Goal: Task Accomplishment & Management: Use online tool/utility

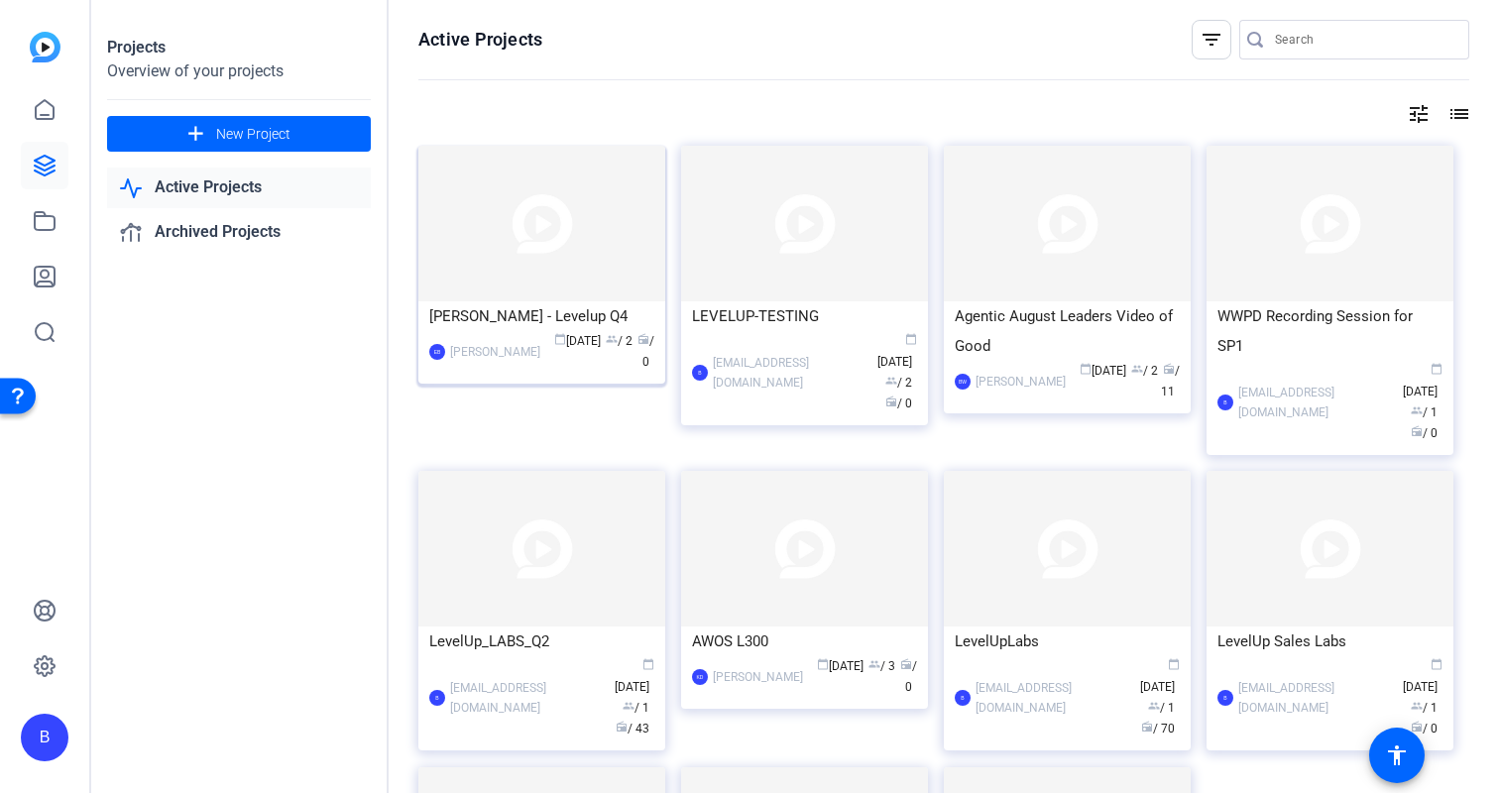
click at [495, 319] on div "[PERSON_NAME] - Levelup Q4" at bounding box center [541, 316] width 225 height 30
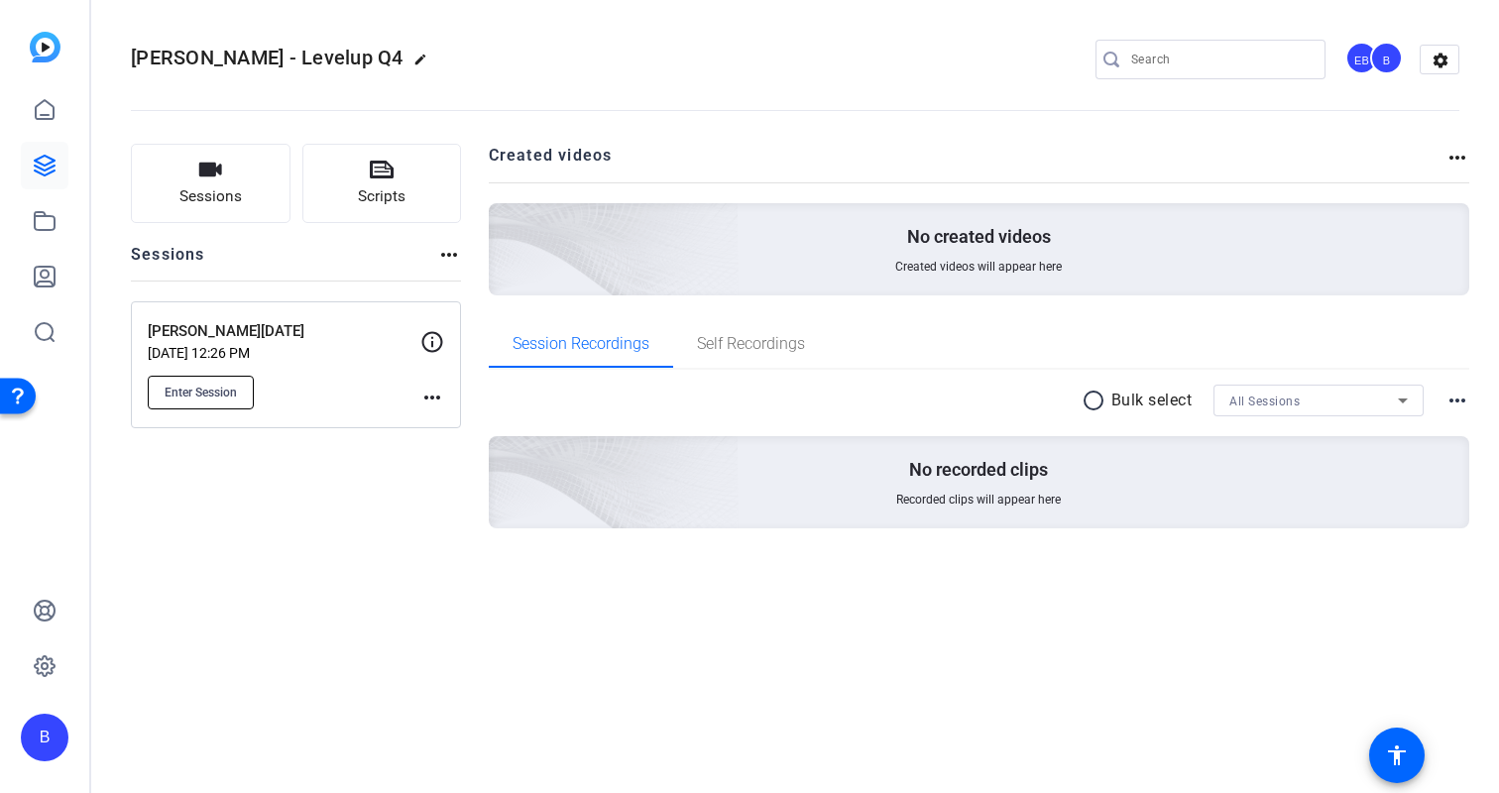
click at [209, 393] on span "Enter Session" at bounding box center [201, 393] width 72 height 16
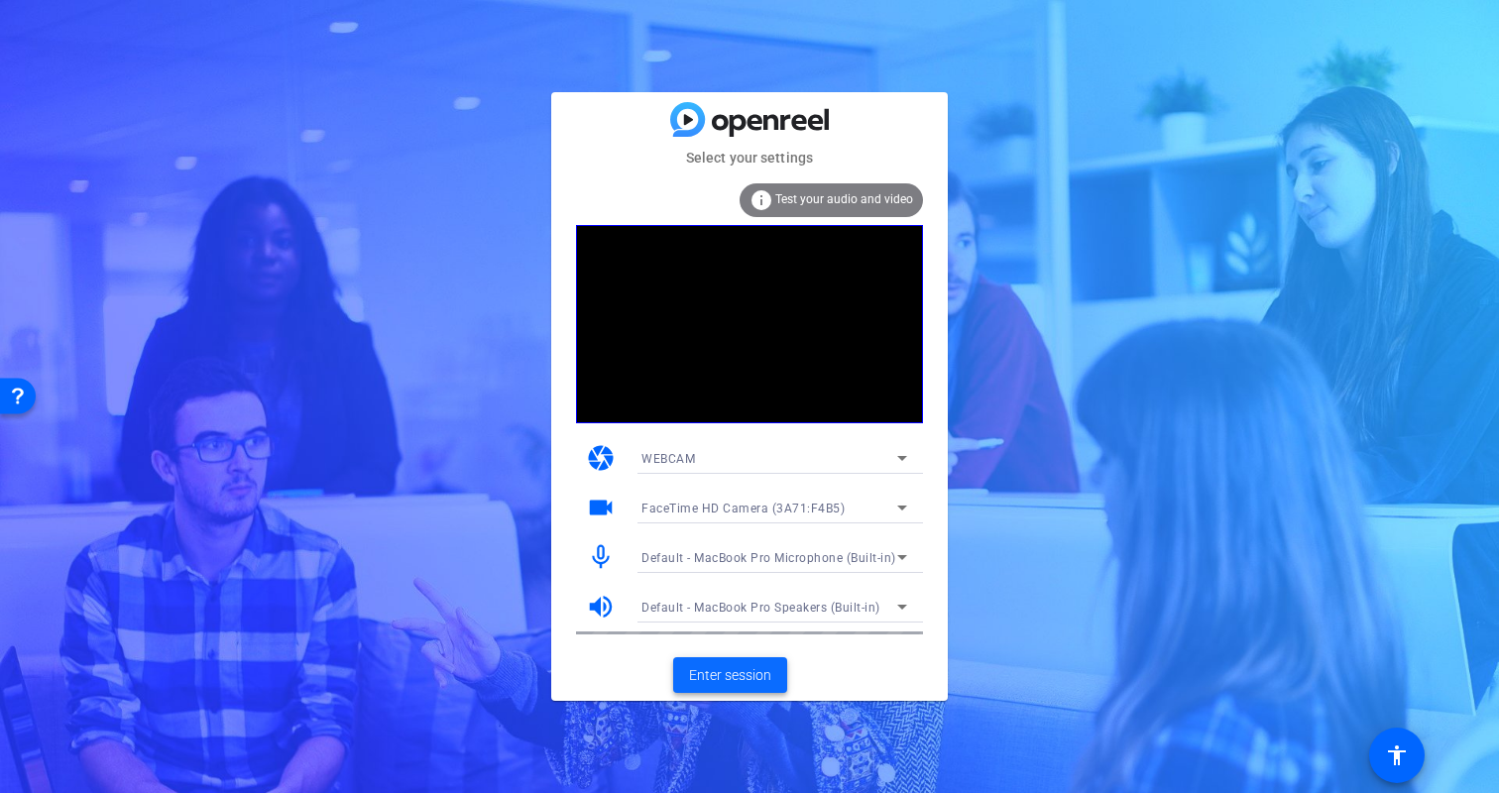
click at [760, 682] on span "Enter session" at bounding box center [730, 675] width 82 height 21
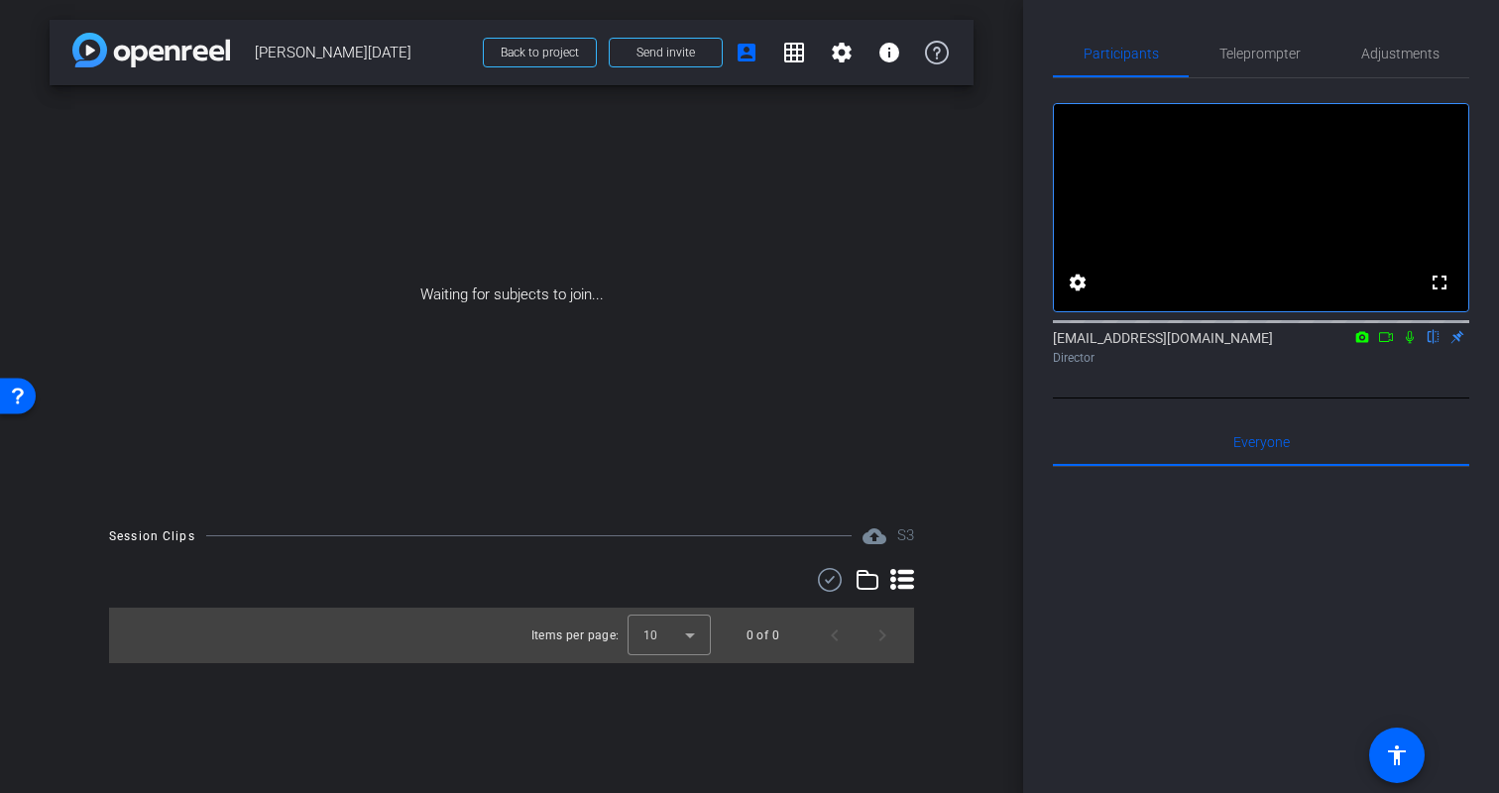
click at [1071, 610] on div at bounding box center [1261, 712] width 416 height 491
click at [691, 54] on span "Send invite" at bounding box center [666, 53] width 59 height 16
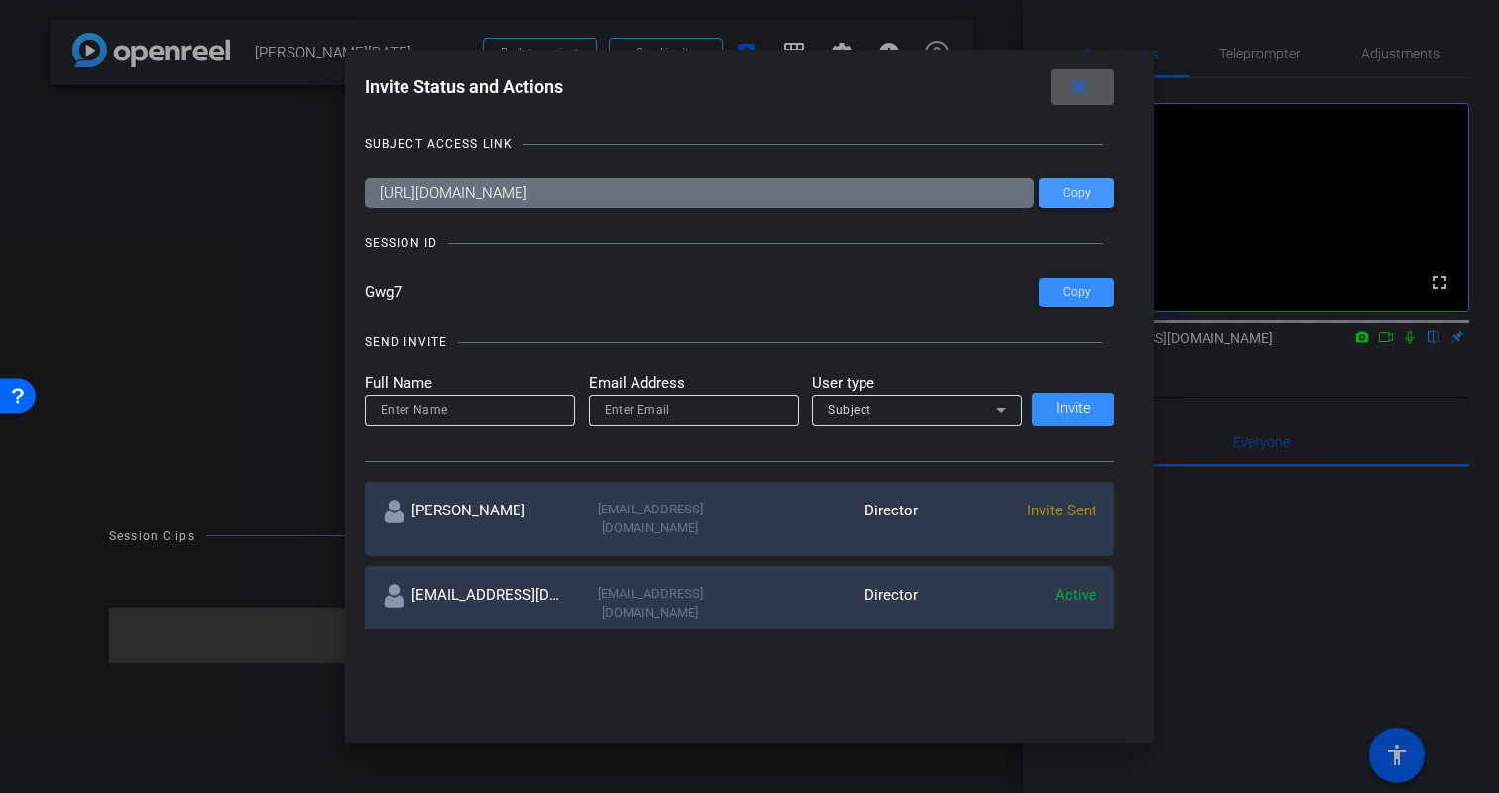
click at [1077, 191] on span "Copy" at bounding box center [1077, 193] width 28 height 15
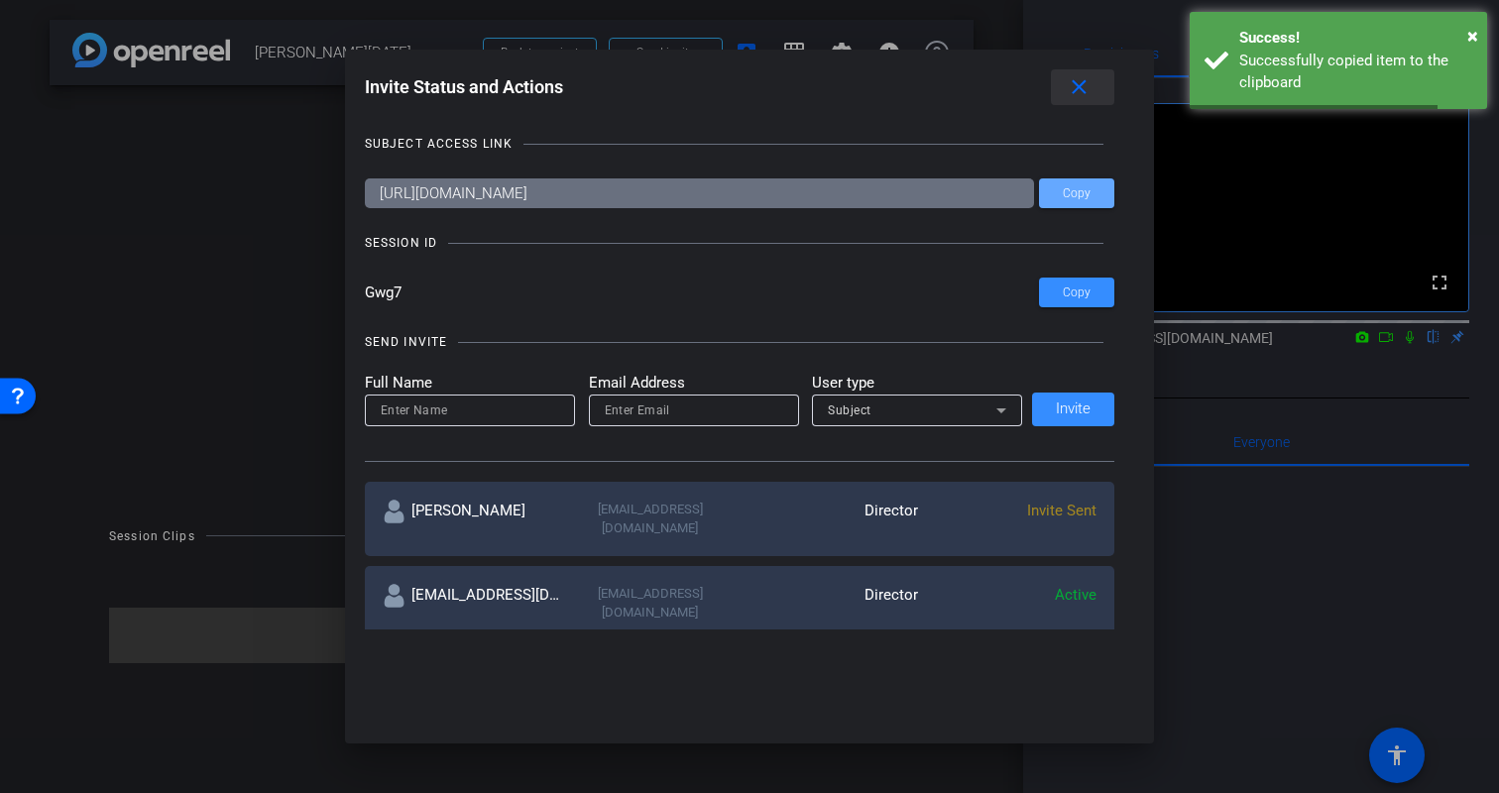
click at [1084, 92] on mat-icon "close" at bounding box center [1079, 87] width 25 height 25
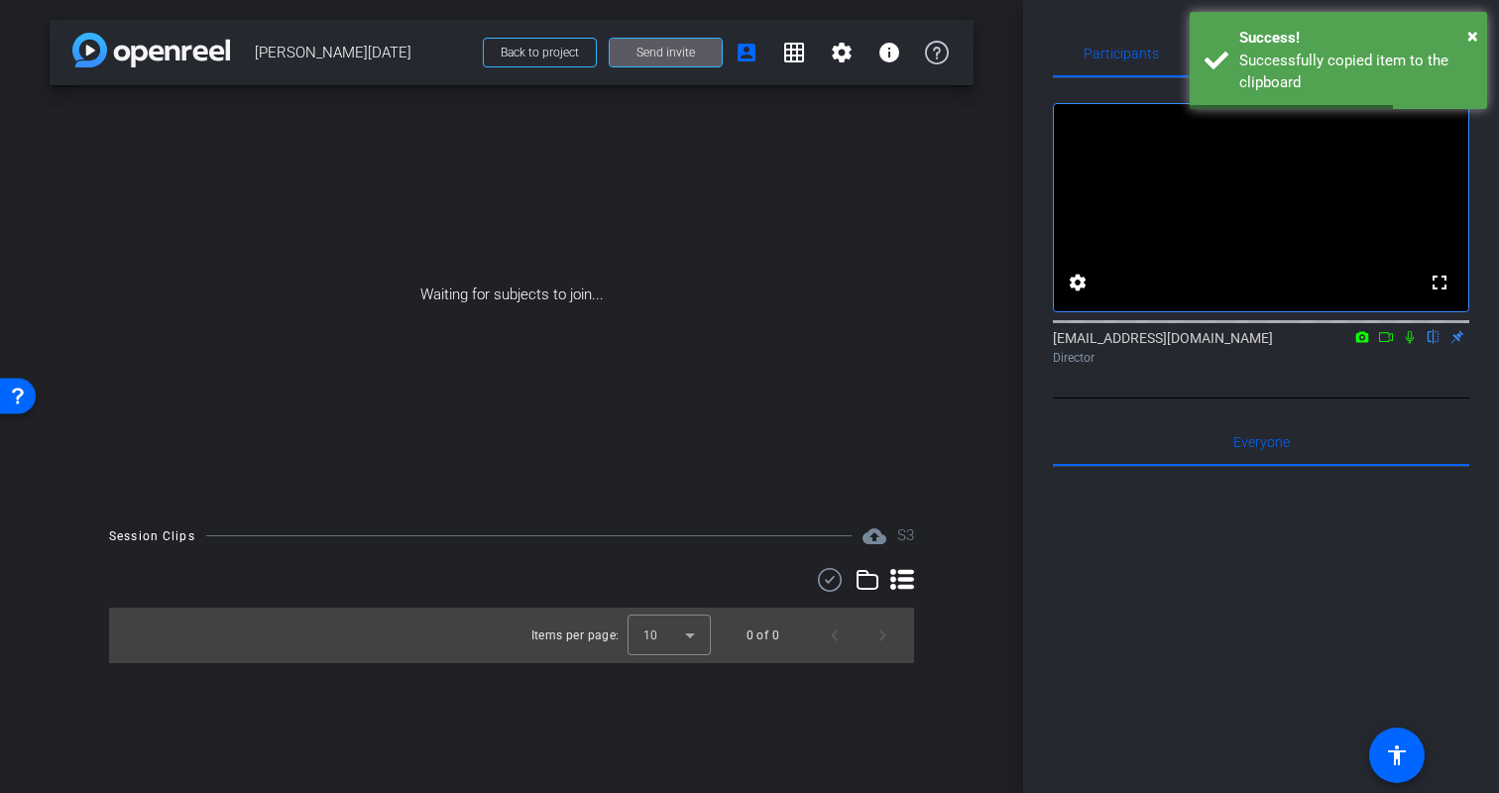
click at [1136, 540] on div at bounding box center [1261, 712] width 416 height 491
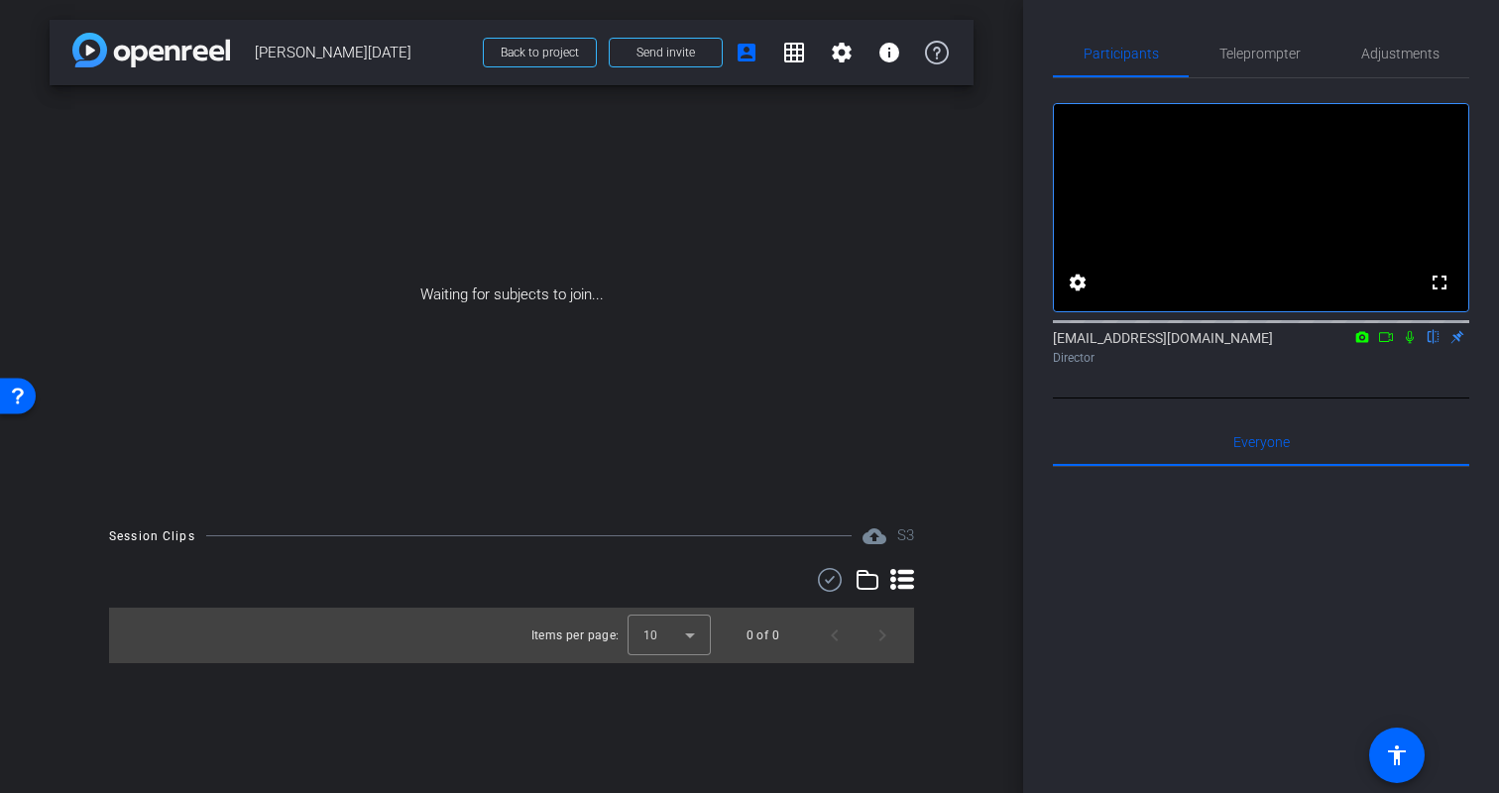
click at [1390, 342] on icon at bounding box center [1386, 337] width 14 height 10
click at [1209, 632] on div at bounding box center [1261, 712] width 416 height 491
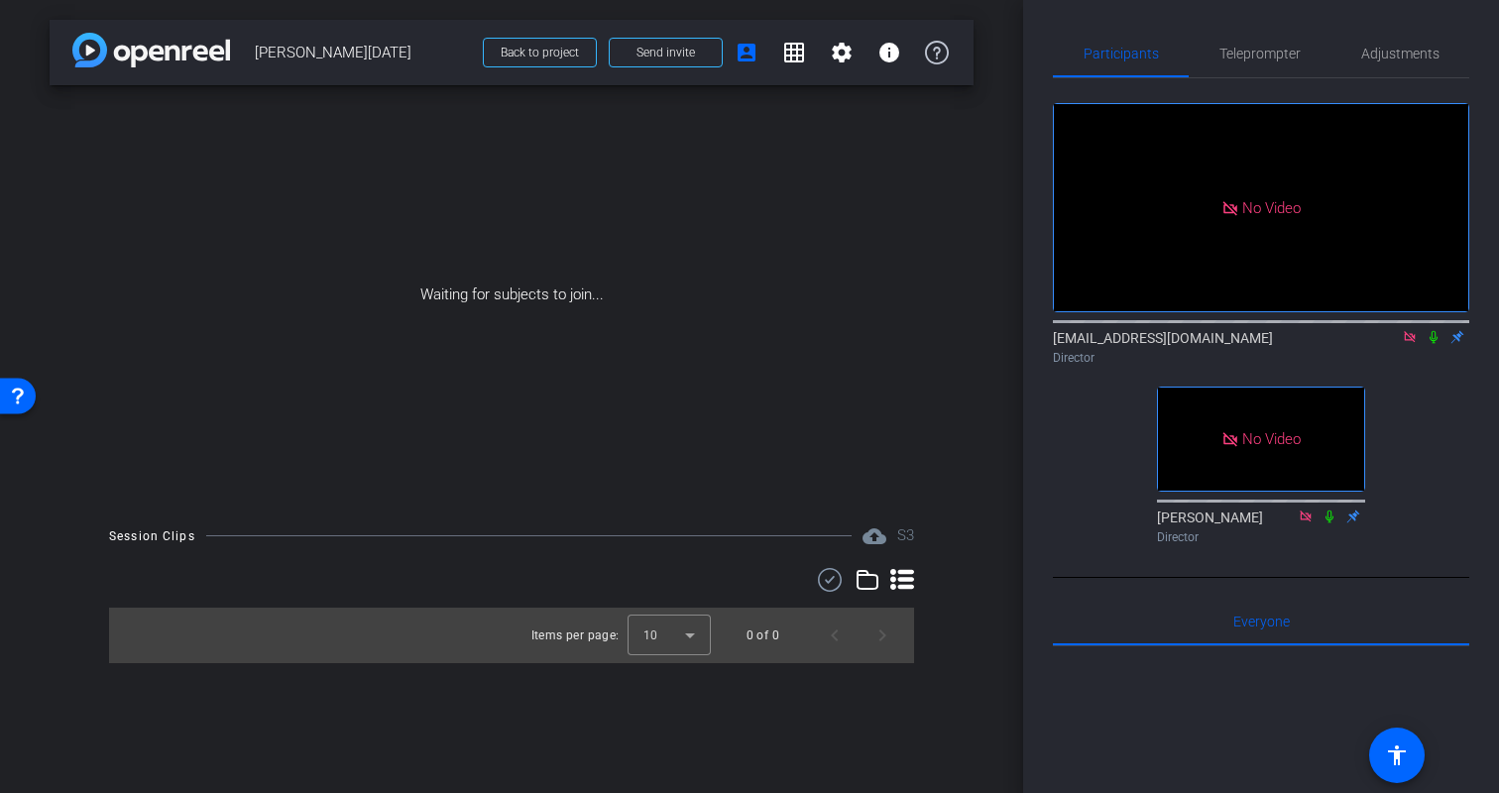
click at [1414, 344] on icon at bounding box center [1410, 337] width 16 height 14
click at [660, 52] on span "Send invite" at bounding box center [666, 53] width 59 height 16
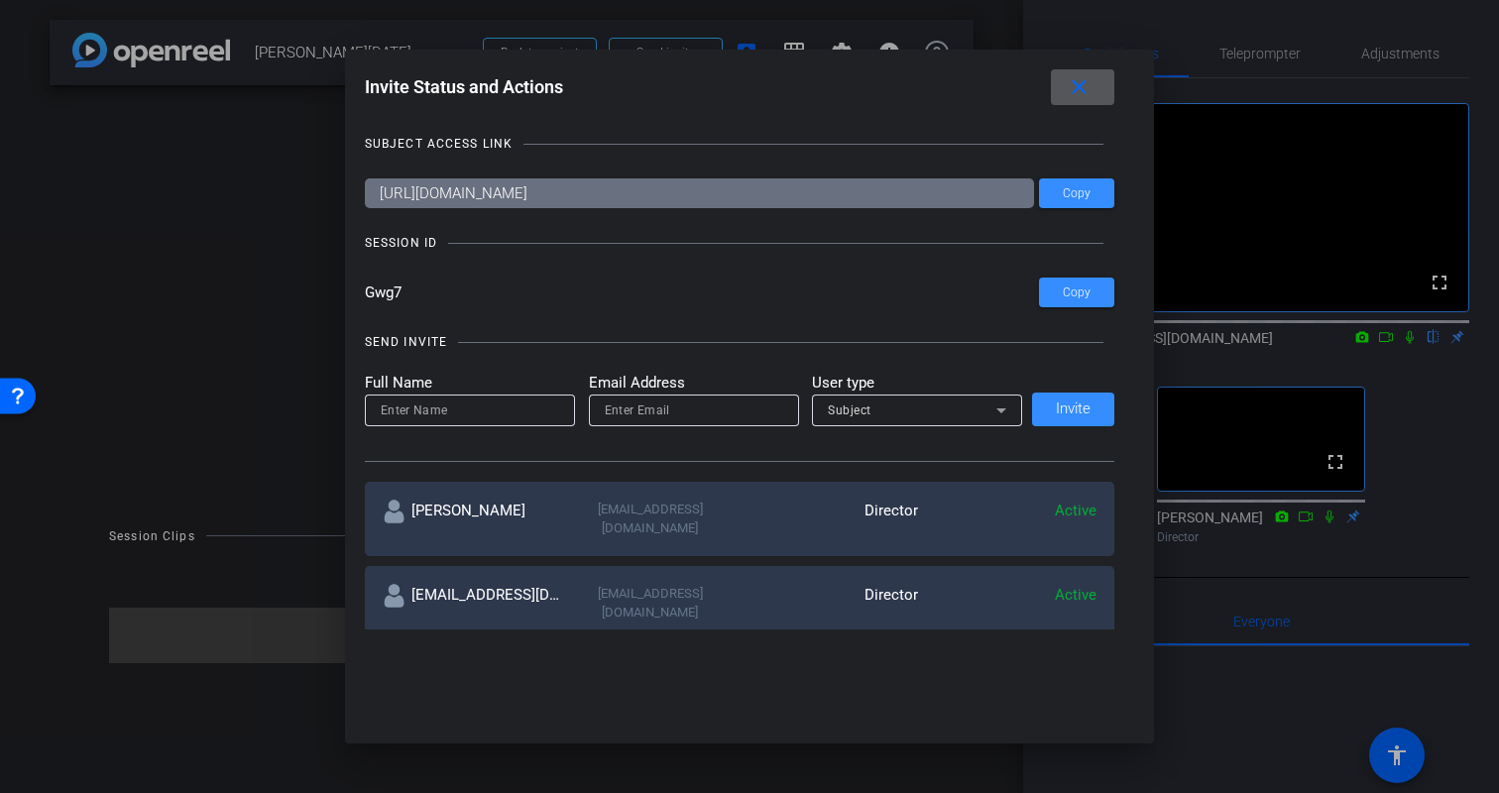
click at [492, 409] on input at bounding box center [470, 411] width 178 height 24
click at [657, 410] on input "email" at bounding box center [694, 411] width 178 height 24
click at [514, 413] on input at bounding box center [470, 411] width 178 height 24
click at [463, 511] on div "Erica Bethel" at bounding box center [472, 519] width 178 height 39
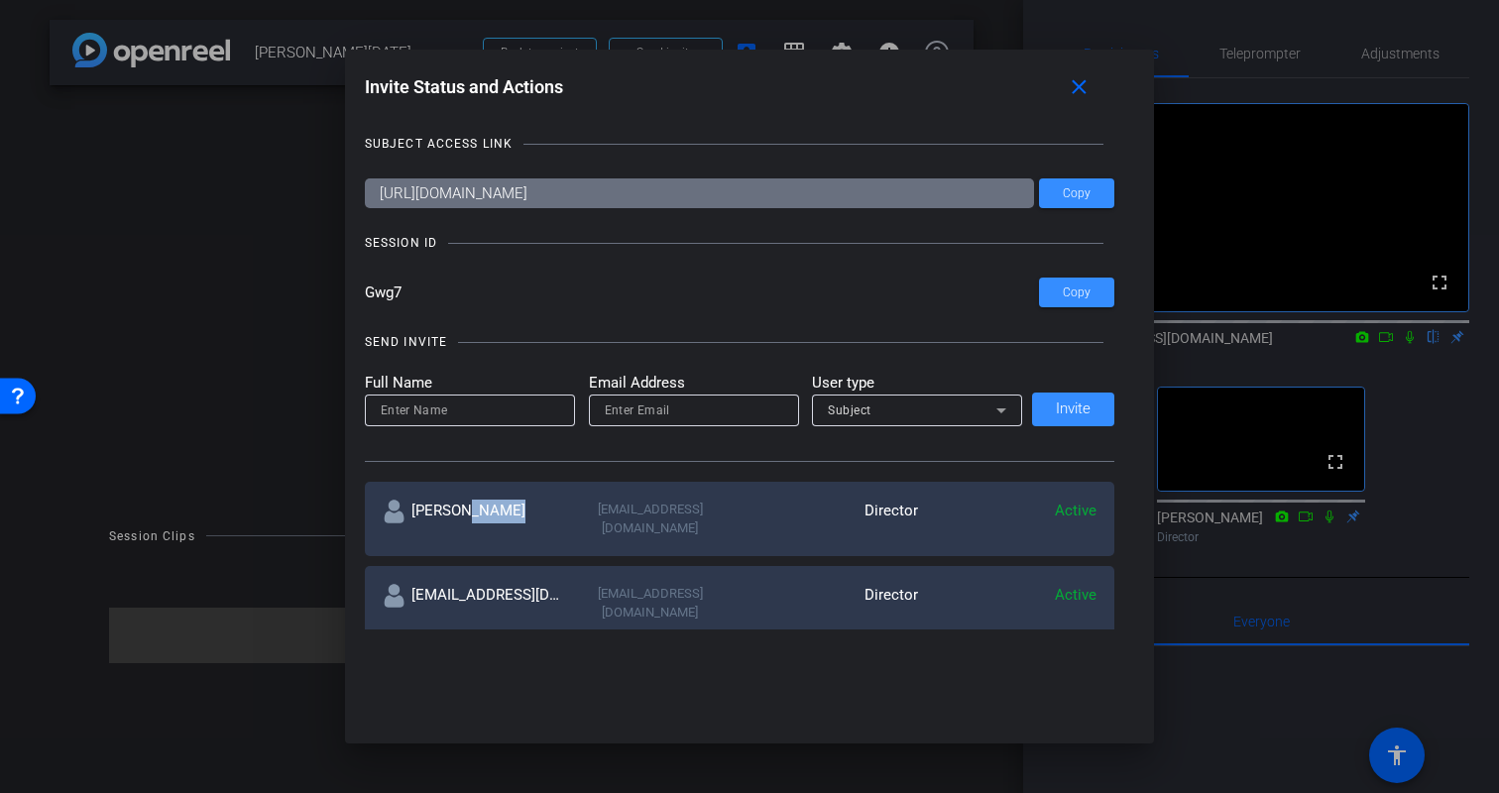
click at [463, 511] on div "Erica Bethel" at bounding box center [472, 519] width 178 height 39
click at [494, 508] on div "Erica Bethel" at bounding box center [472, 519] width 178 height 39
click at [1082, 90] on mat-icon "close" at bounding box center [1079, 87] width 25 height 25
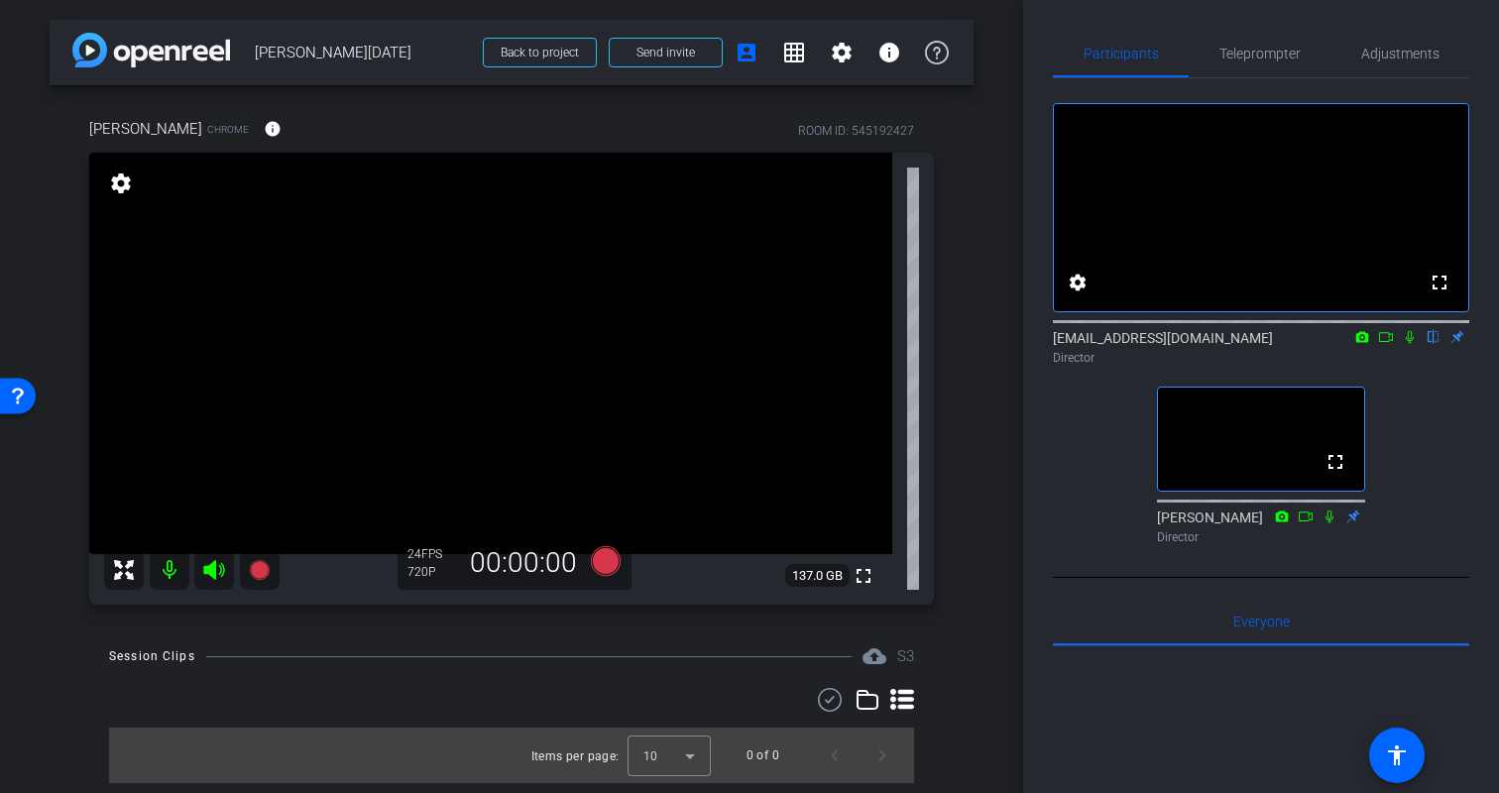
click at [420, 576] on div "720P" at bounding box center [433, 572] width 50 height 16
click at [423, 568] on div "720P" at bounding box center [433, 572] width 50 height 16
click at [420, 562] on div "24 FPS 720P" at bounding box center [433, 563] width 50 height 34
click at [422, 575] on div "720P" at bounding box center [433, 572] width 50 height 16
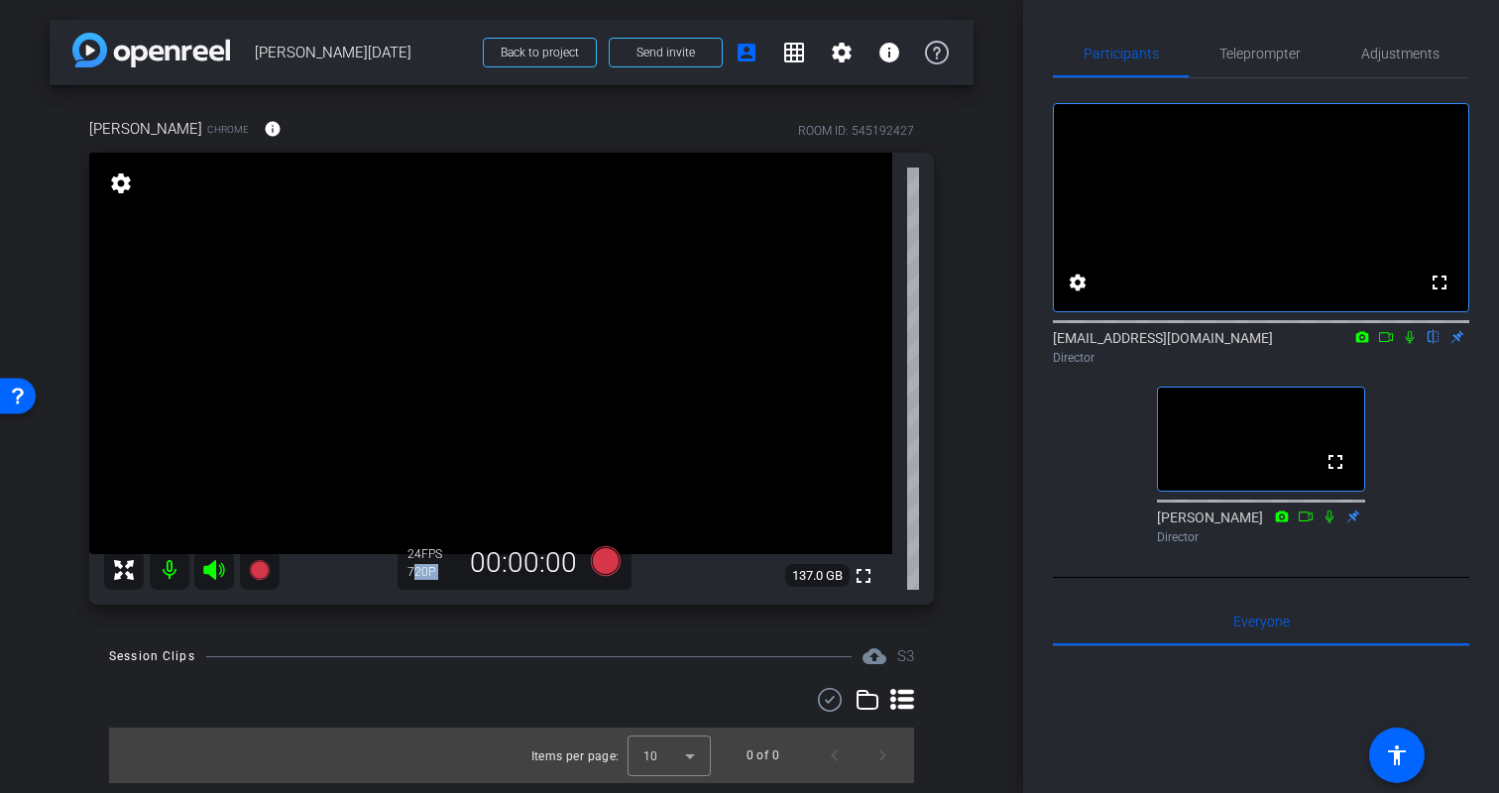
click at [422, 575] on div "720P" at bounding box center [433, 572] width 50 height 16
click at [425, 575] on div "720P" at bounding box center [433, 572] width 50 height 16
click at [120, 185] on mat-icon "settings" at bounding box center [121, 184] width 28 height 24
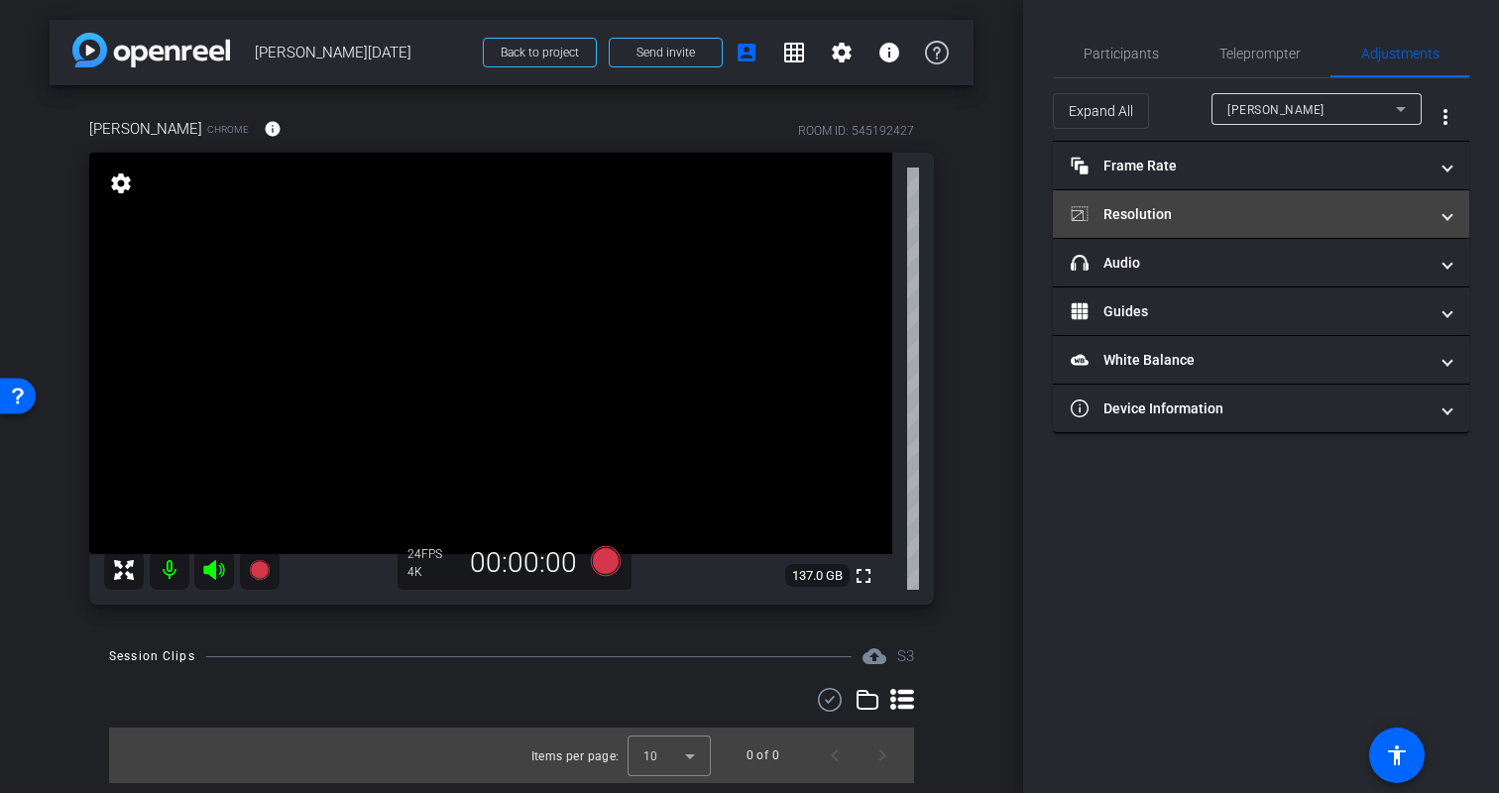
click at [1318, 212] on mat-panel-title "Resolution" at bounding box center [1249, 214] width 357 height 21
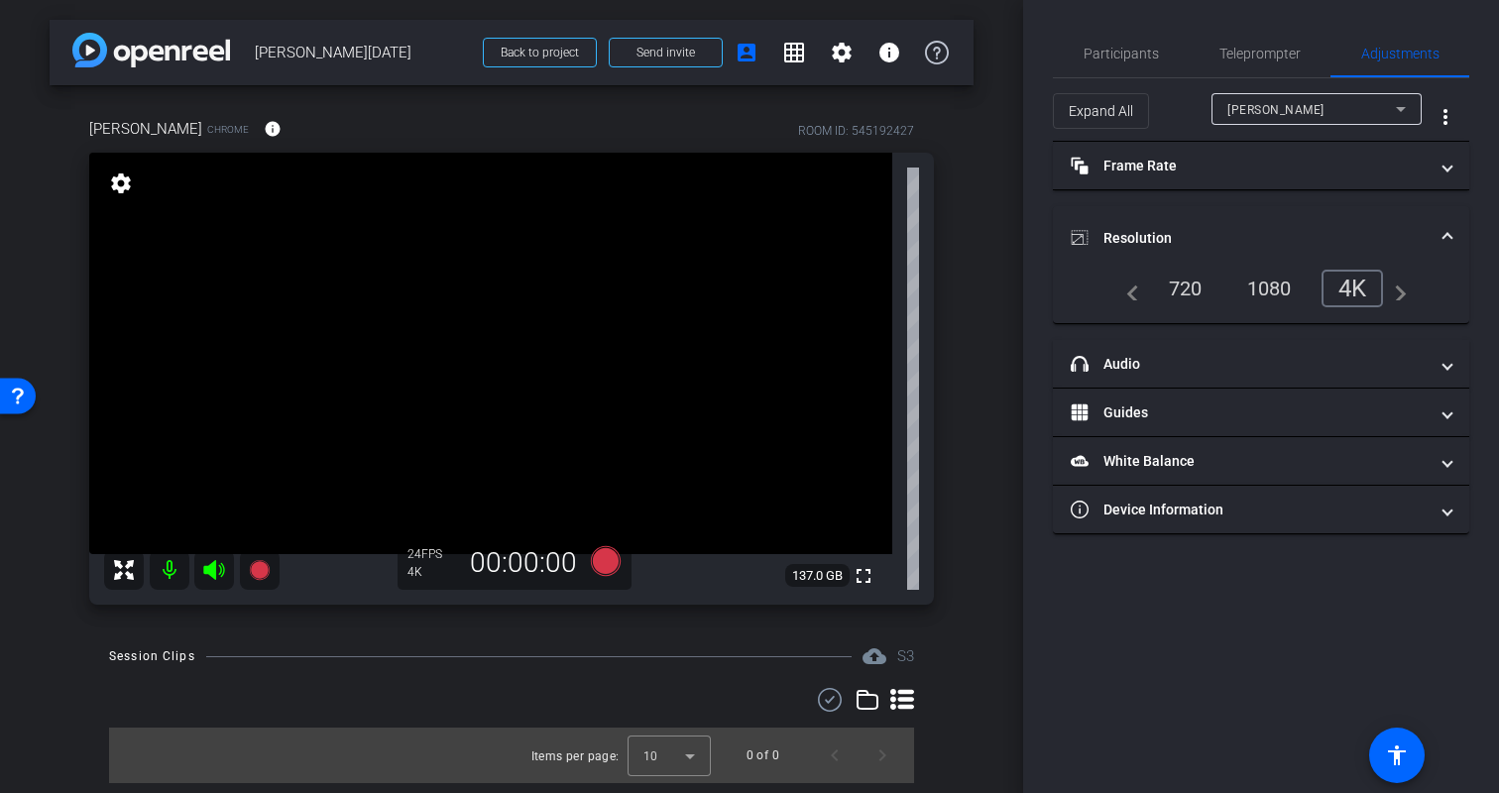
click at [1434, 230] on span "Resolution" at bounding box center [1257, 238] width 373 height 21
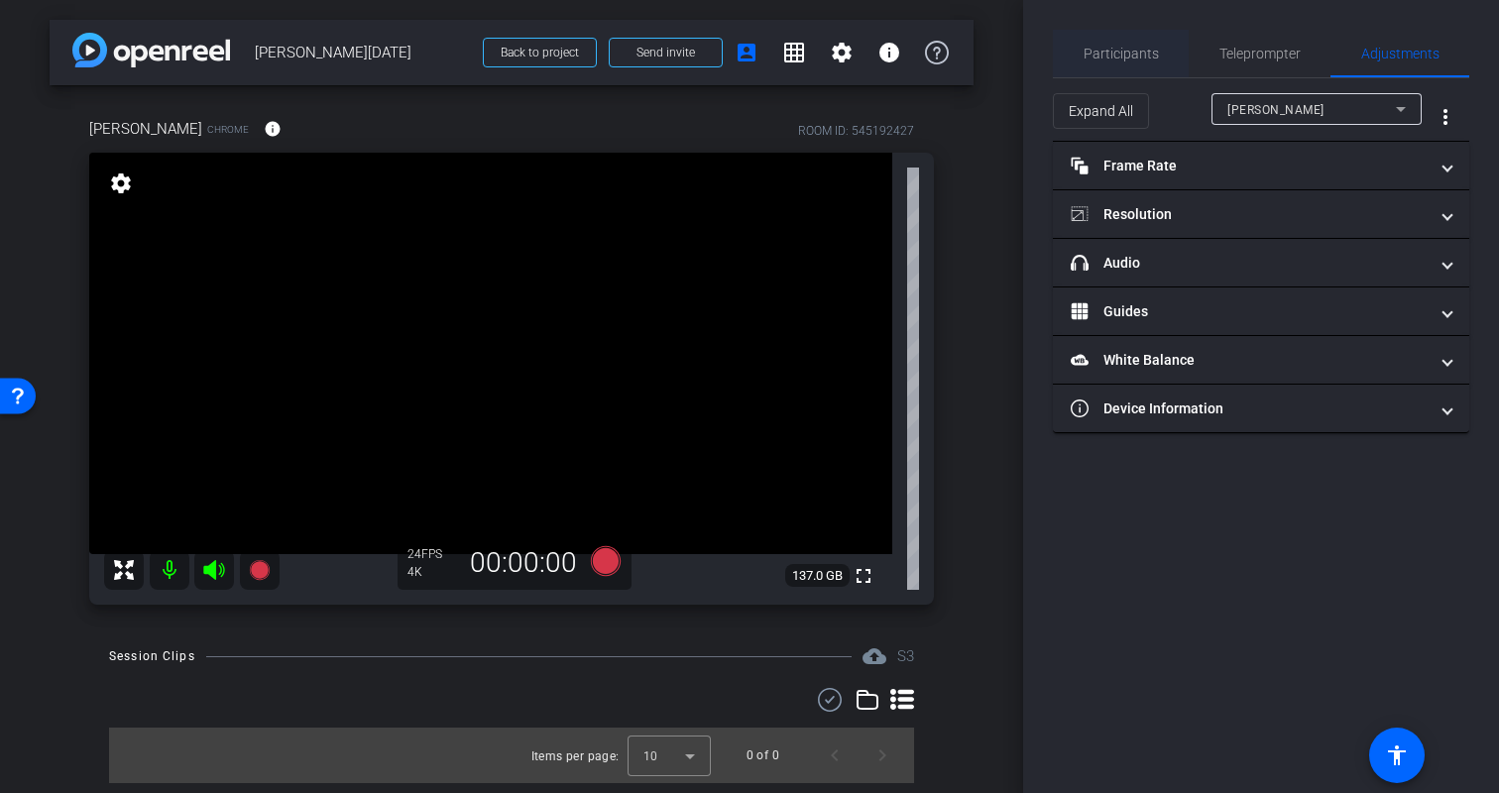
click at [1137, 54] on span "Participants" at bounding box center [1121, 54] width 75 height 14
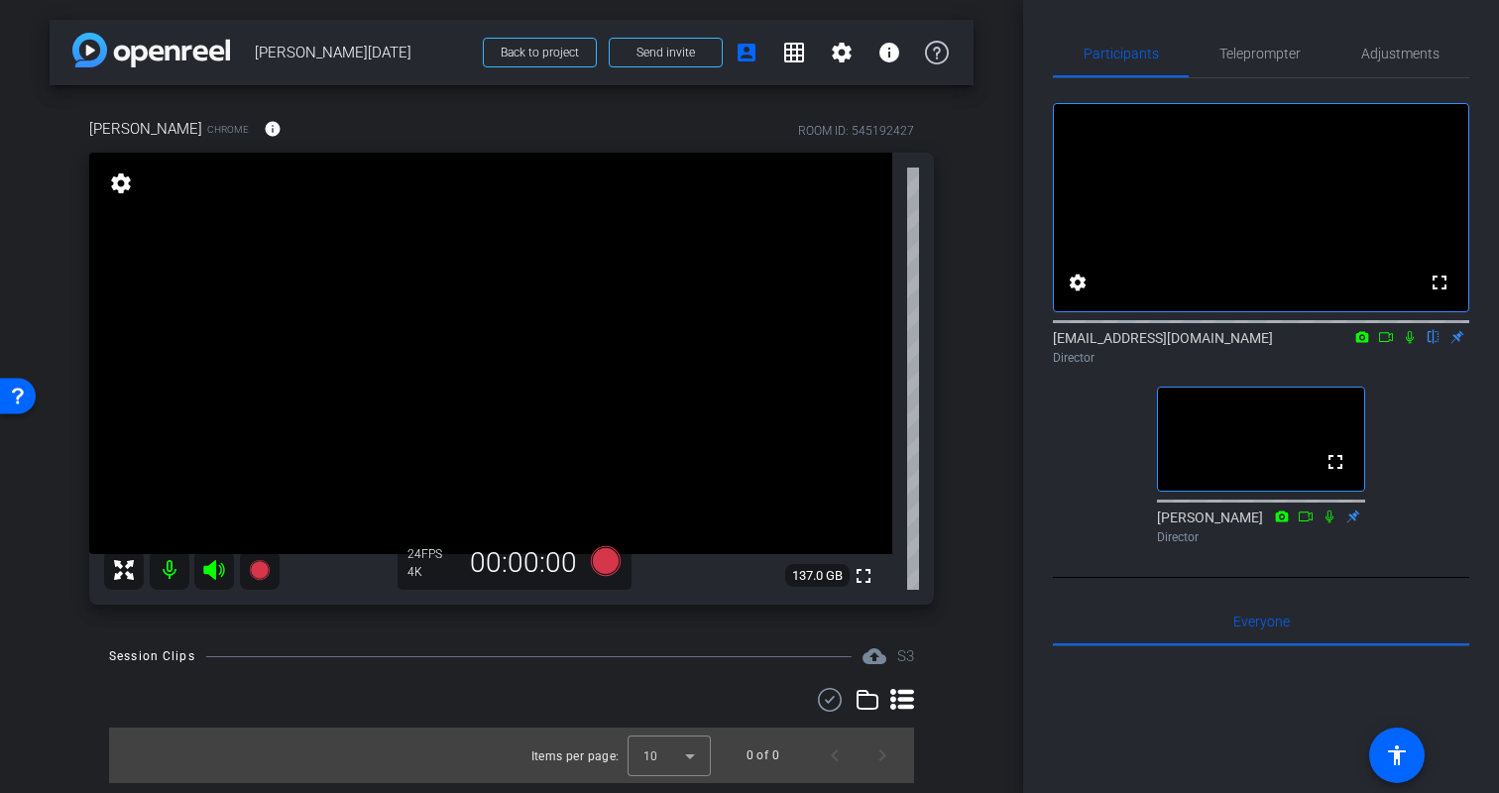
click at [992, 500] on div "arrow_back Kristin Monday Back to project Send invite account_box grid_on setti…" at bounding box center [511, 396] width 1023 height 793
click at [619, 566] on icon at bounding box center [606, 561] width 30 height 30
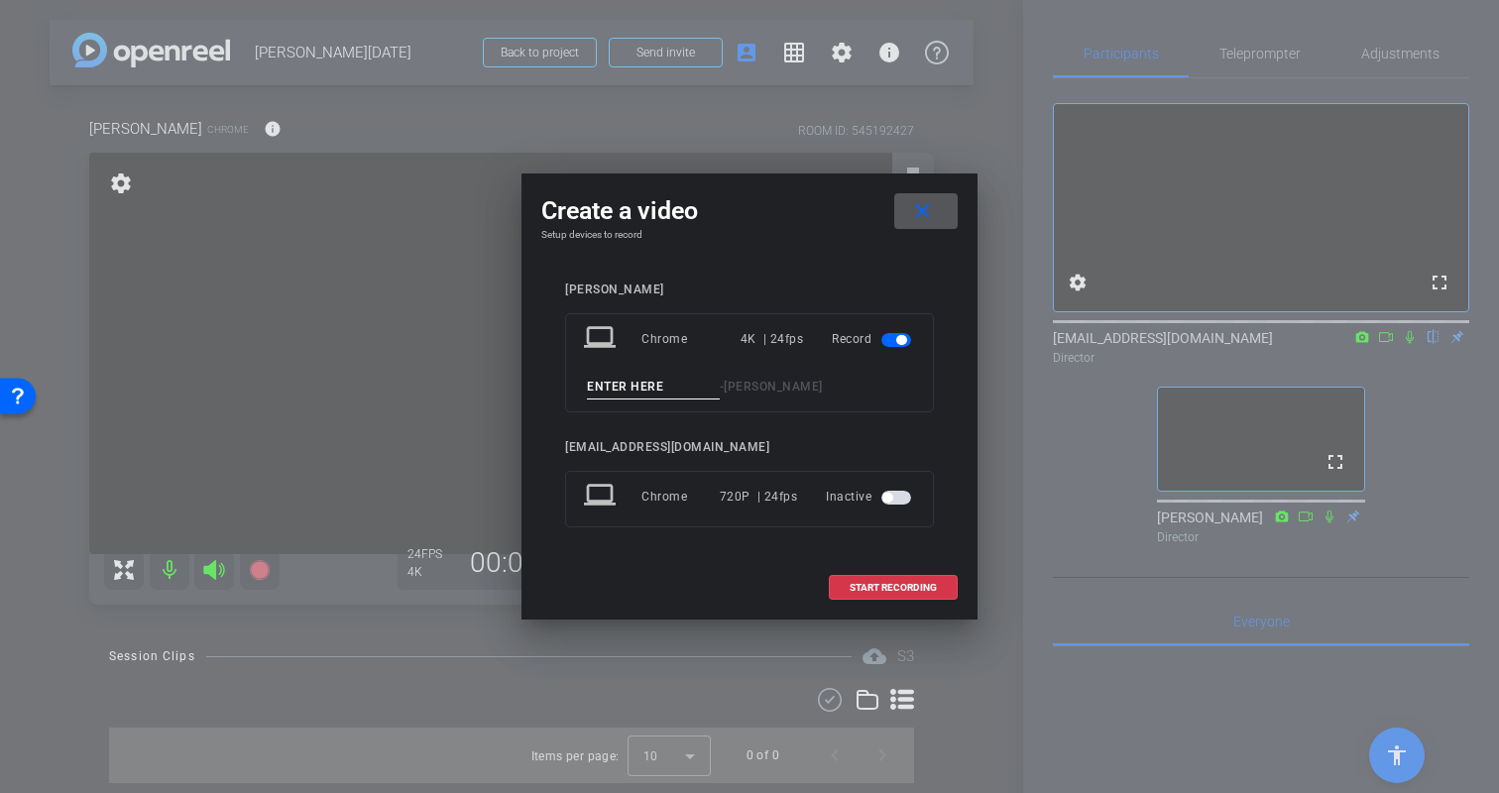
click at [676, 386] on input at bounding box center [653, 387] width 133 height 25
type input "Kristin-Test"
click at [886, 593] on span "START RECORDING" at bounding box center [893, 588] width 87 height 10
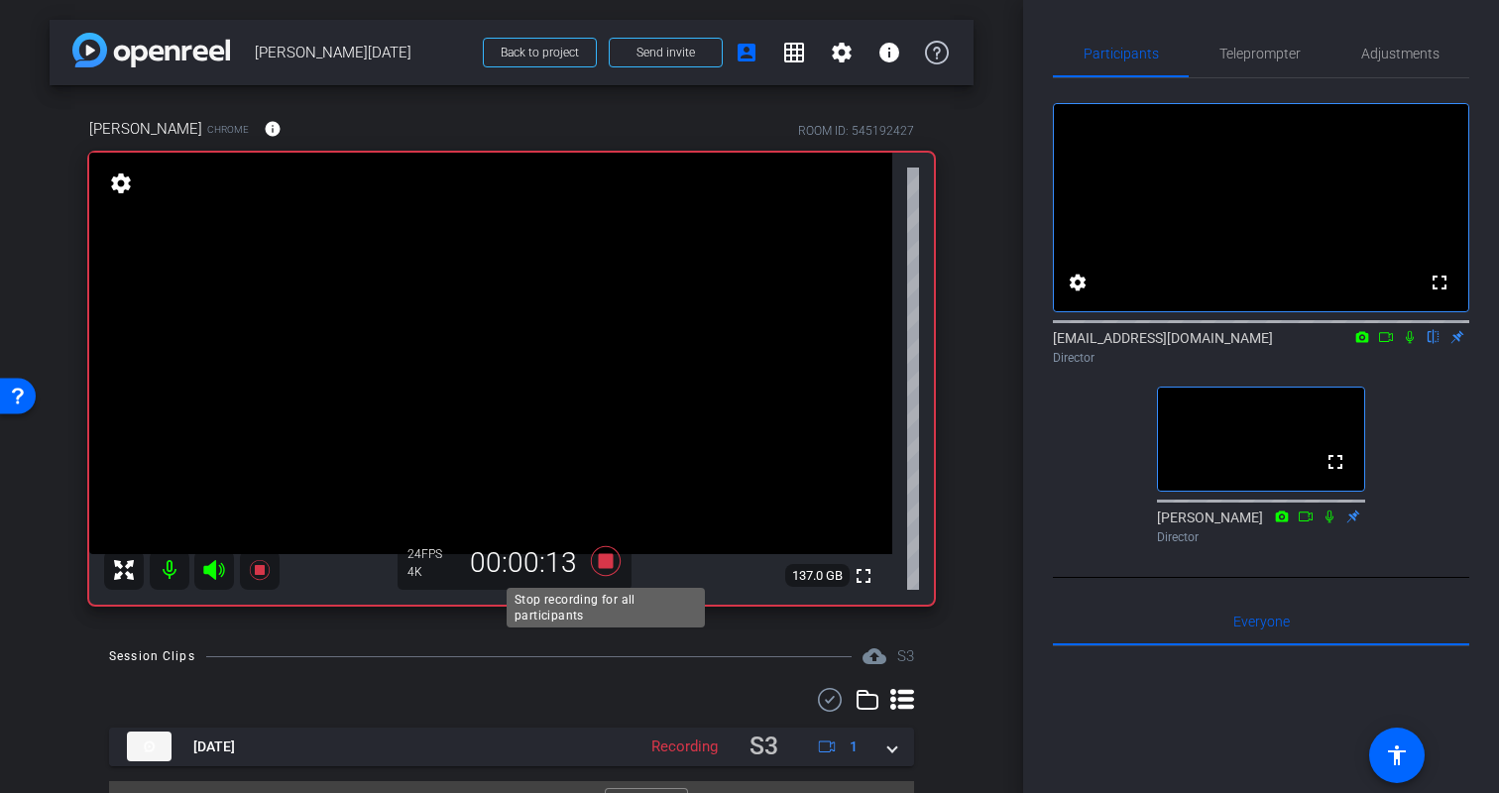
click at [610, 566] on icon at bounding box center [606, 561] width 30 height 30
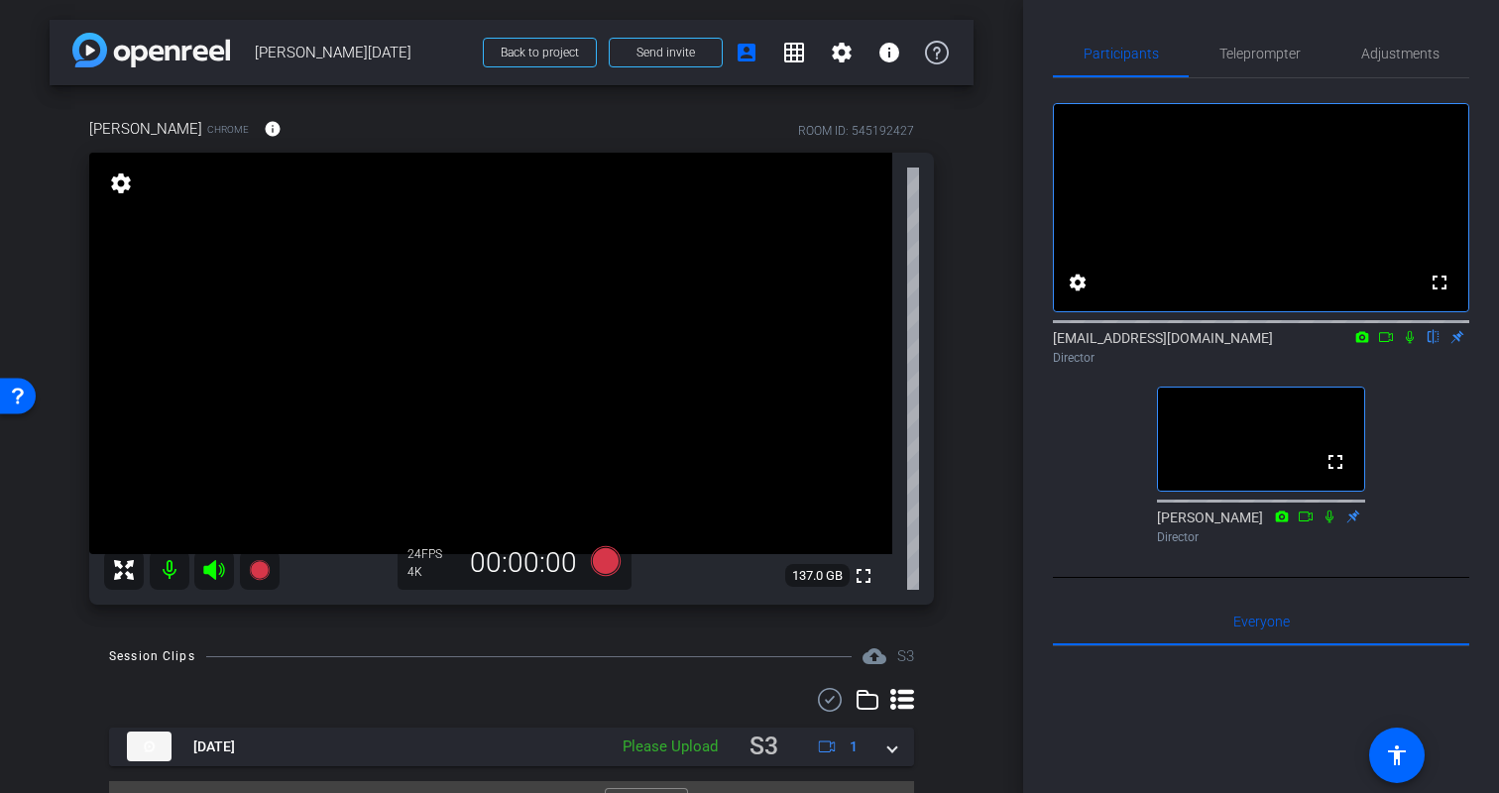
scroll to position [44, 0]
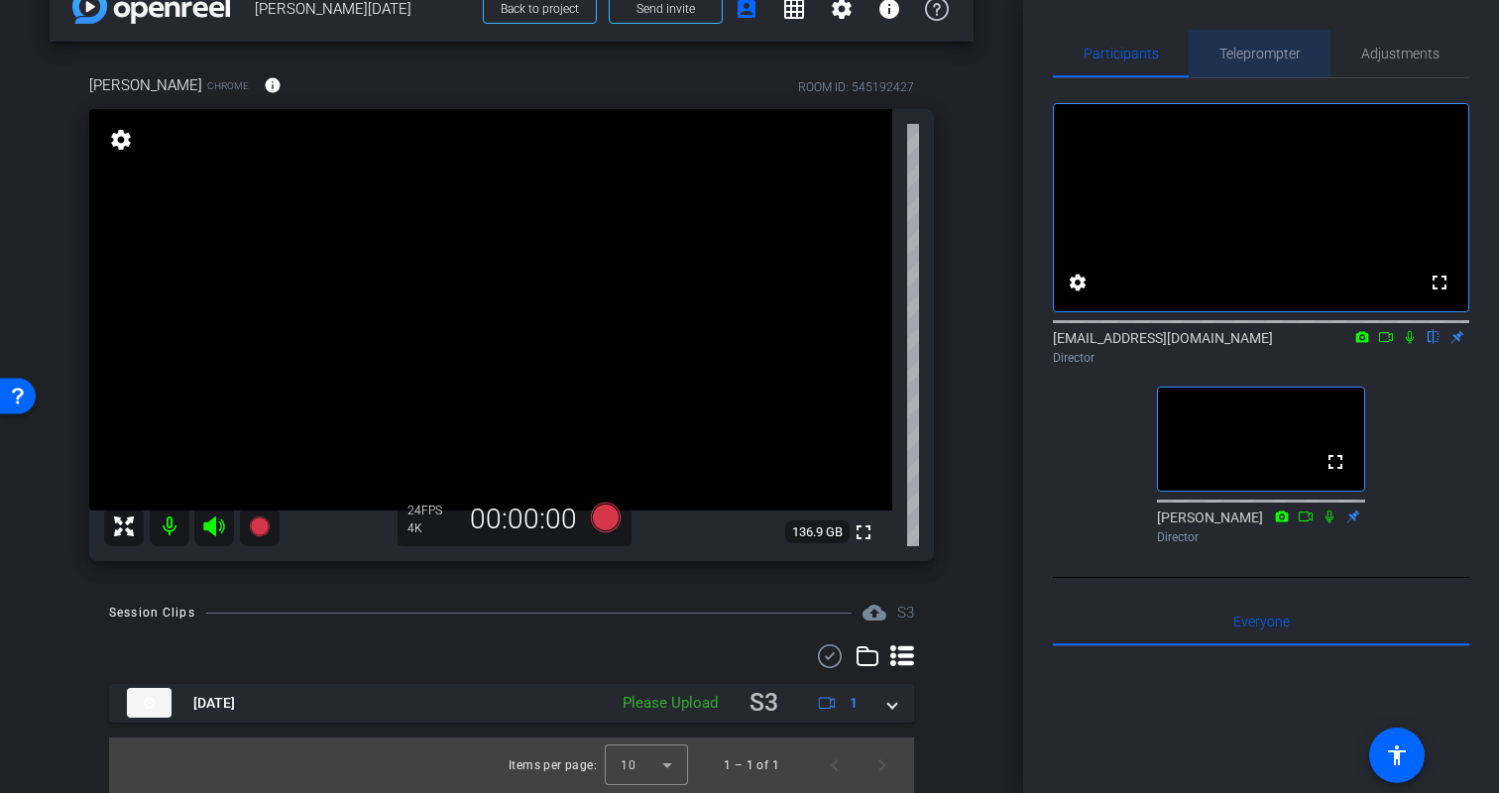
click at [1247, 53] on span "Teleprompter" at bounding box center [1260, 54] width 81 height 14
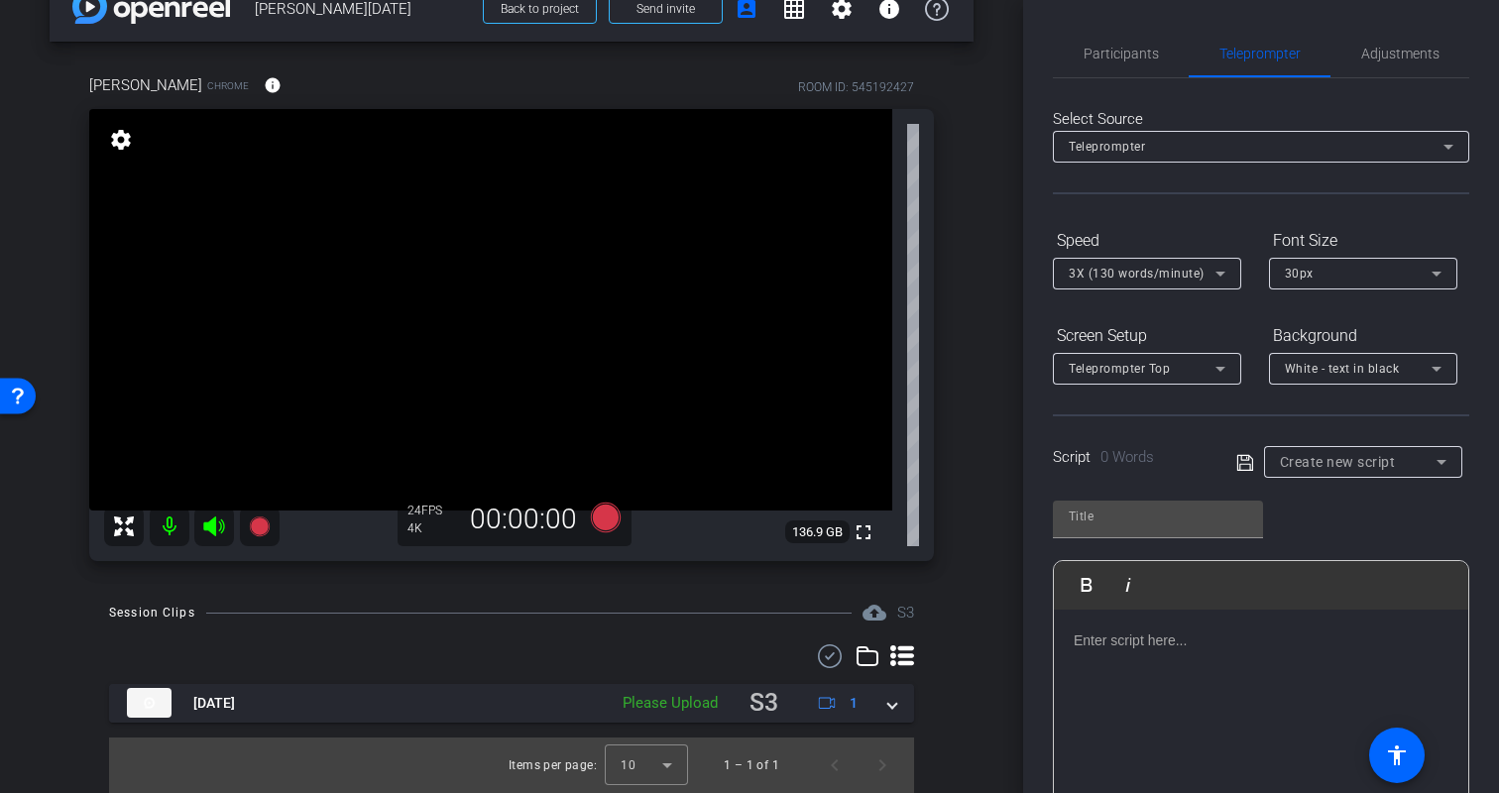
click at [1205, 145] on div "Teleprompter" at bounding box center [1256, 146] width 375 height 25
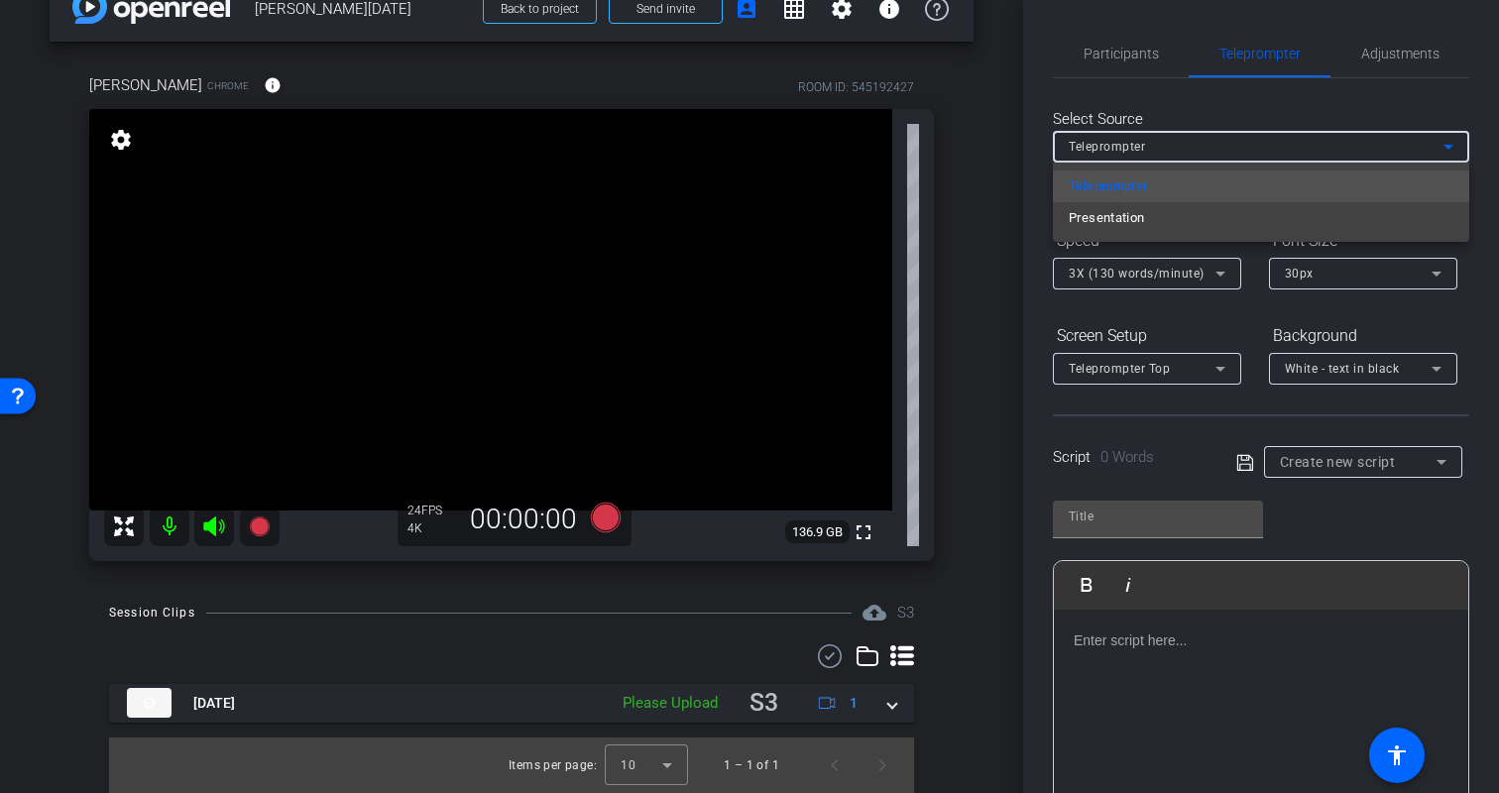
click at [1205, 145] on div at bounding box center [749, 396] width 1499 height 793
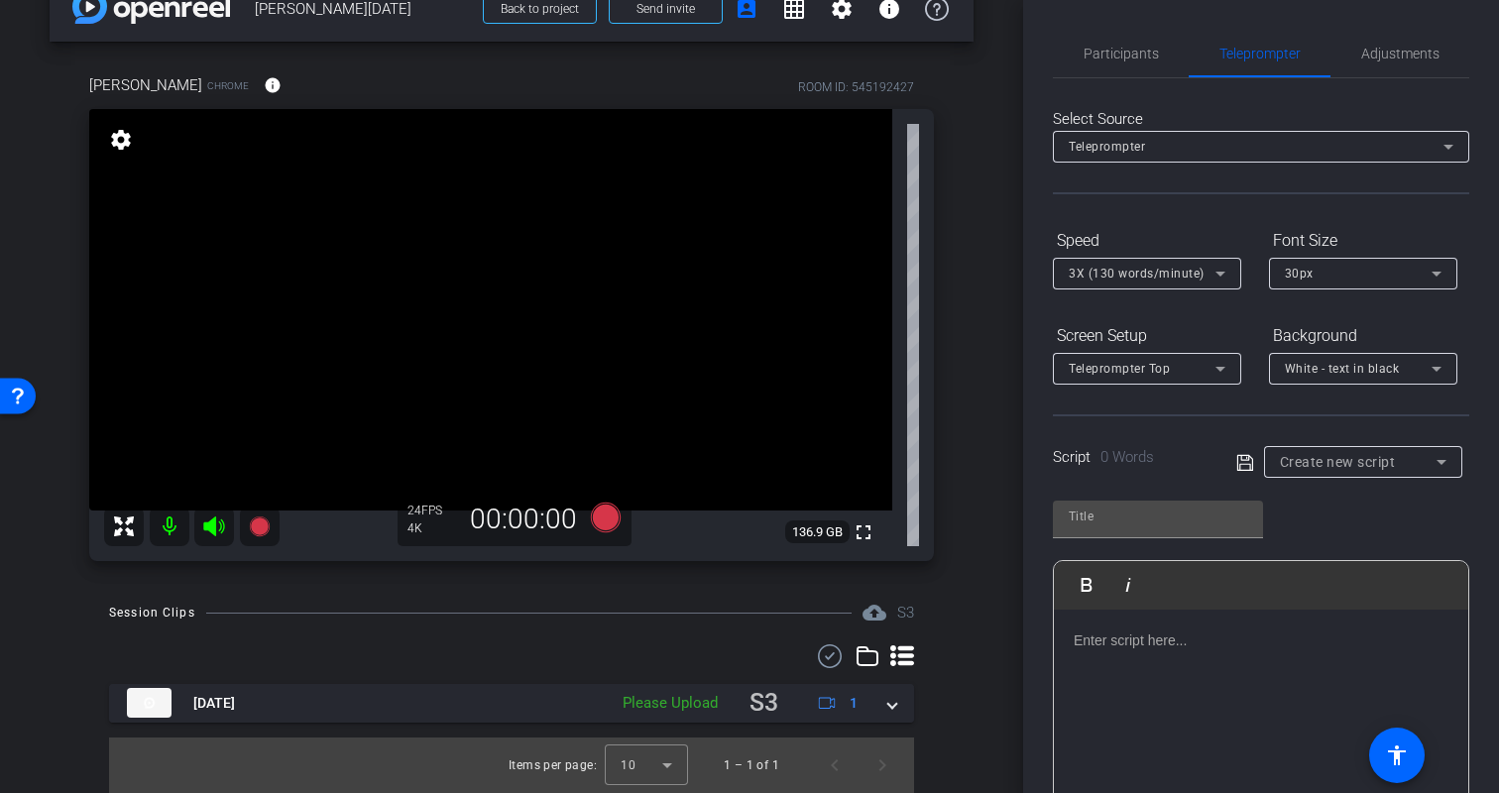
click at [1186, 209] on div "Select Source Teleprompter Speed 3X (130 words/minute) Font Size 30px Screen Se…" at bounding box center [1261, 566] width 416 height 976
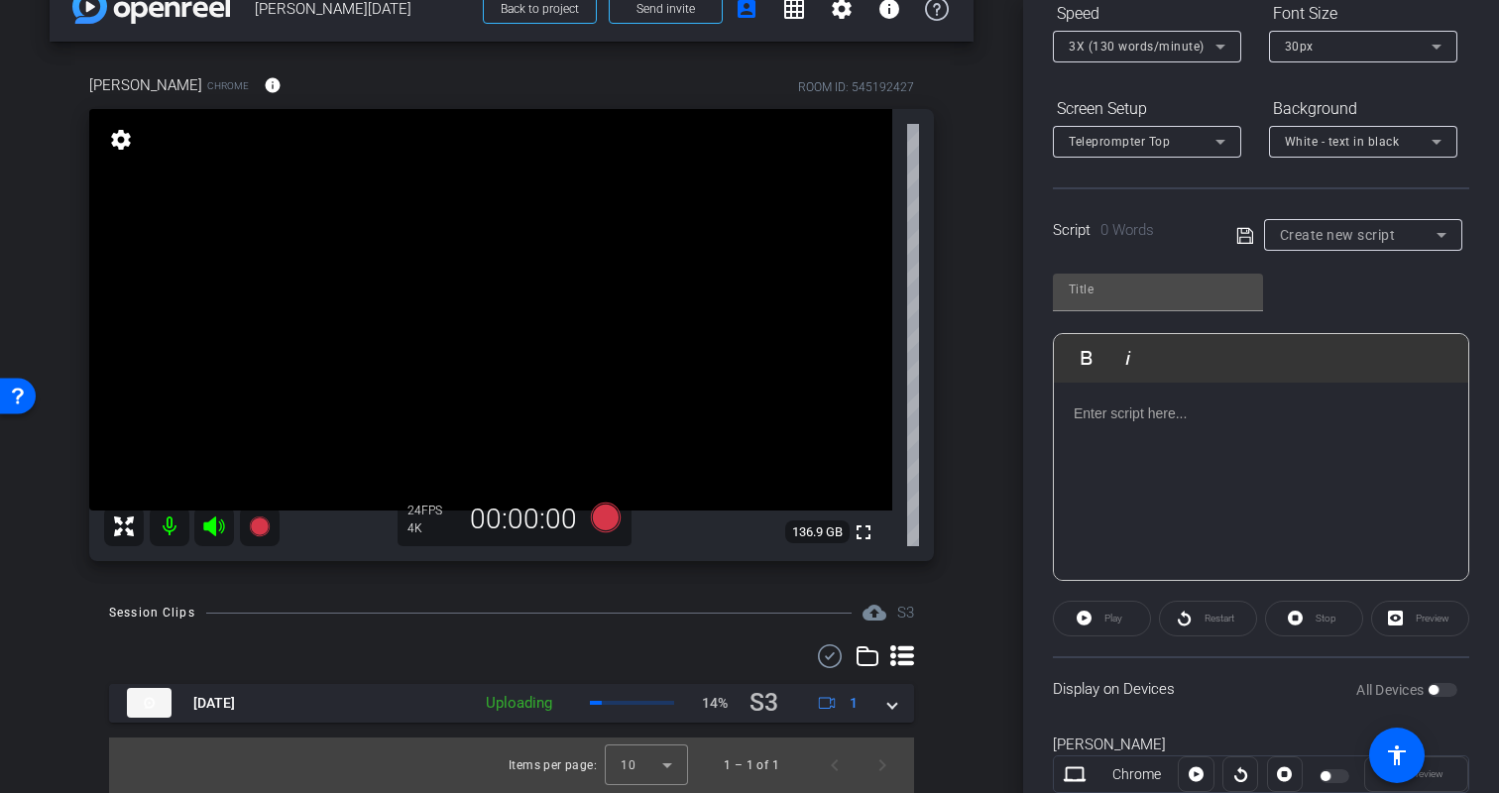
scroll to position [285, 0]
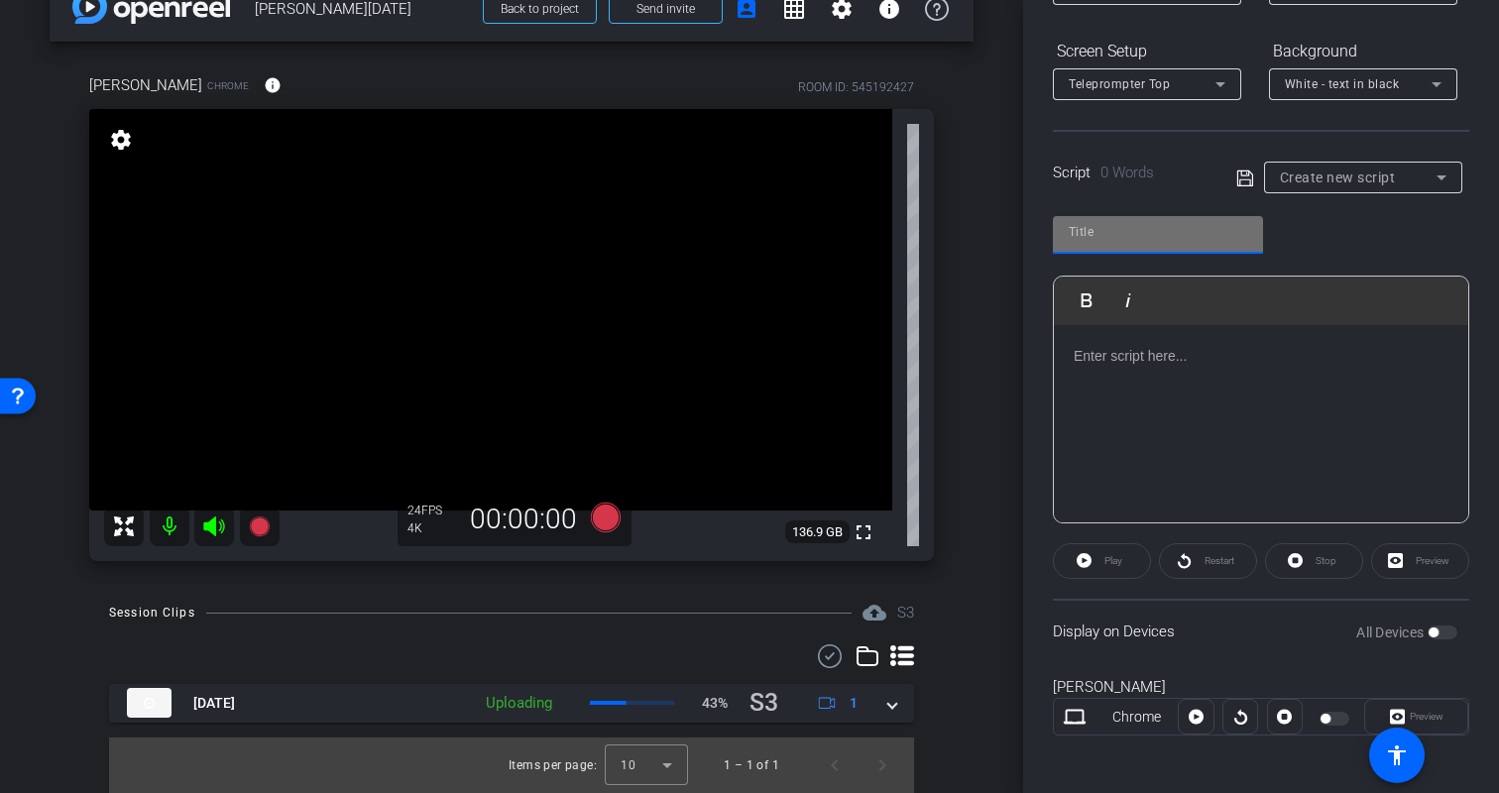
click at [1175, 235] on input "text" at bounding box center [1158, 232] width 178 height 24
click at [1320, 242] on div "Play Play from this location Play Selected Play and display the selected text o…" at bounding box center [1261, 362] width 416 height 322
click at [1183, 433] on div at bounding box center [1261, 424] width 414 height 198
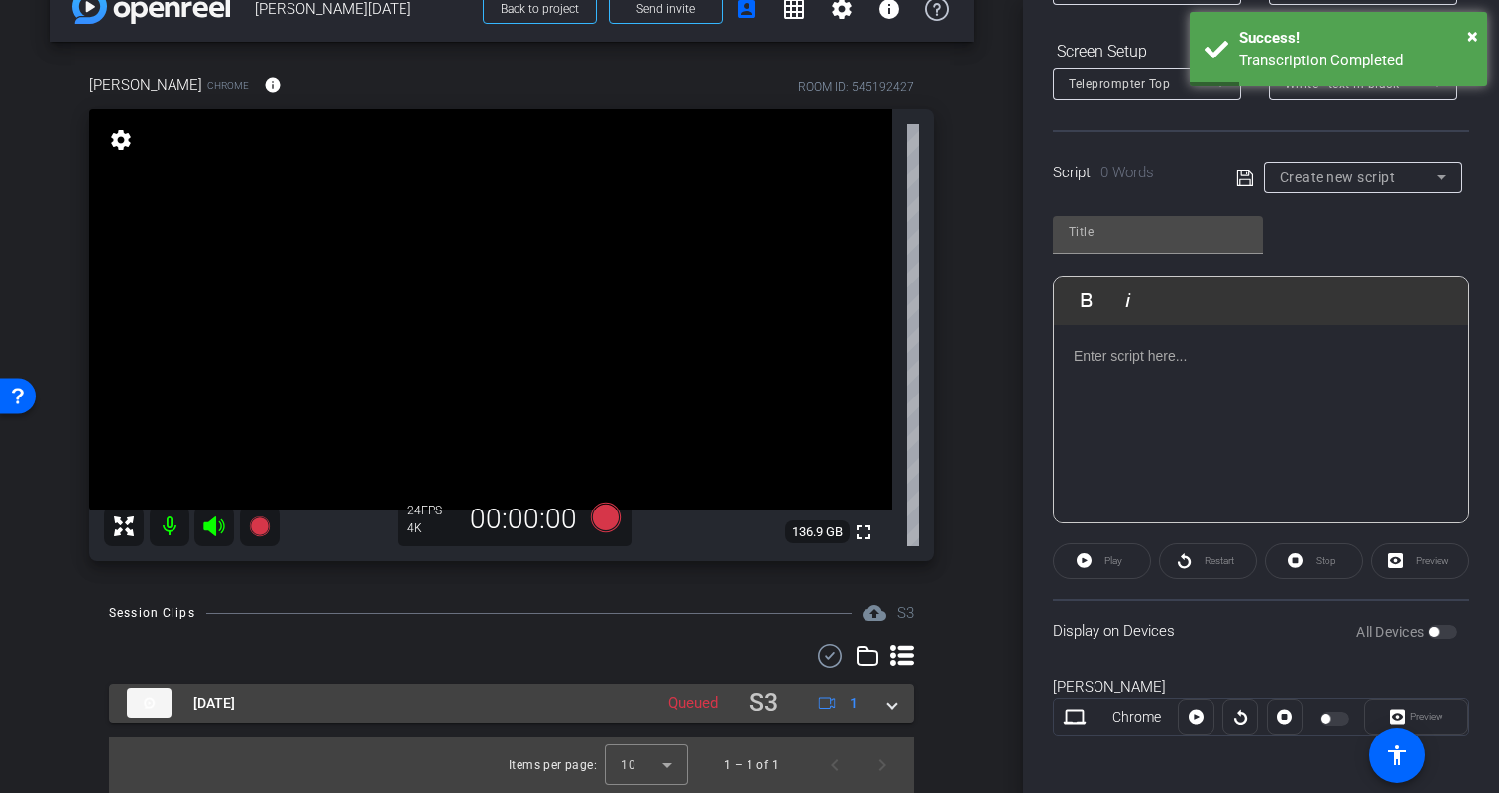
click at [895, 705] on span at bounding box center [892, 703] width 8 height 21
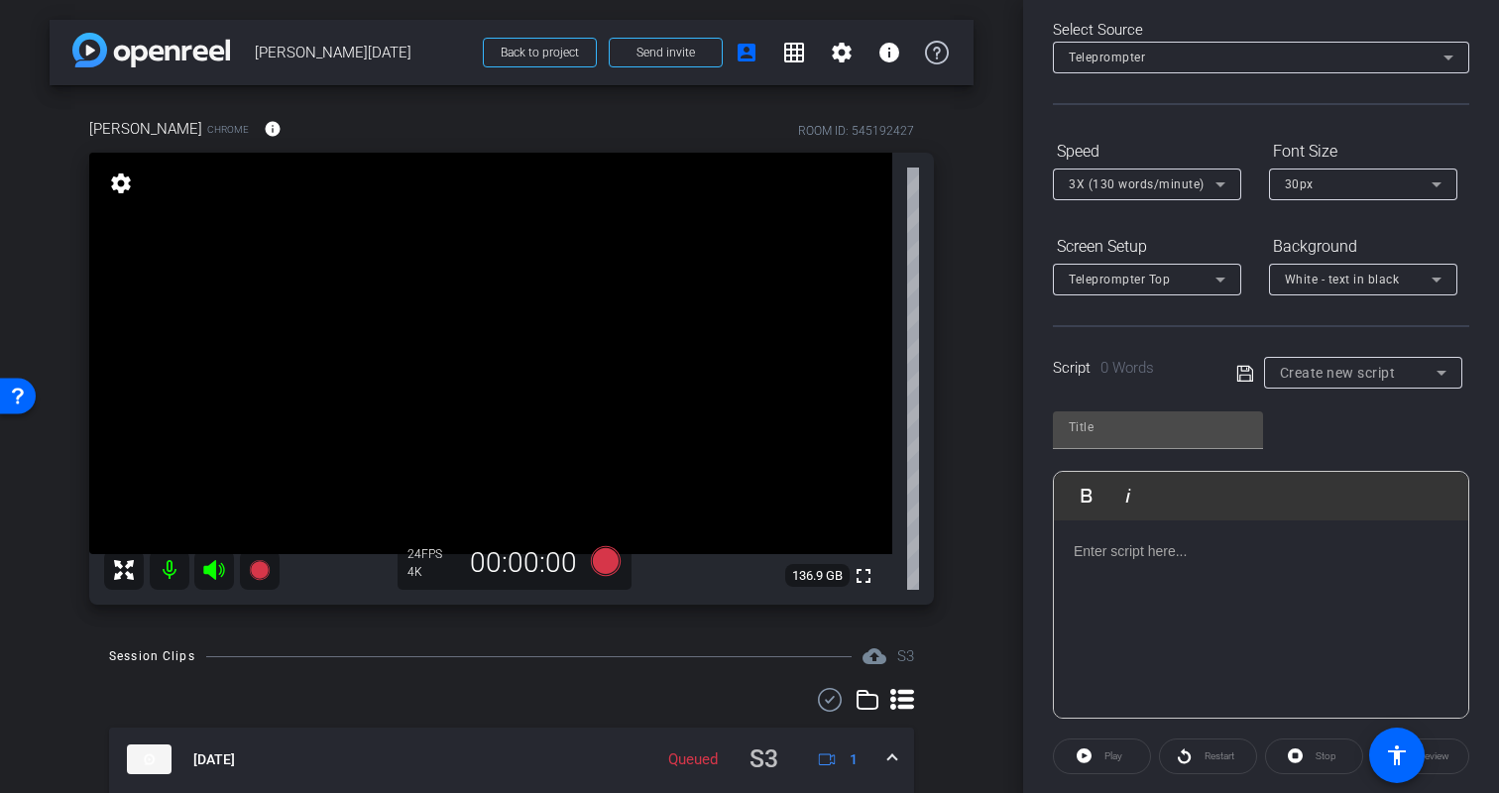
scroll to position [0, 0]
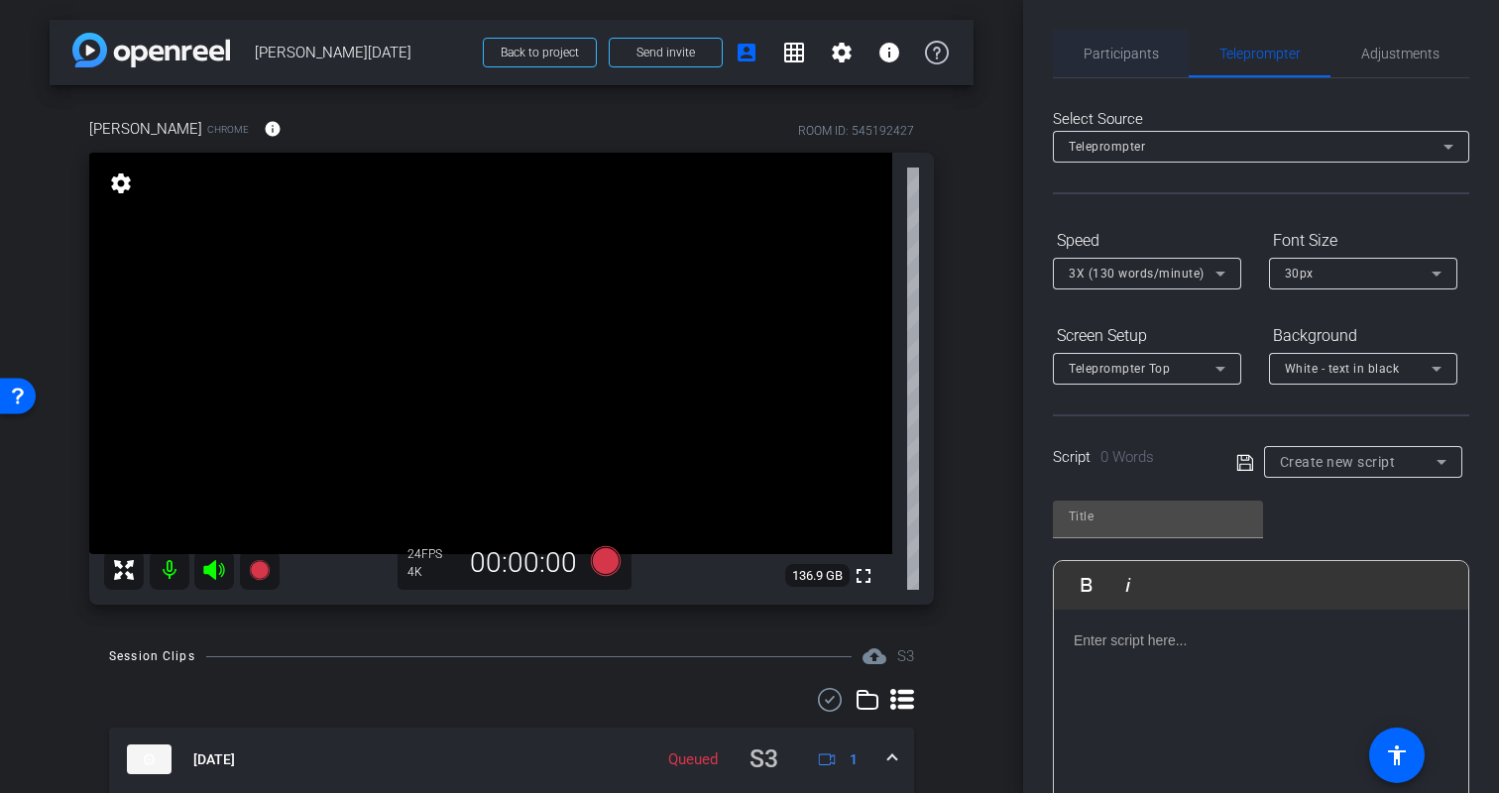
click at [1133, 67] on span "Participants" at bounding box center [1121, 54] width 75 height 48
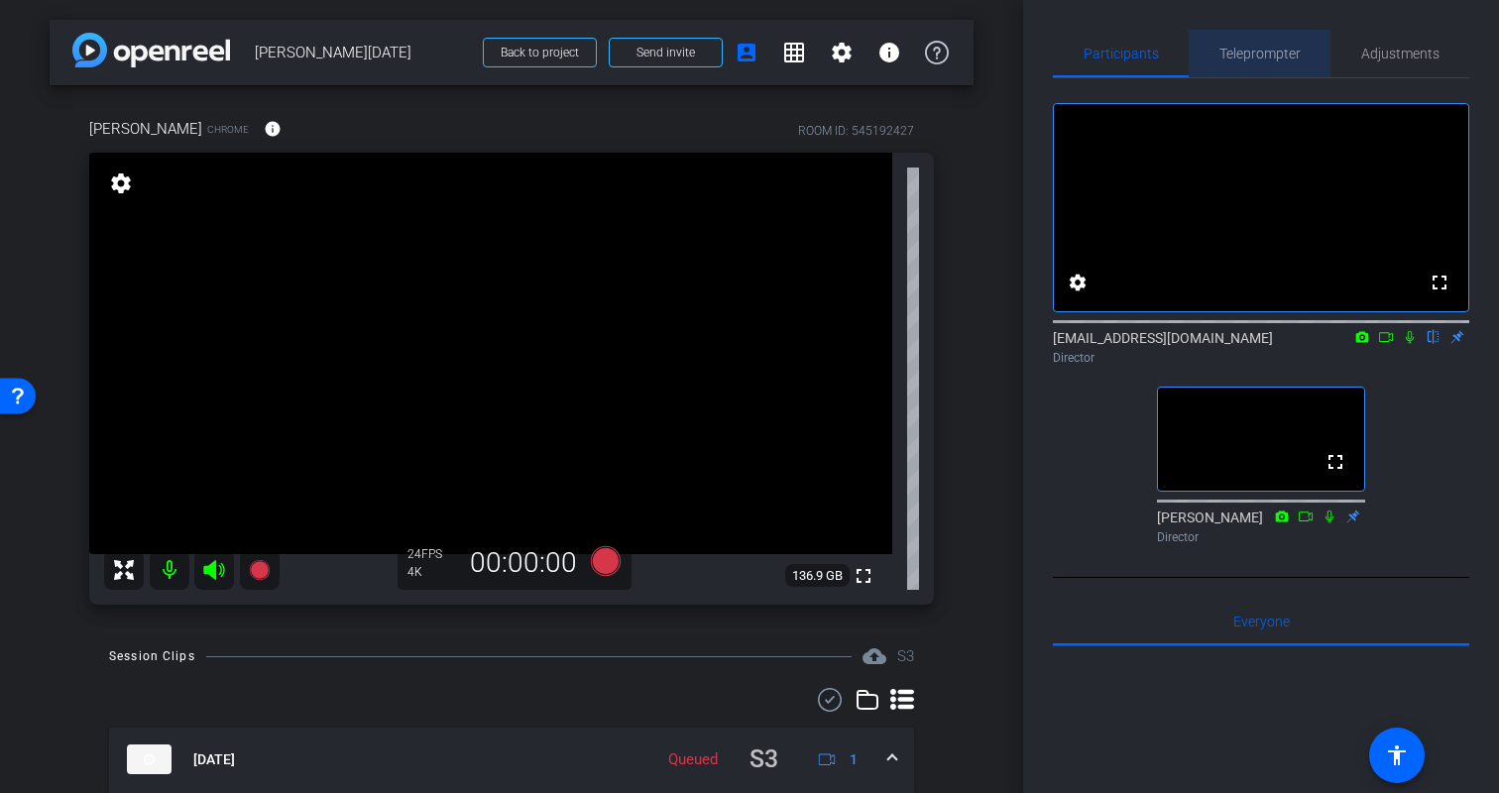
click at [1253, 51] on span "Teleprompter" at bounding box center [1260, 54] width 81 height 14
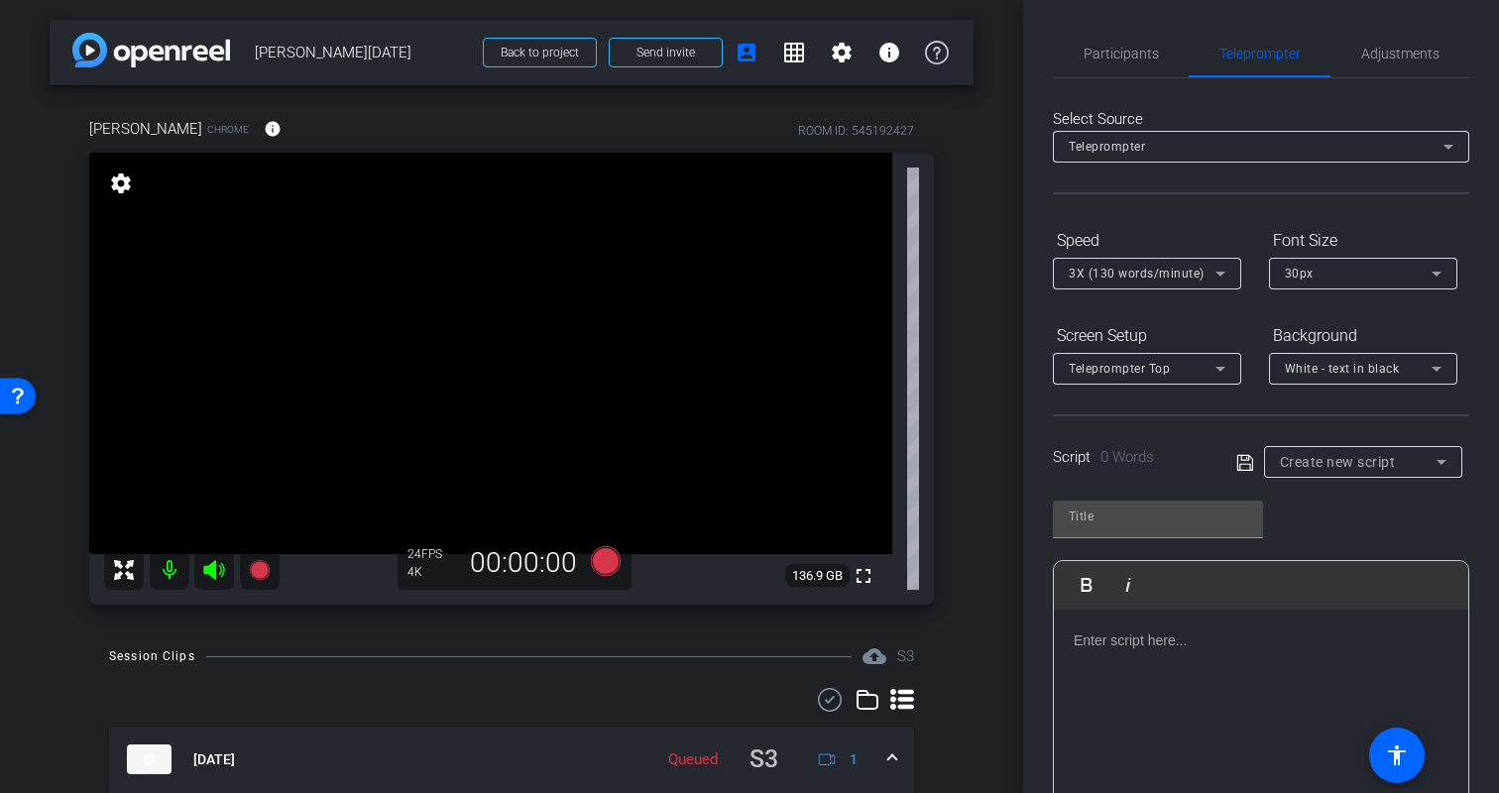
click at [1363, 532] on div "Play Play from this location Play Selected Play and display the selected text o…" at bounding box center [1261, 647] width 416 height 322
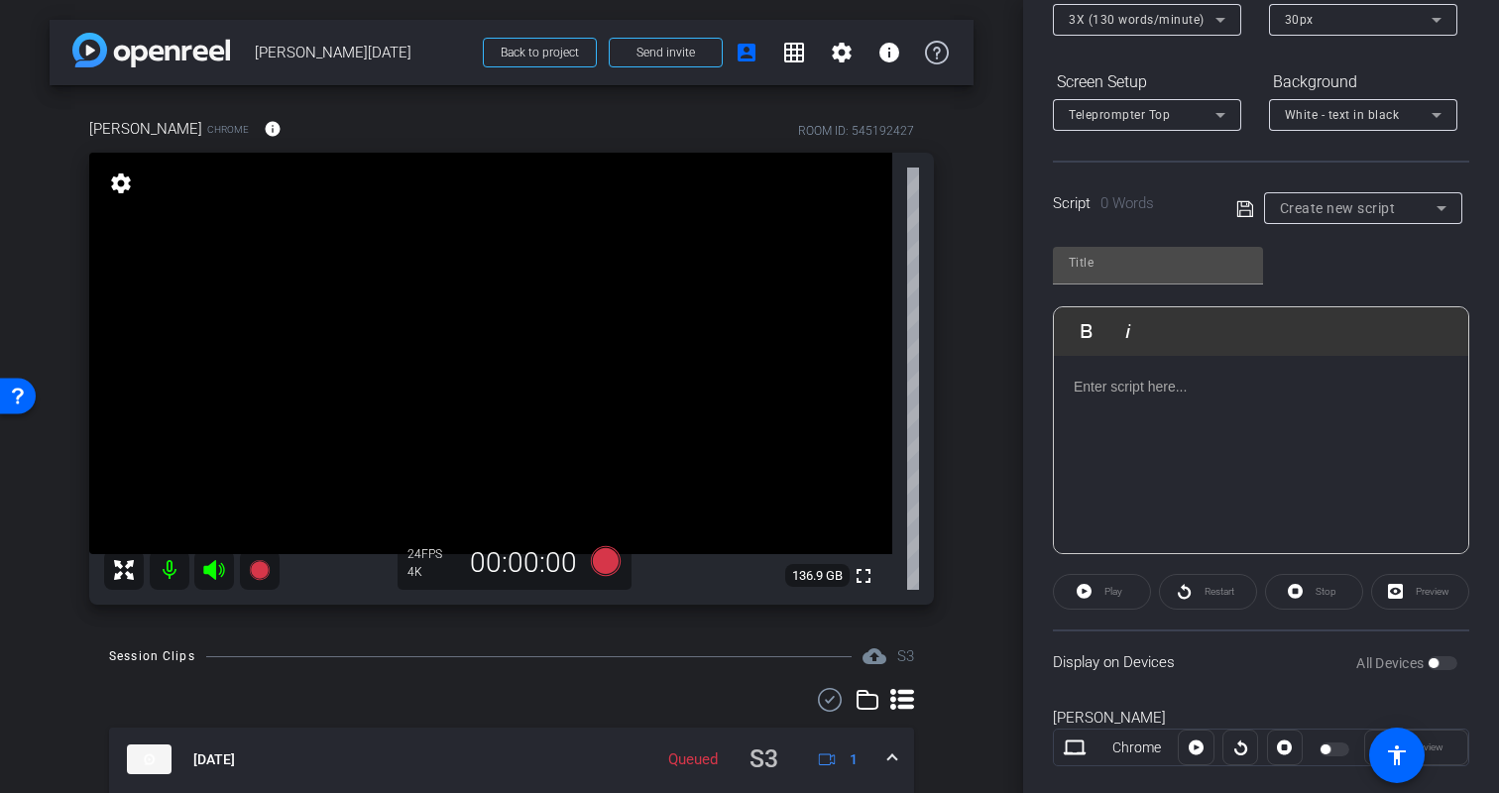
scroll to position [291, 0]
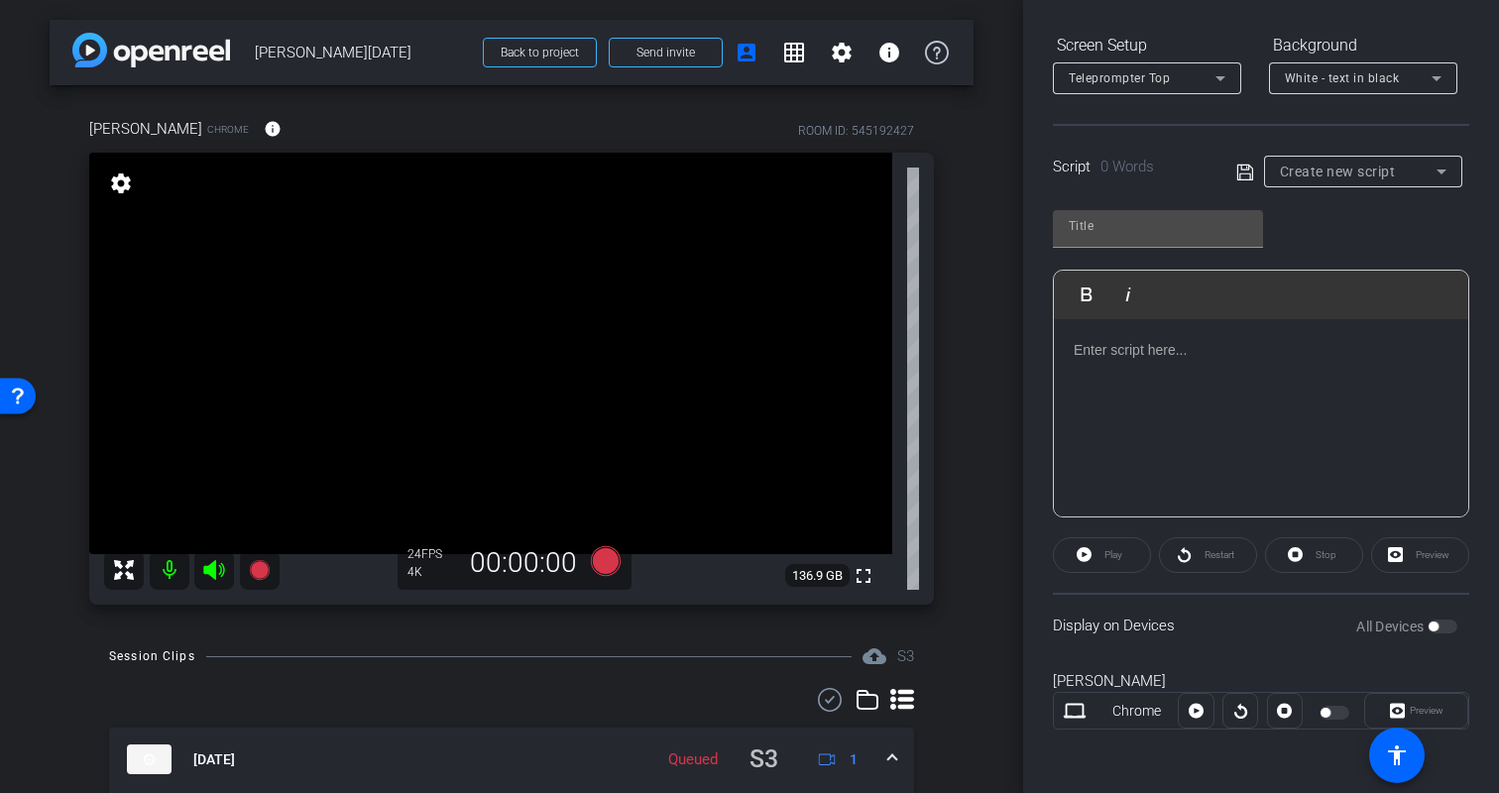
click at [1166, 431] on div at bounding box center [1261, 418] width 414 height 198
click at [1189, 411] on div "gjhagdjhgasjdga" at bounding box center [1261, 418] width 414 height 198
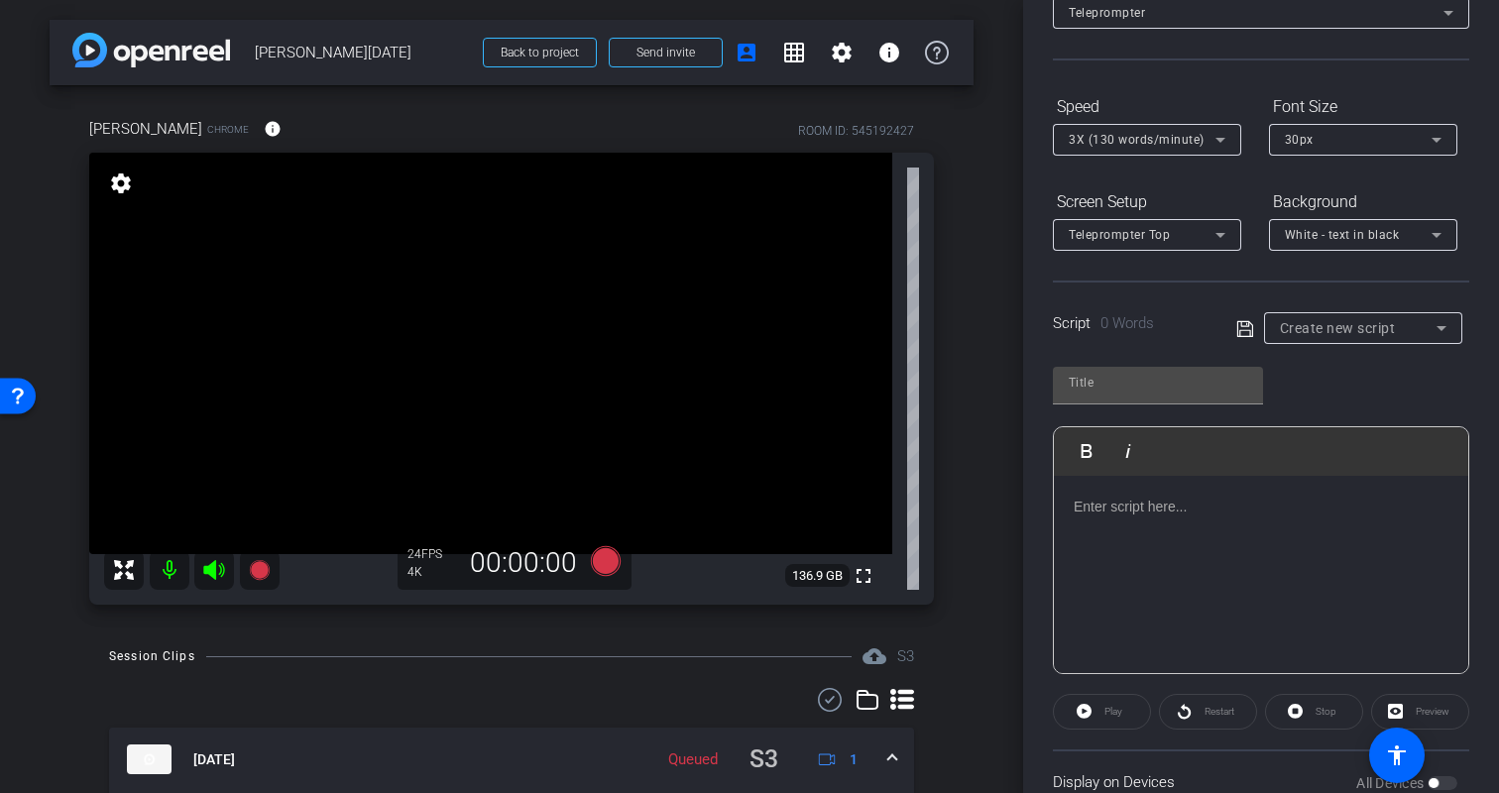
scroll to position [0, 0]
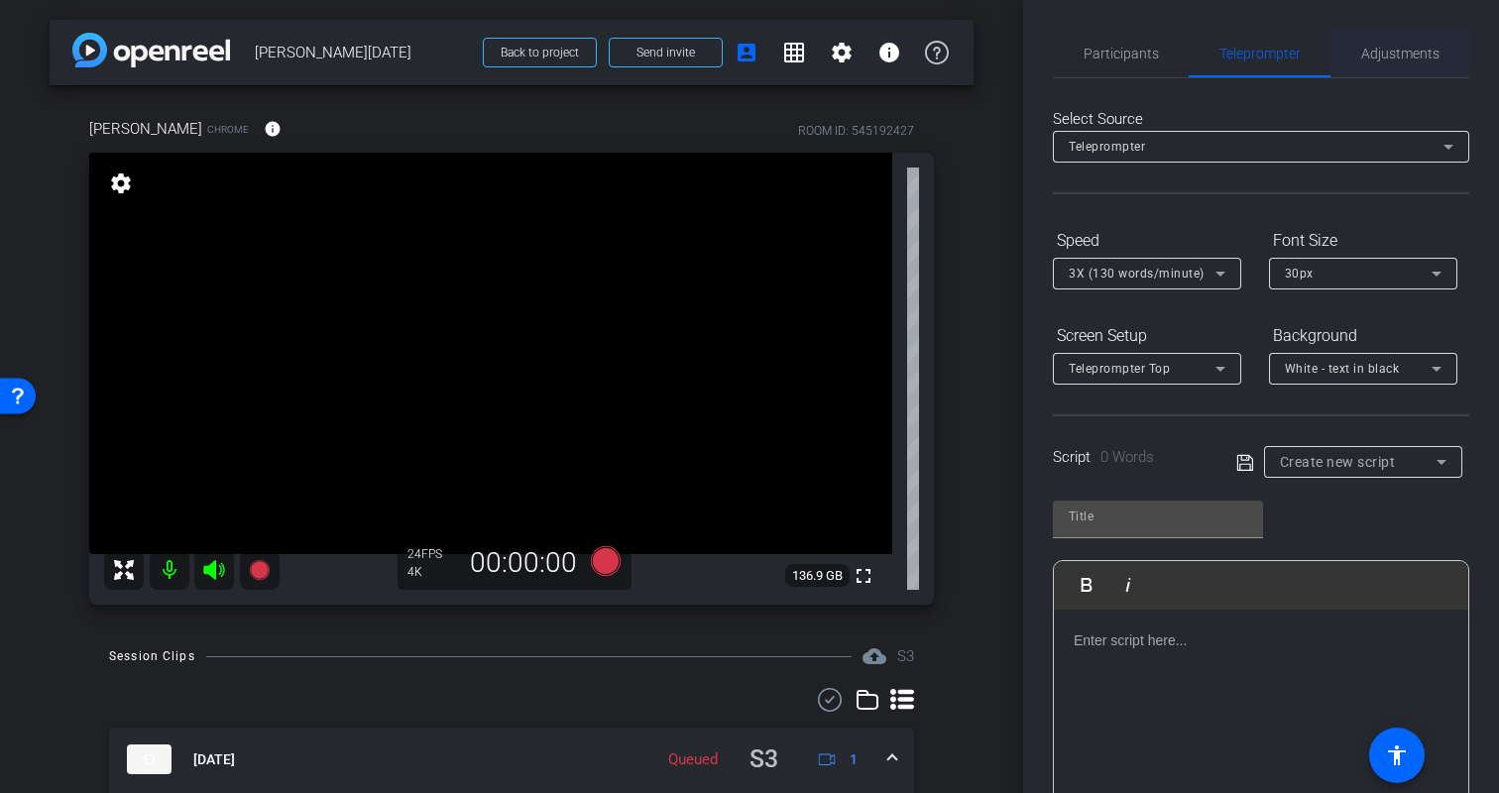
click at [1403, 55] on span "Adjustments" at bounding box center [1400, 54] width 78 height 14
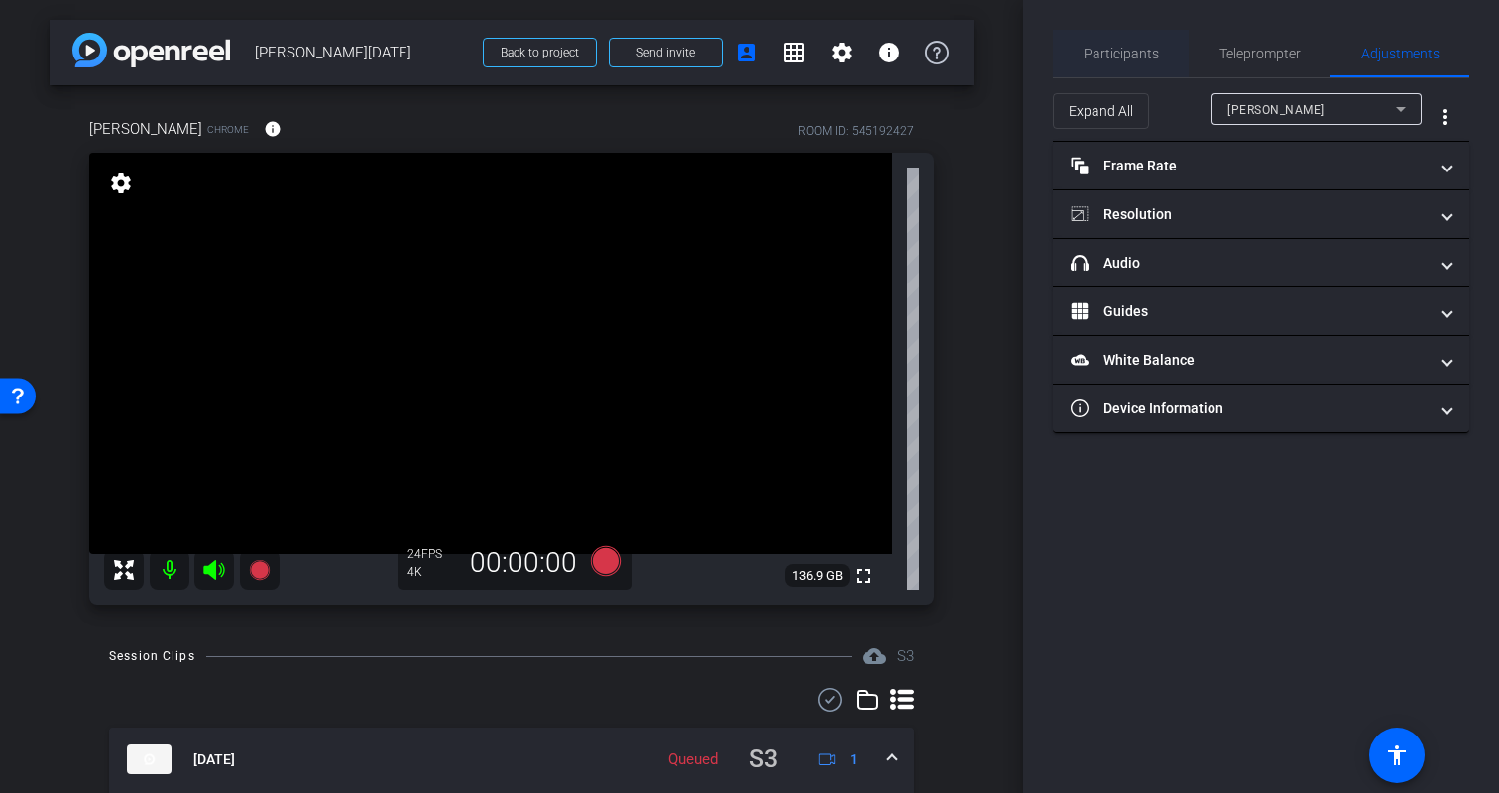
click at [1136, 70] on span "Participants" at bounding box center [1121, 54] width 75 height 48
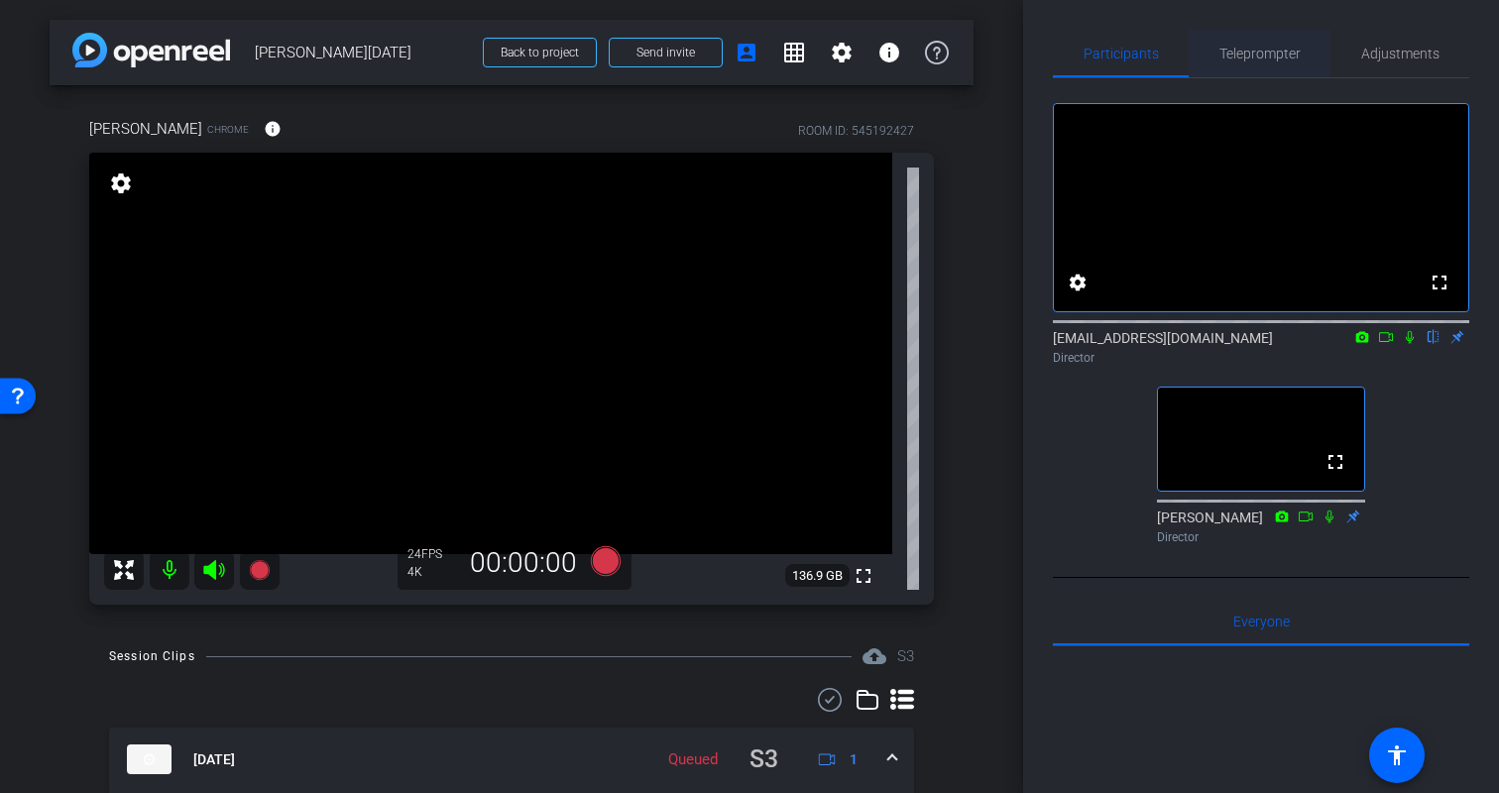
click at [1253, 44] on span "Teleprompter" at bounding box center [1260, 54] width 81 height 48
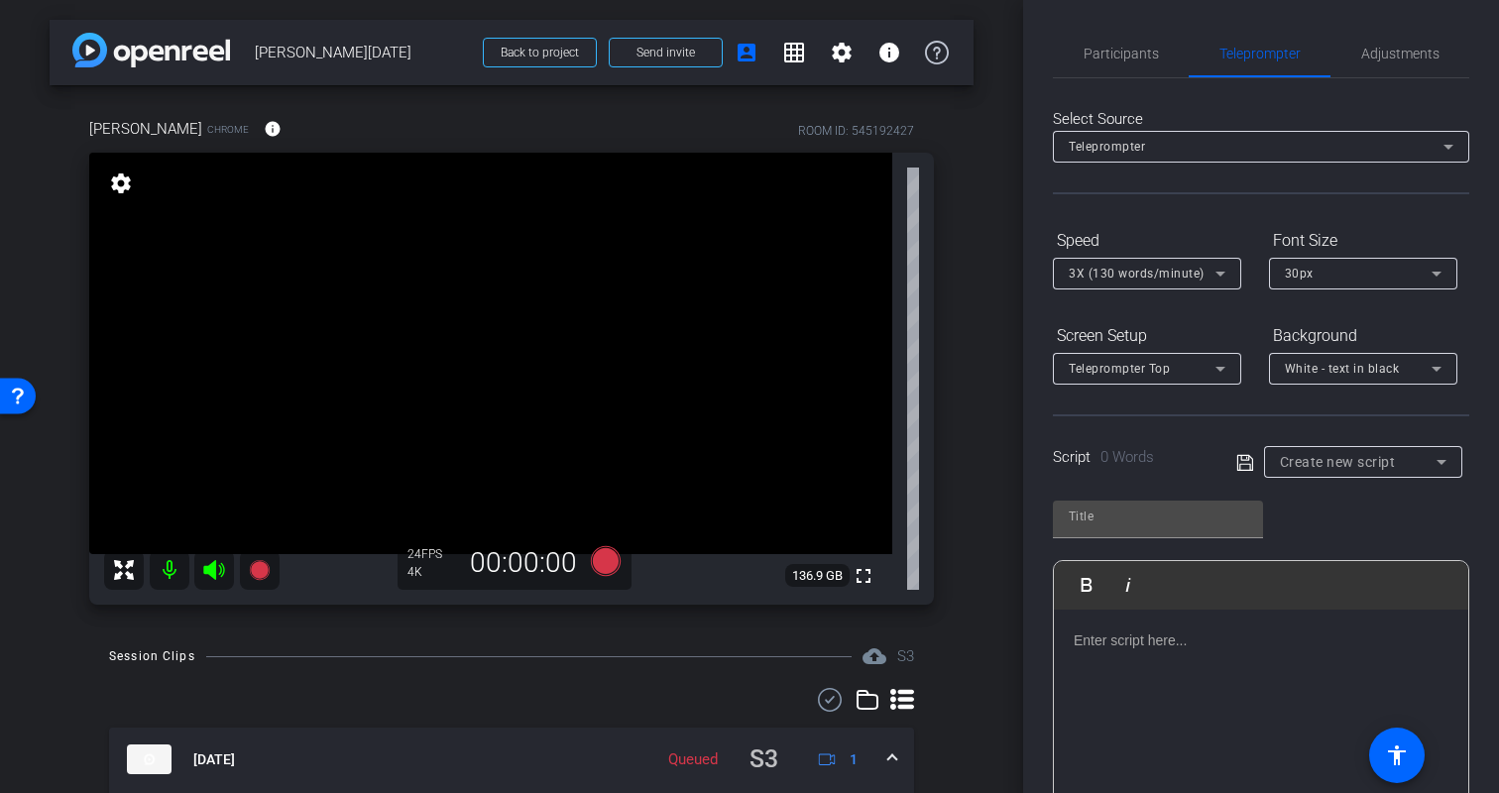
click at [1350, 517] on div "Play Play from this location Play Selected Play and display the selected text o…" at bounding box center [1261, 647] width 416 height 322
click at [1363, 456] on span "Create new script" at bounding box center [1338, 462] width 116 height 16
click at [1348, 502] on span "Create new script" at bounding box center [1332, 502] width 104 height 24
click at [1347, 518] on div "Play Play from this location Play Selected Play and display the selected text o…" at bounding box center [1261, 647] width 416 height 322
click at [1127, 44] on span "Participants" at bounding box center [1121, 54] width 75 height 48
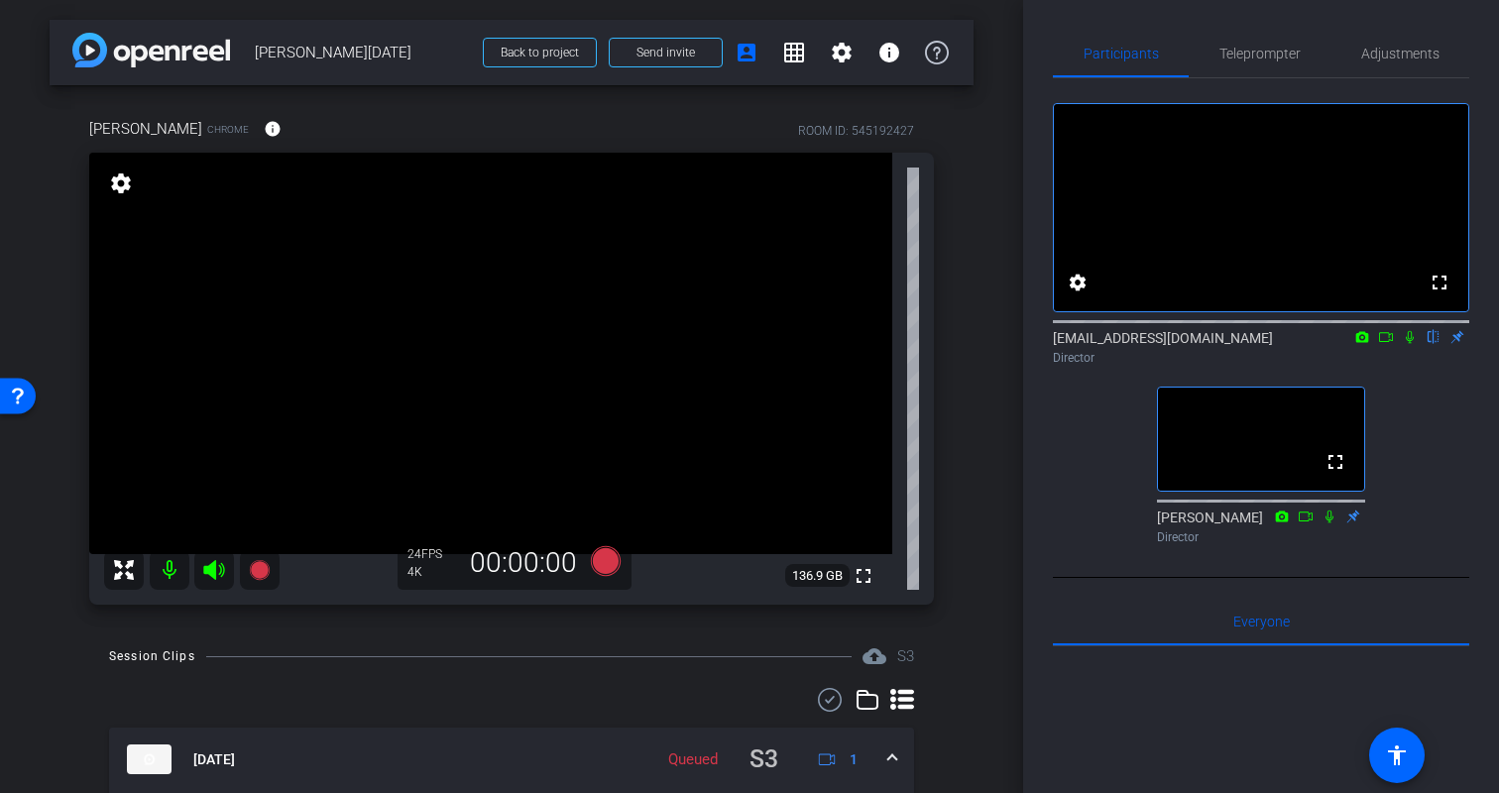
scroll to position [137, 0]
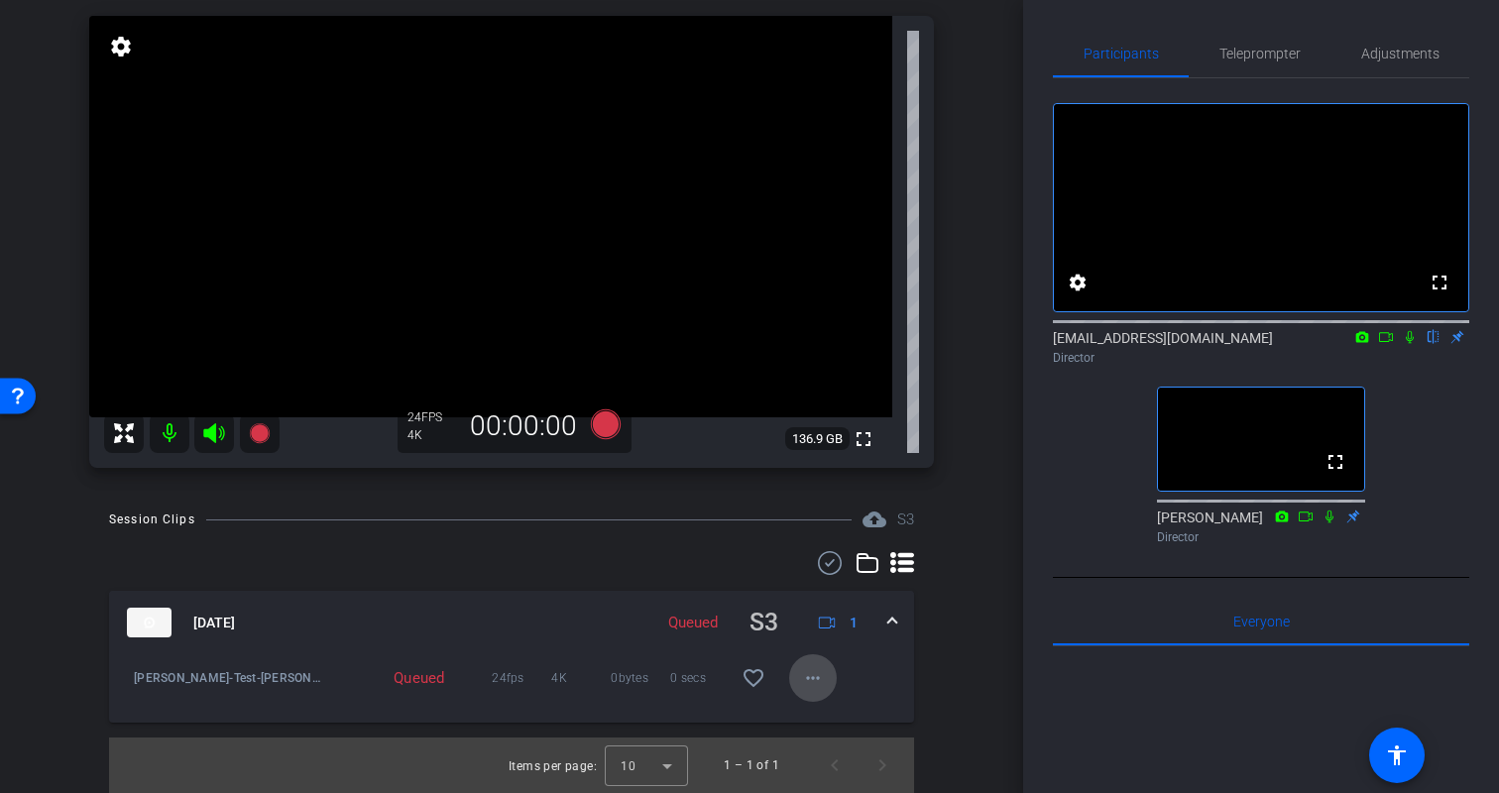
click at [812, 674] on mat-icon "more_horiz" at bounding box center [813, 678] width 24 height 24
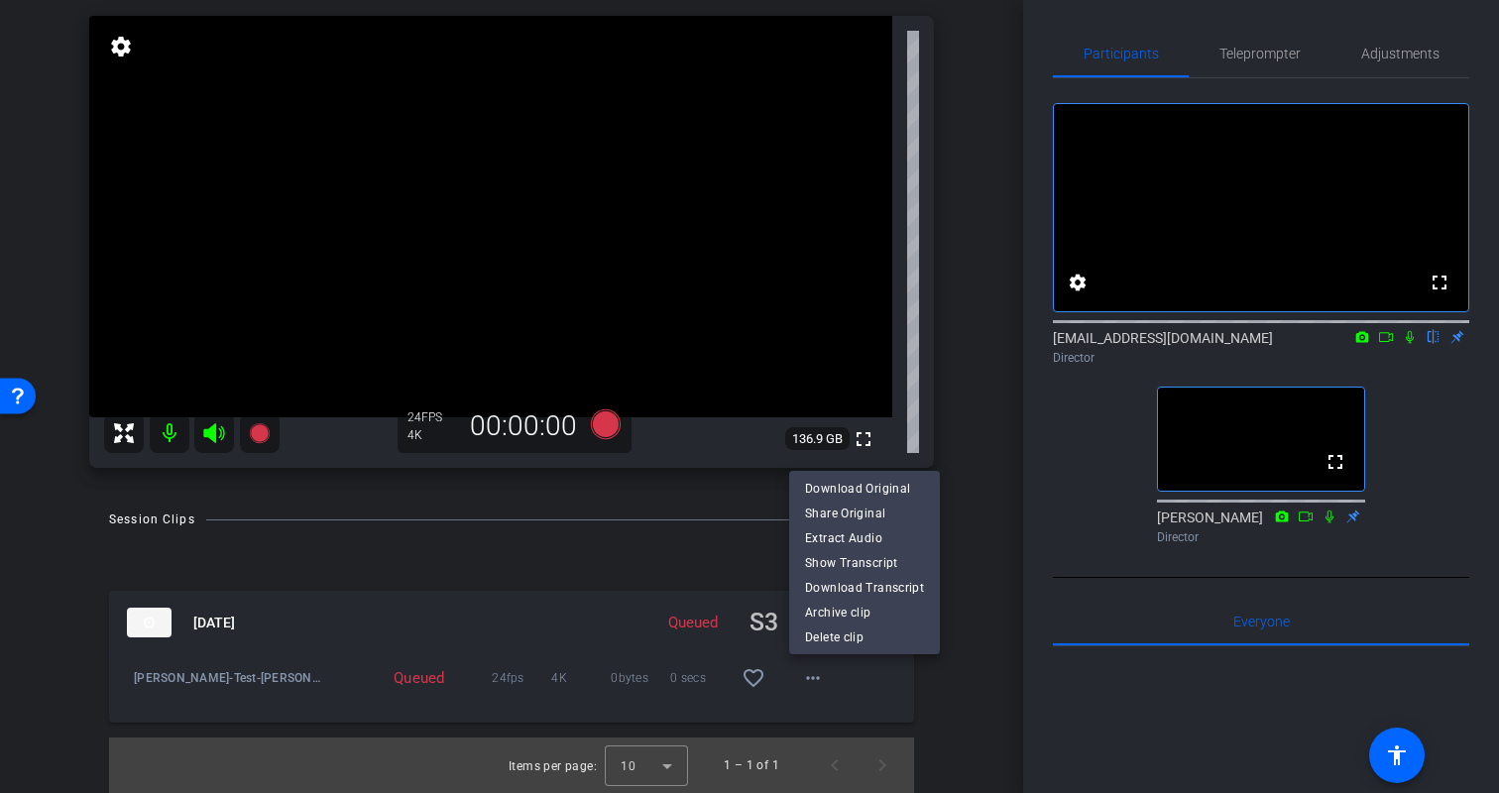
click at [924, 691] on div at bounding box center [749, 396] width 1499 height 793
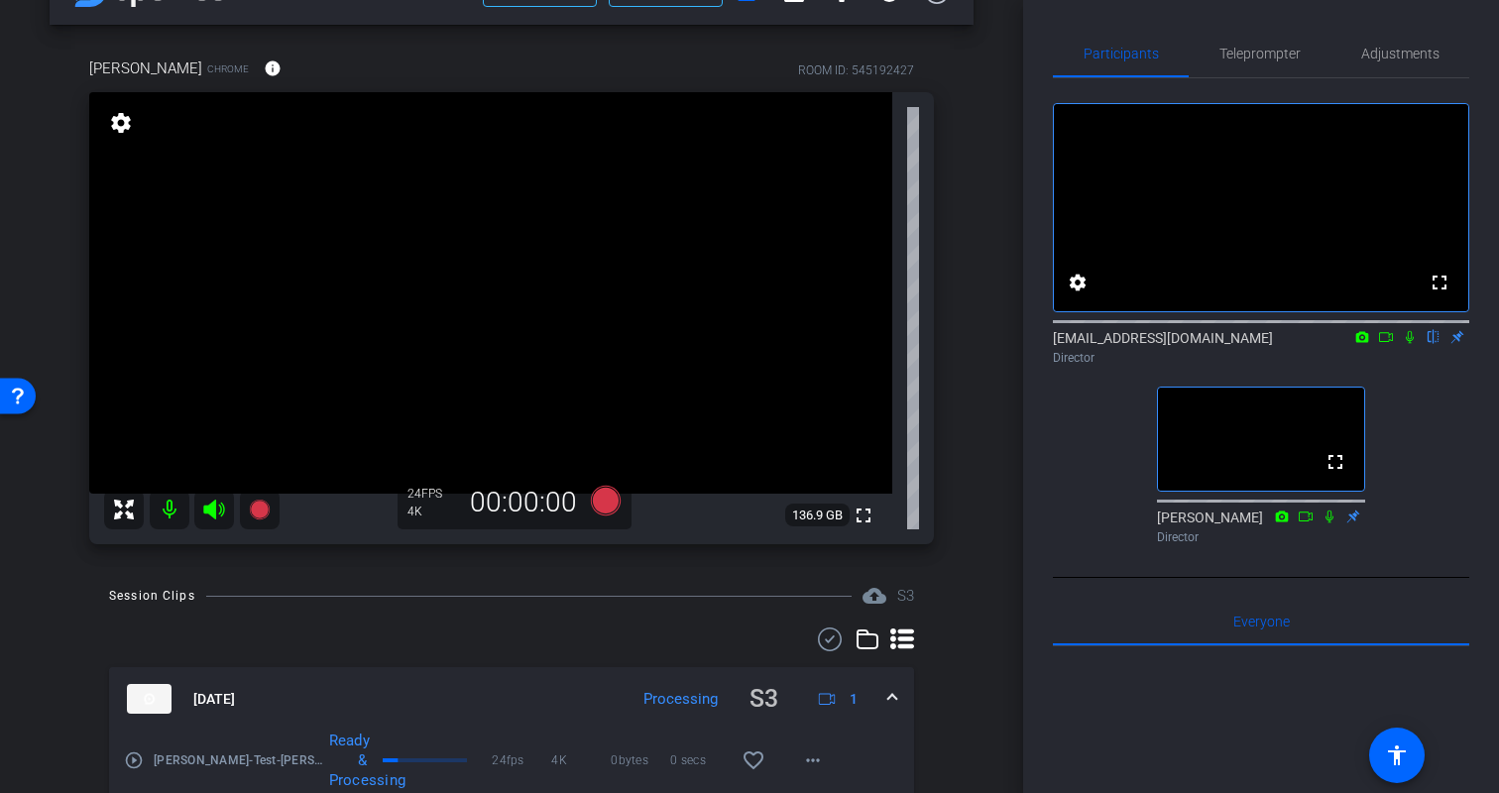
scroll to position [33, 0]
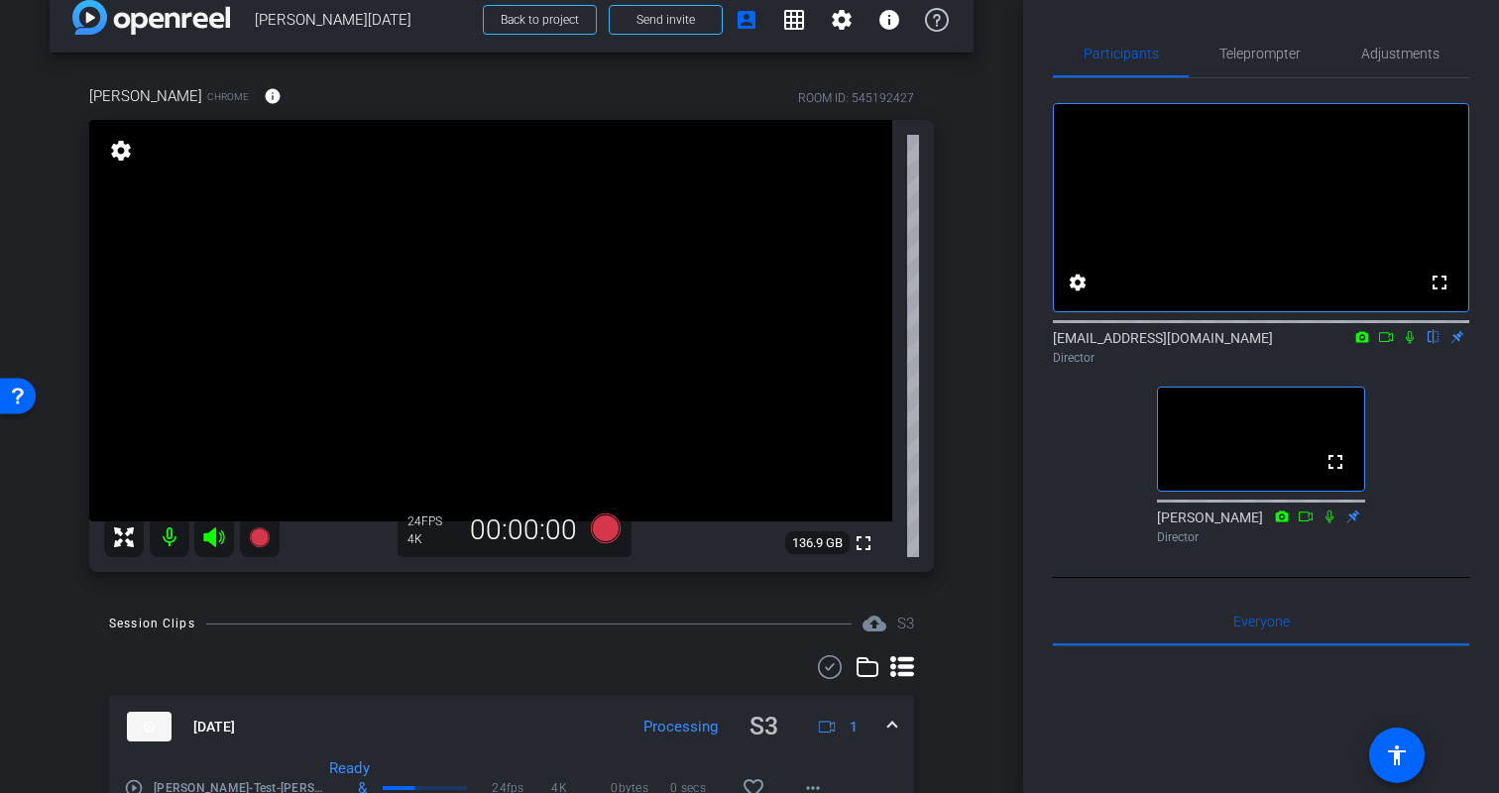
click at [953, 404] on div "Kristin Chrome info ROOM ID: 545192427 fullscreen settings 136.9 GB 24 FPS 4K 0…" at bounding box center [512, 322] width 924 height 539
click at [1255, 54] on span "Teleprompter" at bounding box center [1260, 54] width 81 height 14
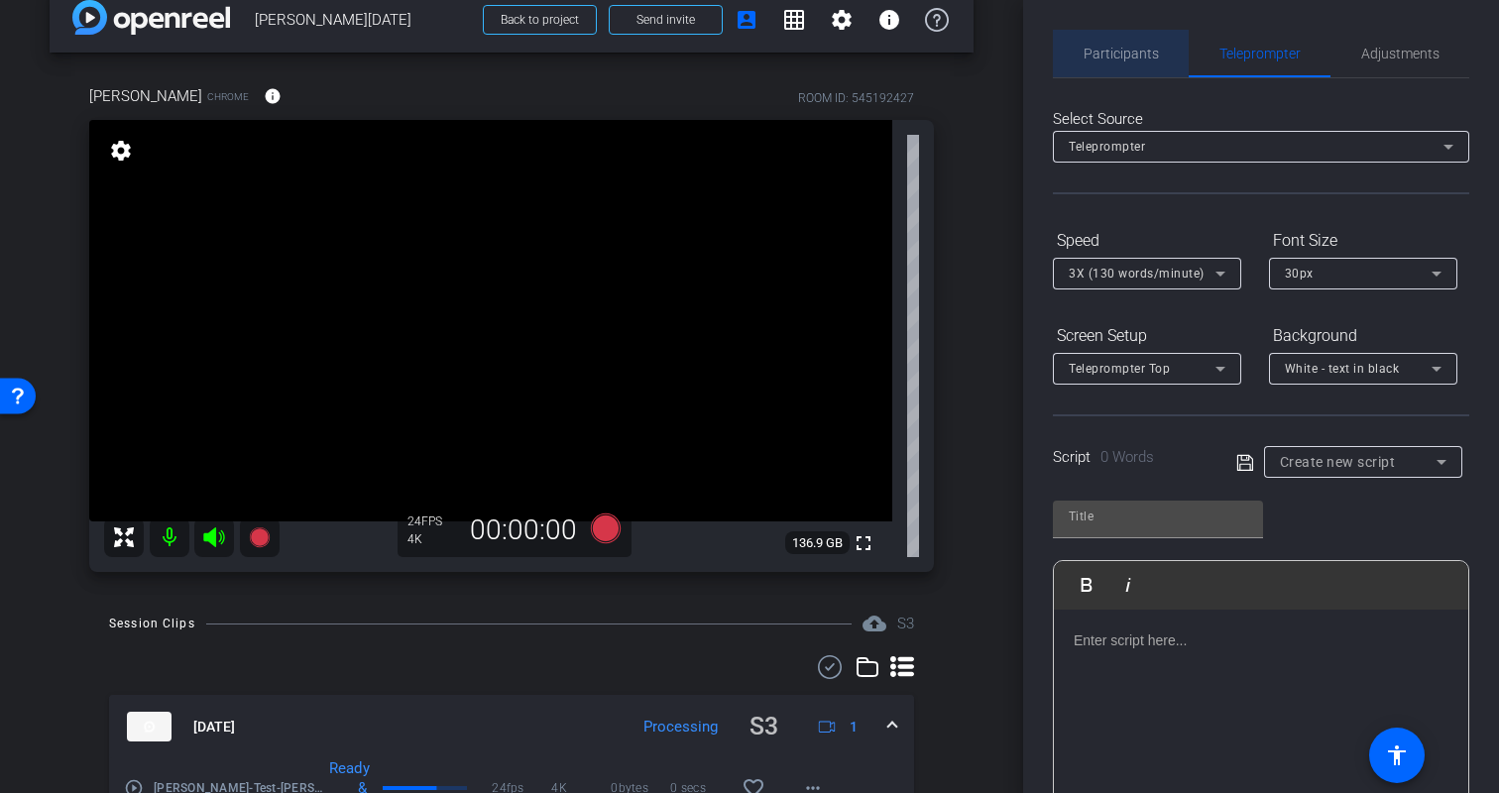
click at [1129, 53] on span "Participants" at bounding box center [1121, 54] width 75 height 14
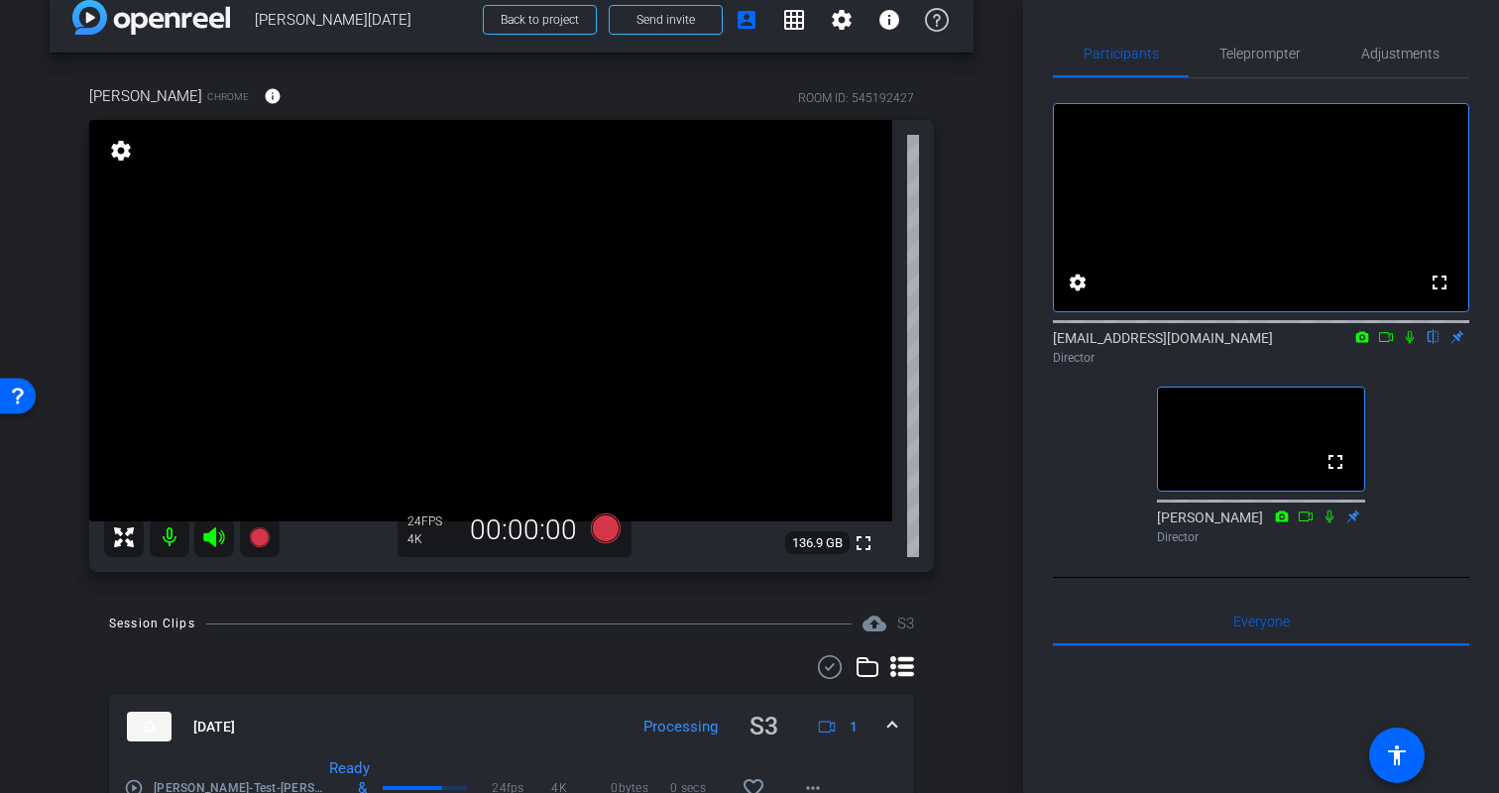
click at [973, 304] on div "Kristin Chrome info ROOM ID: 545192427 fullscreen settings 136.9 GB 24 FPS 4K 0…" at bounding box center [512, 322] width 924 height 539
click at [1284, 49] on span "Teleprompter" at bounding box center [1260, 54] width 81 height 14
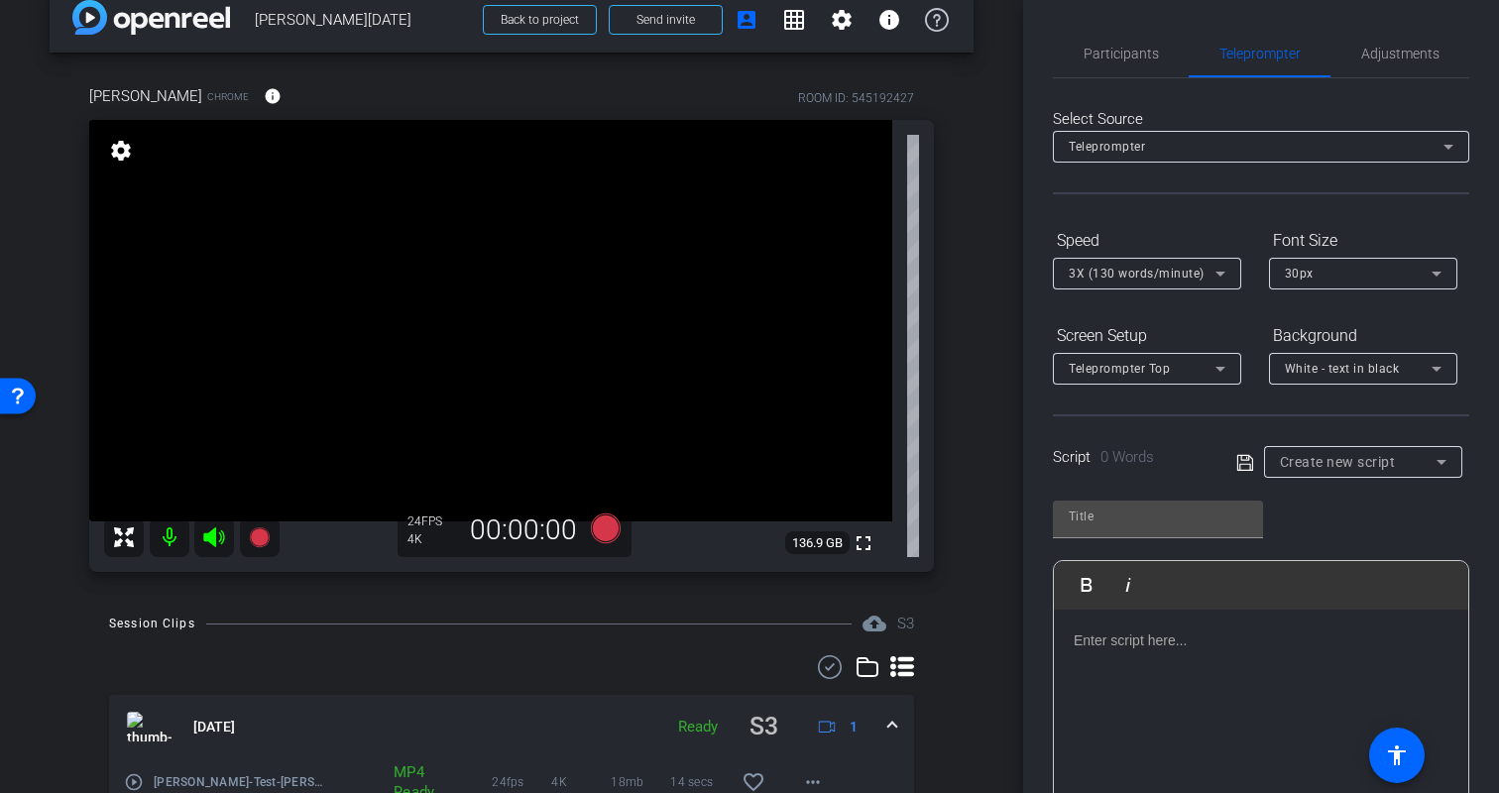
click at [1202, 663] on div at bounding box center [1261, 709] width 414 height 198
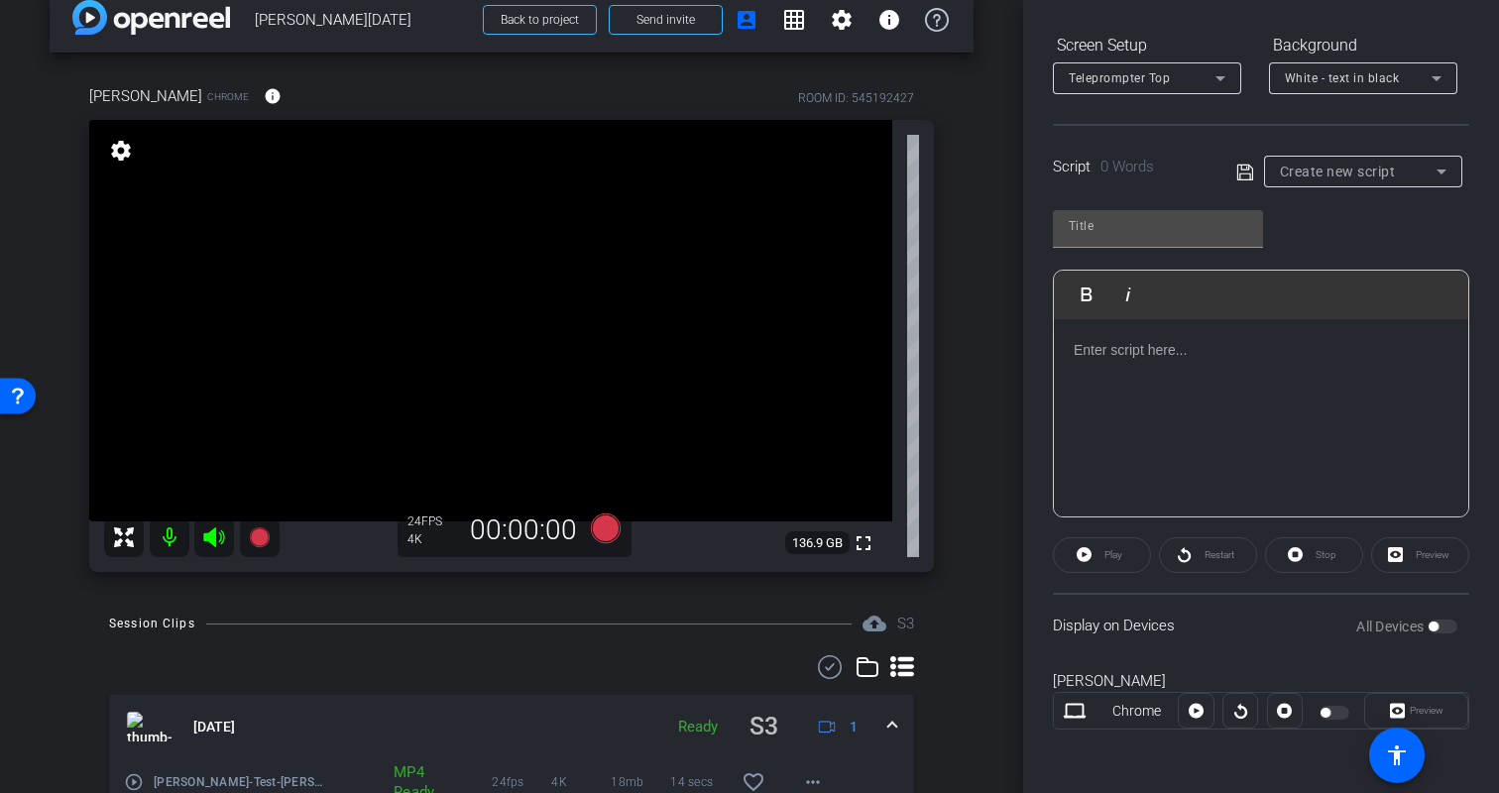
scroll to position [0, 0]
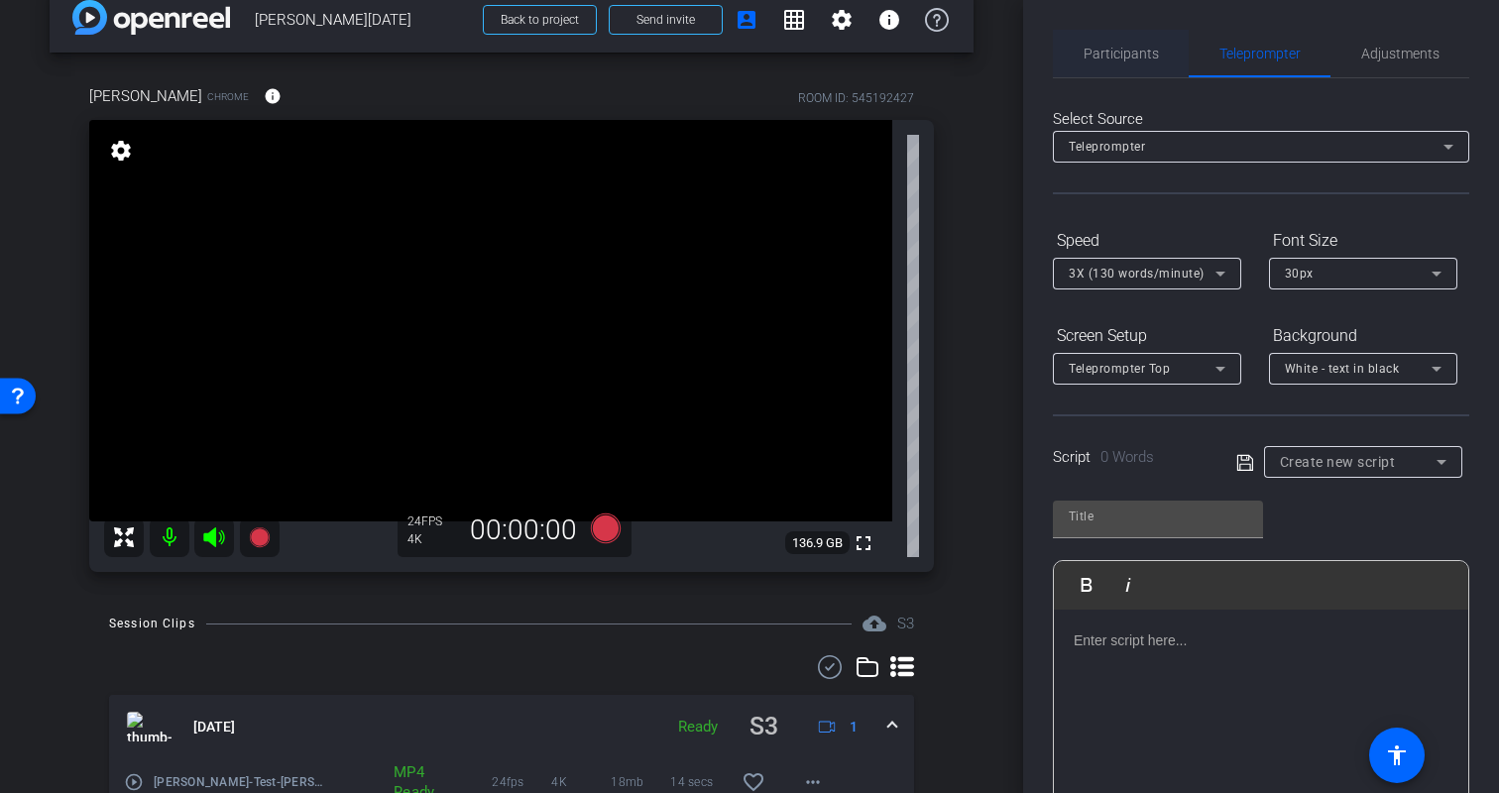
click at [1146, 50] on span "Participants" at bounding box center [1121, 54] width 75 height 14
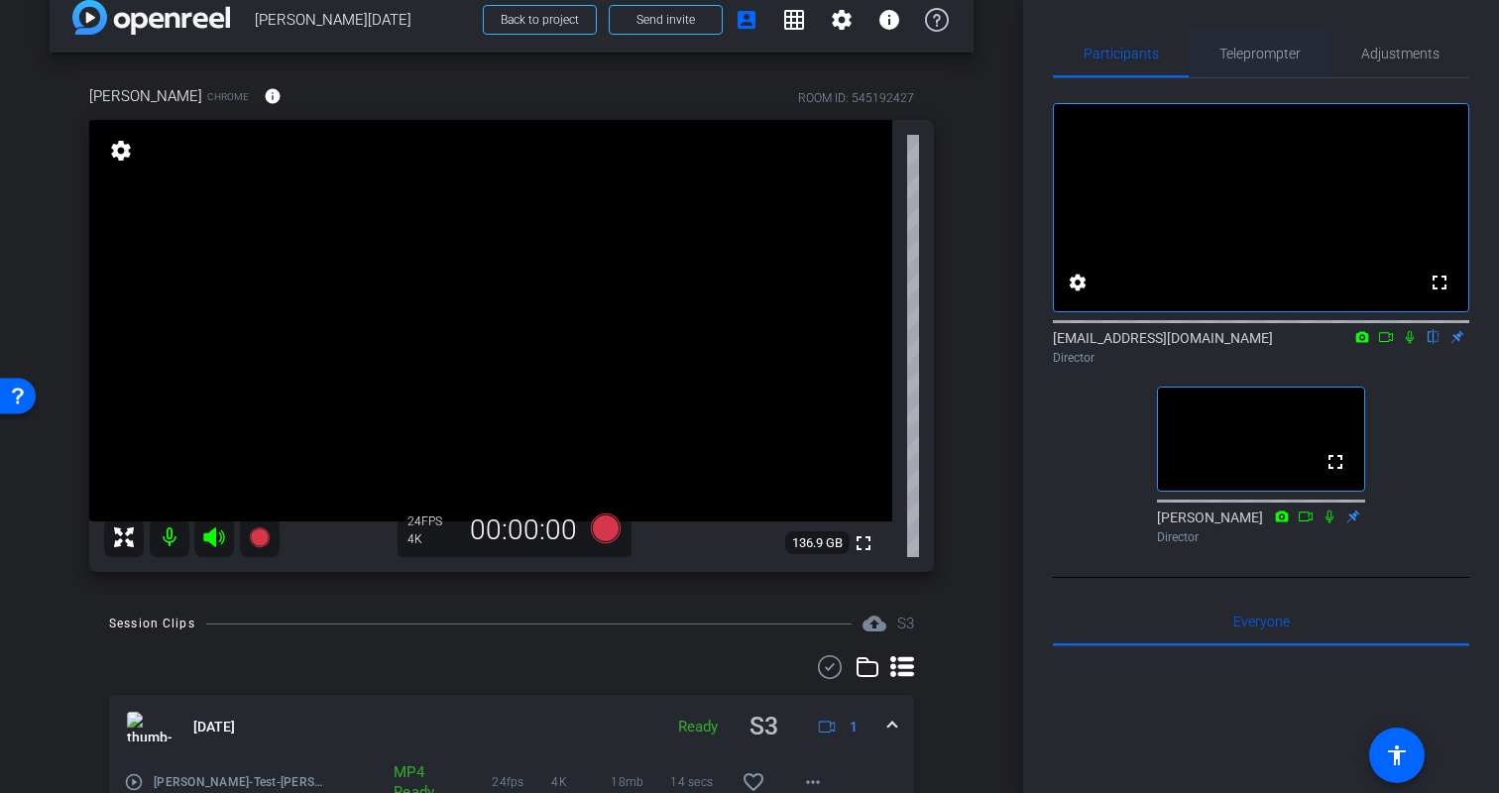
click at [1271, 51] on span "Teleprompter" at bounding box center [1260, 54] width 81 height 14
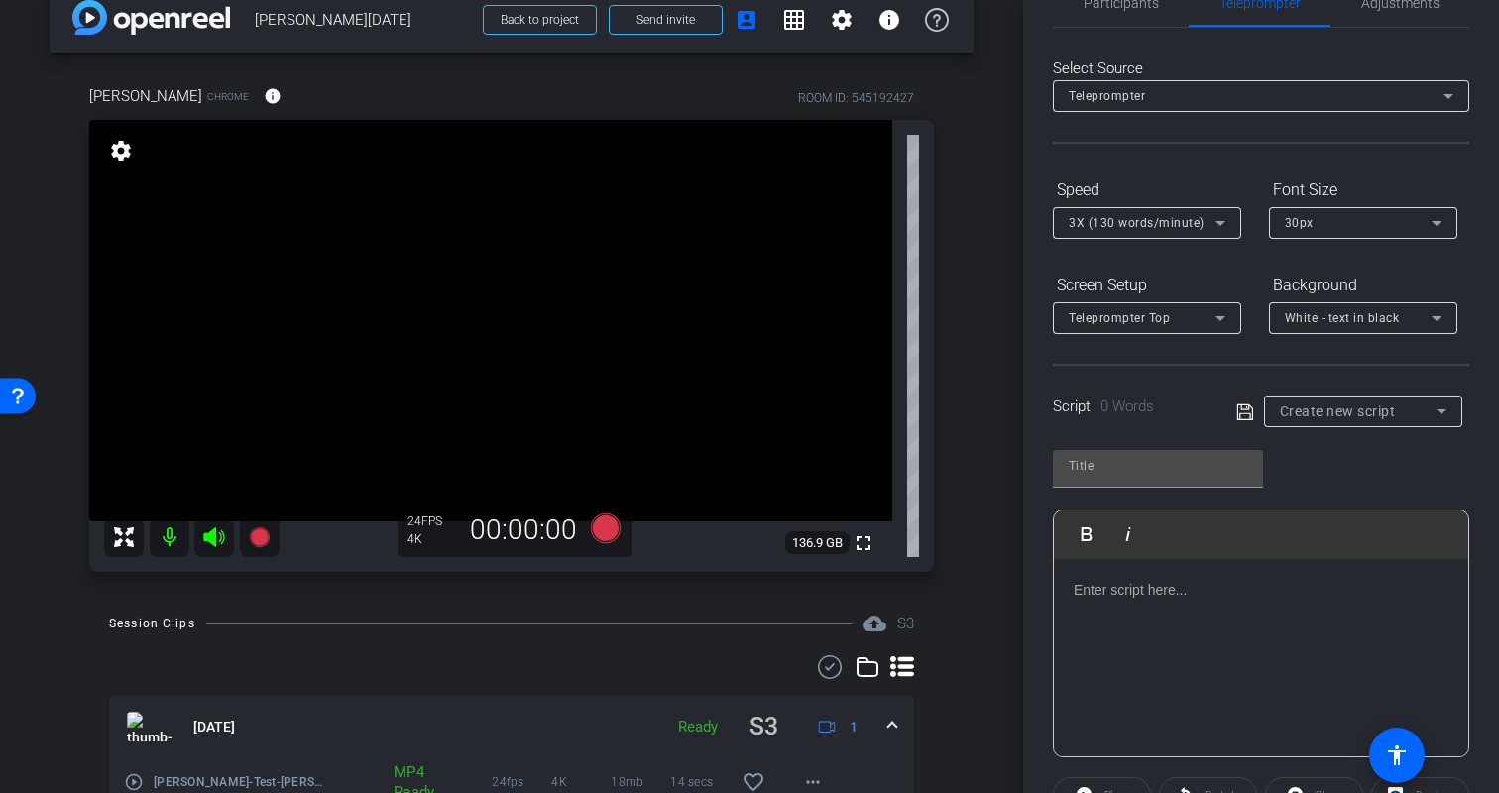
scroll to position [291, 0]
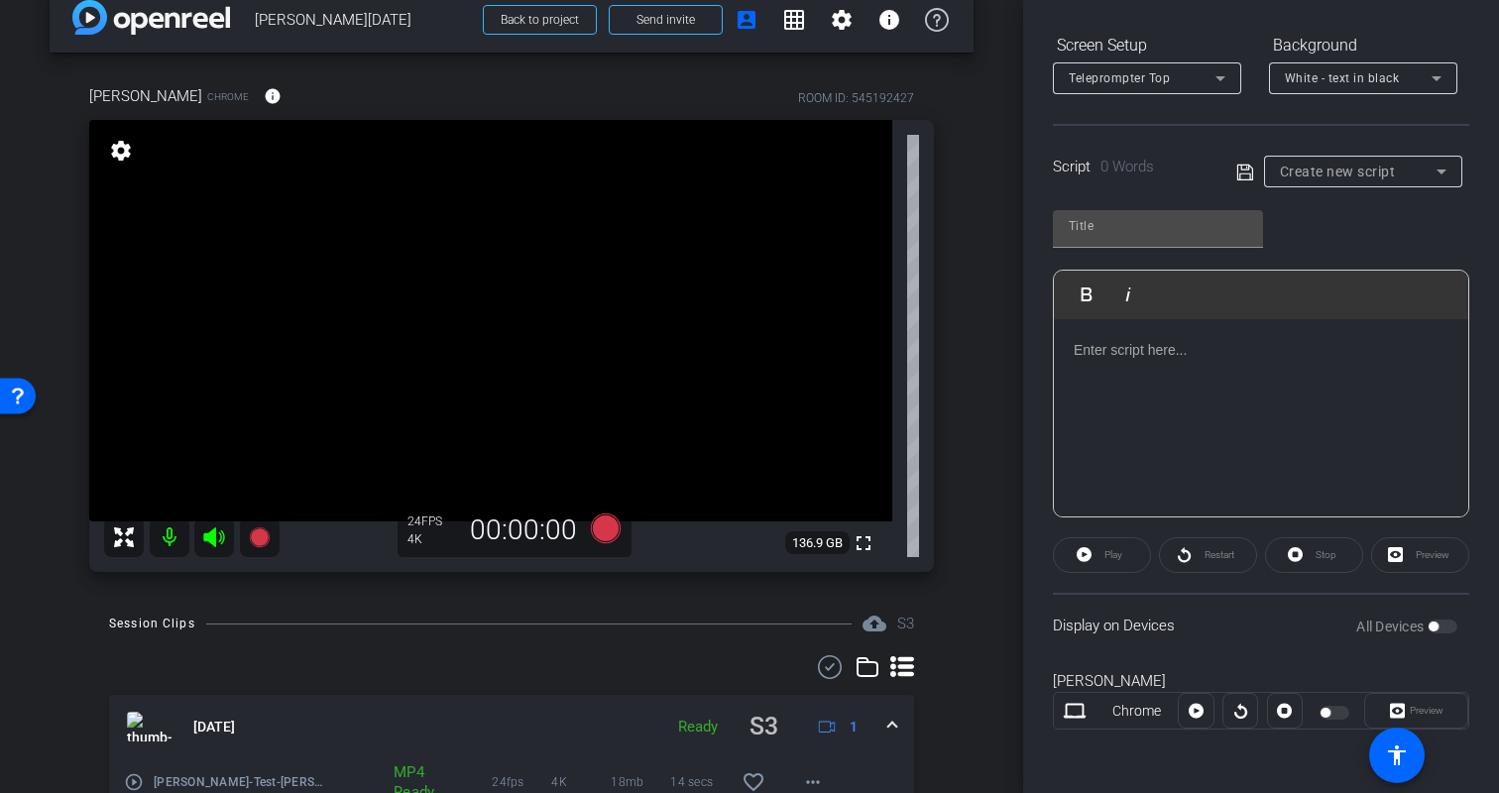
click at [1185, 407] on div at bounding box center [1261, 418] width 414 height 198
click at [1159, 424] on div "askjdhaskjdhashdk" at bounding box center [1261, 418] width 414 height 198
click at [1219, 407] on div at bounding box center [1261, 418] width 414 height 198
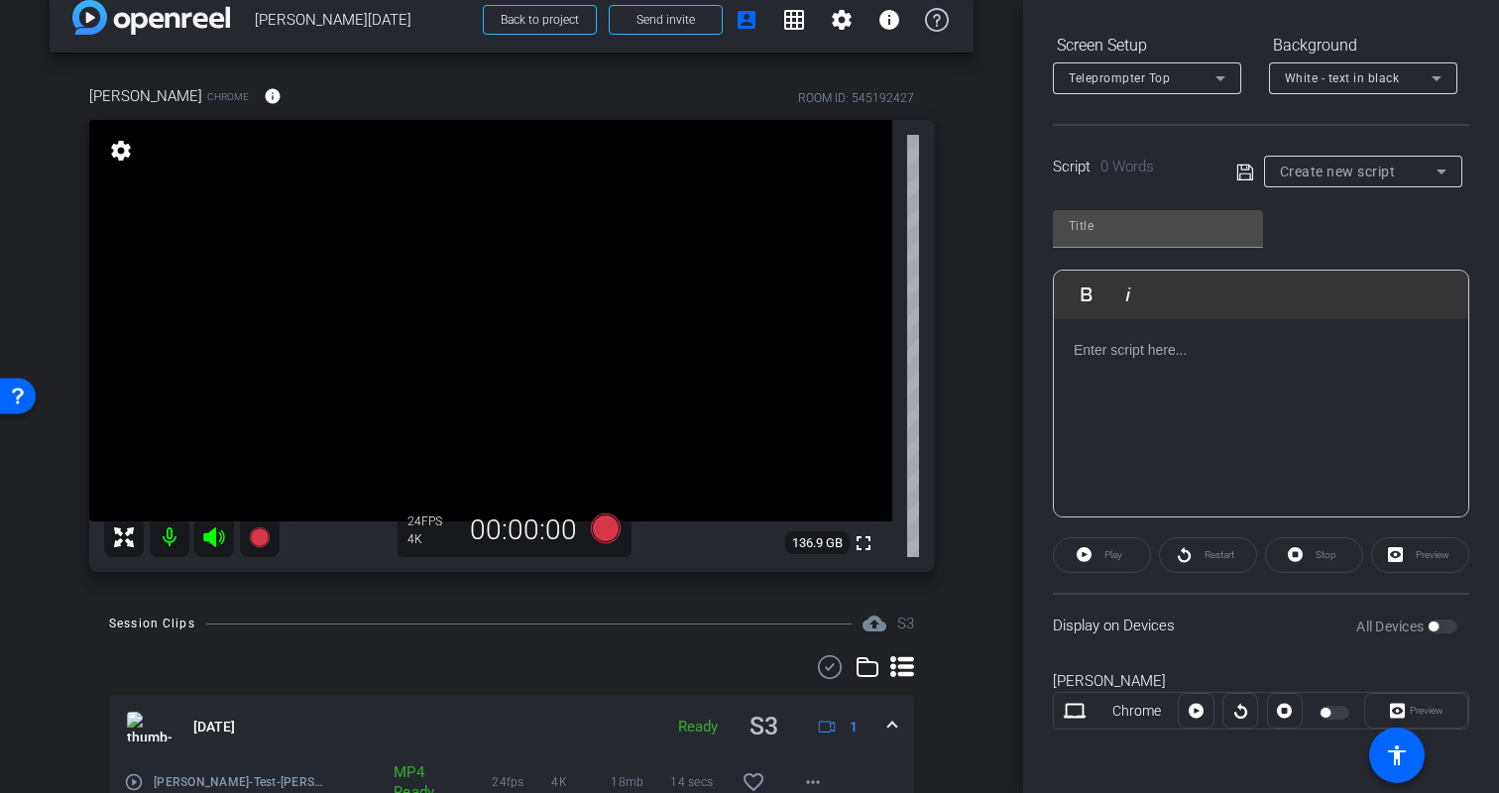
scroll to position [218, 0]
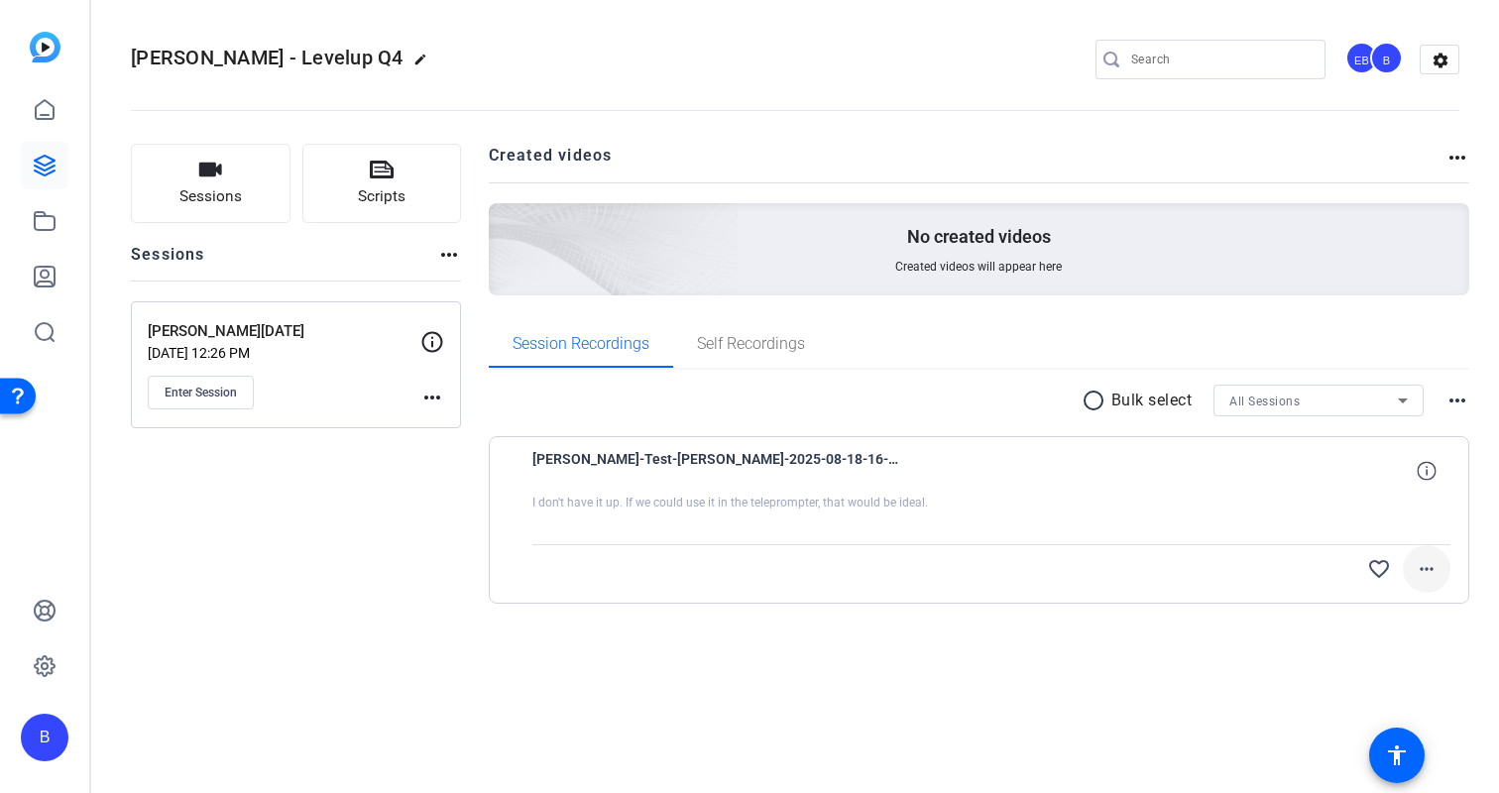
click at [1427, 568] on mat-icon "more_horiz" at bounding box center [1427, 569] width 24 height 24
click at [1083, 659] on div at bounding box center [749, 396] width 1499 height 793
click at [1422, 574] on mat-icon "more_horiz" at bounding box center [1427, 569] width 24 height 24
click at [1146, 675] on div at bounding box center [749, 396] width 1499 height 793
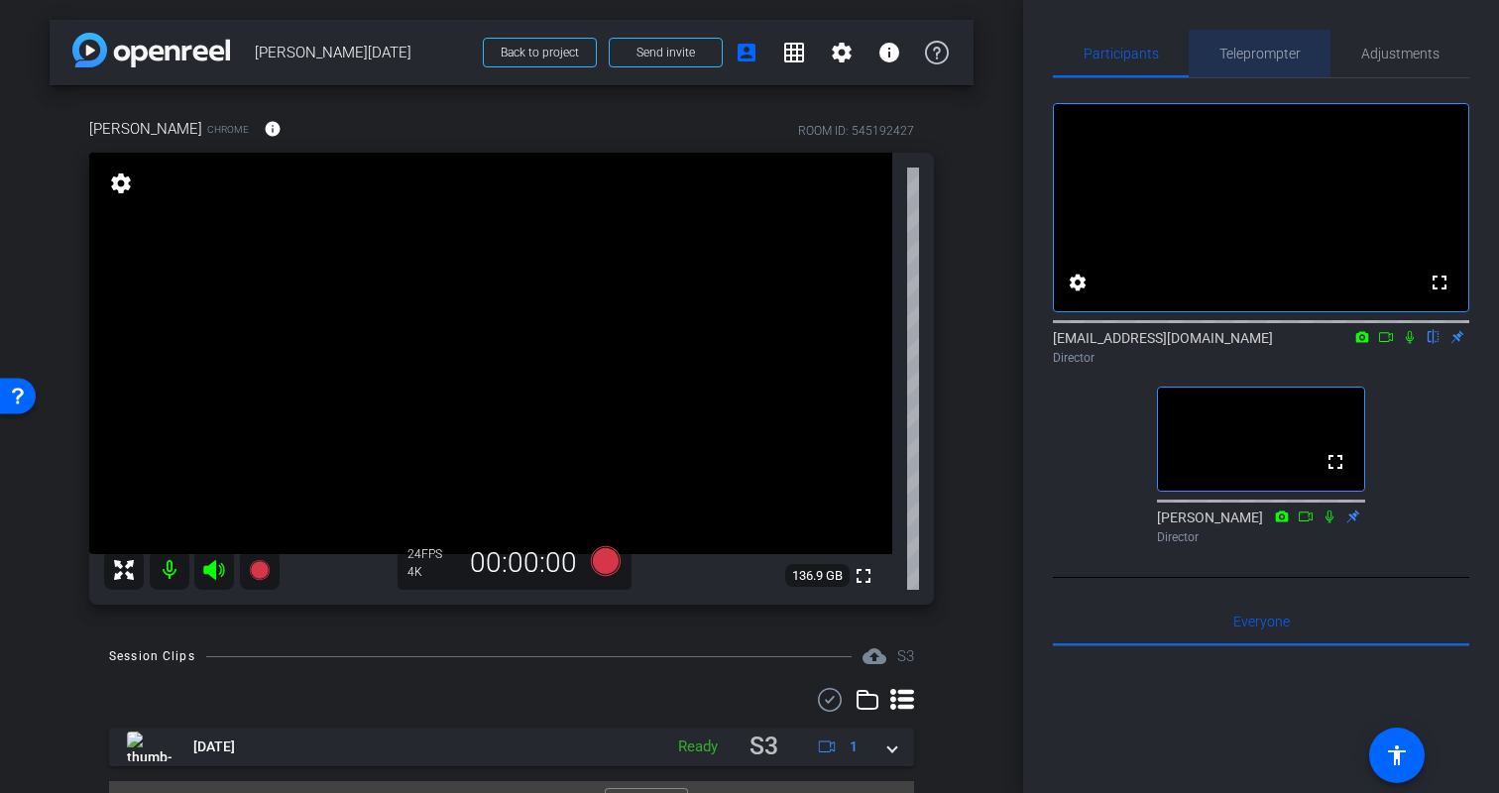
click at [1268, 47] on span "Teleprompter" at bounding box center [1260, 54] width 81 height 14
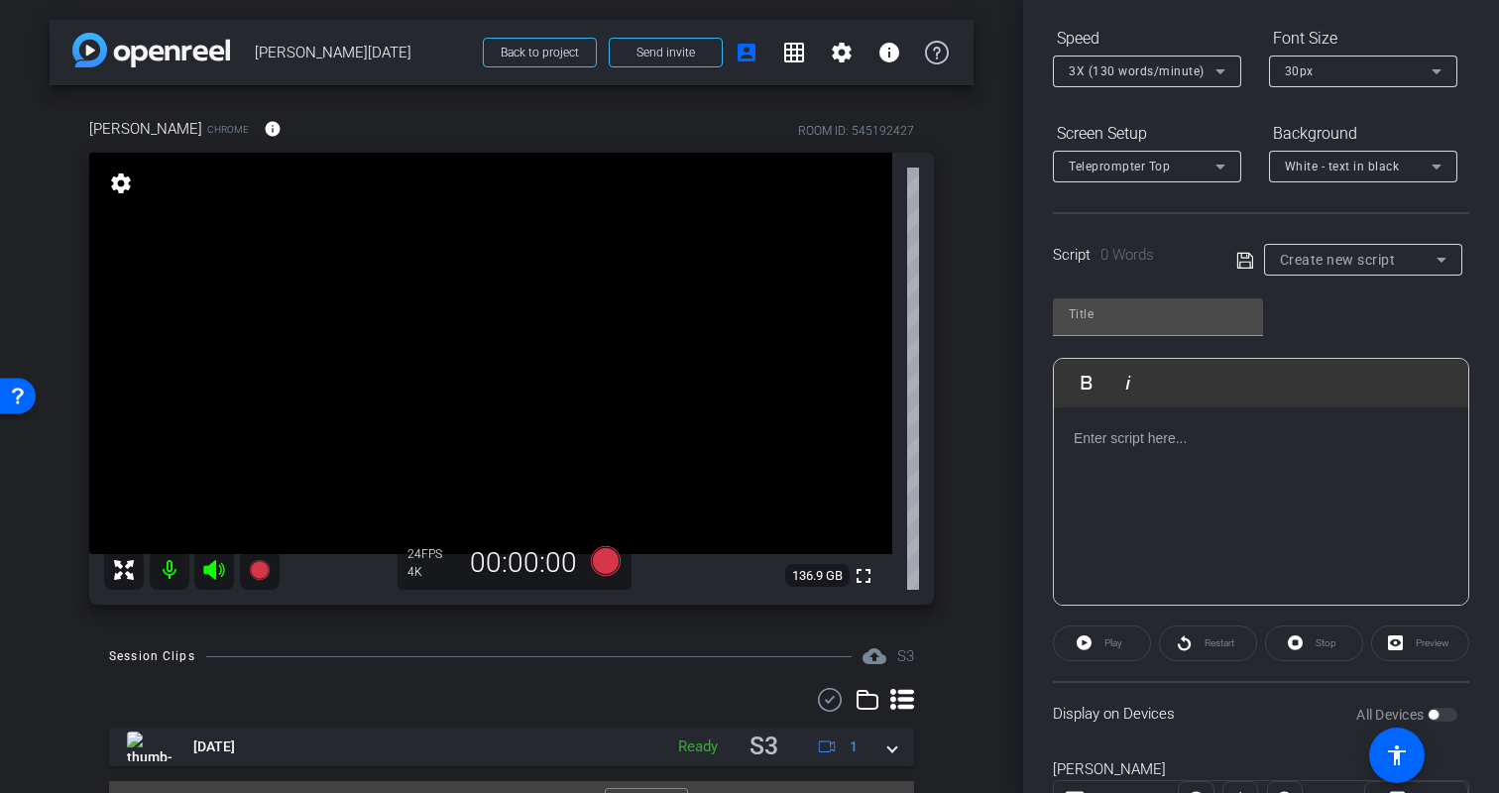
scroll to position [291, 0]
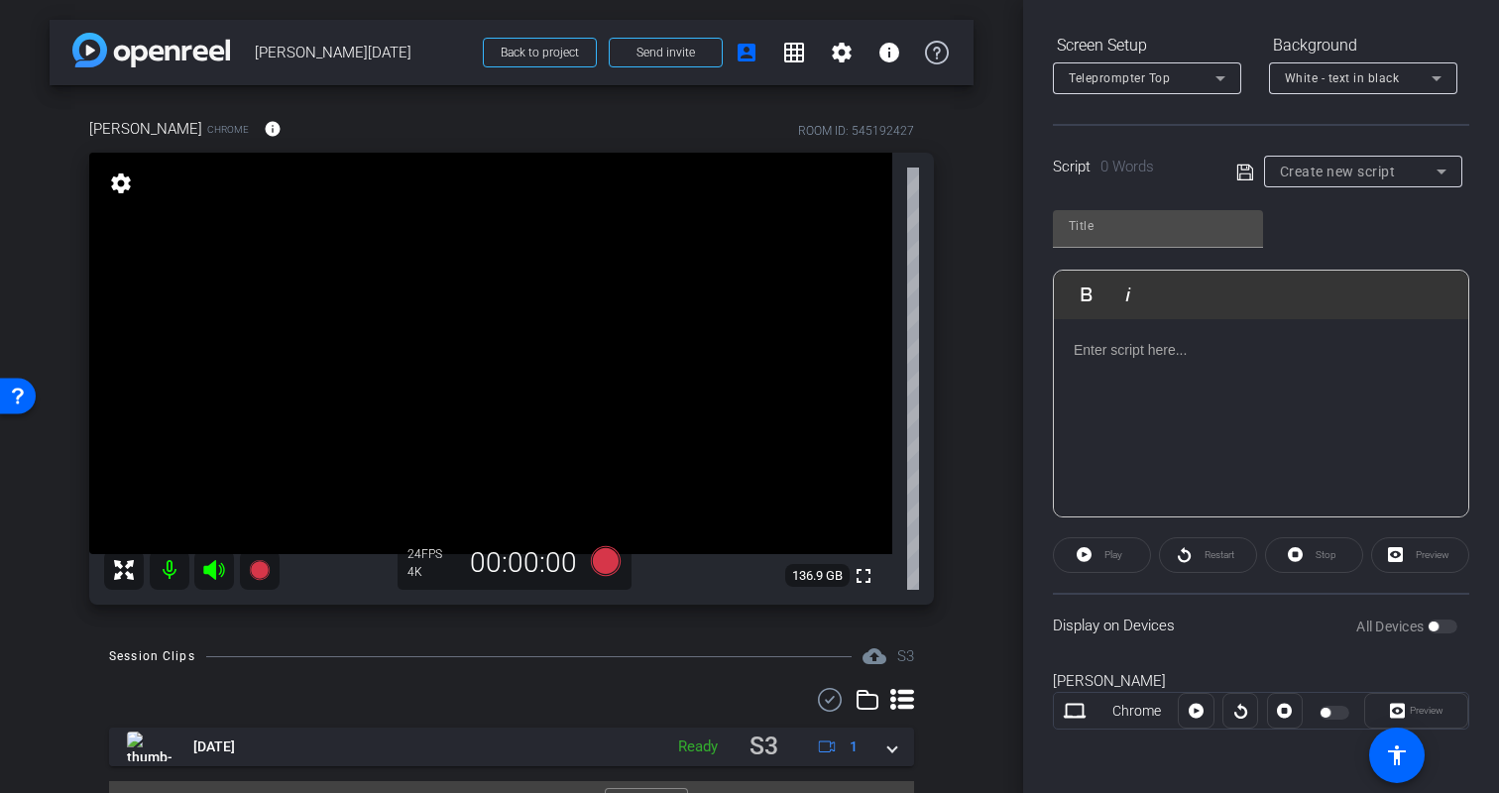
click at [1159, 390] on div at bounding box center [1261, 418] width 414 height 198
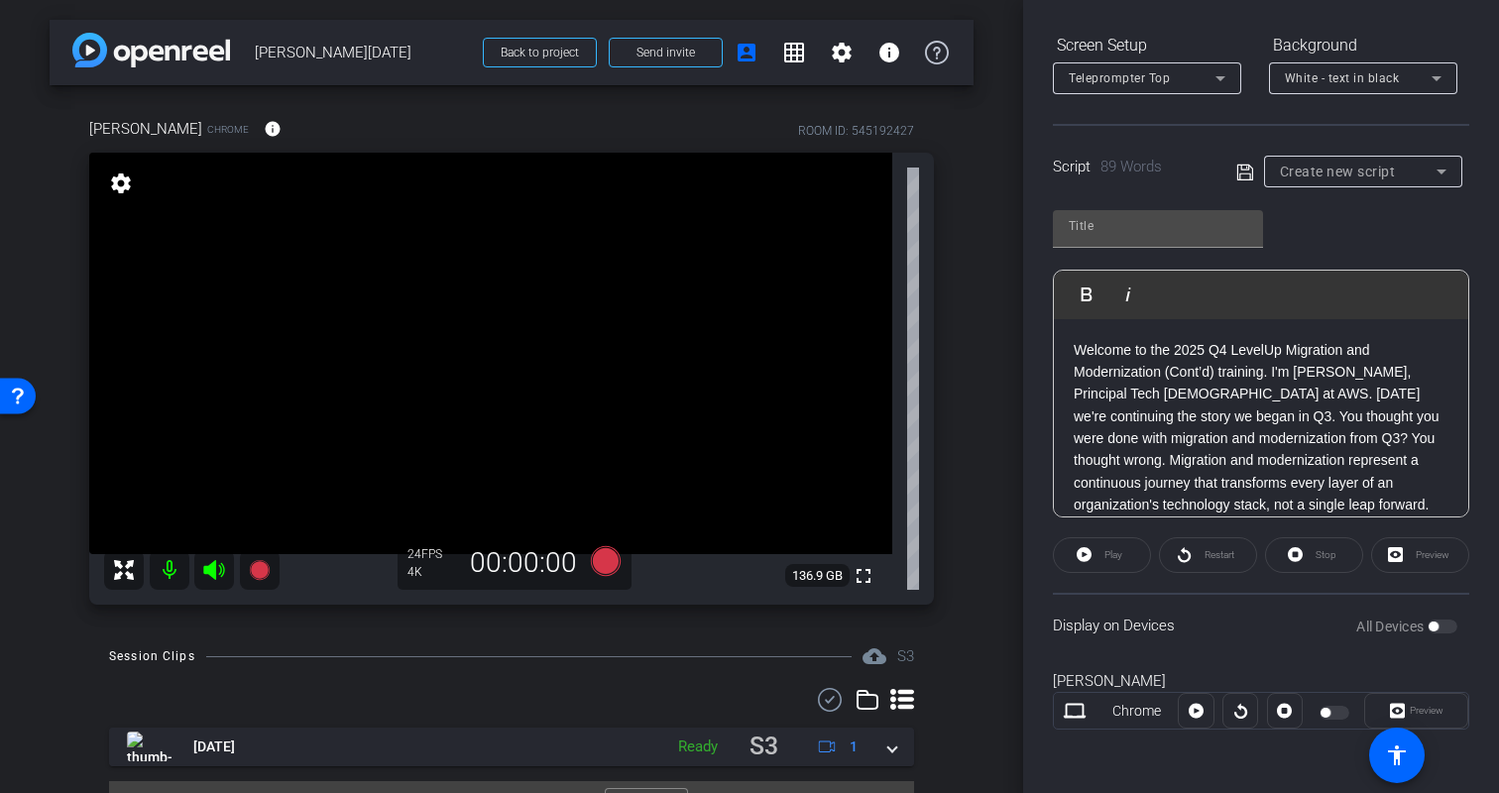
scroll to position [88, 0]
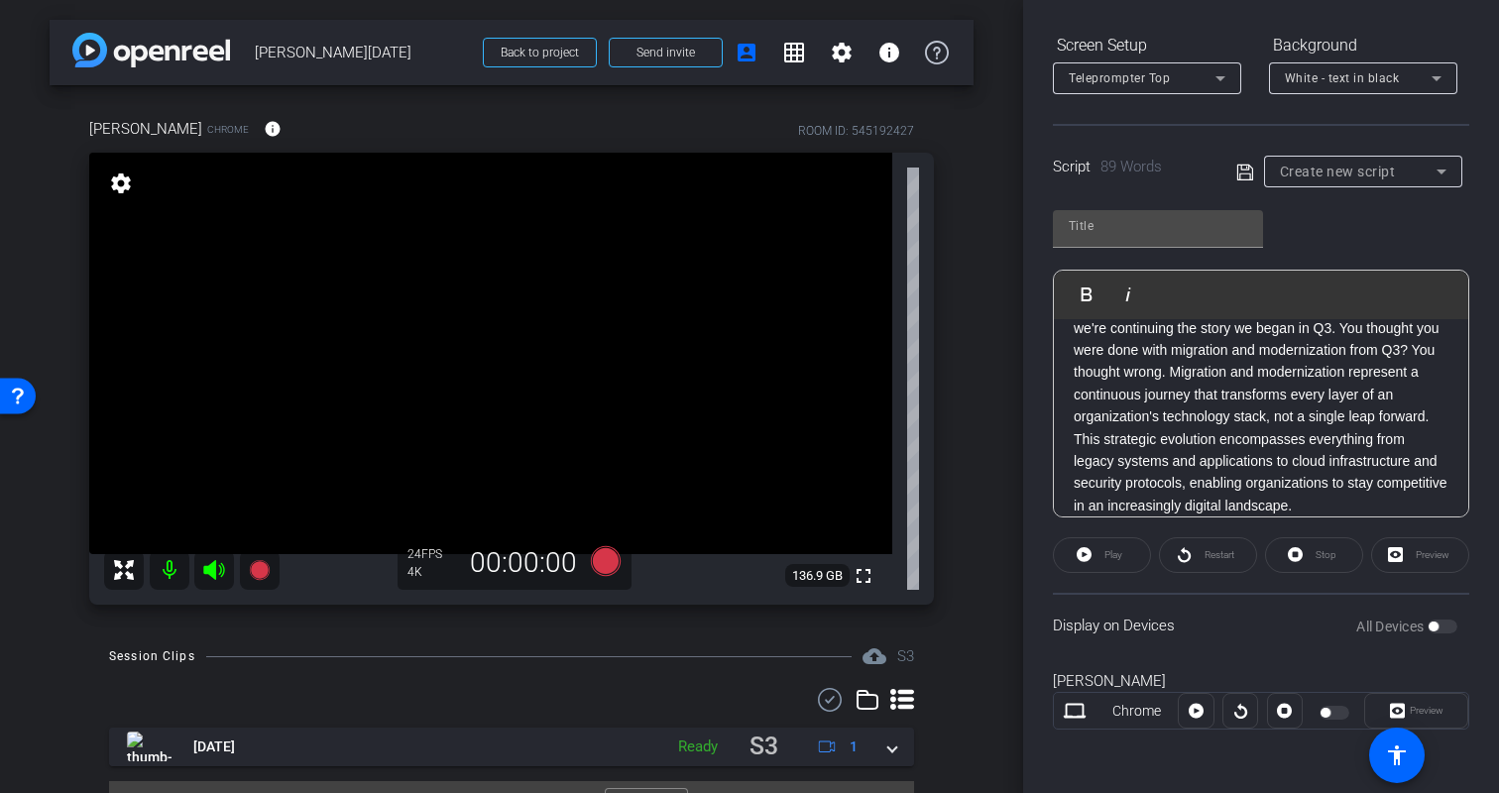
click at [1084, 556] on div "Play" at bounding box center [1102, 555] width 98 height 36
click at [1144, 236] on input "text" at bounding box center [1158, 226] width 178 height 24
type input "test"
click at [1147, 415] on p "Welcome to the 2025 Q4 LevelUp Migration and Modernization (Cont’d) training. I…" at bounding box center [1261, 384] width 375 height 267
click at [1083, 554] on div "Play" at bounding box center [1102, 555] width 98 height 36
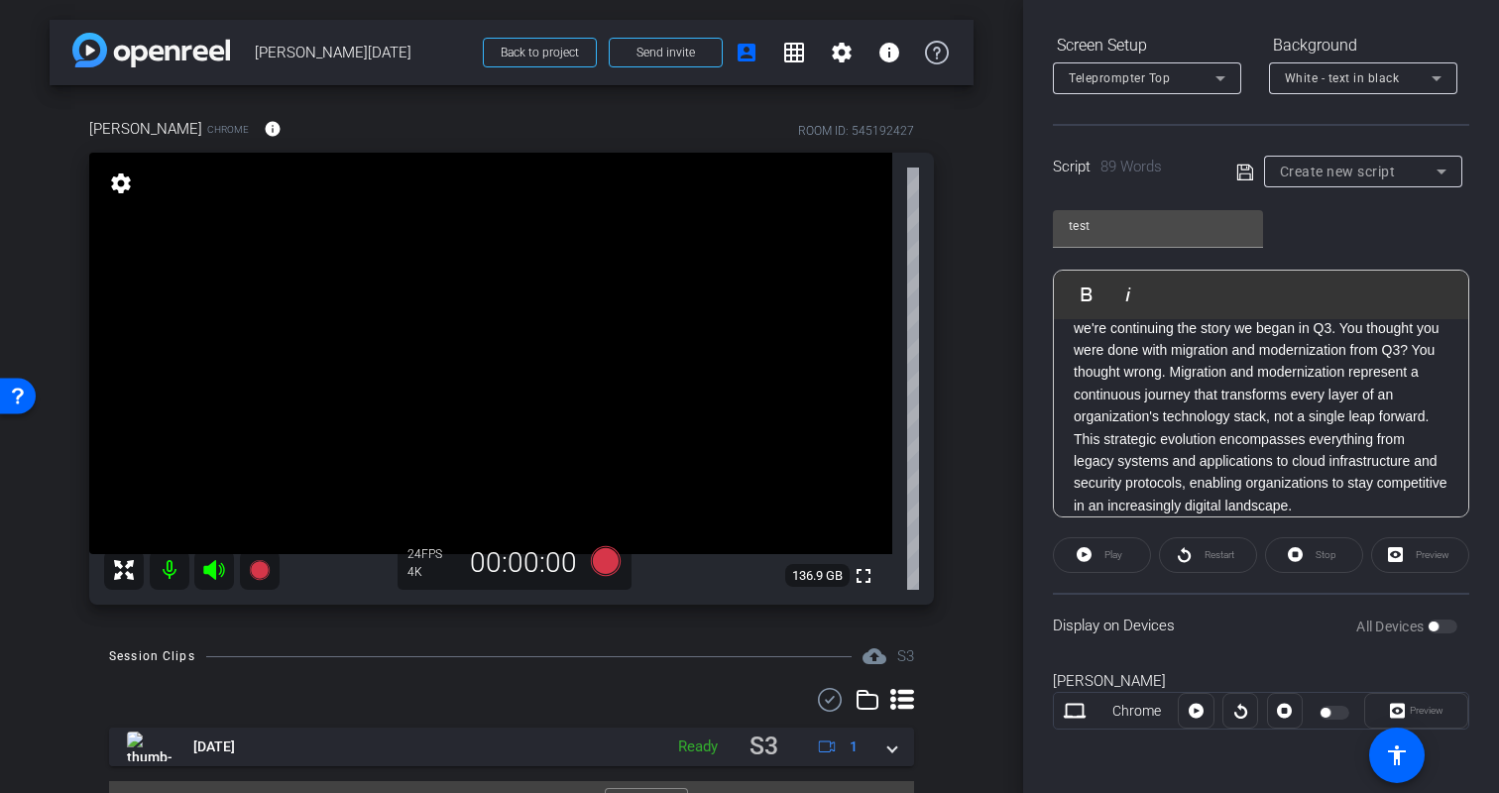
click at [1326, 249] on div "test Play Play from this location Play Selected Play and display the selected t…" at bounding box center [1261, 356] width 416 height 322
click at [1402, 79] on div "White - text in black" at bounding box center [1358, 77] width 147 height 25
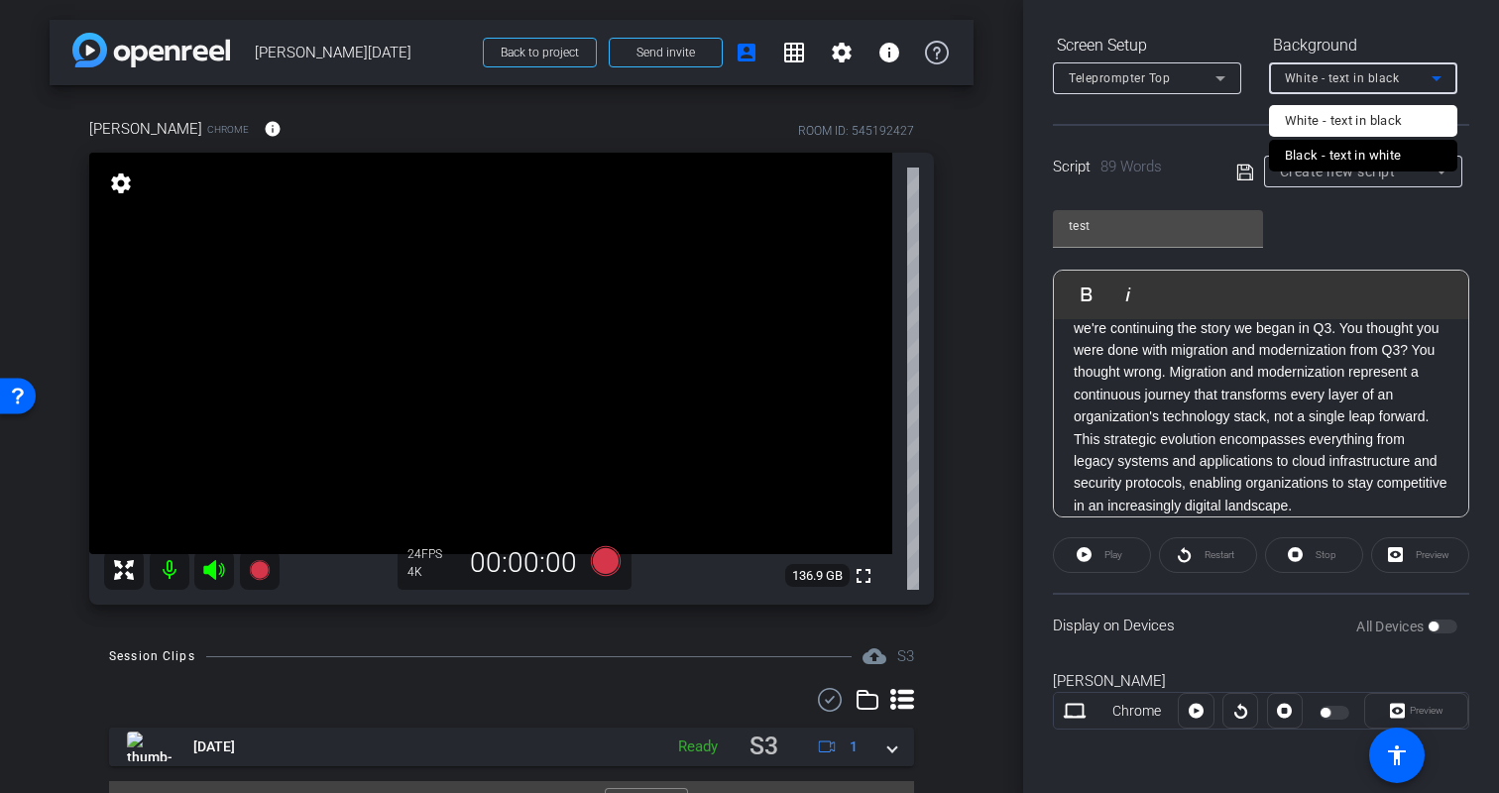
click at [1331, 125] on div "White - text in black" at bounding box center [1344, 121] width 118 height 24
click at [1178, 70] on div "Teleprompter Top" at bounding box center [1142, 77] width 147 height 25
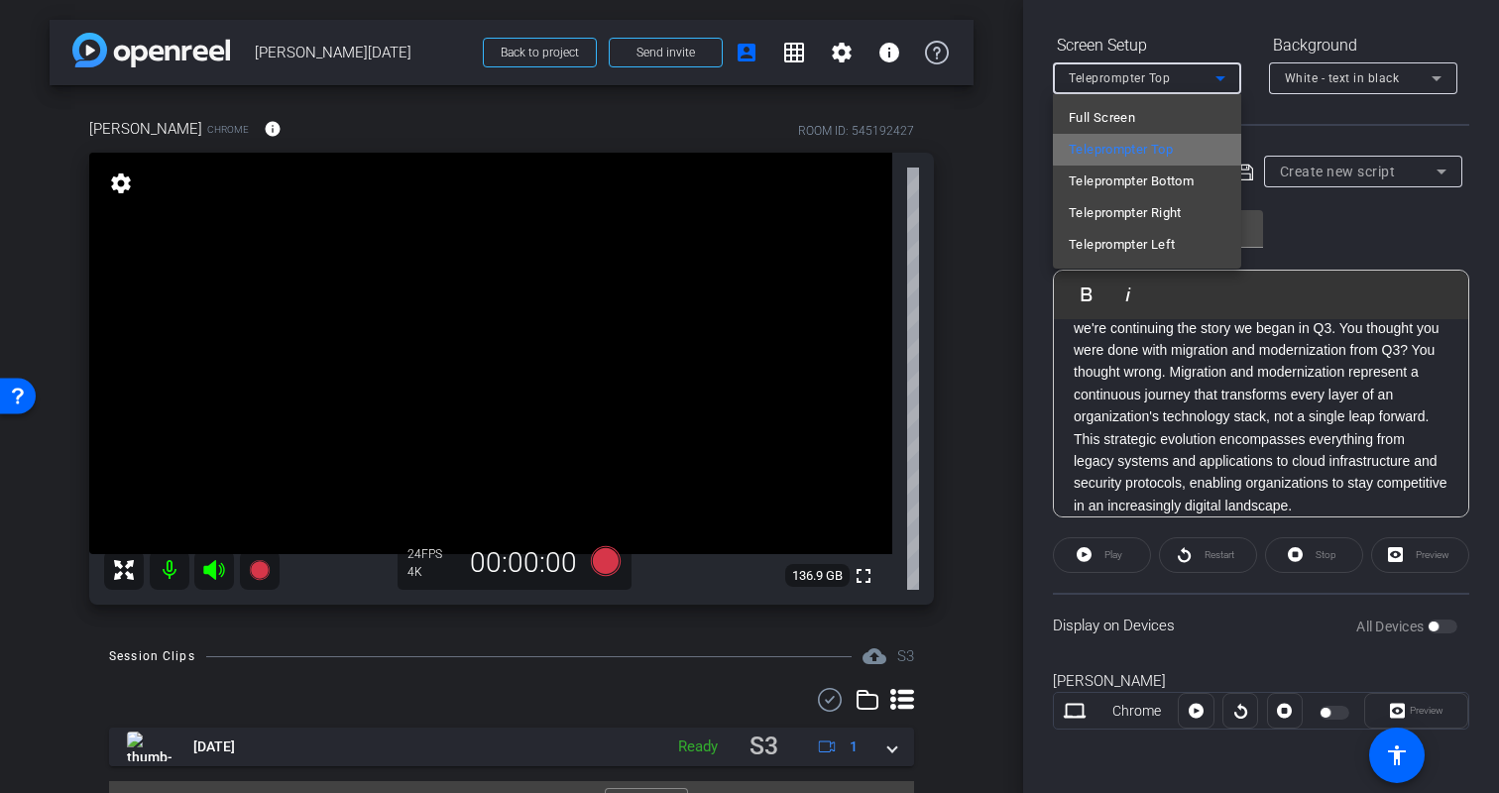
click at [1201, 148] on mat-option "Teleprompter Top" at bounding box center [1147, 150] width 188 height 32
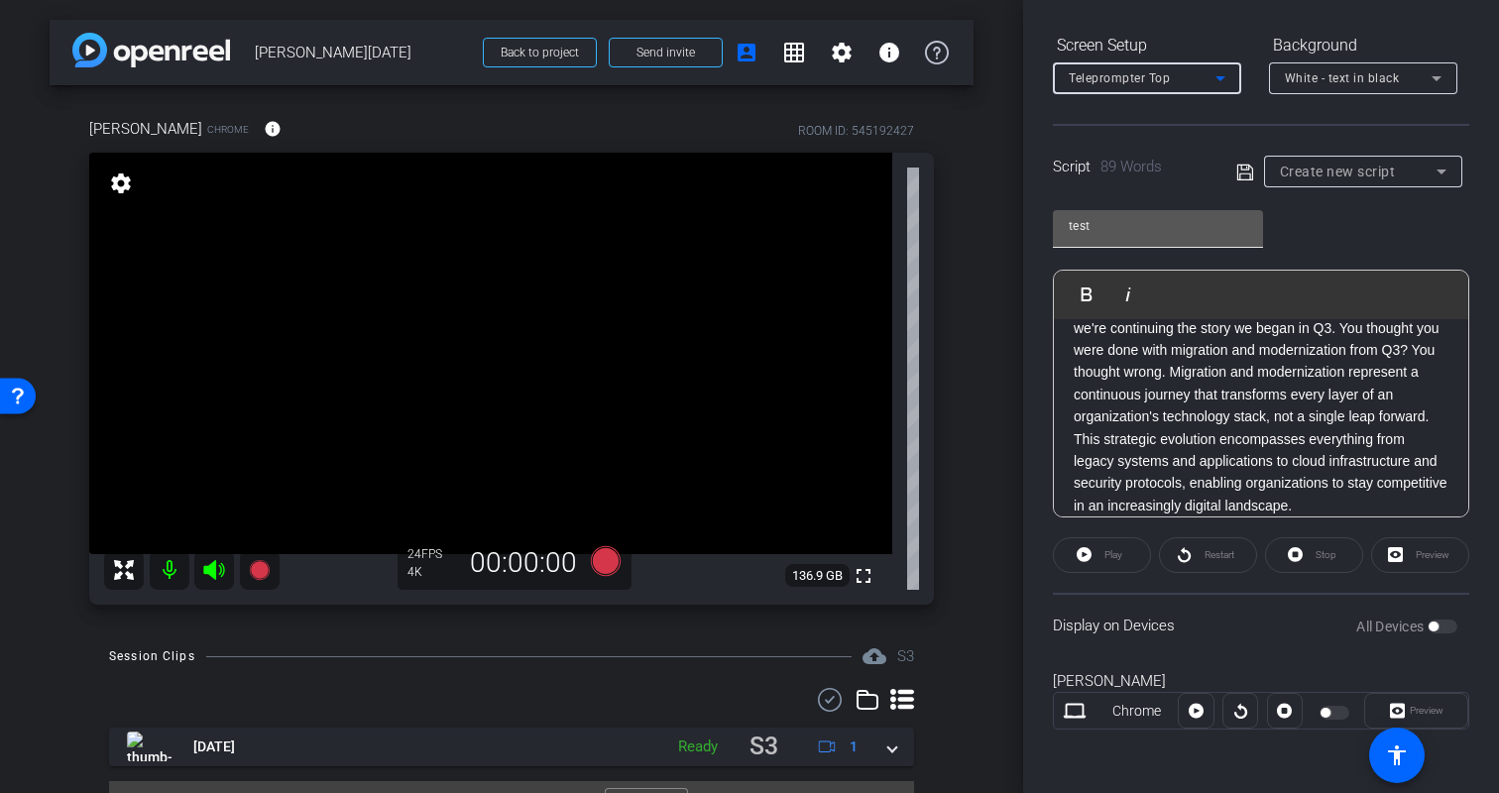
click at [1226, 231] on input "test" at bounding box center [1158, 226] width 178 height 24
click at [1246, 174] on icon at bounding box center [1245, 172] width 16 height 16
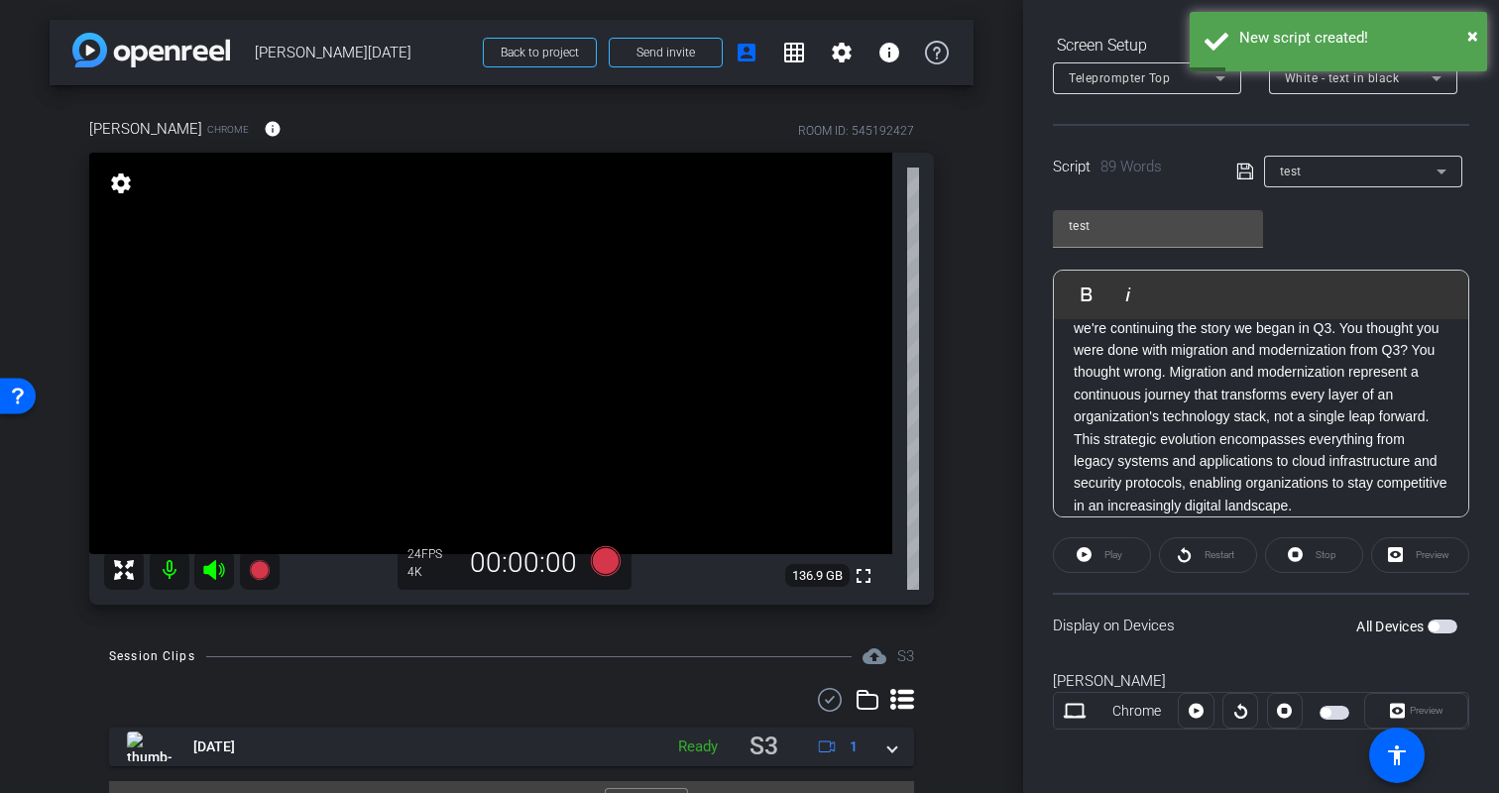
click at [1046, 584] on div "Participants Teleprompter Adjustments settings biso@amazon.com flip Director Er…" at bounding box center [1261, 396] width 476 height 793
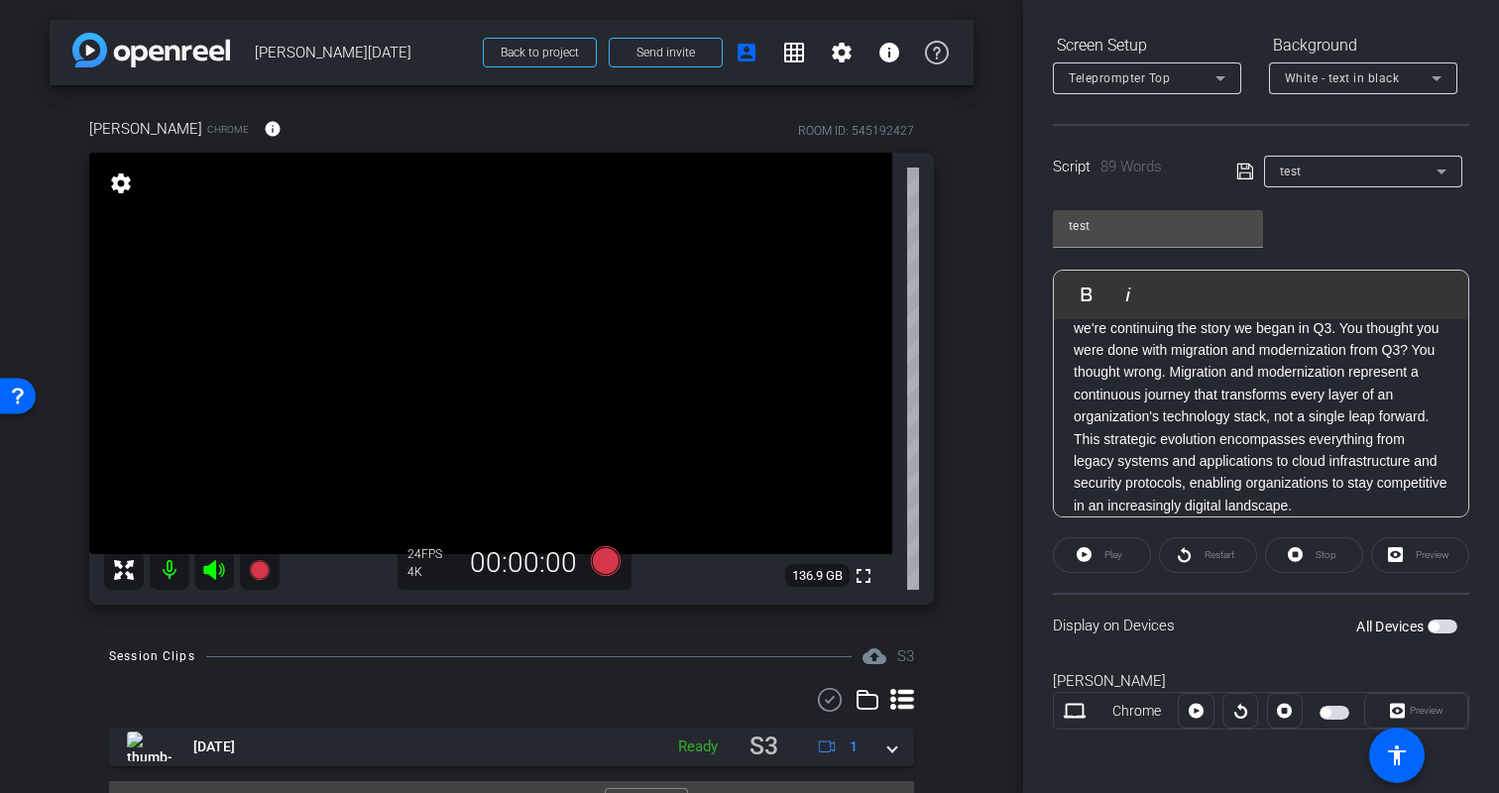
click at [1402, 557] on div "Preview" at bounding box center [1420, 555] width 98 height 36
click at [1299, 559] on div "Stop" at bounding box center [1314, 555] width 98 height 36
click at [1440, 623] on span "button" at bounding box center [1443, 627] width 30 height 14
click at [1086, 560] on icon at bounding box center [1084, 554] width 15 height 15
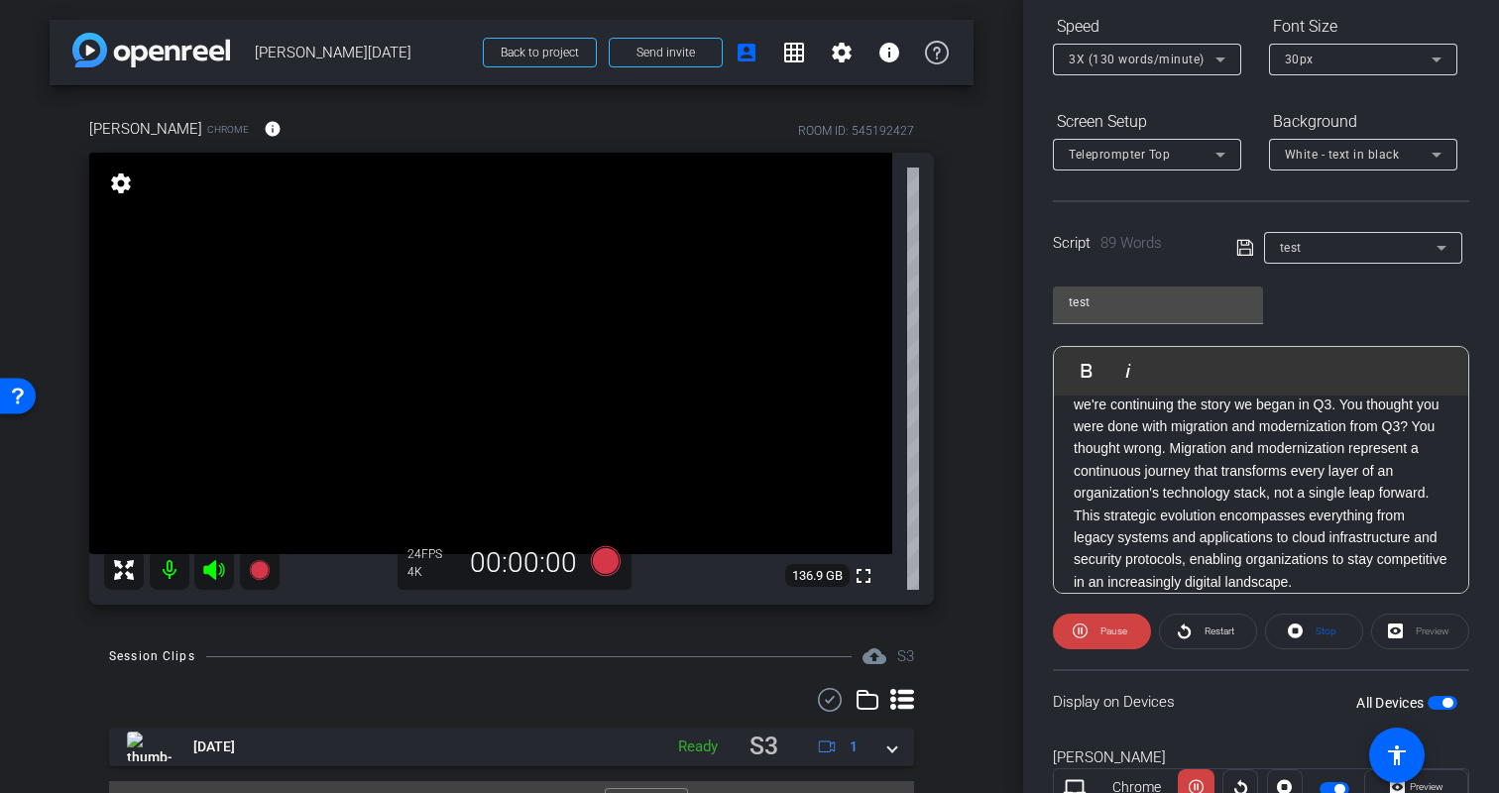
scroll to position [291, 0]
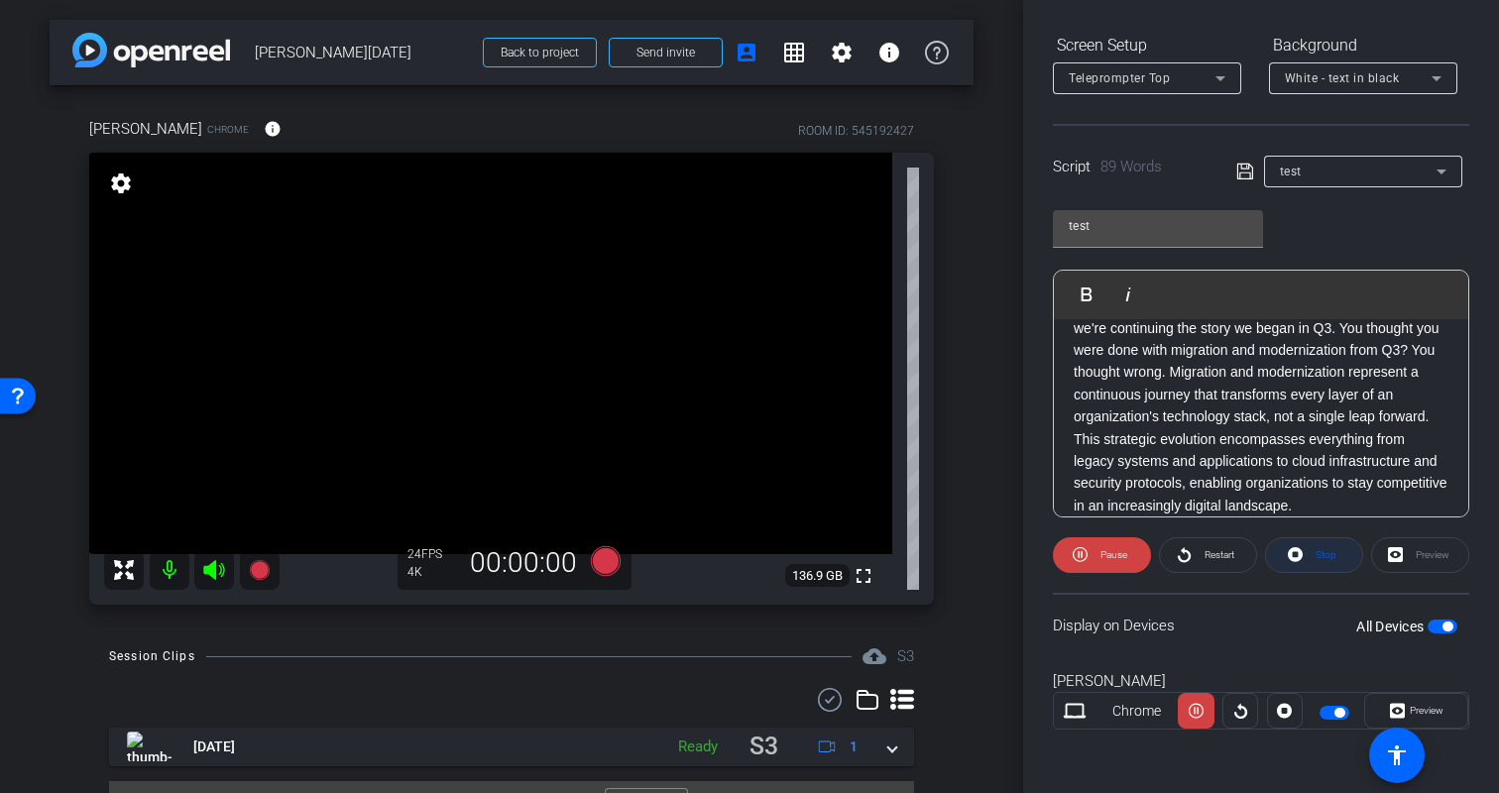
click at [1295, 554] on icon at bounding box center [1295, 554] width 15 height 25
click at [1200, 551] on div "Restart" at bounding box center [1208, 555] width 98 height 36
click at [1178, 553] on div "Restart" at bounding box center [1208, 555] width 98 height 36
click at [1187, 559] on div "Restart" at bounding box center [1208, 555] width 98 height 36
click at [1081, 551] on icon at bounding box center [1084, 554] width 15 height 15
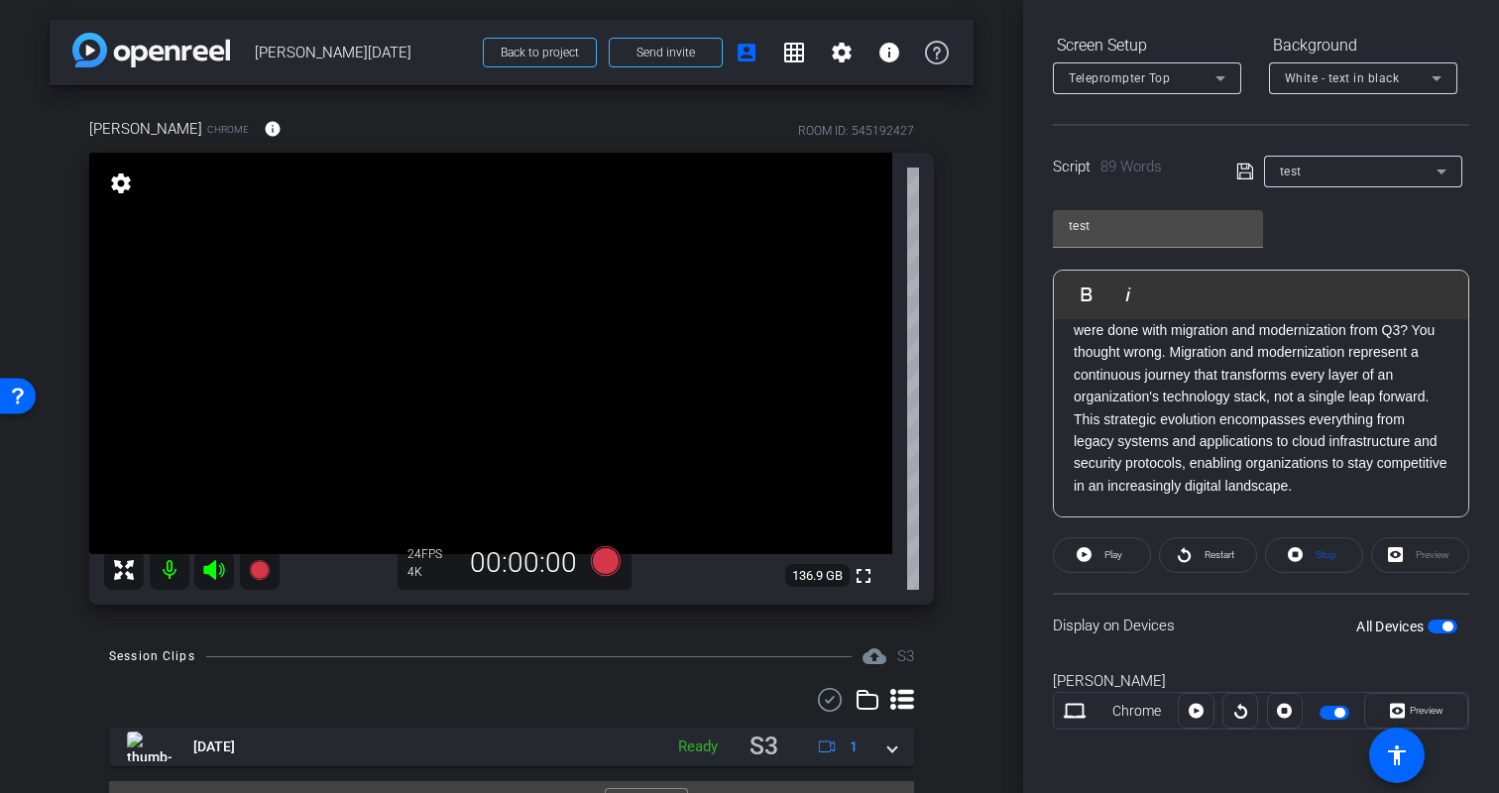
scroll to position [276, 0]
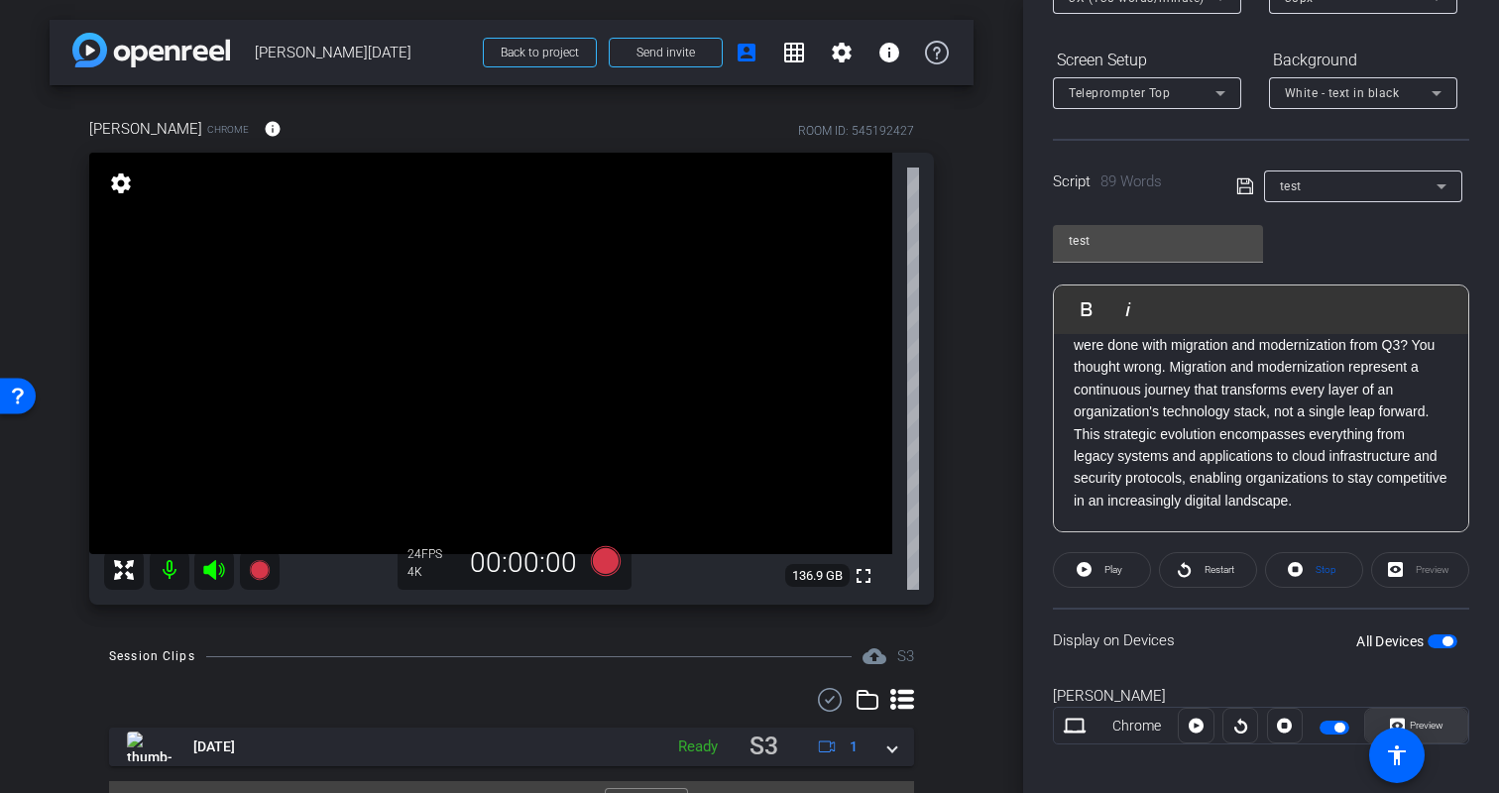
click at [1441, 725] on span "Preview" at bounding box center [1427, 725] width 34 height 11
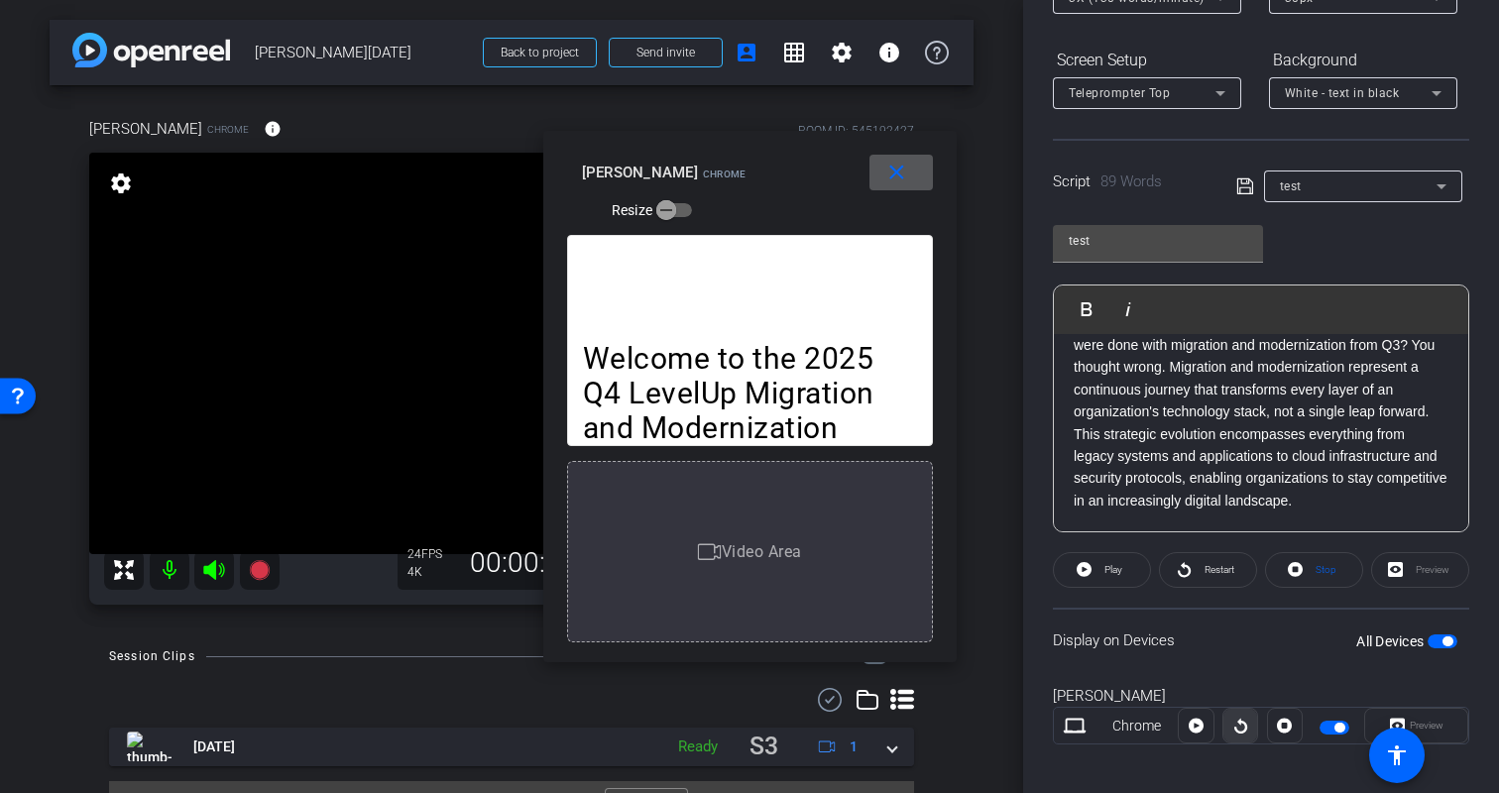
click at [1237, 727] on icon at bounding box center [1241, 726] width 15 height 30
click at [796, 580] on div "Video Area" at bounding box center [750, 551] width 366 height 181
click at [675, 201] on icon "button" at bounding box center [666, 210] width 18 height 18
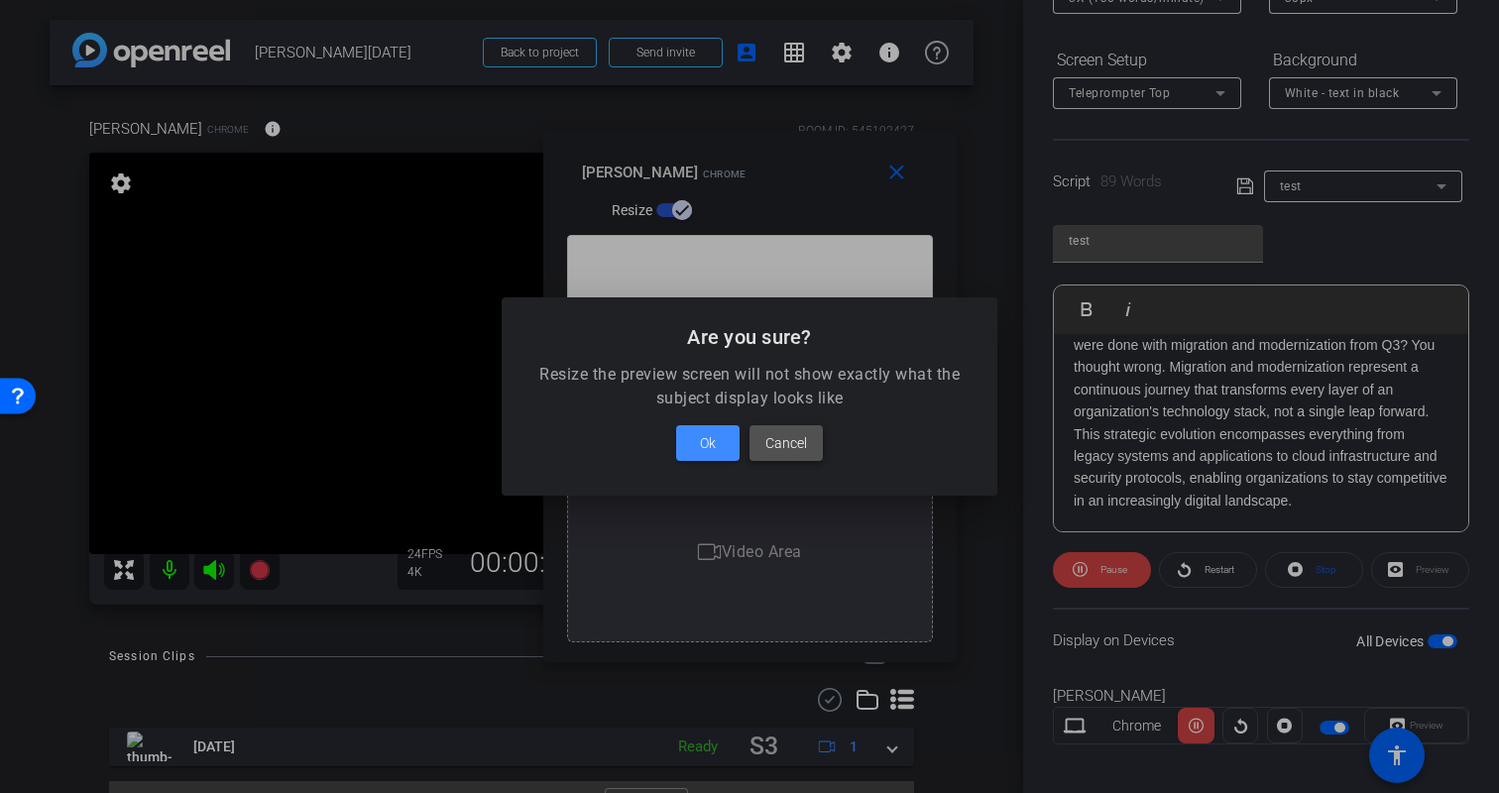
click at [773, 452] on span "Cancel" at bounding box center [787, 443] width 42 height 24
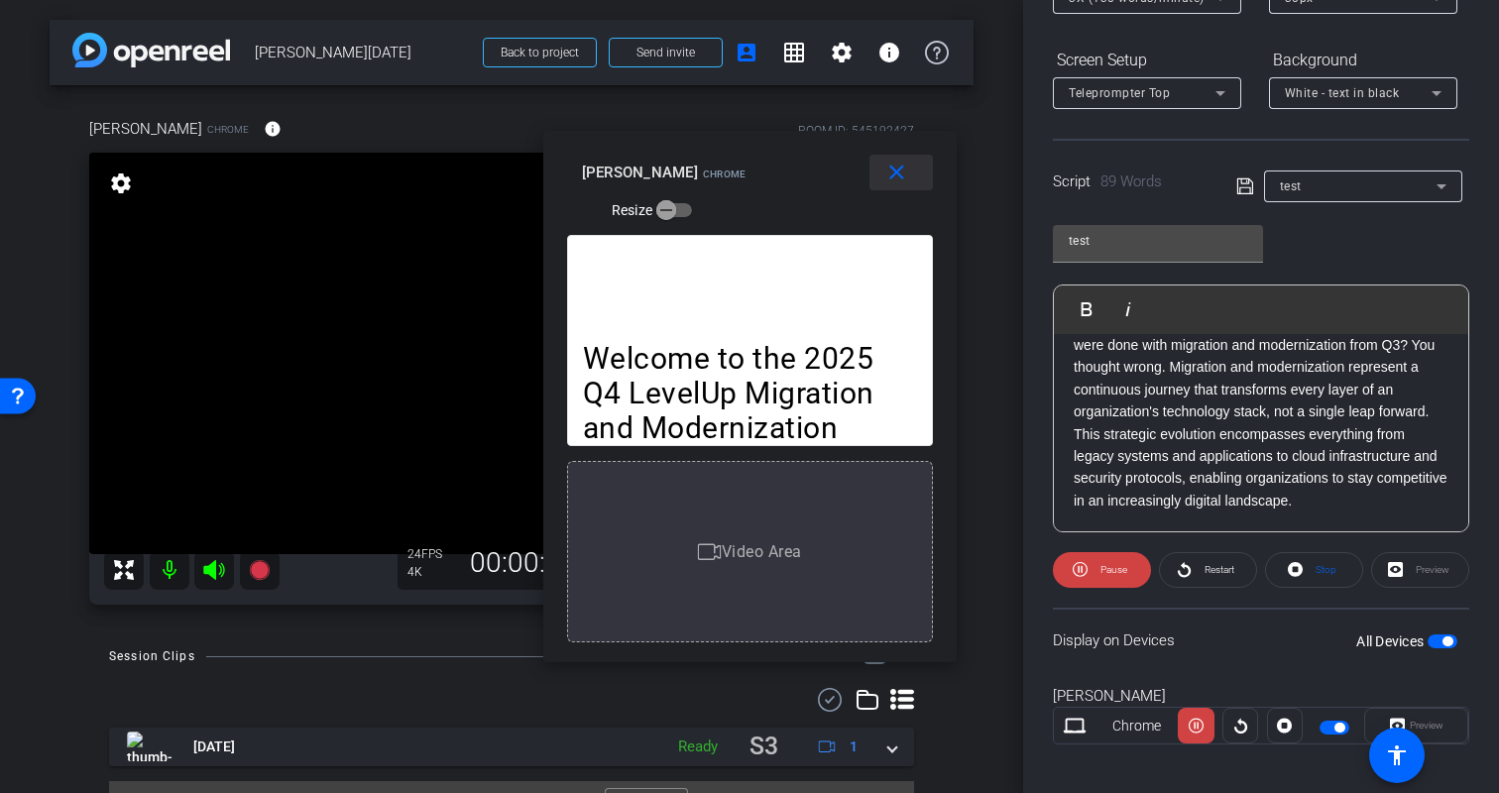
click at [894, 167] on mat-icon "close" at bounding box center [897, 173] width 25 height 25
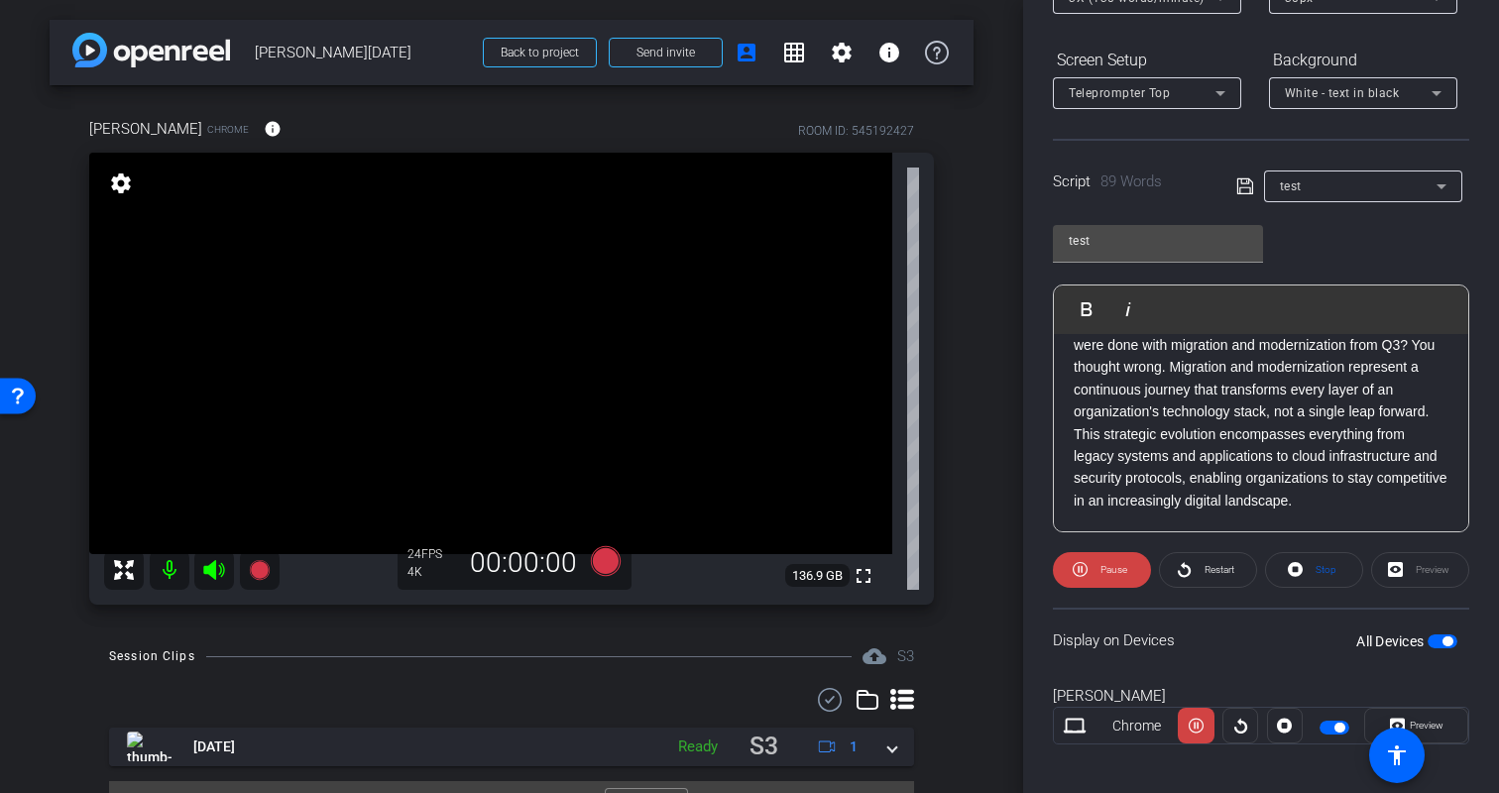
click at [1247, 664] on div "Display on Devices All Devices" at bounding box center [1261, 640] width 416 height 64
click at [1207, 569] on span "Restart" at bounding box center [1220, 569] width 30 height 11
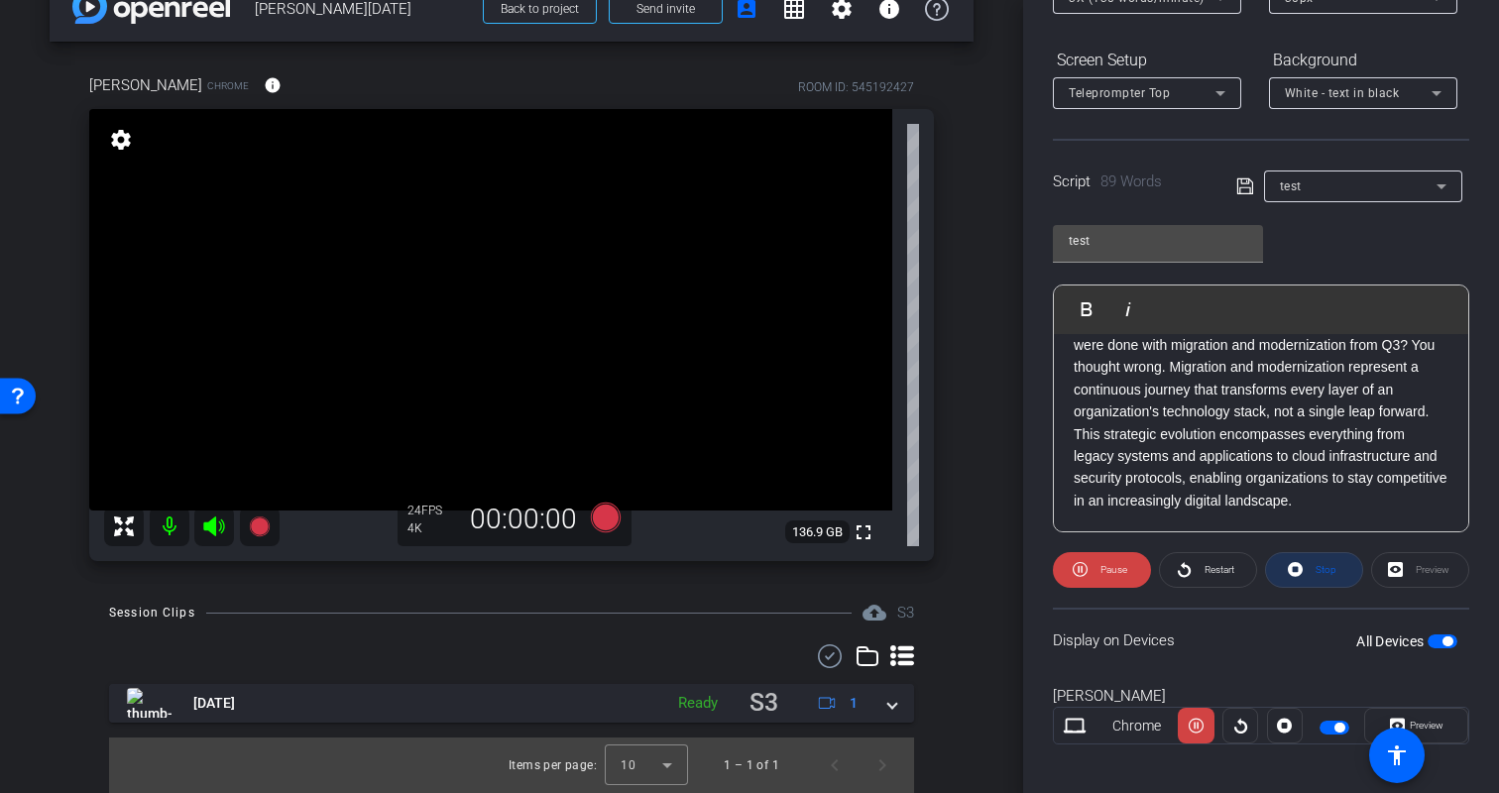
click at [1300, 568] on icon at bounding box center [1295, 569] width 15 height 15
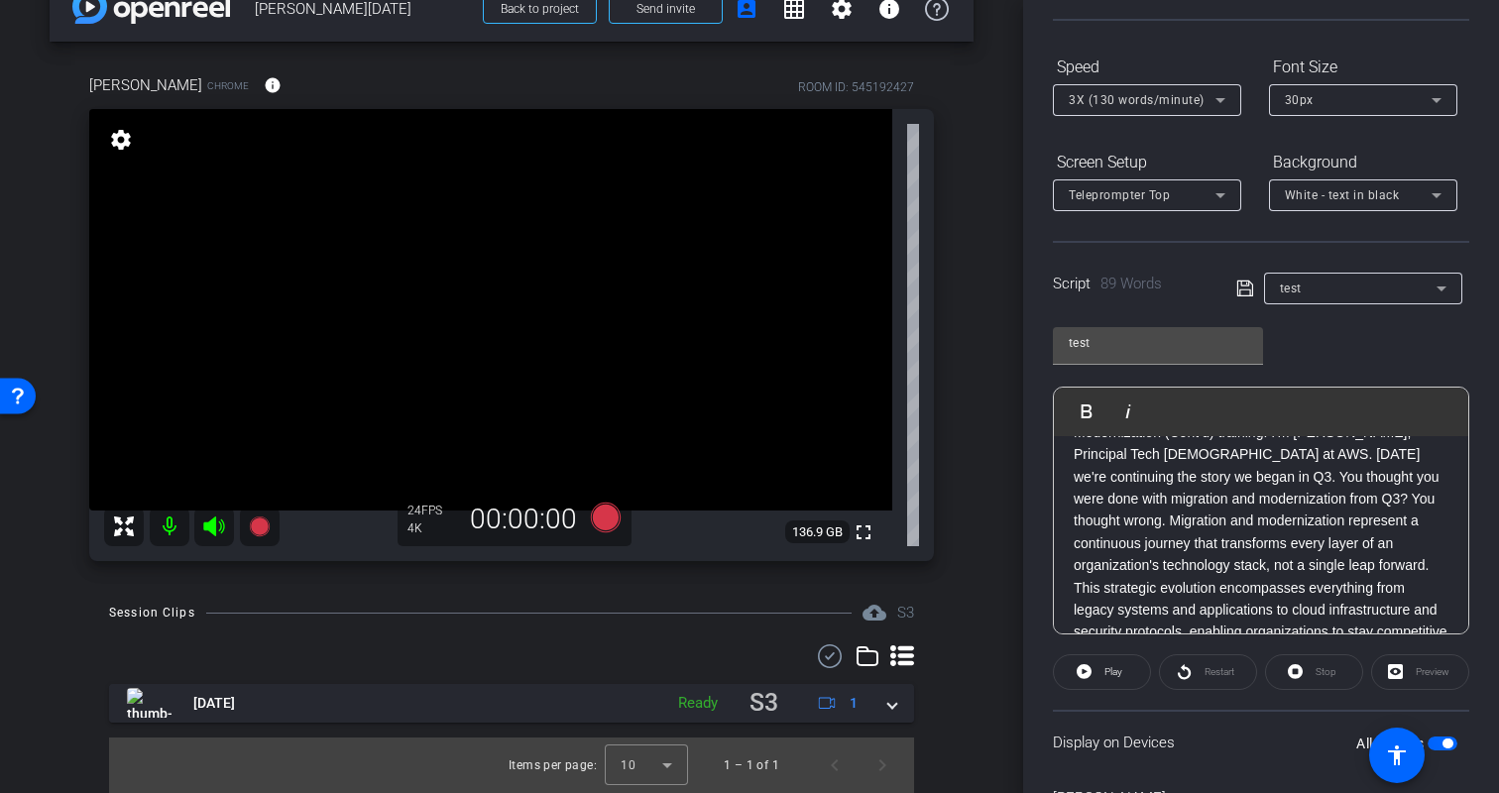
scroll to position [0, 0]
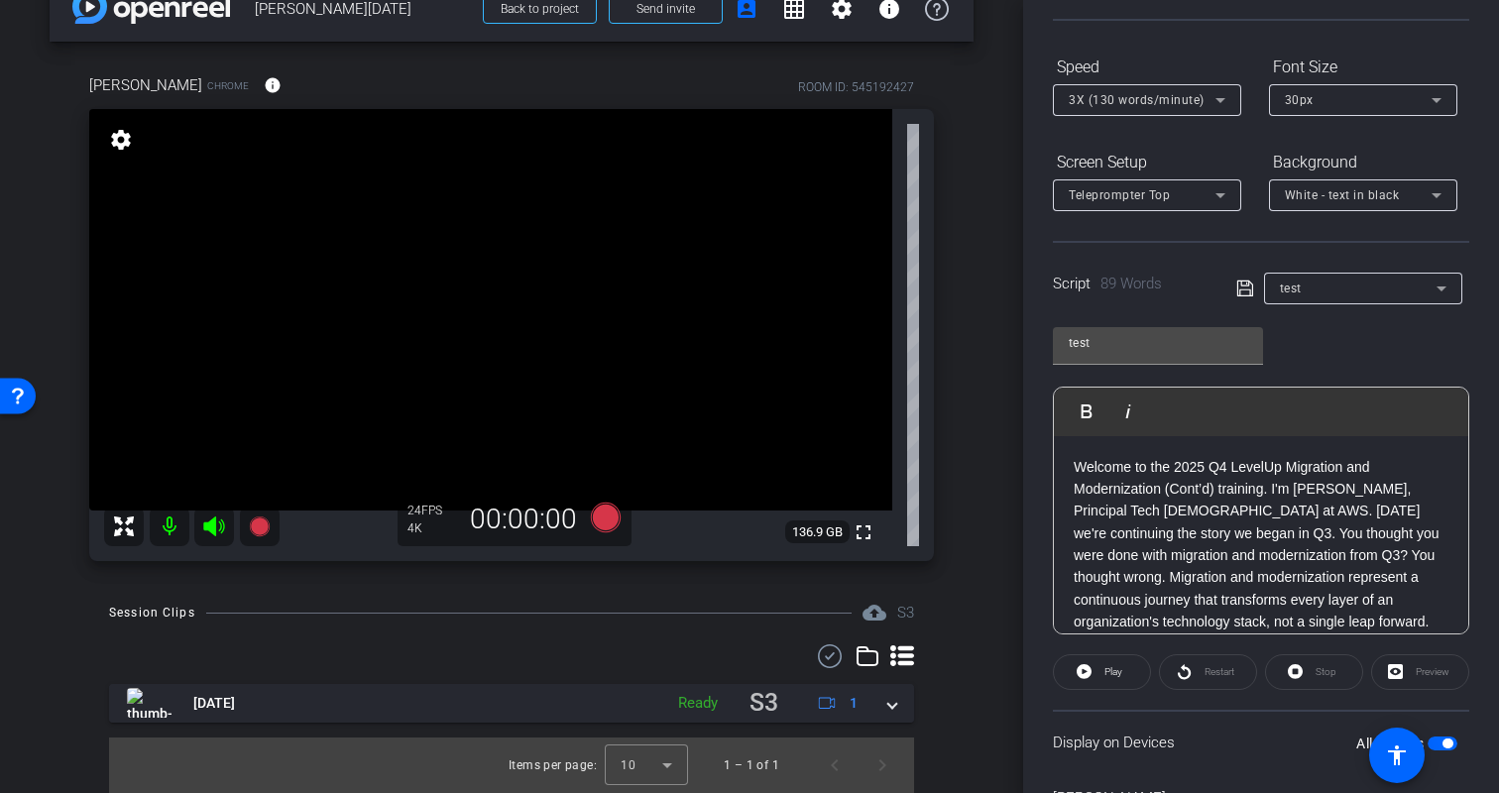
click at [1484, 512] on div "Participants Teleprompter Adjustments settings biso@amazon.com flip Director Er…" at bounding box center [1261, 396] width 476 height 793
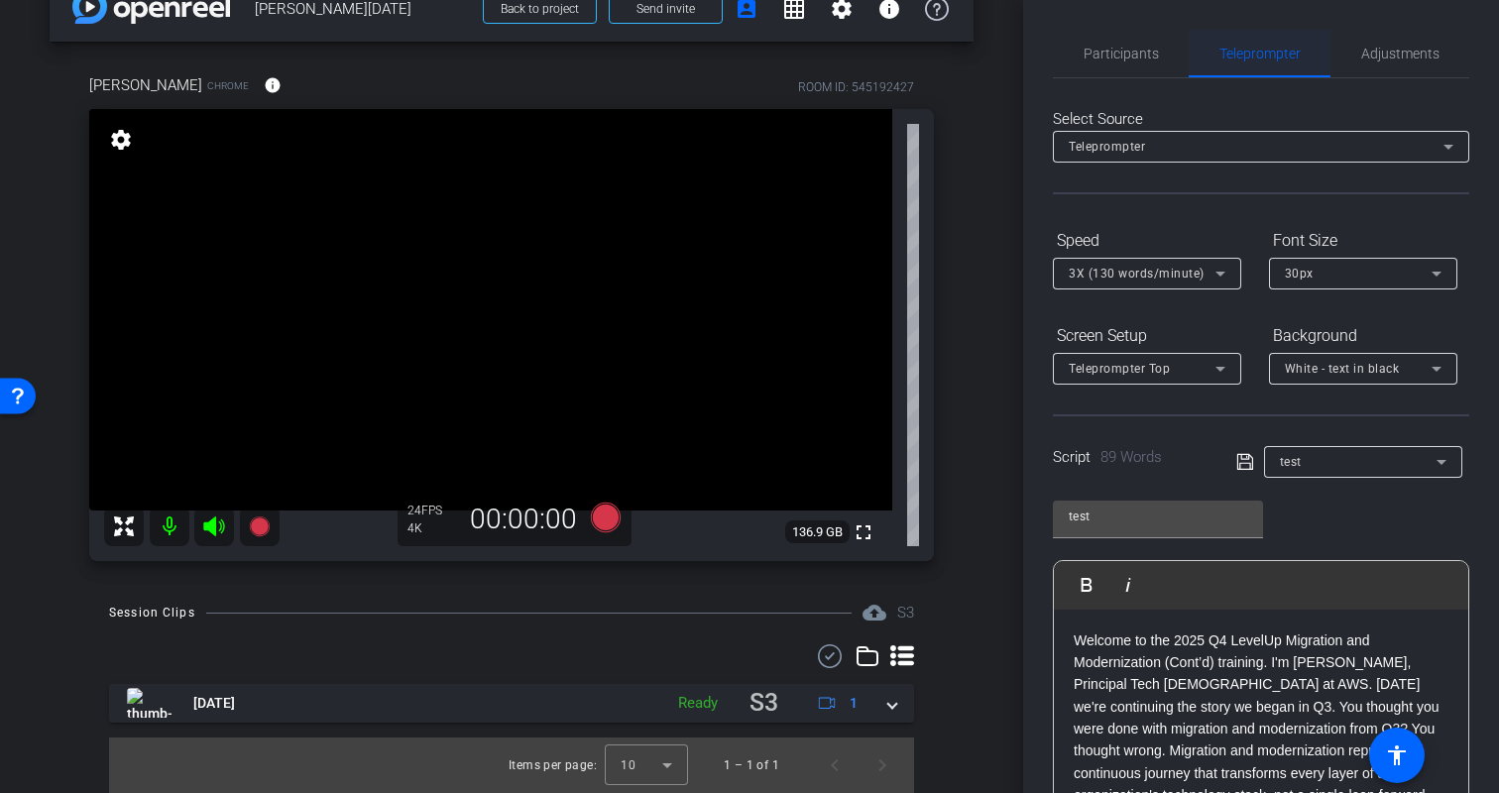
click at [1250, 55] on span "Teleprompter" at bounding box center [1260, 54] width 81 height 14
click at [1452, 197] on div "Select Source Teleprompter Speed 3X (130 words/minute) Font Size 30px Screen Se…" at bounding box center [1261, 566] width 416 height 976
click at [1117, 61] on span "Participants" at bounding box center [1121, 54] width 75 height 48
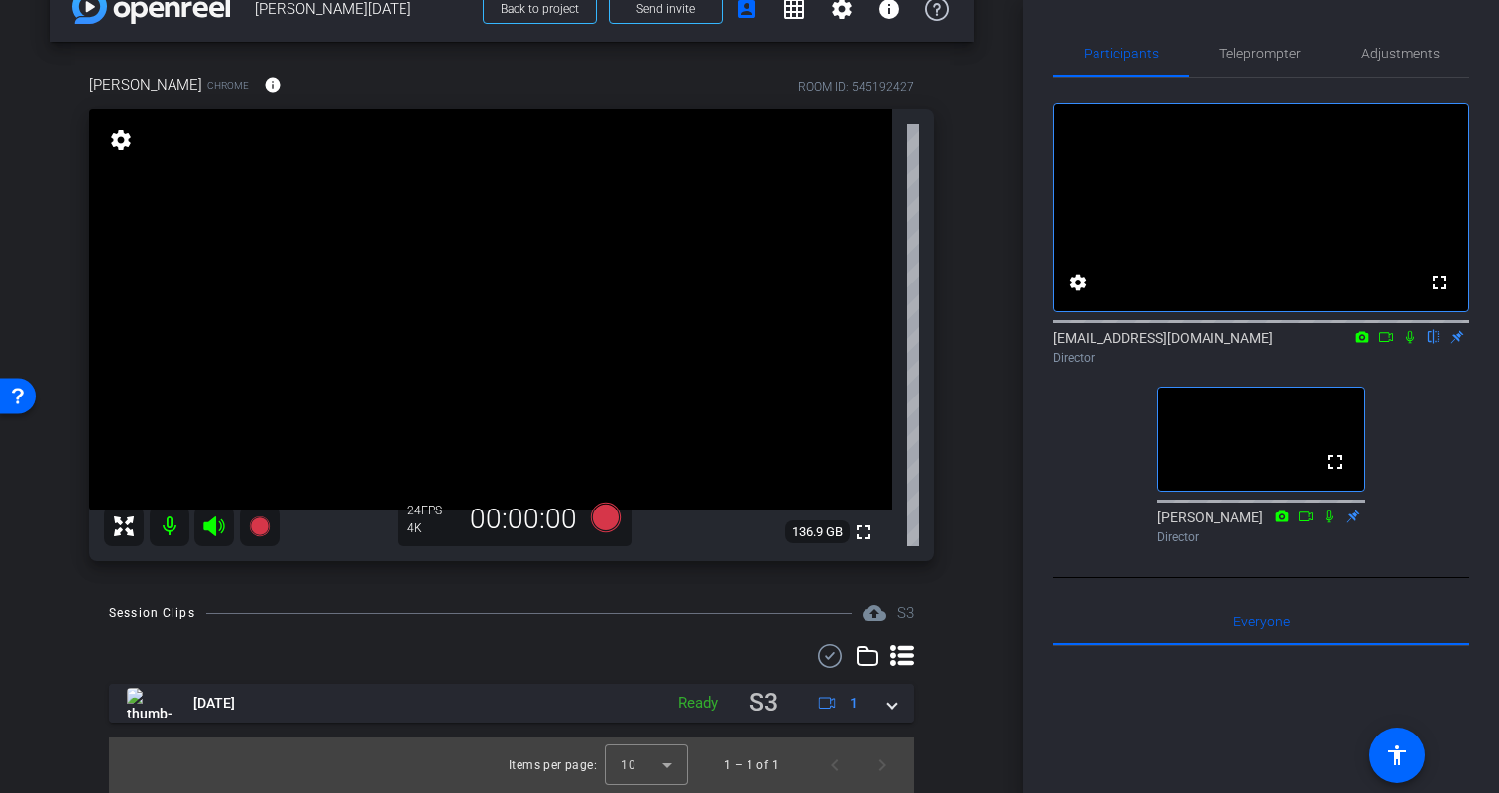
click at [1295, 459] on video at bounding box center [1261, 439] width 206 height 103
click at [1352, 523] on icon at bounding box center [1354, 516] width 13 height 13
click at [1358, 523] on icon at bounding box center [1354, 516] width 16 height 14
click at [1409, 552] on div "fullscreen settings biso@amazon.com flip Director fullscreen Erica Bethel Direc…" at bounding box center [1261, 315] width 416 height 474
click at [1456, 367] on div "biso@amazon.com flip Director" at bounding box center [1261, 347] width 416 height 39
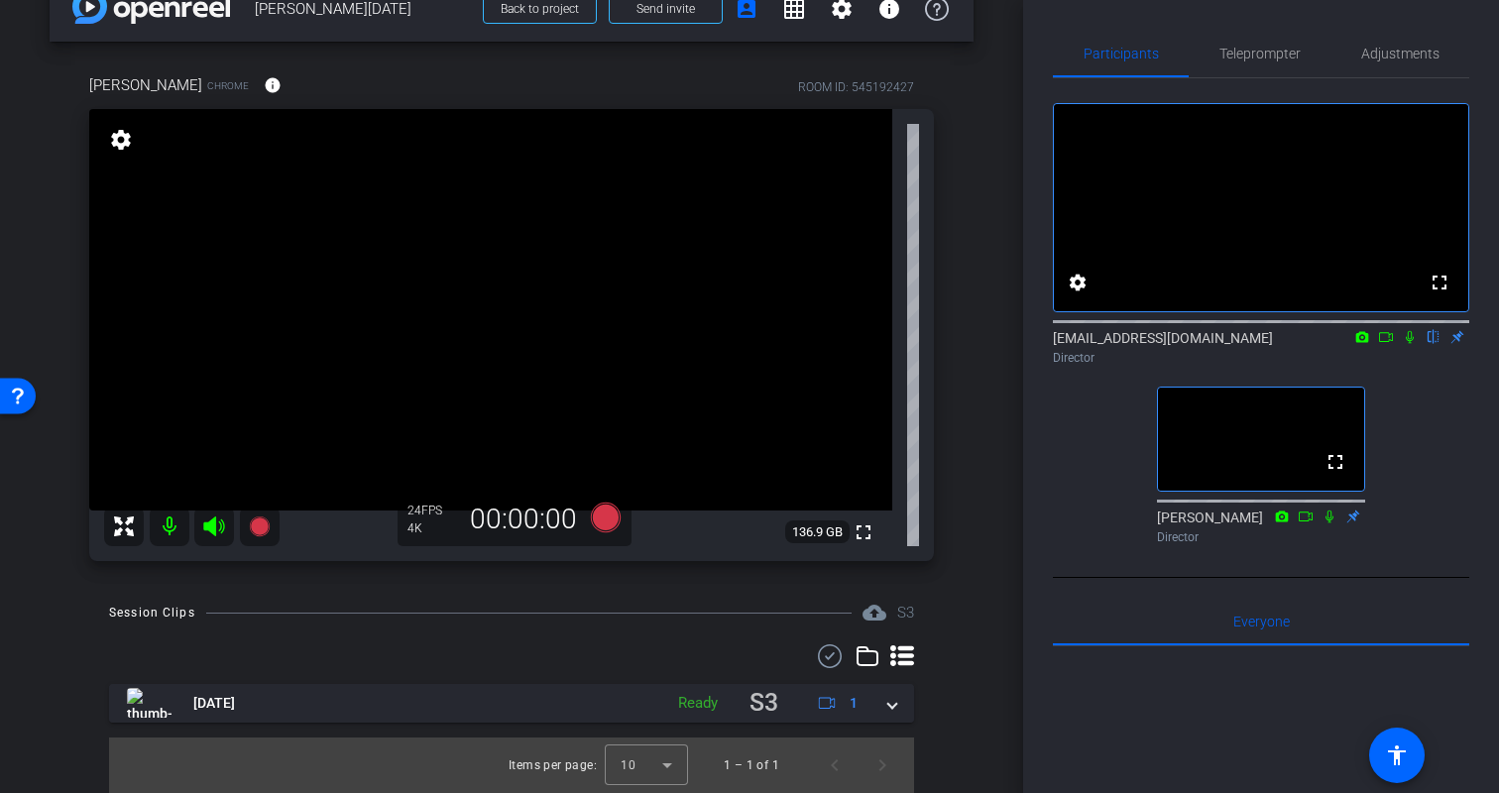
click at [1463, 363] on div "biso@amazon.com flip Director" at bounding box center [1261, 347] width 416 height 39
click at [1267, 47] on span "Teleprompter" at bounding box center [1260, 54] width 81 height 14
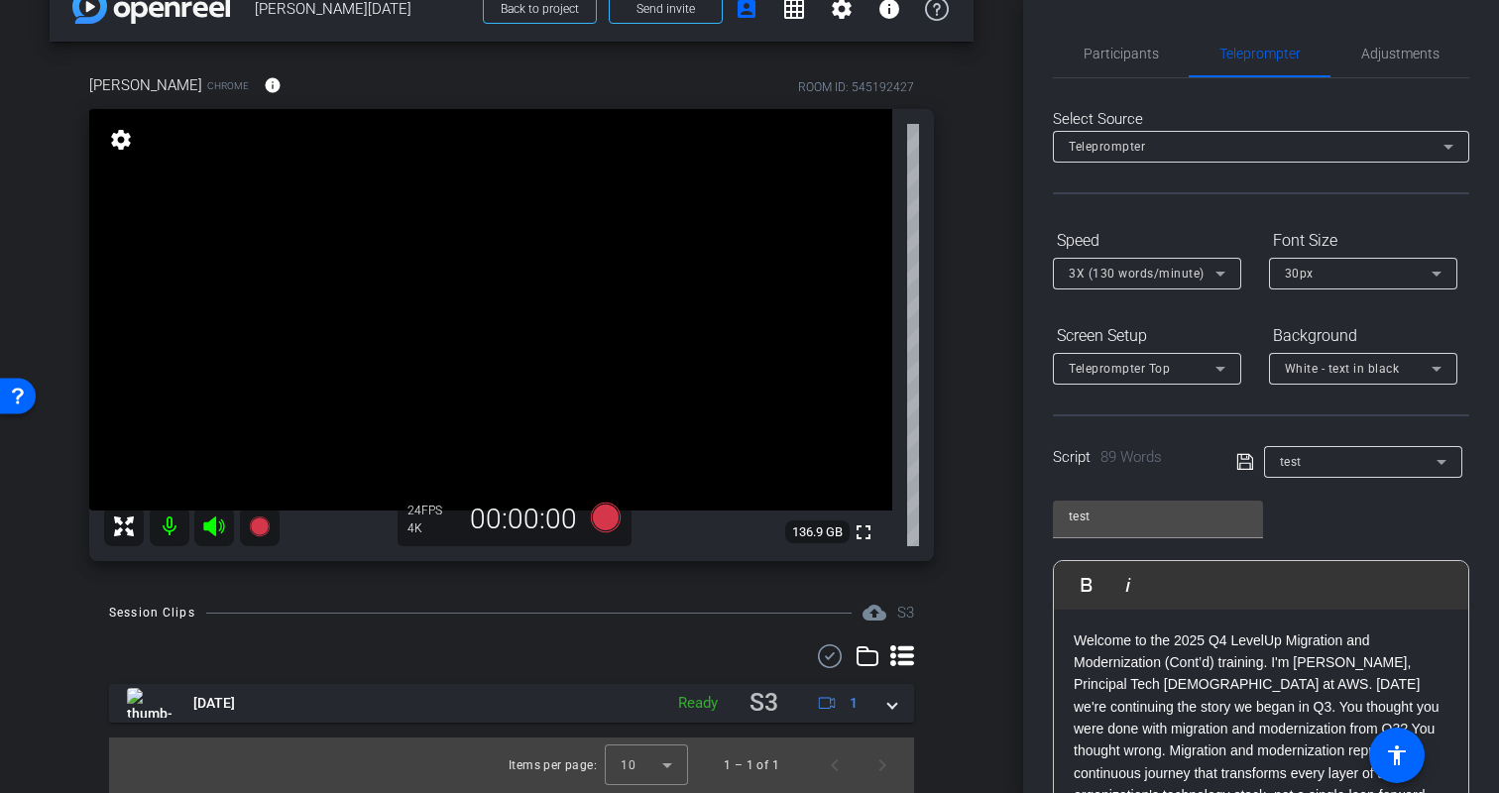
click at [1167, 668] on p "Welcome to the 2025 Q4 LevelUp Migration and Modernization (Cont’d) training. I…" at bounding box center [1261, 763] width 375 height 267
click at [1238, 656] on p "Welcome to the 2025 Q4 LevelUp Migration and Modernization (Cont’d) training. I…" at bounding box center [1261, 763] width 375 height 267
click at [1382, 521] on div "test Play Play from this location Play Selected Play and display the selected t…" at bounding box center [1261, 647] width 416 height 322
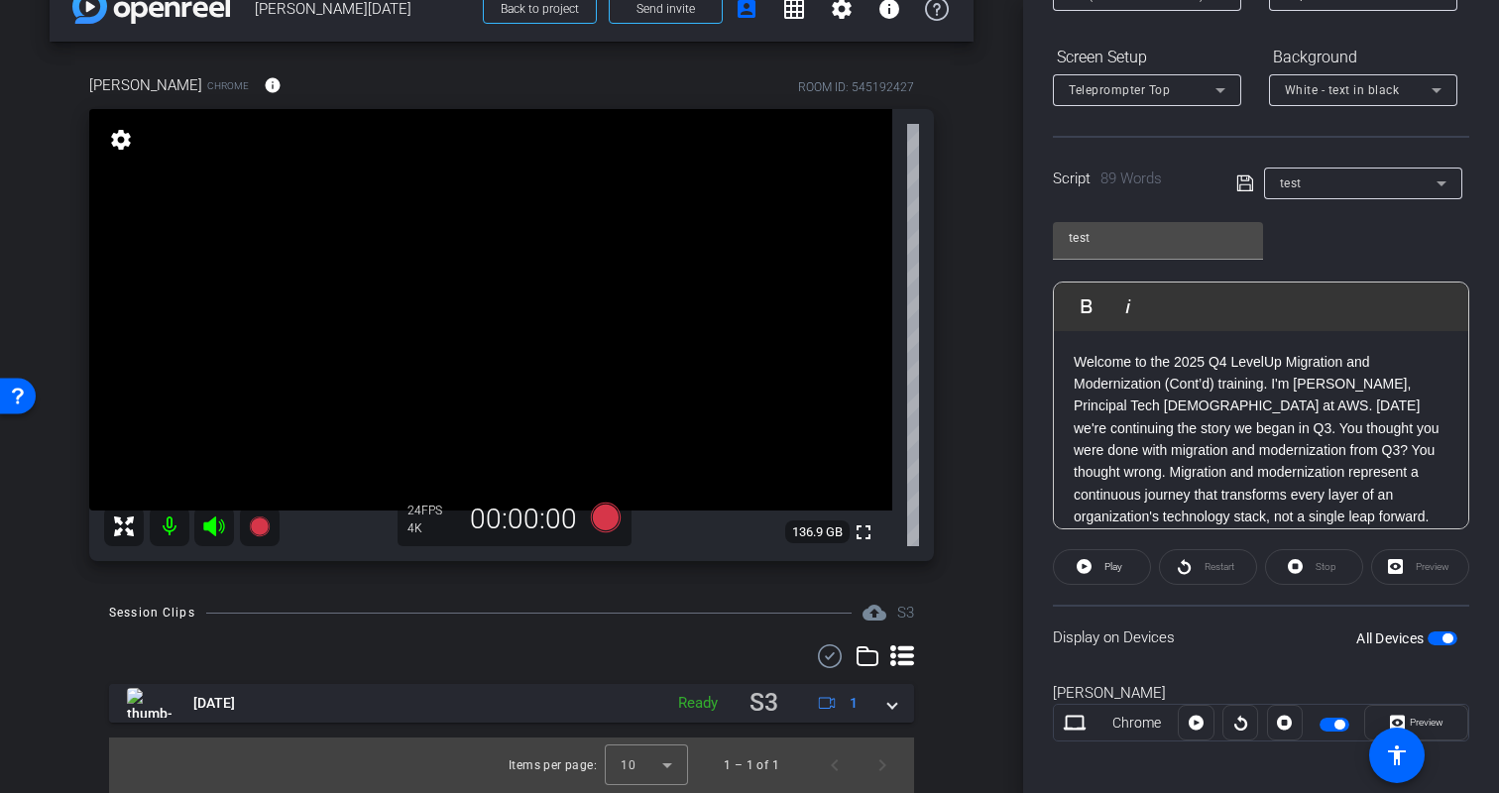
scroll to position [291, 0]
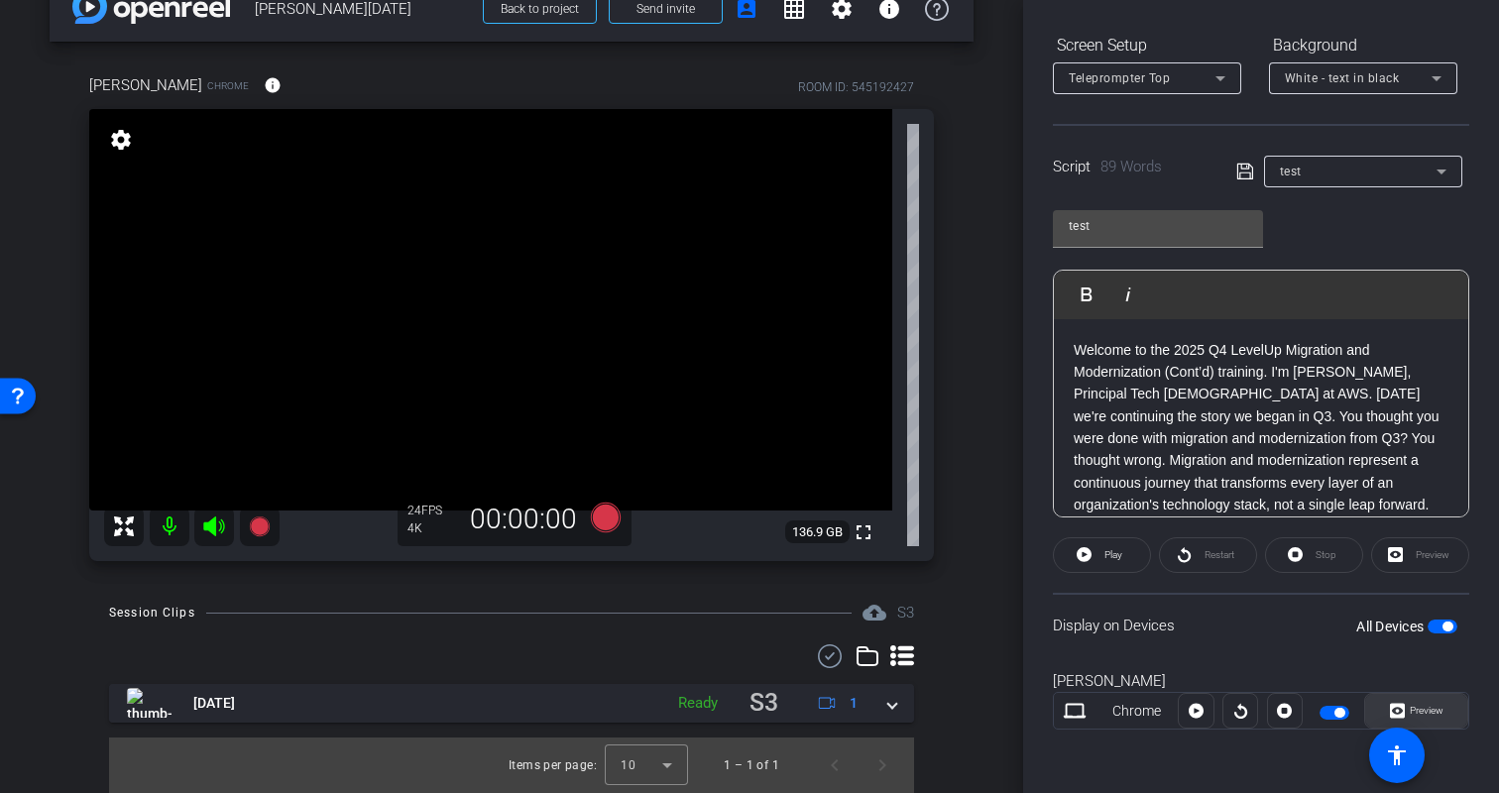
click at [1427, 710] on span "Preview" at bounding box center [1427, 710] width 34 height 11
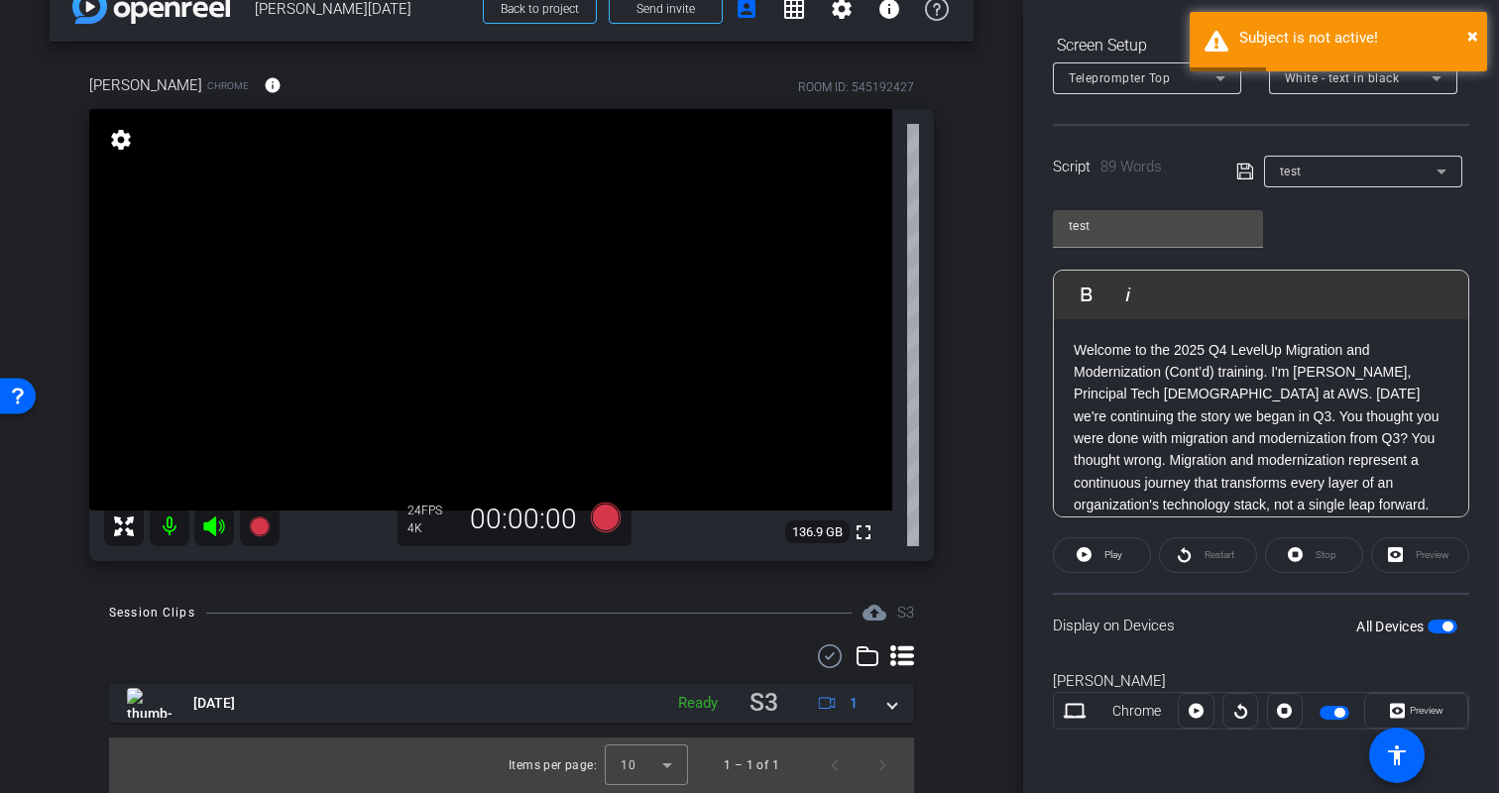
click at [1266, 647] on div "Display on Devices All Devices" at bounding box center [1261, 625] width 416 height 64
click at [1194, 386] on p "Welcome to the 2025 Q4 LevelUp Migration and Modernization (Cont’d) training. I…" at bounding box center [1261, 472] width 375 height 267
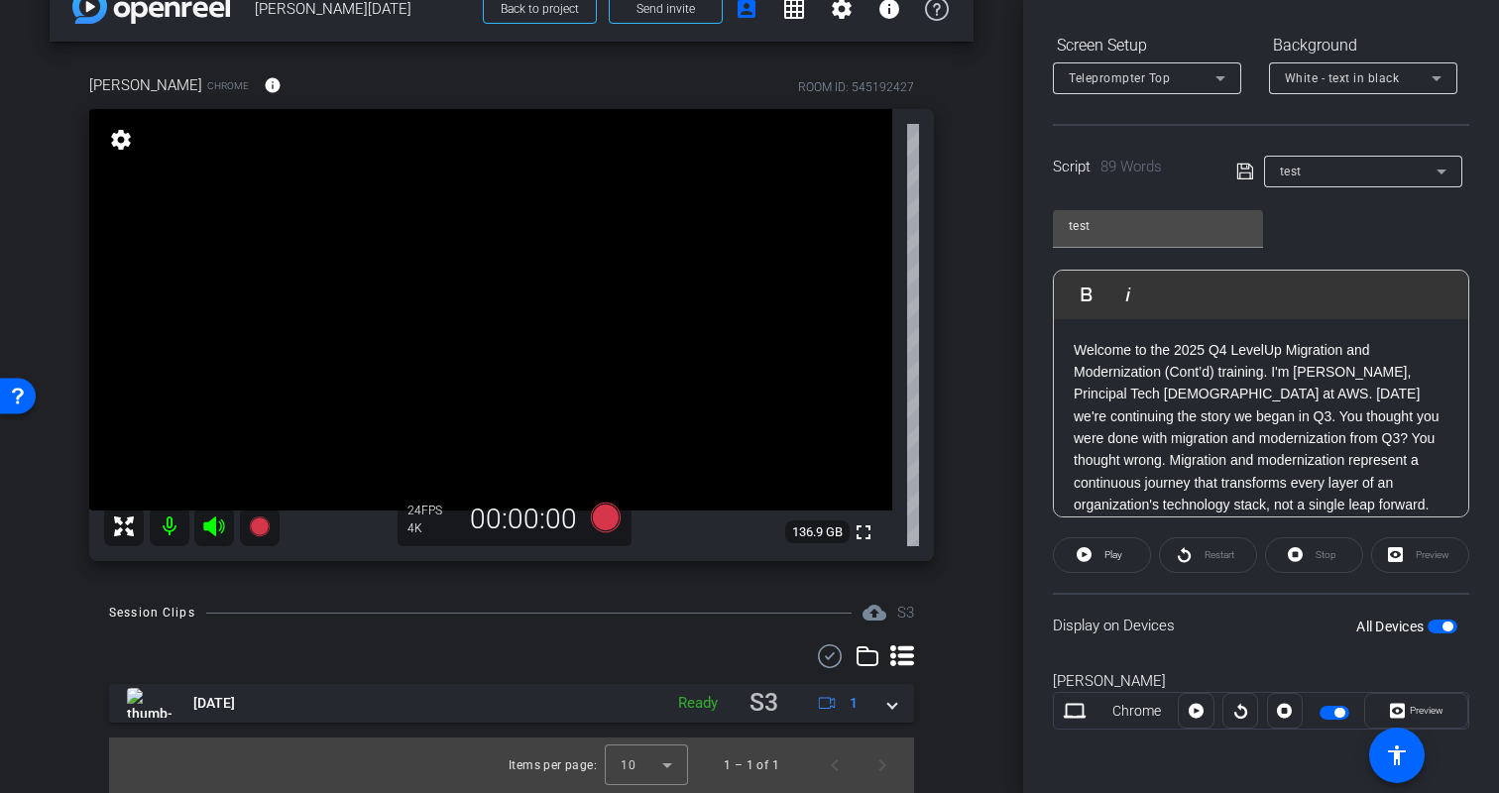
click at [1189, 553] on div "Restart" at bounding box center [1208, 555] width 98 height 36
click at [1433, 708] on span "Preview" at bounding box center [1427, 710] width 34 height 11
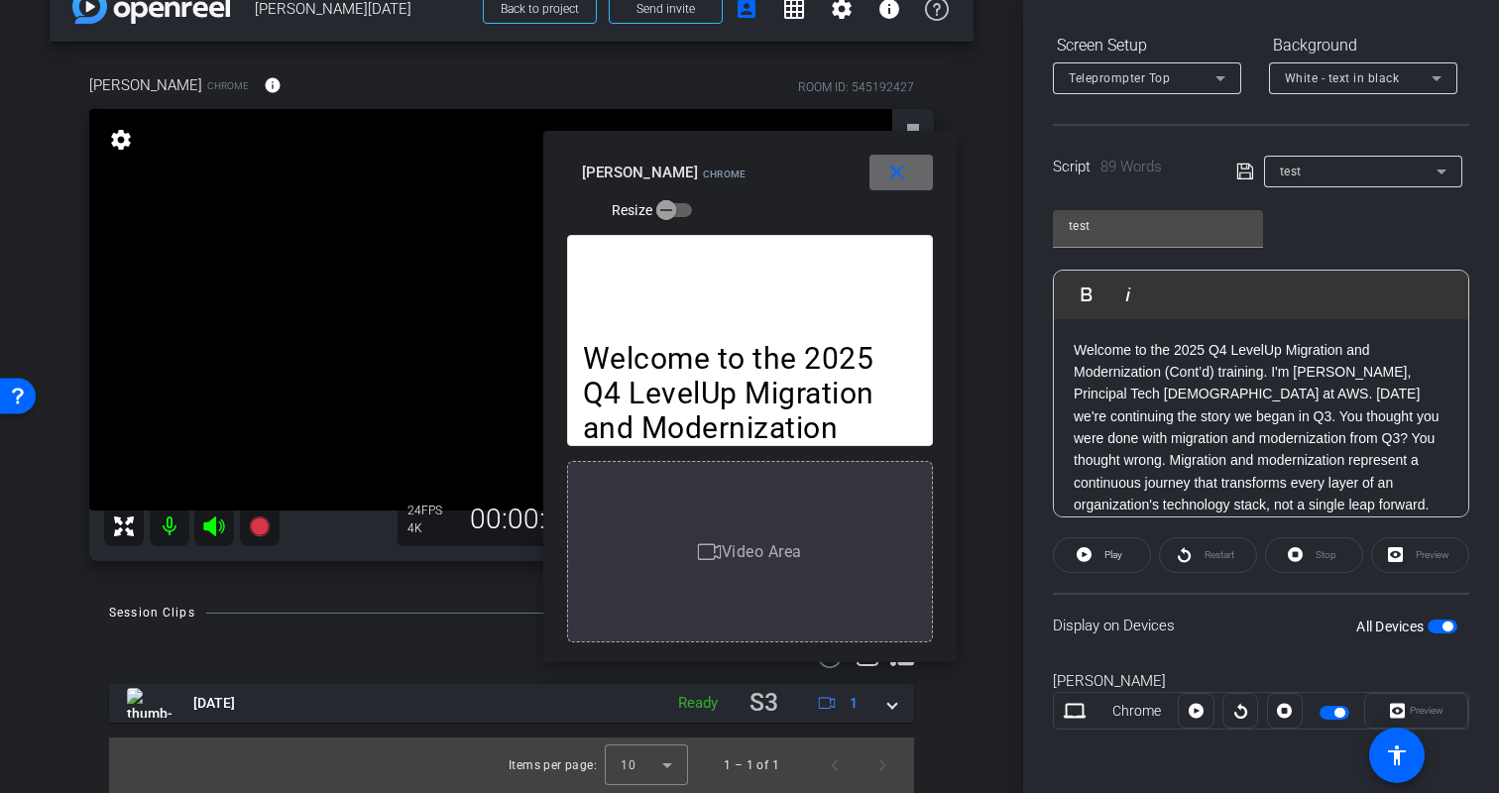
click at [912, 179] on span at bounding box center [901, 173] width 63 height 48
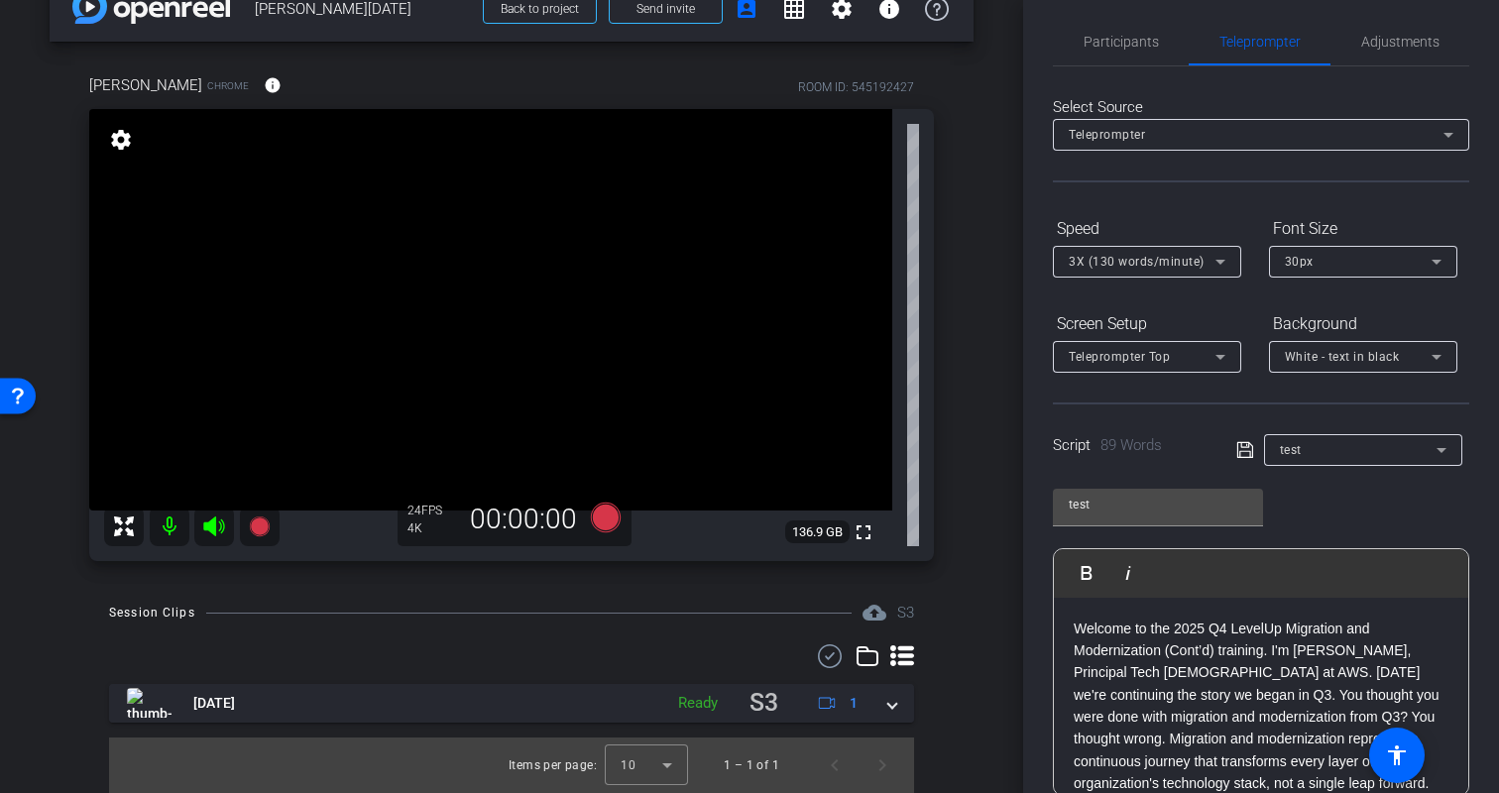
scroll to position [0, 0]
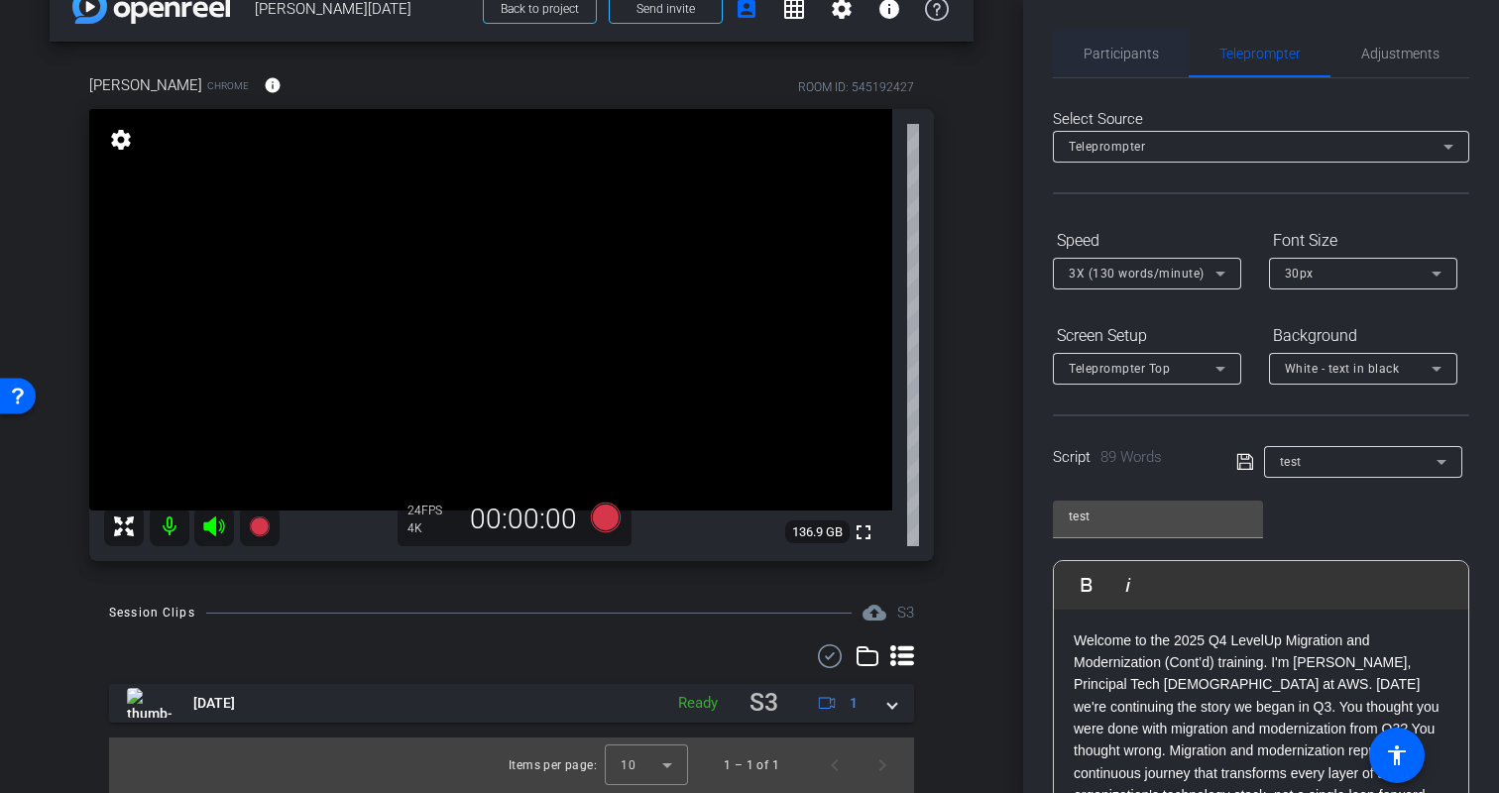
click at [1131, 61] on span "Participants" at bounding box center [1121, 54] width 75 height 48
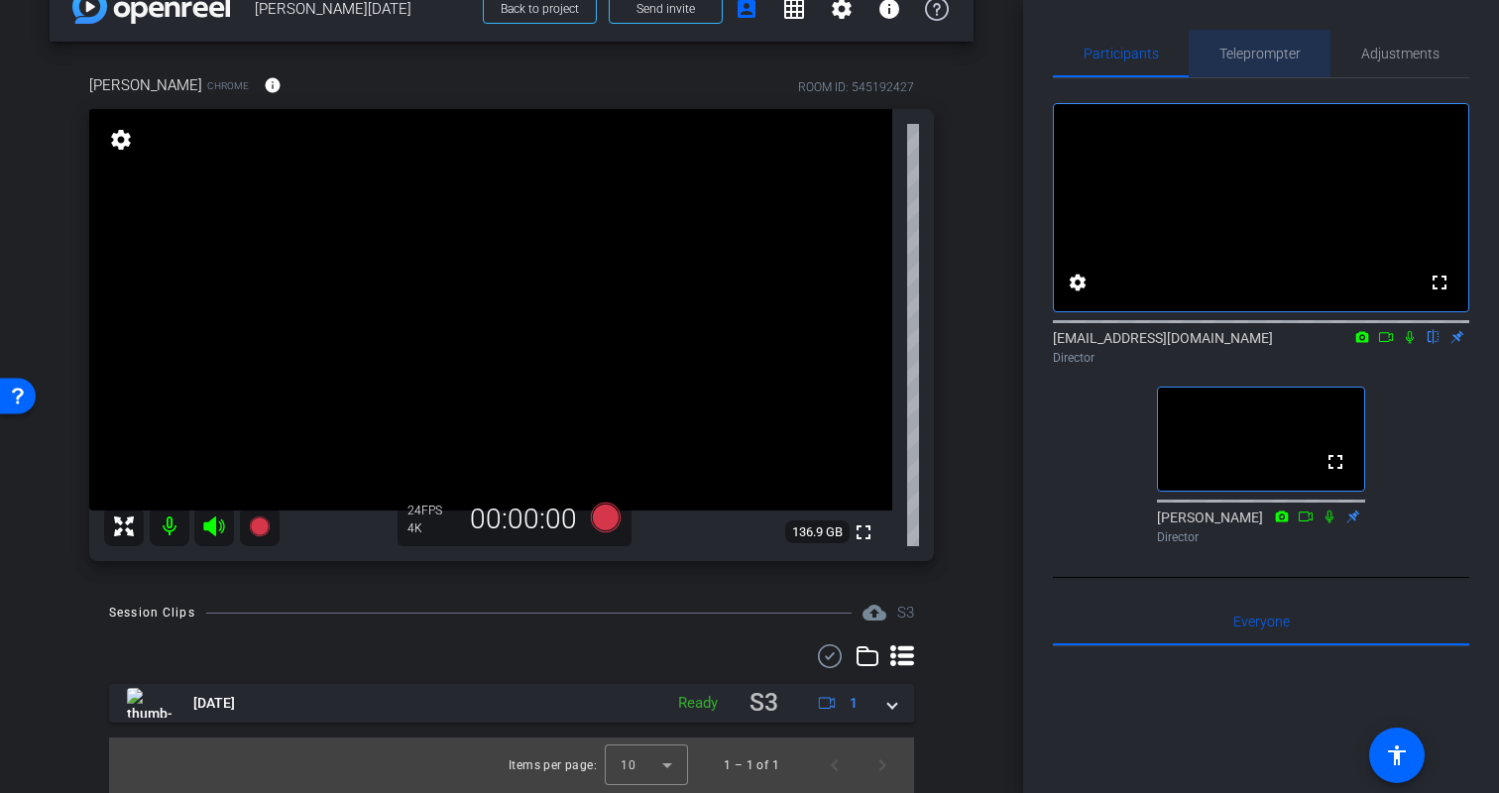
click at [1240, 55] on span "Teleprompter" at bounding box center [1260, 54] width 81 height 14
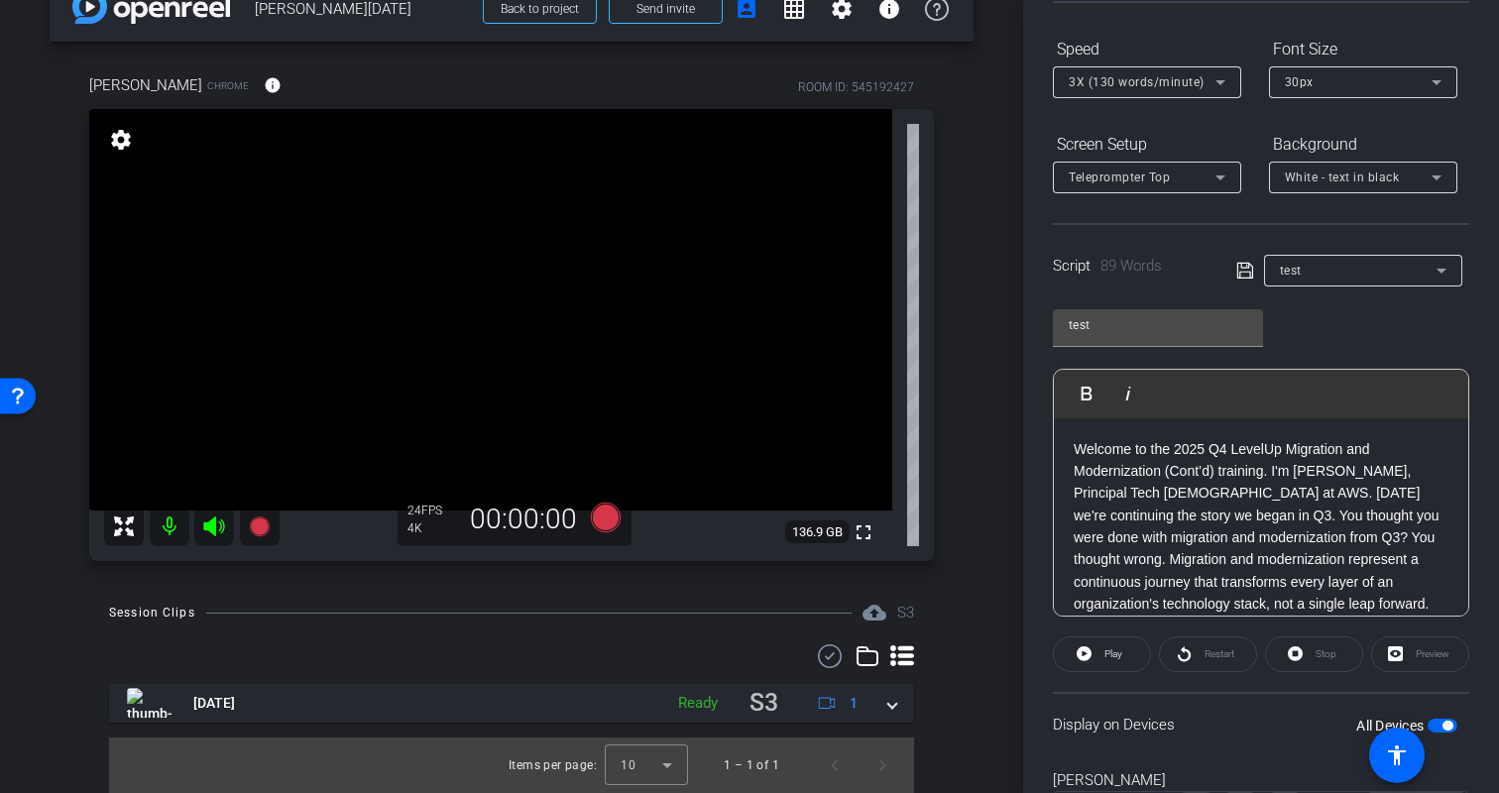
scroll to position [291, 0]
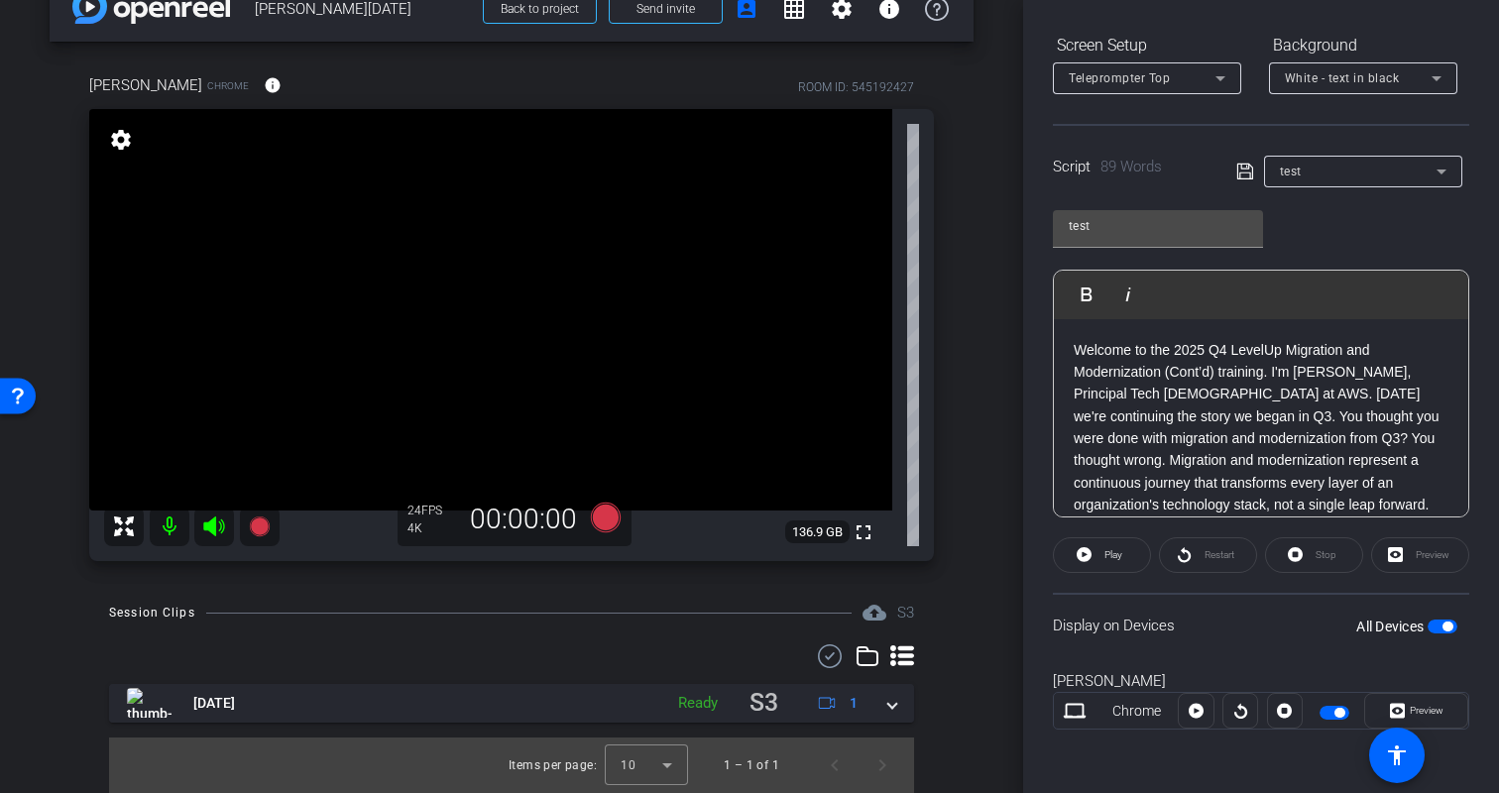
click at [1271, 624] on div "Display on Devices All Devices" at bounding box center [1261, 625] width 416 height 64
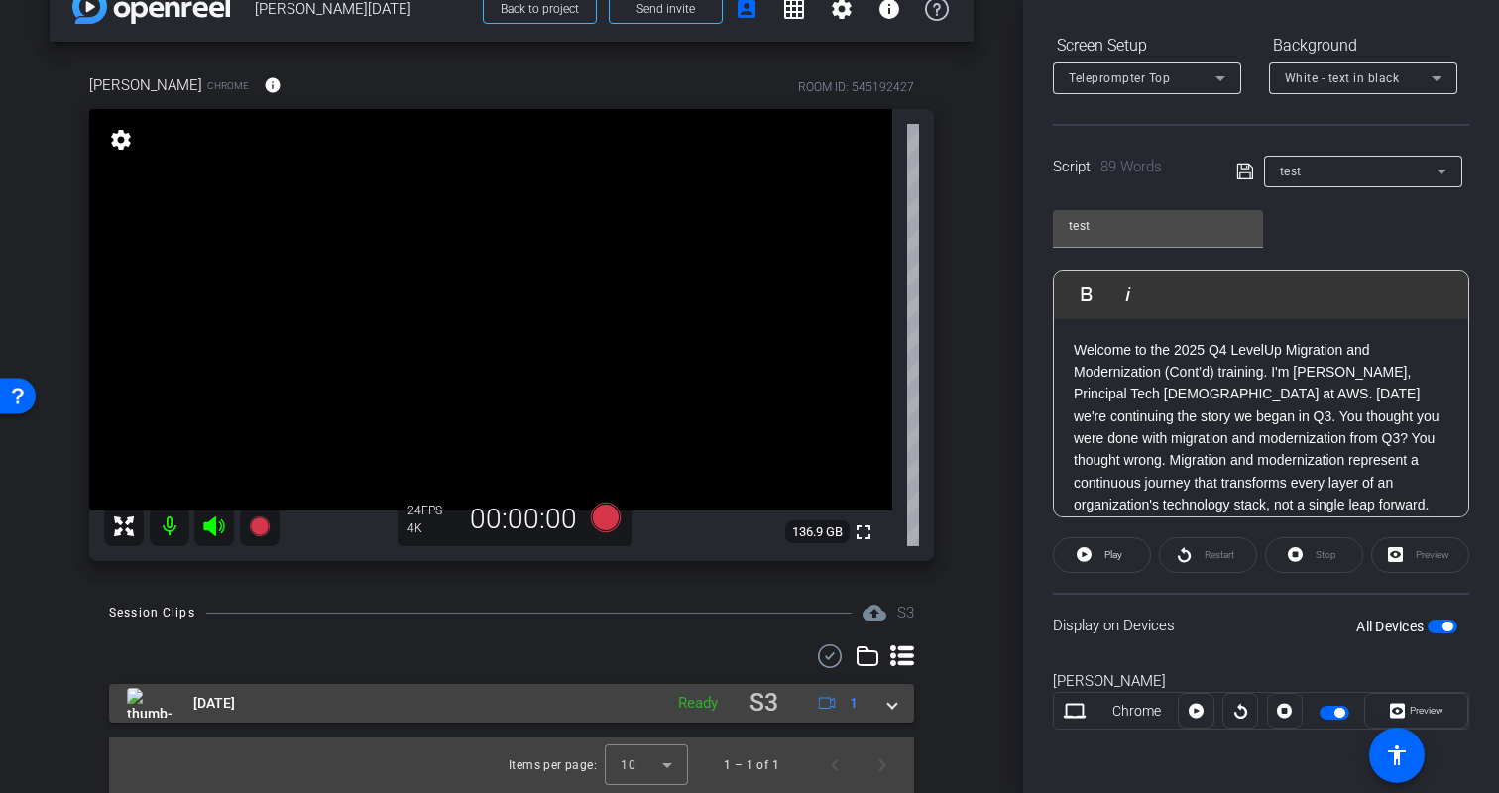
click at [895, 703] on span at bounding box center [892, 703] width 8 height 21
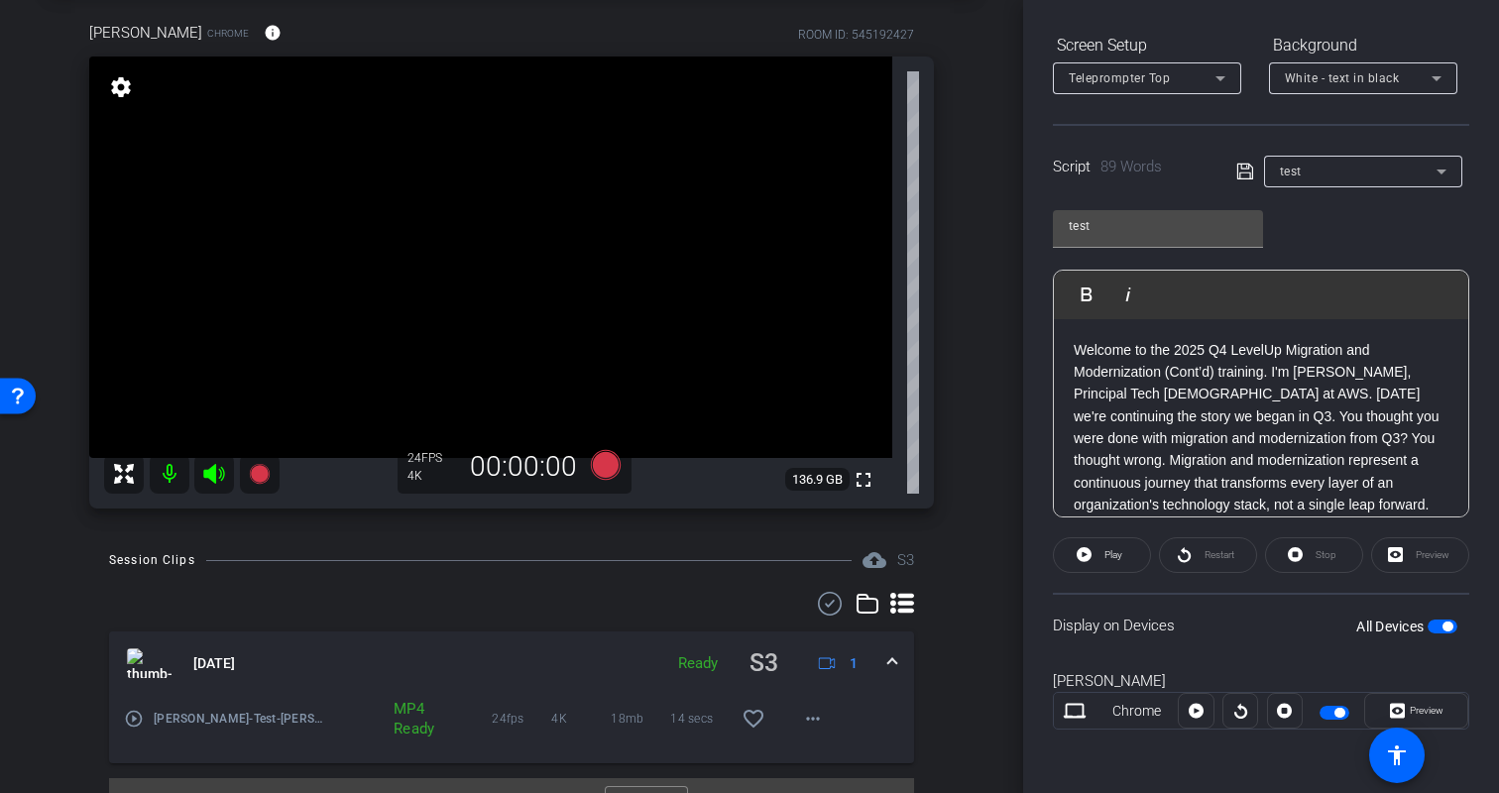
scroll to position [137, 0]
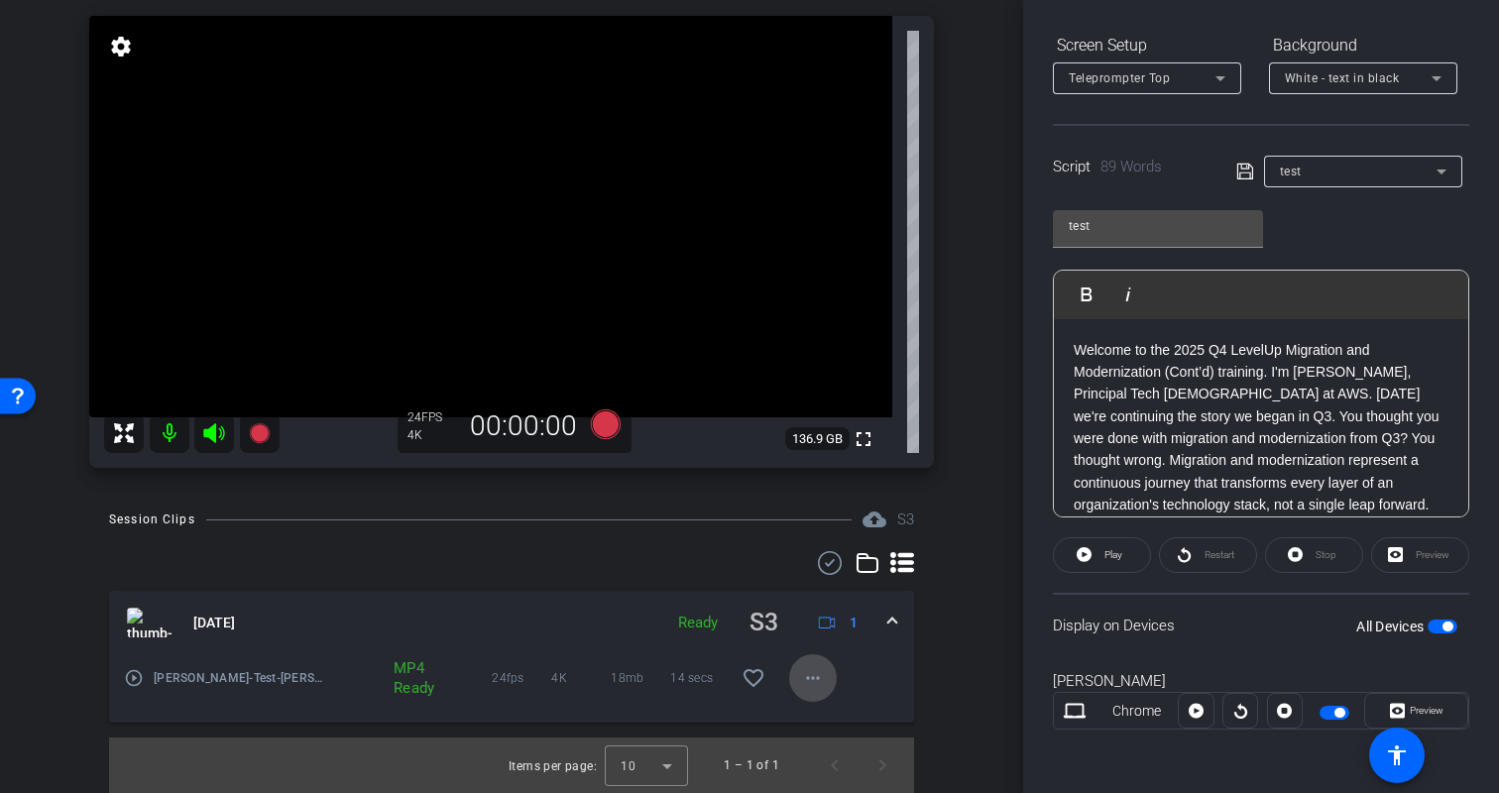
click at [815, 670] on mat-icon "more_horiz" at bounding box center [813, 678] width 24 height 24
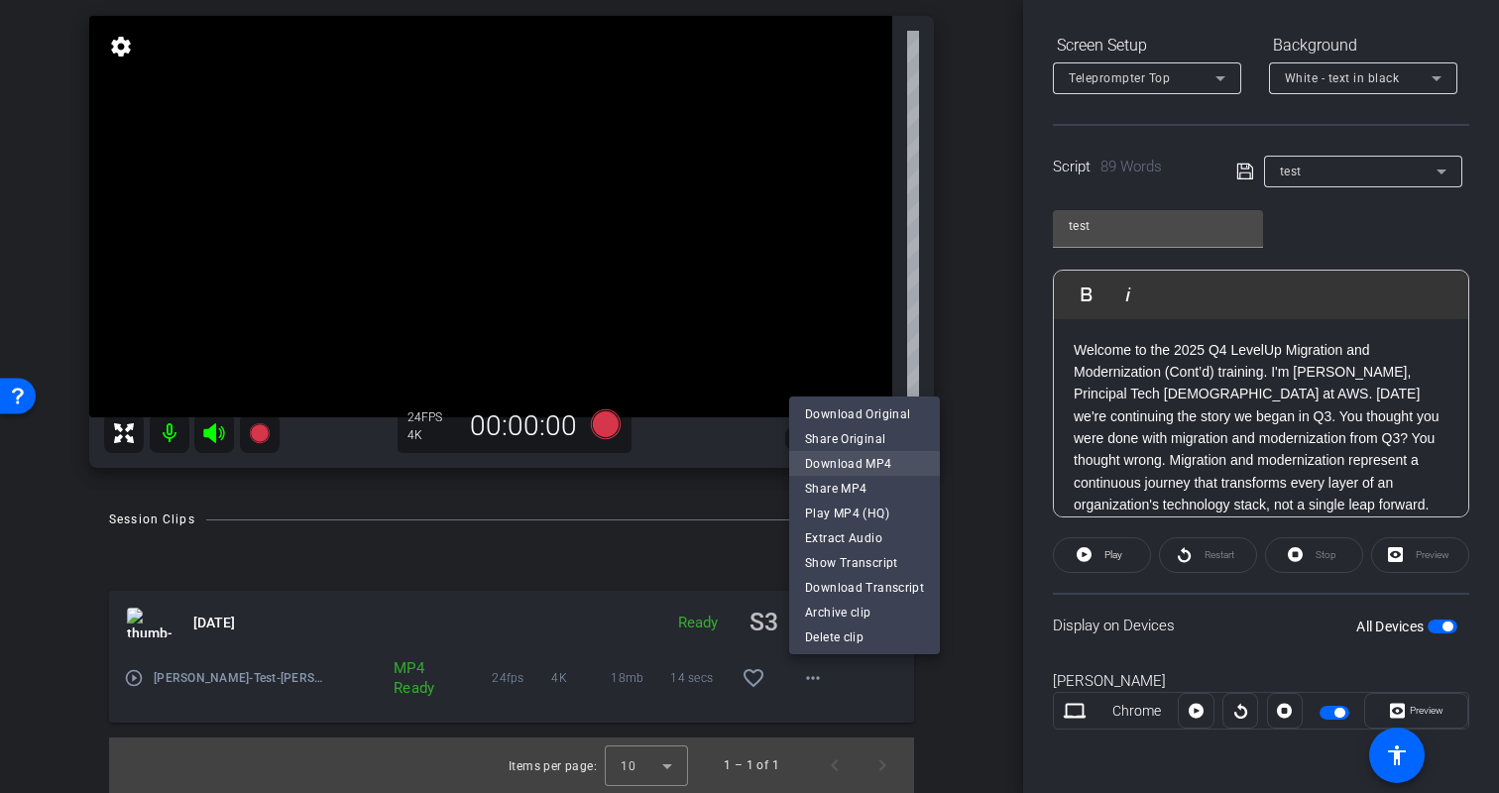
click at [866, 454] on span "Download MP4" at bounding box center [864, 464] width 119 height 24
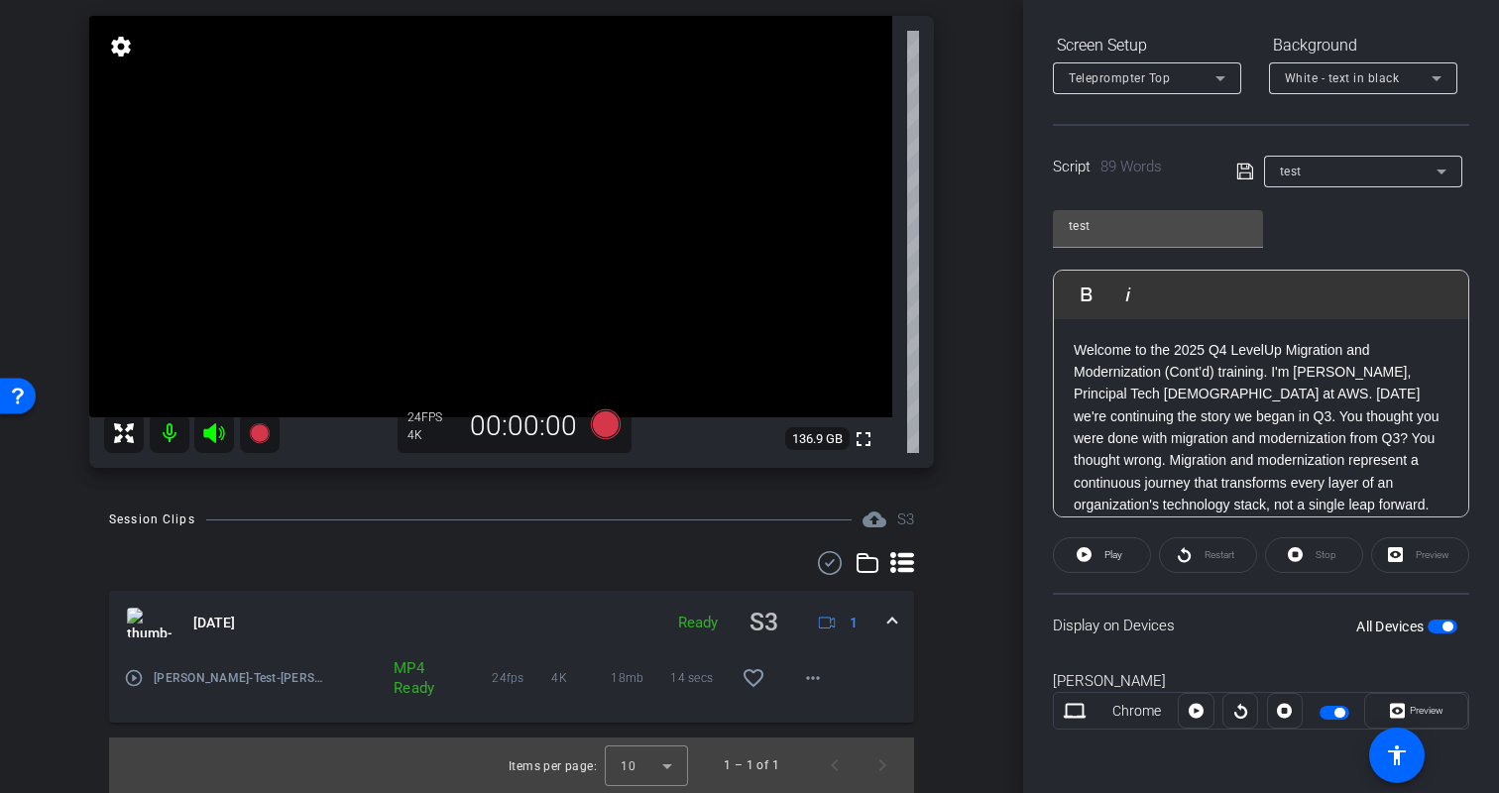
click at [1235, 424] on p "Welcome to the 2025 Q4 LevelUp Migration and Modernization (Cont’d) training. I…" at bounding box center [1261, 472] width 375 height 267
click at [1253, 392] on p "Welcome to the 2025 Q4 LevelUp Migration and Modernization (Cont’d) training. I…" at bounding box center [1261, 472] width 375 height 267
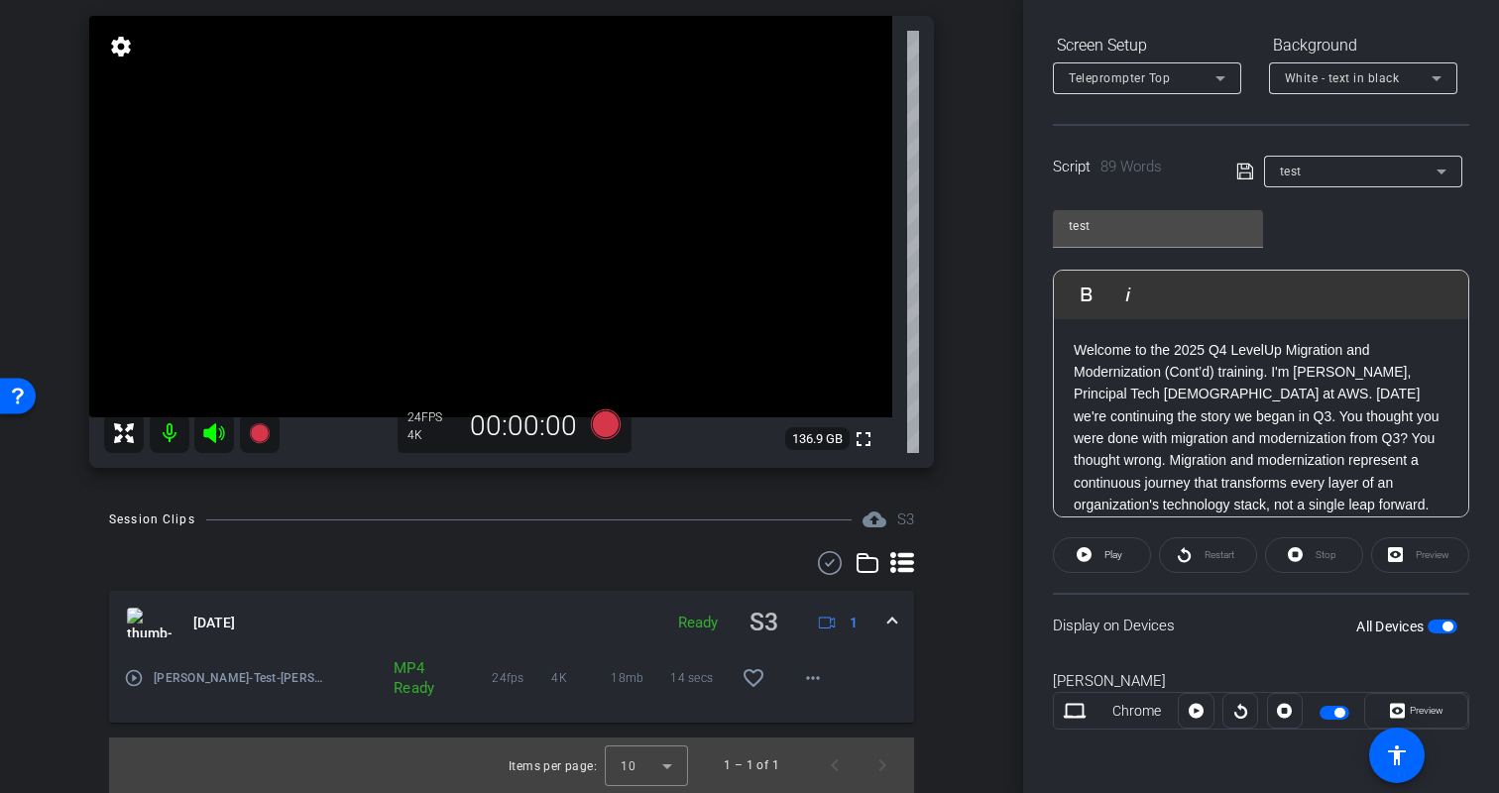
click at [1253, 392] on p "Welcome to the 2025 Q4 LevelUp Migration and Modernization (Cont’d) training. I…" at bounding box center [1261, 472] width 375 height 267
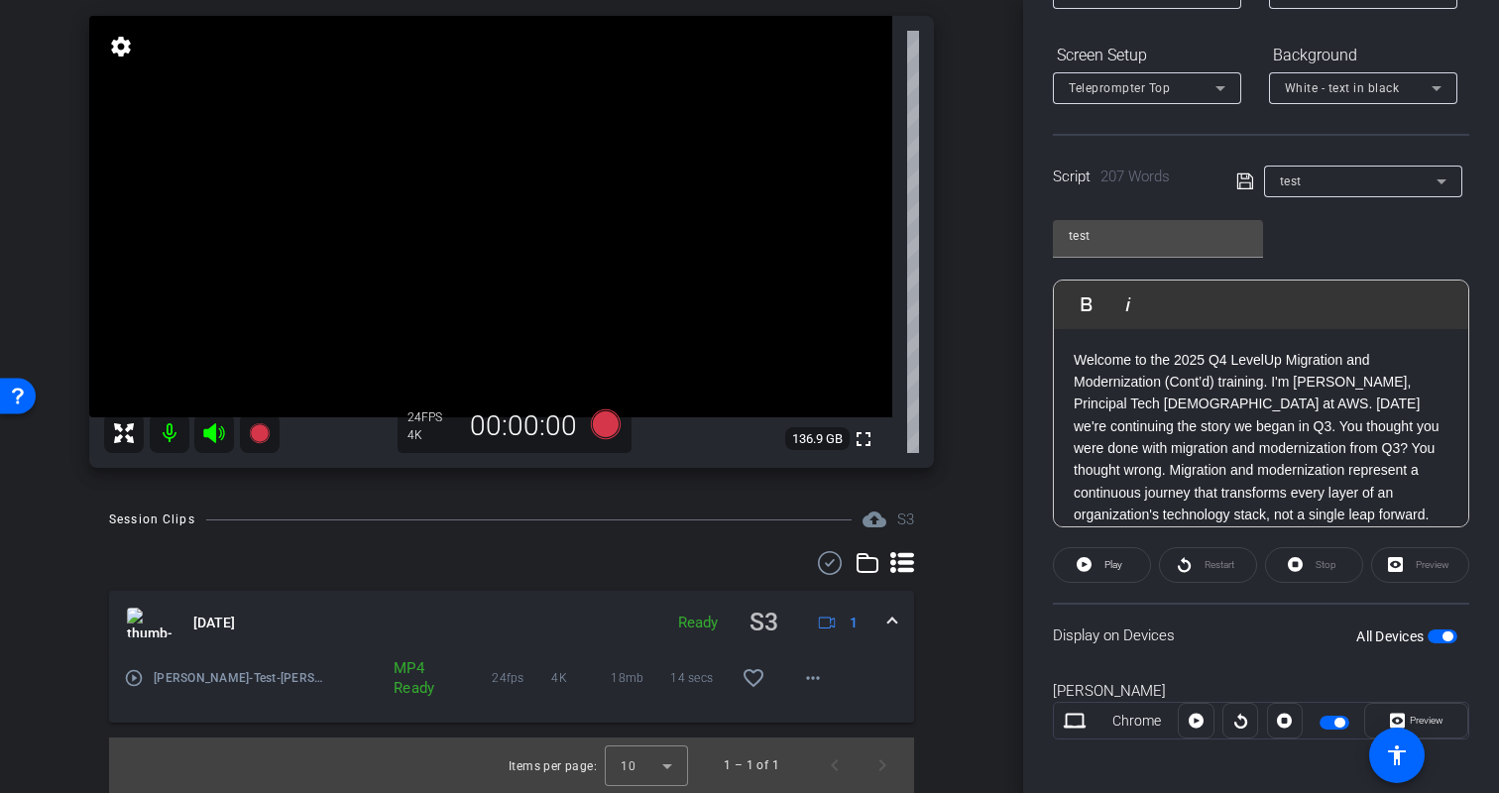
scroll to position [285, 0]
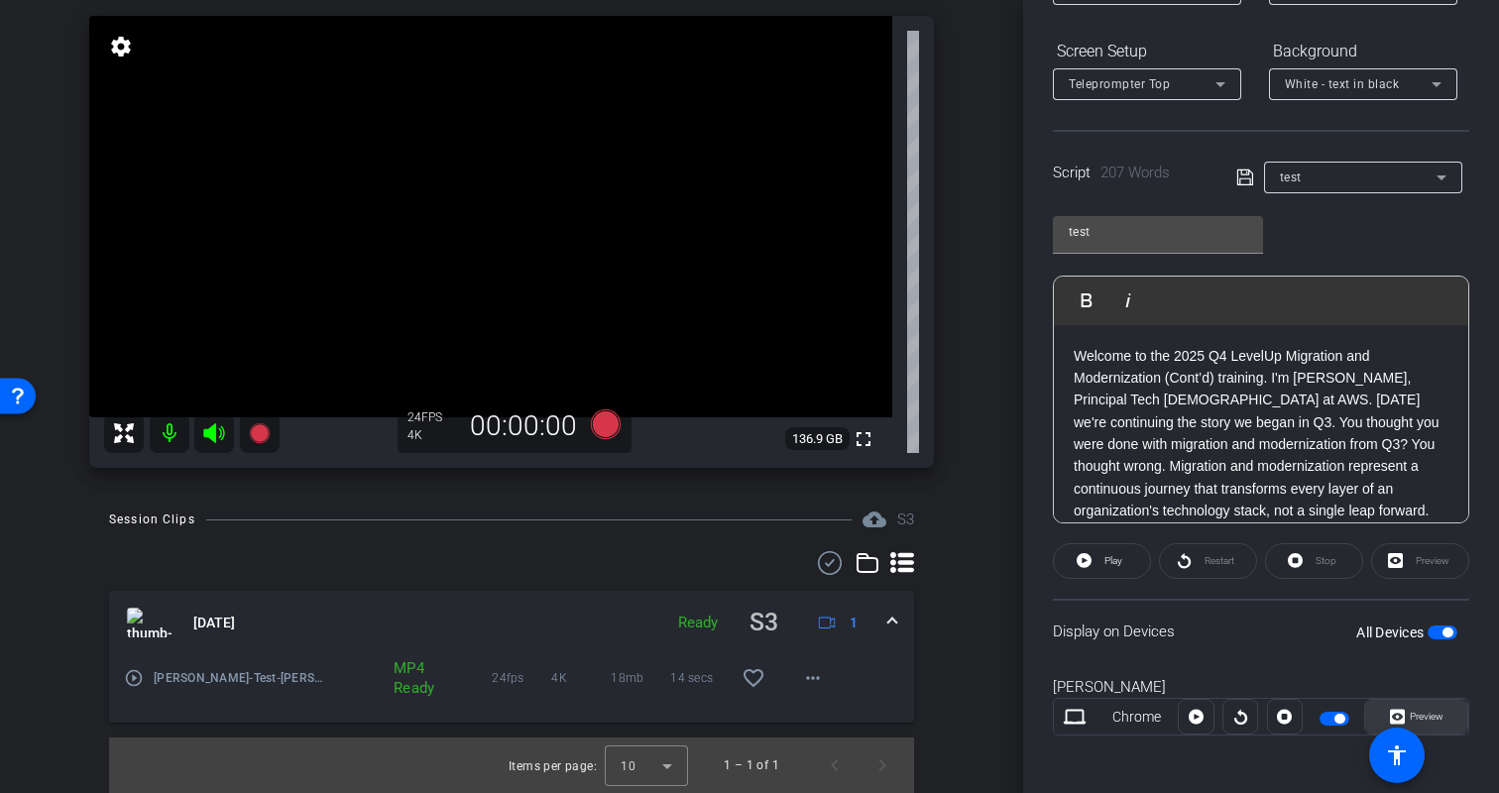
click at [1428, 719] on span "Preview" at bounding box center [1427, 716] width 34 height 11
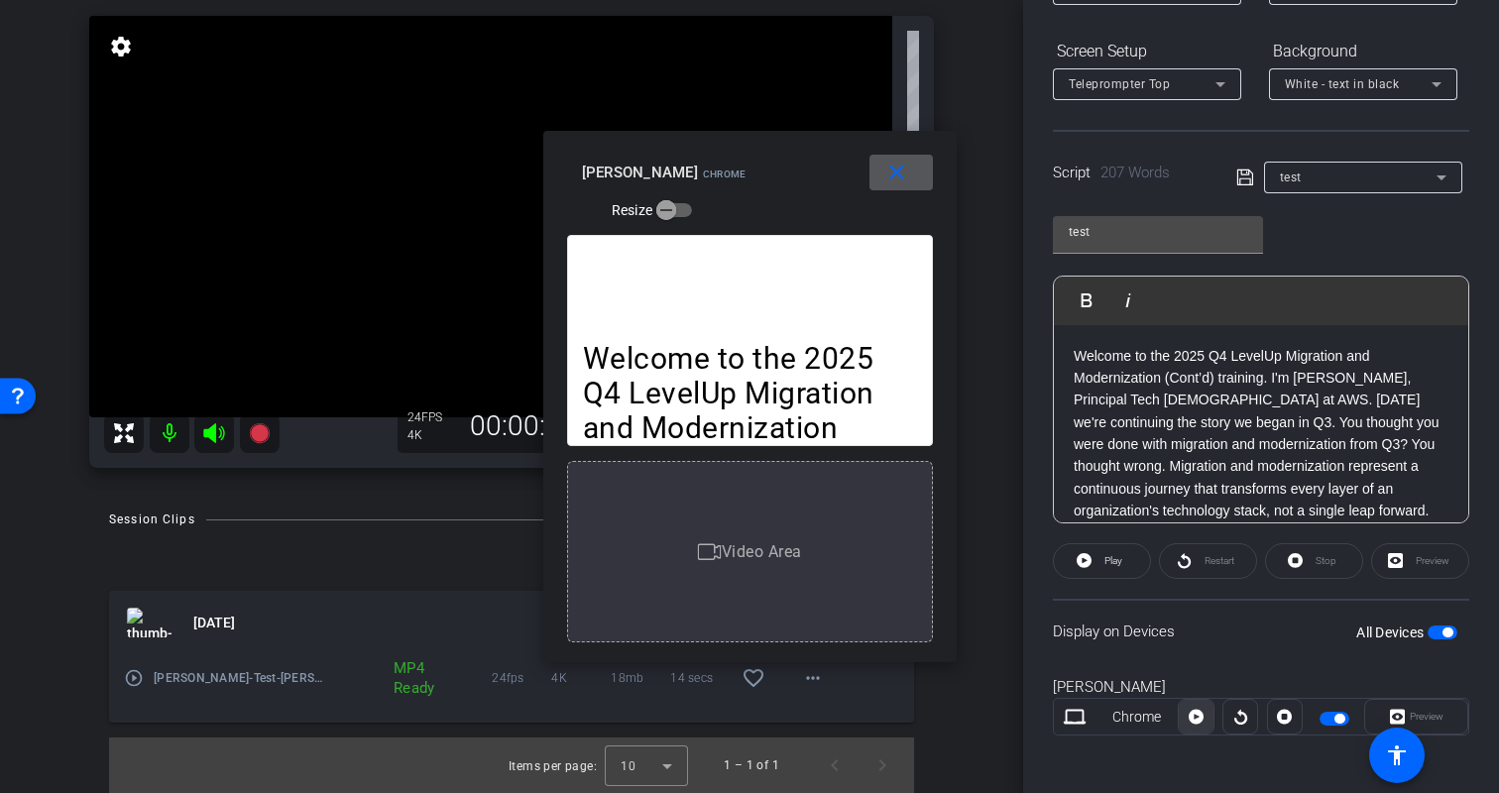
click at [1200, 717] on icon at bounding box center [1196, 717] width 15 height 15
click at [890, 173] on mat-icon "close" at bounding box center [897, 173] width 25 height 25
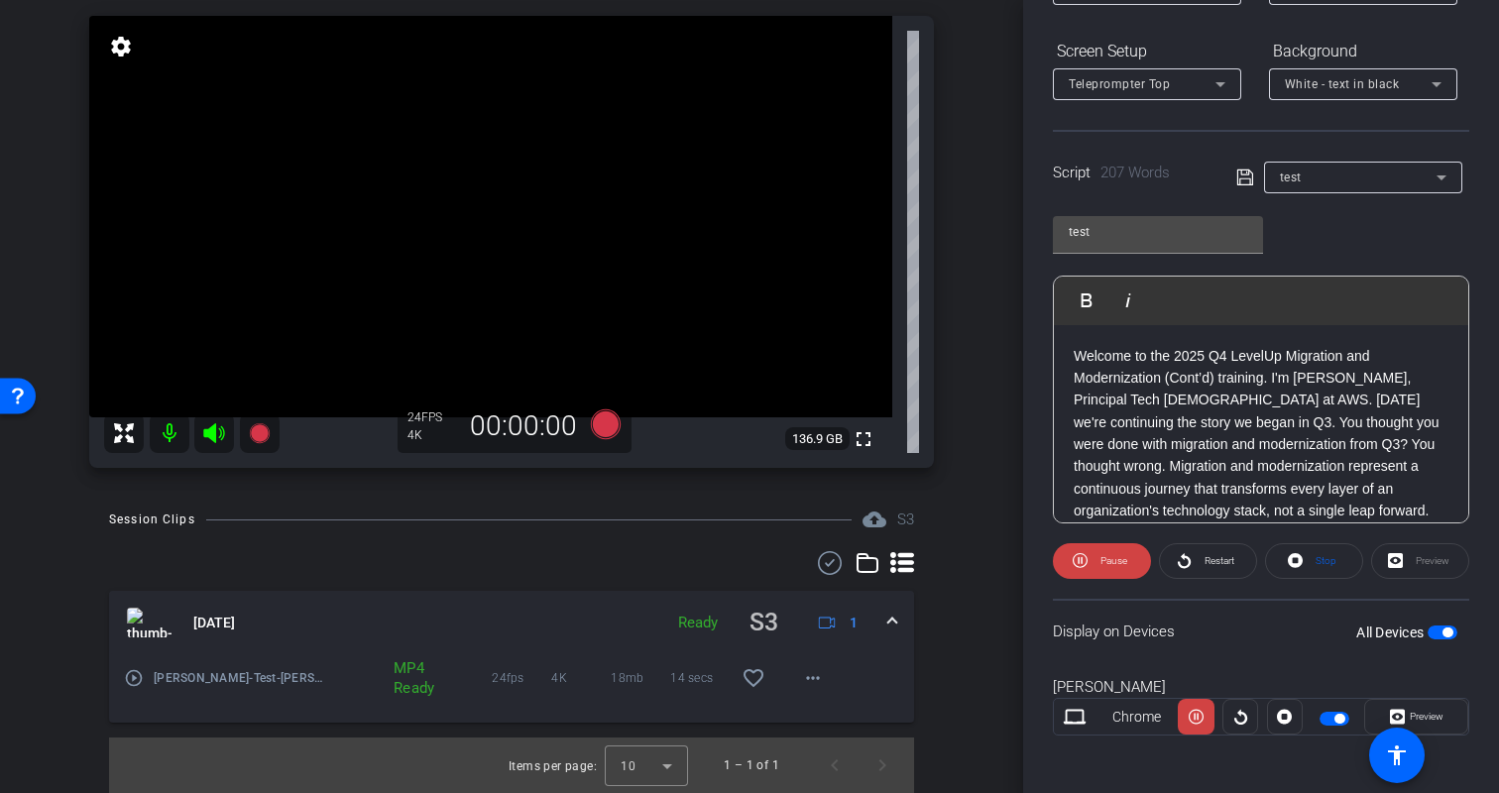
click at [1232, 671] on div "Kristin Chrome Preview" at bounding box center [1261, 715] width 416 height 107
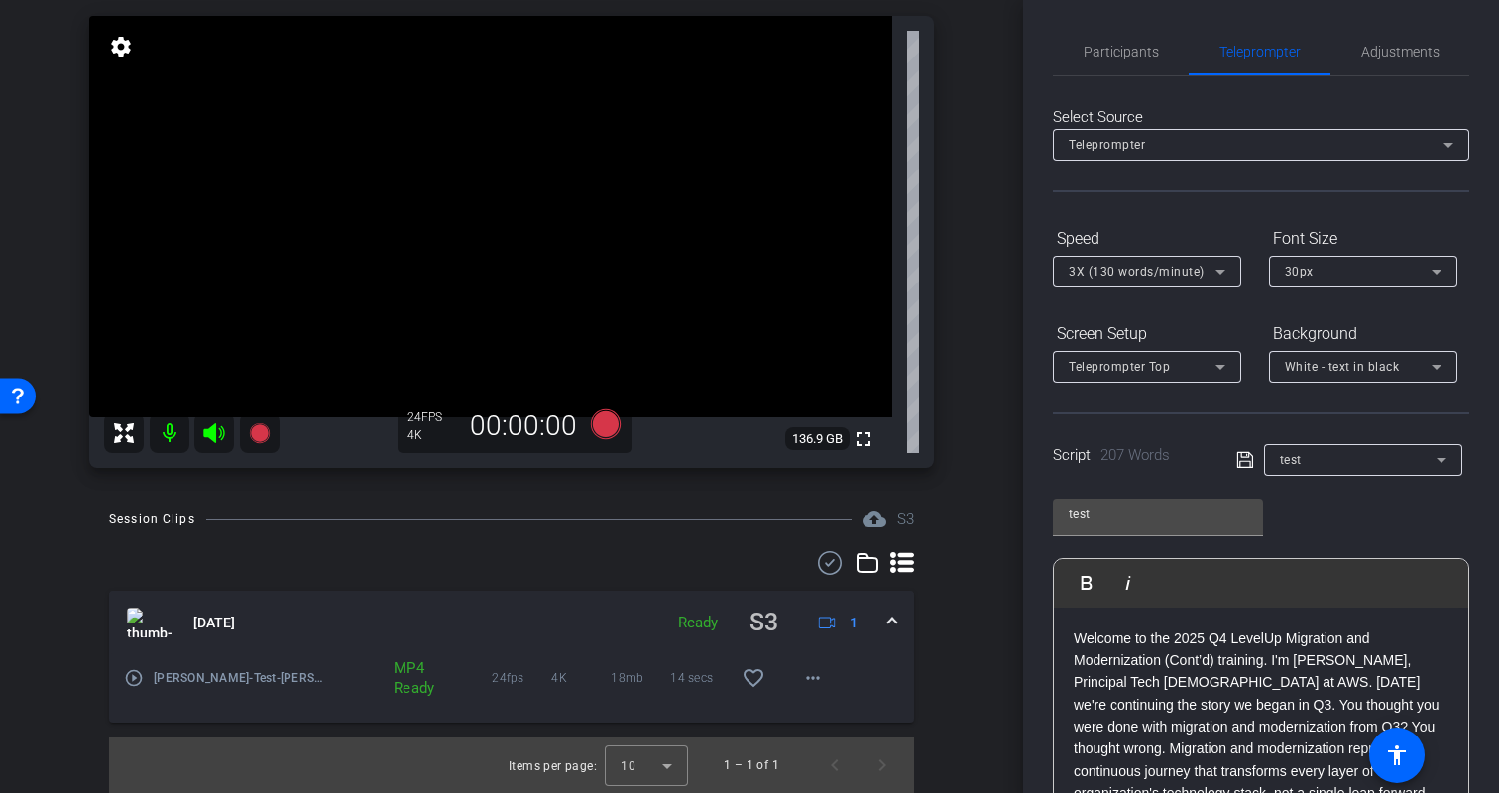
scroll to position [0, 0]
click at [1195, 276] on span "3X (130 words/minute)" at bounding box center [1137, 274] width 136 height 14
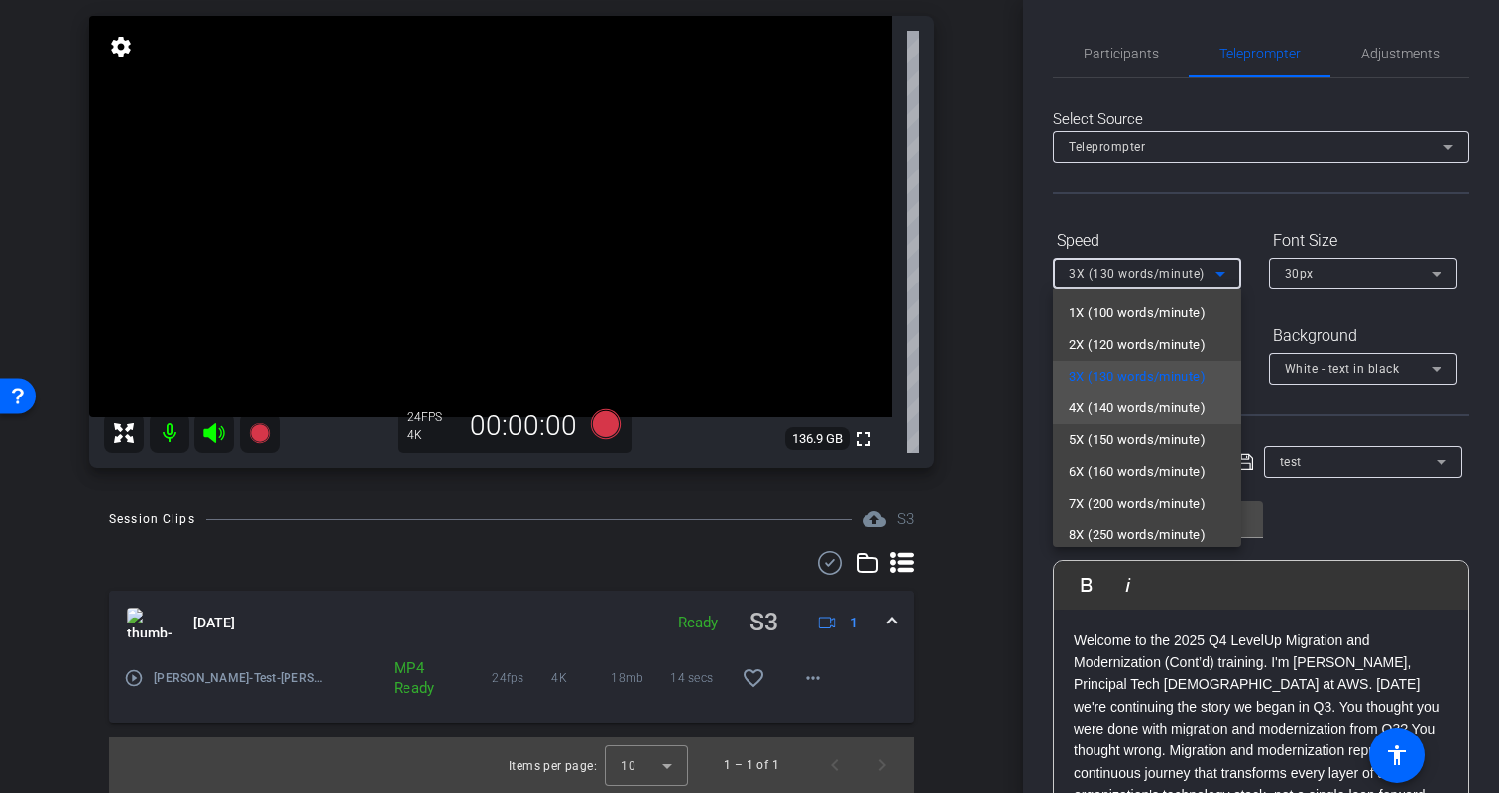
click at [1135, 407] on span "4X (140 words/minute)" at bounding box center [1137, 409] width 137 height 24
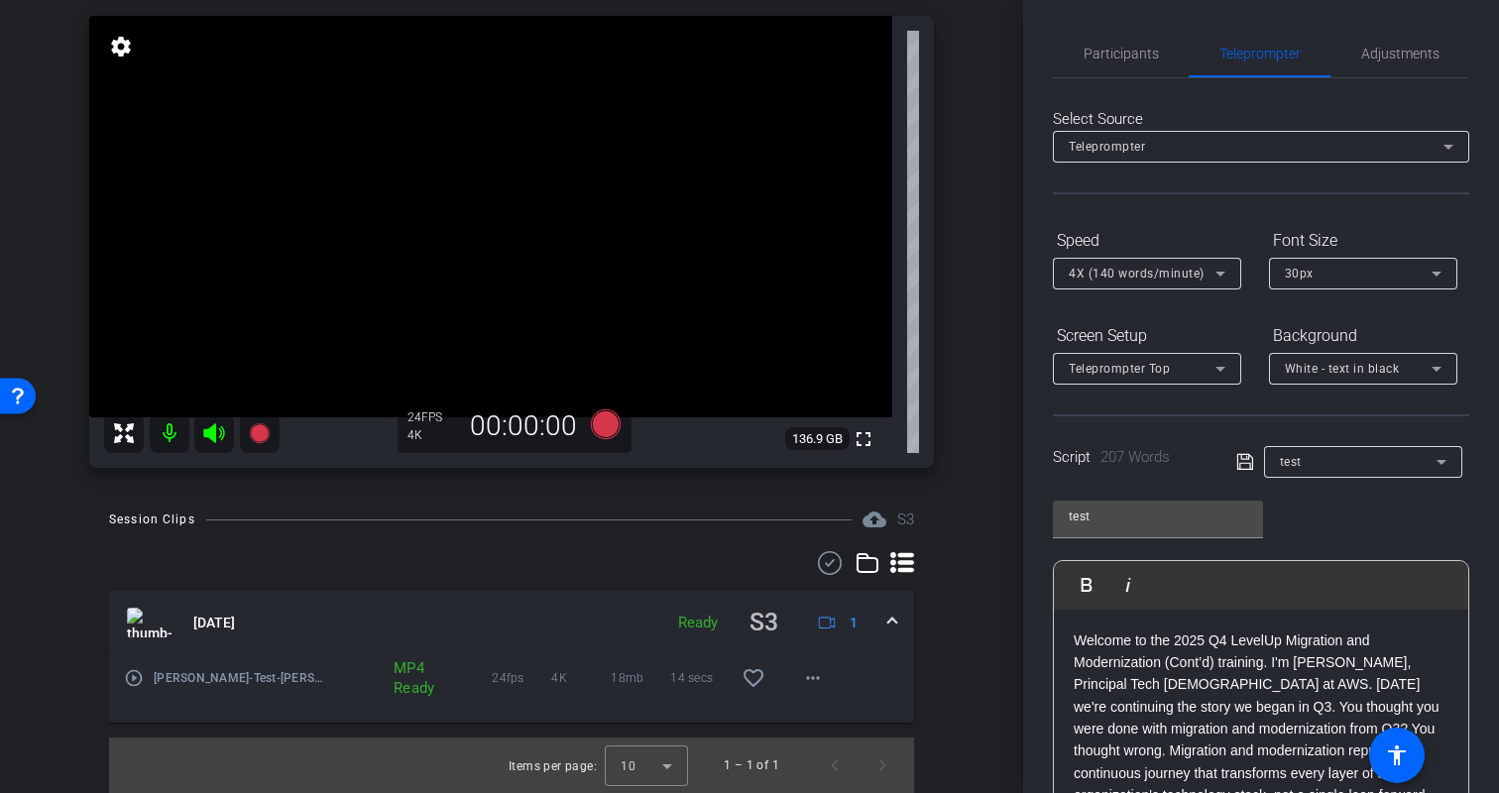
click at [1473, 304] on div "Participants Teleprompter Adjustments settings biso@amazon.com flip Director Er…" at bounding box center [1261, 396] width 476 height 793
click at [1437, 280] on icon at bounding box center [1437, 274] width 24 height 24
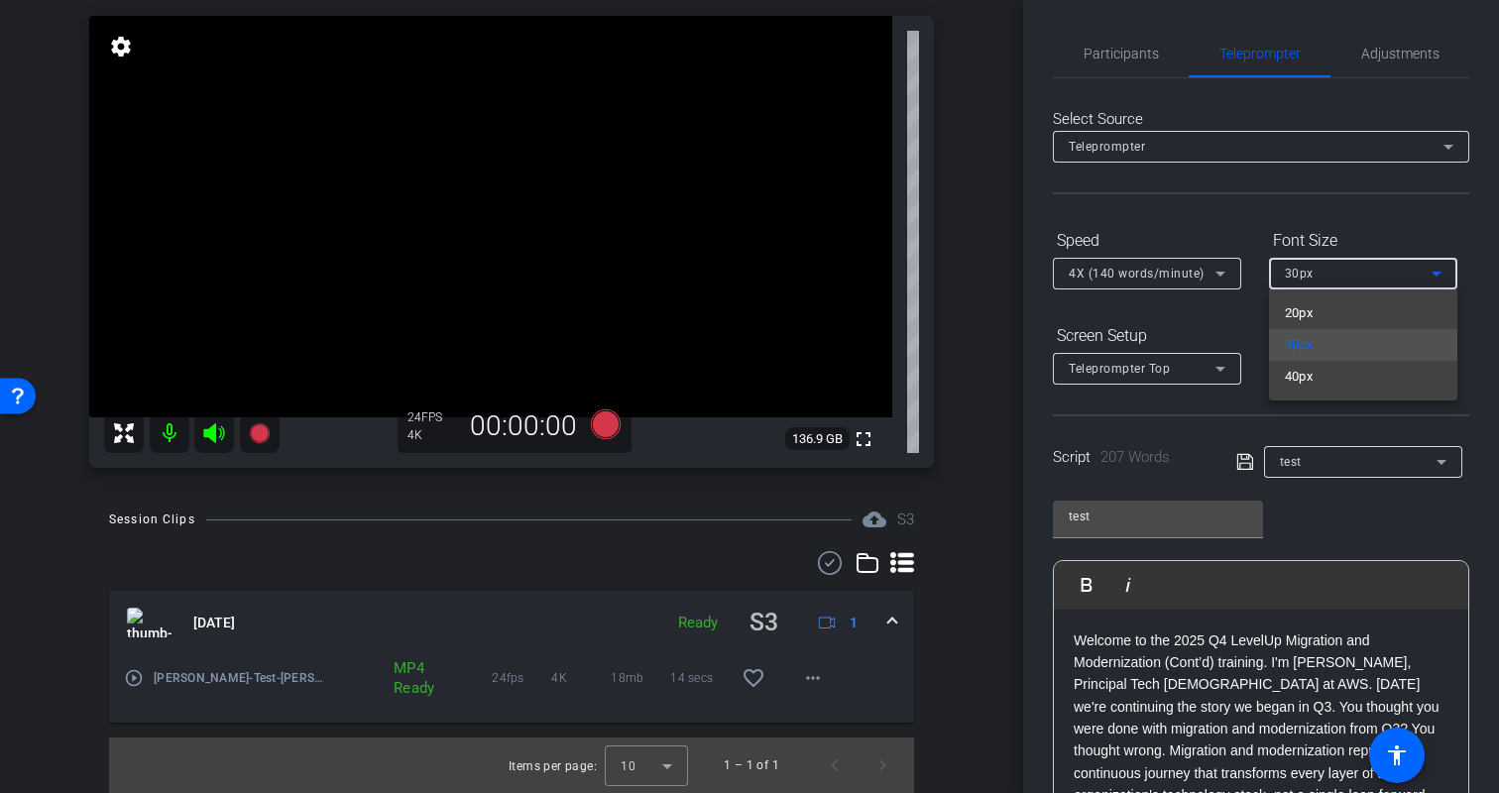
click at [1444, 236] on div at bounding box center [749, 396] width 1499 height 793
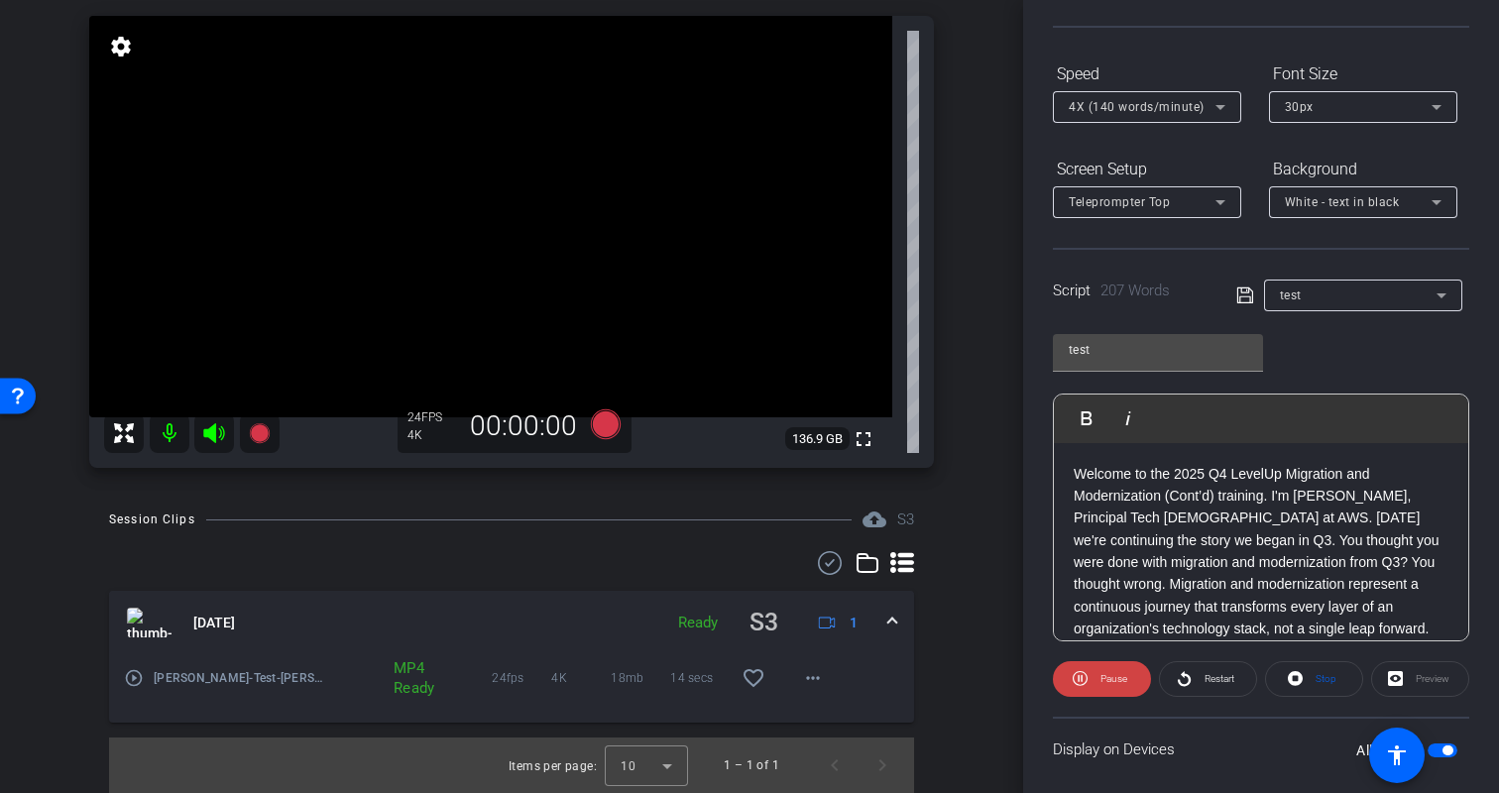
scroll to position [169, 0]
click at [1201, 677] on span "Restart" at bounding box center [1217, 677] width 35 height 28
click at [1447, 666] on div "Preview" at bounding box center [1420, 677] width 98 height 36
click at [1425, 677] on div "Preview" at bounding box center [1420, 677] width 98 height 36
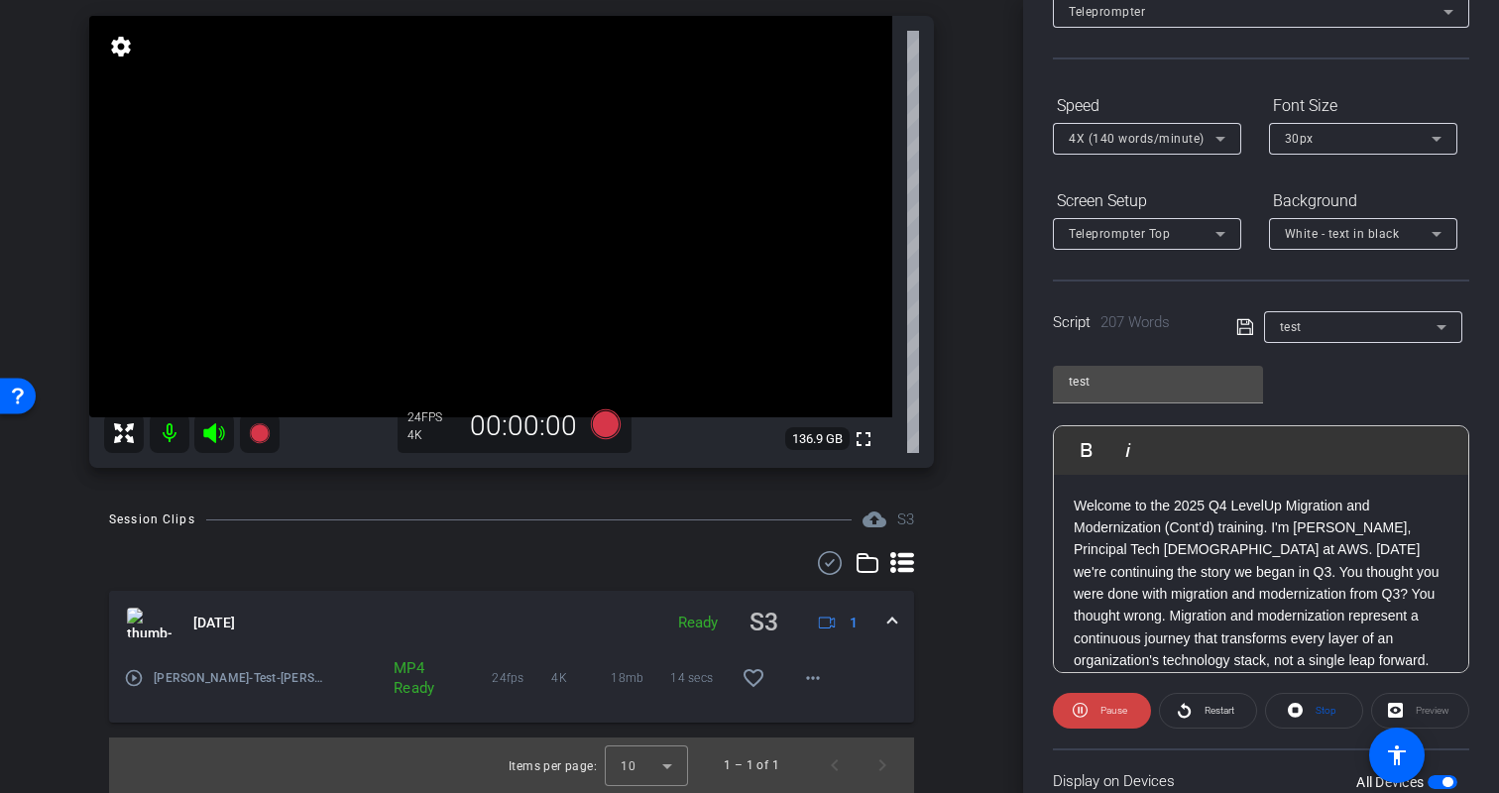
scroll to position [128, 0]
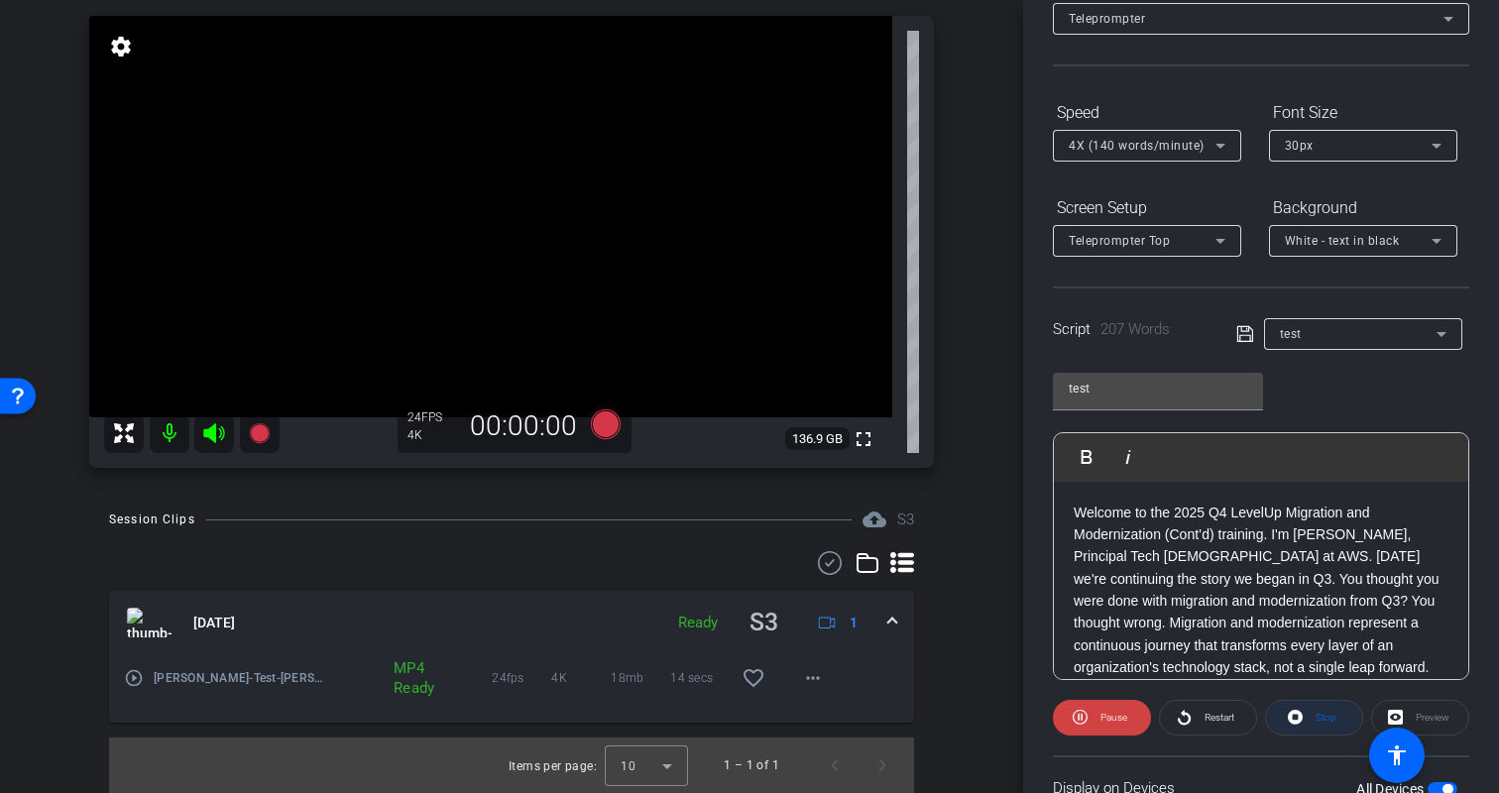
click at [1307, 717] on span at bounding box center [1314, 718] width 96 height 48
click at [1185, 153] on span "4X (140 words/minute)" at bounding box center [1137, 146] width 136 height 14
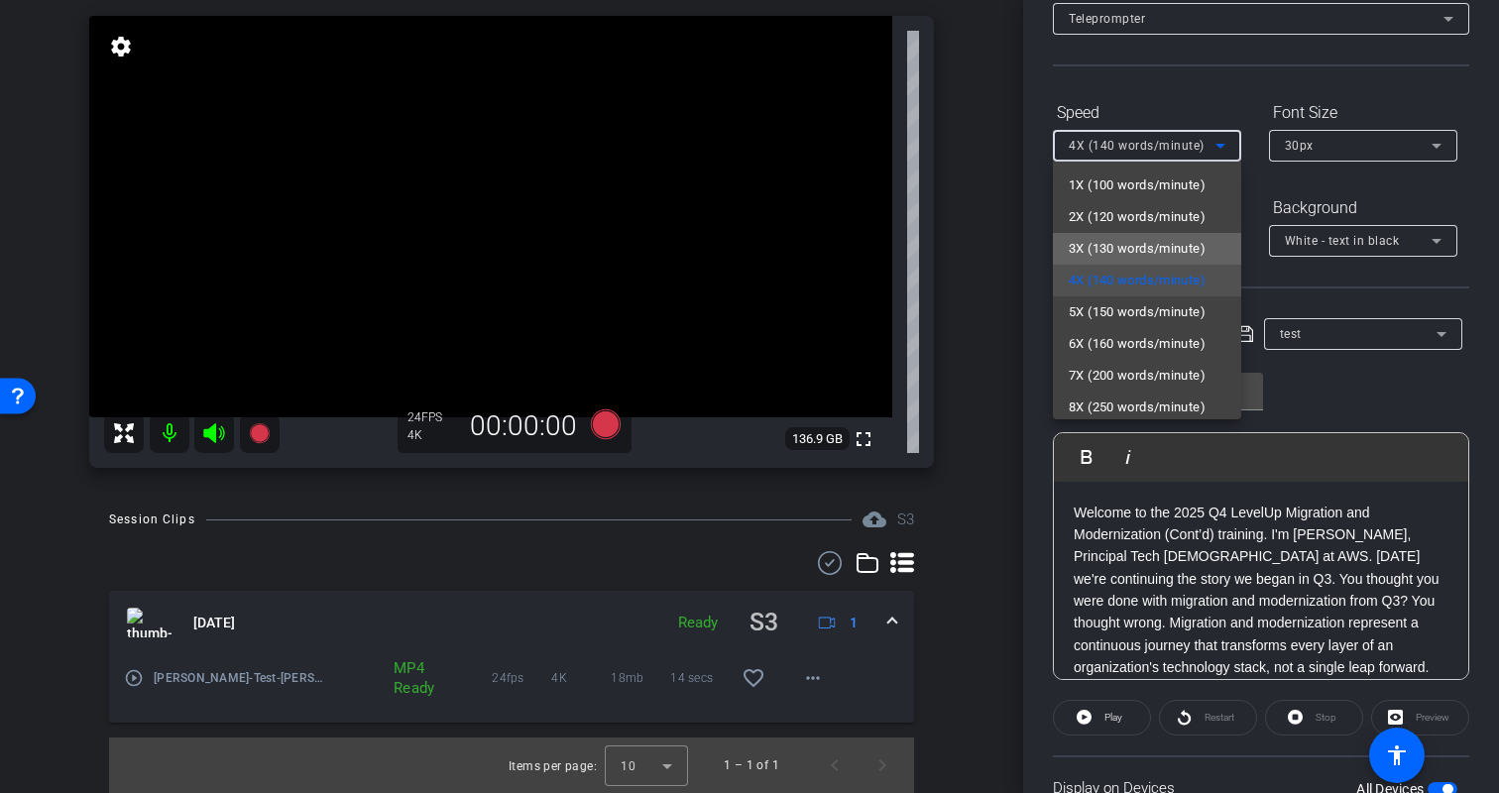
click at [1139, 244] on span "3X (130 words/minute)" at bounding box center [1137, 249] width 137 height 24
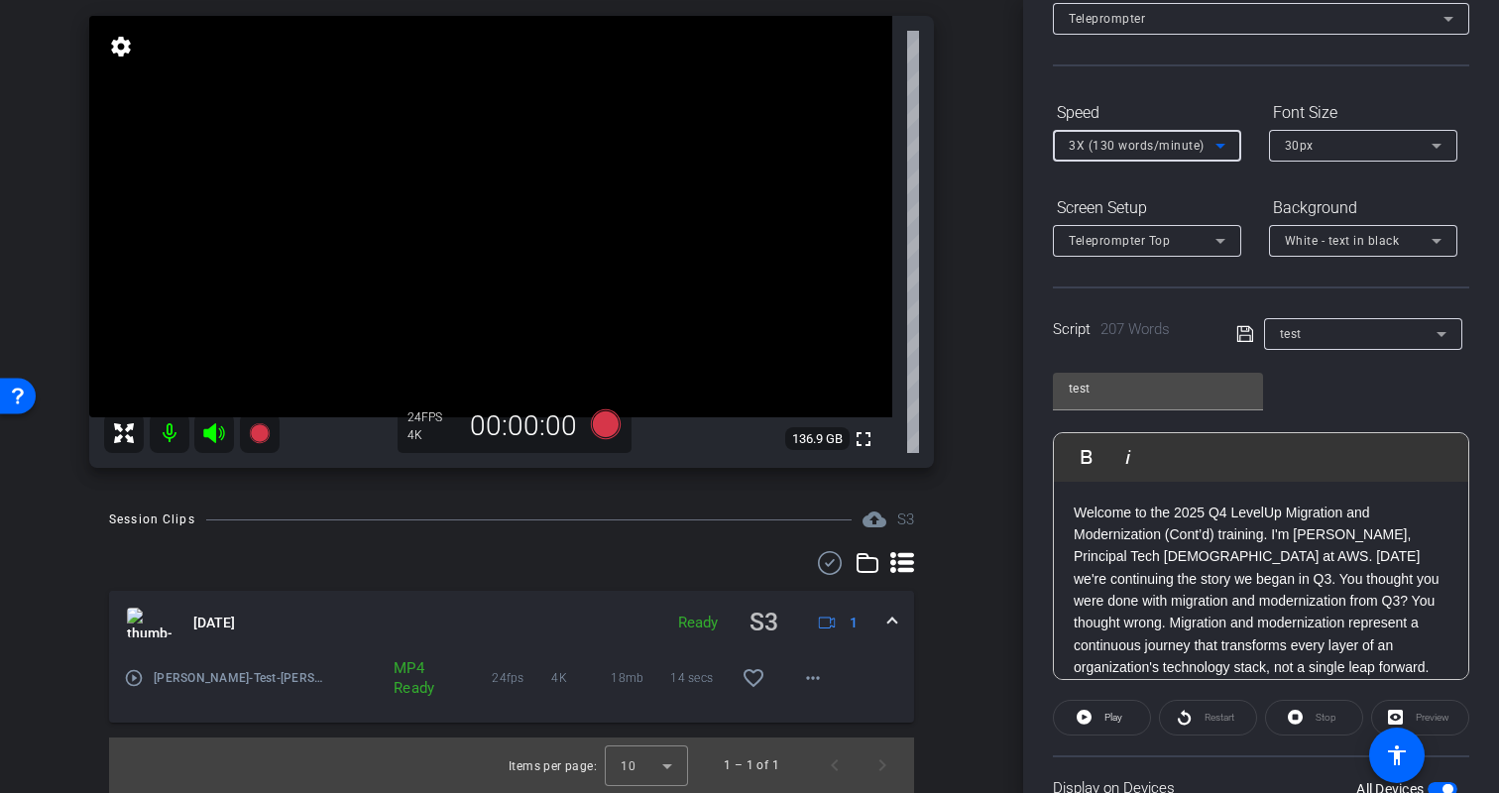
click at [1459, 285] on div "Select Source Teleprompter Speed 3X (130 words/minute) Font Size 30px Screen Se…" at bounding box center [1261, 438] width 416 height 976
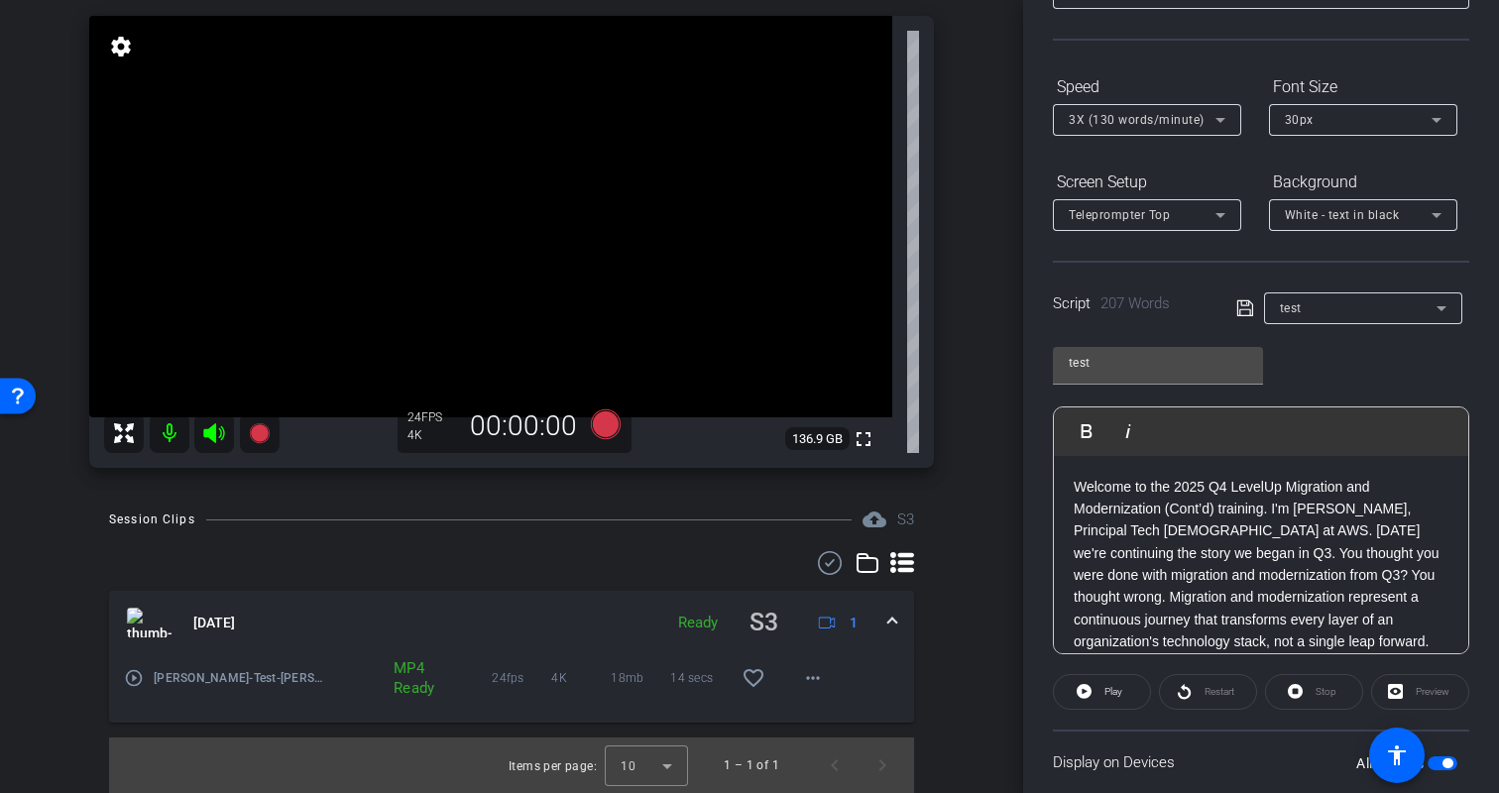
scroll to position [169, 0]
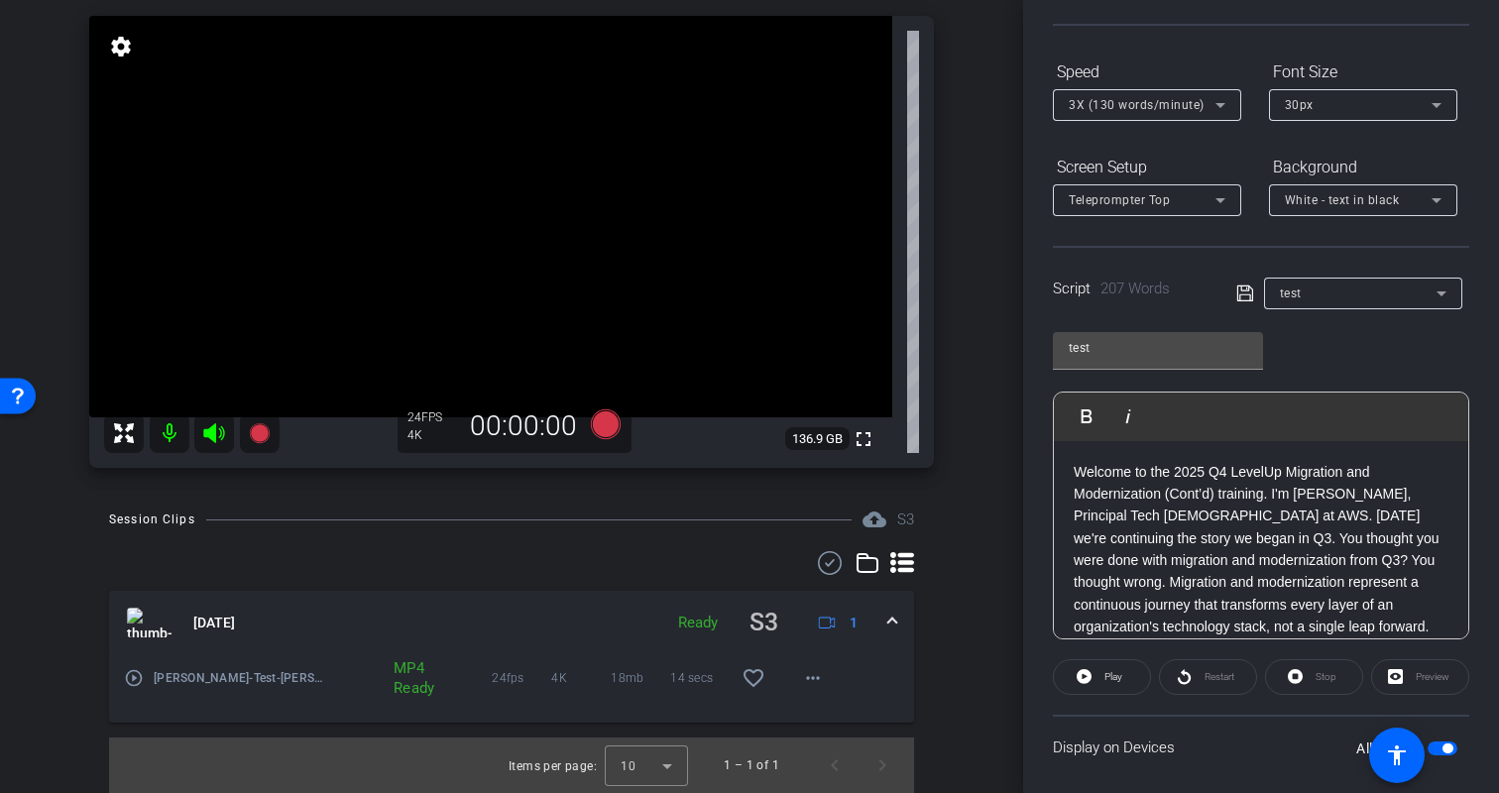
click at [1494, 451] on div "Participants Teleprompter Adjustments settings biso@amazon.com flip Director Er…" at bounding box center [1261, 396] width 476 height 793
click at [1182, 680] on div "Restart" at bounding box center [1208, 677] width 98 height 36
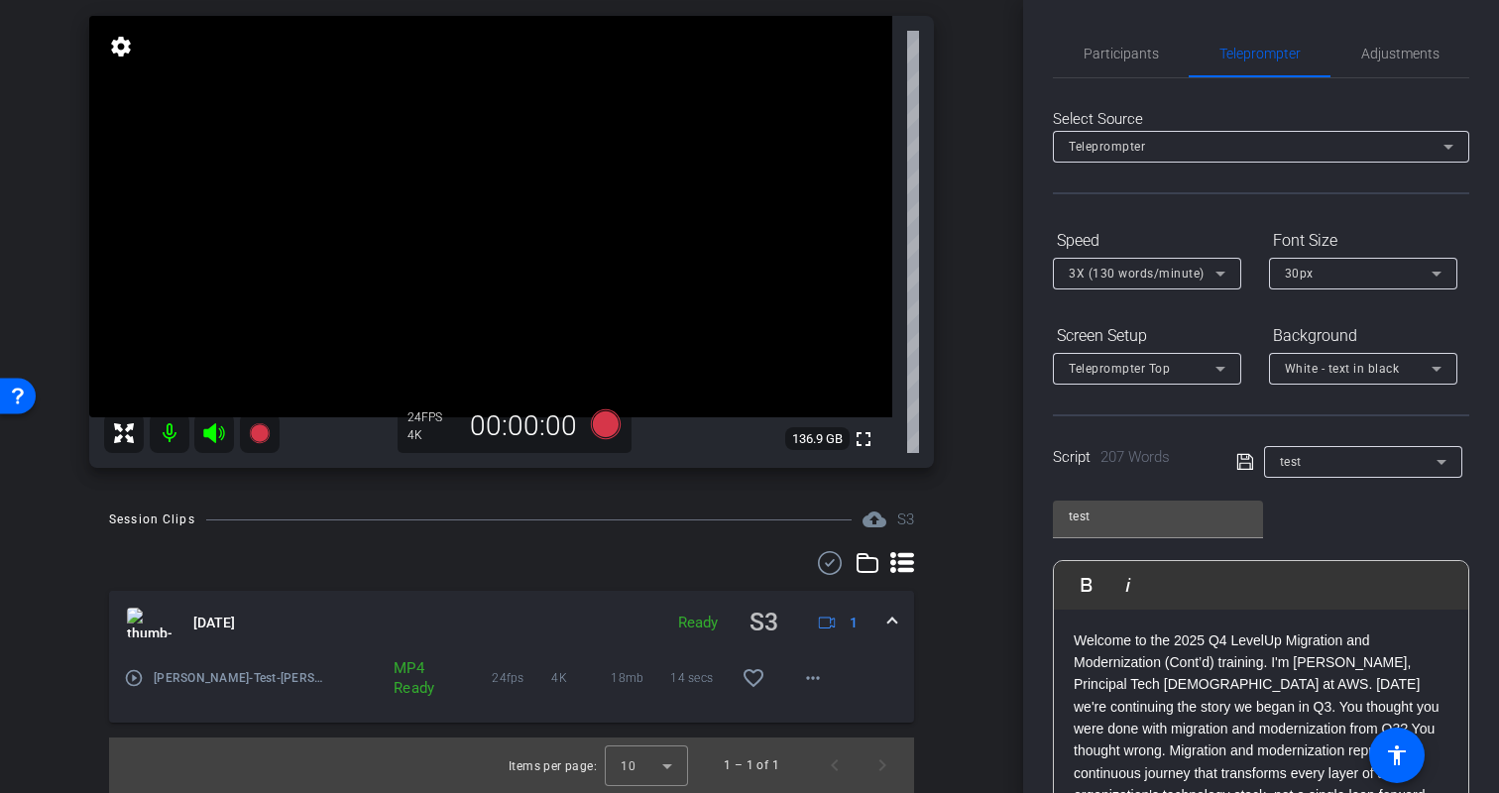
click at [1436, 493] on div "test Play Play from this location Play Selected Play and display the selected t…" at bounding box center [1261, 647] width 416 height 322
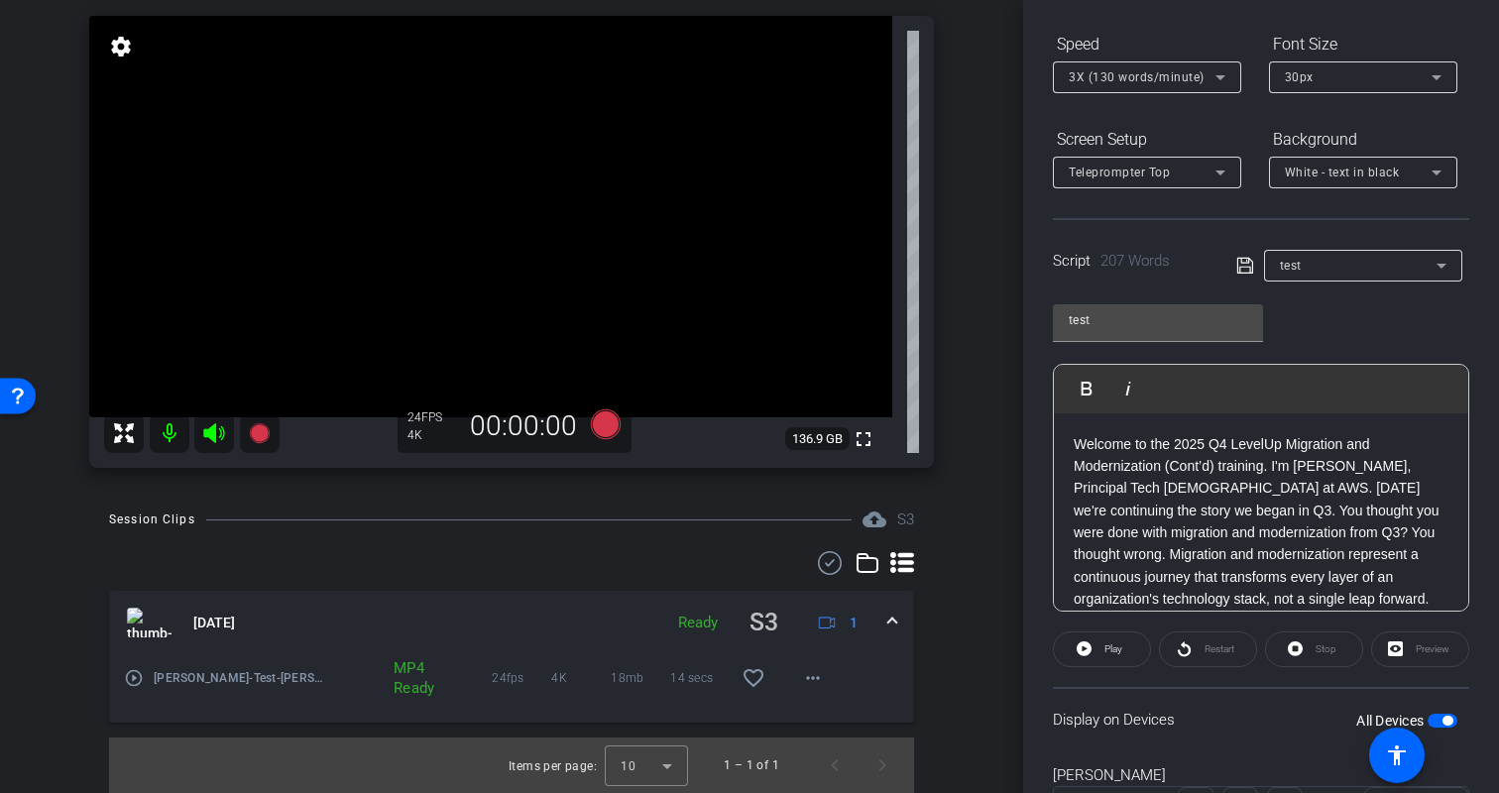
scroll to position [240, 0]
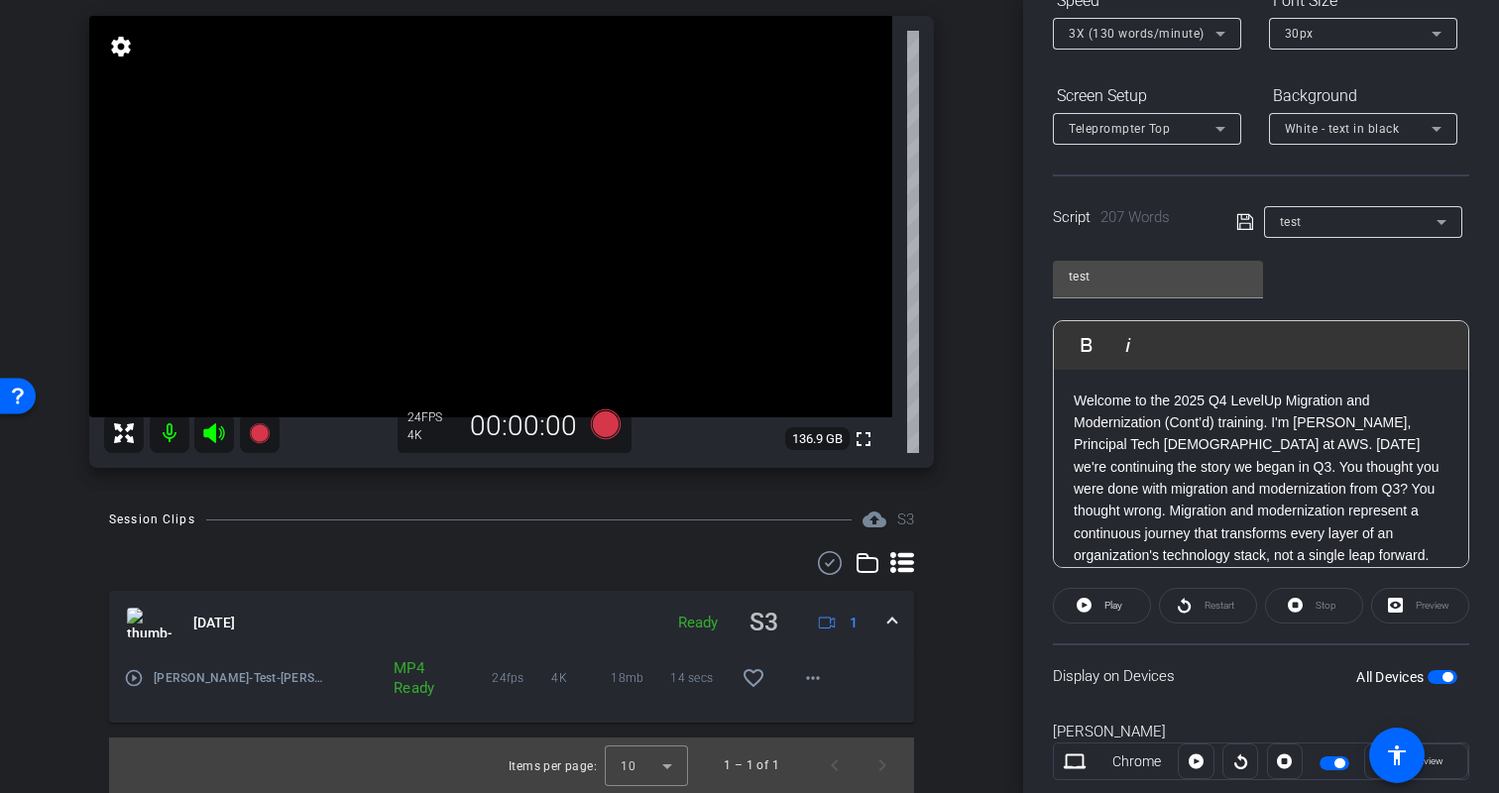
click at [1186, 608] on div "Restart" at bounding box center [1208, 606] width 98 height 36
click at [1175, 608] on div "Restart" at bounding box center [1208, 606] width 98 height 36
click at [1087, 606] on icon at bounding box center [1084, 605] width 15 height 15
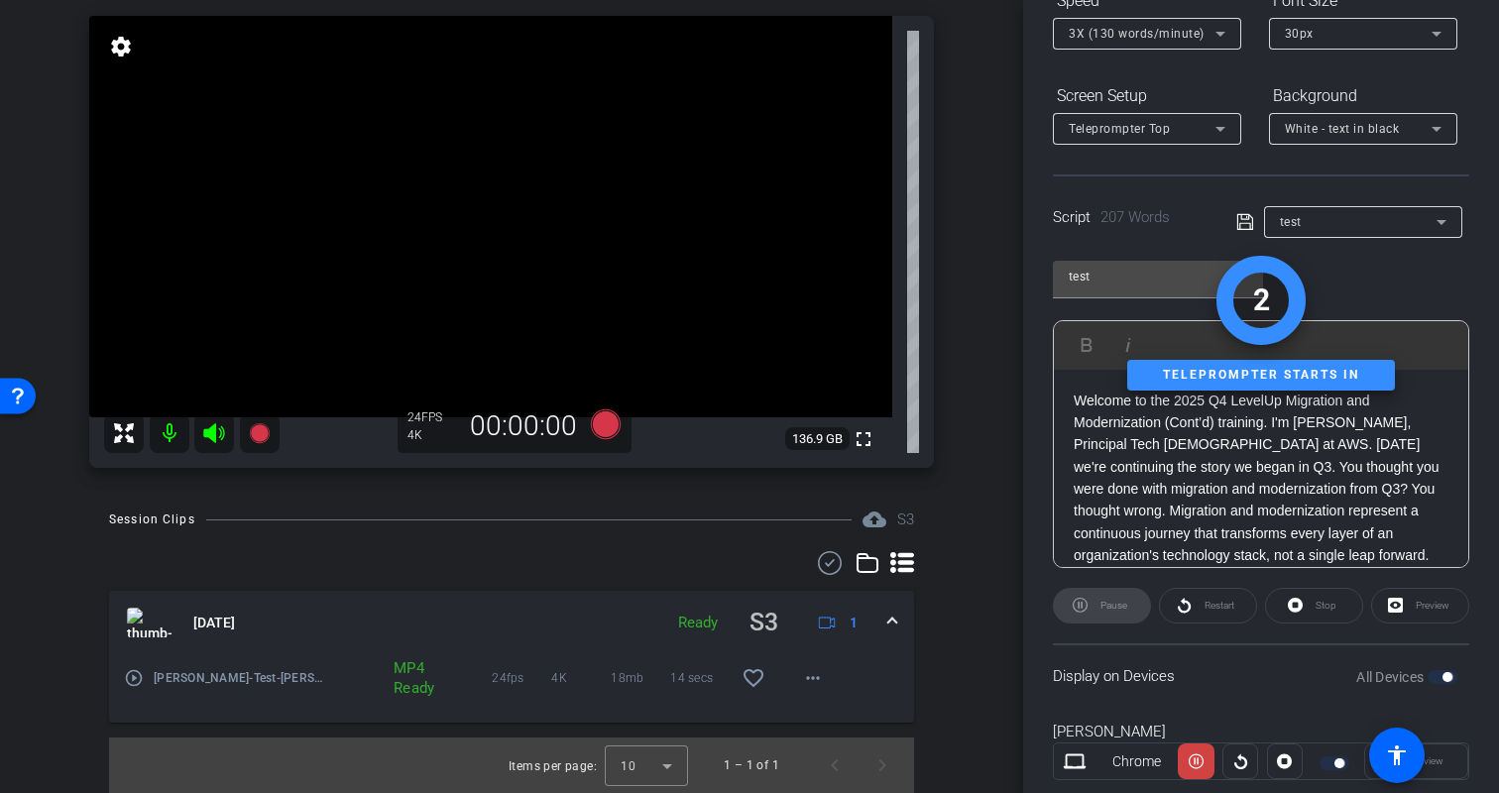
scroll to position [291, 0]
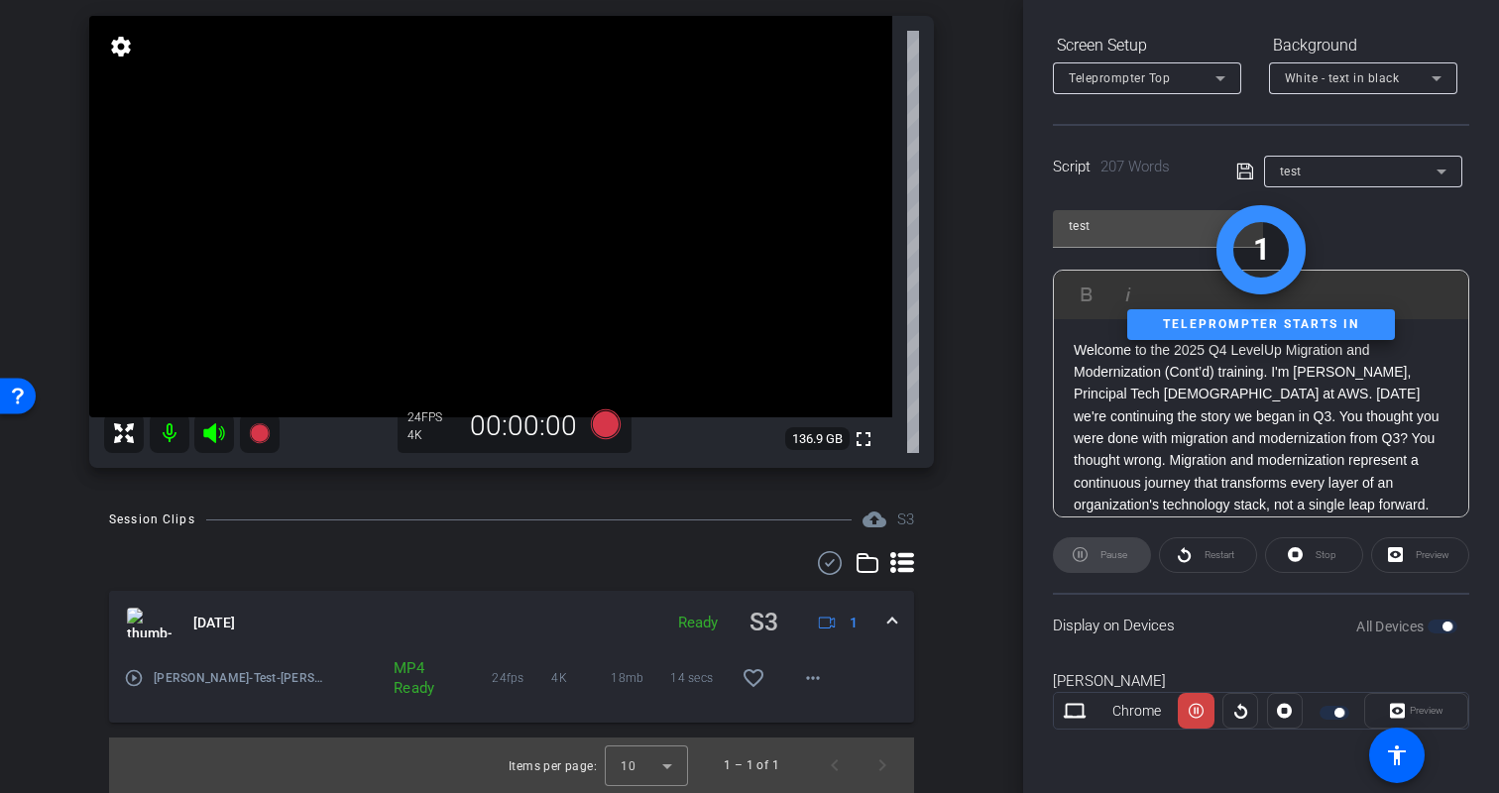
click at [1401, 711] on div "Preview" at bounding box center [1416, 711] width 104 height 36
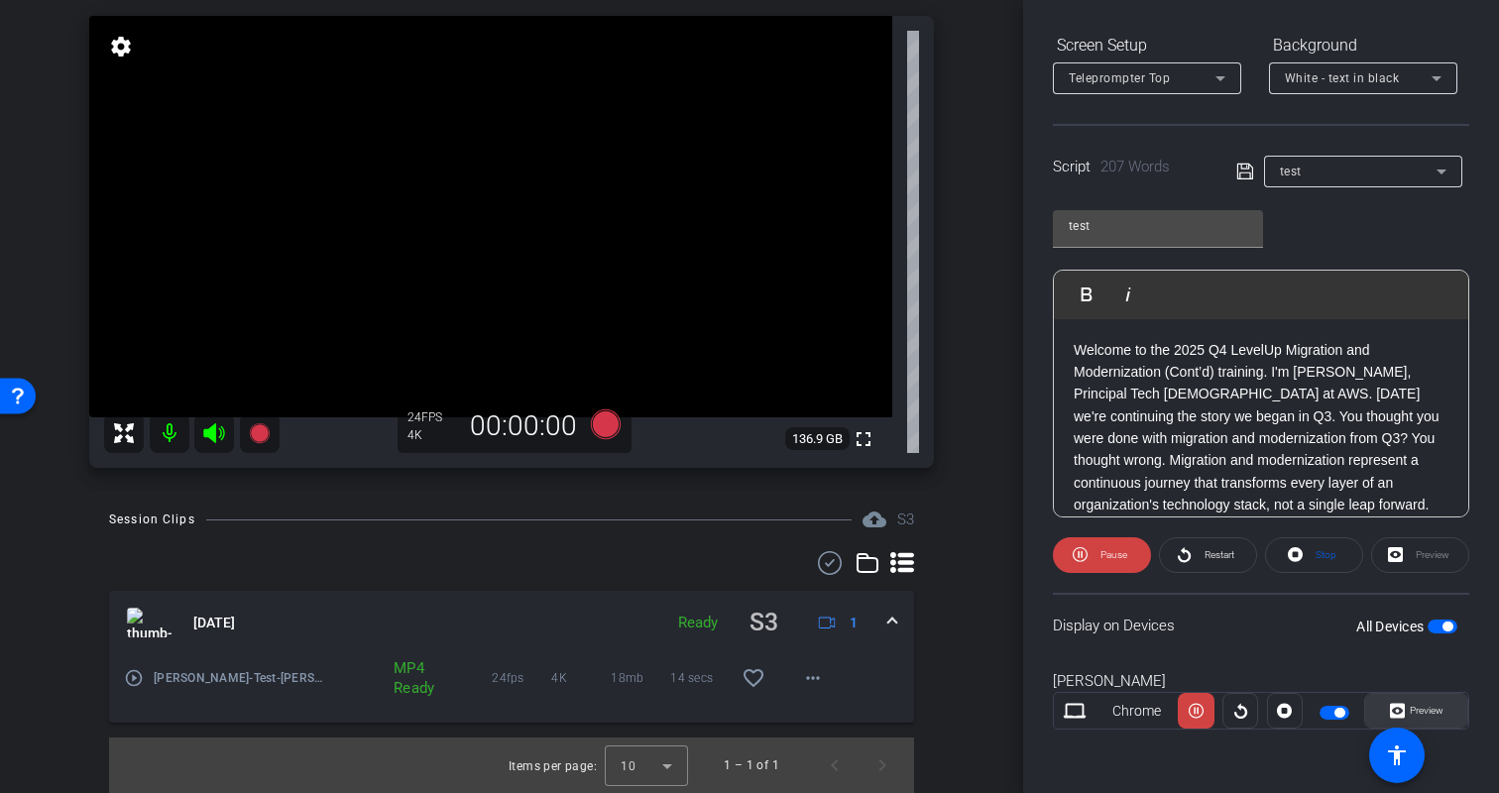
click at [1410, 712] on span "Preview" at bounding box center [1427, 710] width 34 height 11
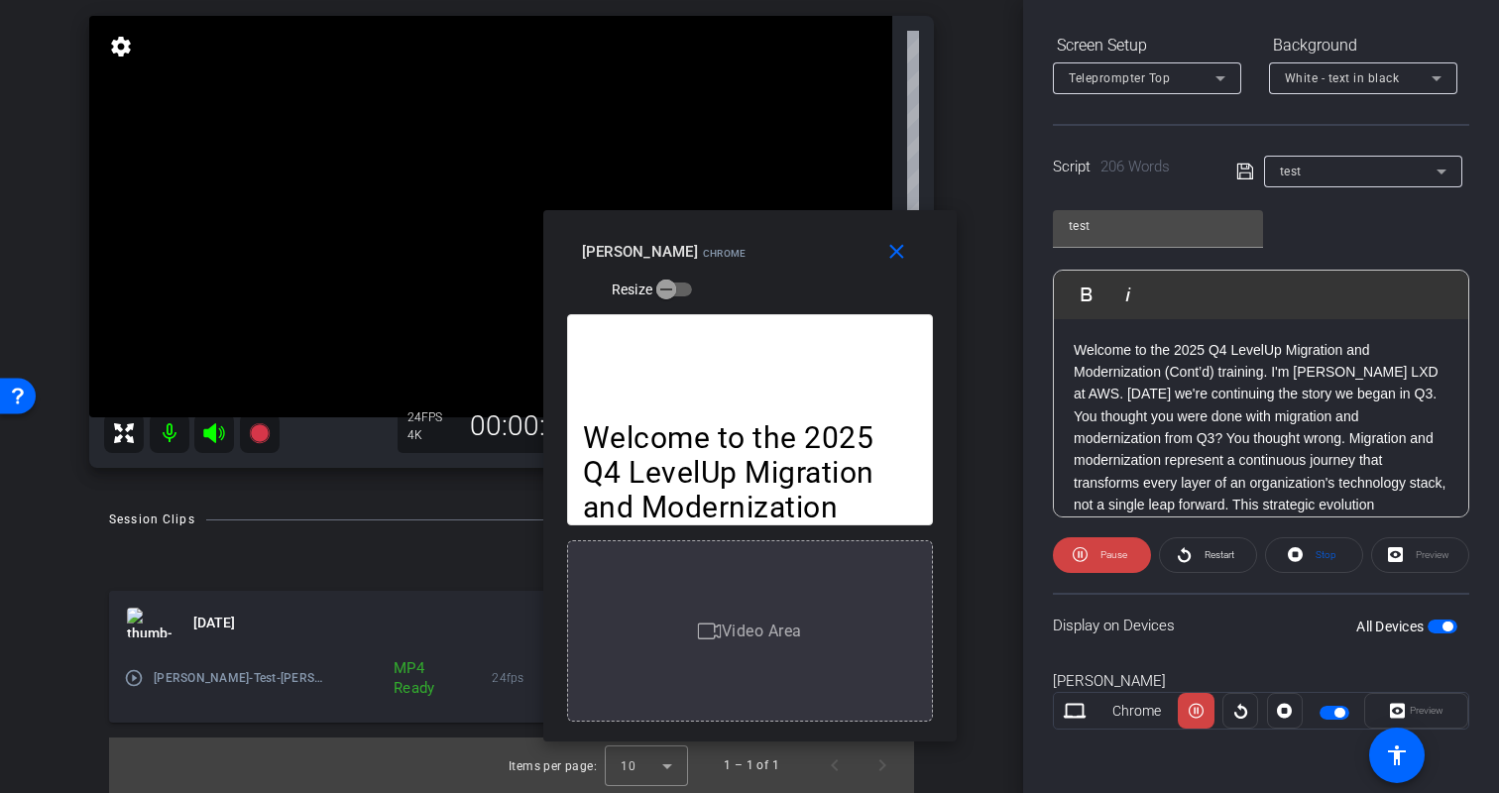
drag, startPoint x: 844, startPoint y: 275, endPoint x: 844, endPoint y: 354, distance: 79.3
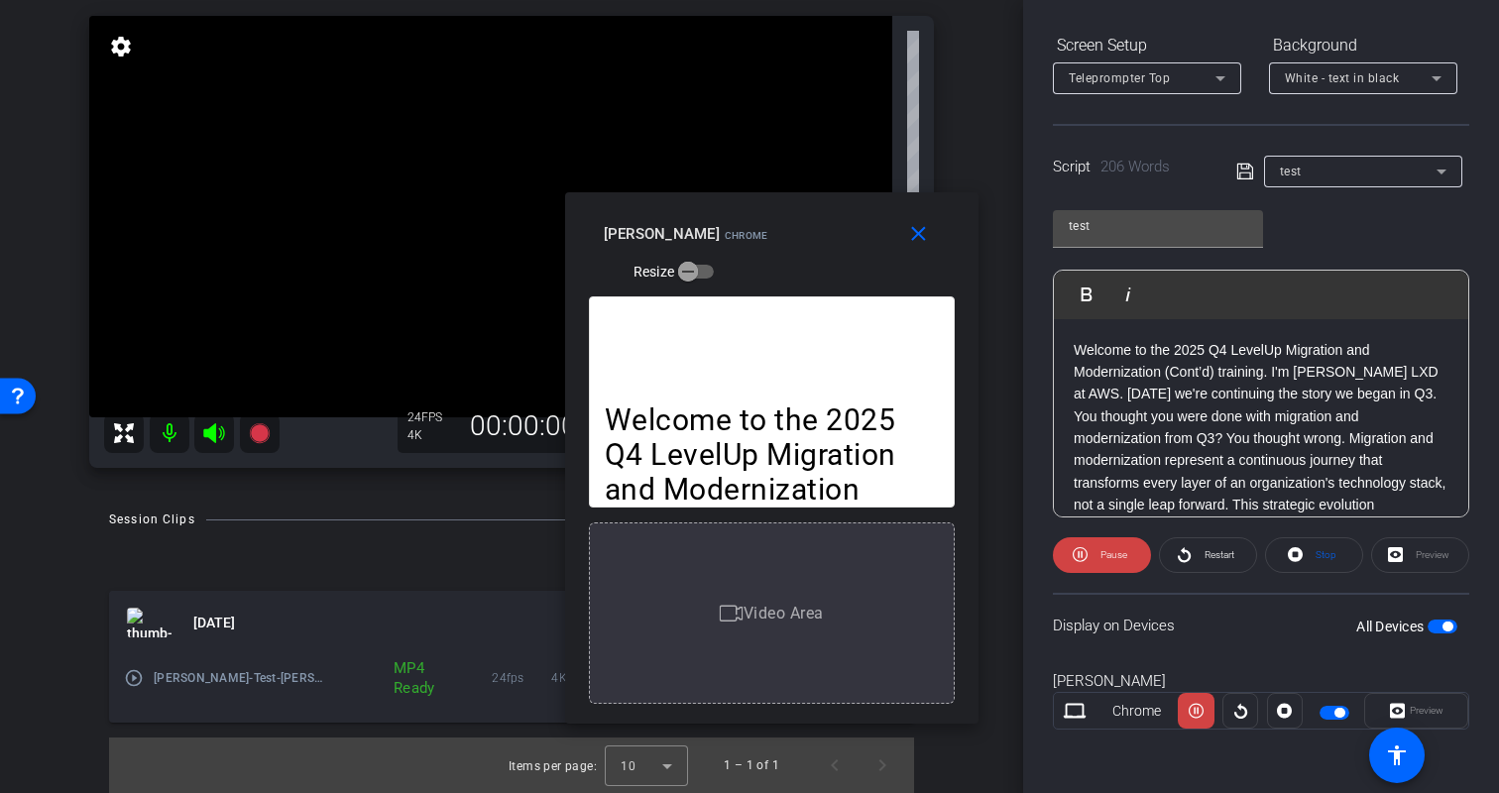
drag, startPoint x: 828, startPoint y: 431, endPoint x: 851, endPoint y: 413, distance: 29.0
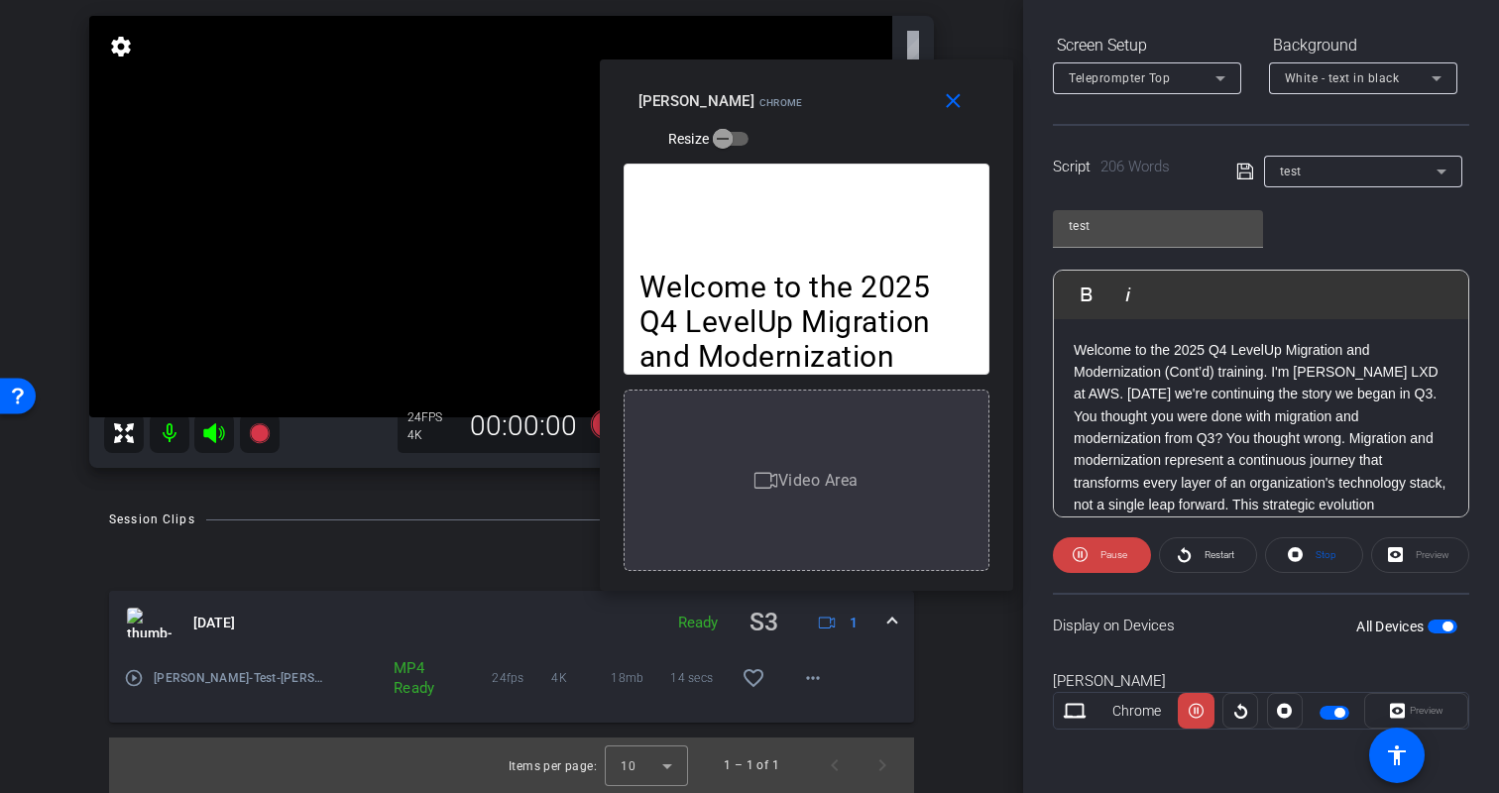
drag, startPoint x: 824, startPoint y: 409, endPoint x: 858, endPoint y: 280, distance: 133.2
click at [949, 111] on mat-icon "close" at bounding box center [953, 102] width 25 height 25
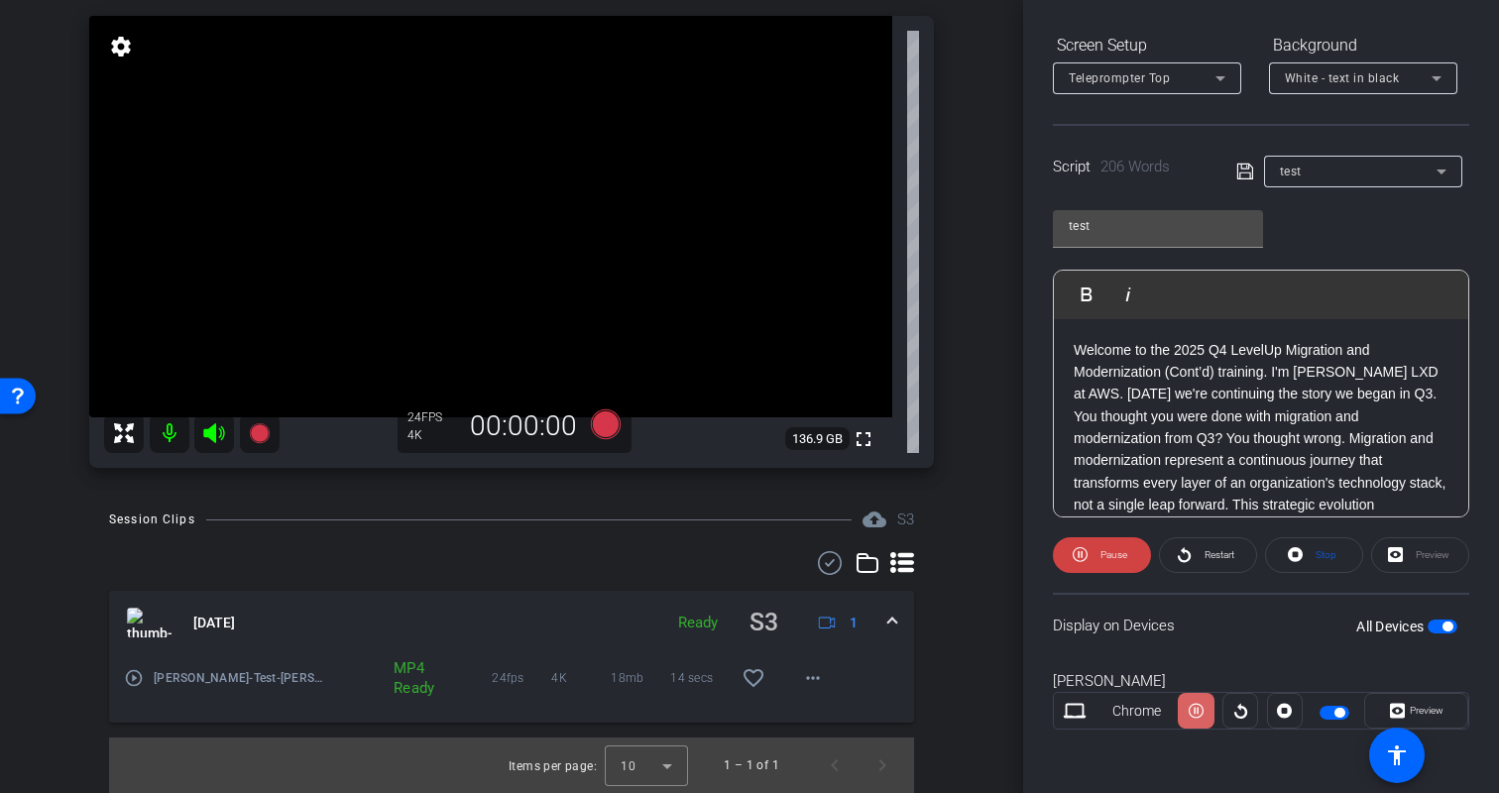
click at [1197, 710] on icon at bounding box center [1196, 711] width 15 height 15
click at [1239, 712] on icon at bounding box center [1241, 711] width 15 height 30
click at [1289, 714] on icon at bounding box center [1284, 711] width 15 height 15
click at [1242, 640] on div "Display on Devices All Devices" at bounding box center [1261, 625] width 416 height 64
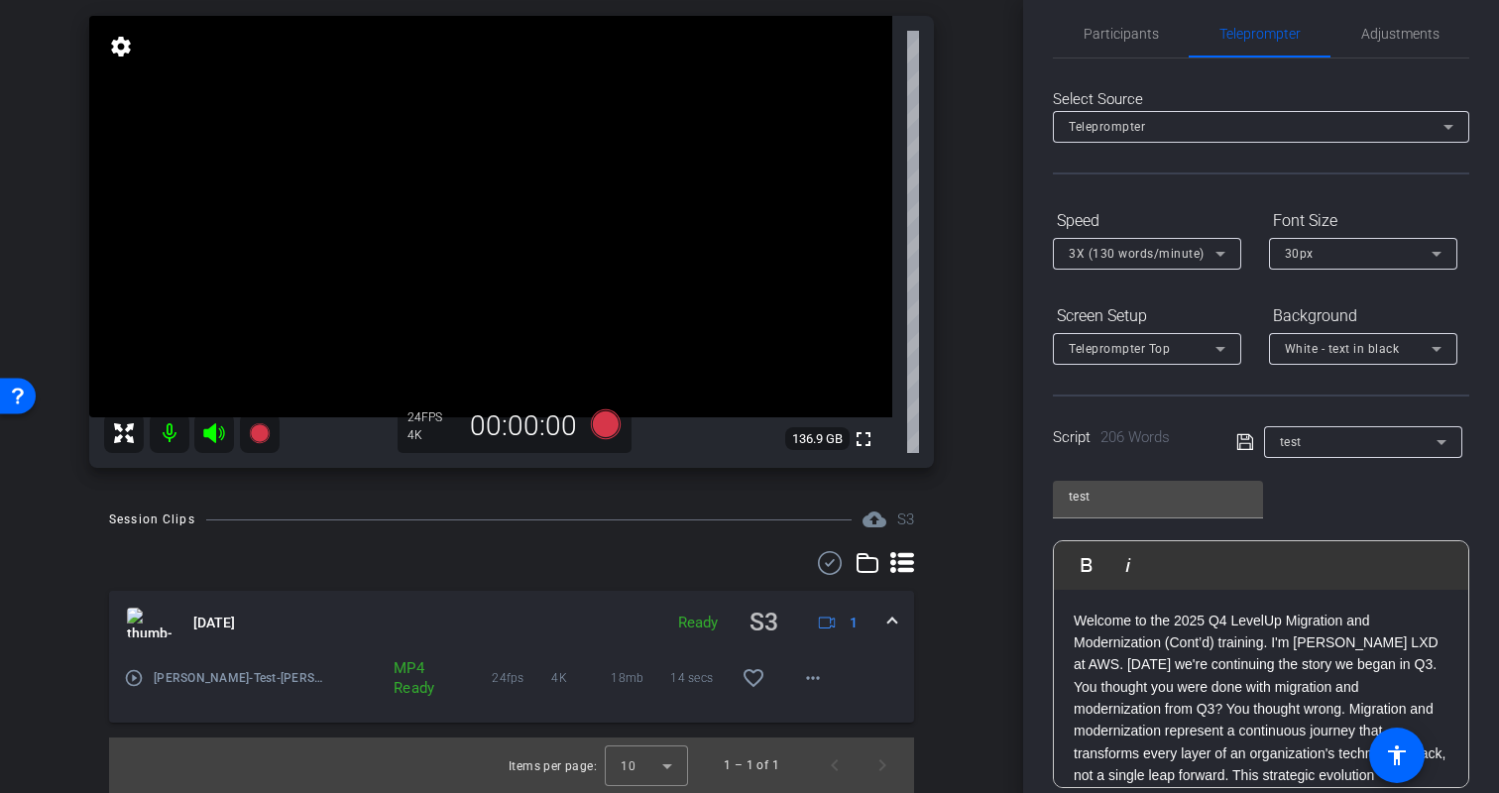
scroll to position [0, 0]
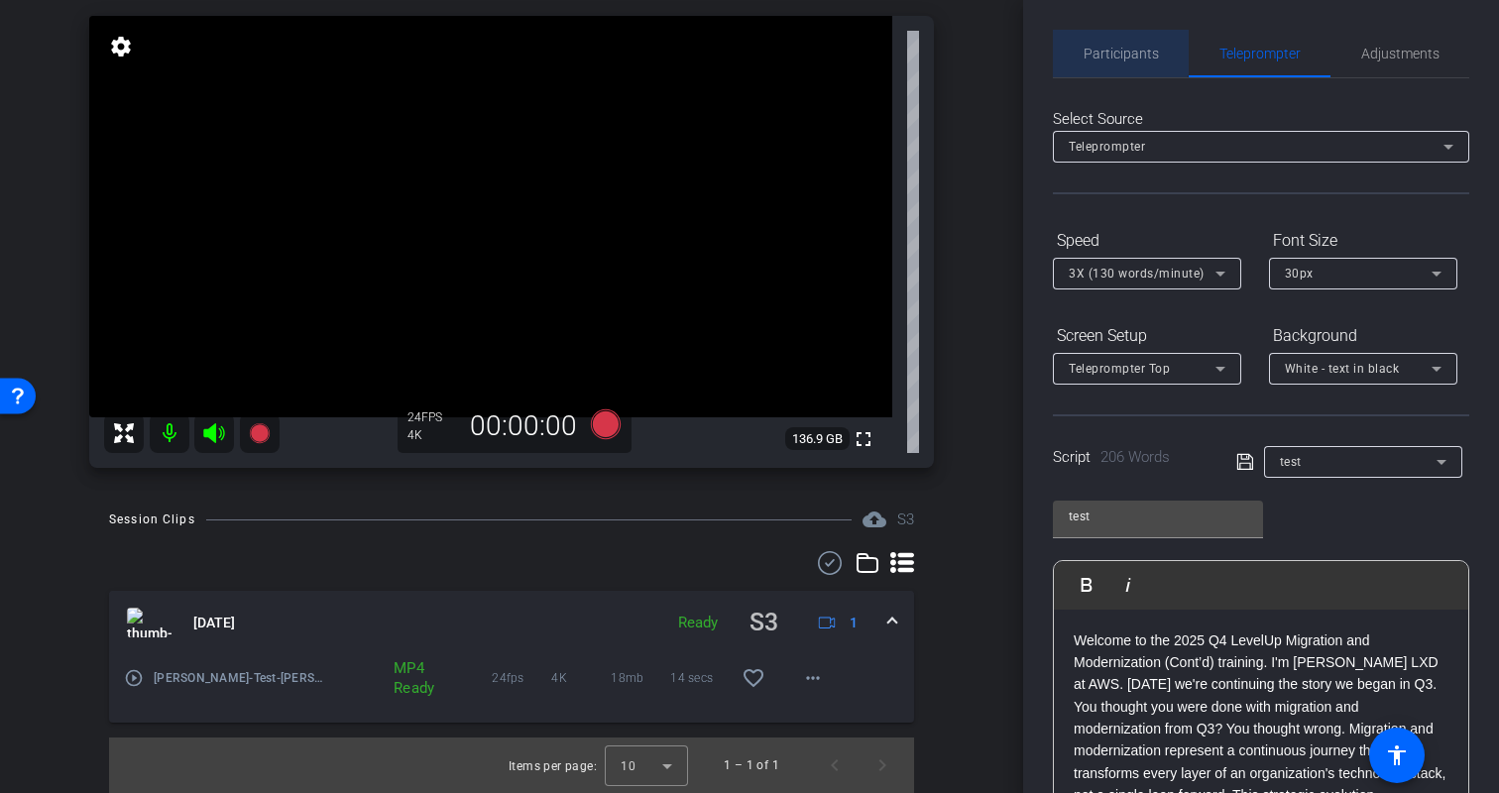
click at [1116, 50] on span "Participants" at bounding box center [1121, 54] width 75 height 14
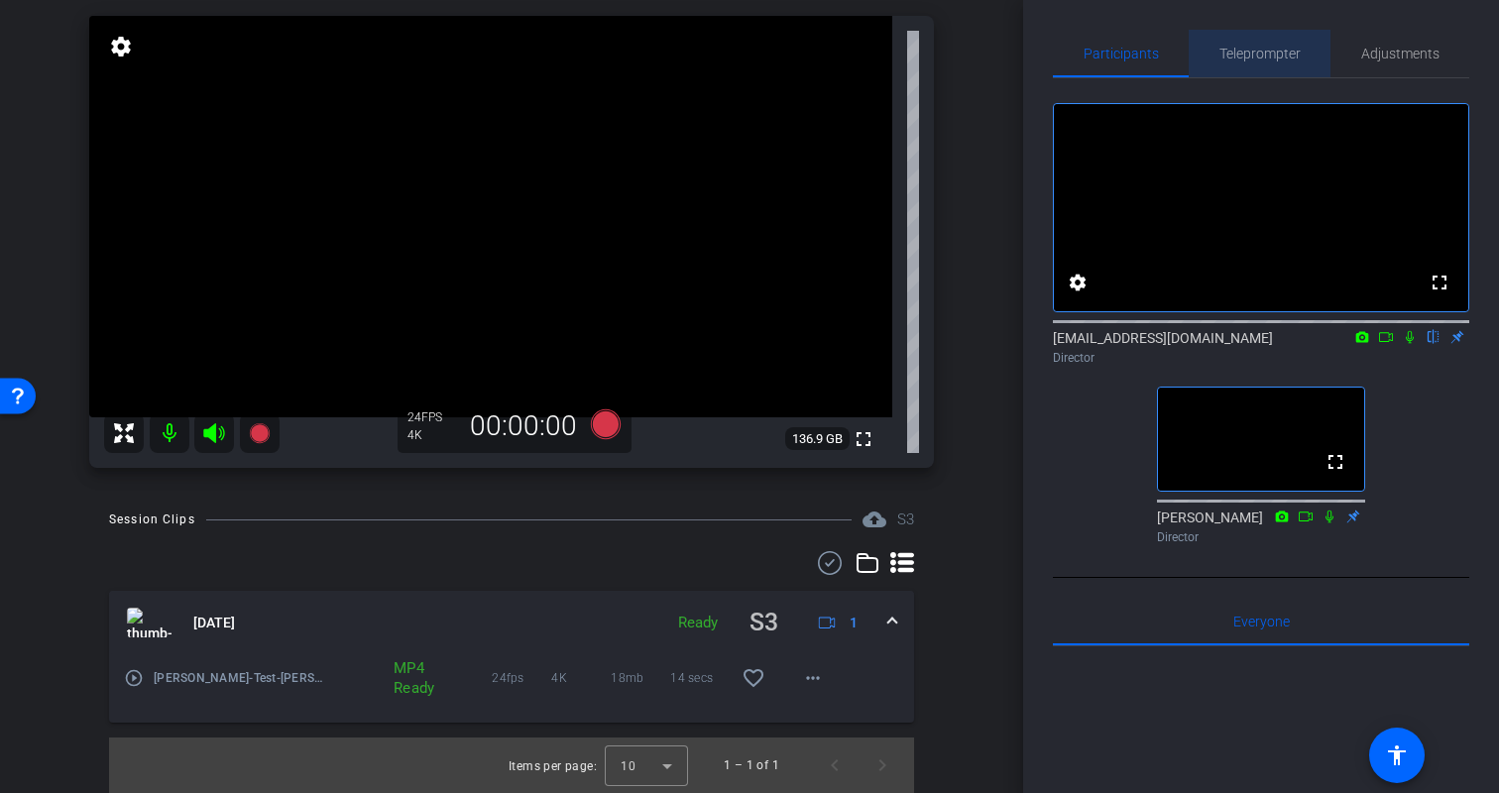
click at [1259, 53] on span "Teleprompter" at bounding box center [1260, 54] width 81 height 14
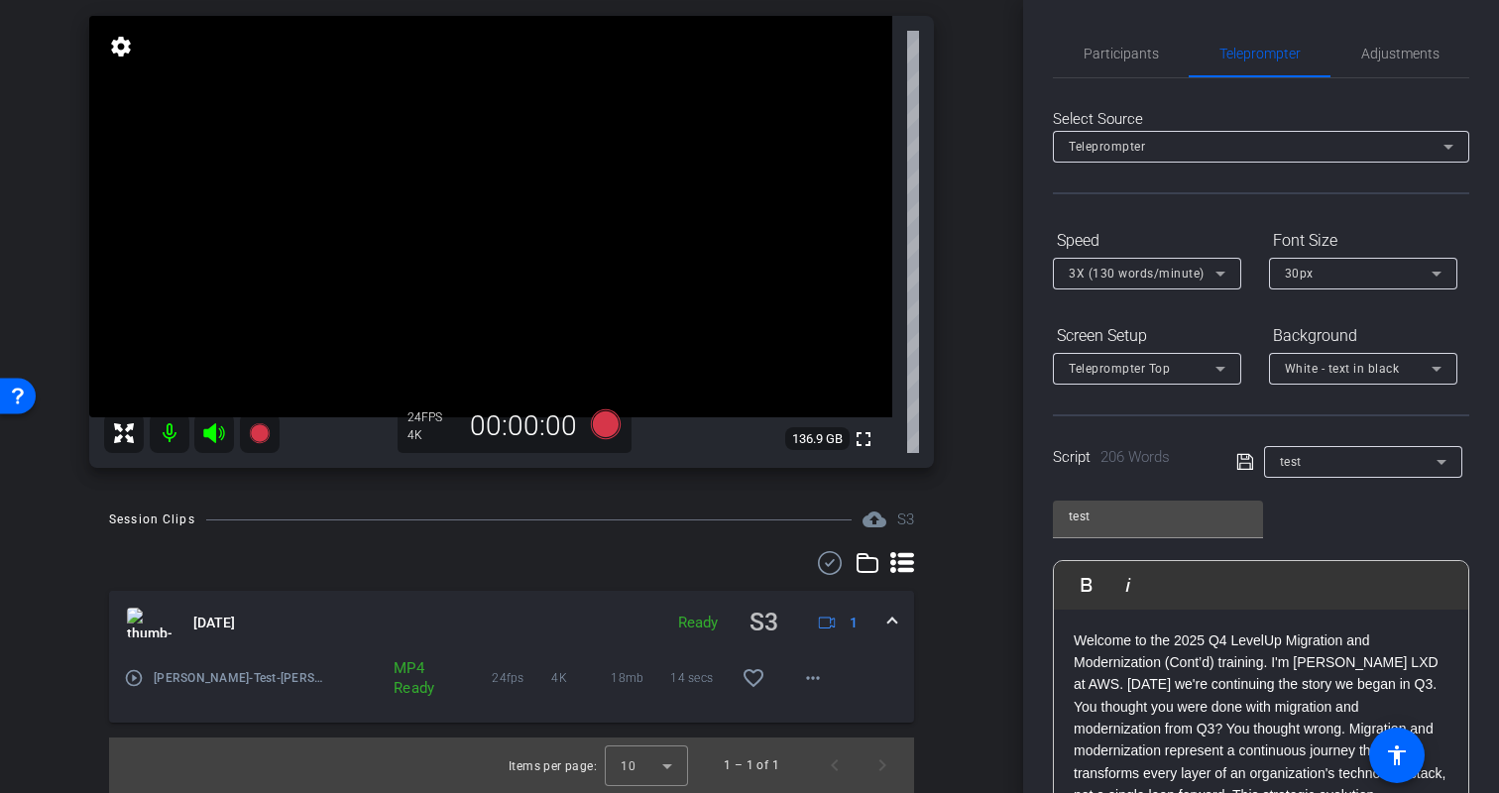
click at [1474, 244] on div "Participants Teleprompter Adjustments settings biso@amazon.com flip Director Er…" at bounding box center [1261, 396] width 476 height 793
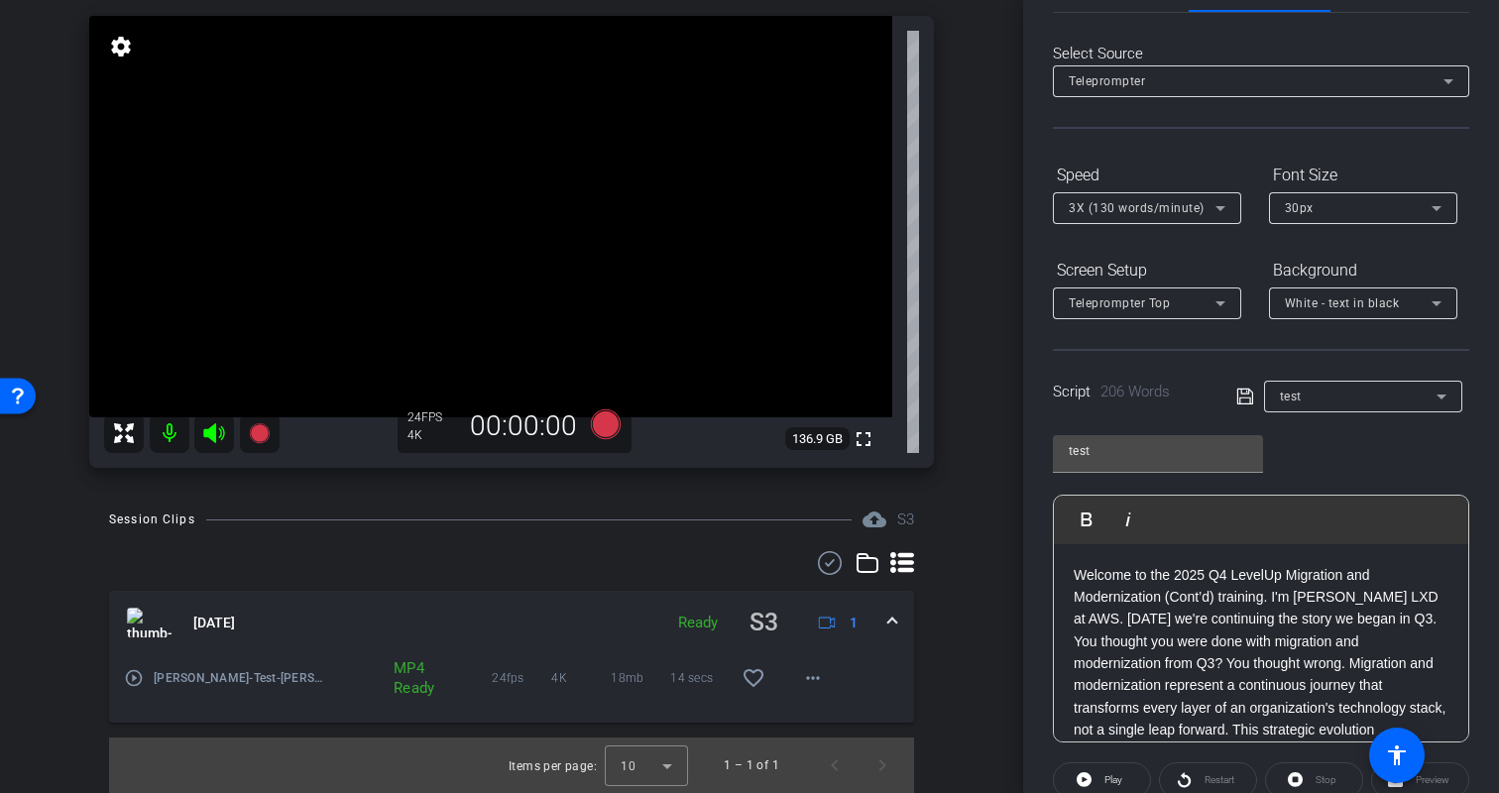
scroll to position [42, 0]
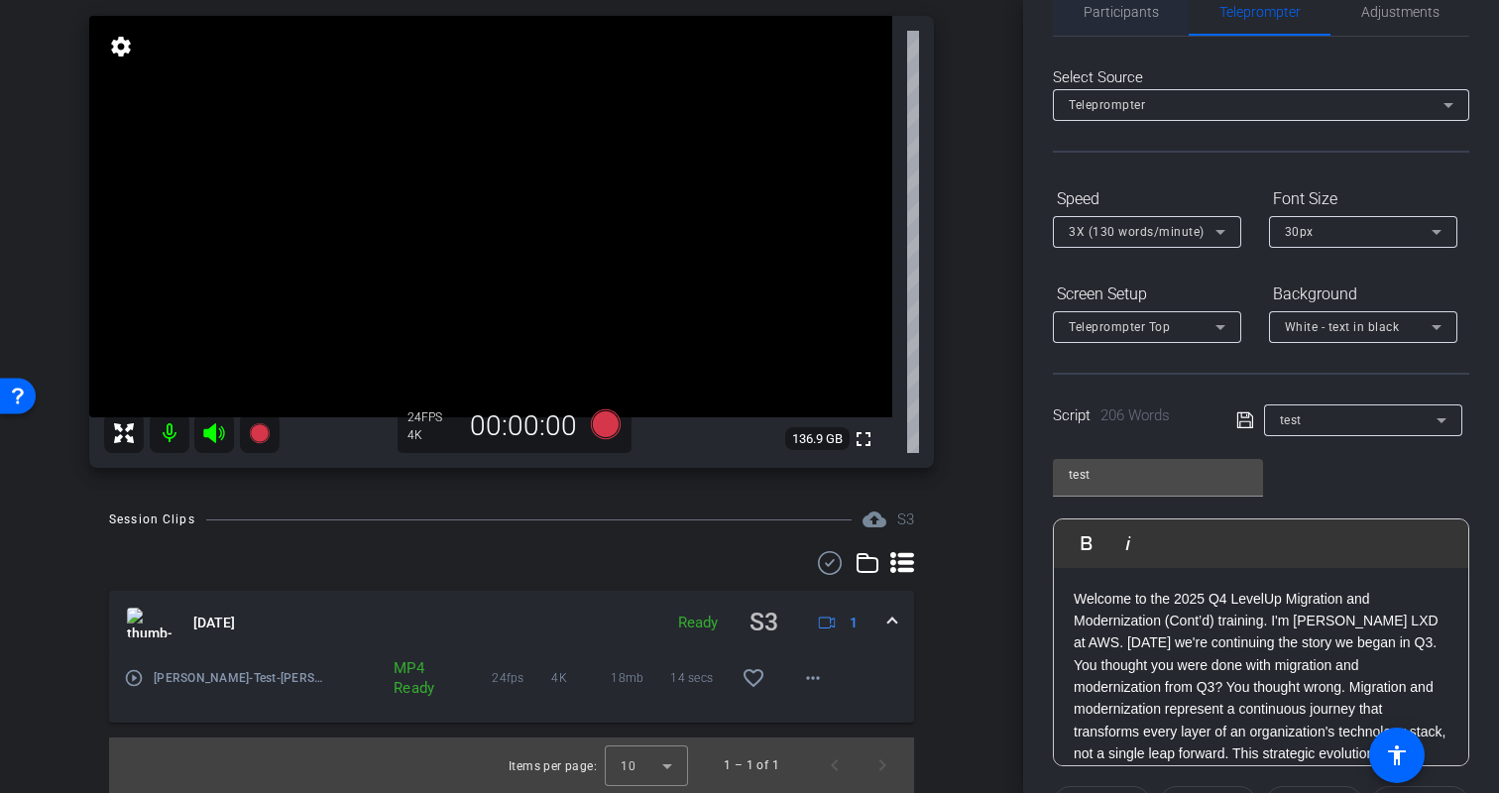
click at [1115, 11] on span "Participants" at bounding box center [1121, 12] width 75 height 14
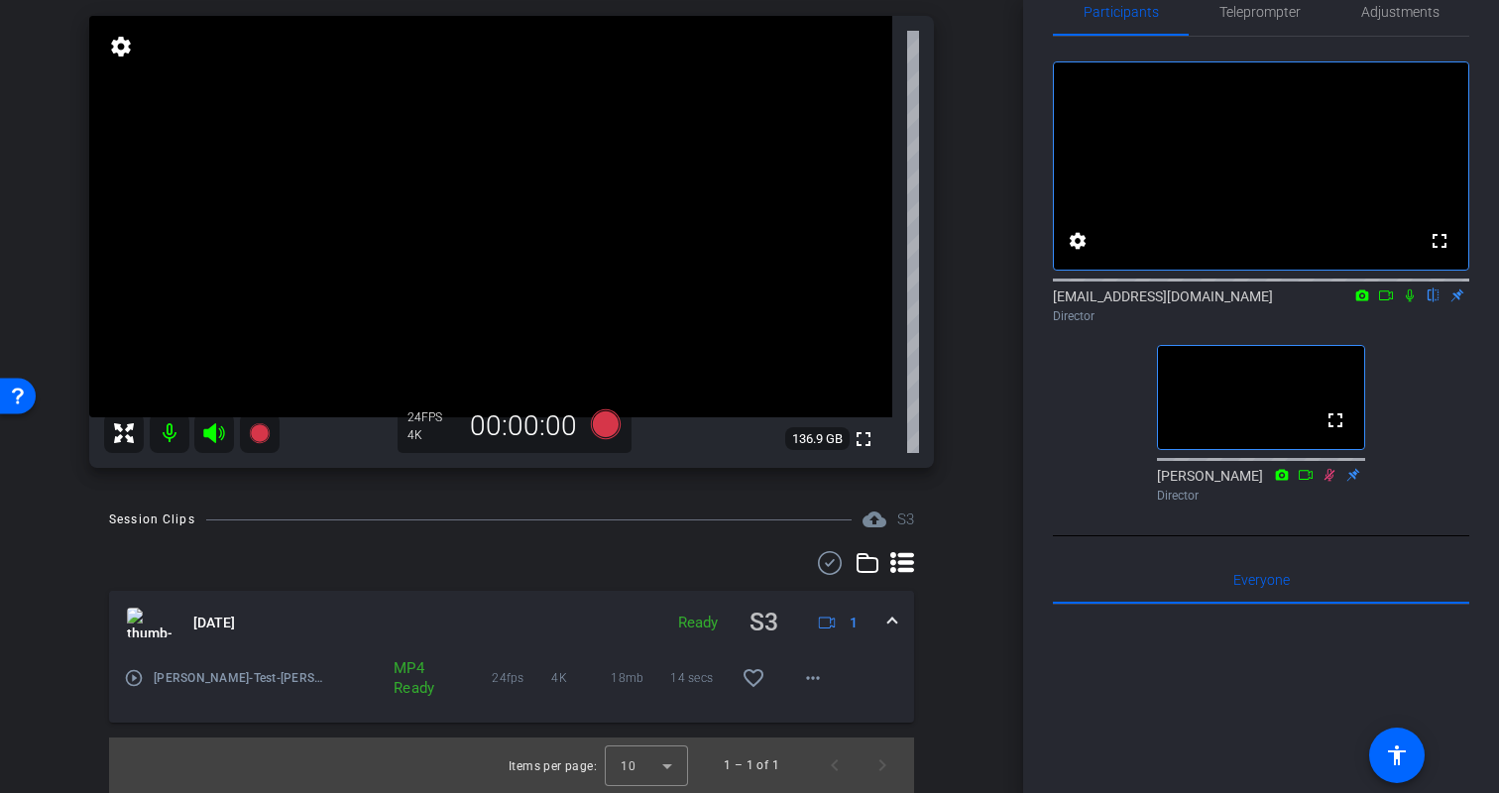
click at [1385, 300] on icon at bounding box center [1386, 296] width 14 height 10
click at [1440, 379] on div "No Video biso@amazon.com Director fullscreen Erica Bethel Director" at bounding box center [1261, 274] width 416 height 474
click at [1435, 302] on icon at bounding box center [1434, 296] width 8 height 13
click at [608, 420] on icon at bounding box center [606, 425] width 30 height 30
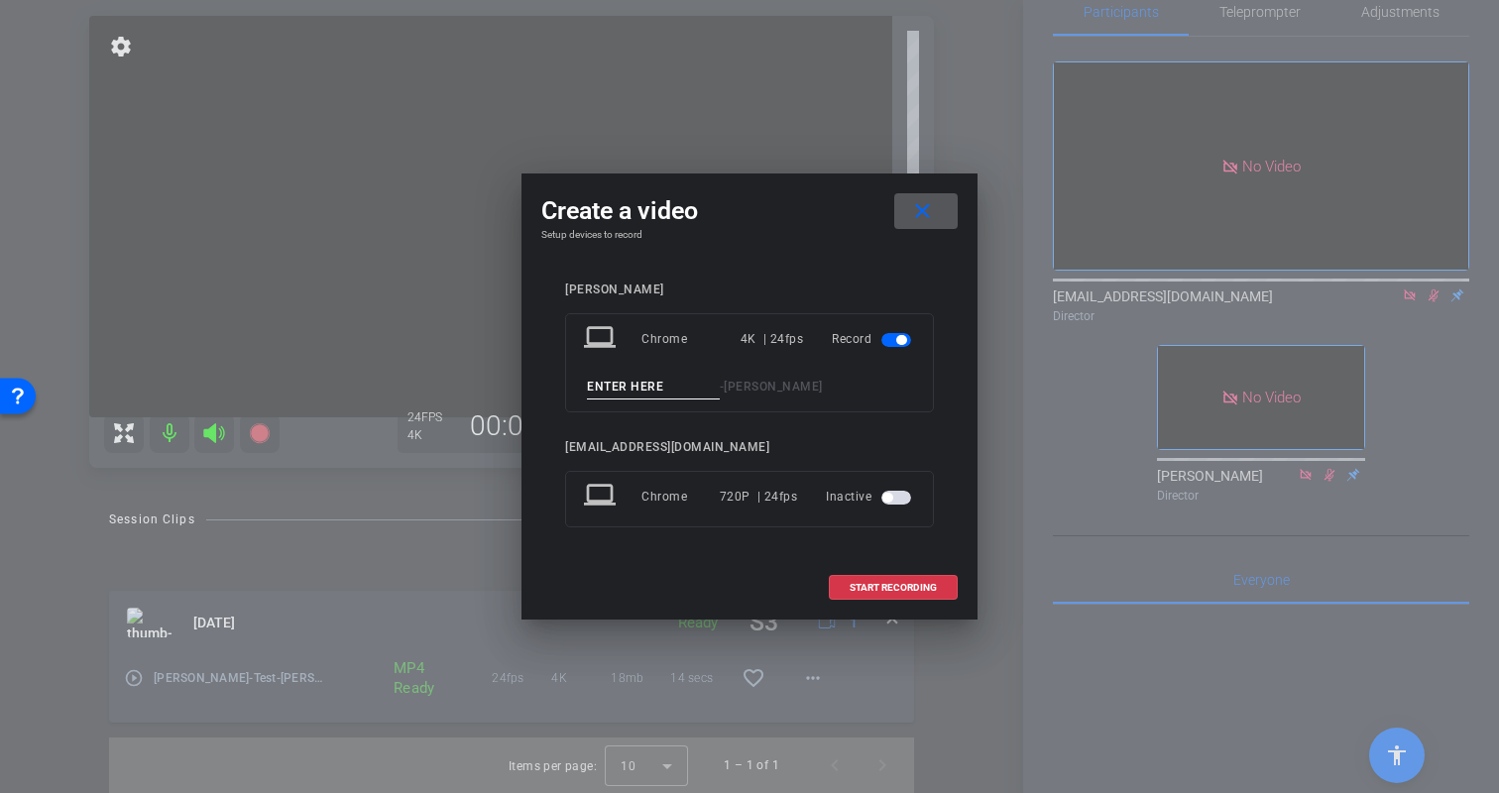
click at [658, 388] on input at bounding box center [653, 387] width 133 height 25
type input "Kritin-TK1"
click at [891, 589] on span "START RECORDING" at bounding box center [893, 588] width 87 height 10
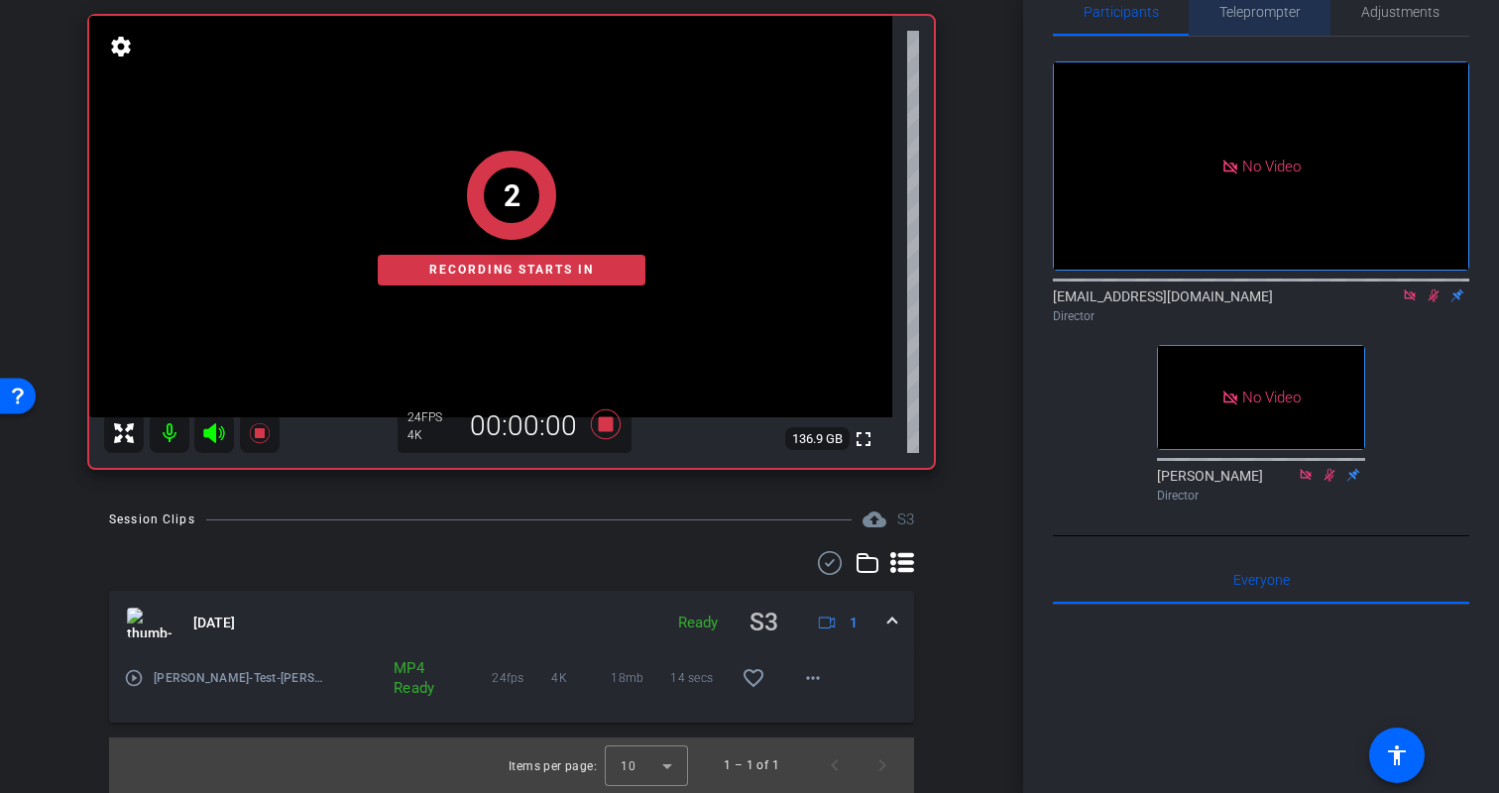
click at [1268, 13] on span "Teleprompter" at bounding box center [1260, 12] width 81 height 14
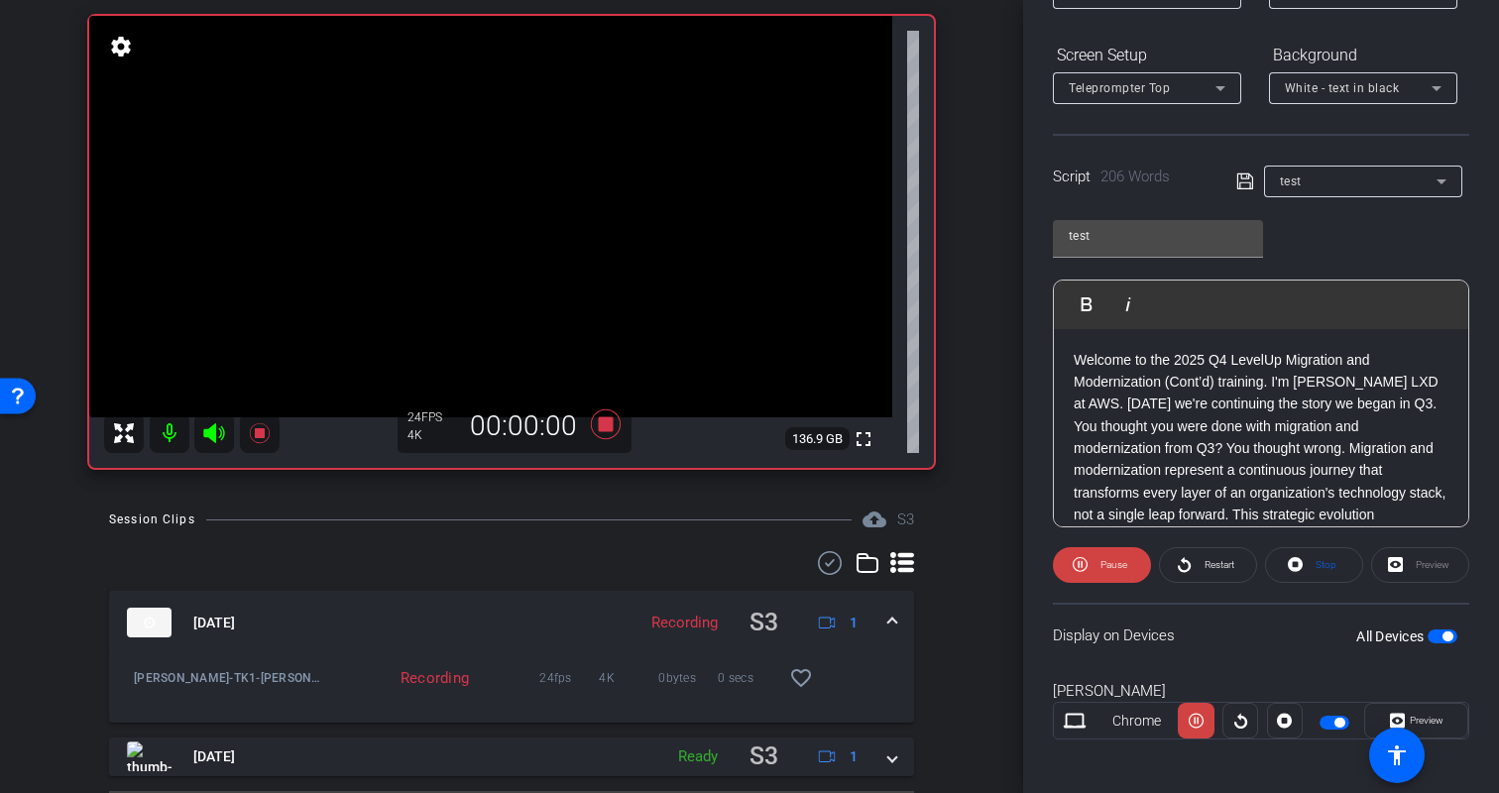
scroll to position [282, 0]
click at [1440, 715] on span "Preview" at bounding box center [1427, 719] width 34 height 11
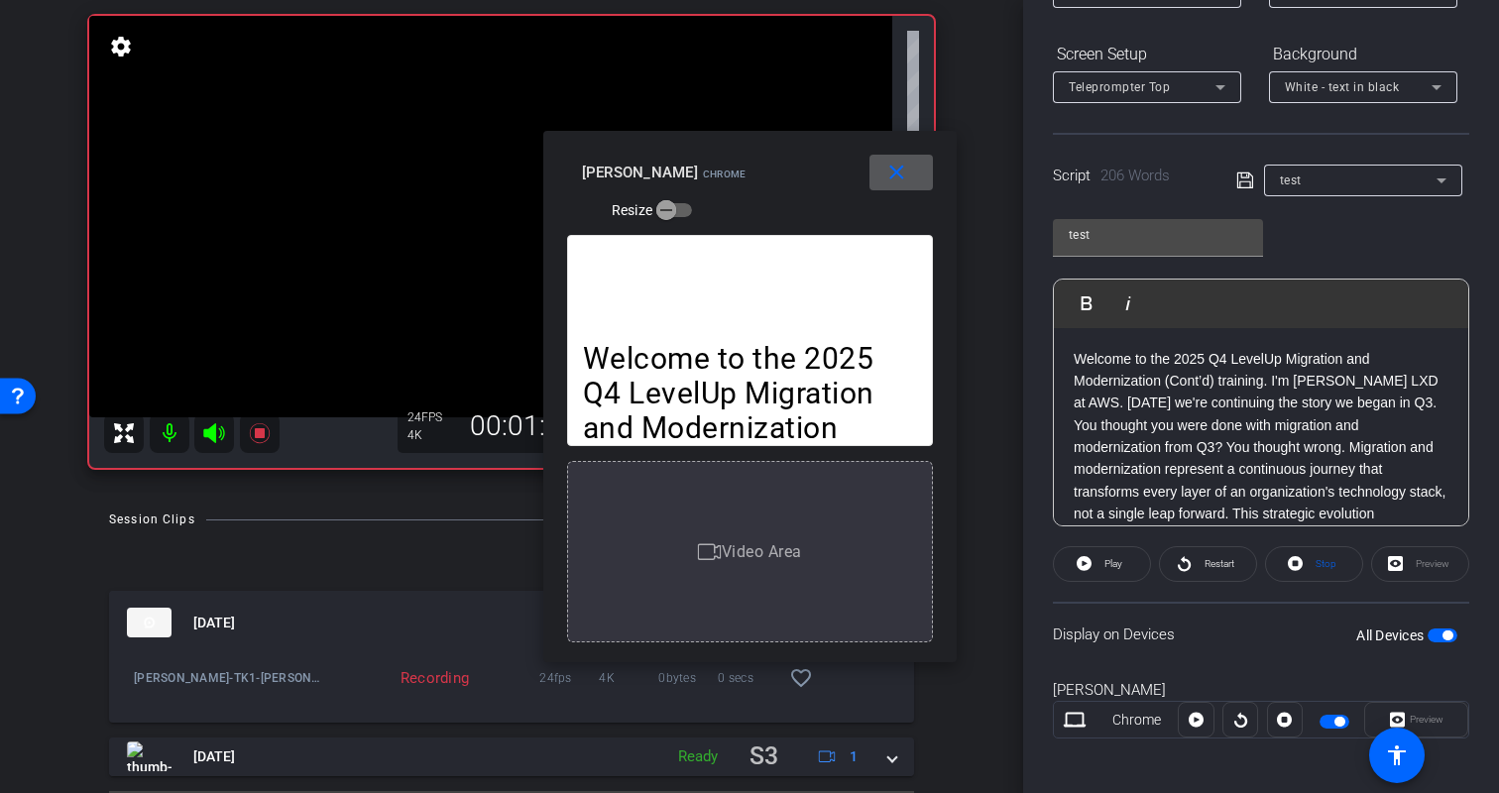
click at [889, 181] on mat-icon "close" at bounding box center [897, 173] width 25 height 25
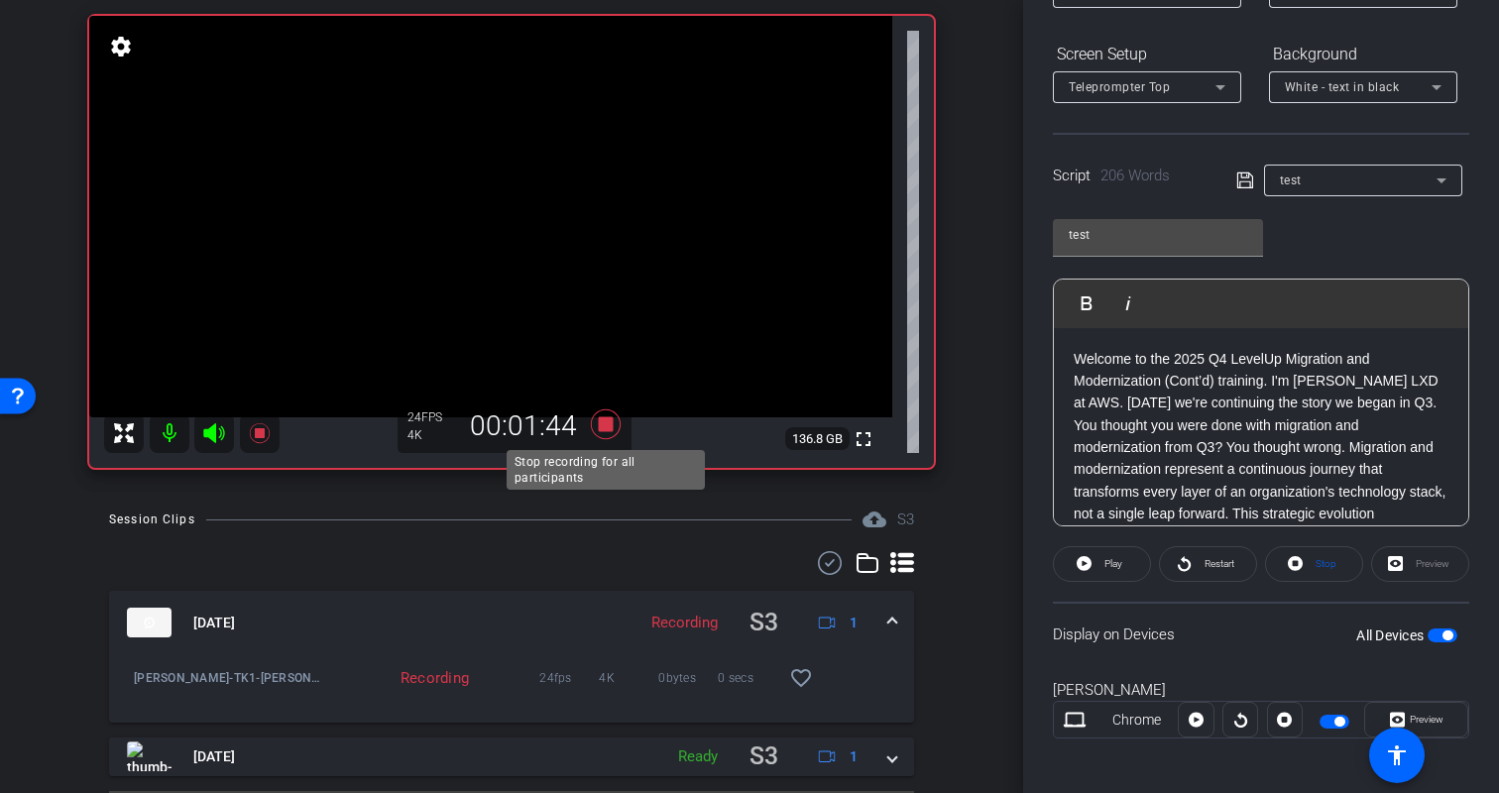
click at [611, 425] on icon at bounding box center [606, 425] width 30 height 30
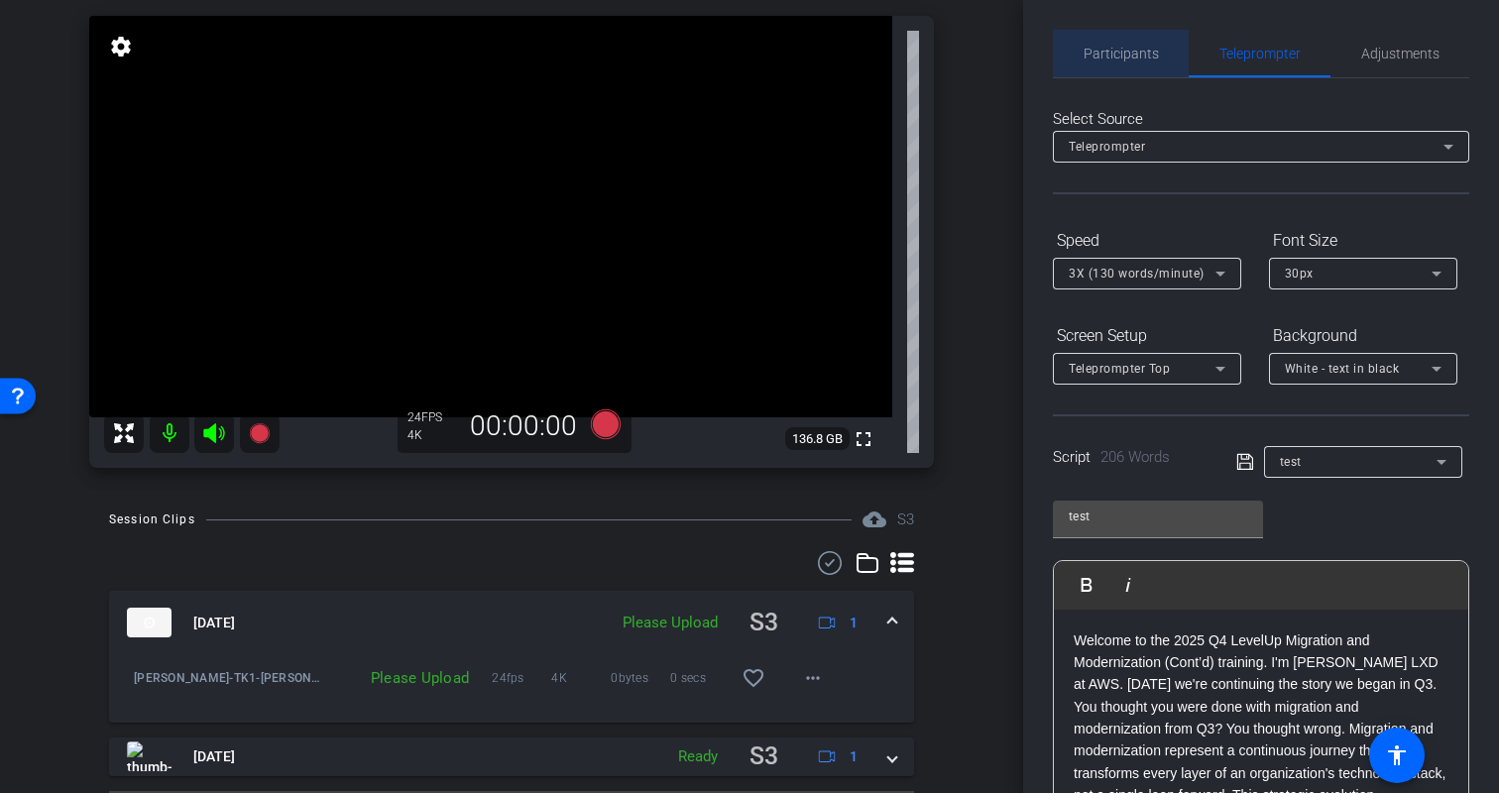
click at [1125, 42] on span "Participants" at bounding box center [1121, 54] width 75 height 48
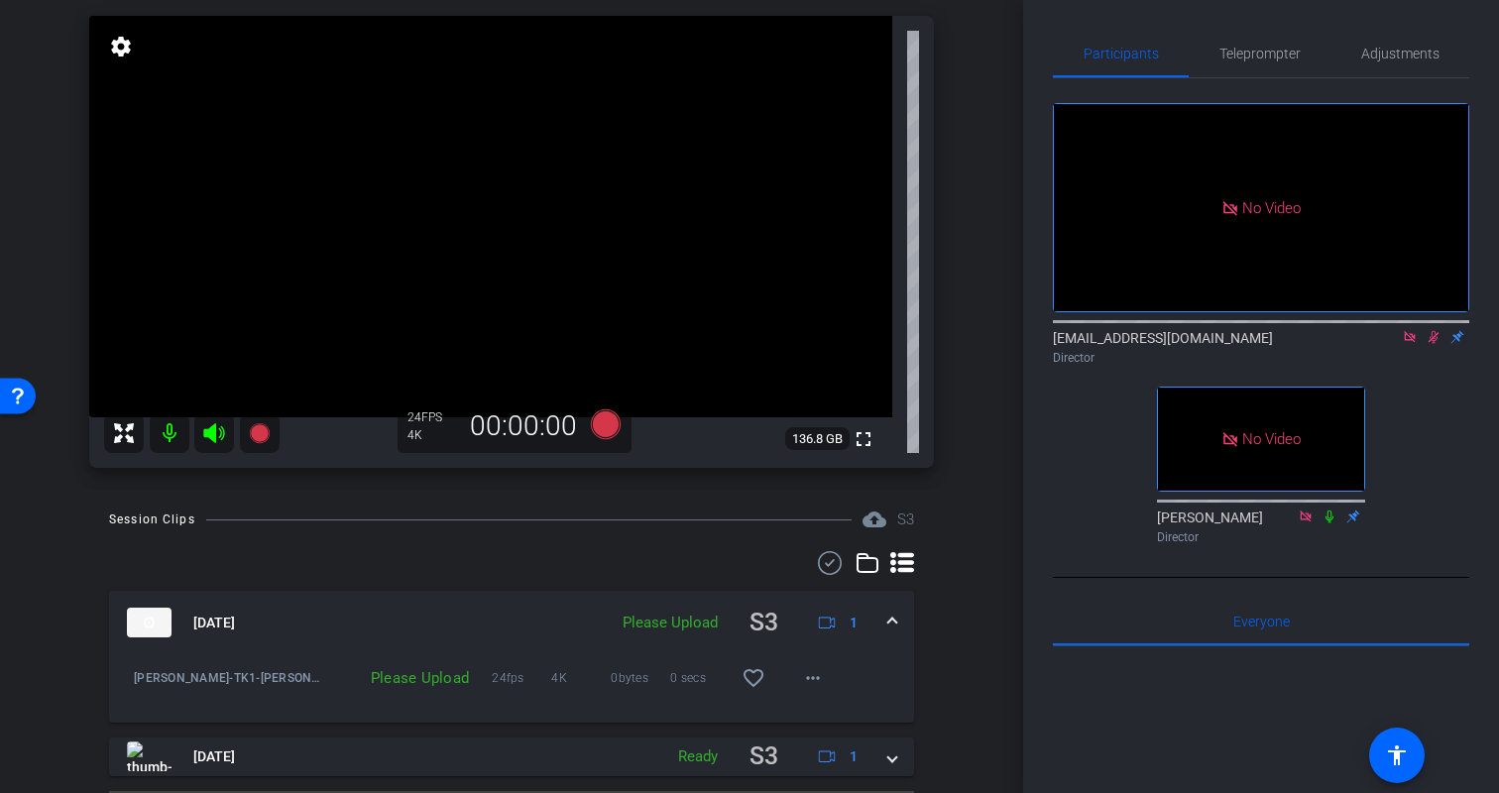
click at [1434, 334] on icon at bounding box center [1434, 337] width 16 height 14
click at [1445, 449] on div "No Video biso@amazon.com Director No Video Erica Bethel Director" at bounding box center [1261, 315] width 416 height 474
click at [970, 486] on div "Kristin Chrome info ROOM ID: 545192427 fullscreen settings 136.8 GB 24 FPS 4K 0…" at bounding box center [512, 217] width 924 height 539
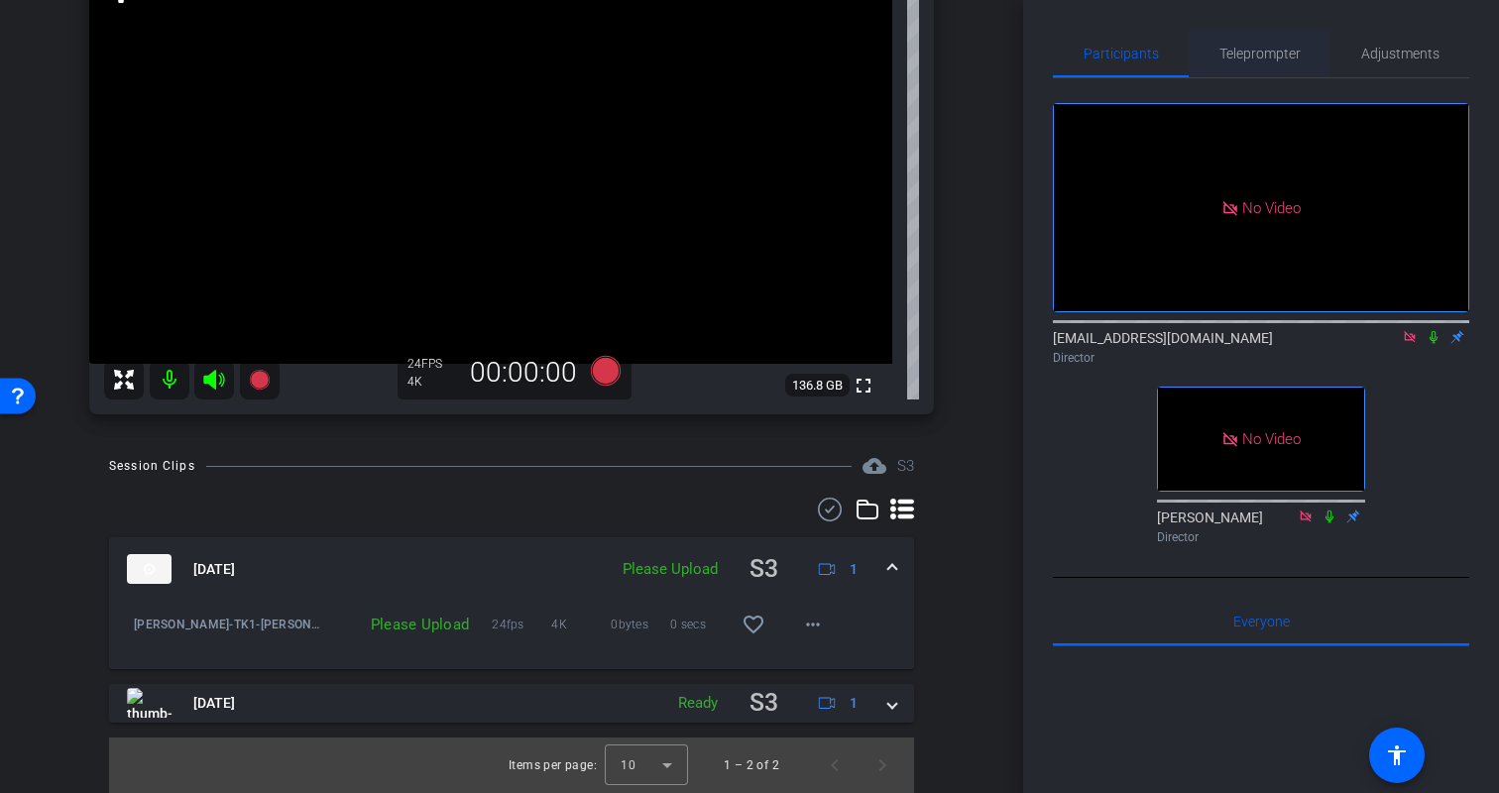
click at [1251, 60] on span "Teleprompter" at bounding box center [1260, 54] width 81 height 14
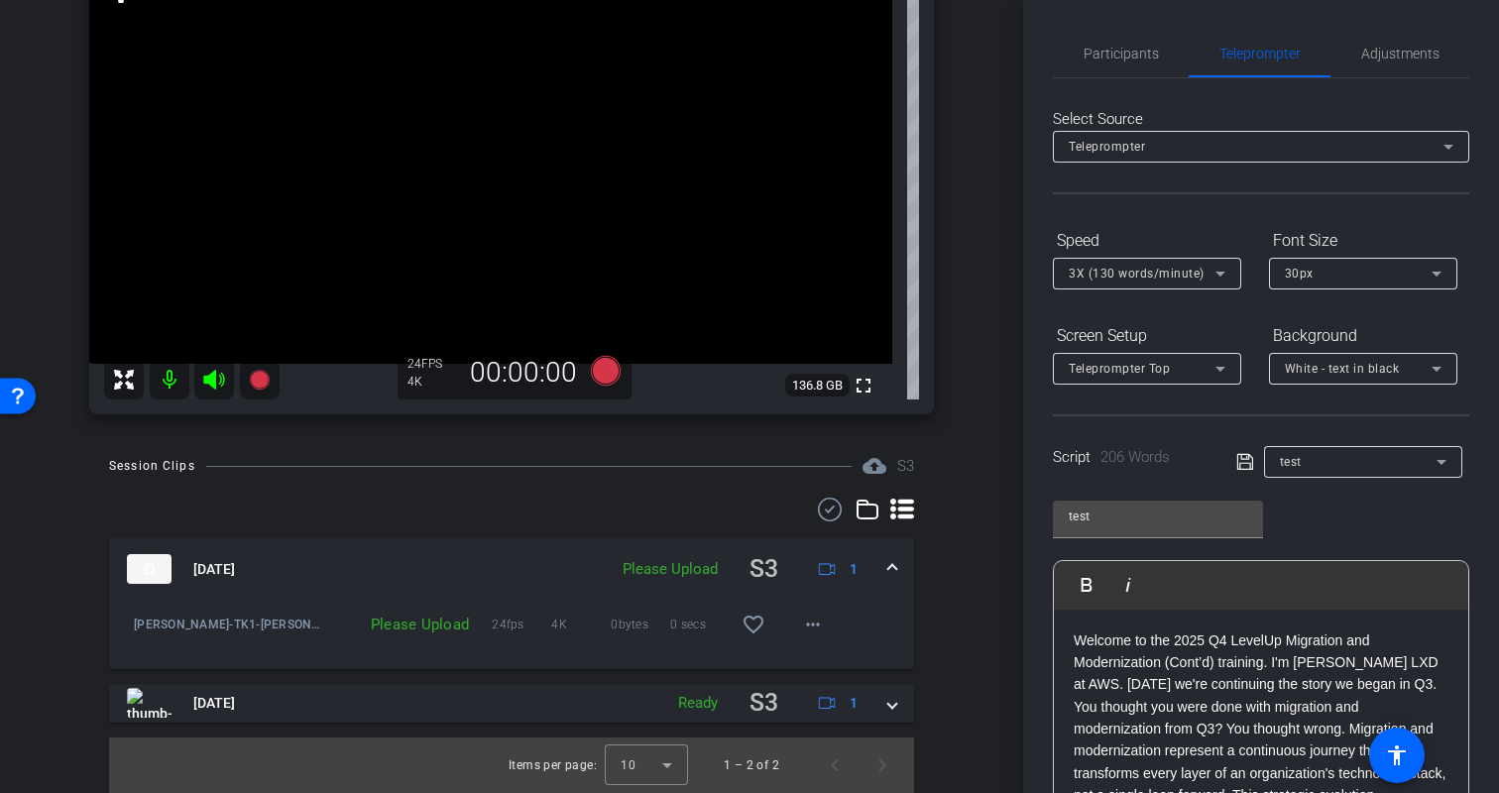
click at [1341, 518] on div "test Play Play from this location Play Selected Play and display the selected t…" at bounding box center [1261, 647] width 416 height 322
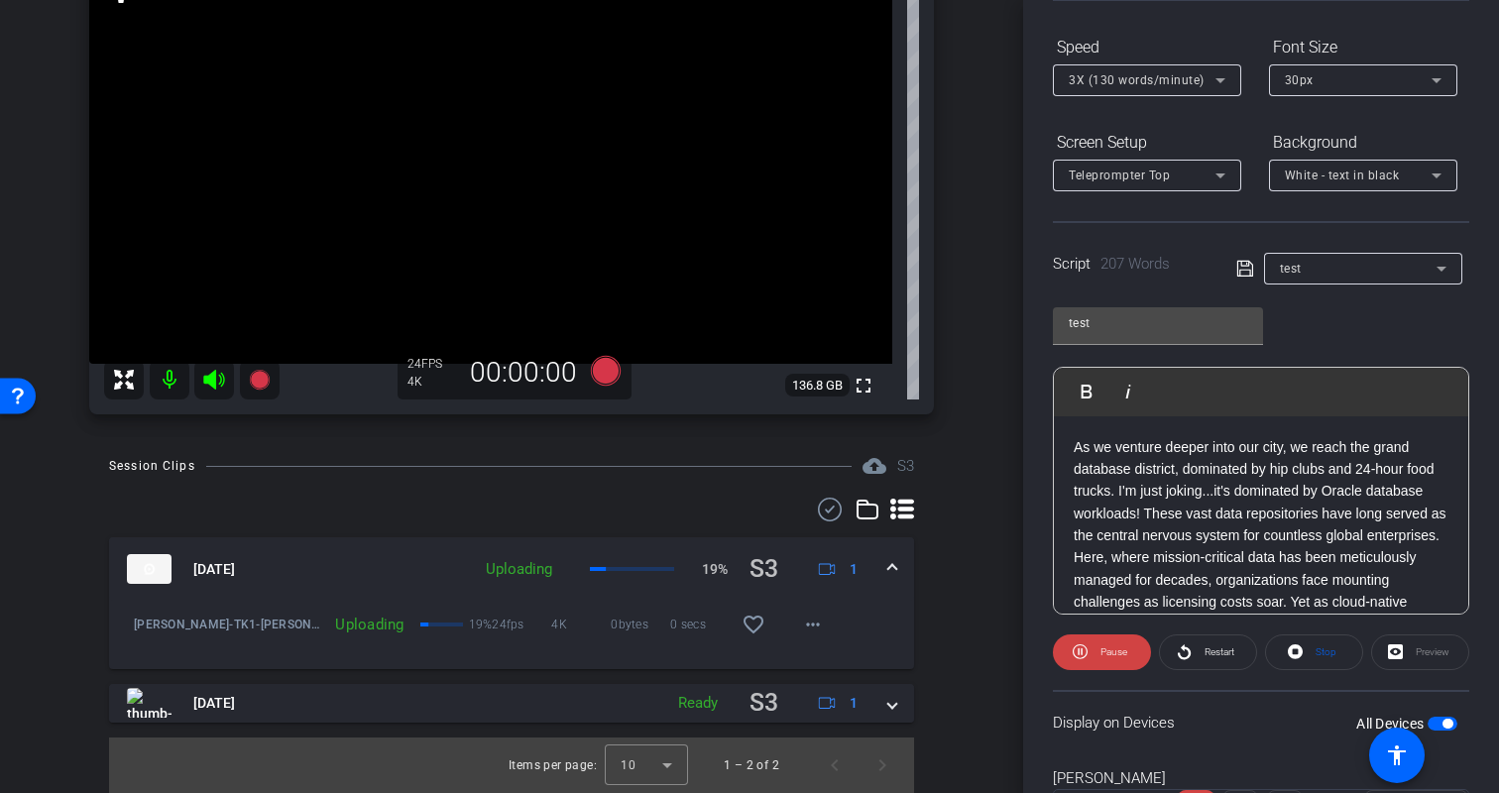
scroll to position [228, 0]
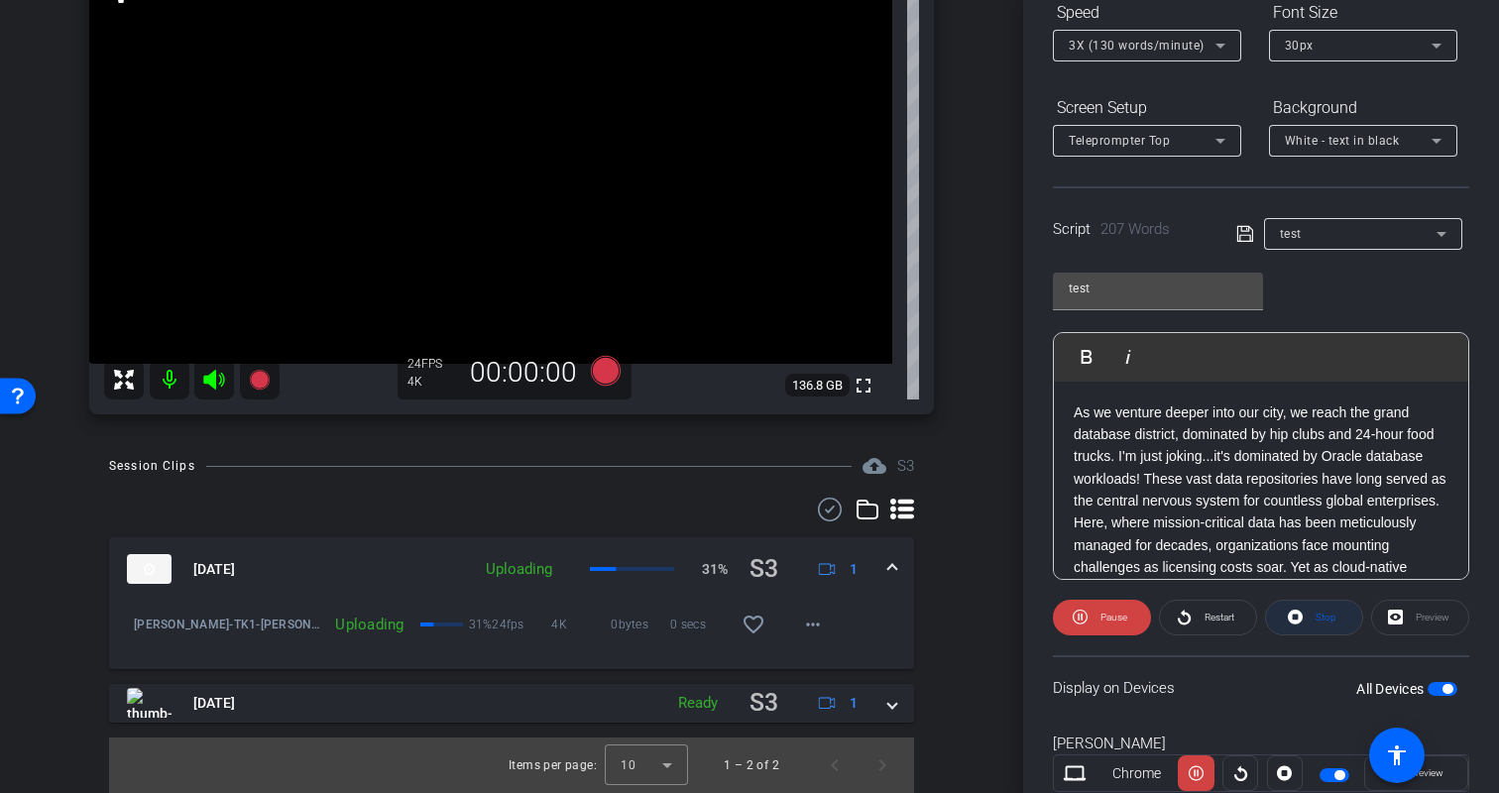
click at [1300, 618] on icon at bounding box center [1295, 617] width 15 height 15
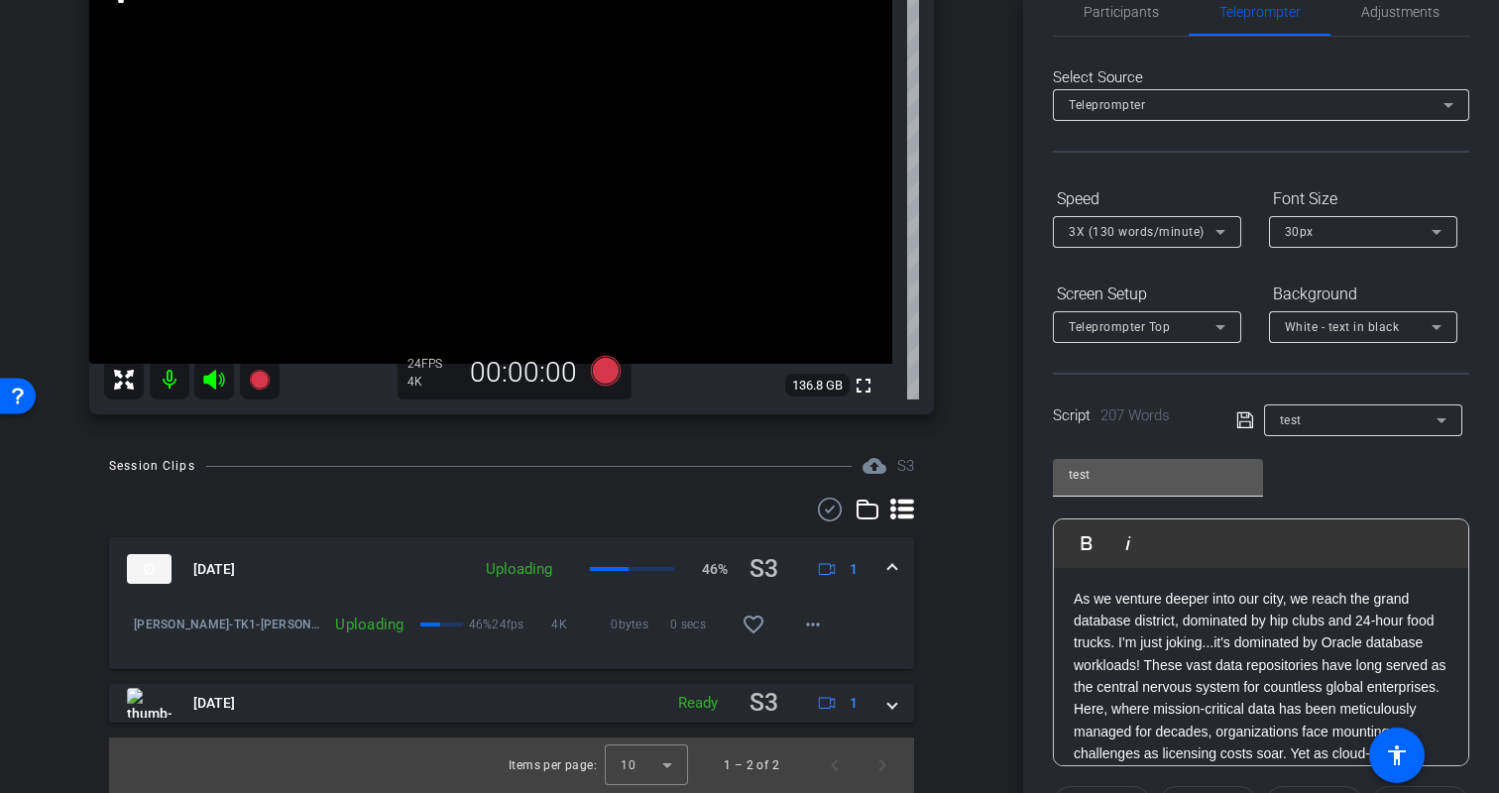
scroll to position [0, 0]
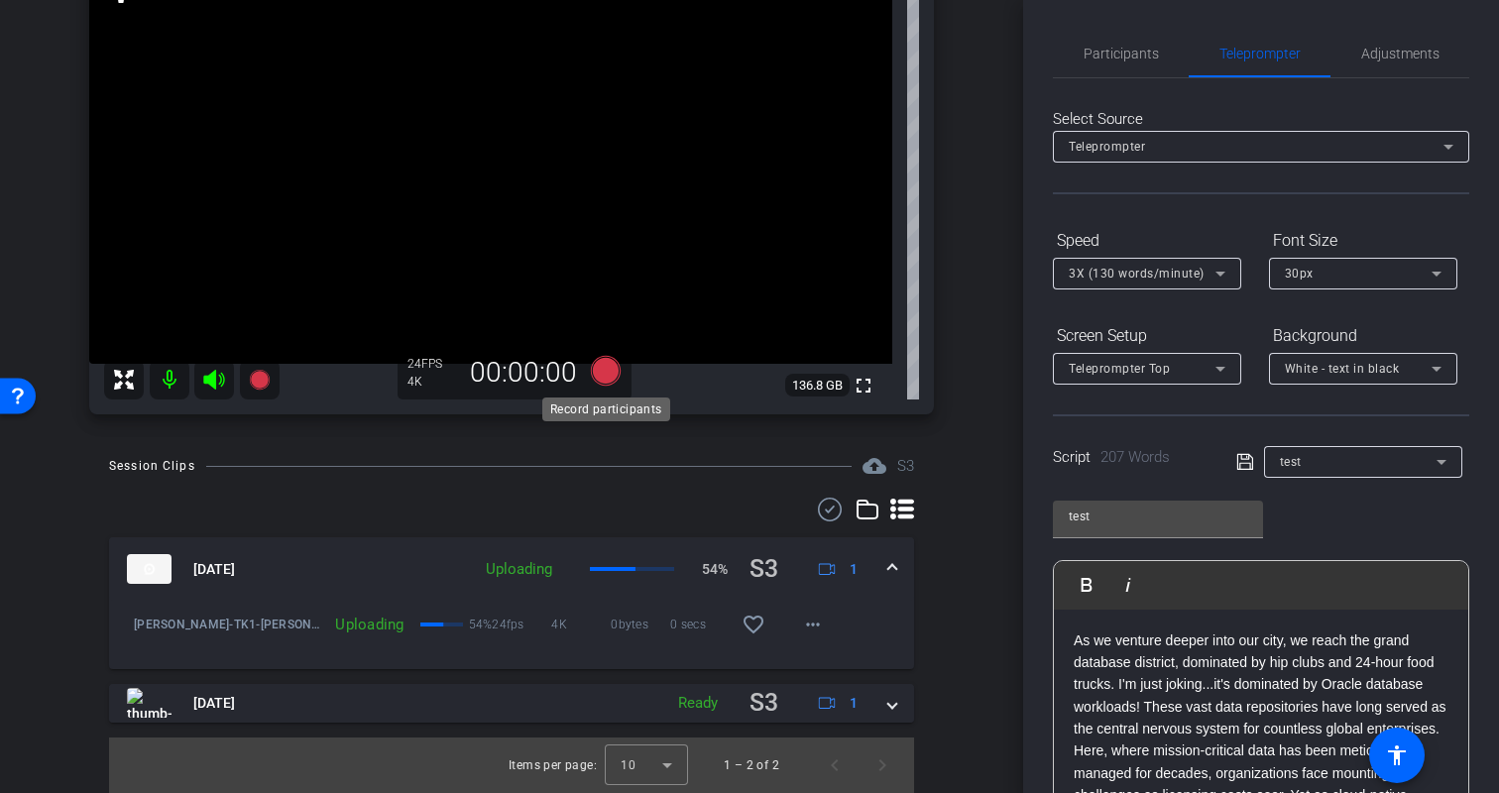
click at [609, 361] on icon at bounding box center [606, 371] width 30 height 30
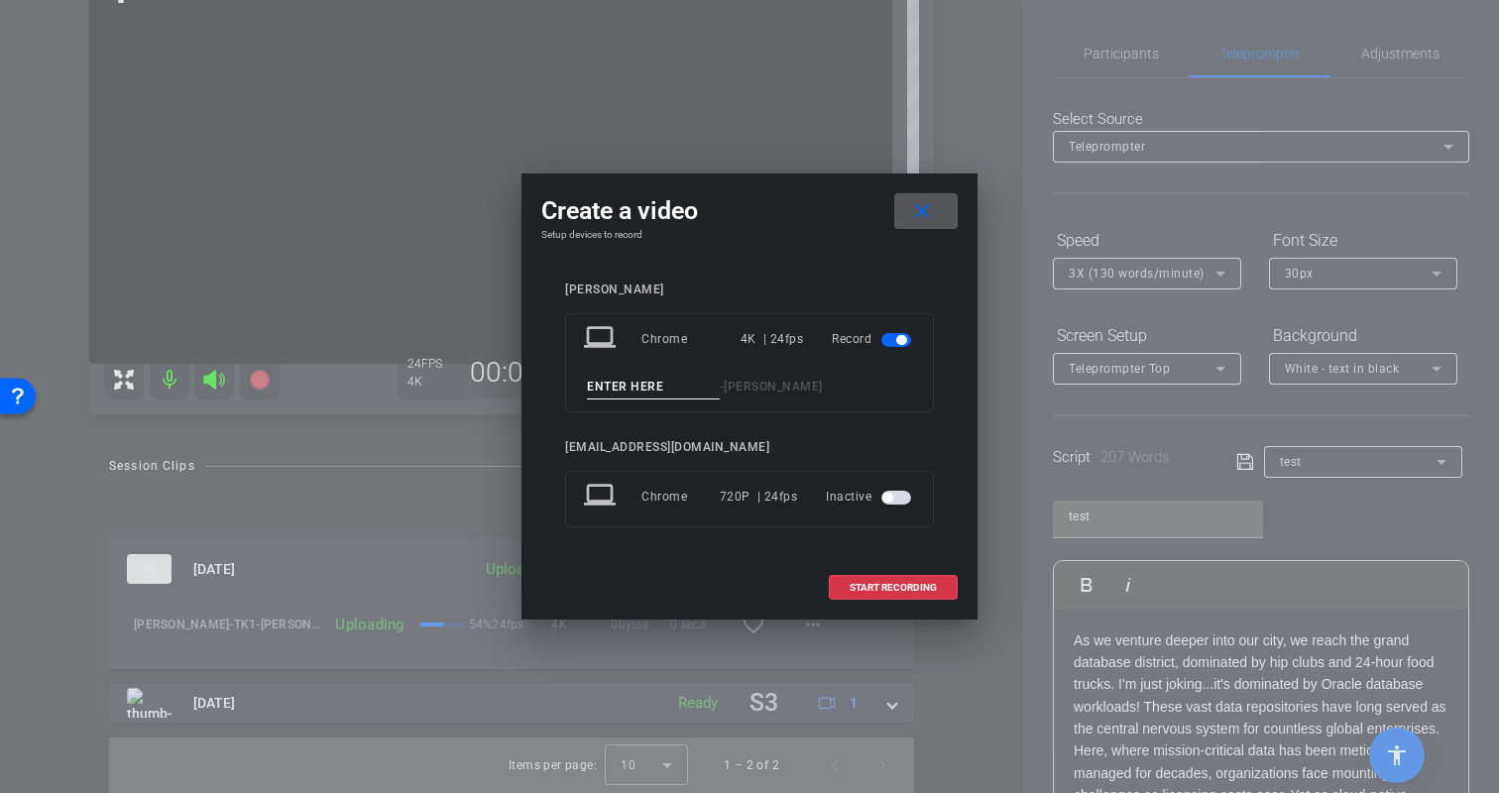
click at [664, 384] on input at bounding box center [653, 387] width 133 height 25
type input "Kristin-Part2"
click at [896, 585] on span "START RECORDING" at bounding box center [893, 588] width 87 height 10
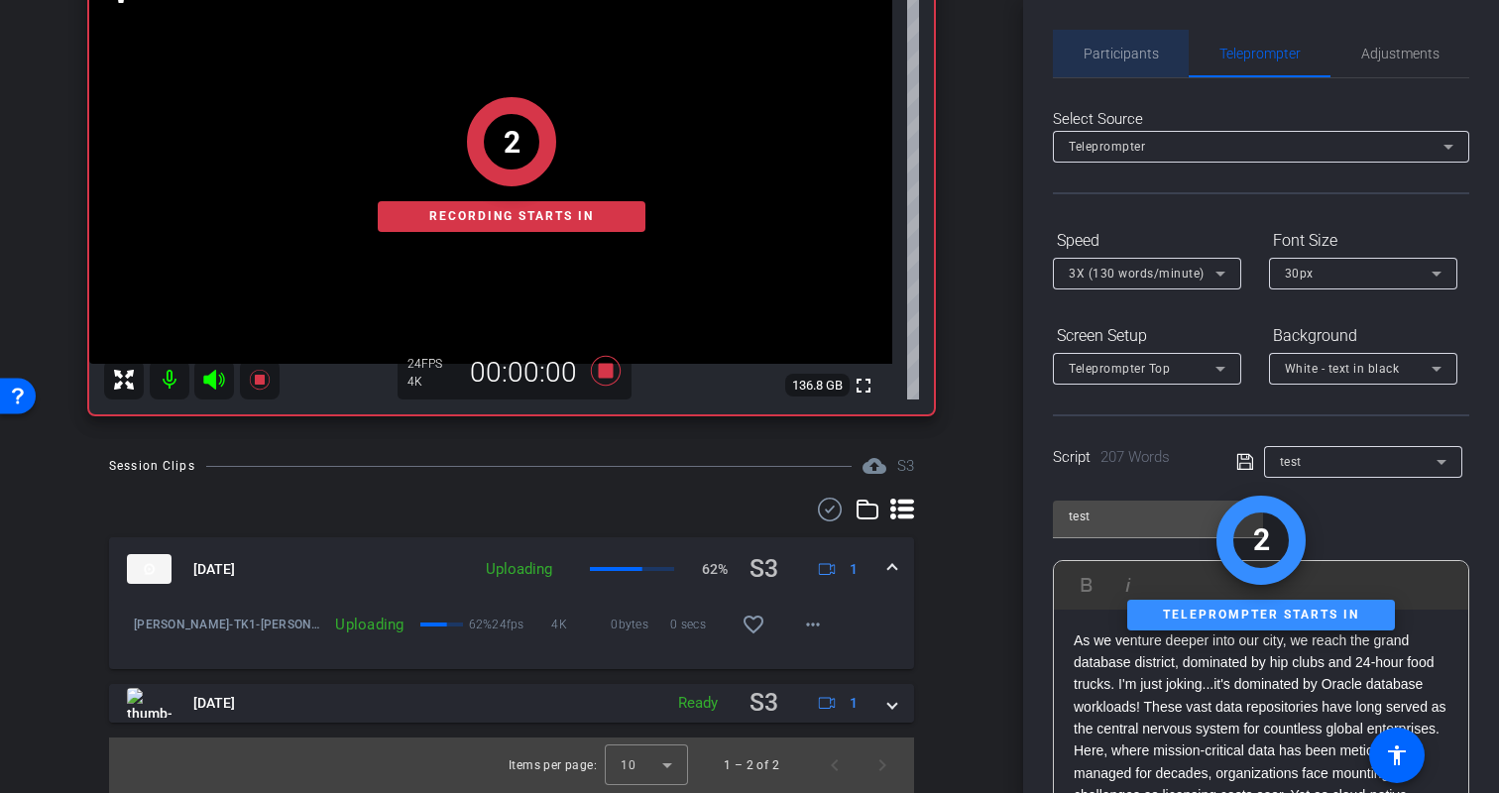
click at [1114, 40] on span "Participants" at bounding box center [1121, 54] width 75 height 48
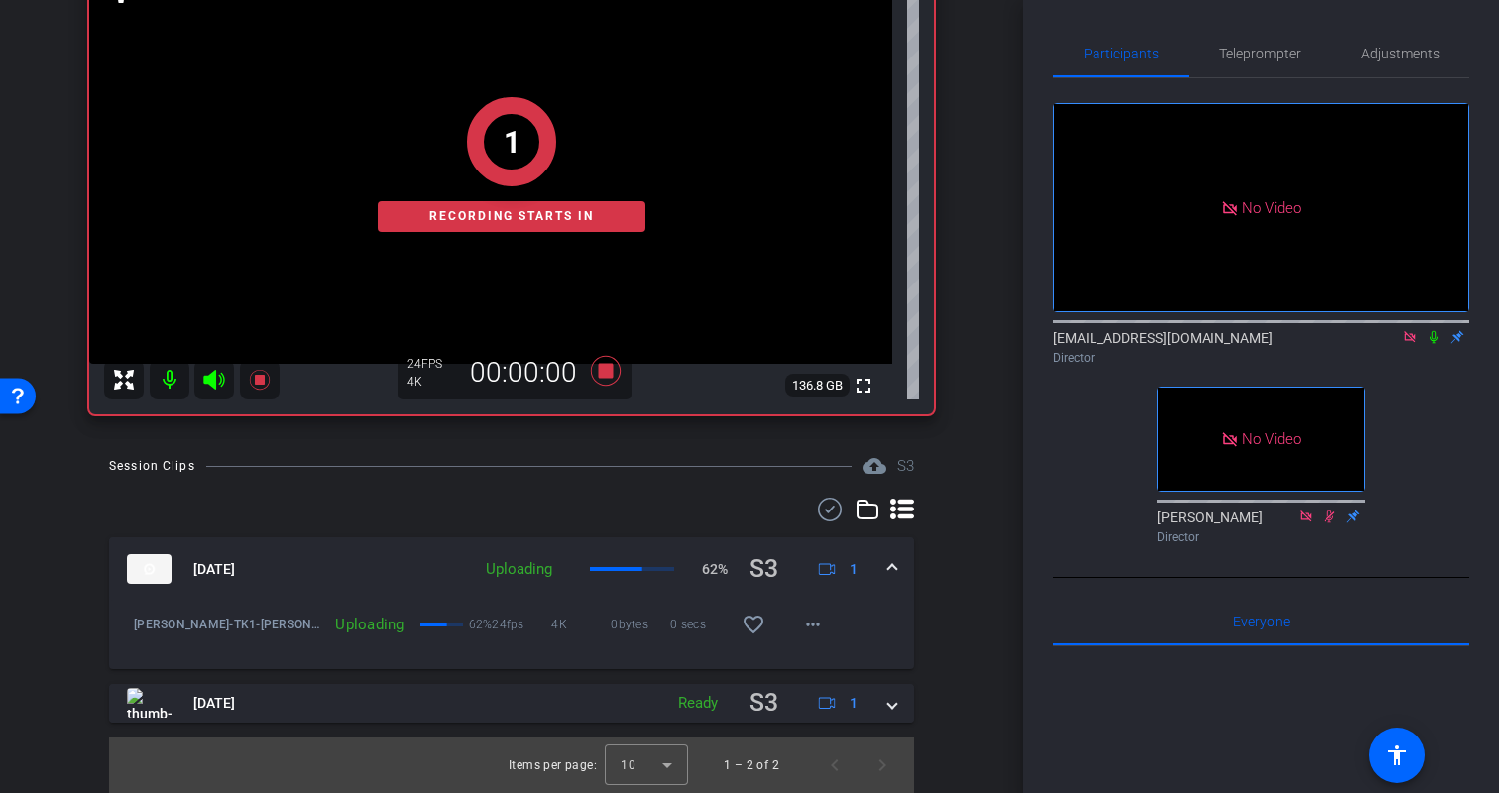
click at [1431, 337] on icon at bounding box center [1434, 337] width 16 height 14
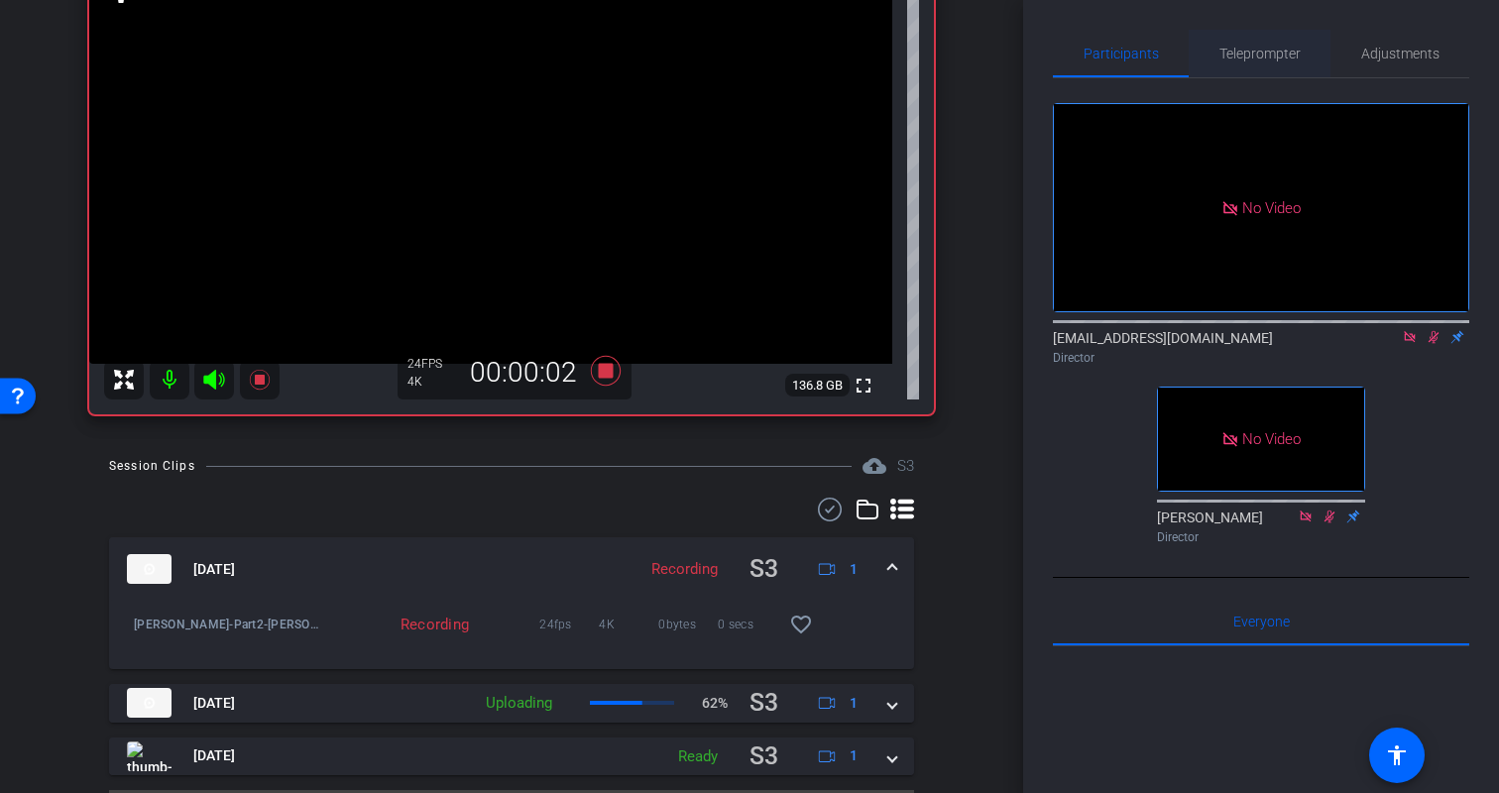
click at [1272, 60] on span "Teleprompter" at bounding box center [1260, 54] width 81 height 14
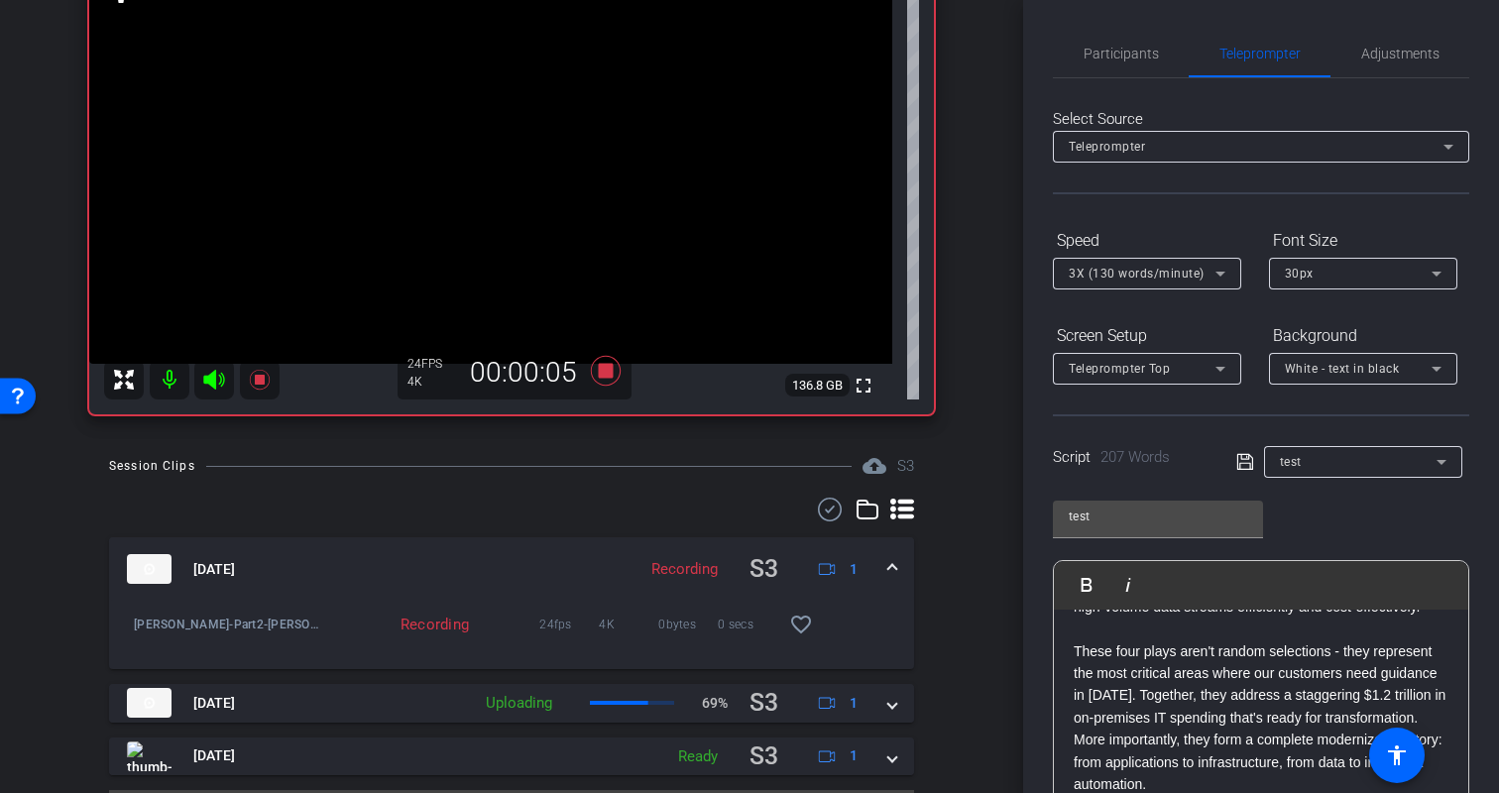
scroll to position [463, 0]
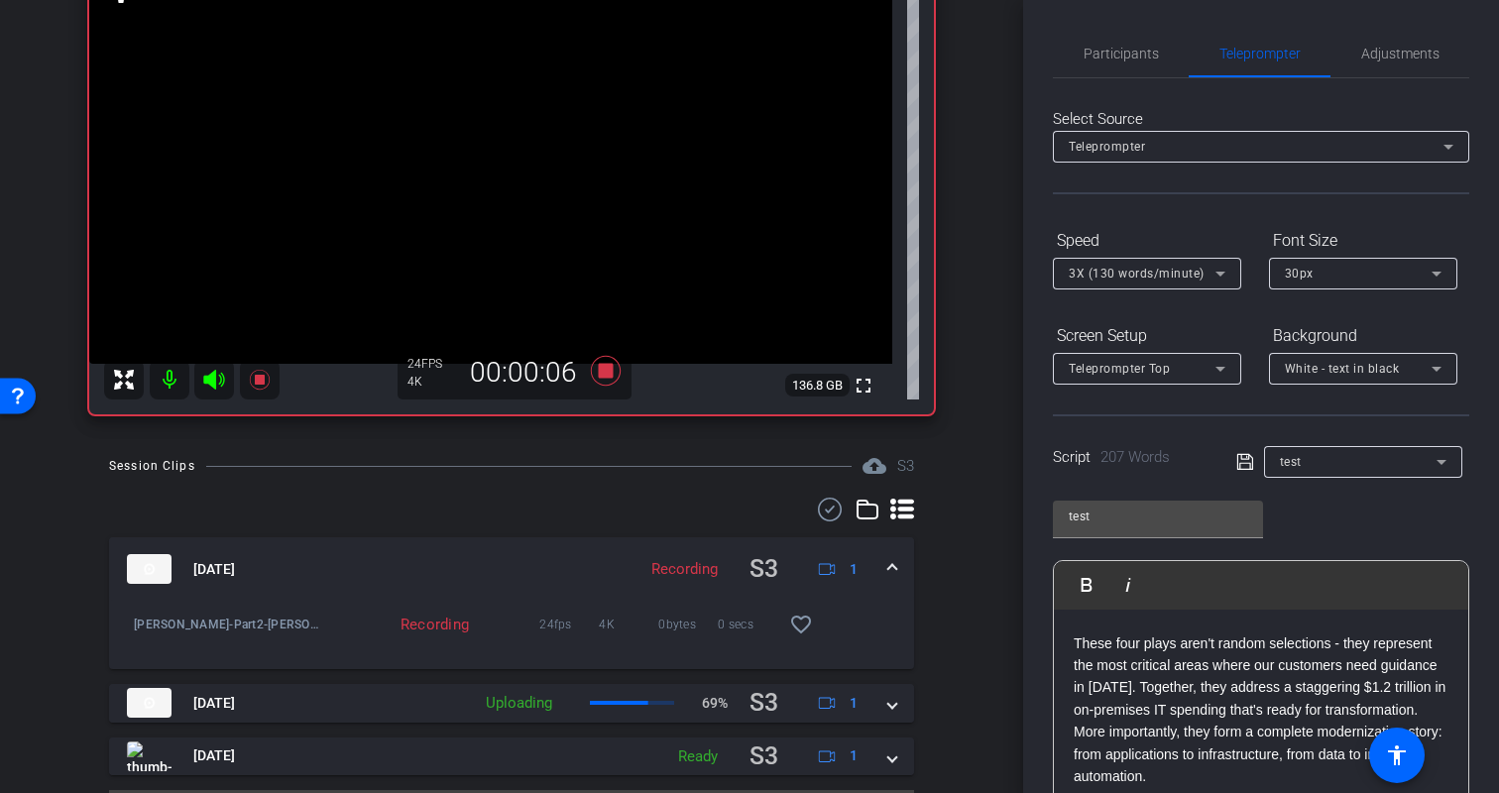
click at [1481, 591] on div "Participants Teleprompter Adjustments biso@amazon.com Director Erica Bethel Dir…" at bounding box center [1261, 396] width 476 height 793
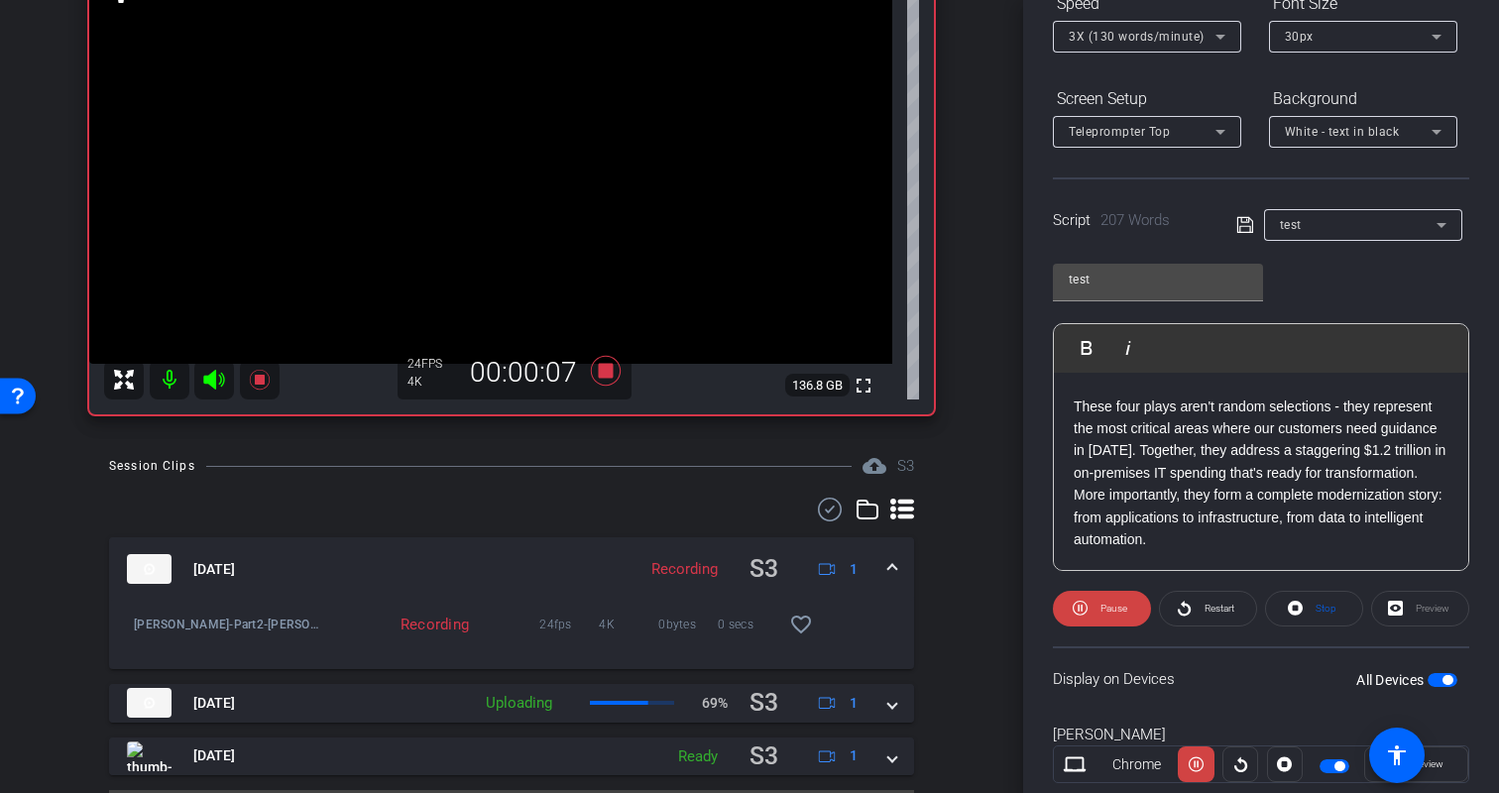
scroll to position [291, 0]
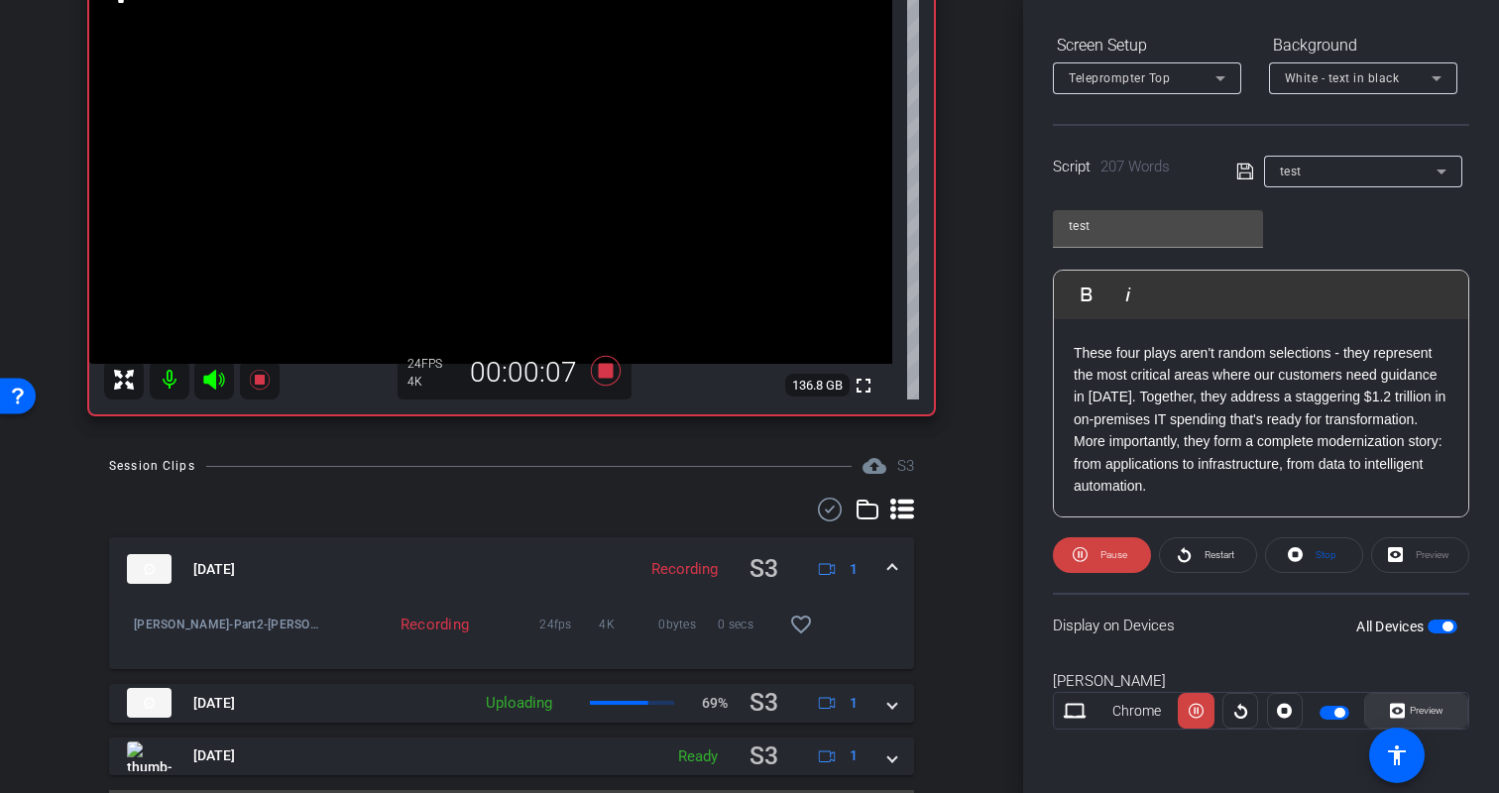
click at [1432, 715] on span "Preview" at bounding box center [1427, 710] width 34 height 11
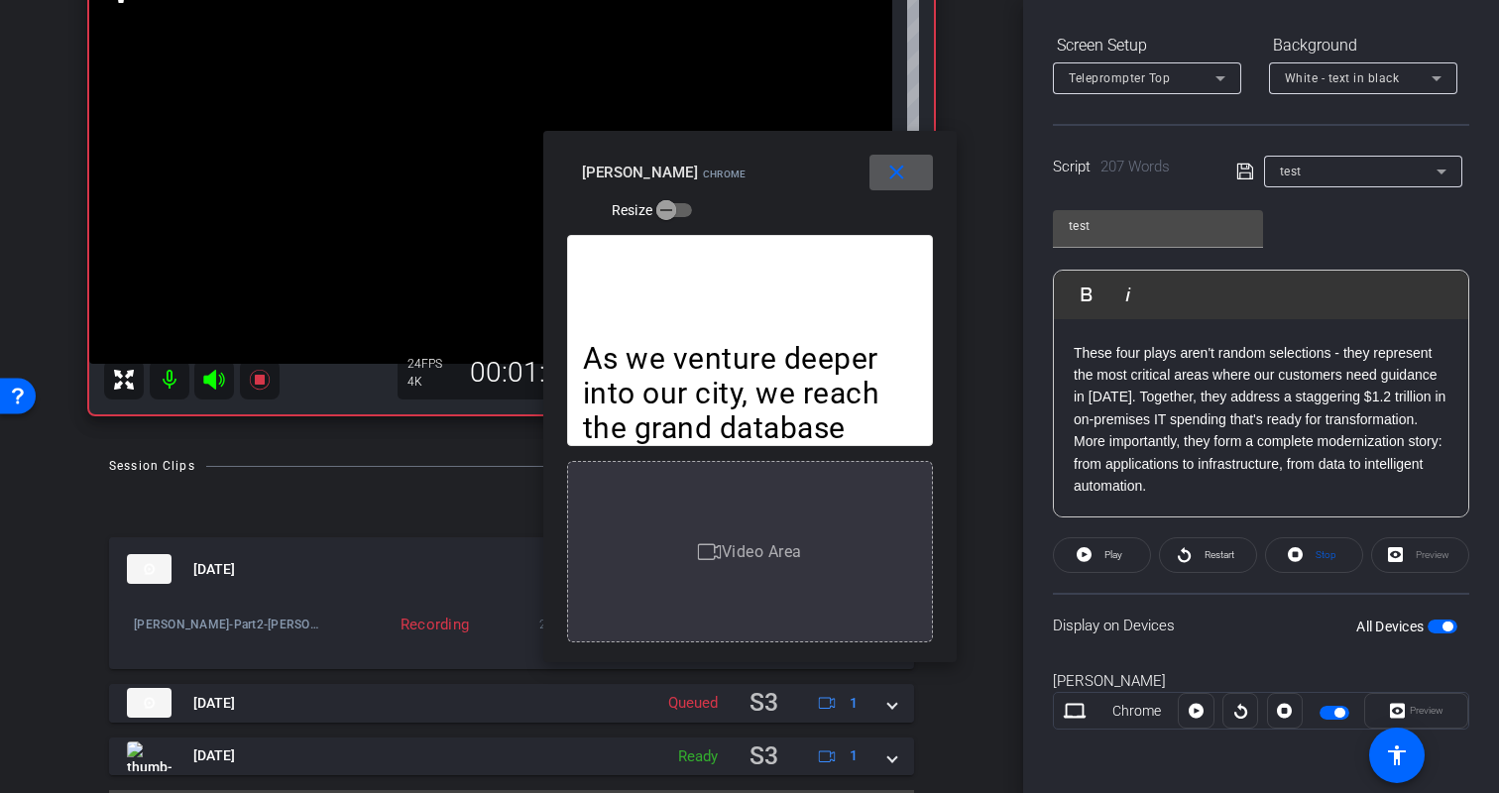
click at [900, 165] on mat-icon "close" at bounding box center [897, 173] width 25 height 25
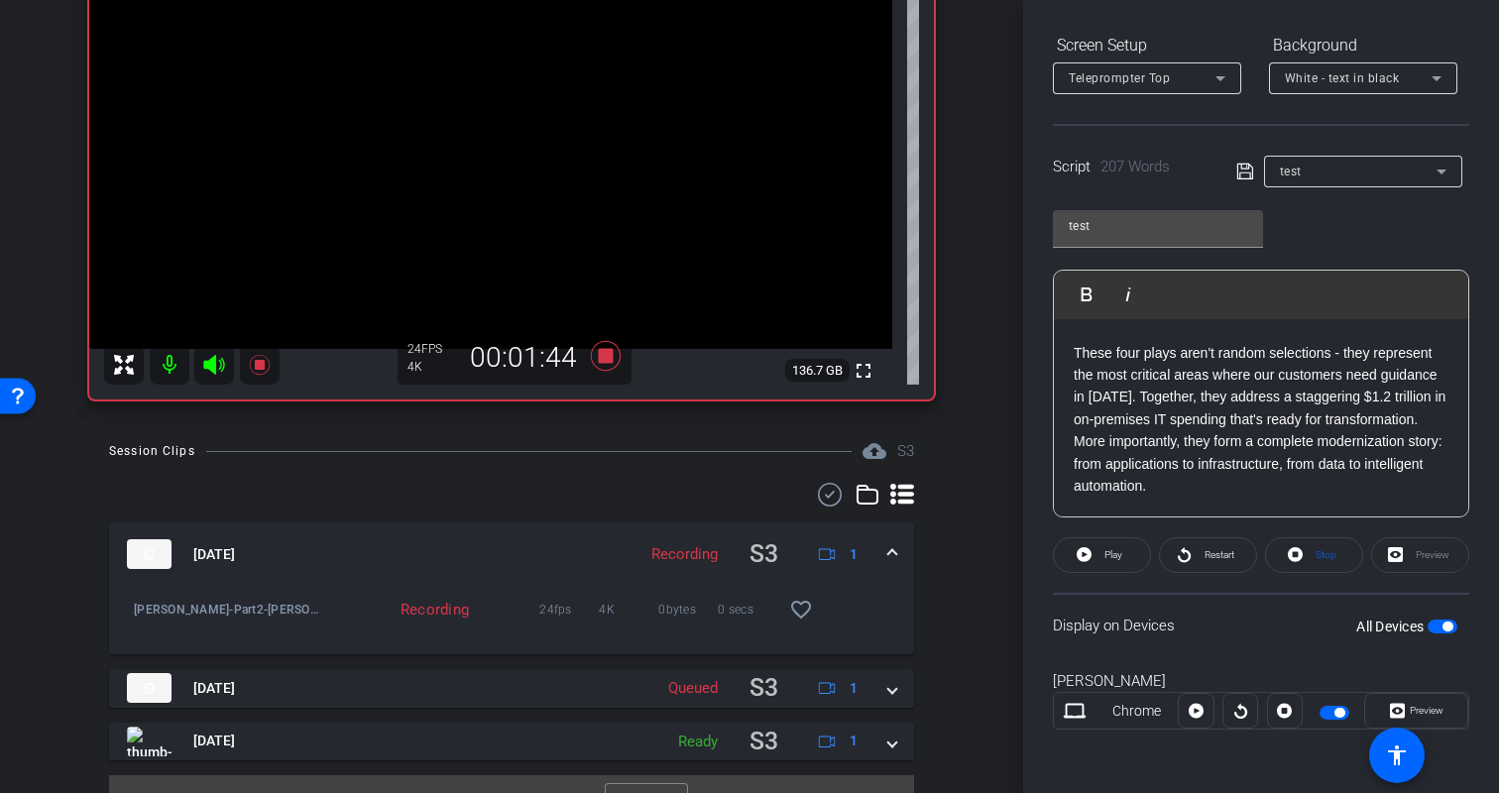
scroll to position [243, 0]
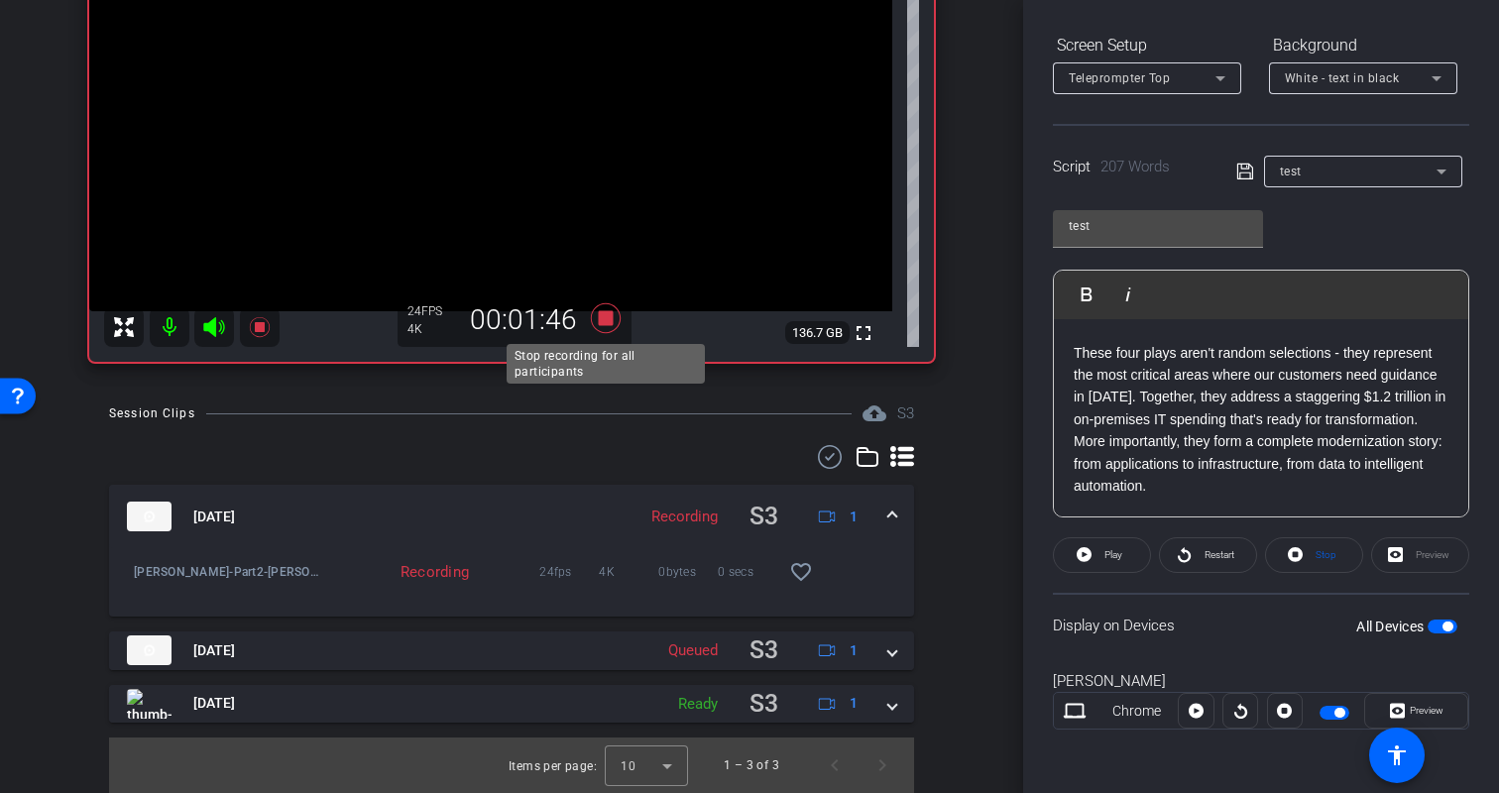
click at [612, 317] on icon at bounding box center [606, 318] width 30 height 30
click at [989, 456] on div "arrow_back Kristin Monday Back to project Send invite account_box grid_on setti…" at bounding box center [511, 153] width 1023 height 793
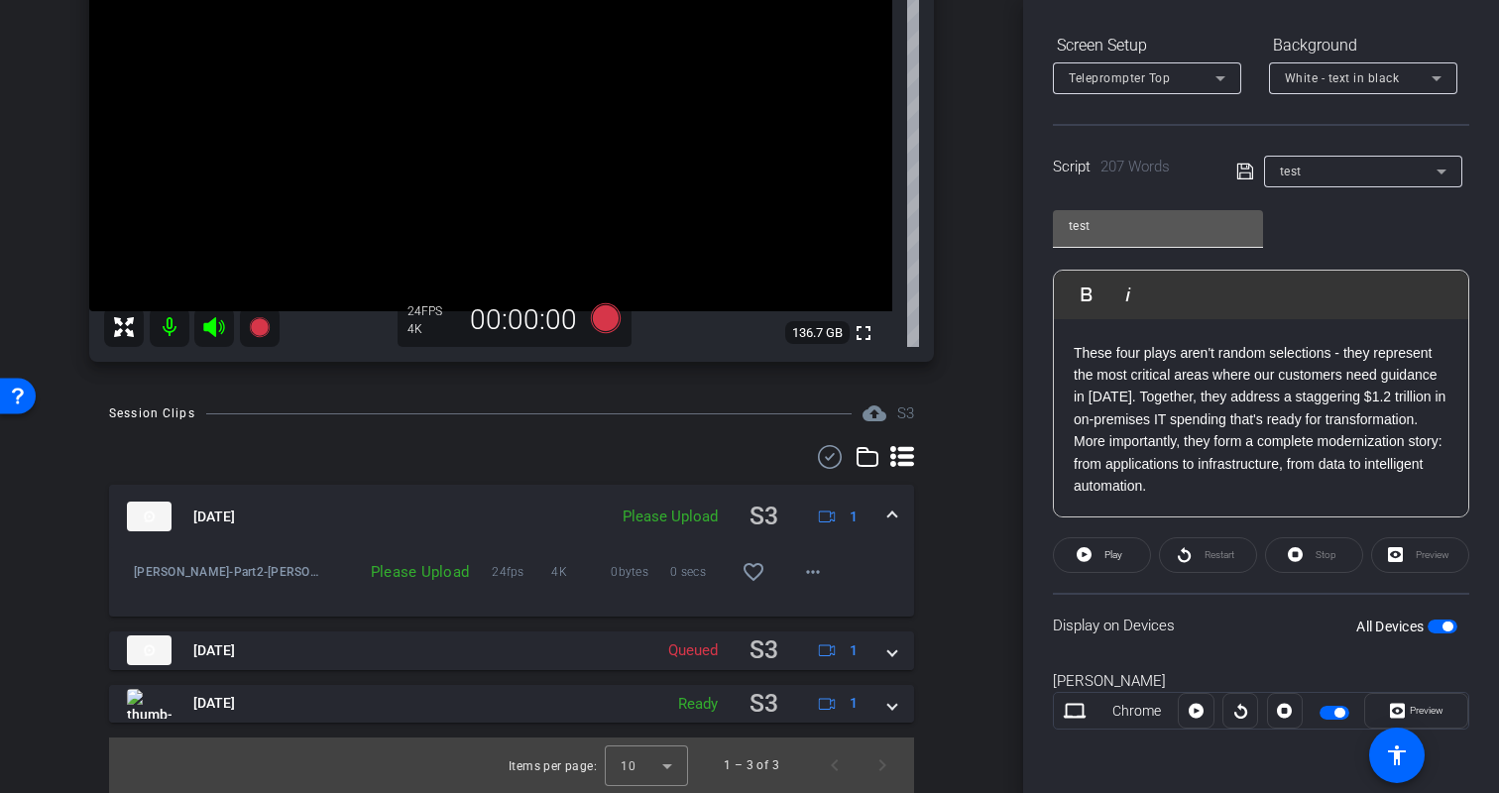
scroll to position [0, 0]
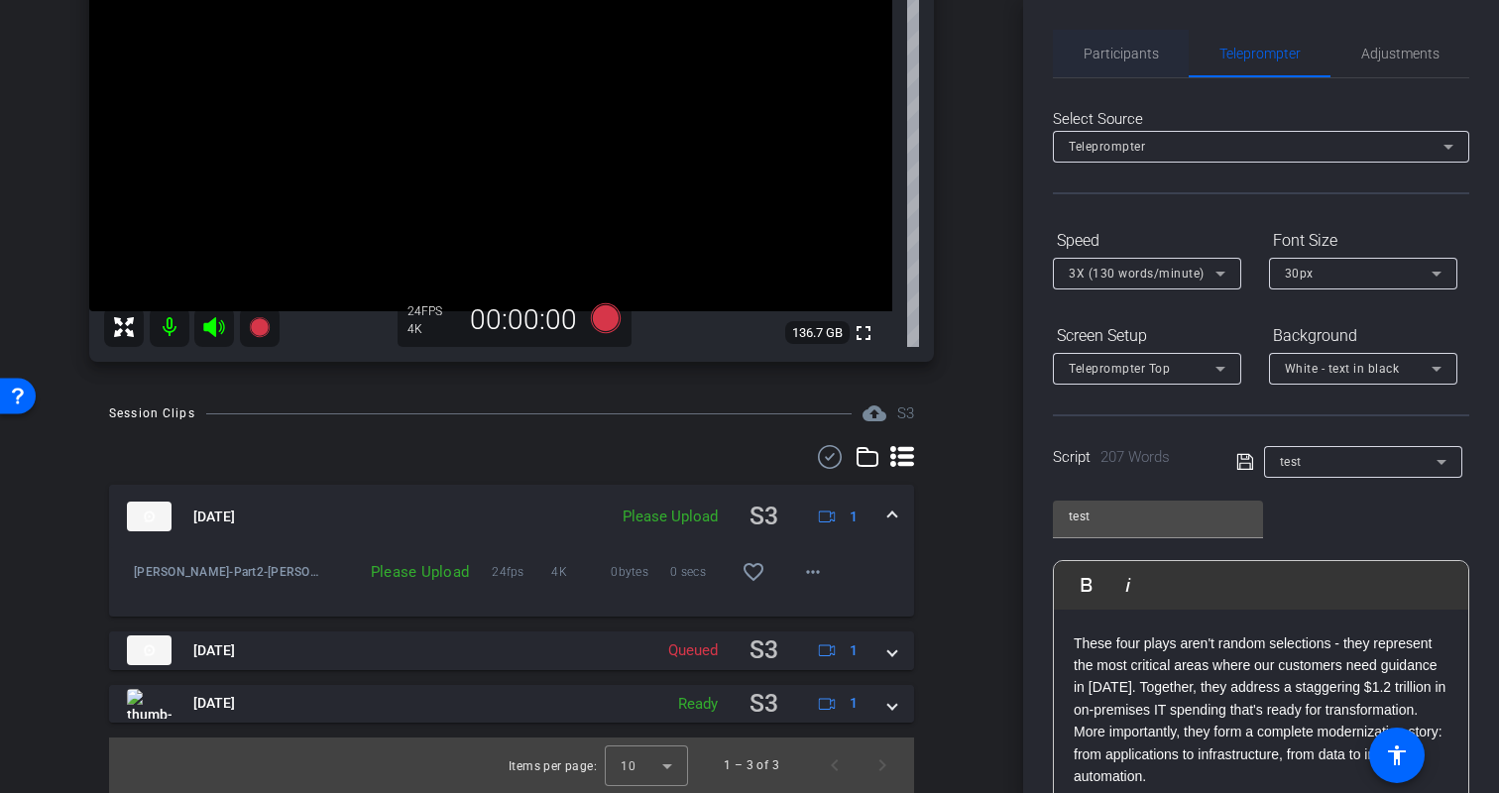
click at [1122, 49] on span "Participants" at bounding box center [1121, 54] width 75 height 14
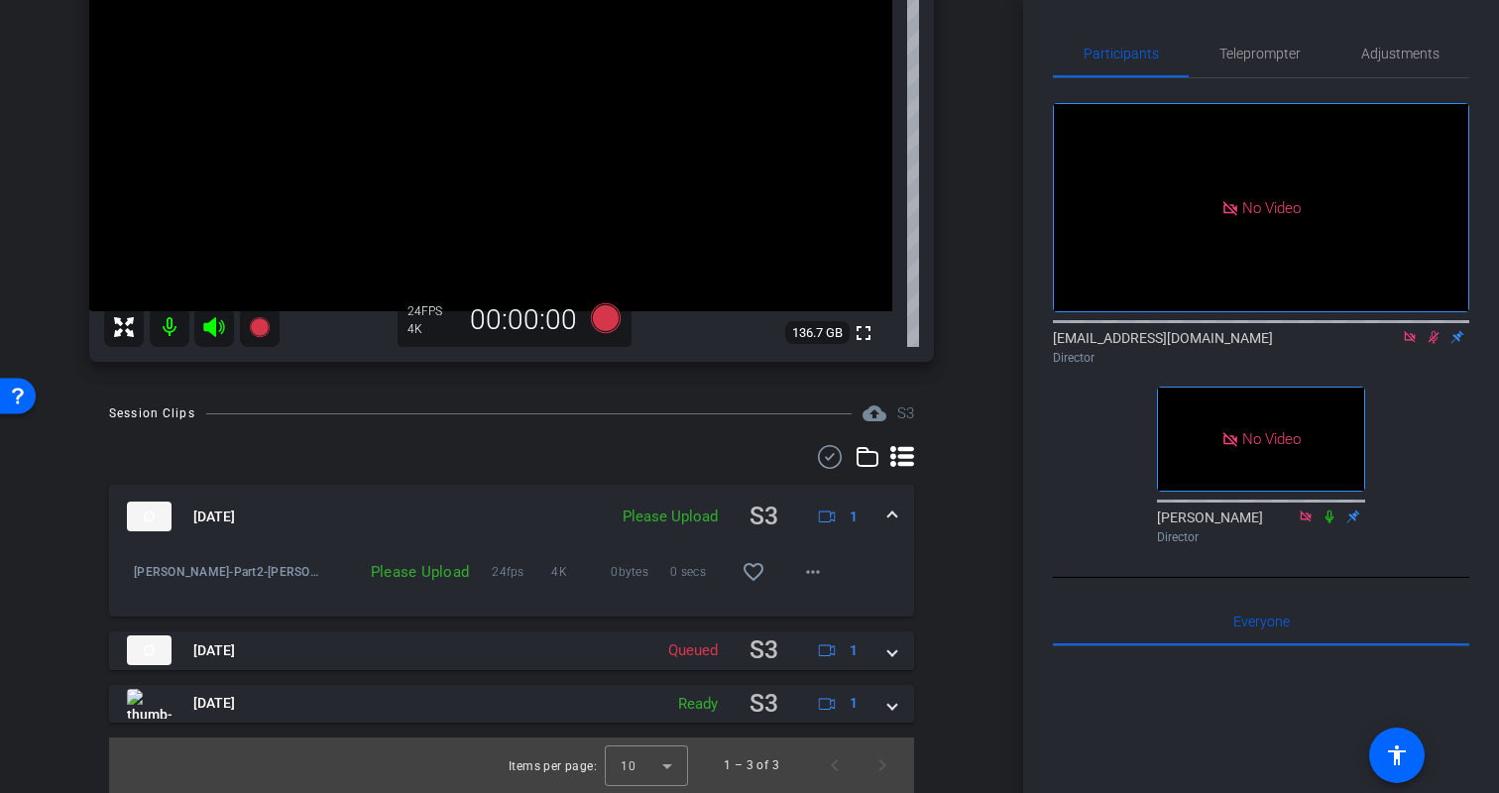
click at [1431, 336] on icon at bounding box center [1434, 337] width 16 height 14
click at [1243, 51] on span "Teleprompter" at bounding box center [1260, 54] width 81 height 14
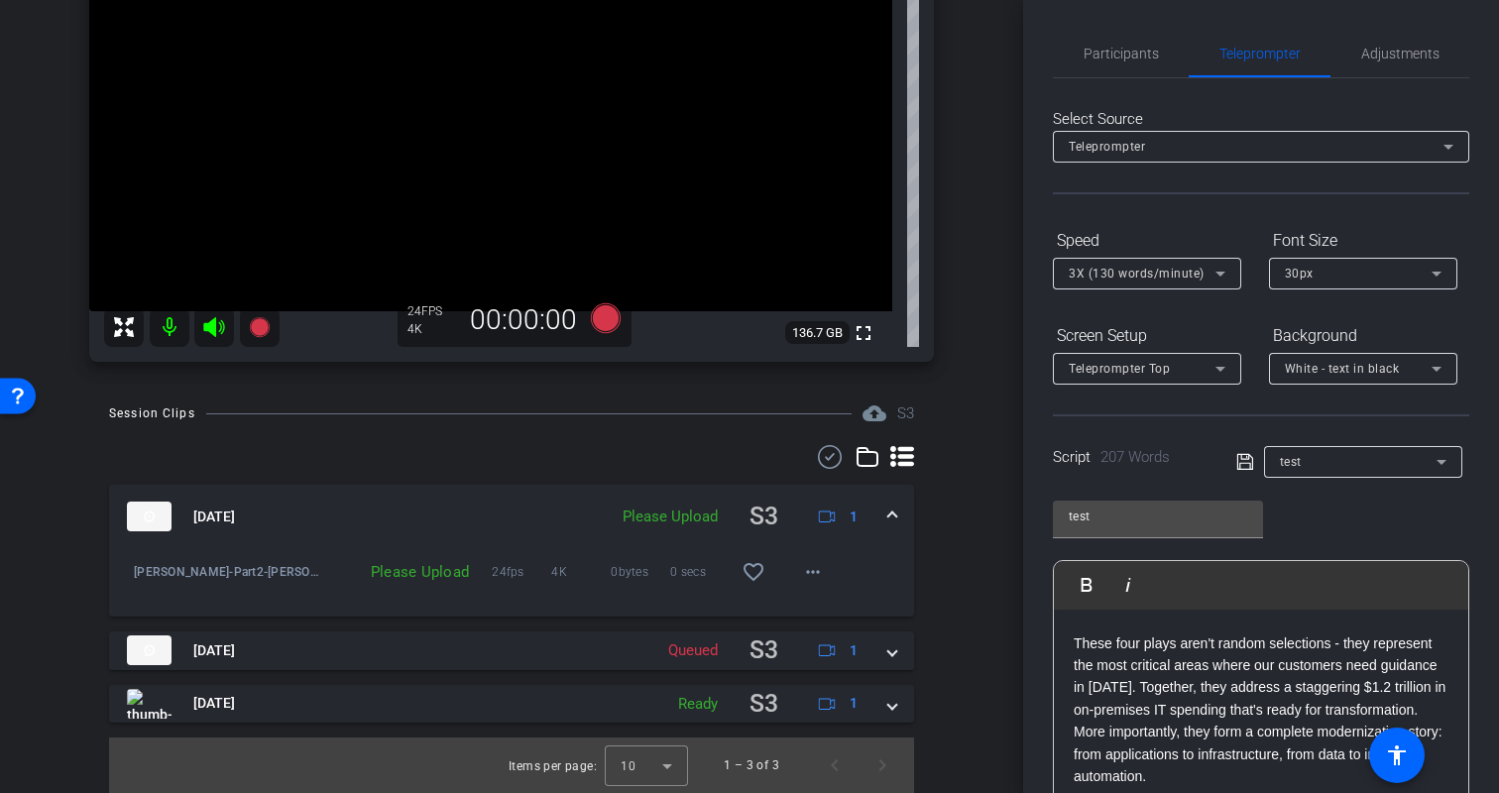
click at [948, 501] on div "Session Clips cloud_upload S3 Aug 18, 2025 Please Upload S3 1 Kristin-Part2-Kri…" at bounding box center [512, 598] width 924 height 392
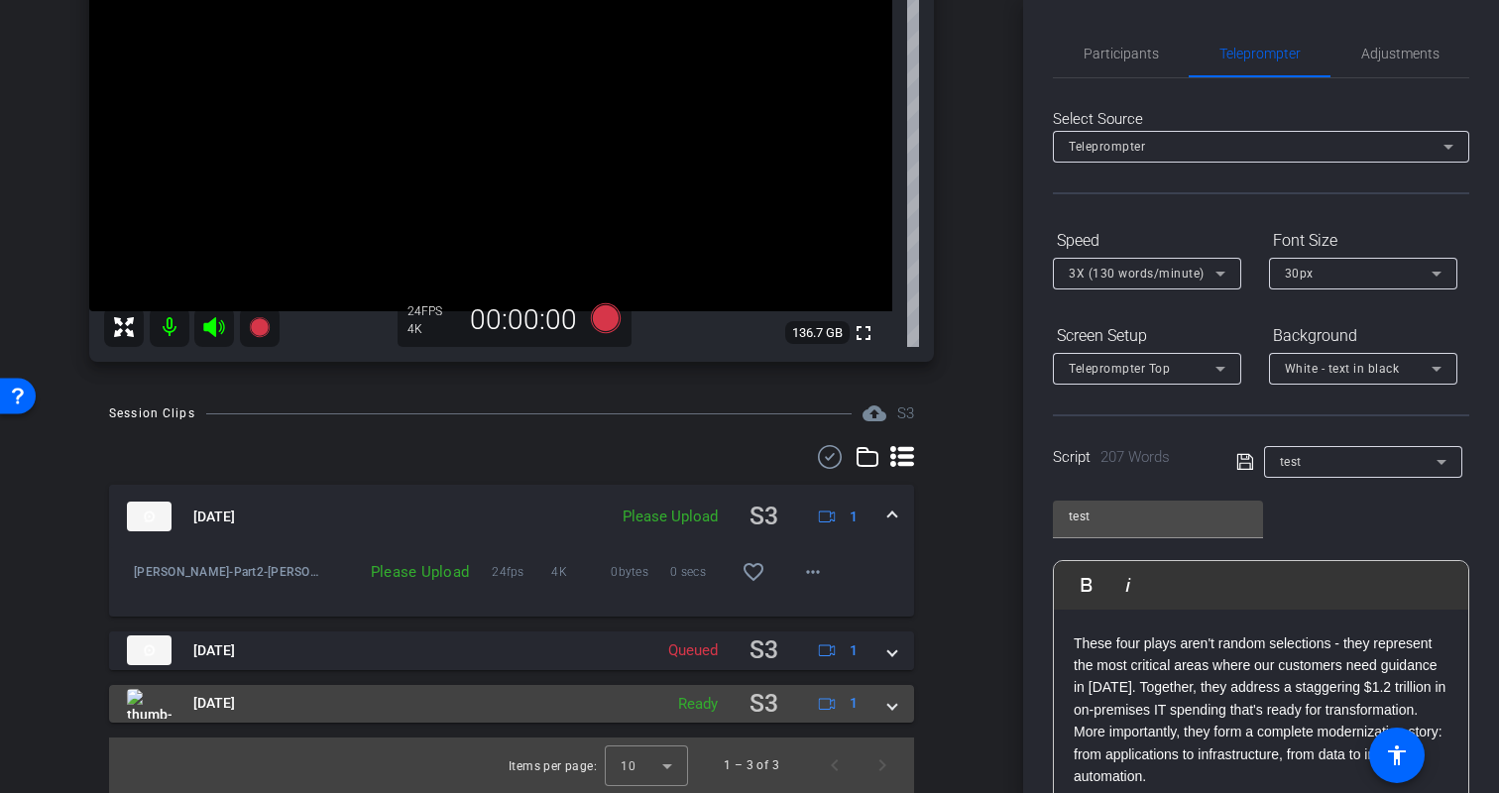
click at [888, 699] on span at bounding box center [892, 703] width 8 height 21
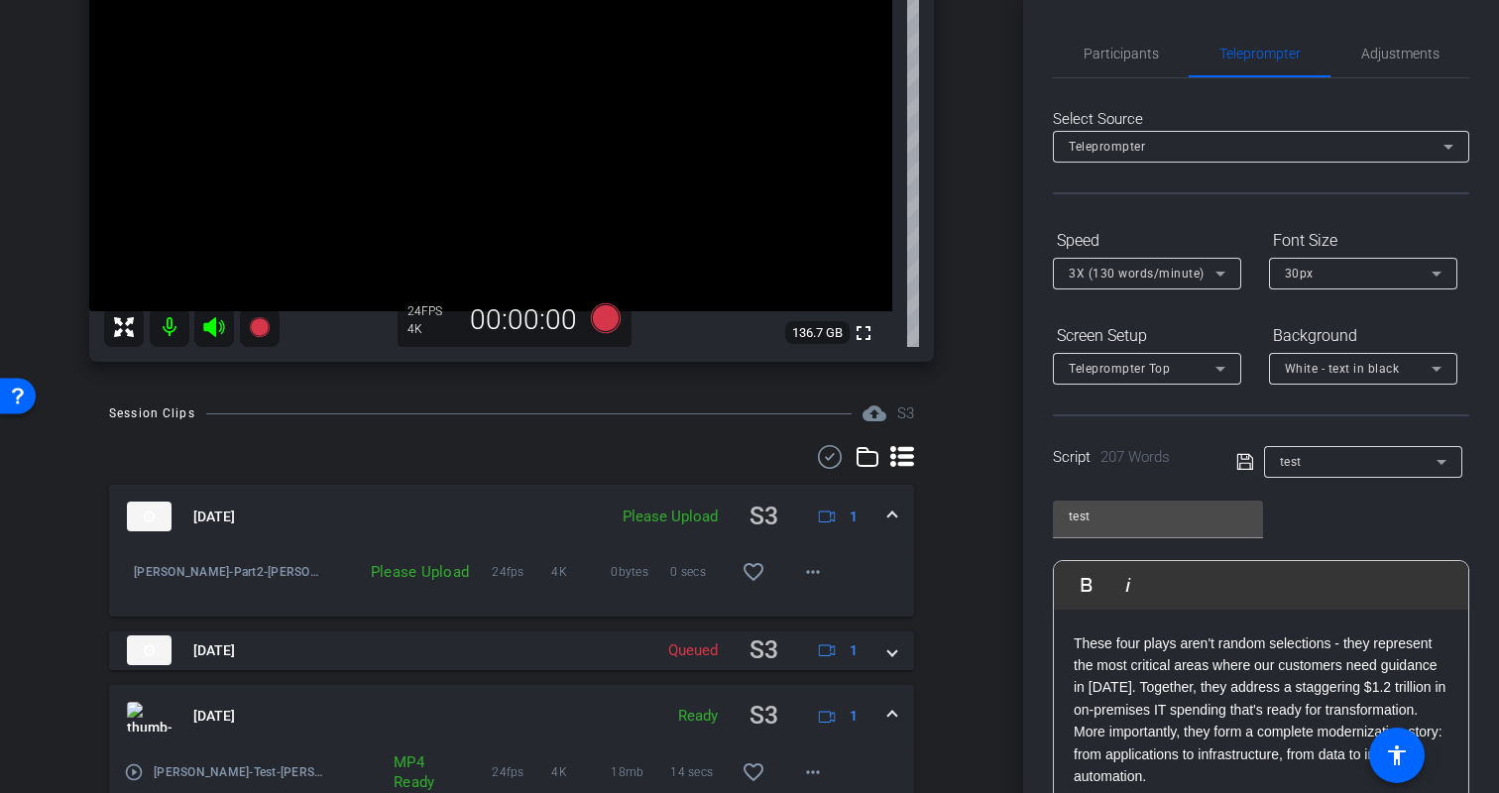
scroll to position [337, 0]
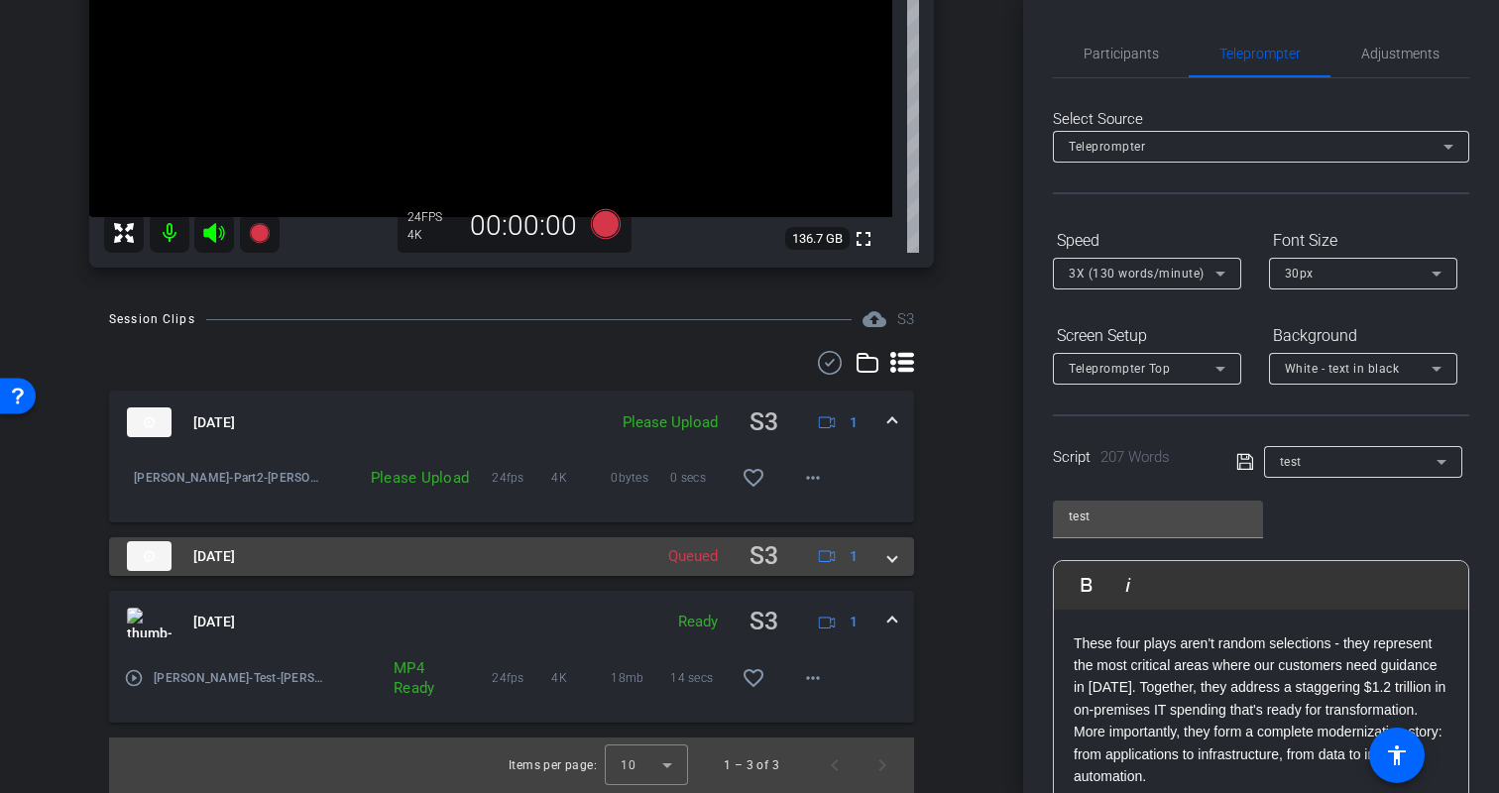
click at [626, 564] on mat-panel-title "Aug 18, 2025" at bounding box center [385, 556] width 516 height 39
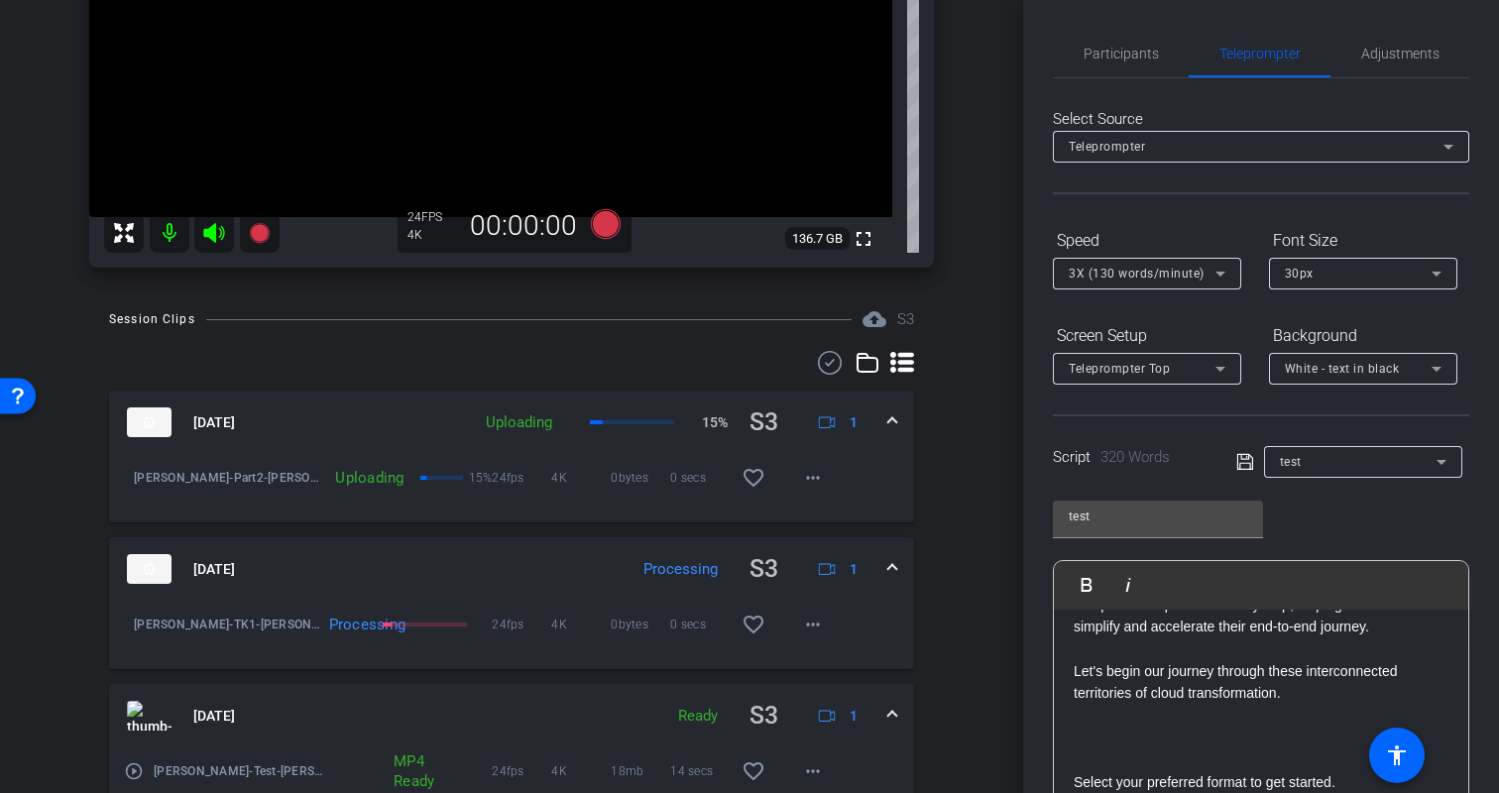
click at [938, 574] on div "Session Clips cloud_upload S3 Aug 18, 2025 Uploading 15% S3 1 Kristin-Part2-Kri…" at bounding box center [512, 596] width 924 height 579
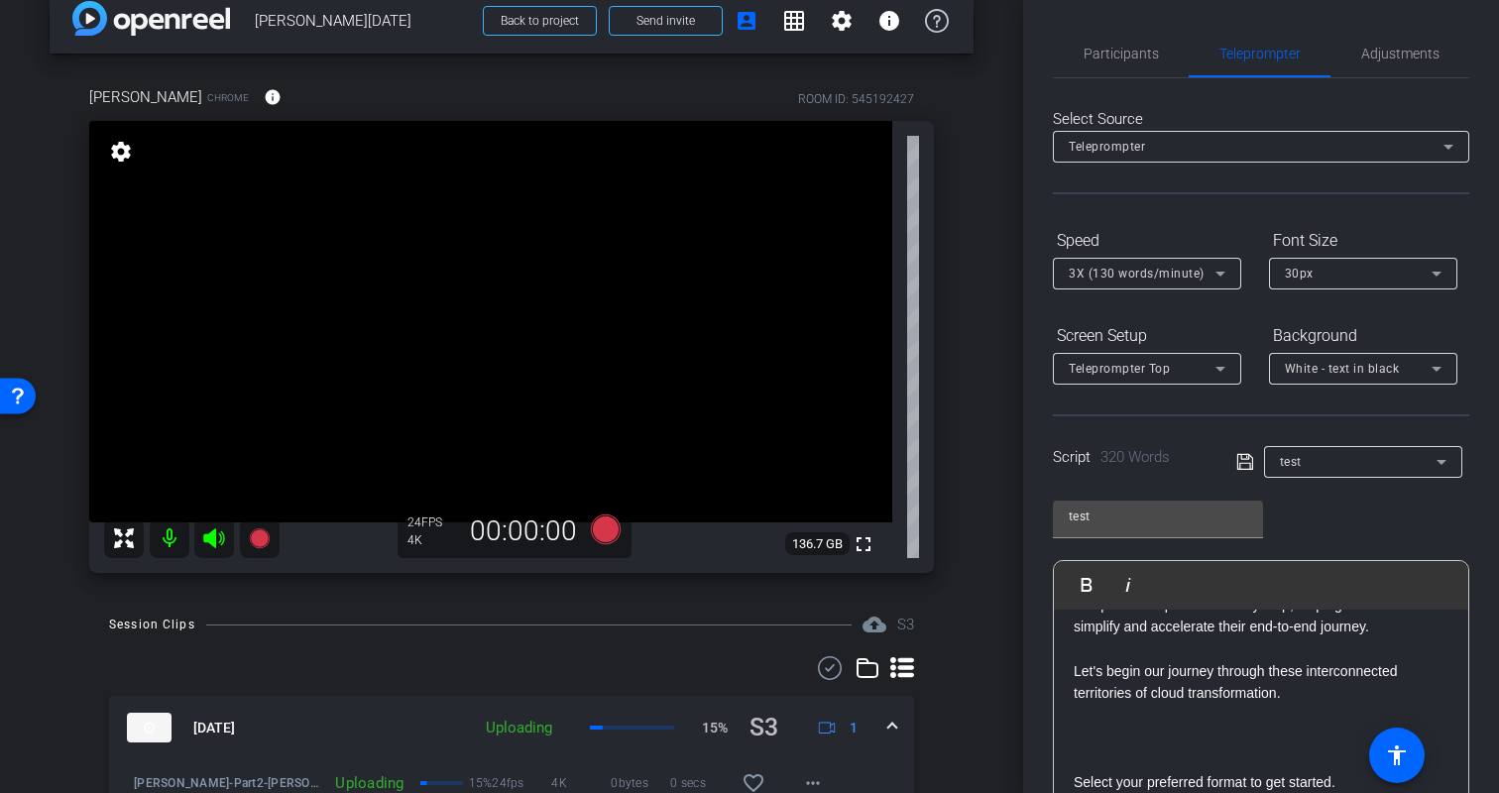
scroll to position [0, 0]
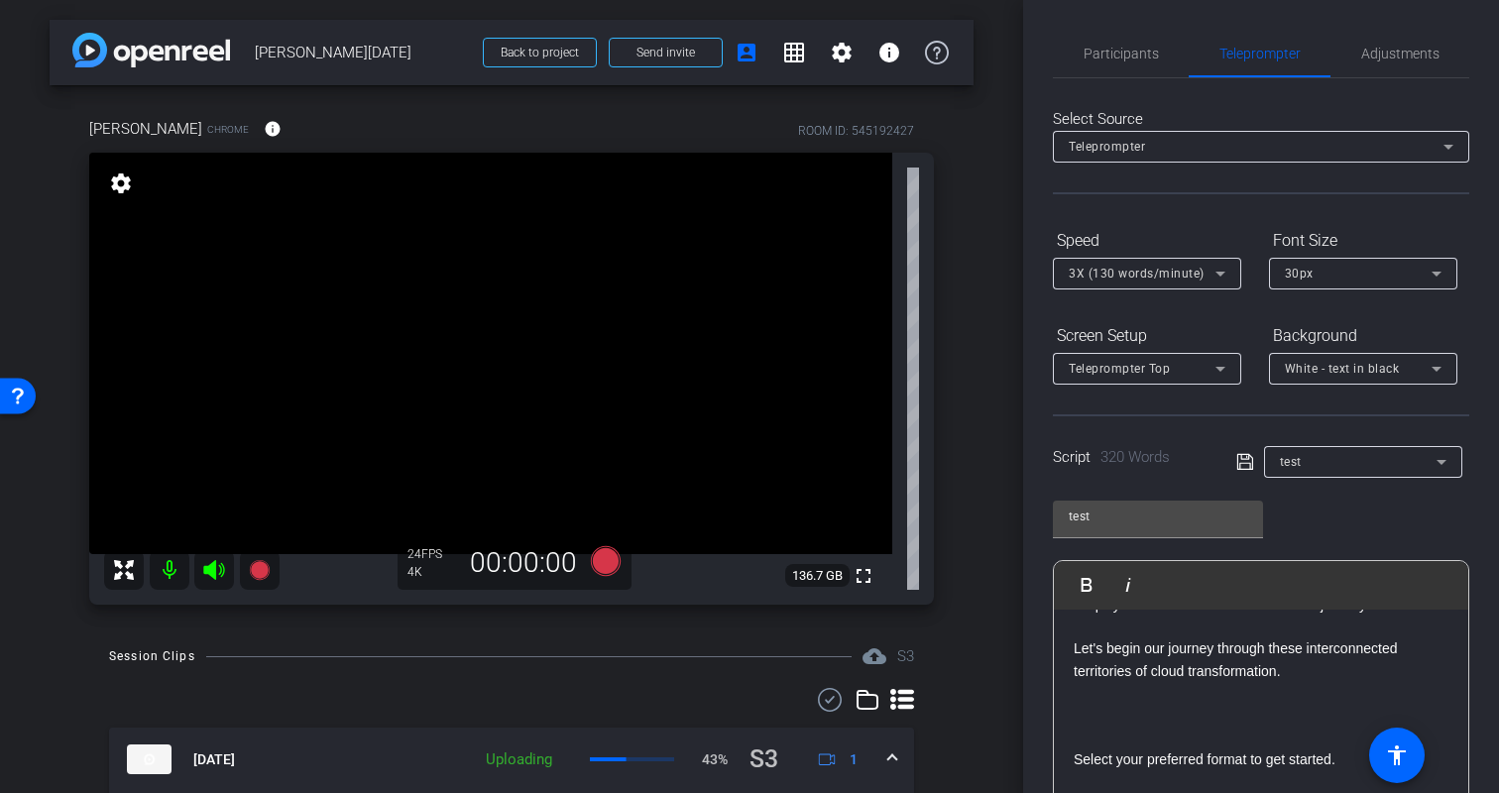
click at [1480, 514] on div "Participants Teleprompter Adjustments biso@amazon.com Director Erica Bethel Dir…" at bounding box center [1261, 396] width 476 height 793
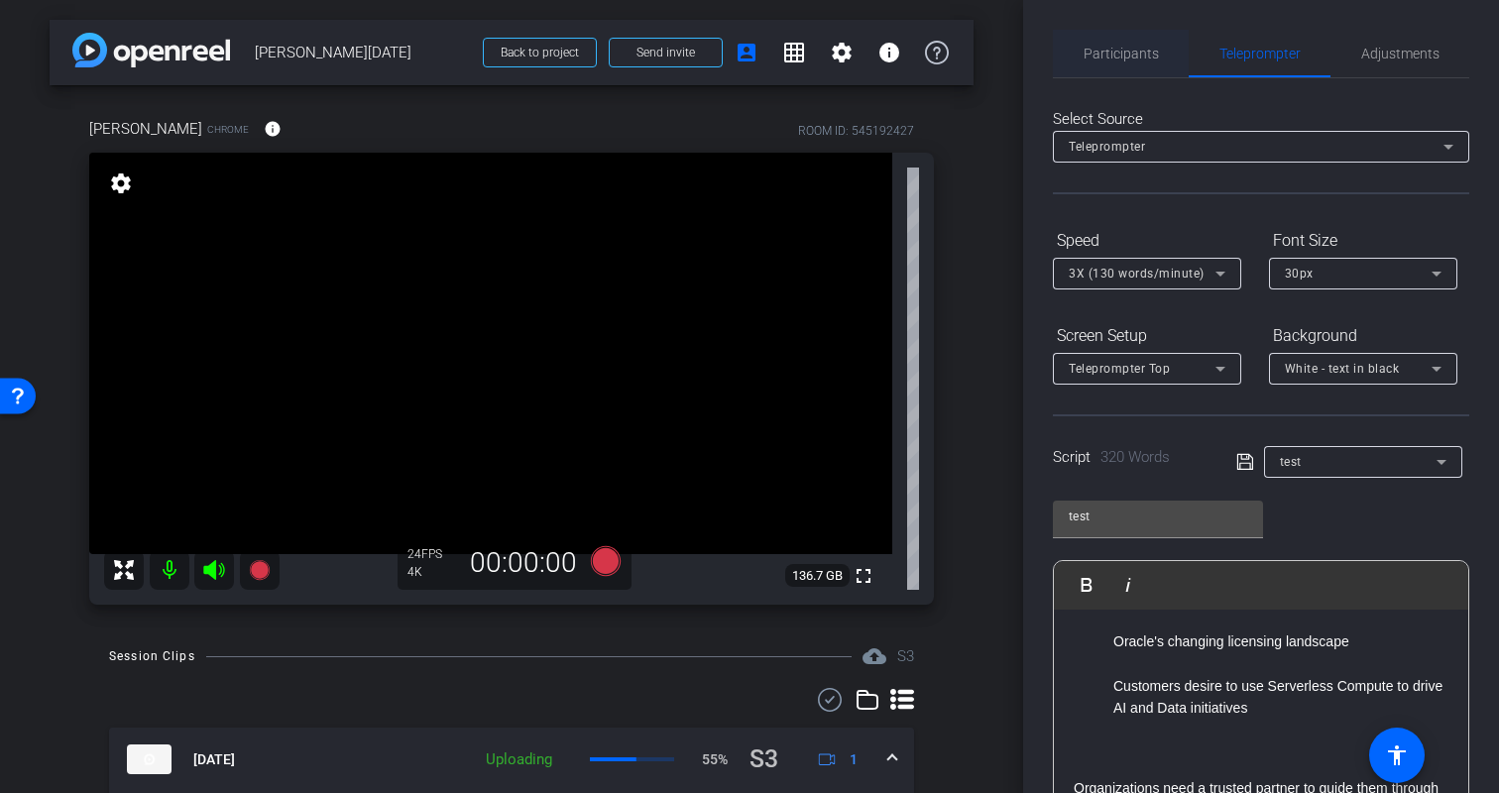
click at [1118, 53] on span "Participants" at bounding box center [1121, 54] width 75 height 14
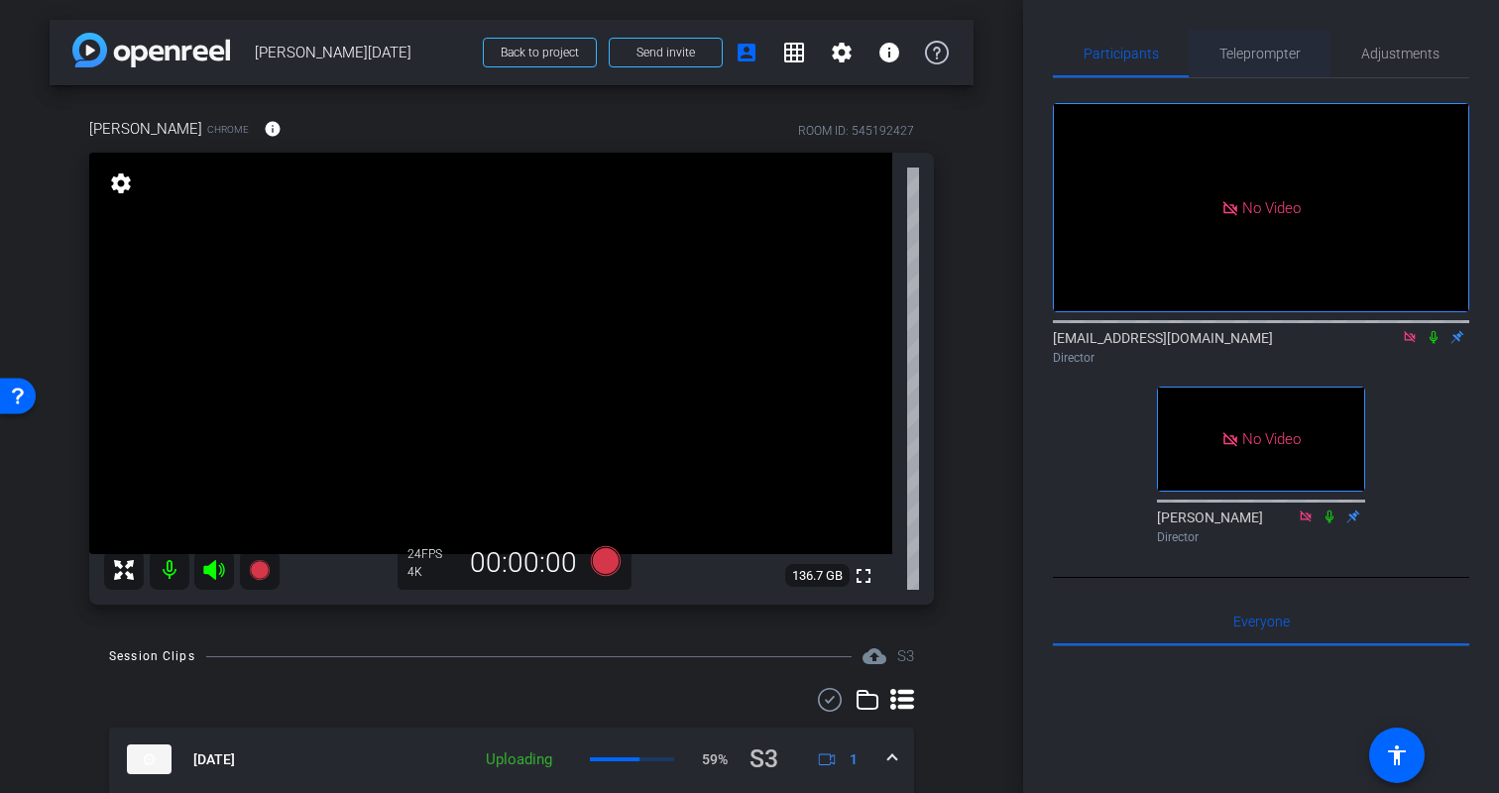
click at [1241, 50] on span "Teleprompter" at bounding box center [1260, 54] width 81 height 14
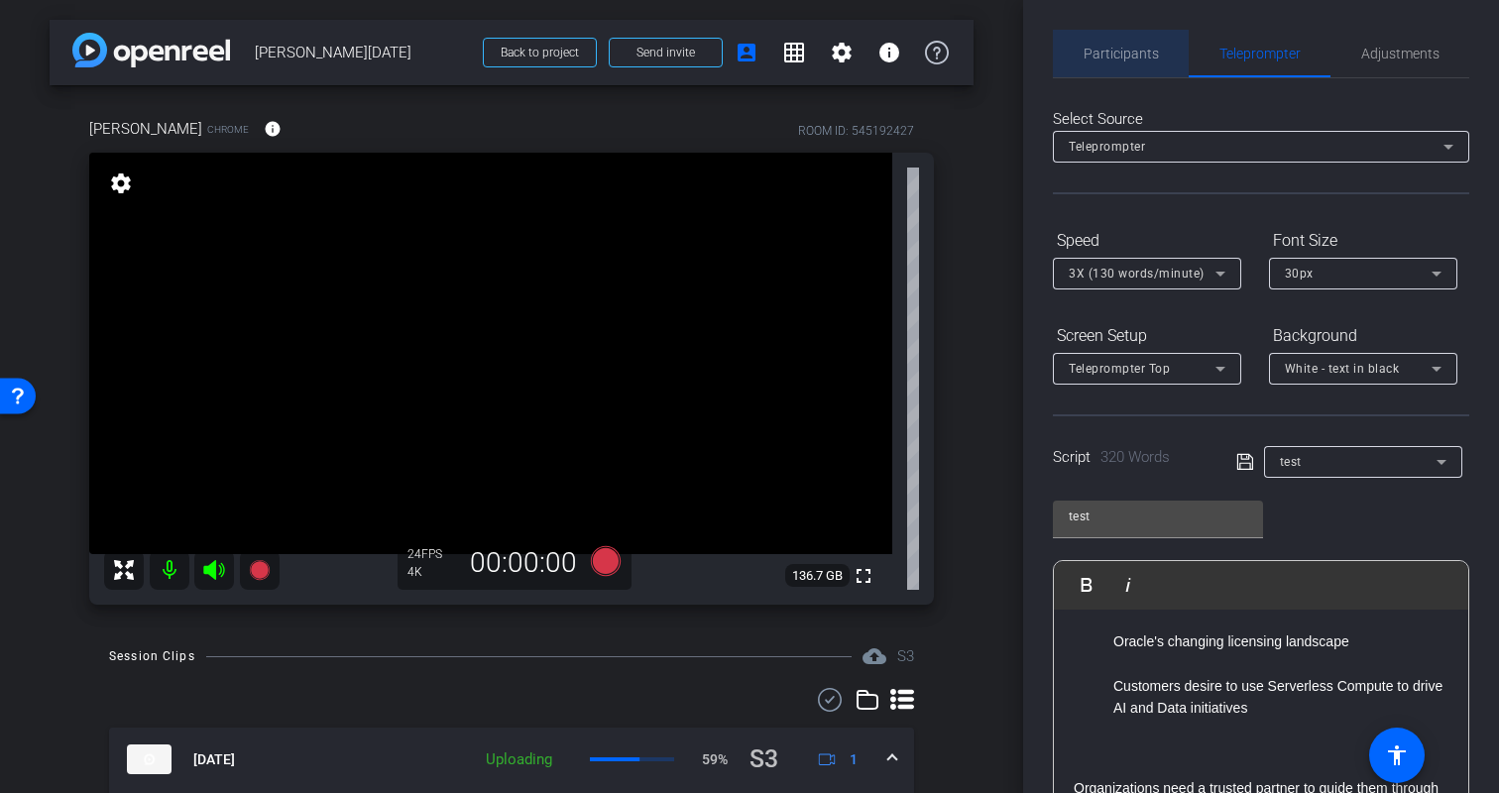
click at [1151, 54] on span "Participants" at bounding box center [1121, 54] width 75 height 14
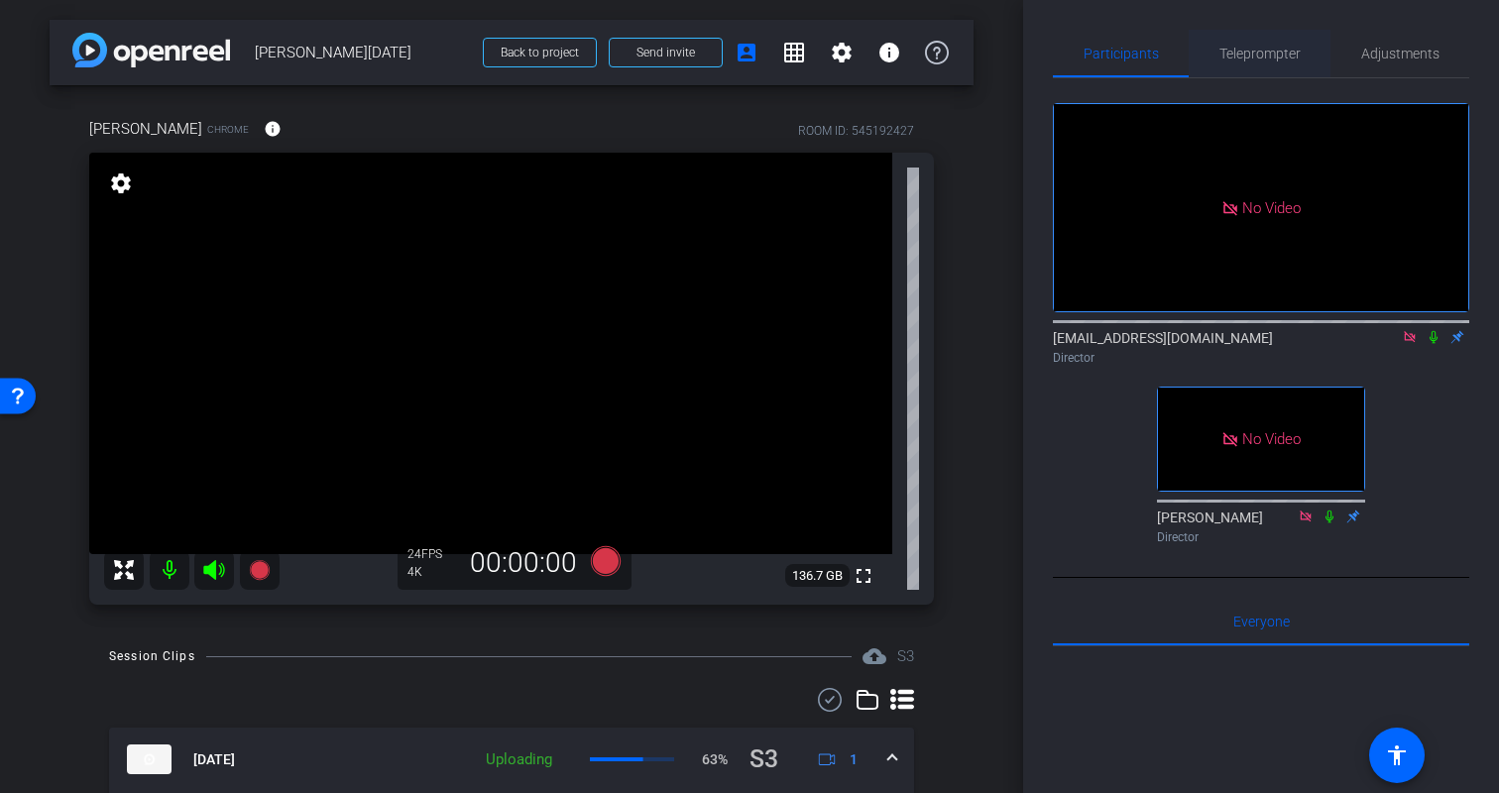
click at [1245, 52] on span "Teleprompter" at bounding box center [1260, 54] width 81 height 14
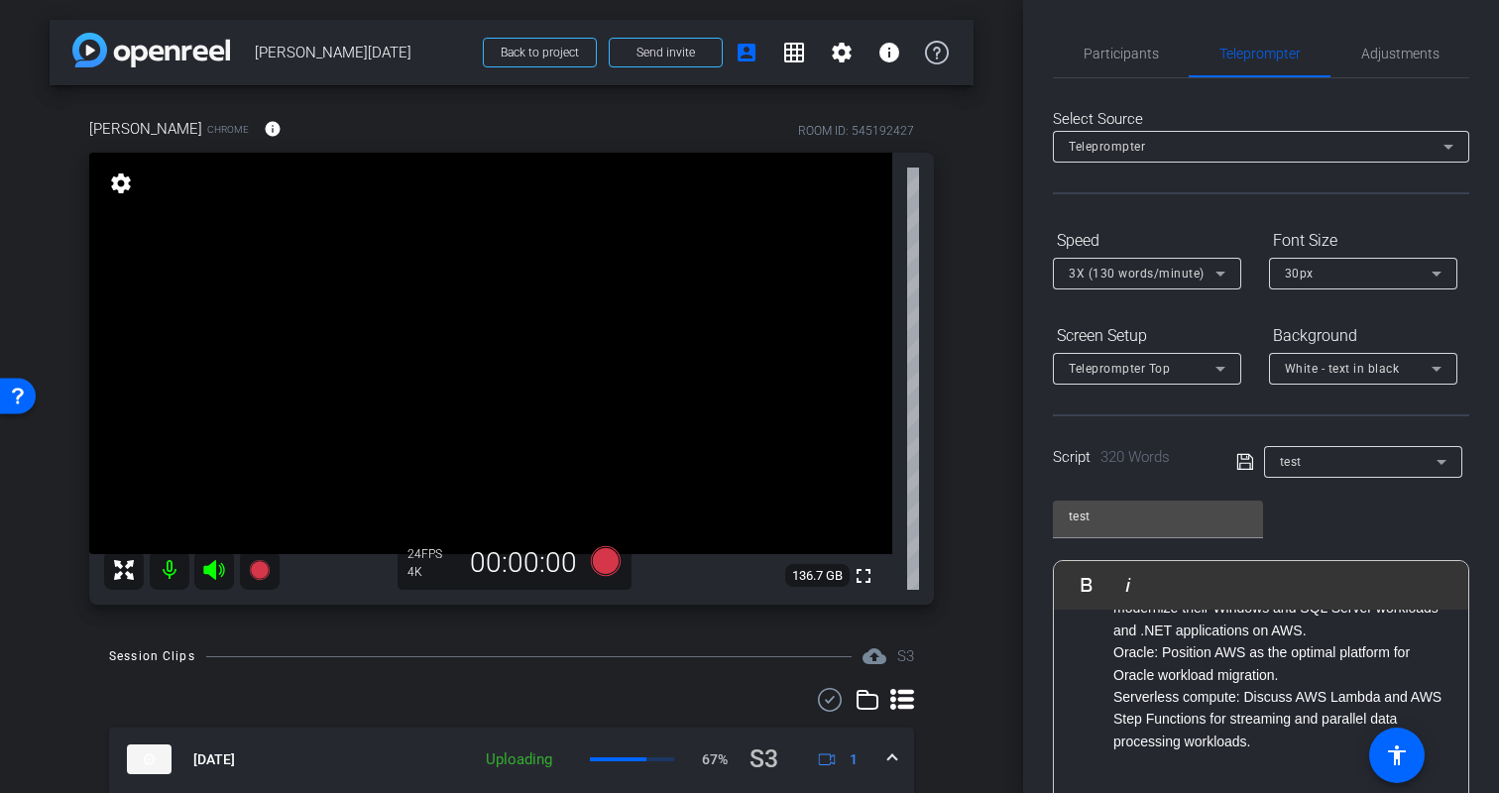
scroll to position [1099, 0]
click at [1462, 542] on div "test Play Play from this location Play Selected Play and display the selected t…" at bounding box center [1261, 647] width 416 height 322
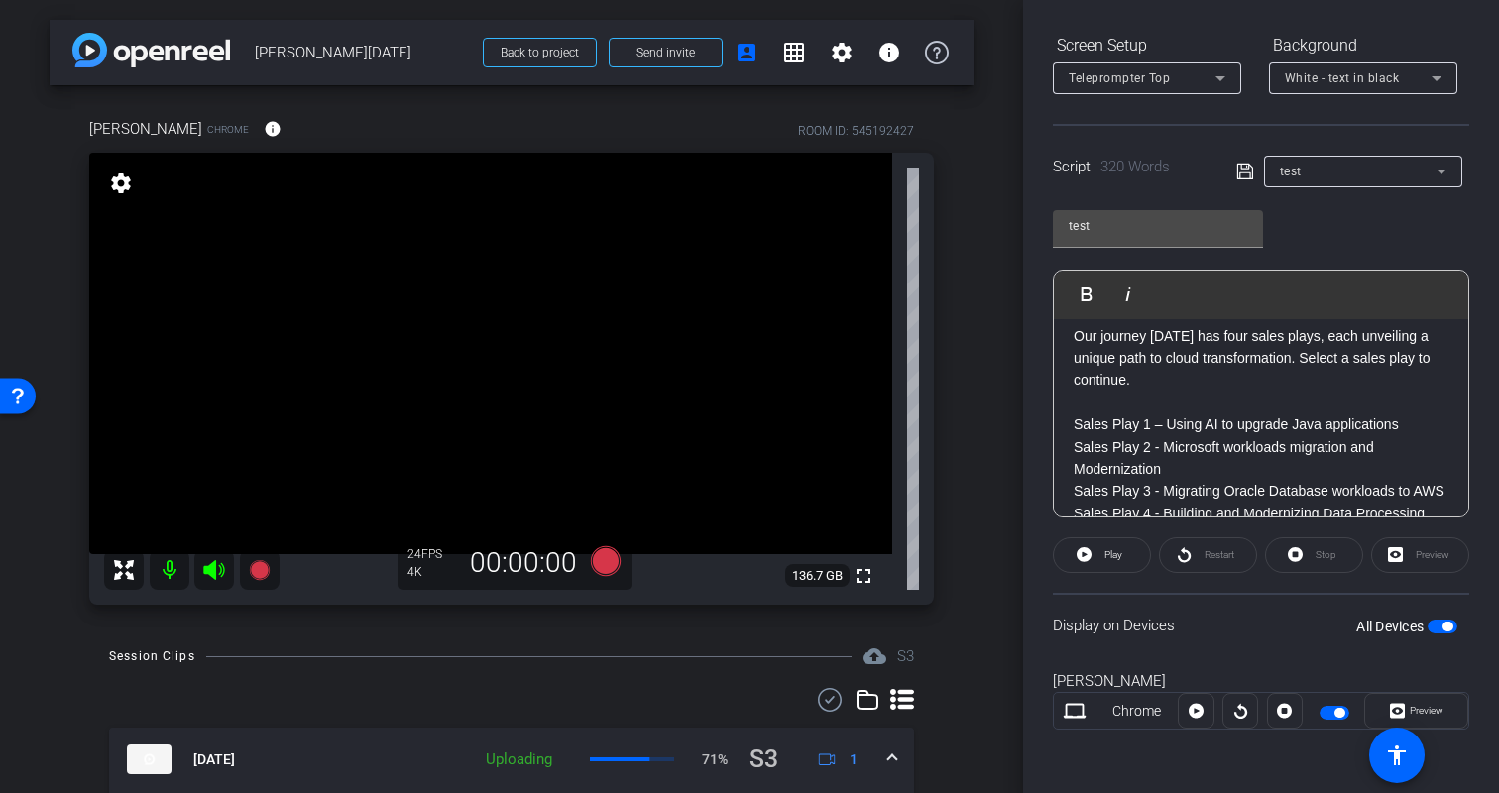
scroll to position [1267, 0]
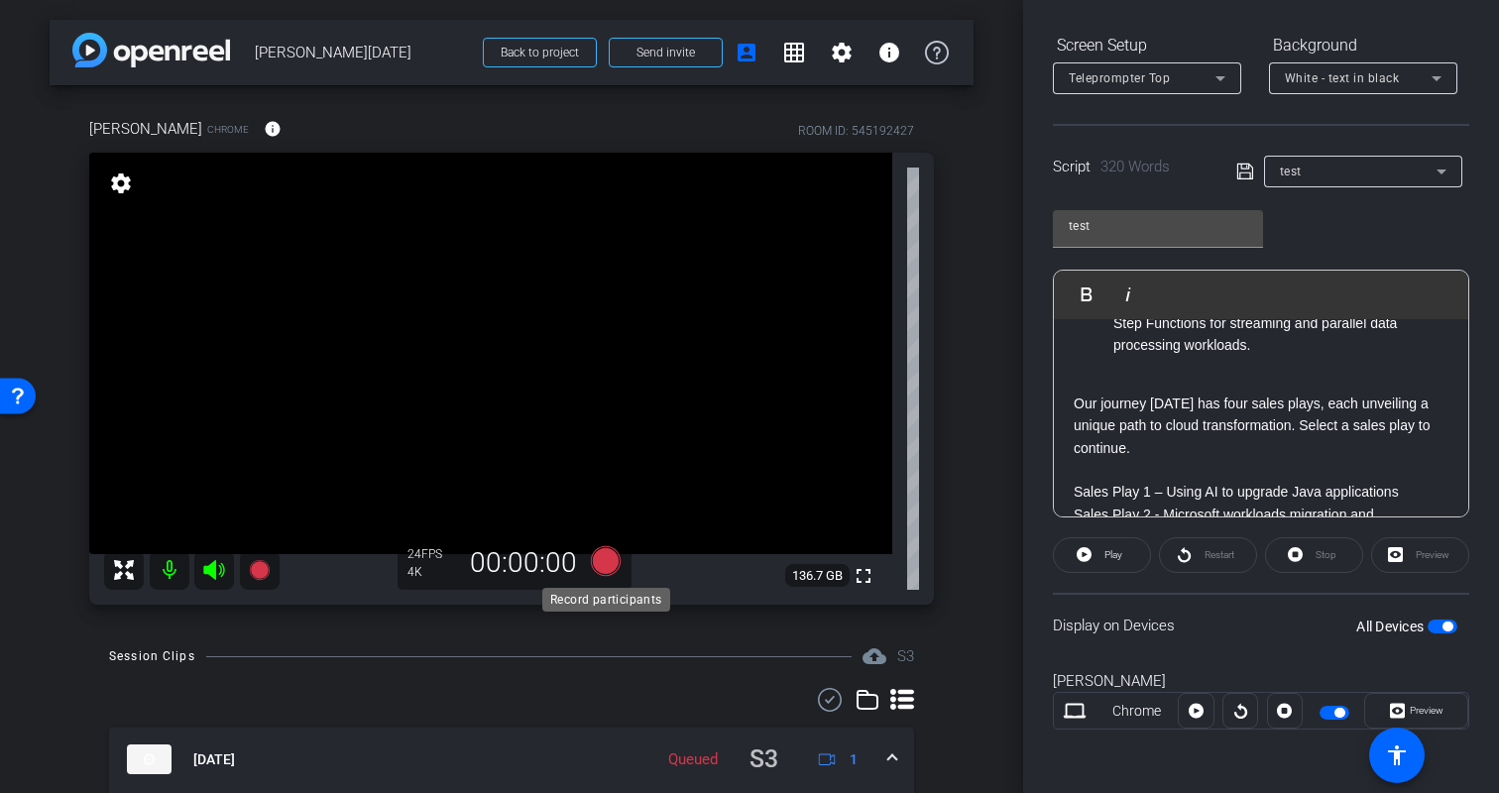
click at [609, 560] on icon at bounding box center [606, 561] width 30 height 30
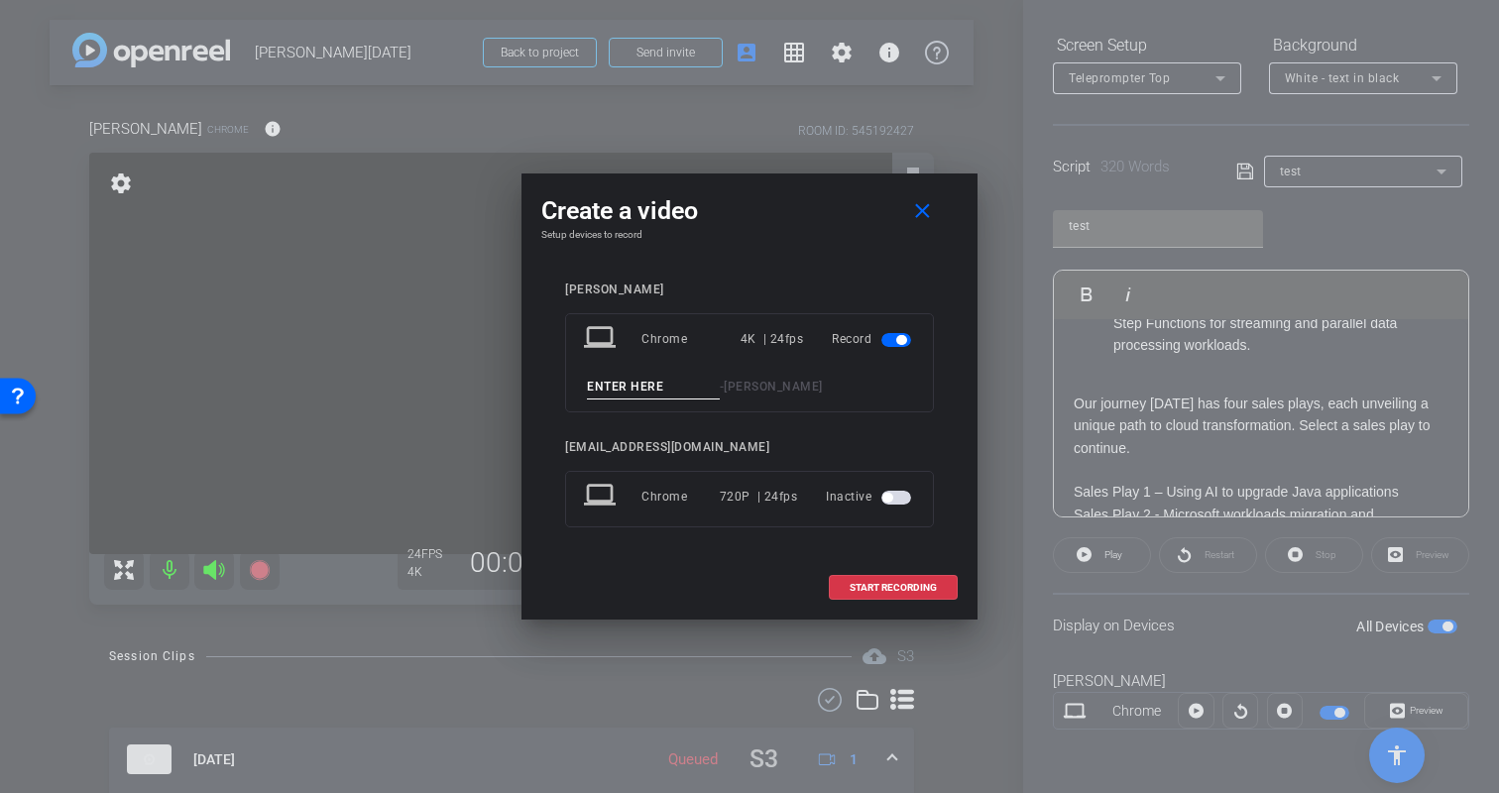
click at [673, 390] on input at bounding box center [653, 387] width 133 height 25
type input "Kristin - PART3"
click at [897, 594] on span at bounding box center [893, 588] width 127 height 48
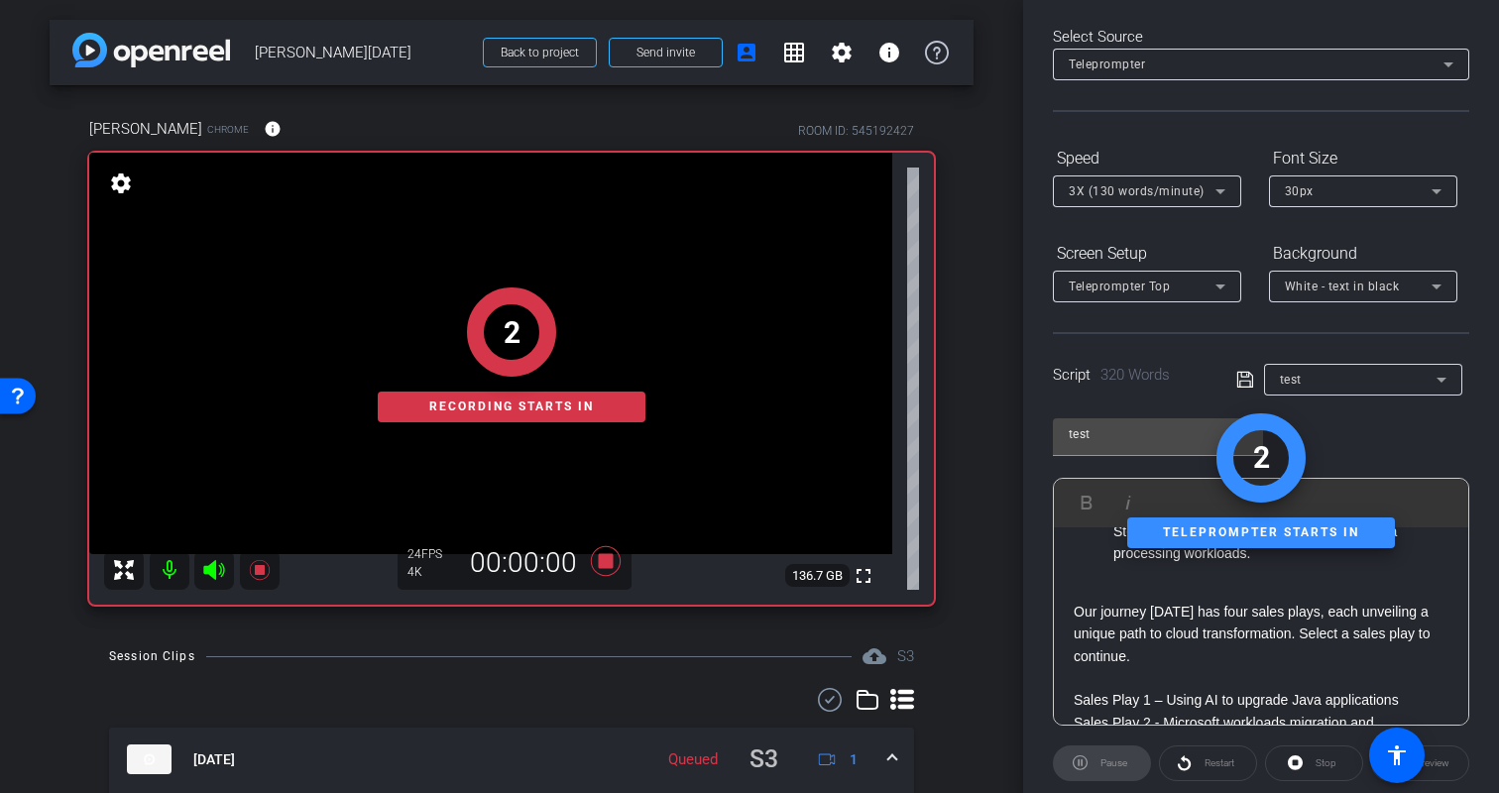
scroll to position [0, 0]
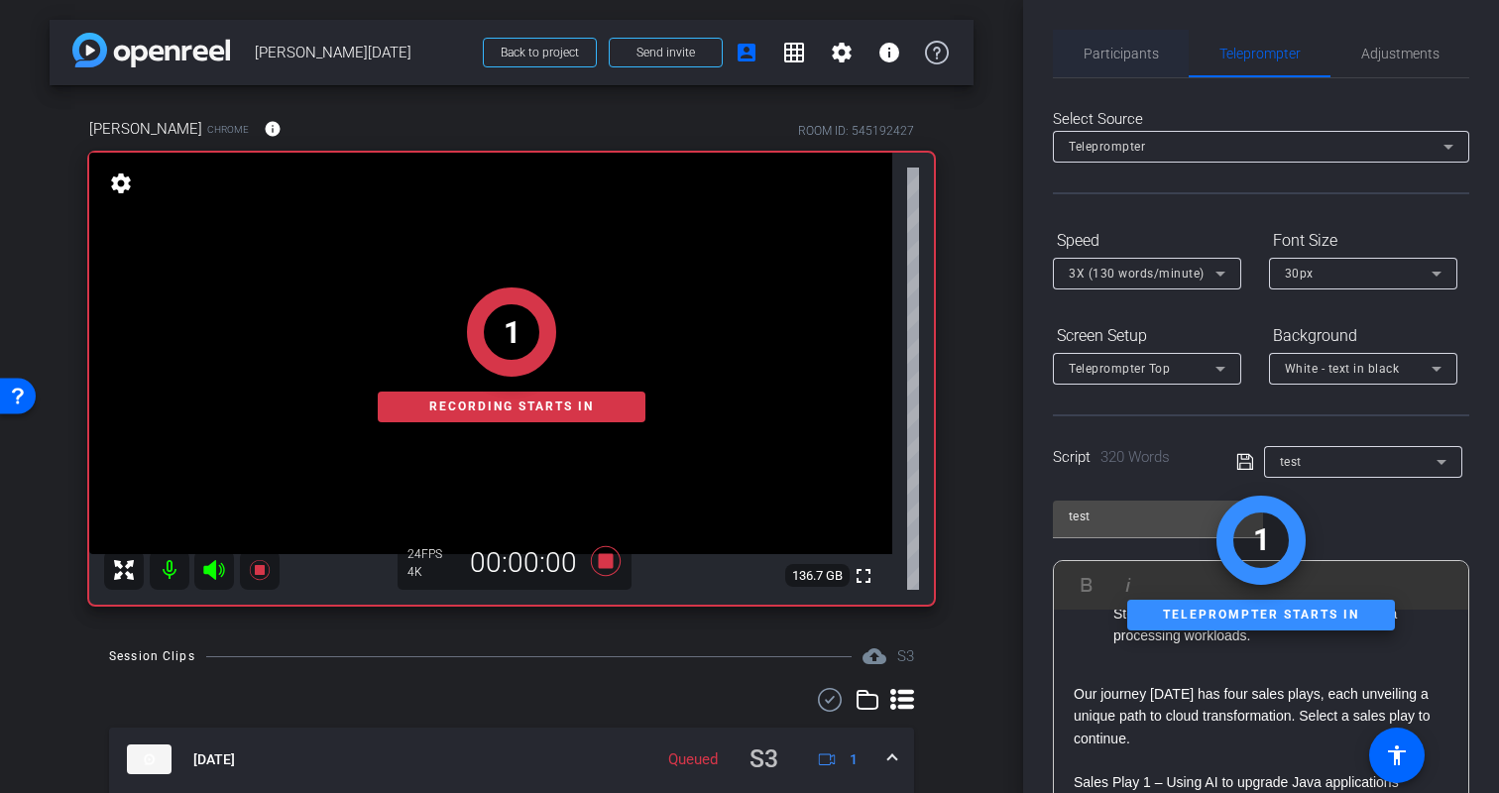
click at [1131, 52] on span "Participants" at bounding box center [1121, 54] width 75 height 14
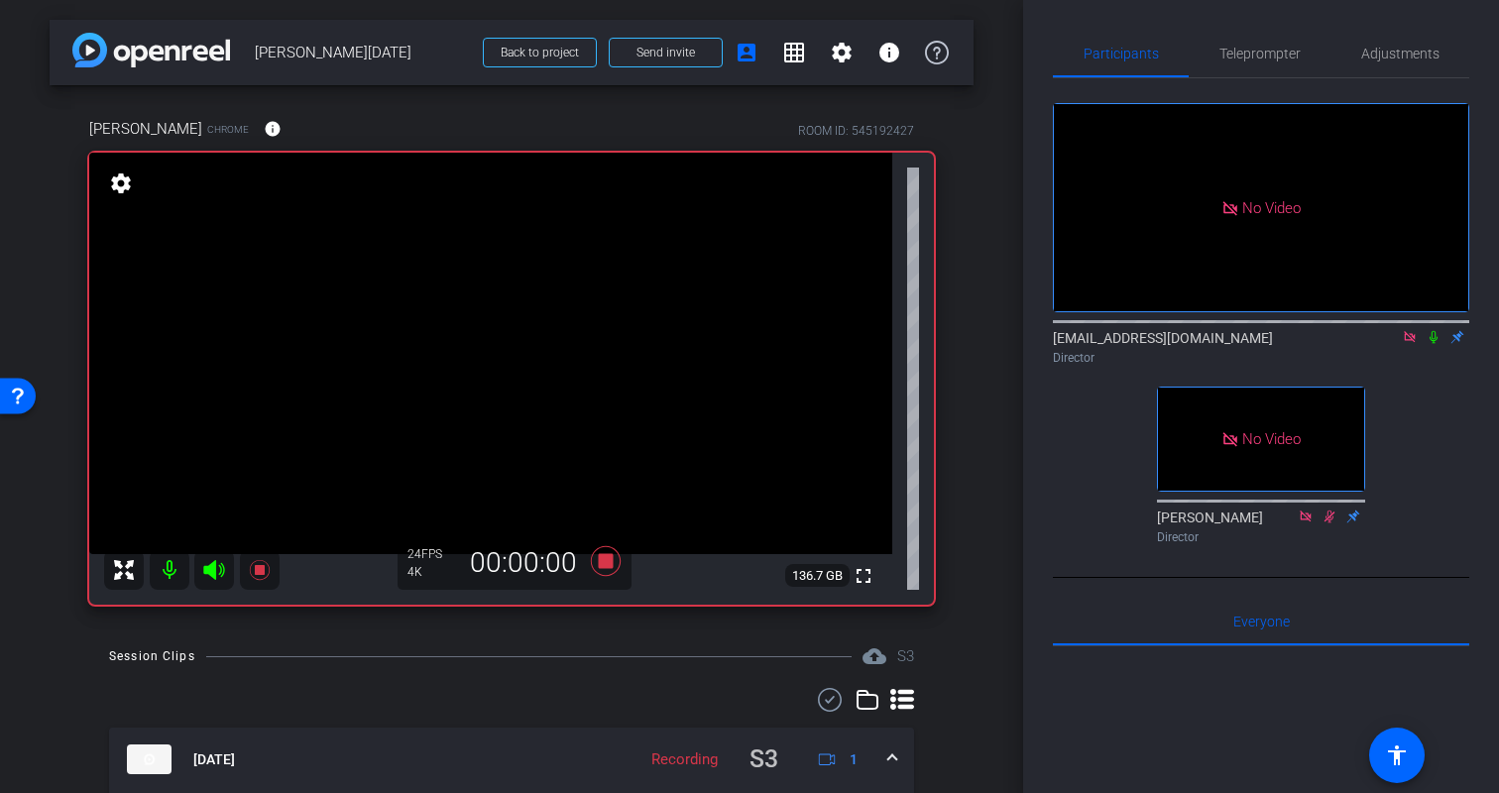
click at [1437, 339] on icon at bounding box center [1434, 337] width 8 height 13
click at [1236, 49] on span "Teleprompter" at bounding box center [1260, 54] width 81 height 14
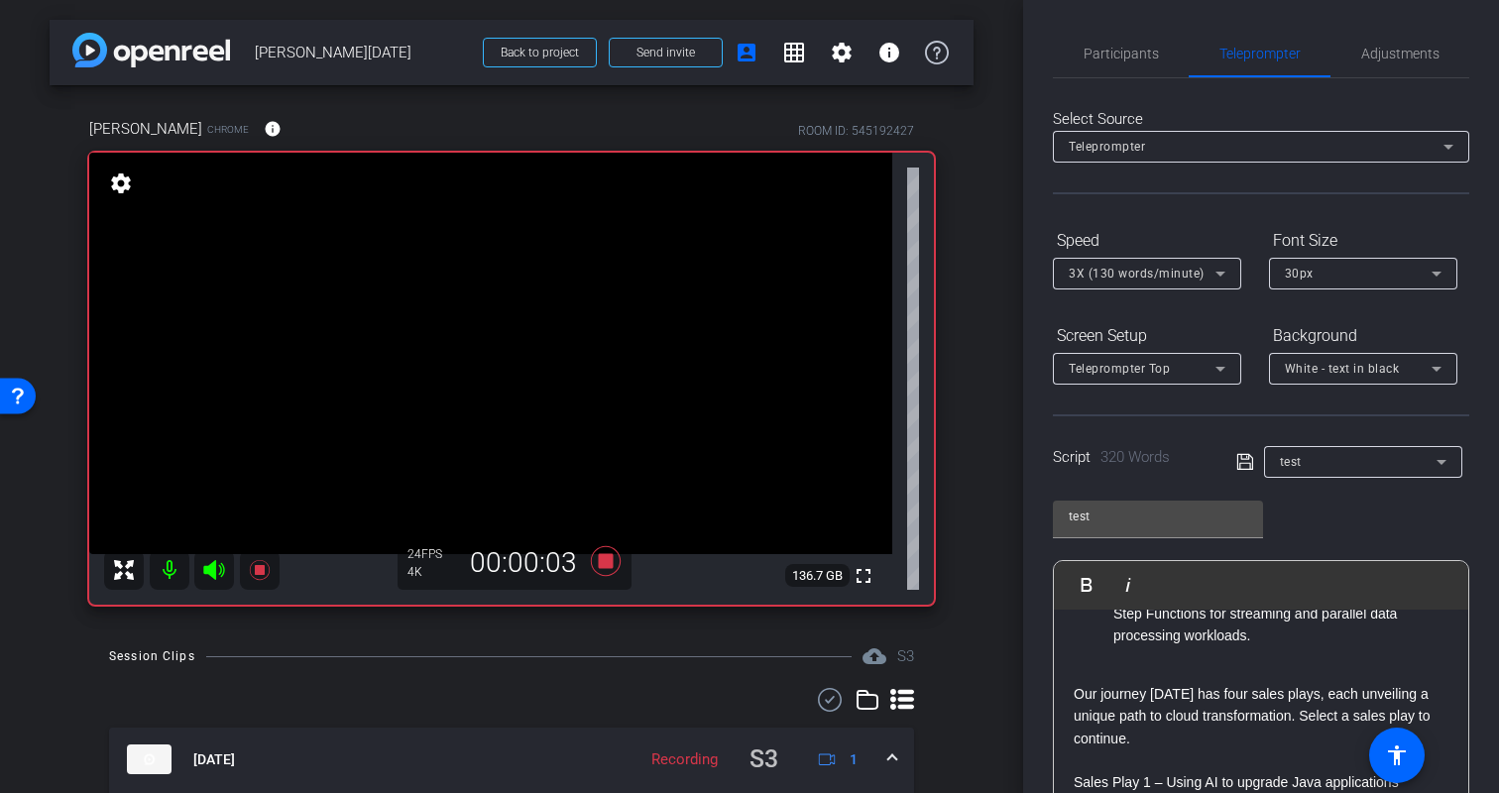
click at [1483, 528] on div "Participants Teleprompter Adjustments biso@amazon.com Director Erica Bethel Dir…" at bounding box center [1261, 396] width 476 height 793
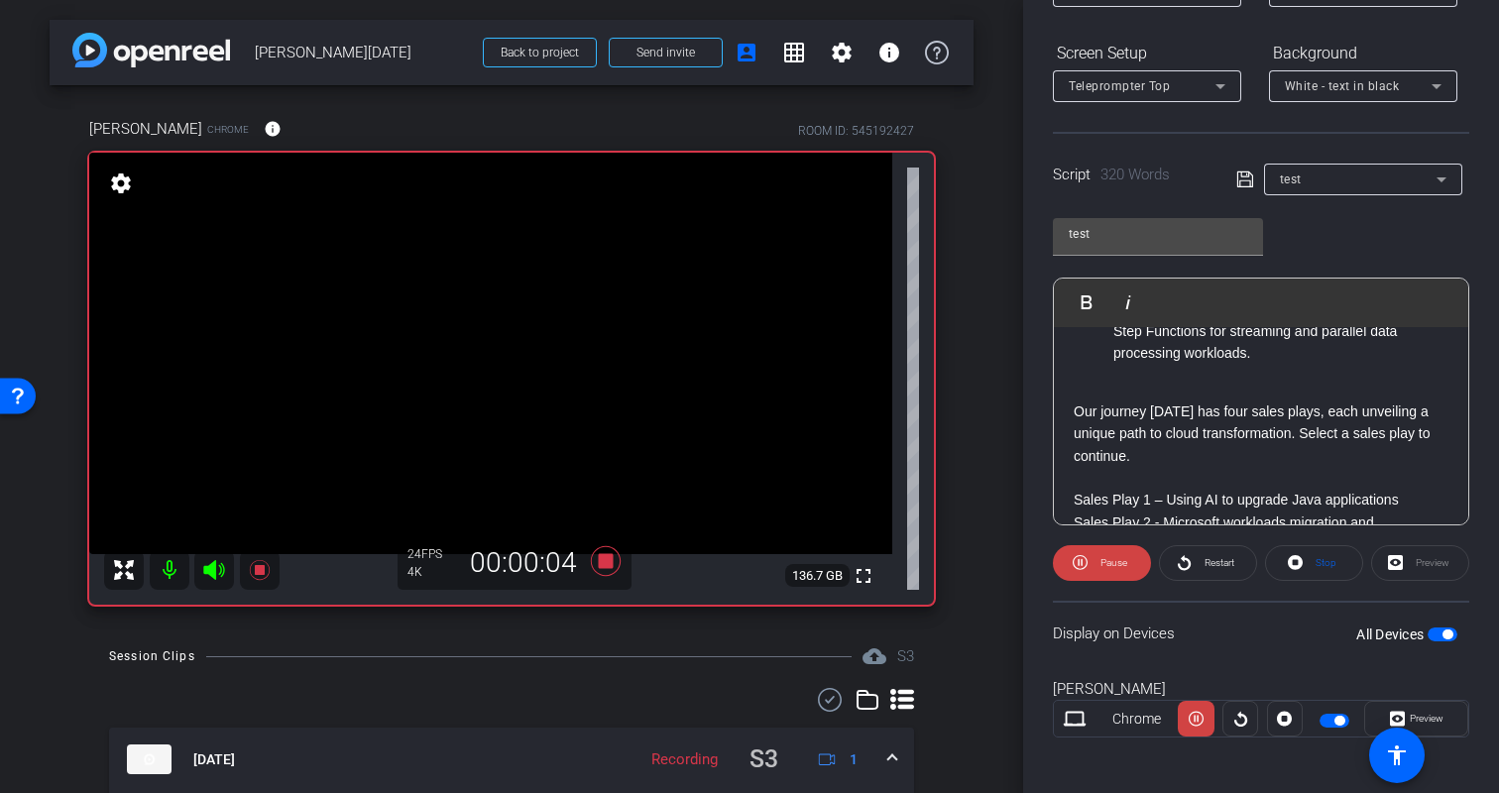
scroll to position [291, 0]
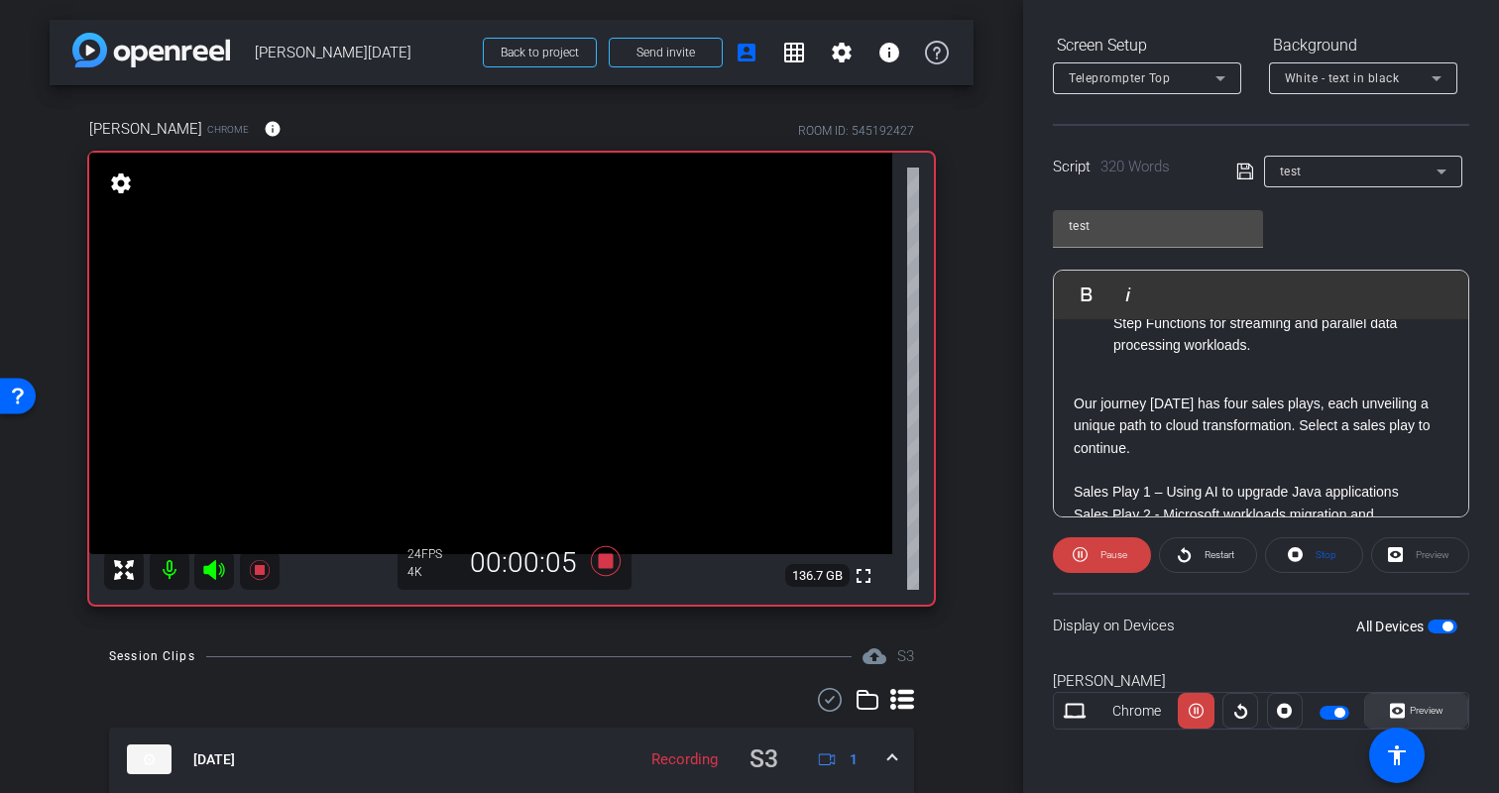
click at [1438, 708] on span "Preview" at bounding box center [1427, 710] width 34 height 11
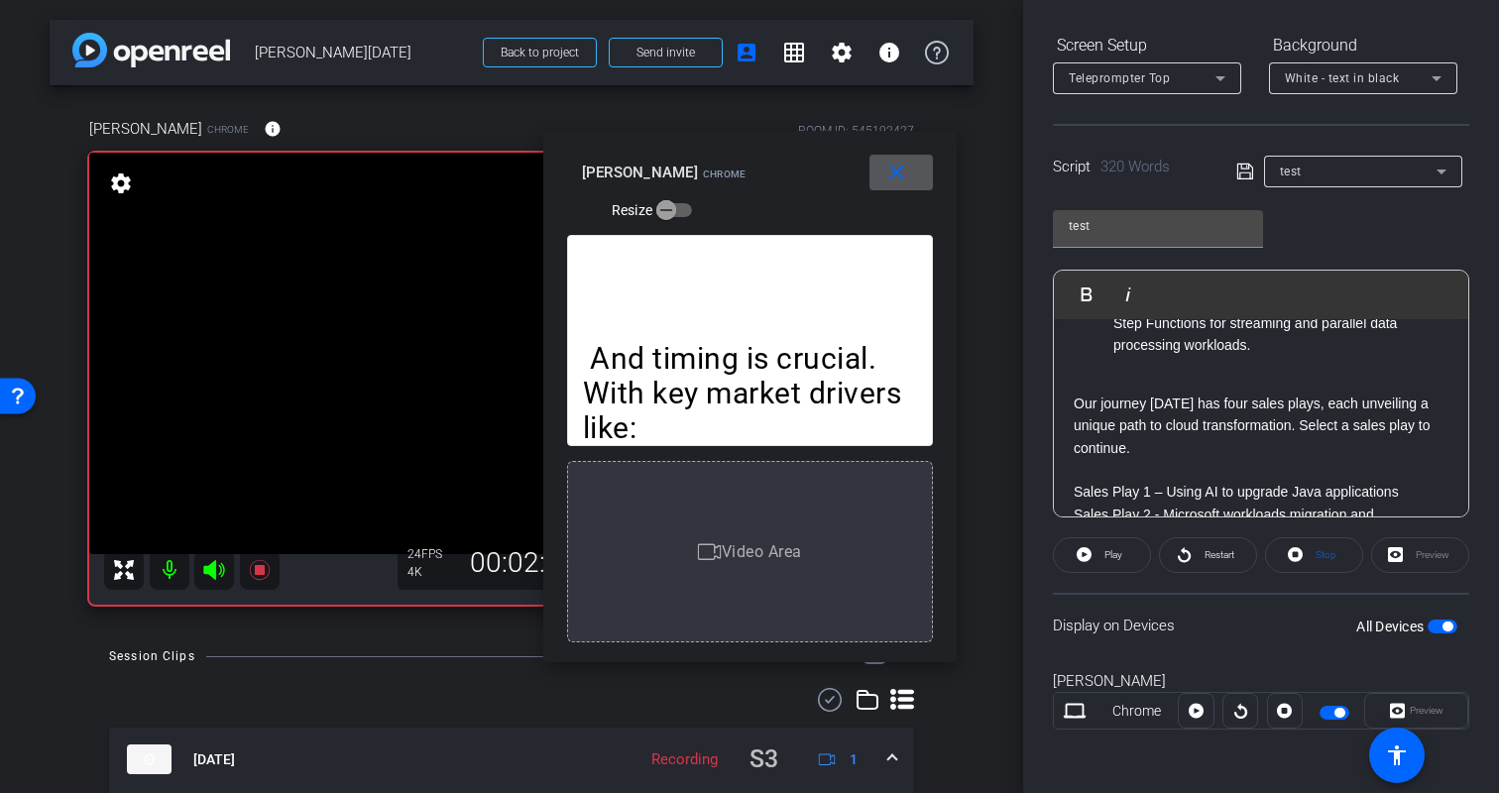
click at [909, 169] on span at bounding box center [901, 173] width 63 height 48
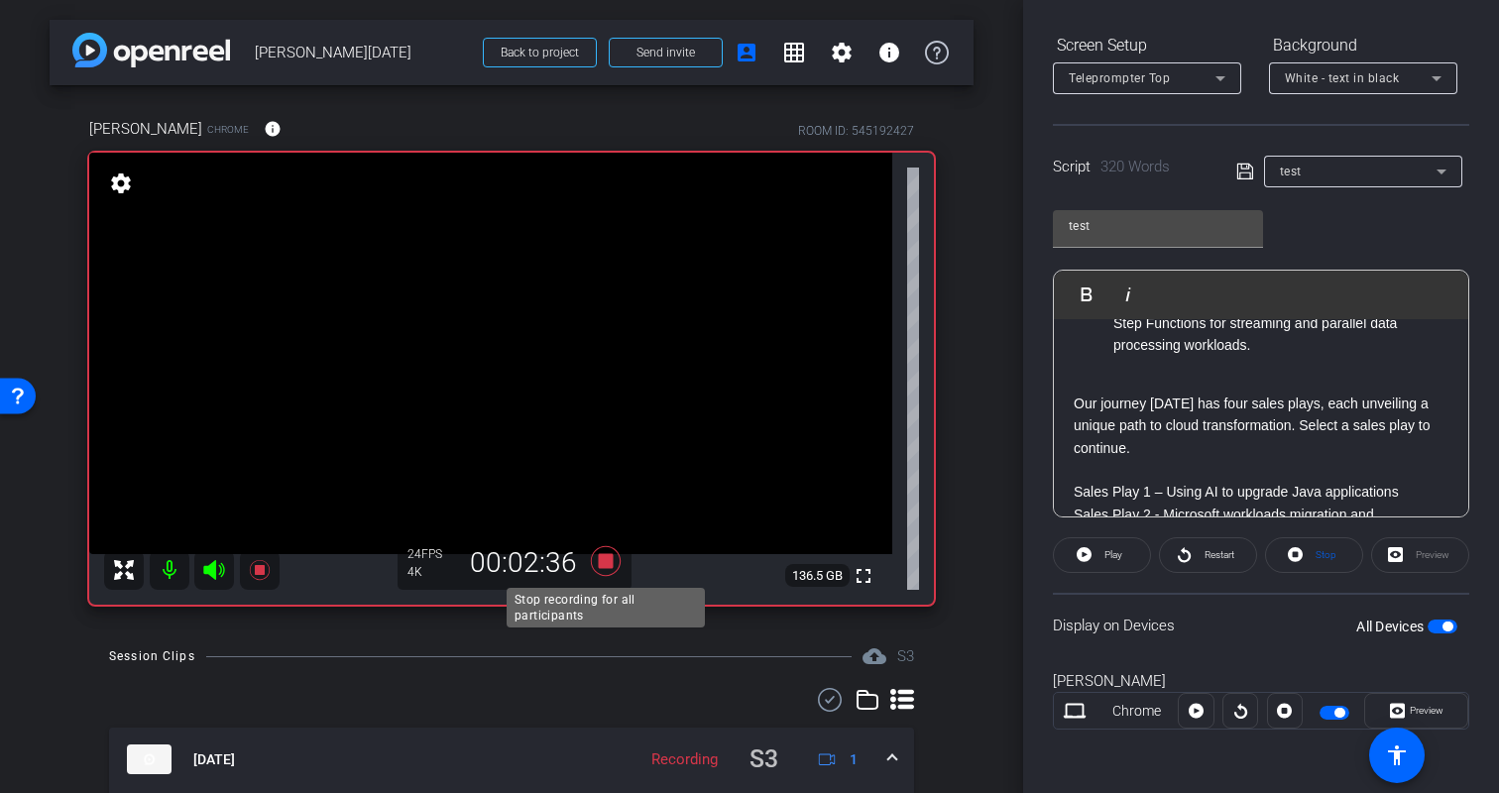
click at [615, 559] on icon at bounding box center [606, 561] width 48 height 36
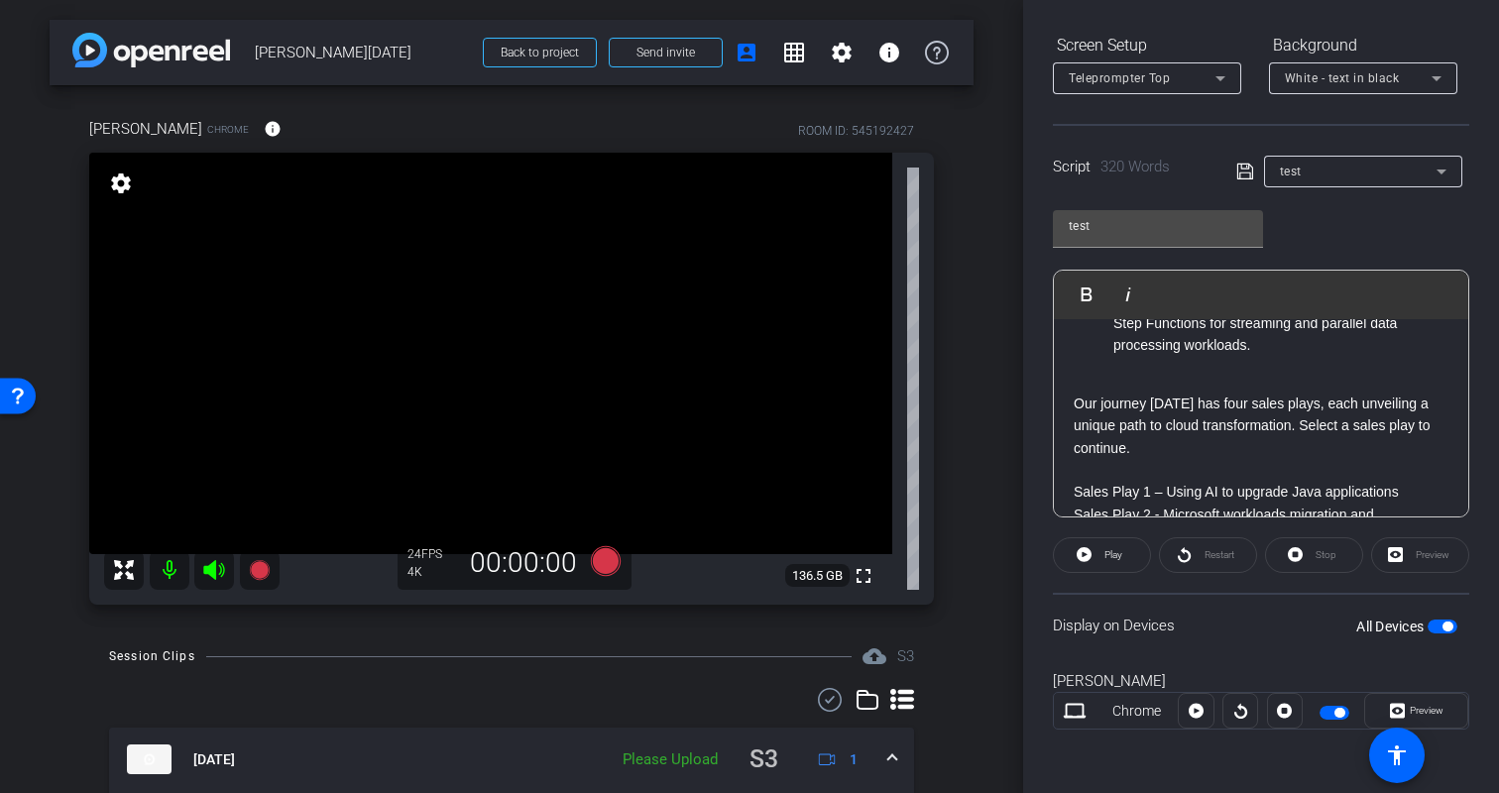
scroll to position [0, 0]
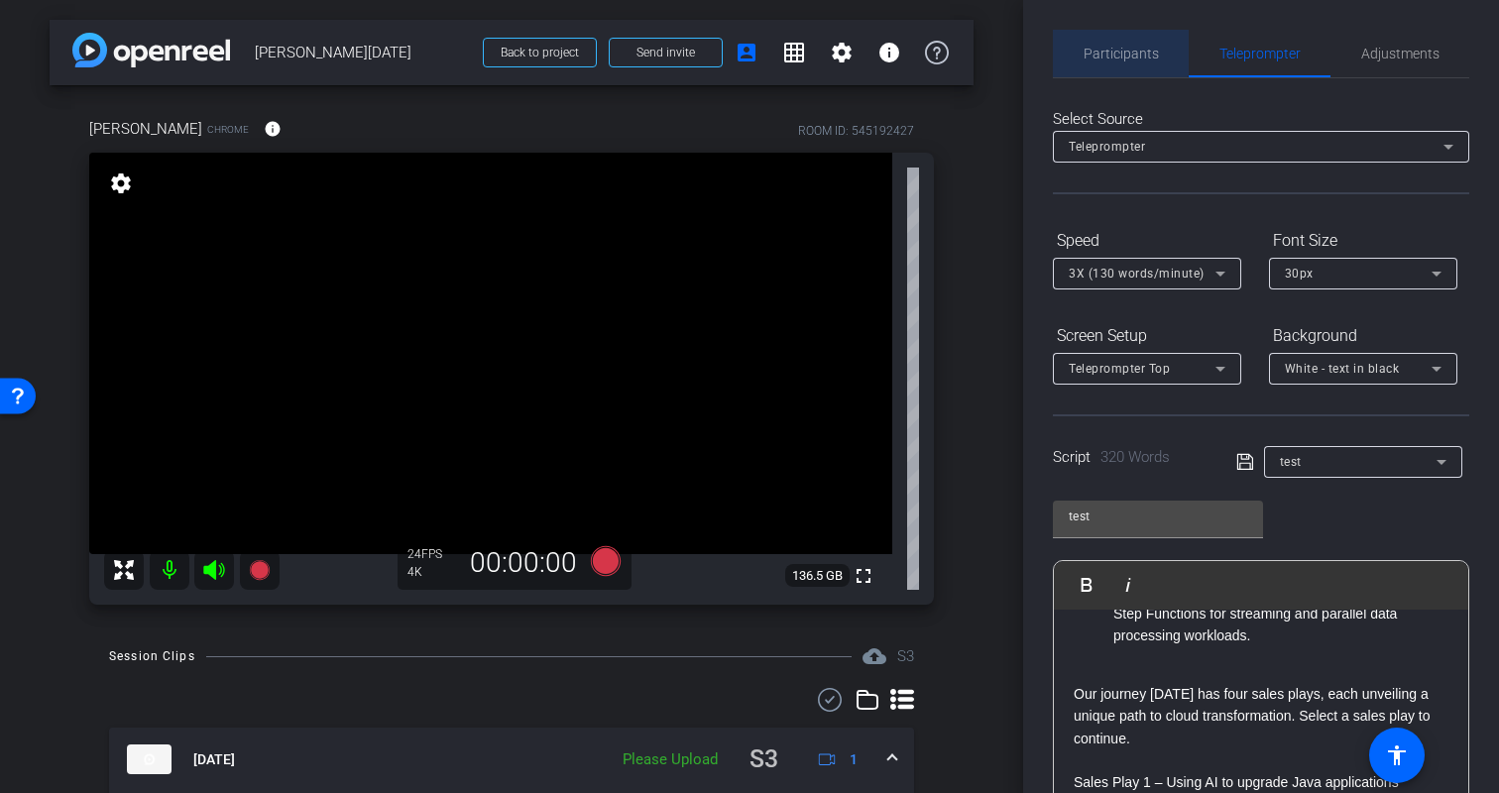
click at [1116, 47] on span "Participants" at bounding box center [1121, 54] width 75 height 14
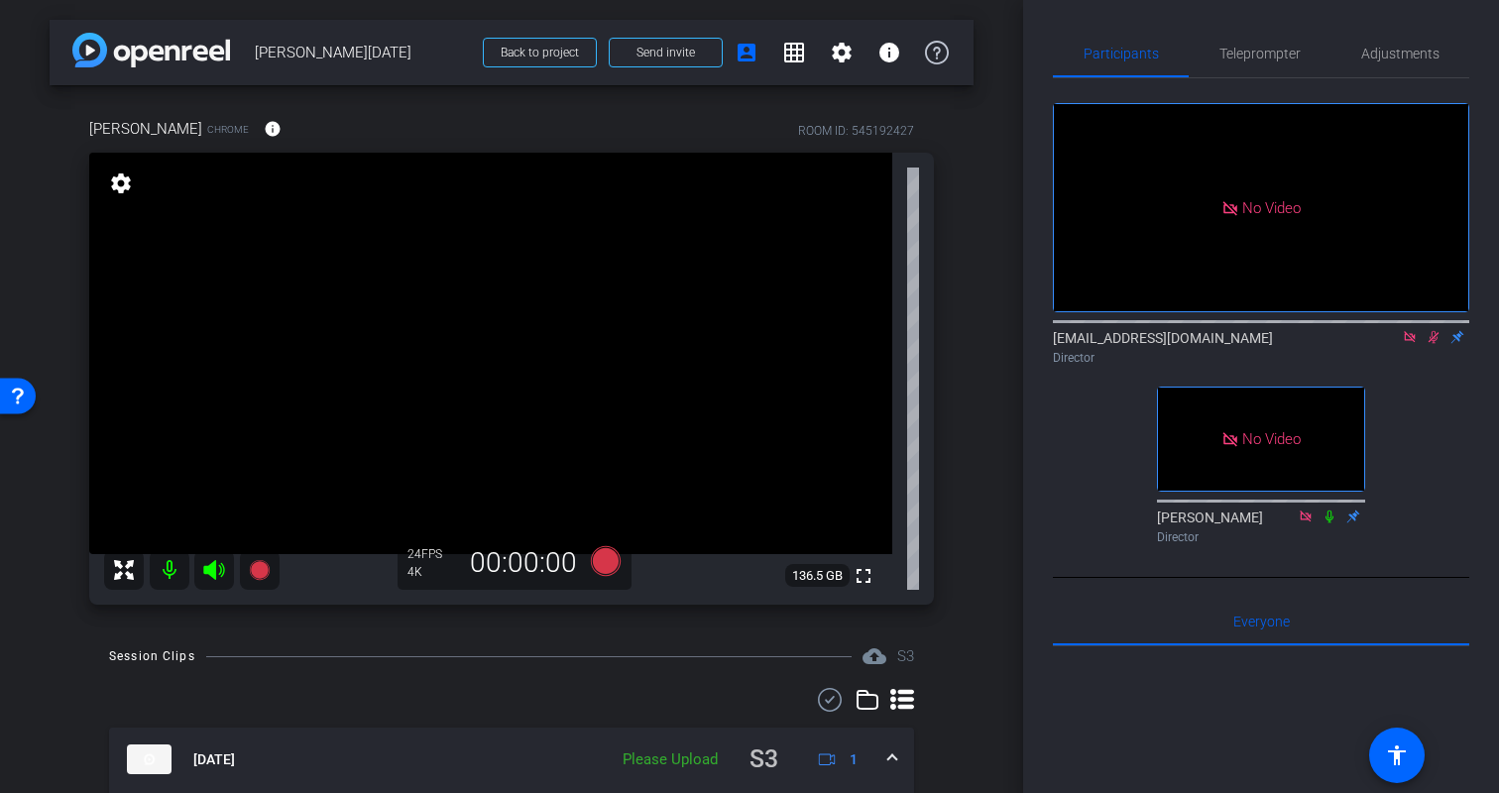
click at [1426, 335] on icon at bounding box center [1434, 337] width 16 height 14
click at [1456, 402] on div "No Video biso@amazon.com Director No Video Erica Bethel Director" at bounding box center [1261, 315] width 416 height 474
click at [1275, 56] on span "Teleprompter" at bounding box center [1260, 54] width 81 height 14
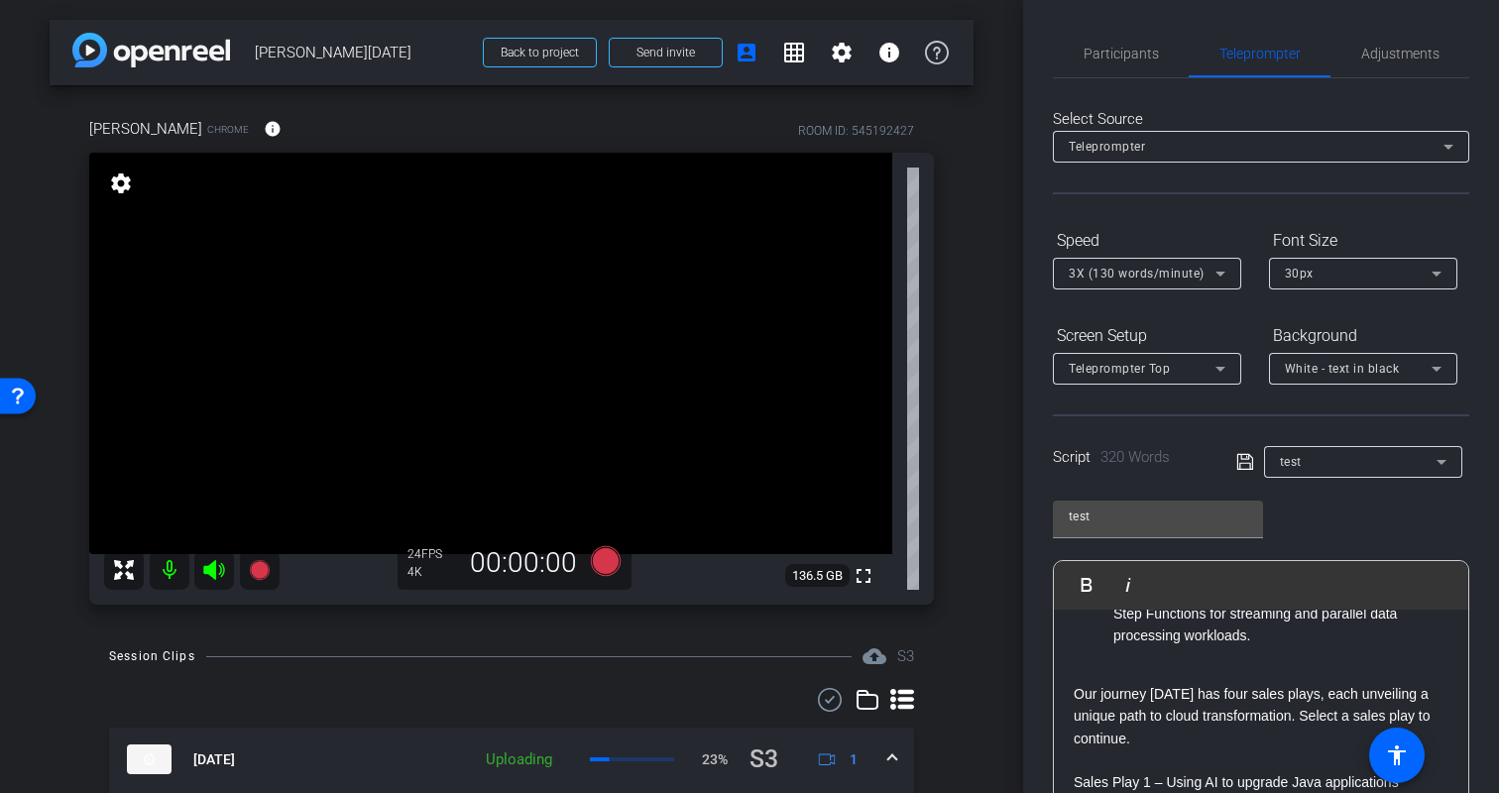
click at [1215, 272] on icon at bounding box center [1221, 274] width 24 height 24
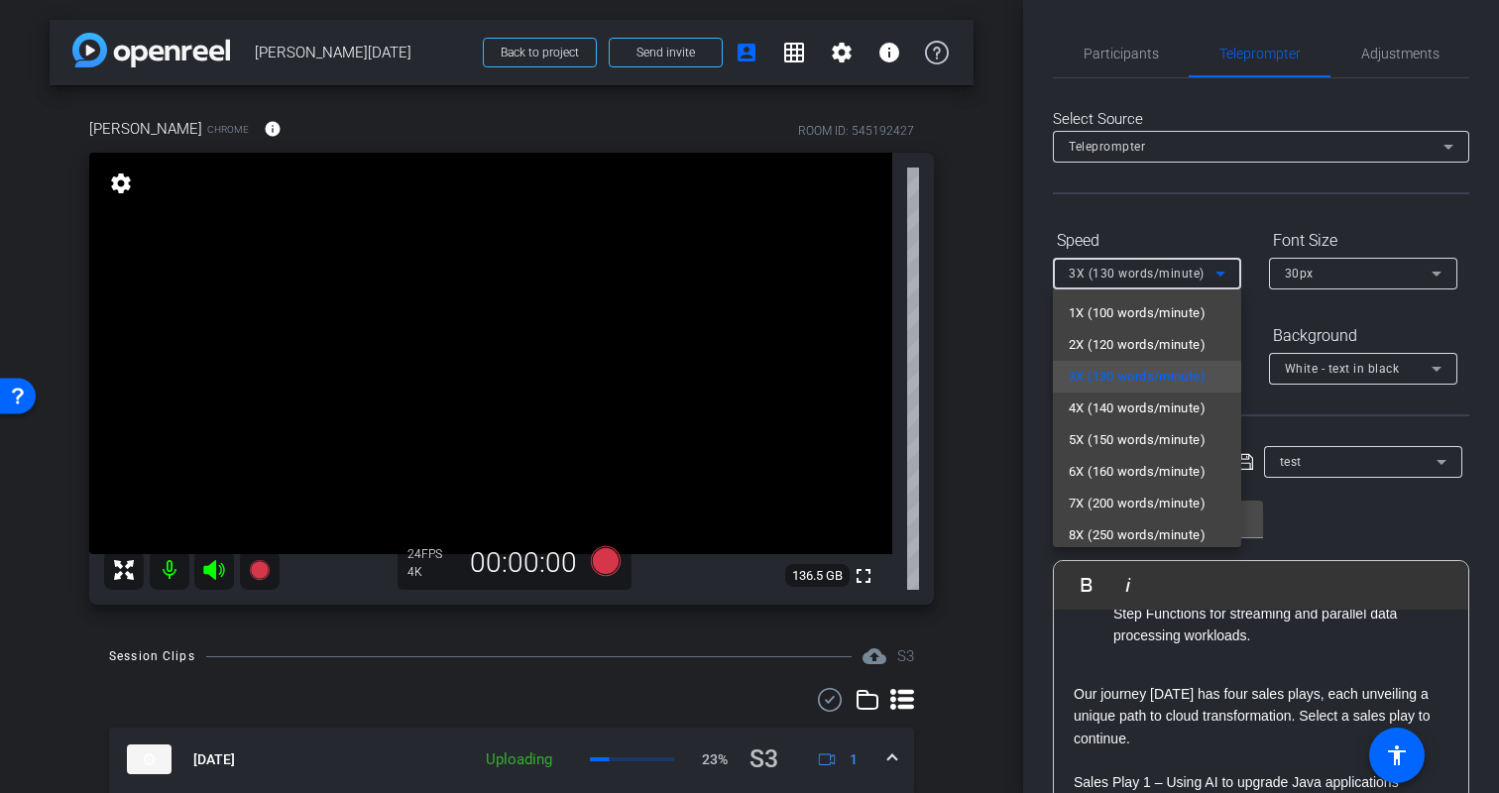
click at [1177, 233] on div at bounding box center [749, 396] width 1499 height 793
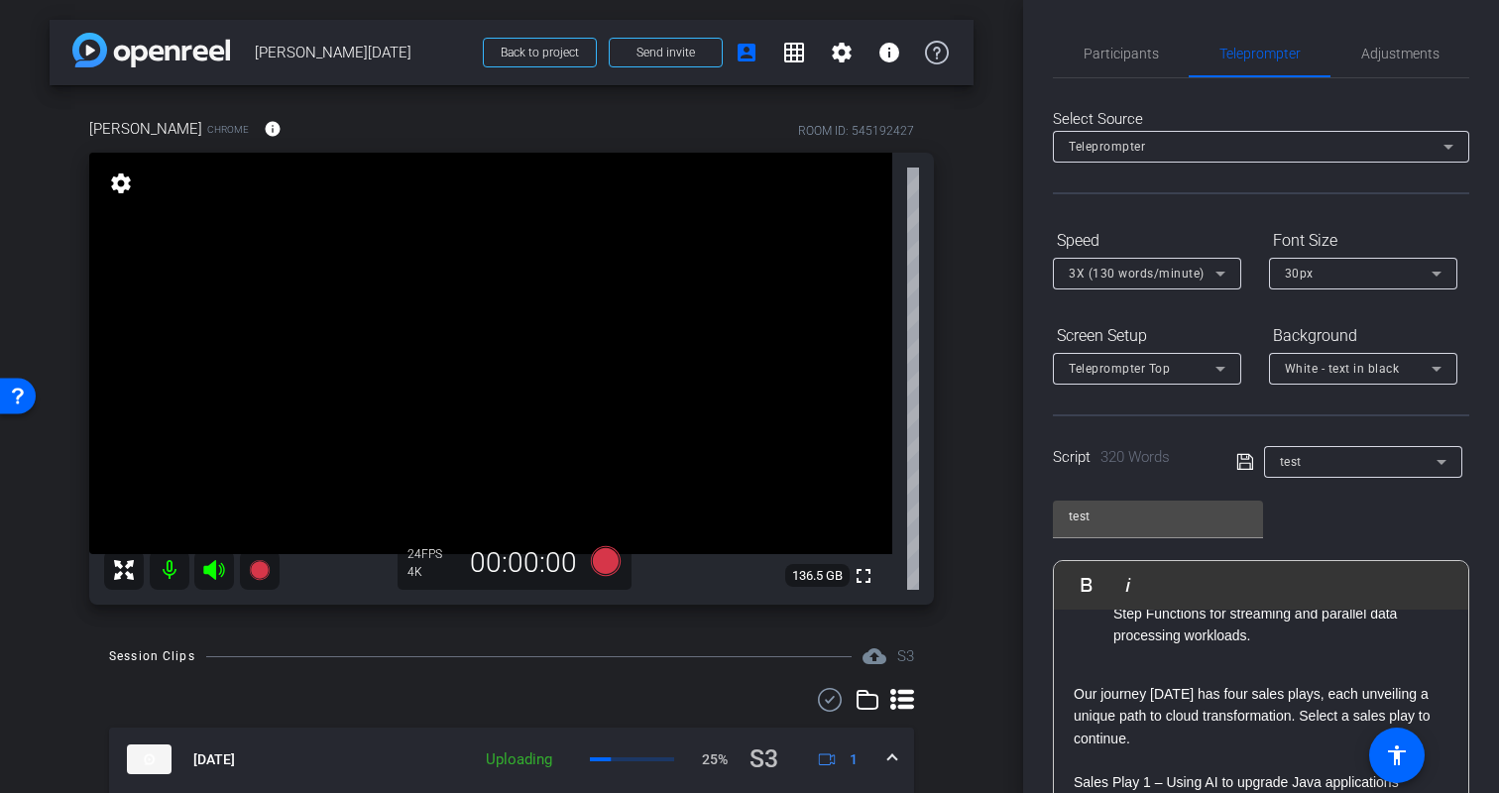
click at [1184, 267] on span "3X (130 words/minute)" at bounding box center [1137, 274] width 136 height 14
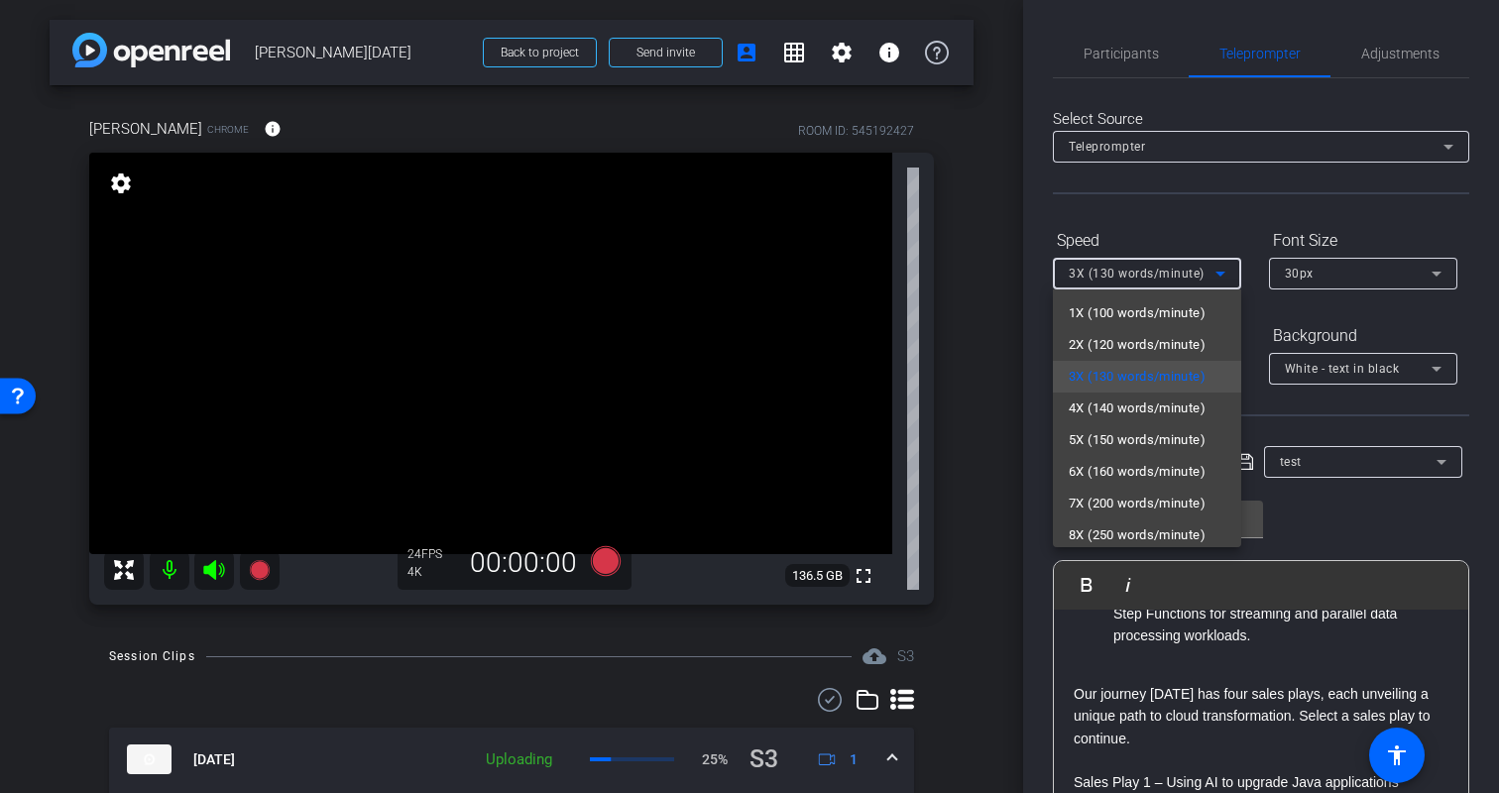
click at [1171, 205] on div at bounding box center [749, 396] width 1499 height 793
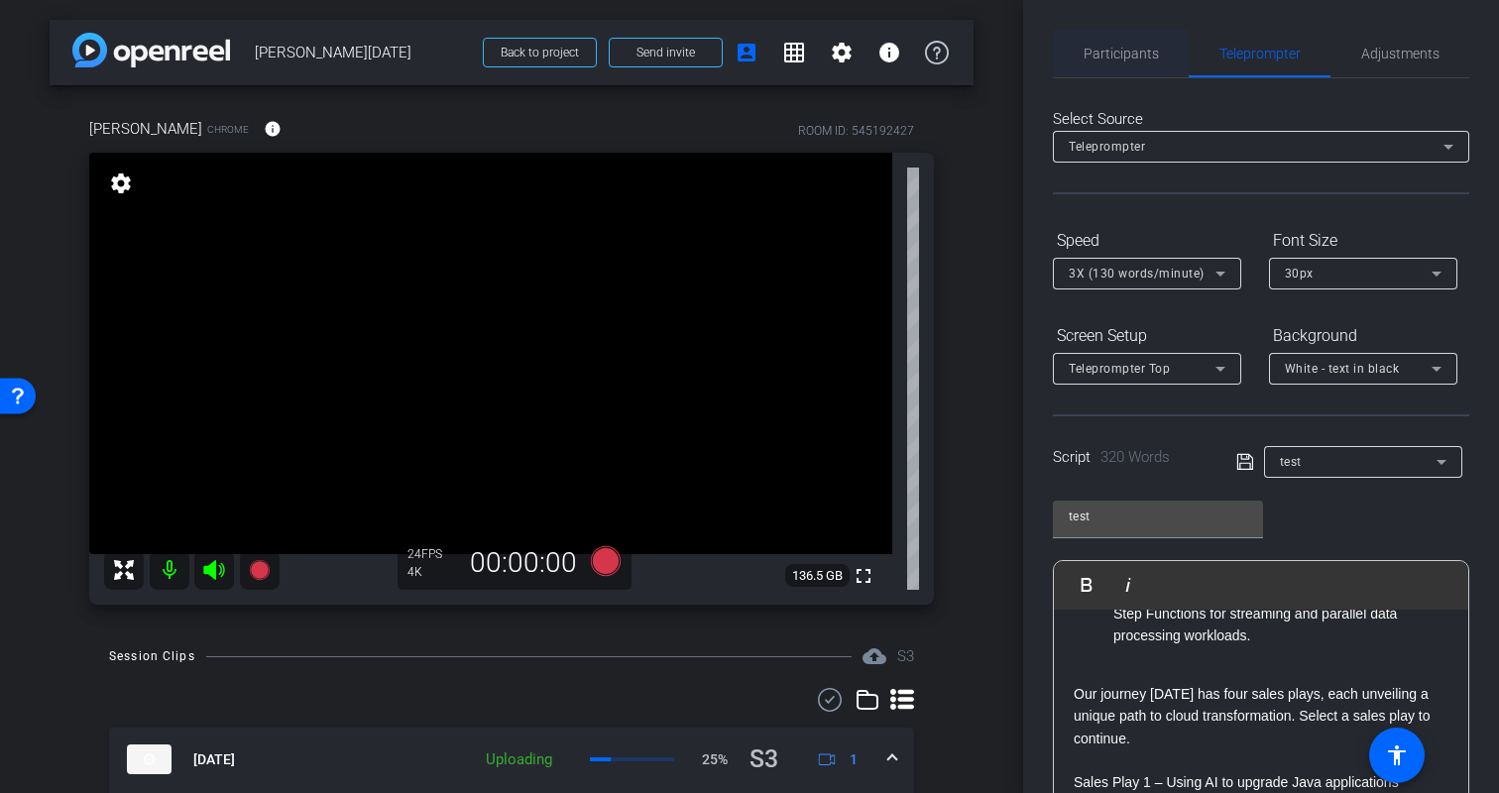
click at [1126, 57] on span "Participants" at bounding box center [1121, 54] width 75 height 14
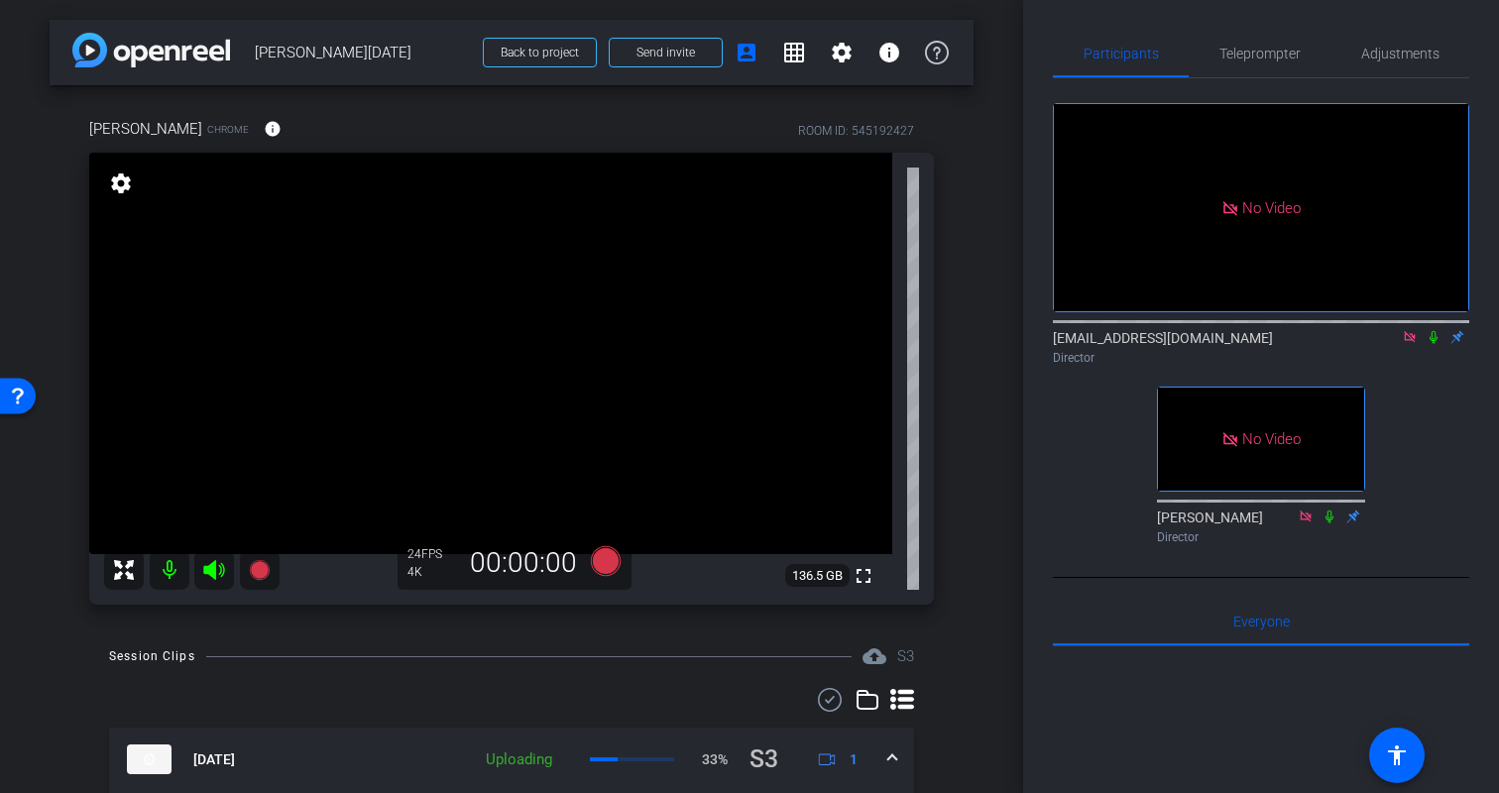
click at [1431, 339] on icon at bounding box center [1434, 337] width 16 height 14
click at [1432, 339] on icon at bounding box center [1434, 337] width 11 height 13
click at [1432, 339] on icon at bounding box center [1434, 337] width 16 height 14
click at [1432, 339] on icon at bounding box center [1434, 337] width 11 height 13
click at [1430, 423] on div "No Video biso@amazon.com Director No Video Erica Bethel Director" at bounding box center [1261, 315] width 416 height 474
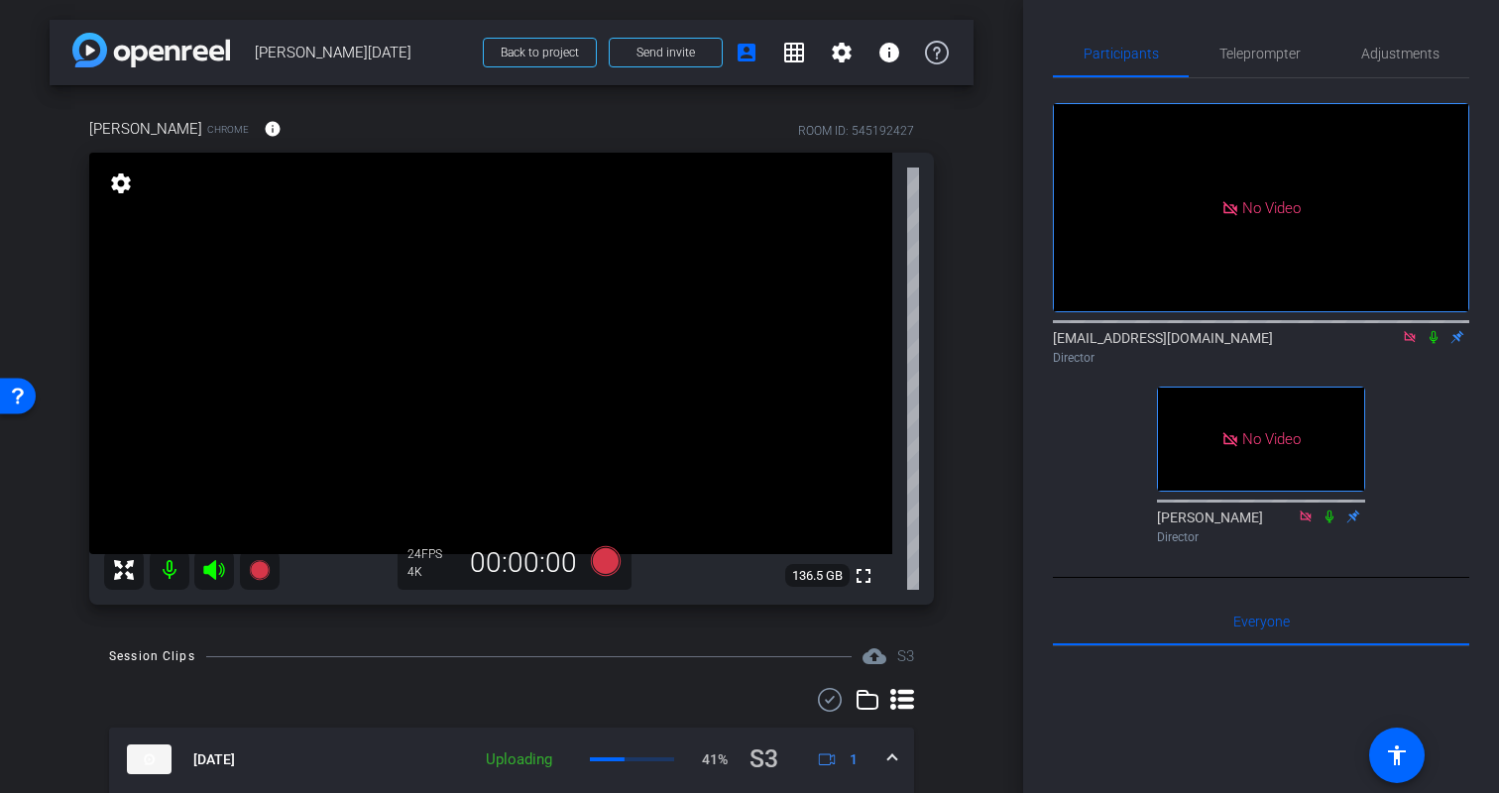
click at [991, 563] on div "arrow_back Kristin Monday Back to project Send invite account_box grid_on setti…" at bounding box center [511, 396] width 1023 height 793
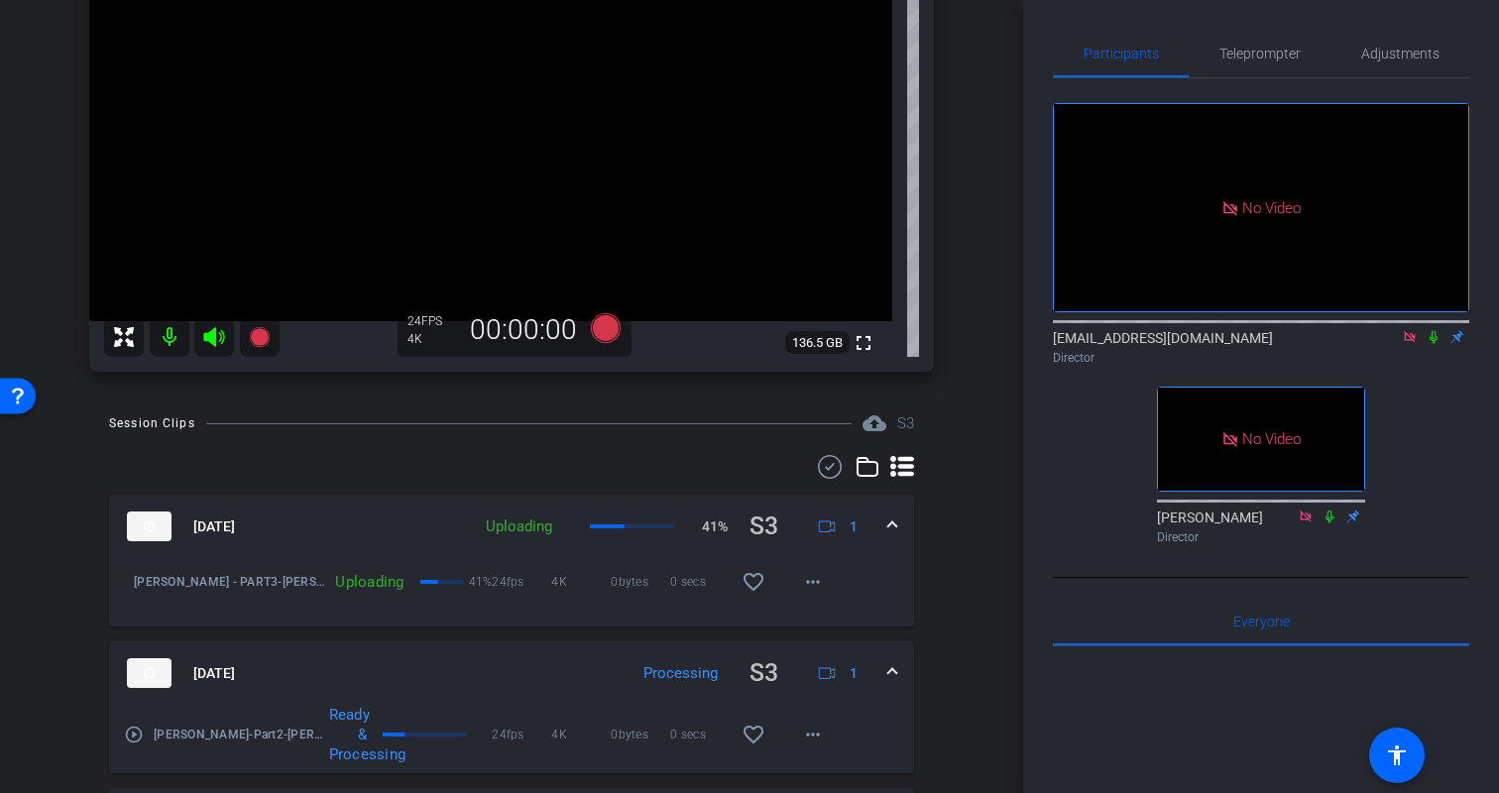
scroll to position [257, 0]
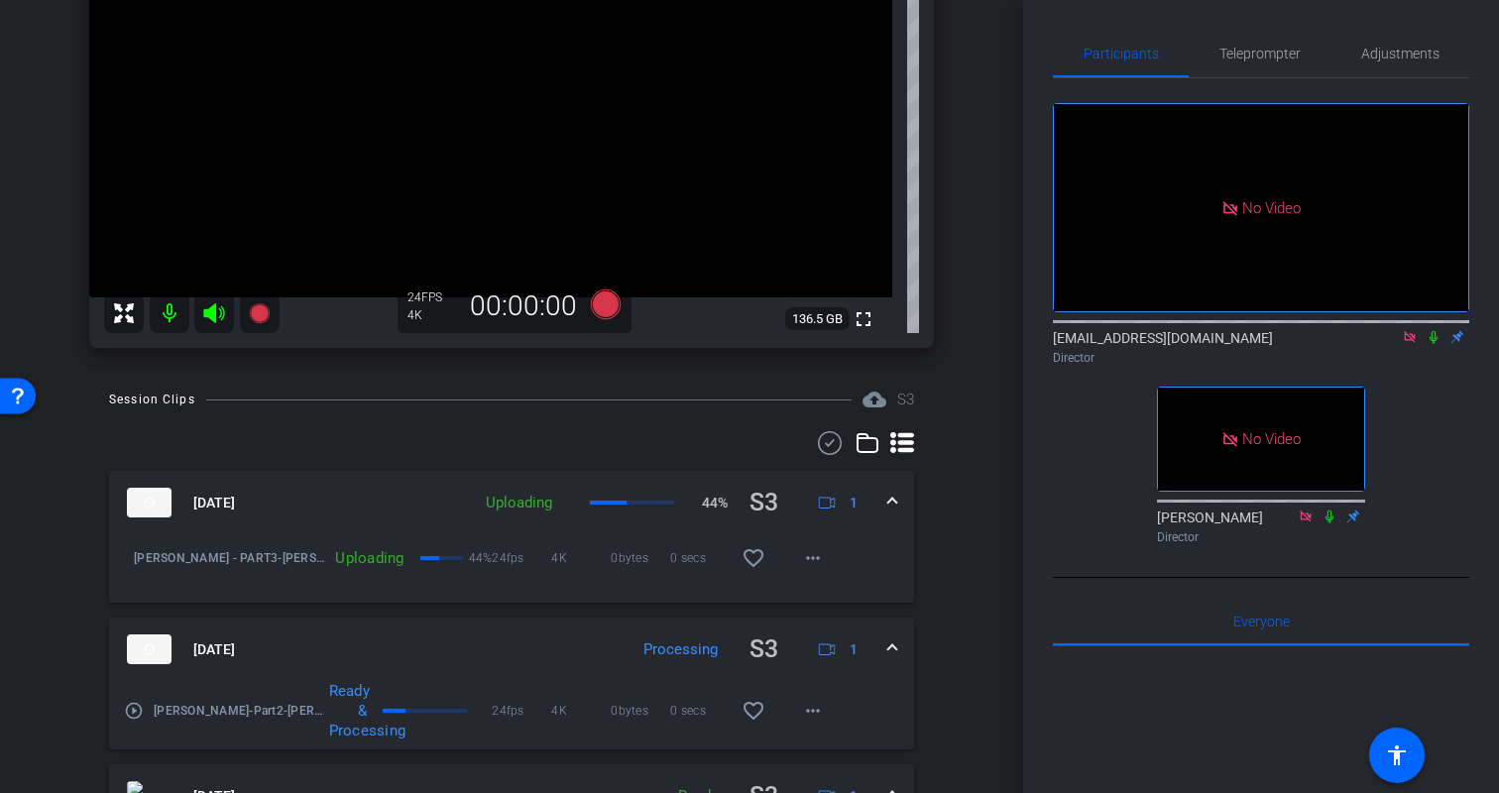
click at [1446, 473] on div "No Video biso@amazon.com Director No Video Erica Bethel Director" at bounding box center [1261, 315] width 416 height 474
click at [955, 540] on div "Session Clips cloud_upload S3 Aug 18, 2025 Uploading 51% S3 1 Kristin - PART3-K…" at bounding box center [512, 704] width 924 height 633
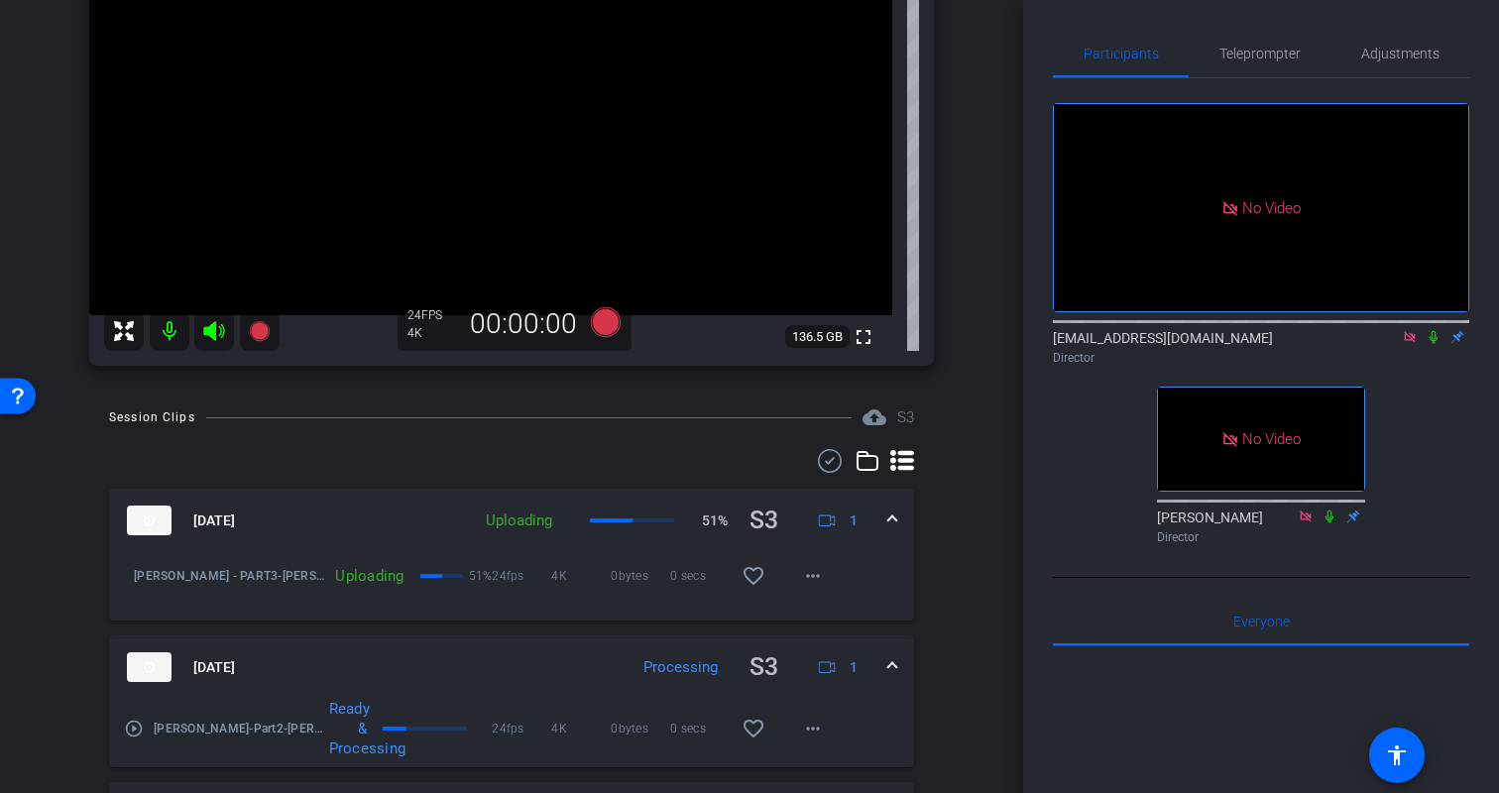
scroll to position [0, 0]
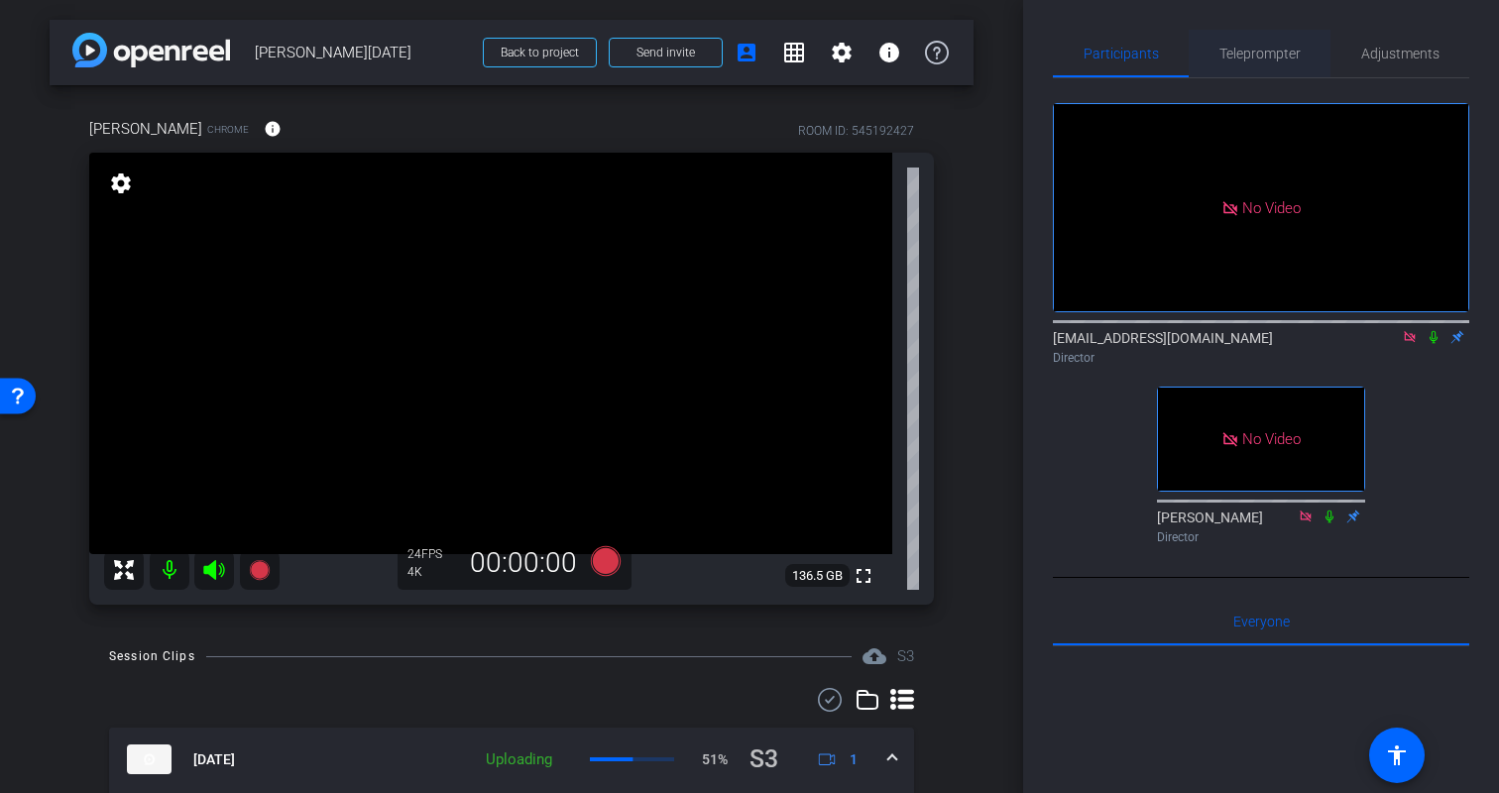
click at [1260, 59] on span "Teleprompter" at bounding box center [1260, 54] width 81 height 14
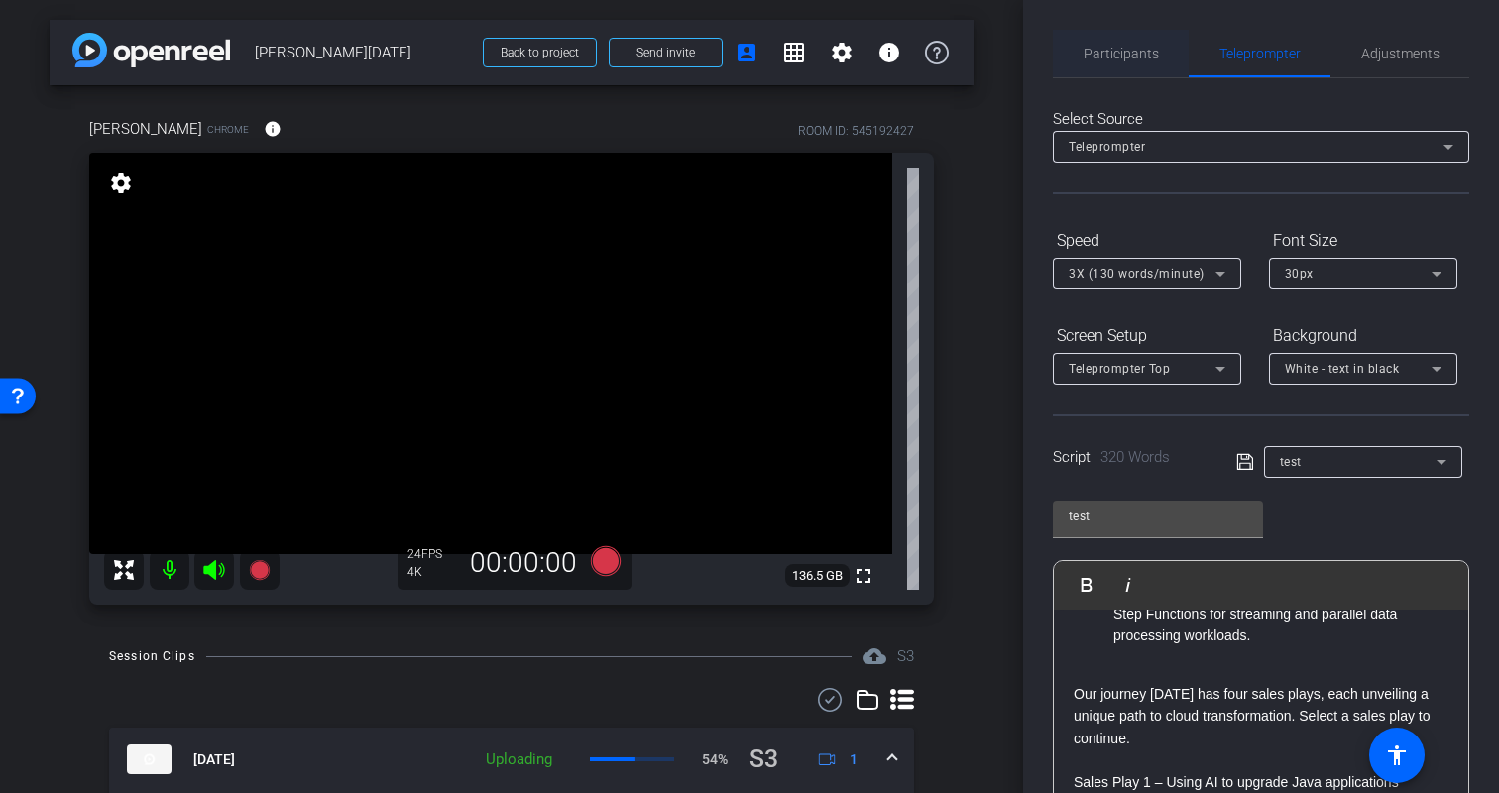
click at [1101, 47] on span "Participants" at bounding box center [1121, 54] width 75 height 14
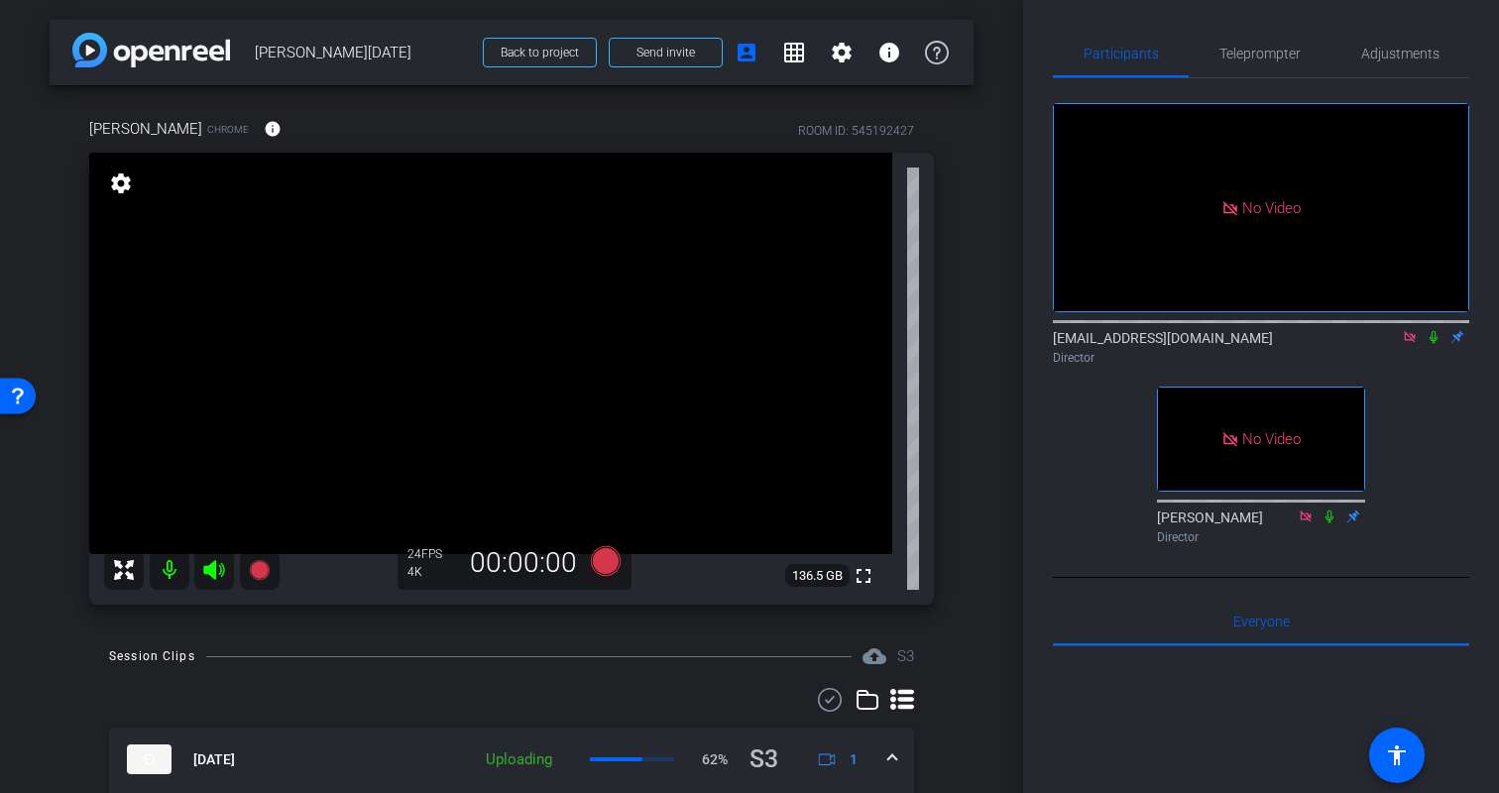
click at [1436, 428] on div "No Video biso@amazon.com Director No Video Erica Bethel Director" at bounding box center [1261, 315] width 416 height 474
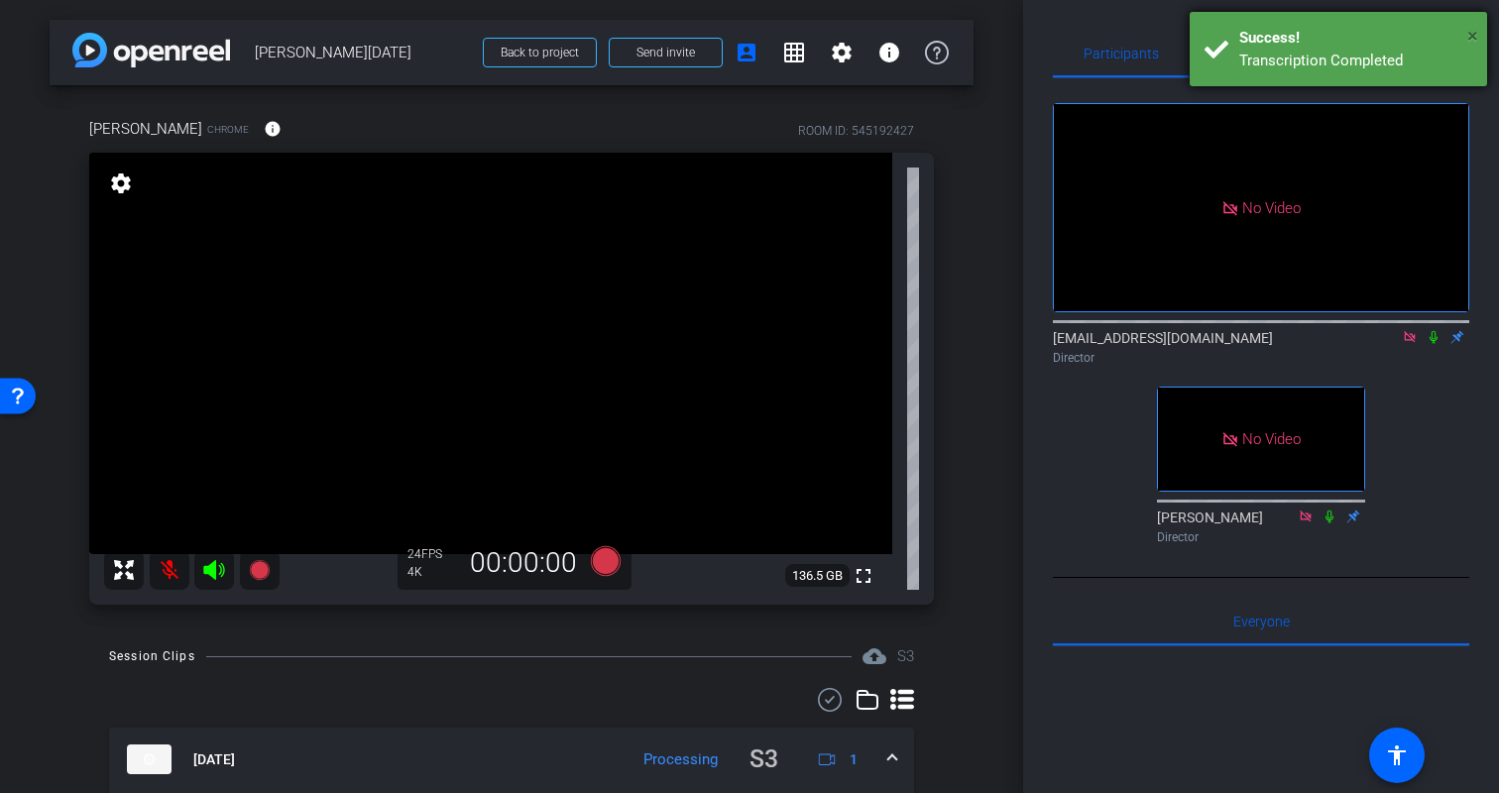
click at [1477, 26] on span "×" at bounding box center [1473, 36] width 11 height 24
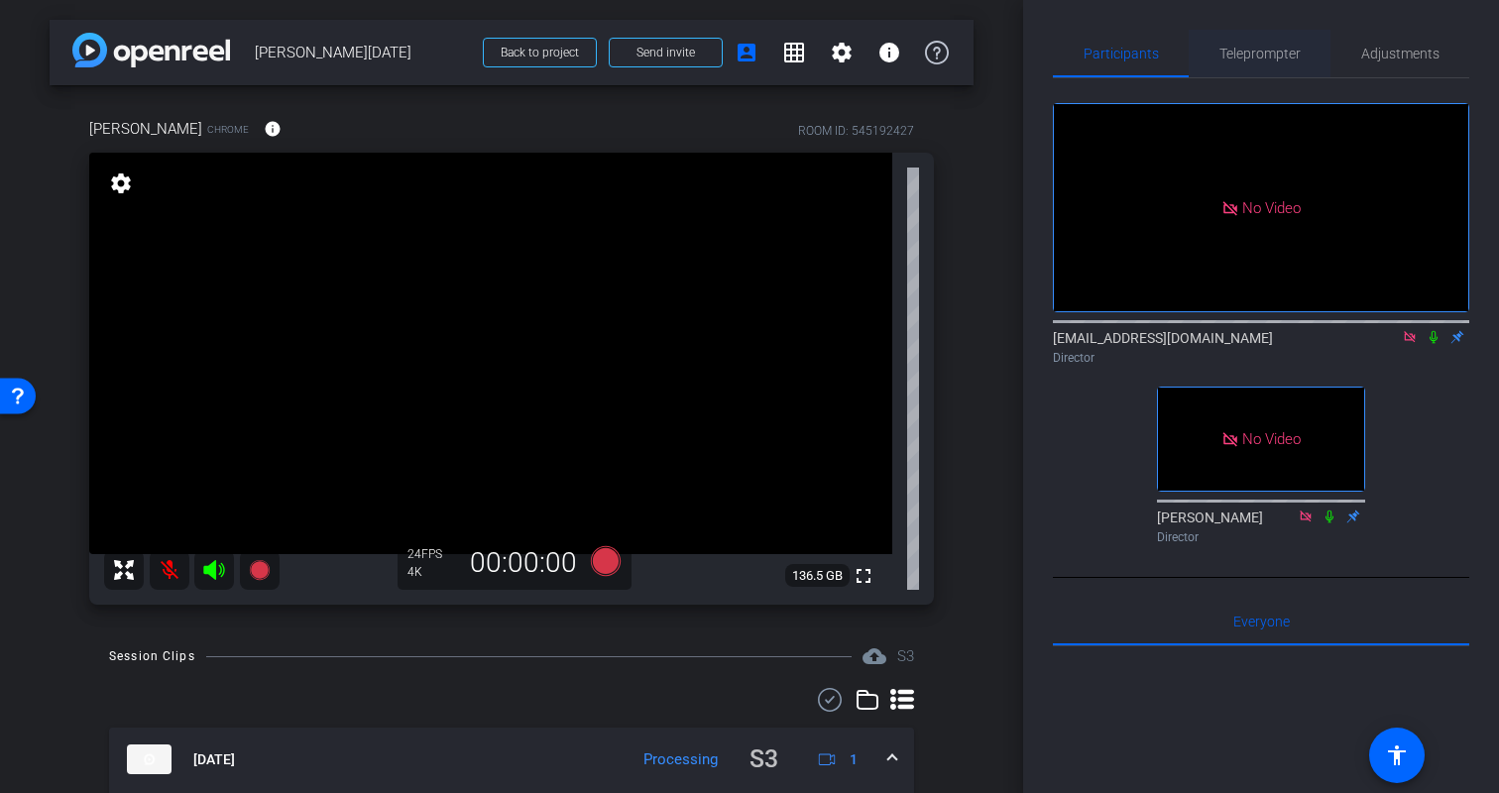
click at [1260, 33] on span "Teleprompter" at bounding box center [1260, 54] width 81 height 48
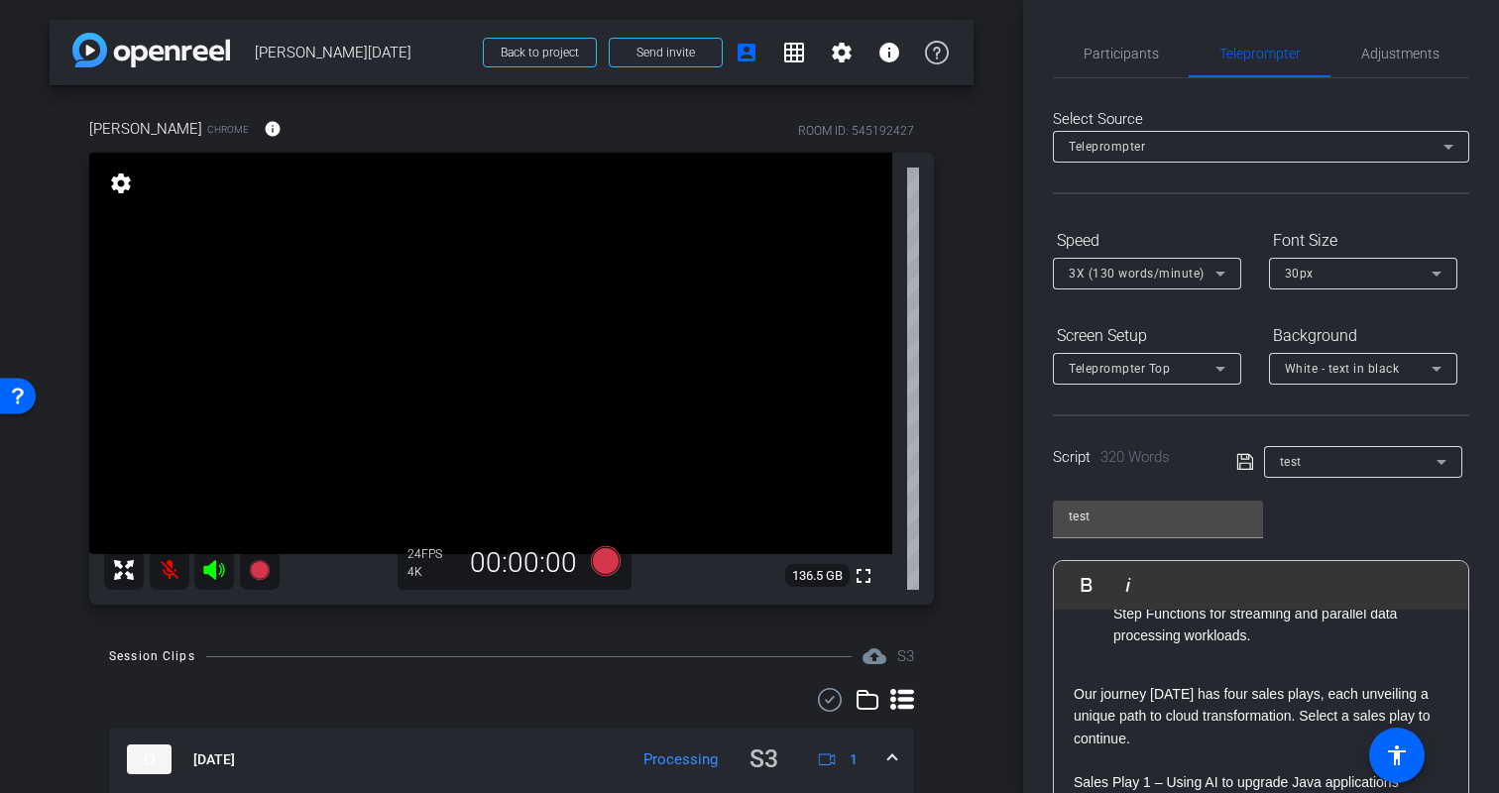
click at [1335, 494] on div "test Play Play from this location Play Selected Play and display the selected t…" at bounding box center [1261, 647] width 416 height 322
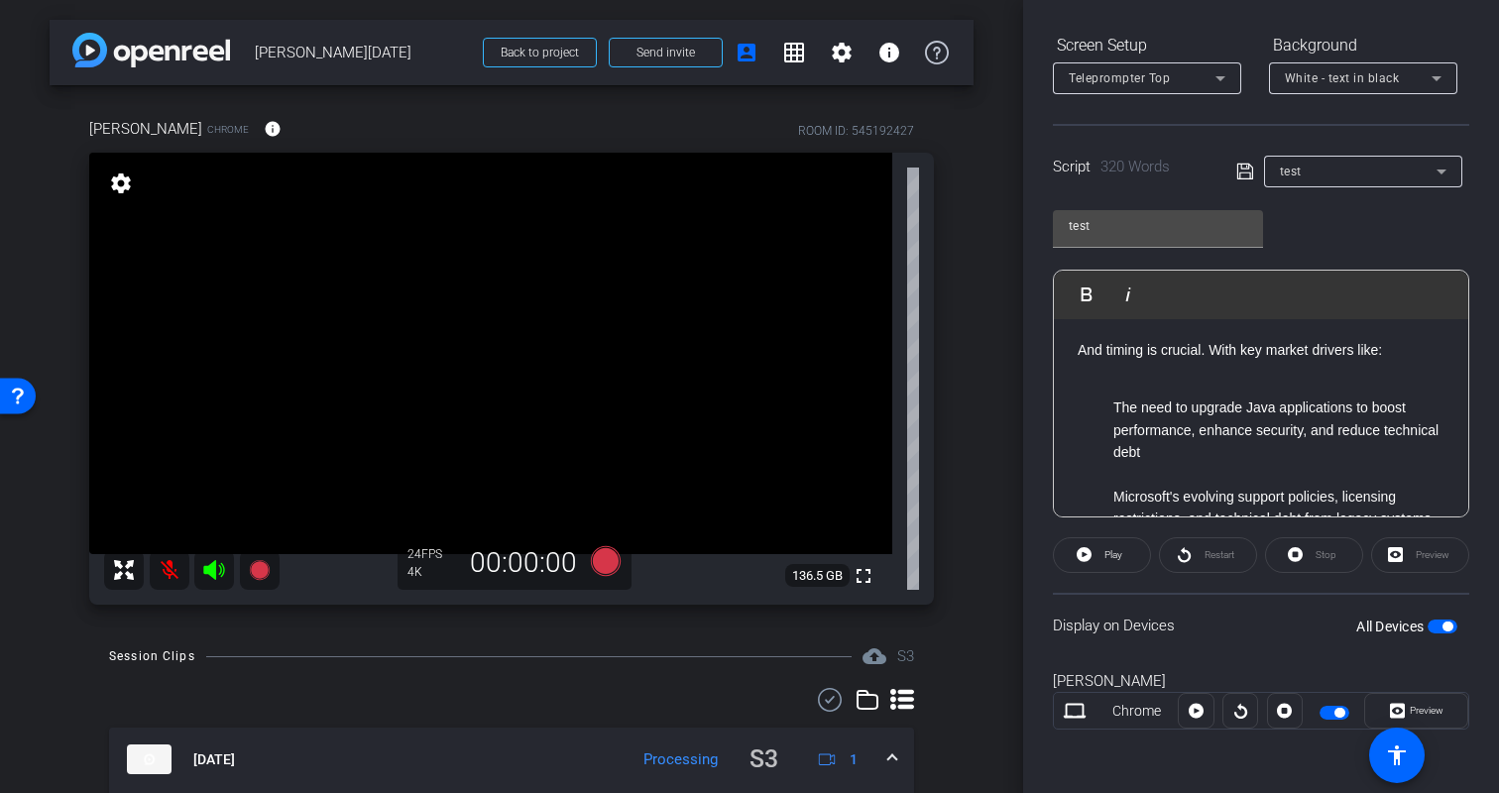
click at [1246, 637] on div "Display on Devices All Devices" at bounding box center [1261, 625] width 416 height 64
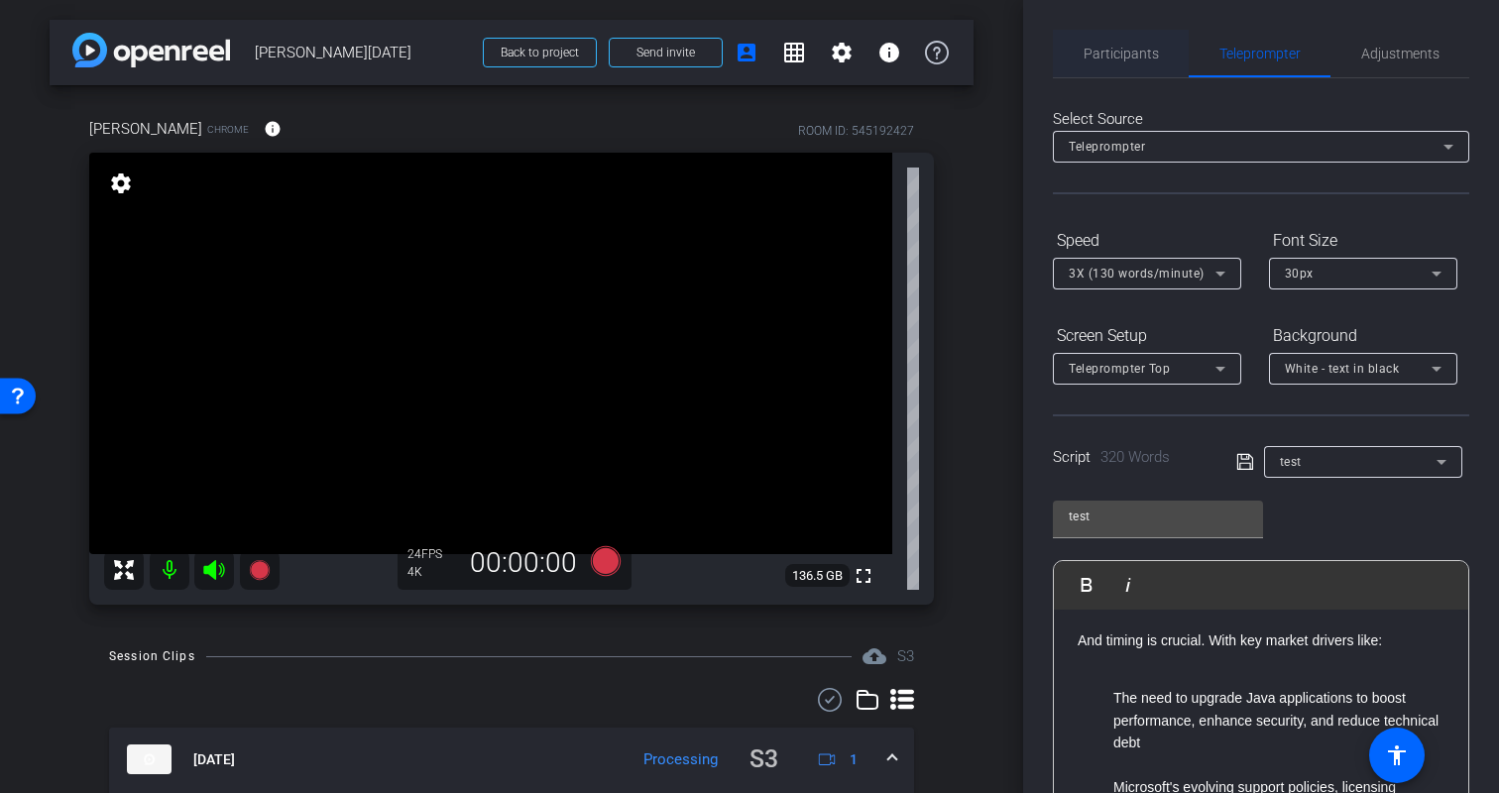
click at [1114, 41] on span "Participants" at bounding box center [1121, 54] width 75 height 48
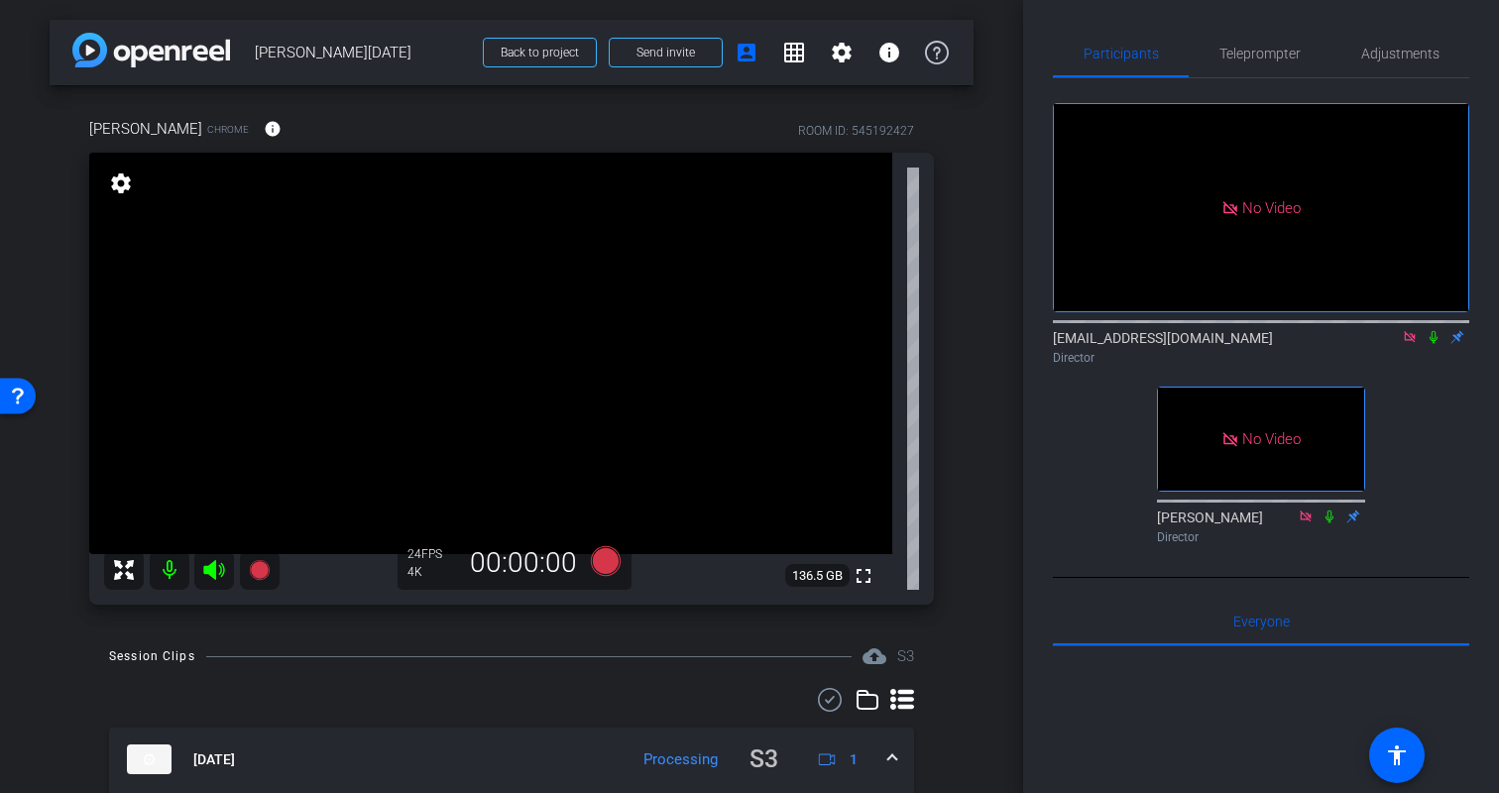
click at [1444, 464] on div "No Video biso@amazon.com Director No Video Erica Bethel Director" at bounding box center [1261, 315] width 416 height 474
click at [1258, 41] on span "Teleprompter" at bounding box center [1260, 54] width 81 height 48
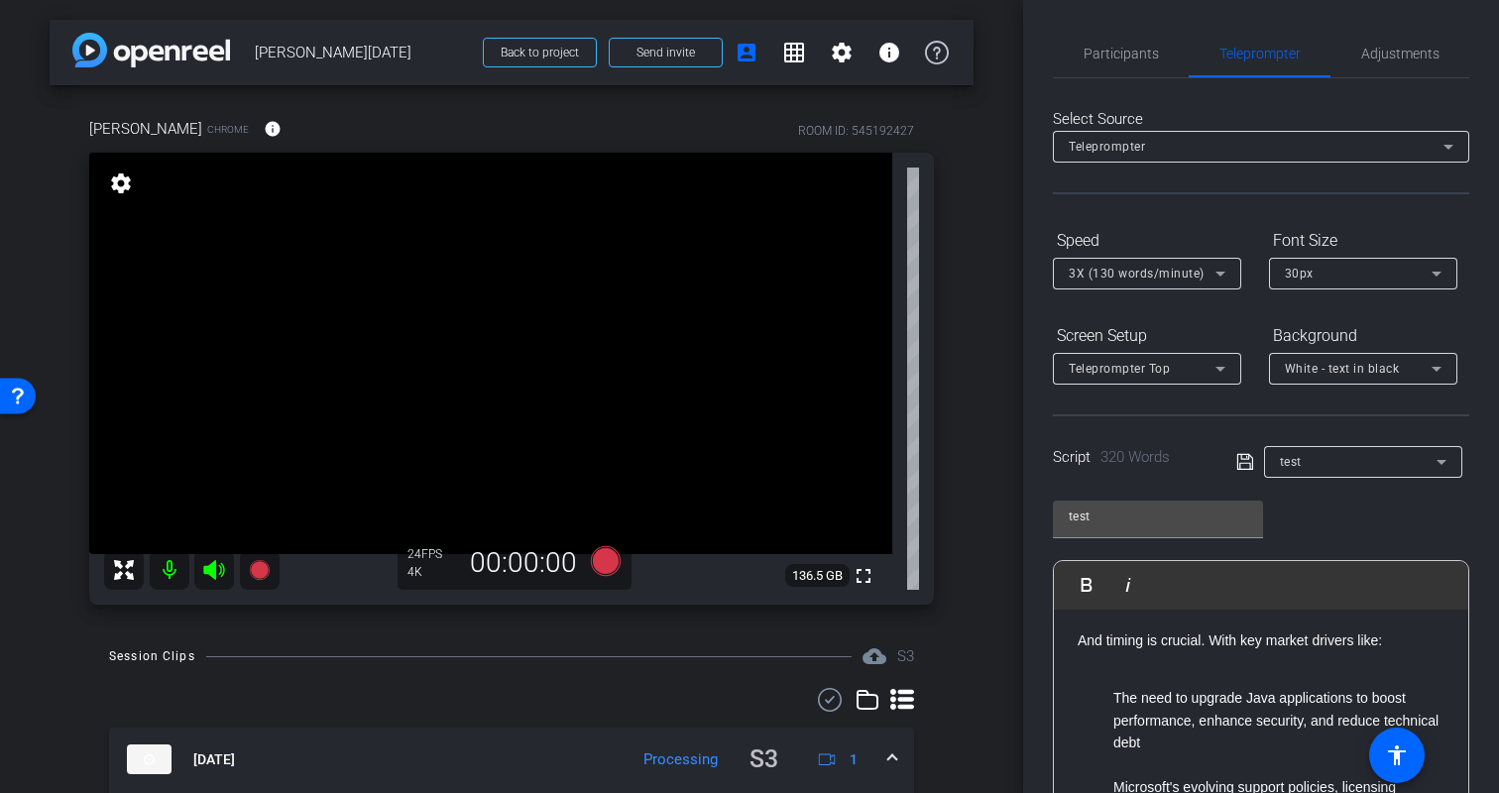
click at [1301, 650] on p "And timing is crucial. With key market drivers like:" at bounding box center [1261, 641] width 375 height 22
click at [1399, 545] on div "test Play Play from this location Play Selected Play and display the selected t…" at bounding box center [1261, 647] width 416 height 322
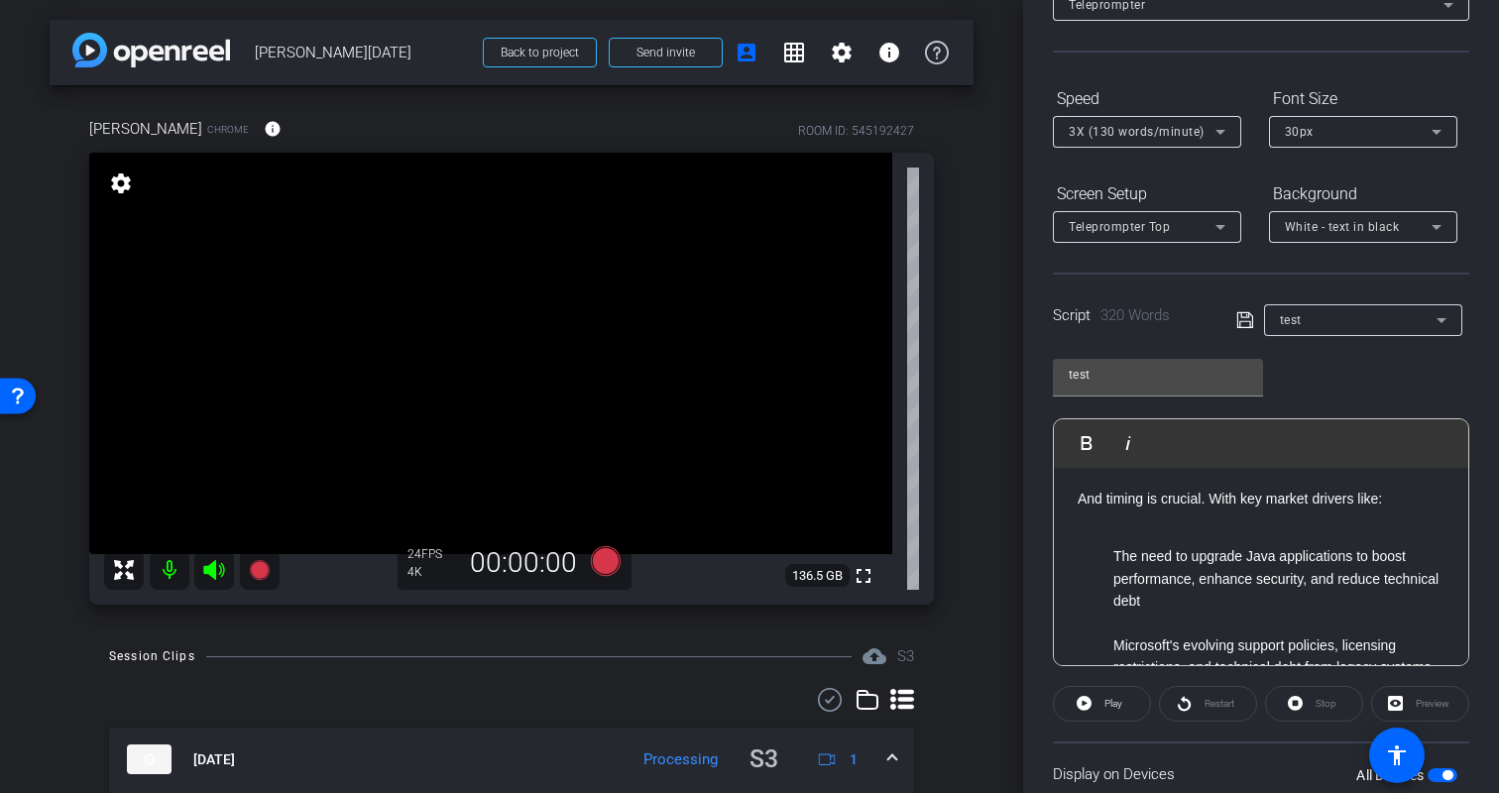
click at [1436, 363] on div "test Play Play from this location Play Selected Play and display the selected t…" at bounding box center [1261, 505] width 416 height 322
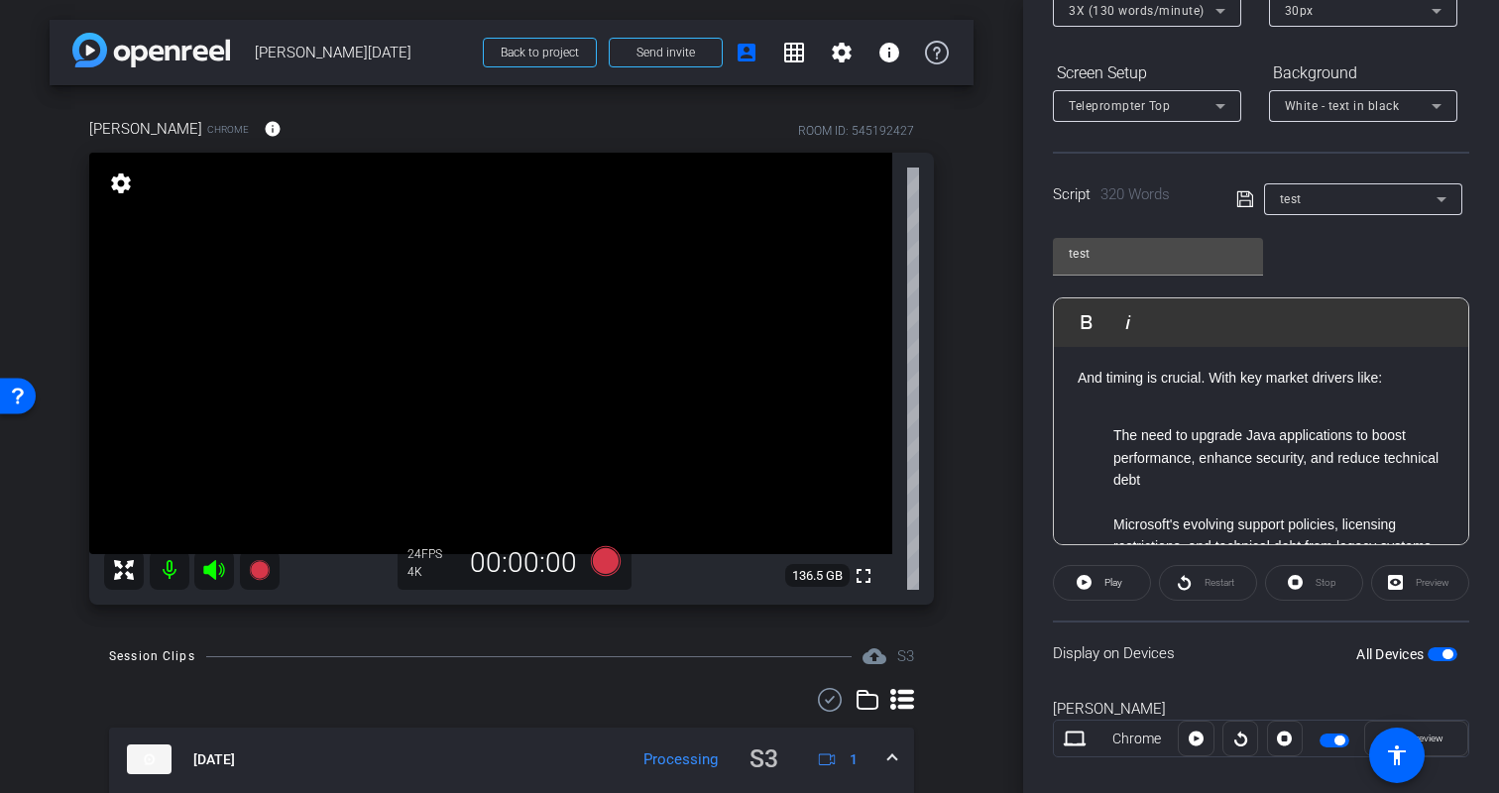
scroll to position [265, 0]
click at [1223, 645] on div "Display on Devices All Devices" at bounding box center [1261, 651] width 416 height 64
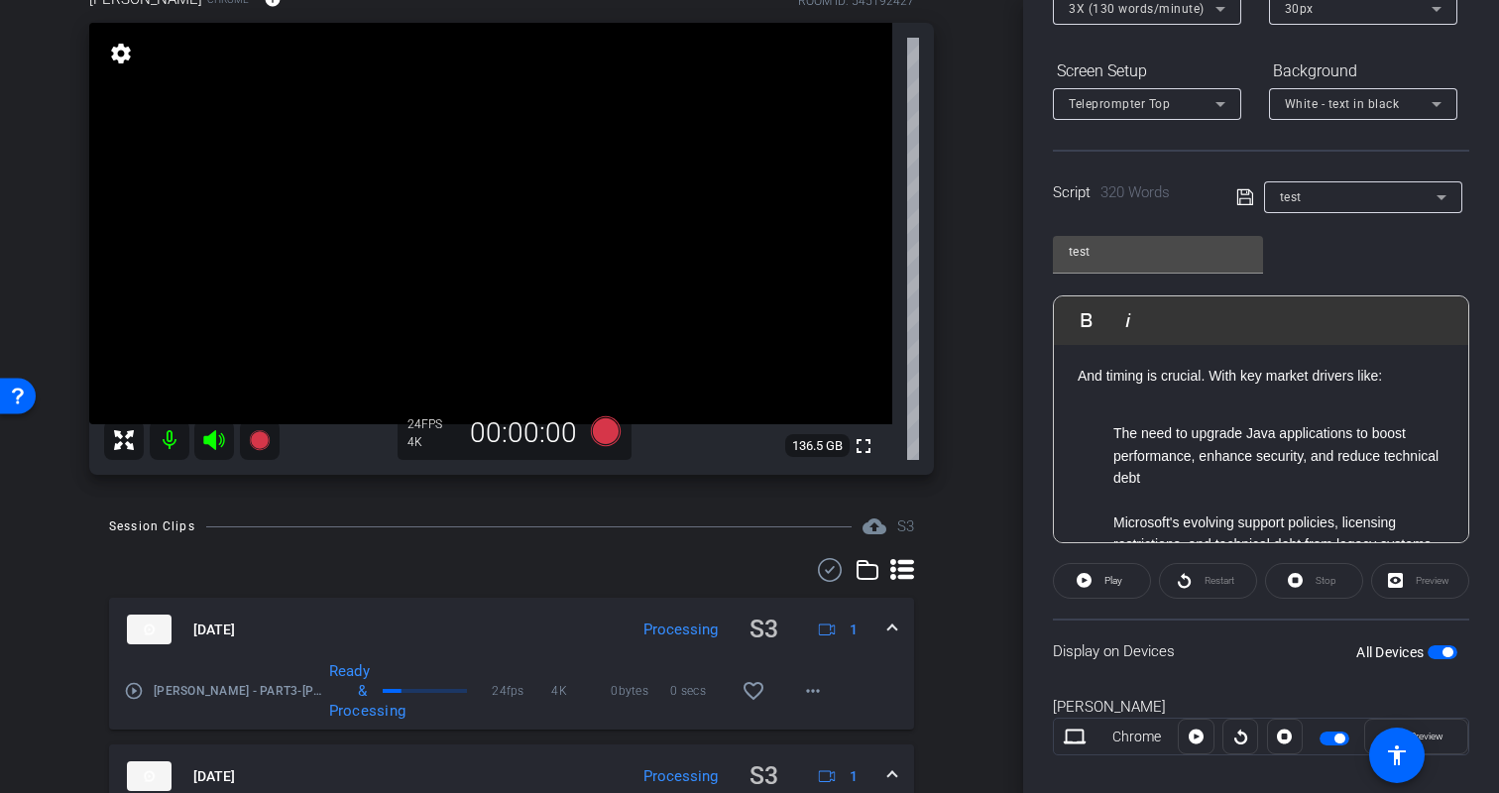
scroll to position [100, 0]
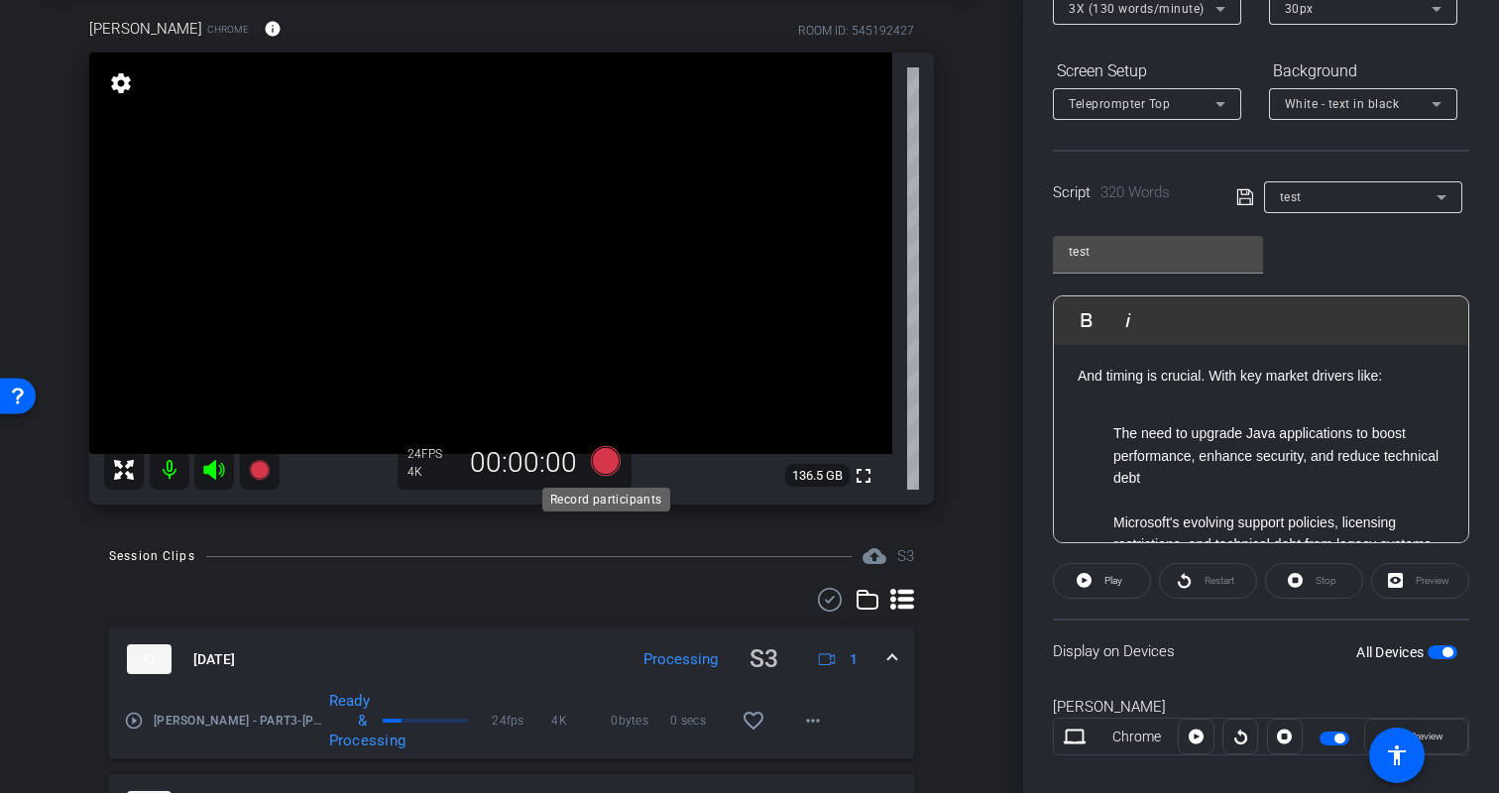
click at [602, 459] on icon at bounding box center [606, 461] width 30 height 30
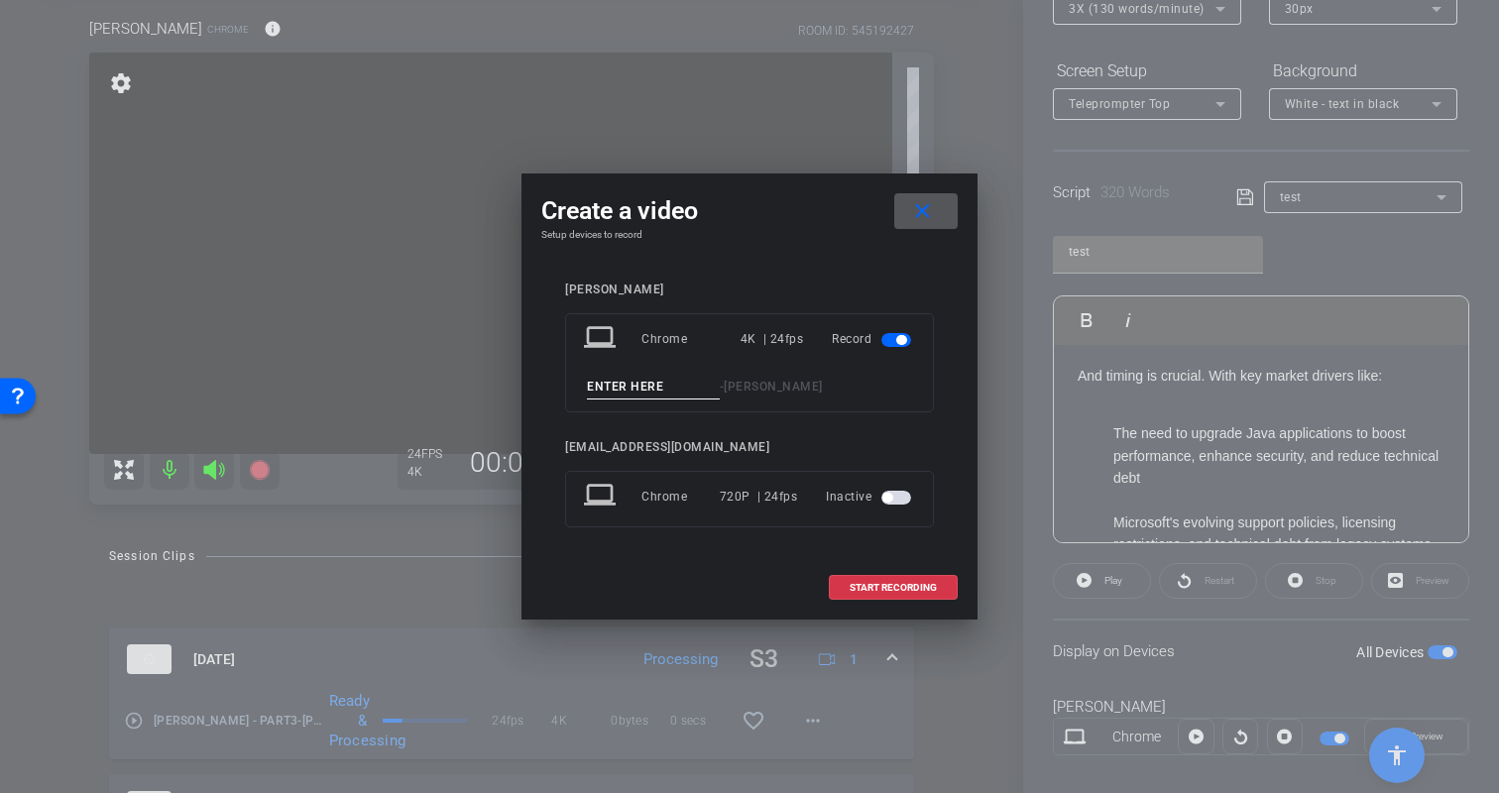
click at [629, 396] on input at bounding box center [653, 387] width 133 height 25
type input "Kristin-PART4"
click at [891, 588] on span "START RECORDING" at bounding box center [893, 588] width 87 height 10
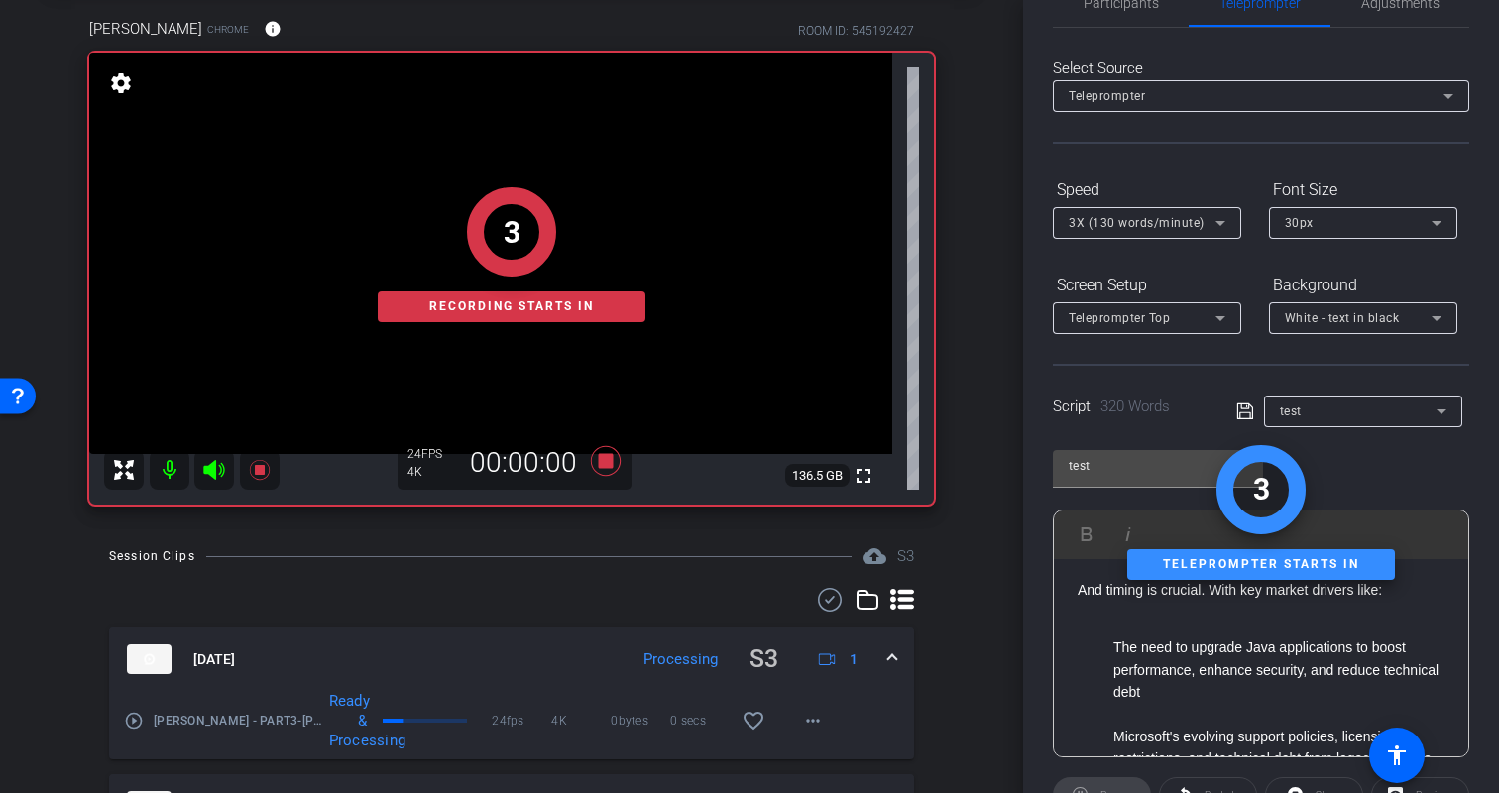
scroll to position [0, 0]
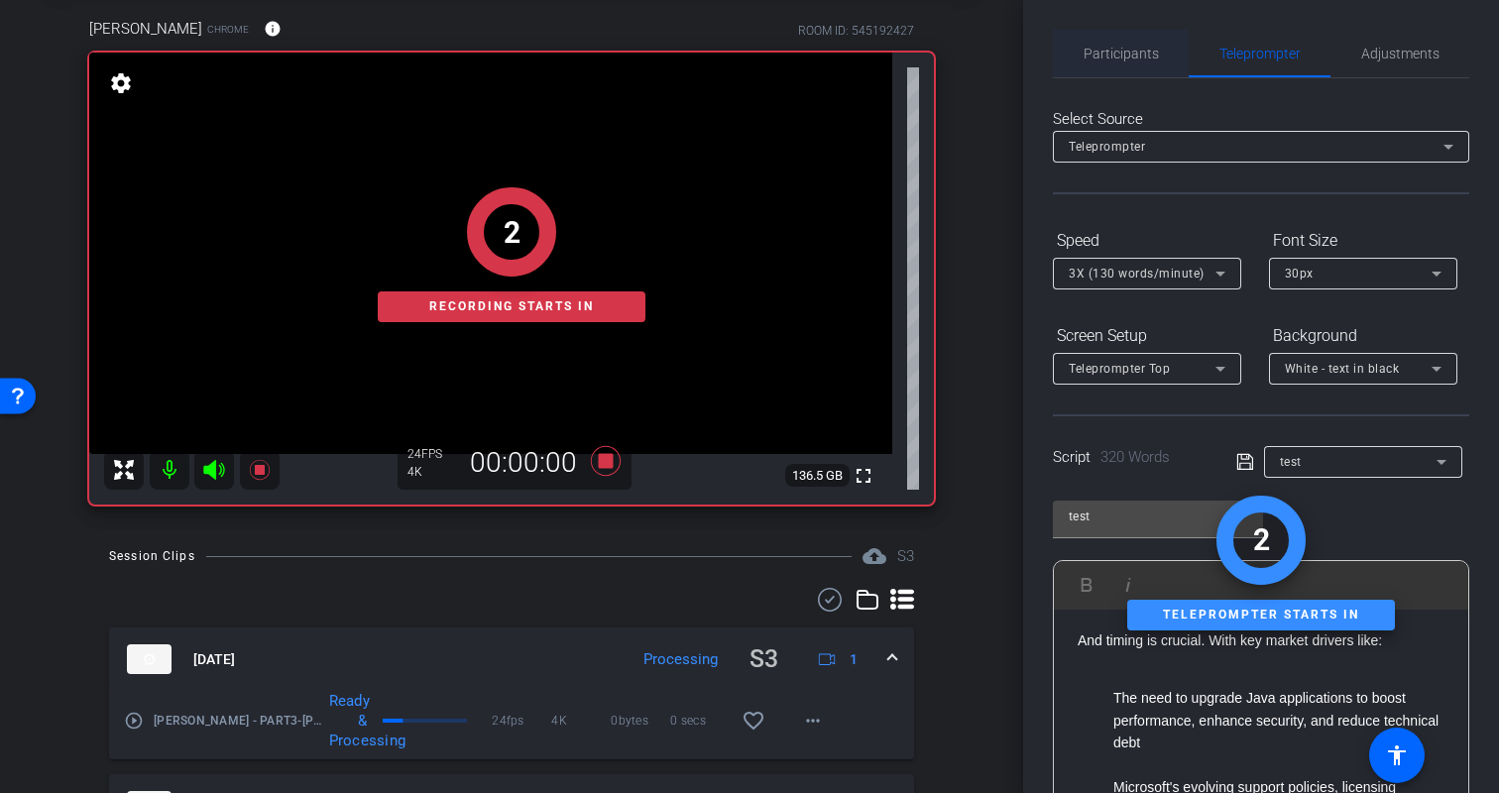
click at [1133, 50] on span "Participants" at bounding box center [1121, 54] width 75 height 14
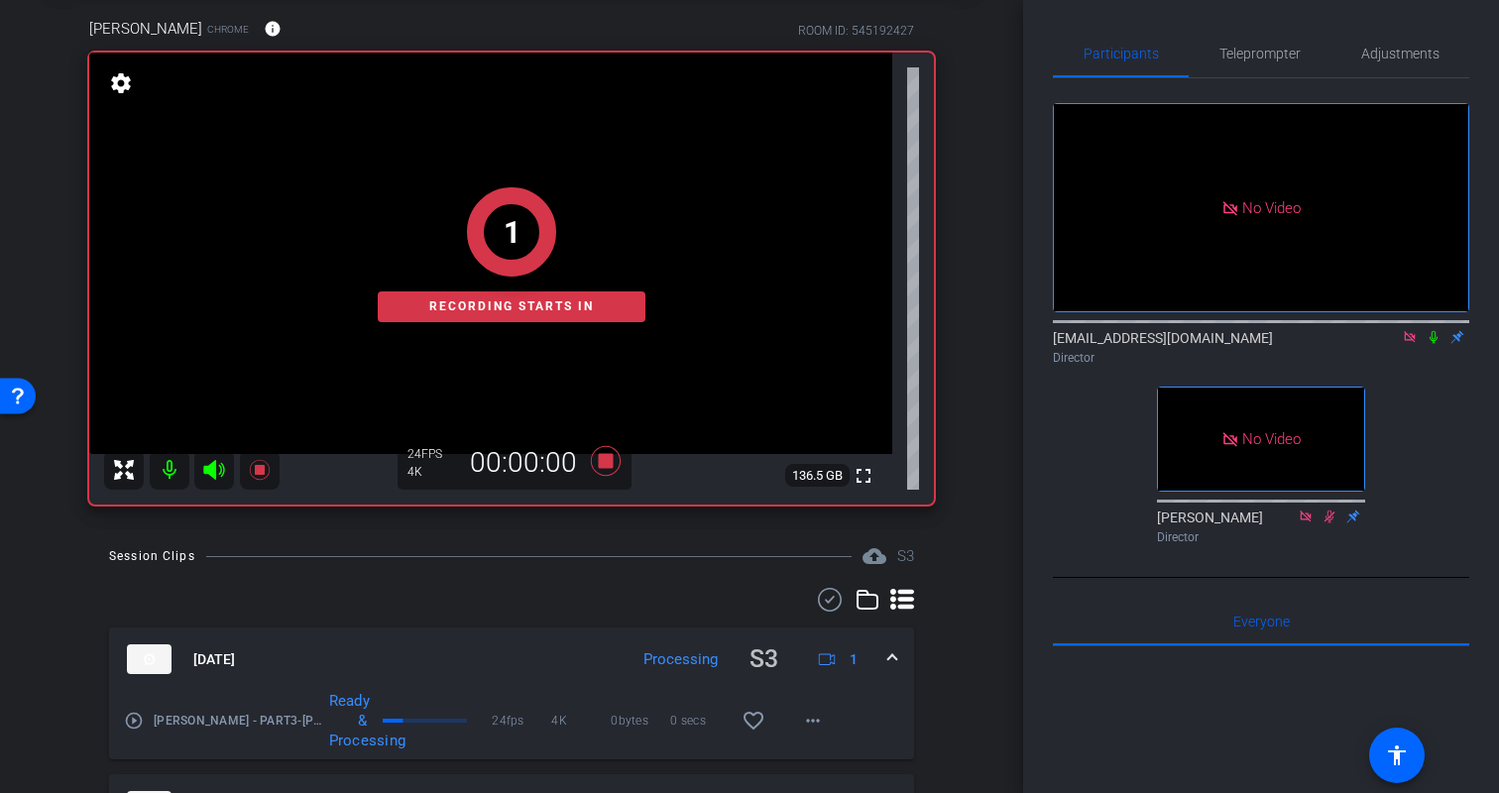
click at [1437, 335] on icon at bounding box center [1434, 337] width 16 height 14
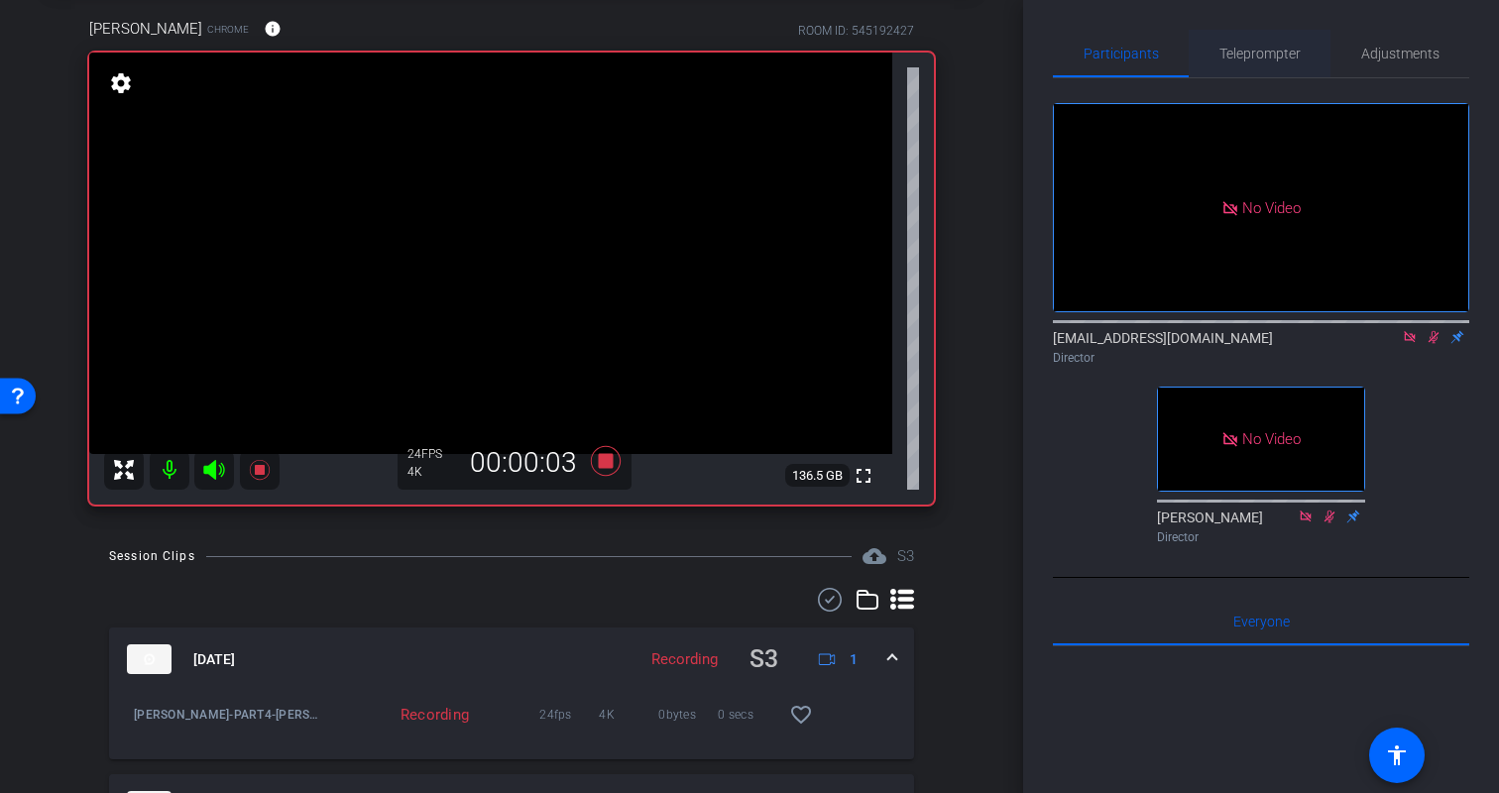
click at [1275, 63] on span "Teleprompter" at bounding box center [1260, 54] width 81 height 48
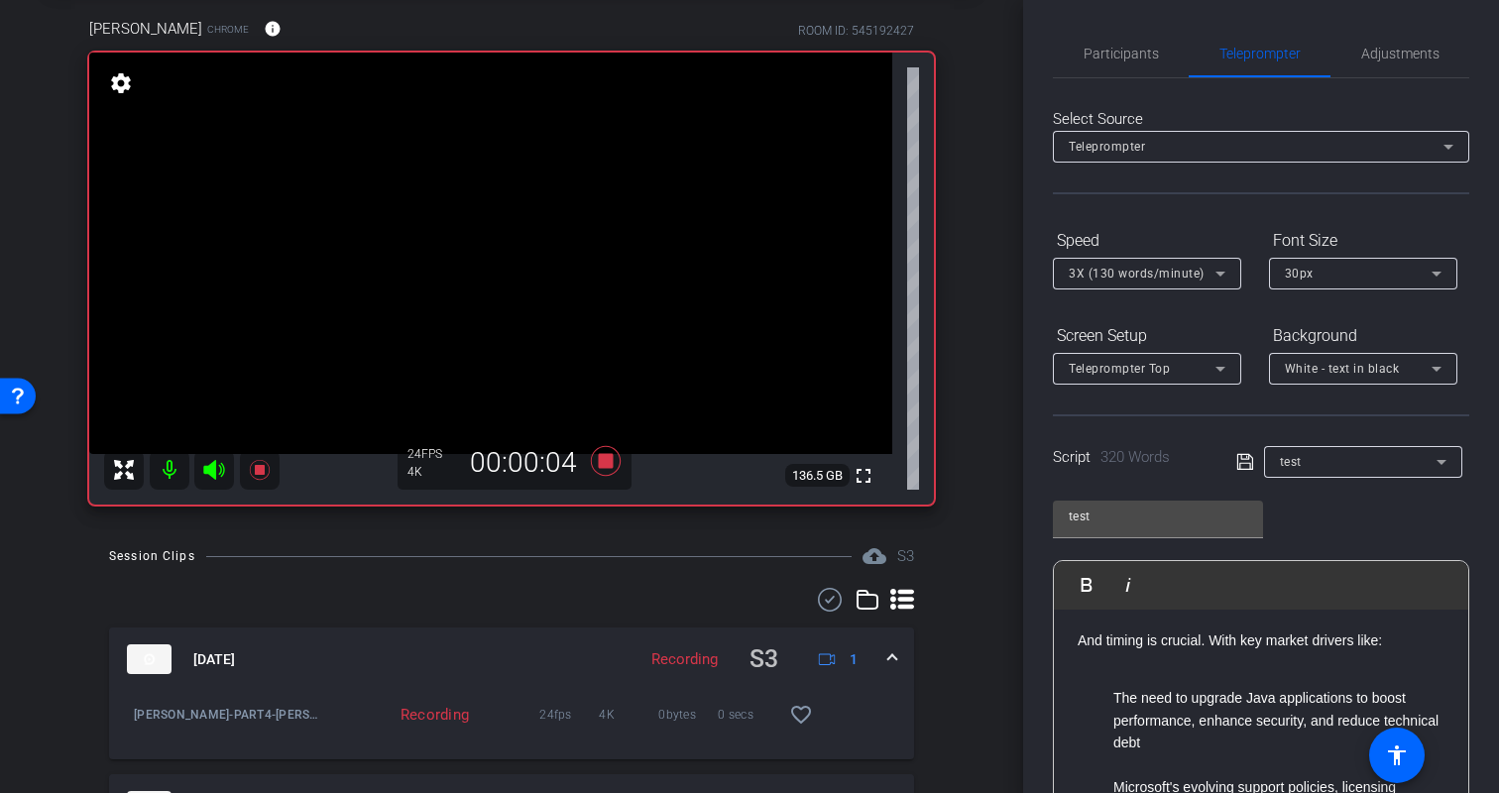
click at [1488, 630] on div "Participants Teleprompter Adjustments biso@amazon.com Director Erica Bethel Dir…" at bounding box center [1261, 396] width 476 height 793
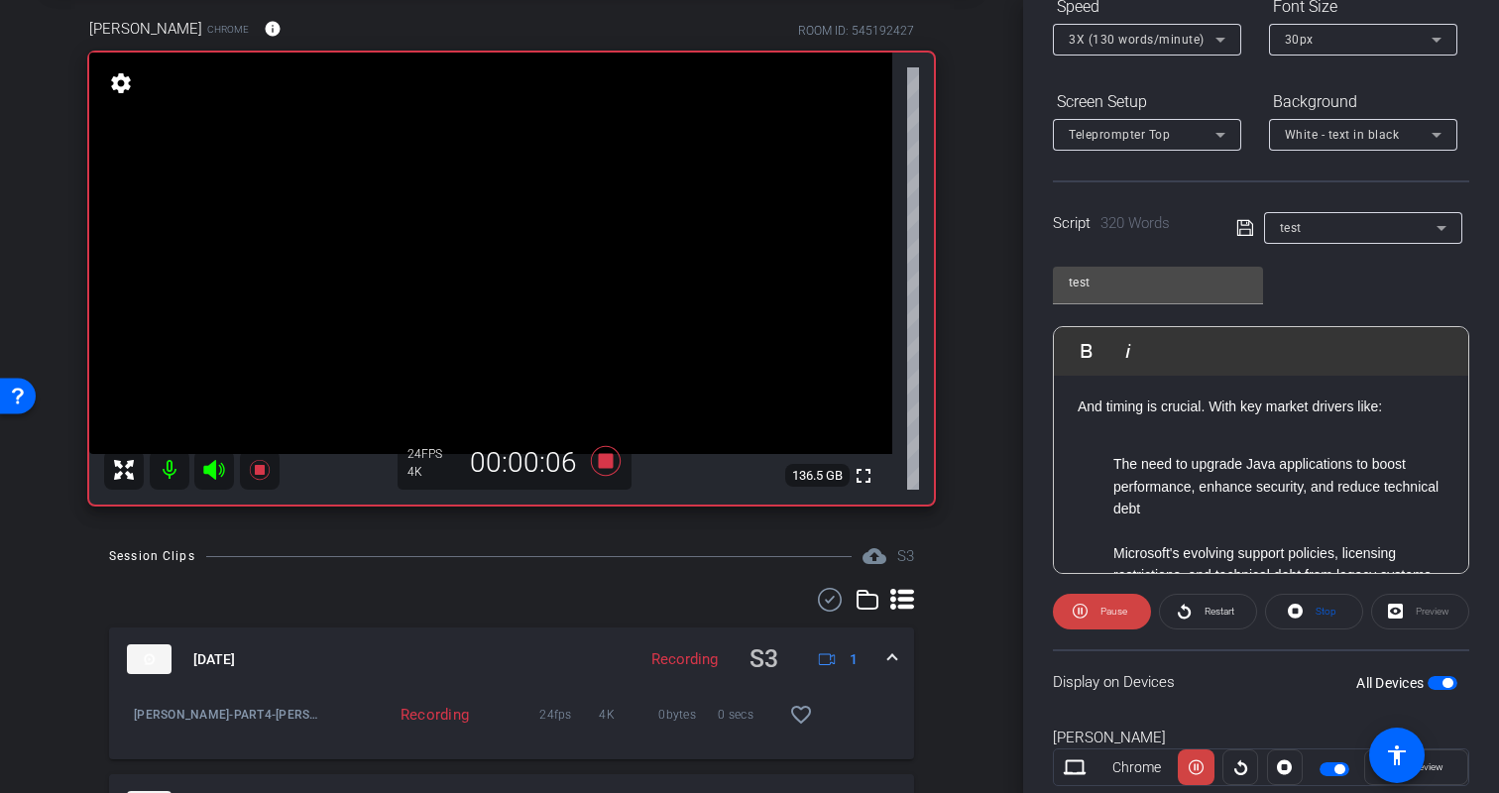
scroll to position [291, 0]
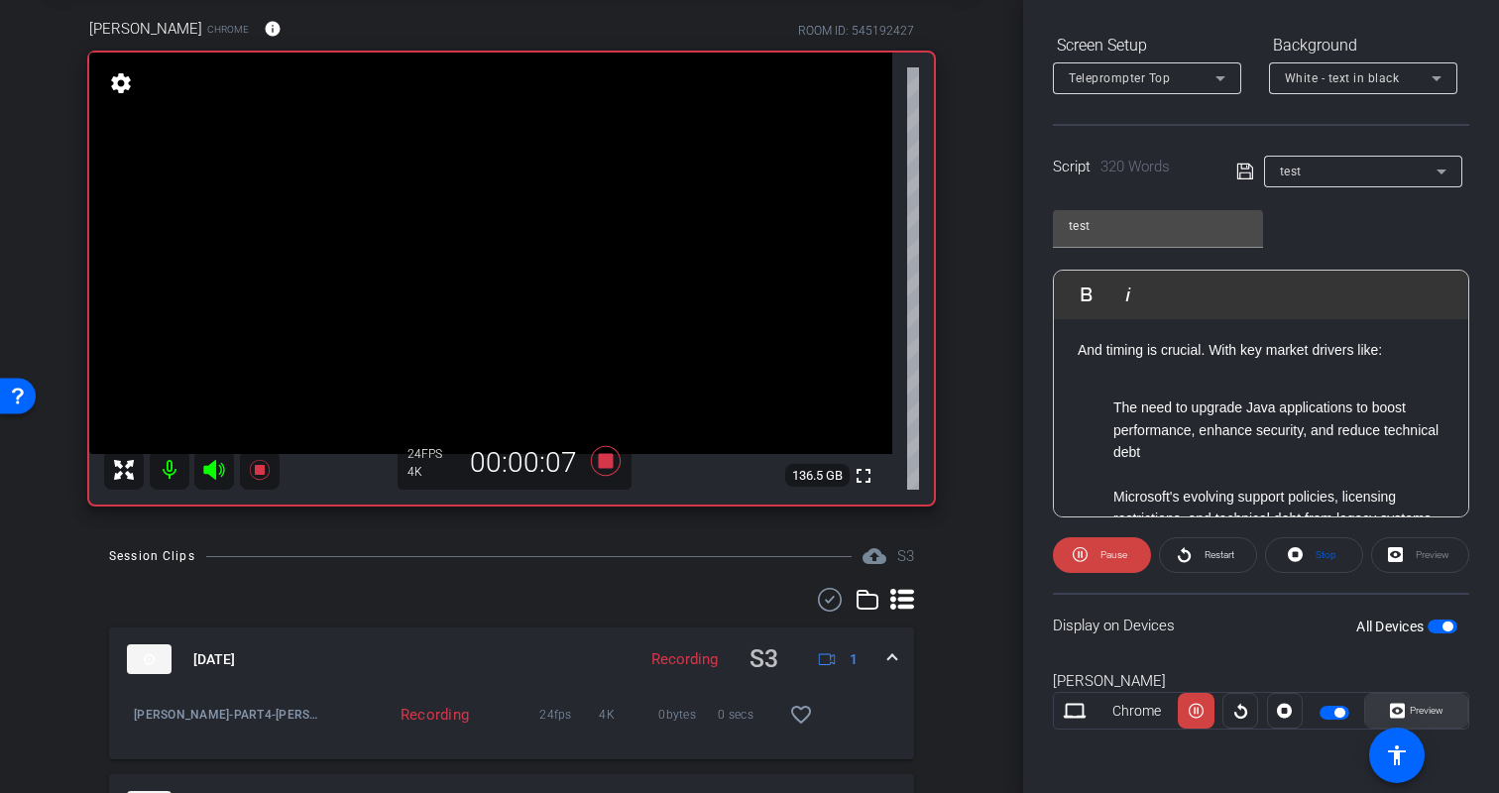
click at [1434, 714] on span "Preview" at bounding box center [1427, 710] width 34 height 11
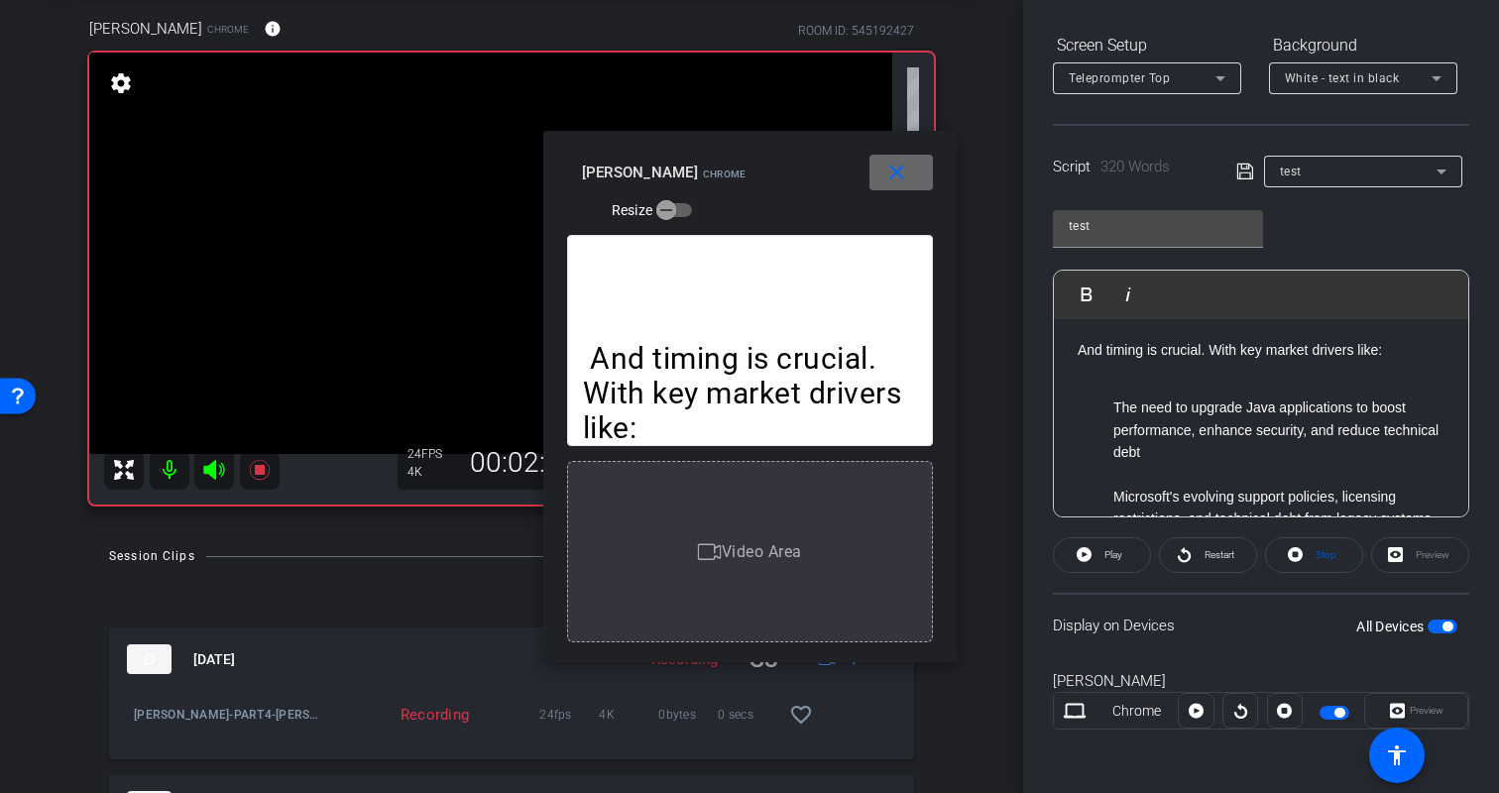
click at [900, 178] on mat-icon "close" at bounding box center [897, 173] width 25 height 25
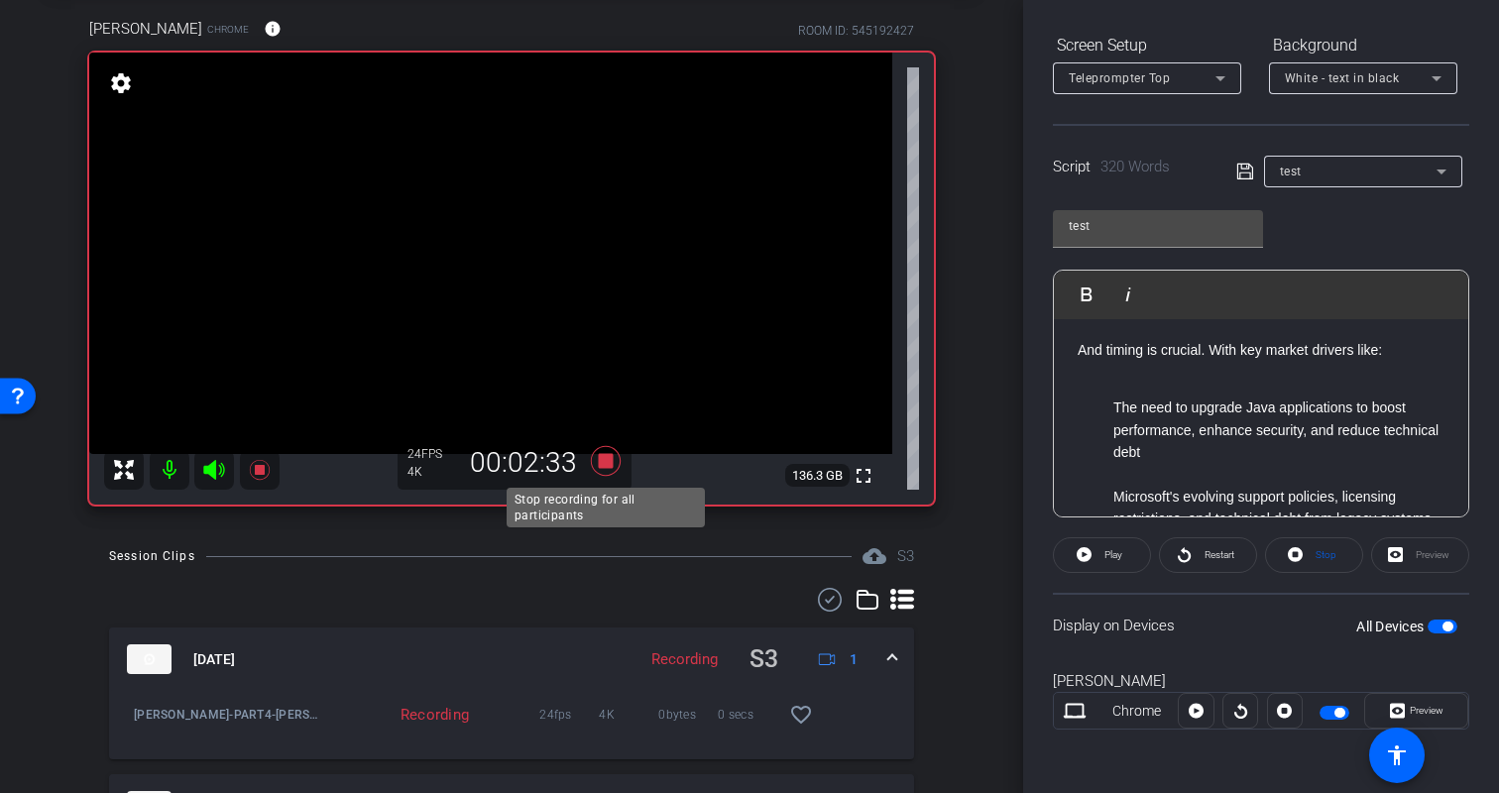
click at [605, 459] on icon at bounding box center [606, 461] width 30 height 30
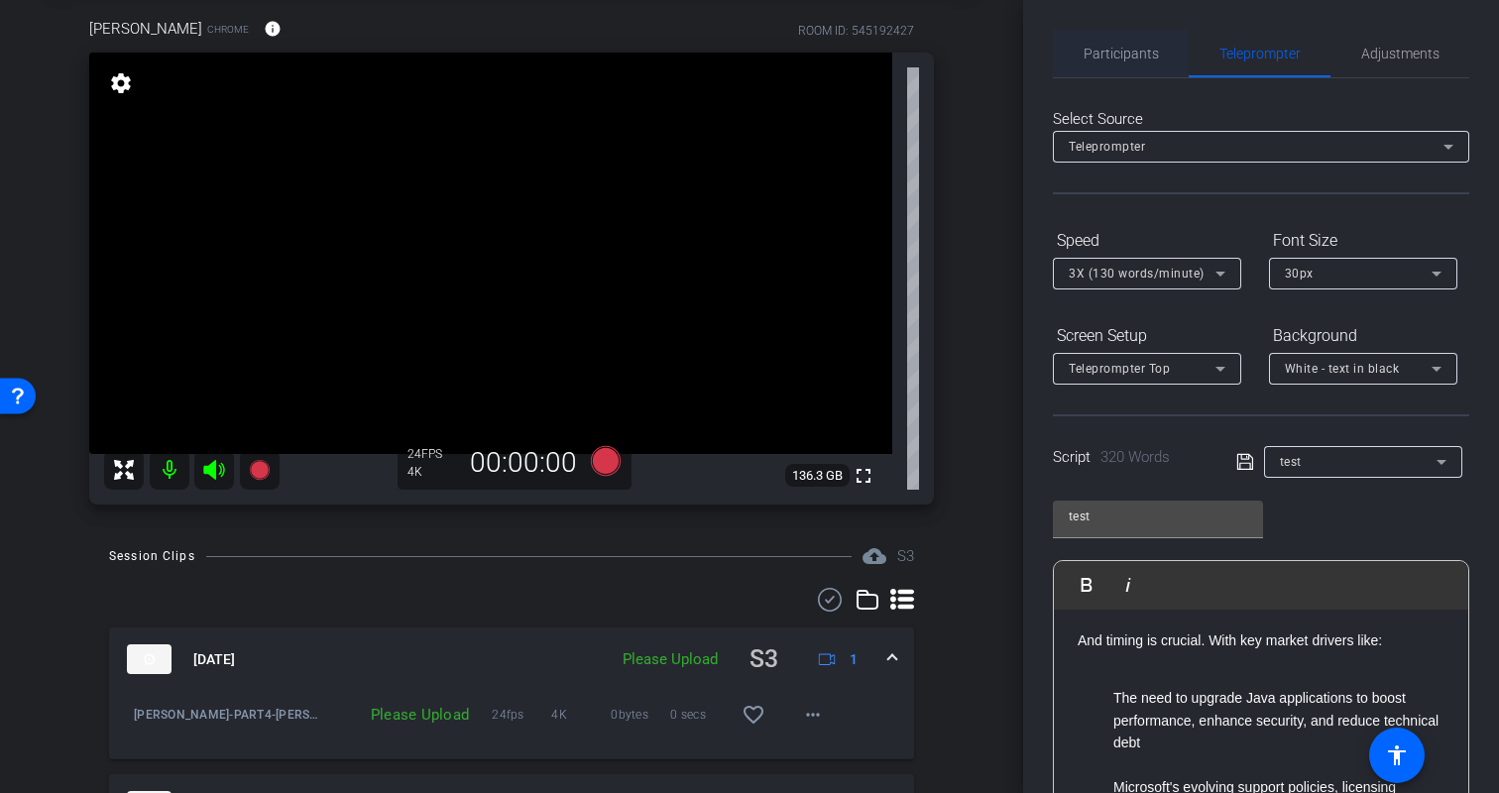
click at [1130, 55] on span "Participants" at bounding box center [1121, 54] width 75 height 14
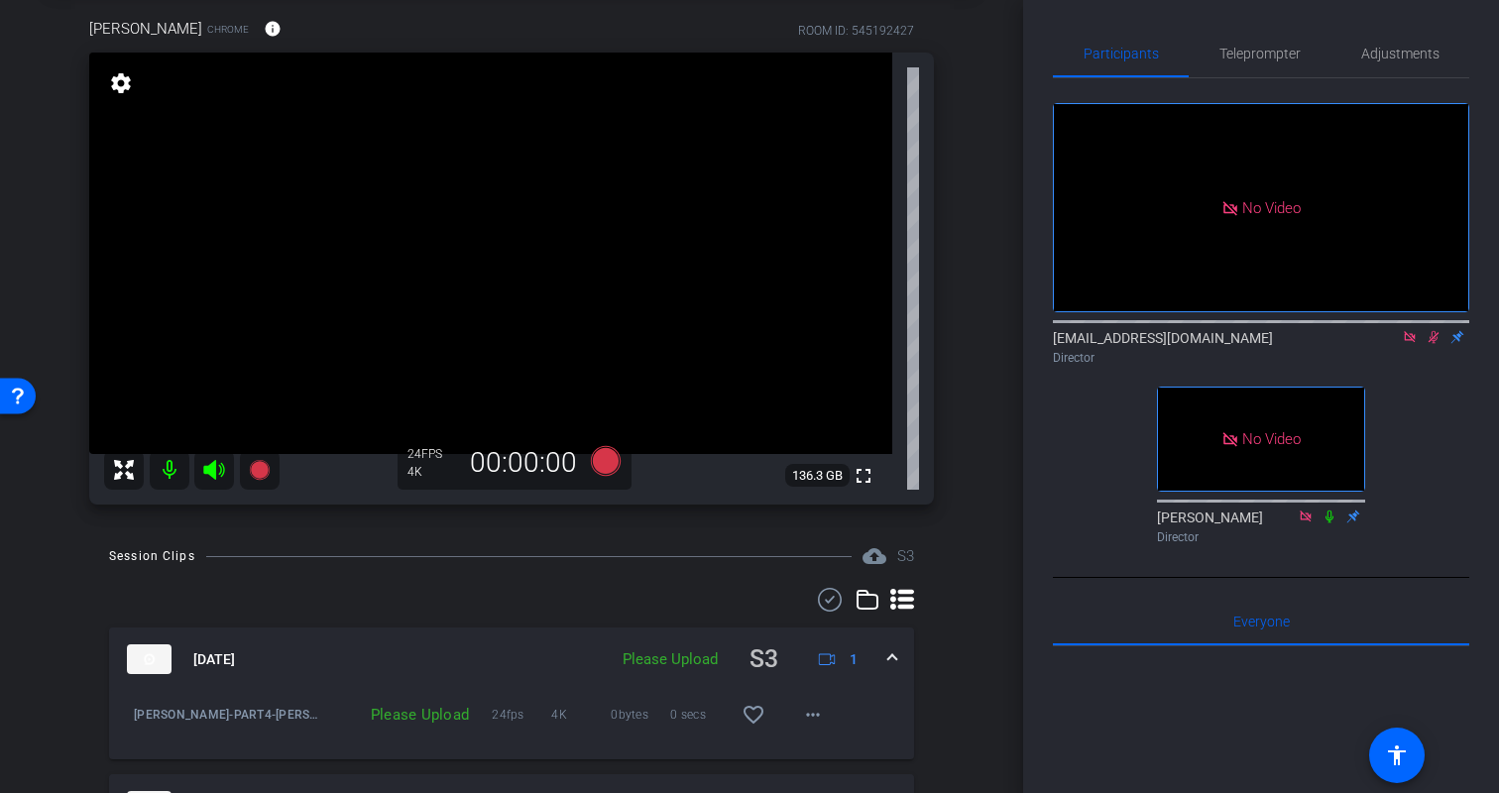
click at [1434, 338] on icon at bounding box center [1434, 337] width 11 height 13
click at [968, 495] on div "Kristin Chrome info ROOM ID: 545192427 fullscreen settings 136.3 GB 24 FPS 4K 0…" at bounding box center [512, 254] width 924 height 539
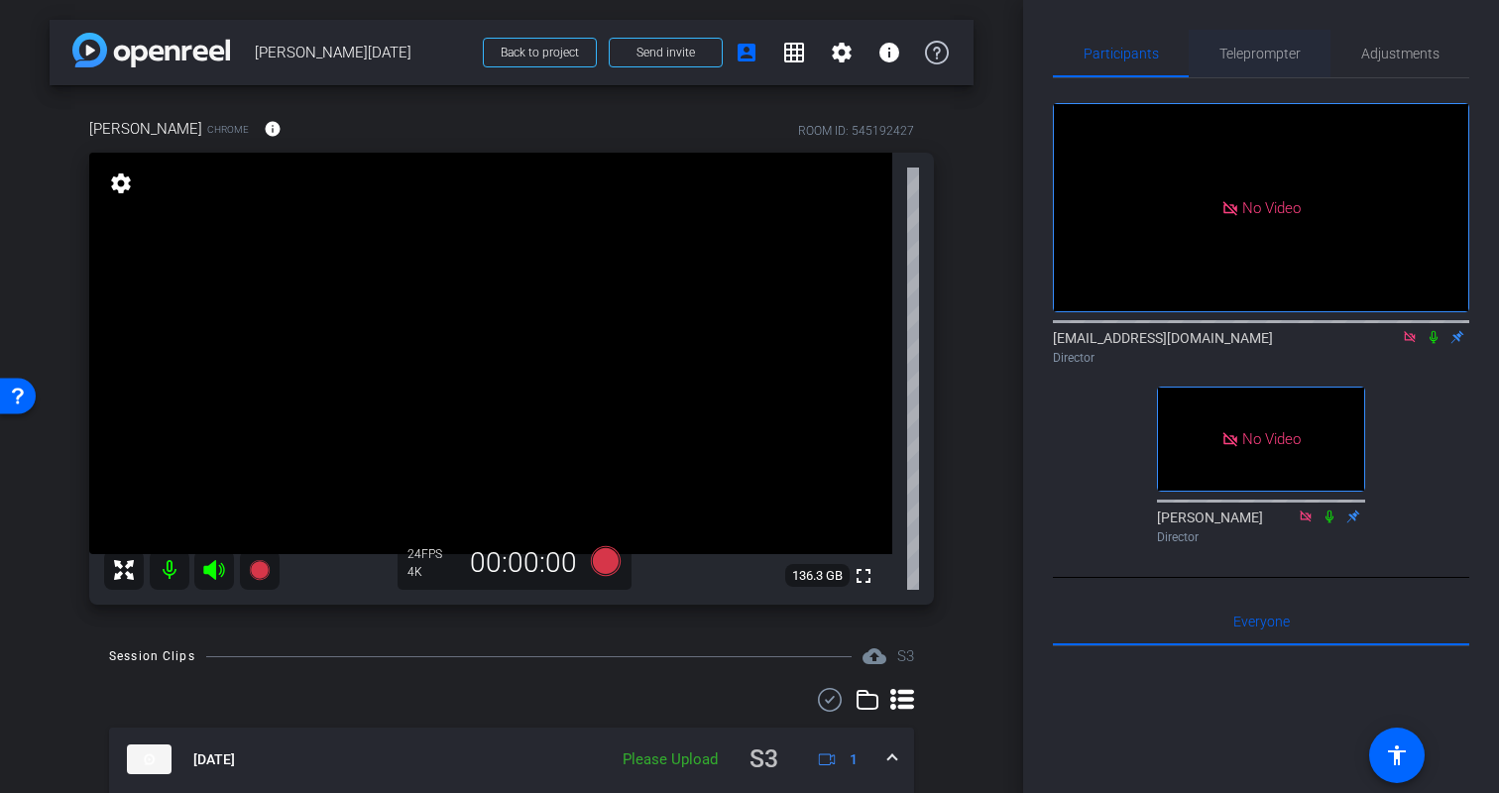
click at [1258, 52] on span "Teleprompter" at bounding box center [1260, 54] width 81 height 14
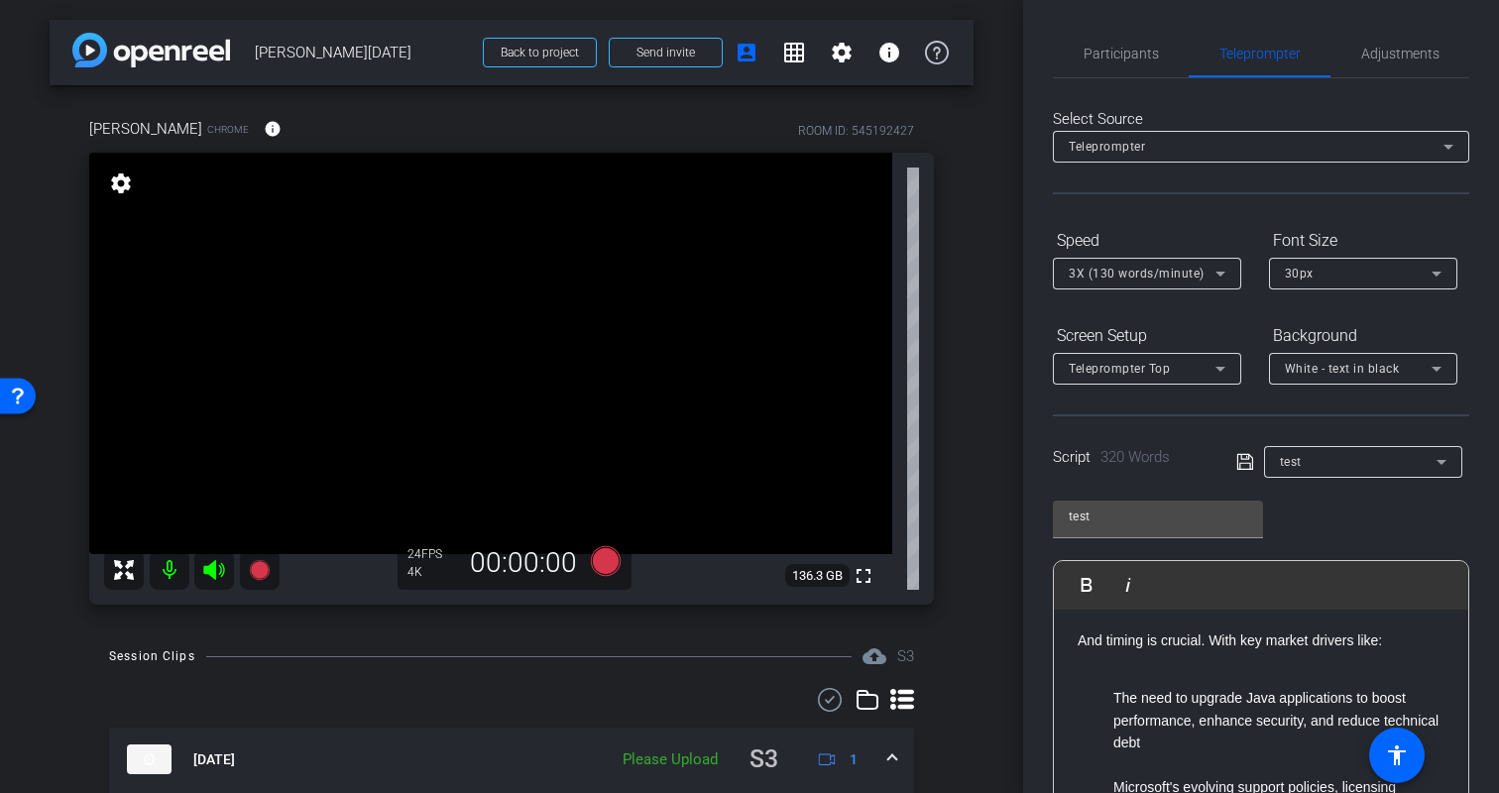
click at [1428, 529] on div "test Play Play from this location Play Selected Play and display the selected t…" at bounding box center [1261, 647] width 416 height 322
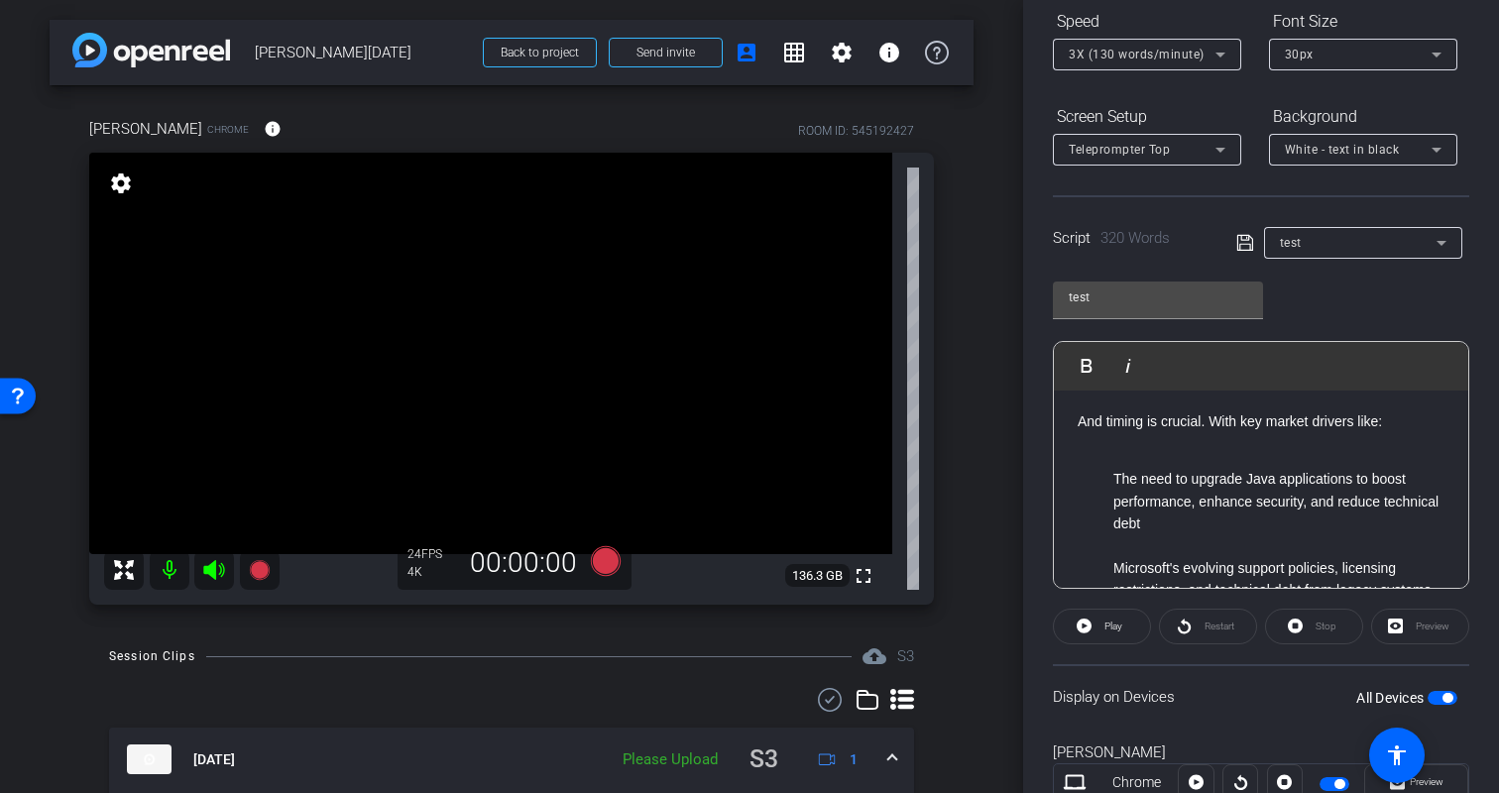
scroll to position [291, 0]
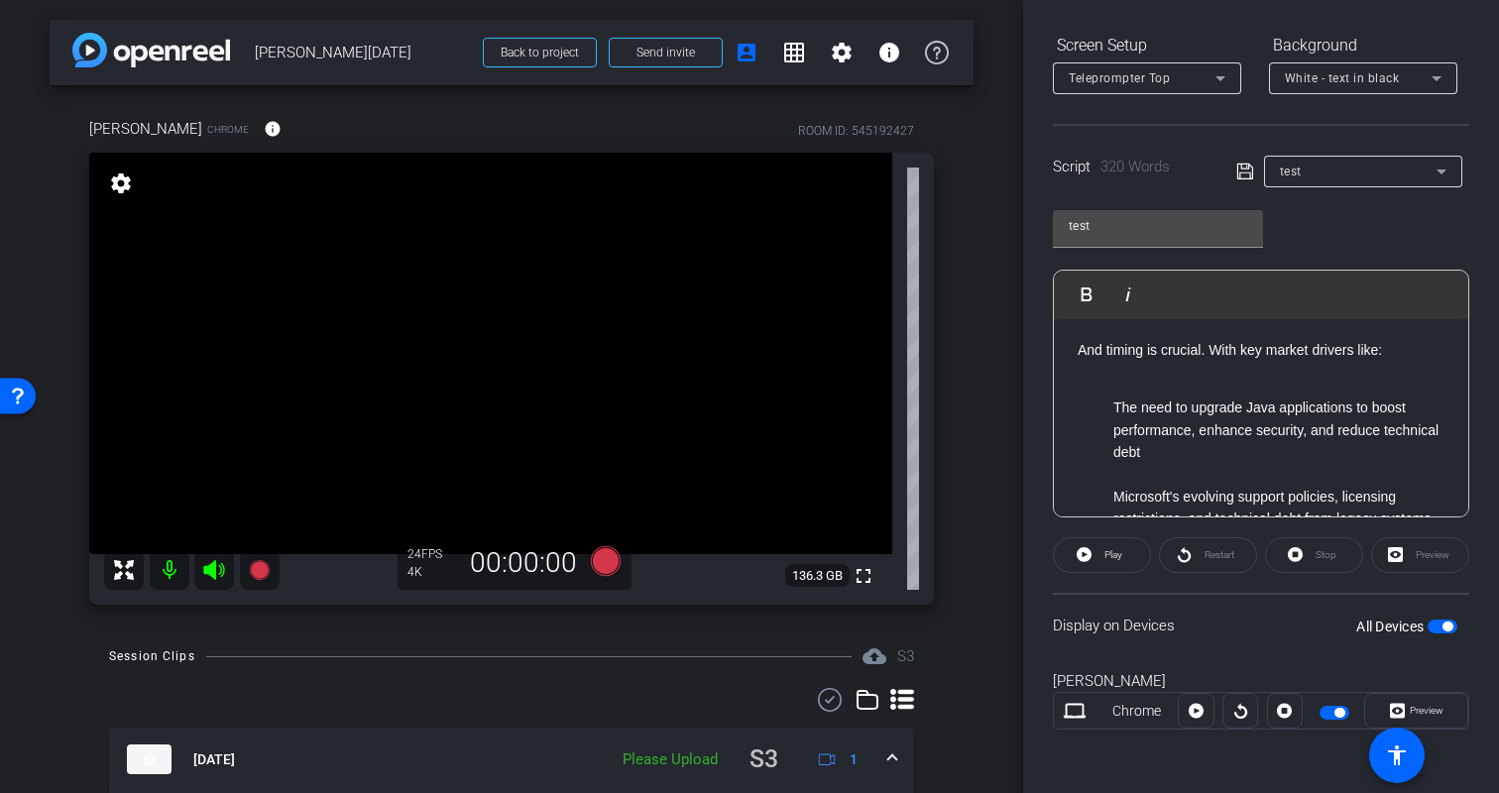
click at [1466, 665] on div "Kristin Chrome Preview" at bounding box center [1261, 709] width 416 height 107
click at [1464, 747] on div "Kristin Chrome Preview" at bounding box center [1261, 709] width 416 height 107
click at [1471, 671] on div "Participants Teleprompter Adjustments biso@amazon.com Director Erica Bethel Dir…" at bounding box center [1261, 396] width 476 height 793
click at [976, 642] on div "arrow_back Kristin Monday Back to project Send invite account_box grid_on setti…" at bounding box center [511, 396] width 1023 height 793
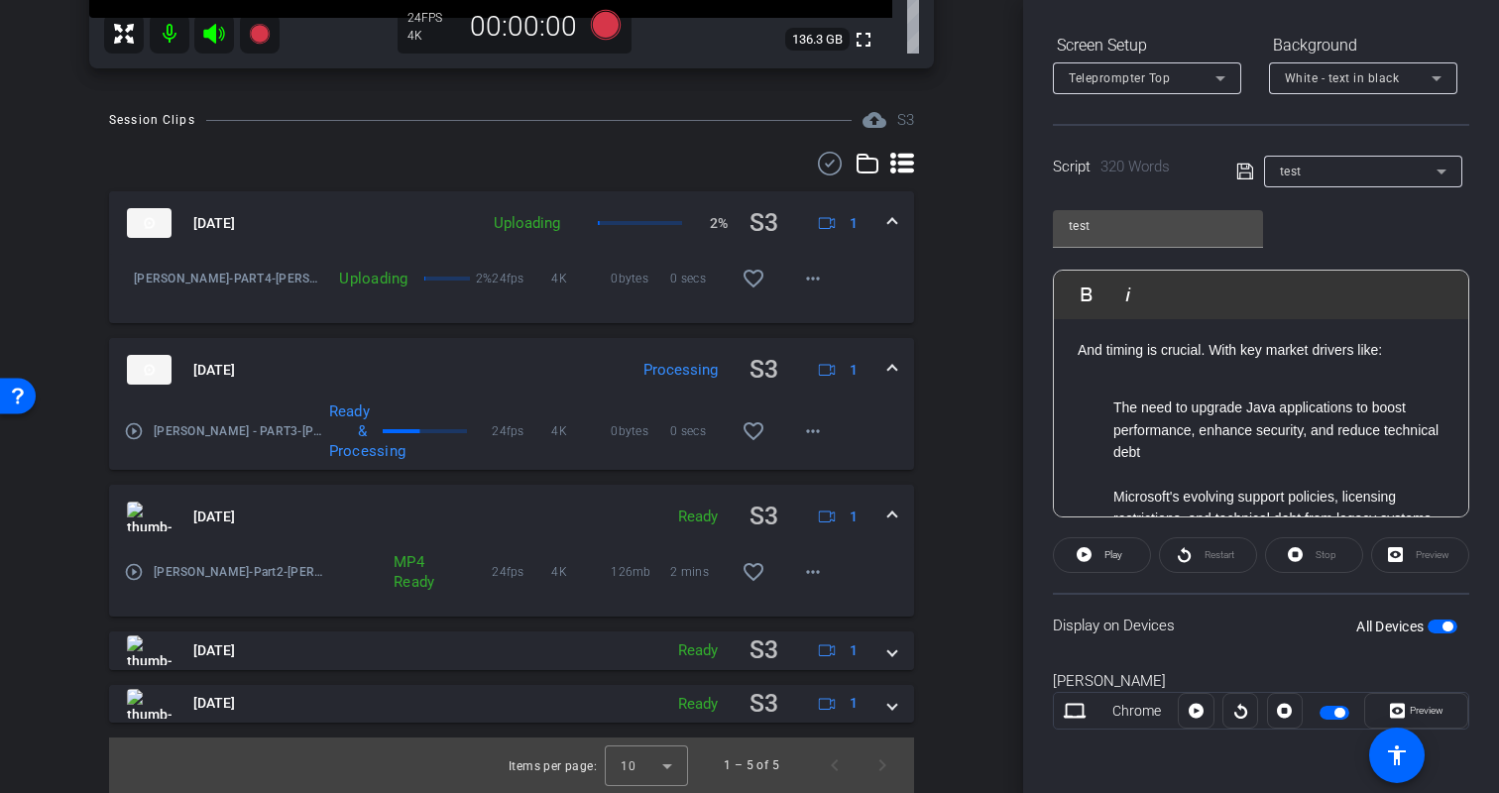
scroll to position [535, 0]
click at [1486, 674] on div "Participants Teleprompter Adjustments biso@amazon.com Director Erica Bethel Dir…" at bounding box center [1261, 396] width 476 height 793
click at [1433, 708] on span "Preview" at bounding box center [1427, 710] width 34 height 11
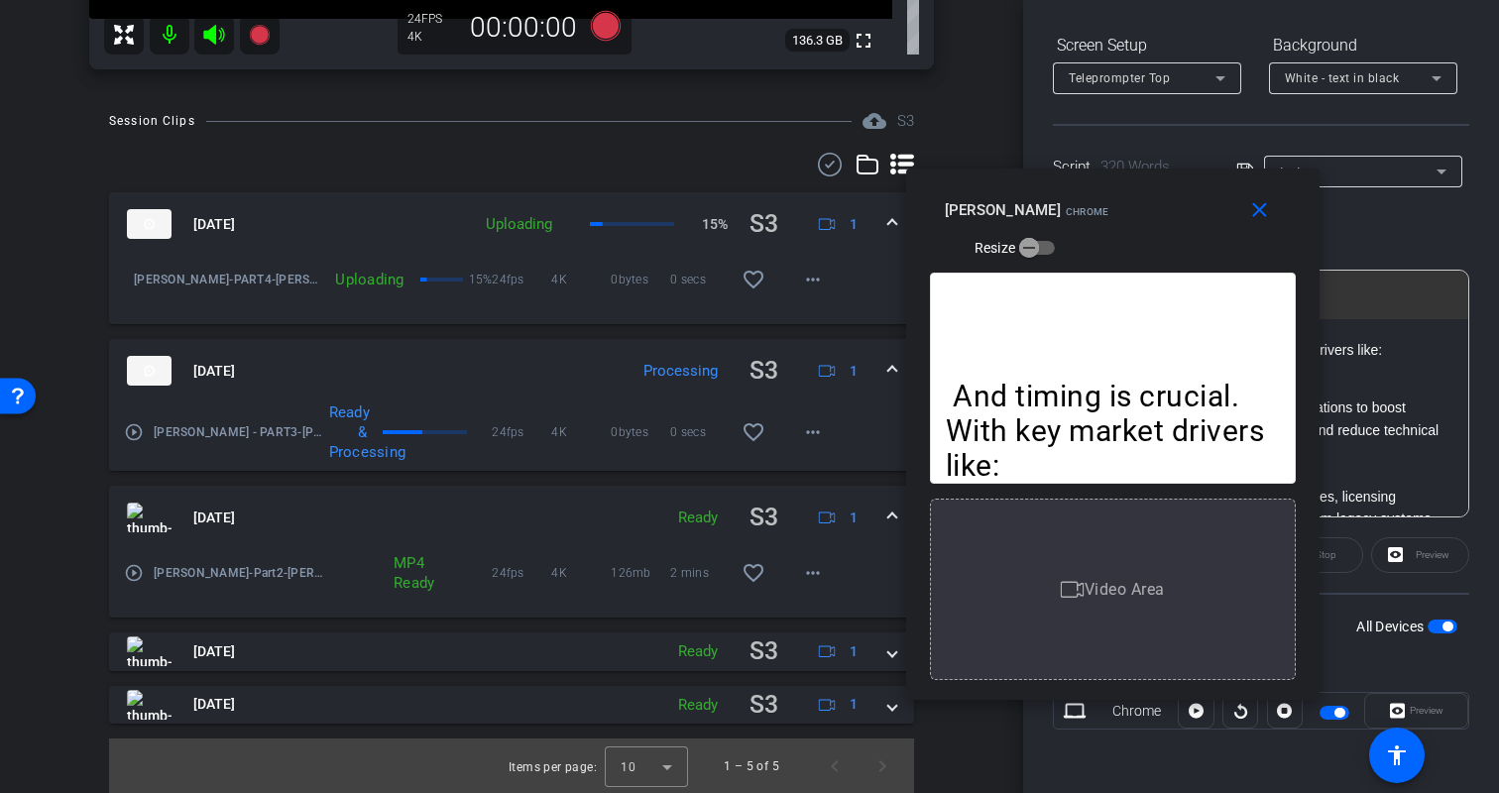
drag, startPoint x: 703, startPoint y: 368, endPoint x: 1035, endPoint y: 425, distance: 337.1
click at [1036, 424] on p "And timing is crucial. With key market drivers like:" at bounding box center [1113, 431] width 334 height 104
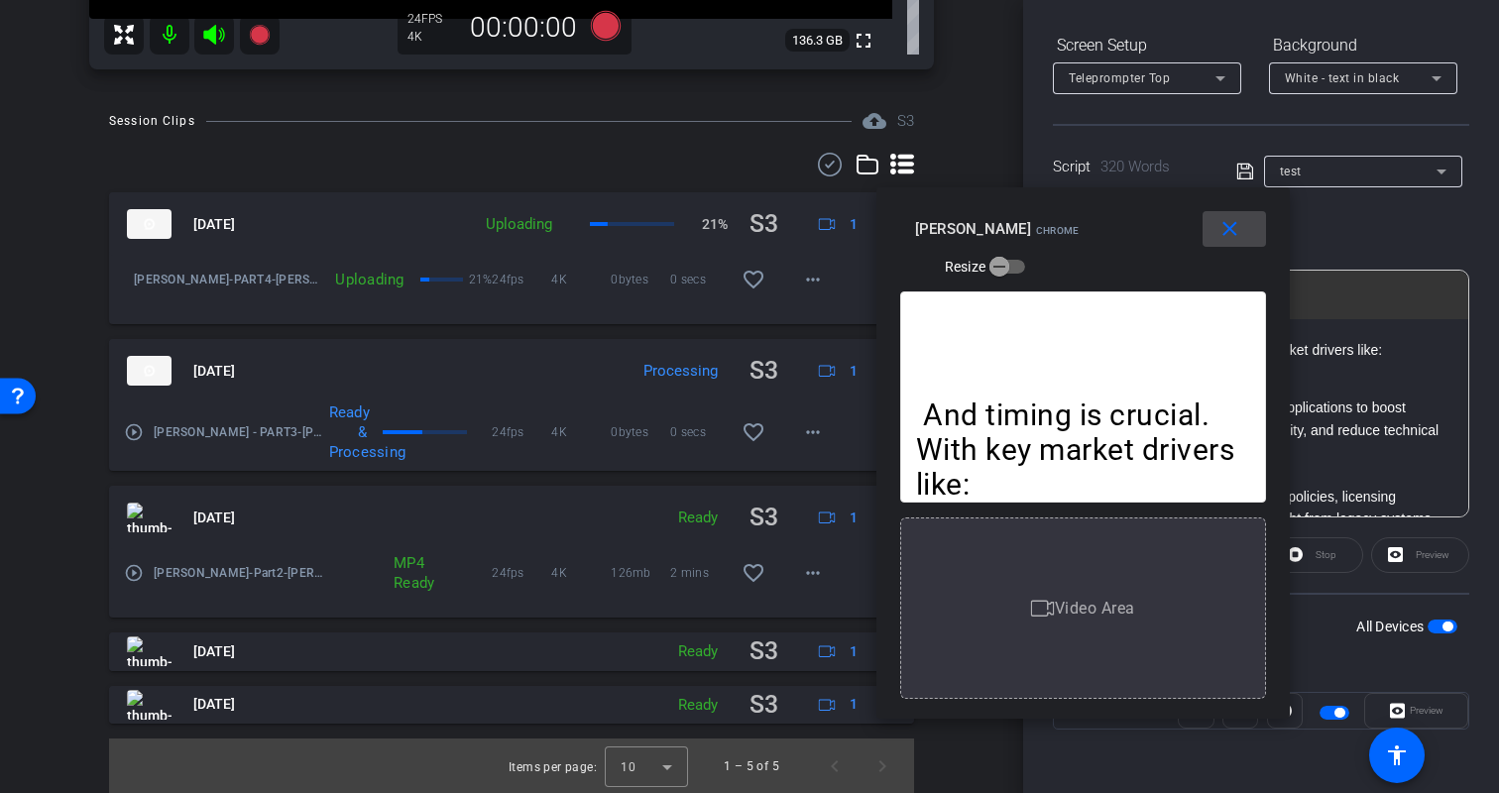
click at [1229, 220] on mat-icon "close" at bounding box center [1230, 229] width 25 height 25
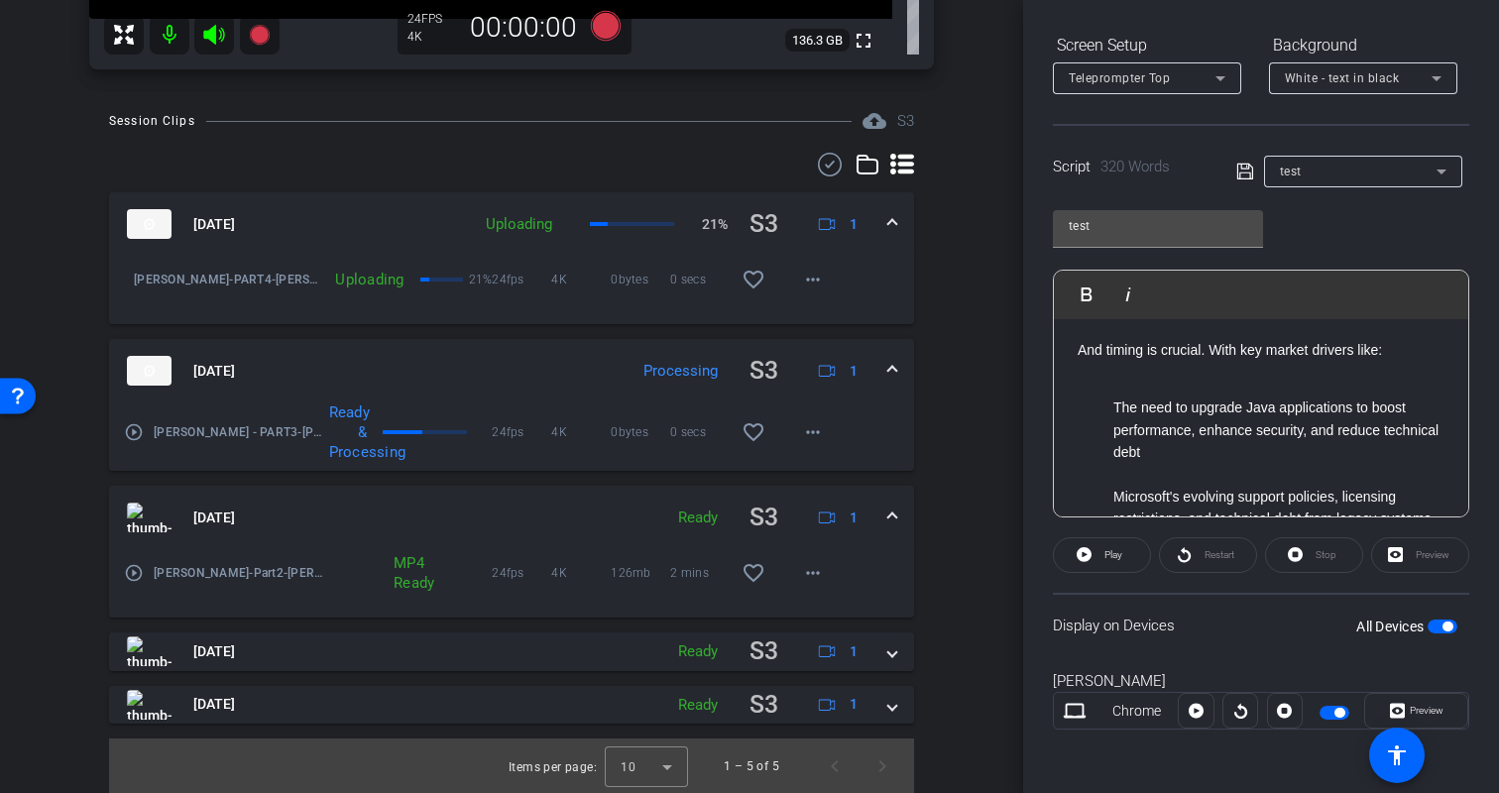
click at [1480, 532] on div "Participants Teleprompter Adjustments biso@amazon.com Director Erica Bethel Dir…" at bounding box center [1261, 396] width 476 height 793
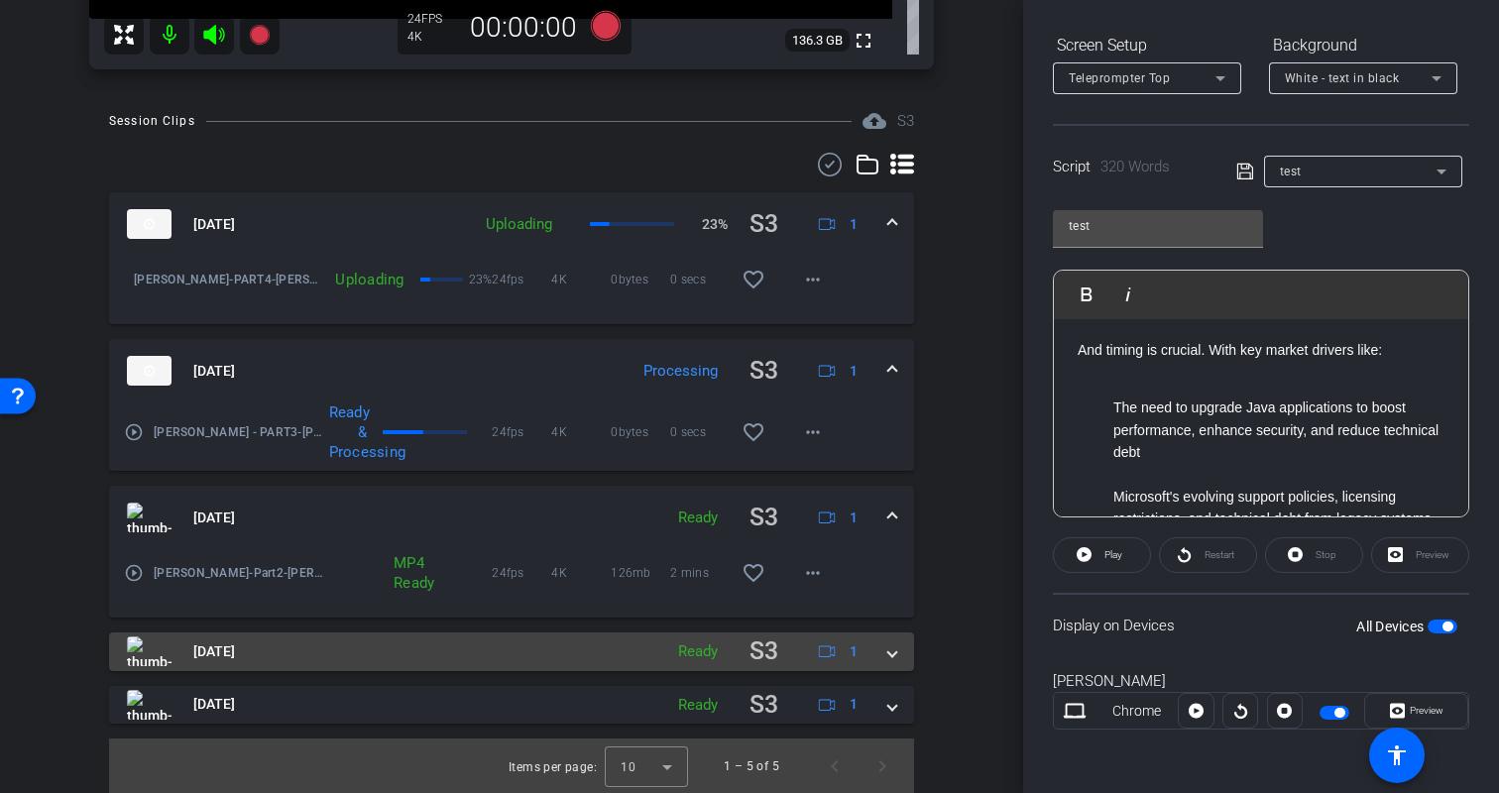
click at [893, 657] on span at bounding box center [892, 652] width 8 height 21
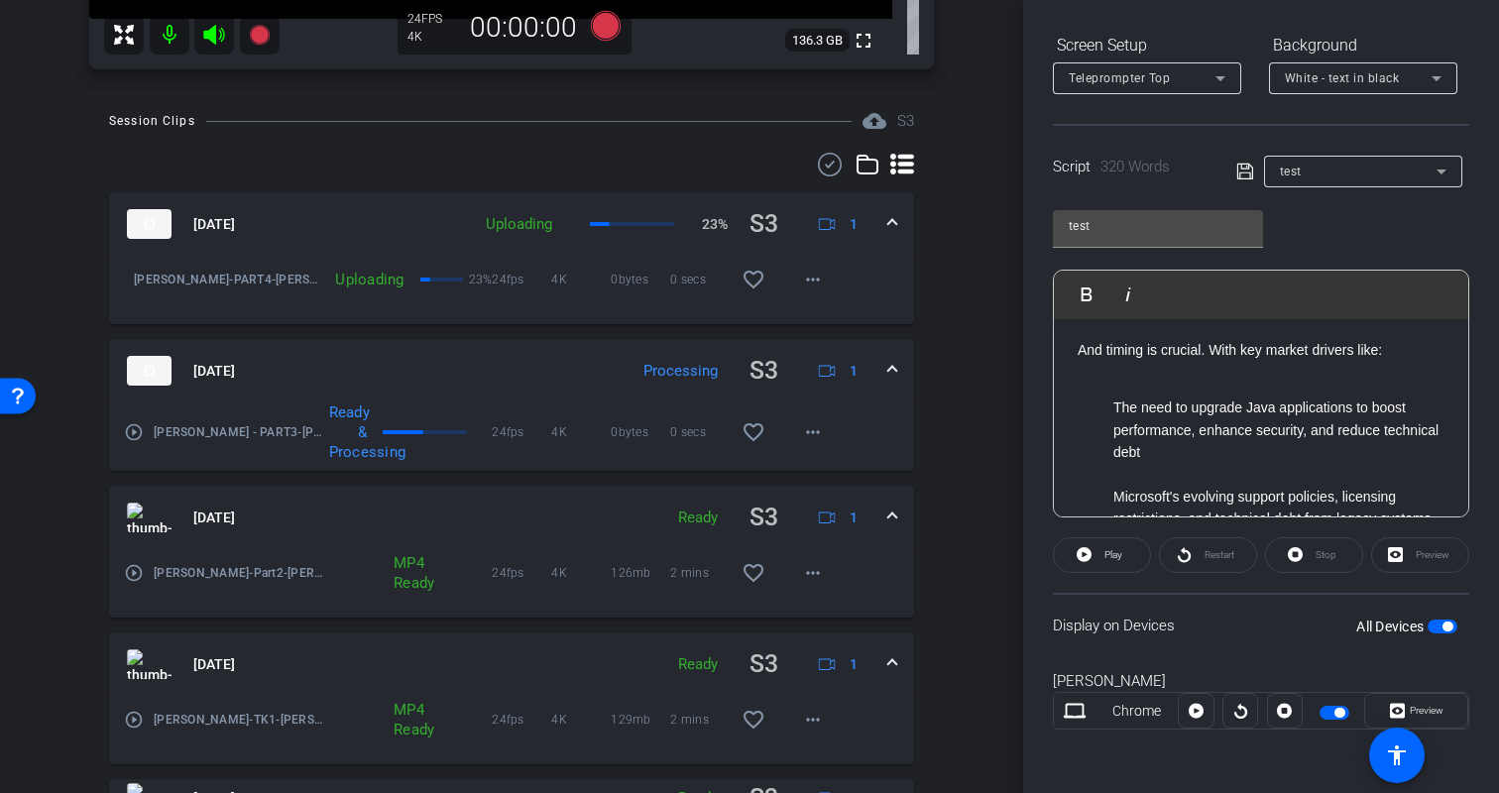
scroll to position [631, 0]
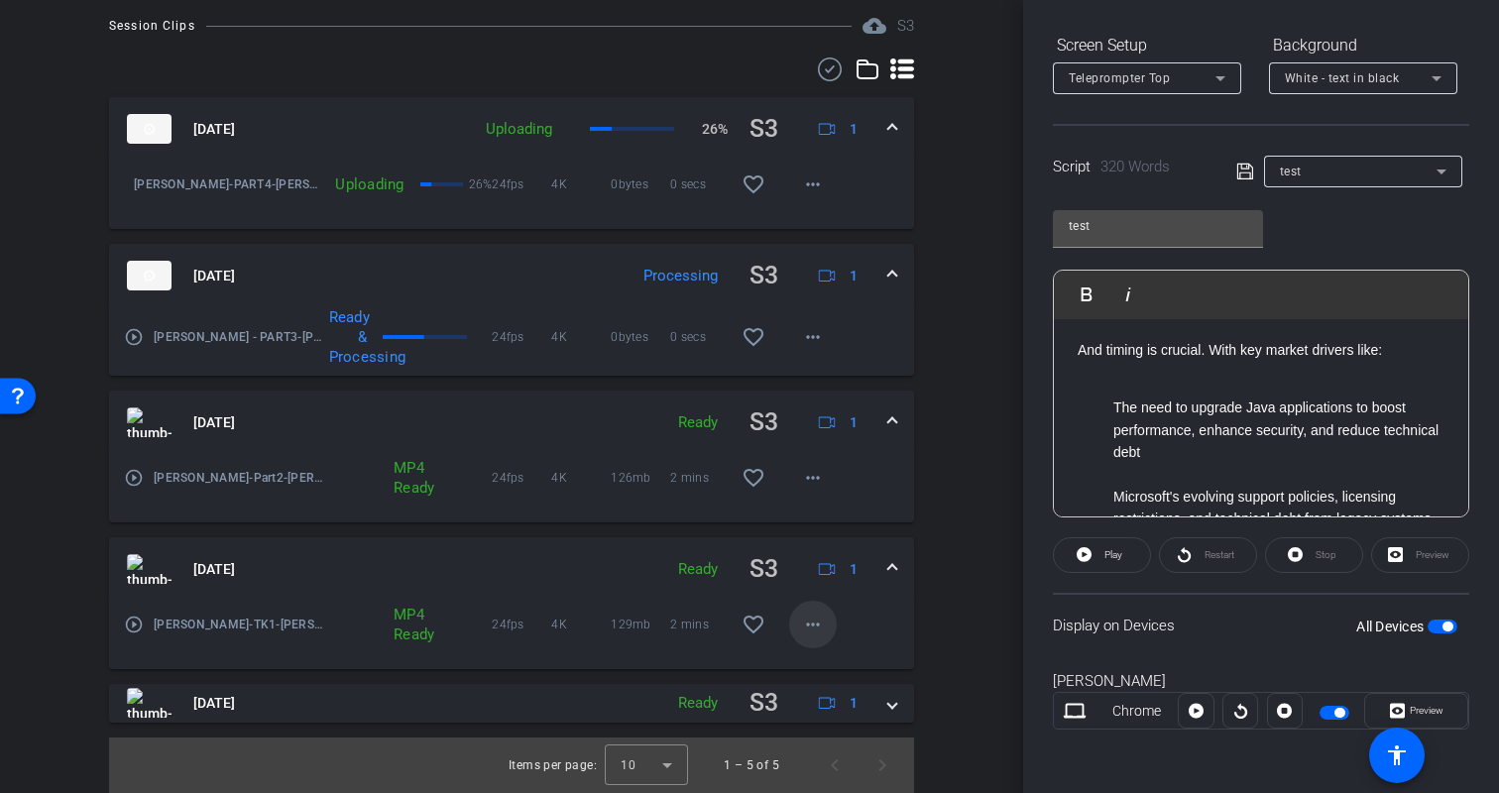
click at [810, 629] on mat-icon "more_horiz" at bounding box center [813, 625] width 24 height 24
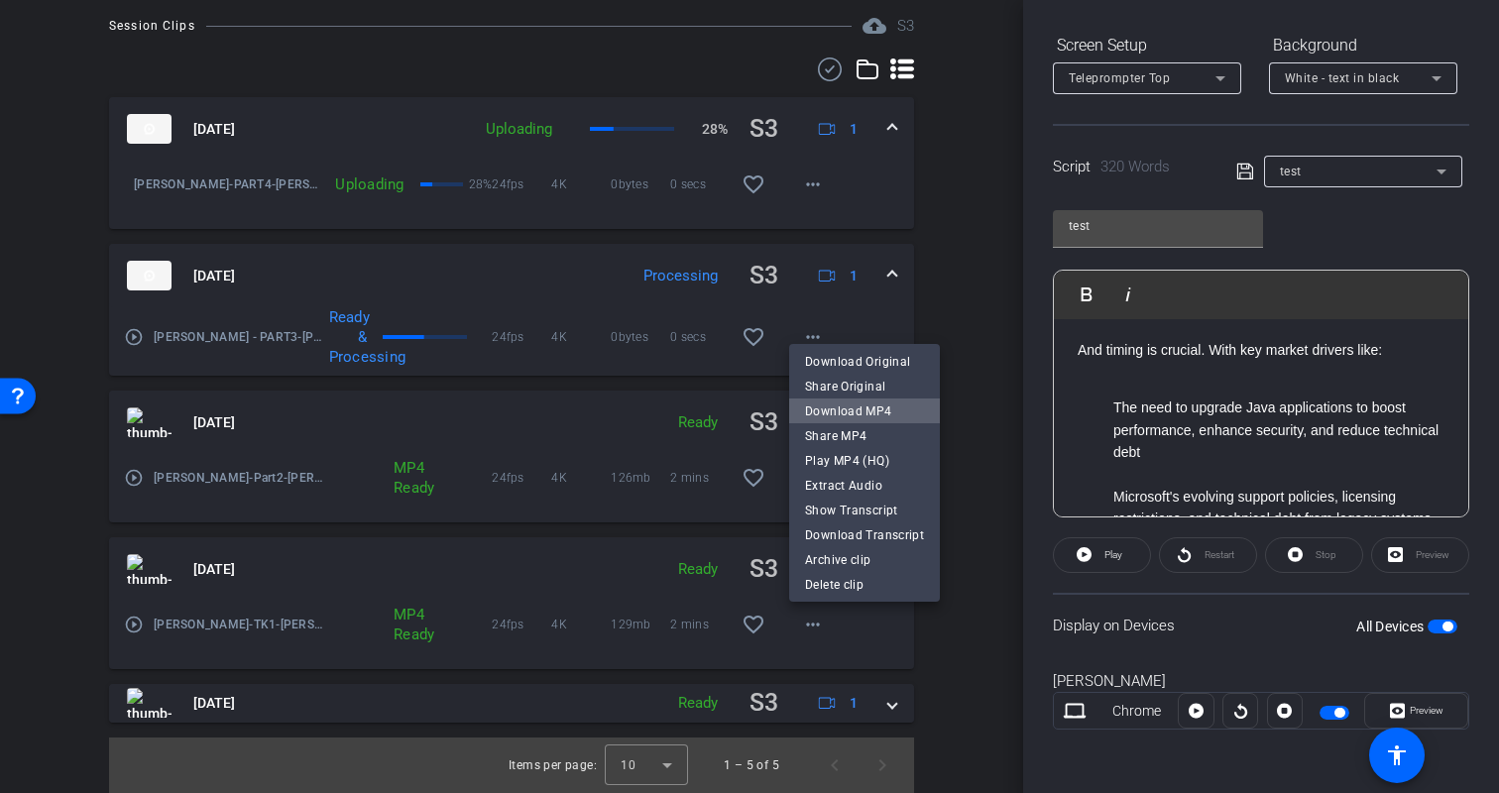
click at [878, 412] on span "Download MP4" at bounding box center [864, 411] width 119 height 24
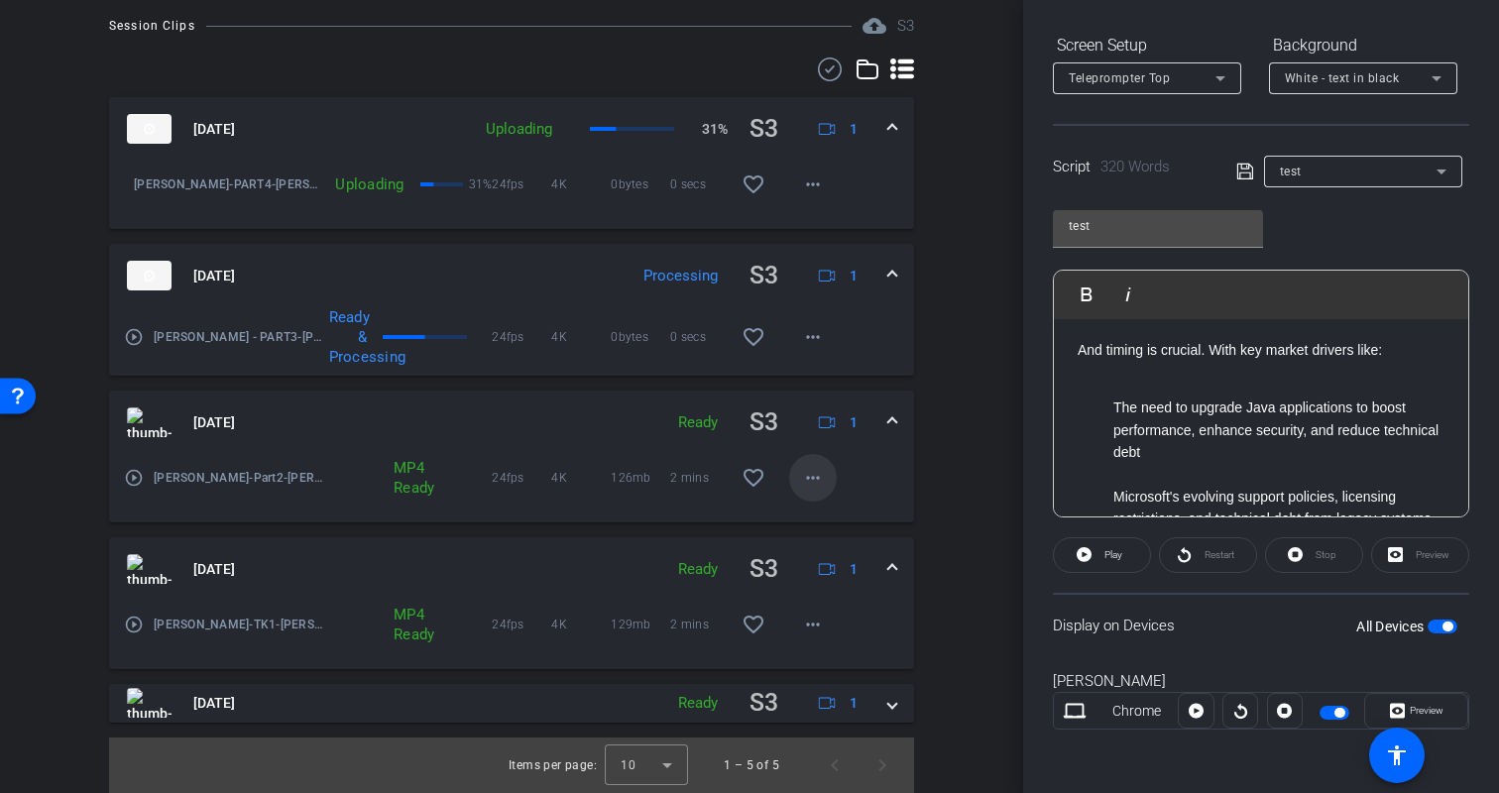
click at [808, 484] on mat-icon "more_horiz" at bounding box center [813, 478] width 24 height 24
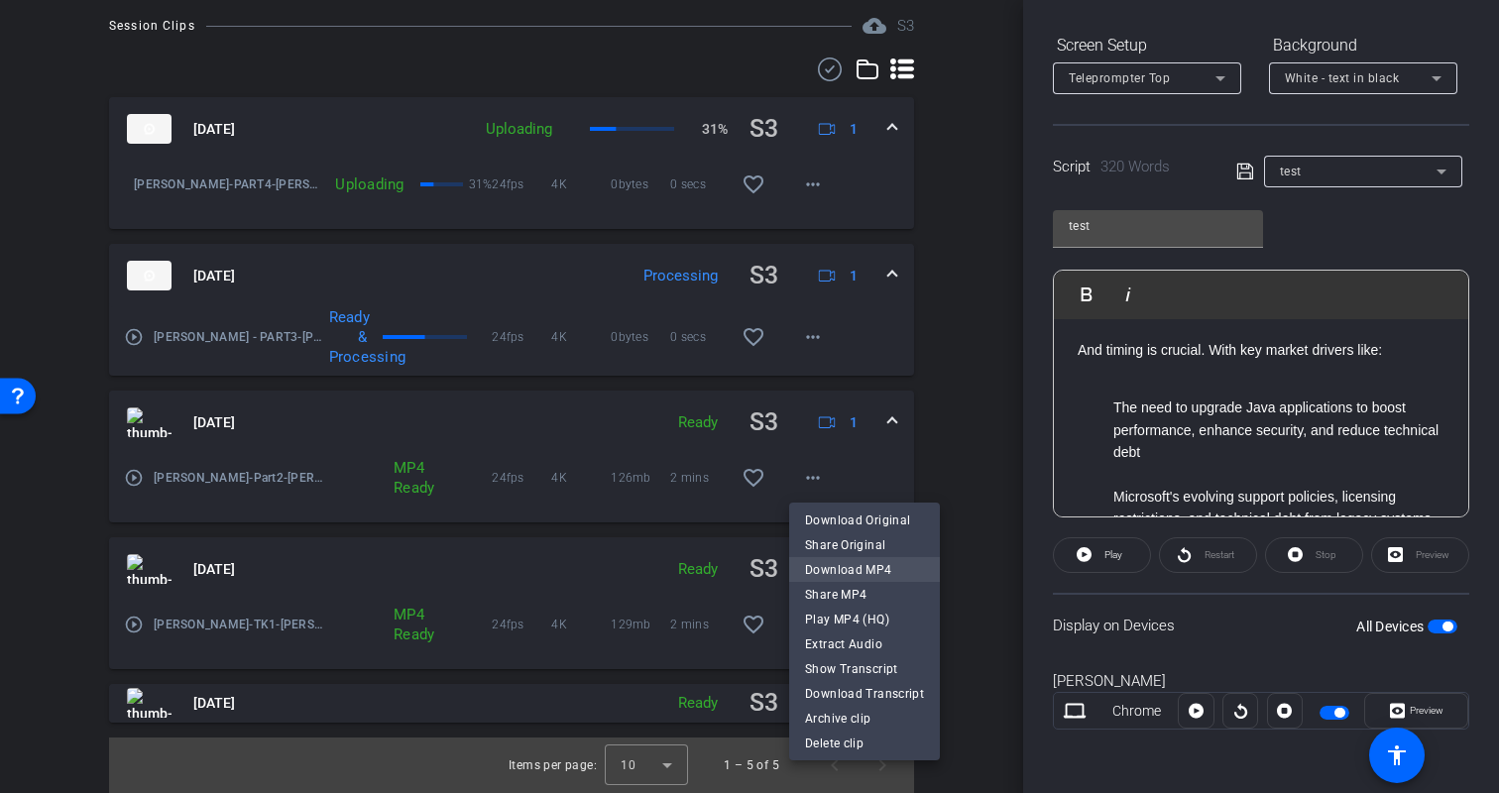
click at [859, 572] on span "Download MP4" at bounding box center [864, 569] width 119 height 24
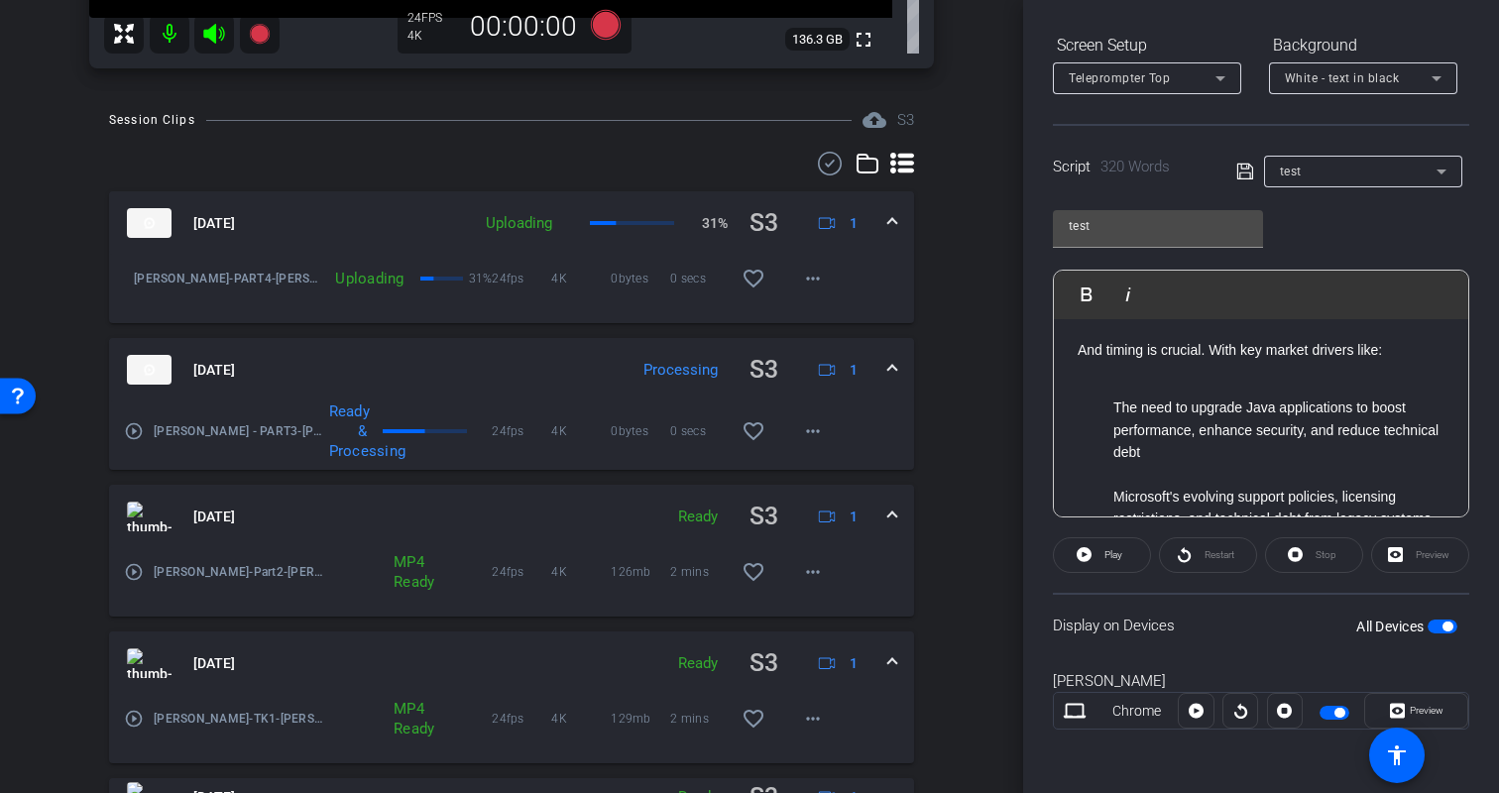
scroll to position [535, 0]
click at [1009, 499] on div "arrow_back Kristin Monday Back to project Send invite account_box grid_on setti…" at bounding box center [511, 396] width 1023 height 793
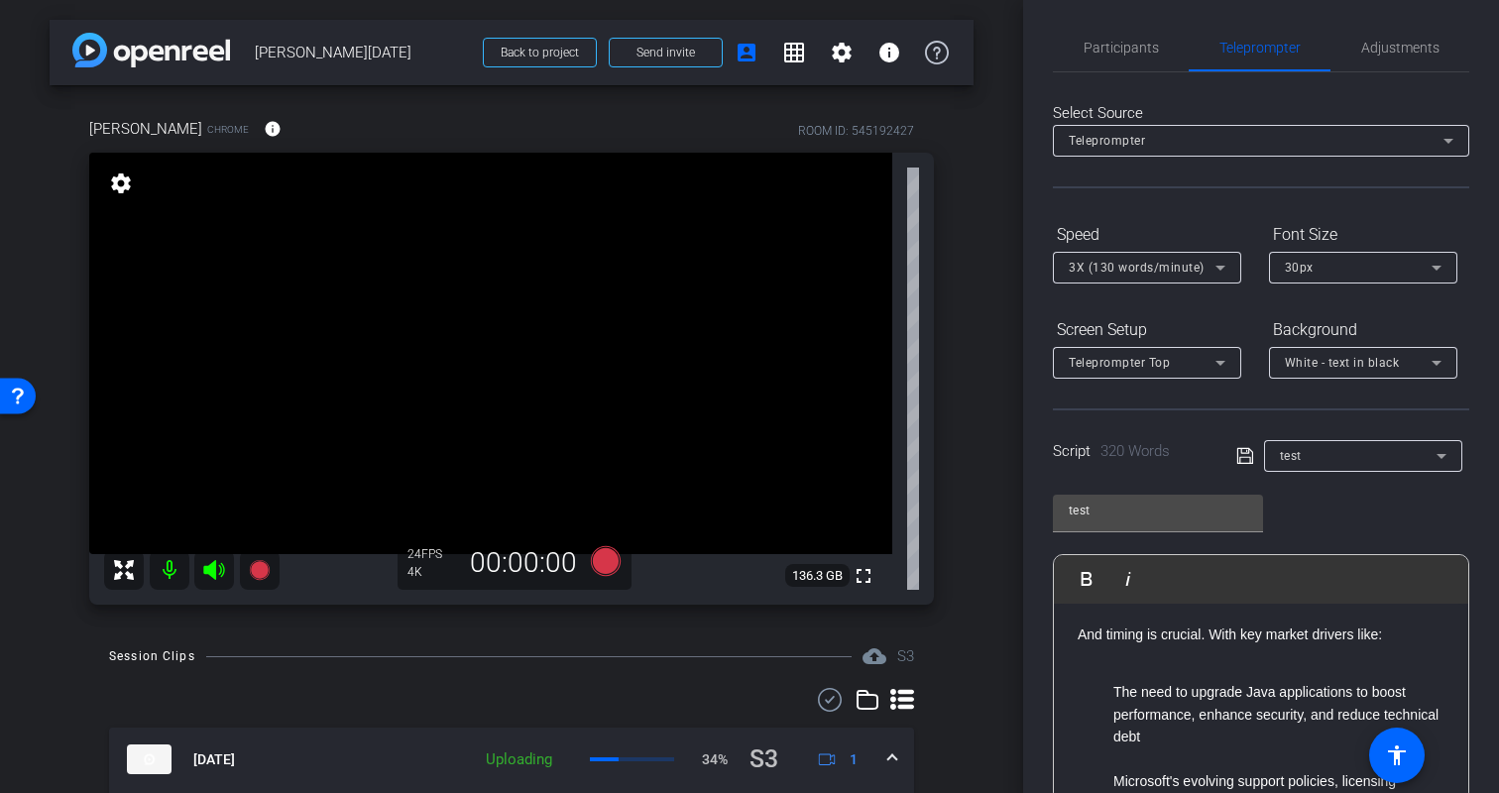
scroll to position [0, 0]
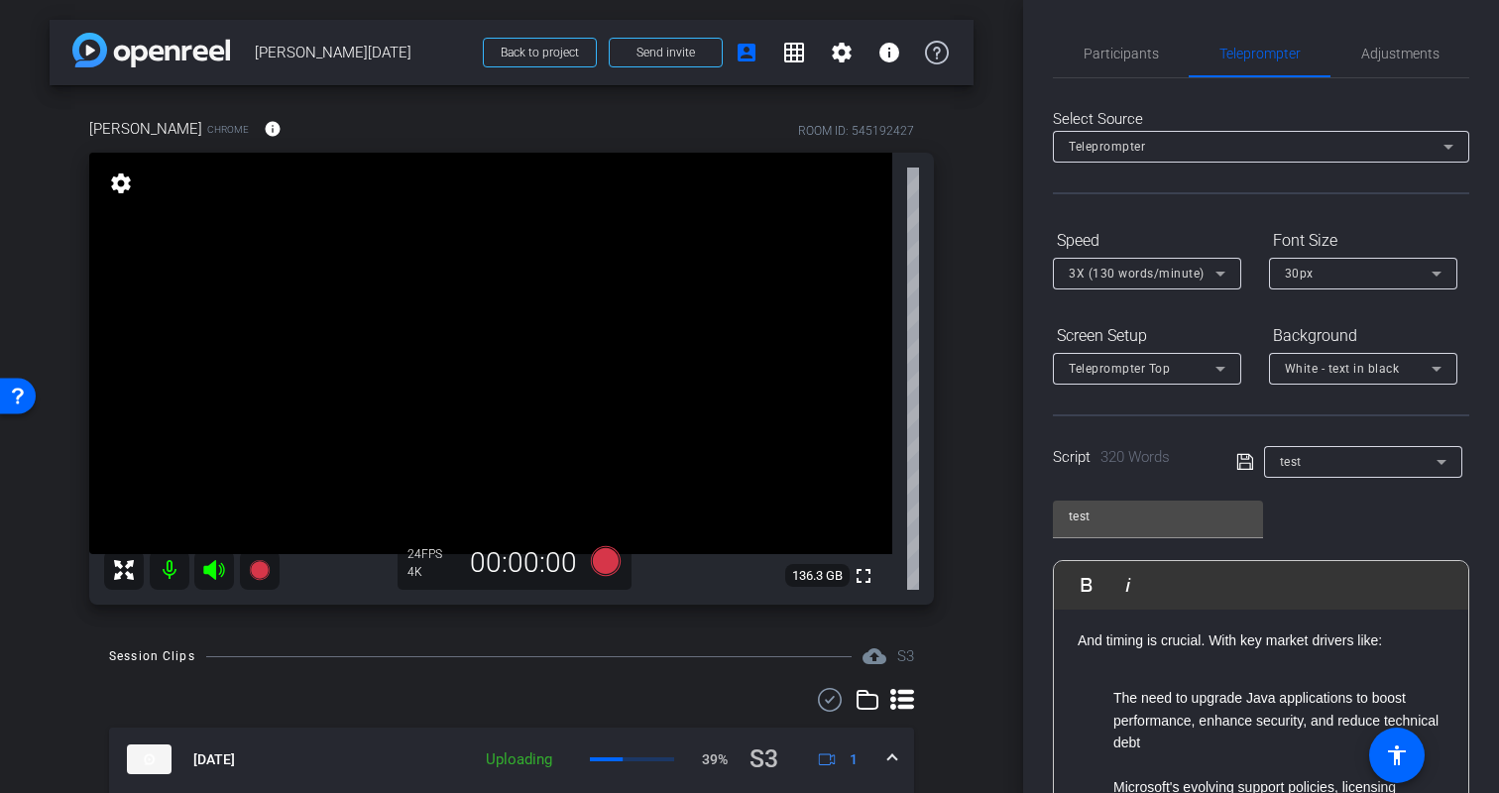
click at [981, 449] on div "arrow_back Kristin Monday Back to project Send invite account_box grid_on setti…" at bounding box center [511, 396] width 1023 height 793
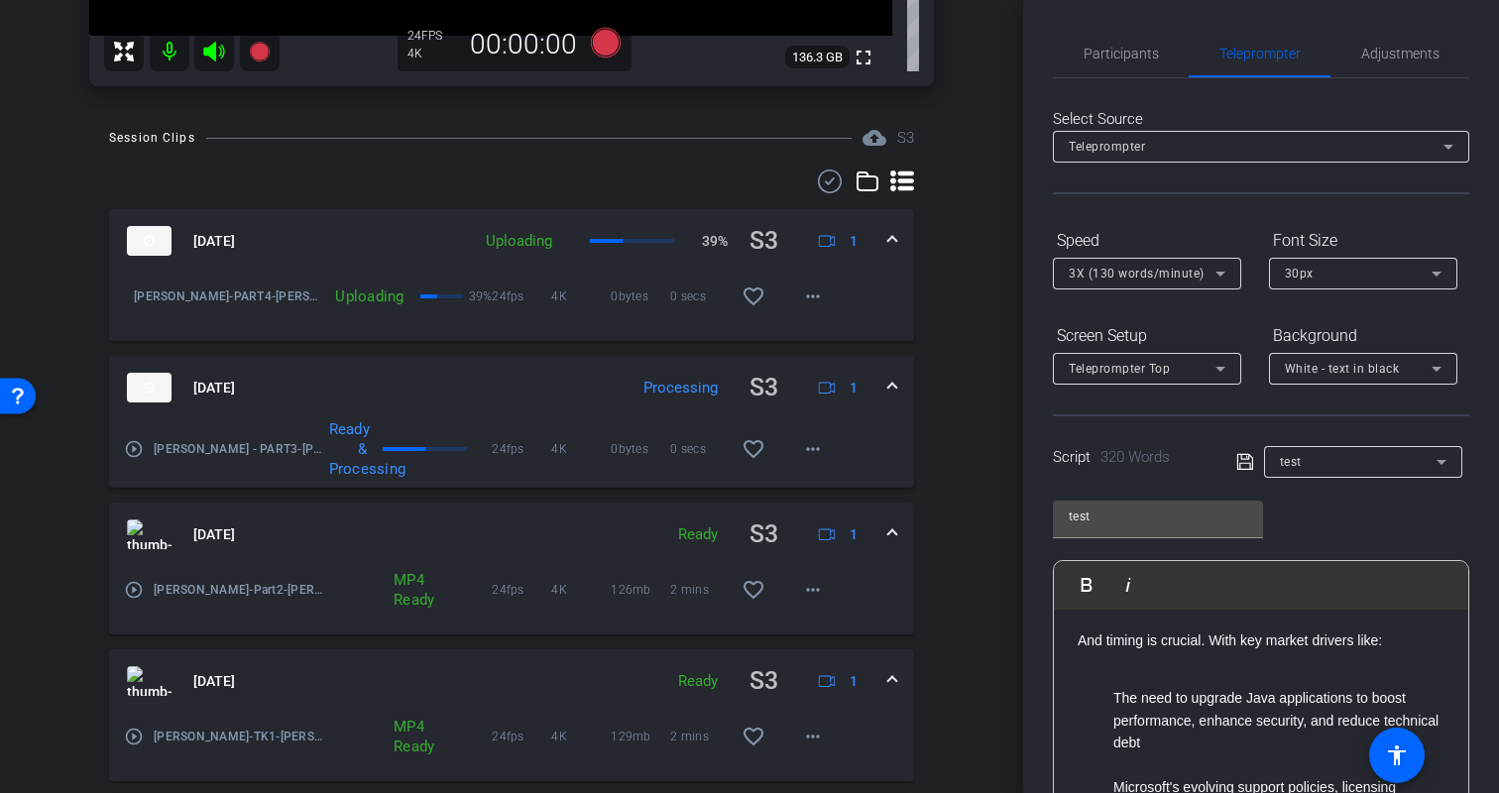
scroll to position [588, 0]
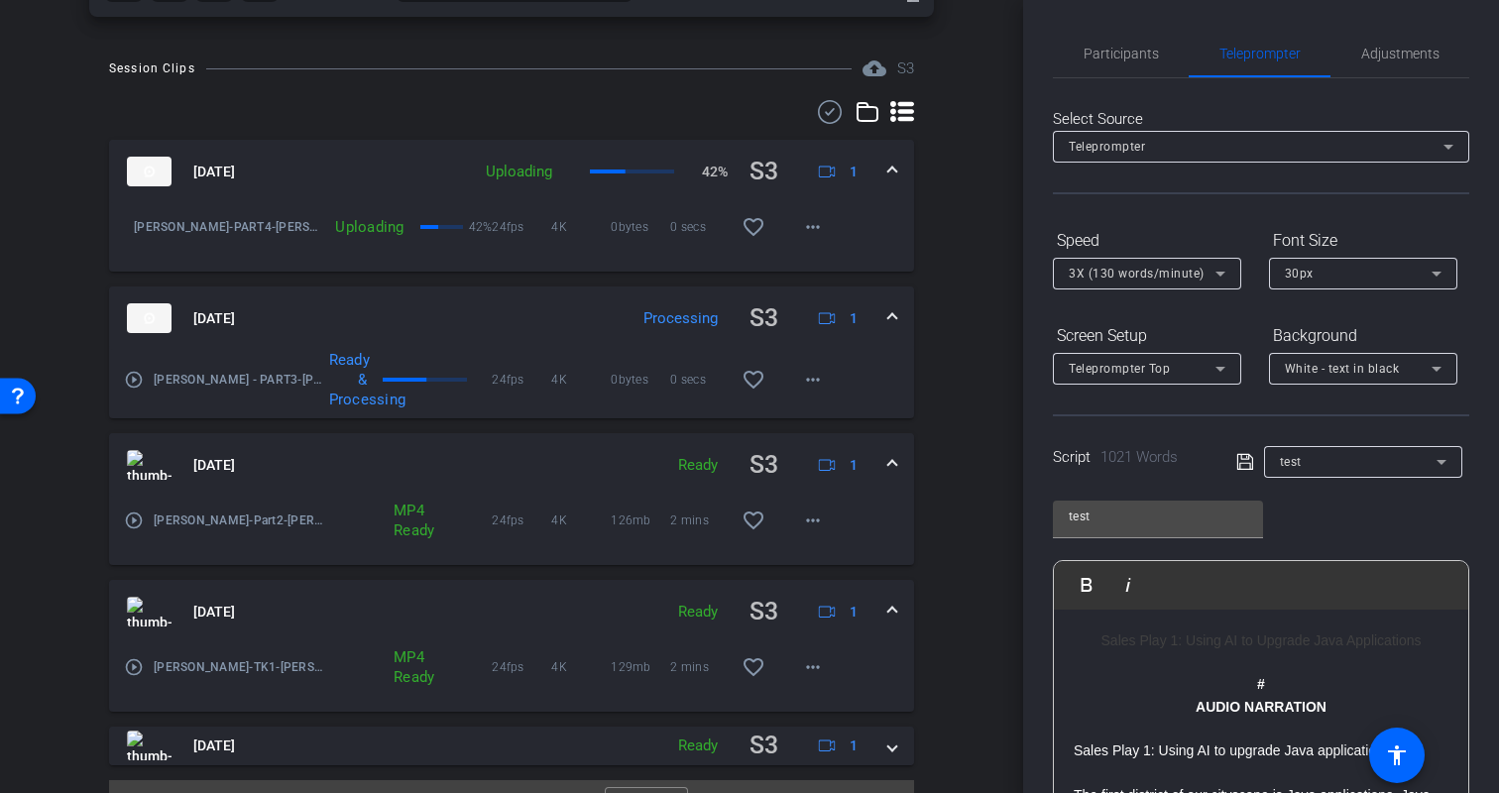
click at [993, 551] on div "arrow_back Kristin Monday Back to project Send invite account_box grid_on setti…" at bounding box center [511, 396] width 1023 height 793
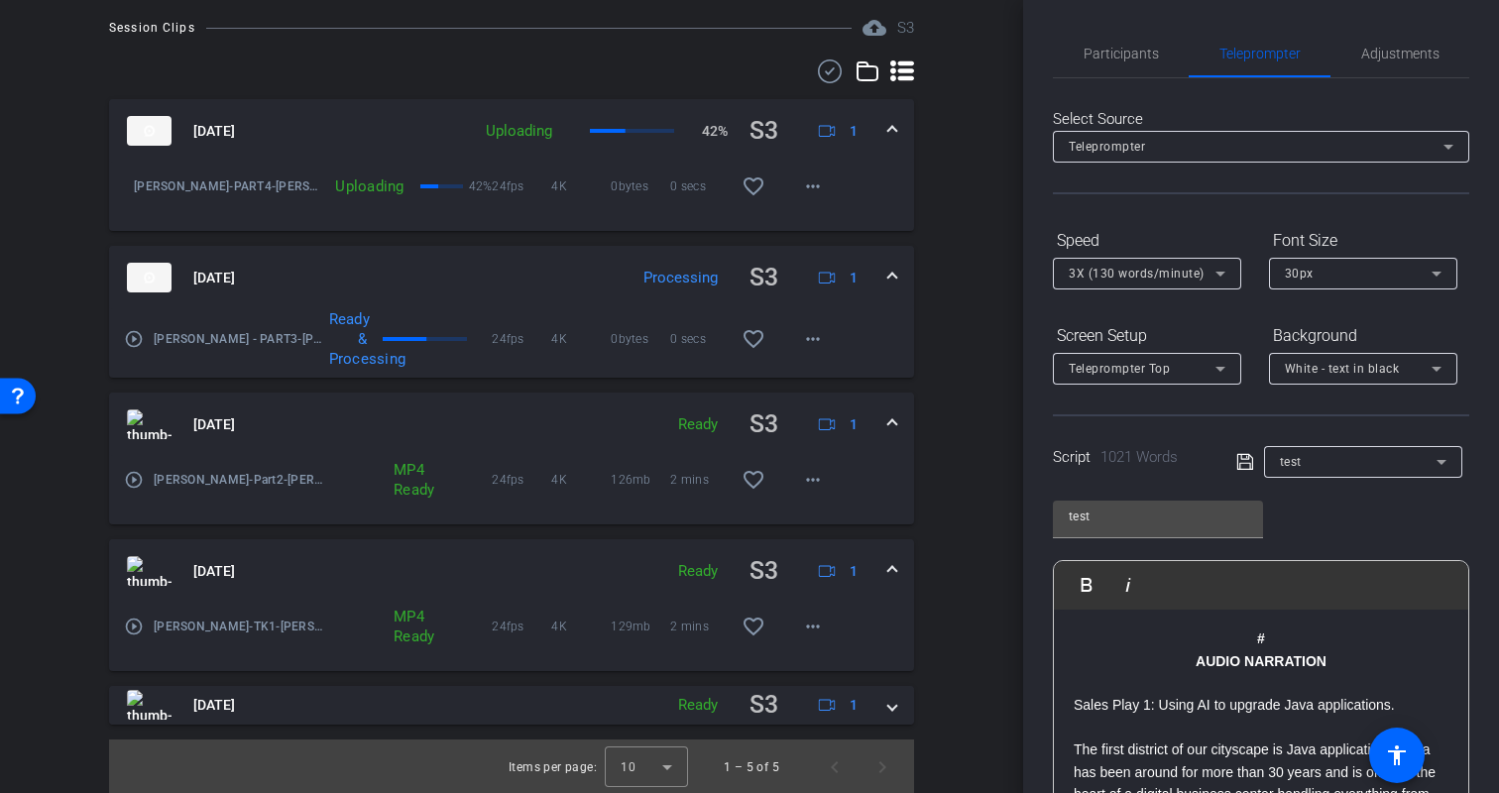
scroll to position [0, 0]
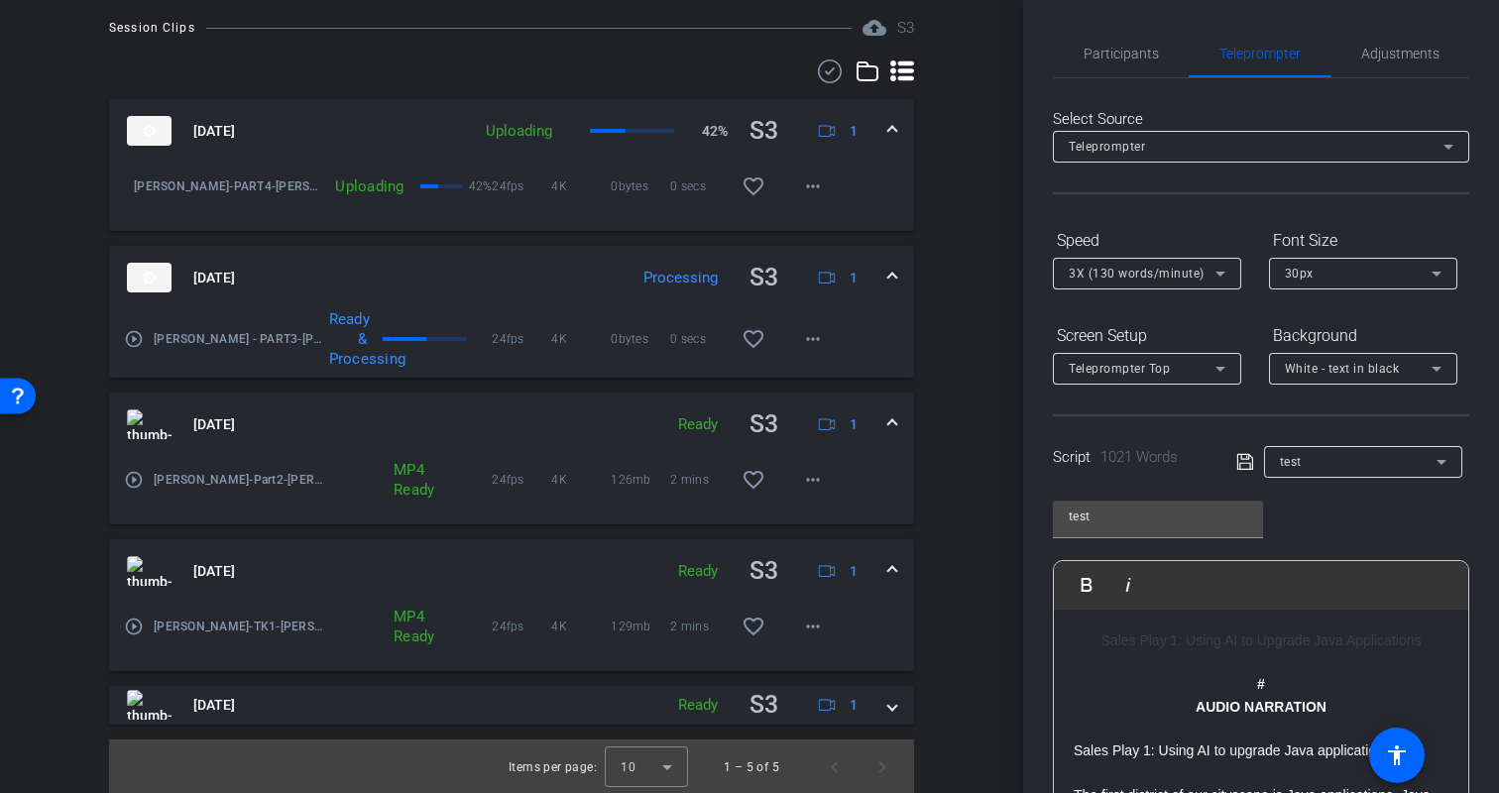
click at [1479, 553] on div "Participants Teleprompter Adjustments biso@amazon.com Director Erica Bethel Dir…" at bounding box center [1261, 396] width 476 height 793
click at [1114, 43] on span "Participants" at bounding box center [1121, 54] width 75 height 48
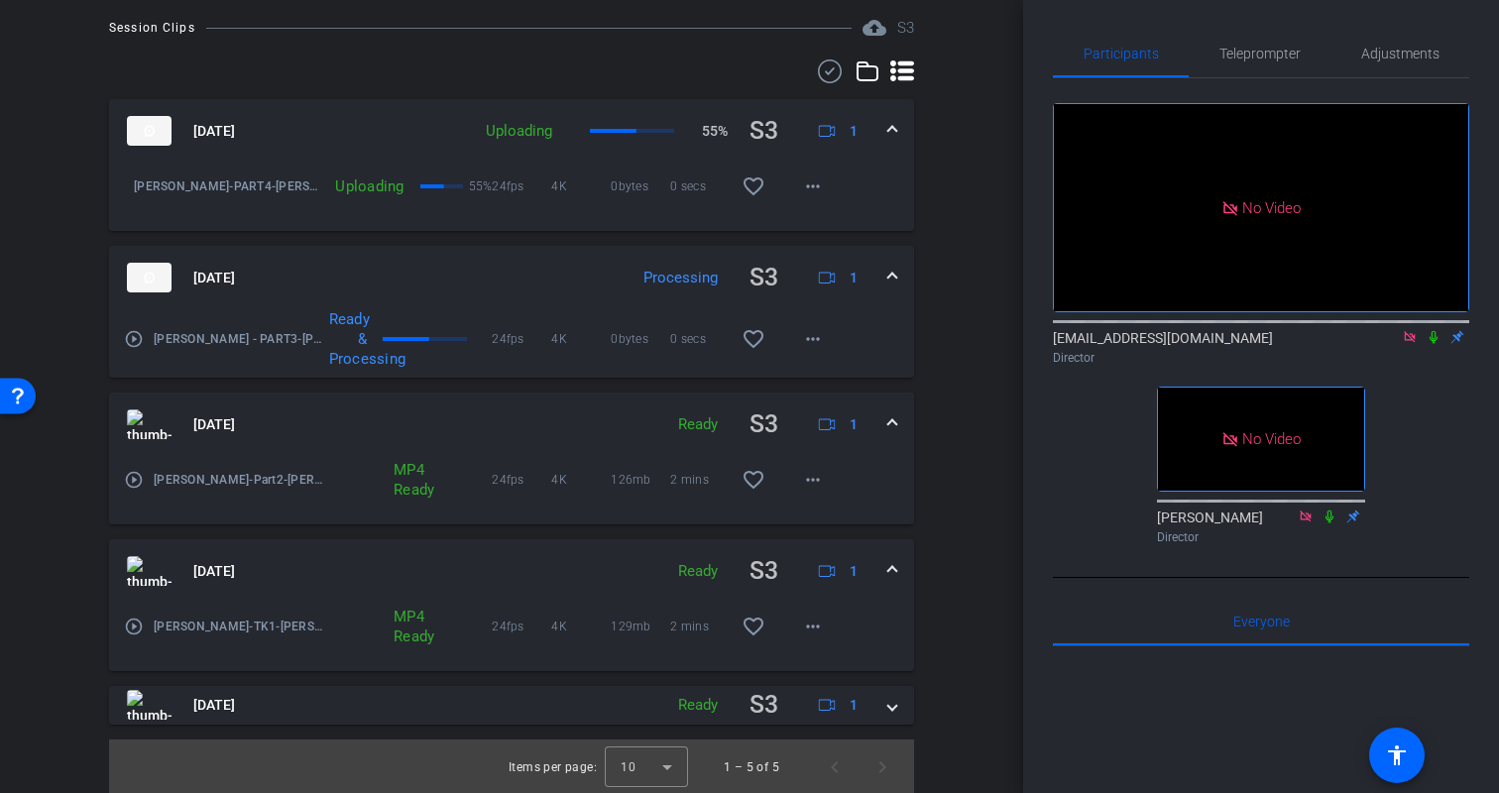
click at [999, 362] on div "arrow_back Kristin Monday Back to project Send invite account_box grid_on setti…" at bounding box center [511, 396] width 1023 height 793
click at [964, 346] on div "Session Clips cloud_upload S3 Aug 18, 2025 Queued S3 1 Kristin-PART4-Kristin-20…" at bounding box center [512, 405] width 924 height 779
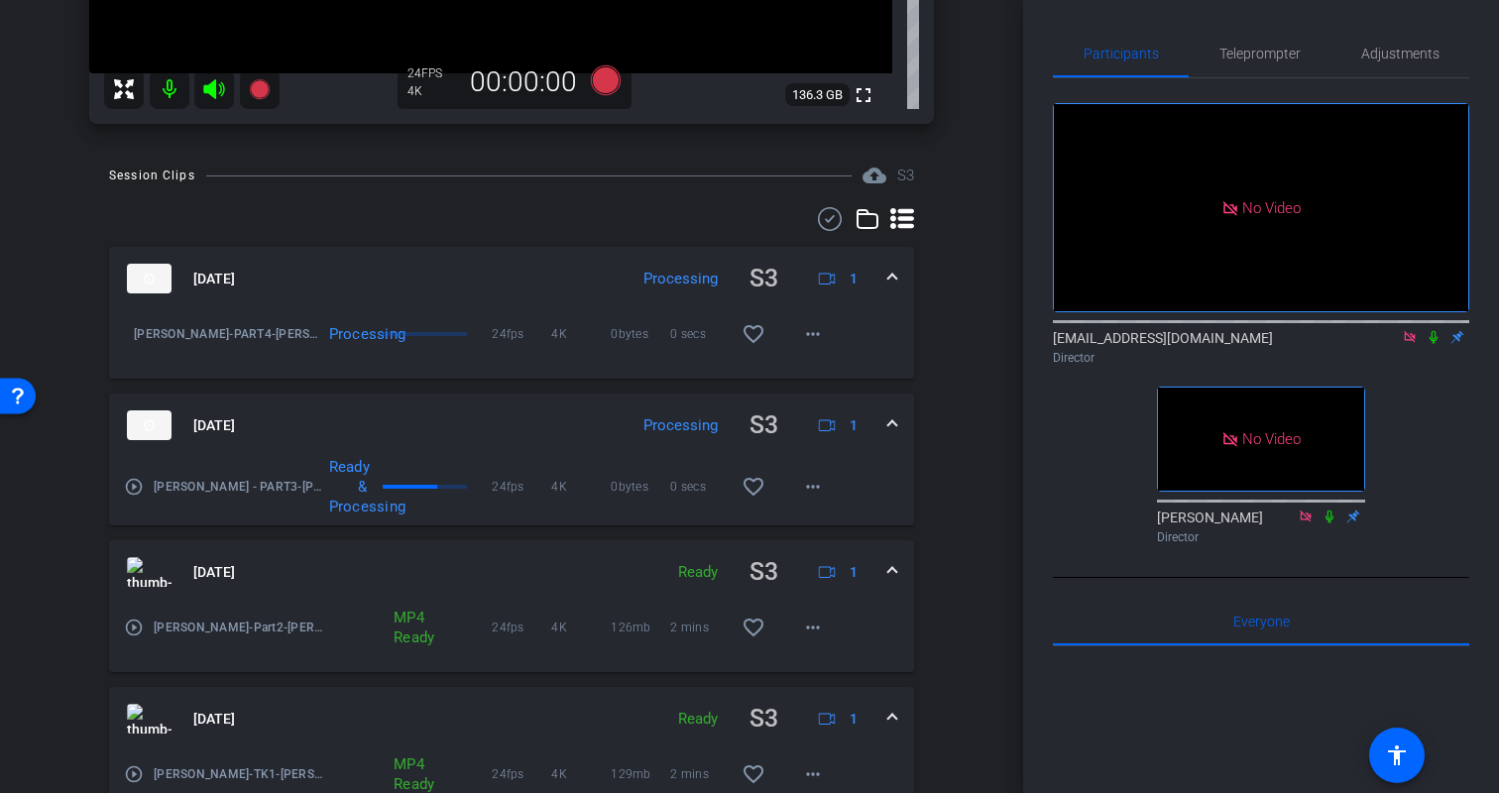
scroll to position [521, 0]
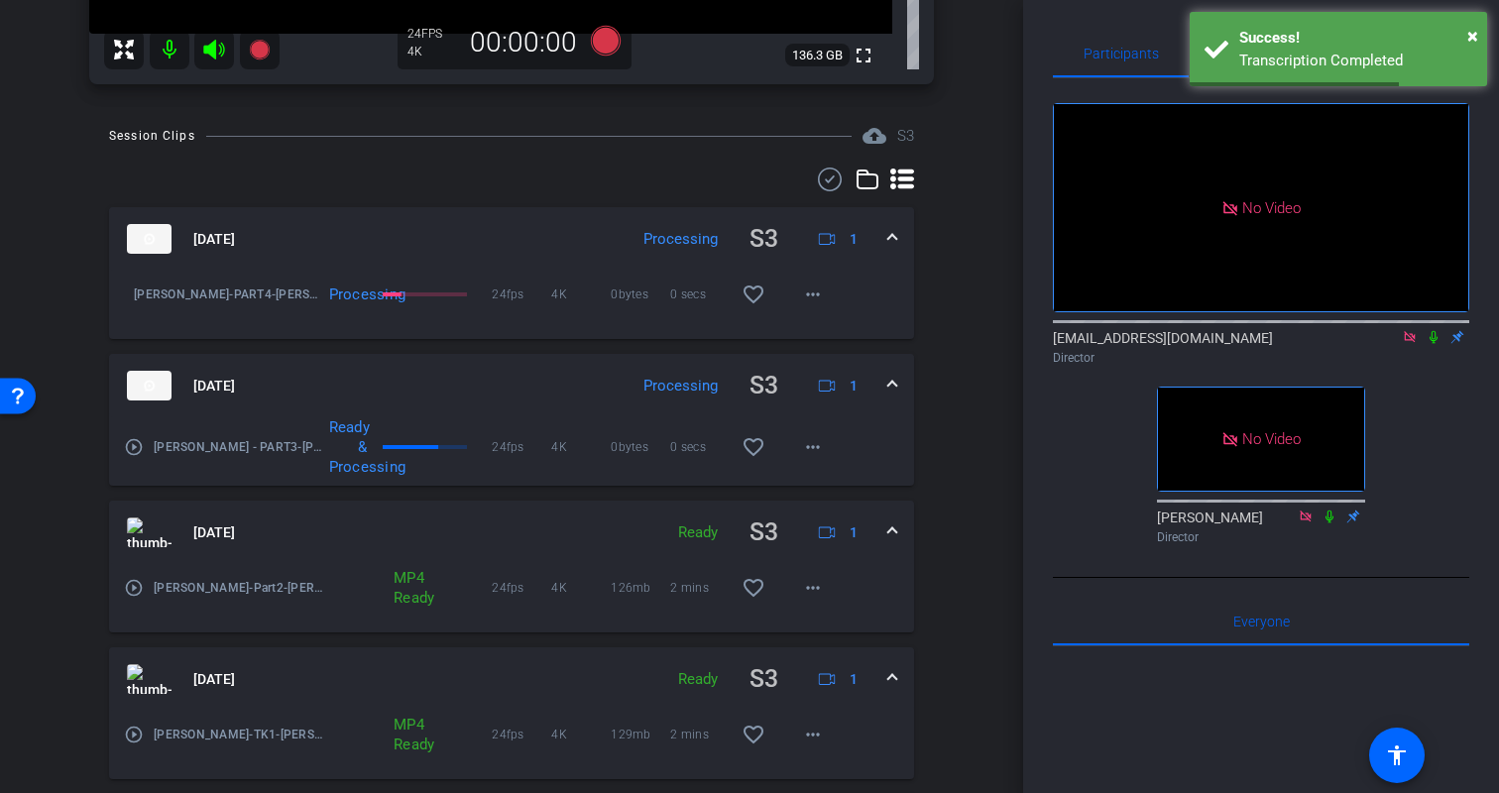
click at [894, 239] on span at bounding box center [892, 239] width 8 height 21
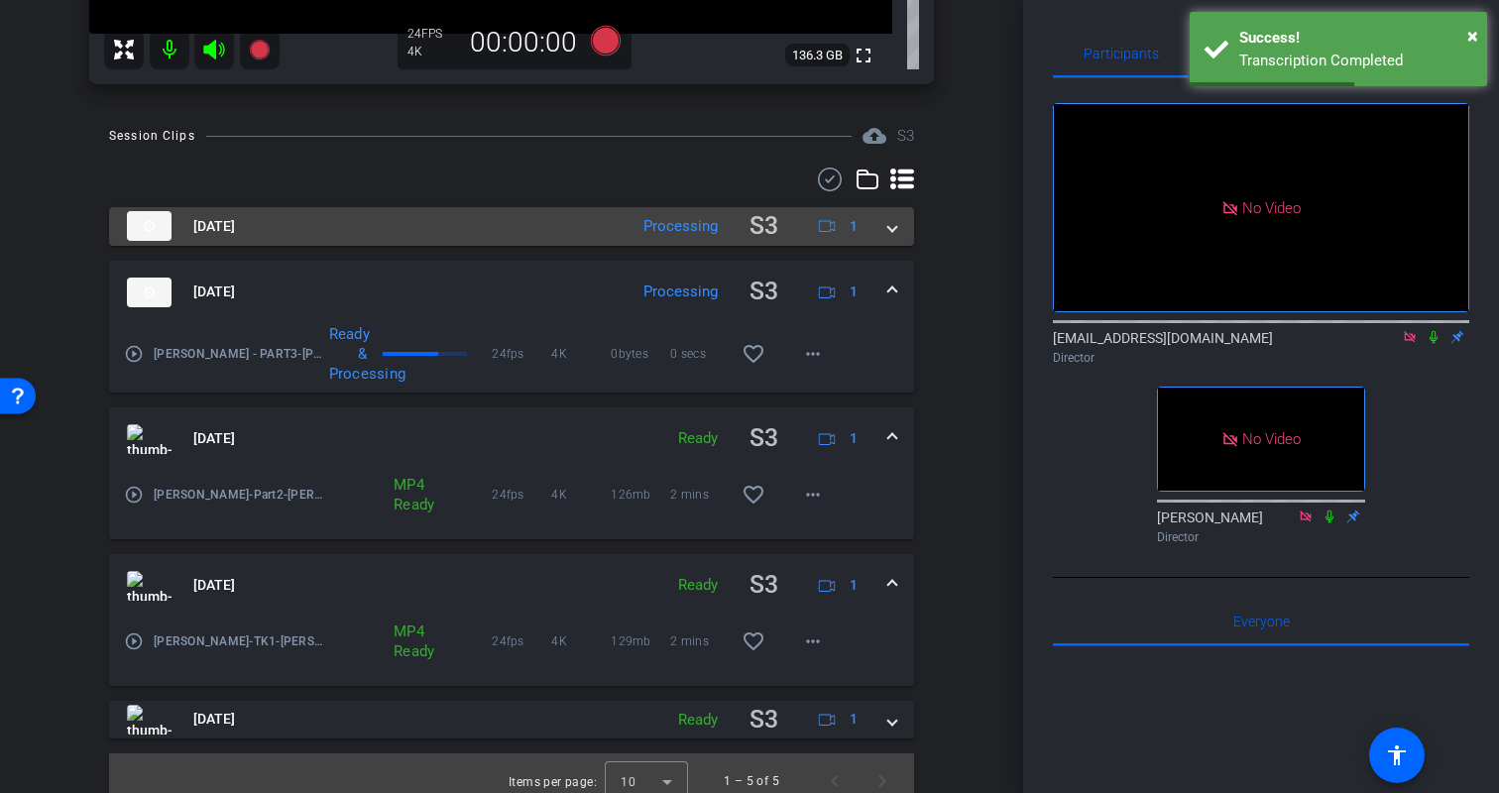
click at [892, 232] on span at bounding box center [892, 226] width 8 height 21
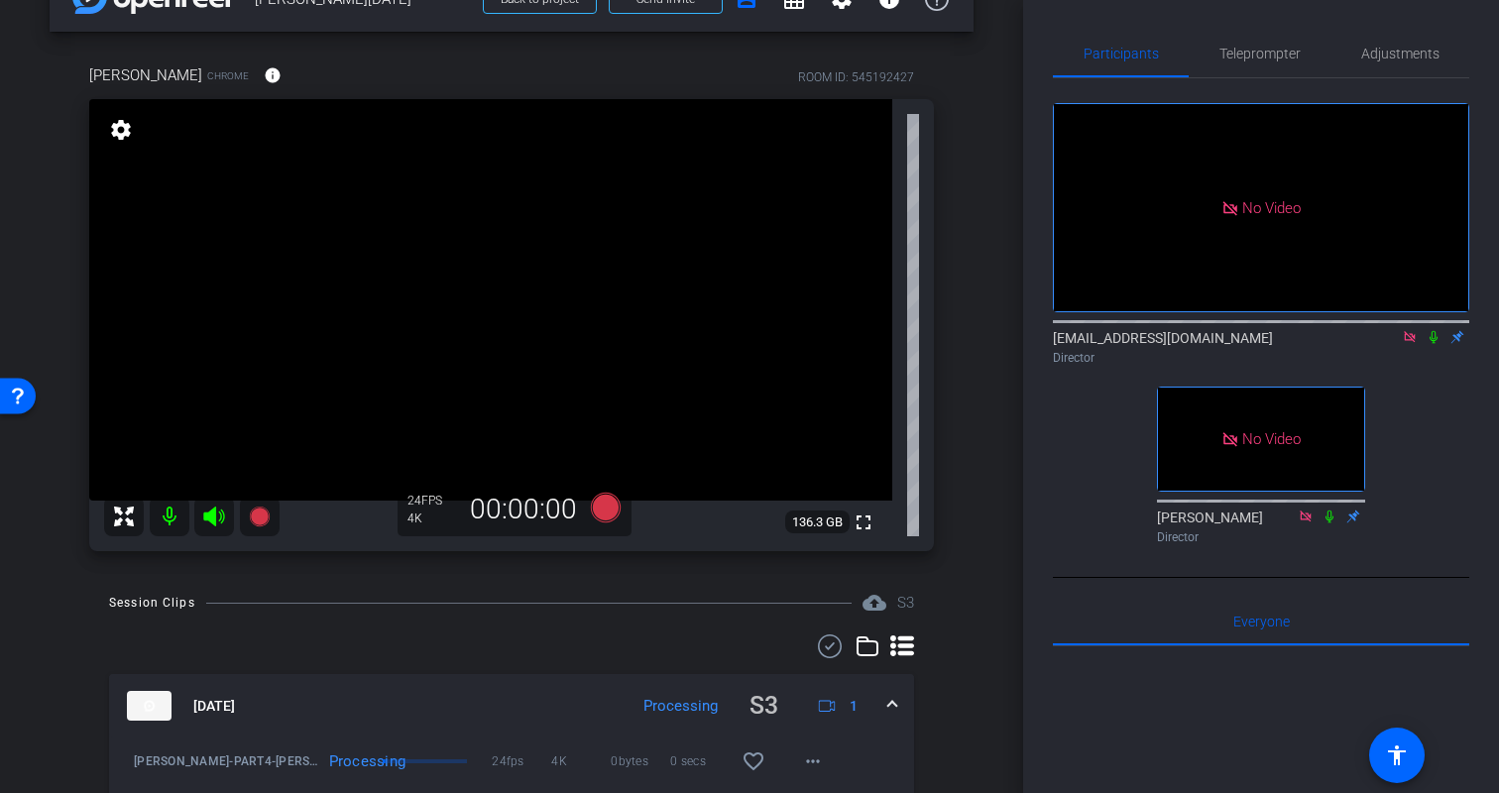
scroll to position [0, 0]
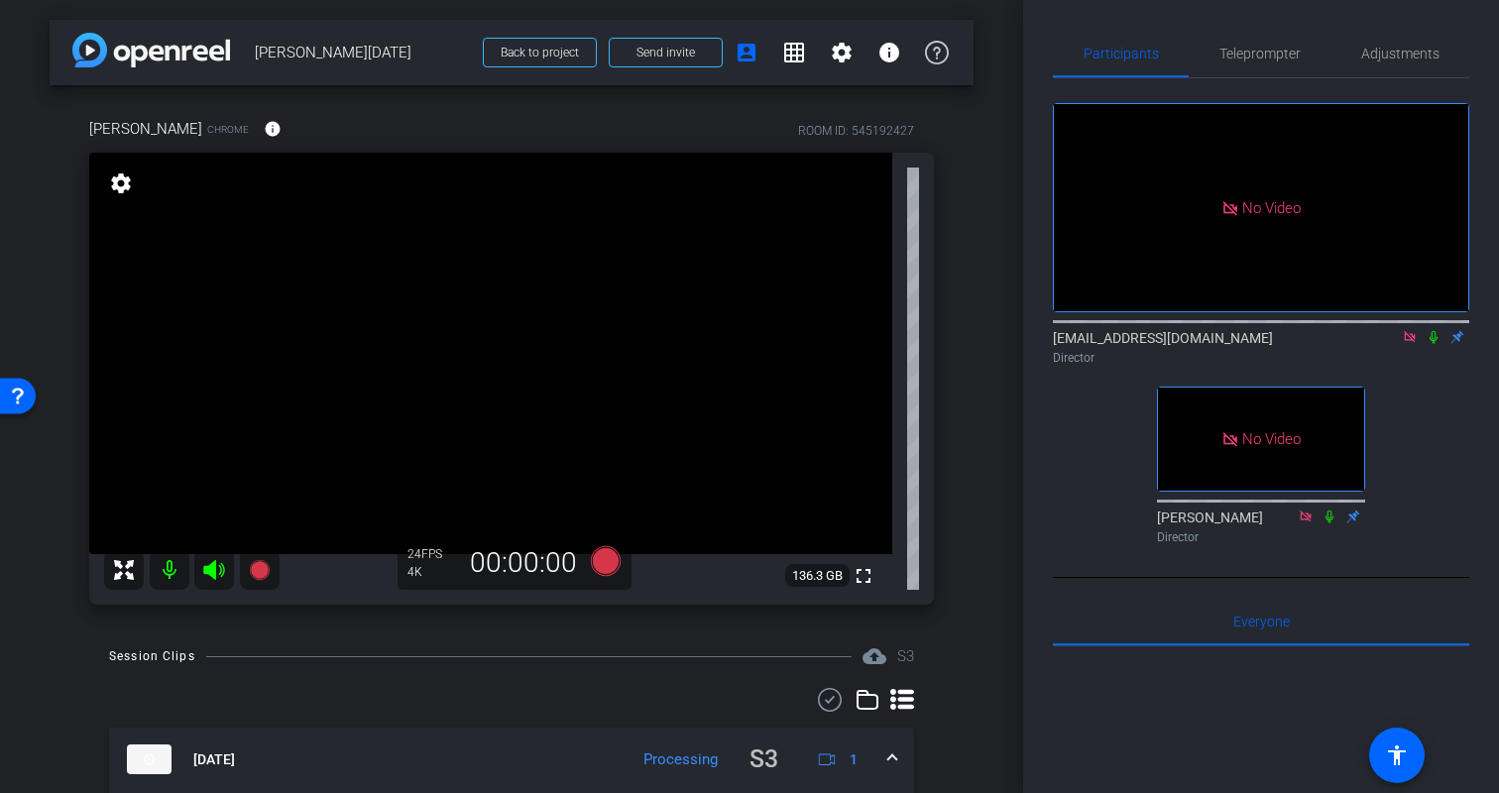
click at [967, 365] on div "Kristin Chrome info ROOM ID: 545192427 fullscreen settings 136.3 GB 24 FPS 4K 0…" at bounding box center [512, 354] width 924 height 539
click at [960, 290] on div "Kristin Chrome info ROOM ID: 545192427 fullscreen settings 136.3 GB 24 FPS 4K 0…" at bounding box center [512, 354] width 924 height 539
click at [1253, 48] on span "Teleprompter" at bounding box center [1260, 54] width 81 height 14
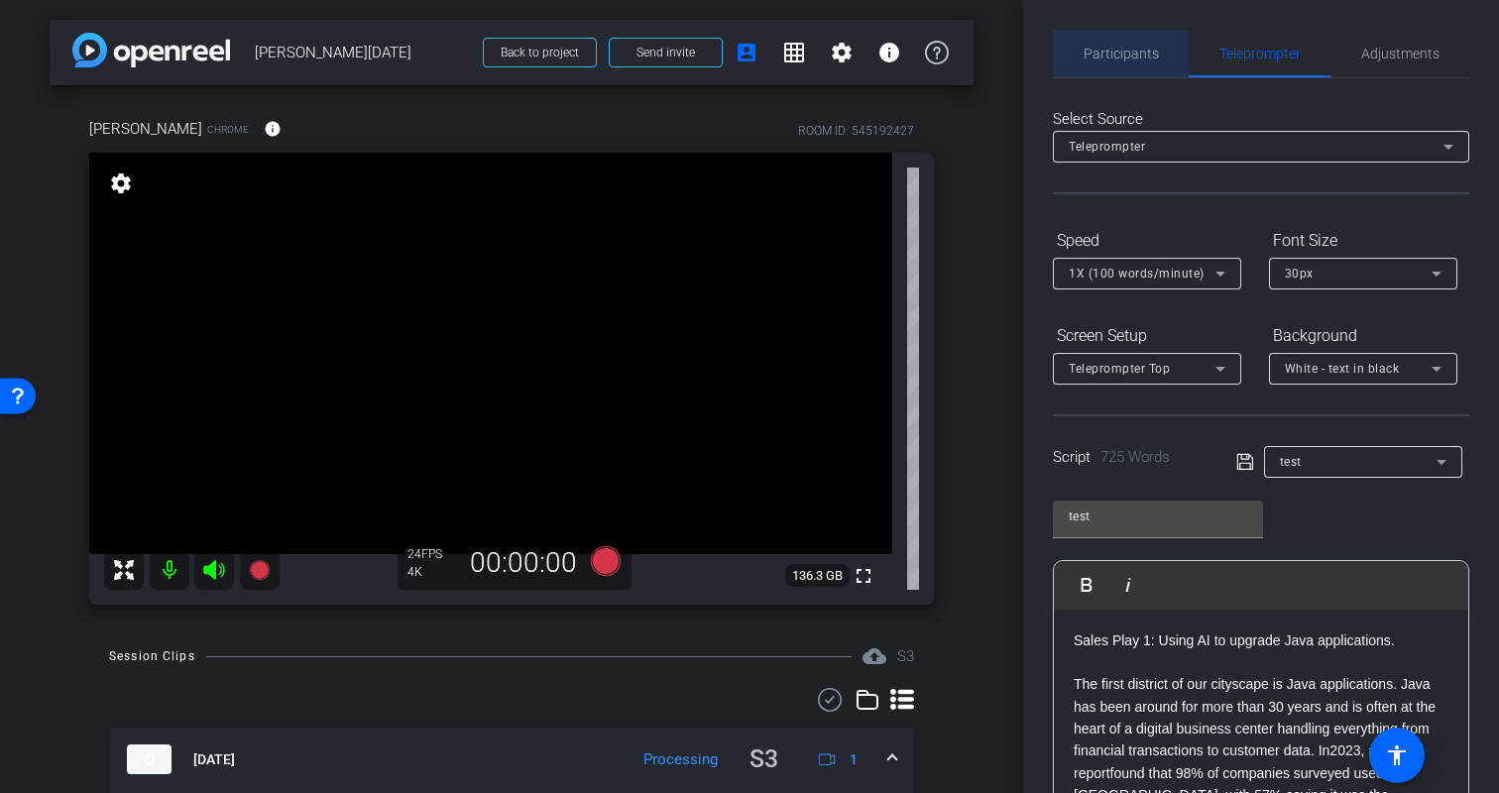
click at [1119, 57] on span "Participants" at bounding box center [1121, 54] width 75 height 14
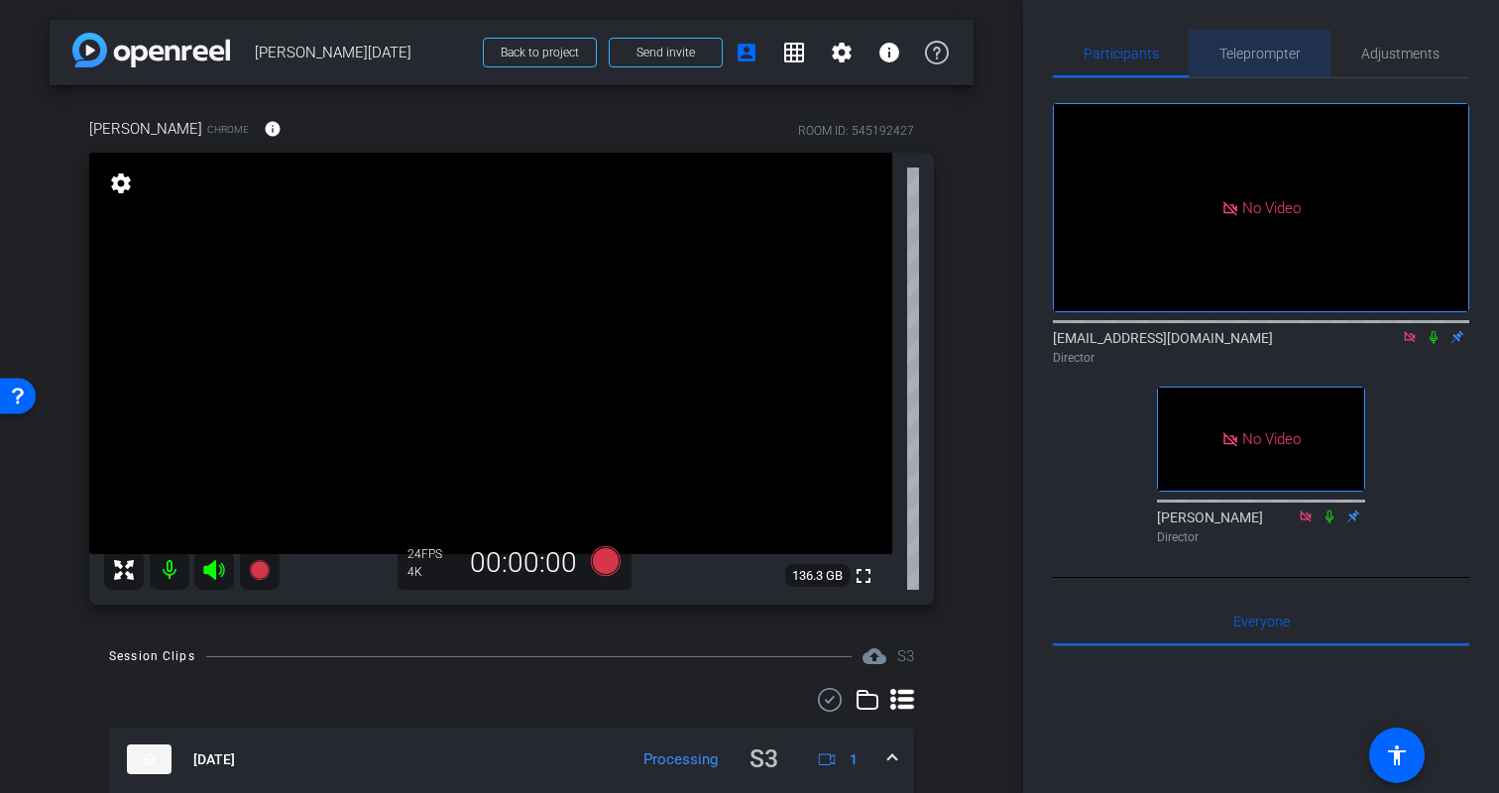
click at [1271, 52] on span "Teleprompter" at bounding box center [1260, 54] width 81 height 14
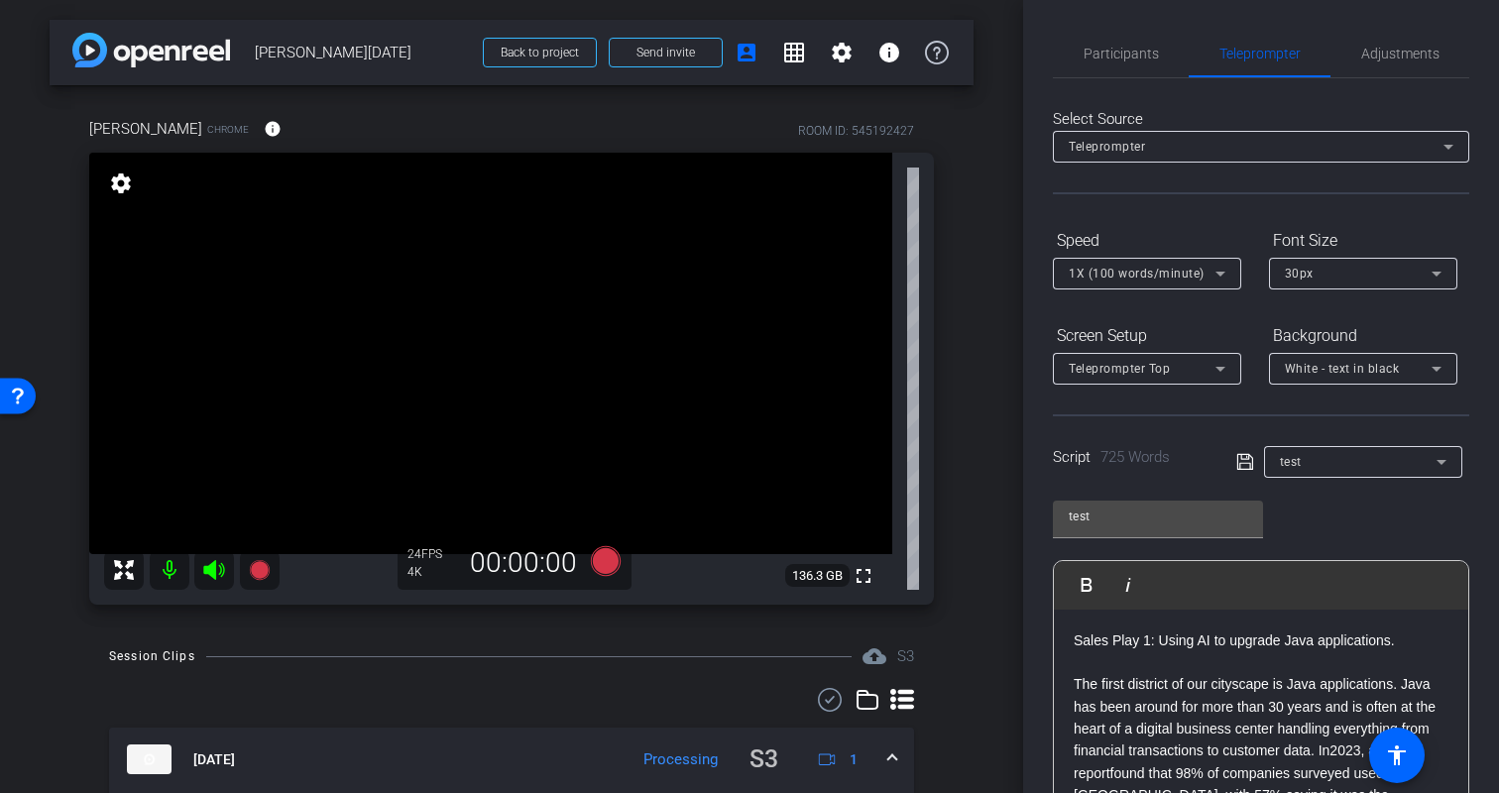
click at [1485, 589] on div "Participants Teleprompter Adjustments biso@amazon.com Director Erica Bethel Dir…" at bounding box center [1261, 396] width 476 height 793
click at [615, 558] on icon at bounding box center [606, 561] width 30 height 30
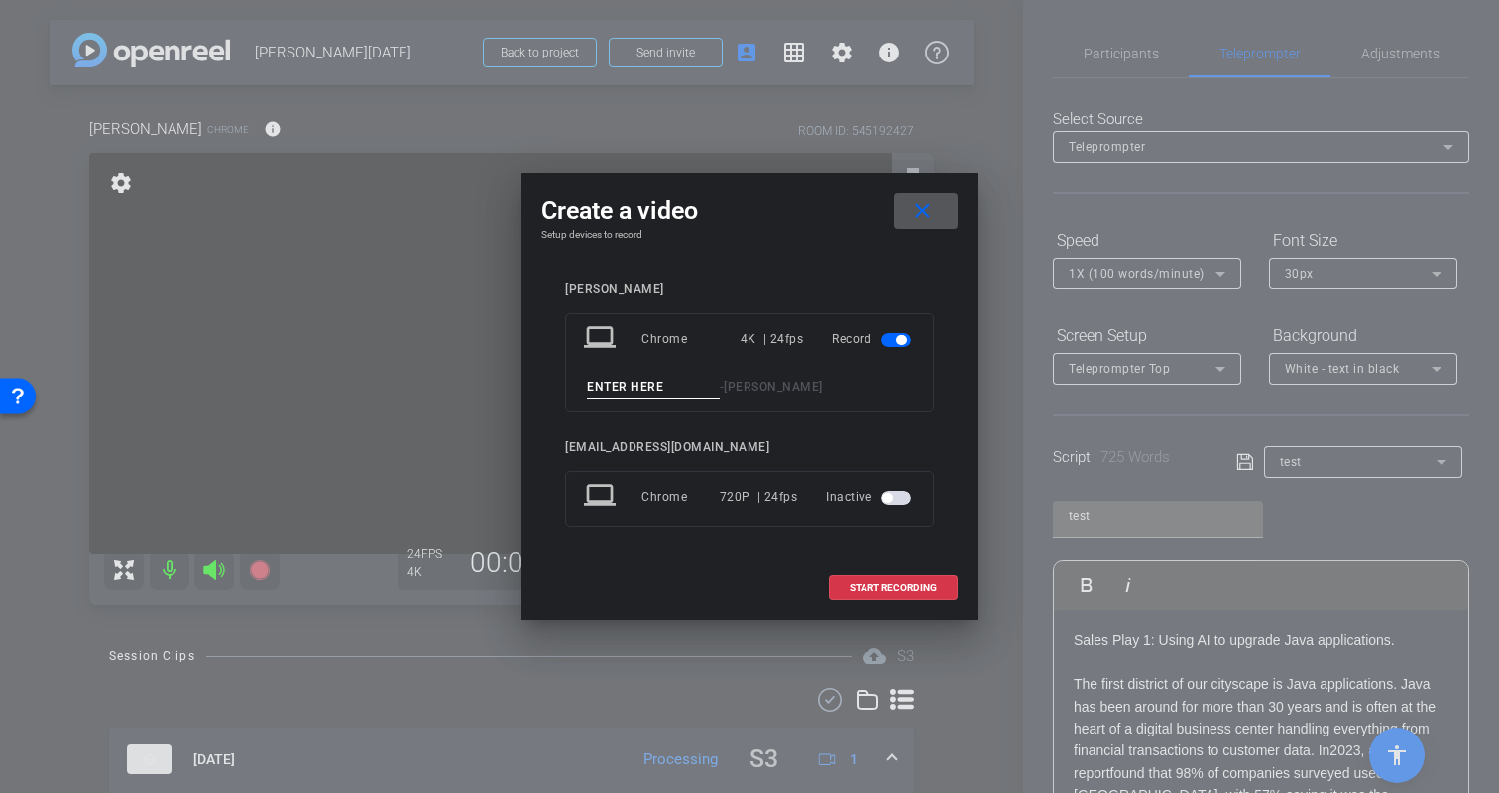
click at [943, 198] on span at bounding box center [925, 211] width 63 height 48
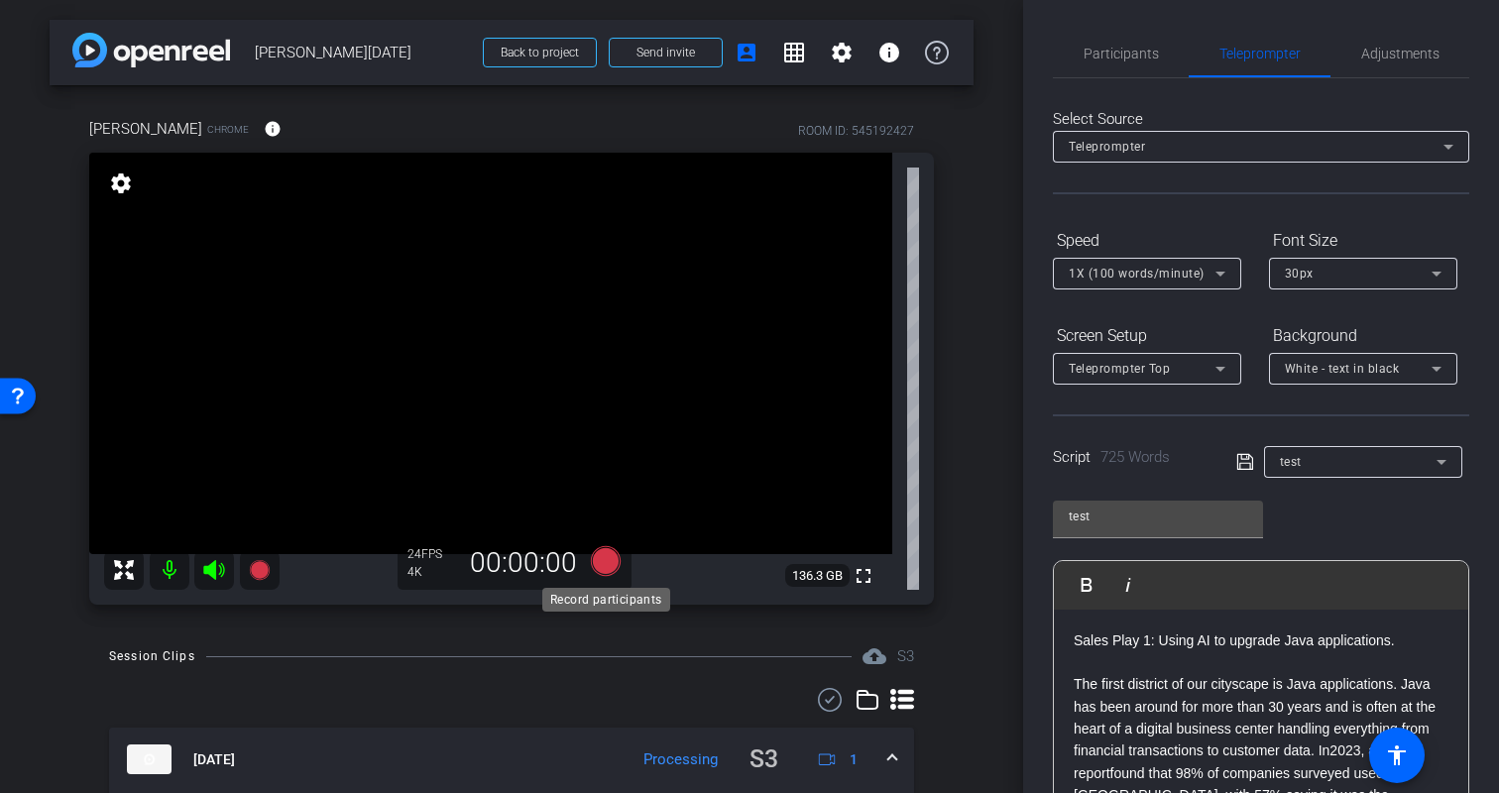
click at [605, 560] on icon at bounding box center [606, 561] width 30 height 30
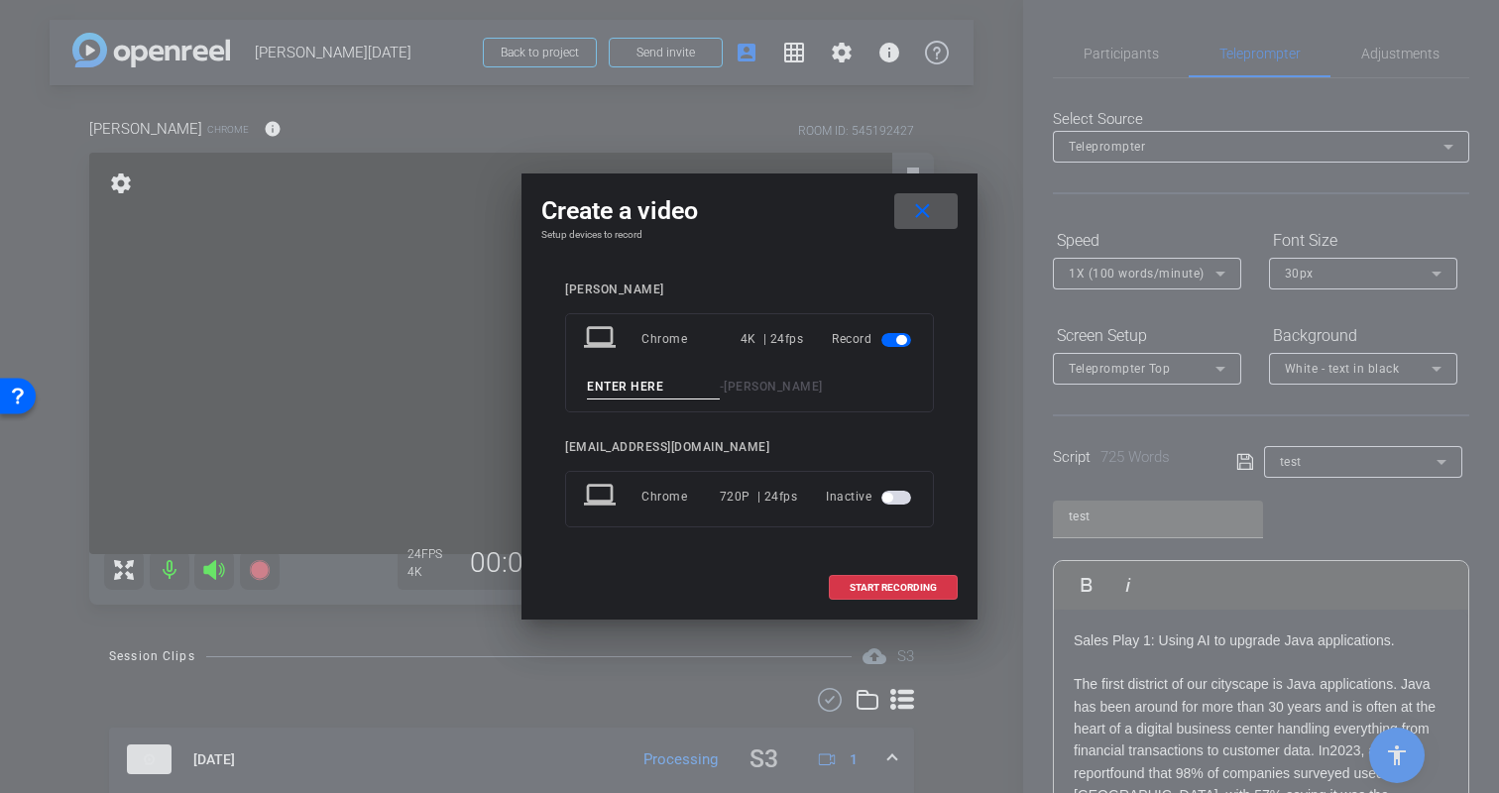
click at [652, 391] on input at bounding box center [653, 387] width 133 height 25
type input "Kristin-PART5"
click at [862, 590] on span "START RECORDING" at bounding box center [893, 588] width 87 height 10
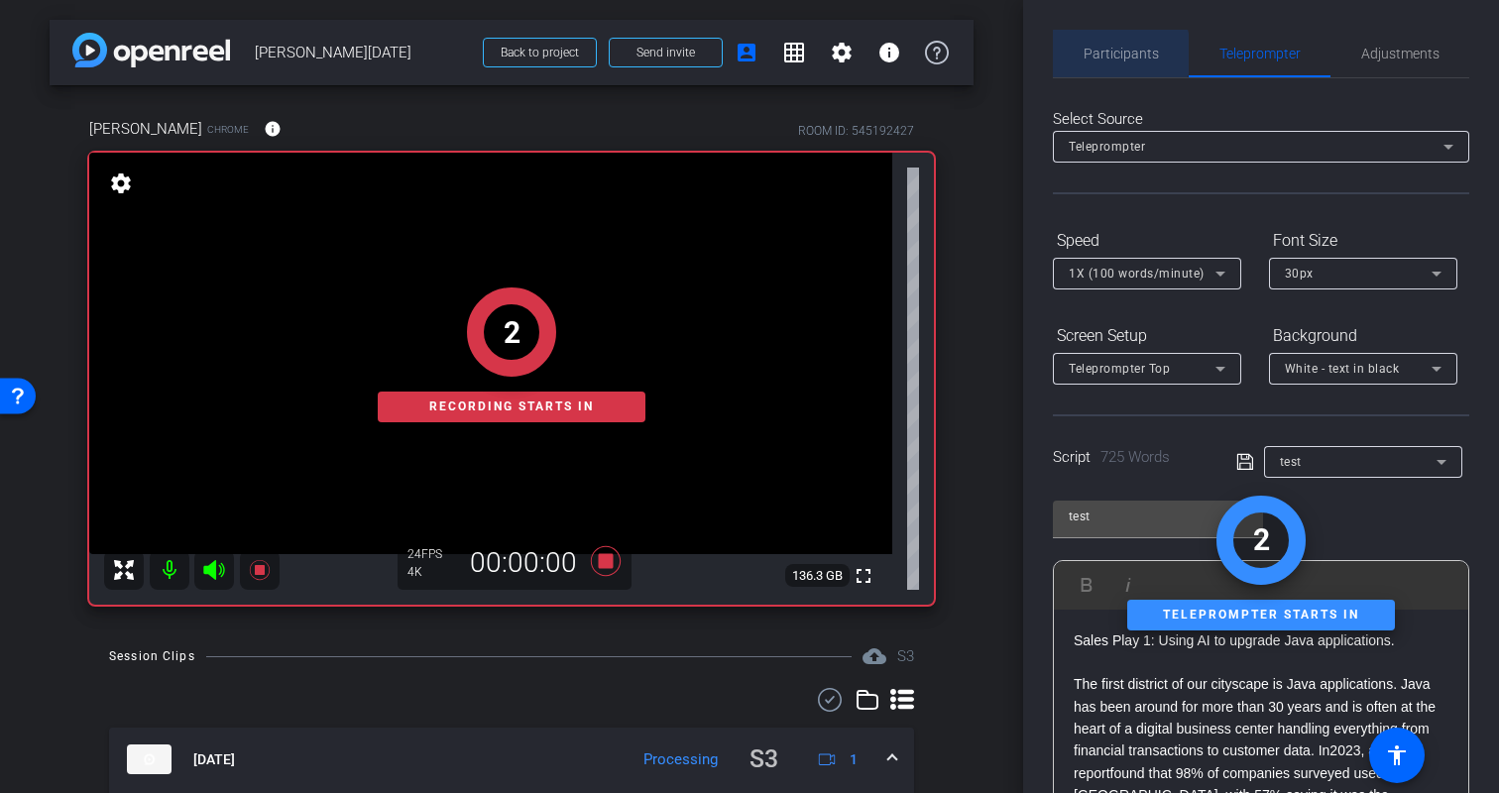
click at [1121, 54] on span "Participants" at bounding box center [1121, 54] width 75 height 14
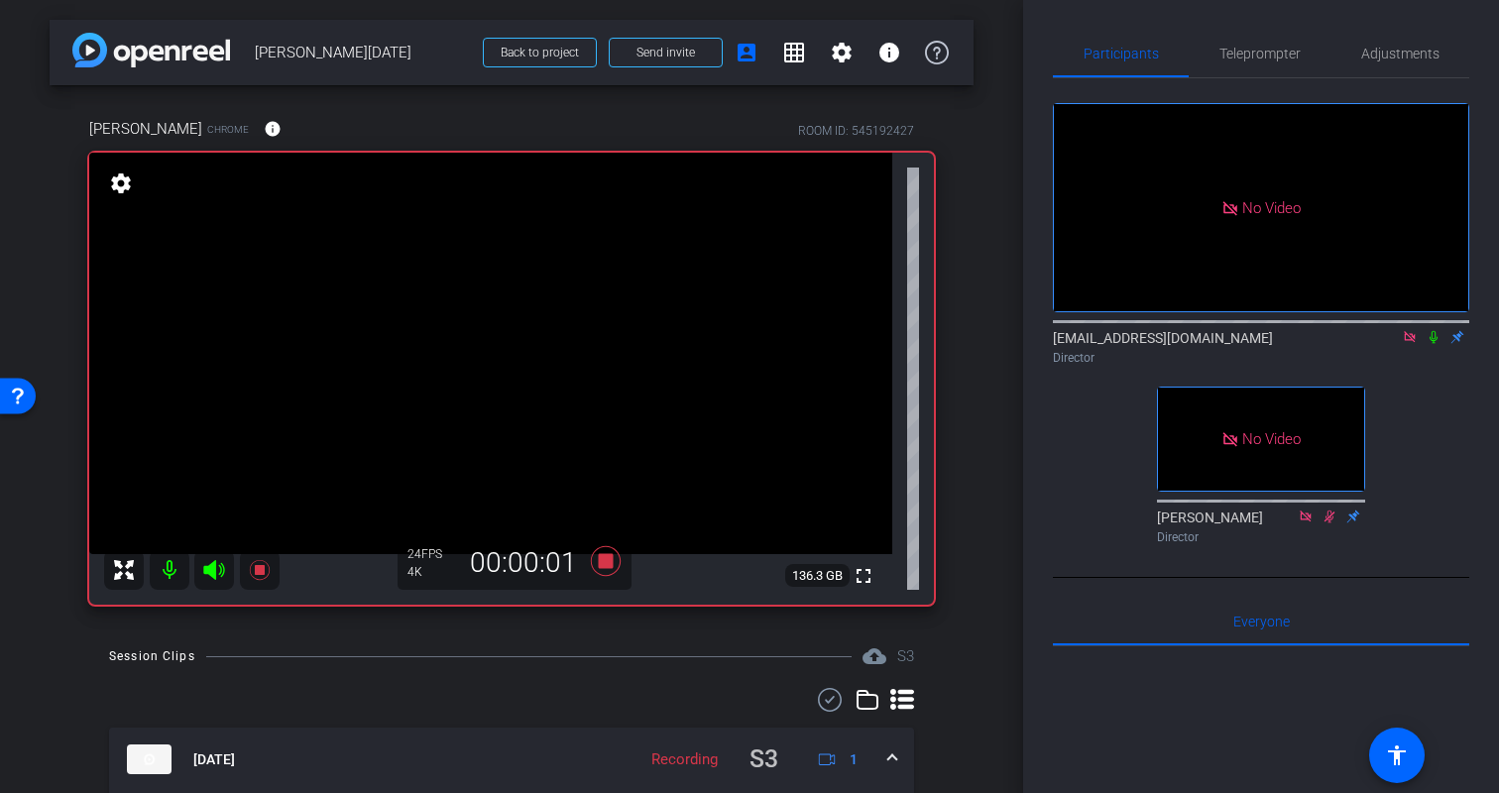
click at [1433, 338] on icon at bounding box center [1434, 337] width 16 height 14
click at [1435, 415] on div "No Video biso@amazon.com Director No Video Erica Bethel Director" at bounding box center [1261, 315] width 416 height 474
click at [1263, 62] on span "Teleprompter" at bounding box center [1260, 54] width 81 height 48
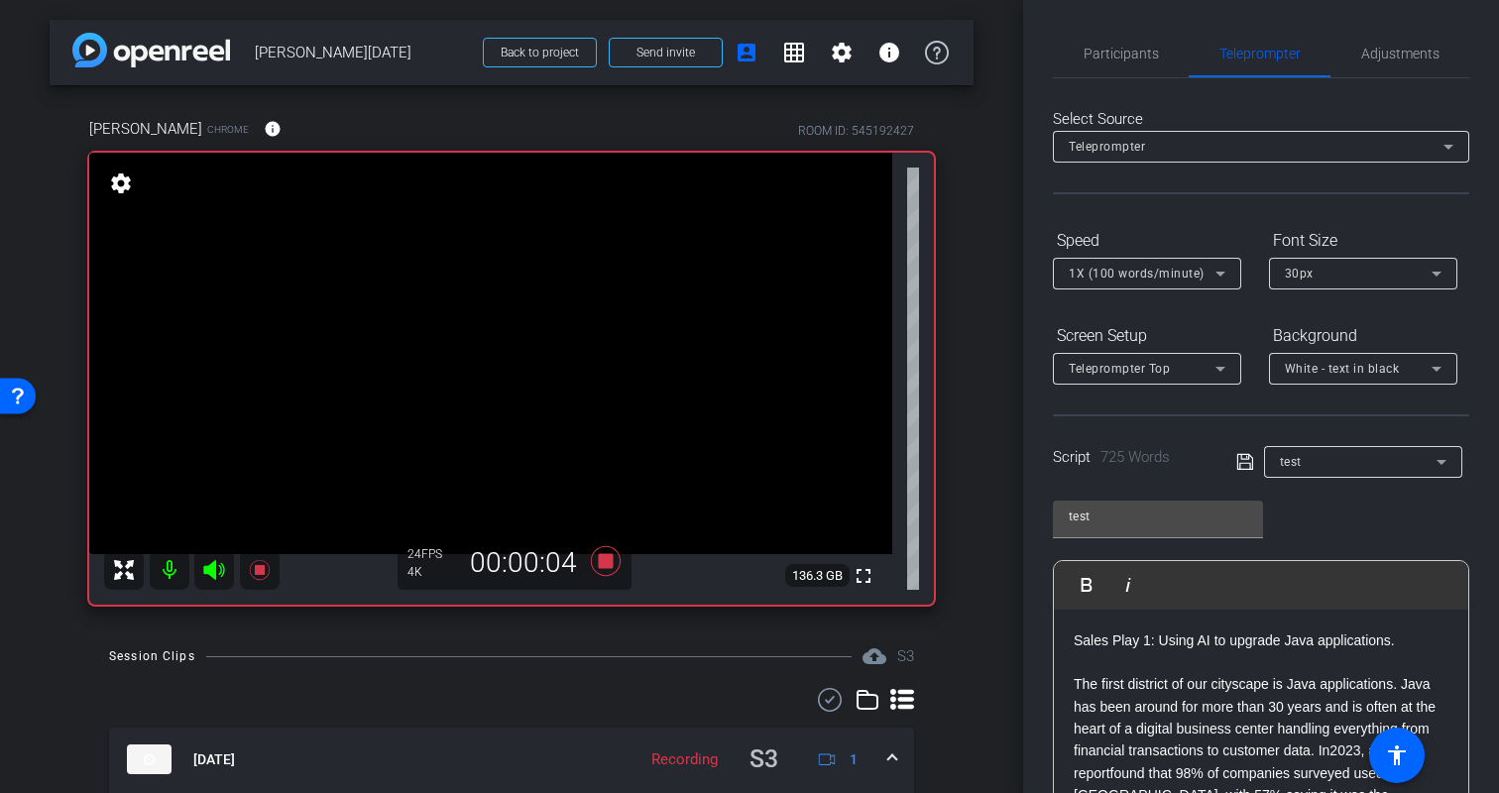
click at [1430, 509] on div "test Play Play from this location Play Selected Play and display the selected t…" at bounding box center [1261, 647] width 416 height 322
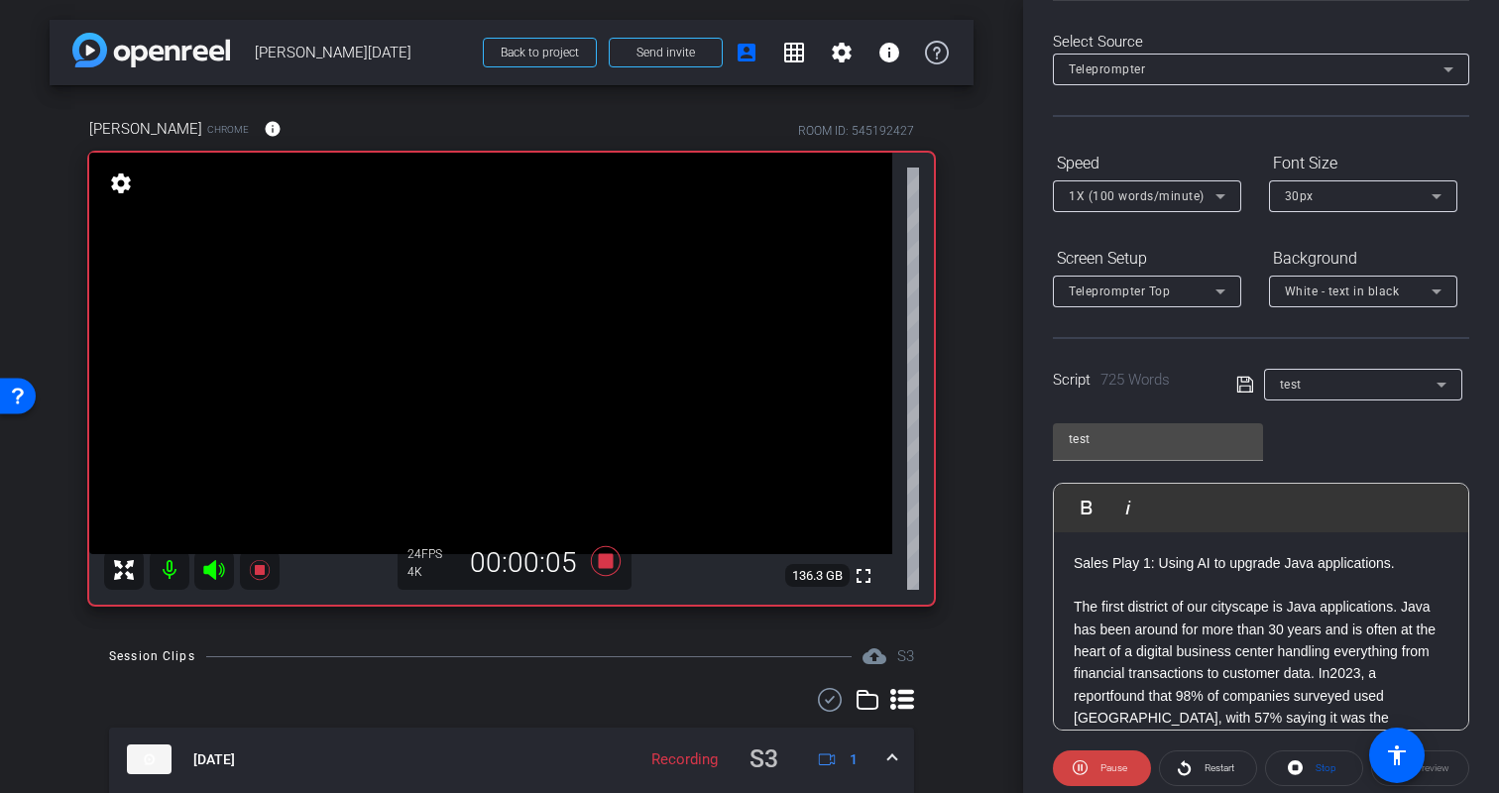
scroll to position [291, 0]
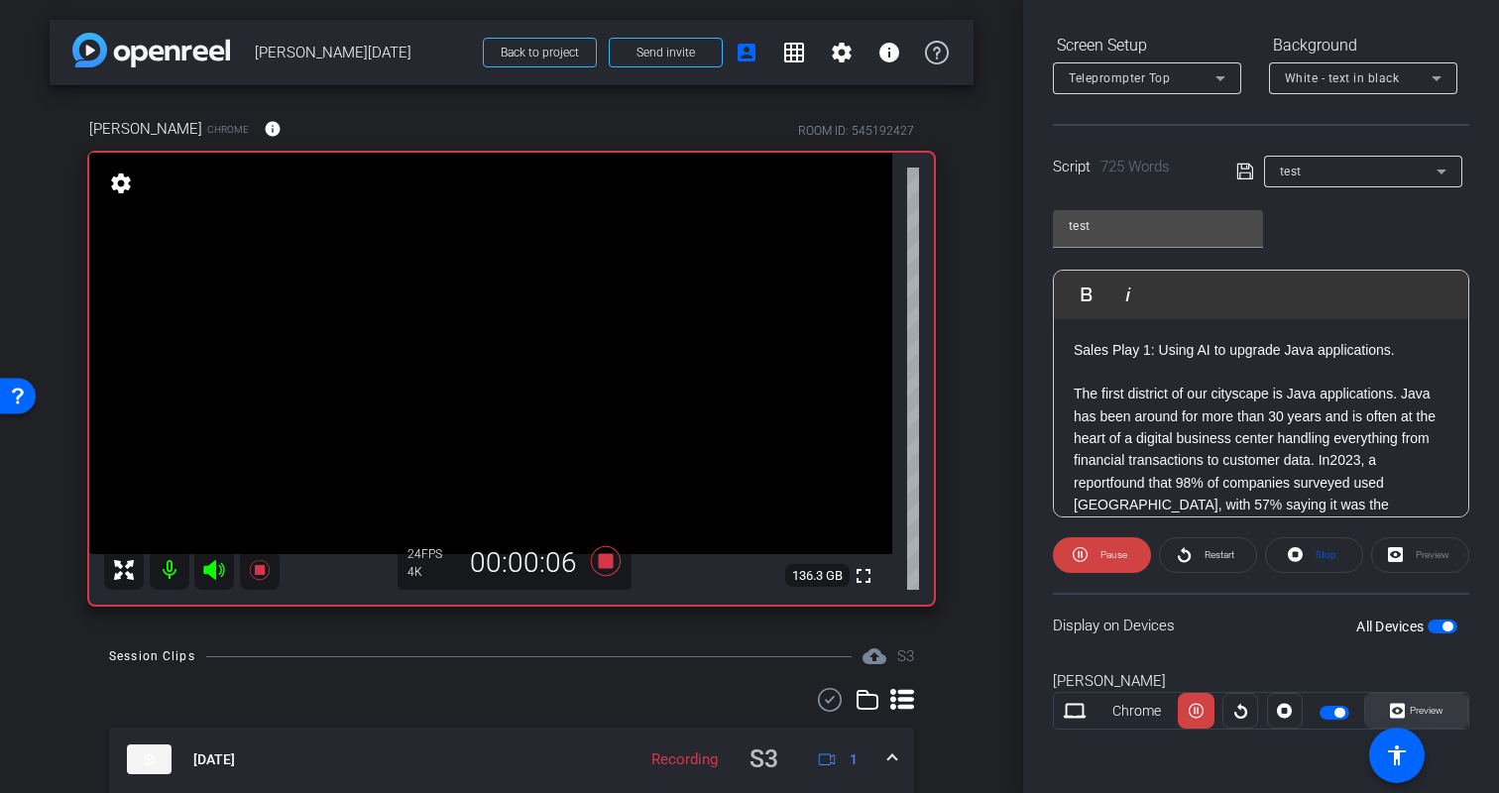
click at [1443, 712] on span "Preview" at bounding box center [1427, 710] width 34 height 11
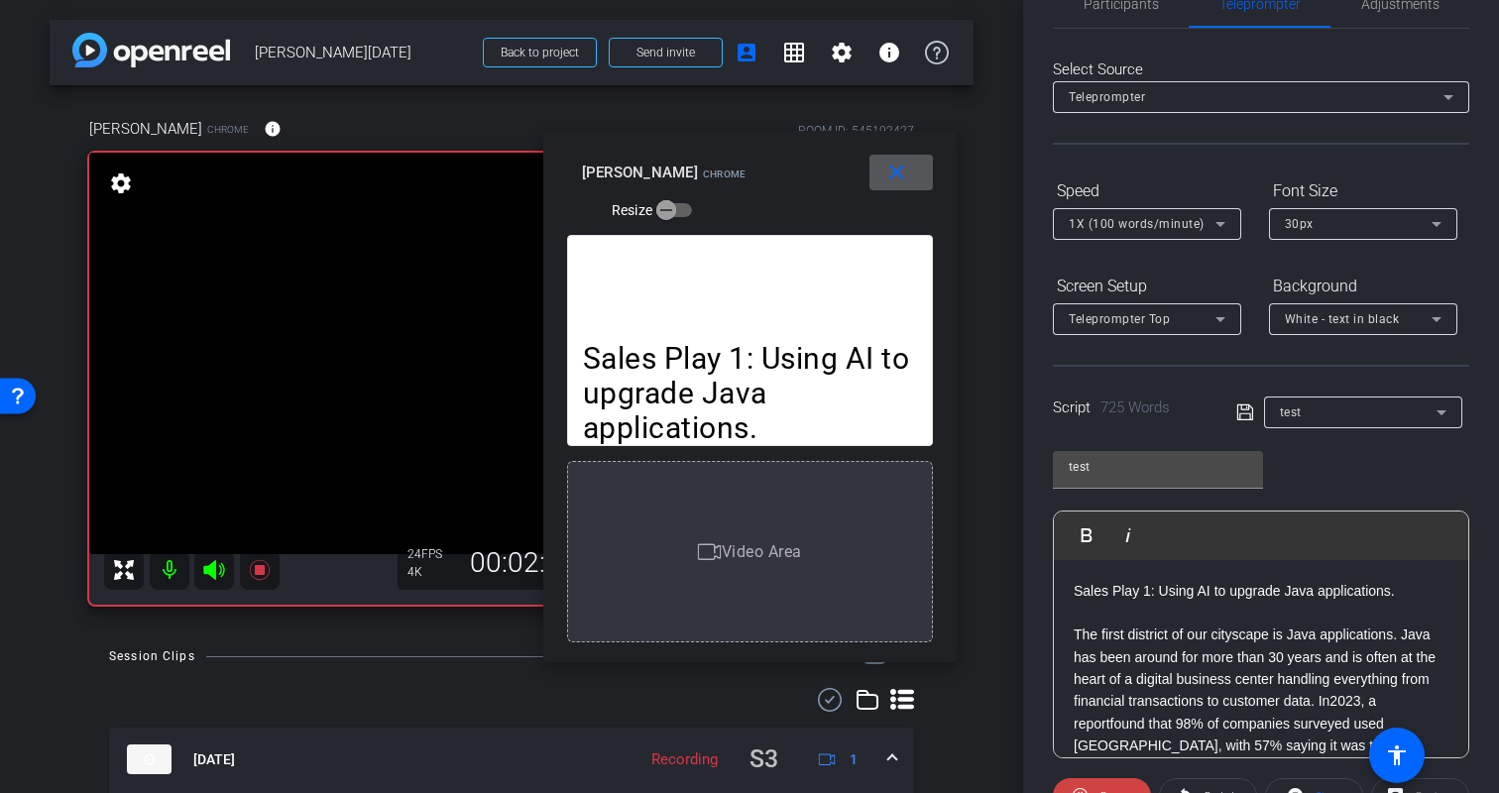
scroll to position [0, 0]
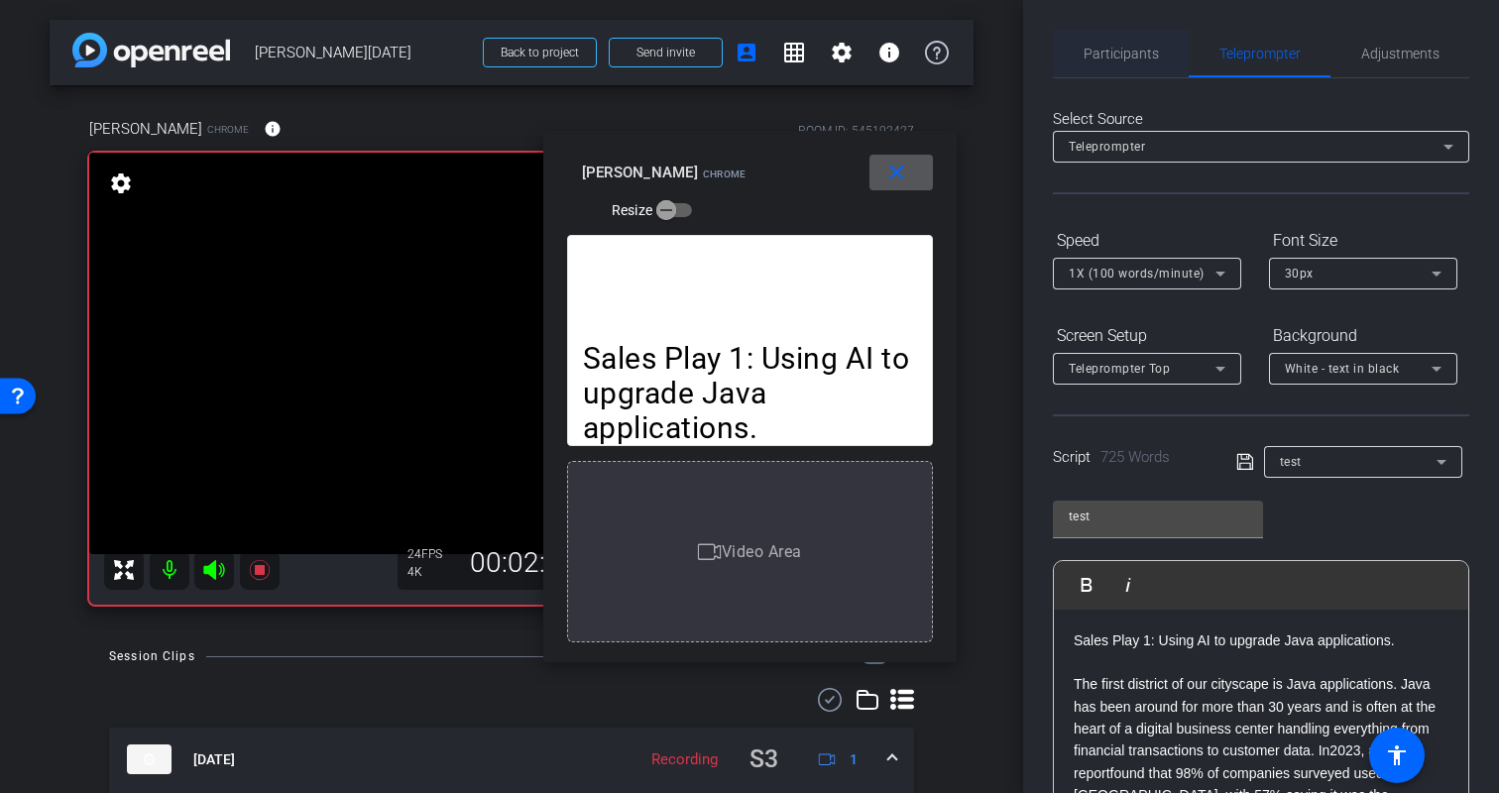
click at [1134, 54] on span "Participants" at bounding box center [1121, 54] width 75 height 14
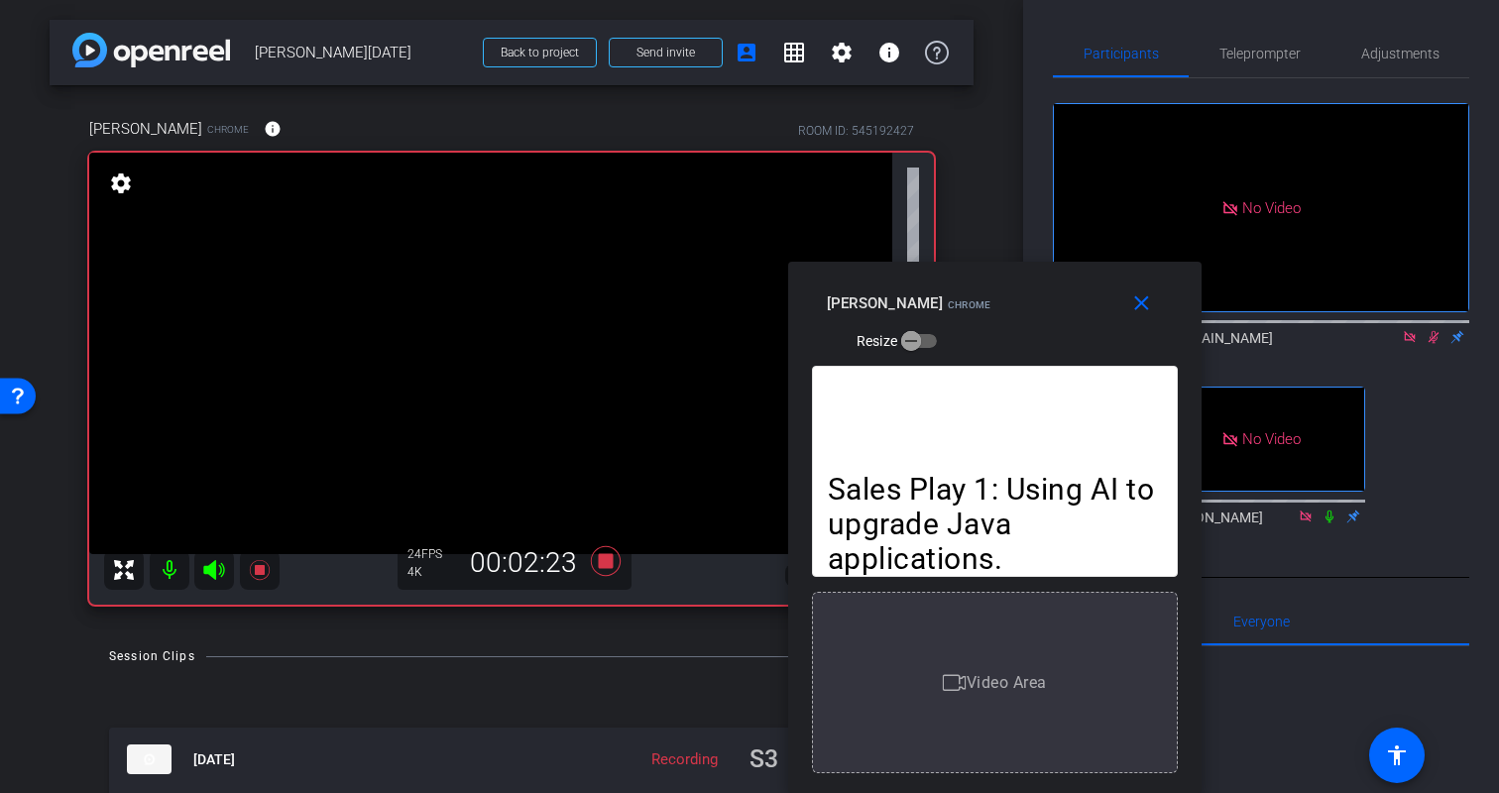
drag, startPoint x: 845, startPoint y: 148, endPoint x: 1090, endPoint y: 394, distance: 347.1
click at [1090, 394] on div "close Kristin Chrome Resize Sales Play 1: Using AI to upgrade Java applications…" at bounding box center [994, 528] width 413 height 532
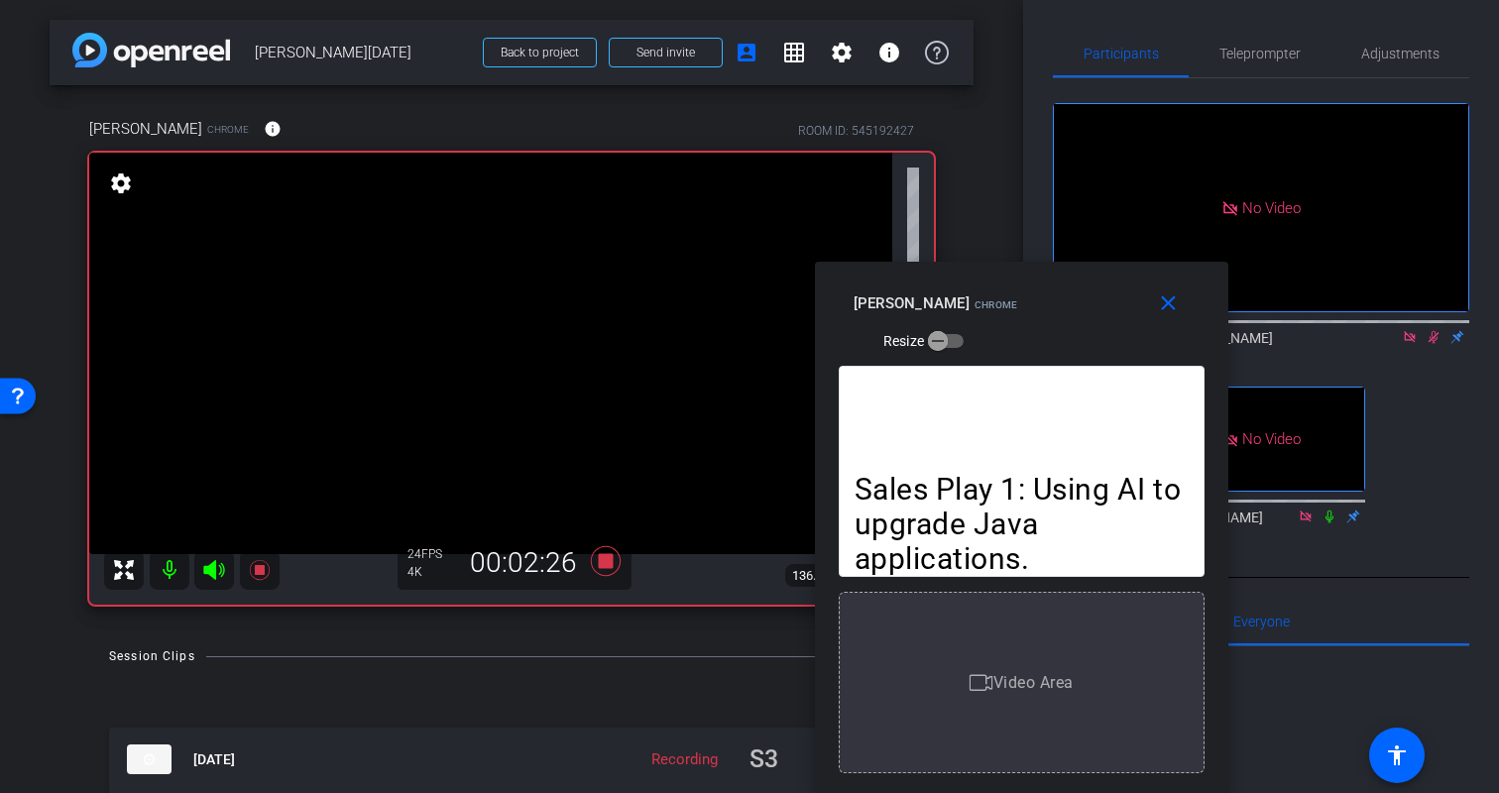
drag, startPoint x: 1080, startPoint y: 285, endPoint x: 1107, endPoint y: 287, distance: 26.8
click at [1107, 287] on div "close Kristin Chrome Resize" at bounding box center [1021, 306] width 413 height 89
click at [1174, 307] on mat-icon "close" at bounding box center [1168, 304] width 25 height 25
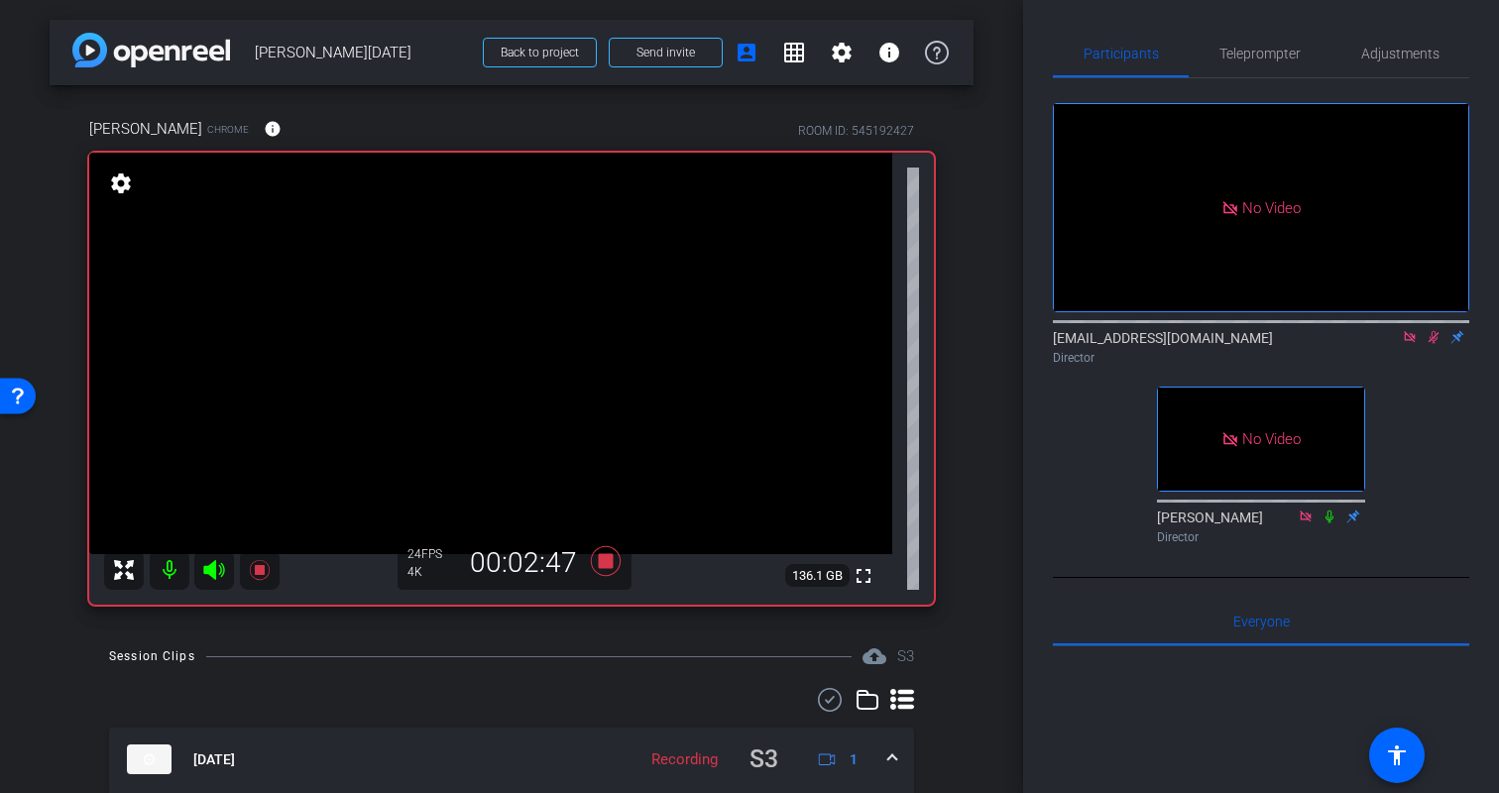
click at [673, 647] on div "Session Clips cloud_upload S3" at bounding box center [511, 657] width 805 height 24
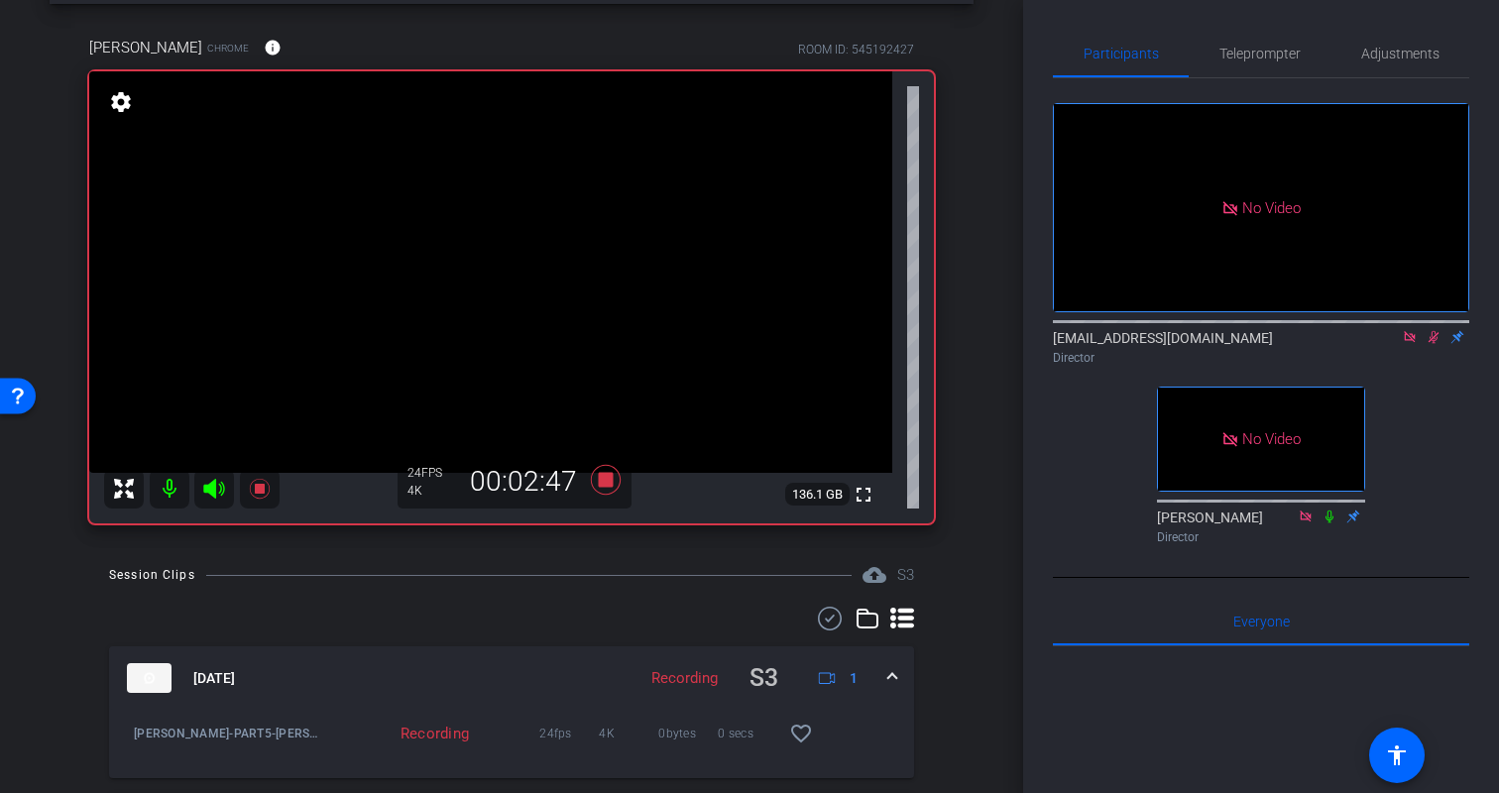
scroll to position [94, 0]
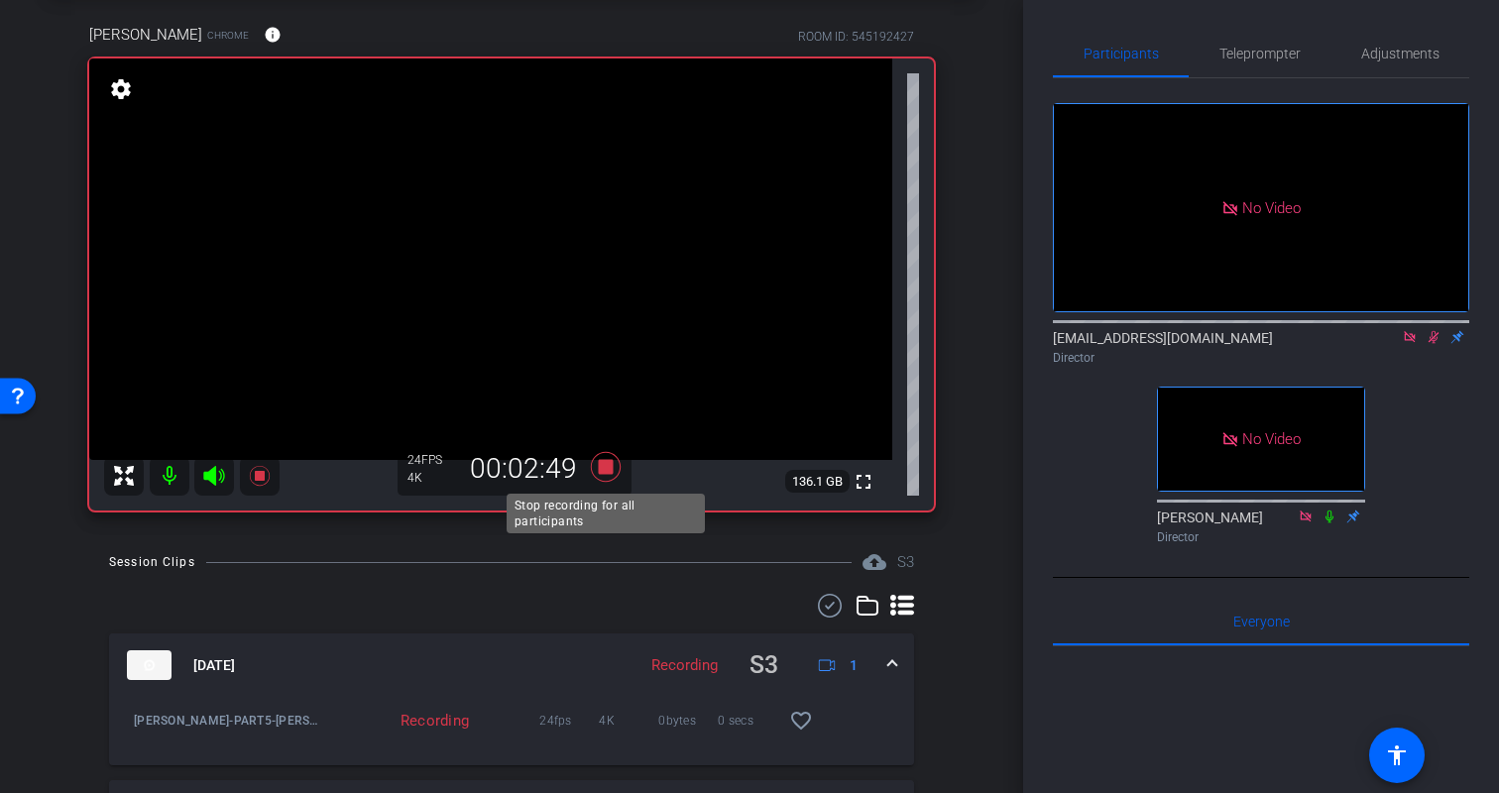
click at [609, 464] on icon at bounding box center [606, 467] width 30 height 30
click at [944, 545] on div "arrow_back Kristin Monday Back to project Send invite account_box grid_on setti…" at bounding box center [511, 302] width 1023 height 793
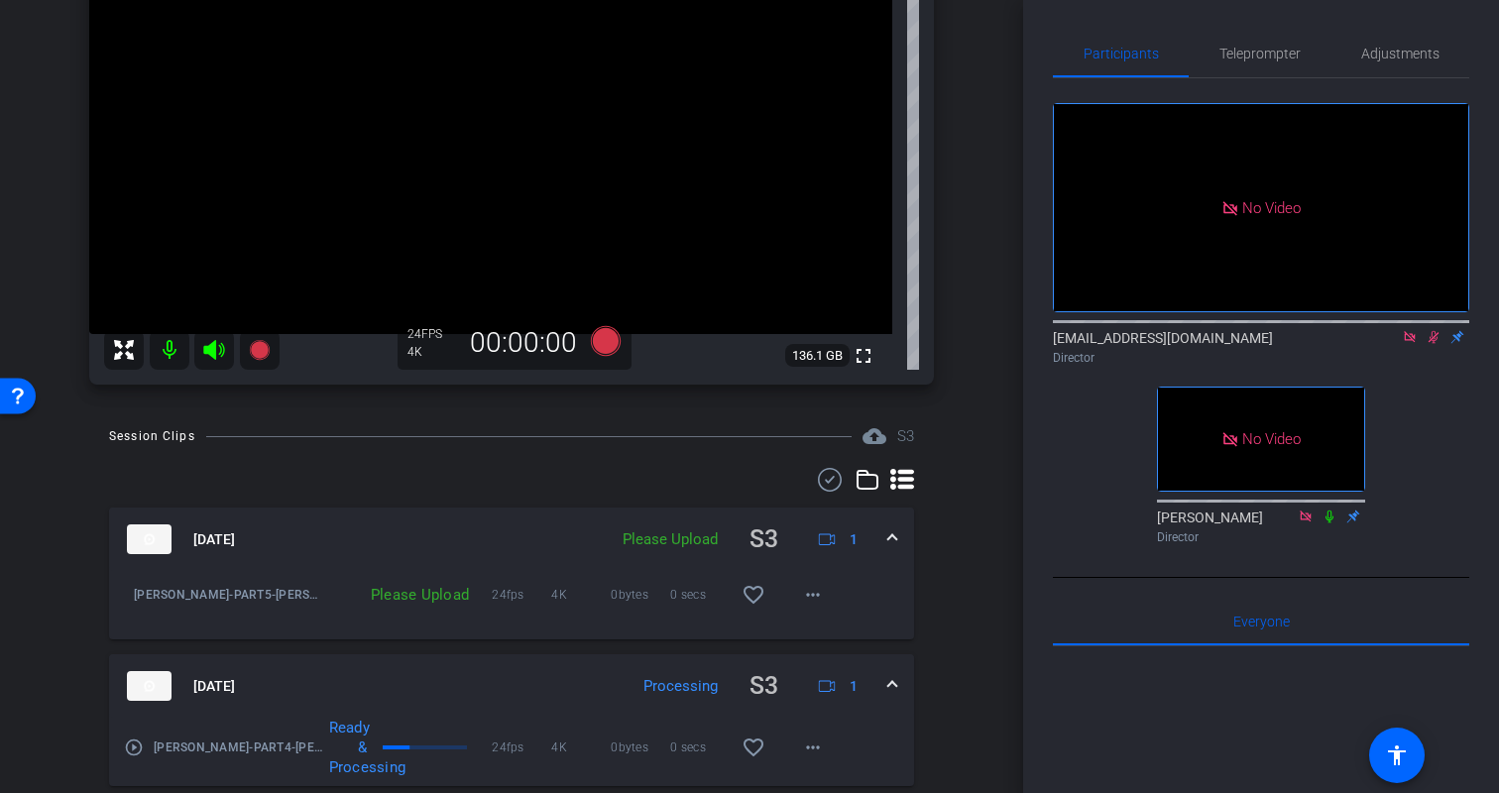
scroll to position [236, 0]
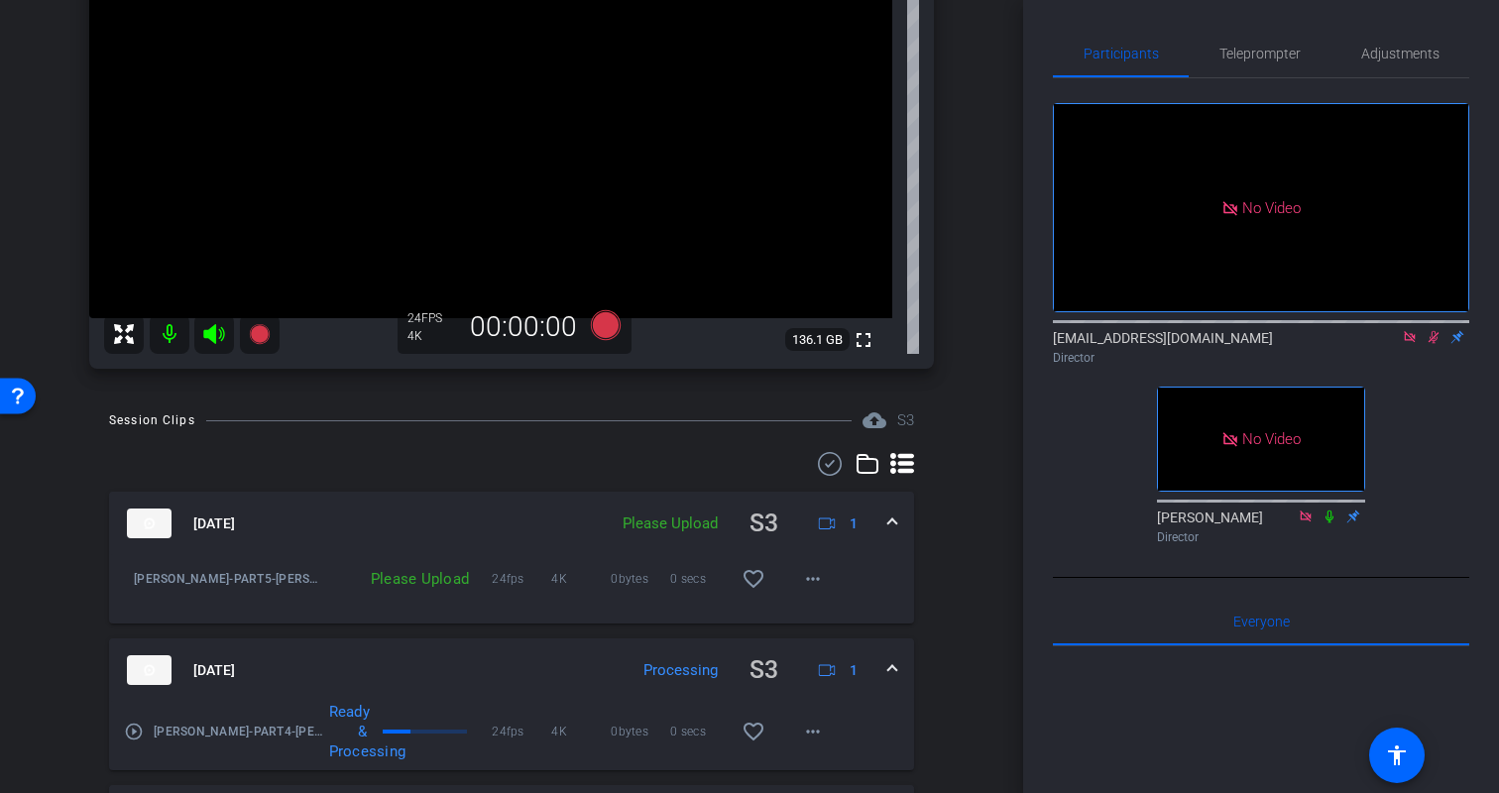
click at [1431, 332] on icon at bounding box center [1434, 337] width 16 height 14
click at [1439, 392] on div "No Video biso@amazon.com Director No Video Erica Bethel Director" at bounding box center [1261, 315] width 416 height 474
click at [1401, 423] on div "No Video biso@amazon.com Director No Video Erica Bethel Director" at bounding box center [1261, 315] width 416 height 474
click at [1255, 55] on span "Teleprompter" at bounding box center [1260, 54] width 81 height 14
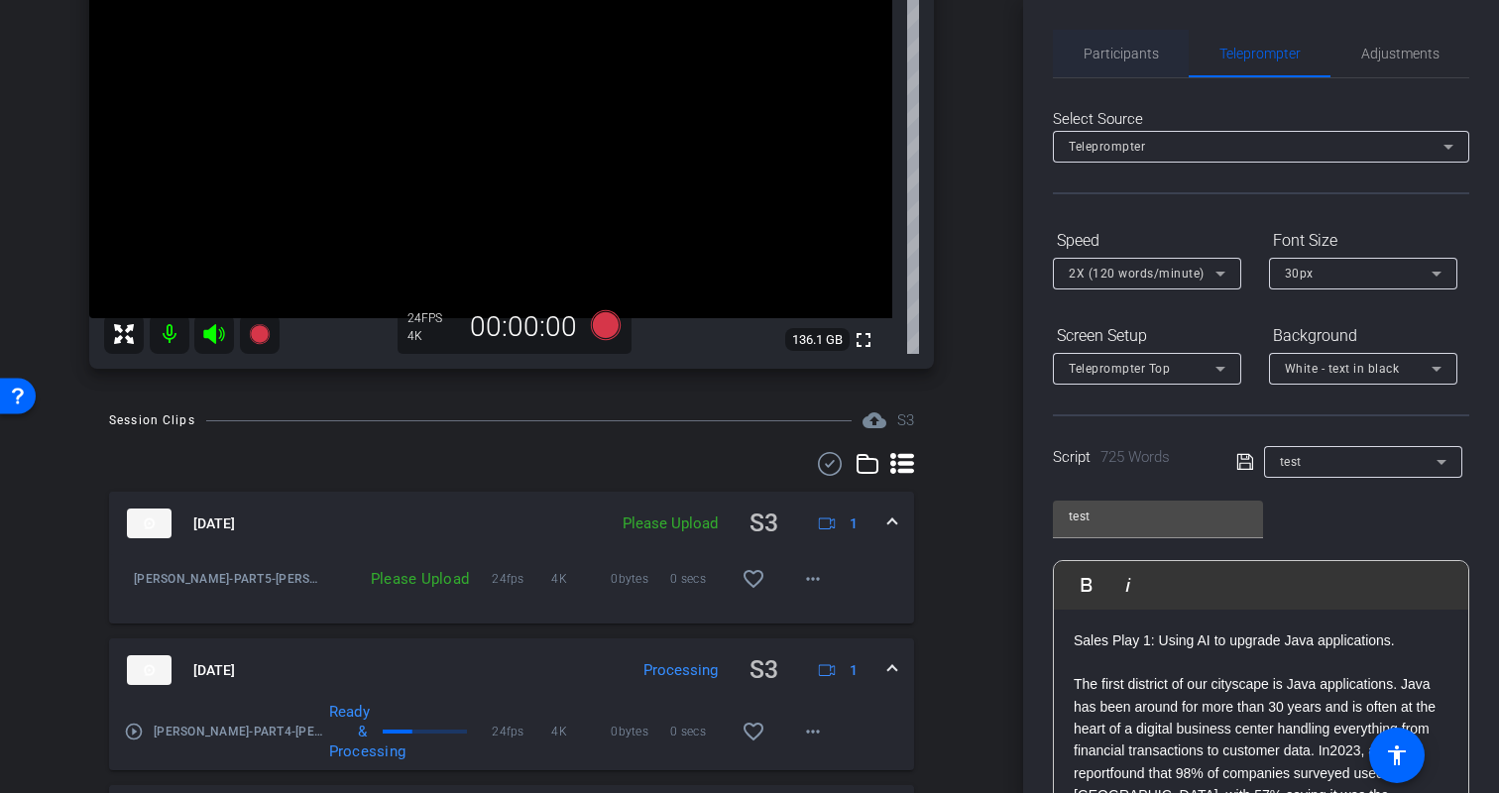
click at [1129, 57] on span "Participants" at bounding box center [1121, 54] width 75 height 14
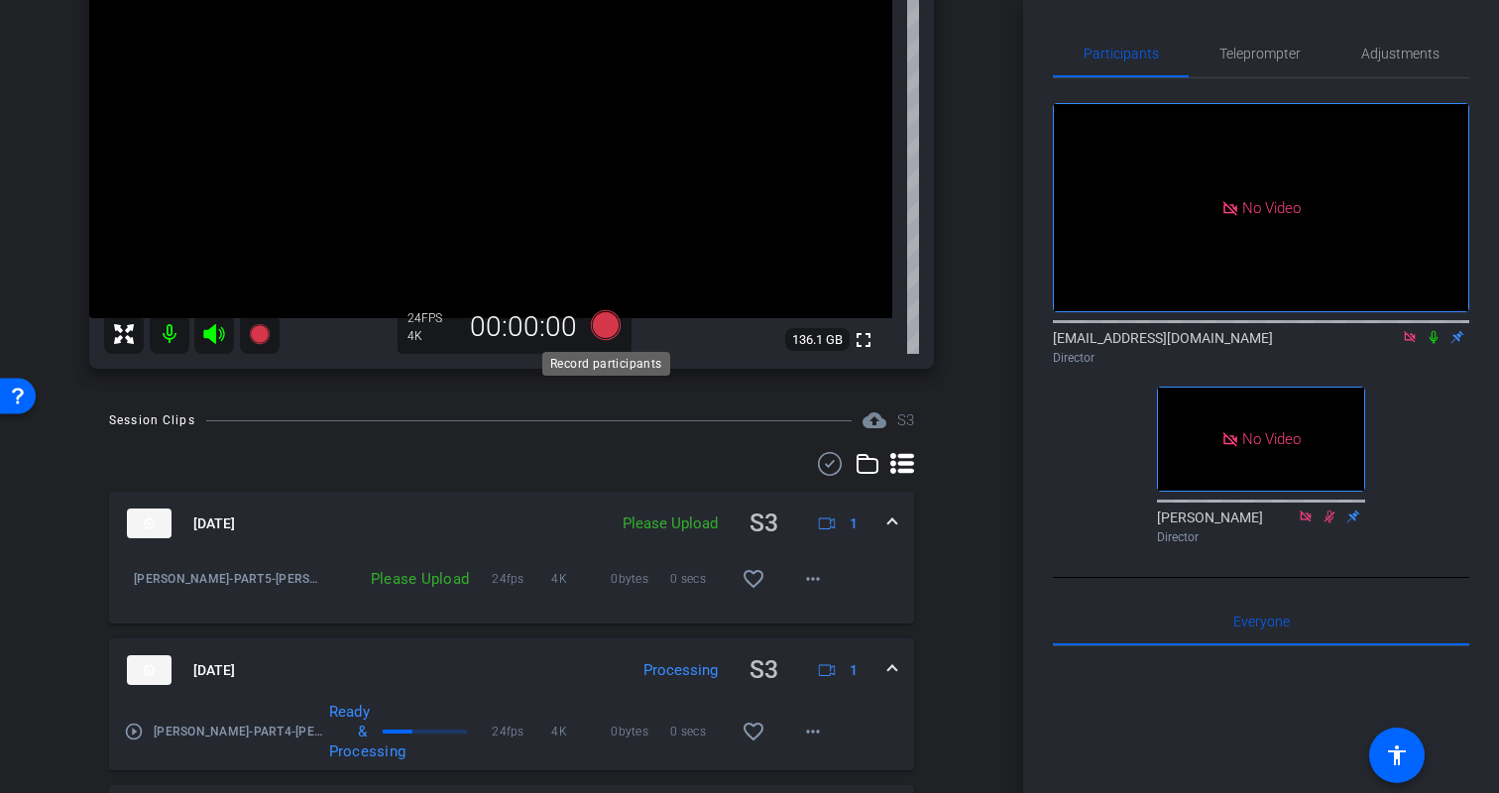
click at [616, 319] on icon at bounding box center [606, 325] width 30 height 30
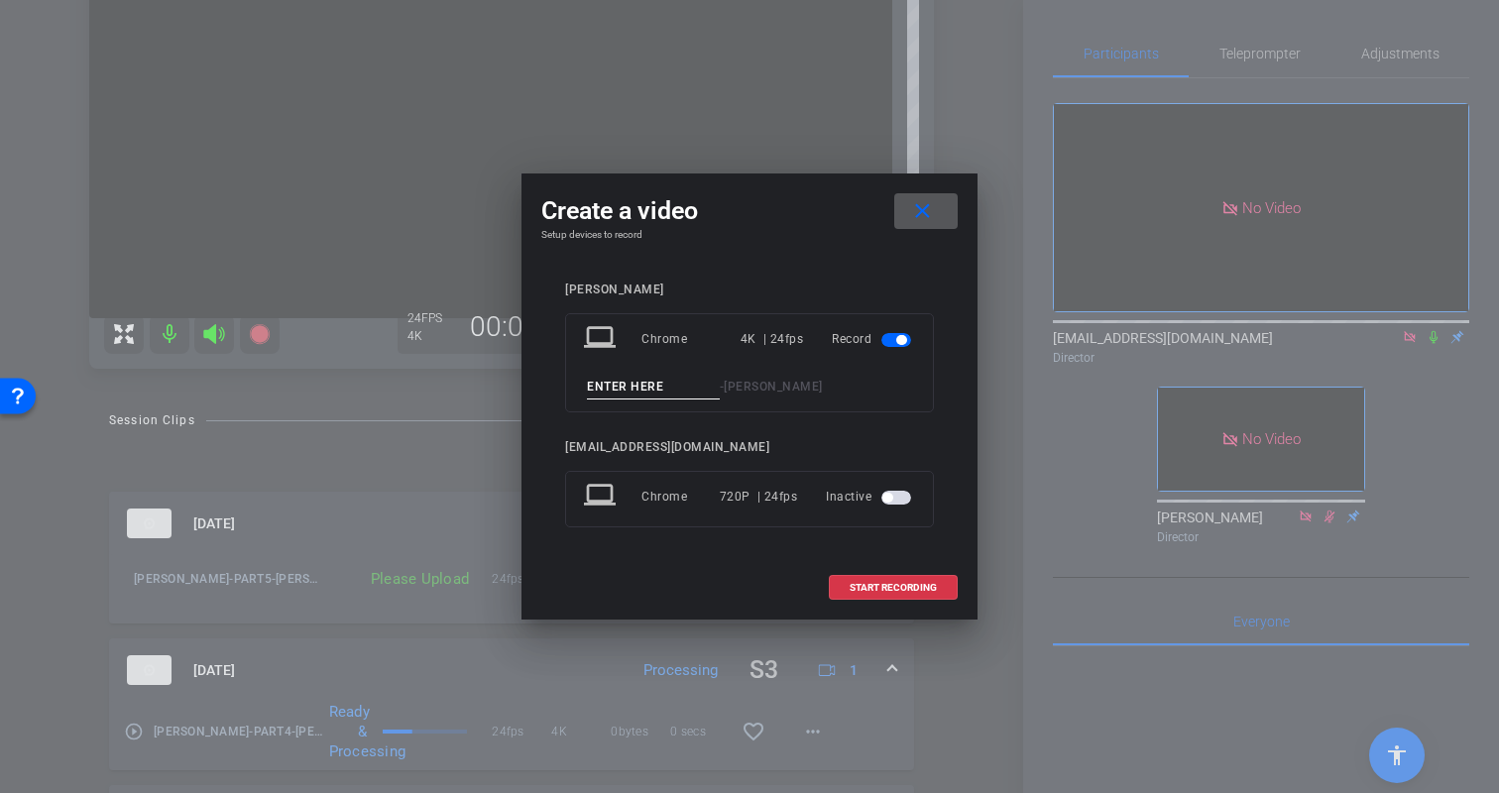
click at [655, 383] on input at bounding box center [653, 387] width 133 height 25
click at [629, 388] on input at bounding box center [653, 387] width 133 height 25
click at [928, 211] on mat-icon "close" at bounding box center [922, 211] width 25 height 25
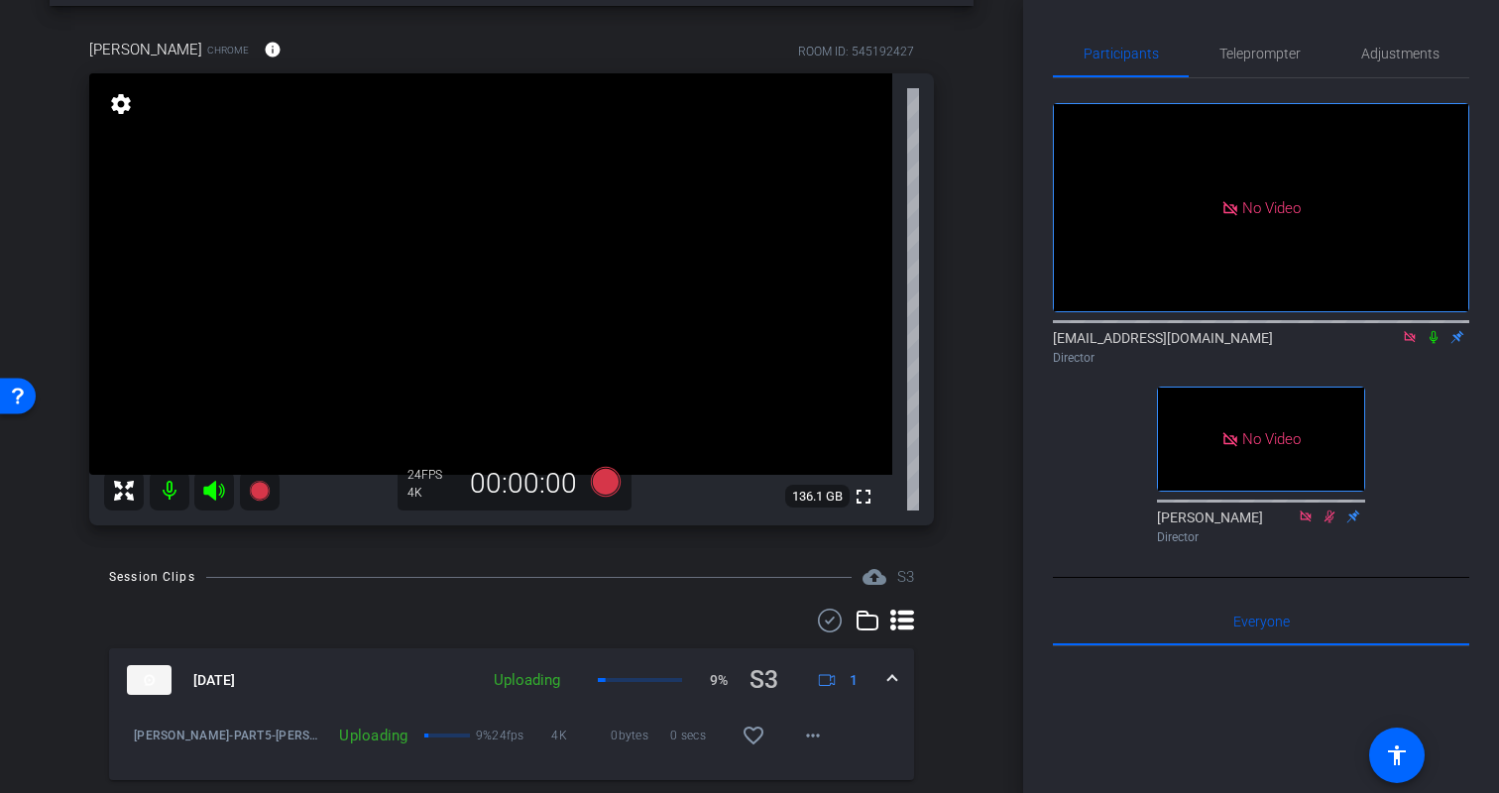
scroll to position [0, 0]
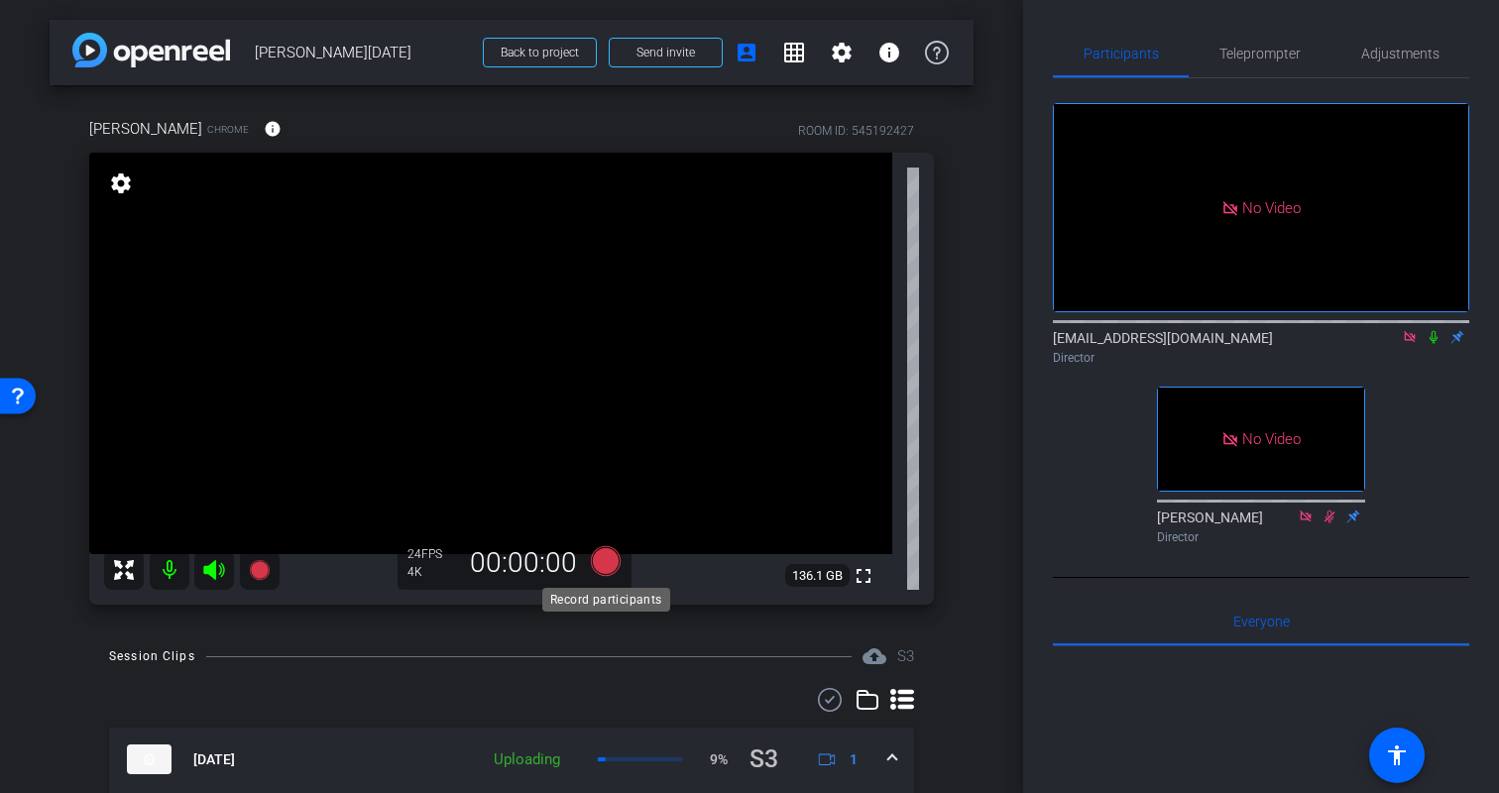
click at [606, 552] on icon at bounding box center [606, 561] width 30 height 30
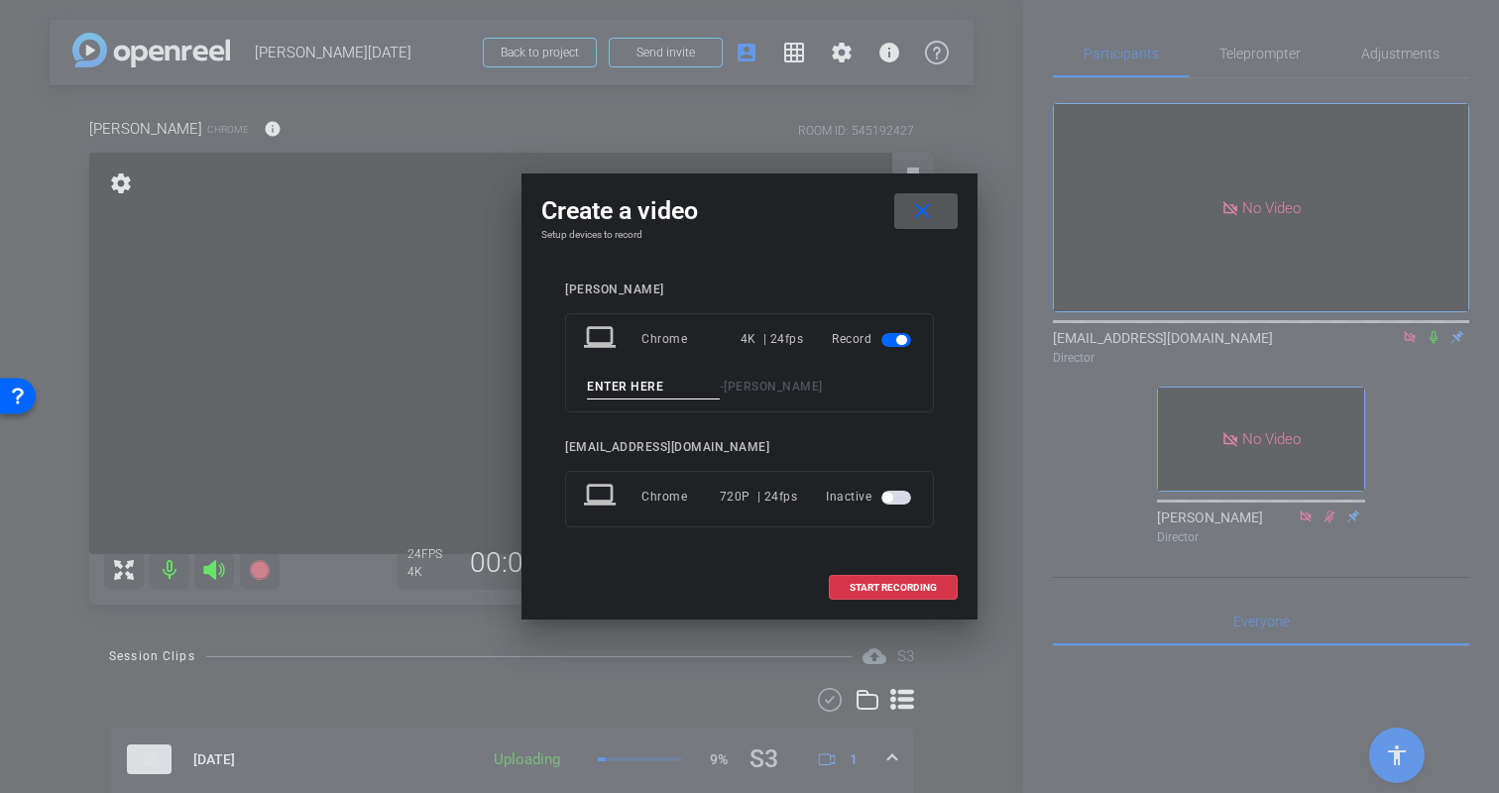
click at [646, 389] on input at bounding box center [653, 387] width 133 height 25
type input "Kristin-PART6"
click at [903, 589] on span "START RECORDING" at bounding box center [893, 588] width 87 height 10
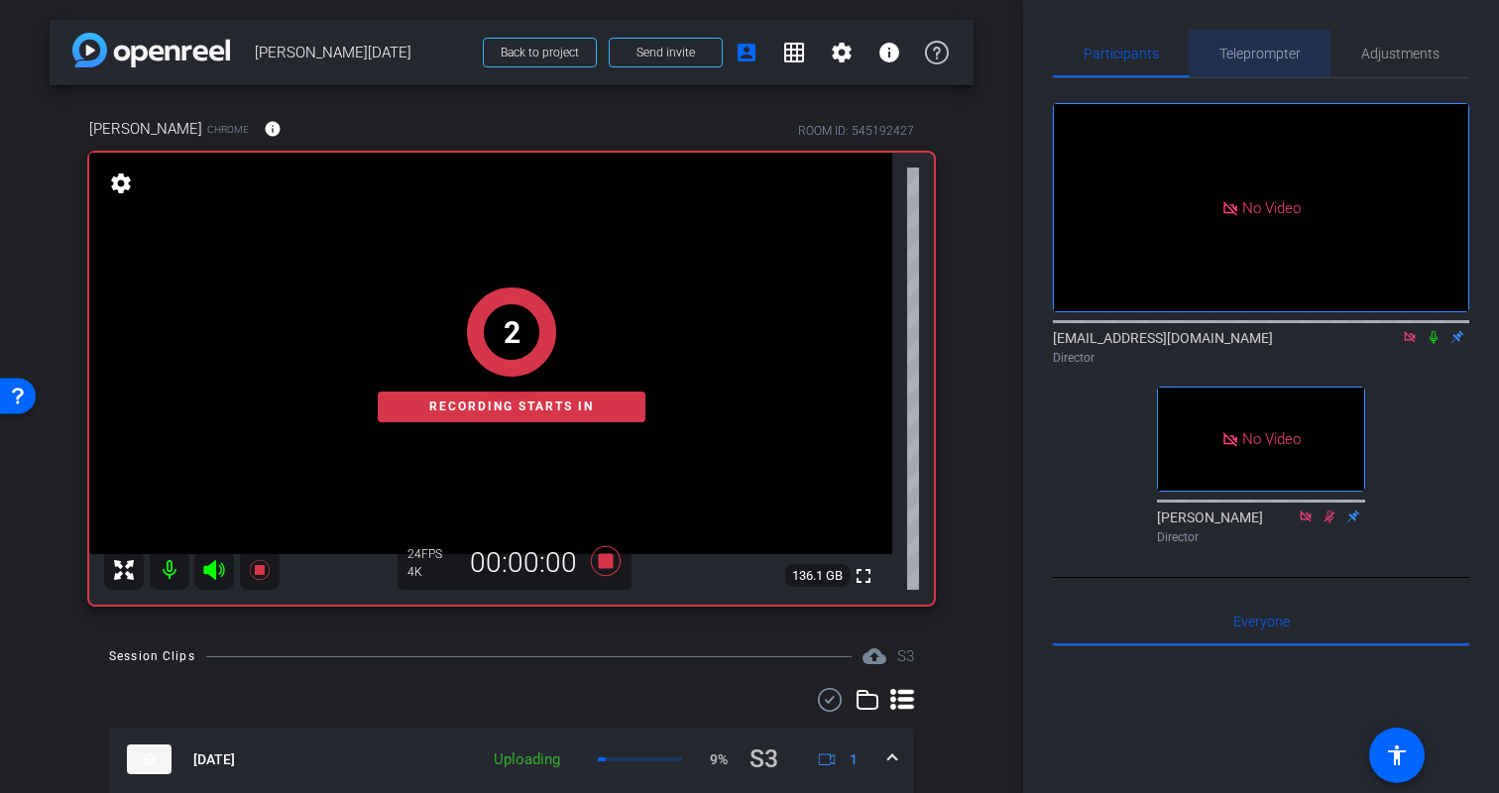
click at [1254, 60] on span "Teleprompter" at bounding box center [1260, 54] width 81 height 14
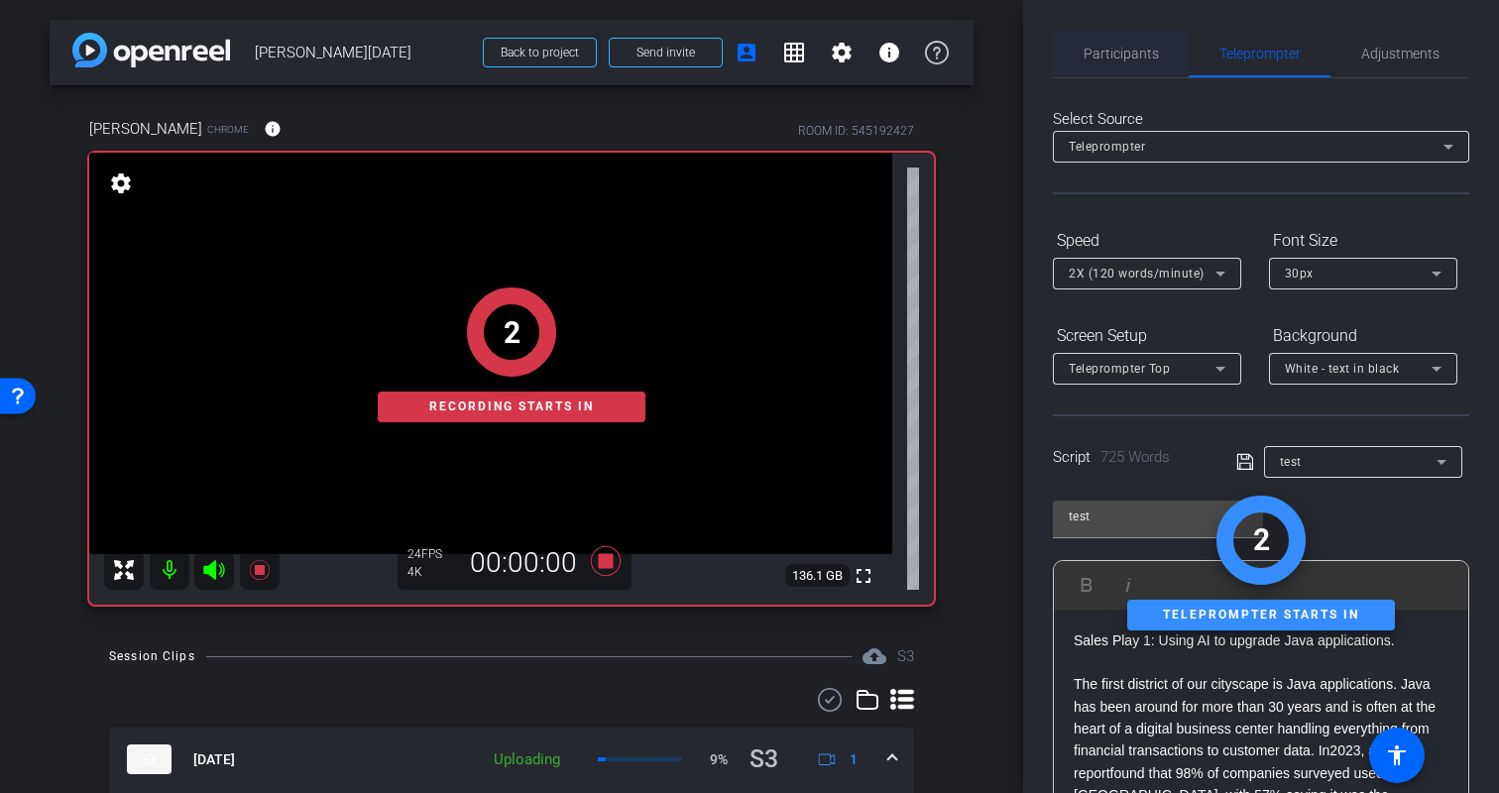
click at [1109, 65] on span "Participants" at bounding box center [1121, 54] width 75 height 48
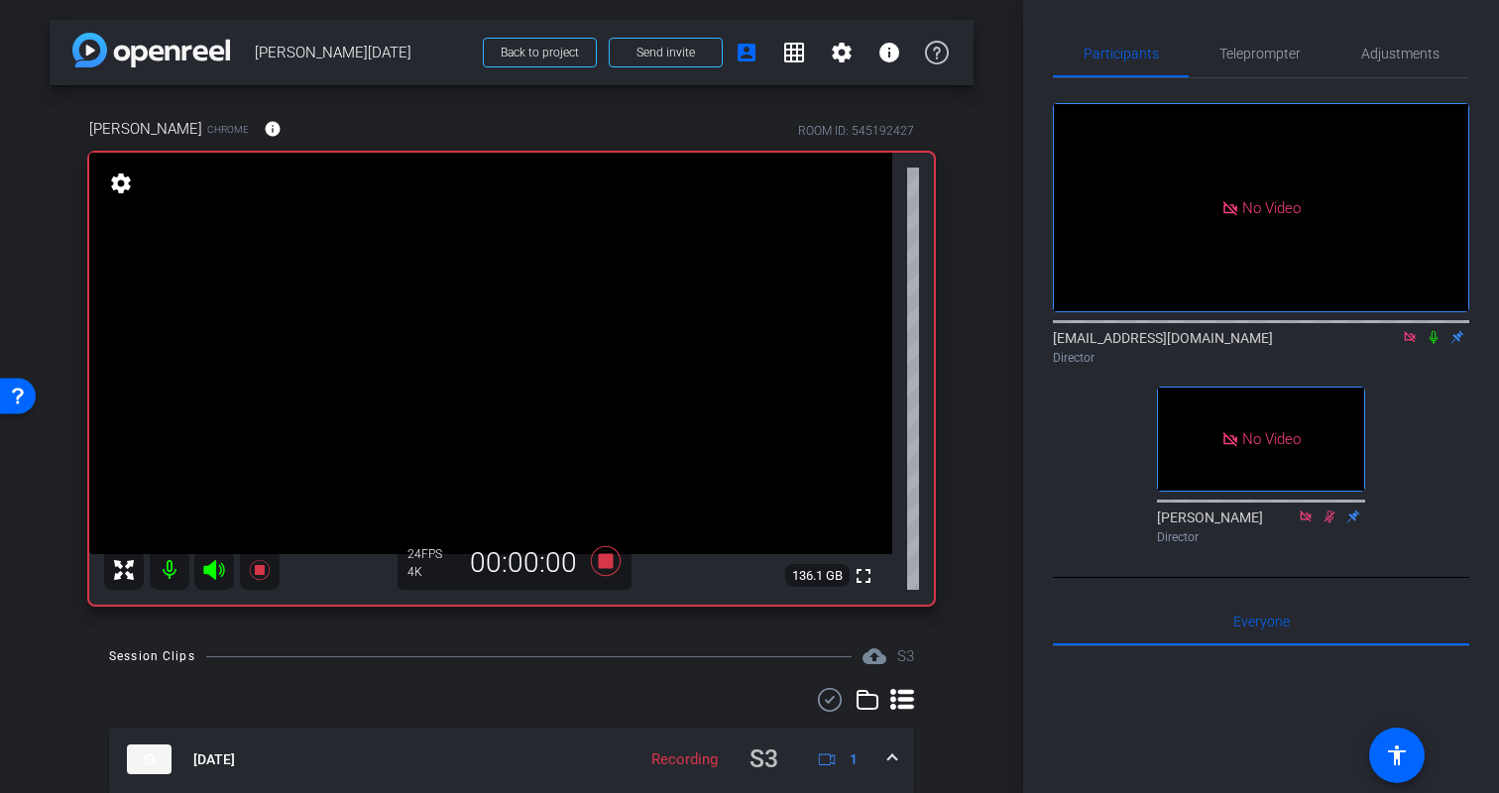
click at [1434, 334] on icon at bounding box center [1434, 337] width 16 height 14
click at [1428, 427] on div "No Video biso@amazon.com Director No Video Erica Bethel Director" at bounding box center [1261, 315] width 416 height 474
click at [1270, 51] on span "Teleprompter" at bounding box center [1260, 54] width 81 height 14
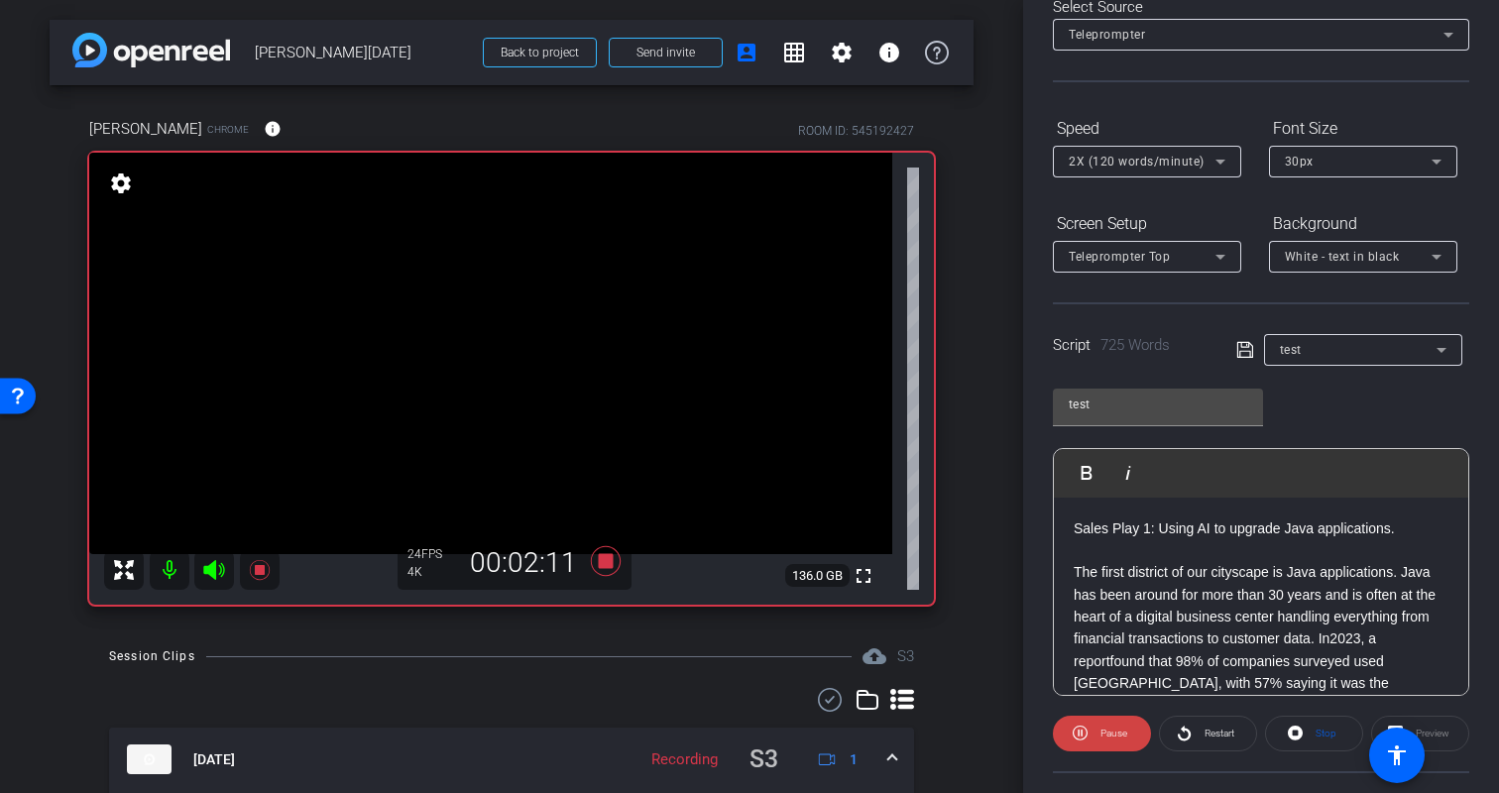
scroll to position [291, 0]
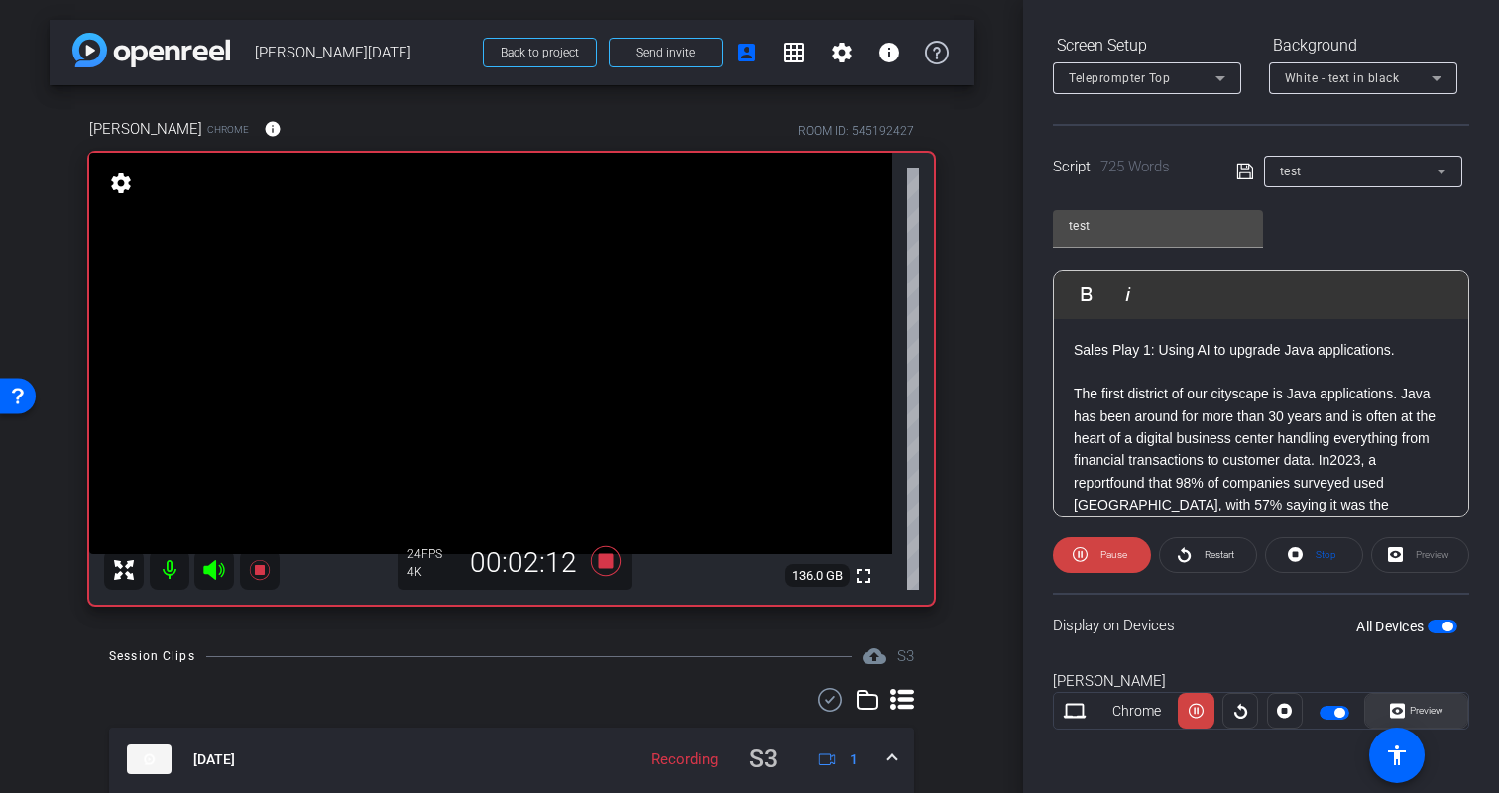
click at [1434, 716] on span "Preview" at bounding box center [1427, 710] width 34 height 11
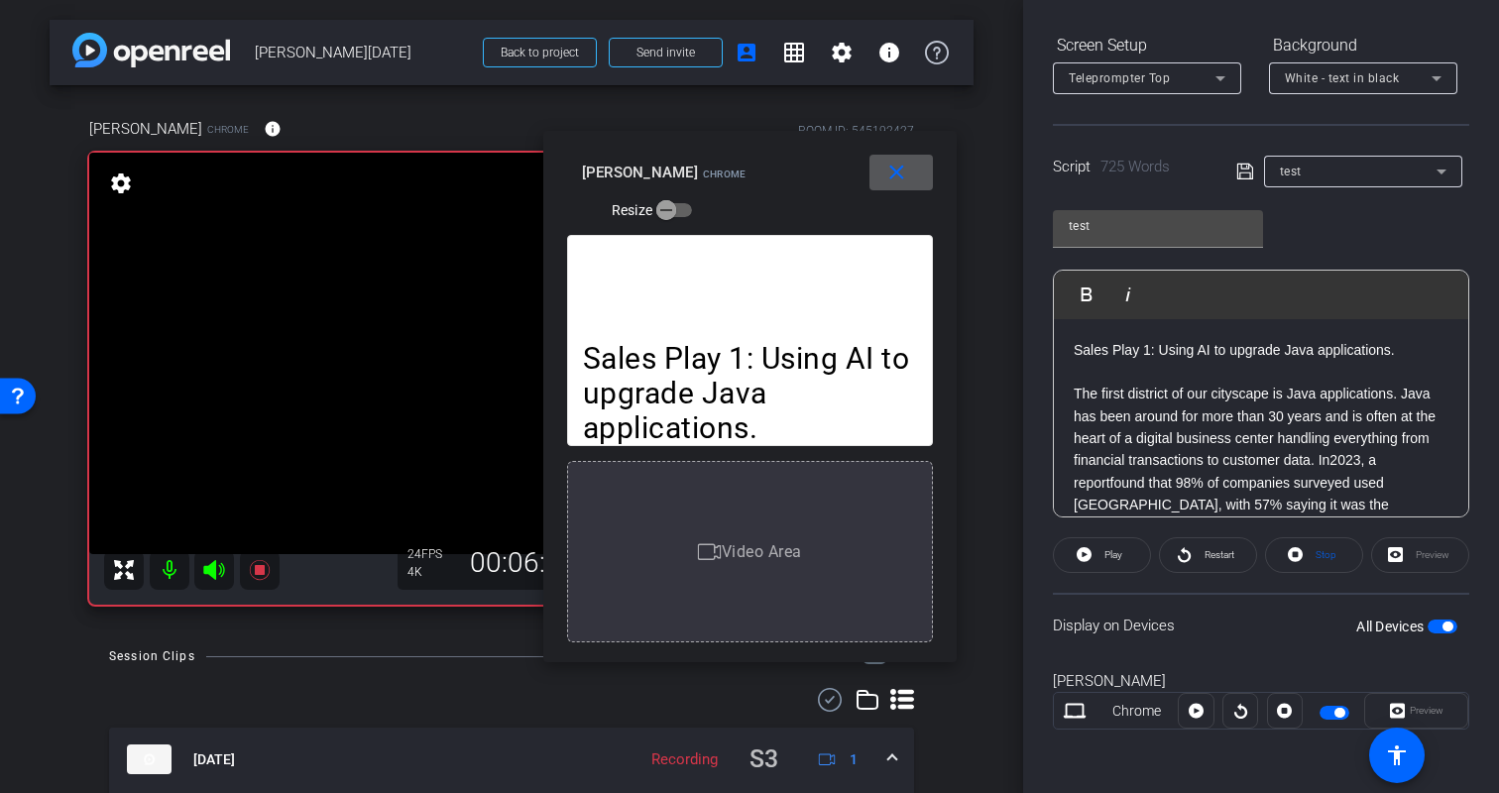
click at [905, 183] on mat-icon "close" at bounding box center [897, 173] width 25 height 25
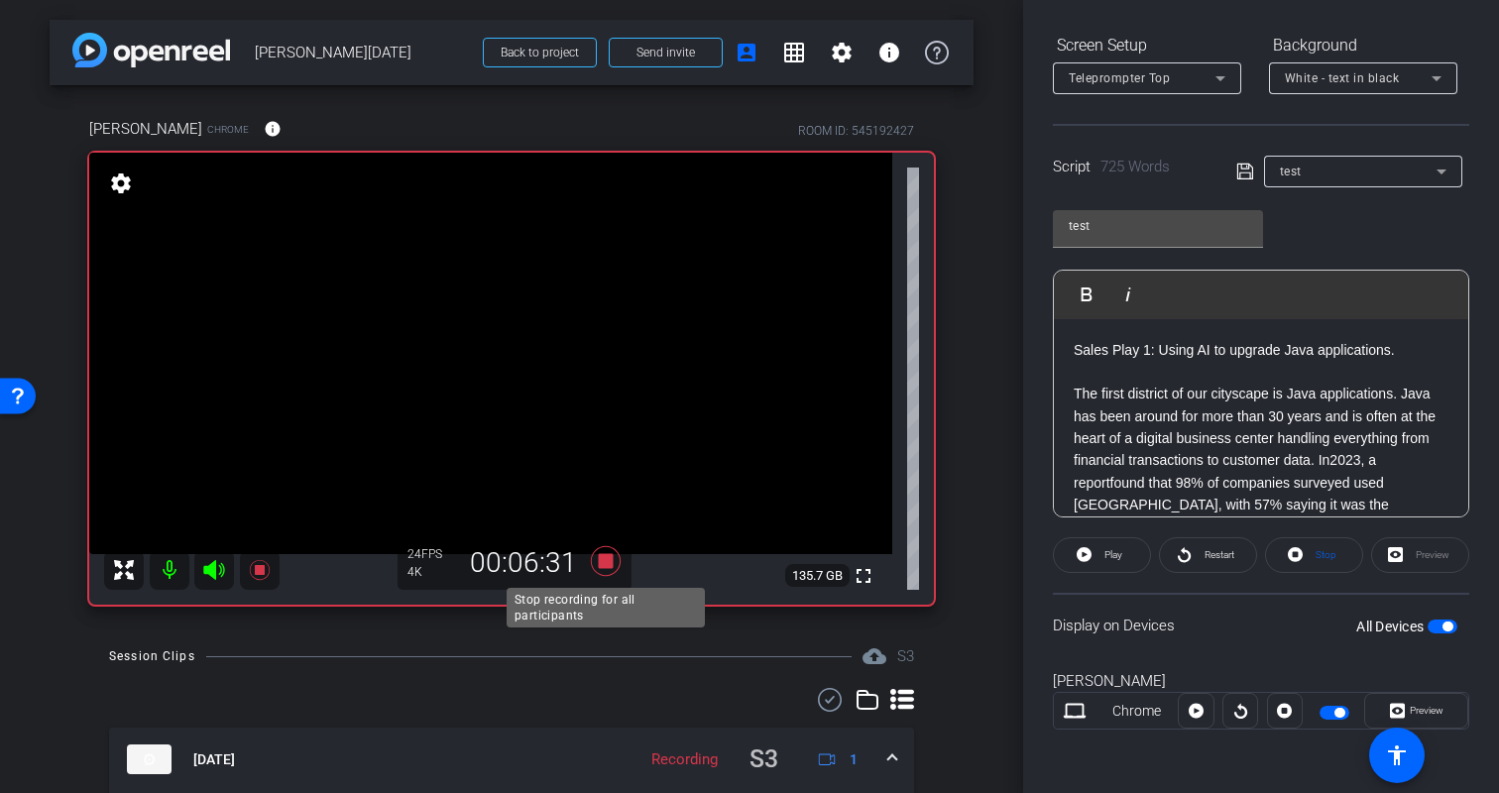
click at [608, 563] on icon at bounding box center [606, 561] width 30 height 30
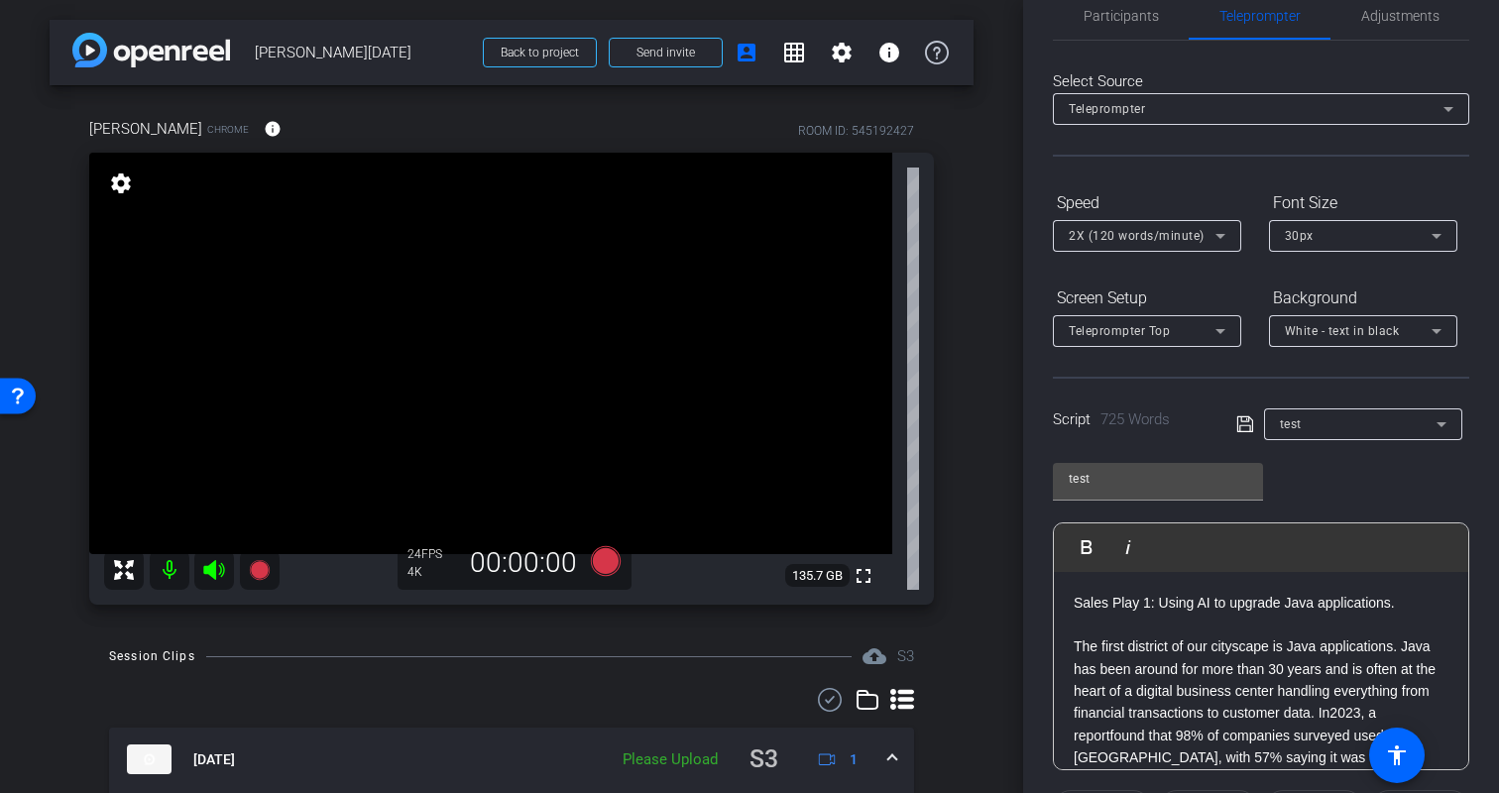
scroll to position [0, 0]
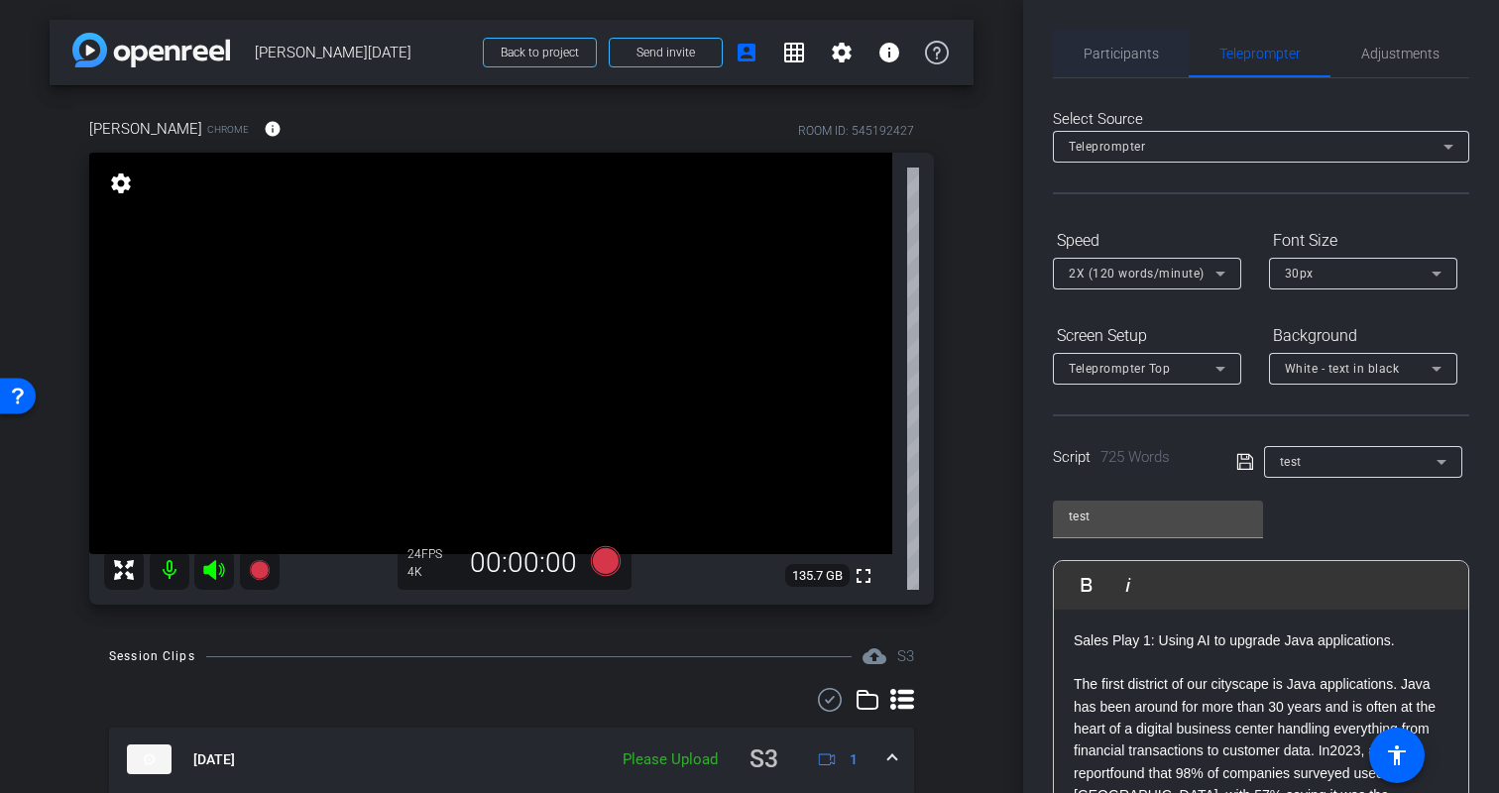
click at [1129, 59] on span "Participants" at bounding box center [1121, 54] width 75 height 14
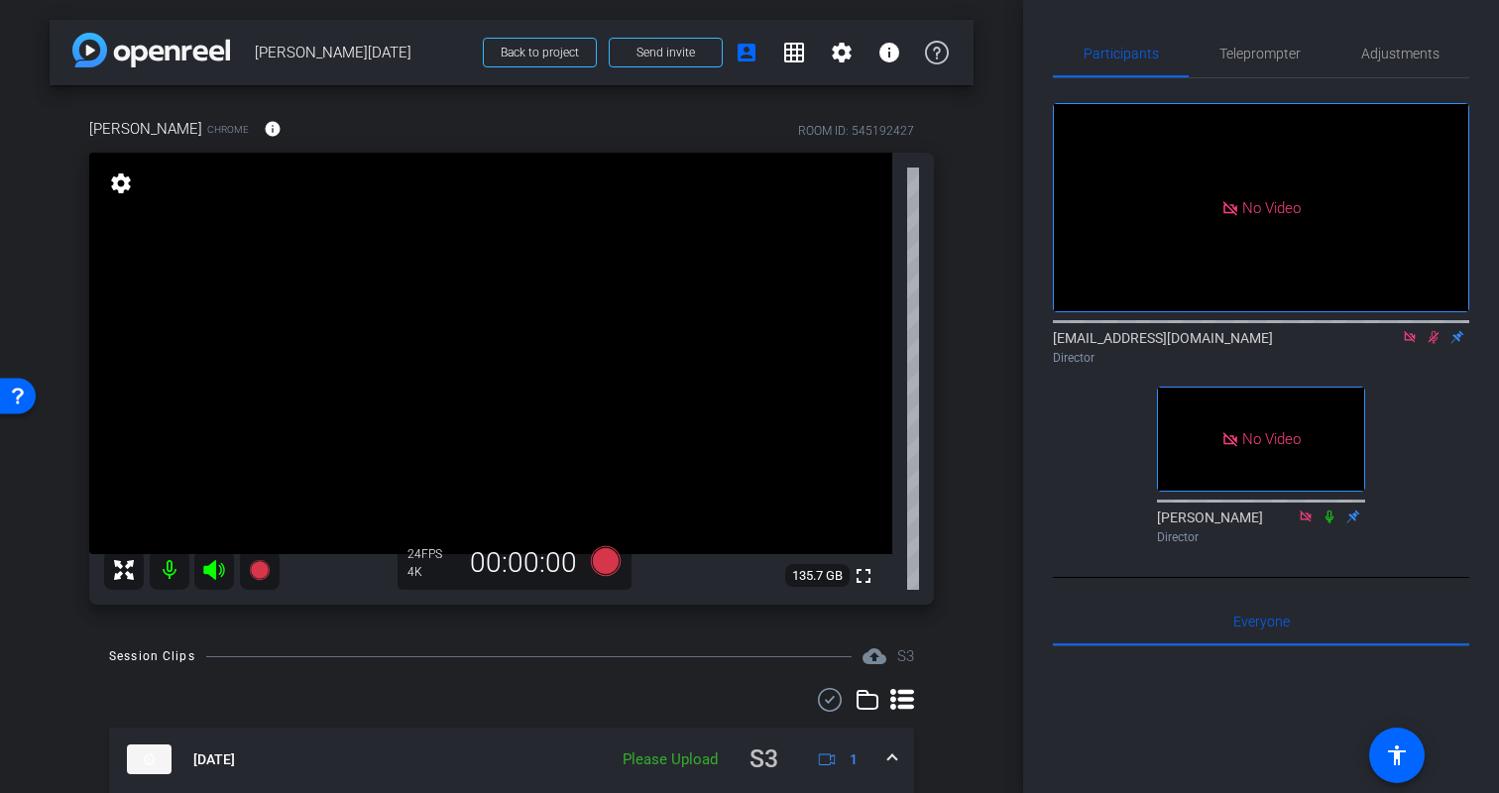
click at [1438, 337] on icon at bounding box center [1434, 337] width 16 height 14
click at [1445, 398] on div "No Video biso@amazon.com Director No Video Erica Bethel Director" at bounding box center [1261, 315] width 416 height 474
click at [970, 455] on div "Kristin Chrome info ROOM ID: 545192427 fullscreen settings 135.7 GB 24 FPS 4K 0…" at bounding box center [512, 354] width 924 height 539
click at [1262, 49] on span "Teleprompter" at bounding box center [1260, 54] width 81 height 14
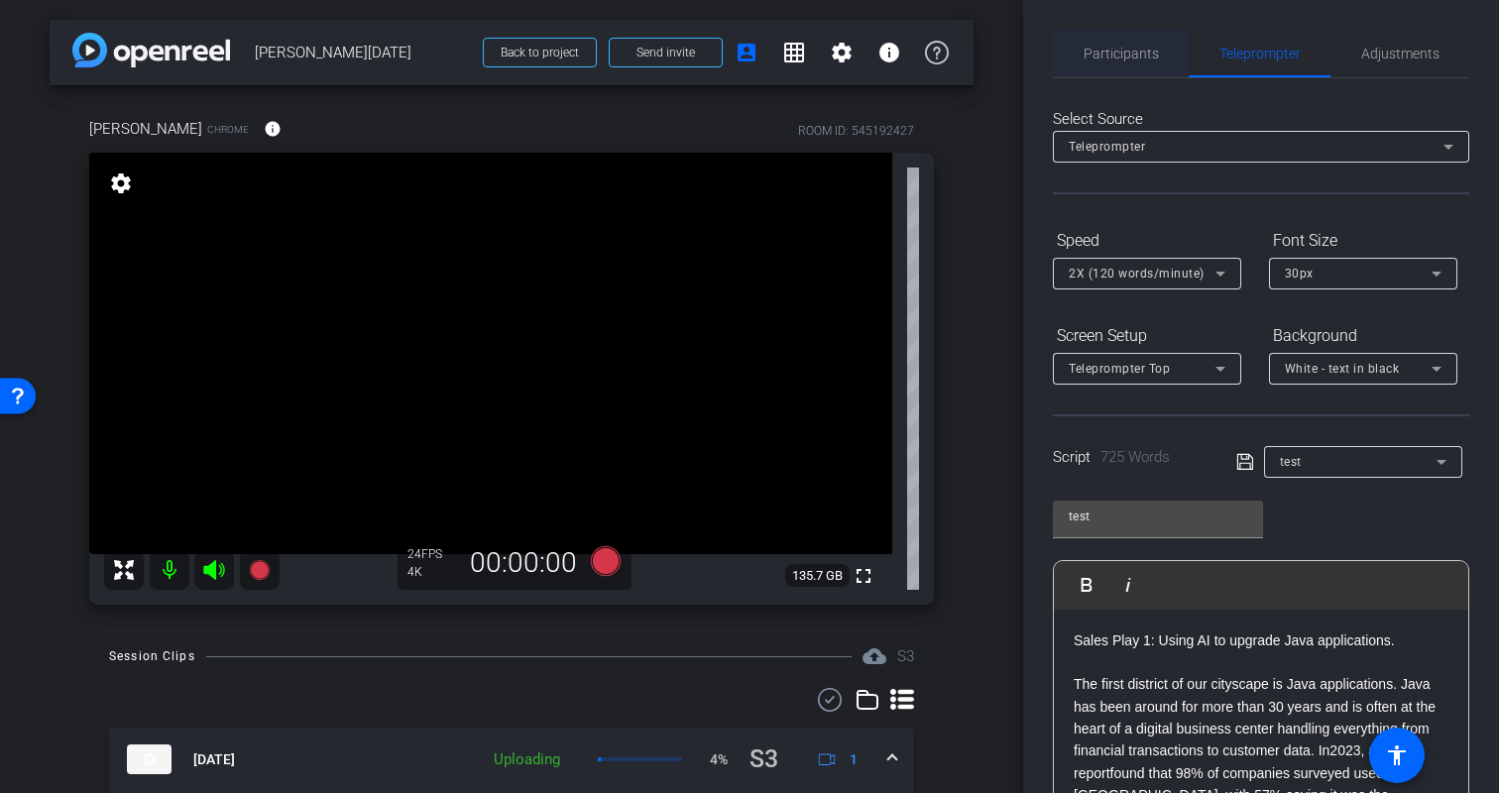
click at [1125, 39] on span "Participants" at bounding box center [1121, 54] width 75 height 48
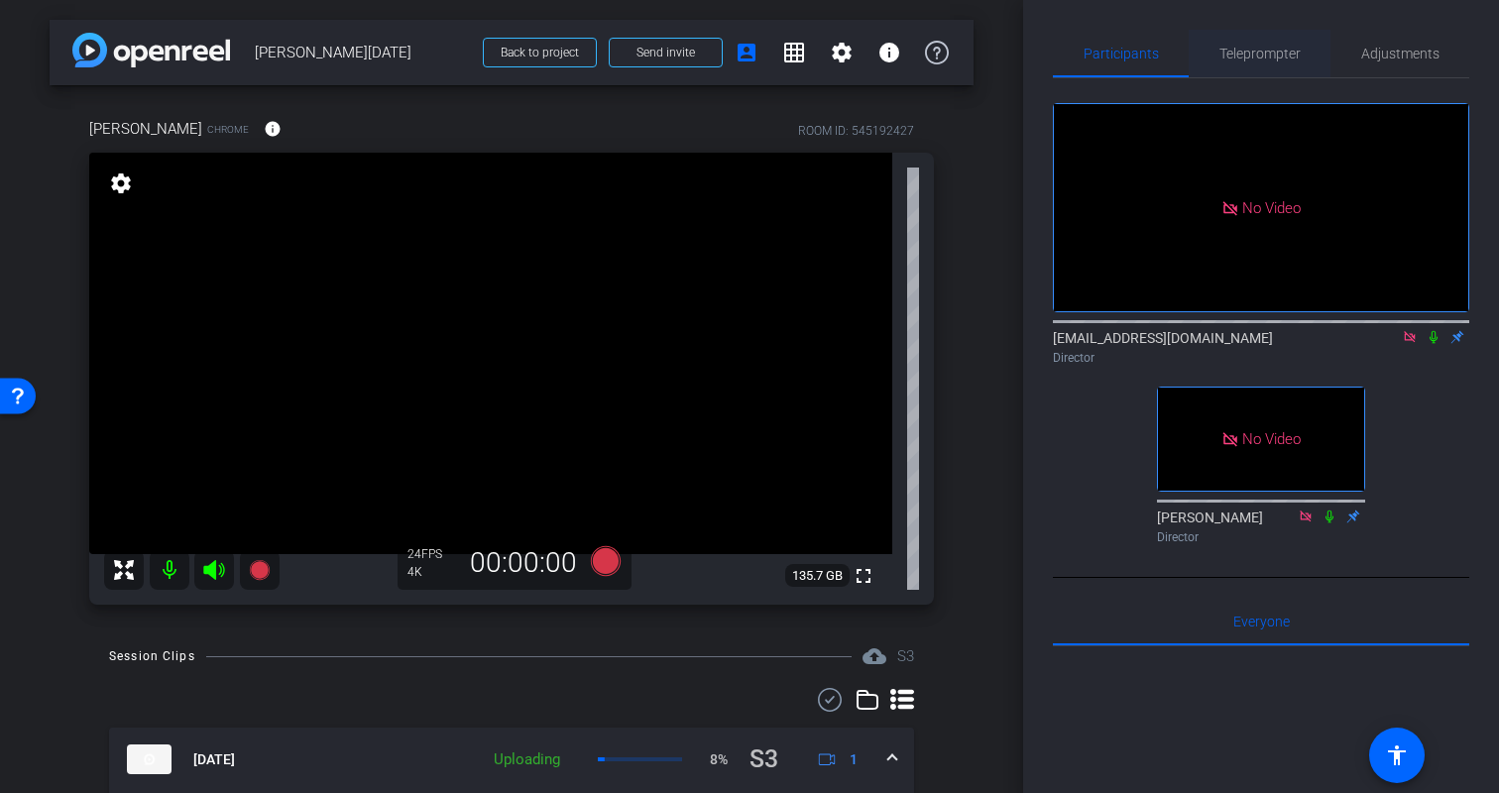
click at [1266, 52] on span "Teleprompter" at bounding box center [1260, 54] width 81 height 14
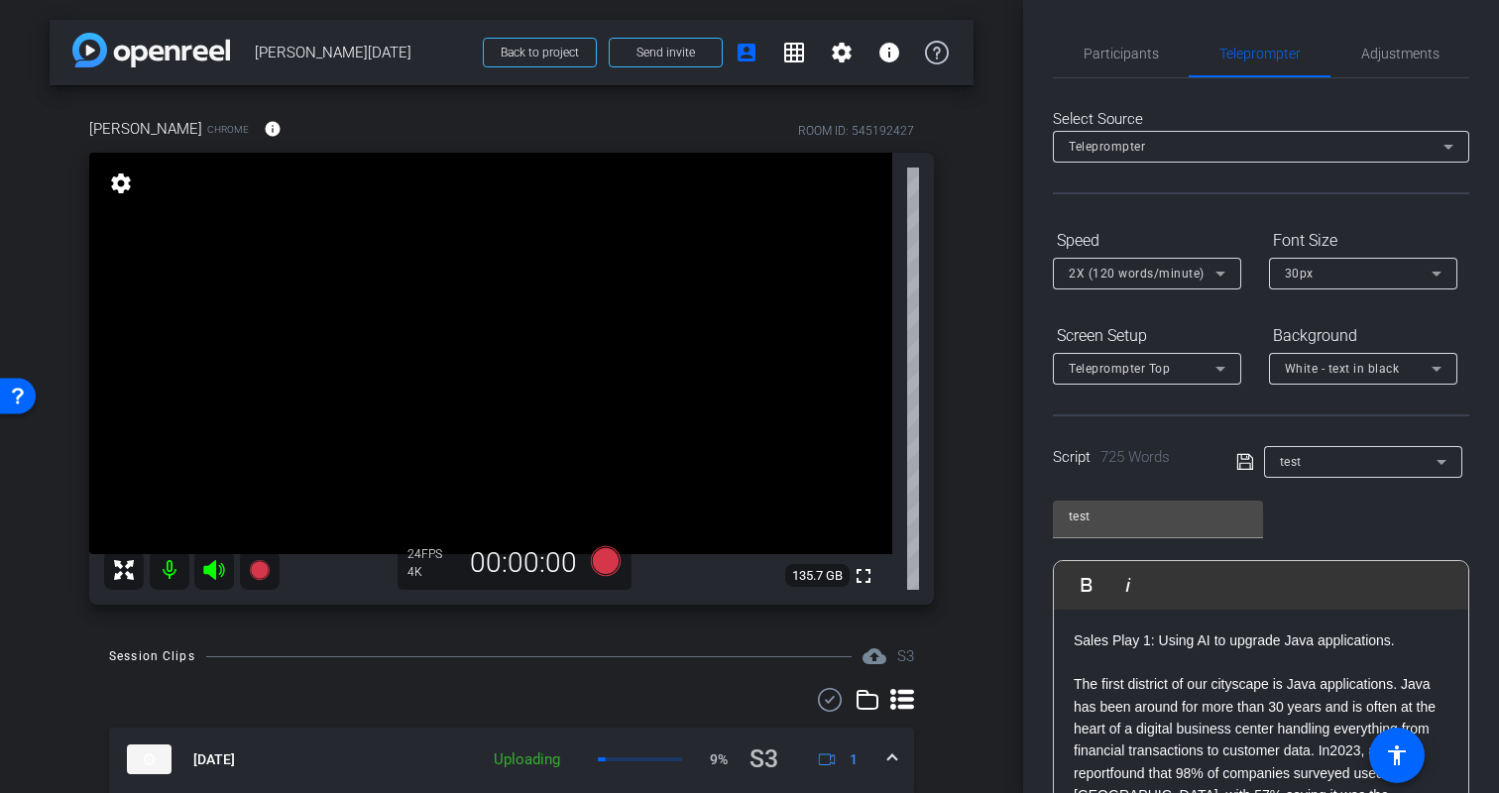
click at [1168, 698] on p "The first district of our cityscape is Java applications. Java has been around …" at bounding box center [1261, 751] width 375 height 156
click at [1102, 50] on span "Participants" at bounding box center [1121, 54] width 75 height 14
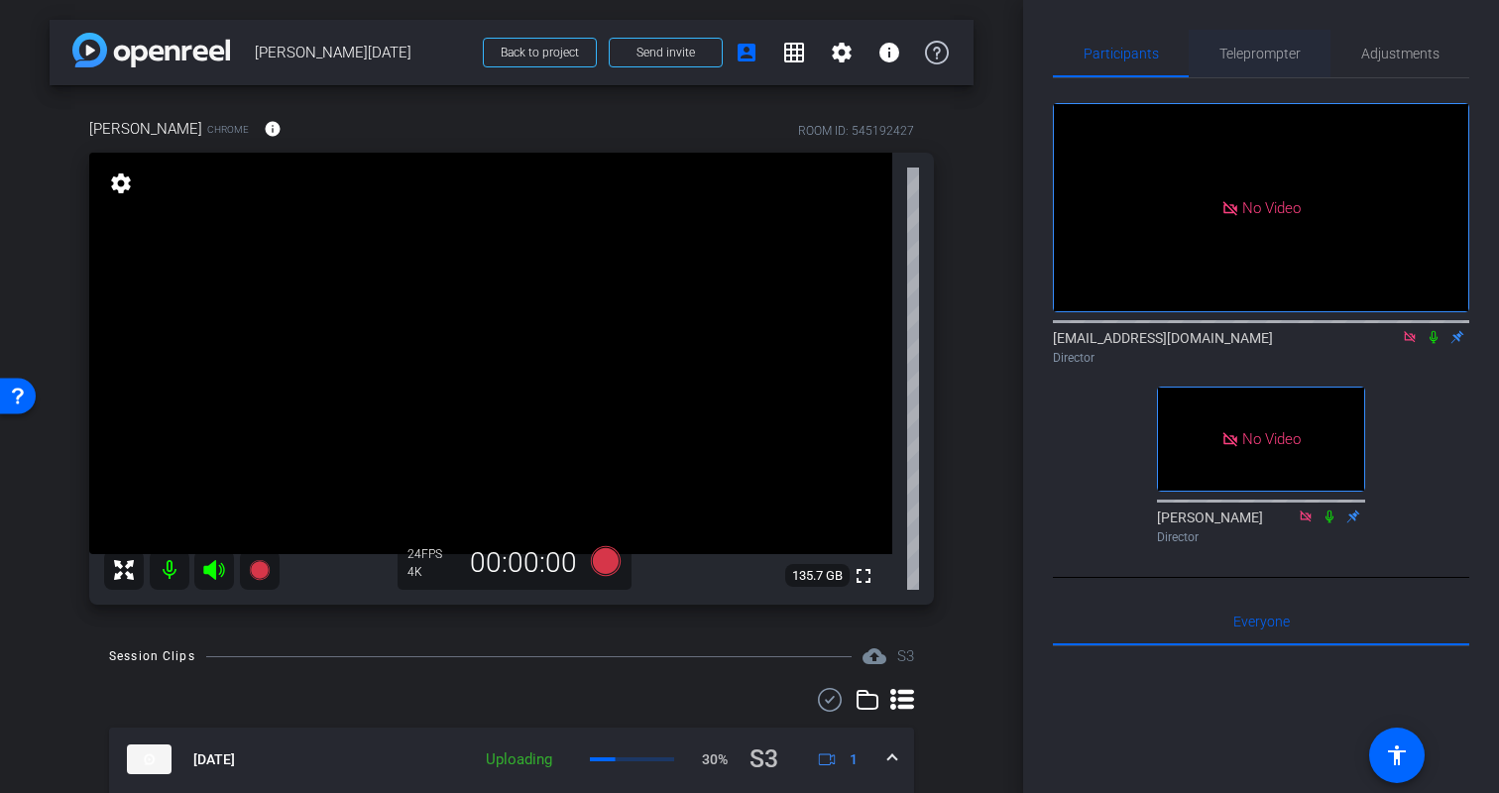
click at [1246, 56] on span "Teleprompter" at bounding box center [1260, 54] width 81 height 14
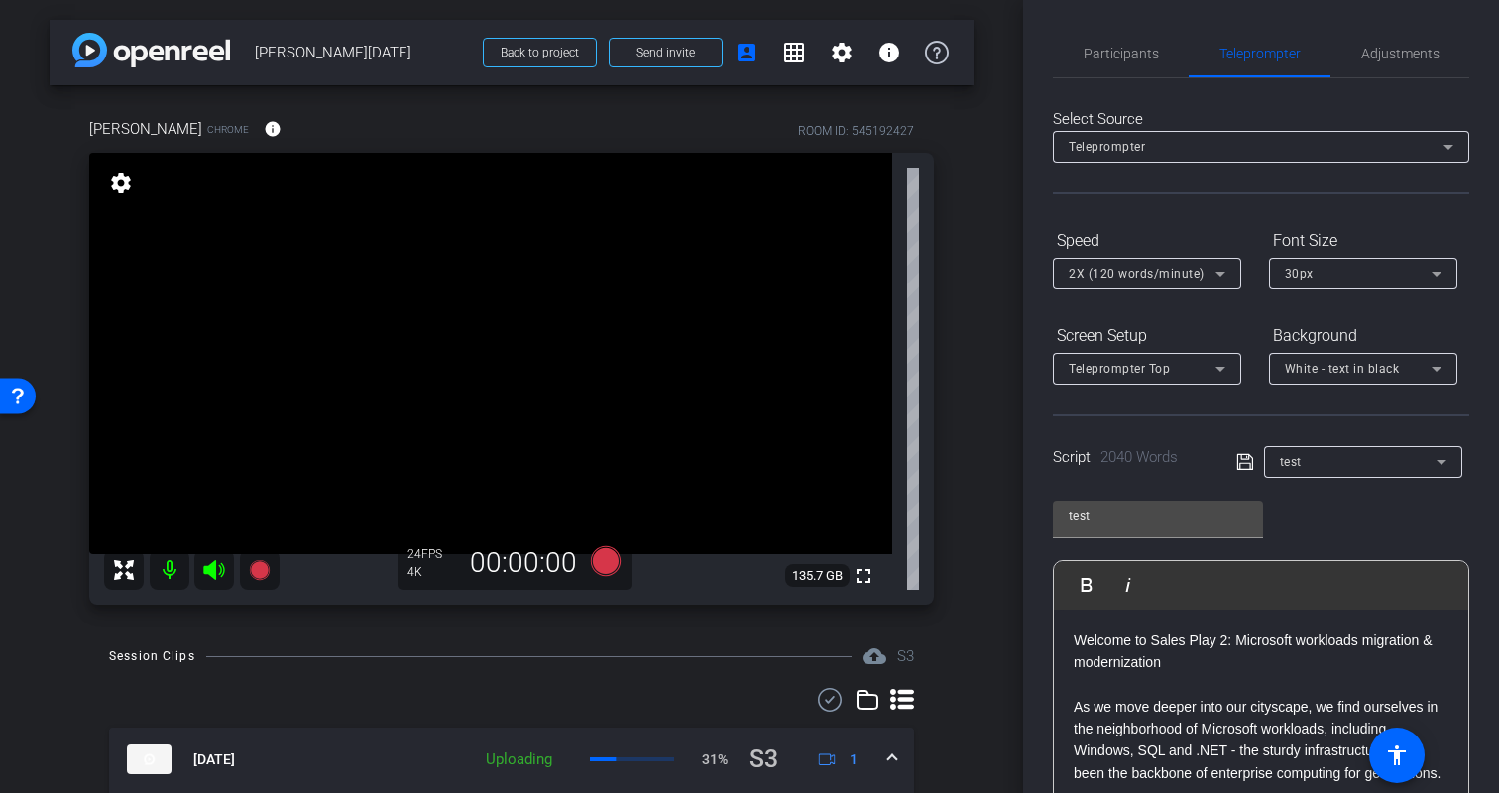
click at [1487, 526] on div "Participants Teleprompter Adjustments biso@amazon.com Director Erica Bethel Dir…" at bounding box center [1261, 396] width 476 height 793
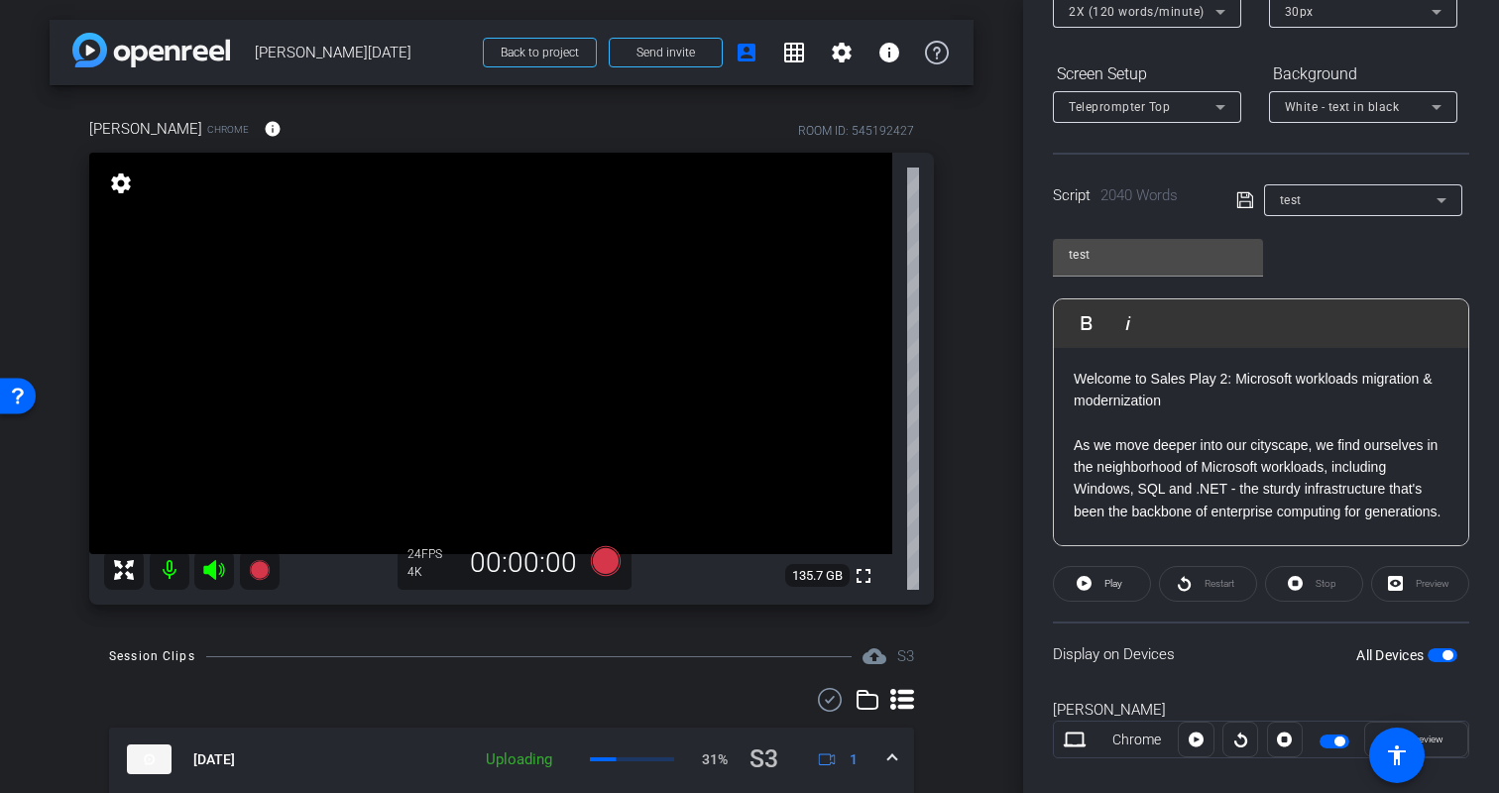
scroll to position [291, 0]
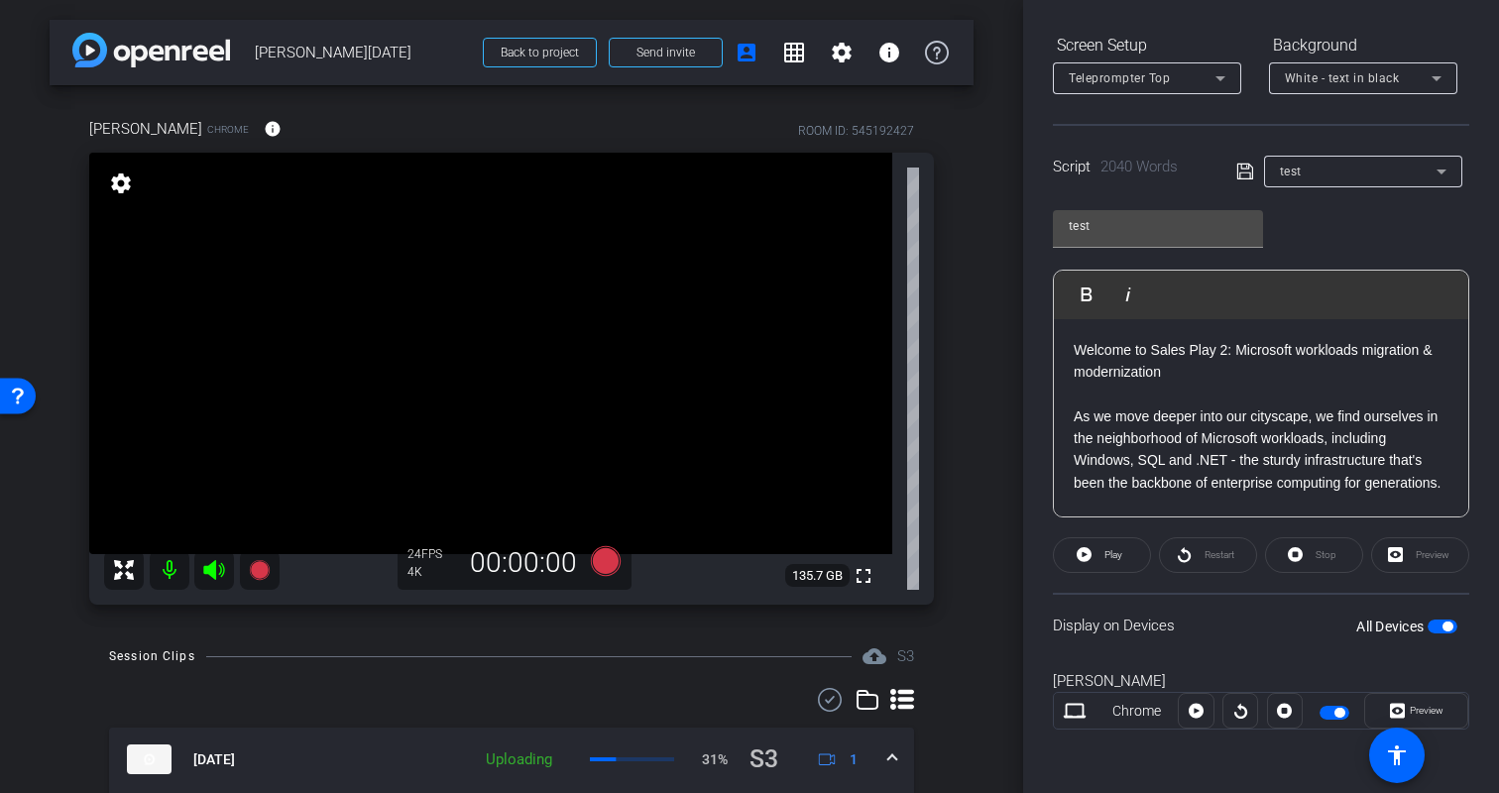
click at [974, 559] on div "arrow_back Kristin Monday Back to project Send invite account_box grid_on setti…" at bounding box center [511, 396] width 1023 height 793
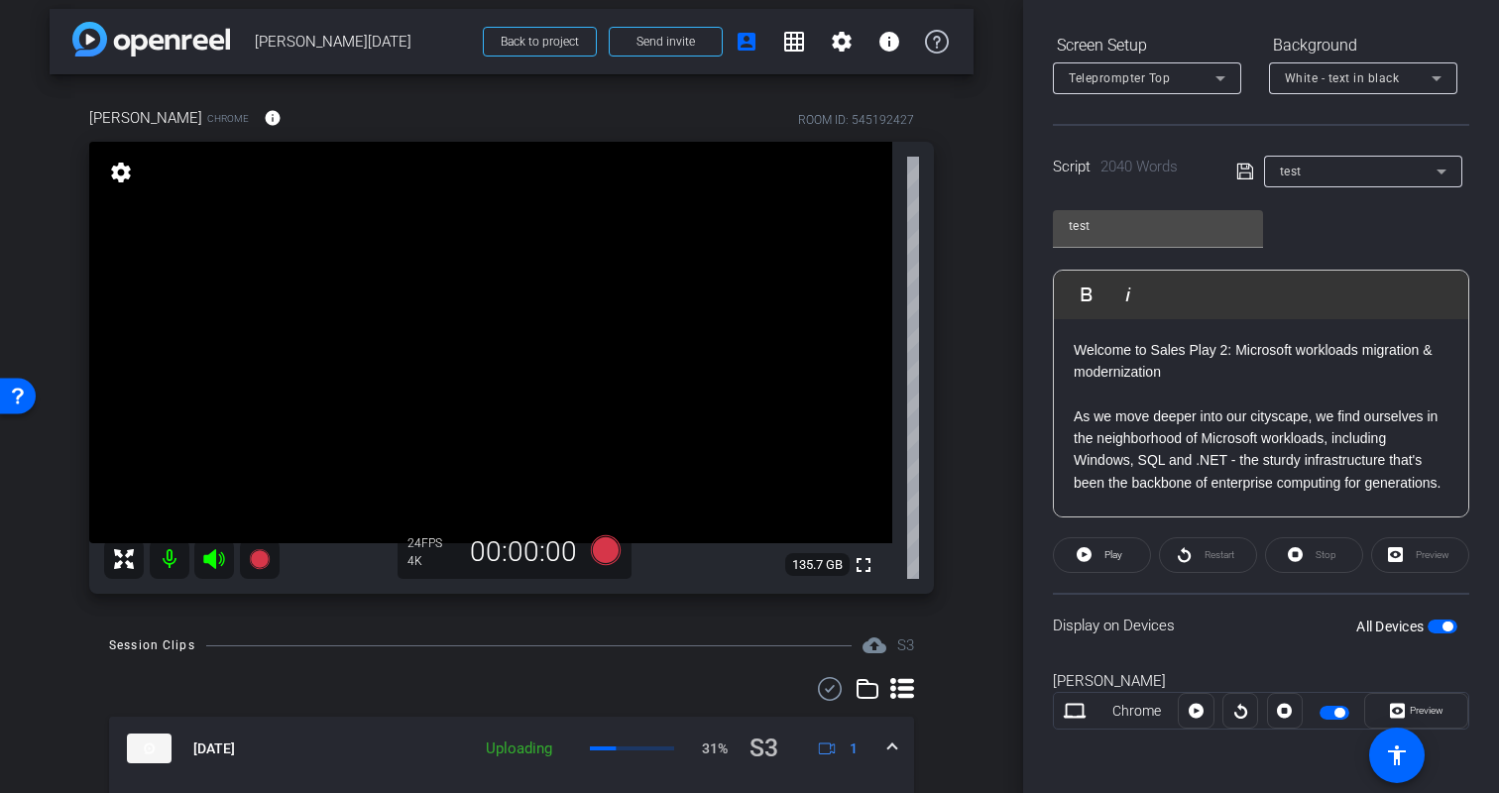
scroll to position [0, 0]
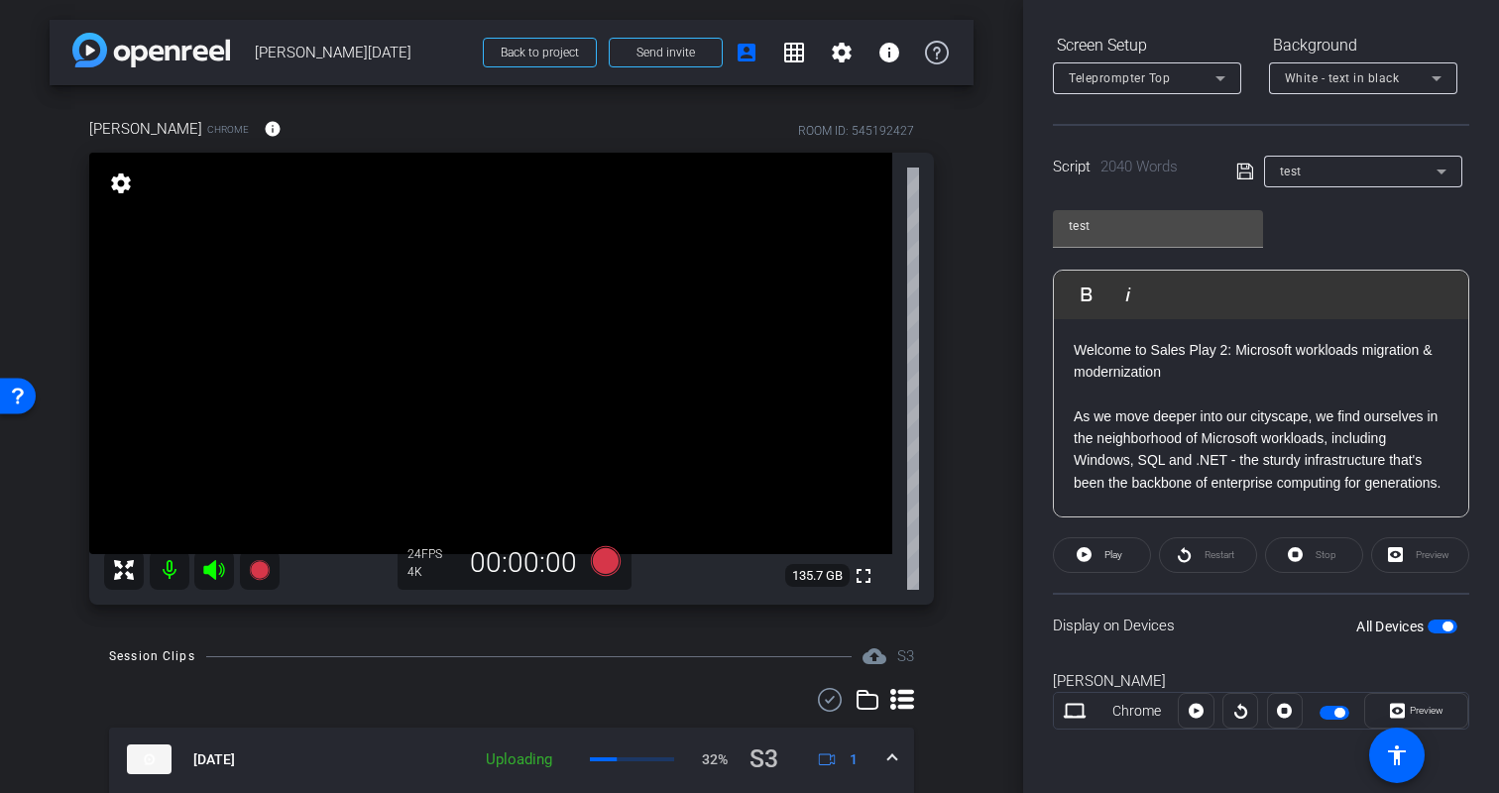
click at [973, 506] on div "Kristin Chrome info ROOM ID: 545192427 fullscreen settings 135.7 GB 24 FPS 4K 0…" at bounding box center [512, 354] width 924 height 539
click at [609, 557] on icon at bounding box center [606, 561] width 30 height 30
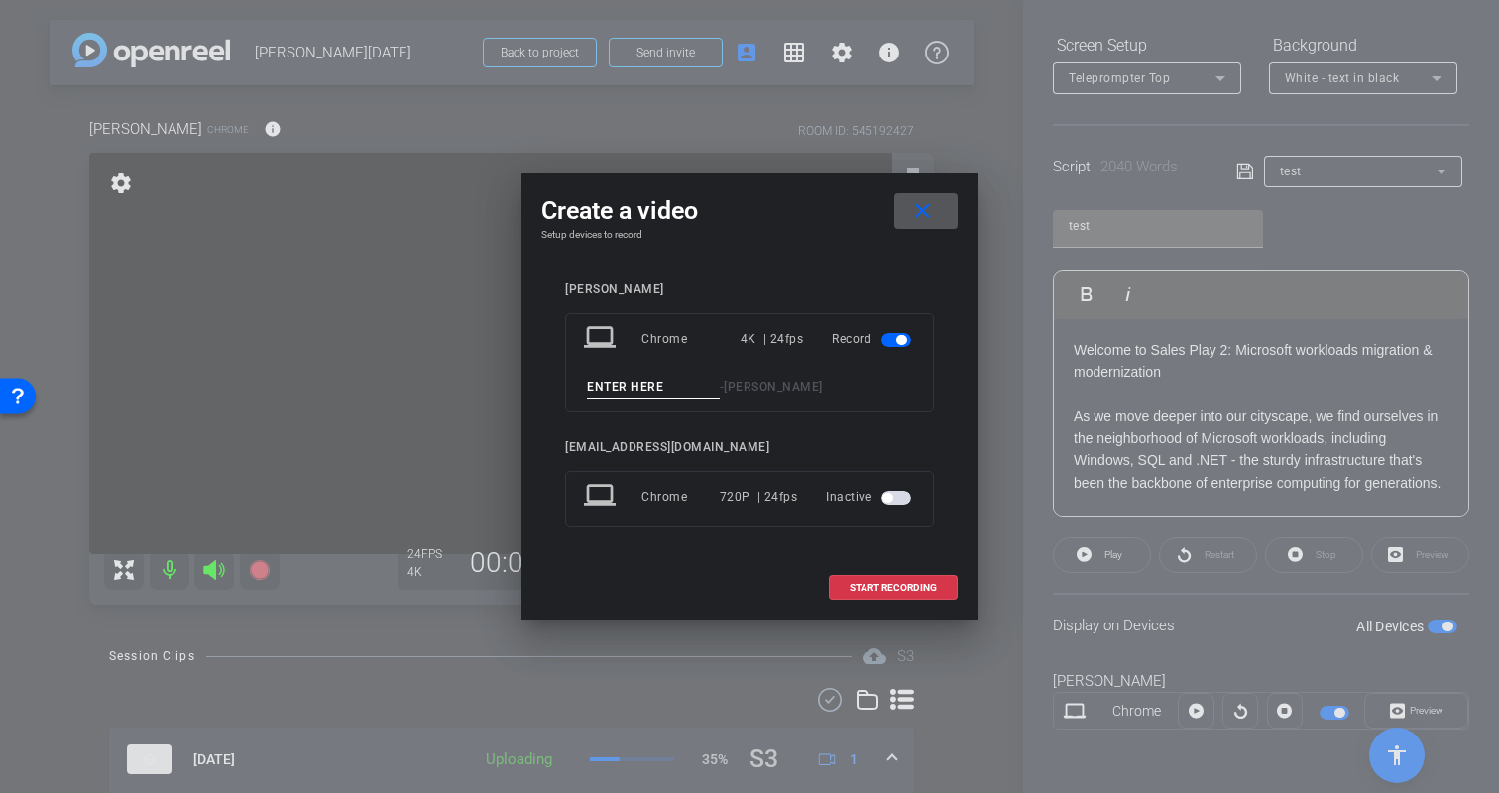
click at [924, 215] on mat-icon "close" at bounding box center [922, 211] width 25 height 25
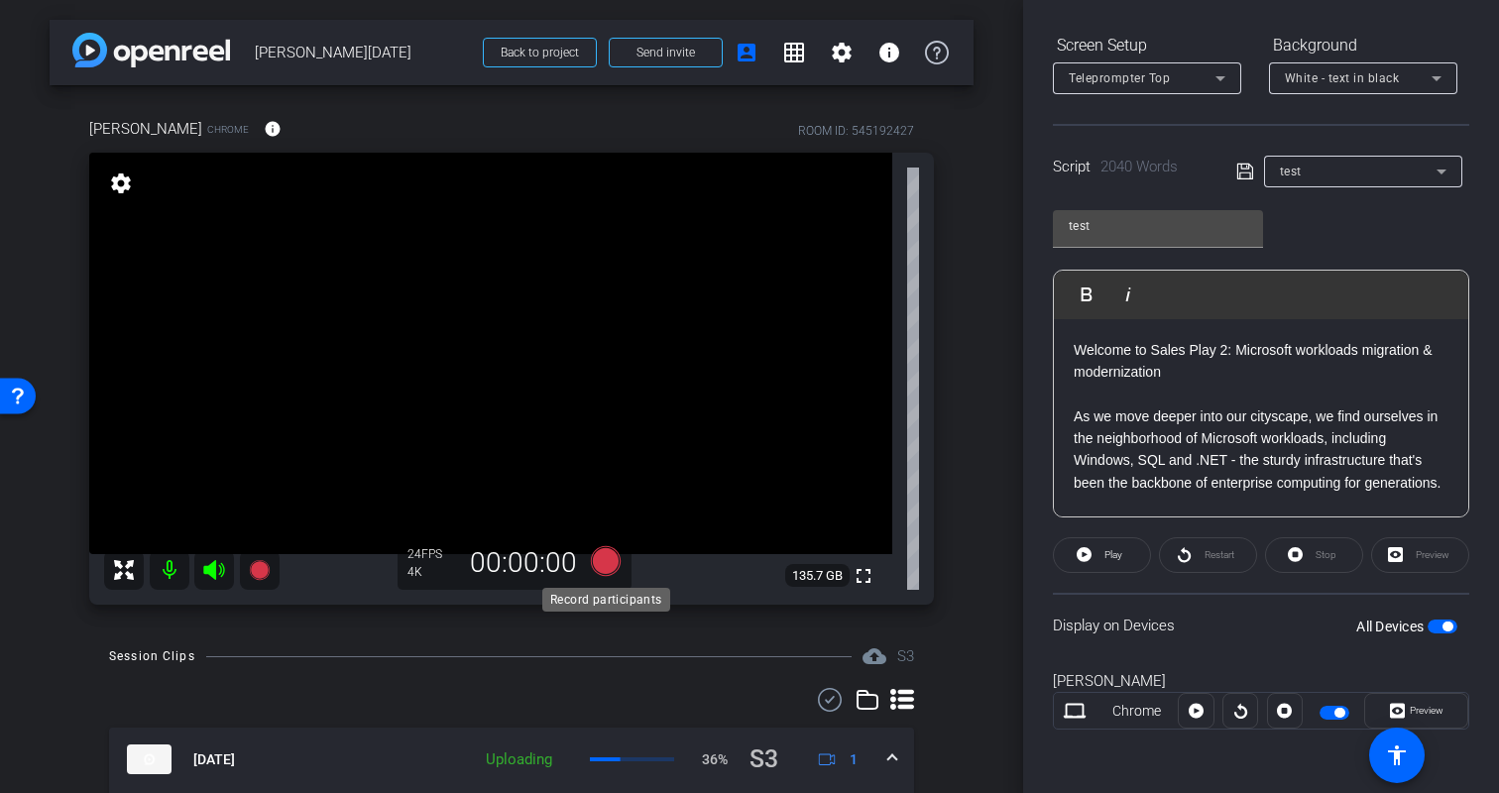
click at [602, 556] on icon at bounding box center [606, 561] width 30 height 30
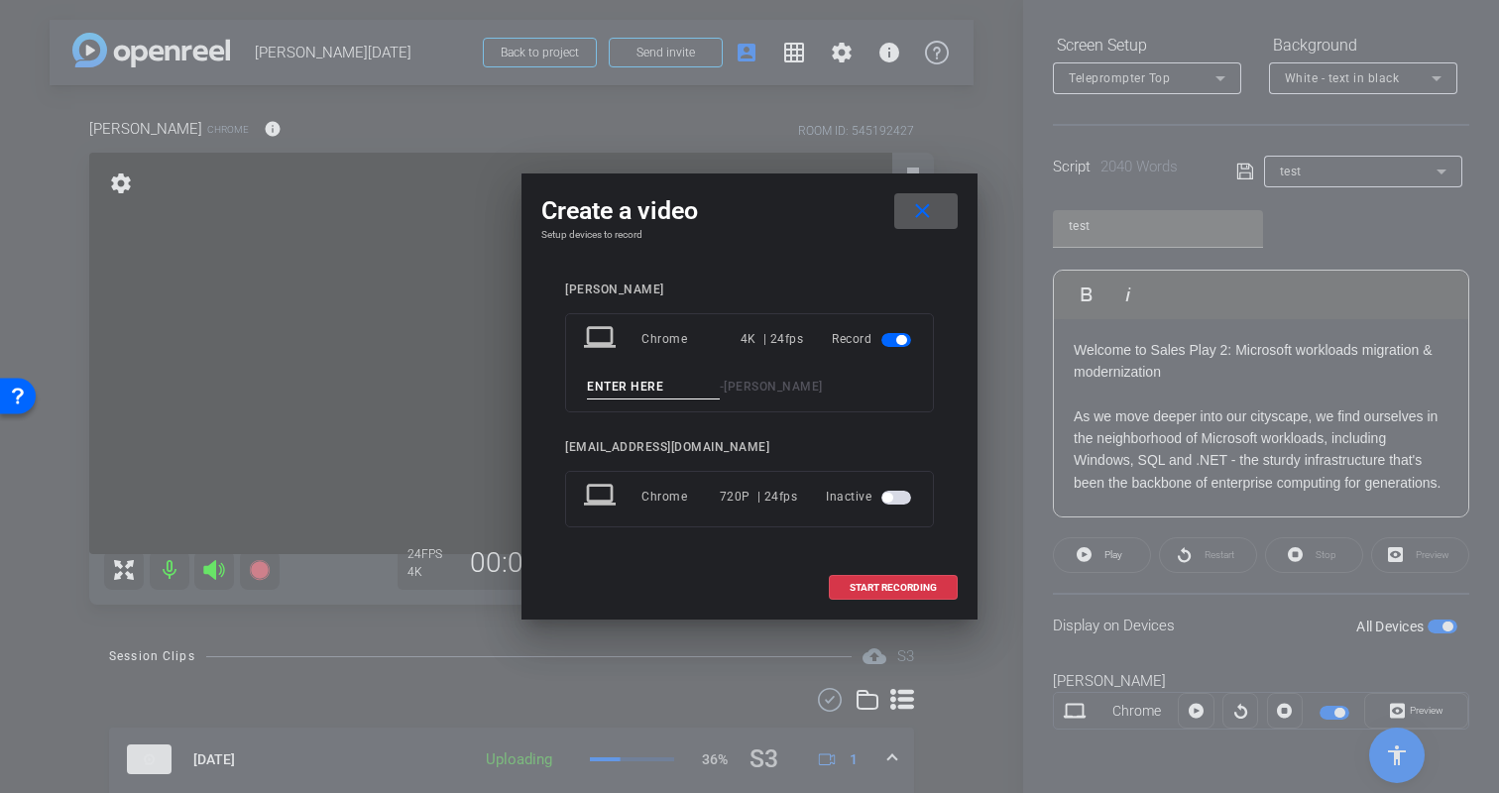
click at [652, 372] on div "laptop Chrome 4K | 24fps Record - Kristin" at bounding box center [749, 362] width 369 height 99
click at [650, 388] on input at bounding box center [653, 387] width 133 height 25
type input "Kristin-PART7"
click at [930, 584] on span "START RECORDING" at bounding box center [893, 588] width 87 height 10
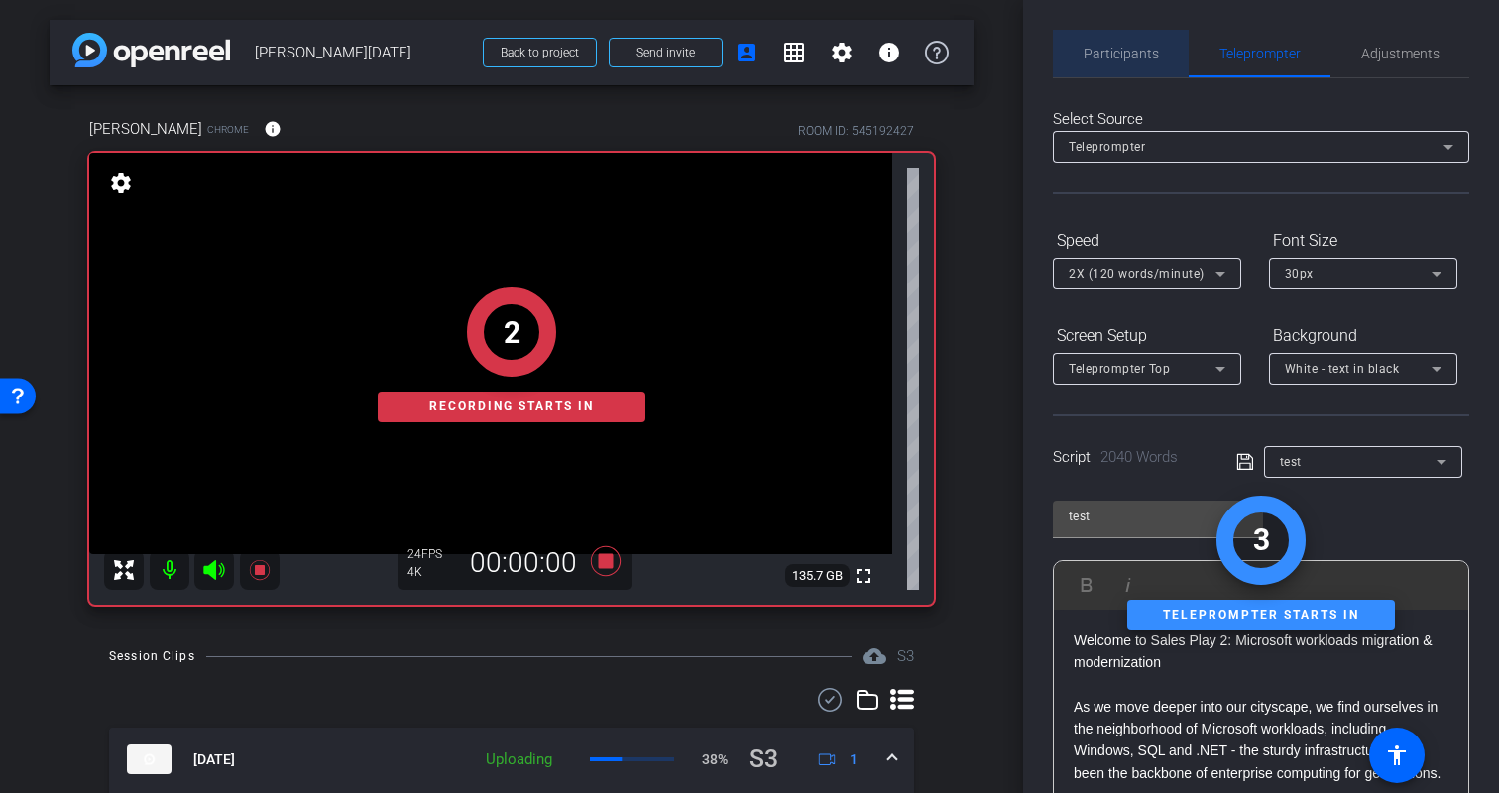
click at [1140, 59] on span "Participants" at bounding box center [1121, 54] width 75 height 14
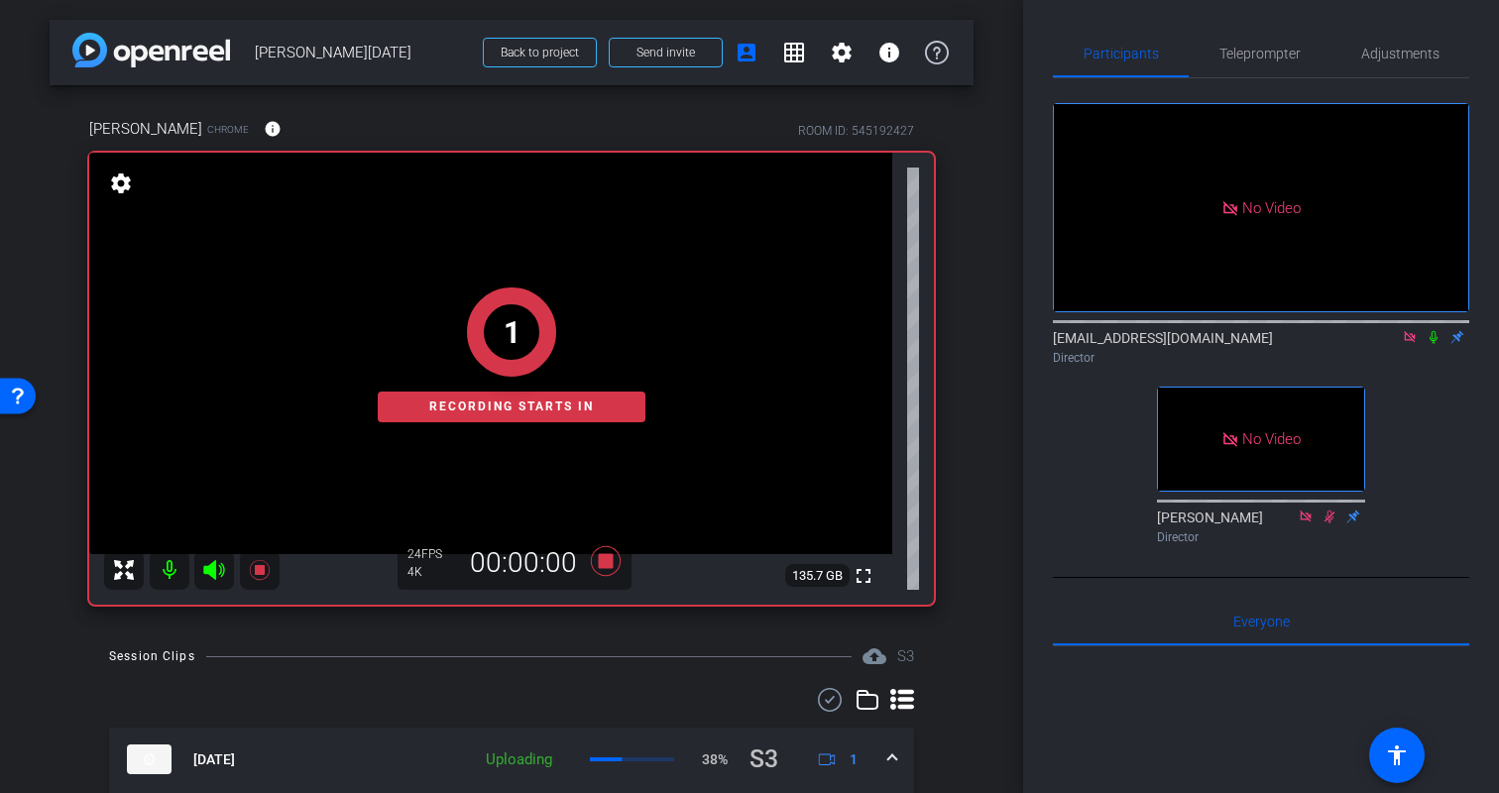
click at [1434, 340] on icon at bounding box center [1434, 337] width 8 height 13
click at [1482, 449] on div "Participants Teleprompter Adjustments No Video biso@amazon.com Director No Vide…" at bounding box center [1261, 396] width 476 height 793
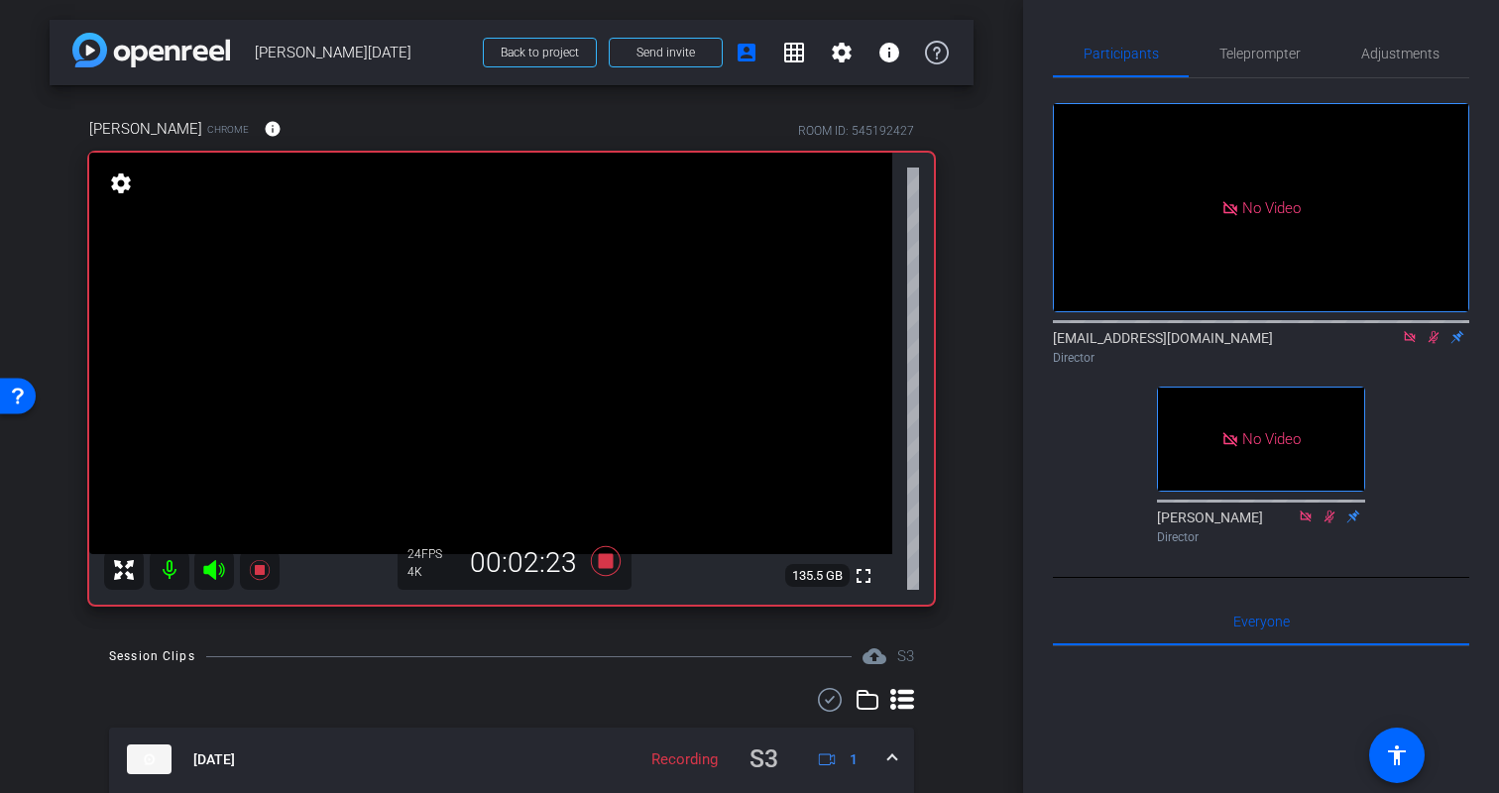
click at [996, 498] on div "arrow_back Kristin Monday Back to project Send invite account_box grid_on setti…" at bounding box center [511, 396] width 1023 height 793
click at [1265, 54] on span "Teleprompter" at bounding box center [1260, 54] width 81 height 14
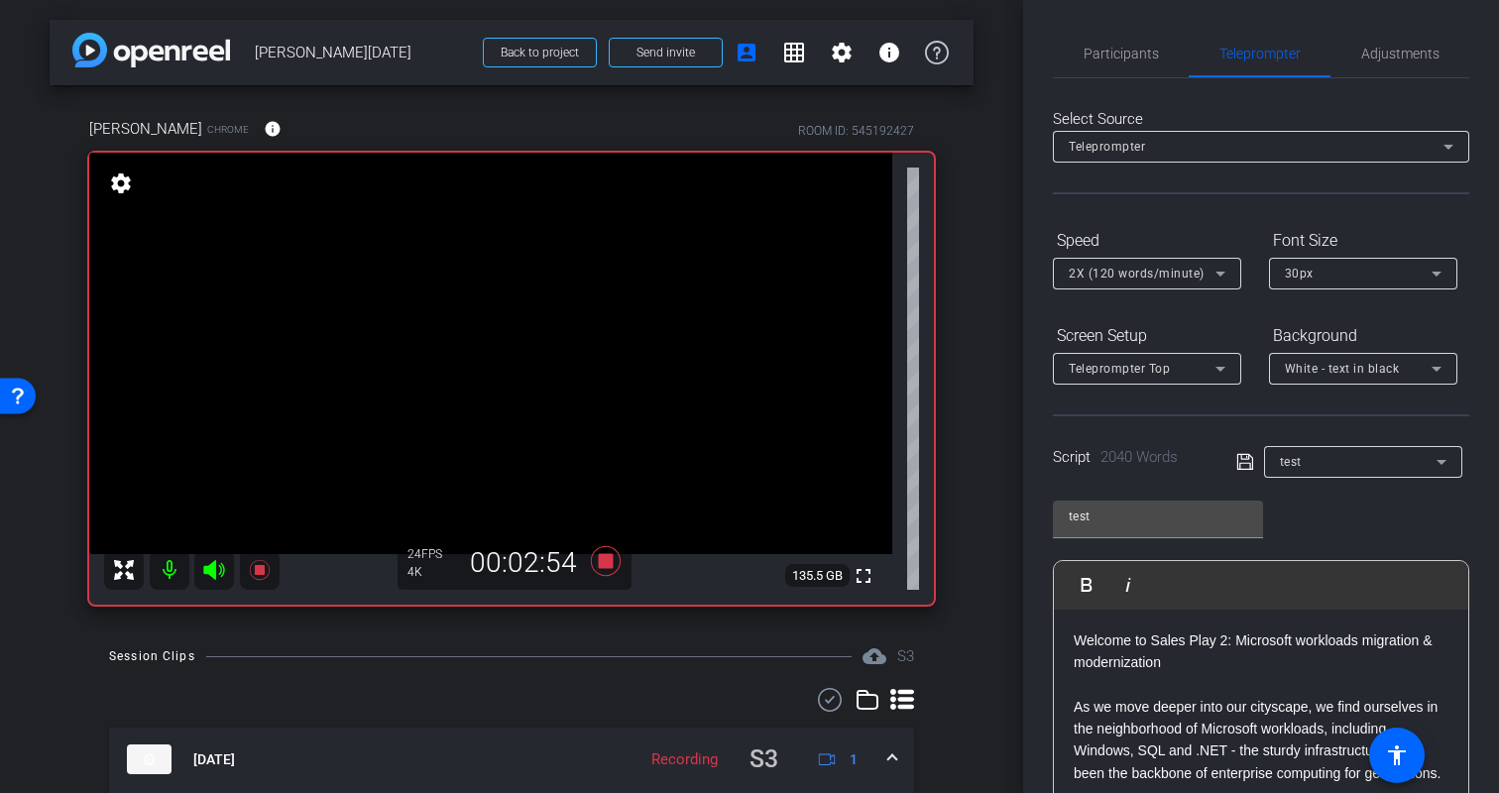
click at [1459, 531] on div "test Play Play from this location Play Selected Play and display the selected t…" at bounding box center [1261, 647] width 416 height 322
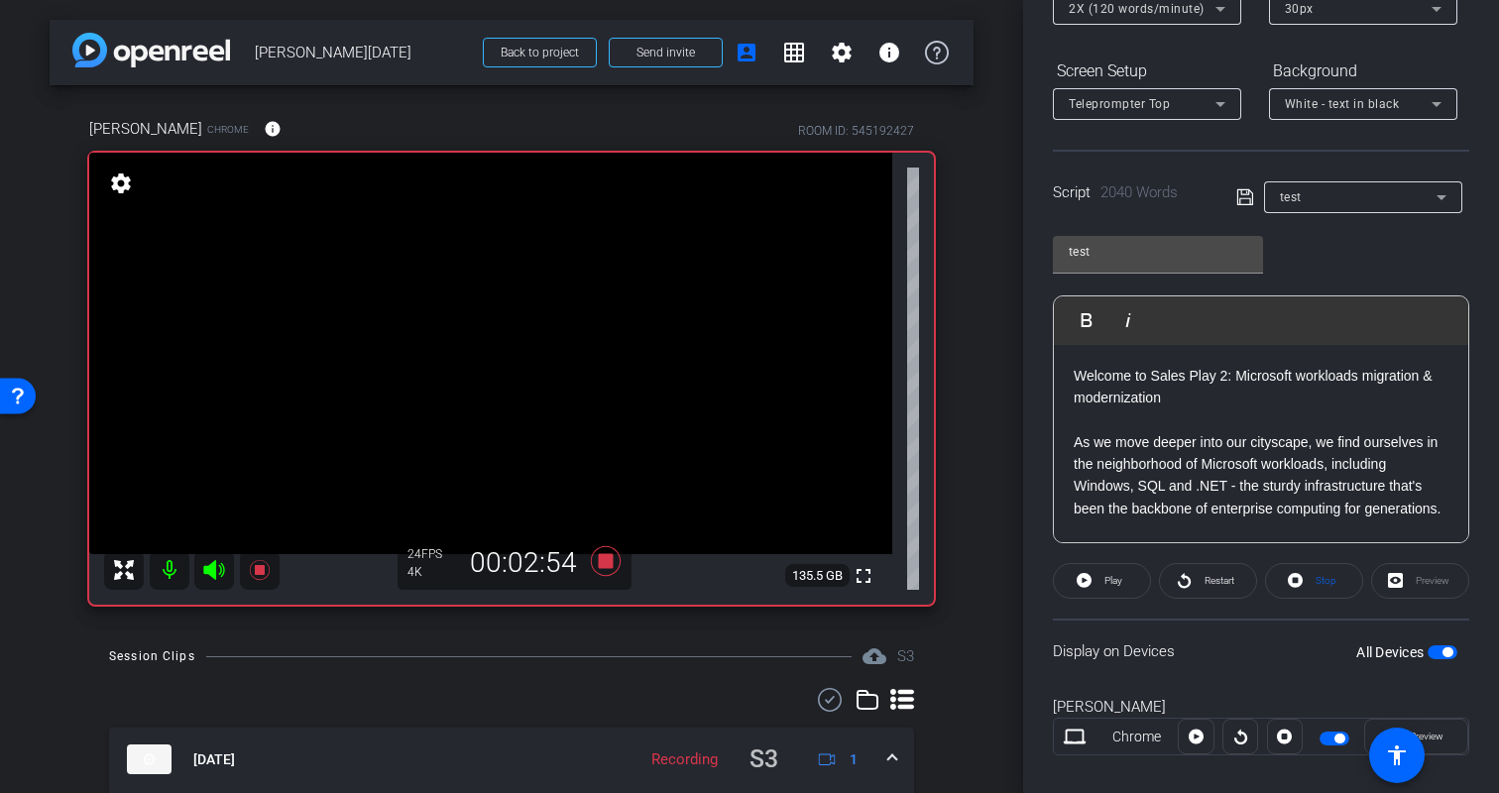
scroll to position [291, 0]
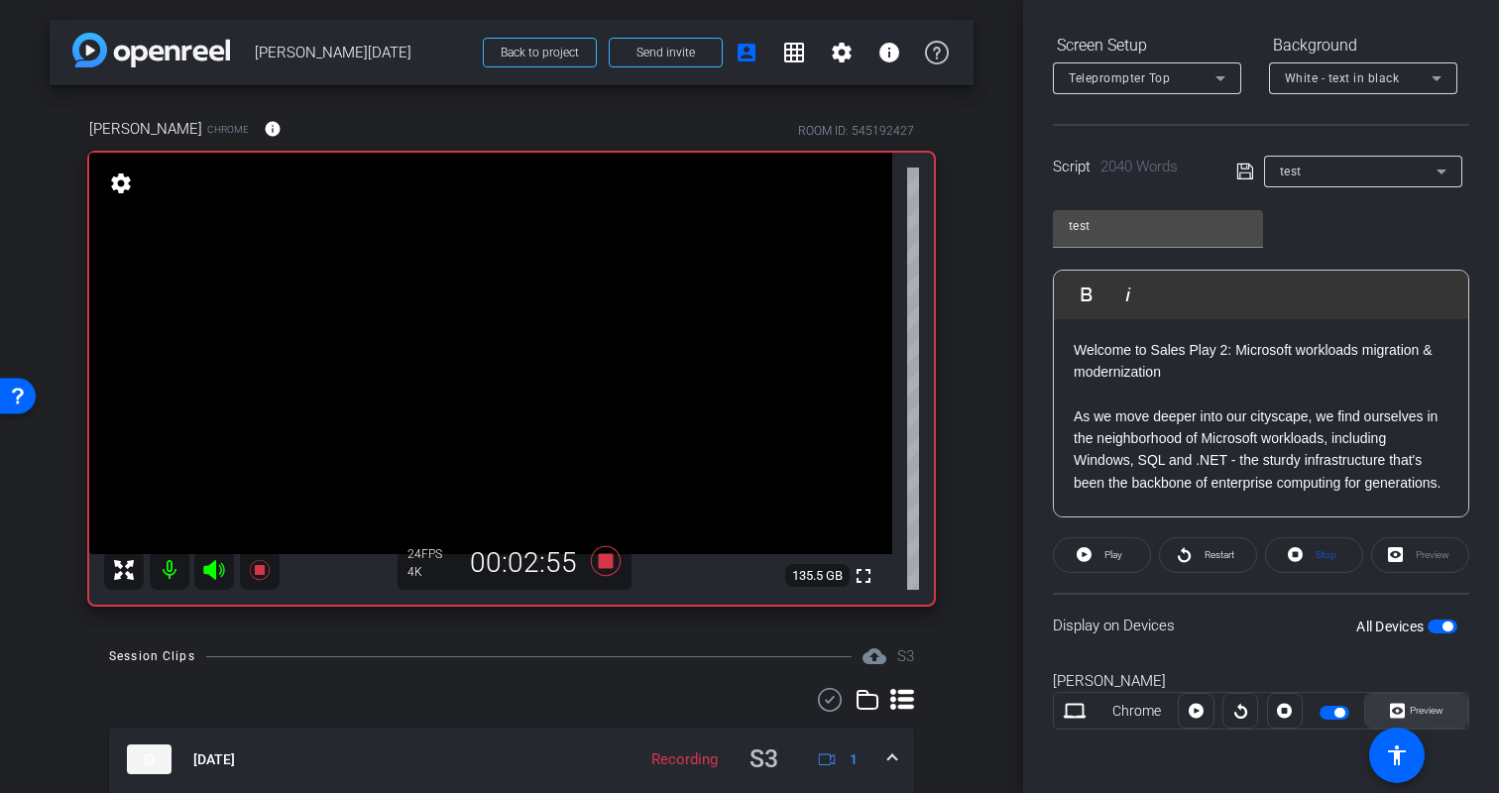
click at [1442, 707] on span "Preview" at bounding box center [1427, 710] width 34 height 11
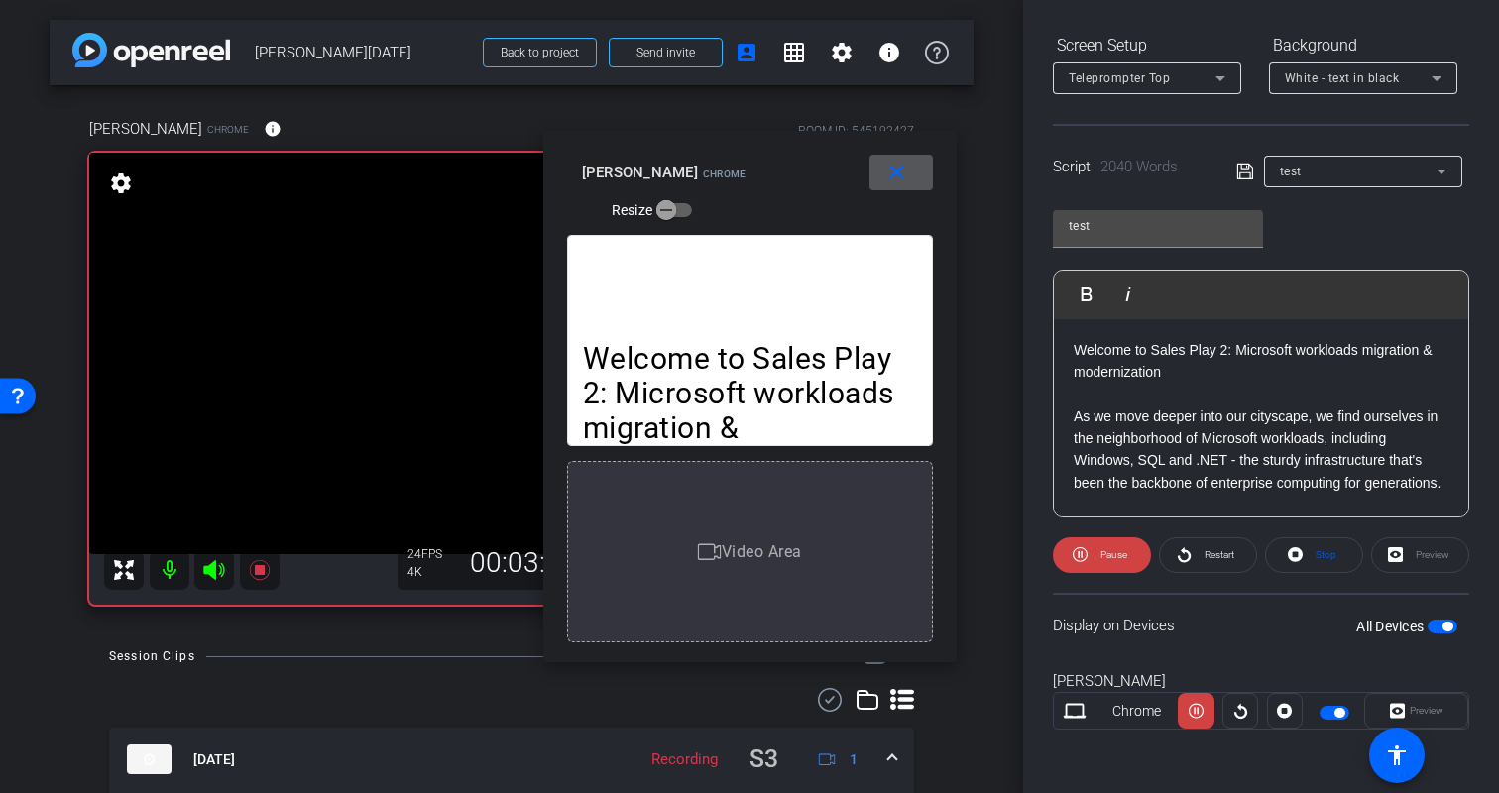
click at [912, 180] on span at bounding box center [901, 173] width 63 height 48
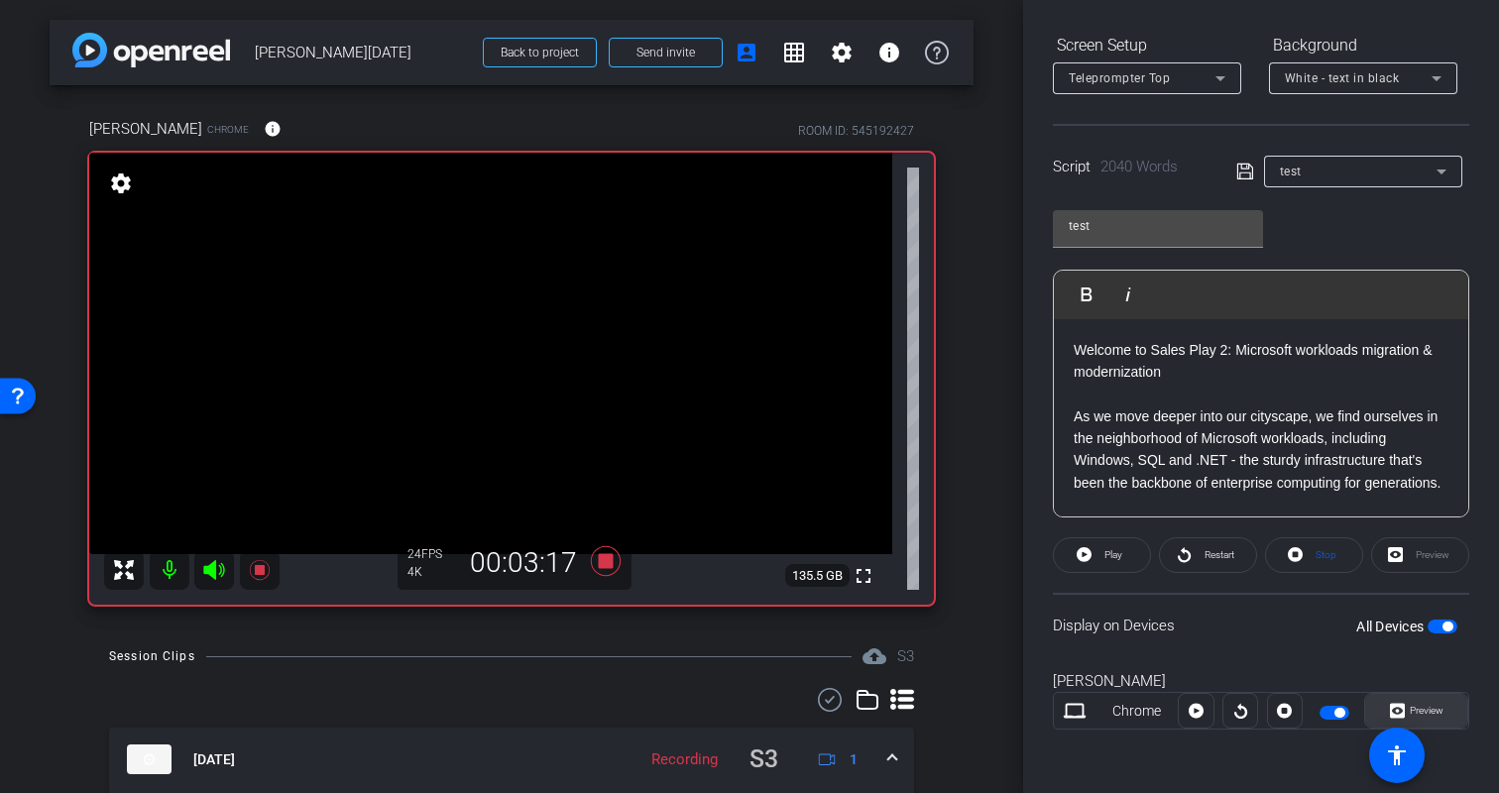
click at [1436, 703] on span "Preview" at bounding box center [1424, 711] width 39 height 28
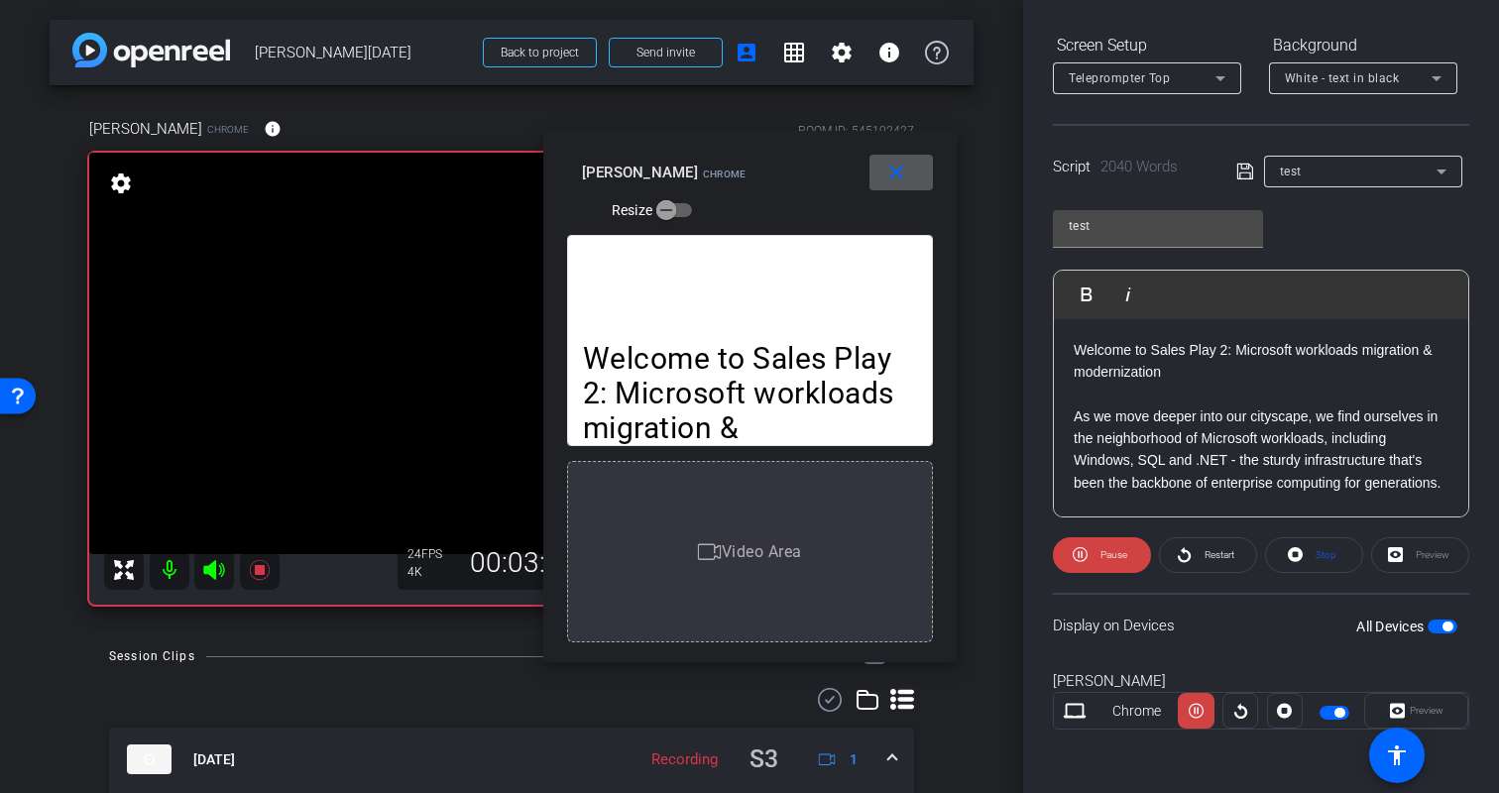
click at [899, 176] on mat-icon "close" at bounding box center [897, 173] width 25 height 25
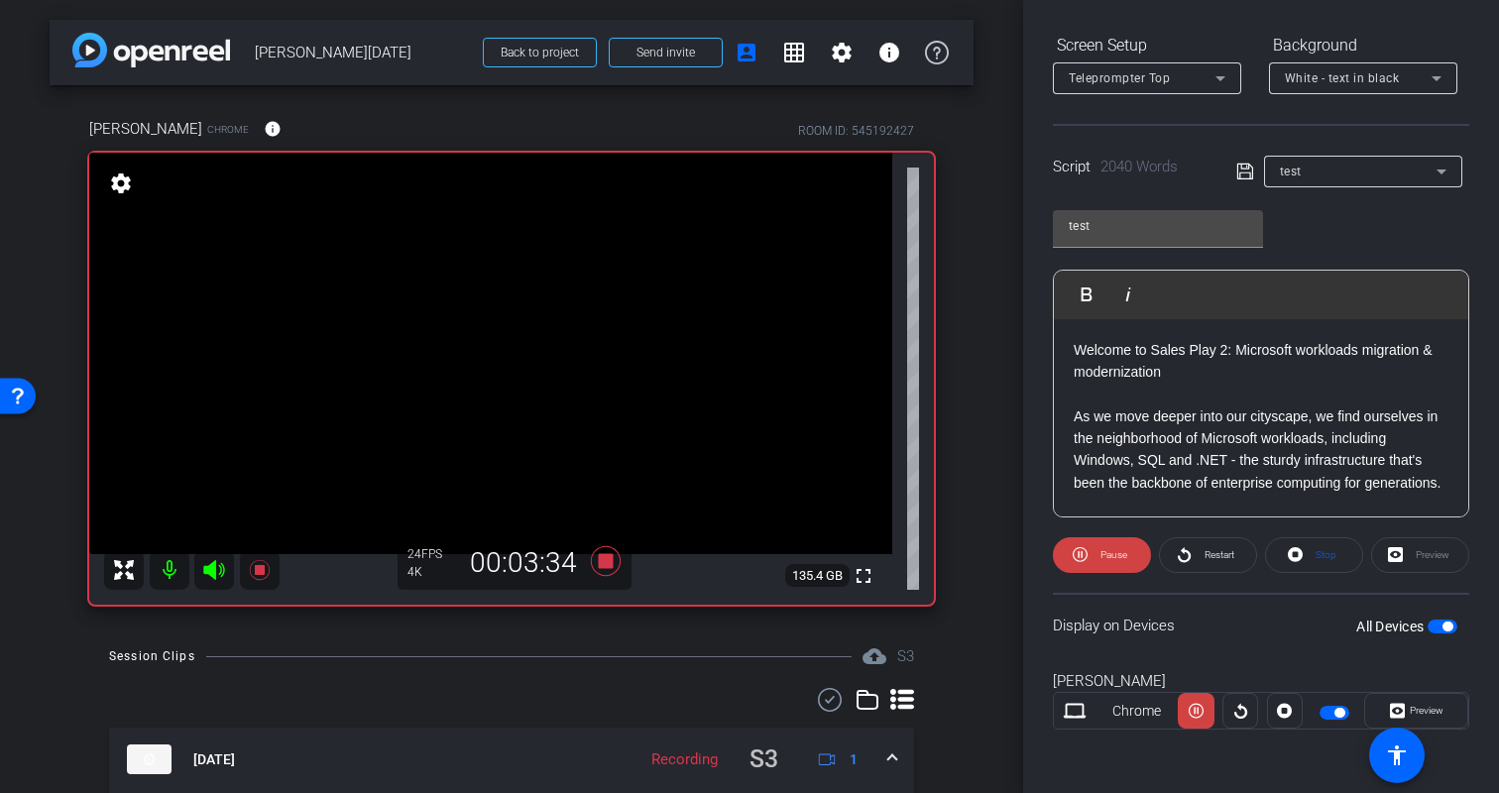
click at [957, 332] on div "Kristin Chrome info ROOM ID: 545192427 fullscreen settings 135.4 GB 24 FPS 4K 0…" at bounding box center [512, 354] width 924 height 539
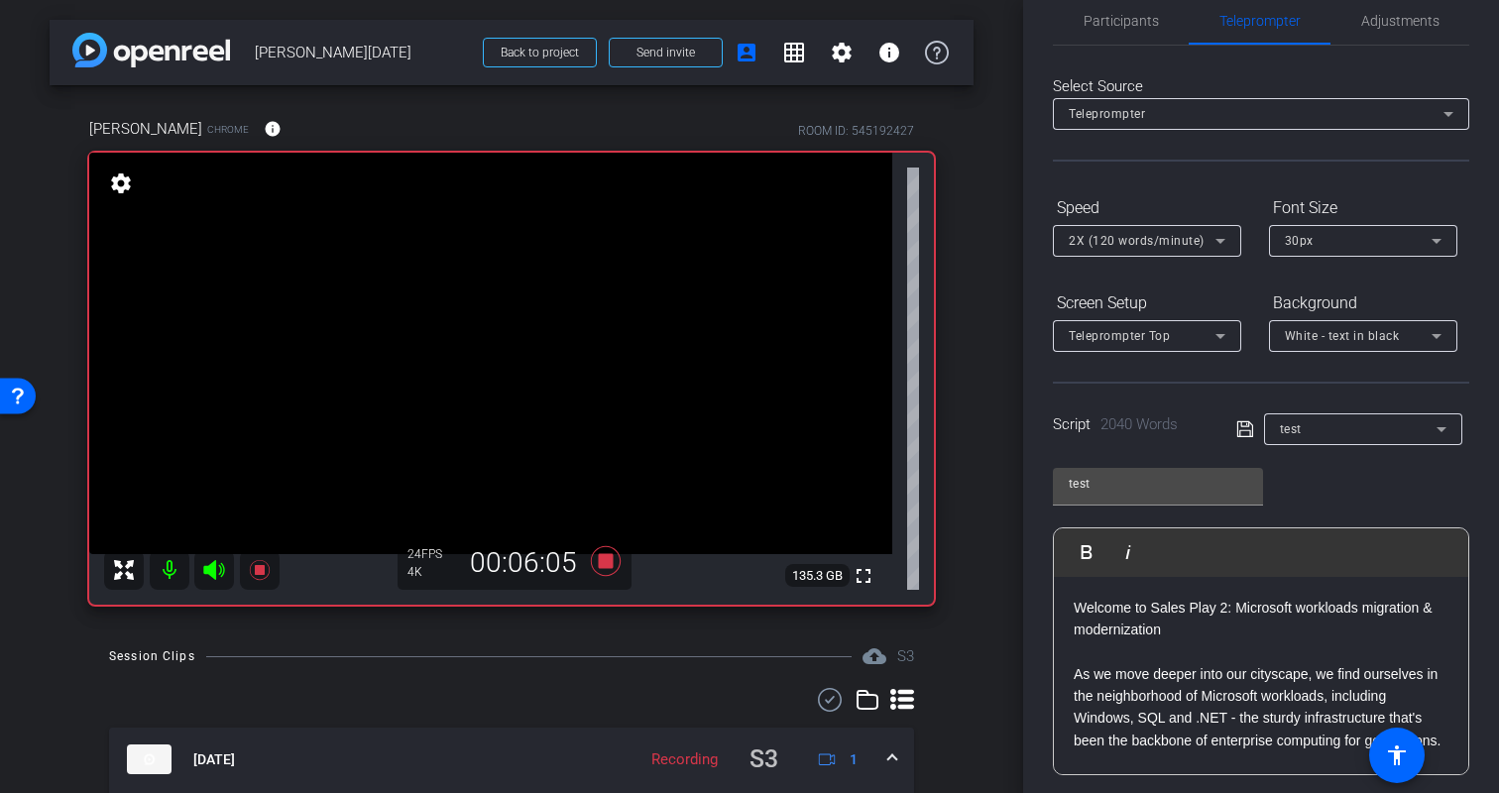
scroll to position [0, 0]
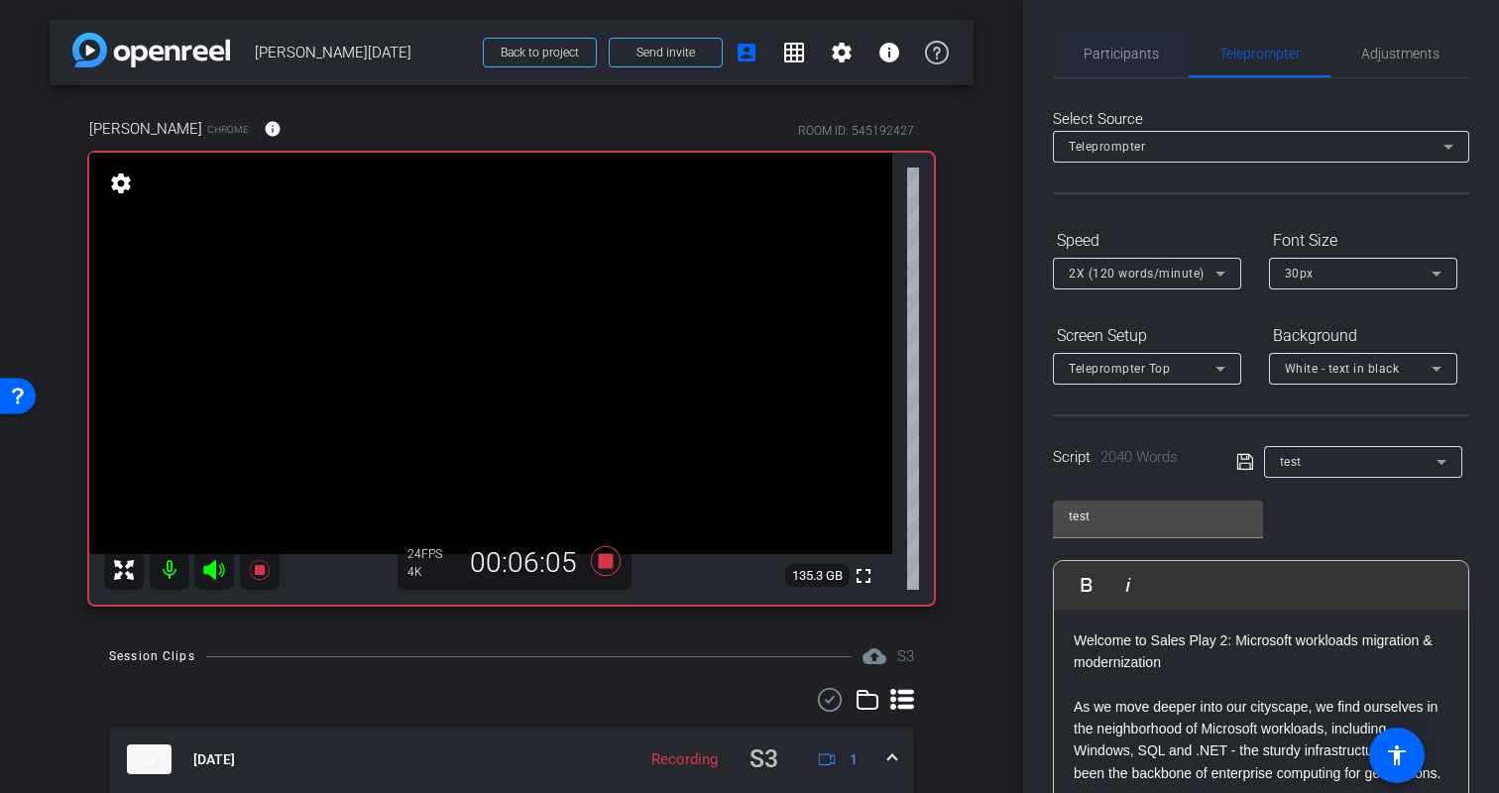
click at [1117, 31] on span "Participants" at bounding box center [1121, 54] width 75 height 48
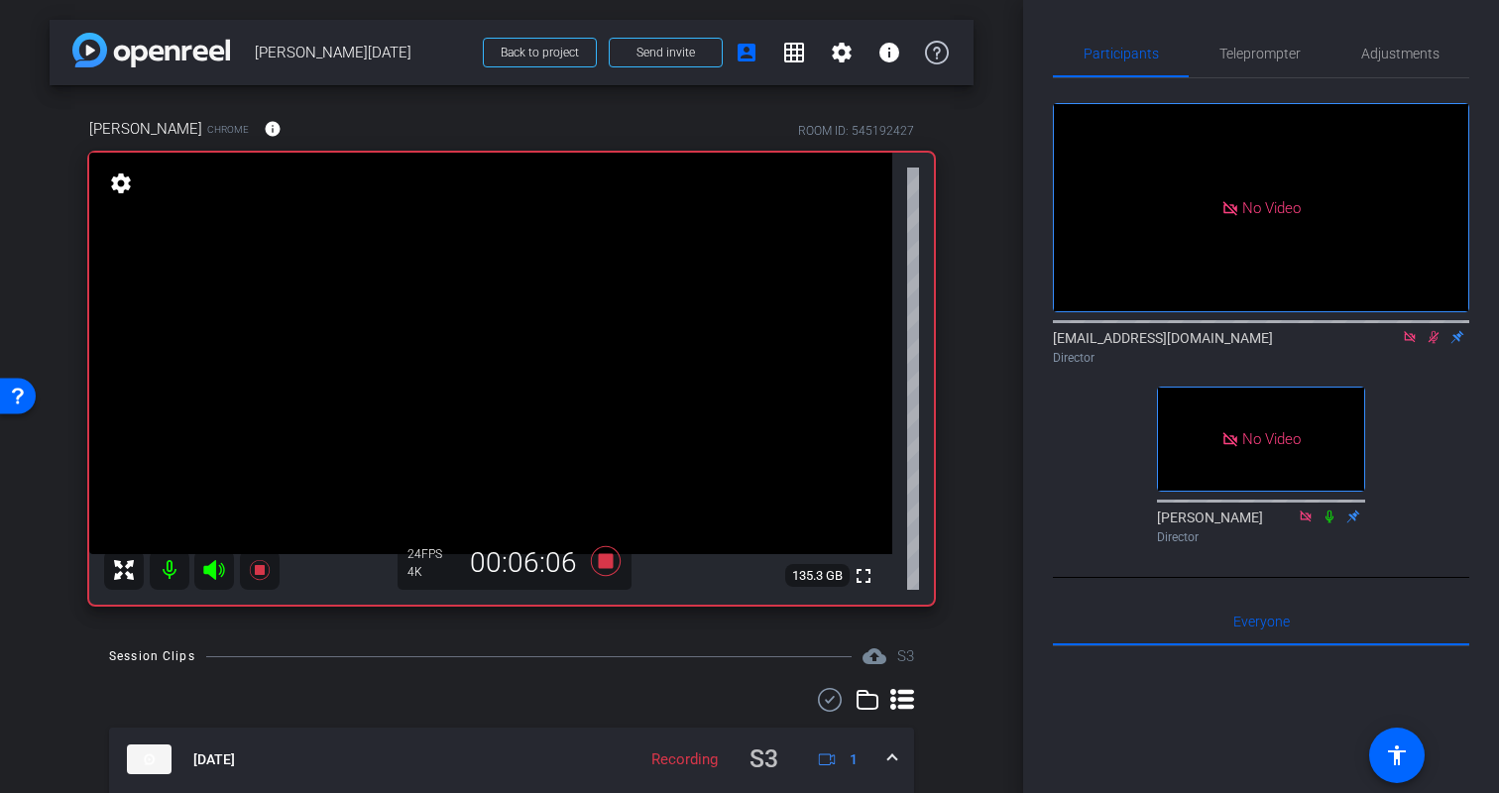
click at [1432, 339] on icon at bounding box center [1434, 337] width 11 height 13
click at [604, 561] on icon at bounding box center [606, 561] width 30 height 30
click at [962, 521] on div "Kristin Chrome info ROOM ID: 545192427 fullscreen settings 135.3 GB 24 FPS 4K 0…" at bounding box center [512, 354] width 924 height 539
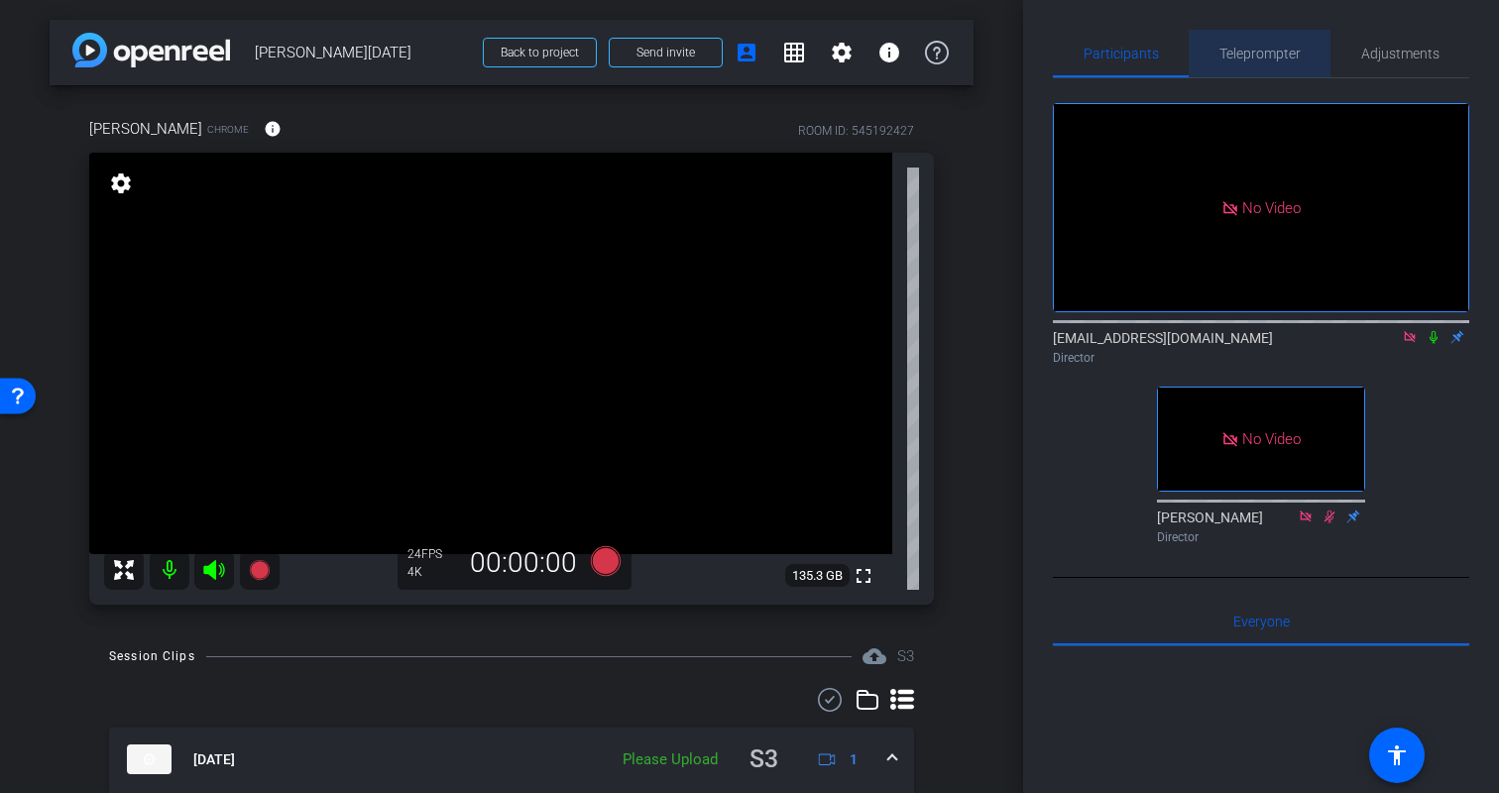
click at [1257, 54] on span "Teleprompter" at bounding box center [1260, 54] width 81 height 14
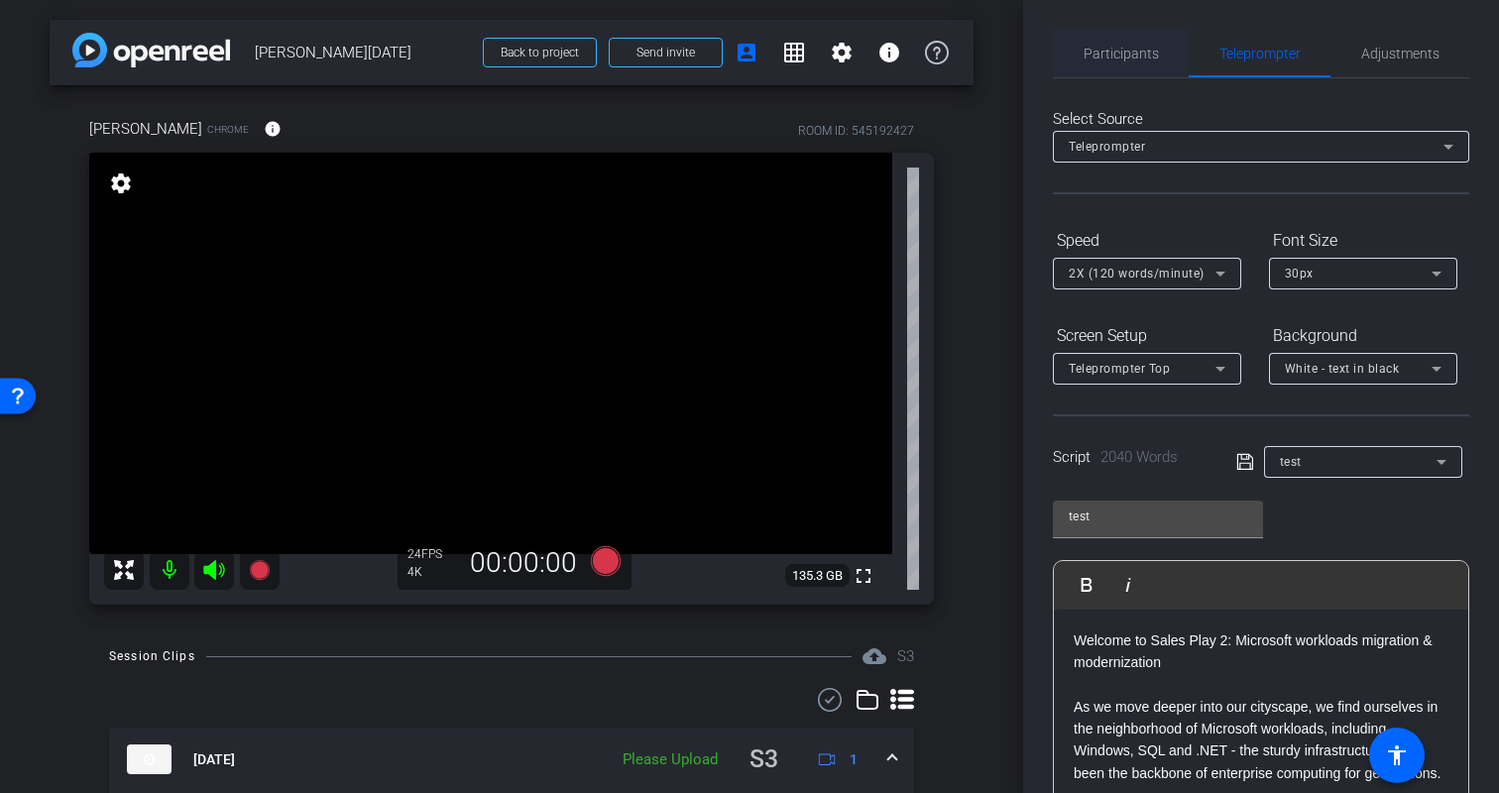
click at [1132, 50] on span "Participants" at bounding box center [1121, 54] width 75 height 14
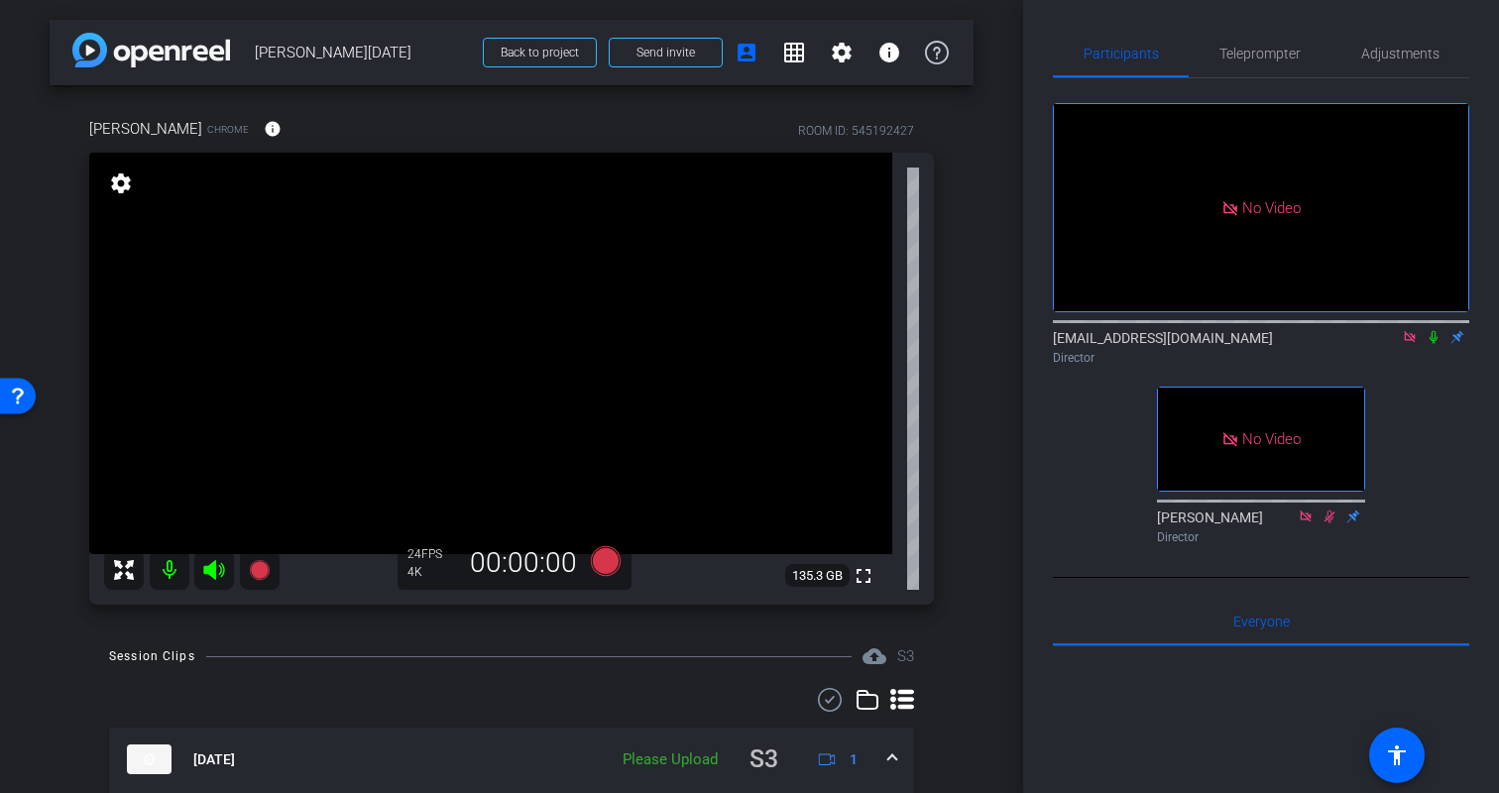
click at [986, 279] on div "arrow_back Kristin Monday Back to project Send invite account_box grid_on setti…" at bounding box center [511, 396] width 1023 height 793
click at [964, 532] on div "Kristin Chrome info ROOM ID: 545192427 fullscreen settings 135.3 GB 24 FPS 4K 0…" at bounding box center [512, 354] width 924 height 539
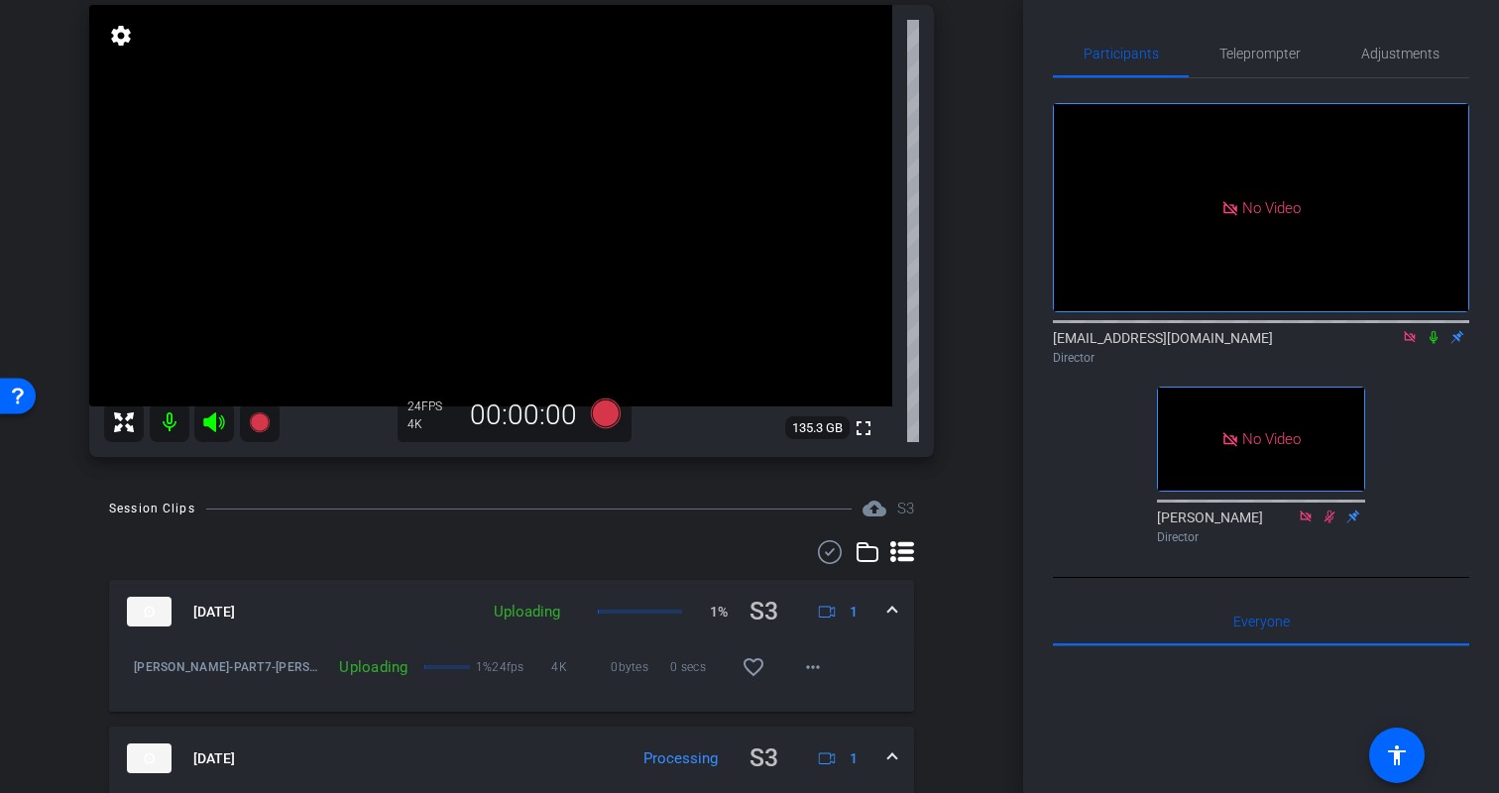
scroll to position [154, 0]
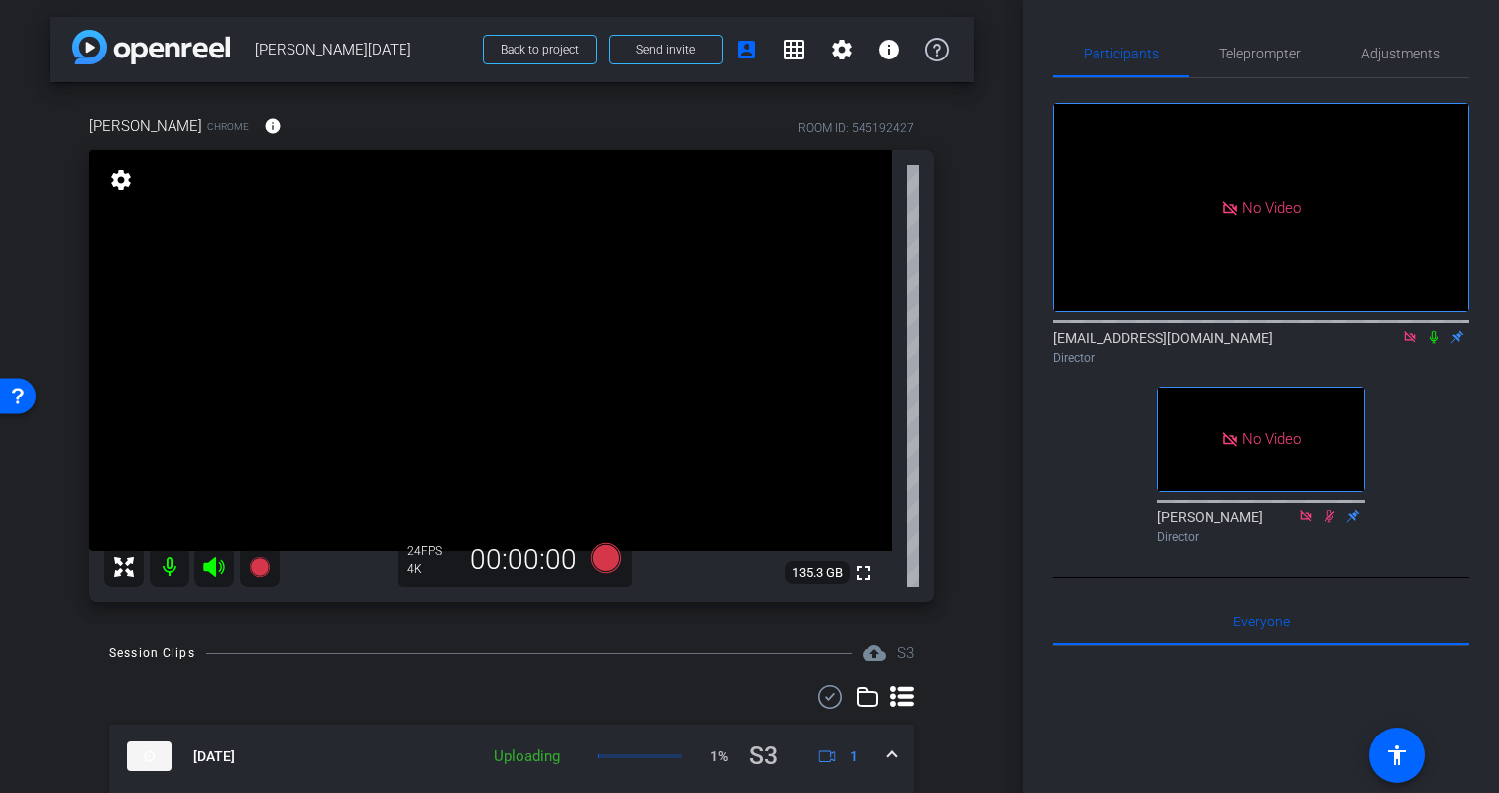
scroll to position [0, 0]
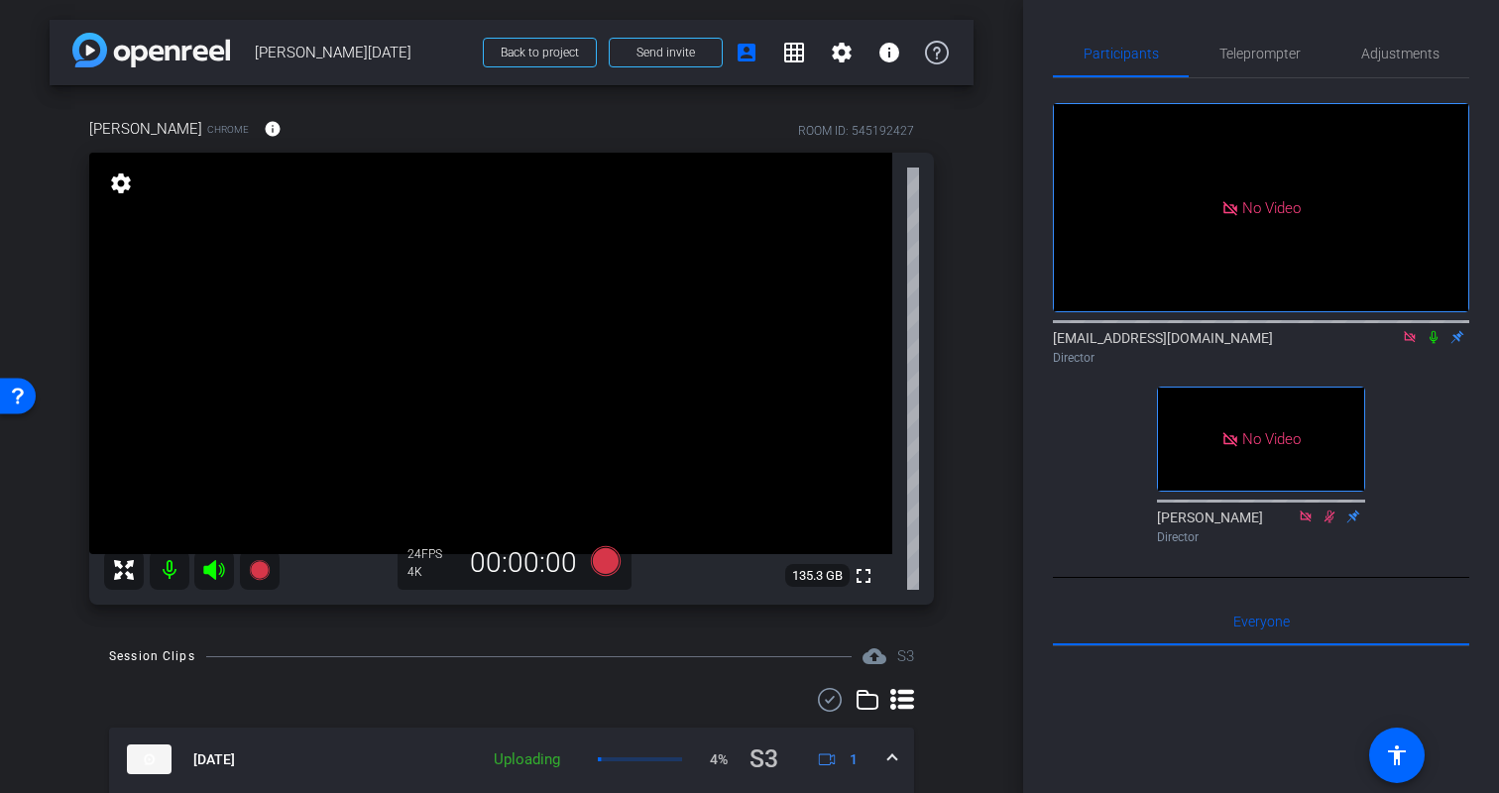
click at [972, 484] on div "Kristin Chrome info ROOM ID: 545192427 fullscreen settings 135.3 GB 24 FPS 4K 0…" at bounding box center [512, 354] width 924 height 539
click at [1267, 41] on span "Teleprompter" at bounding box center [1260, 54] width 81 height 48
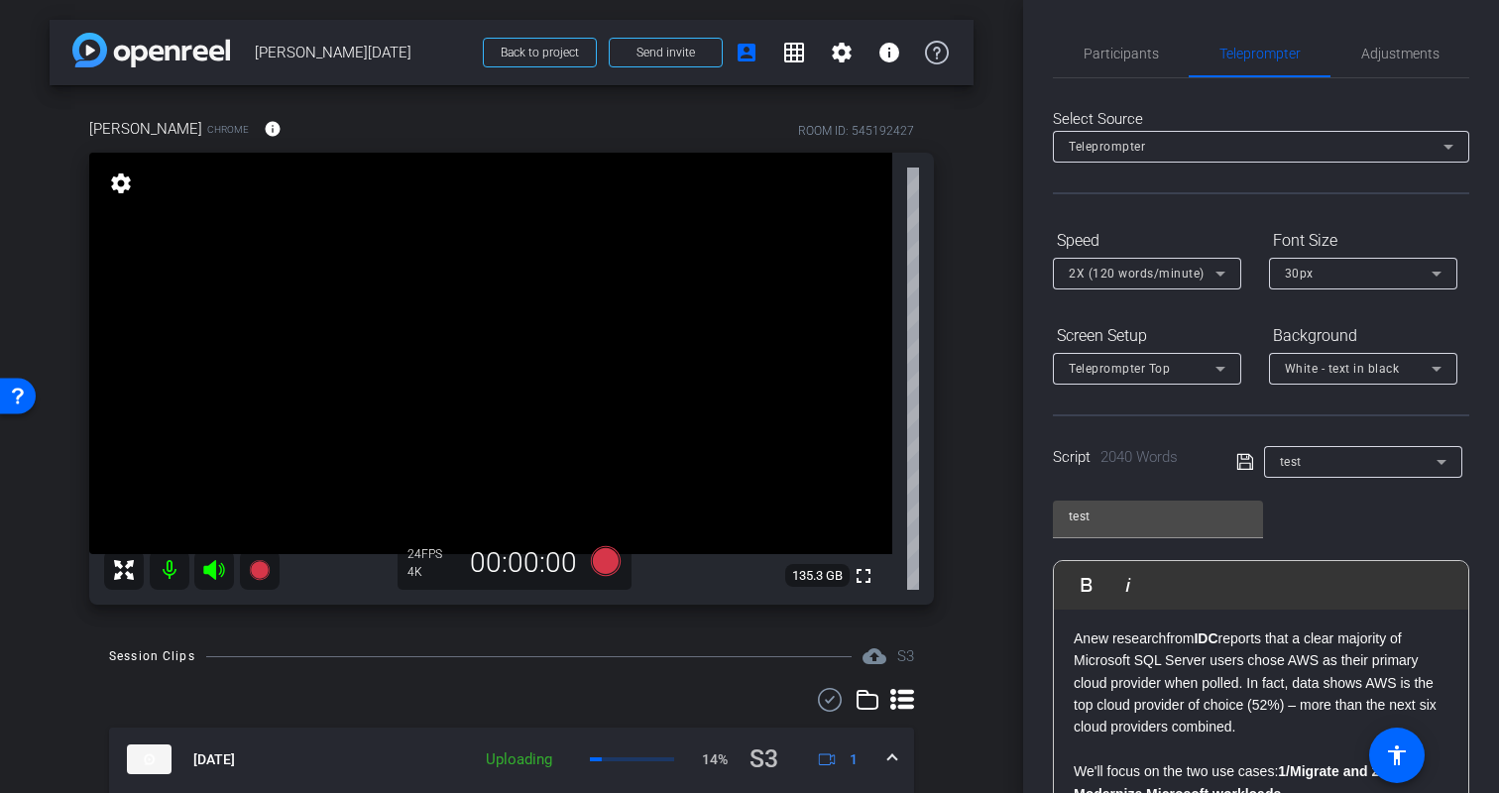
scroll to position [768, 0]
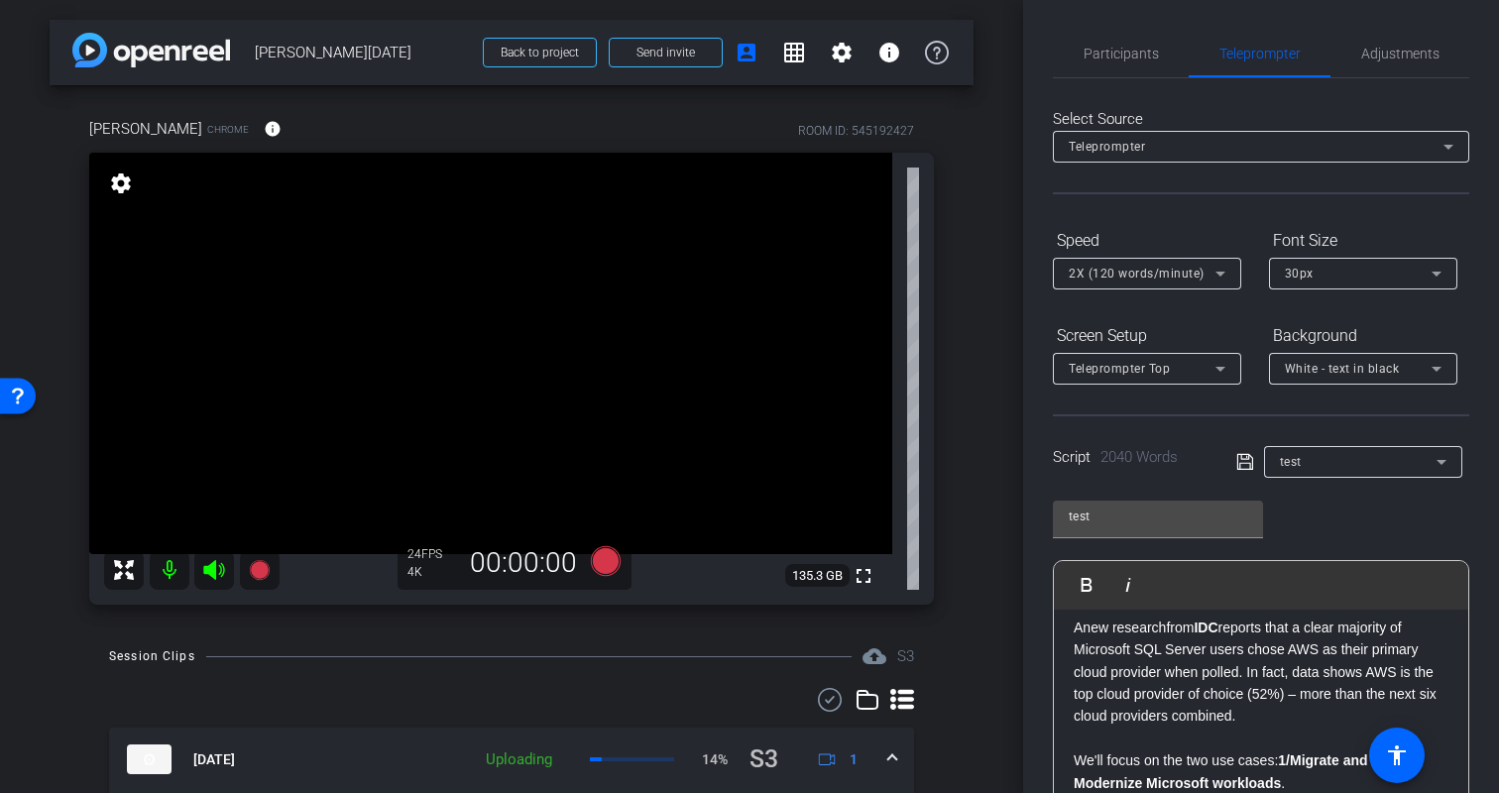
click at [1332, 533] on div "test Play Play from this location Play Selected Play and display the selected t…" at bounding box center [1261, 647] width 416 height 322
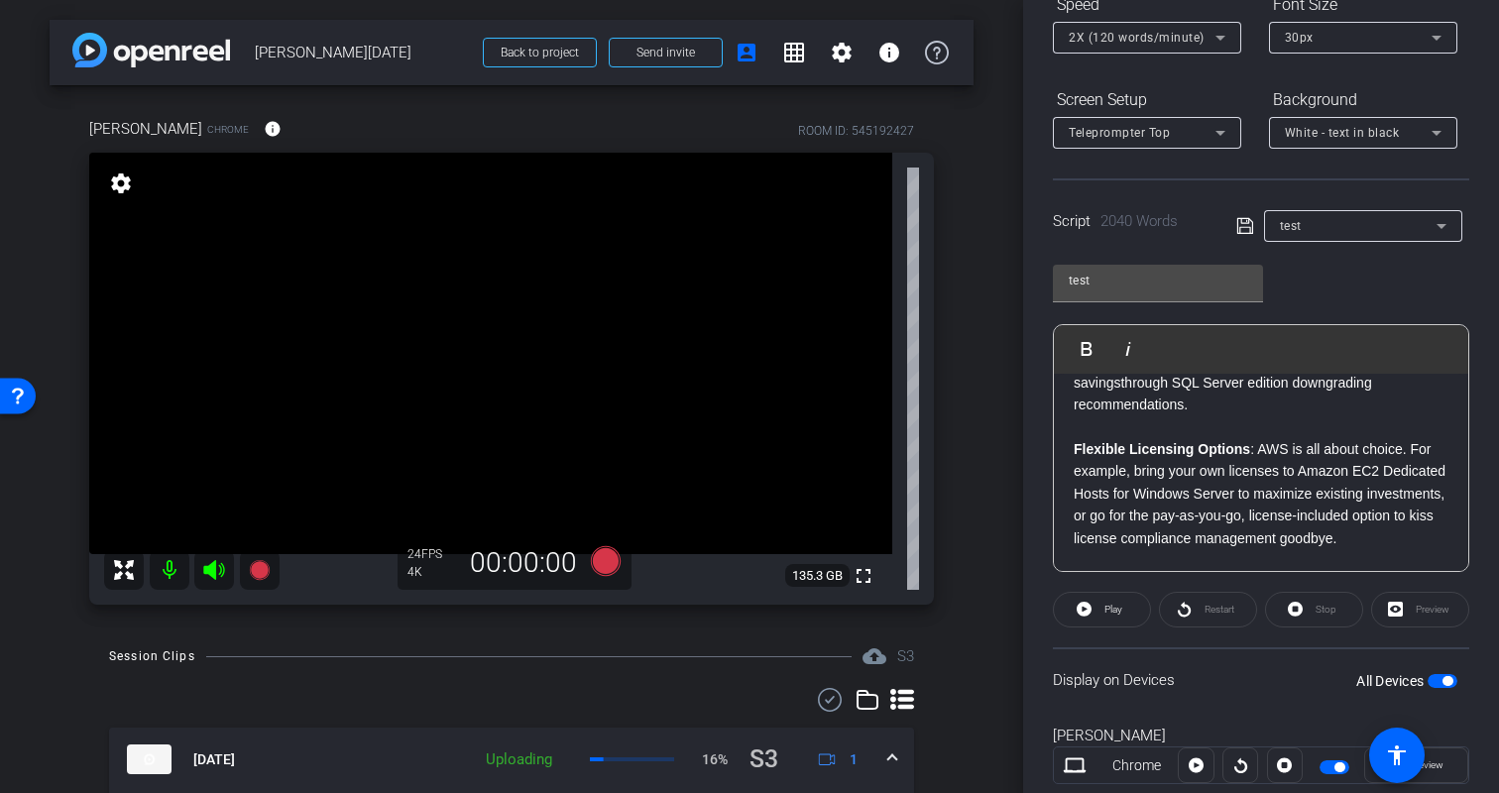
scroll to position [1678, 0]
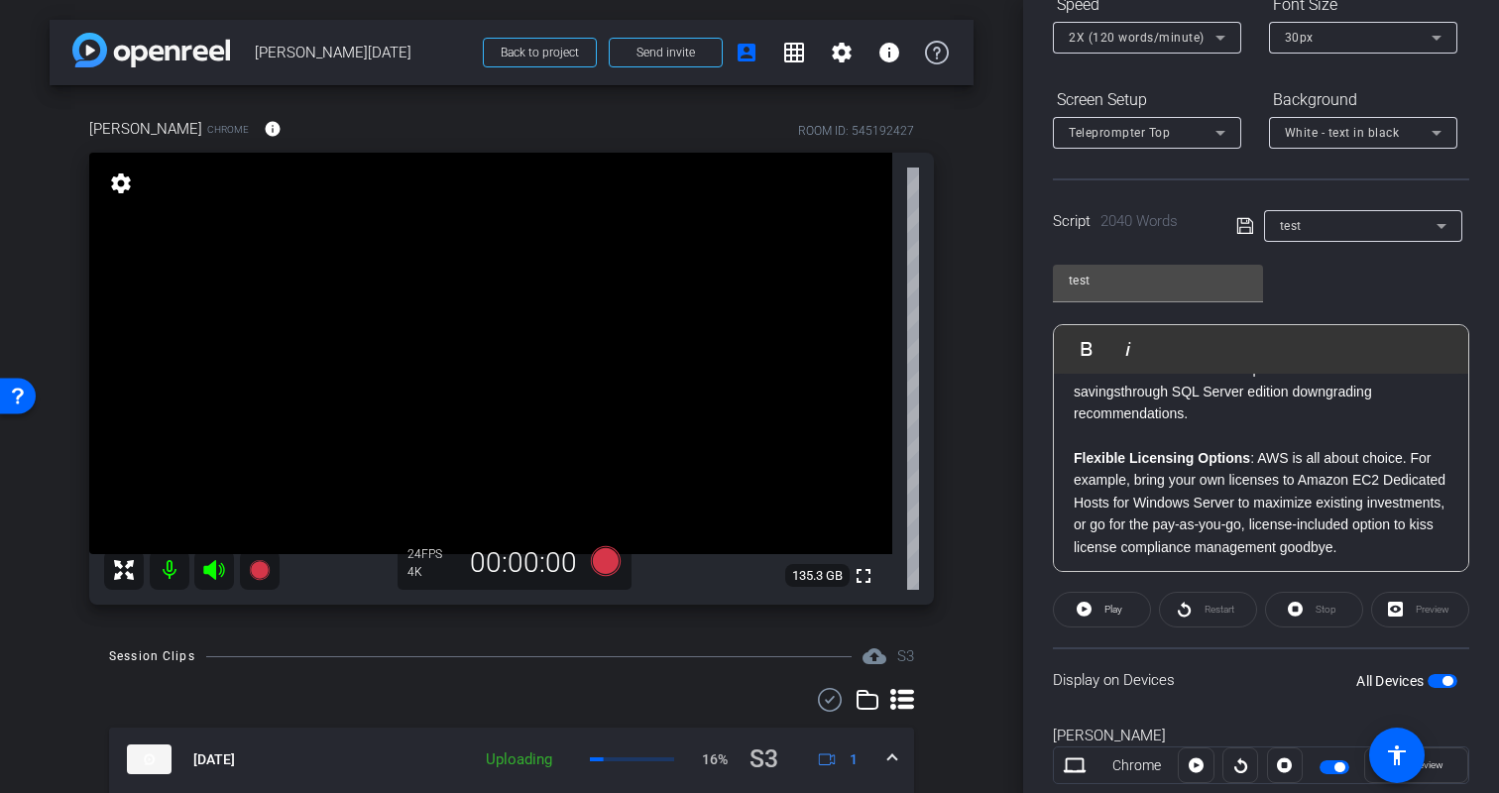
click at [1076, 450] on strong "Flexible Licensing Options" at bounding box center [1162, 458] width 177 height 16
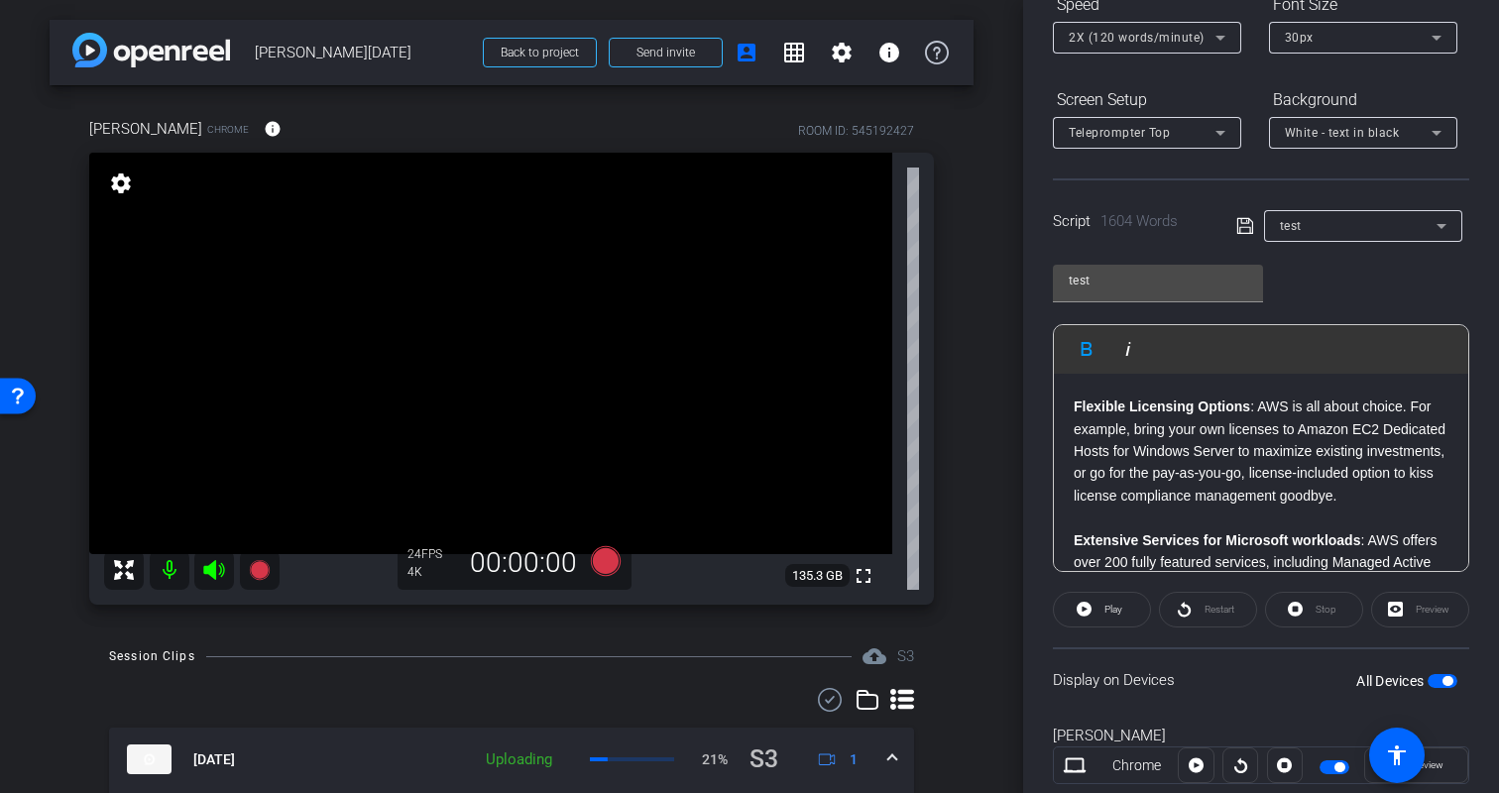
scroll to position [0, 0]
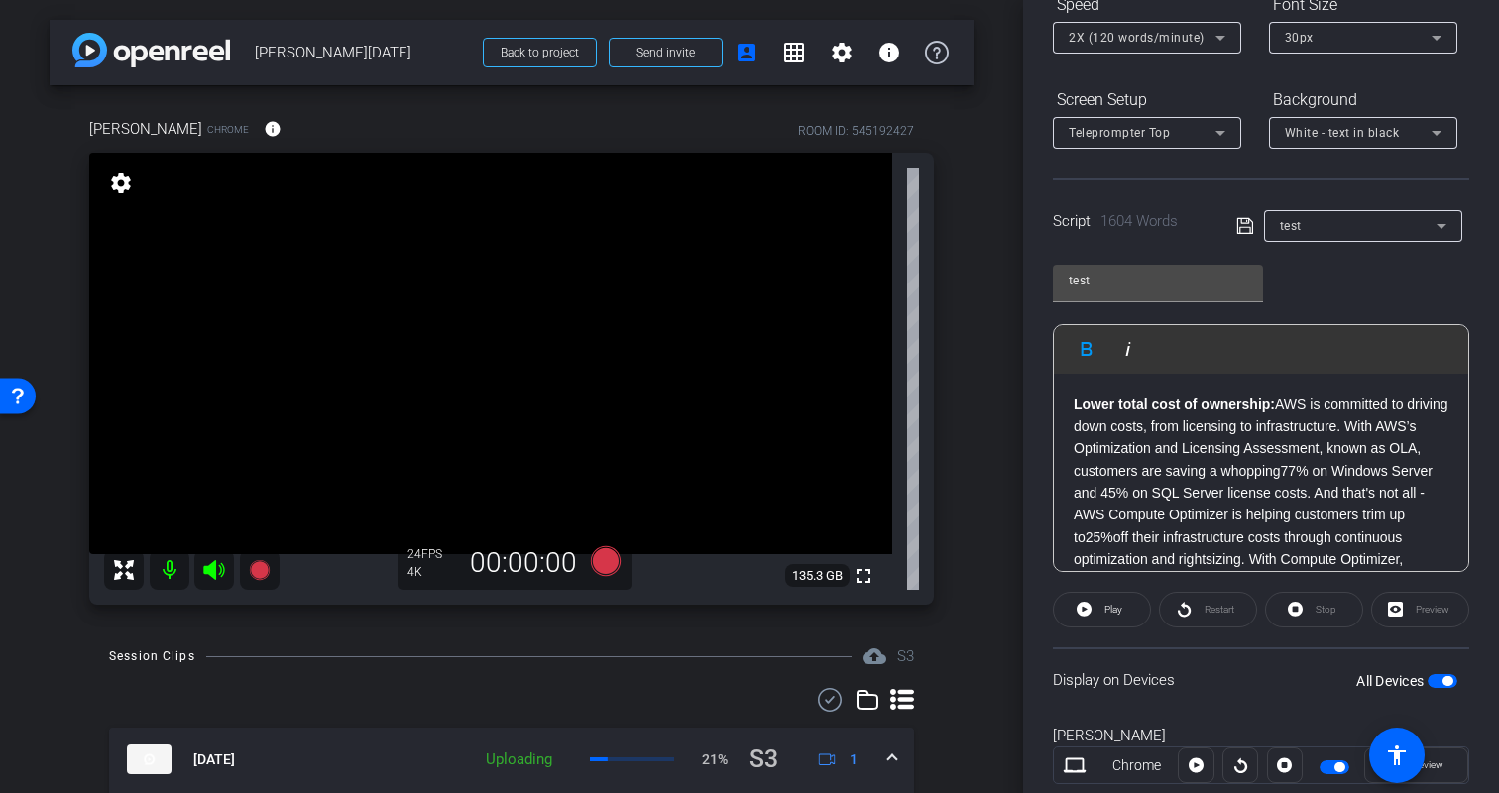
click at [1360, 288] on div "test Play Play from this location Play Selected Play and display the selected t…" at bounding box center [1261, 411] width 416 height 322
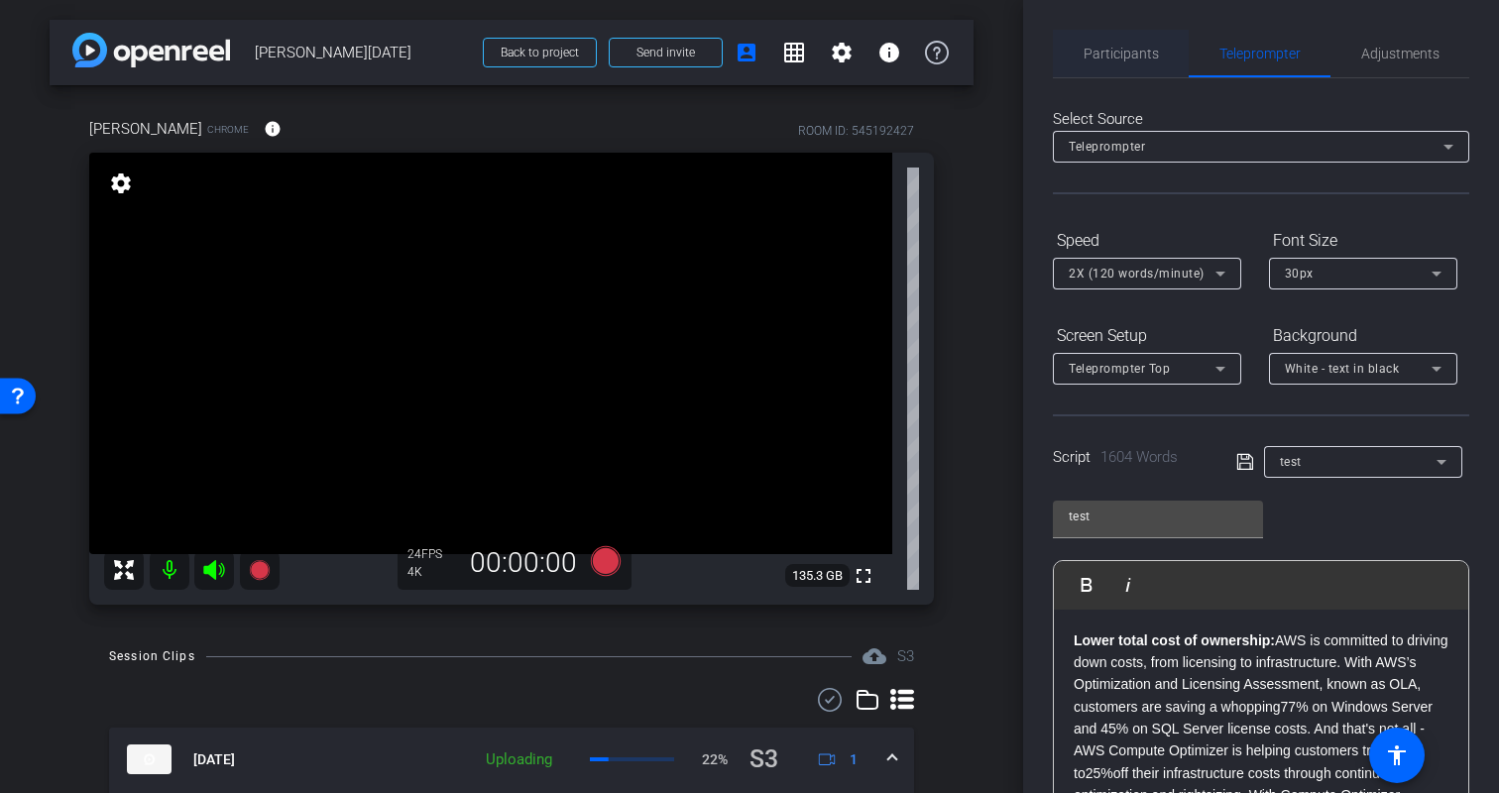
click at [1111, 56] on span "Participants" at bounding box center [1121, 54] width 75 height 14
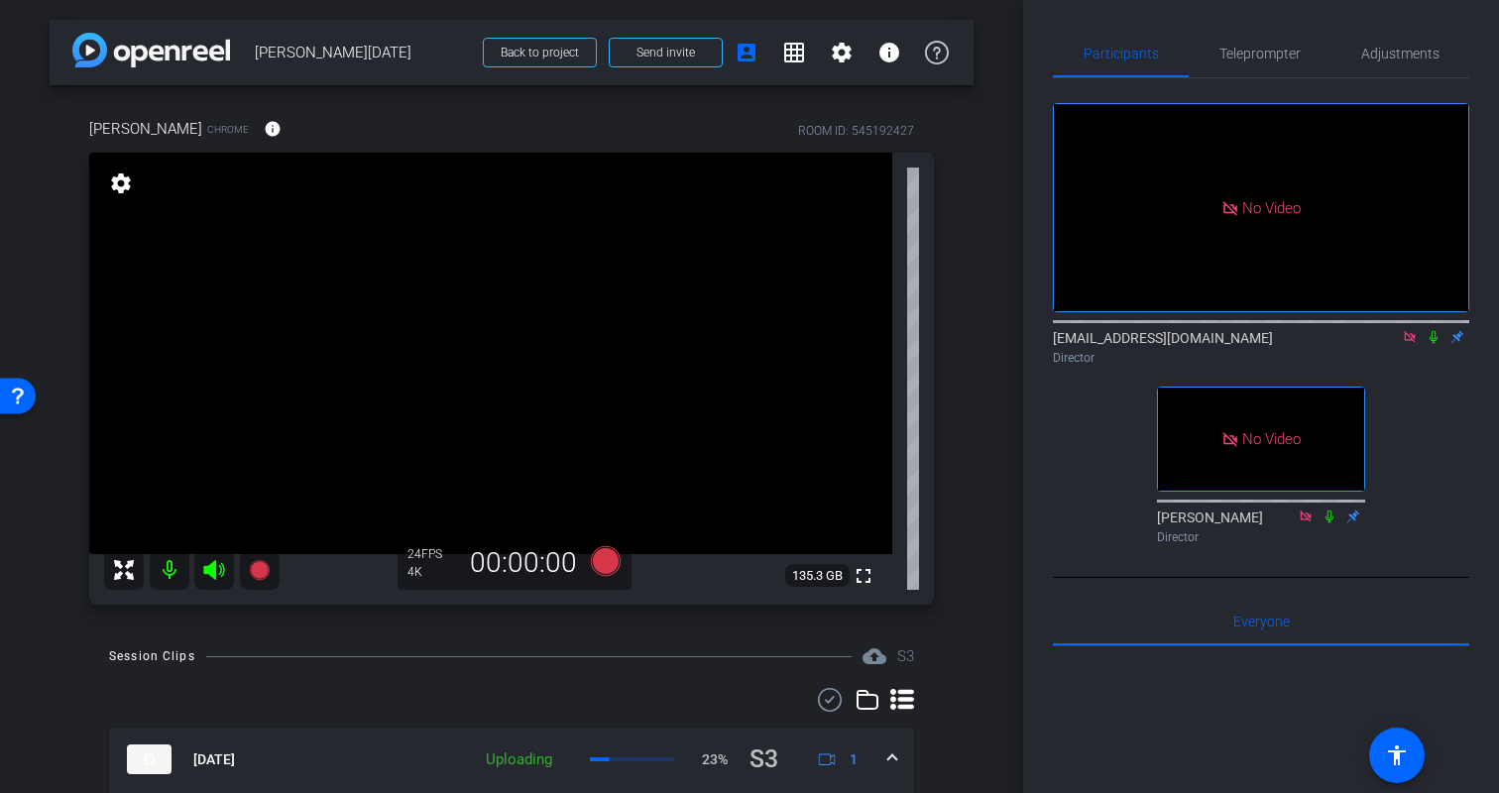
click at [975, 514] on div "arrow_back Kristin Monday Back to project Send invite account_box grid_on setti…" at bounding box center [511, 396] width 1023 height 793
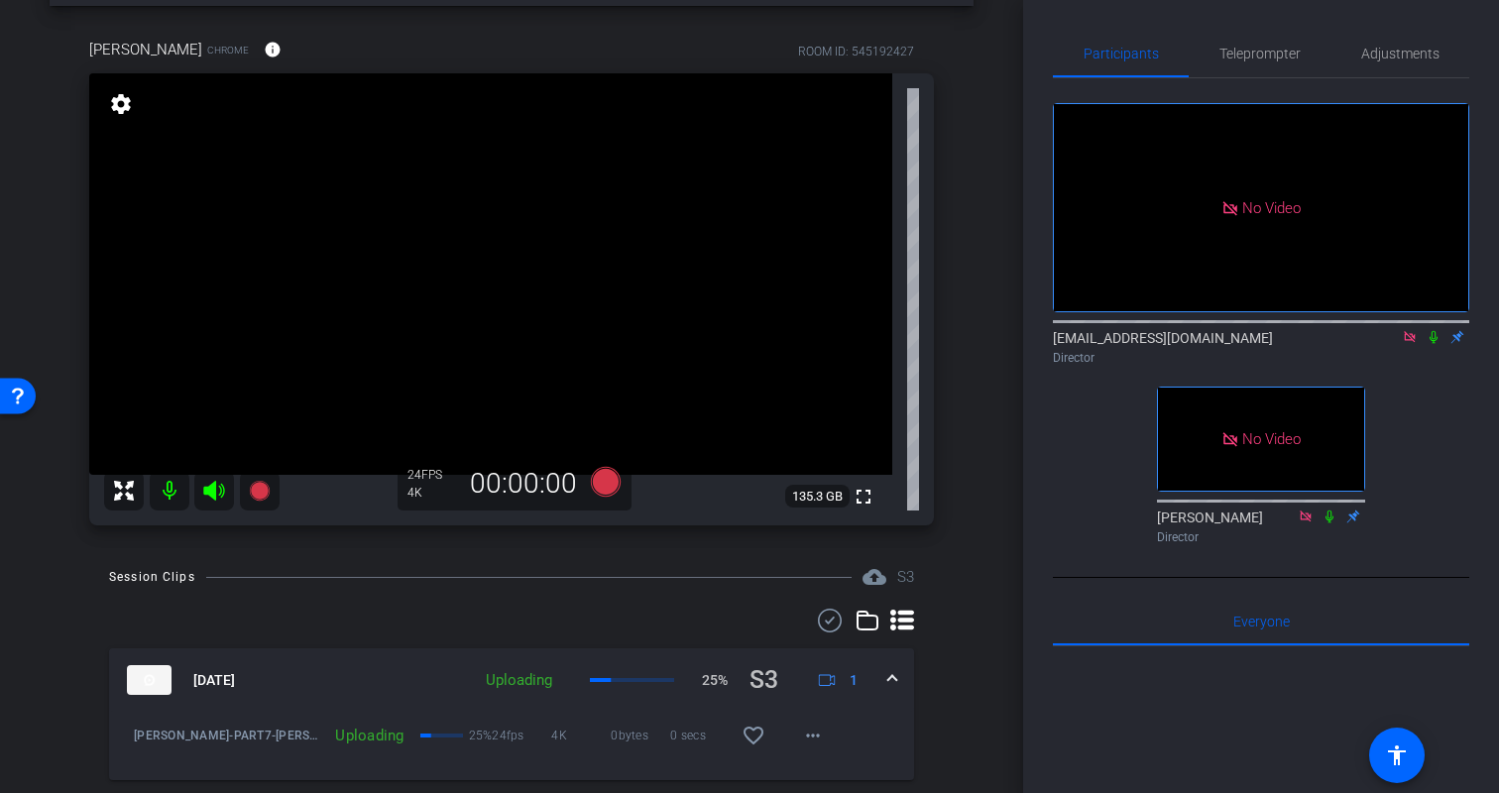
scroll to position [66, 0]
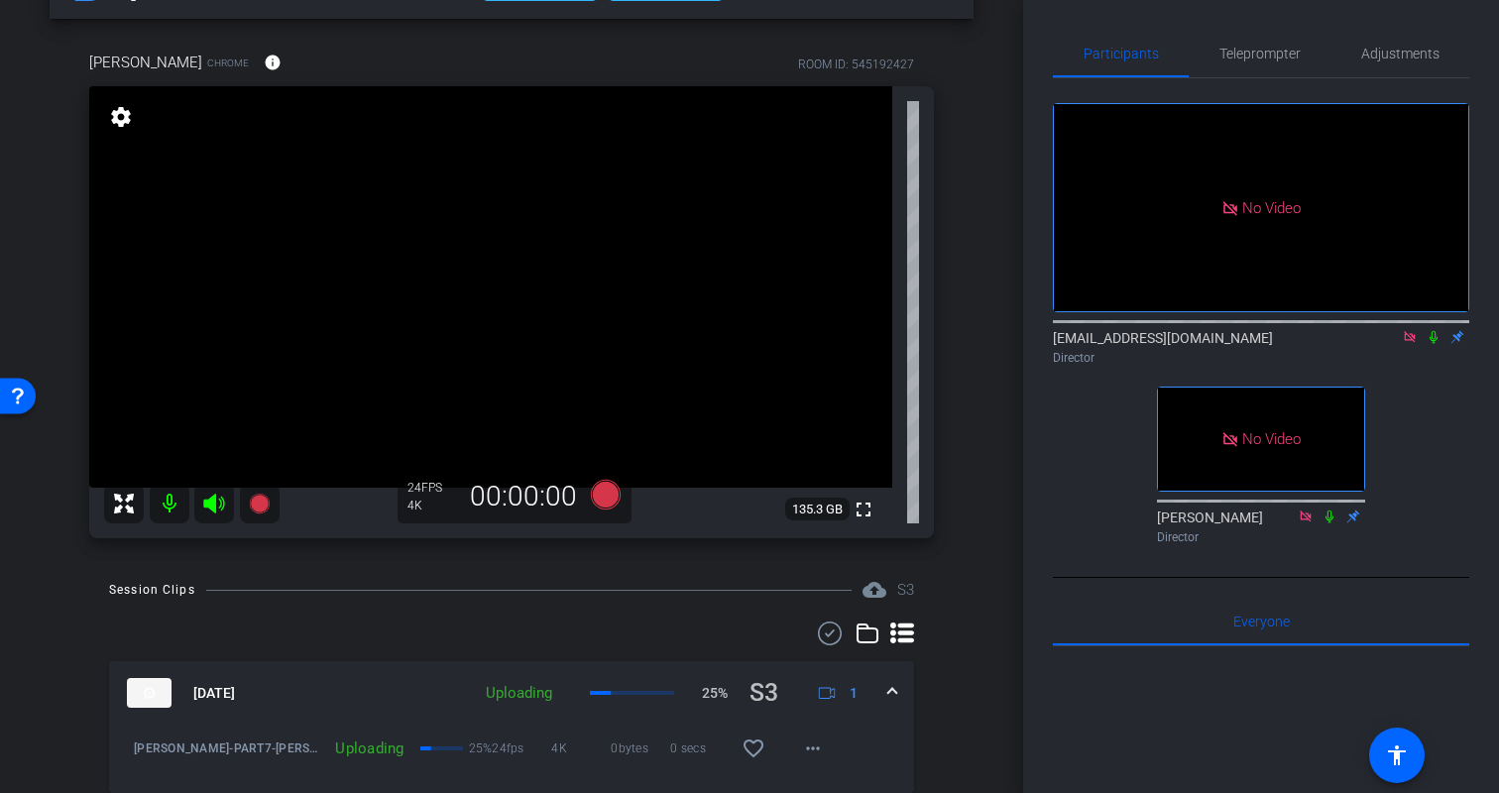
click at [953, 530] on div "Kristin Chrome info ROOM ID: 545192427 fullscreen settings 135.3 GB 24 FPS 4K 0…" at bounding box center [512, 288] width 924 height 539
click at [609, 497] on icon at bounding box center [606, 495] width 30 height 30
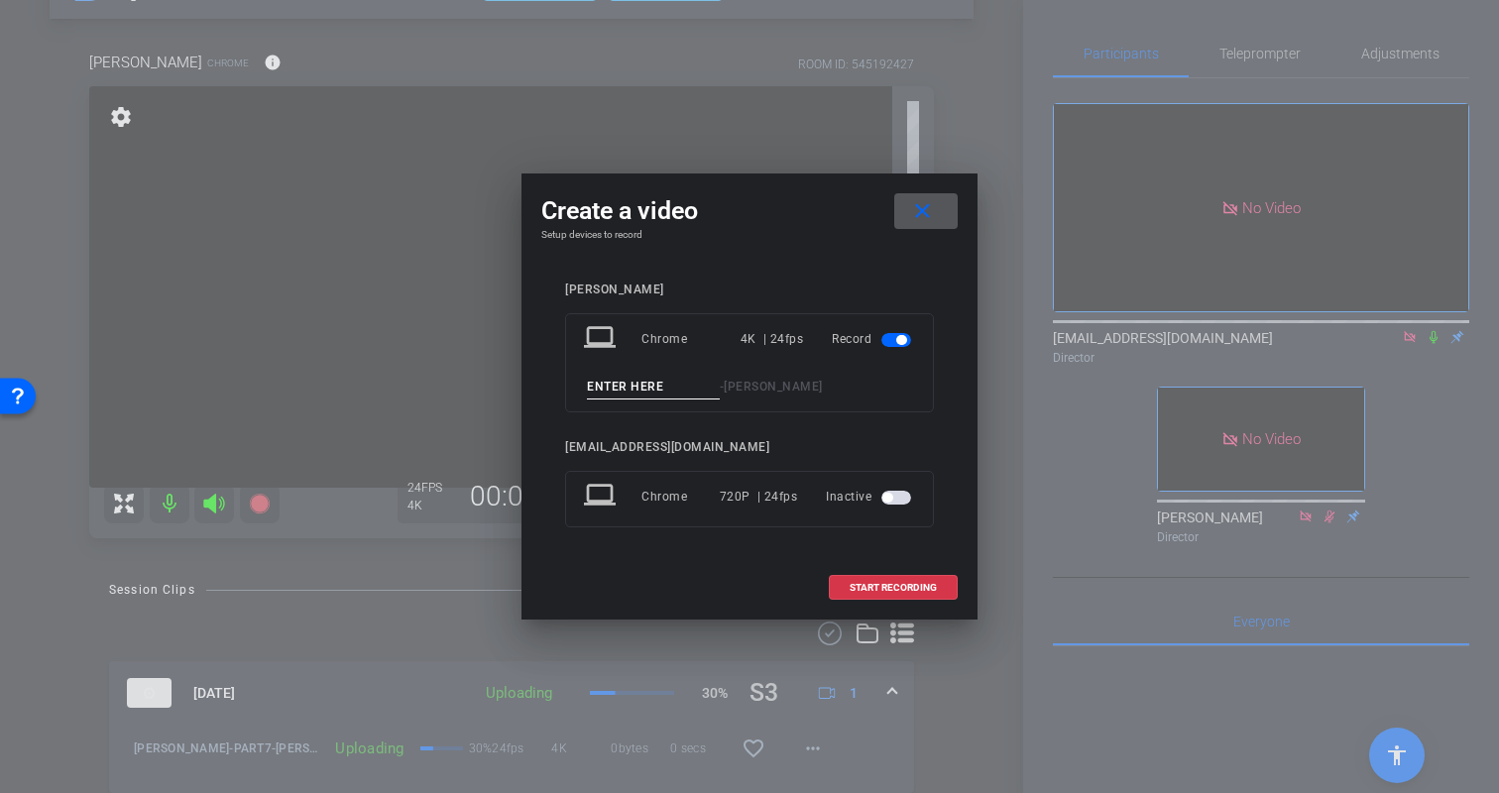
click at [622, 388] on input at bounding box center [653, 387] width 133 height 25
type input "Kristin-PART8"
click at [897, 589] on span "START RECORDING" at bounding box center [893, 588] width 87 height 10
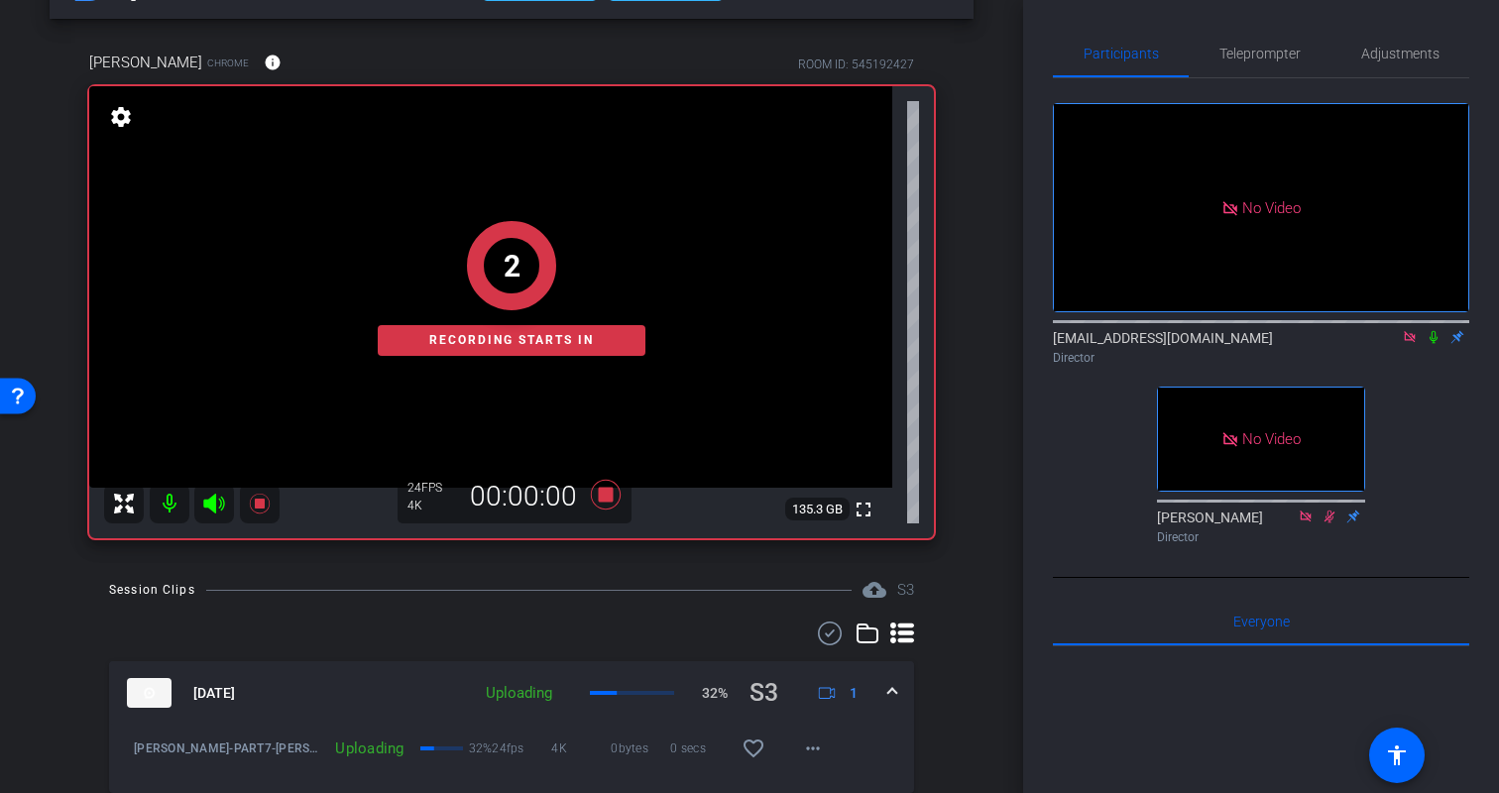
click at [1433, 339] on icon at bounding box center [1434, 337] width 8 height 13
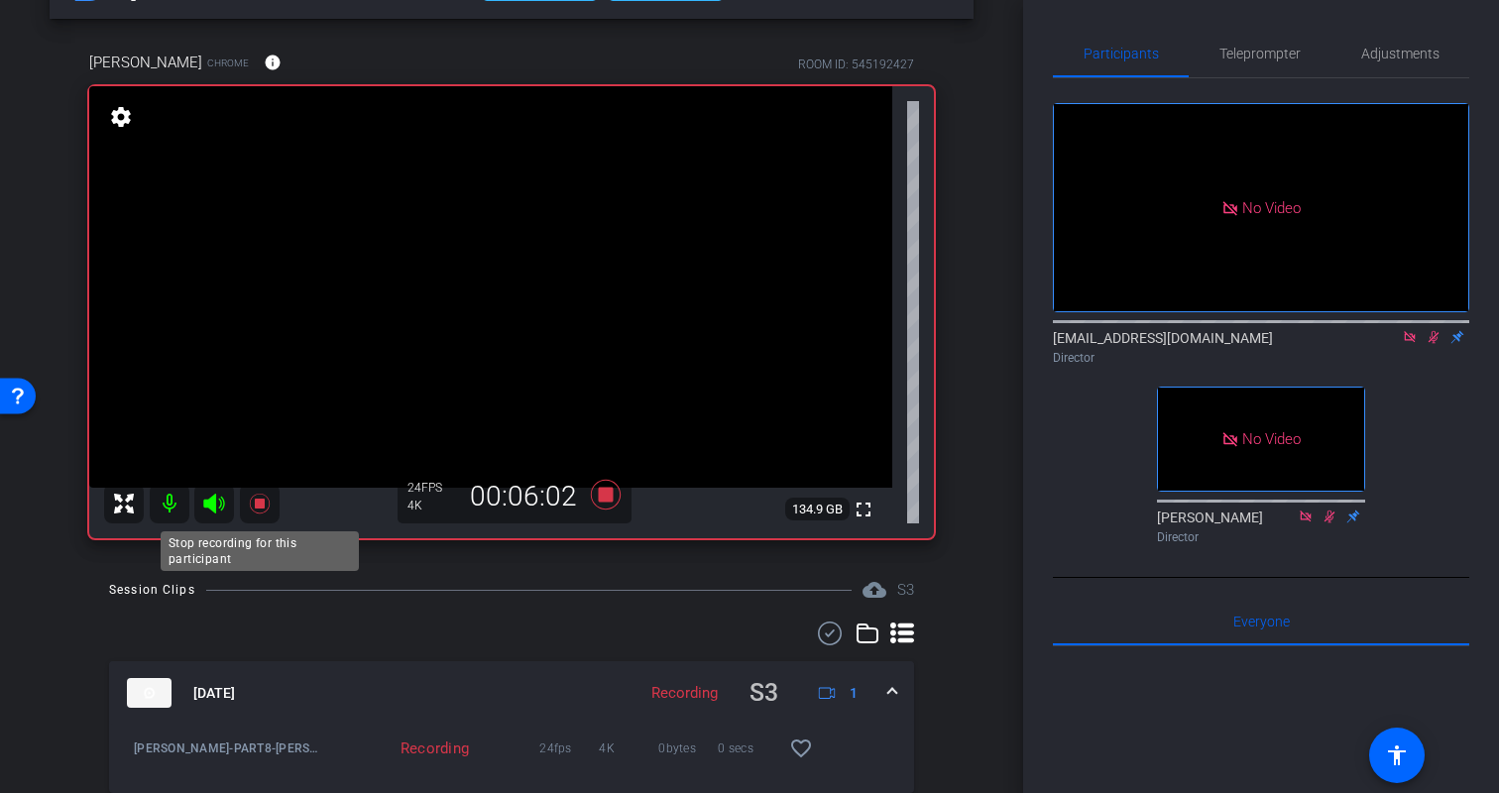
click at [261, 505] on icon at bounding box center [259, 504] width 20 height 20
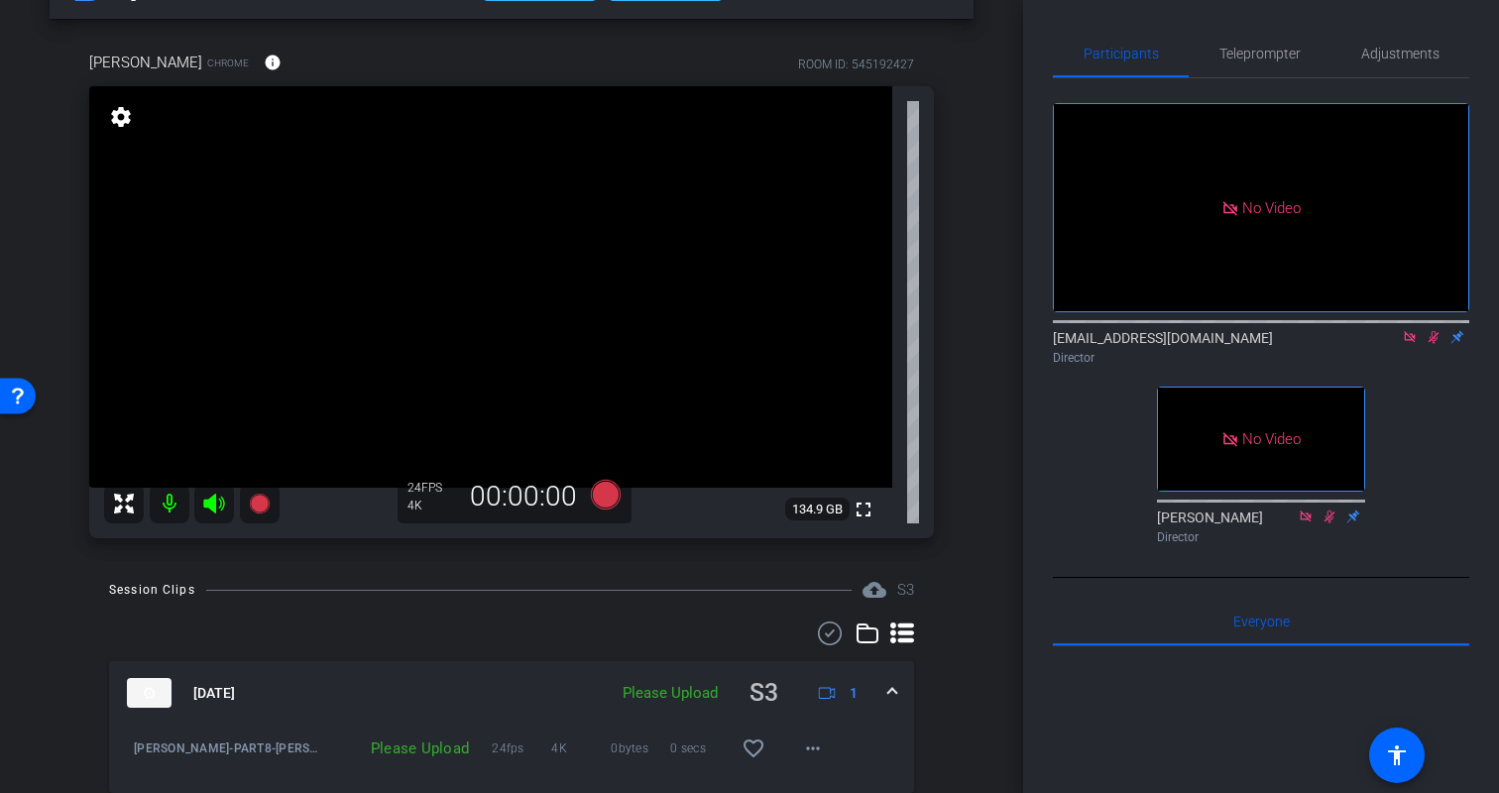
click at [1427, 338] on icon at bounding box center [1434, 337] width 16 height 14
click at [992, 356] on div "arrow_back Kristin Monday Back to project Send invite account_box grid_on setti…" at bounding box center [511, 330] width 1023 height 793
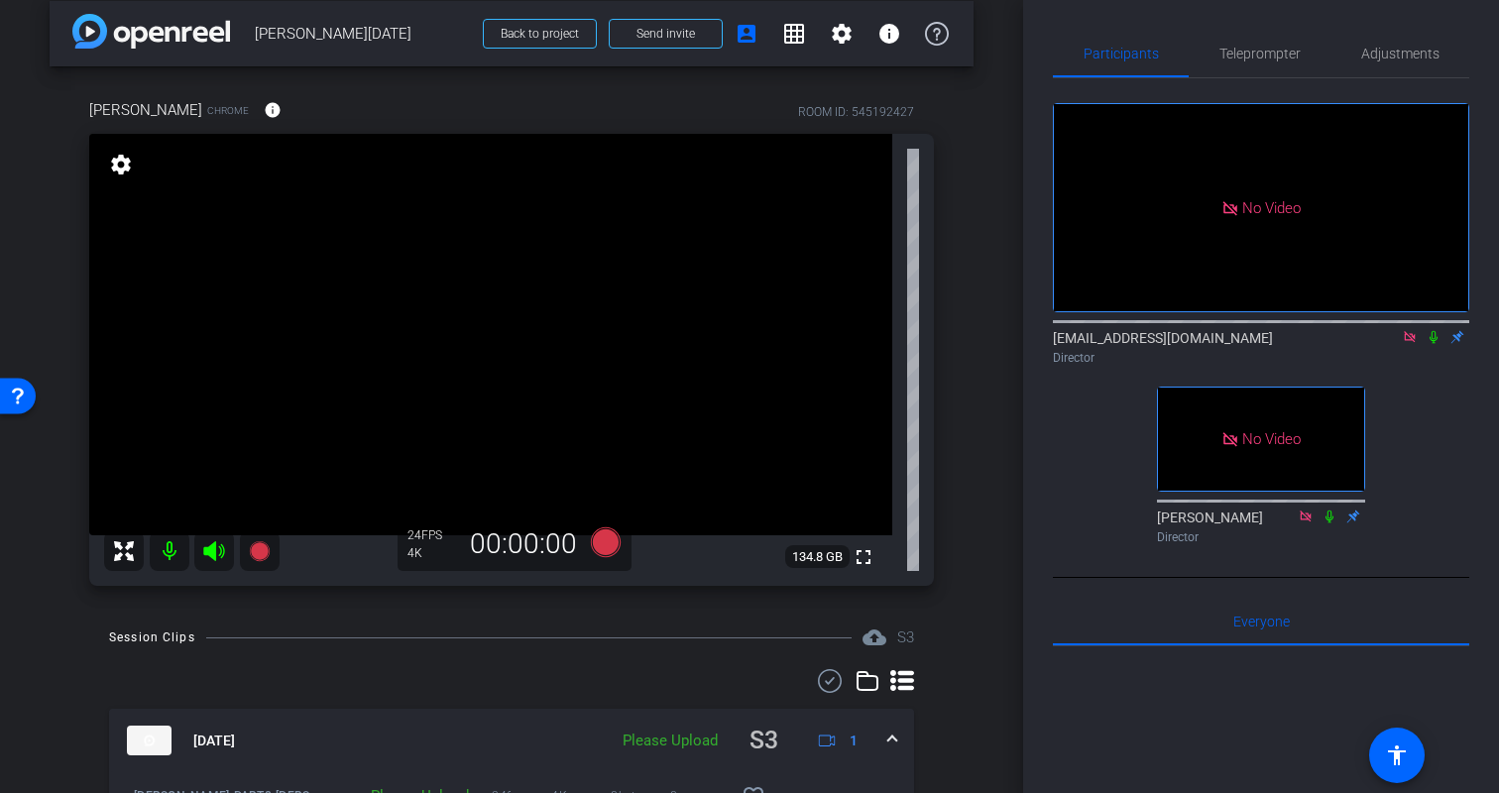
scroll to position [0, 0]
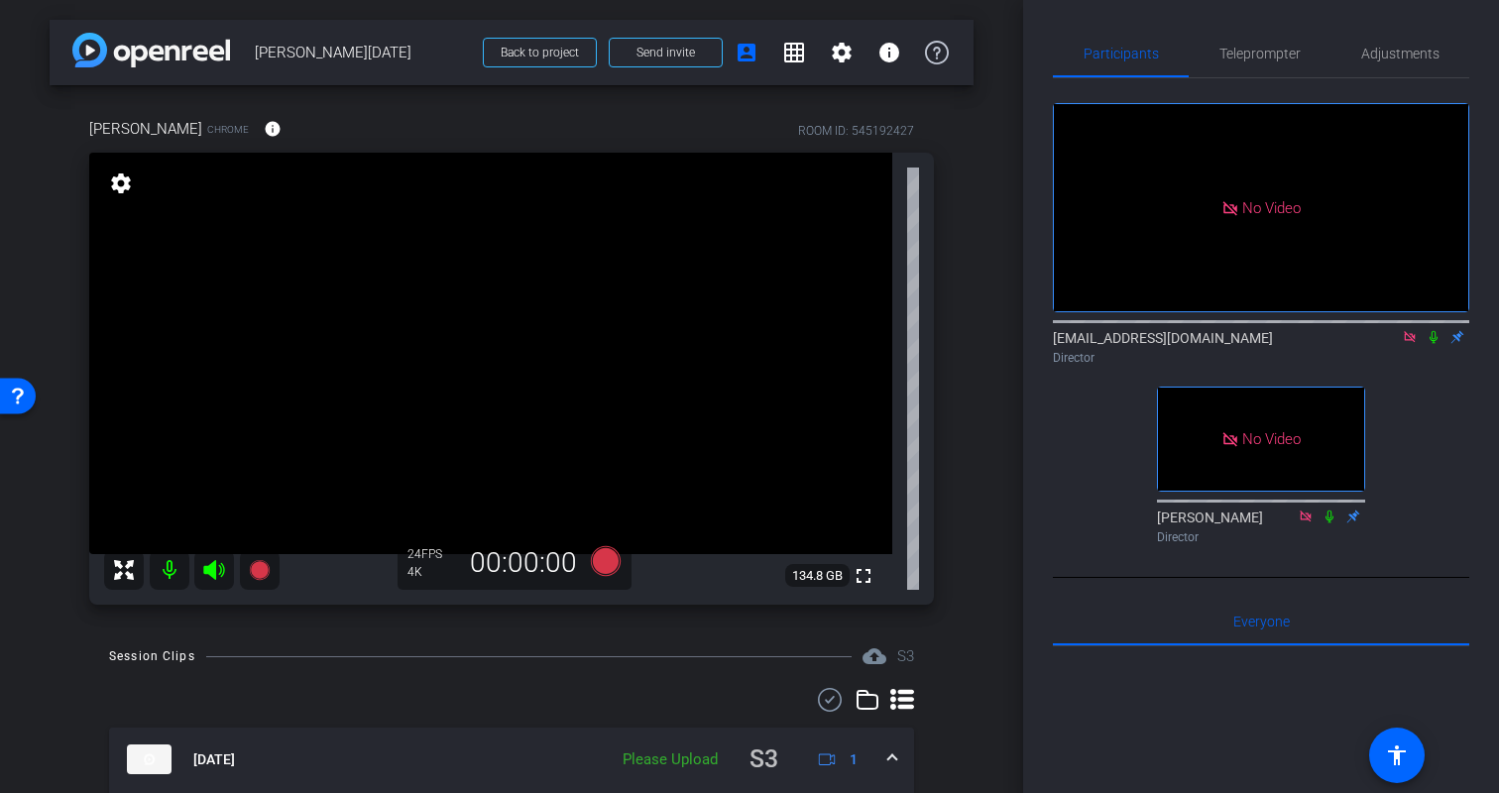
click at [990, 295] on div "arrow_back Kristin Monday Back to project Send invite account_box grid_on setti…" at bounding box center [511, 396] width 1023 height 793
click at [1267, 47] on span "Teleprompter" at bounding box center [1260, 54] width 81 height 14
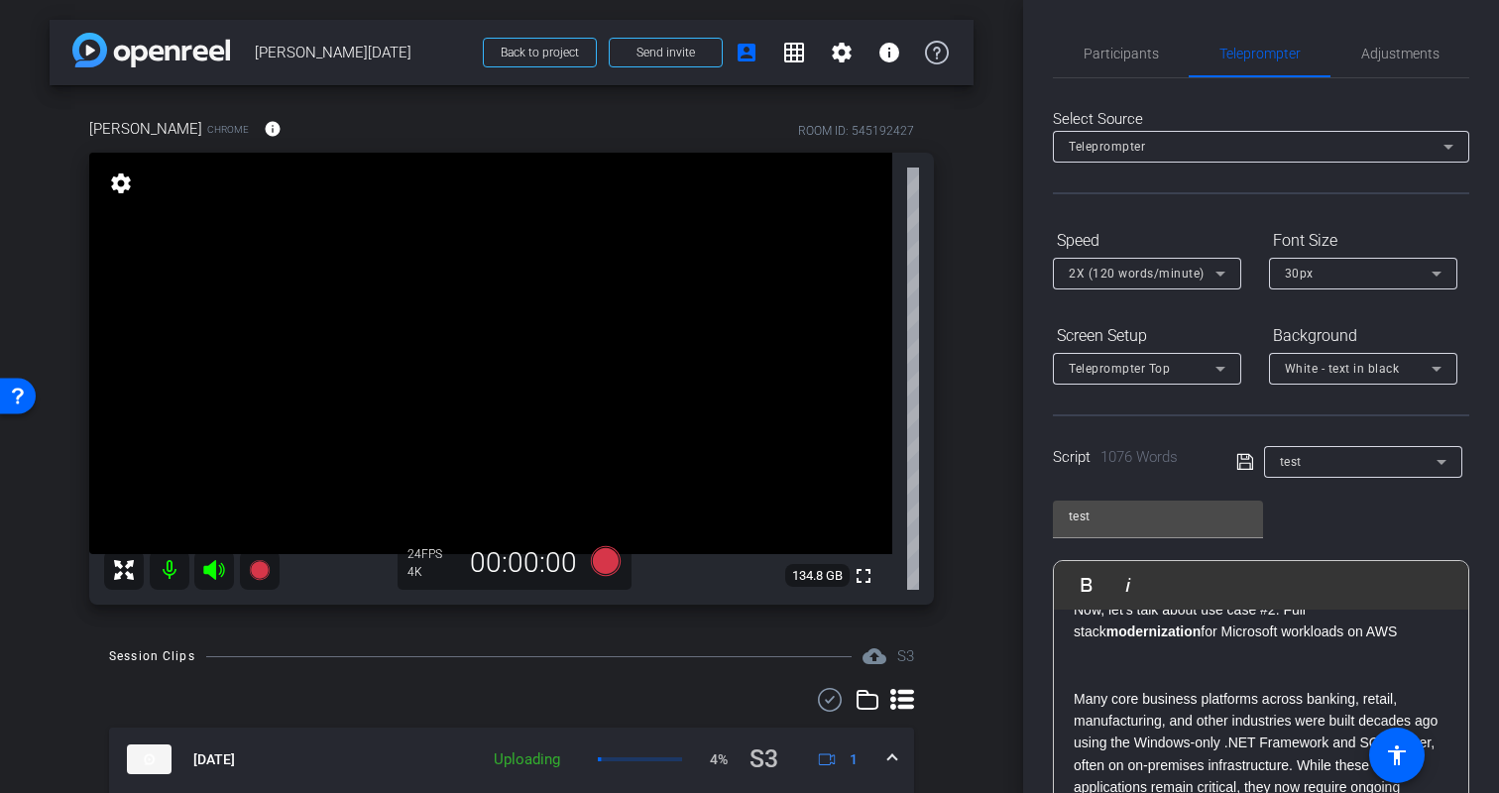
scroll to position [739, 0]
click at [1472, 524] on div "Participants Teleprompter Adjustments biso@amazon.com Director Erica Bethel Dir…" at bounding box center [1261, 396] width 476 height 793
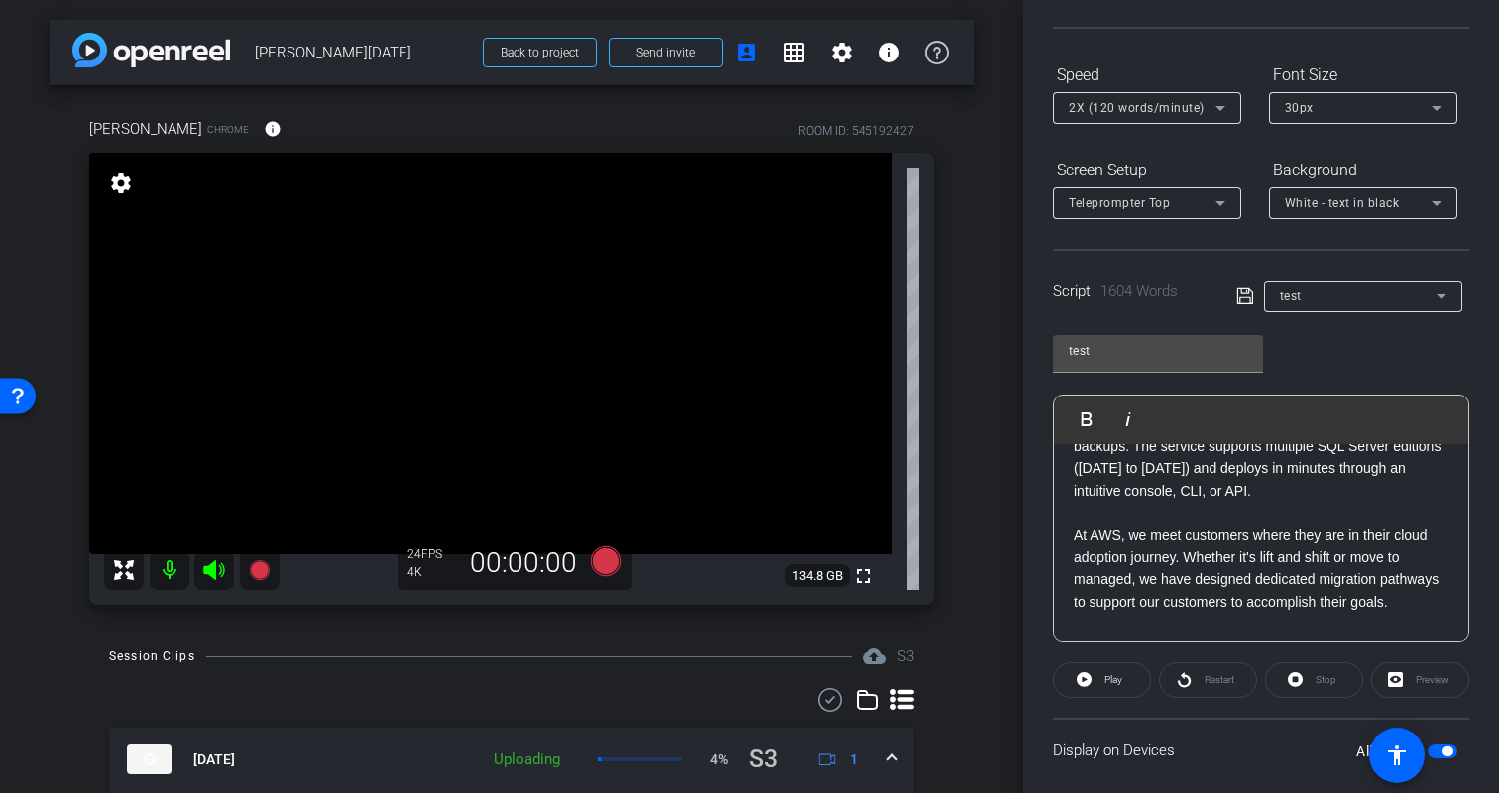
scroll to position [1730, 0]
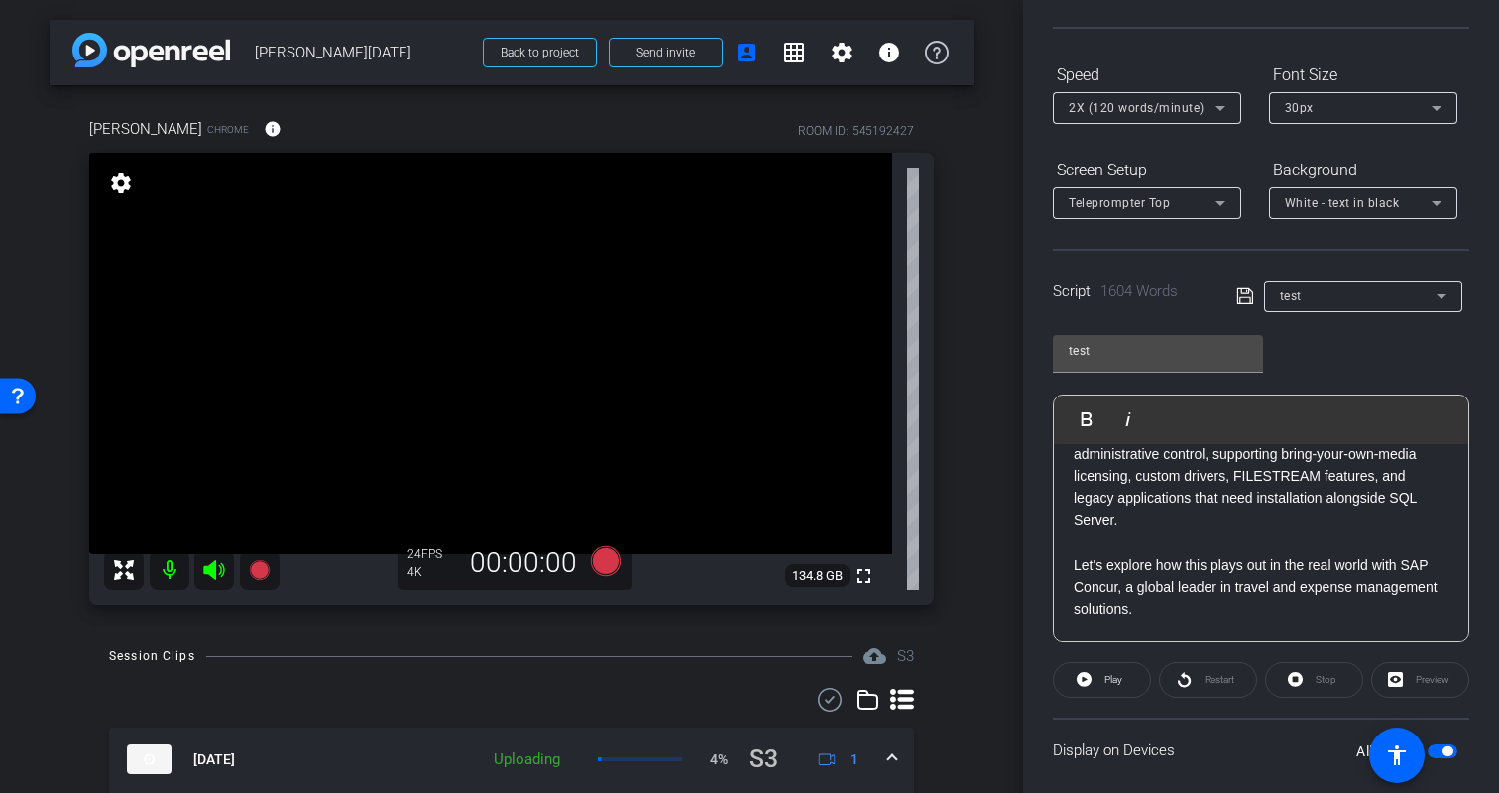
click at [1139, 501] on p "Move to managed : Alternatively, they can move to managed Amazon RDS for SQL Se…" at bounding box center [1261, 376] width 375 height 310
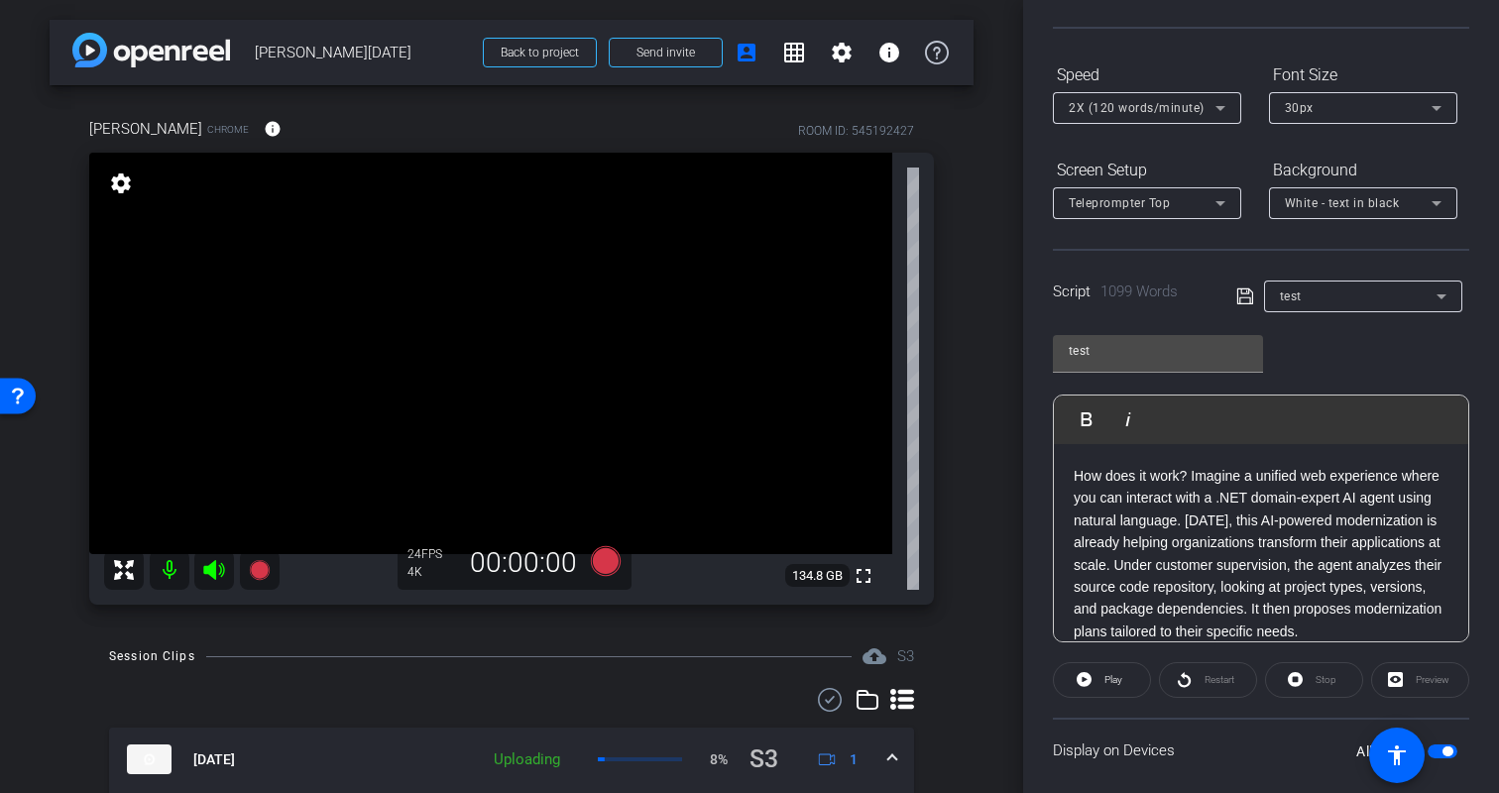
click at [990, 232] on div "arrow_back Kristin Monday Back to project Send invite account_box grid_on setti…" at bounding box center [511, 396] width 1023 height 793
click at [989, 325] on div "arrow_back Kristin Monday Back to project Send invite account_box grid_on setti…" at bounding box center [511, 396] width 1023 height 793
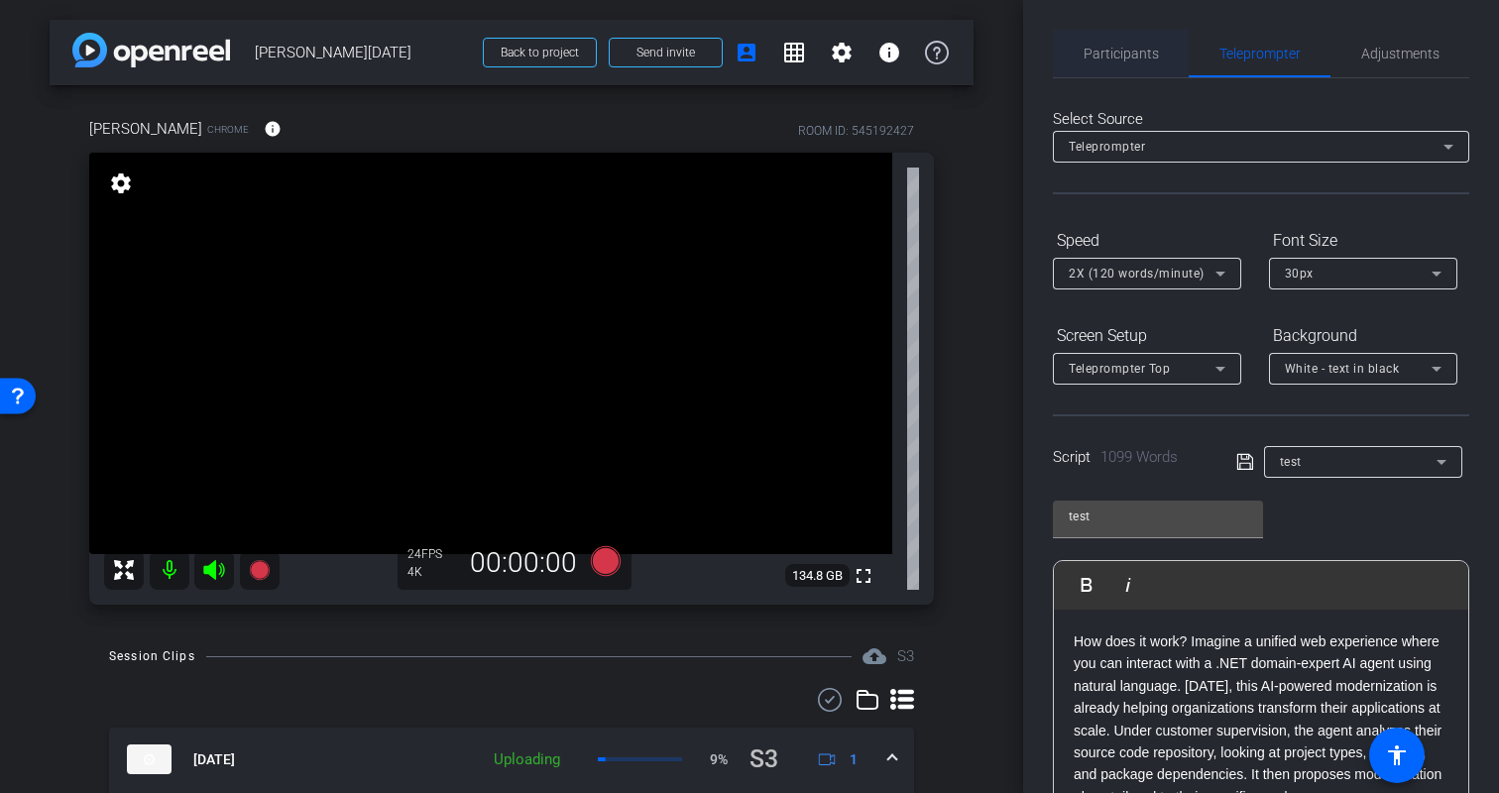
click at [1133, 61] on span "Participants" at bounding box center [1121, 54] width 75 height 48
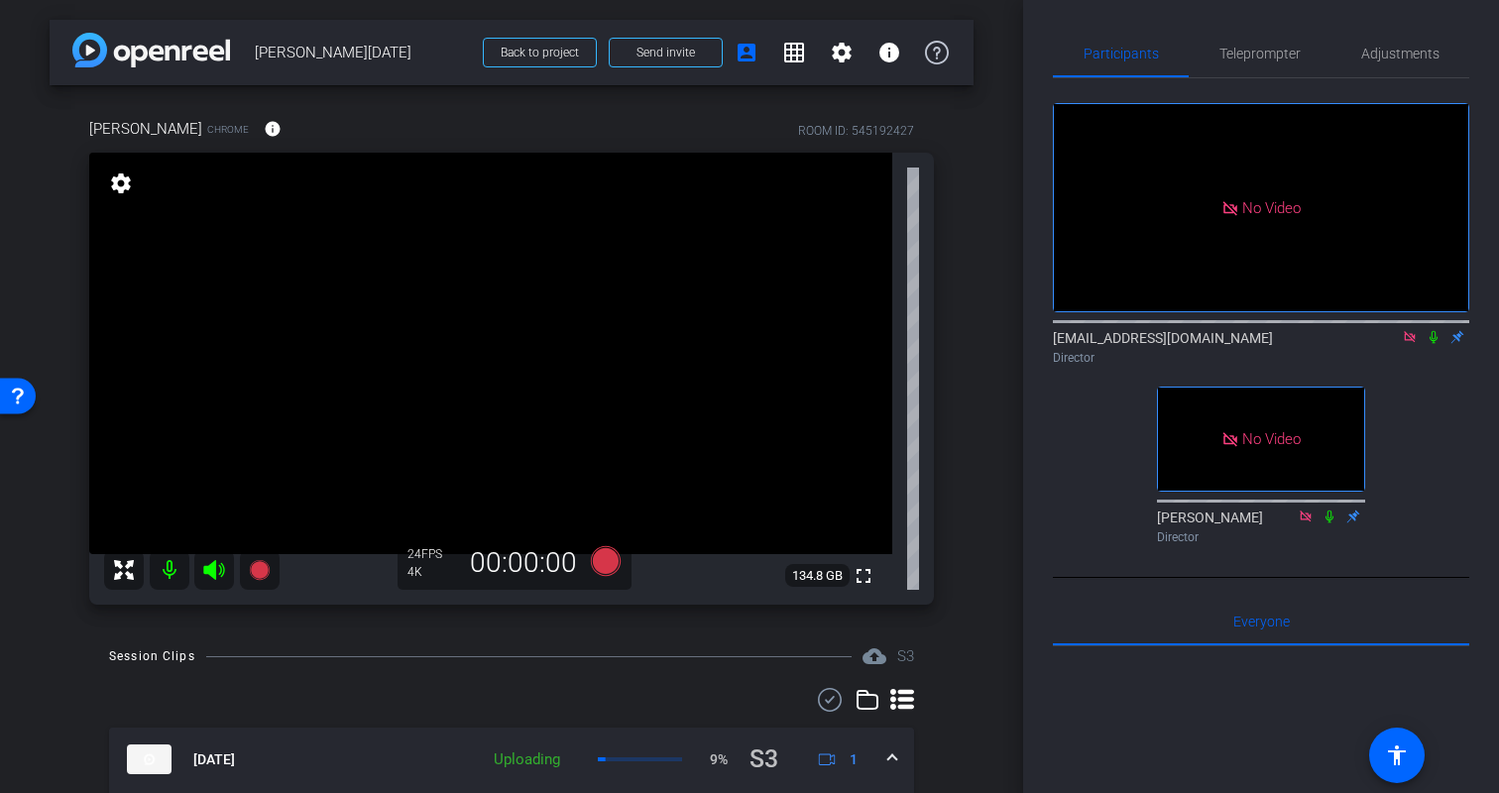
click at [961, 464] on div "Kristin Chrome info ROOM ID: 545192427 fullscreen settings 134.8 GB 24 FPS 4K 0…" at bounding box center [512, 354] width 924 height 539
click at [609, 565] on icon at bounding box center [606, 561] width 30 height 30
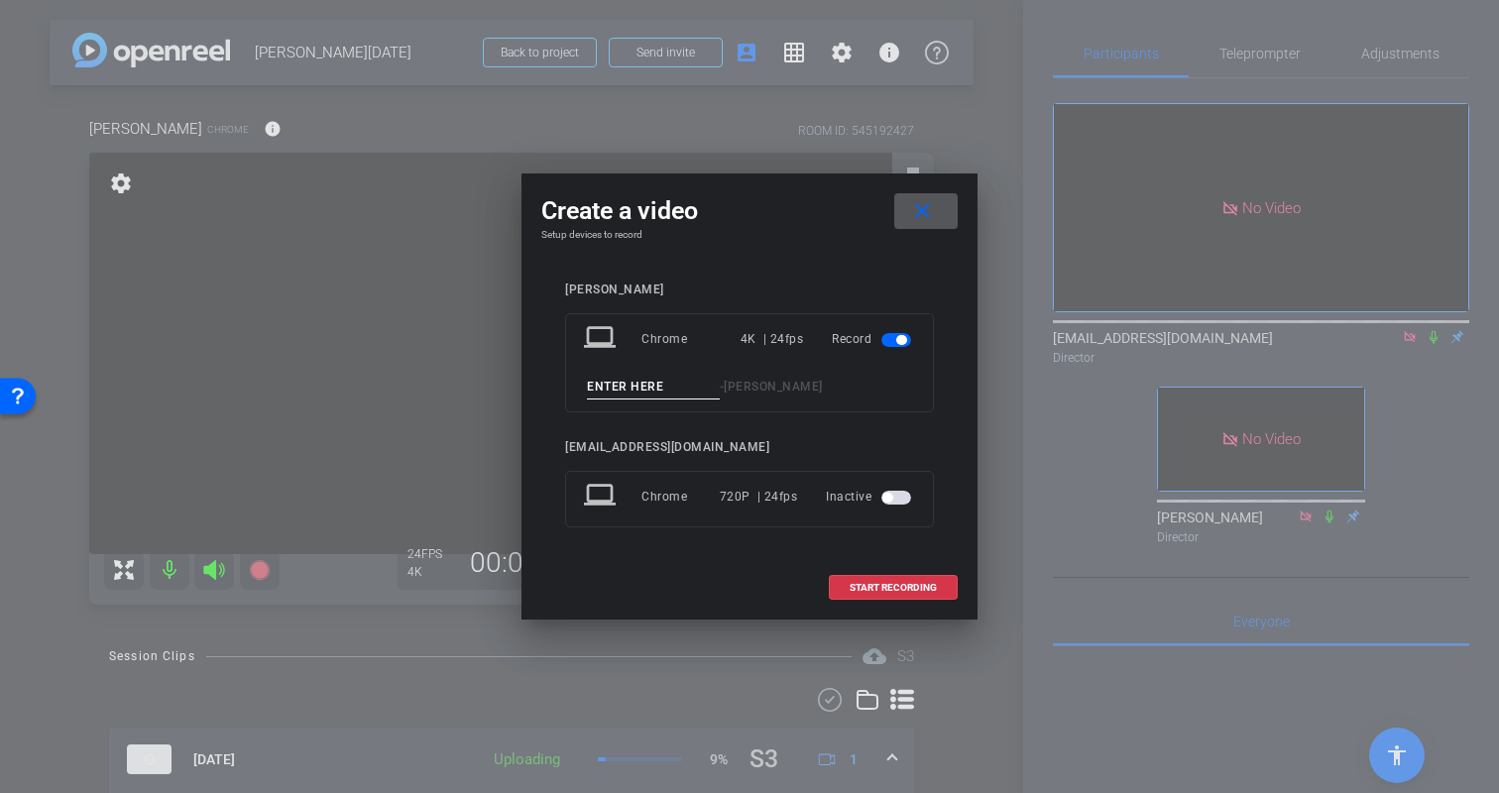
click at [918, 218] on mat-icon "close" at bounding box center [922, 211] width 25 height 25
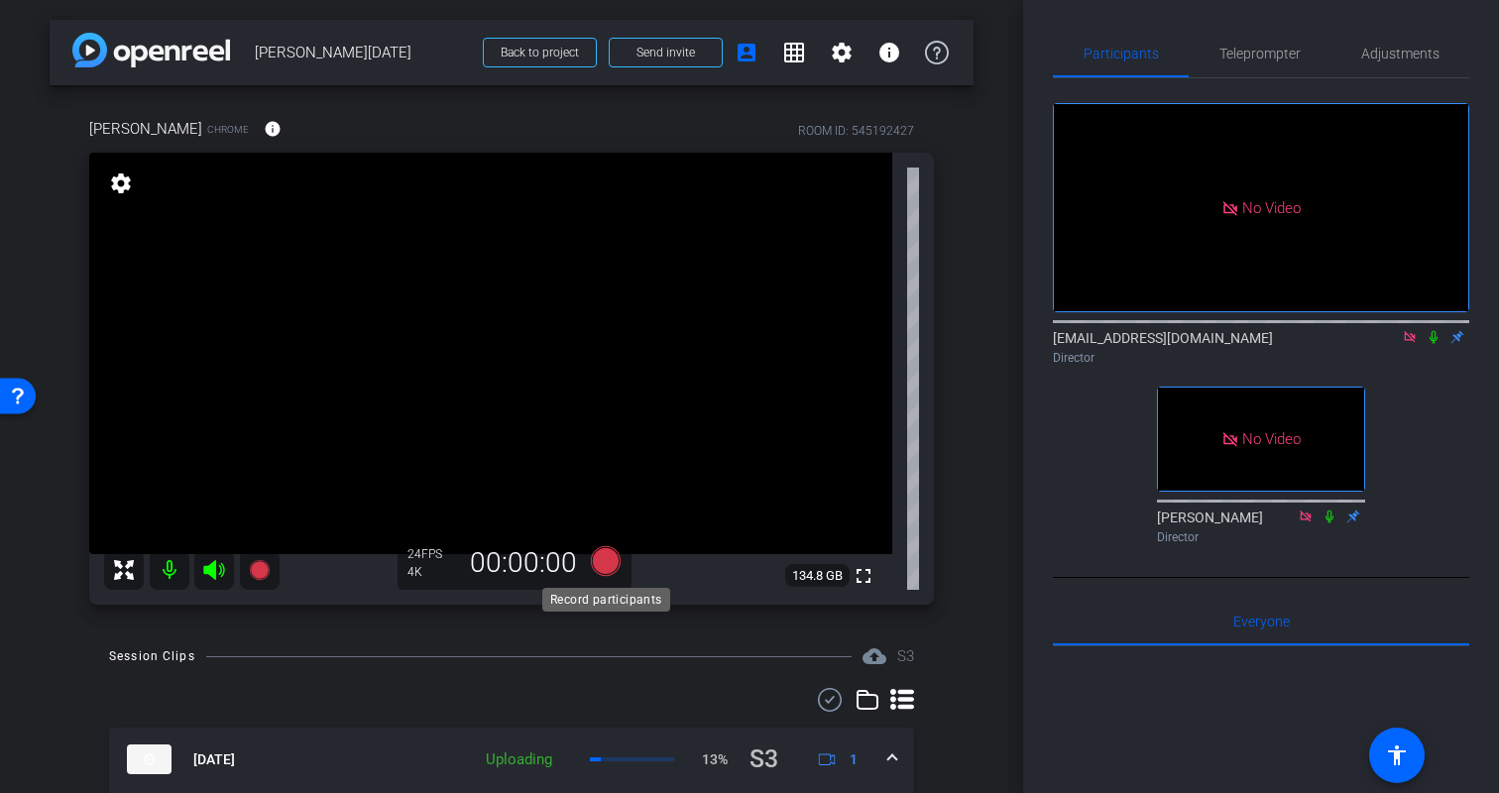
click at [599, 561] on icon at bounding box center [606, 561] width 30 height 30
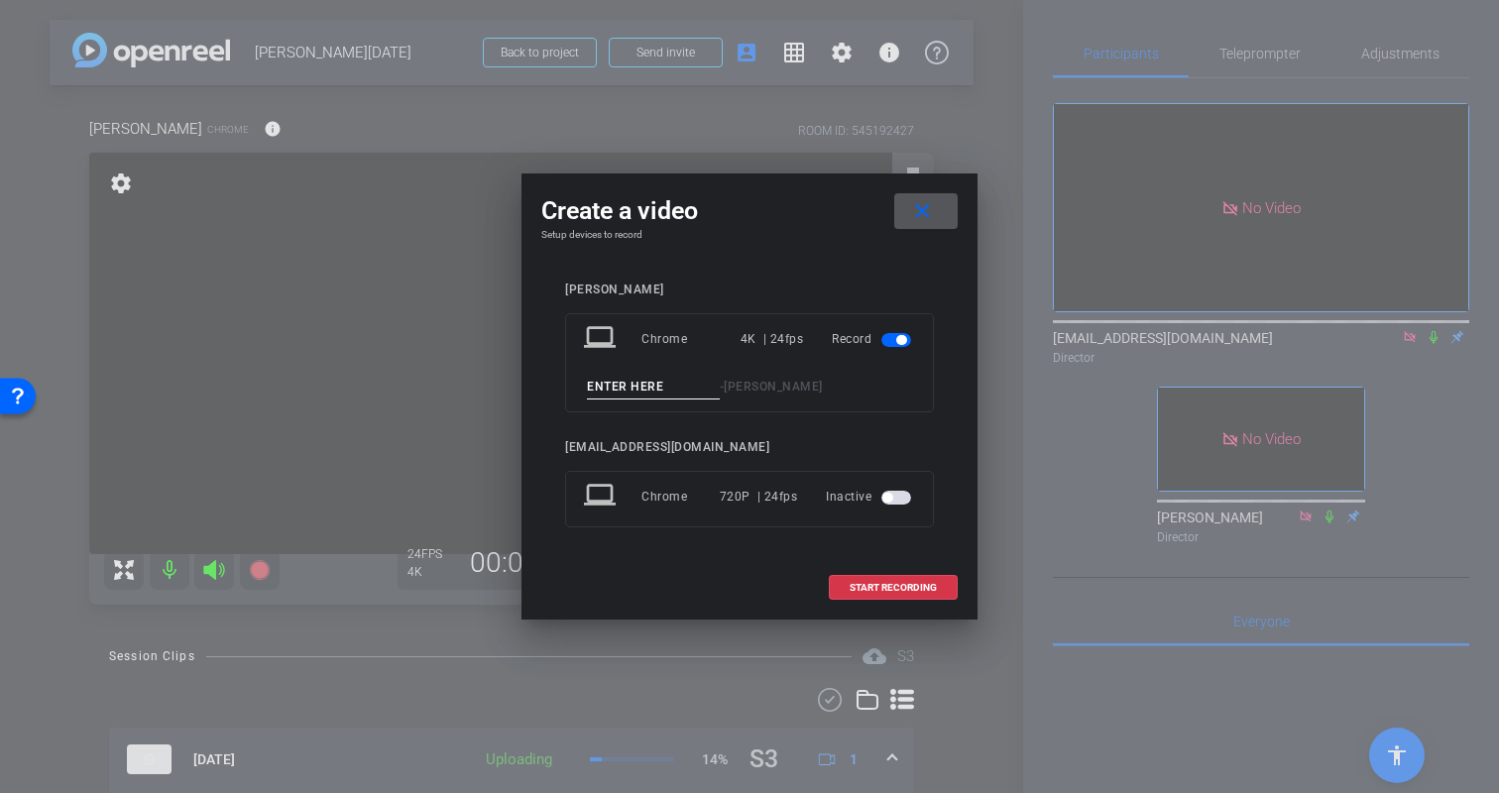
click at [656, 394] on input at bounding box center [653, 387] width 133 height 25
type input "Kristin-Part9"
click at [886, 588] on span "START RECORDING" at bounding box center [893, 588] width 87 height 10
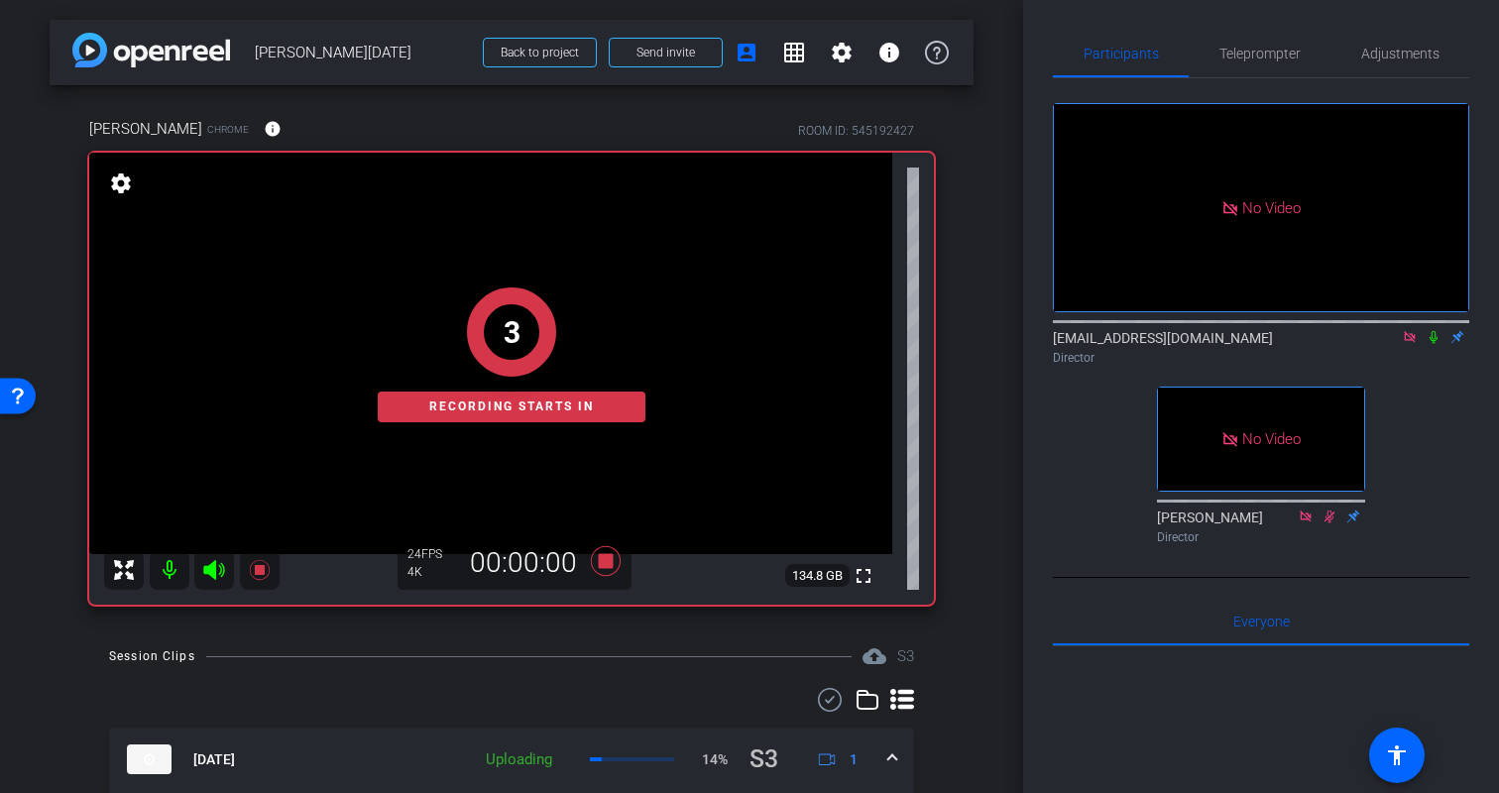
click at [1435, 328] on mat-icon at bounding box center [1434, 337] width 24 height 18
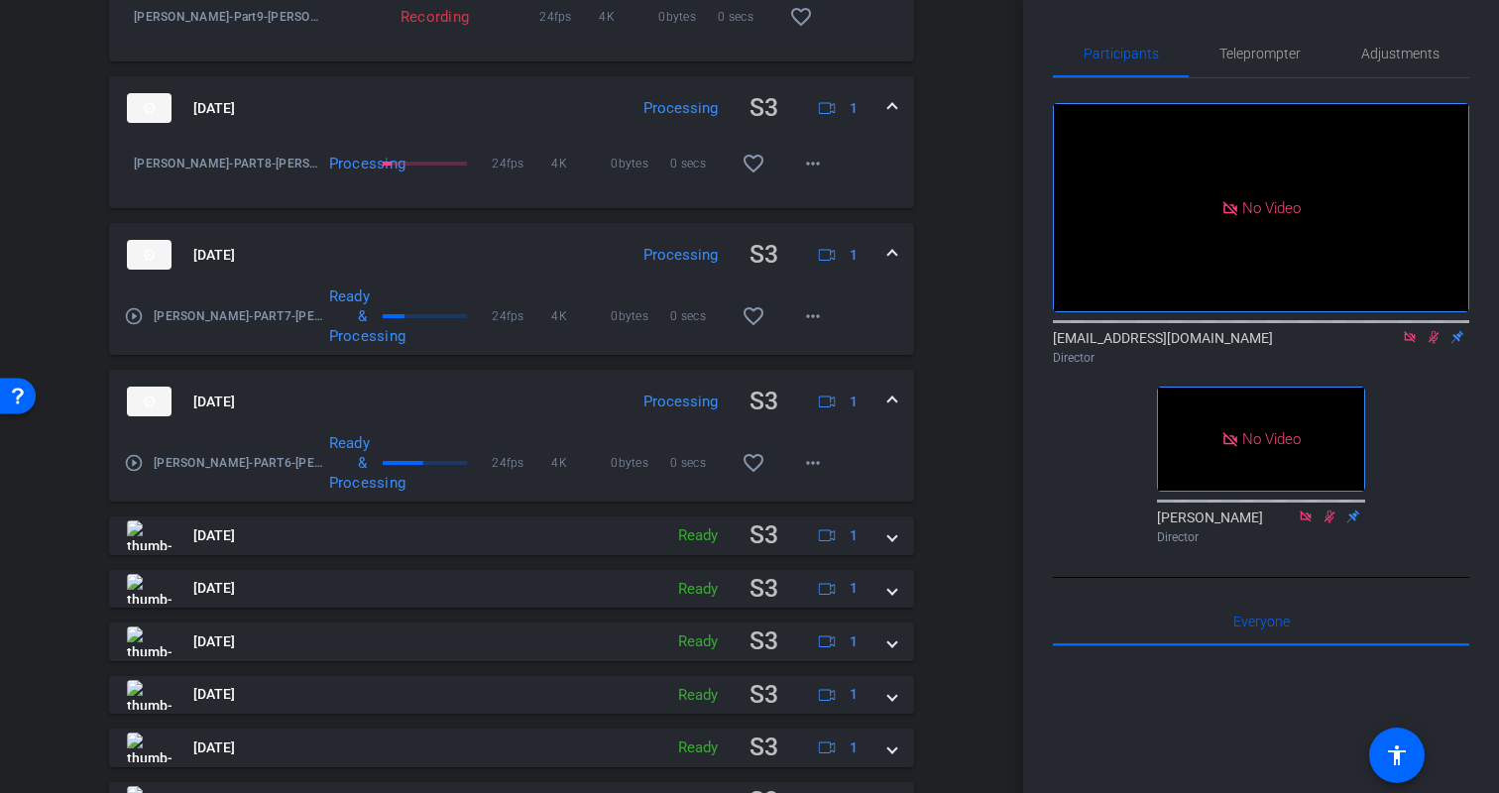
scroll to position [807, 0]
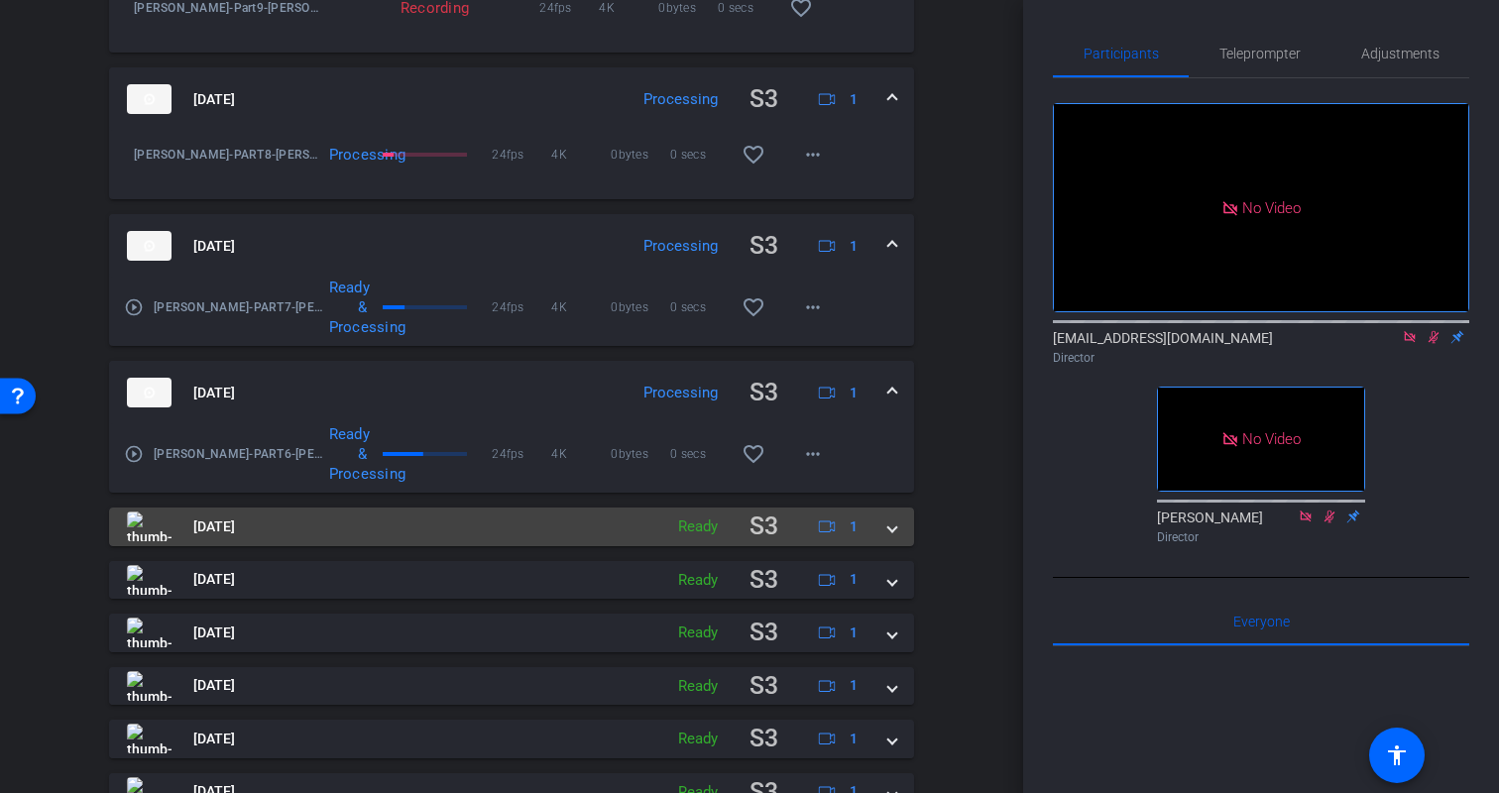
click at [890, 533] on span at bounding box center [892, 527] width 8 height 21
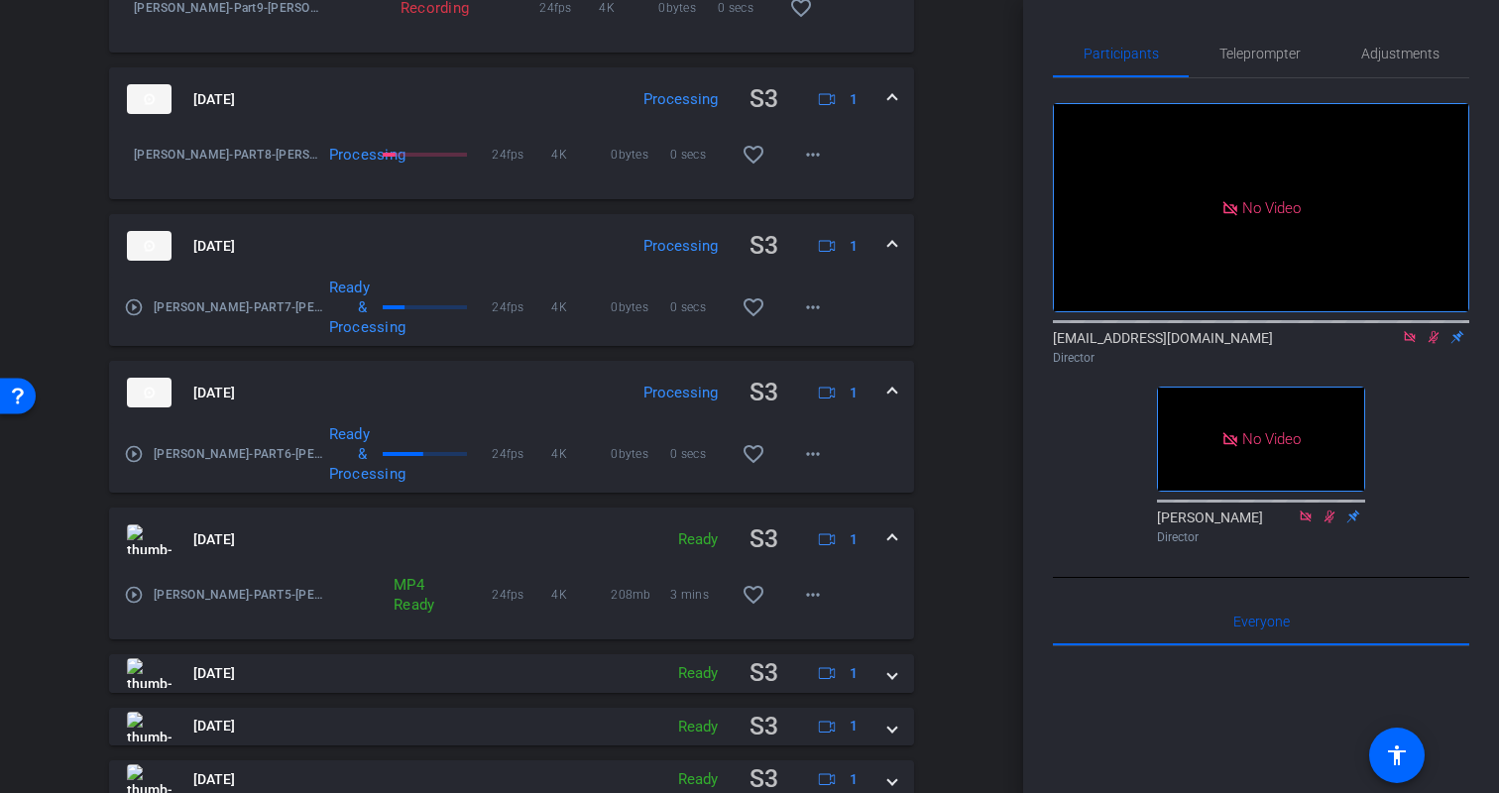
click at [890, 533] on span at bounding box center [892, 540] width 8 height 21
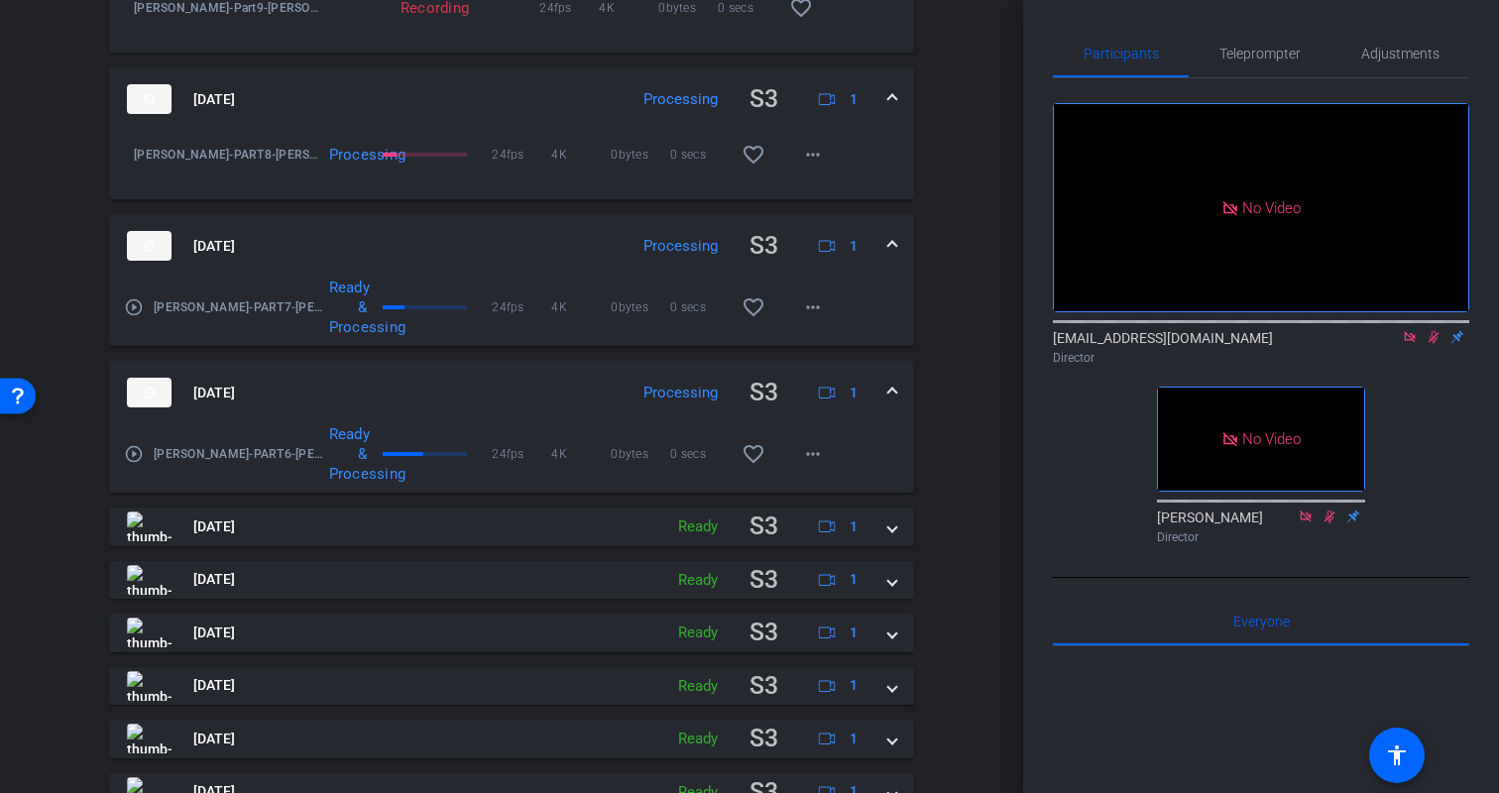
scroll to position [895, 0]
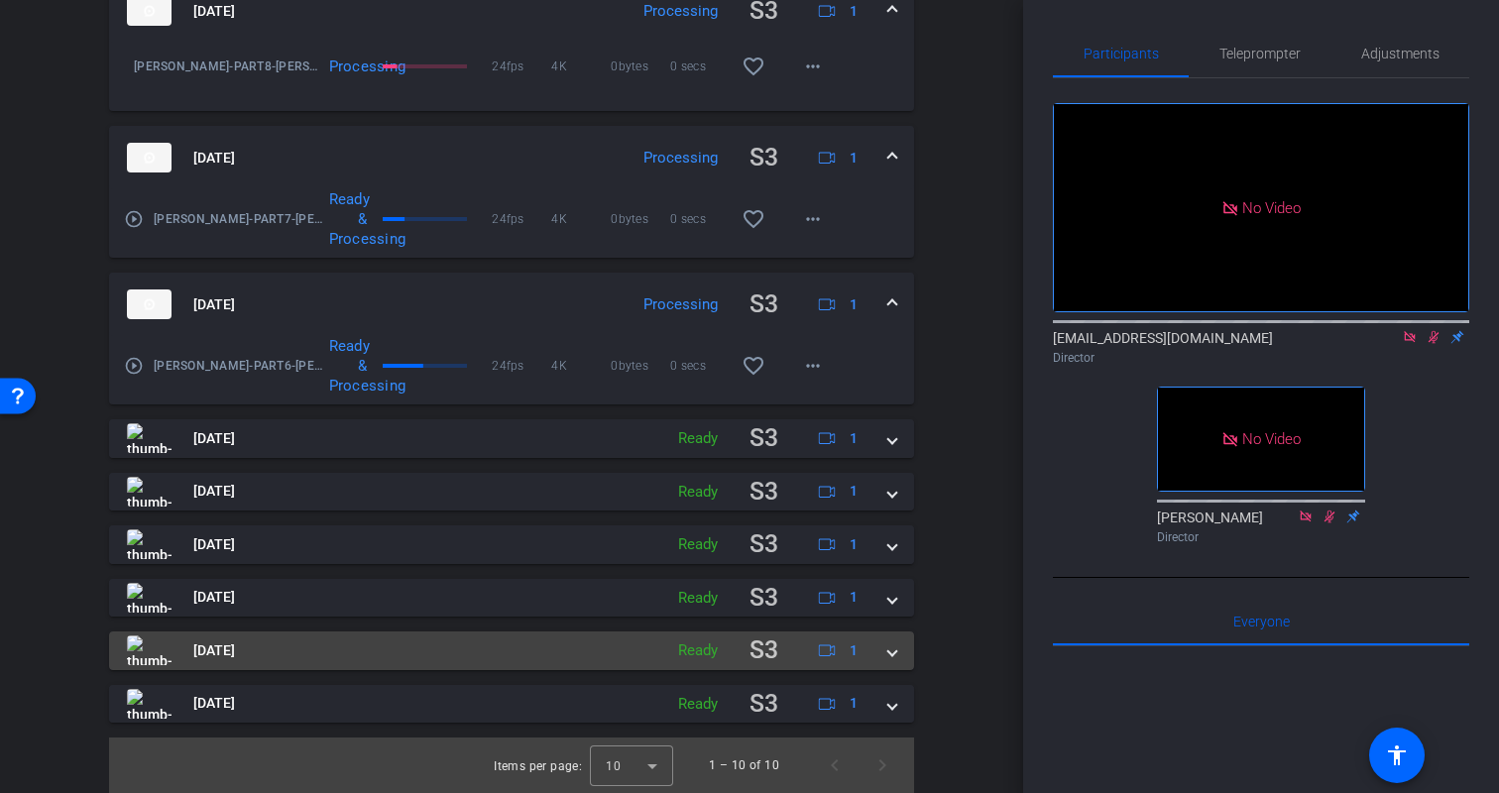
click at [895, 652] on span at bounding box center [892, 651] width 8 height 21
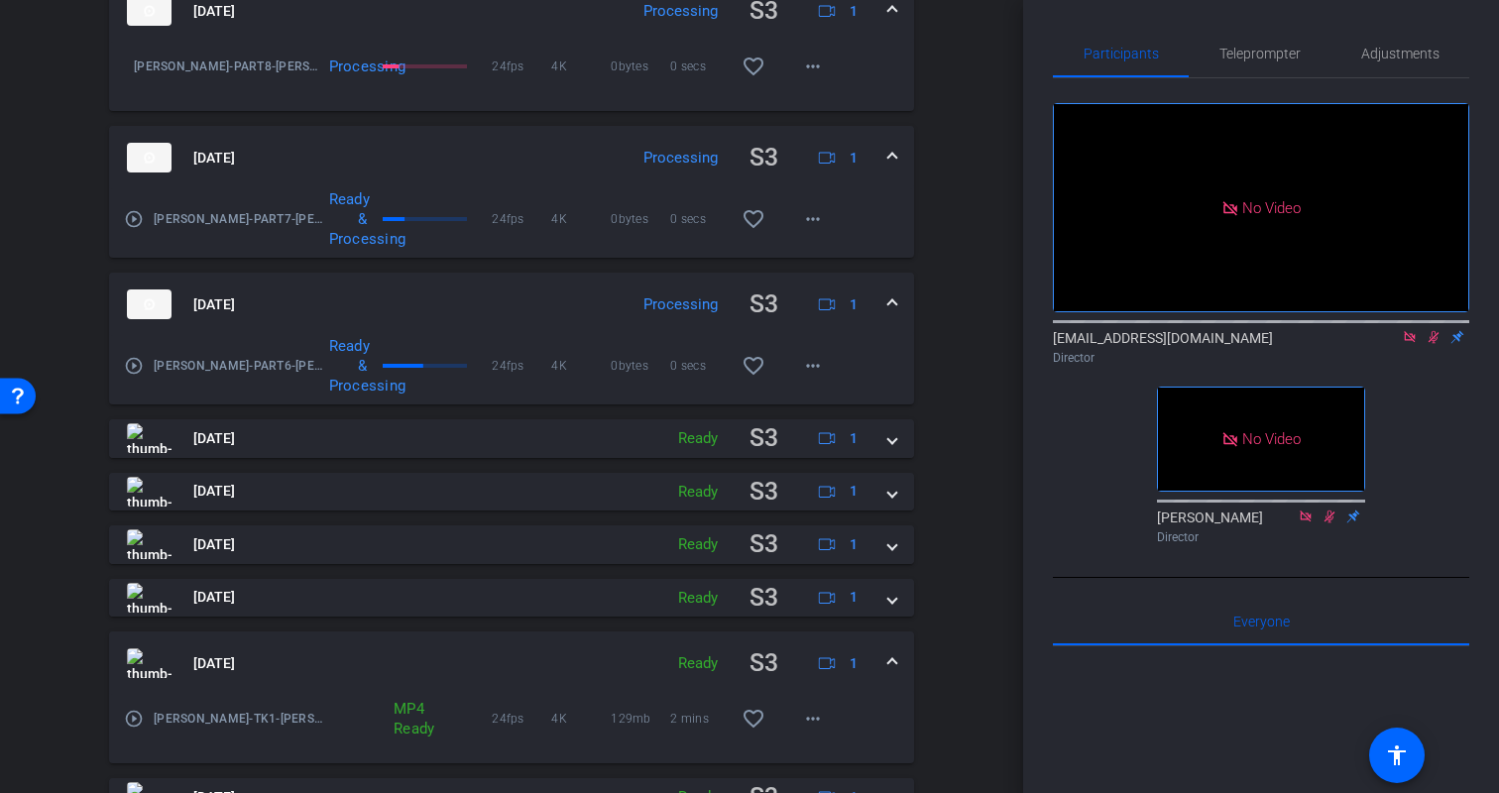
click at [895, 653] on span at bounding box center [892, 663] width 8 height 21
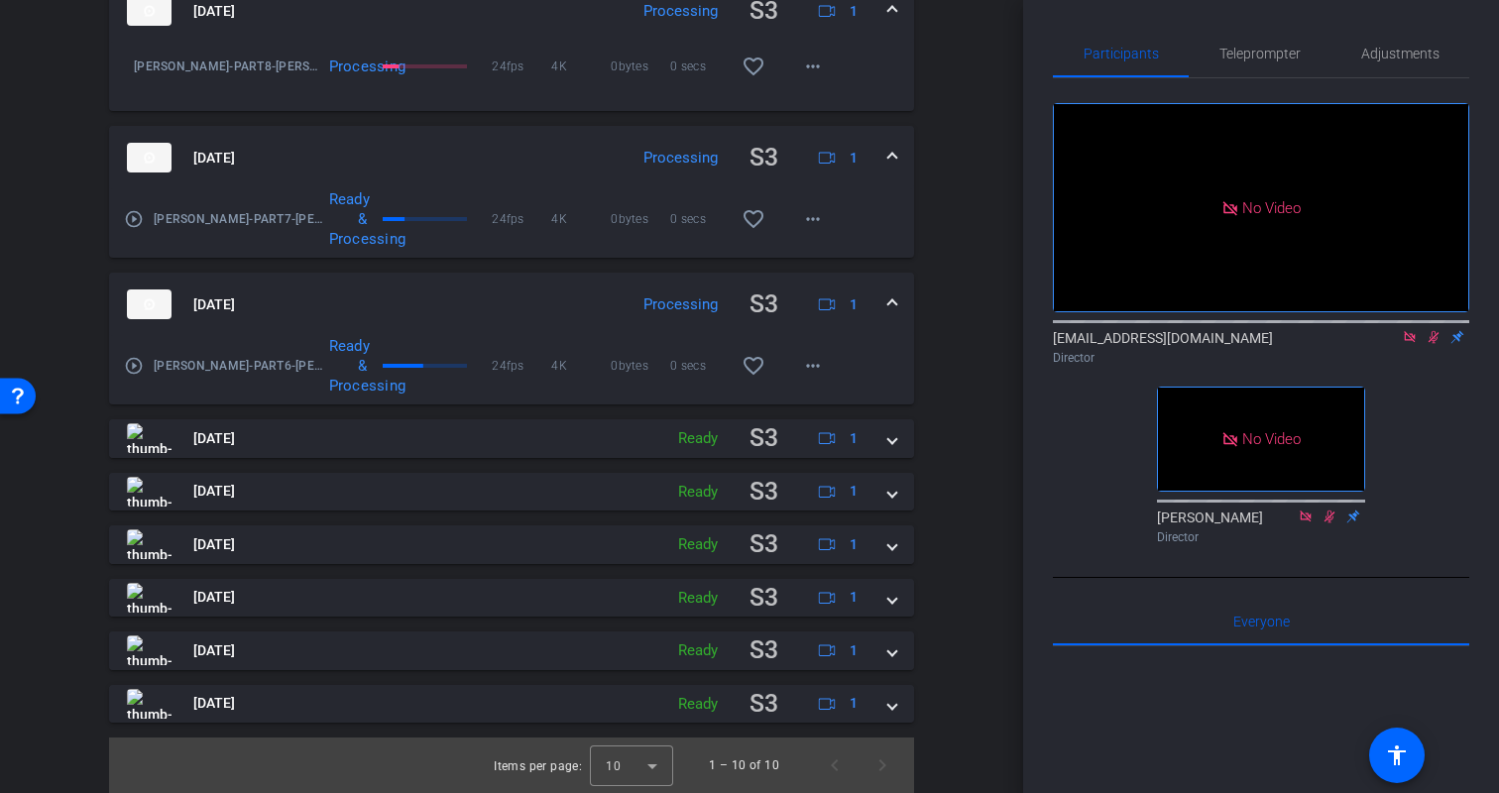
click at [953, 642] on div "Session Clips cloud_upload S3 Aug 18, 2025 Recording S3 1 Kristin-Part9-Kristin…" at bounding box center [512, 271] width 924 height 1044
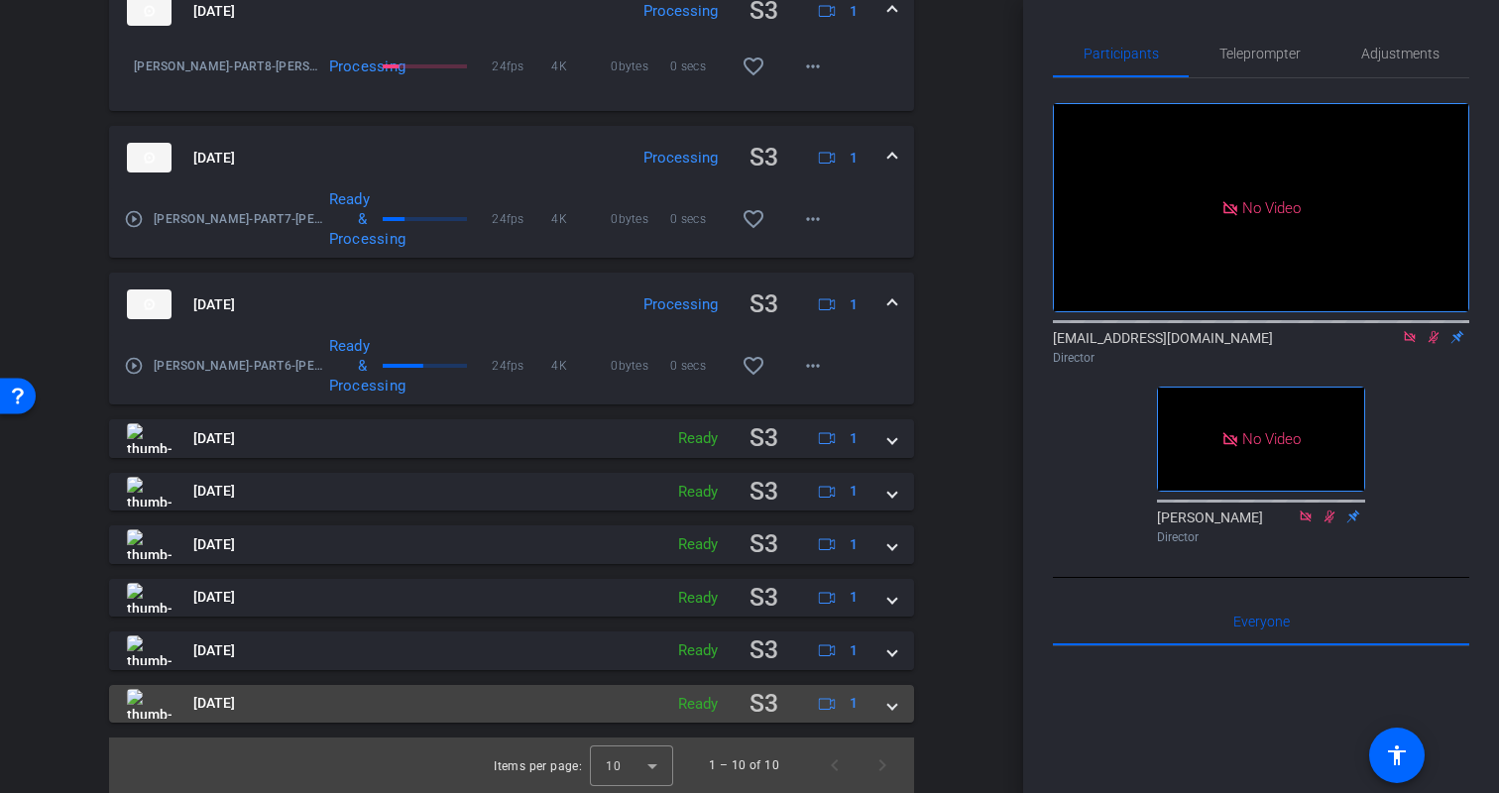
click at [887, 713] on div "Aug 18, 2025 Ready S3 1" at bounding box center [508, 704] width 762 height 39
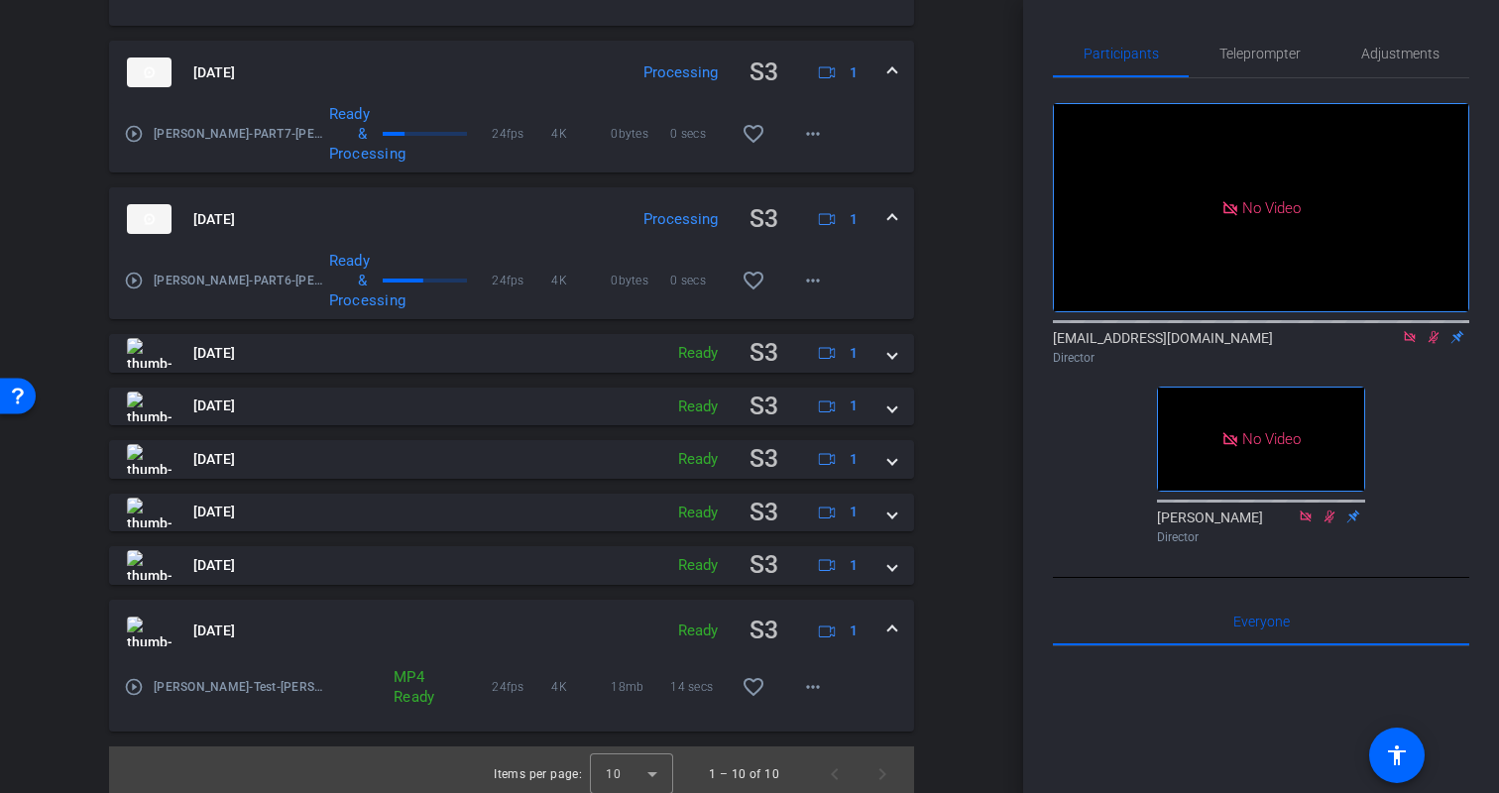
scroll to position [990, 0]
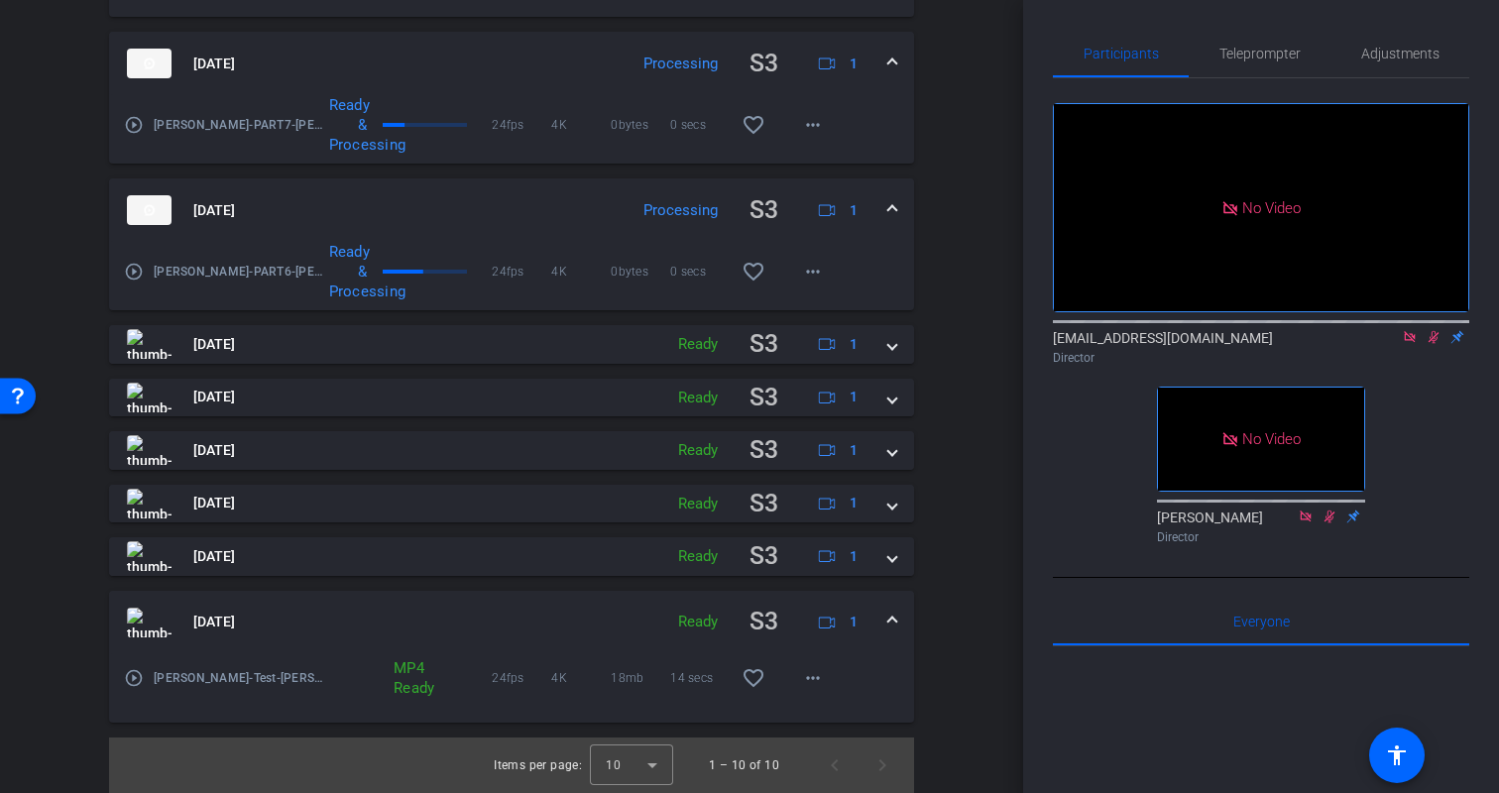
click at [896, 621] on span at bounding box center [892, 622] width 8 height 21
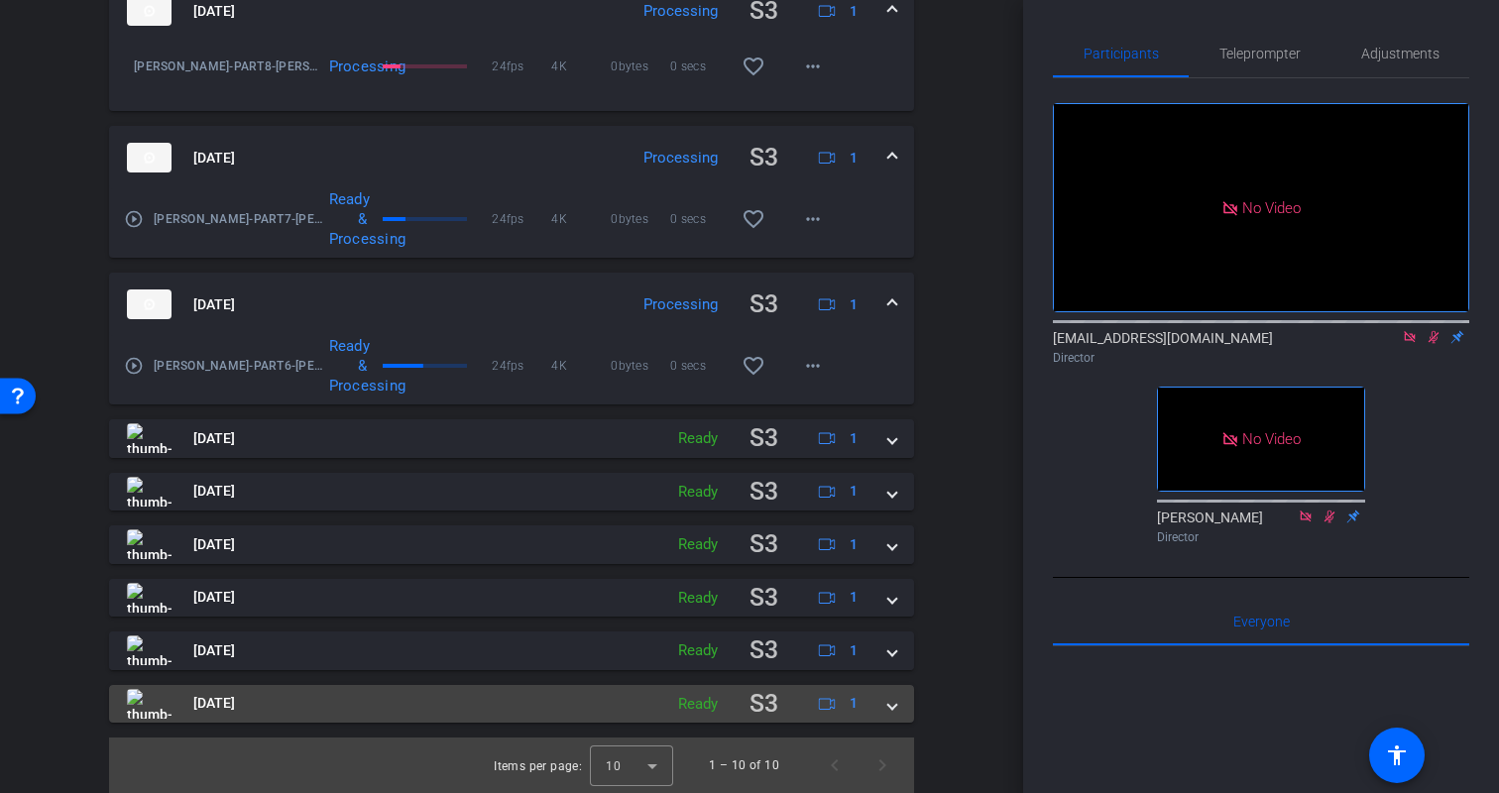
scroll to position [895, 0]
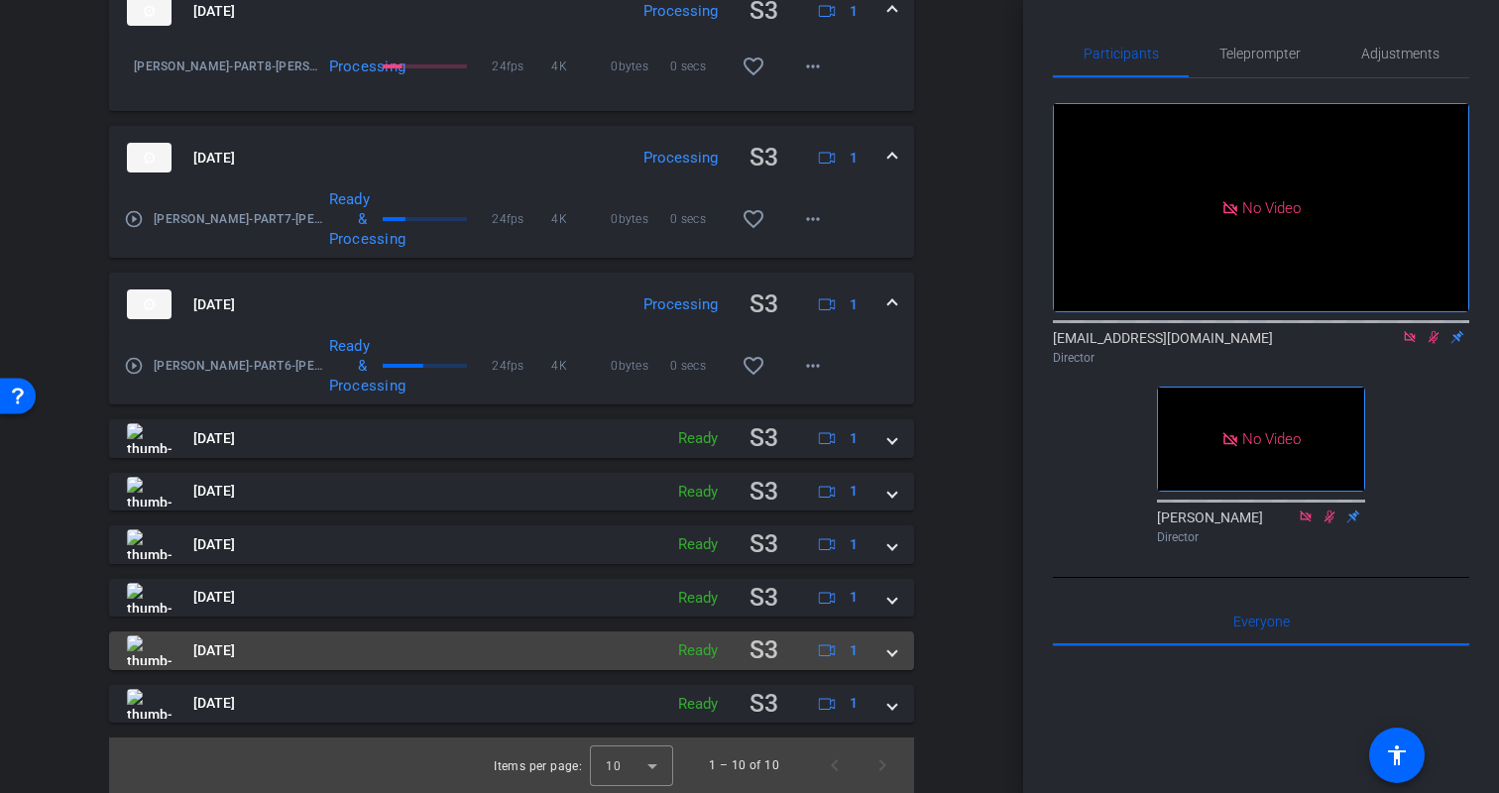
click at [888, 657] on span at bounding box center [892, 651] width 8 height 21
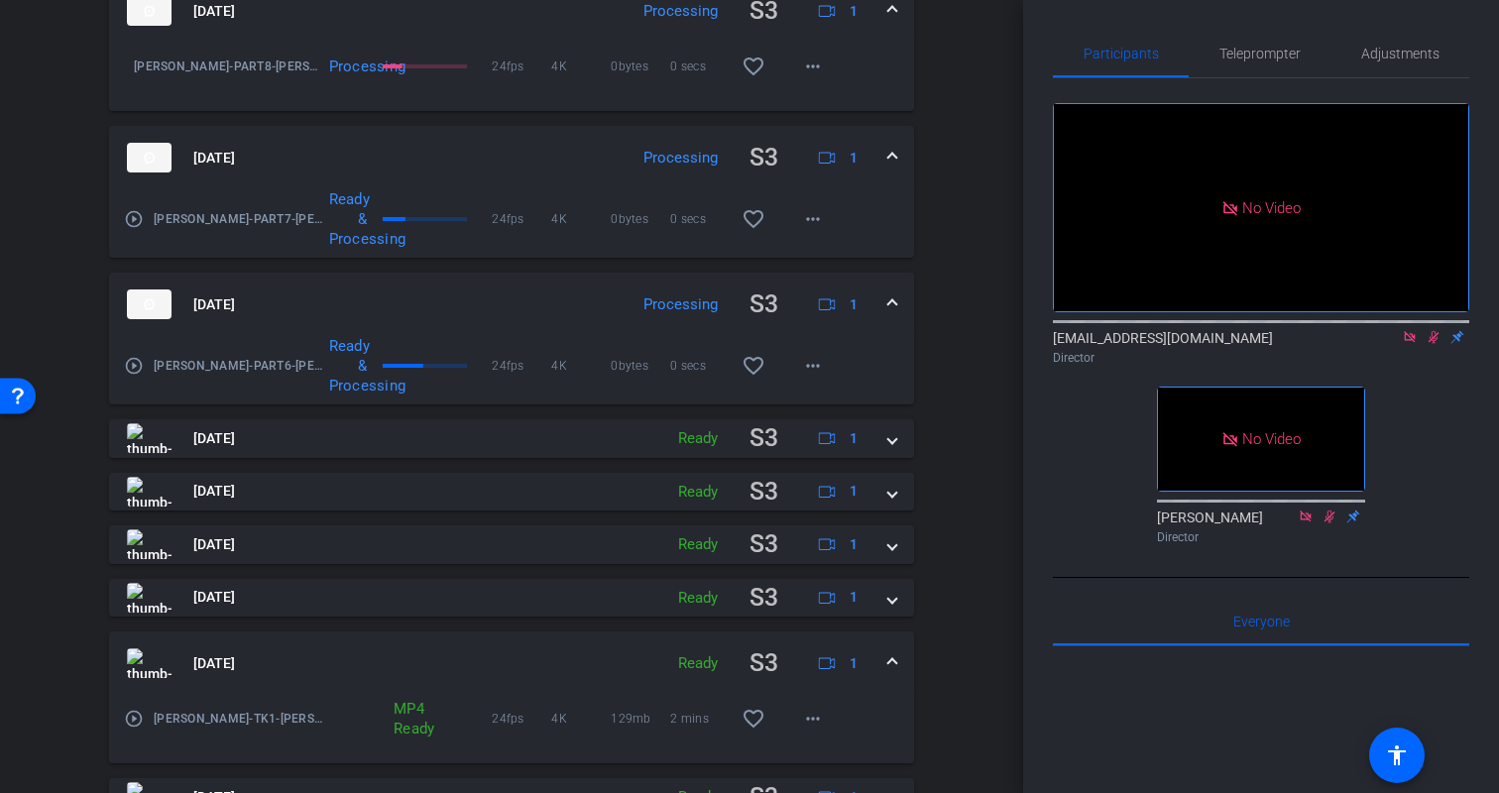
scroll to position [972, 0]
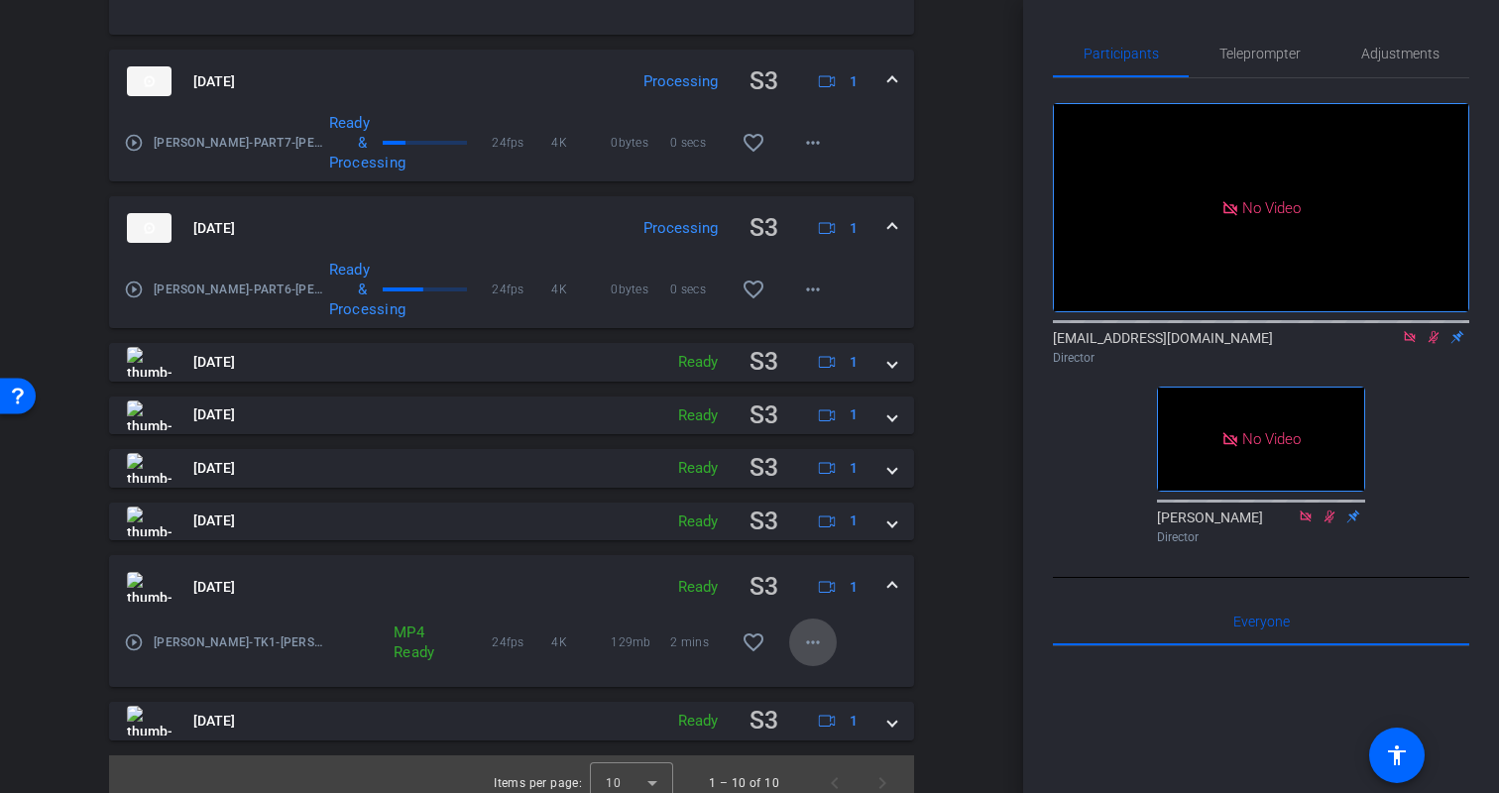
click at [820, 643] on mat-icon "more_horiz" at bounding box center [813, 643] width 24 height 24
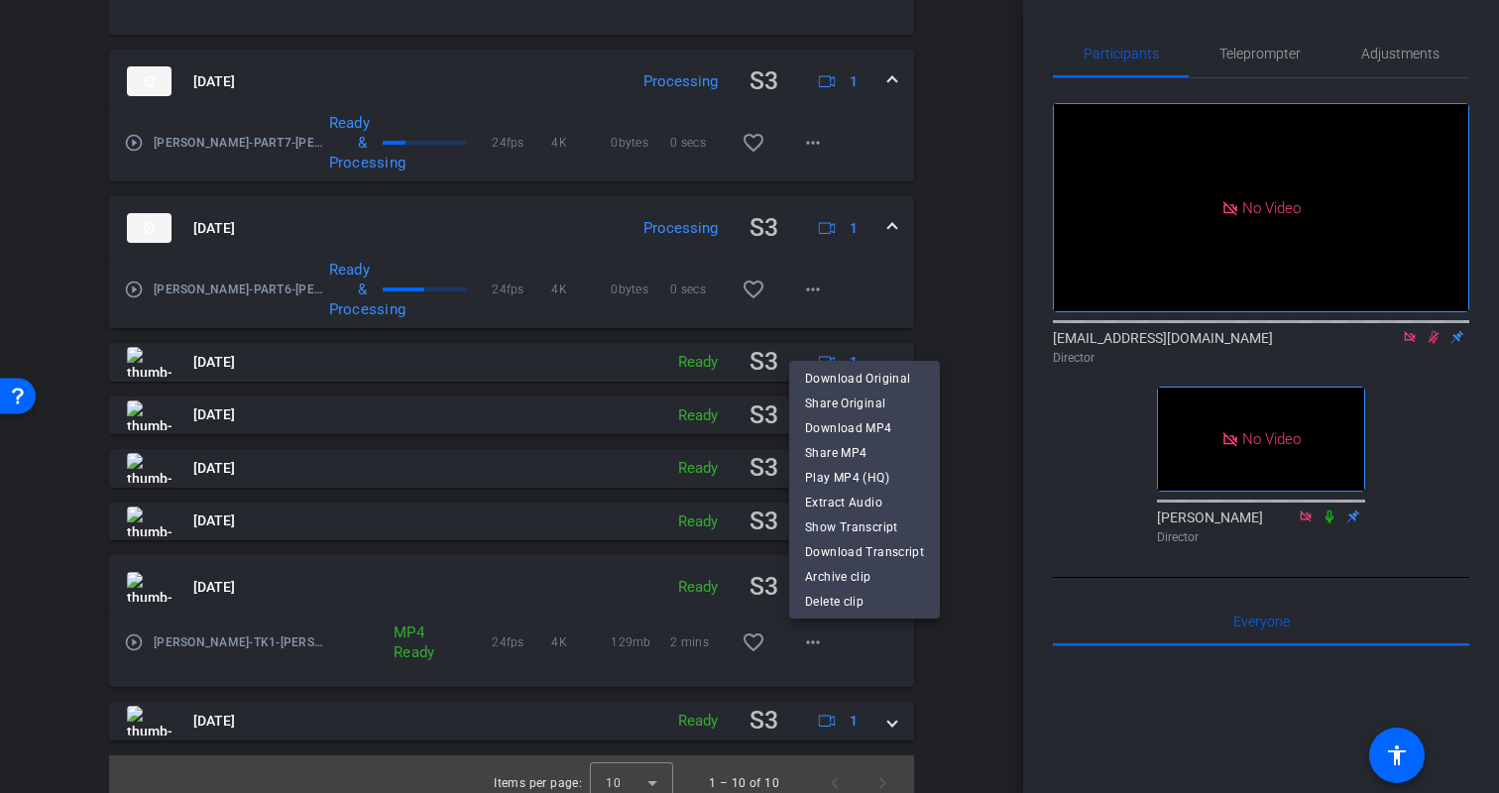
click at [930, 655] on div at bounding box center [749, 396] width 1499 height 793
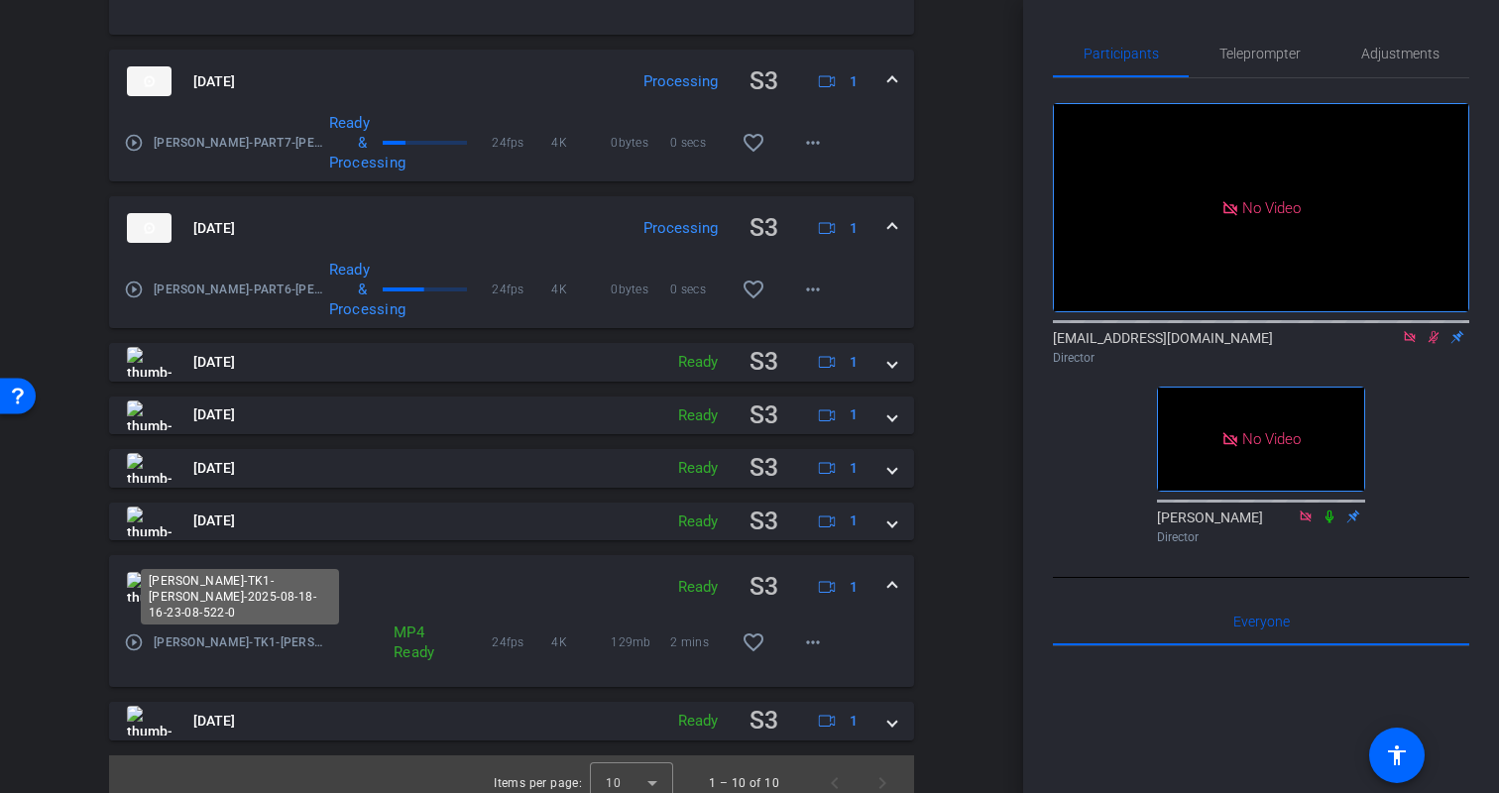
click at [286, 647] on span "Kritin-TK1-Kristin-2025-08-18-16-23-08-522-0" at bounding box center [240, 643] width 172 height 20
click at [257, 641] on span "Kritin-TK1-Kristin-2025-08-18-16-23-08-522-0" at bounding box center [240, 643] width 172 height 20
click at [277, 641] on span "Kritin-TK1-Kristin-2025-08-18-16-23-08-522-0" at bounding box center [240, 643] width 172 height 20
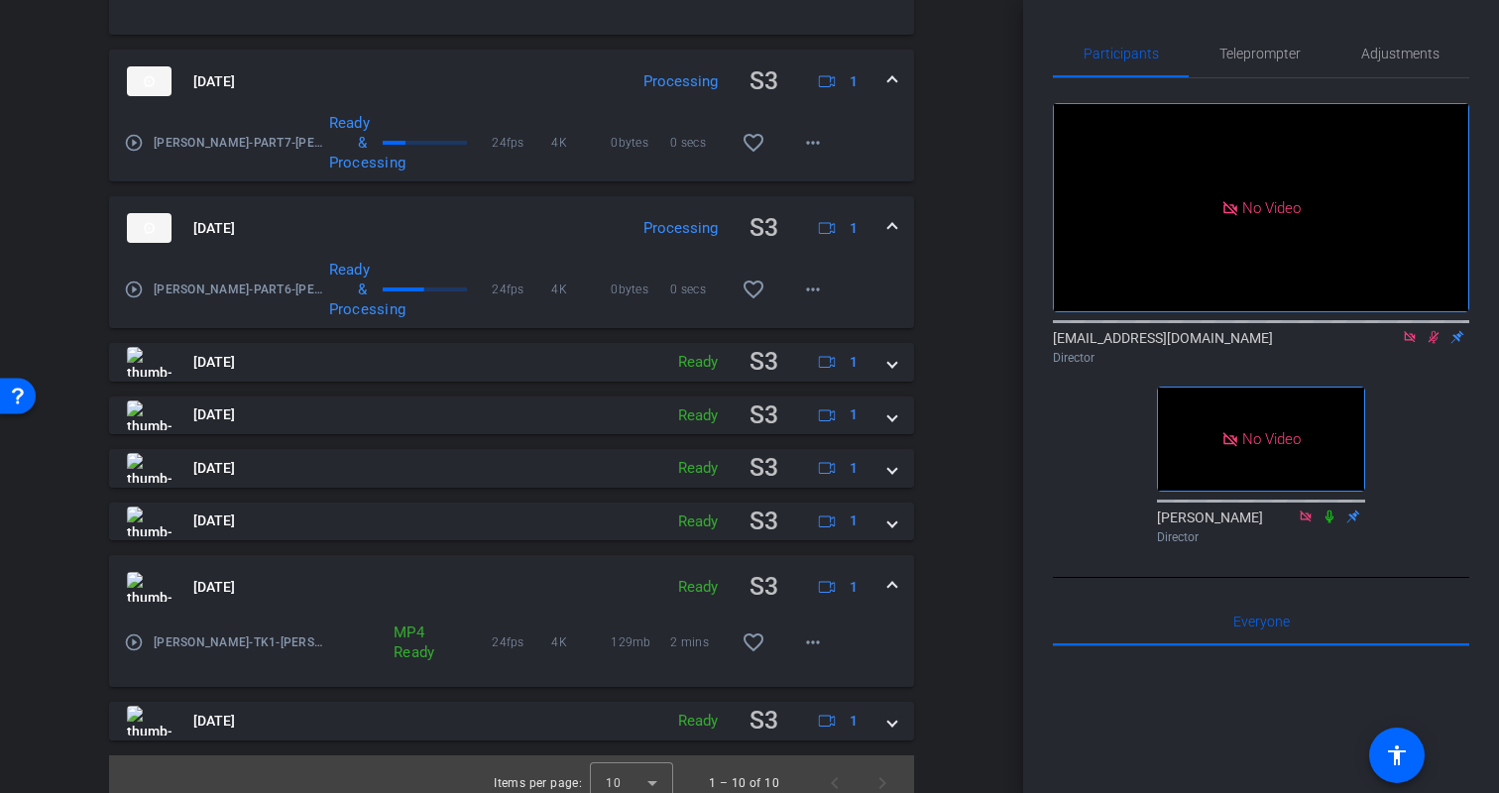
click at [893, 585] on span at bounding box center [892, 587] width 8 height 21
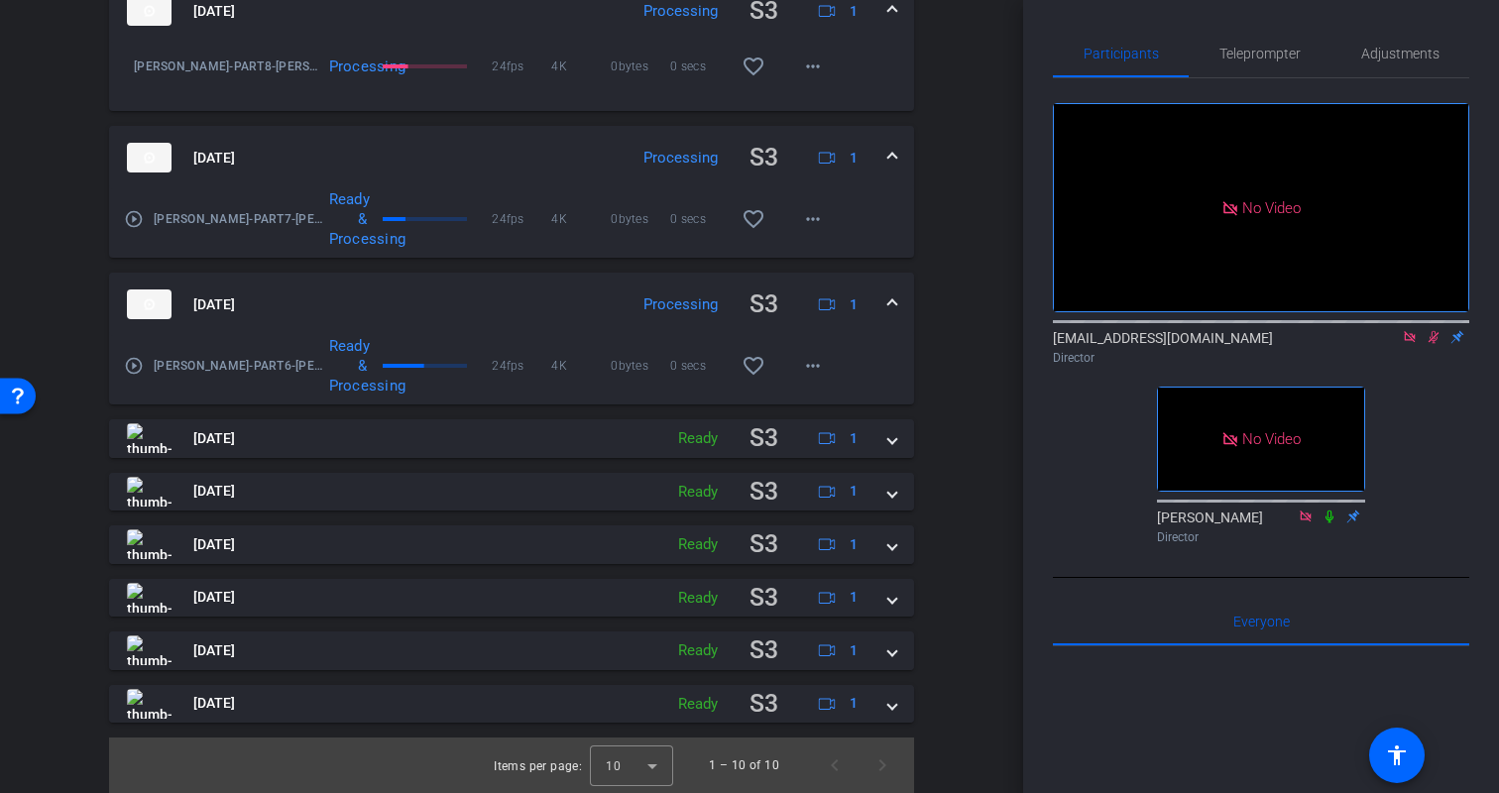
click at [961, 571] on div "Session Clips cloud_upload S3 Aug 18, 2025 Recording S3 1 Kristin-Part9-Kristin…" at bounding box center [512, 271] width 924 height 1044
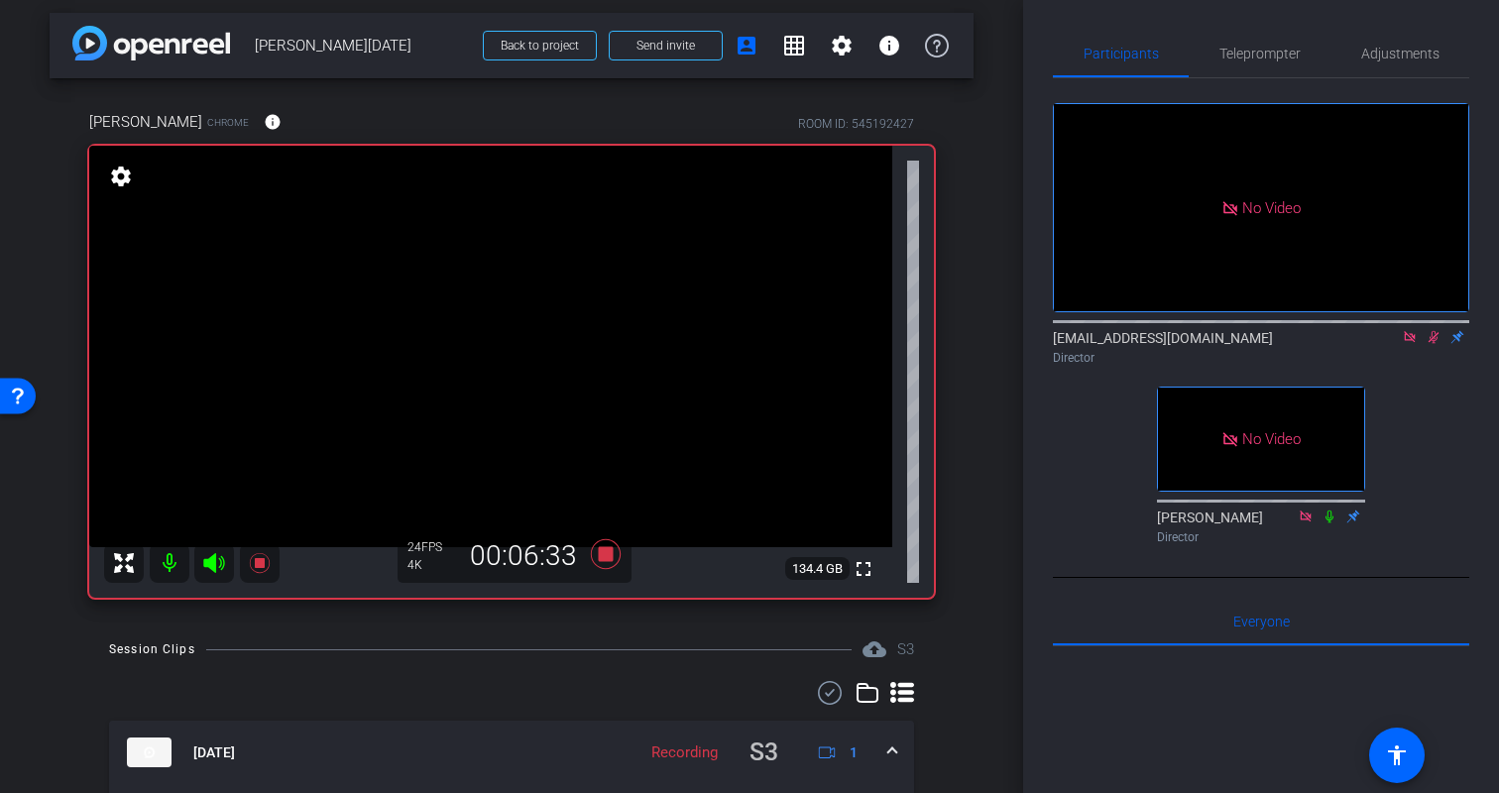
scroll to position [0, 0]
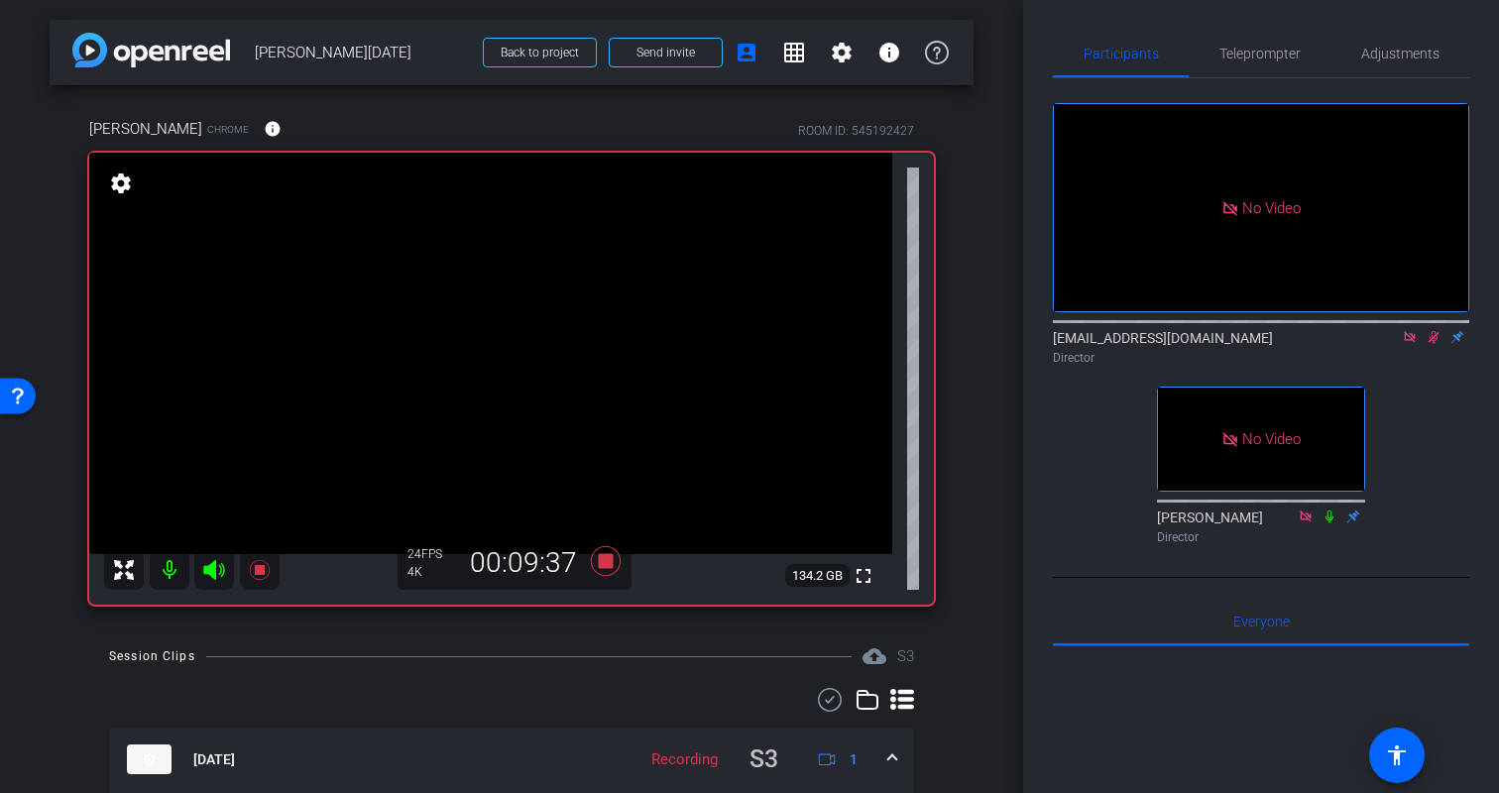
click at [1435, 339] on icon at bounding box center [1434, 337] width 16 height 14
click at [978, 359] on div "arrow_back Kristin Monday Back to project Send invite account_box grid_on setti…" at bounding box center [511, 396] width 1023 height 793
click at [1430, 337] on icon at bounding box center [1434, 337] width 11 height 13
click at [1429, 400] on div "No Video biso@amazon.com Director No Video Erica Bethel Director" at bounding box center [1261, 315] width 416 height 474
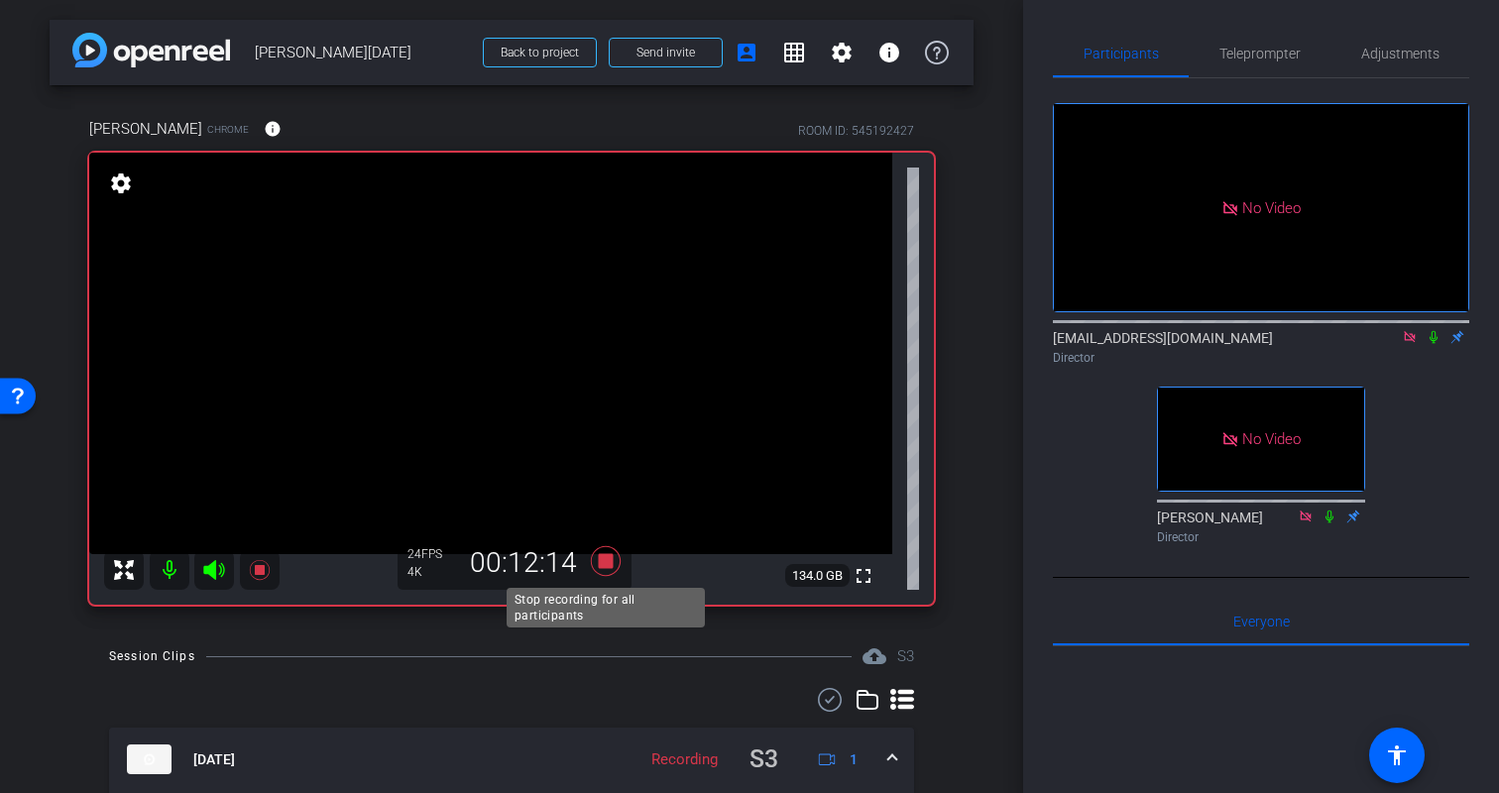
click at [611, 567] on icon at bounding box center [606, 561] width 30 height 30
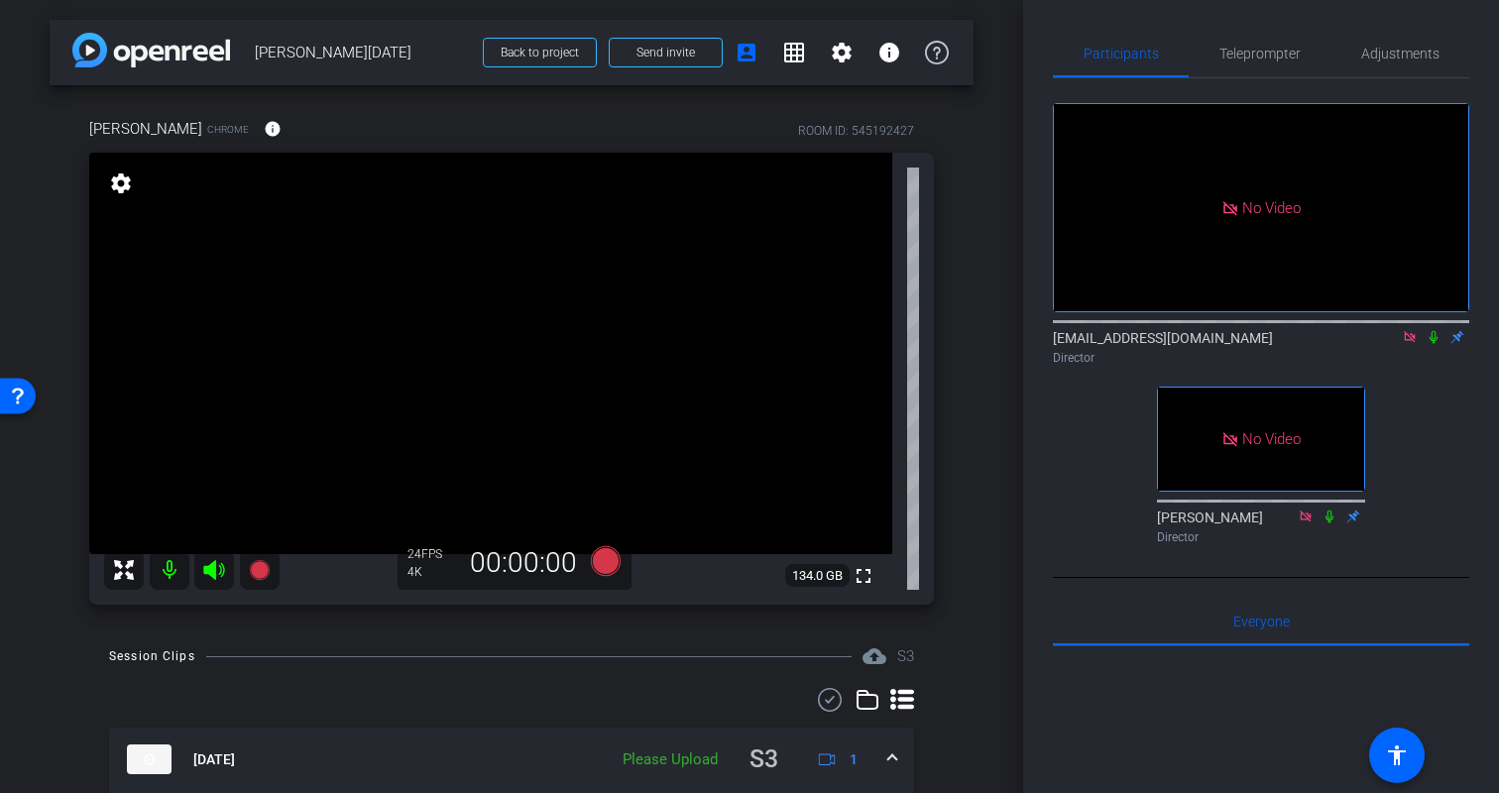
click at [952, 518] on div "Kristin Chrome info ROOM ID: 545192427 fullscreen settings 134.0 GB 24 FPS 4K 0…" at bounding box center [512, 354] width 924 height 539
click at [996, 530] on div "arrow_back Kristin Monday Back to project Send invite account_box grid_on setti…" at bounding box center [511, 396] width 1023 height 793
click at [981, 689] on div "arrow_back Kristin Monday Back to project Send invite account_box grid_on setti…" at bounding box center [511, 396] width 1023 height 793
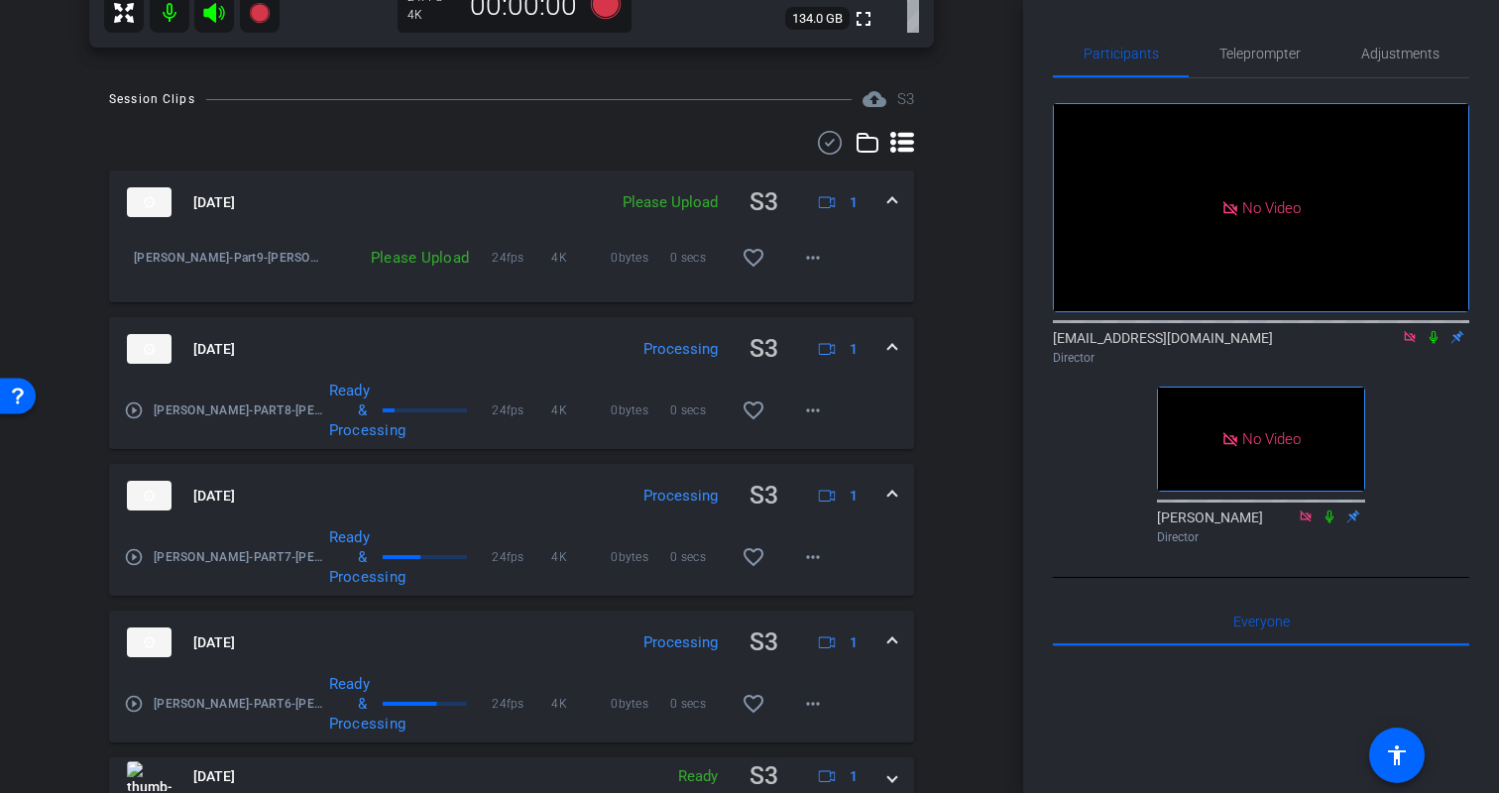
scroll to position [547, 0]
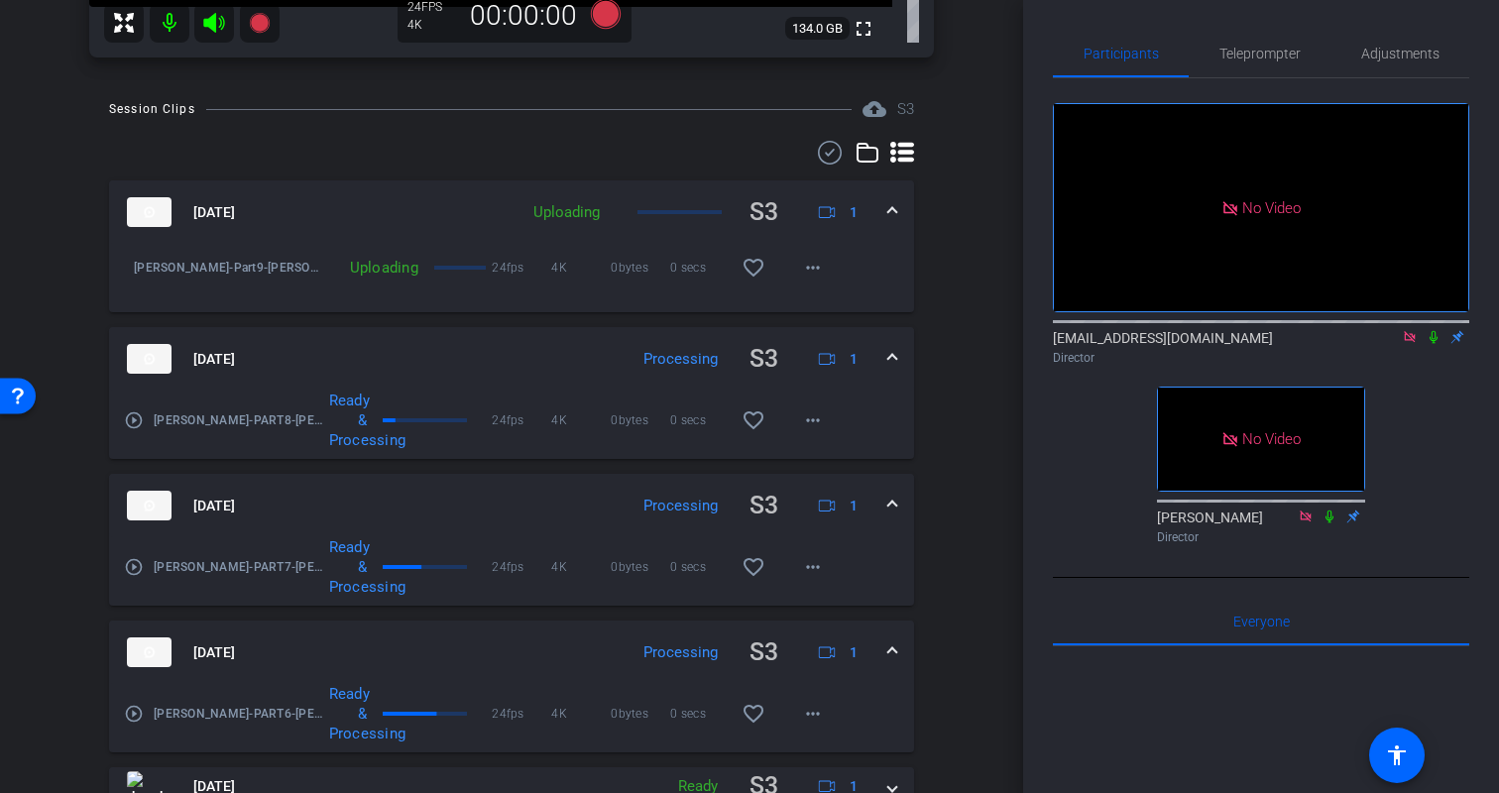
click at [944, 548] on div "Session Clips cloud_upload S3 Aug 18, 2025 Uploading S3 1 Kristin-Part9-Kristin…" at bounding box center [512, 619] width 924 height 1044
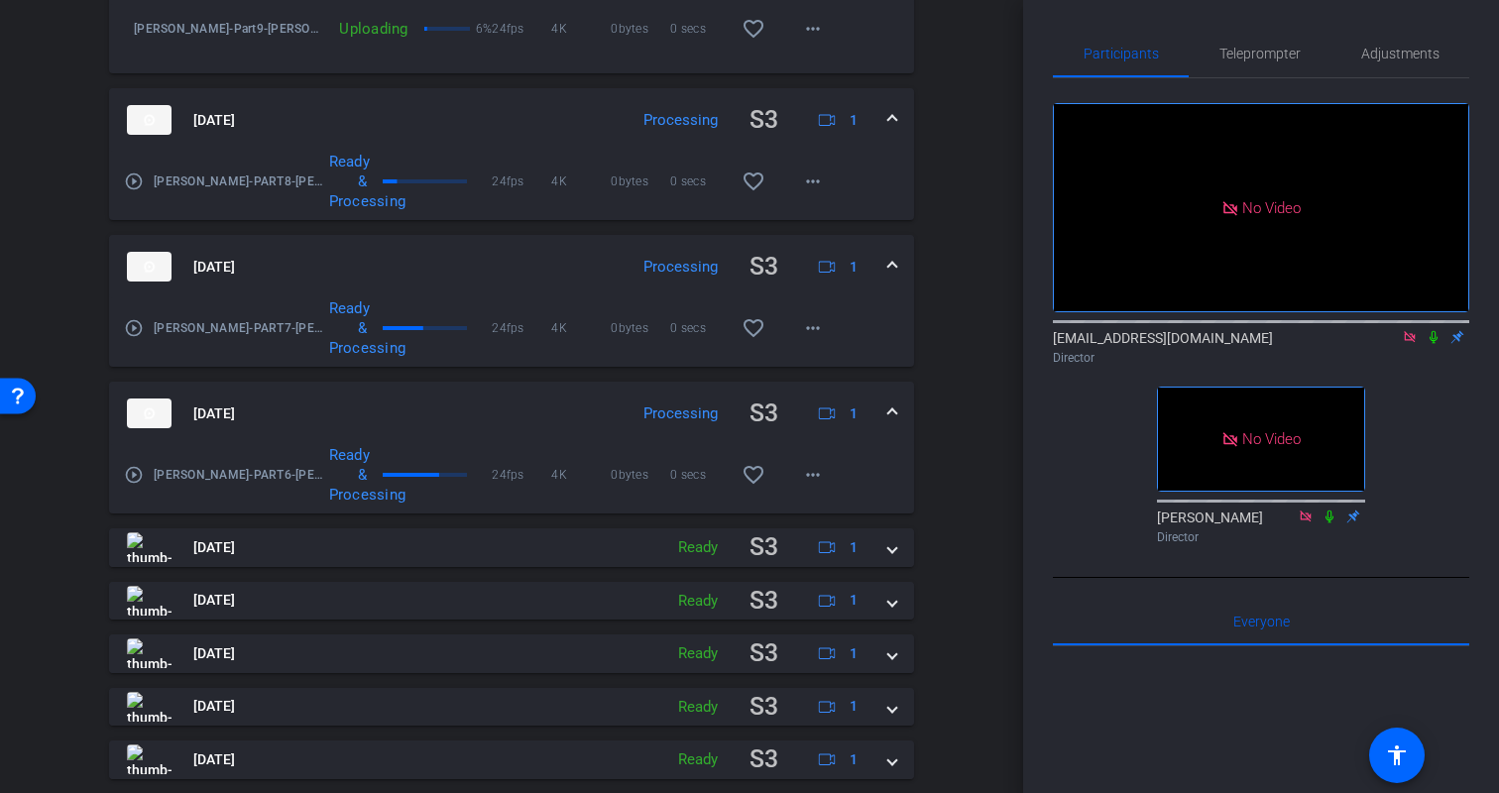
scroll to position [787, 0]
click at [899, 413] on mat-expansion-panel-header "Aug 18, 2025 Processing S3 1" at bounding box center [511, 412] width 805 height 63
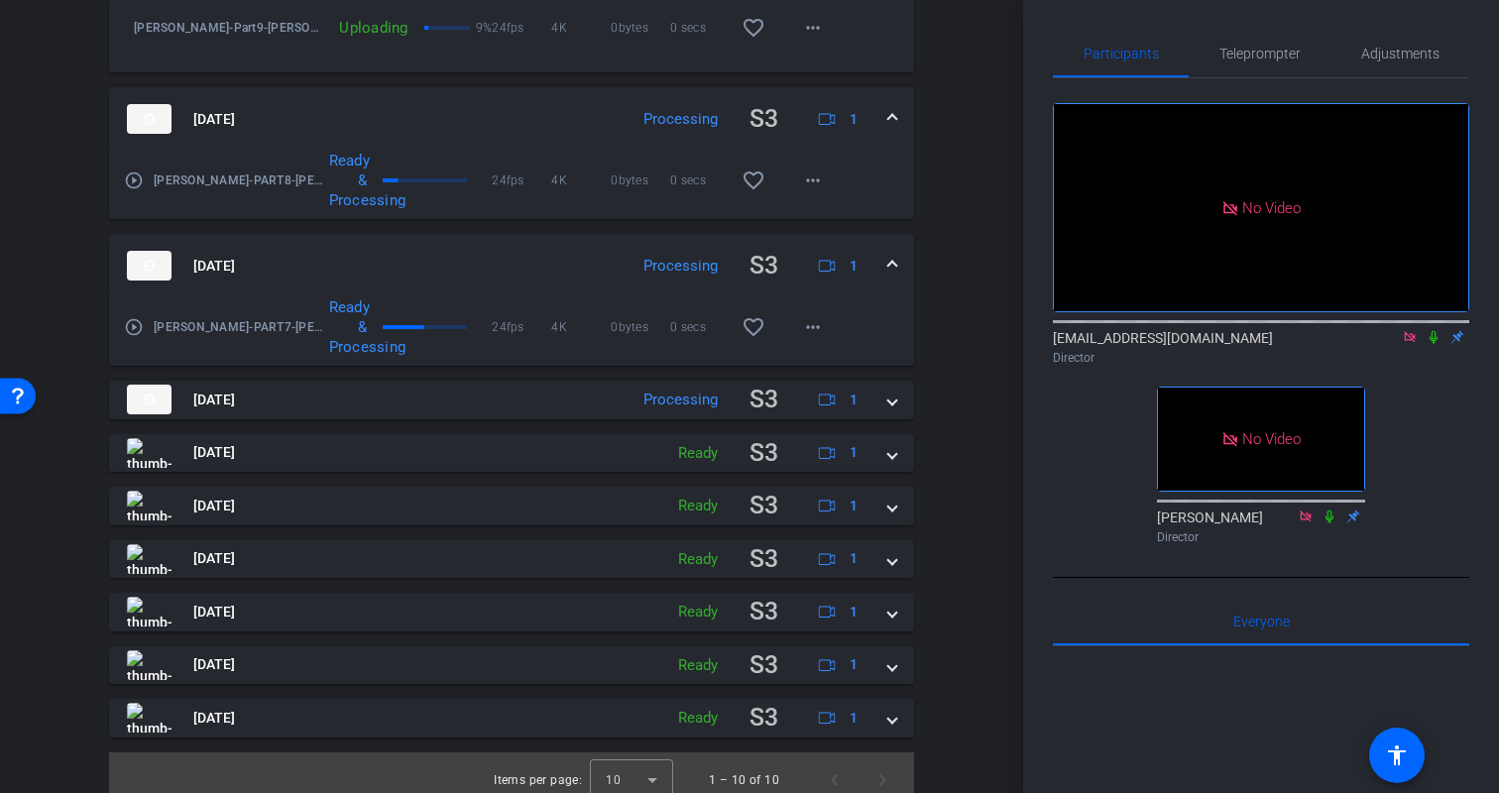
click at [946, 423] on div "Session Clips cloud_upload S3 Aug 18, 2025 Uploading 9% S3 1 Kristin-Part9-Kris…" at bounding box center [512, 332] width 924 height 951
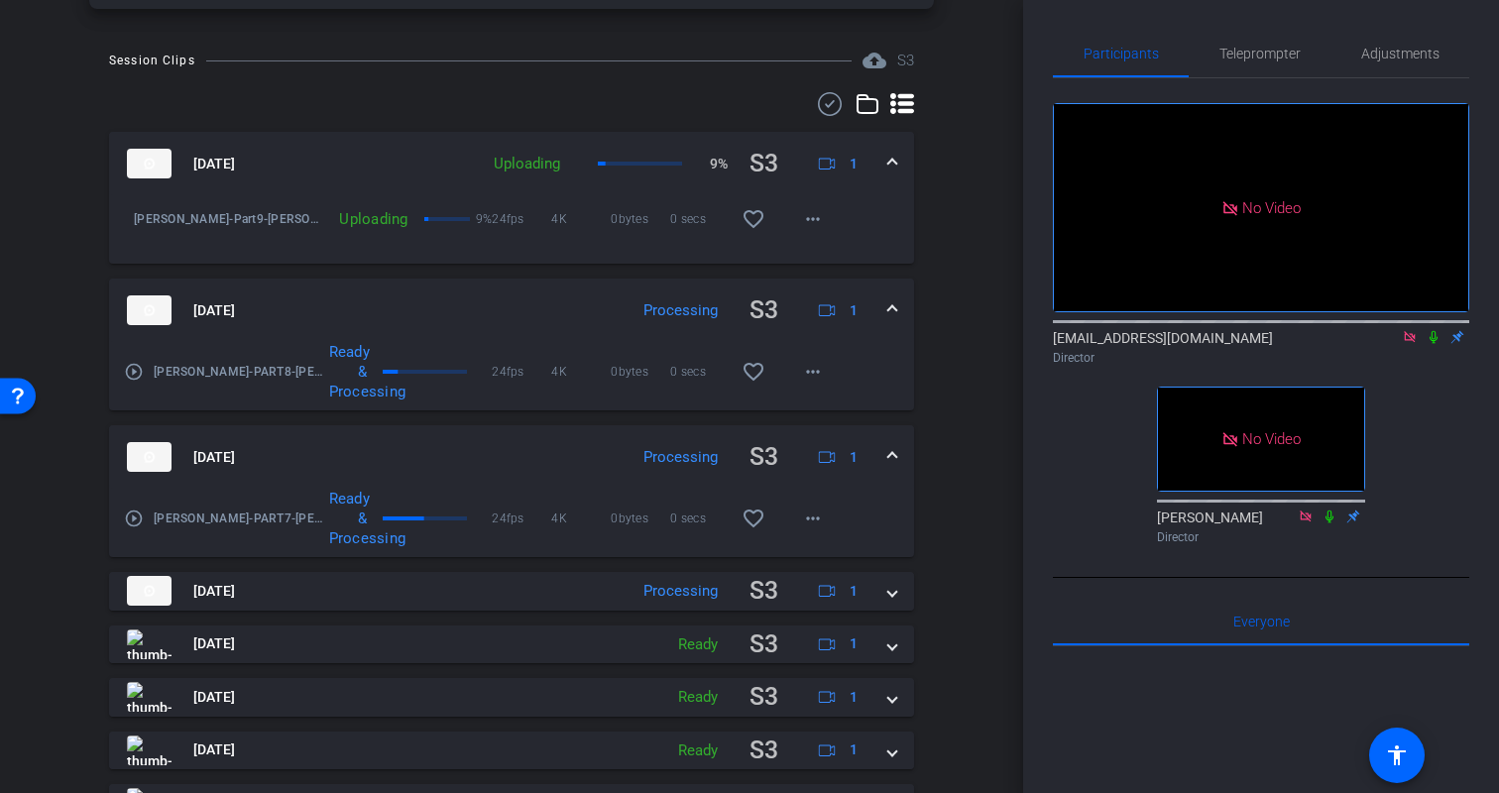
scroll to position [655, 0]
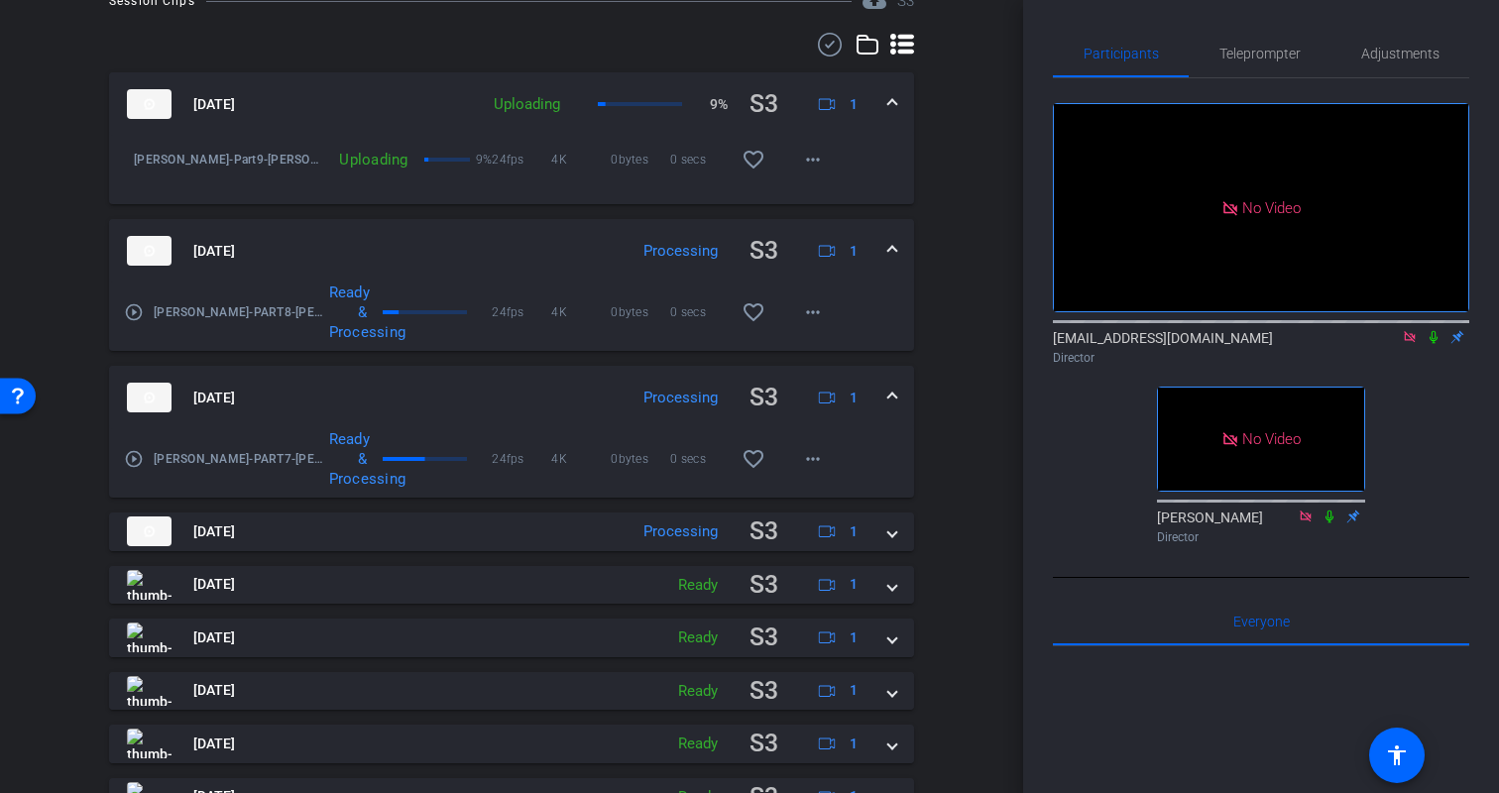
click at [888, 398] on span at bounding box center [892, 398] width 8 height 21
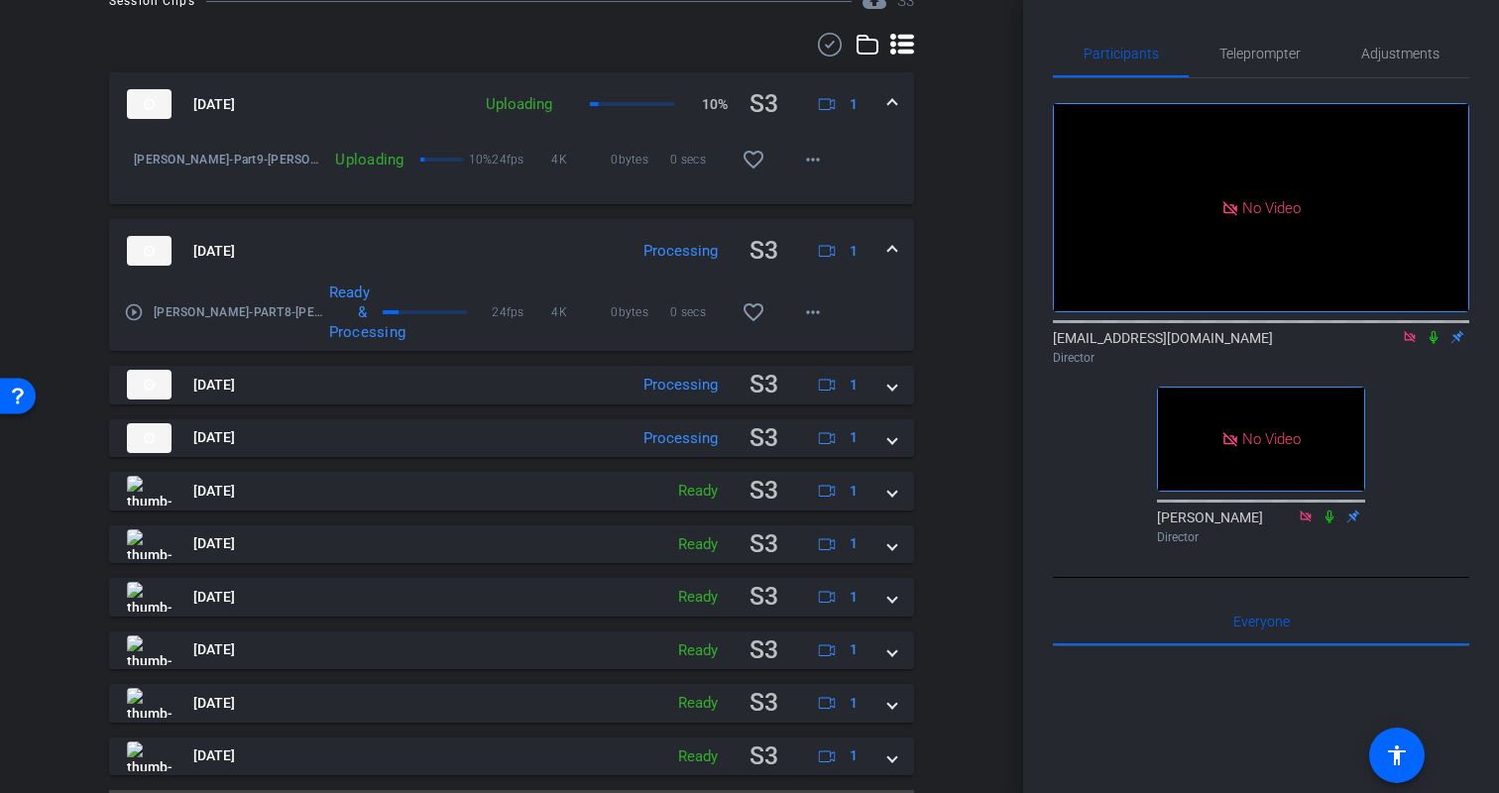
click at [889, 248] on span at bounding box center [892, 251] width 8 height 21
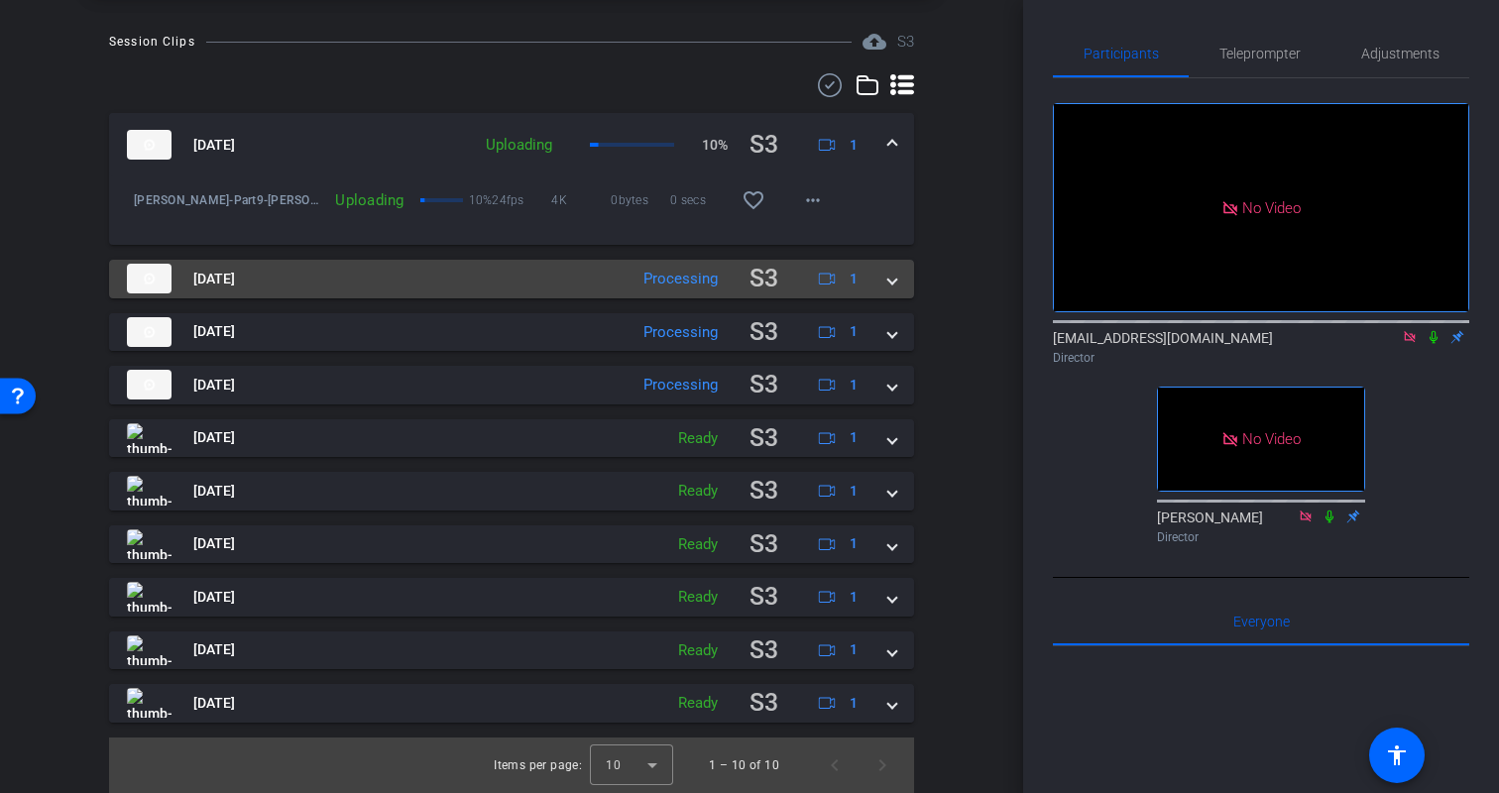
scroll to position [615, 0]
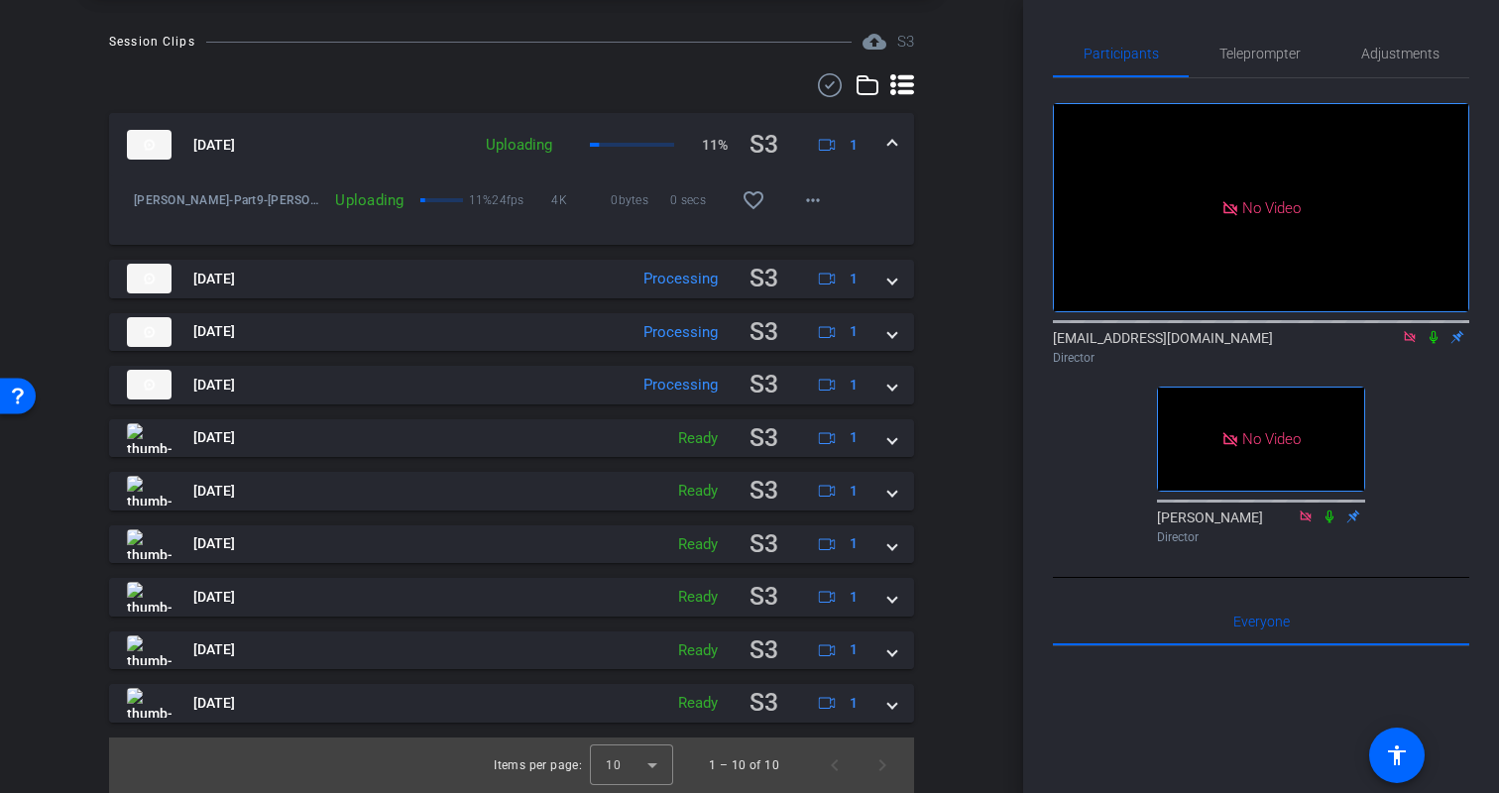
click at [891, 139] on span at bounding box center [892, 145] width 8 height 21
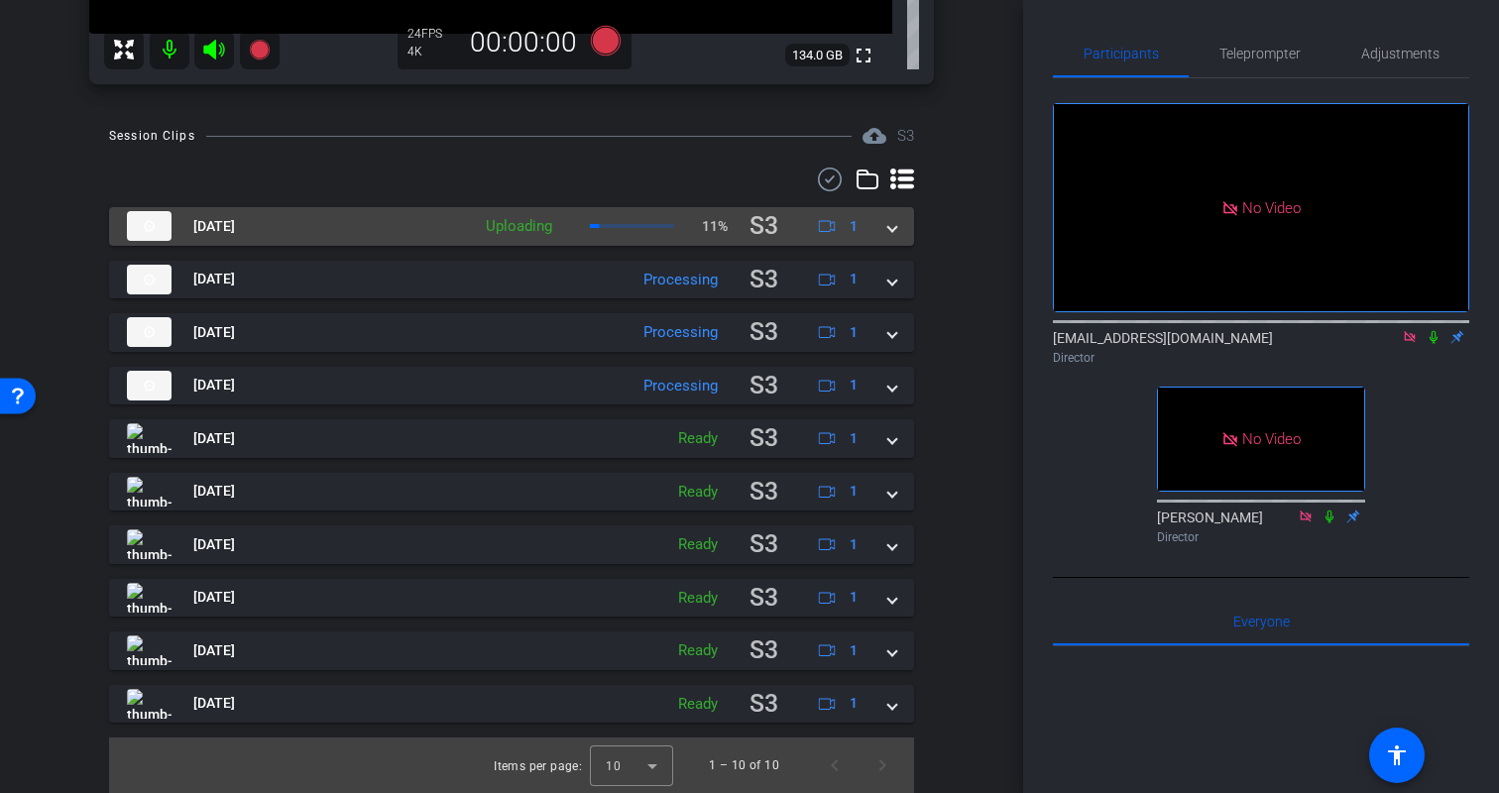
scroll to position [521, 0]
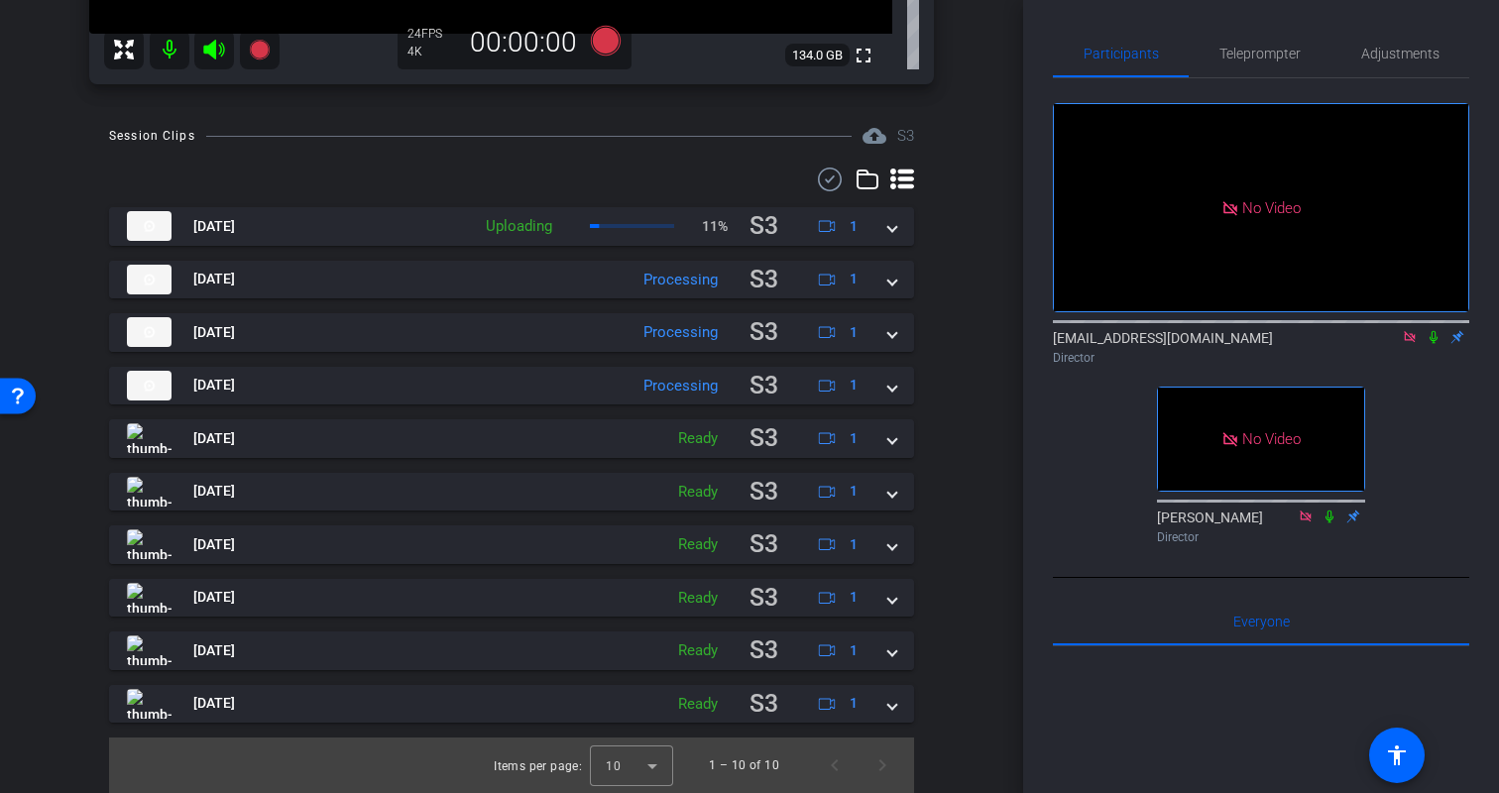
click at [980, 327] on div "arrow_back Kristin Monday Back to project Send invite account_box grid_on setti…" at bounding box center [511, 396] width 1023 height 793
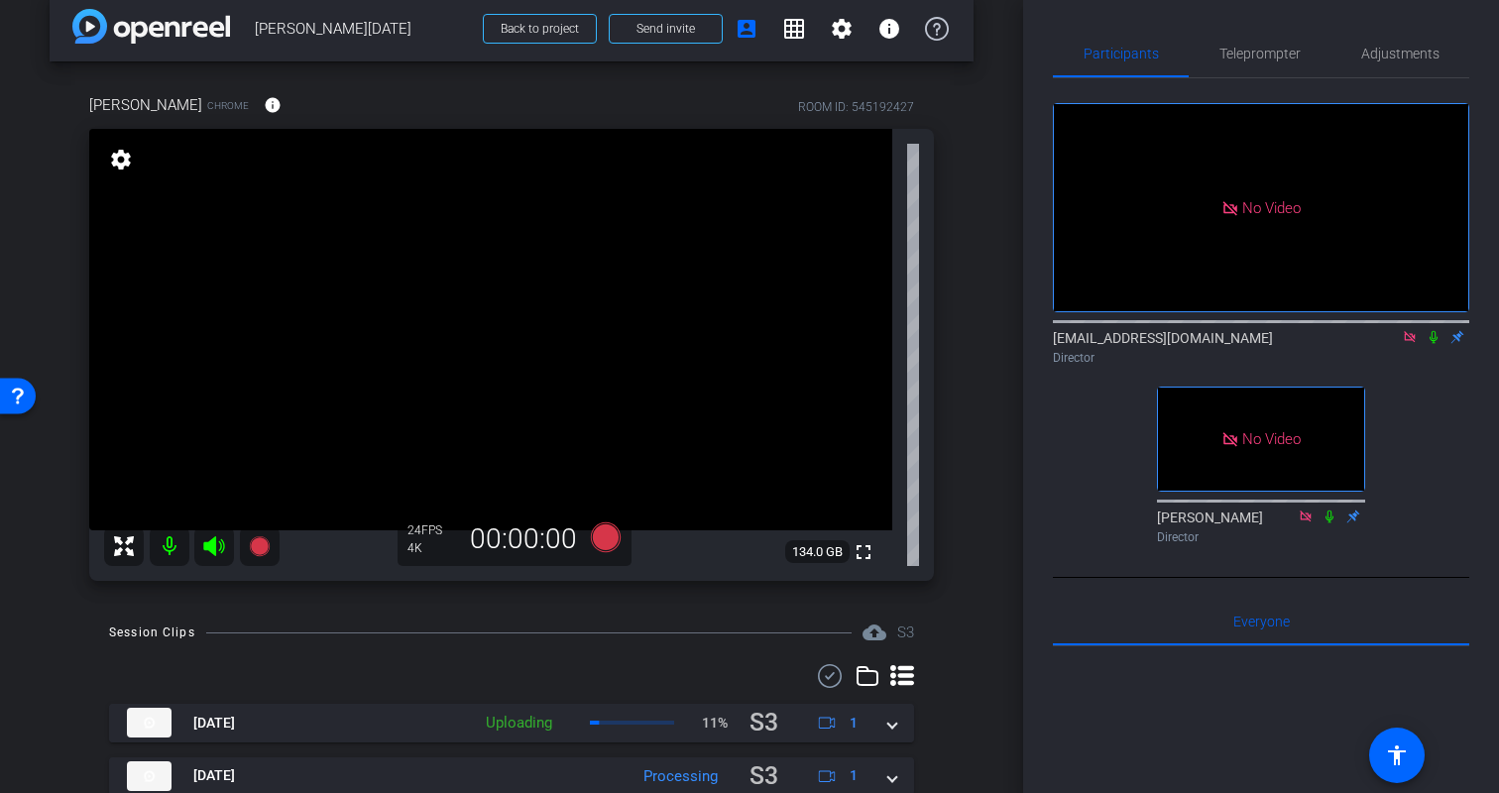
scroll to position [20, 0]
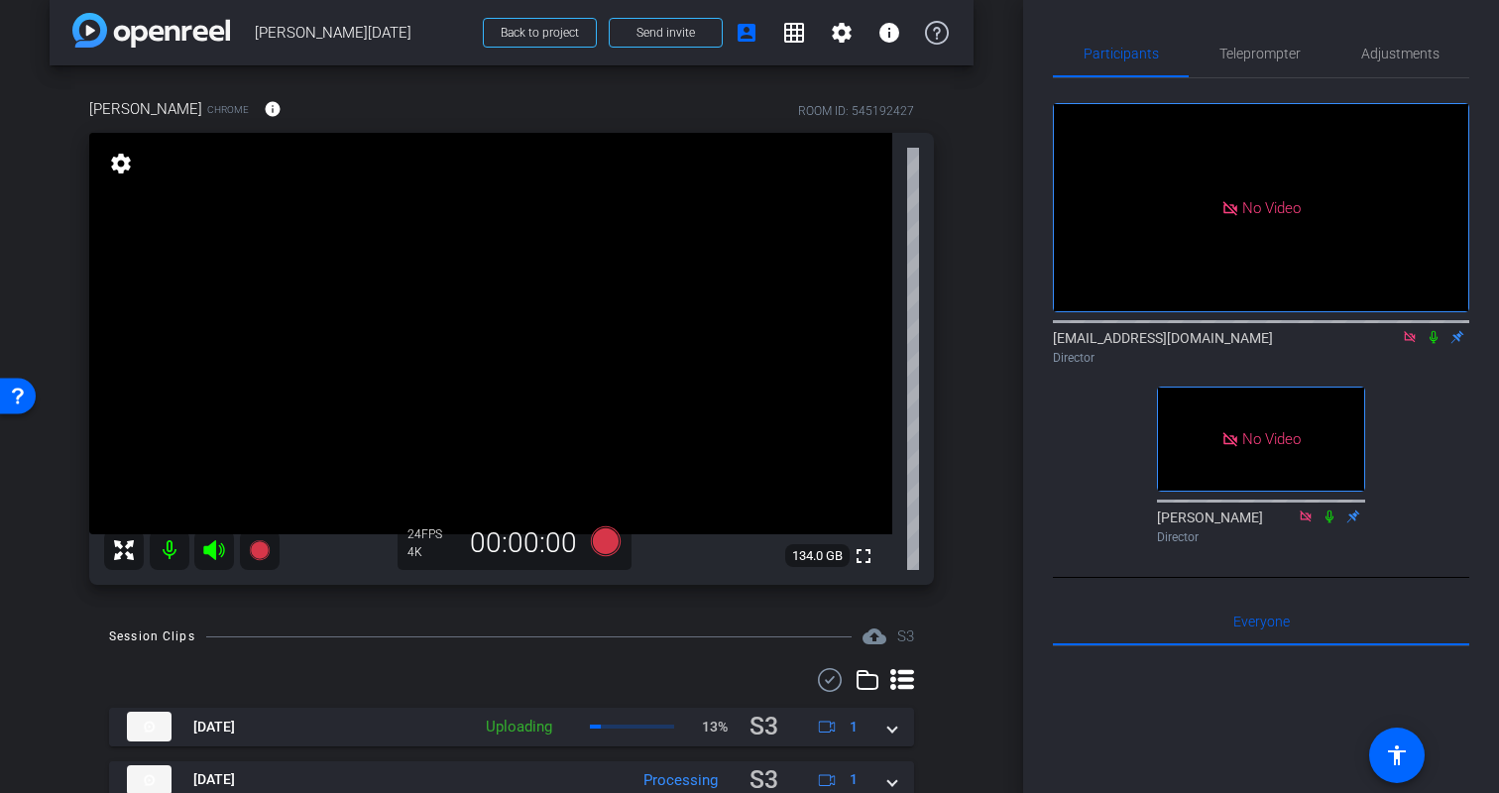
click at [980, 327] on div "arrow_back Kristin Monday Back to project Send invite account_box grid_on setti…" at bounding box center [511, 376] width 1023 height 793
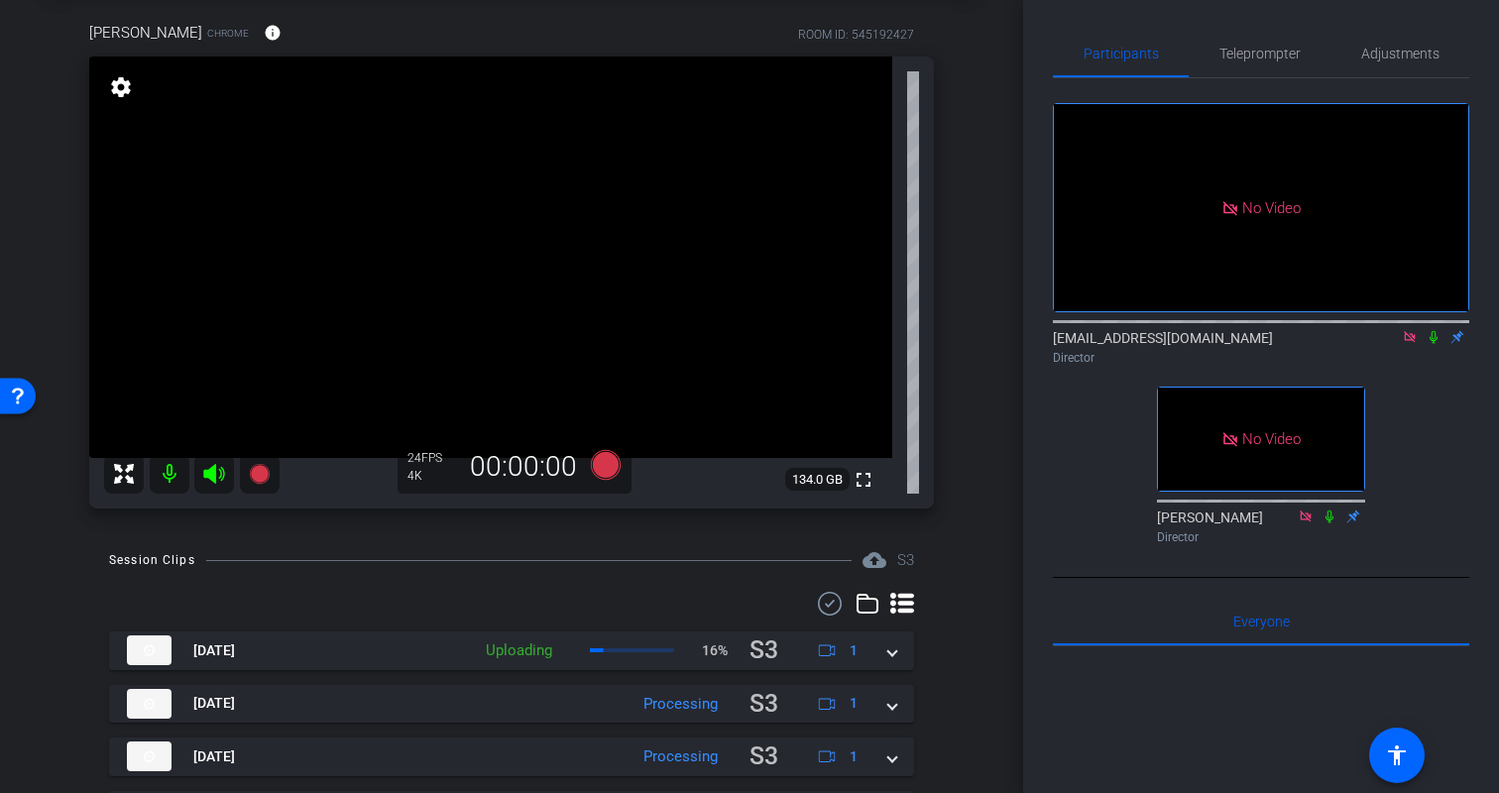
scroll to position [0, 0]
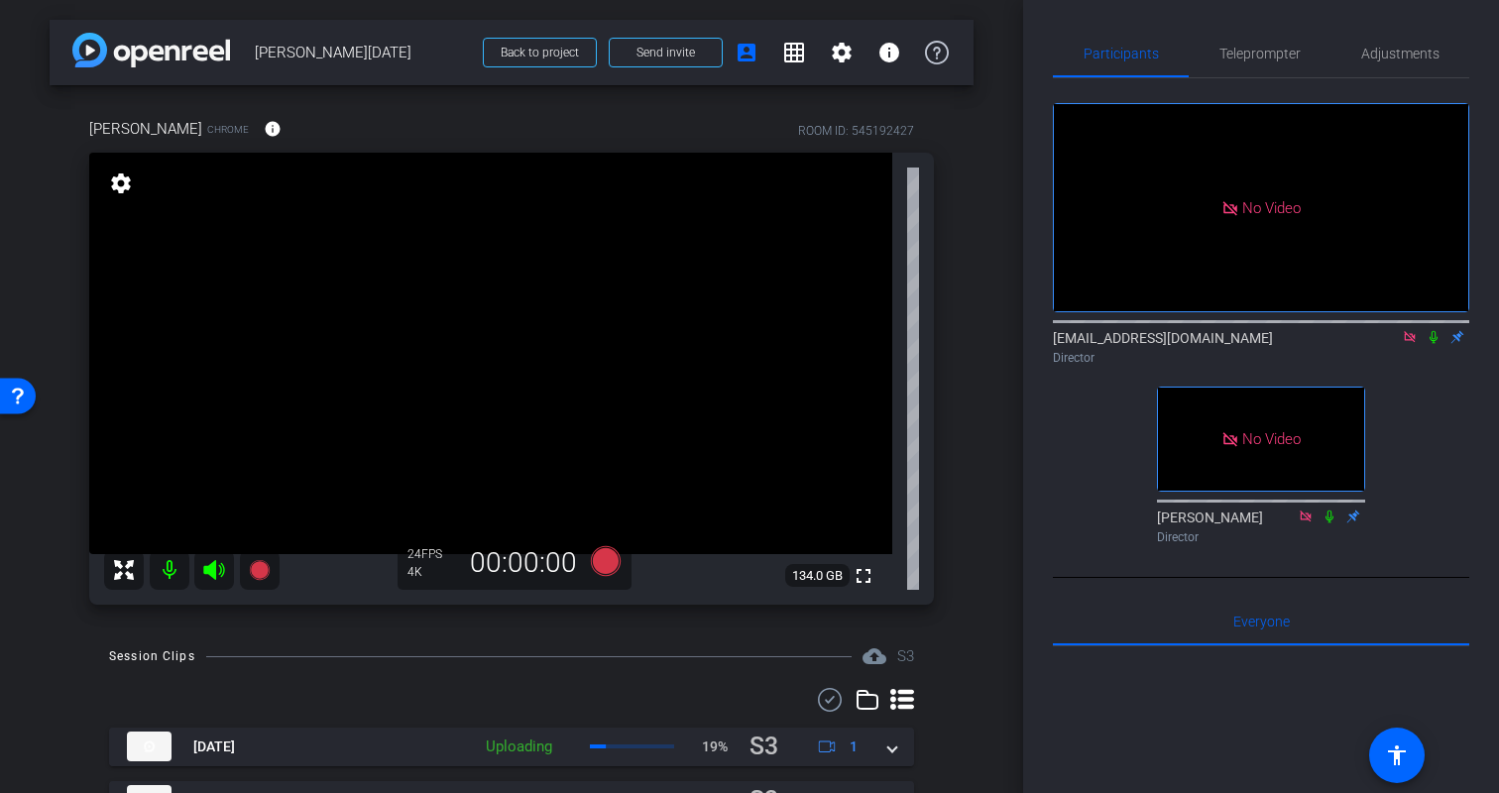
click at [981, 219] on div "arrow_back Kristin Monday Back to project Send invite account_box grid_on setti…" at bounding box center [511, 396] width 1023 height 793
click at [863, 573] on mat-icon "fullscreen" at bounding box center [864, 576] width 24 height 24
click at [998, 541] on div "arrow_back Kristin Monday Back to project Send invite account_box grid_on setti…" at bounding box center [511, 396] width 1023 height 793
click at [987, 506] on div "arrow_back Kristin Monday Back to project Send invite account_box grid_on setti…" at bounding box center [511, 396] width 1023 height 793
click at [1023, 471] on div "Participants Teleprompter Adjustments No Video biso@amazon.com Director No Vide…" at bounding box center [1261, 396] width 476 height 793
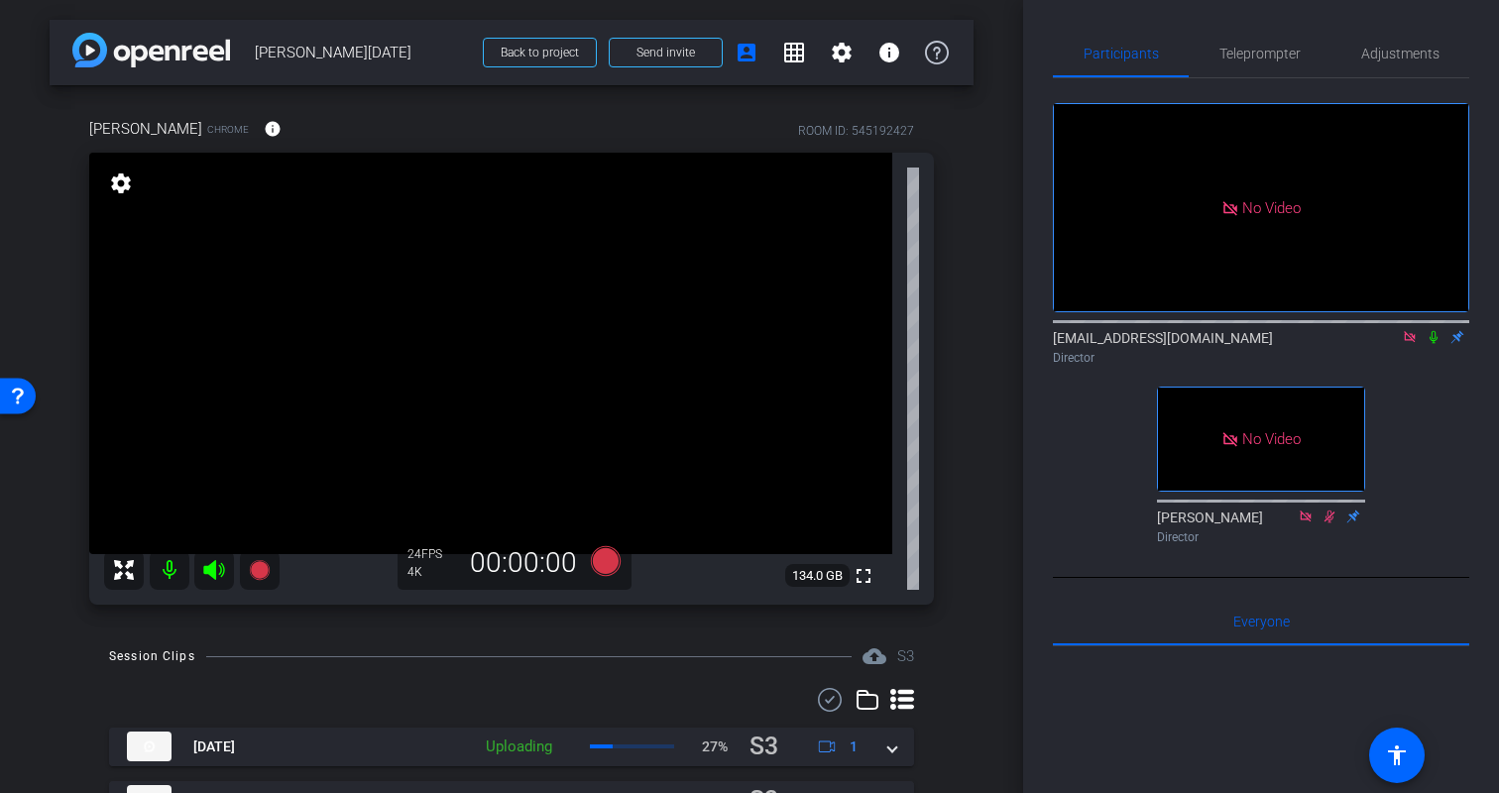
click at [974, 471] on div "arrow_back Kristin Monday Back to project Send invite account_box grid_on setti…" at bounding box center [511, 396] width 1023 height 793
click at [608, 567] on icon at bounding box center [606, 561] width 30 height 30
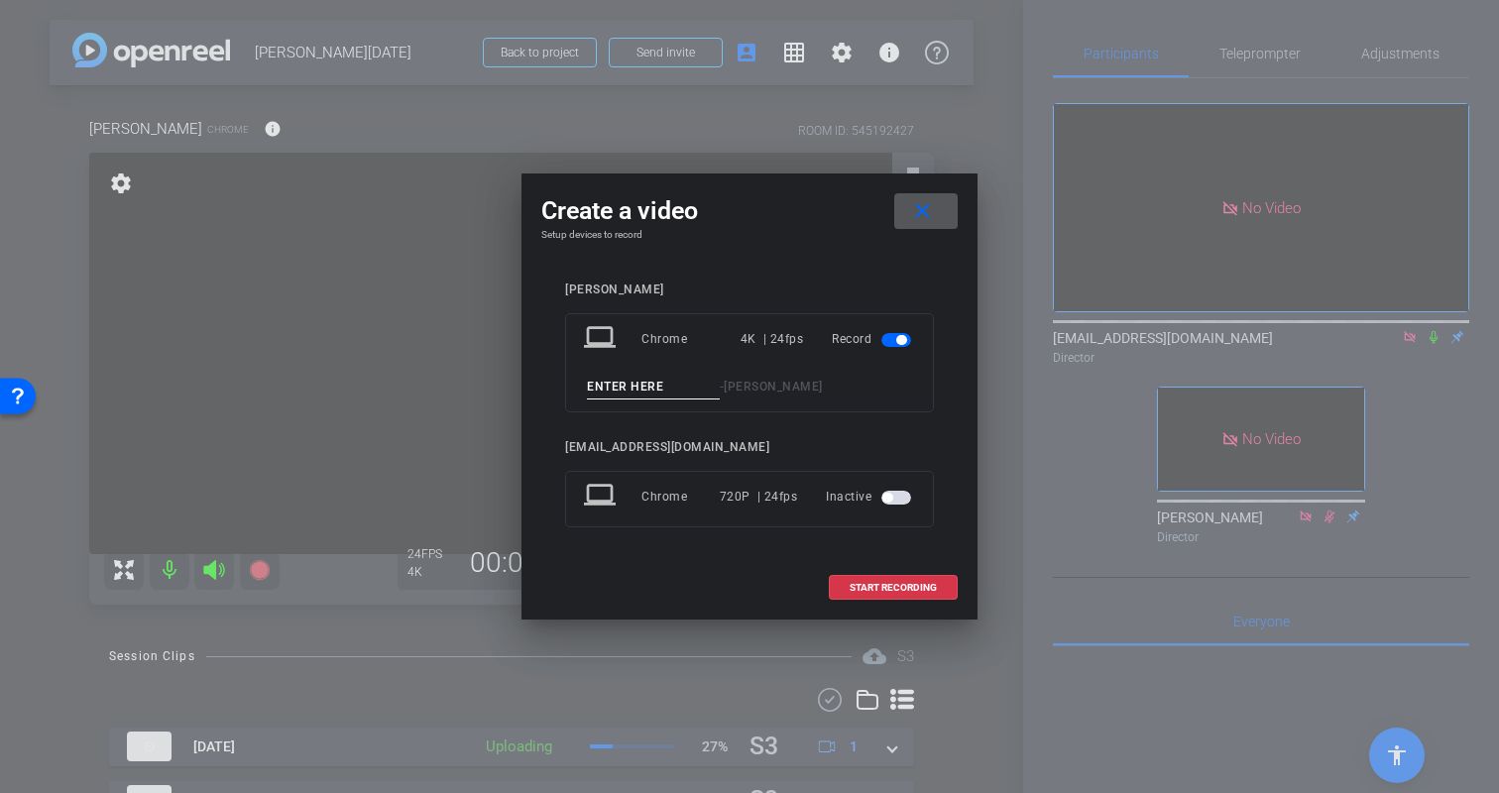
click at [936, 201] on span at bounding box center [925, 211] width 63 height 48
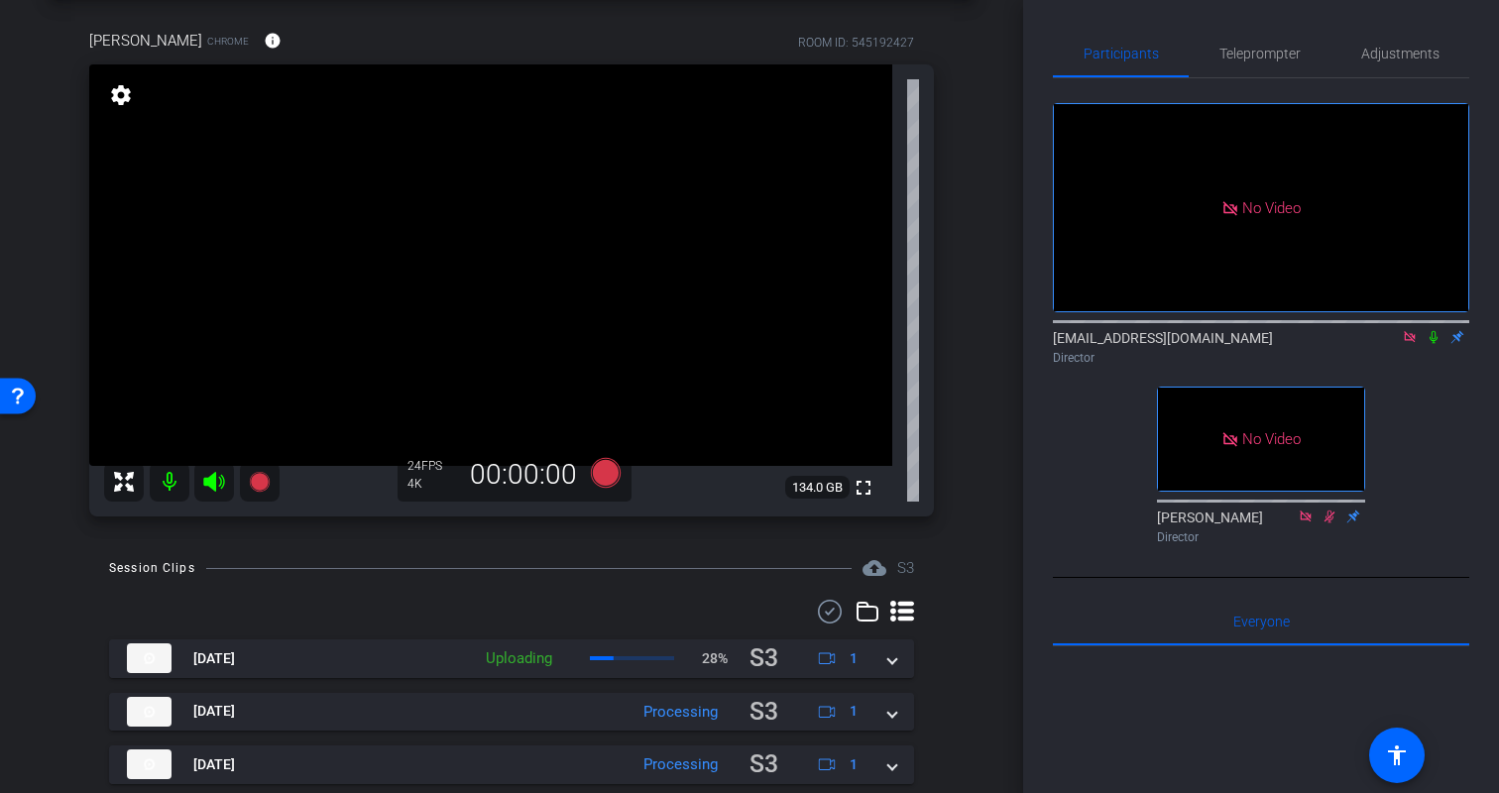
scroll to position [73, 0]
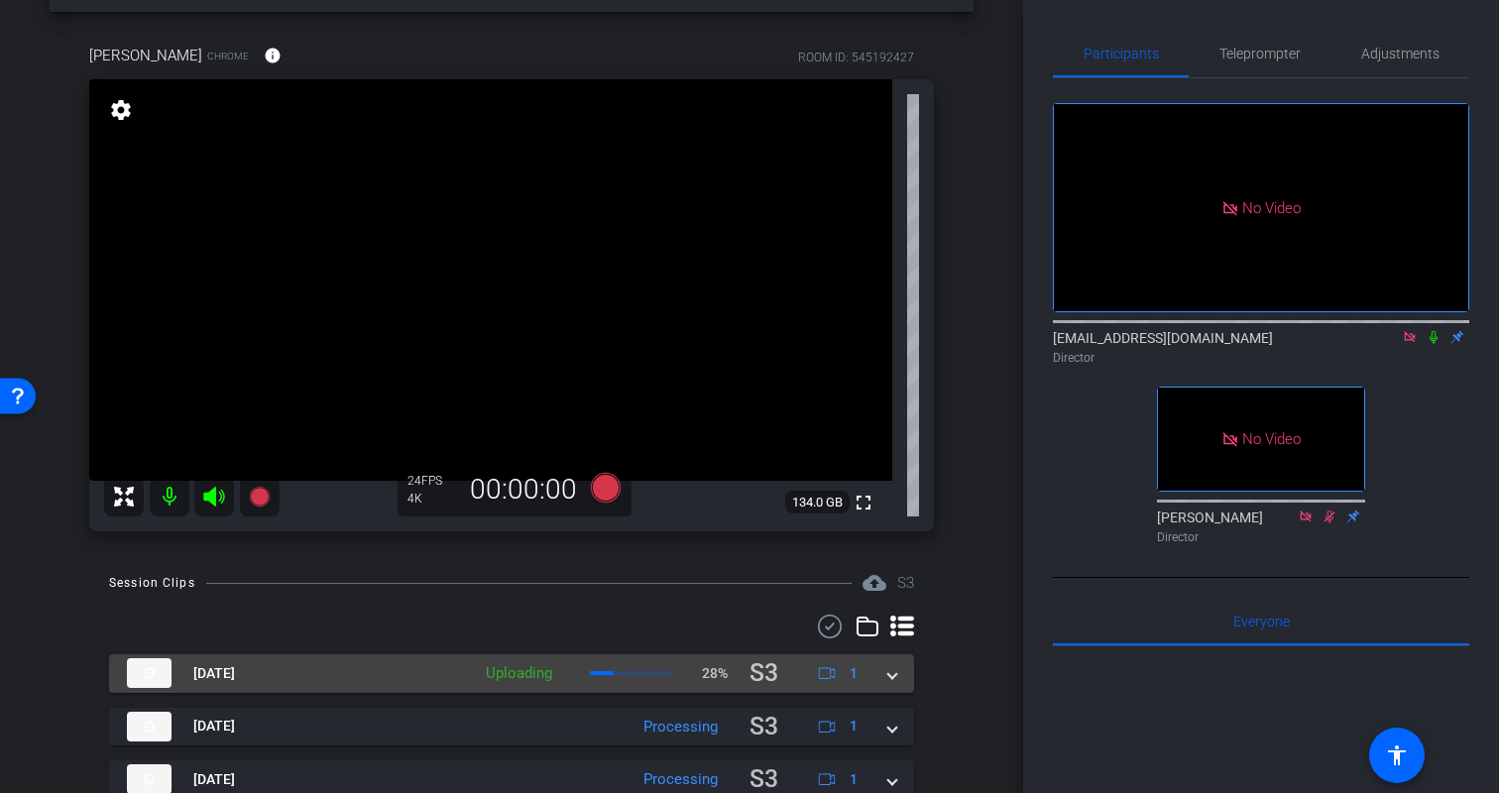
click at [896, 681] on mat-expansion-panel-header "Aug 18, 2025 Uploading 28% S3 1" at bounding box center [511, 673] width 805 height 39
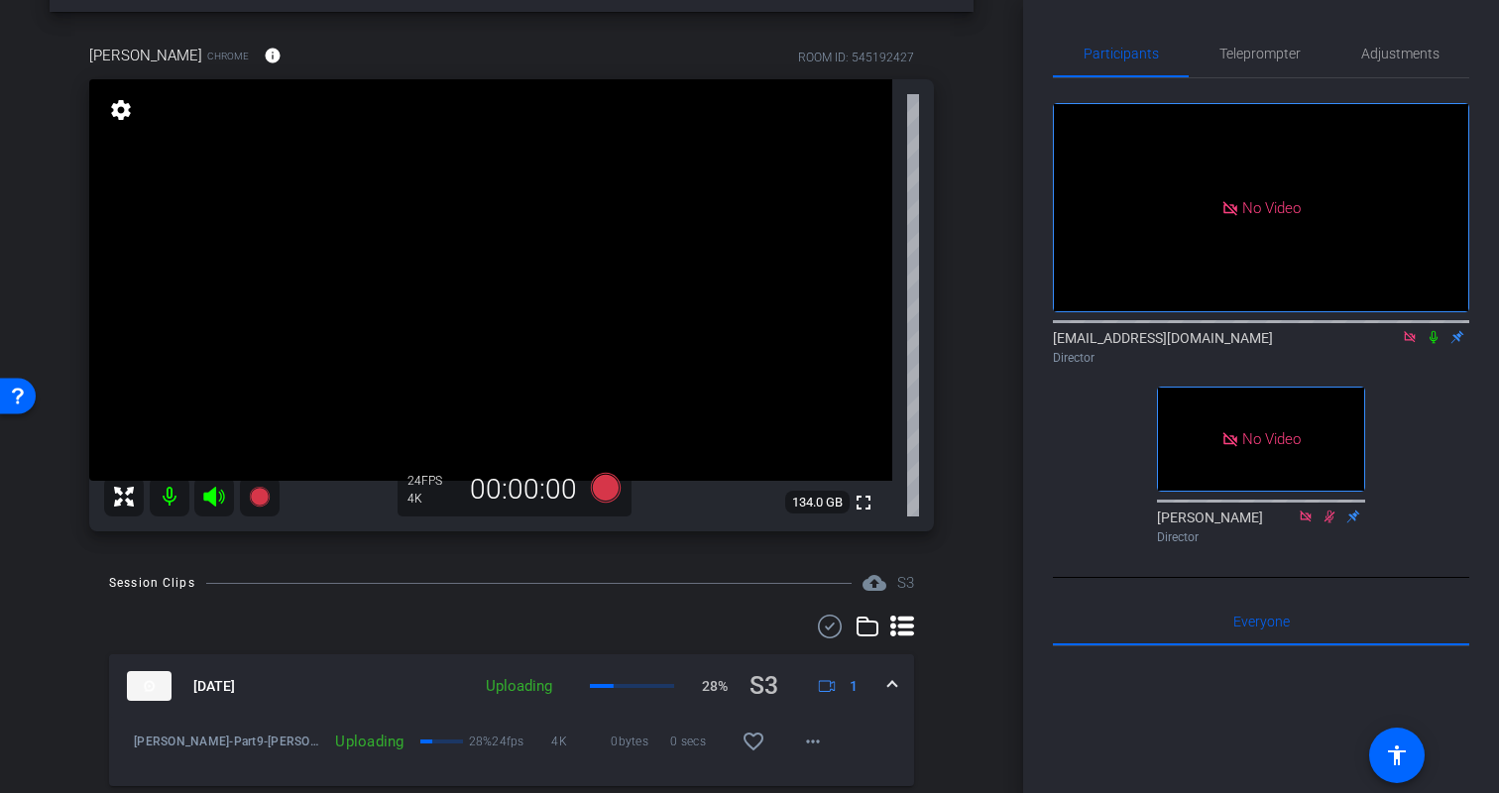
scroll to position [0, 0]
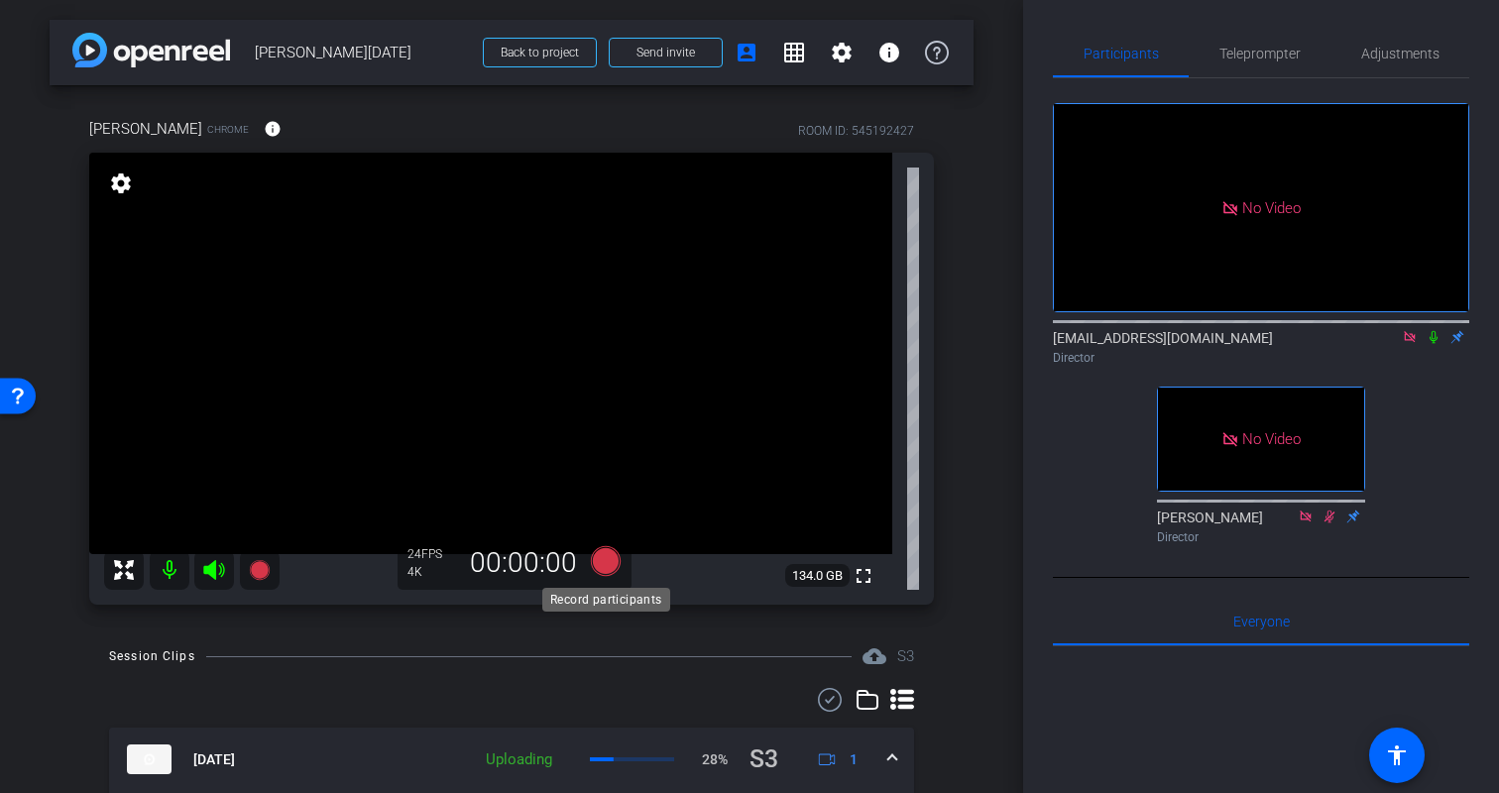
click at [616, 565] on icon at bounding box center [606, 561] width 30 height 30
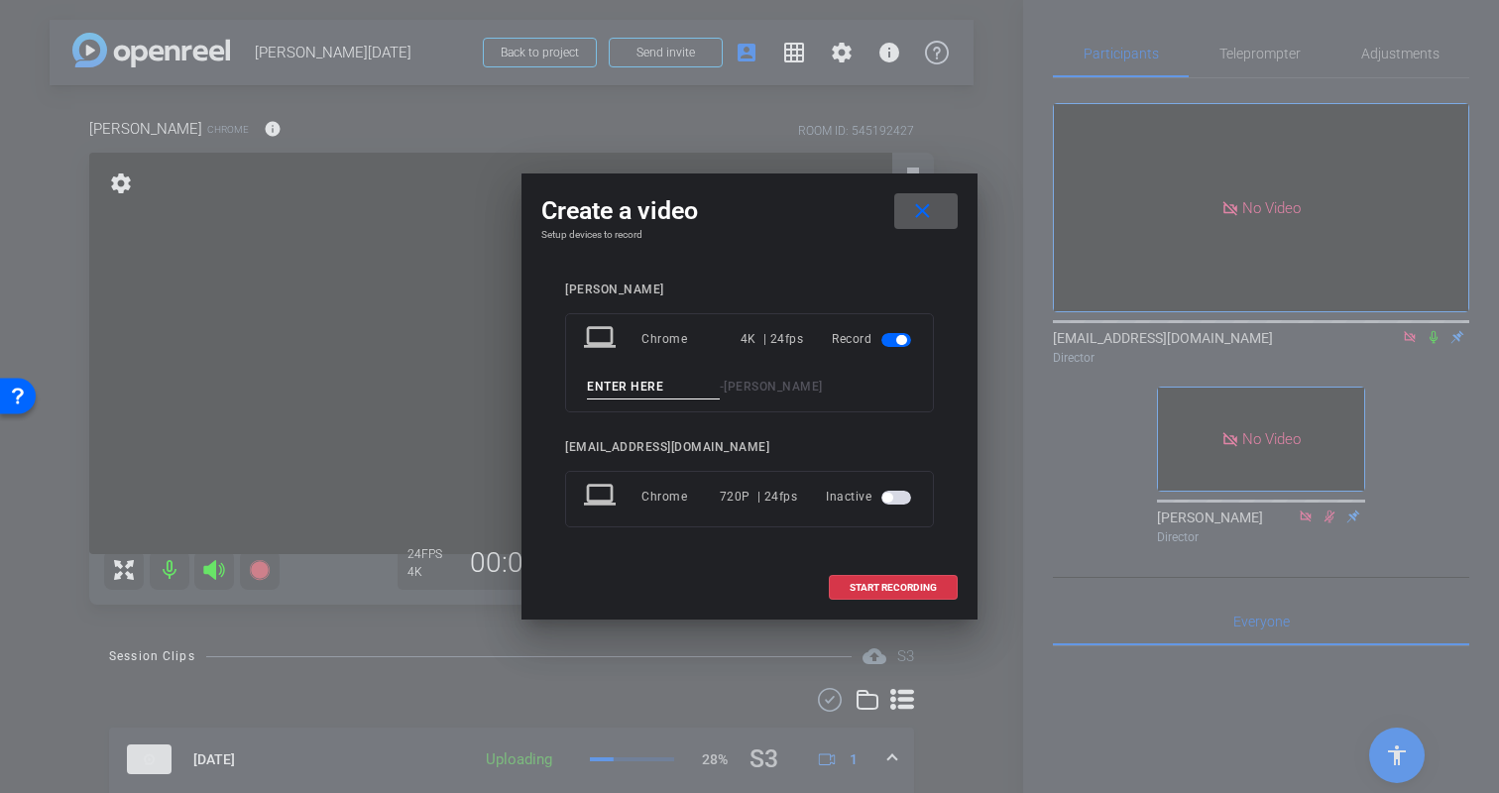
click at [643, 381] on input at bounding box center [653, 387] width 133 height 25
type input "Kristin-Part10"
click at [898, 592] on span "START RECORDING" at bounding box center [893, 588] width 87 height 10
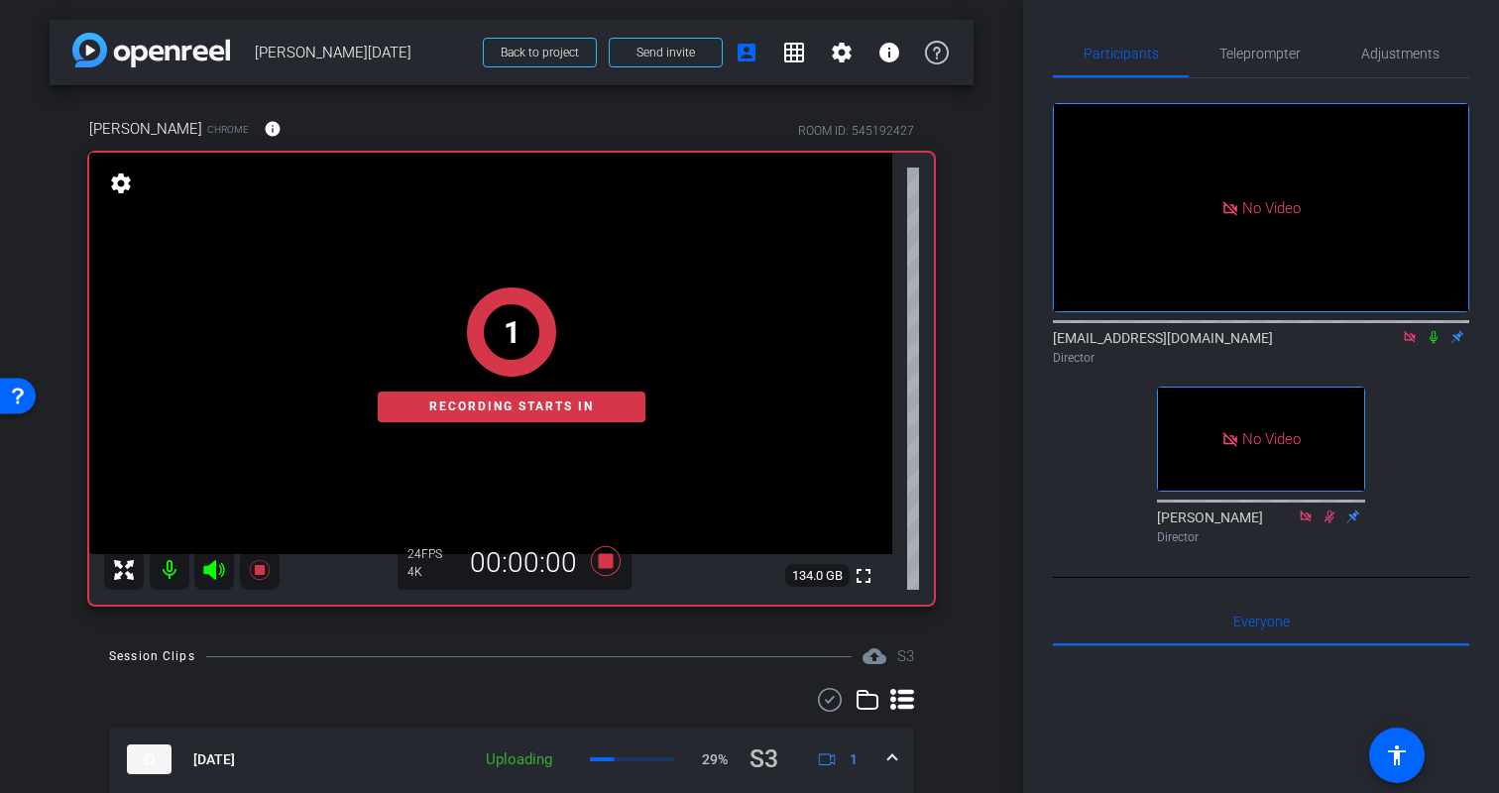
click at [1435, 334] on icon at bounding box center [1434, 337] width 8 height 13
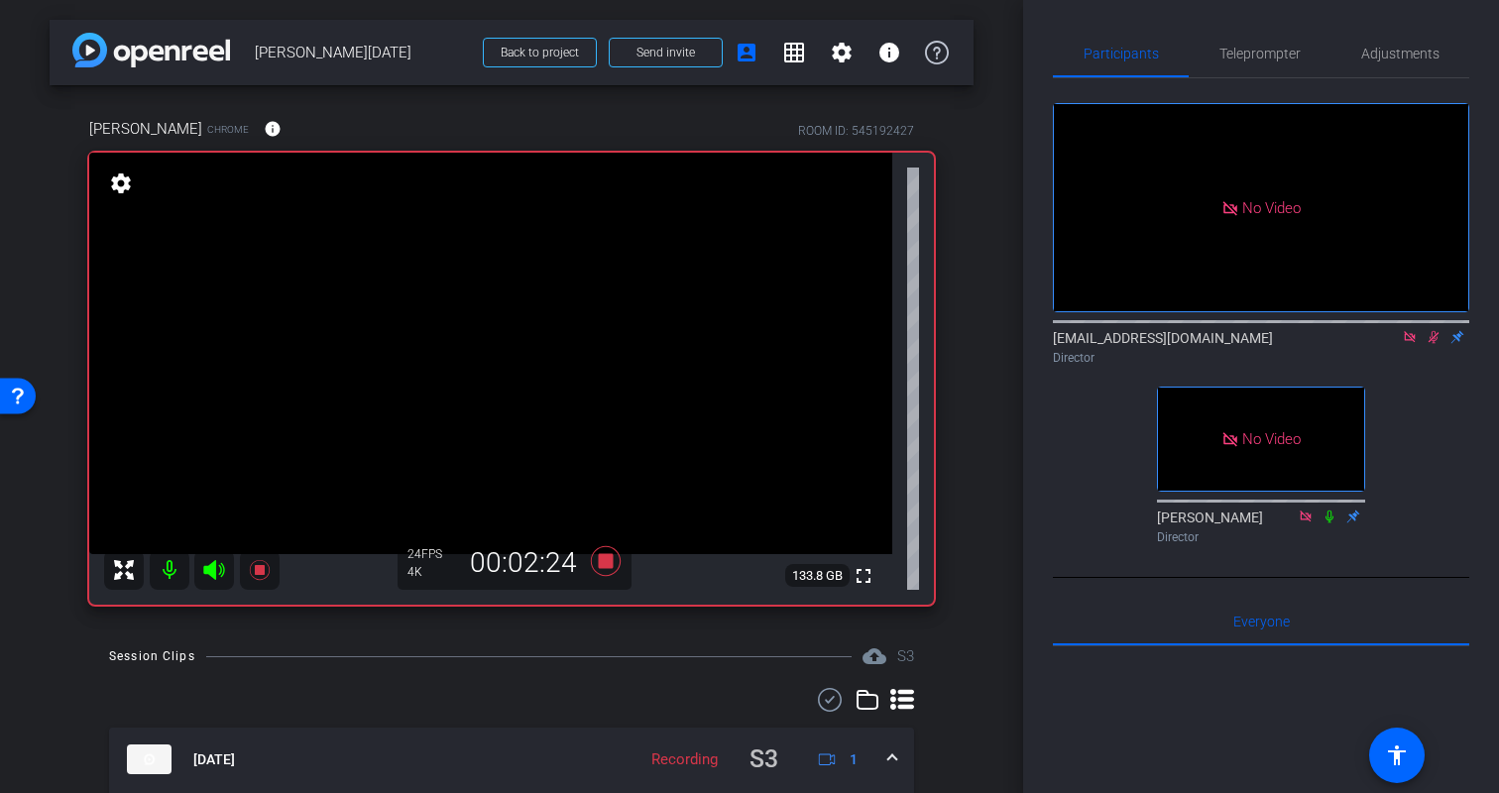
click at [1438, 335] on icon at bounding box center [1434, 337] width 16 height 14
click at [611, 563] on icon at bounding box center [606, 561] width 30 height 30
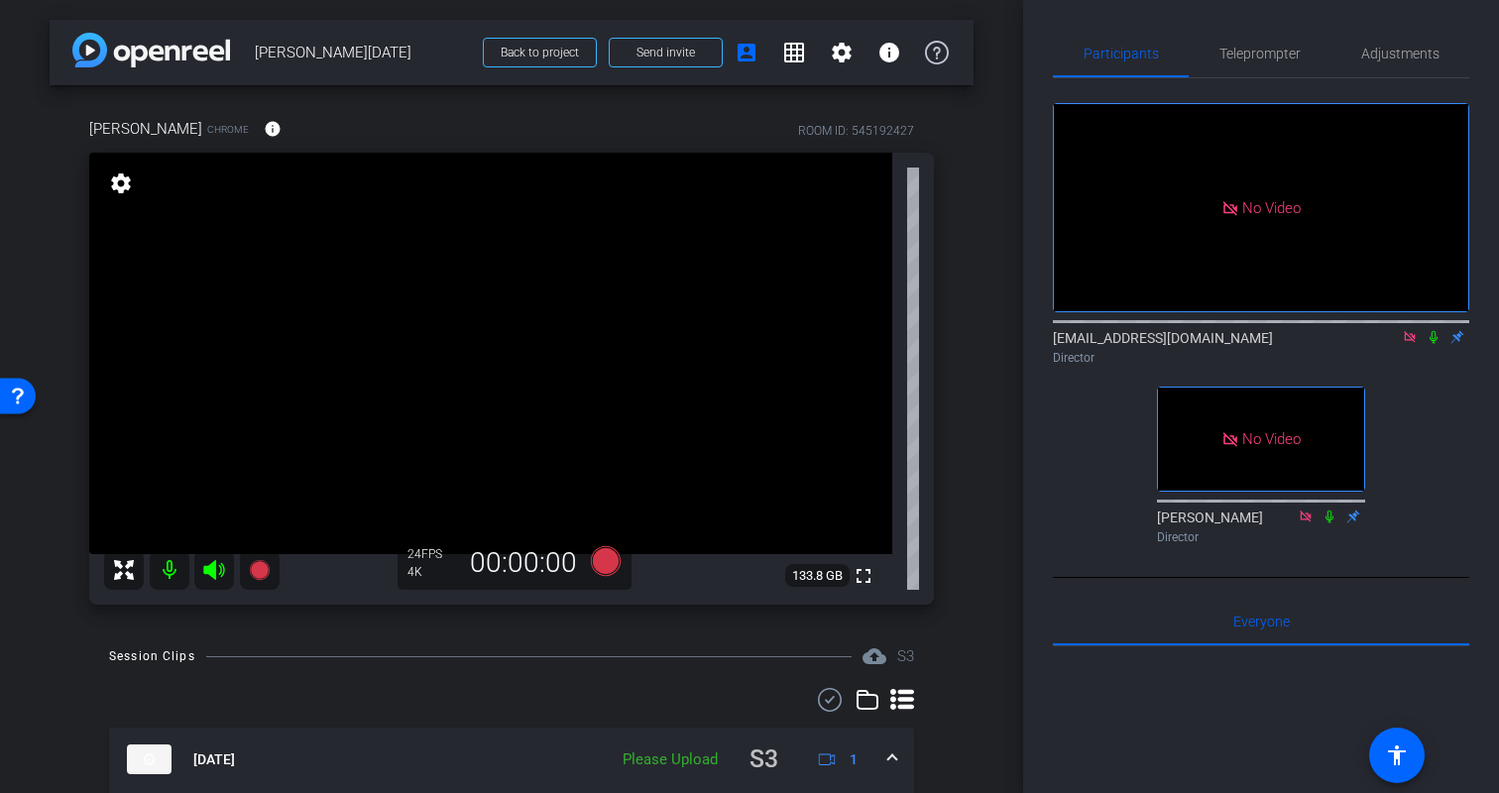
click at [965, 585] on div "Kristin Chrome info ROOM ID: 545192427 fullscreen settings 133.8 GB 24 FPS 4K 0…" at bounding box center [512, 354] width 924 height 539
click at [1277, 63] on span "Teleprompter" at bounding box center [1260, 54] width 81 height 48
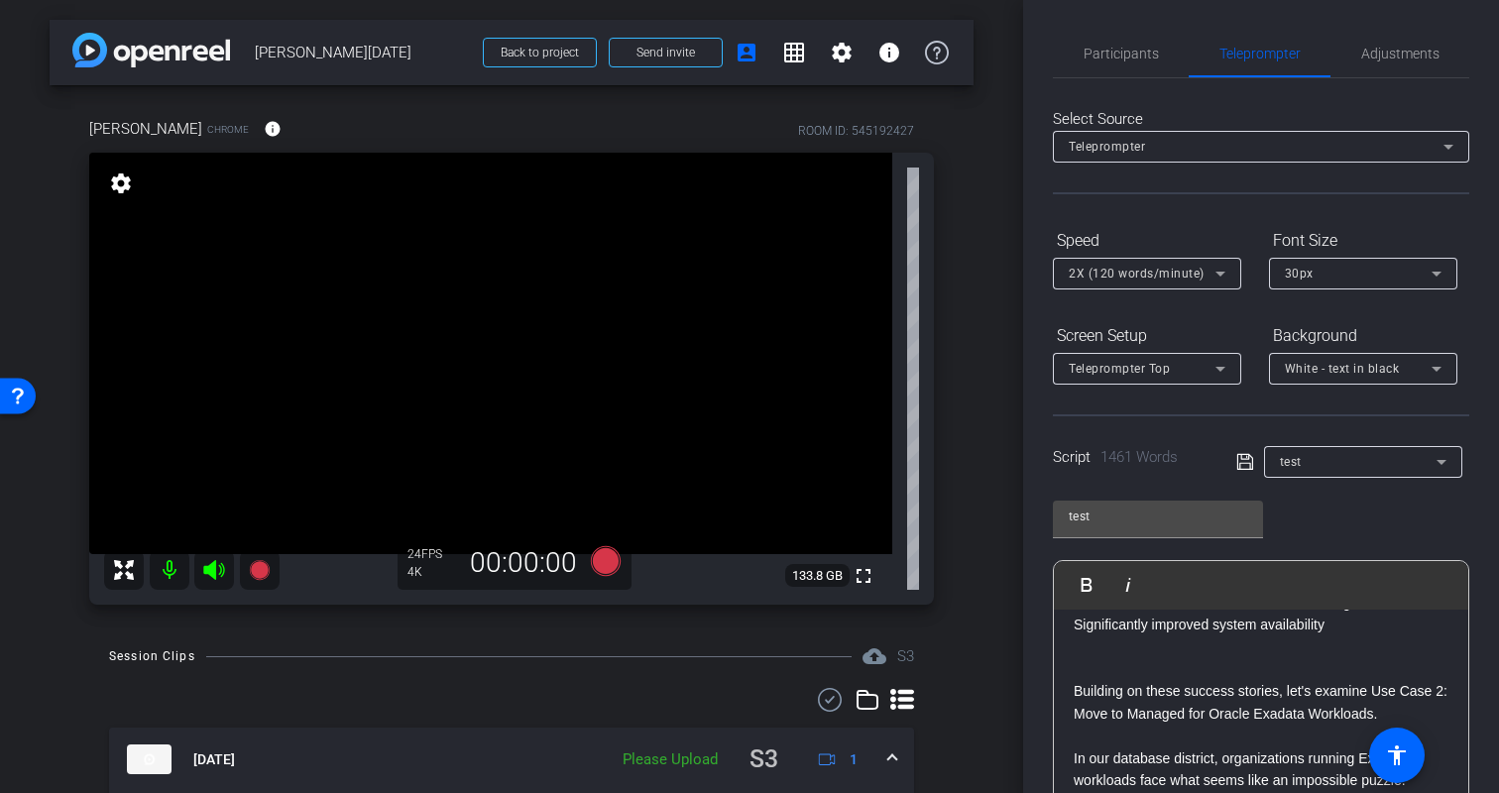
click at [1489, 463] on div "Participants Teleprompter Adjustments biso@amazon.com Director Erica Bethel Dir…" at bounding box center [1261, 396] width 476 height 793
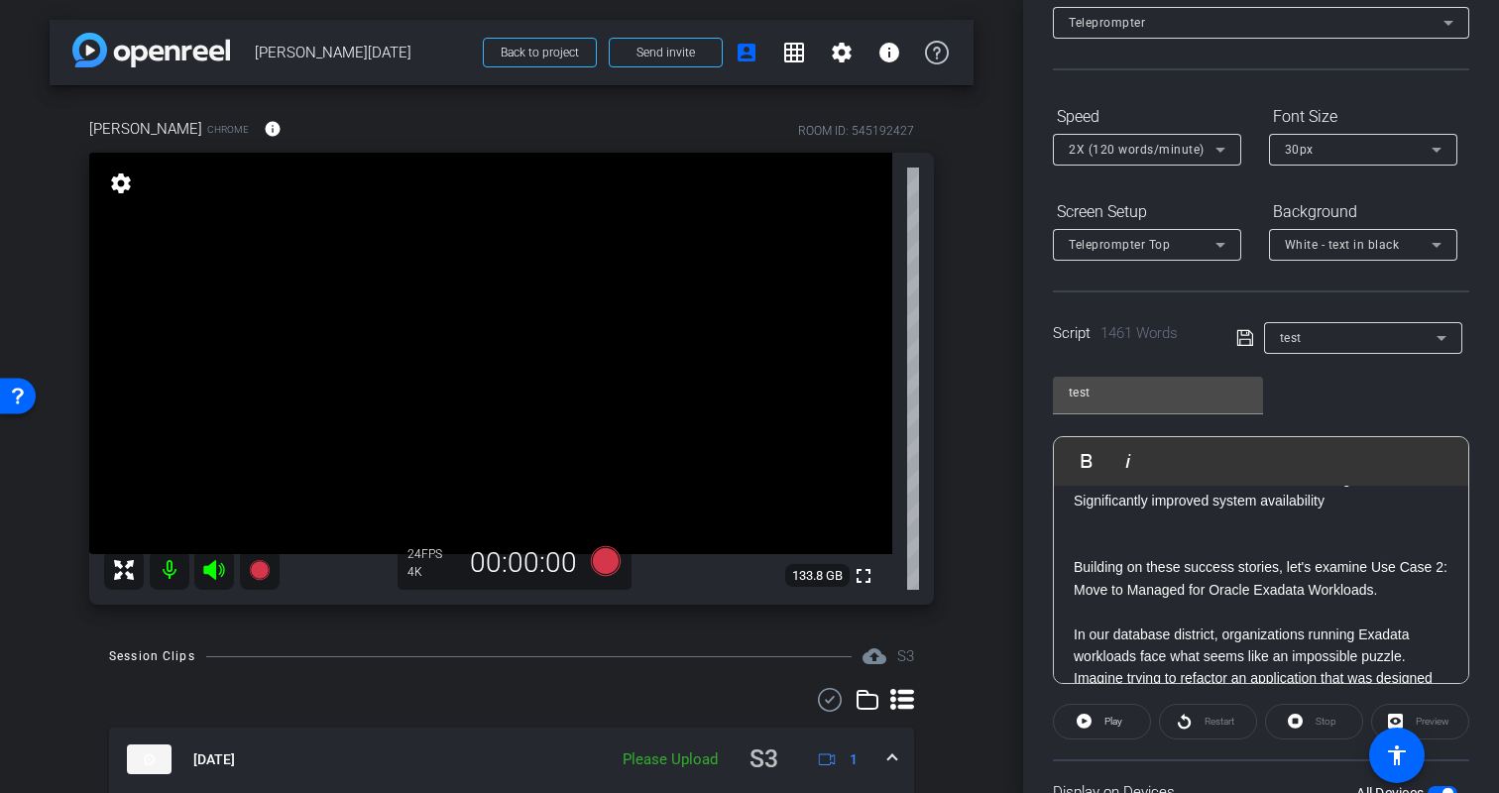
scroll to position [151, 0]
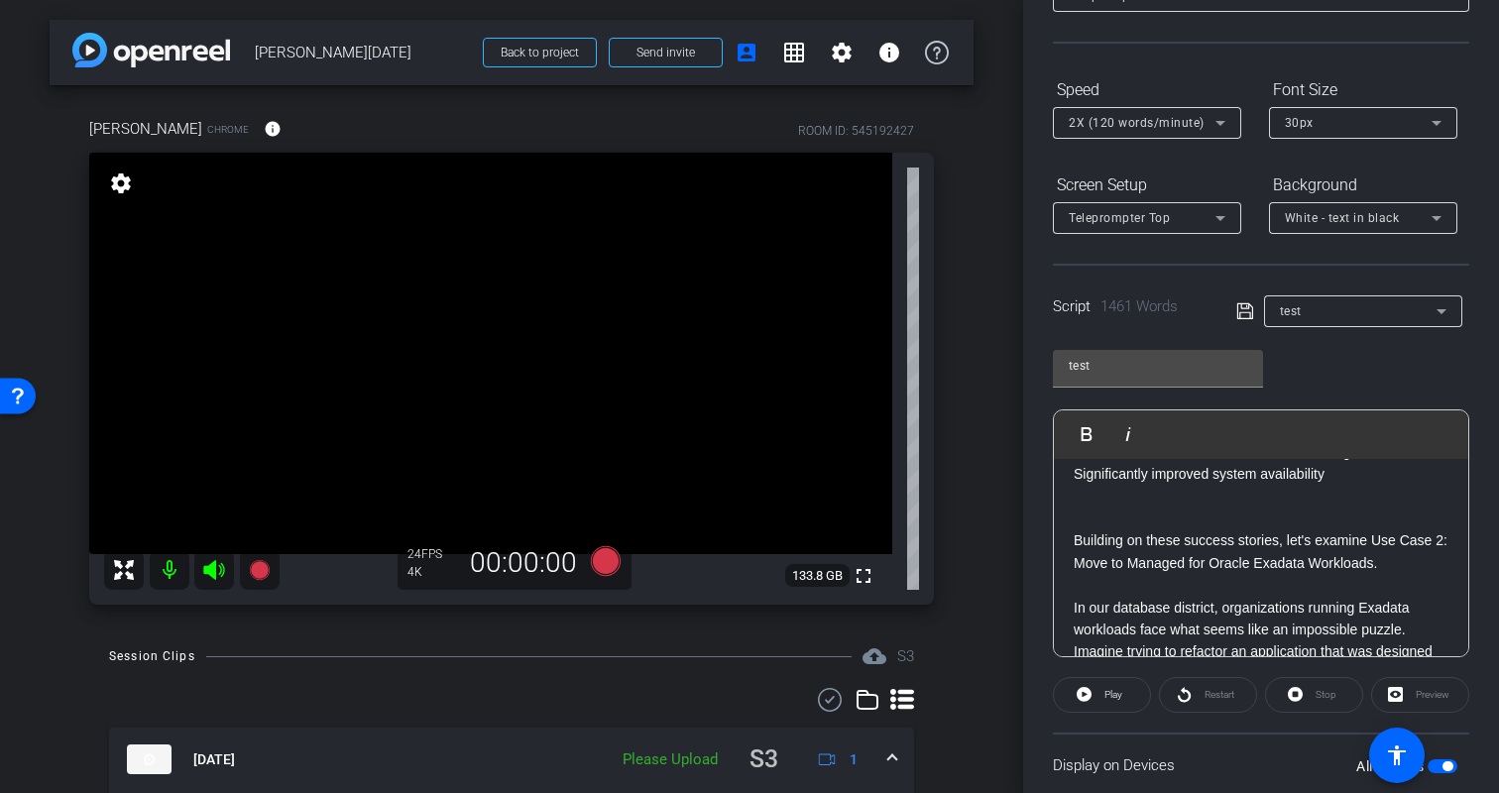
click at [963, 591] on div "Kristin Chrome info ROOM ID: 545192427 fullscreen settings 133.8 GB 24 FPS 4K 0…" at bounding box center [512, 354] width 924 height 539
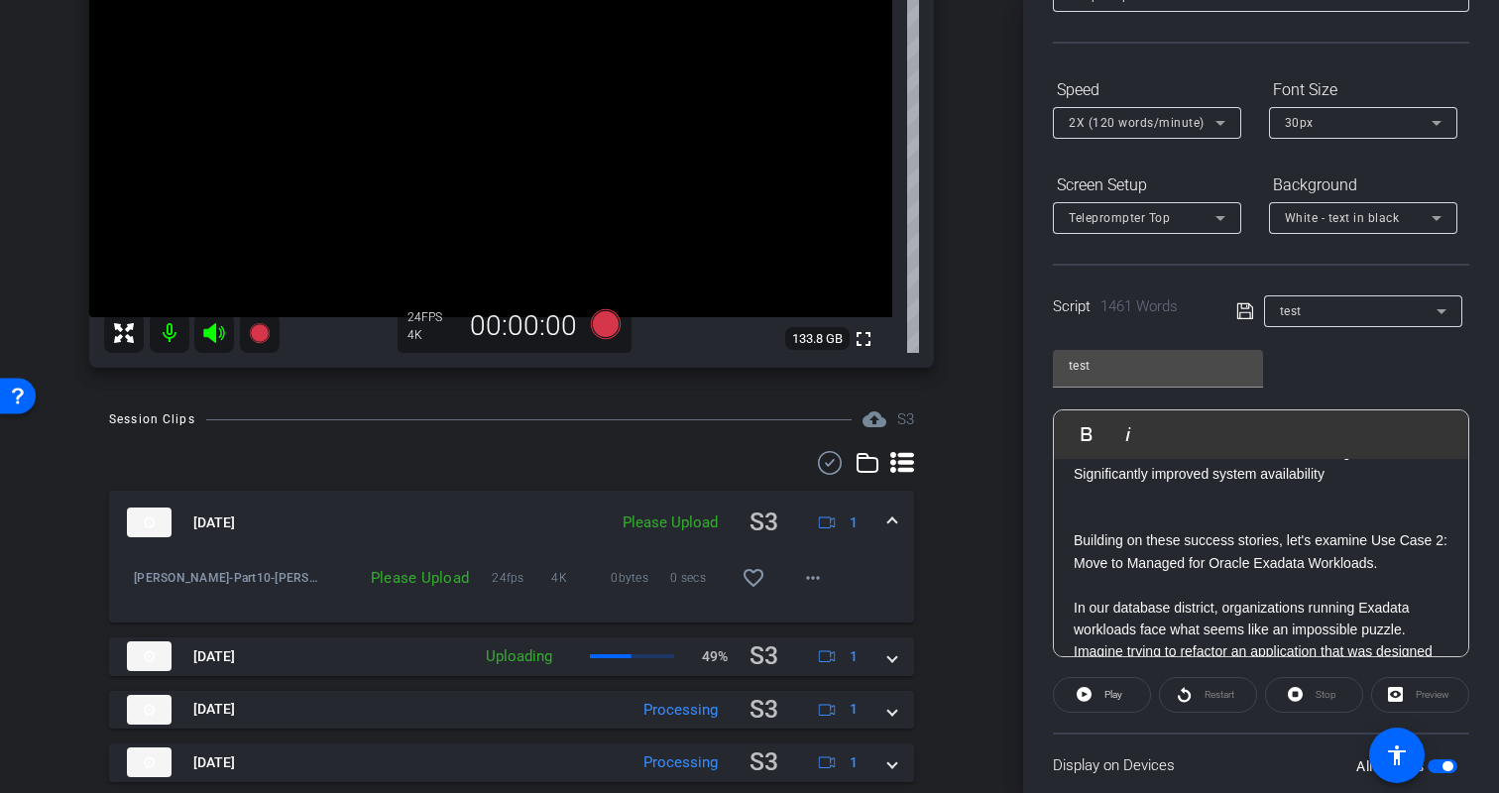
scroll to position [149, 0]
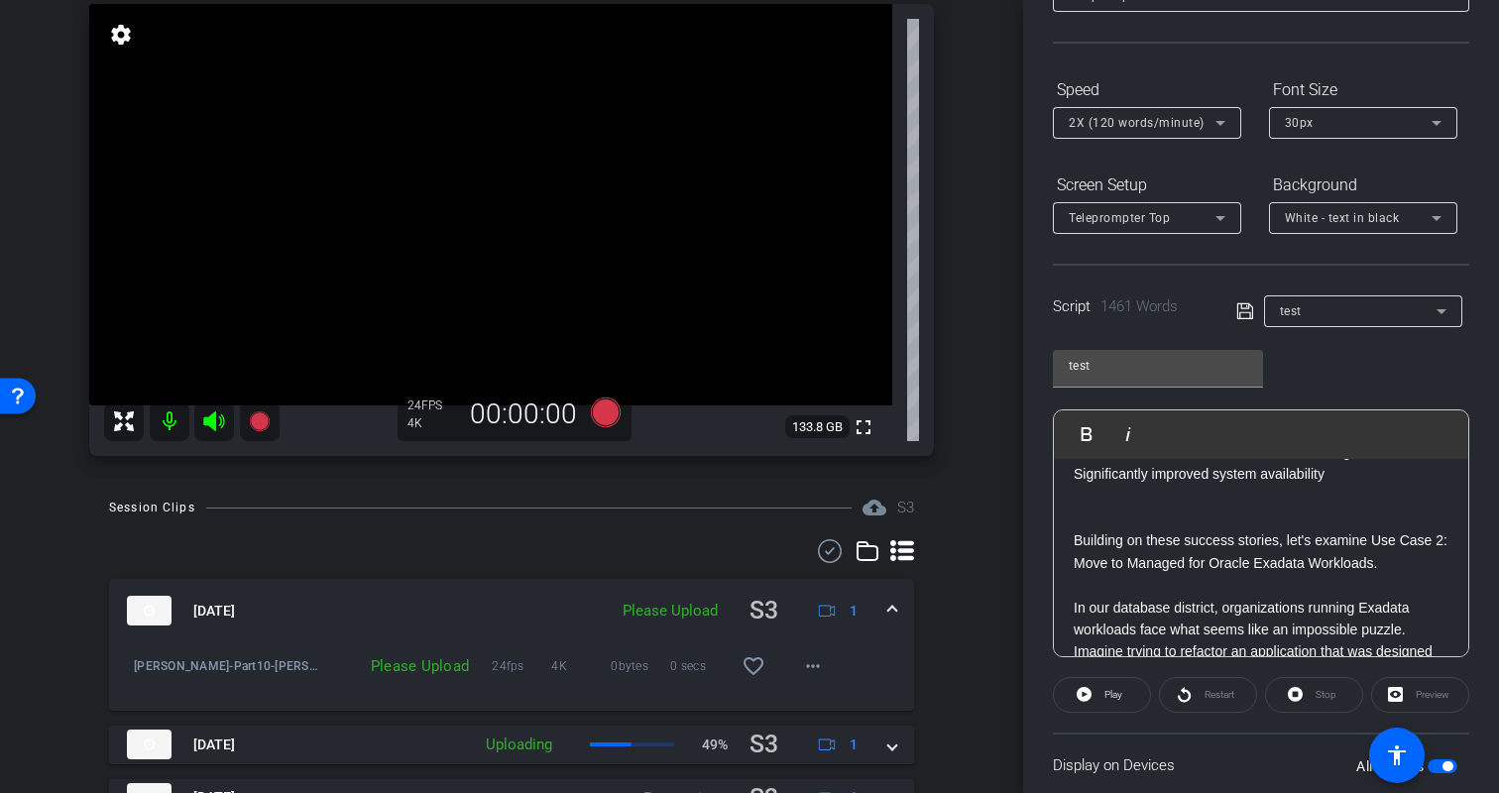
click at [1240, 574] on p "Building on these success stories, let's examine Use Case 2: Move to Managed fo…" at bounding box center [1261, 552] width 375 height 45
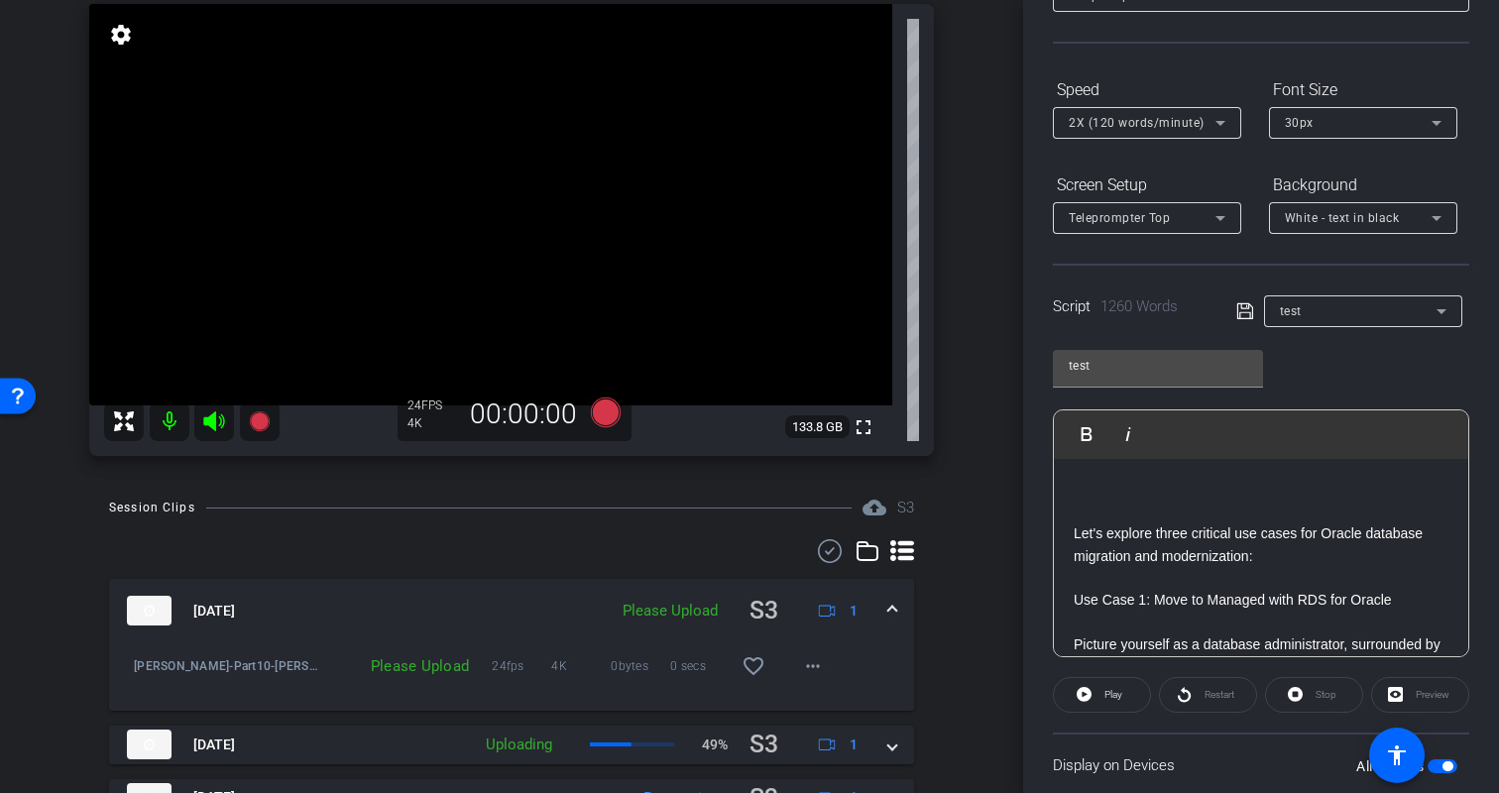
scroll to position [0, 0]
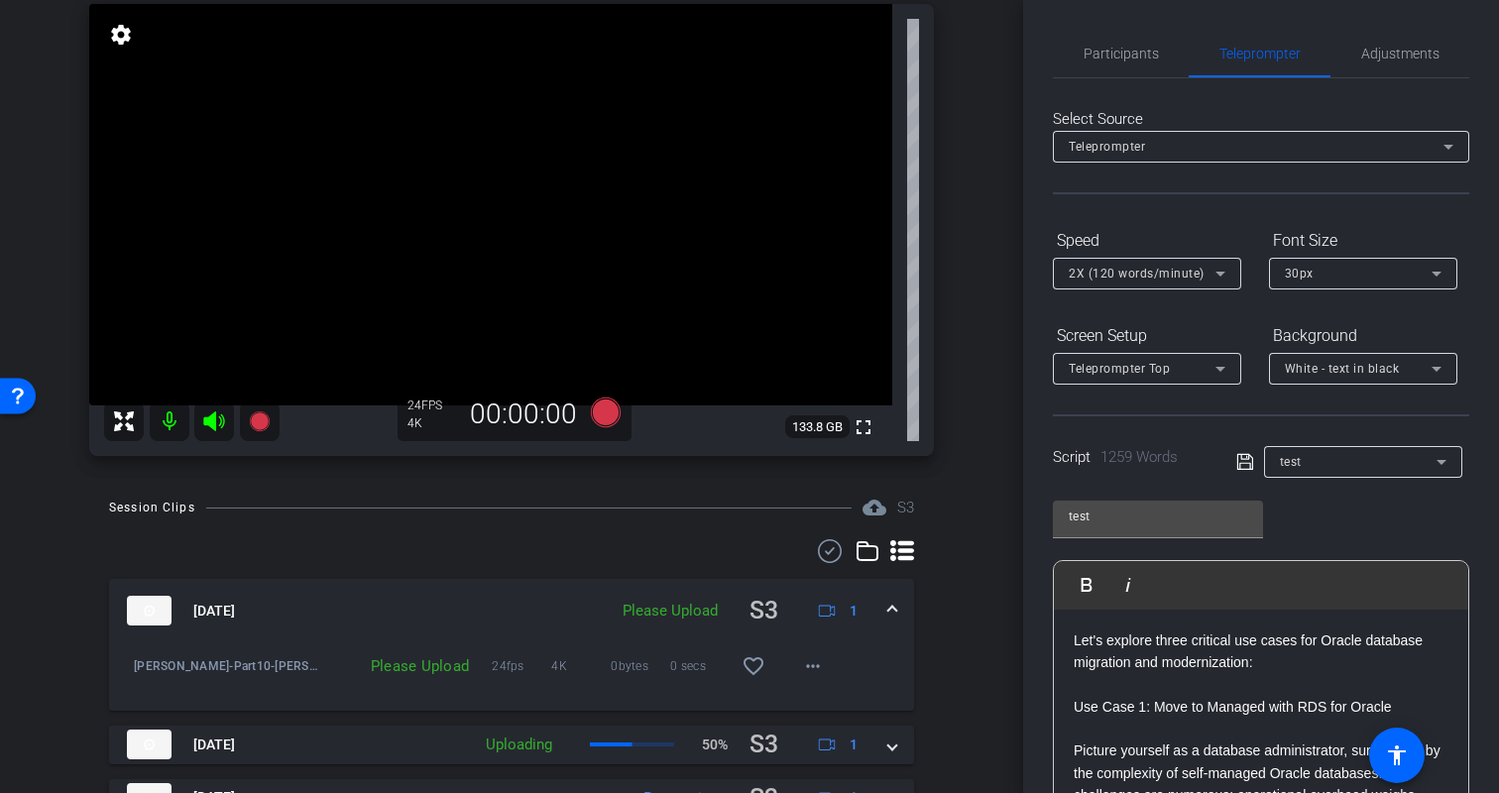
click at [1394, 542] on div "test Play Play from this location Play Selected Play and display the selected t…" at bounding box center [1261, 647] width 416 height 322
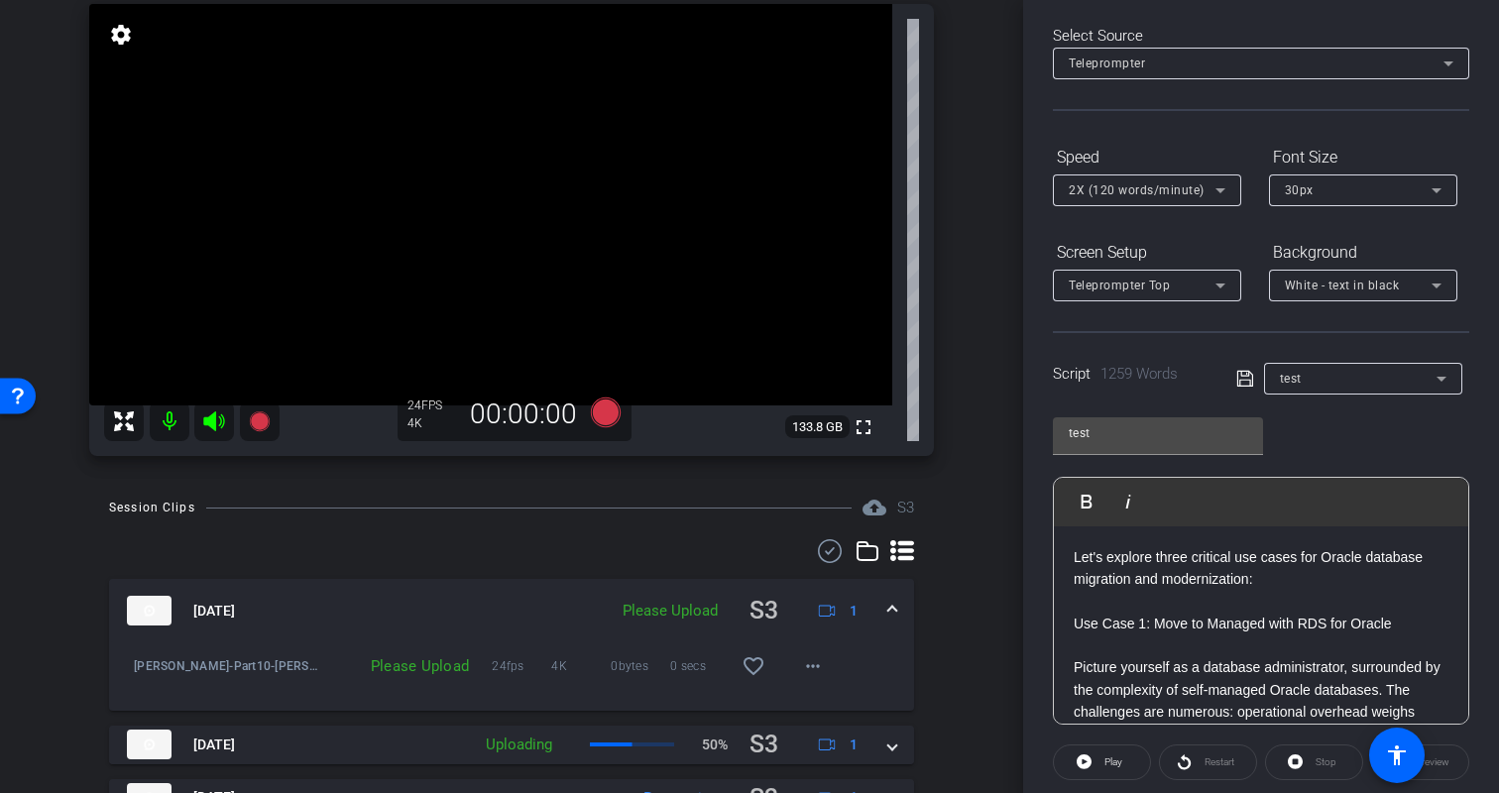
scroll to position [88, 0]
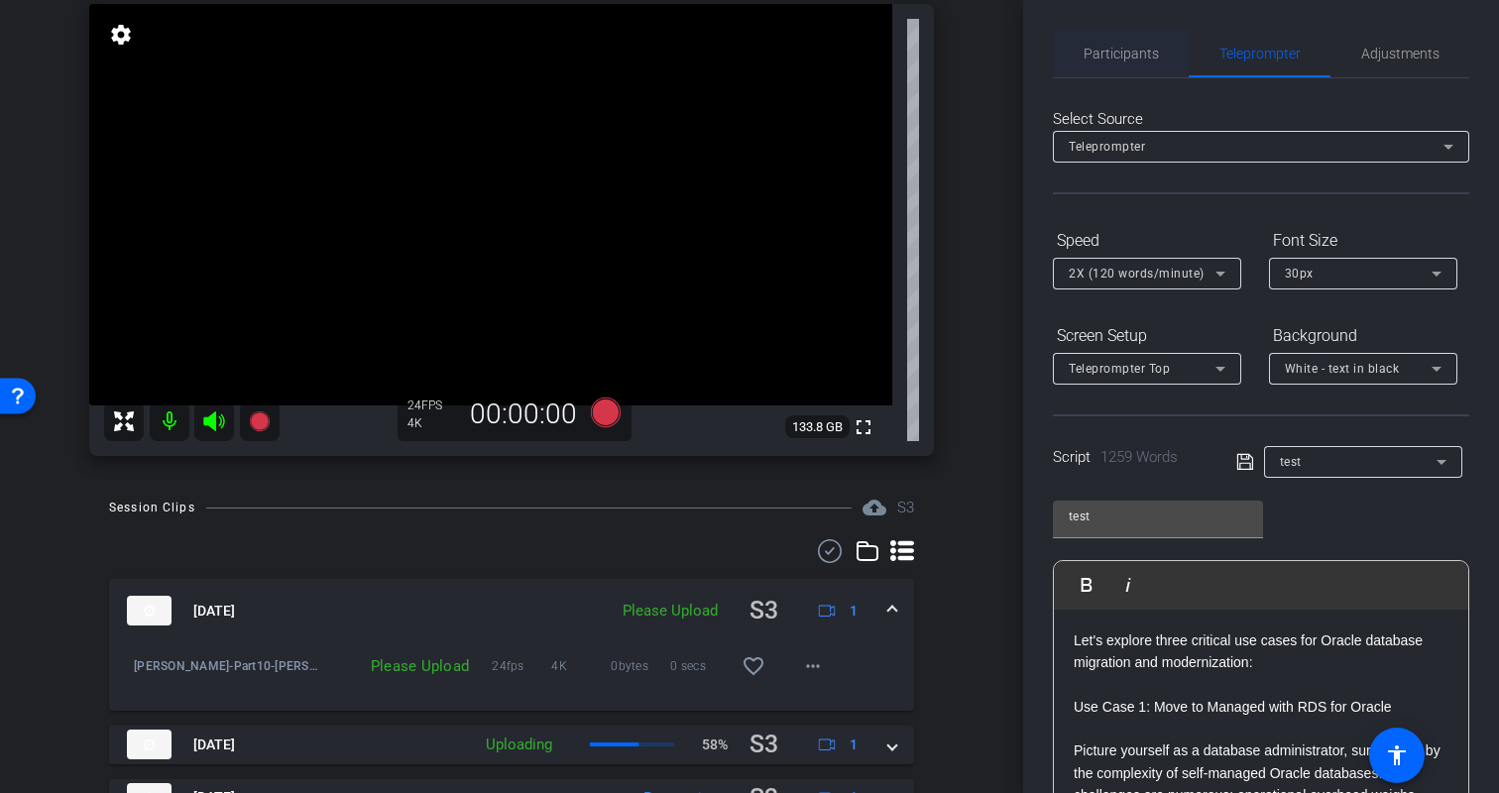
click at [1112, 47] on span "Participants" at bounding box center [1121, 54] width 75 height 14
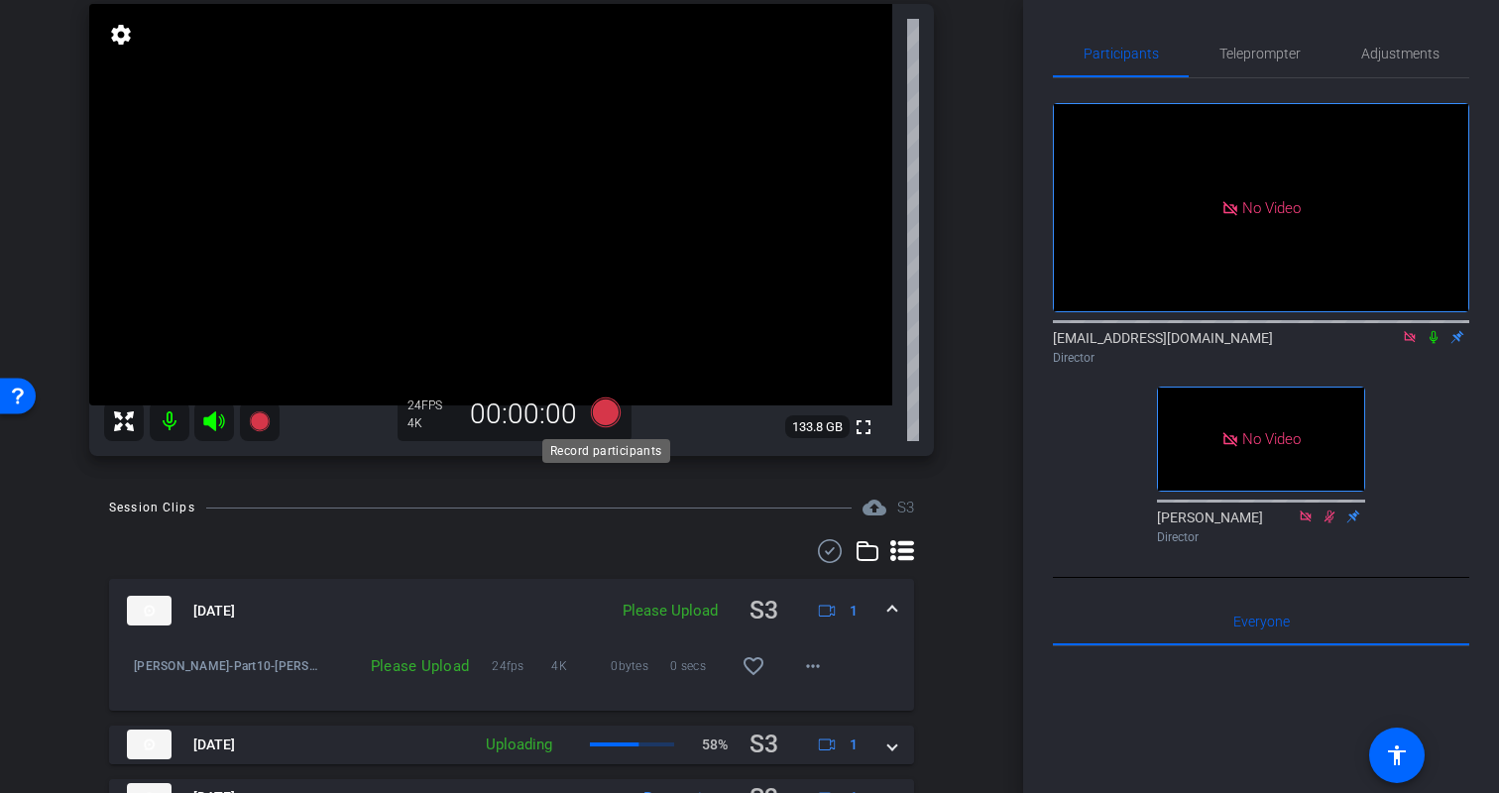
click at [610, 413] on icon at bounding box center [606, 413] width 30 height 30
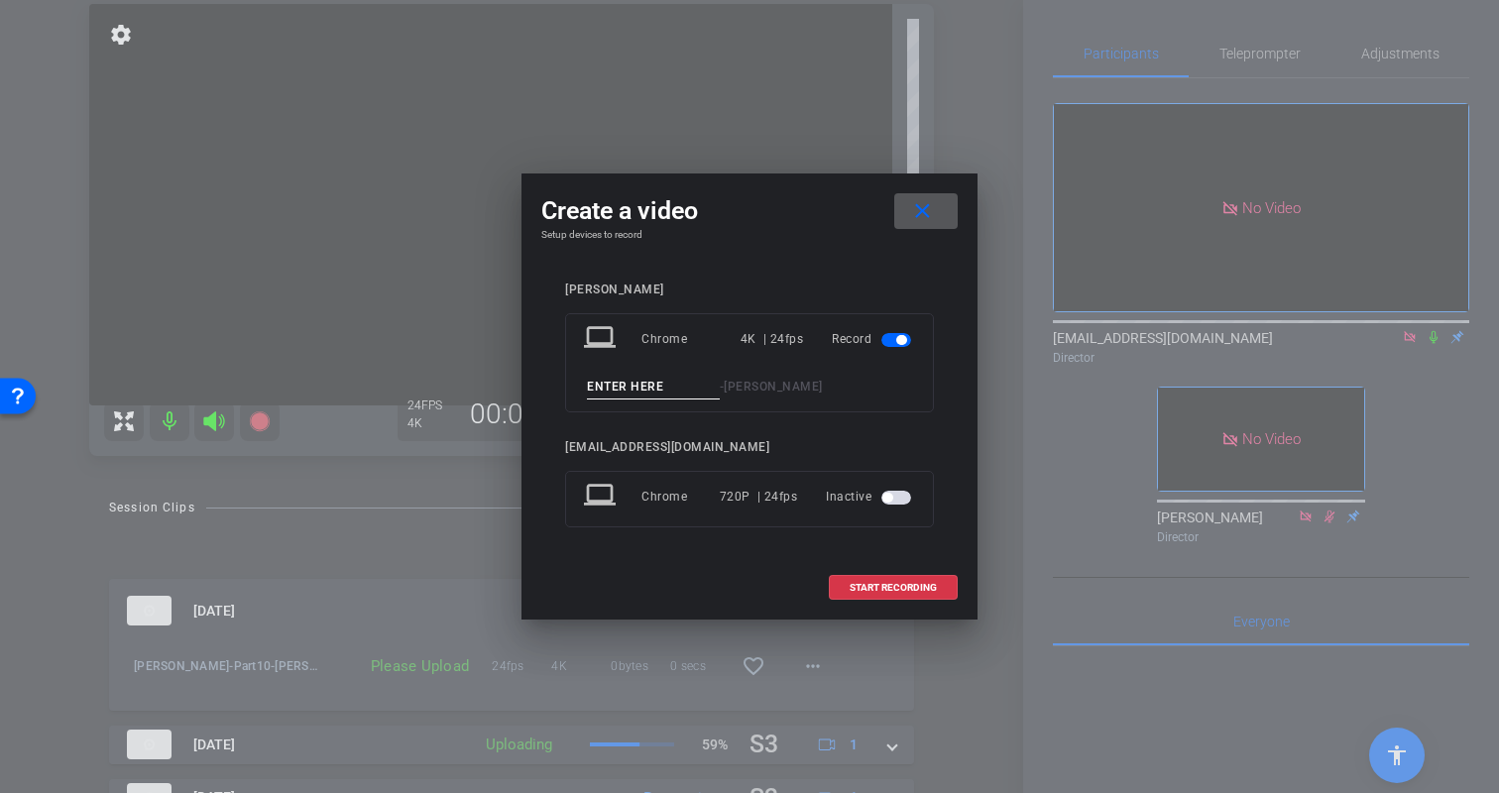
click at [645, 388] on input at bounding box center [653, 387] width 133 height 25
type input "Kristin-Part11"
click at [909, 588] on span "START RECORDING" at bounding box center [893, 588] width 87 height 10
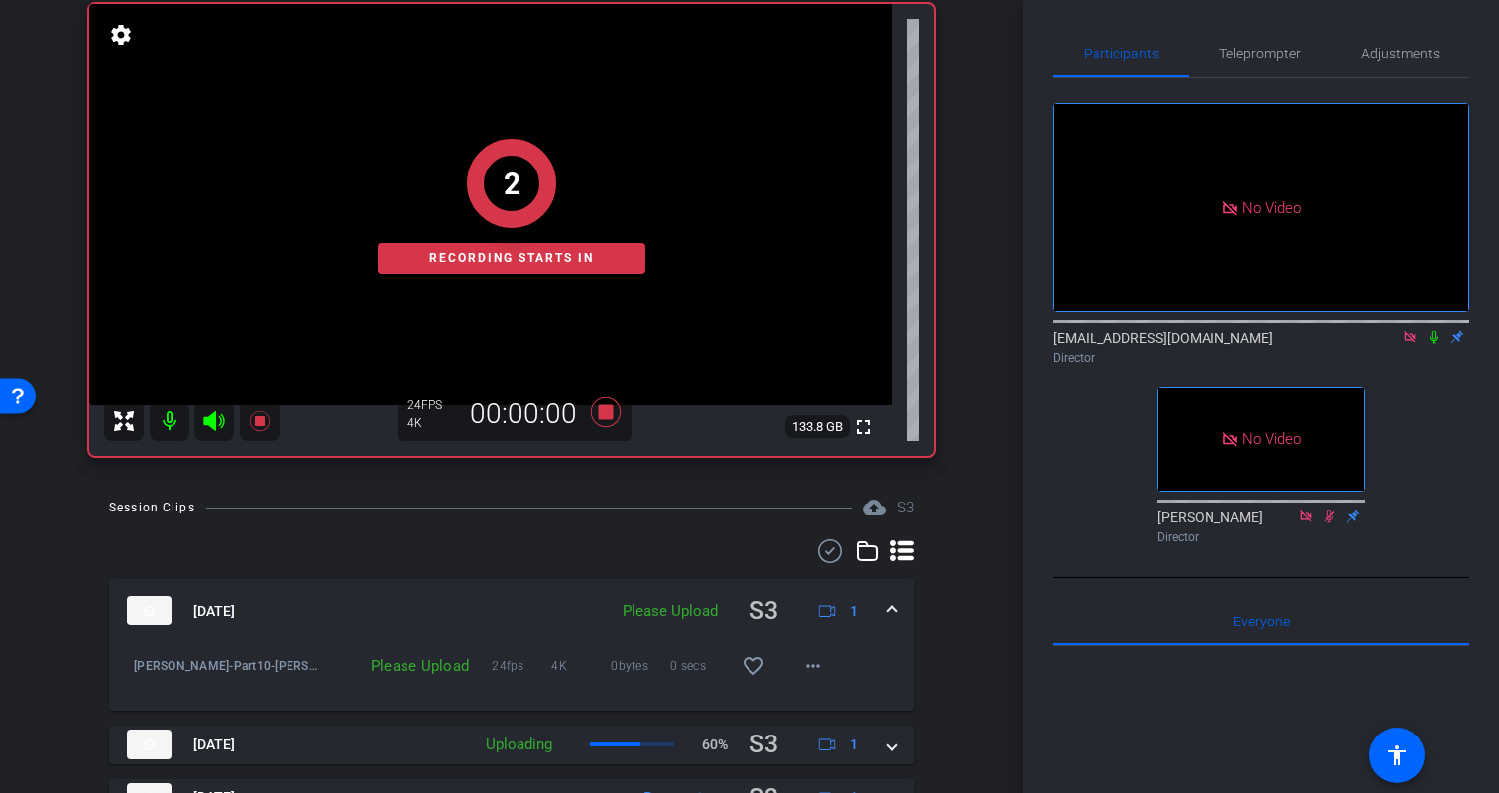
click at [1434, 336] on icon at bounding box center [1434, 337] width 16 height 14
click at [1429, 388] on div "No Video biso@amazon.com Director No Video Erica Bethel Director" at bounding box center [1261, 315] width 416 height 474
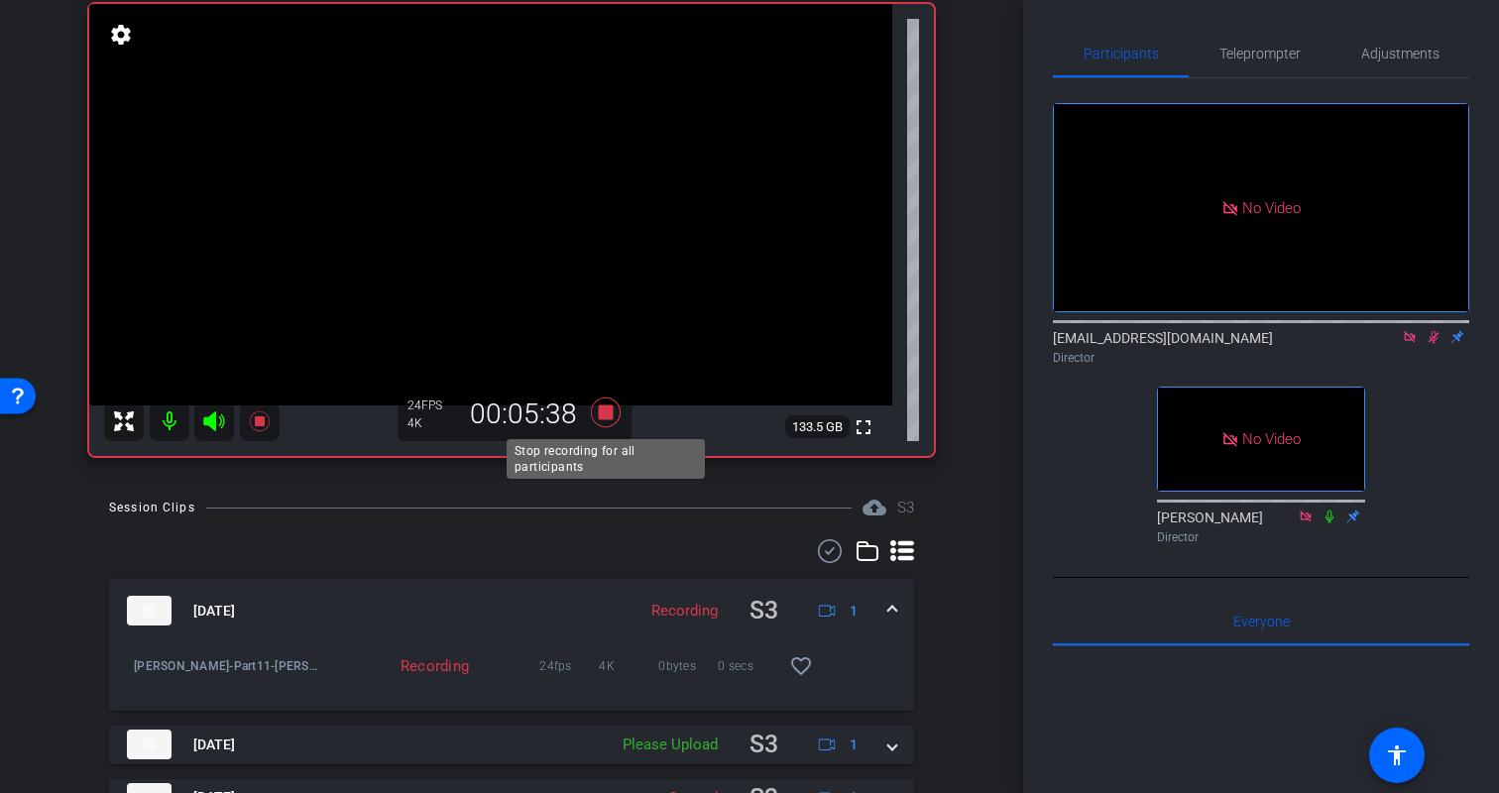
click at [599, 404] on icon at bounding box center [606, 413] width 48 height 36
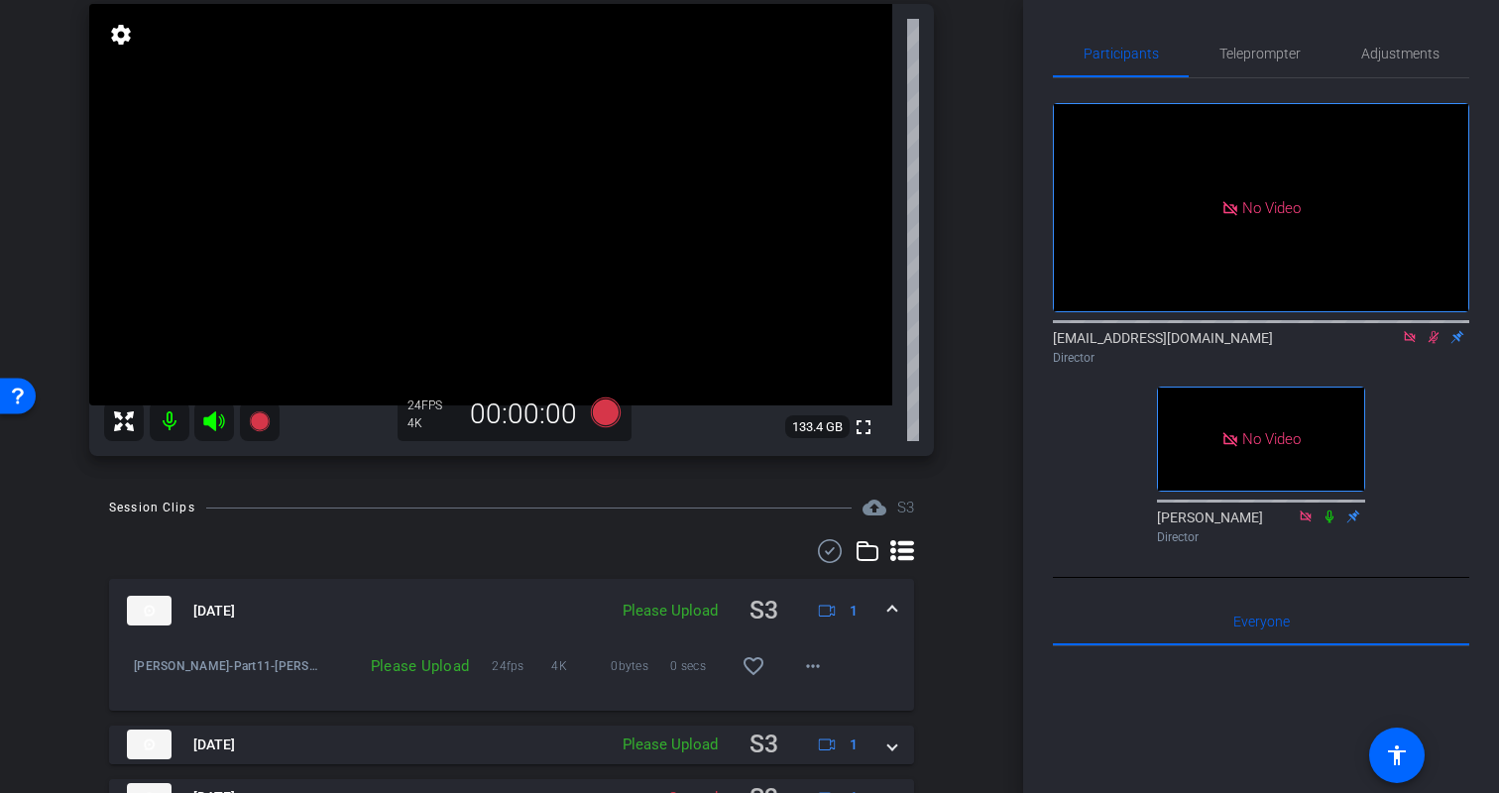
click at [1430, 336] on icon at bounding box center [1434, 337] width 11 height 13
click at [956, 483] on div "arrow_back Kristin Monday Back to project Send invite account_box grid_on setti…" at bounding box center [511, 247] width 1023 height 793
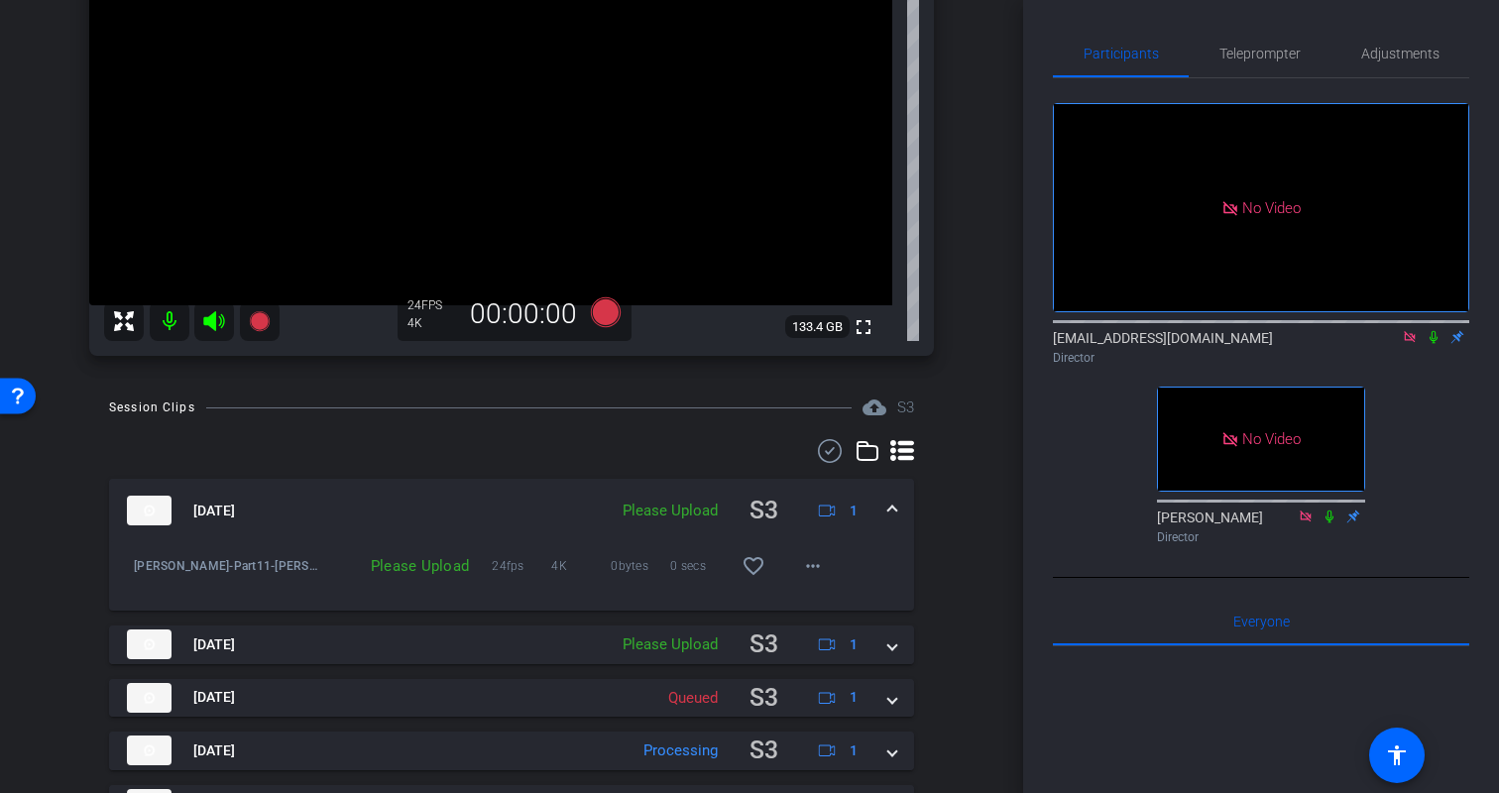
scroll to position [251, 0]
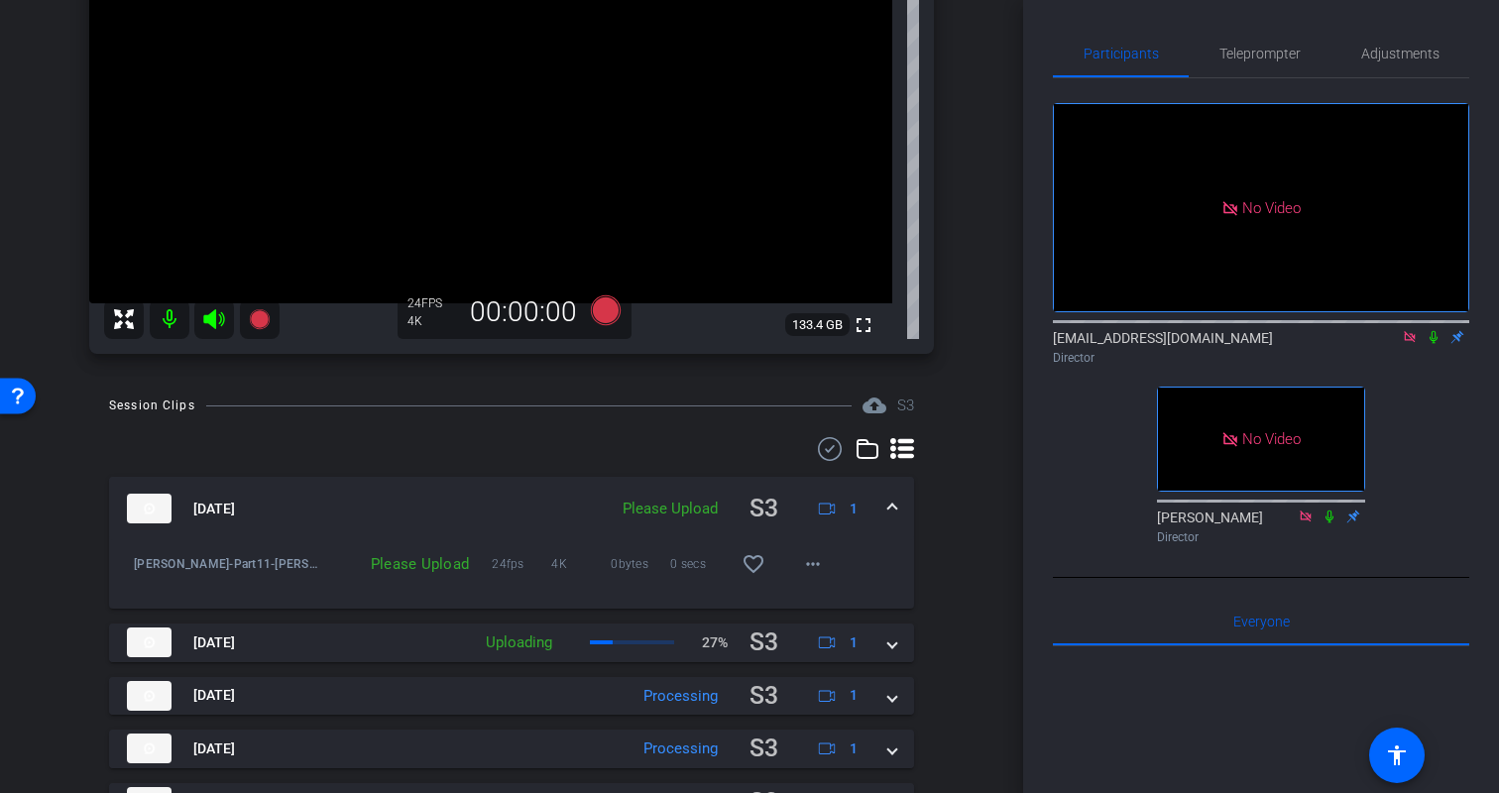
click at [977, 402] on div "arrow_back Kristin Monday Back to project Send invite account_box grid_on setti…" at bounding box center [511, 145] width 1023 height 793
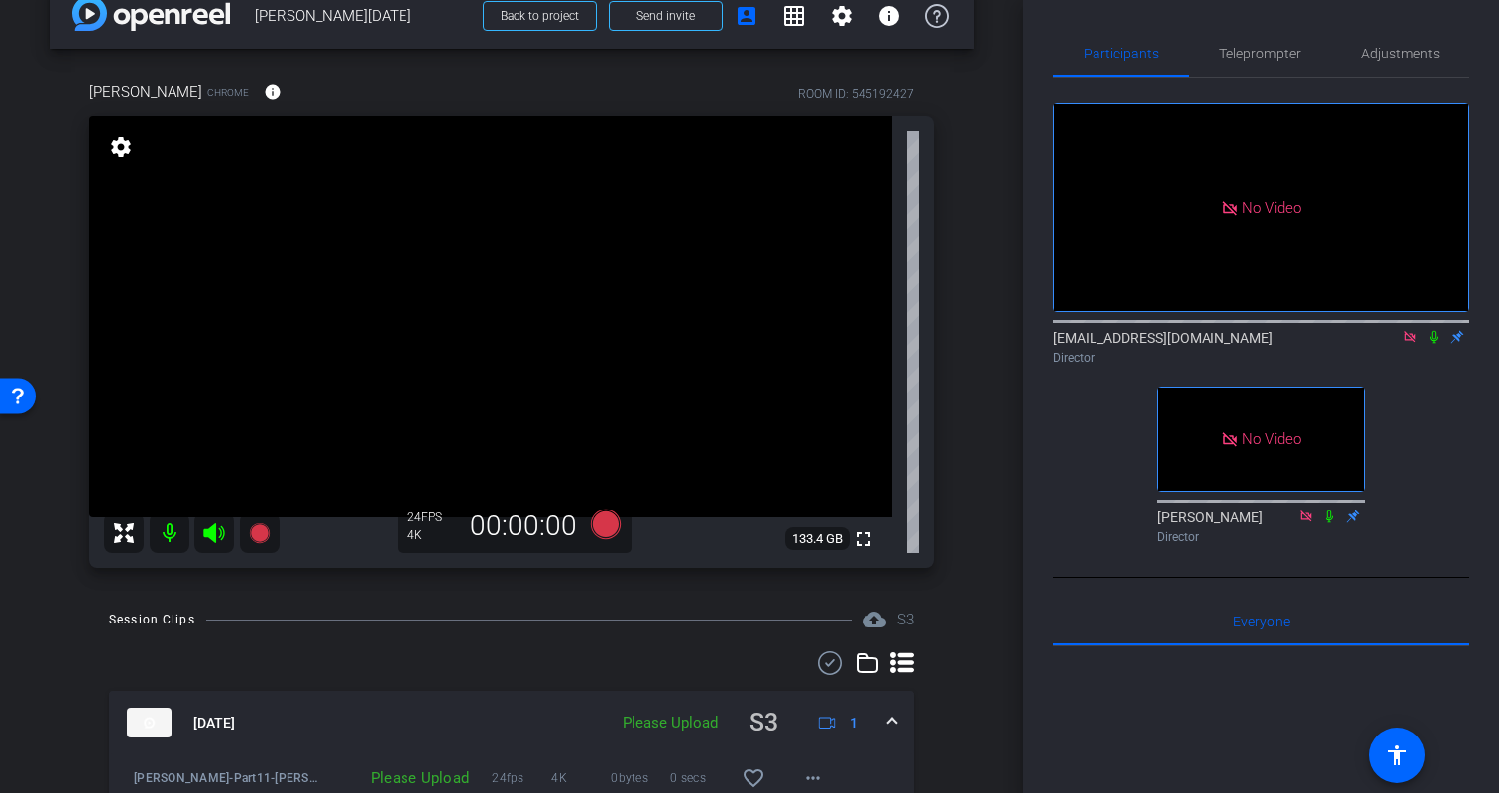
scroll to position [0, 0]
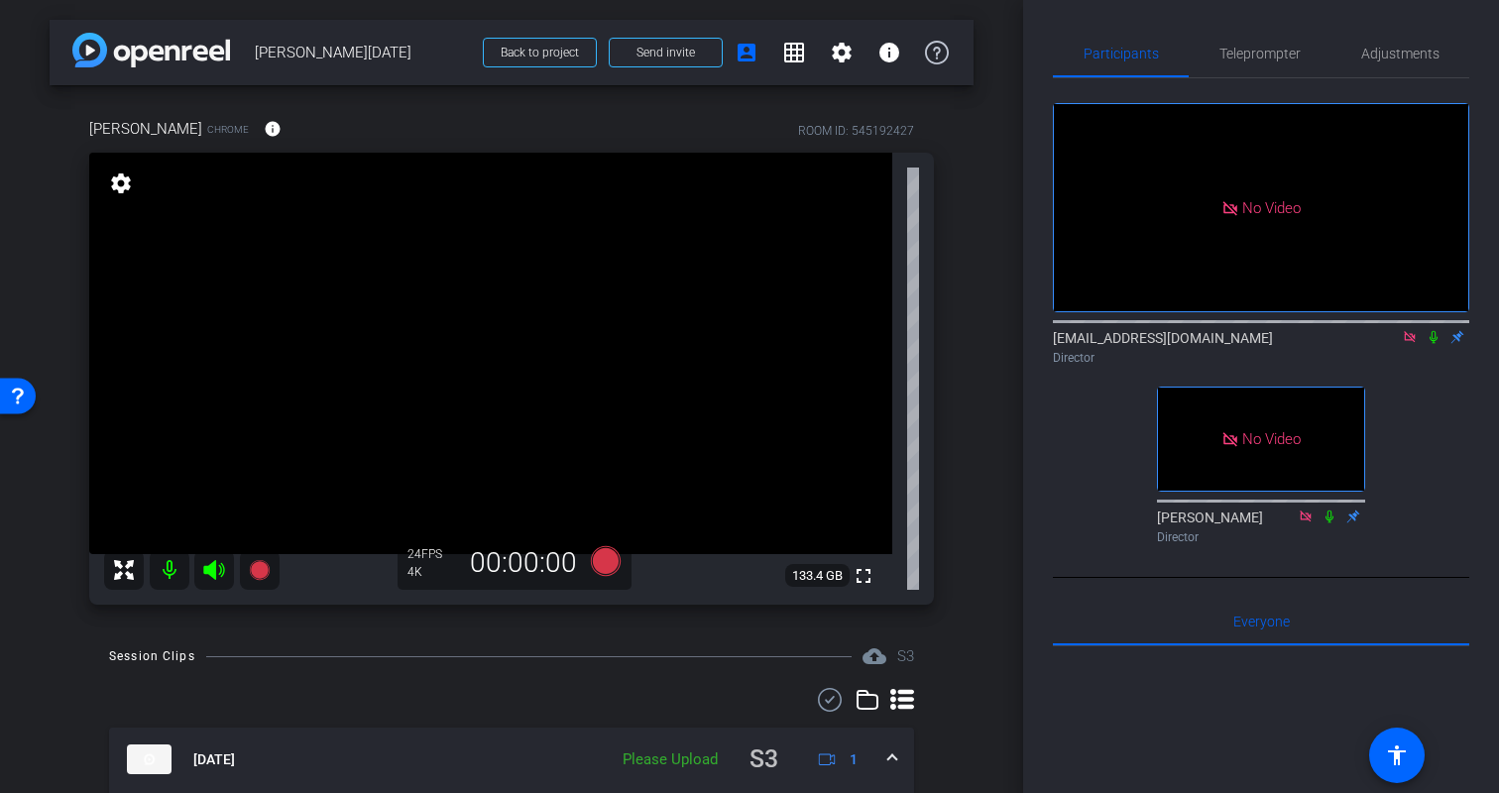
click at [984, 402] on div "arrow_back Kristin Monday Back to project Send invite account_box grid_on setti…" at bounding box center [511, 396] width 1023 height 793
click at [607, 563] on icon at bounding box center [606, 561] width 30 height 30
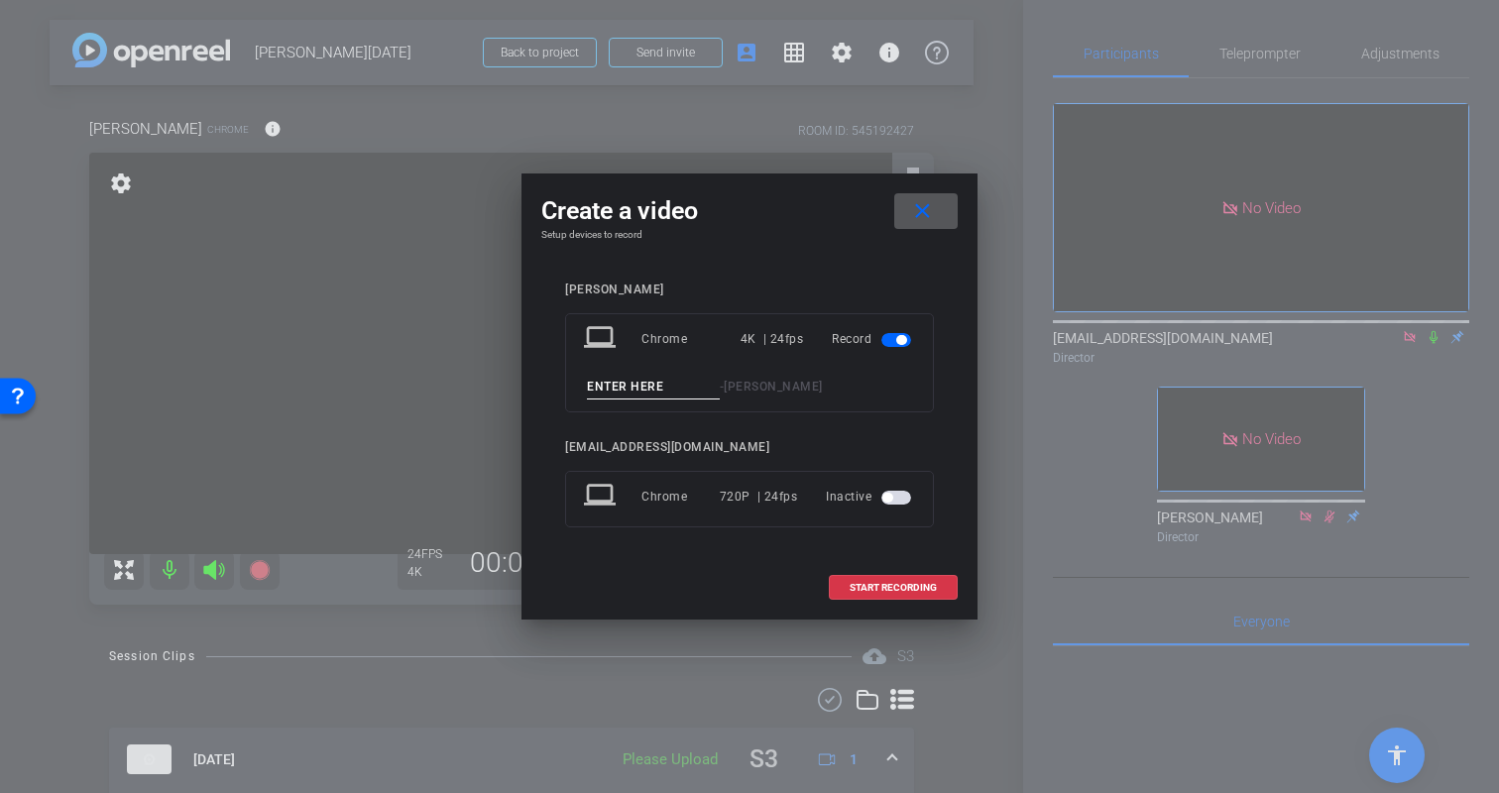
click at [659, 386] on input at bounding box center [653, 387] width 133 height 25
type input "Kristin-Part12"
click at [890, 587] on span "START RECORDING" at bounding box center [893, 588] width 87 height 10
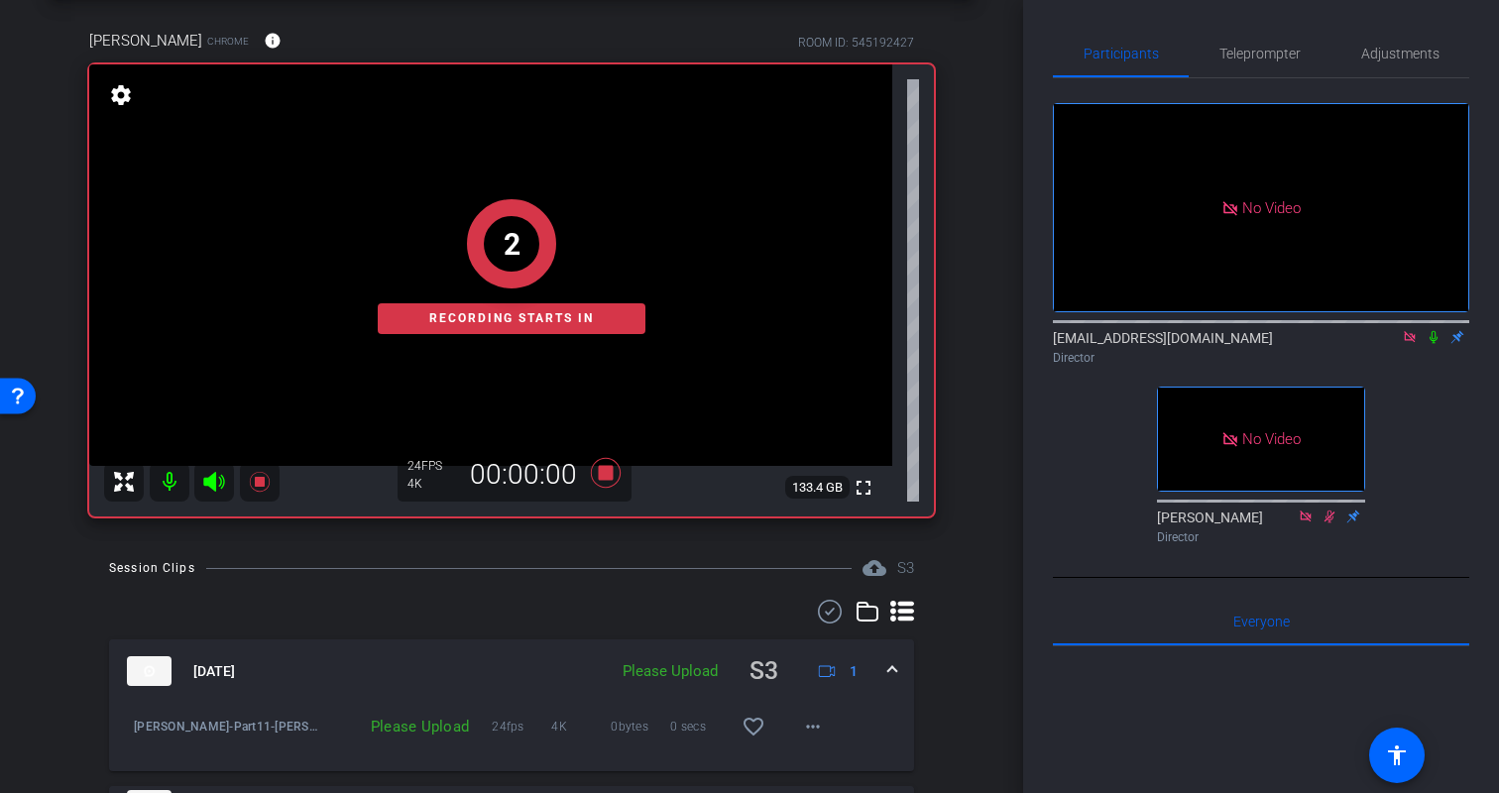
scroll to position [114, 0]
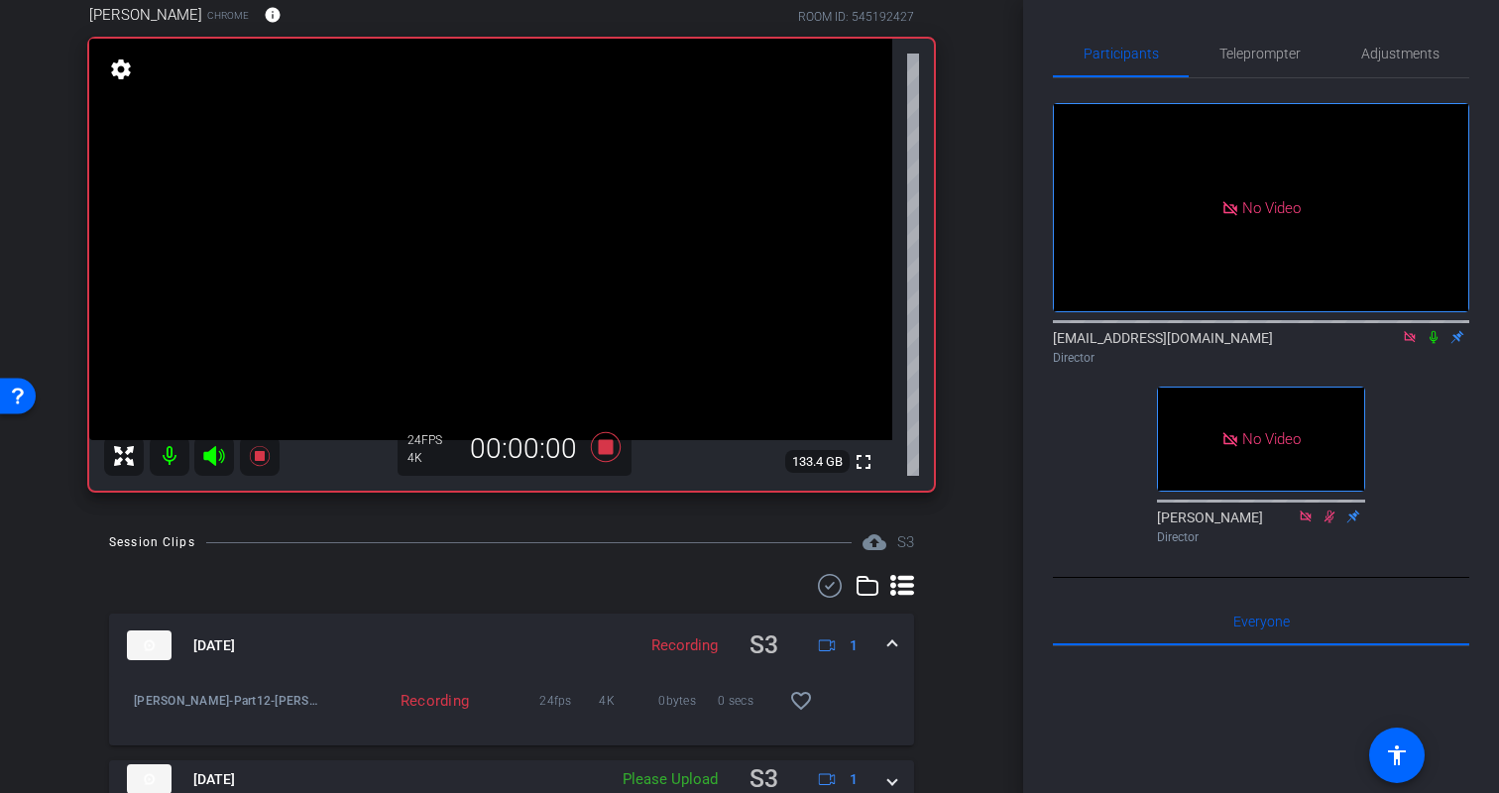
click at [1437, 336] on icon at bounding box center [1434, 337] width 8 height 13
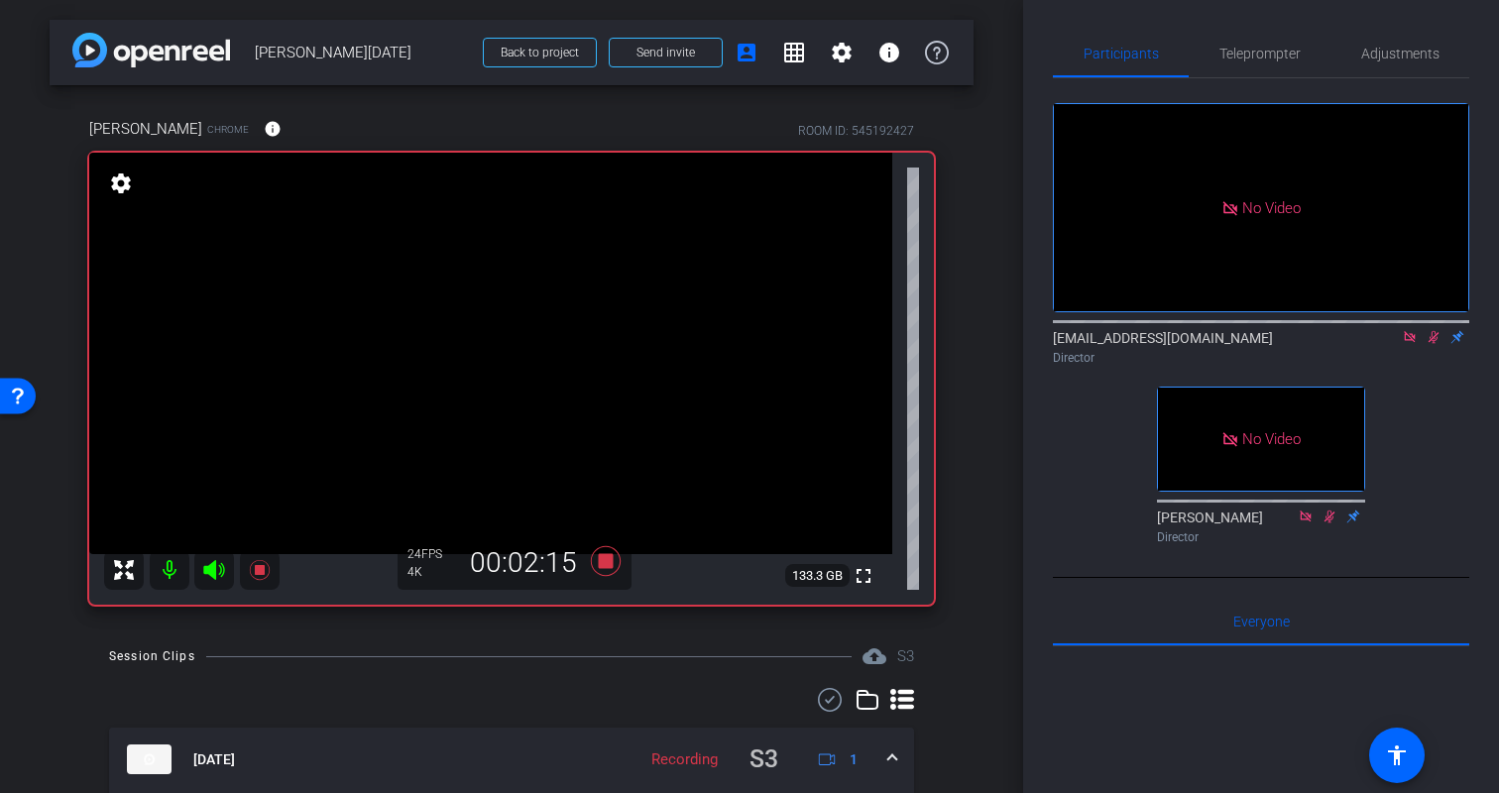
click at [1000, 471] on div "arrow_back Kristin Monday Back to project Send invite account_box grid_on setti…" at bounding box center [511, 396] width 1023 height 793
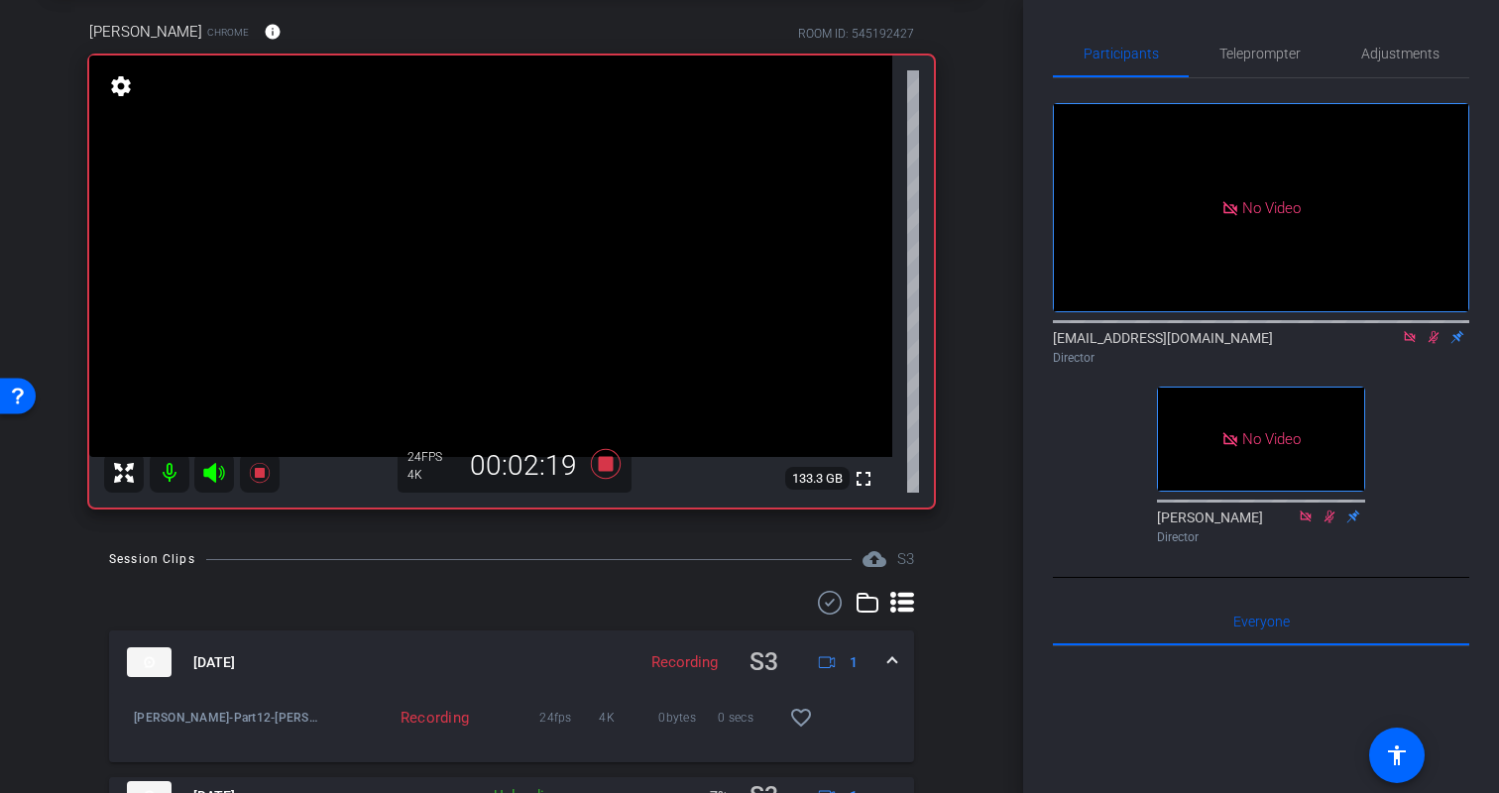
scroll to position [98, 0]
click at [1431, 337] on icon at bounding box center [1434, 337] width 11 height 13
click at [606, 464] on icon at bounding box center [606, 463] width 30 height 30
click at [993, 471] on div "arrow_back Kristin Monday Back to project Send invite account_box grid_on setti…" at bounding box center [511, 298] width 1023 height 793
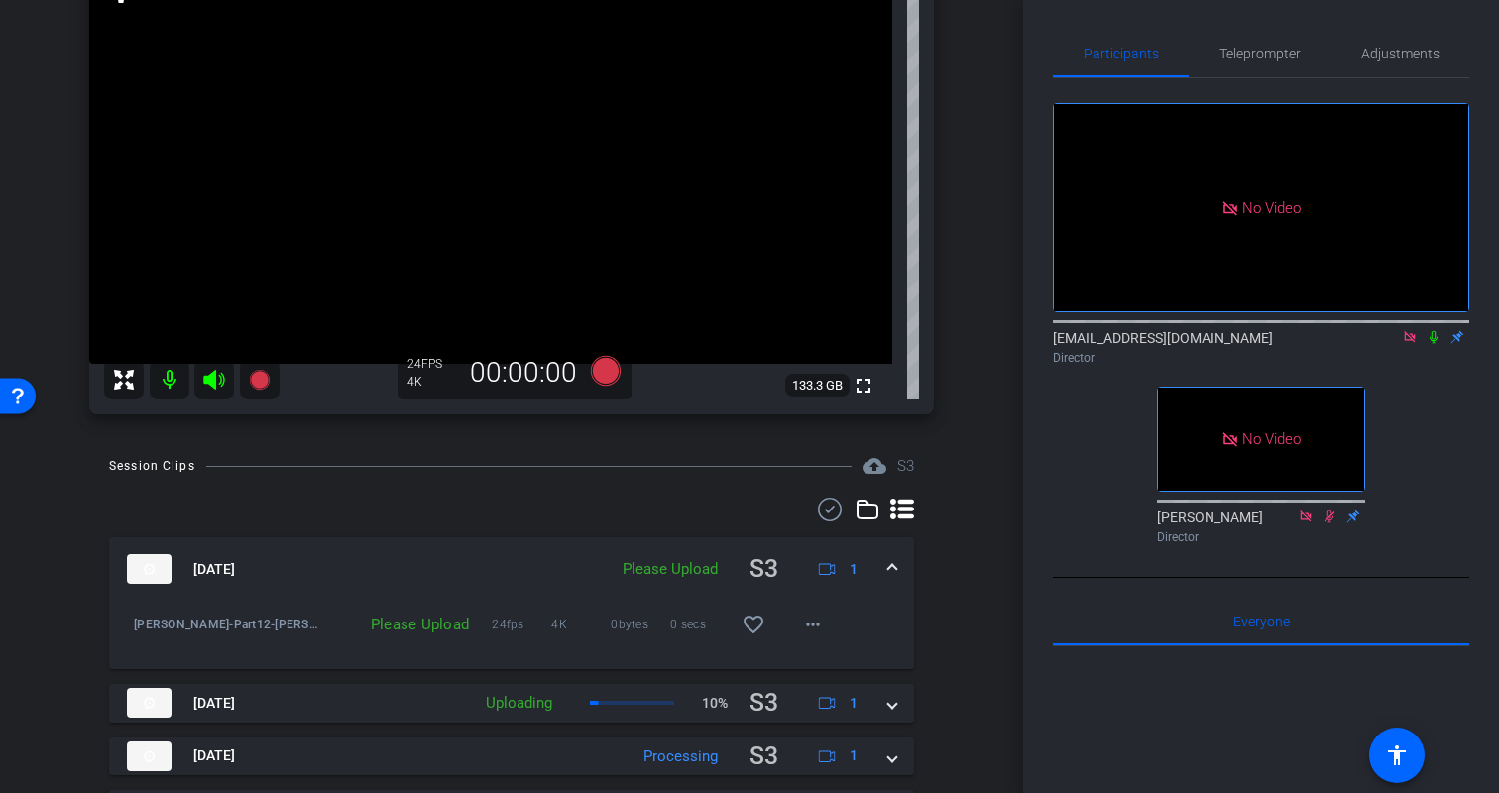
scroll to position [191, 0]
click at [895, 569] on span at bounding box center [892, 568] width 8 height 21
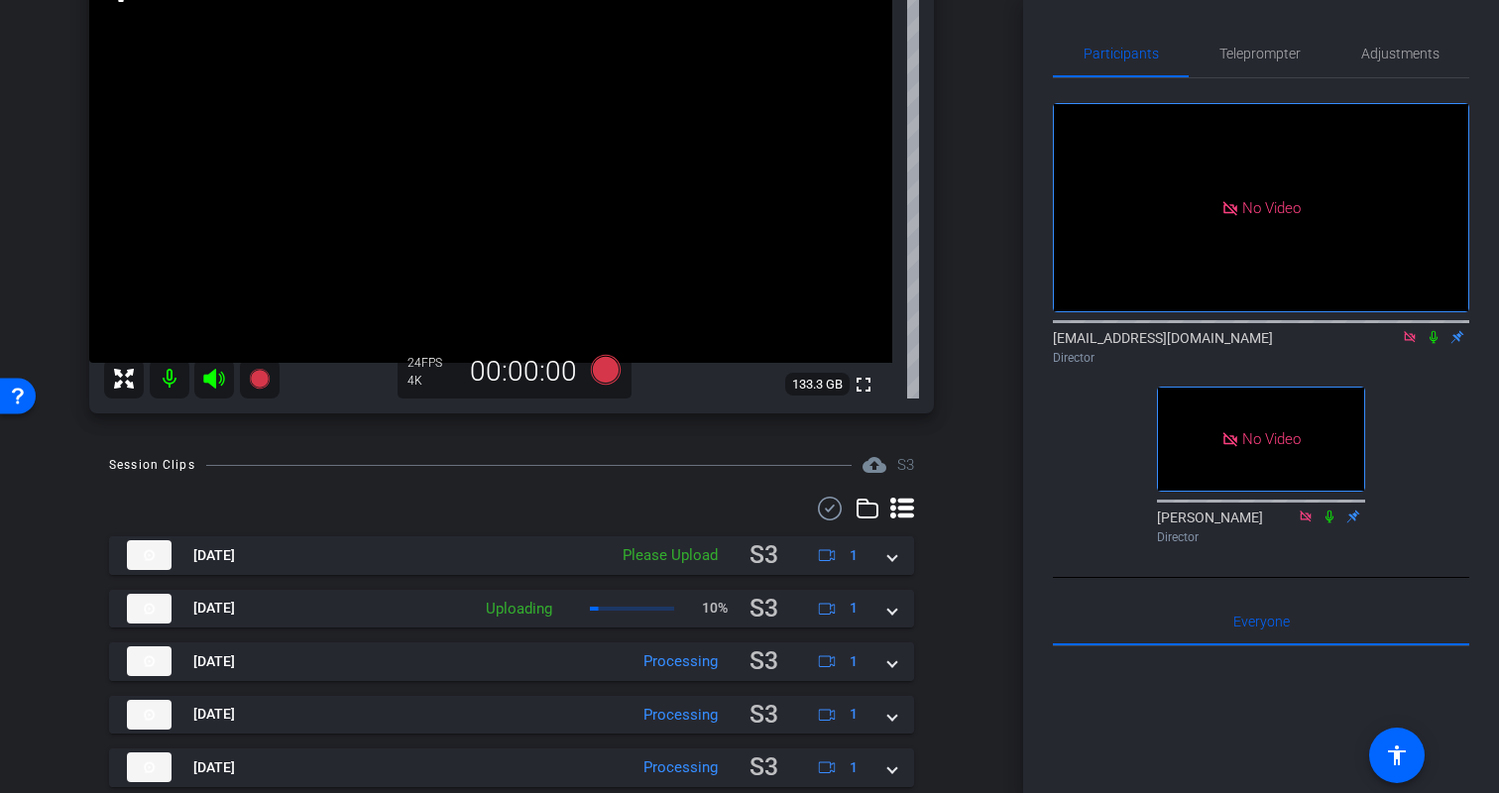
click at [944, 579] on div "Session Clips cloud_upload S3 Aug 18, 2025 Please Upload S3 1 Kristin-Part12-Kr…" at bounding box center [512, 787] width 924 height 669
click at [981, 464] on div "arrow_back Kristin Monday Back to project Send invite account_box grid_on setti…" at bounding box center [511, 205] width 1023 height 793
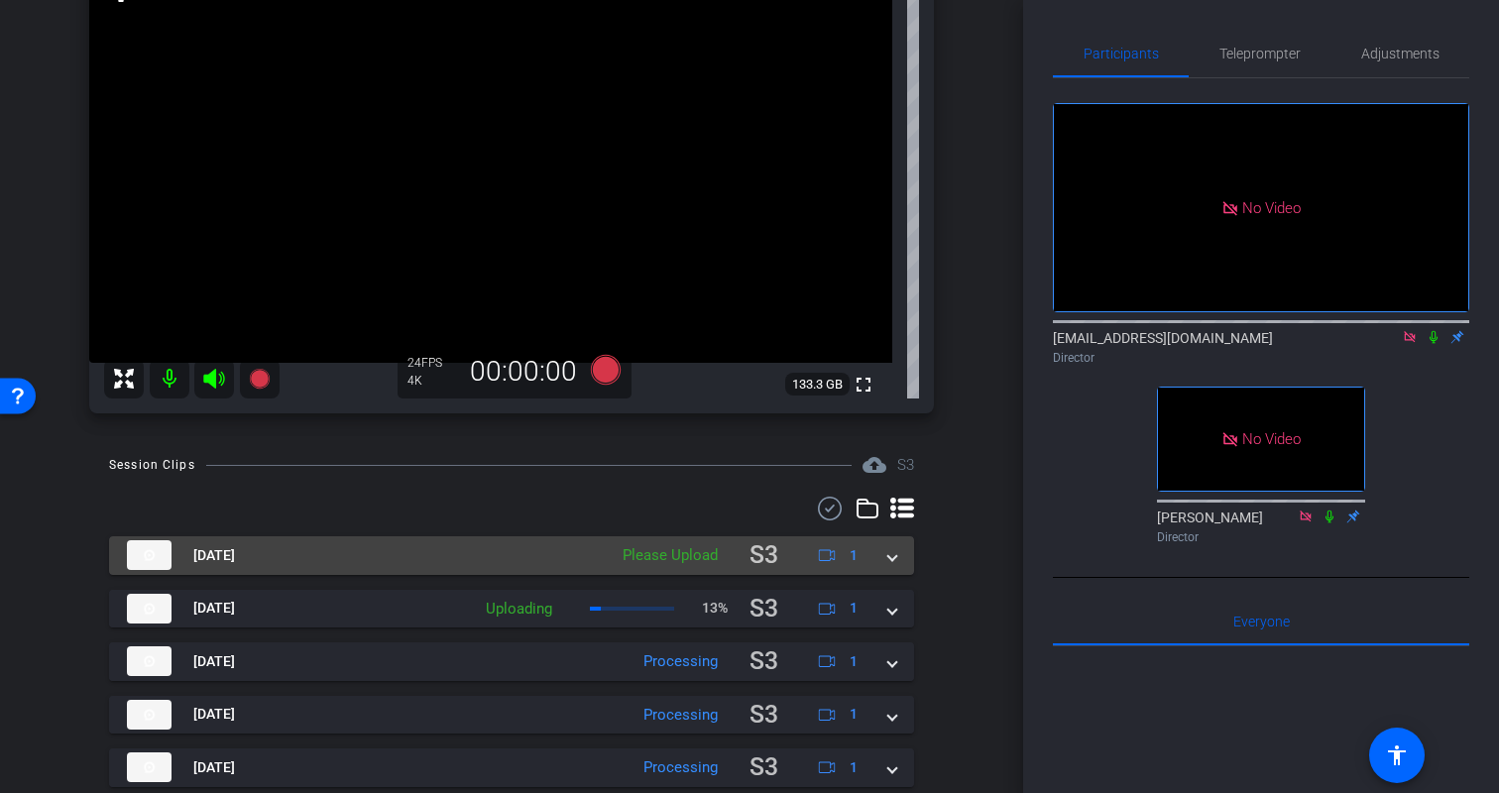
click at [892, 561] on span at bounding box center [892, 555] width 8 height 21
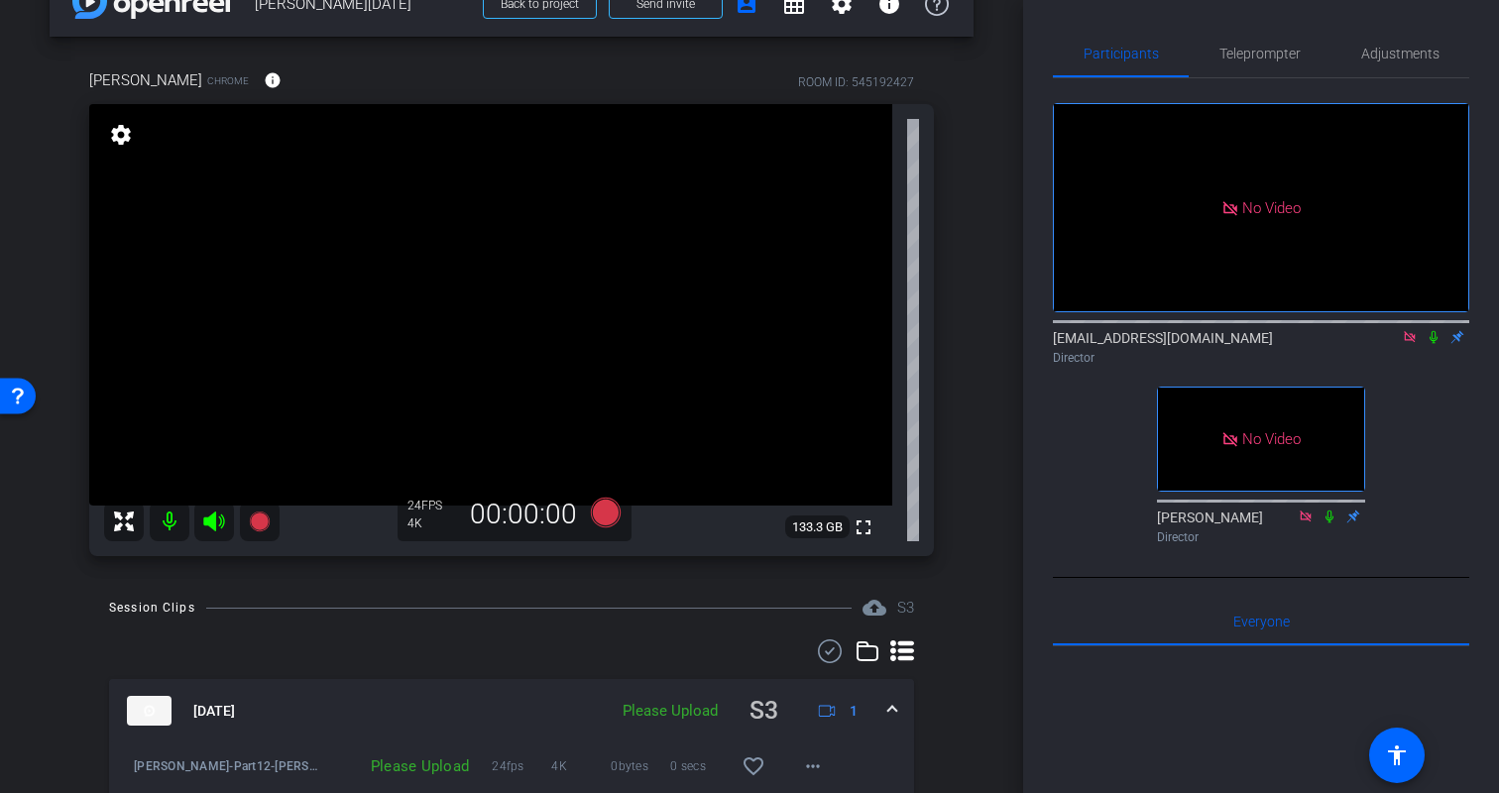
scroll to position [0, 0]
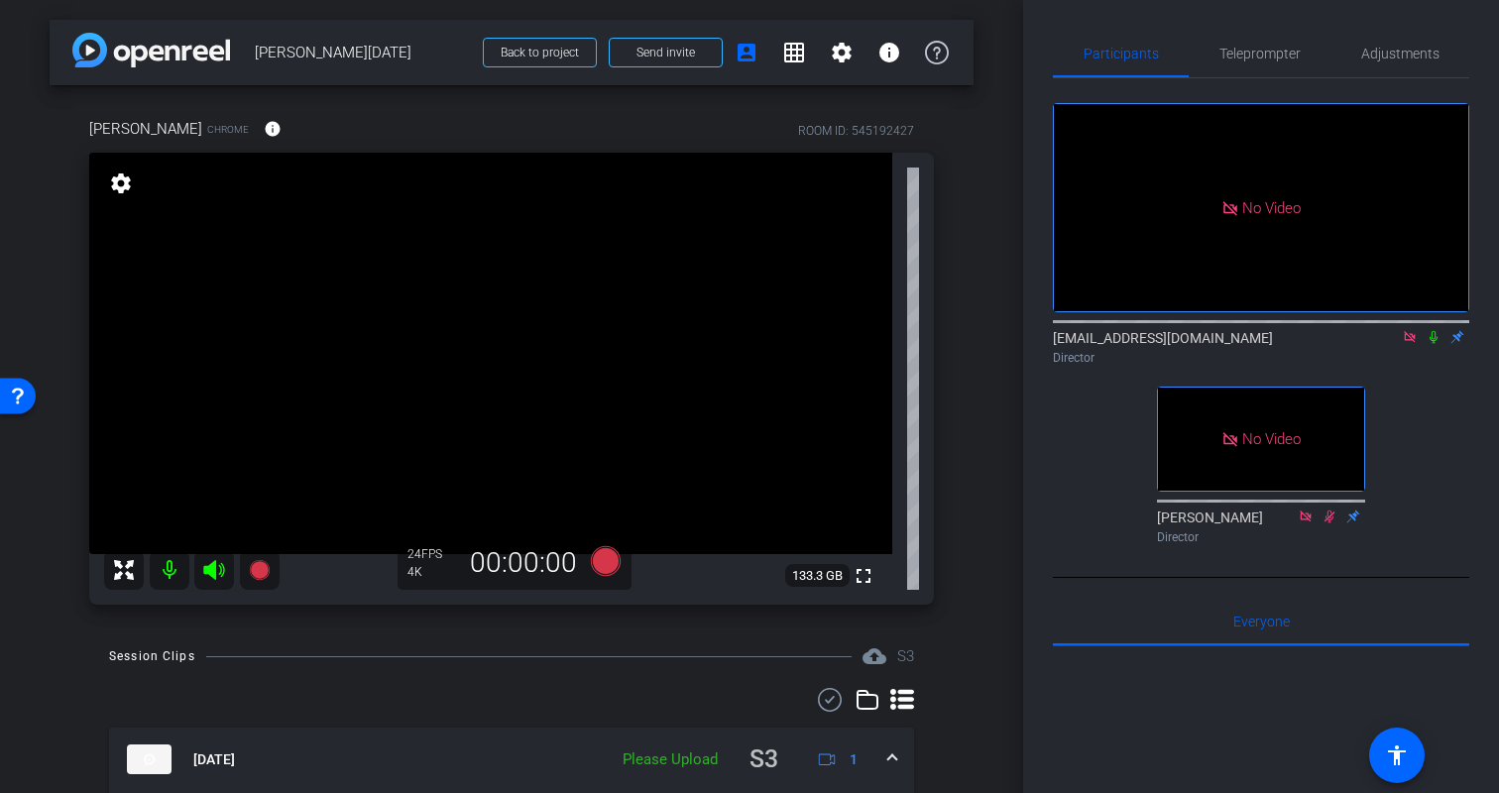
click at [1059, 519] on div "No Video biso@amazon.com Director No Video Erica Bethel Director" at bounding box center [1261, 315] width 416 height 474
click at [608, 560] on icon at bounding box center [606, 561] width 30 height 30
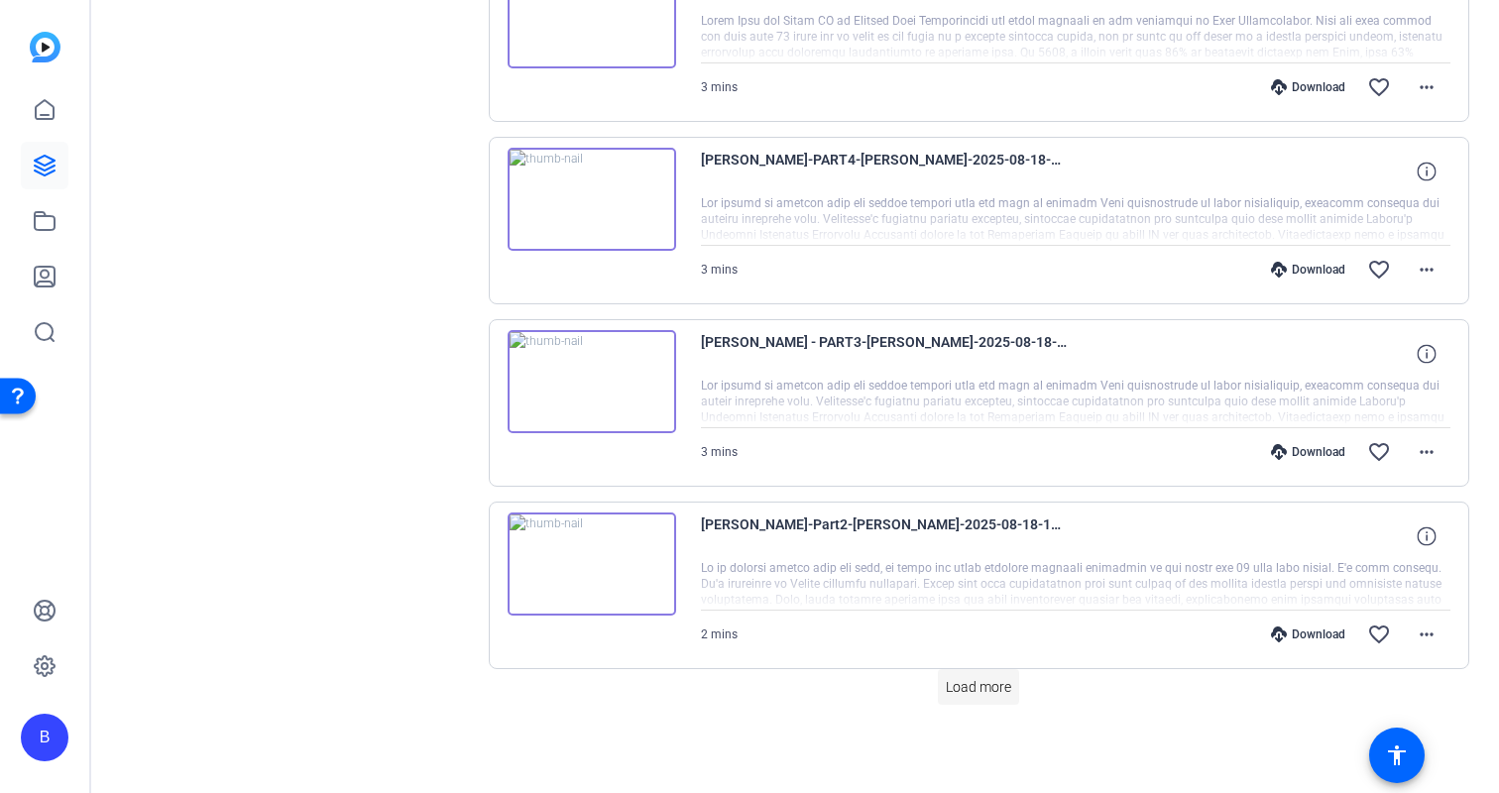
click at [992, 689] on span "Load more" at bounding box center [978, 687] width 65 height 21
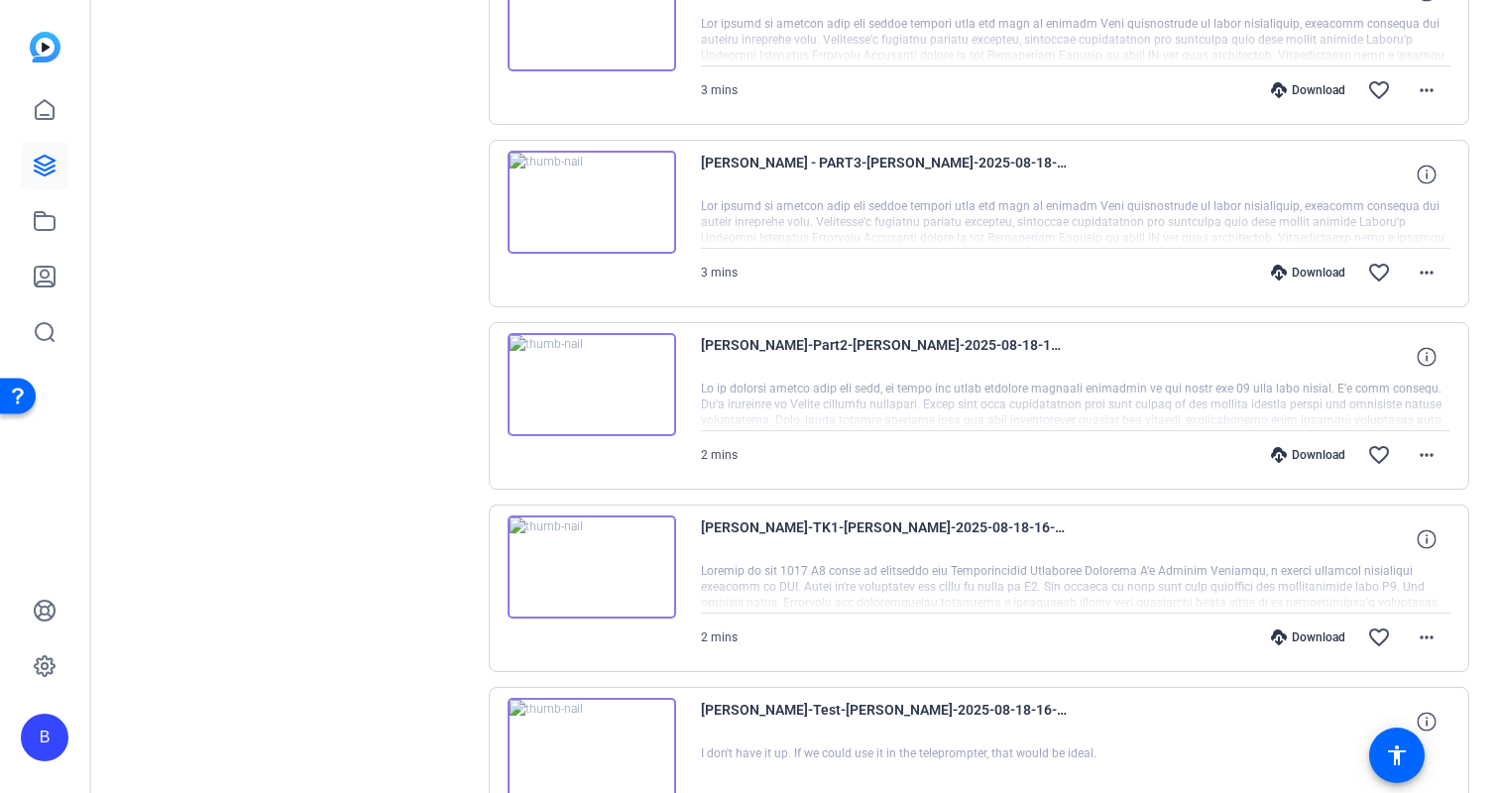
scroll to position [1906, 0]
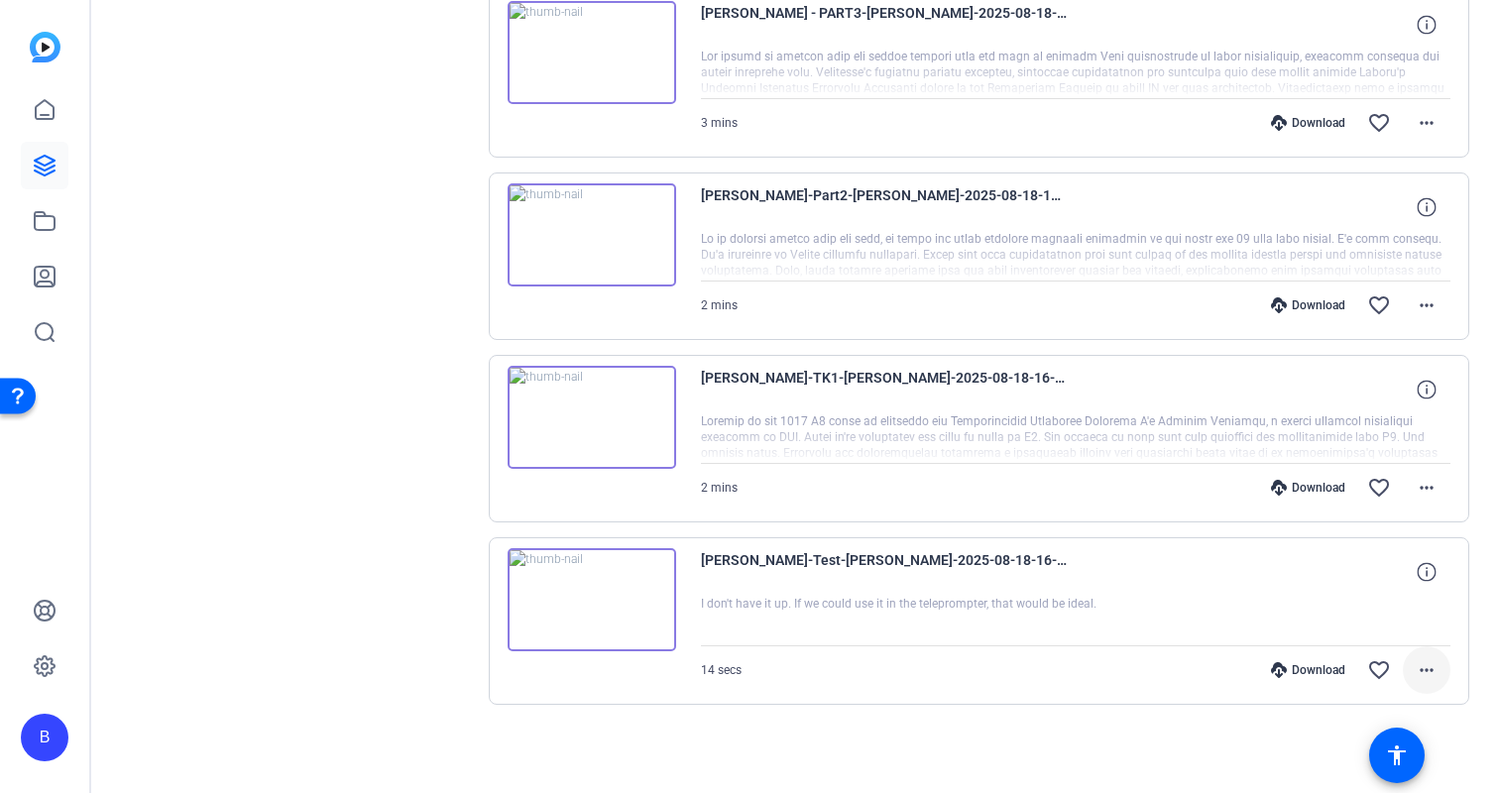
click at [1437, 675] on mat-icon "more_horiz" at bounding box center [1427, 670] width 24 height 24
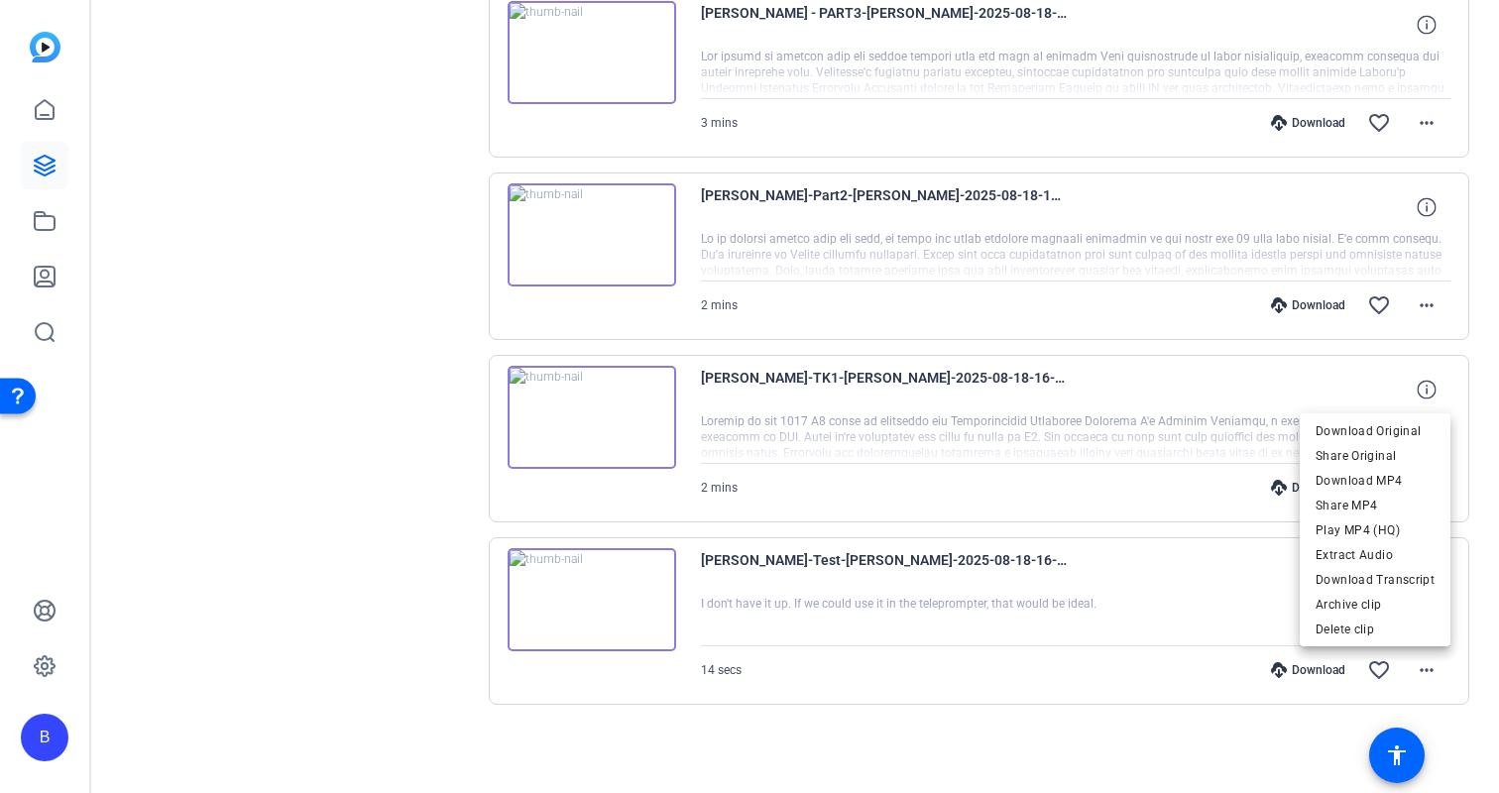
click at [1093, 742] on div at bounding box center [749, 396] width 1499 height 793
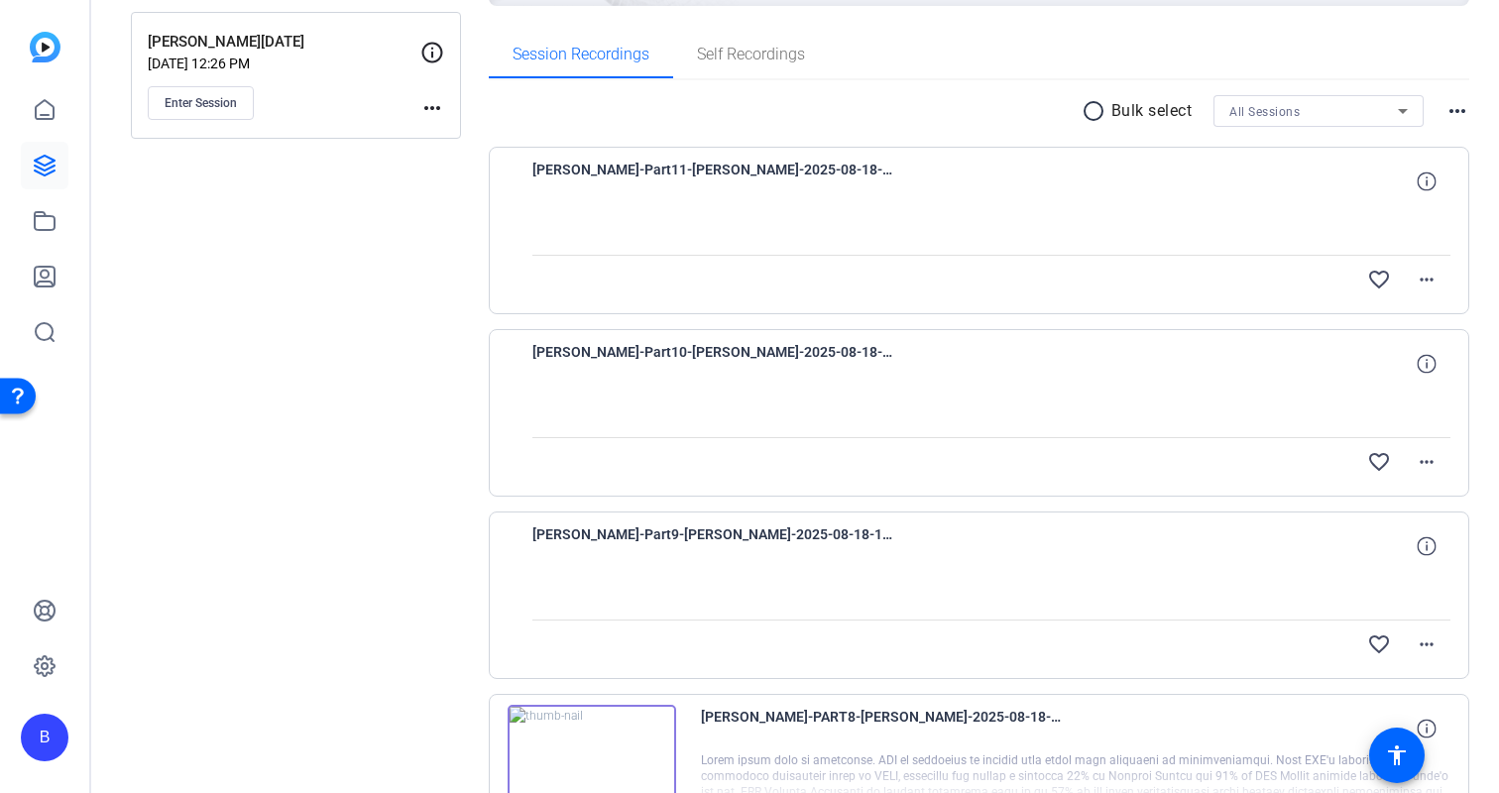
scroll to position [0, 0]
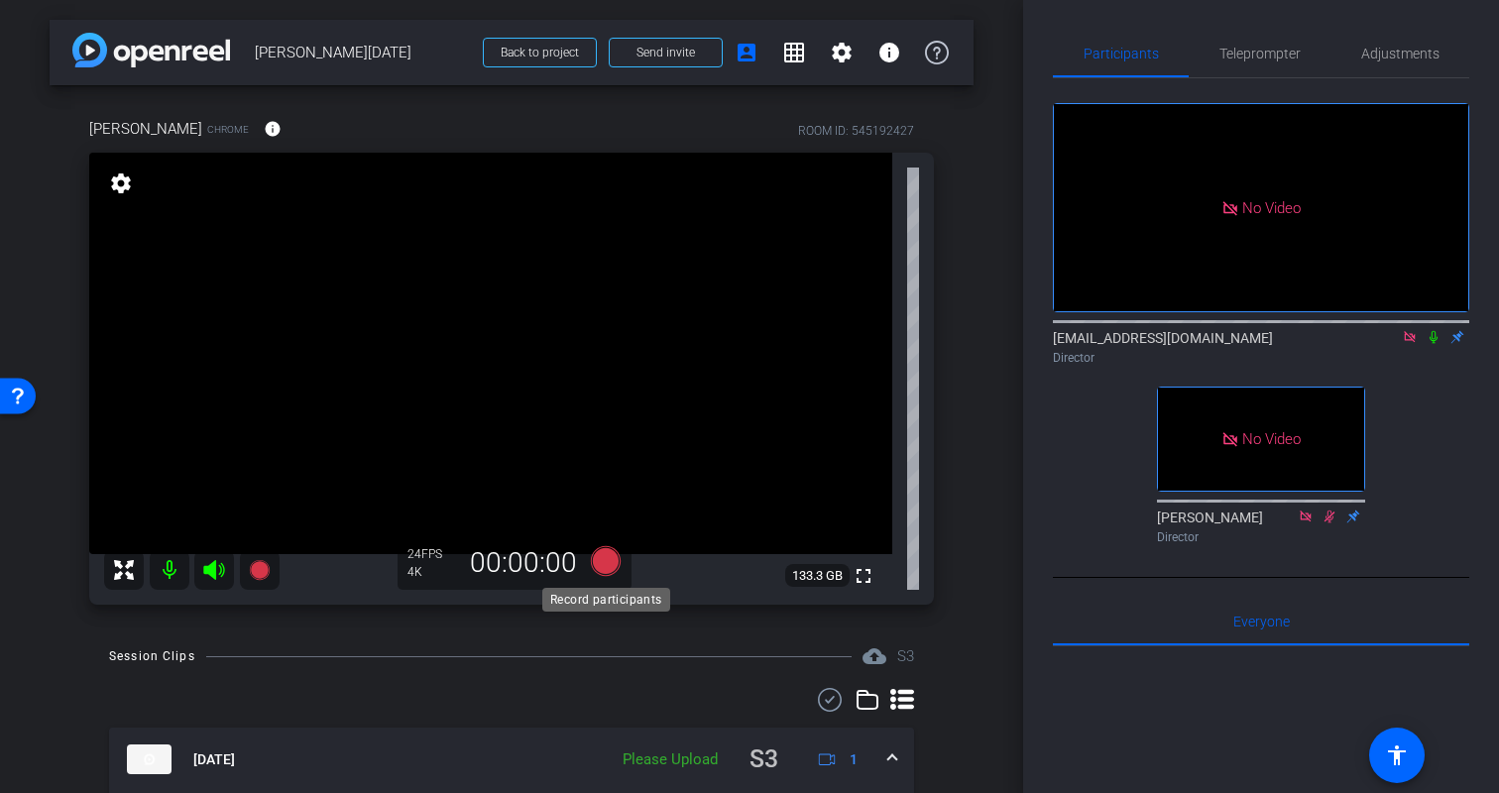
click at [593, 561] on icon at bounding box center [606, 561] width 30 height 30
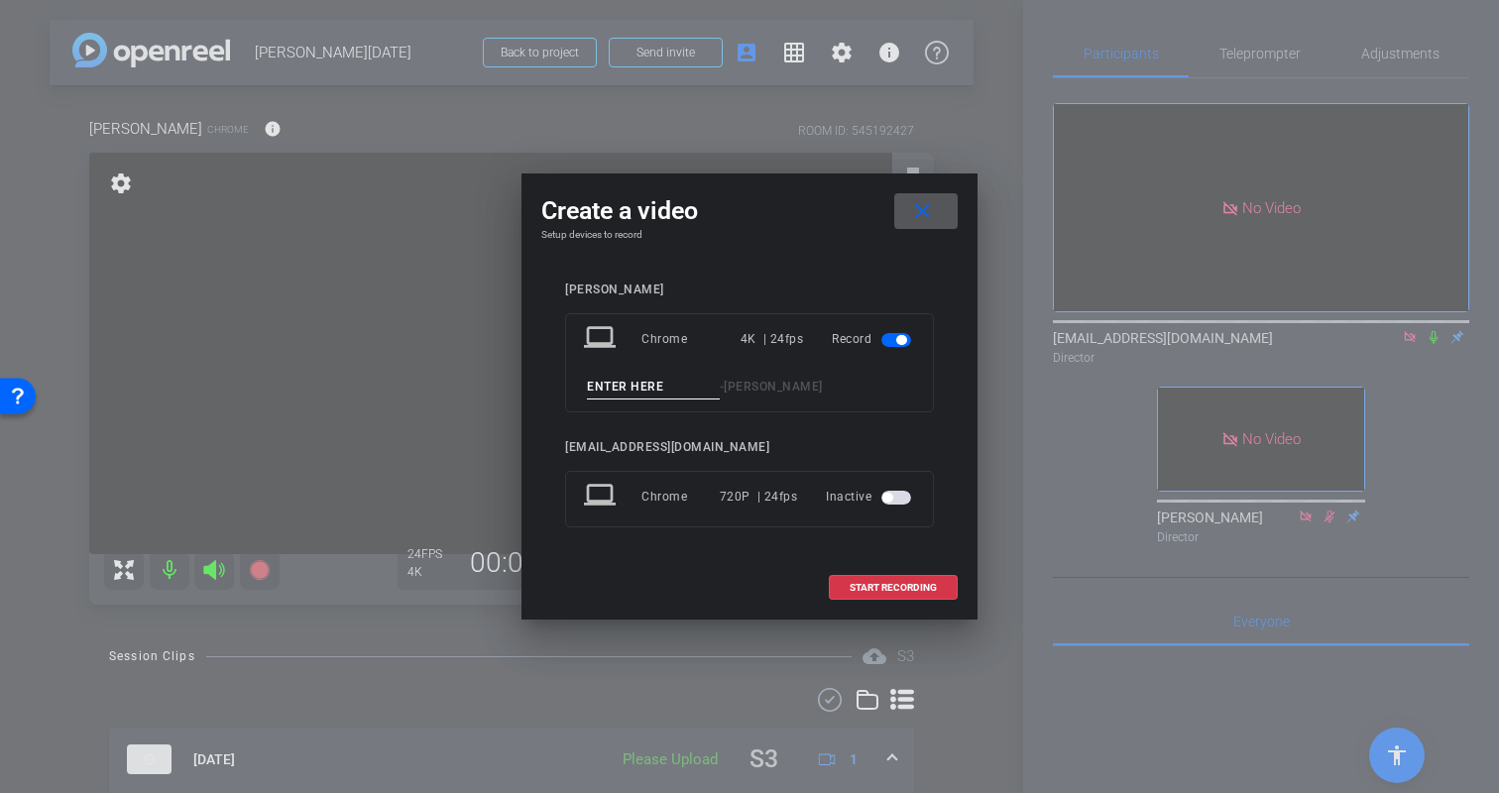
click at [656, 382] on input at bounding box center [653, 387] width 133 height 25
type input "[PERSON_NAME]-Part13"
click at [880, 591] on span "START RECORDING" at bounding box center [893, 588] width 87 height 10
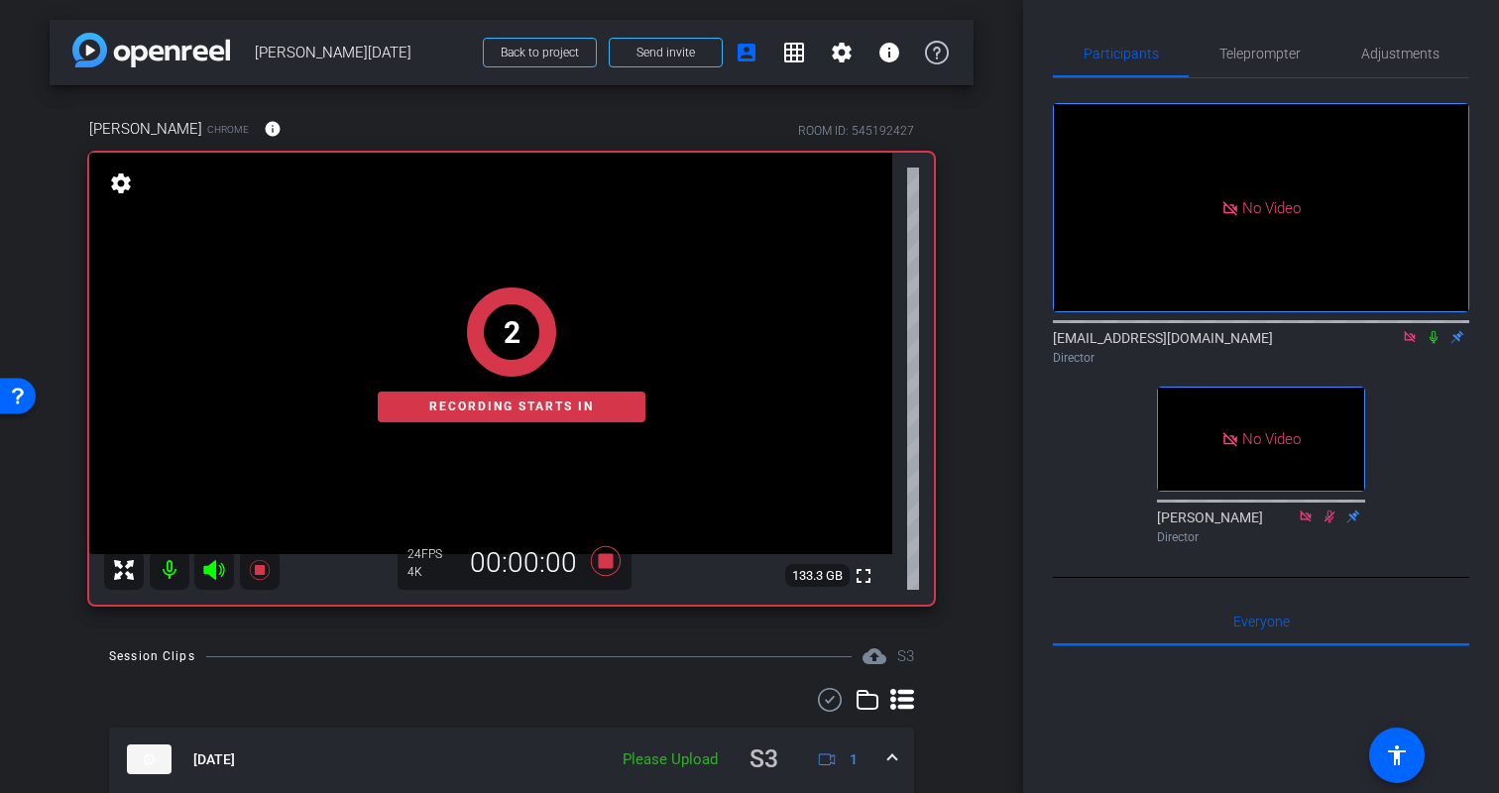
click at [1428, 343] on icon at bounding box center [1434, 337] width 16 height 14
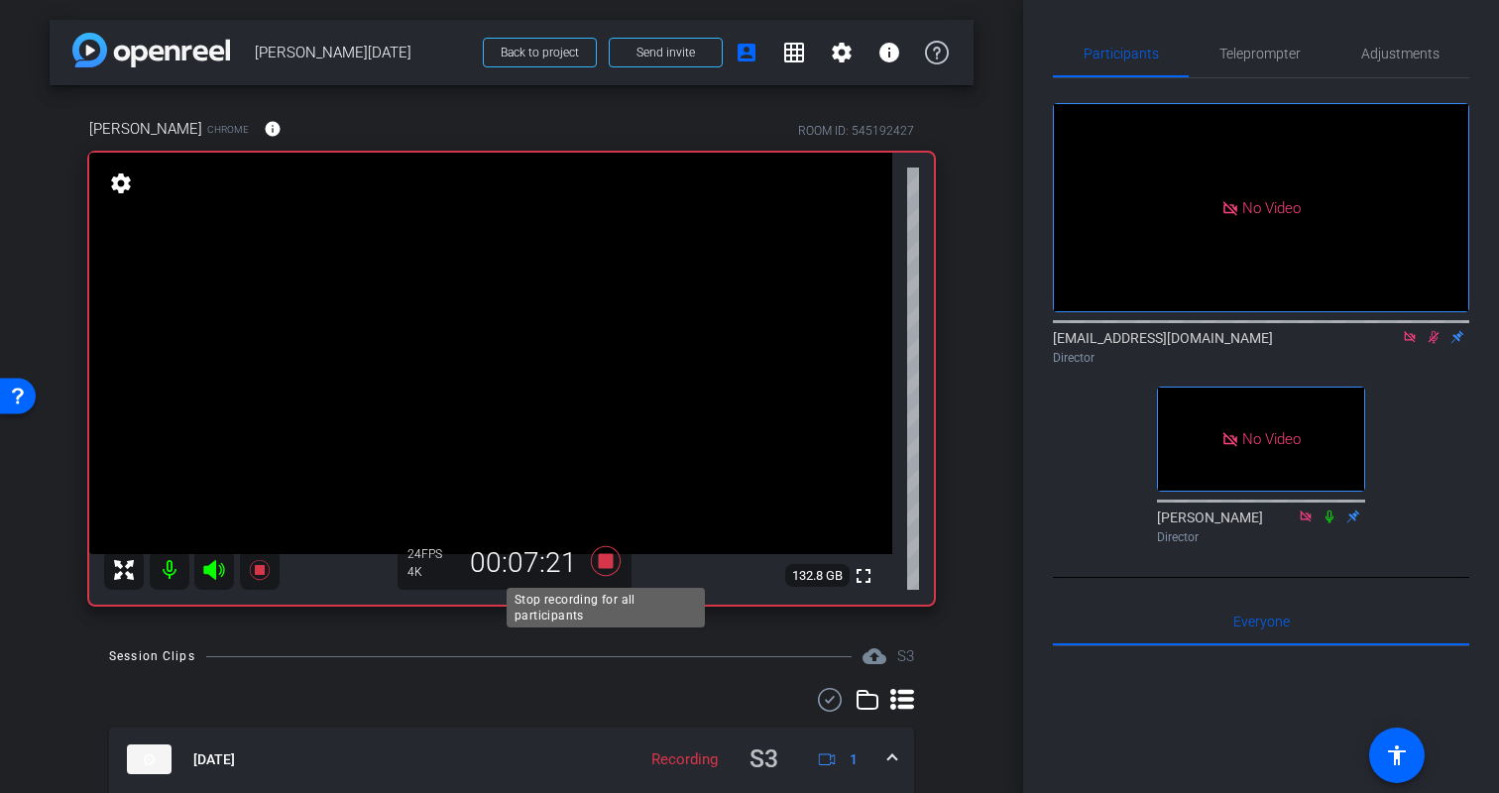
click at [613, 557] on icon at bounding box center [606, 561] width 48 height 36
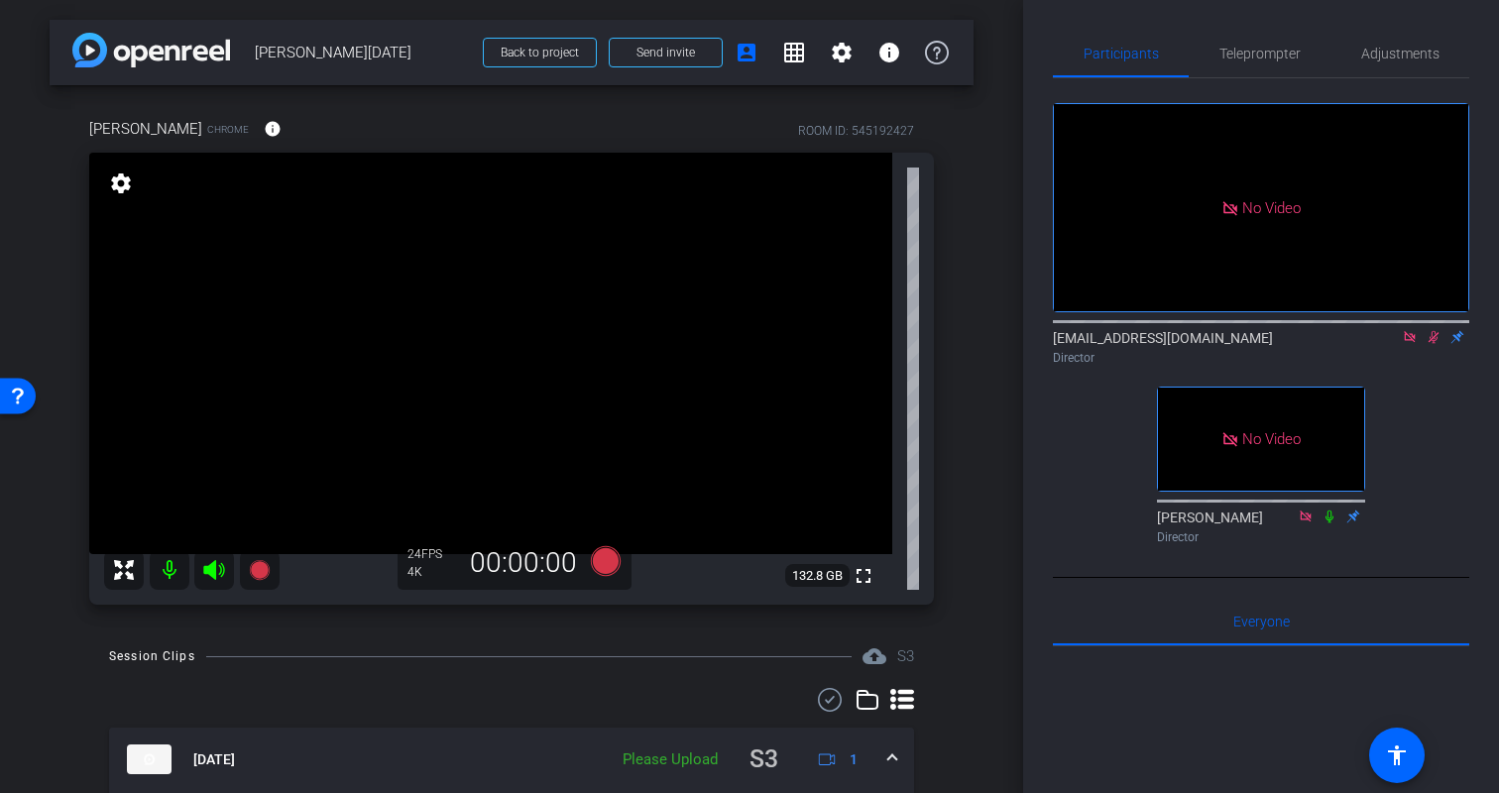
click at [1436, 338] on icon at bounding box center [1434, 337] width 16 height 14
click at [1442, 384] on div "No Video [EMAIL_ADDRESS][DOMAIN_NAME] Director No Video [PERSON_NAME] Director" at bounding box center [1261, 315] width 416 height 474
click at [969, 519] on div "[PERSON_NAME] Chrome info ROOM ID: 545192427 fullscreen settings 132.8 GB 24 FP…" at bounding box center [512, 354] width 924 height 539
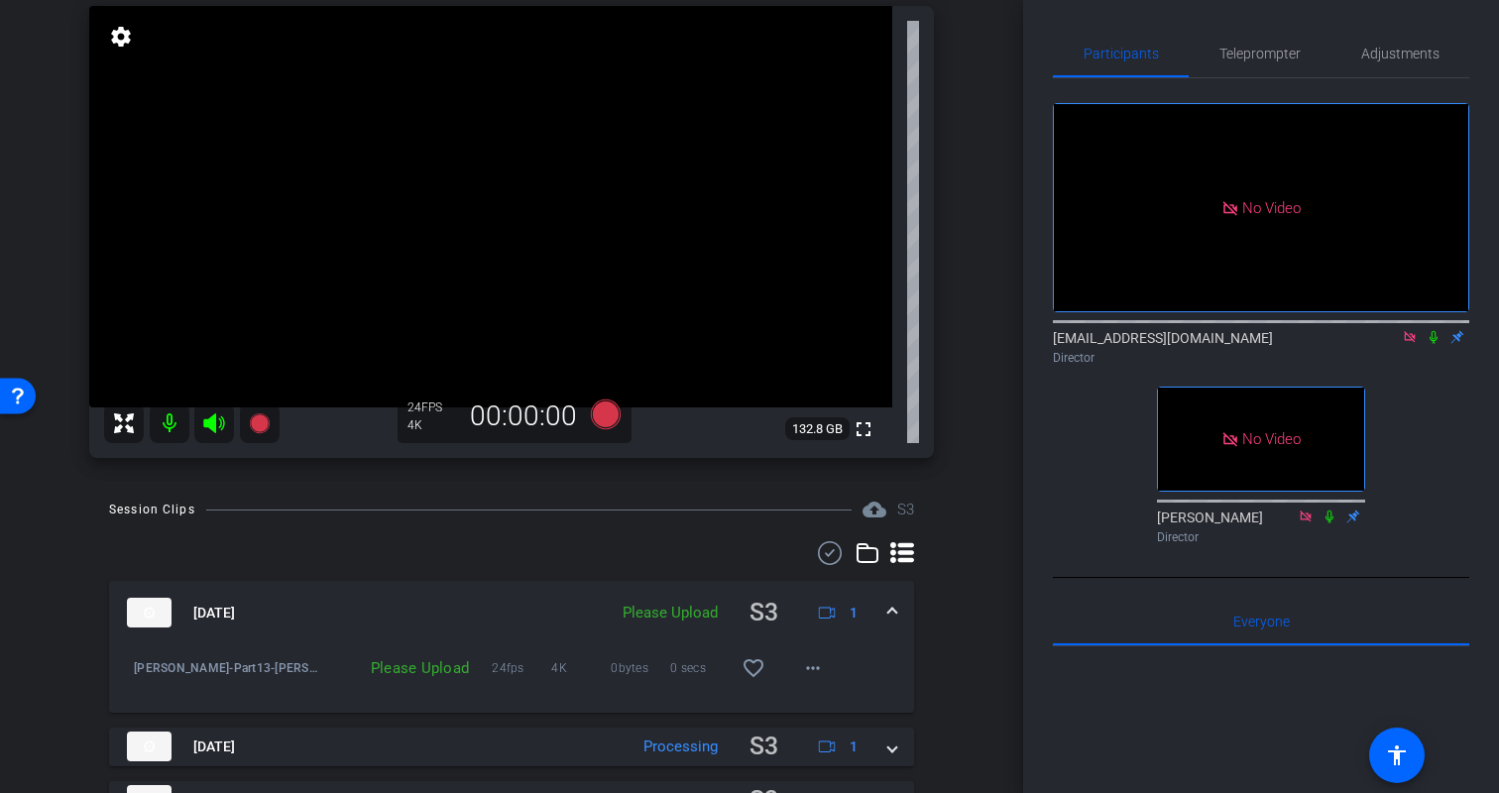
scroll to position [149, 0]
click at [902, 613] on mat-expansion-panel-header "[DATE] Please Upload S3 1" at bounding box center [511, 610] width 805 height 63
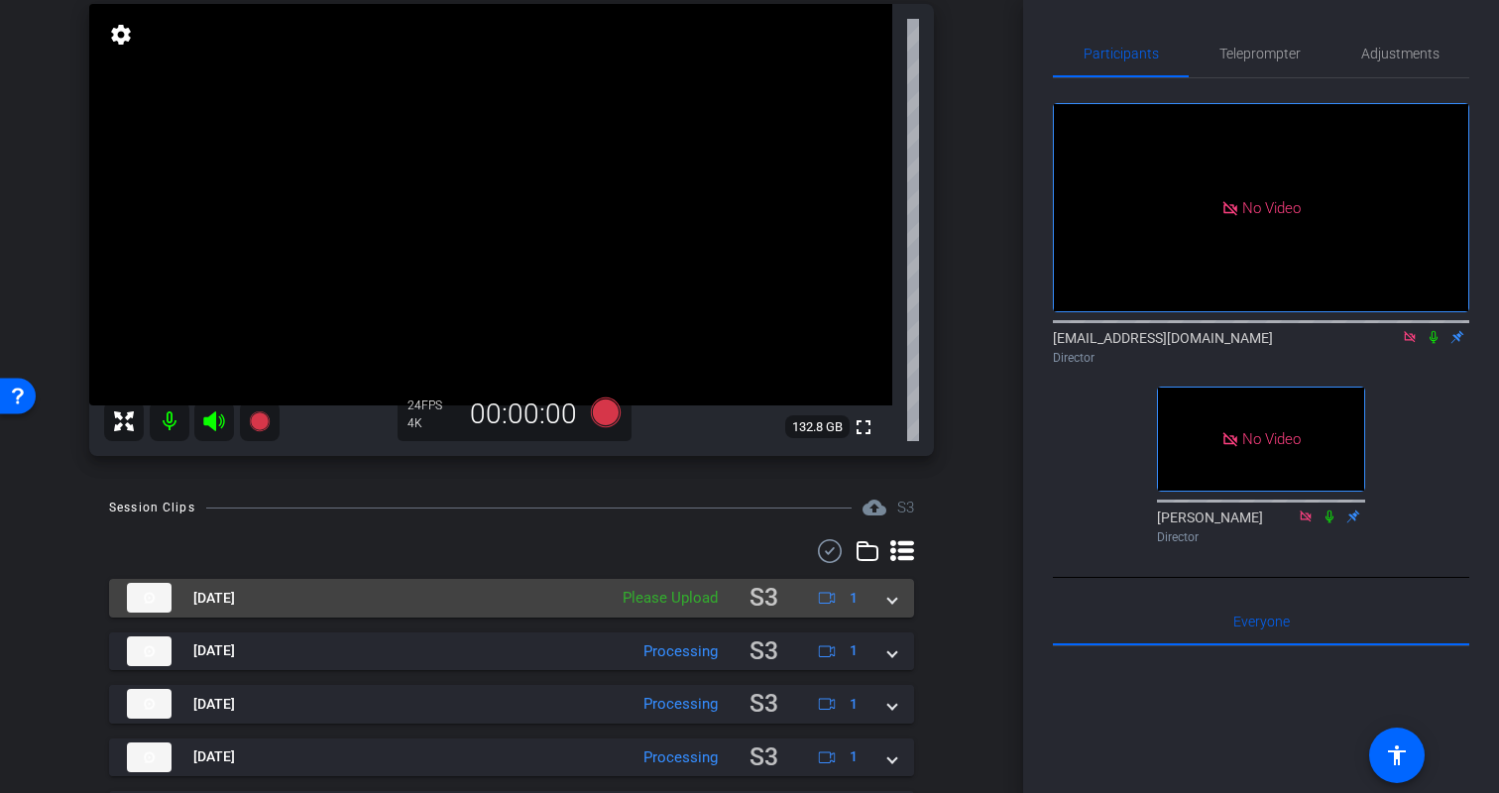
click at [885, 605] on div "Aug 18, 2025 Please Upload S3 1" at bounding box center [508, 598] width 762 height 39
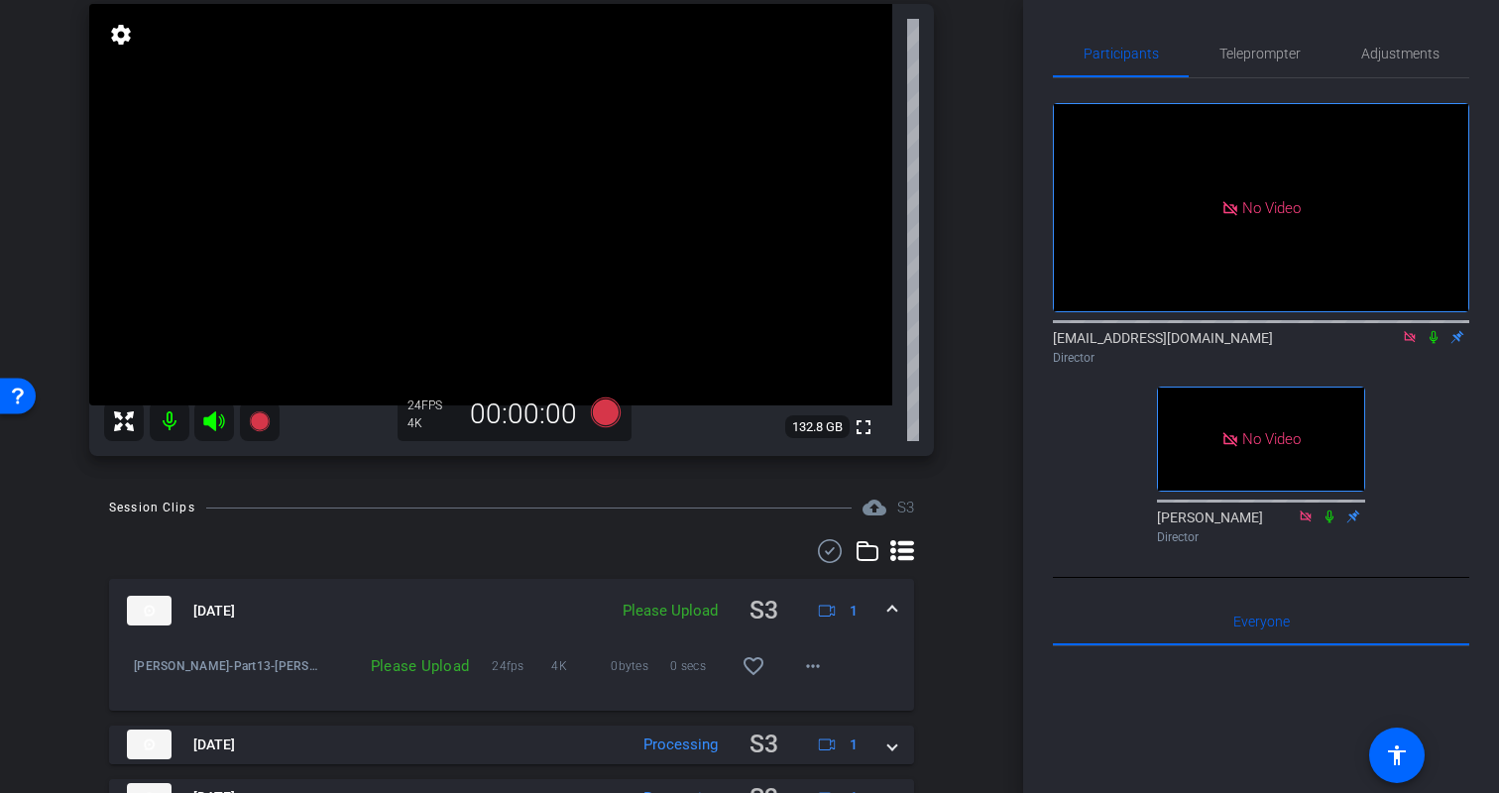
click at [889, 599] on mat-expansion-panel-header "Aug 18, 2025 Please Upload S3 1" at bounding box center [511, 610] width 805 height 63
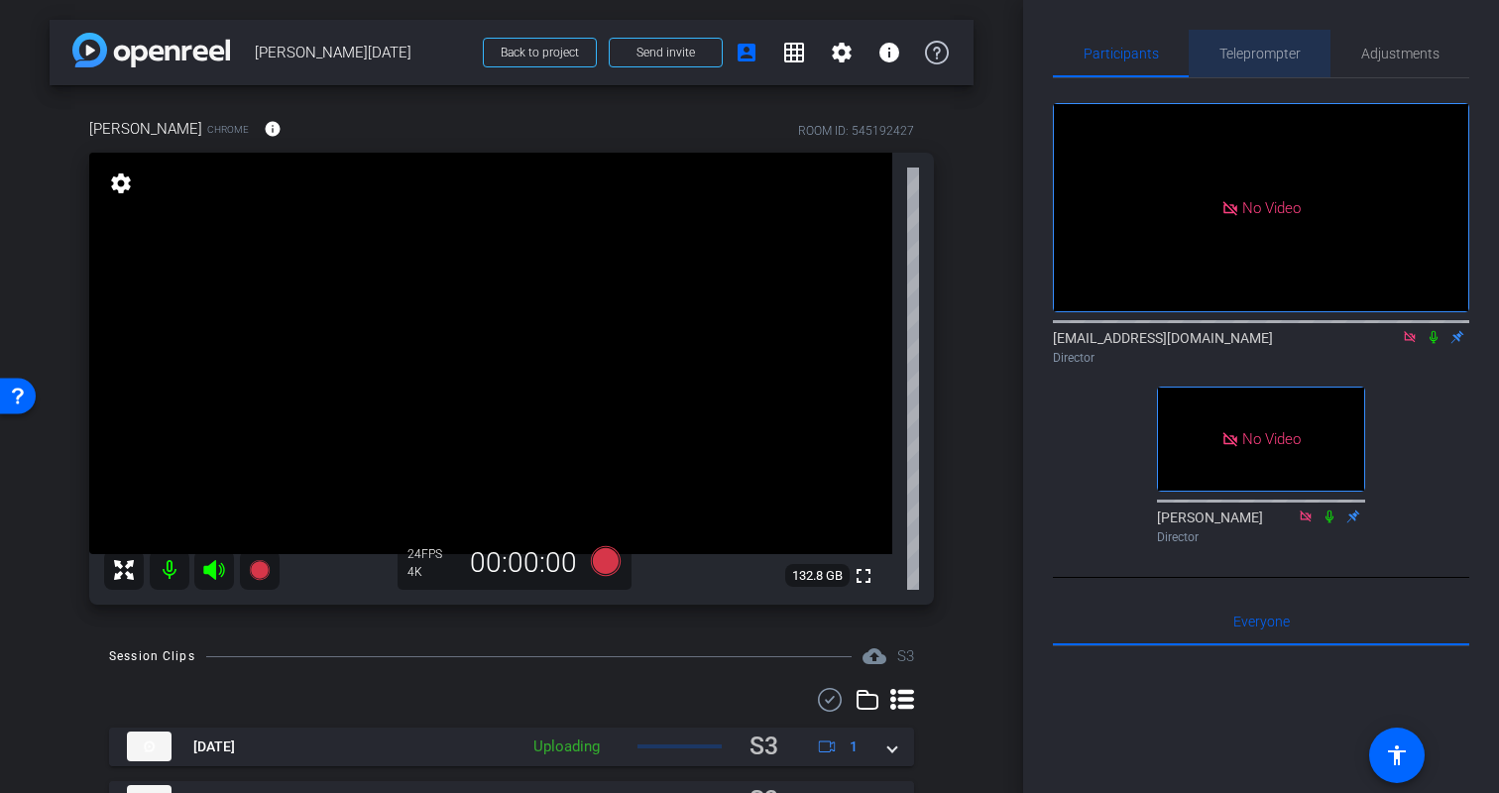
click at [1285, 50] on span "Teleprompter" at bounding box center [1260, 54] width 81 height 14
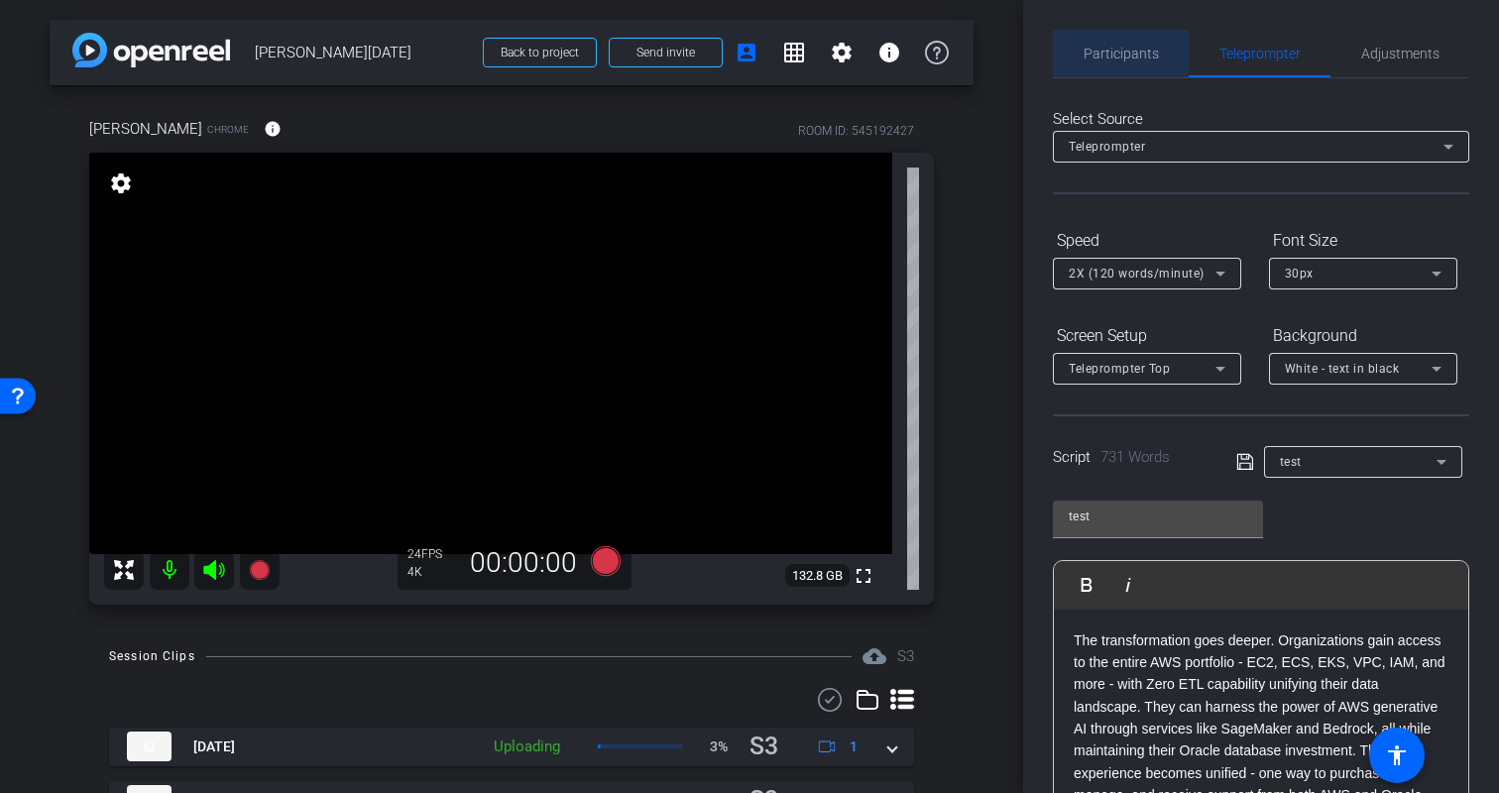
click at [1133, 43] on span "Participants" at bounding box center [1121, 54] width 75 height 48
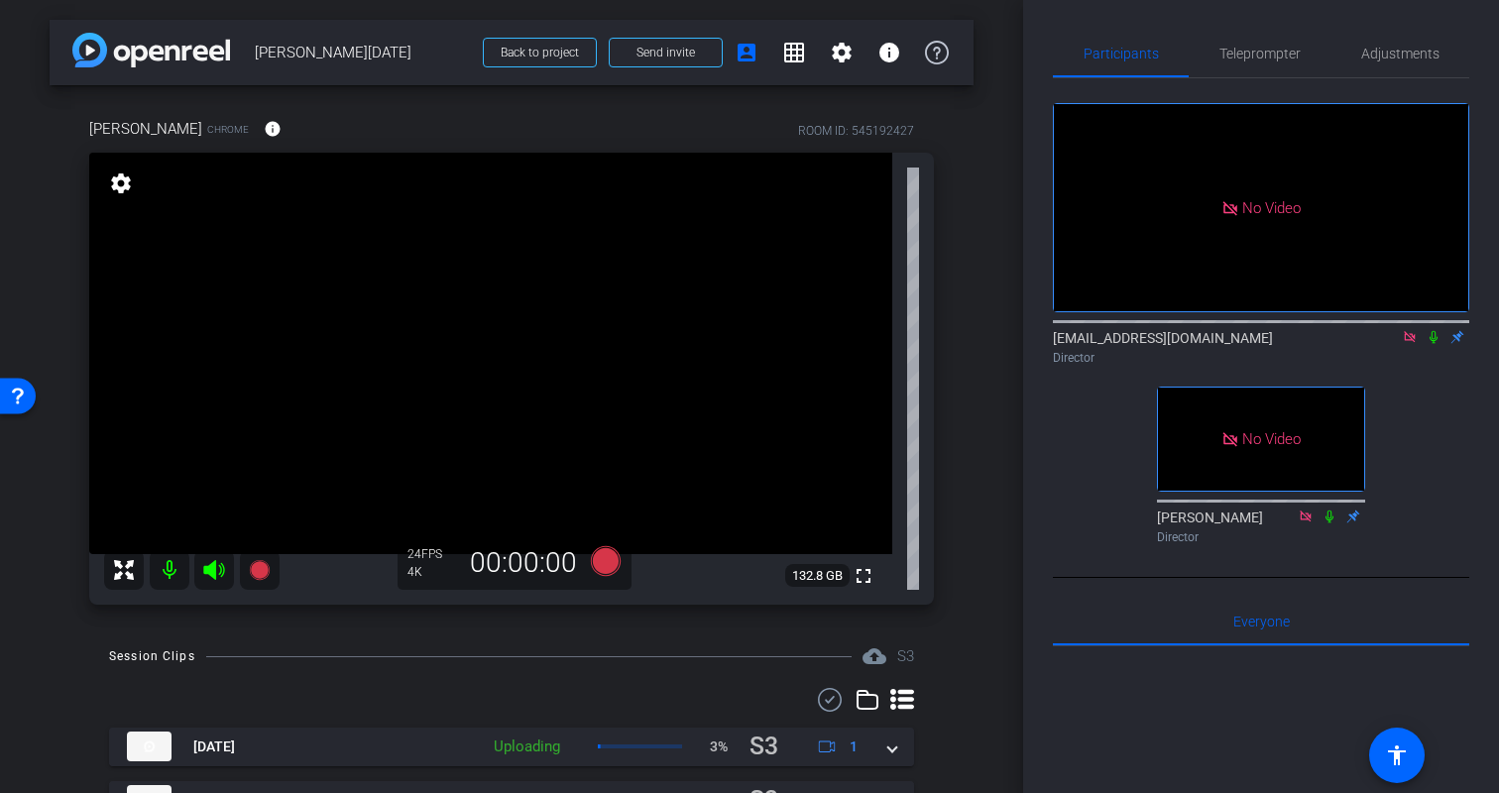
click at [982, 317] on div "arrow_back Kristin Monday Back to project Send invite account_box grid_on setti…" at bounding box center [511, 396] width 1023 height 793
click at [985, 311] on div "arrow_back Kristin Monday Back to project Send invite account_box grid_on setti…" at bounding box center [511, 396] width 1023 height 793
click at [986, 306] on div "arrow_back Kristin Monday Back to project Send invite account_box grid_on setti…" at bounding box center [511, 396] width 1023 height 793
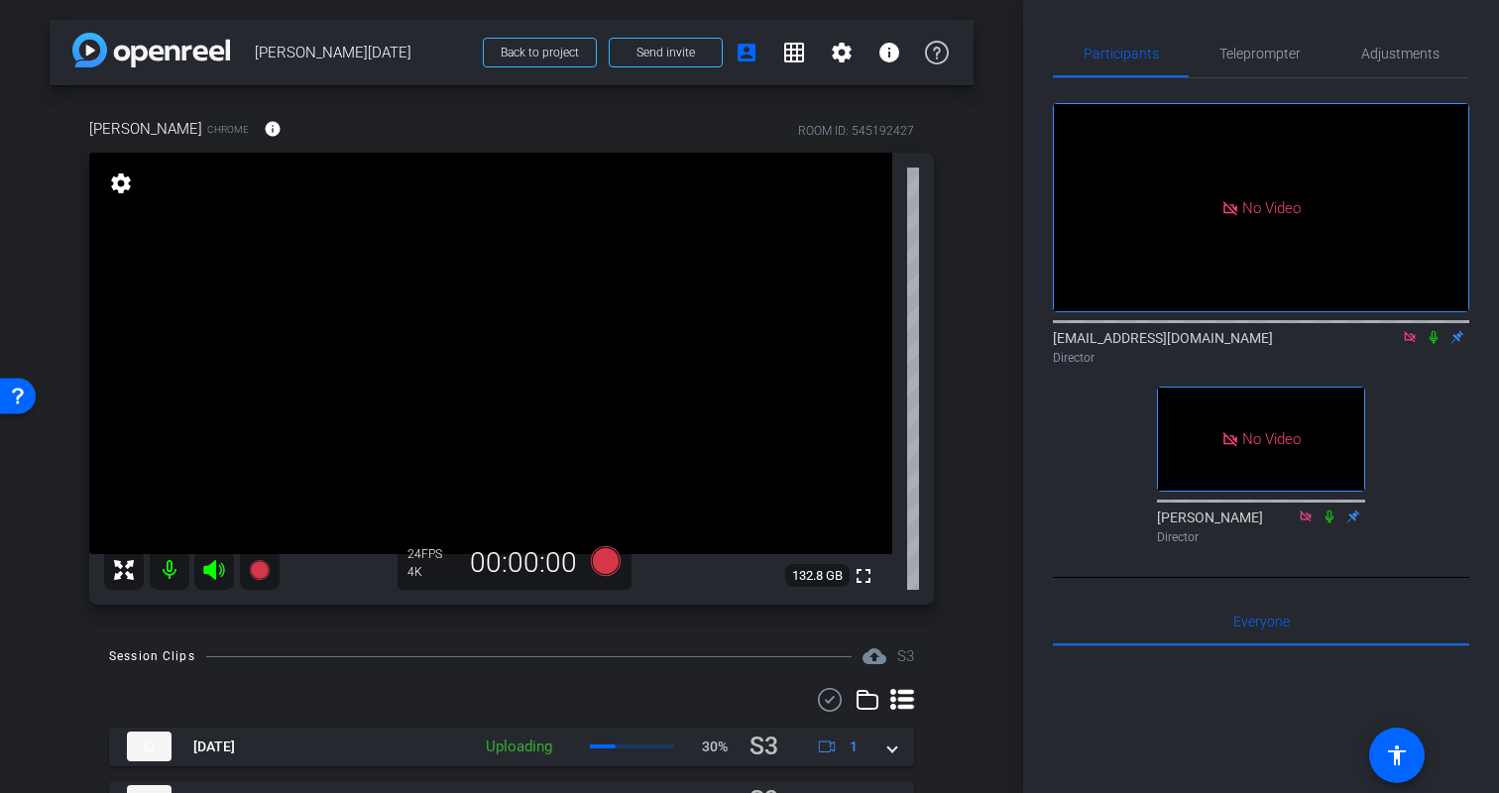
click at [977, 353] on div "arrow_back Kristin Monday Back to project Send invite account_box grid_on setti…" at bounding box center [511, 396] width 1023 height 793
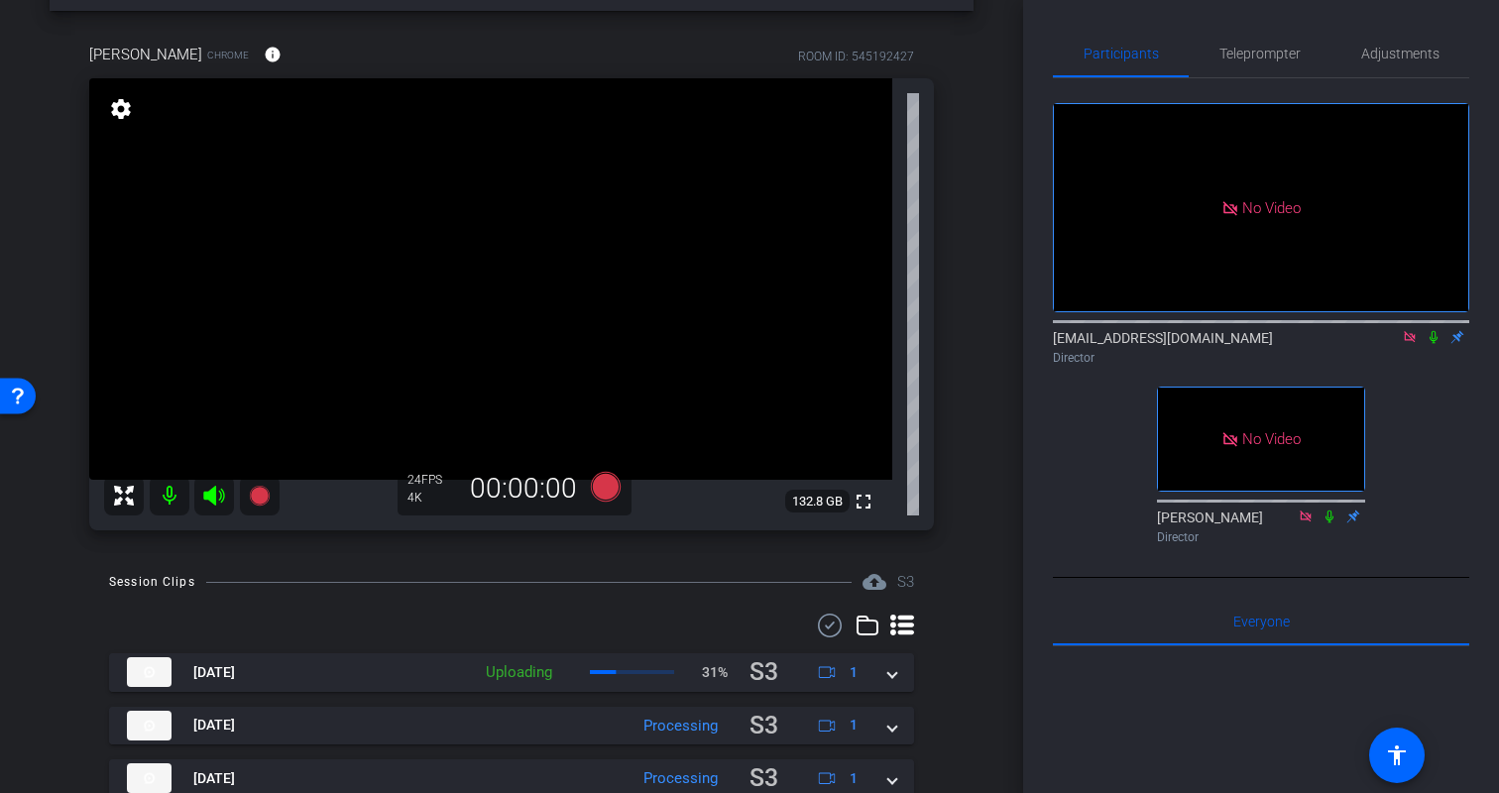
scroll to position [77, 0]
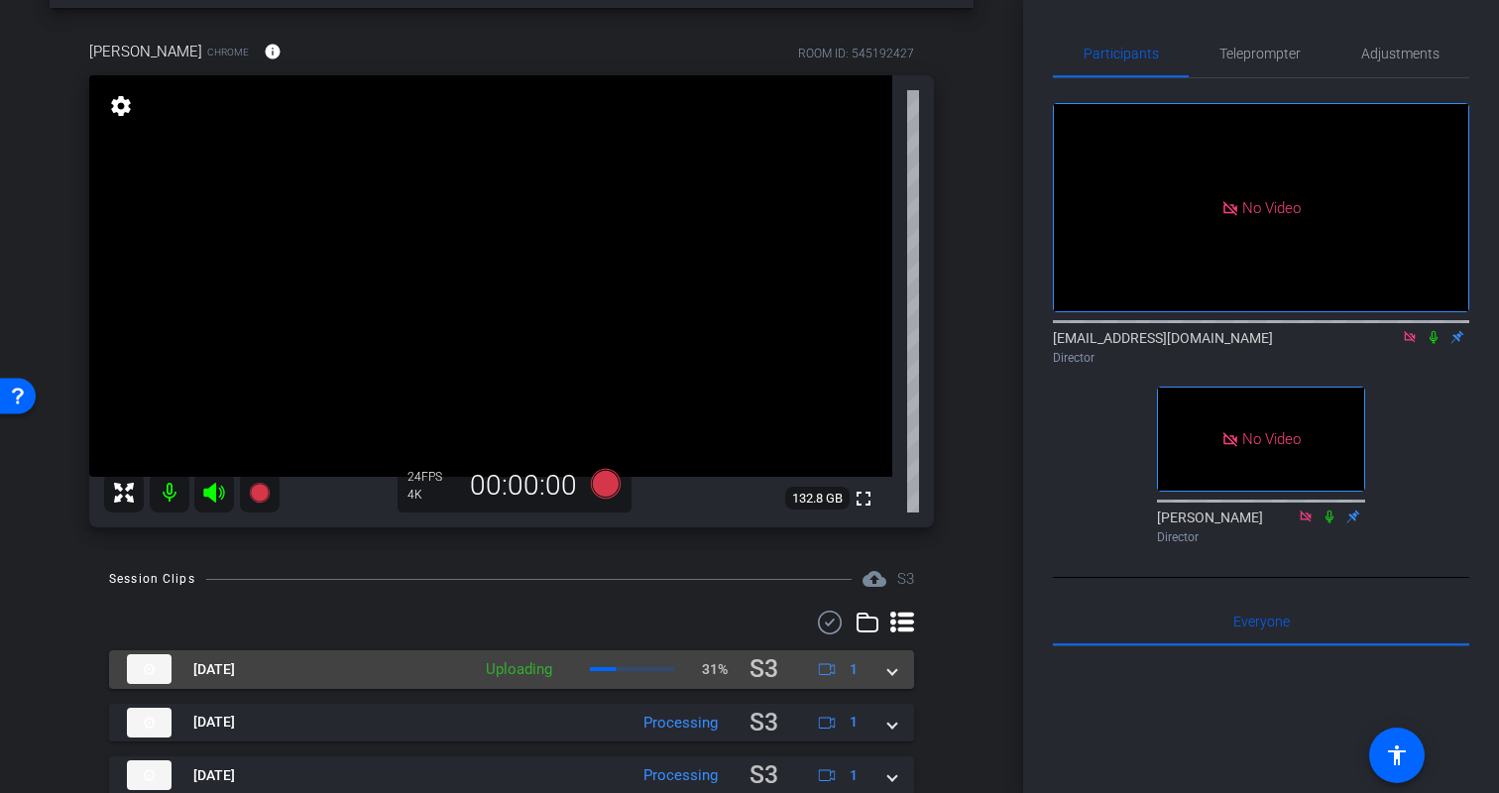
click at [890, 677] on span at bounding box center [892, 669] width 8 height 21
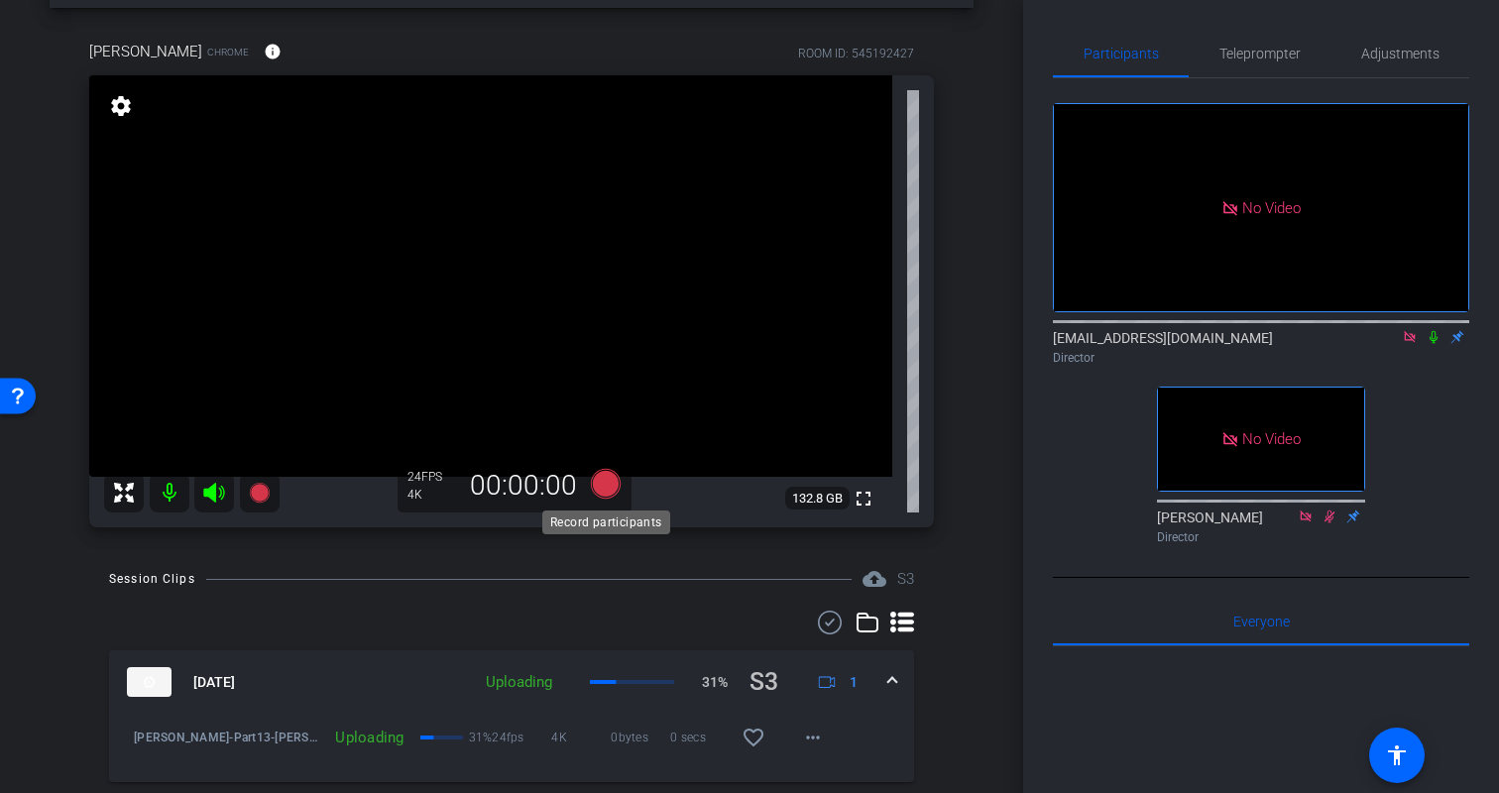
click at [602, 482] on icon at bounding box center [606, 484] width 30 height 30
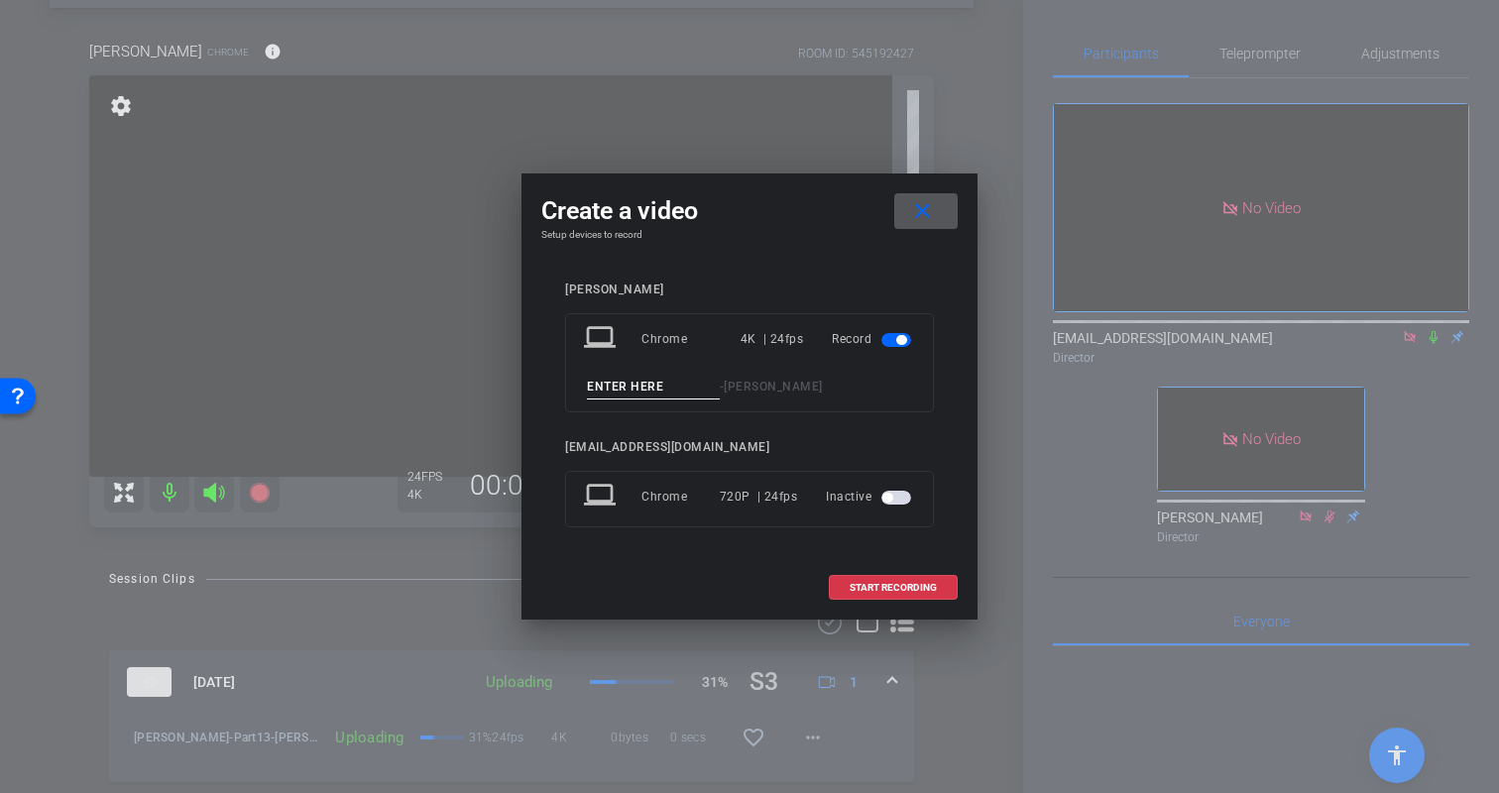
click at [635, 386] on input at bounding box center [653, 387] width 133 height 25
type input "Kristin-Part14"
click at [909, 587] on span "START RECORDING" at bounding box center [893, 588] width 87 height 10
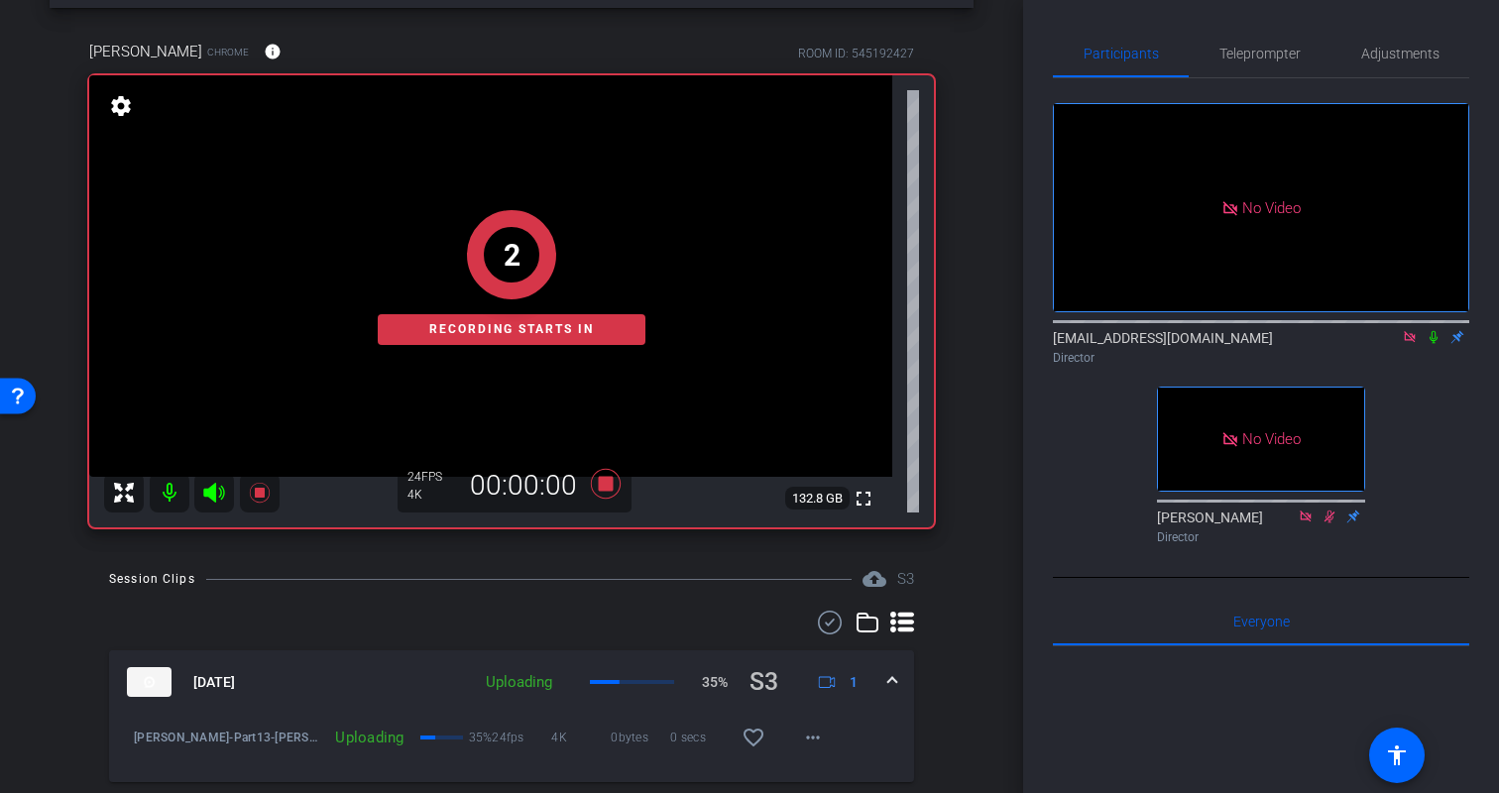
click at [1433, 338] on icon at bounding box center [1434, 337] width 16 height 14
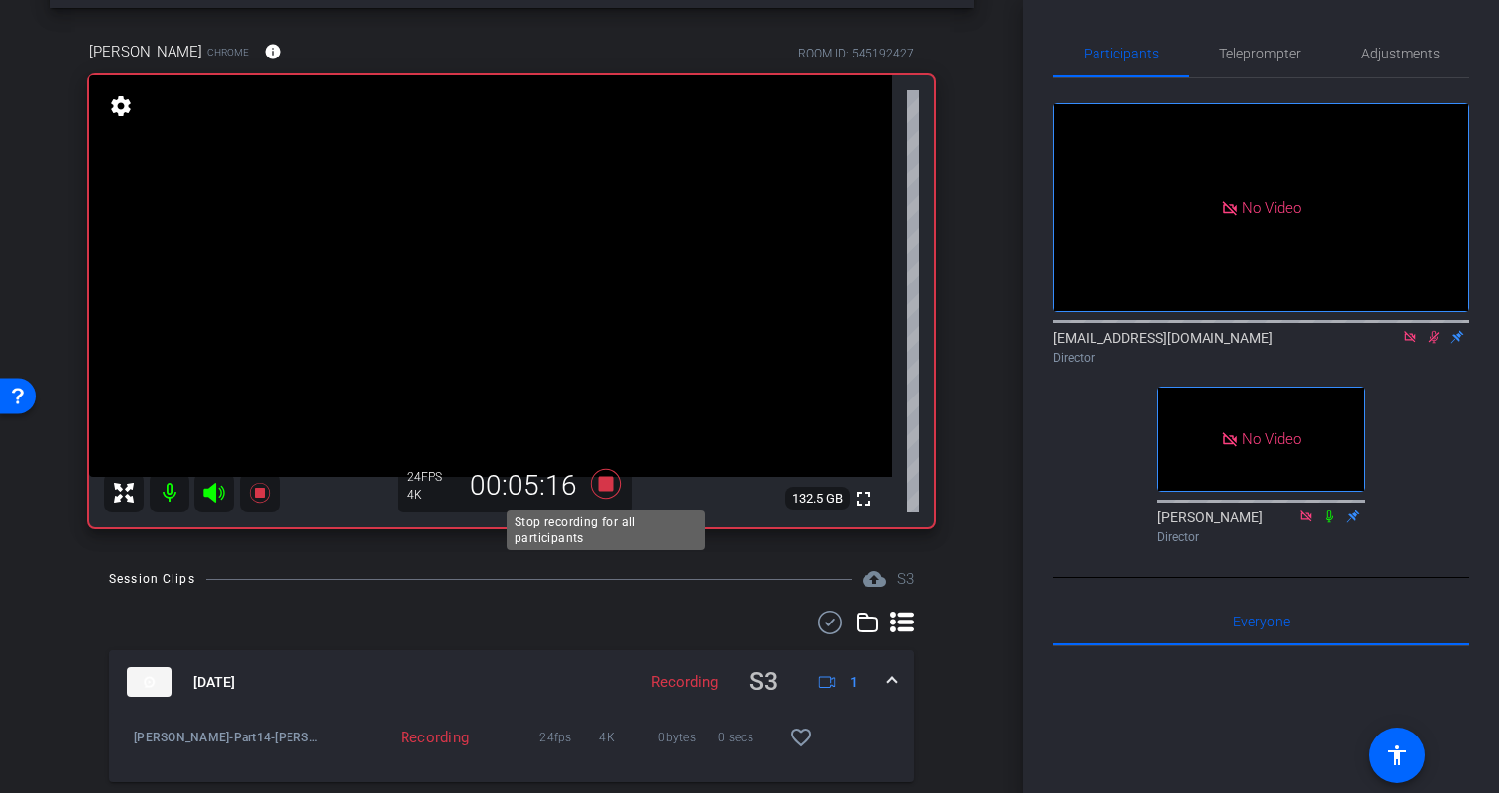
click at [606, 482] on icon at bounding box center [606, 484] width 30 height 30
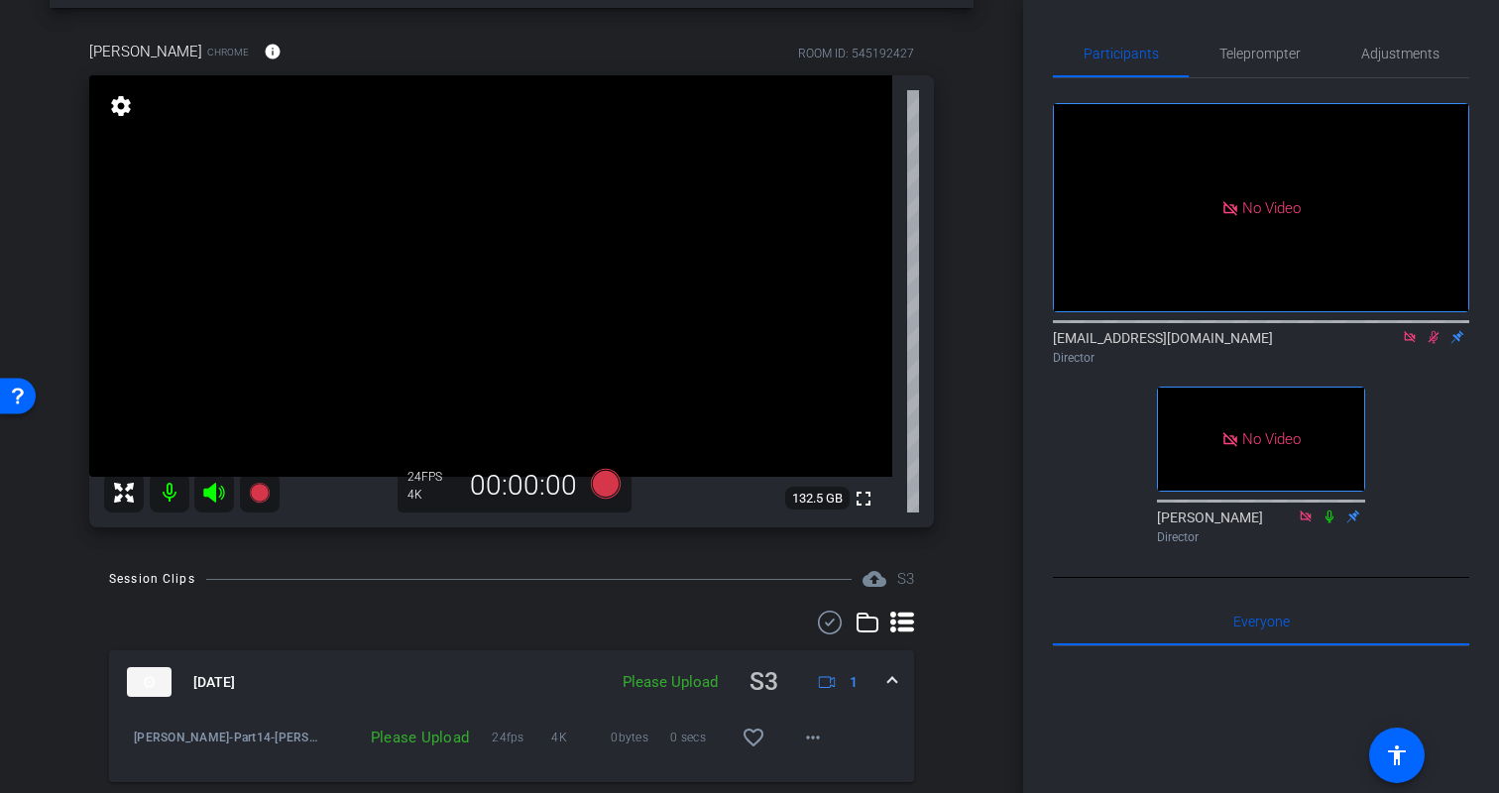
click at [1431, 339] on icon at bounding box center [1434, 337] width 11 height 13
click at [1449, 431] on div "No Video biso@amazon.com Director No Video Erica Bethel Director" at bounding box center [1261, 315] width 416 height 474
click at [969, 478] on div "Kristin Chrome info ROOM ID: 545192427 fullscreen settings 132.5 GB 24 FPS 4K 0…" at bounding box center [512, 277] width 924 height 539
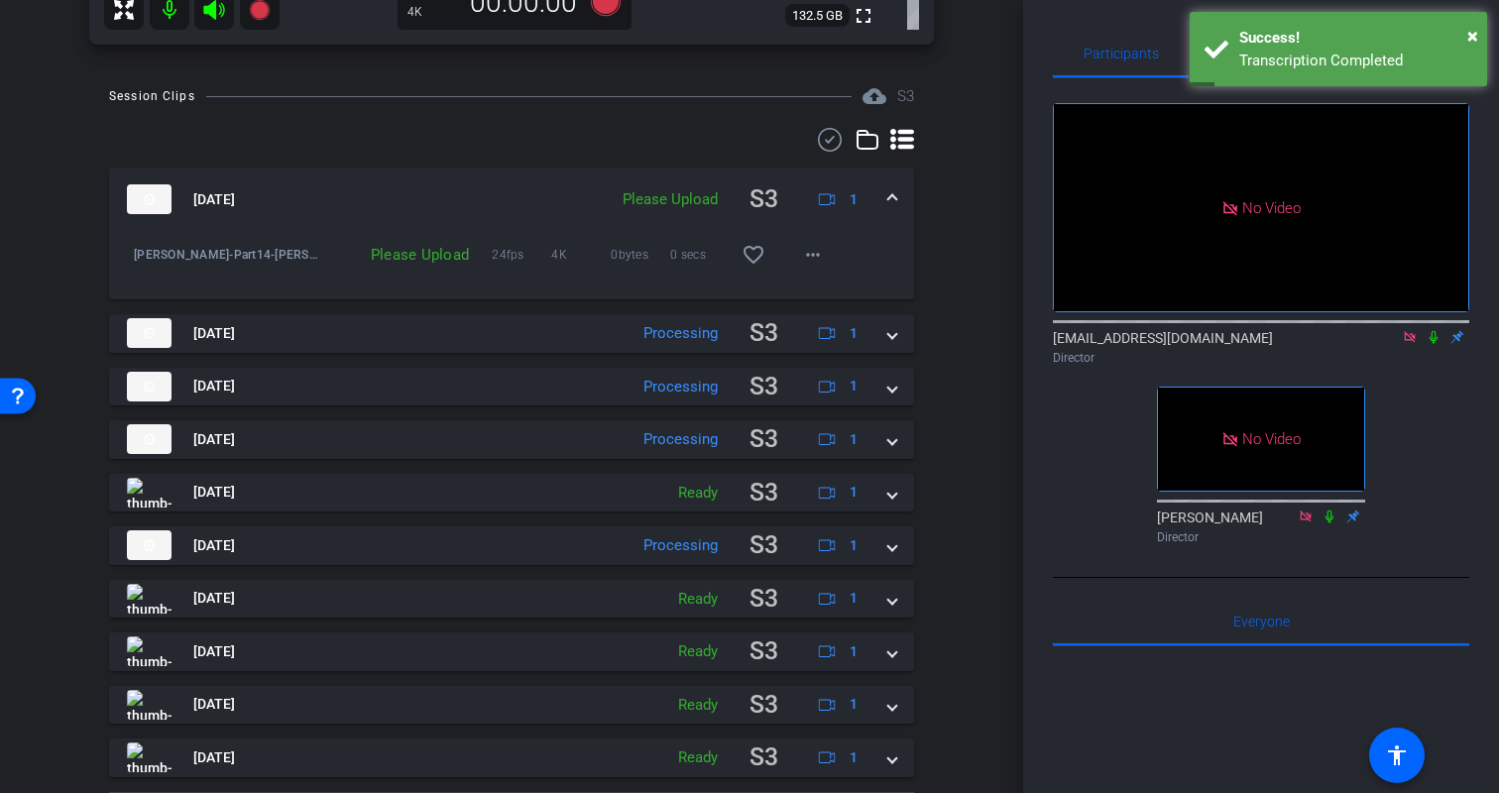
scroll to position [559, 0]
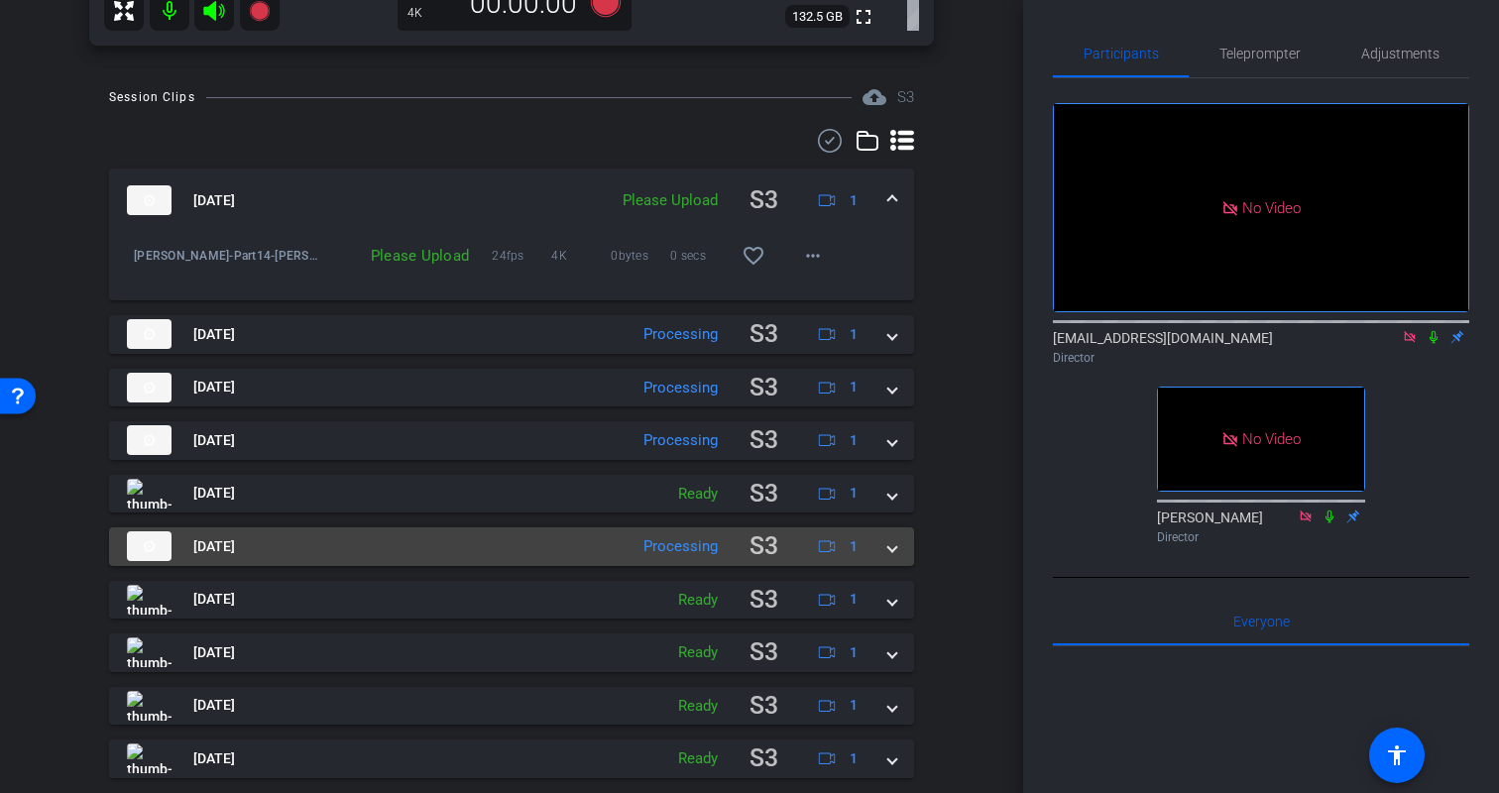
click at [898, 554] on mat-expansion-panel-header "Aug 18, 2025 Processing S3 1" at bounding box center [511, 547] width 805 height 39
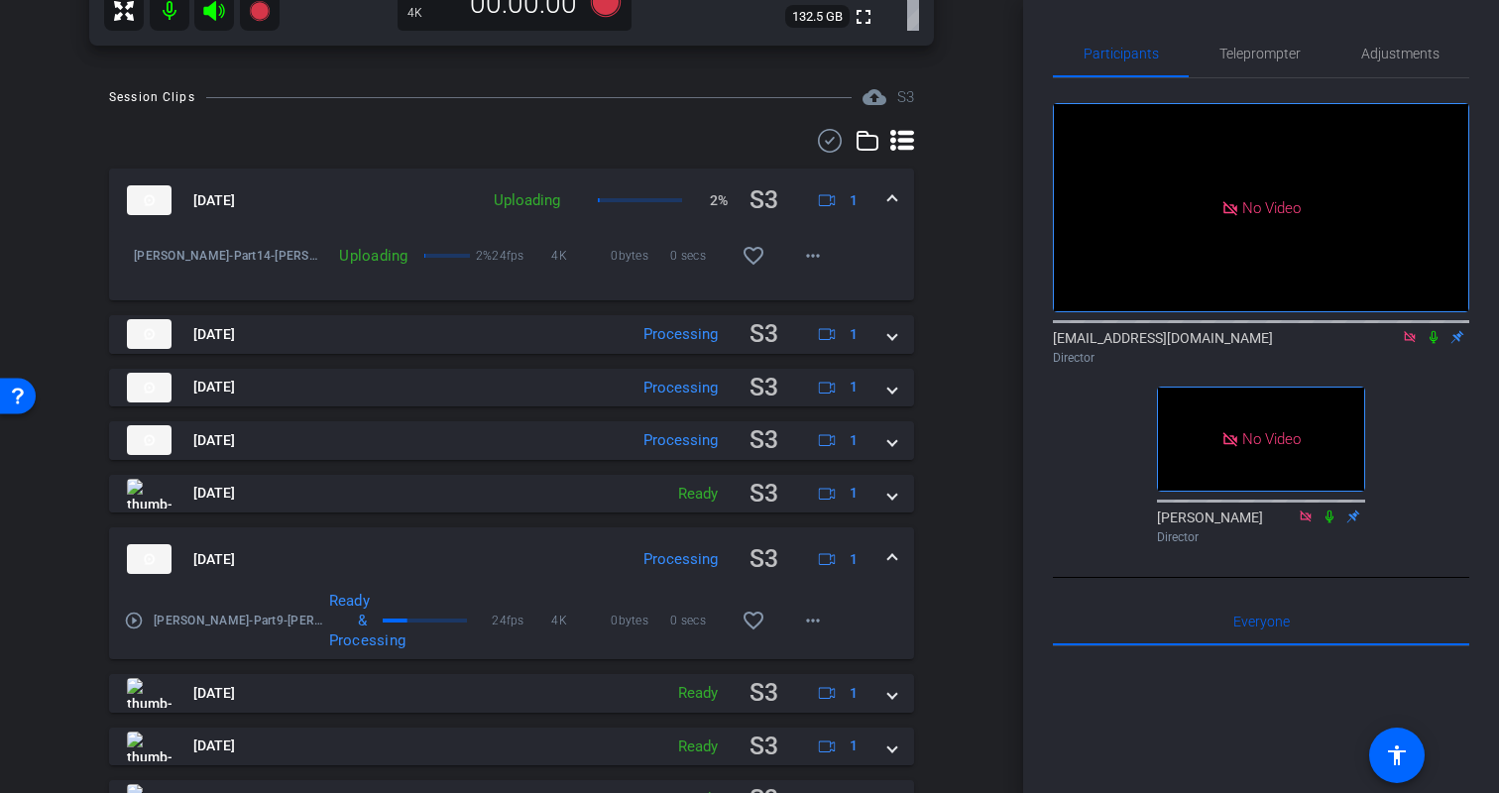
click at [898, 554] on mat-expansion-panel-header "Aug 18, 2025 Processing S3 1" at bounding box center [511, 559] width 805 height 63
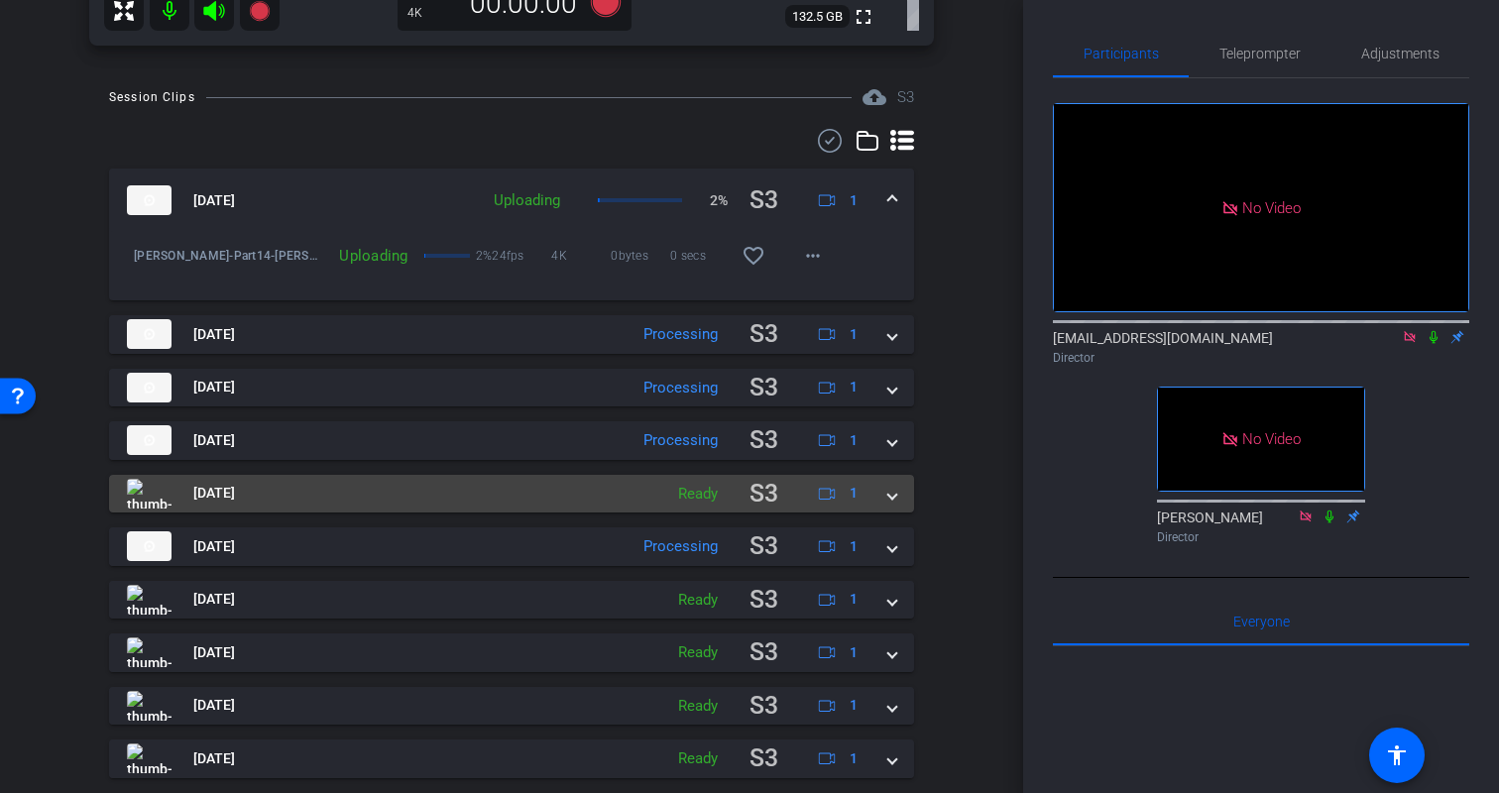
click at [892, 486] on span at bounding box center [892, 493] width 8 height 21
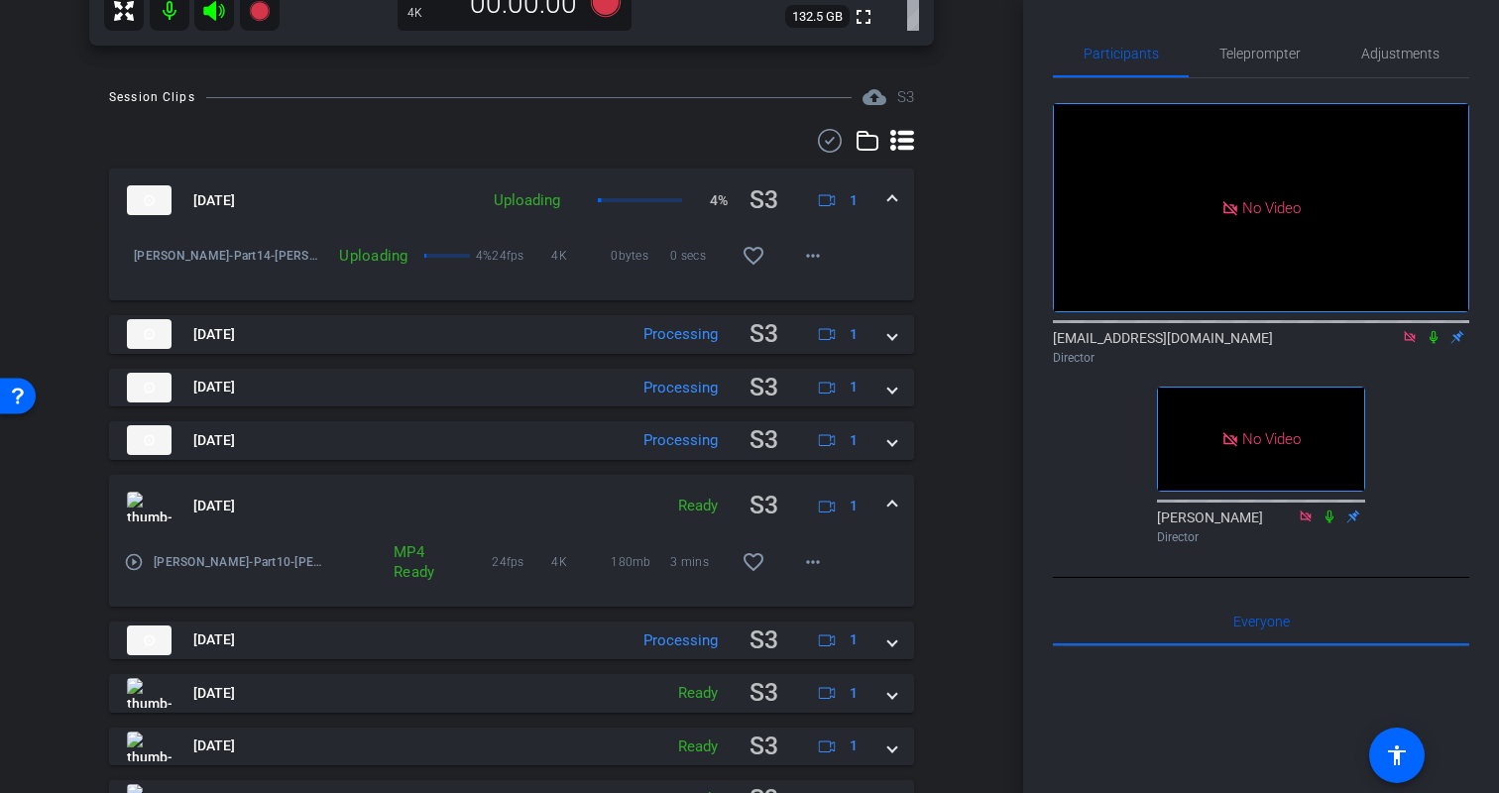
click at [892, 489] on mat-expansion-panel-header "Aug 18, 2025 Ready S3 1" at bounding box center [511, 506] width 805 height 63
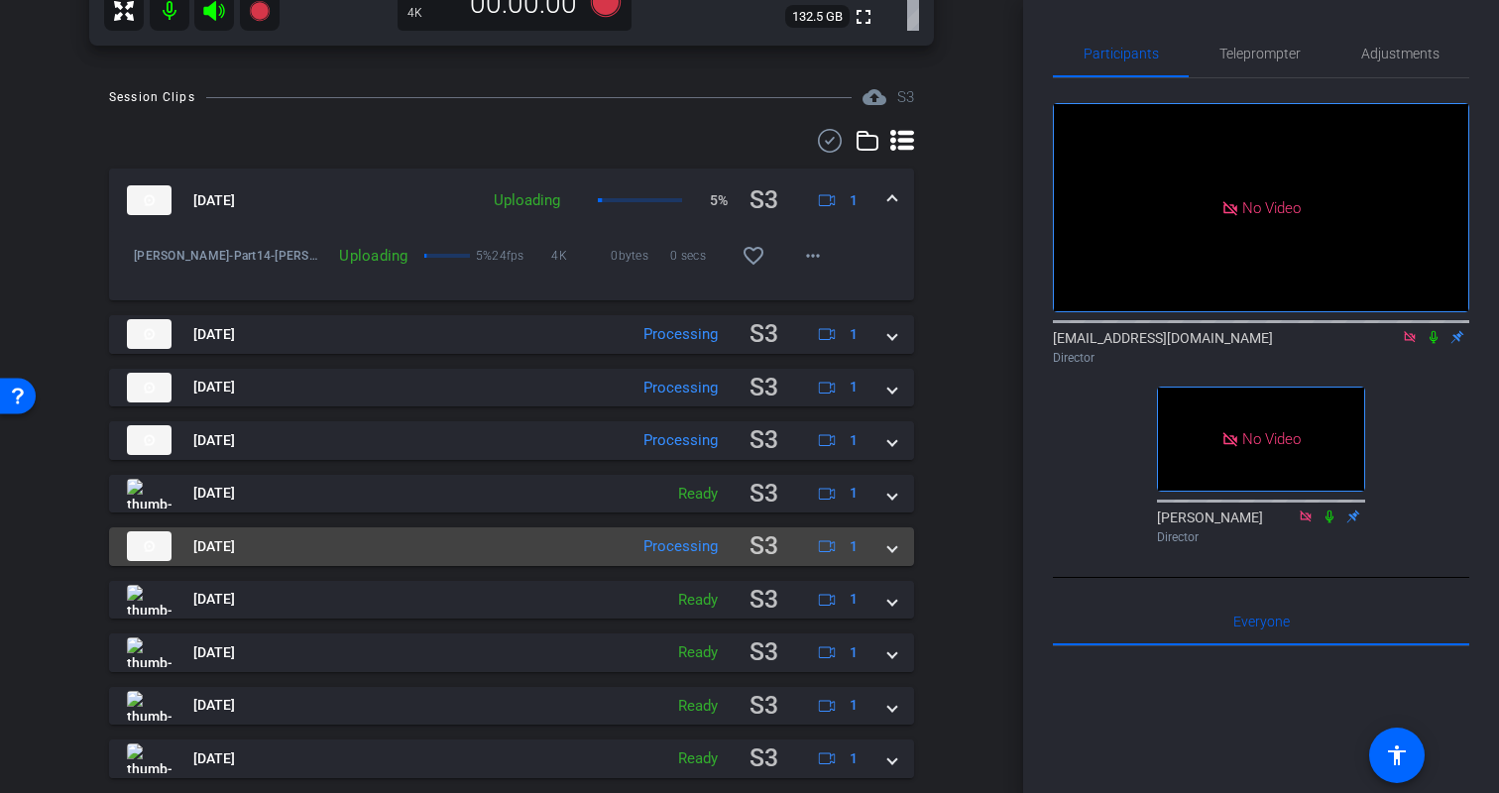
click at [897, 551] on mat-expansion-panel-header "Aug 18, 2025 Processing S3 1" at bounding box center [511, 547] width 805 height 39
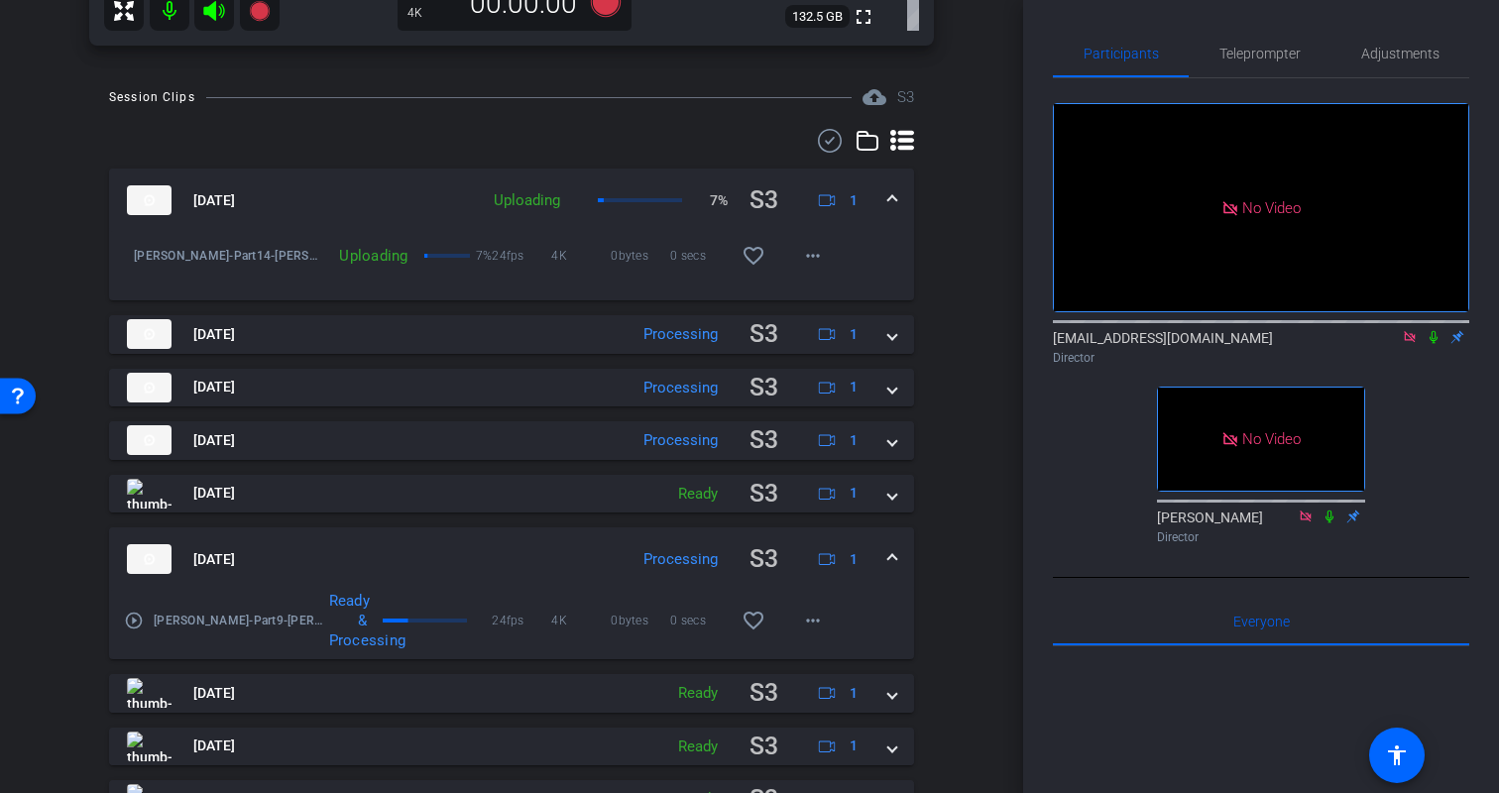
click at [897, 551] on mat-expansion-panel-header "Aug 18, 2025 Processing S3 1" at bounding box center [511, 559] width 805 height 63
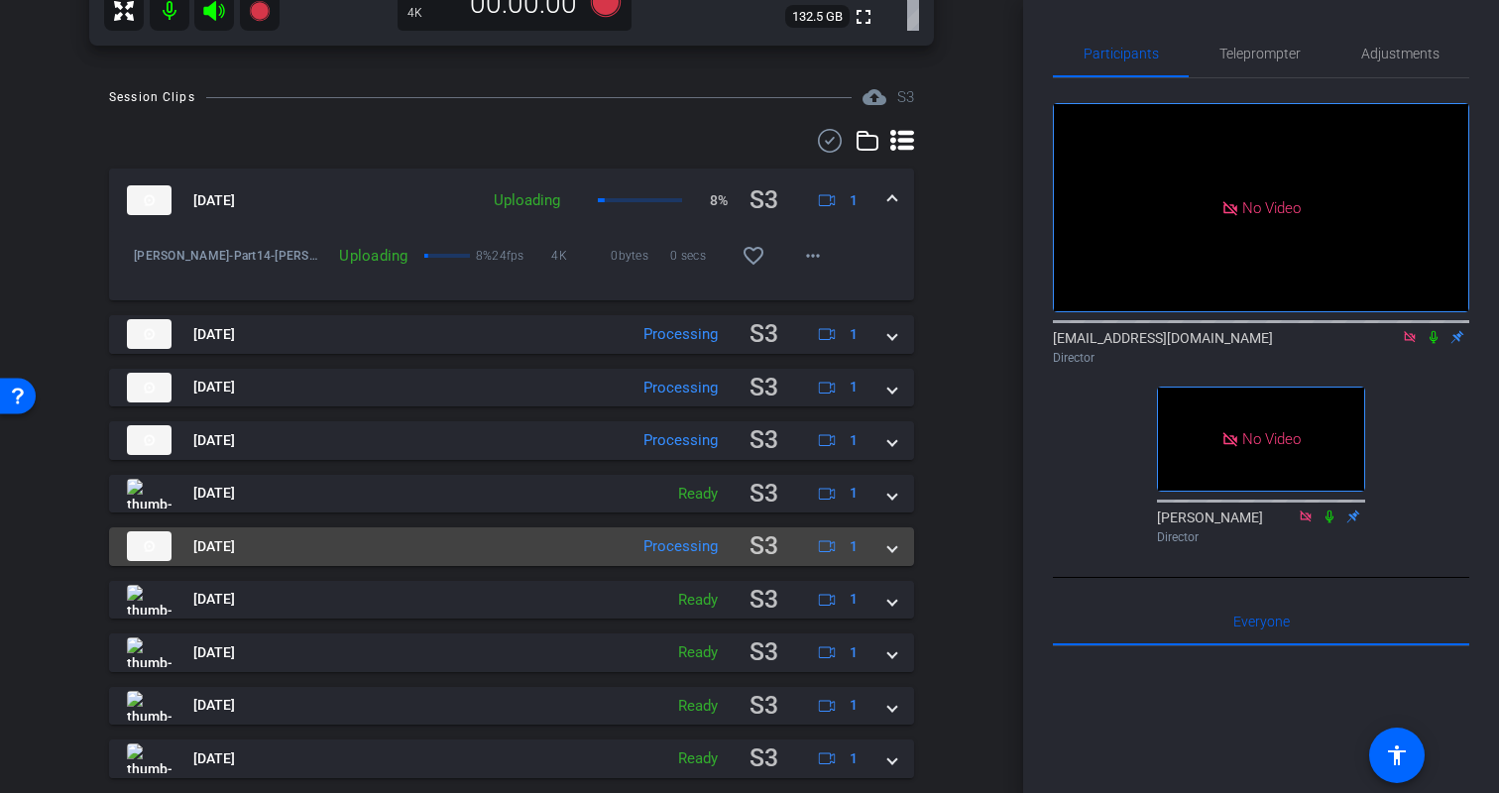
click at [890, 549] on span at bounding box center [892, 546] width 8 height 21
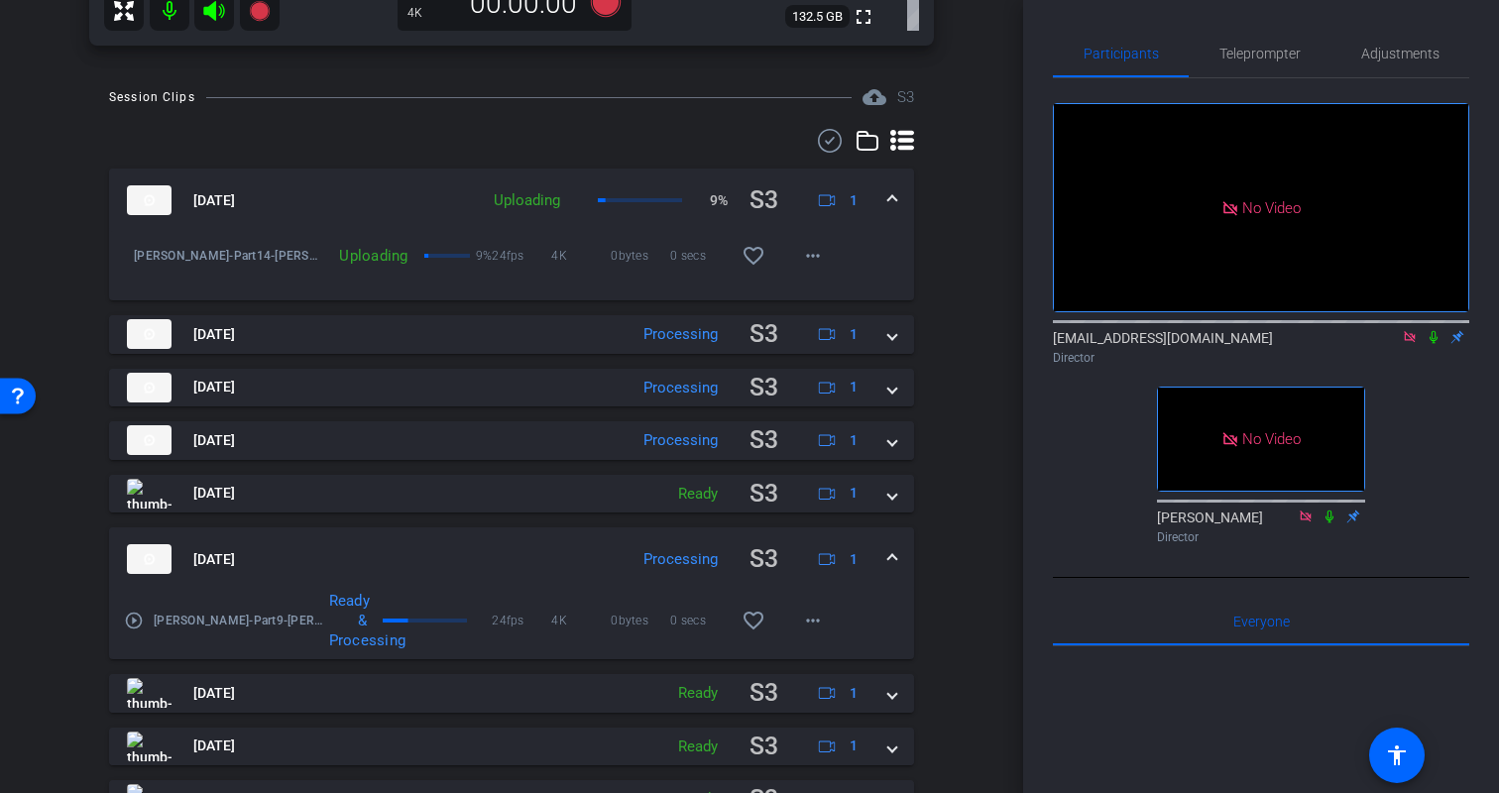
click at [890, 549] on span at bounding box center [892, 559] width 8 height 21
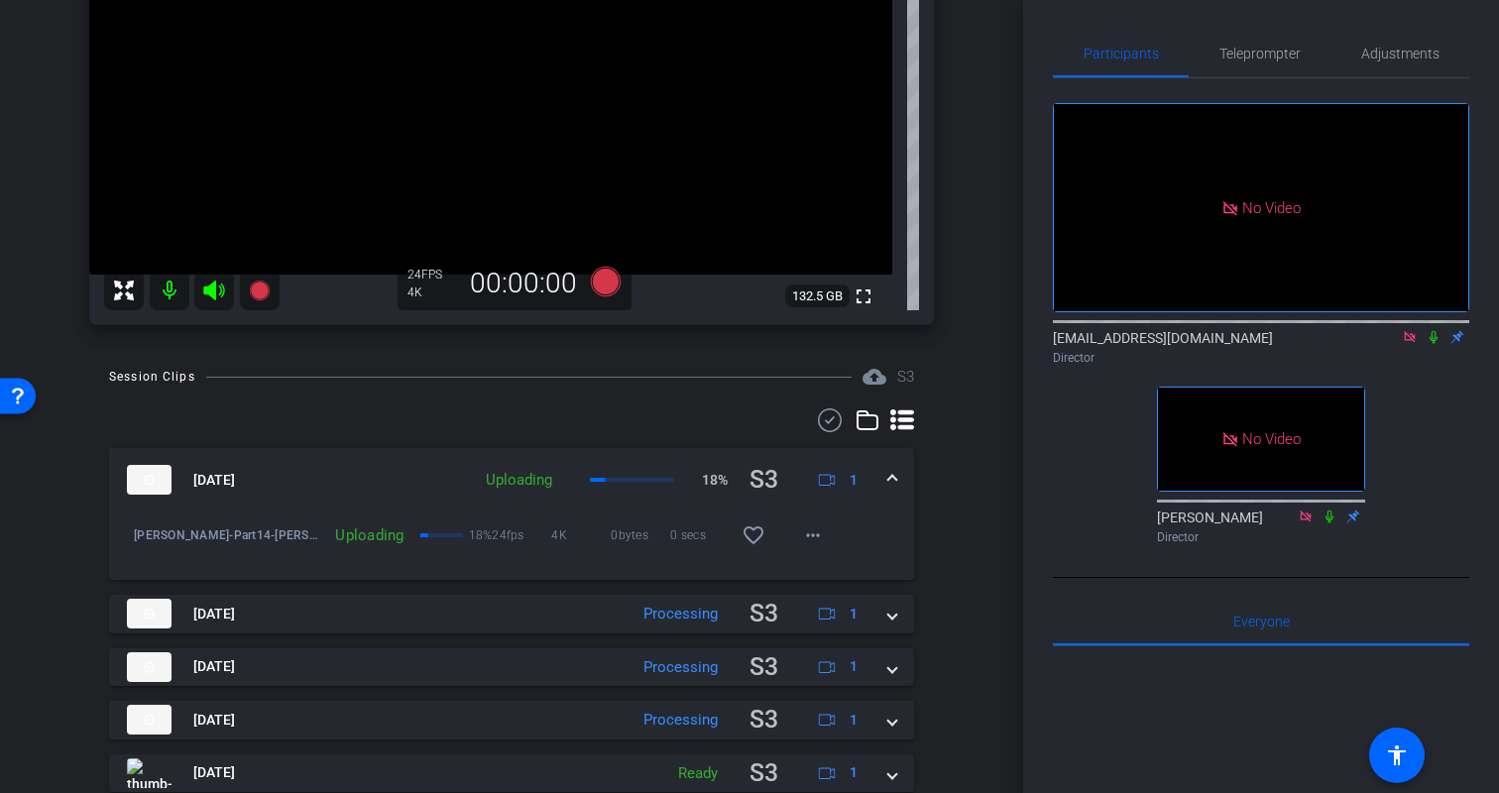
scroll to position [287, 0]
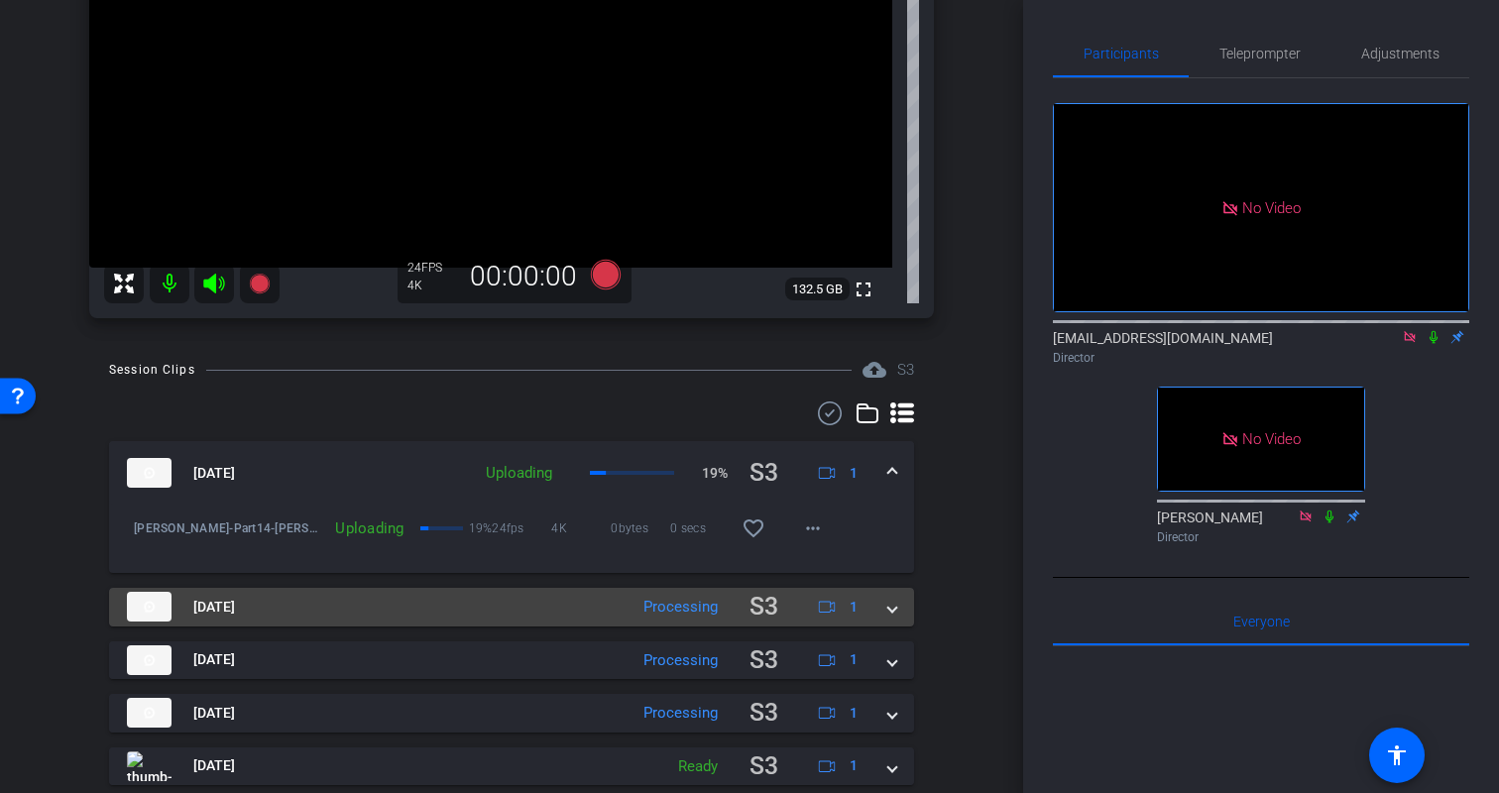
click at [899, 608] on mat-expansion-panel-header "Aug 18, 2025 Processing S3 1" at bounding box center [511, 607] width 805 height 39
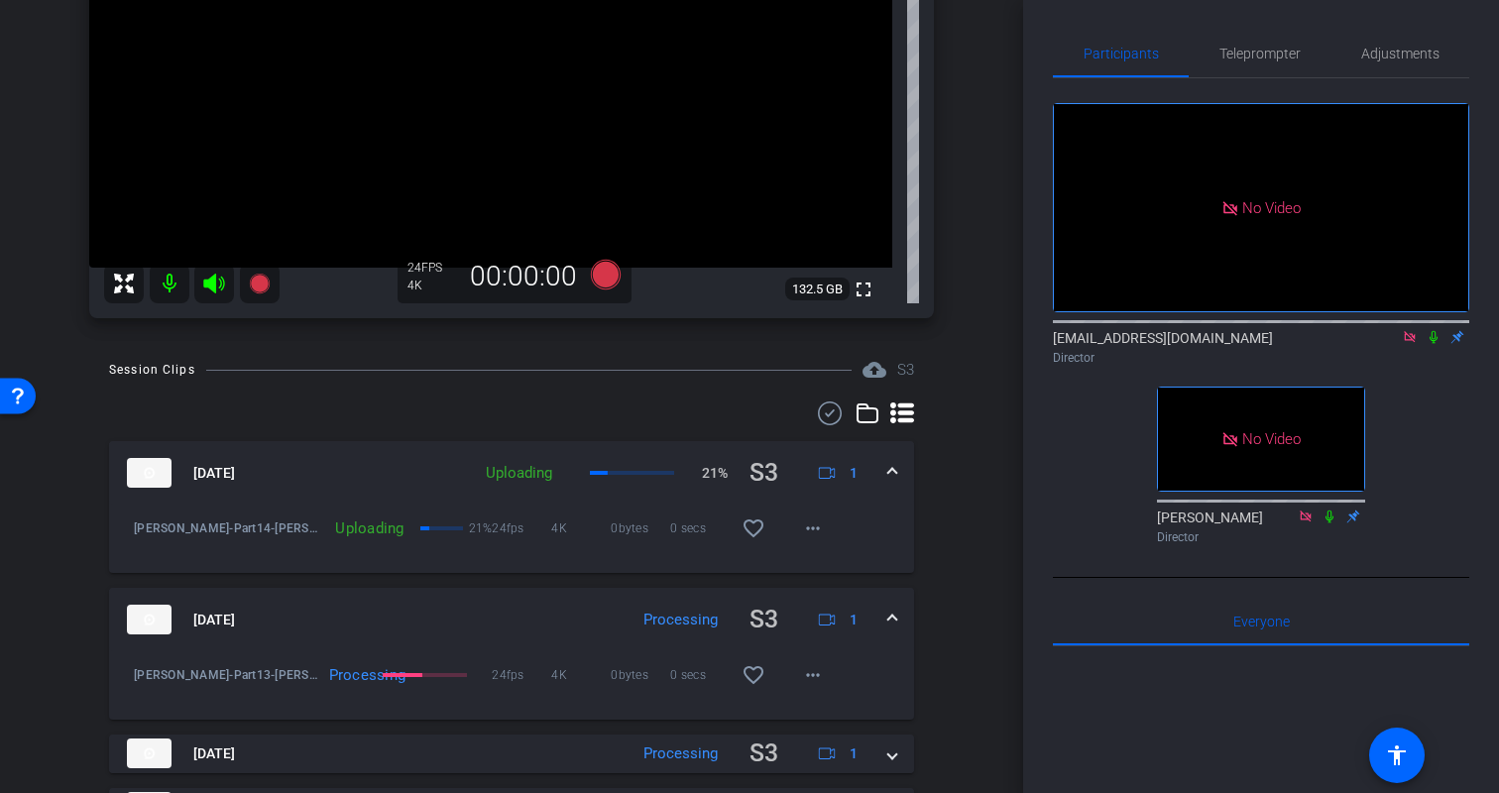
click at [899, 608] on mat-expansion-panel-header "Aug 18, 2025 Processing S3 1" at bounding box center [511, 619] width 805 height 63
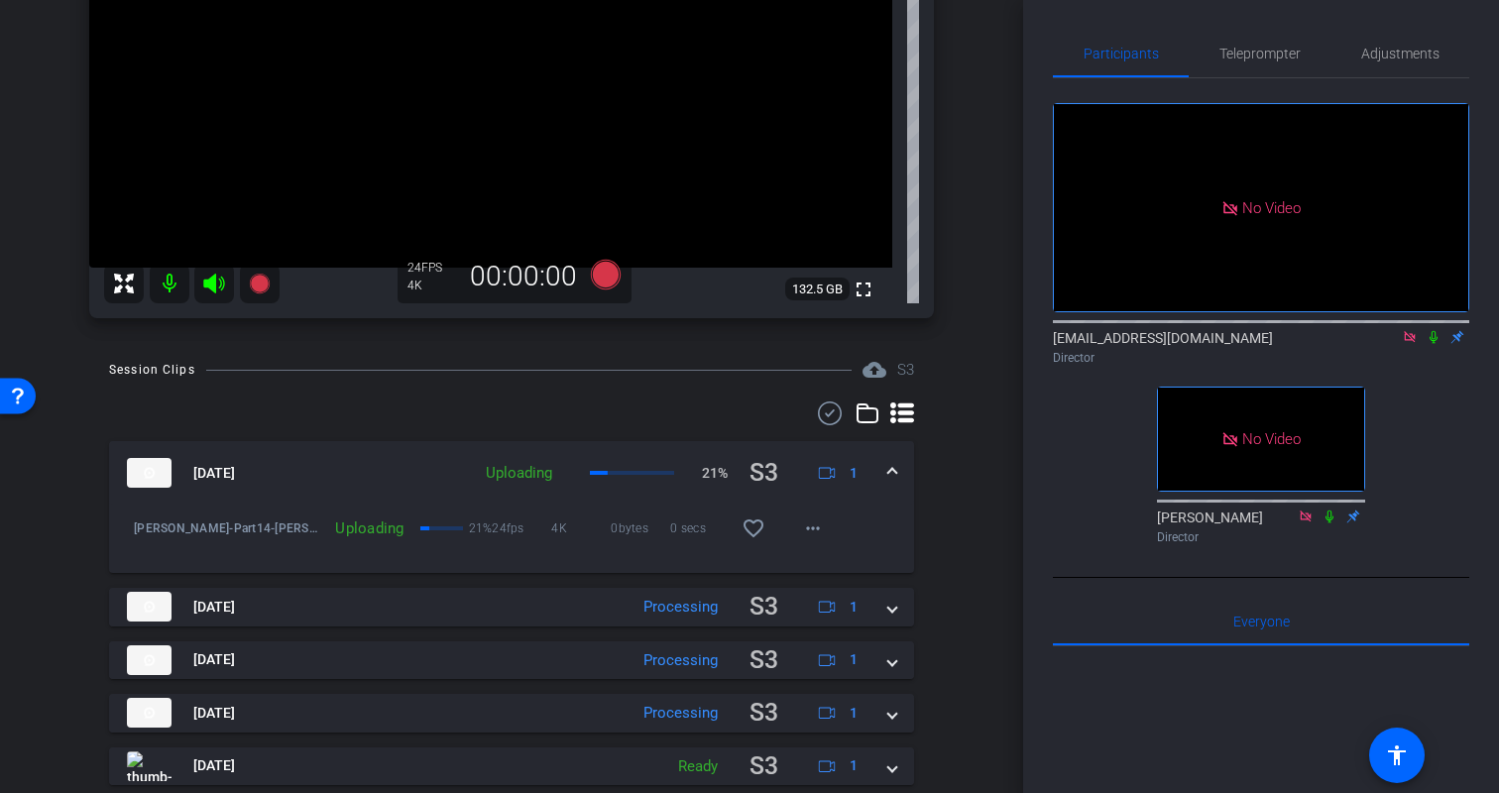
click at [938, 539] on div "Session Clips cloud_upload S3 Aug 18, 2025 Uploading 21% S3 1 Kristin-Part14-Kr…" at bounding box center [512, 740] width 924 height 764
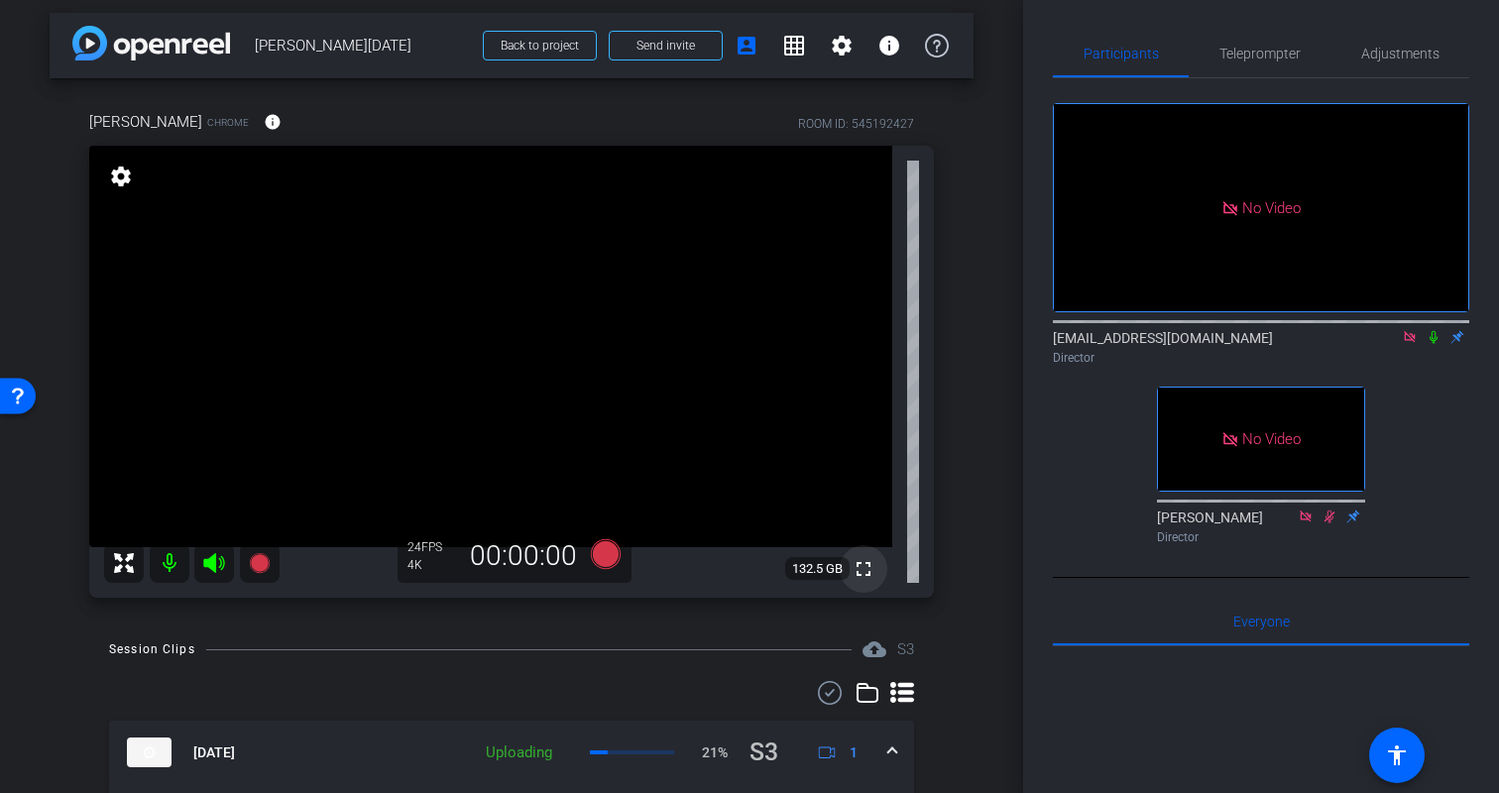
scroll to position [0, 0]
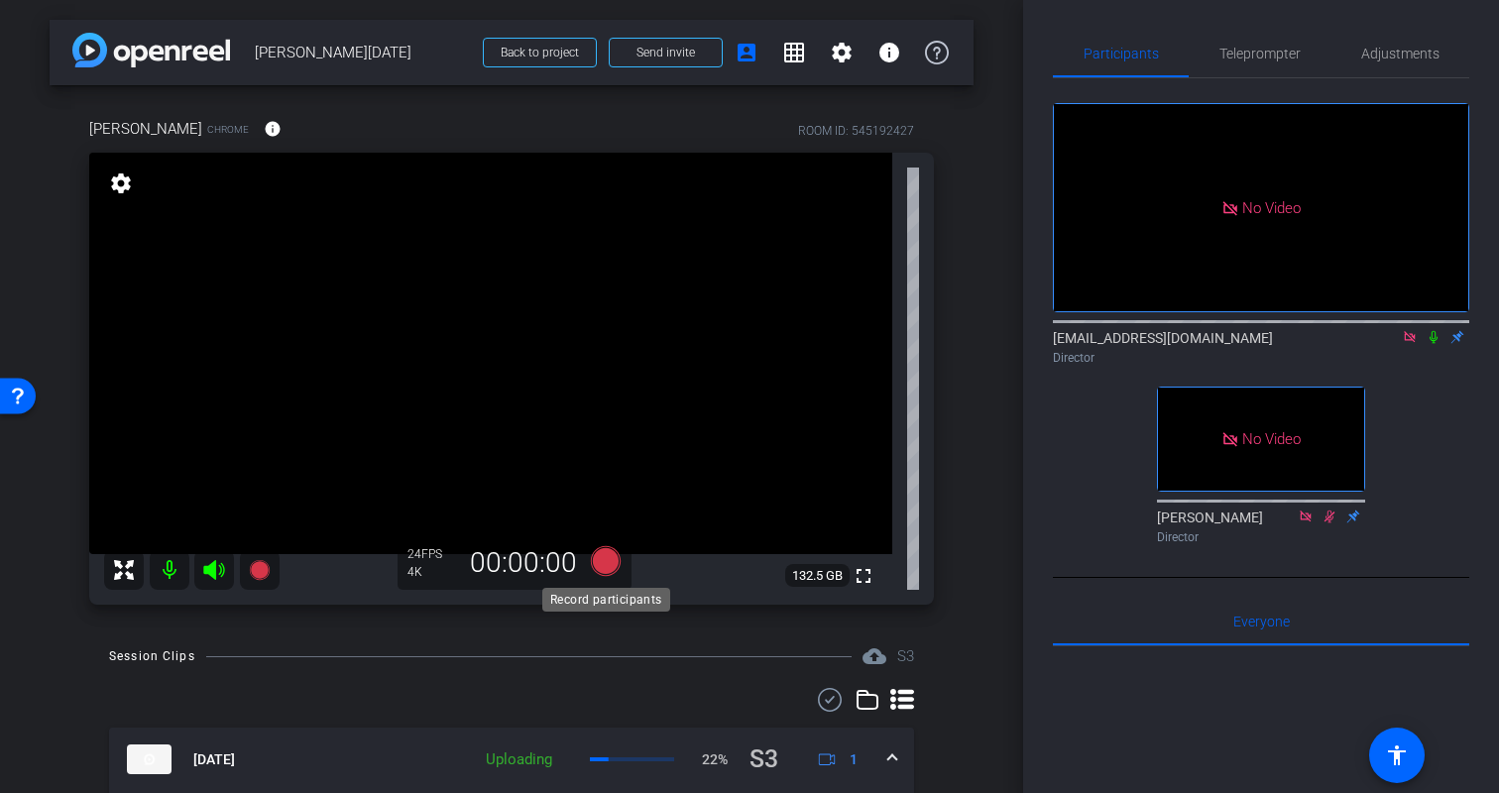
click at [607, 562] on icon at bounding box center [606, 561] width 30 height 30
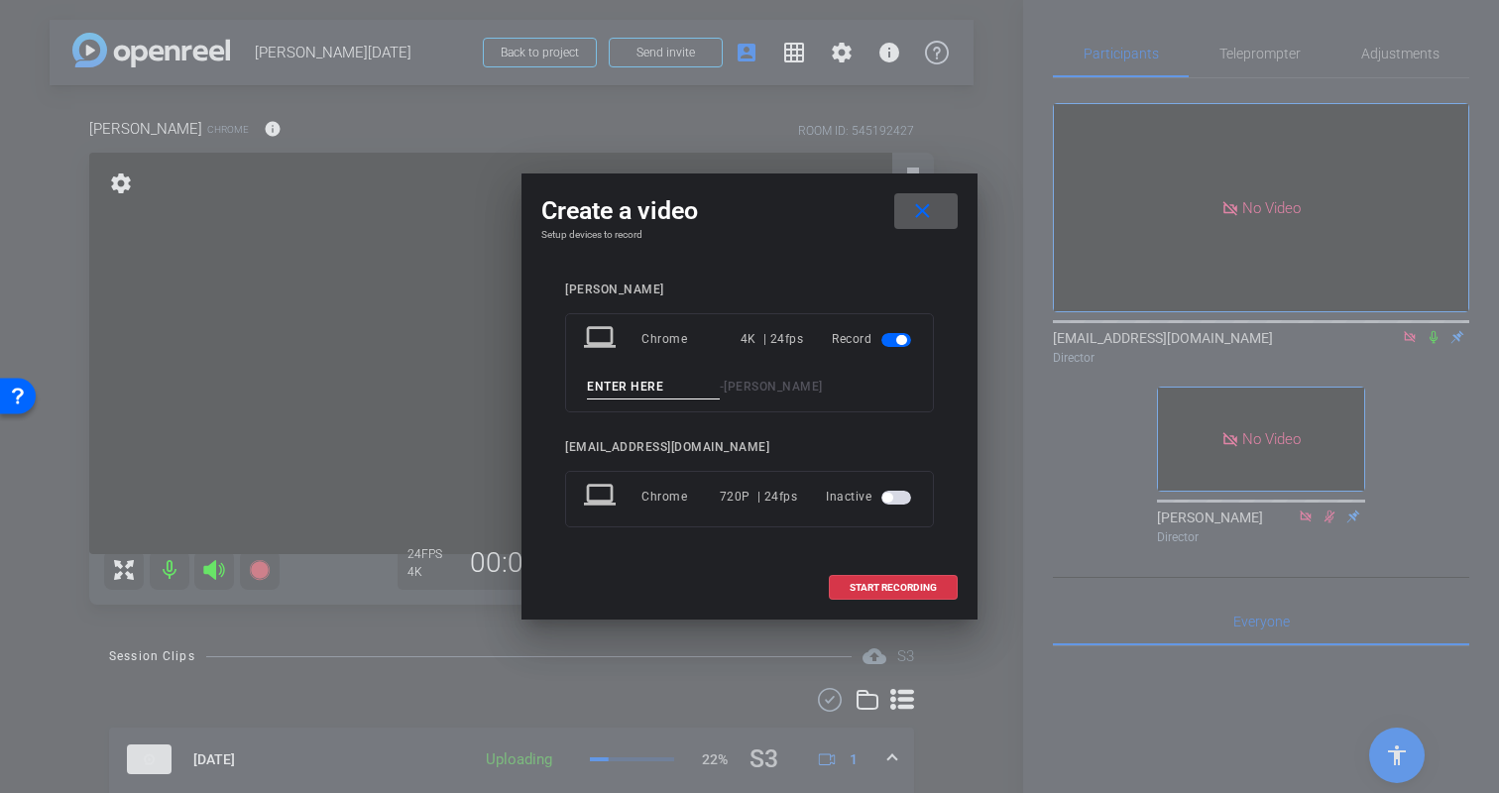
click at [615, 387] on input at bounding box center [653, 387] width 133 height 25
type input "Kristin-Part15"
click at [871, 588] on span "START RECORDING" at bounding box center [893, 588] width 87 height 10
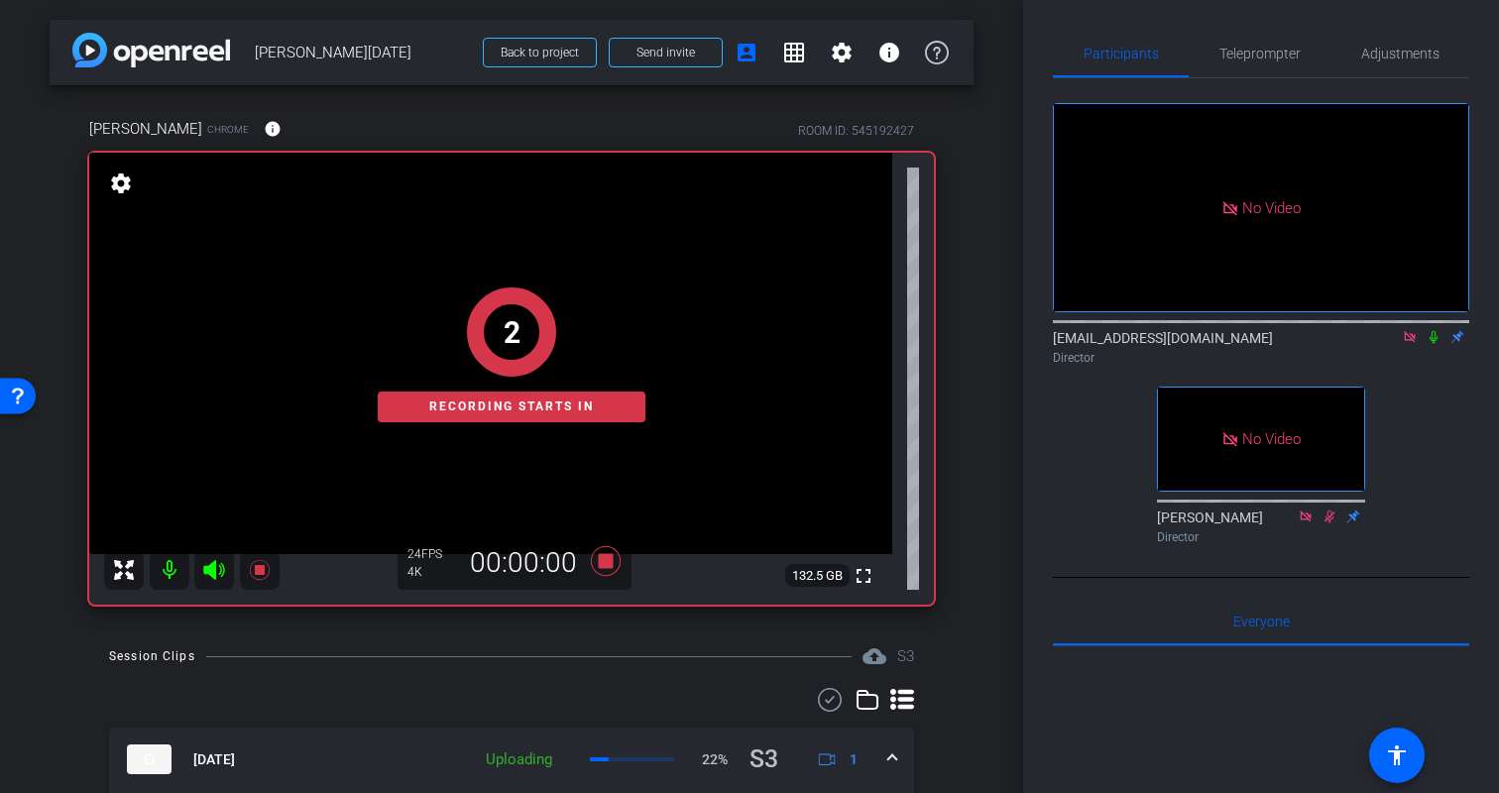
click at [1434, 337] on icon at bounding box center [1434, 337] width 16 height 14
click at [1462, 447] on div "No Video biso@amazon.com Director No Video Erica Bethel Director" at bounding box center [1261, 315] width 416 height 474
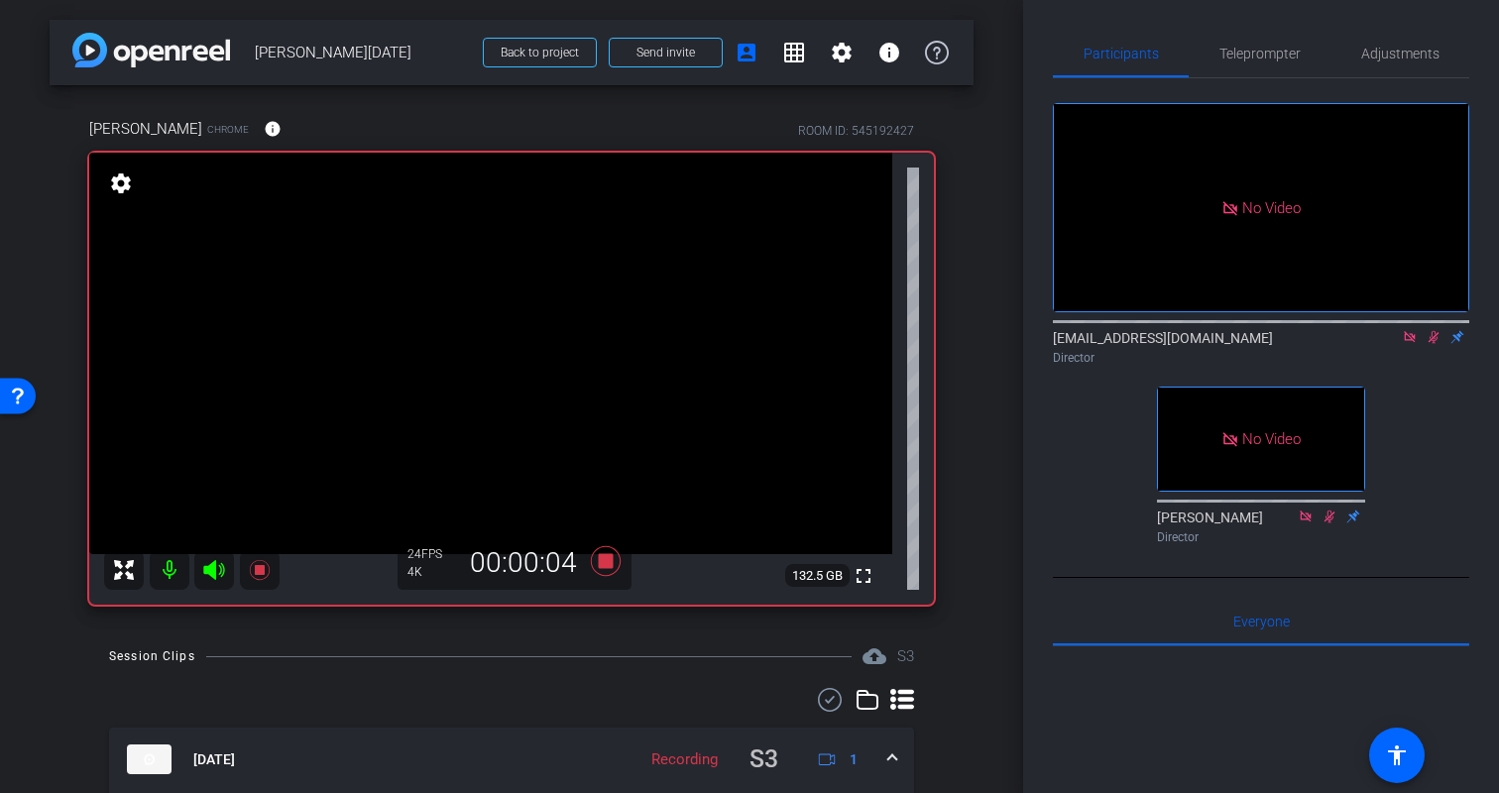
click at [1435, 343] on icon at bounding box center [1434, 337] width 16 height 14
click at [1442, 332] on mat-icon at bounding box center [1434, 337] width 24 height 18
click at [1436, 339] on icon at bounding box center [1434, 337] width 11 height 13
click at [1435, 339] on icon at bounding box center [1434, 337] width 16 height 14
click at [1005, 625] on div "arrow_back Kristin Monday Back to project Send invite account_box grid_on setti…" at bounding box center [511, 396] width 1023 height 793
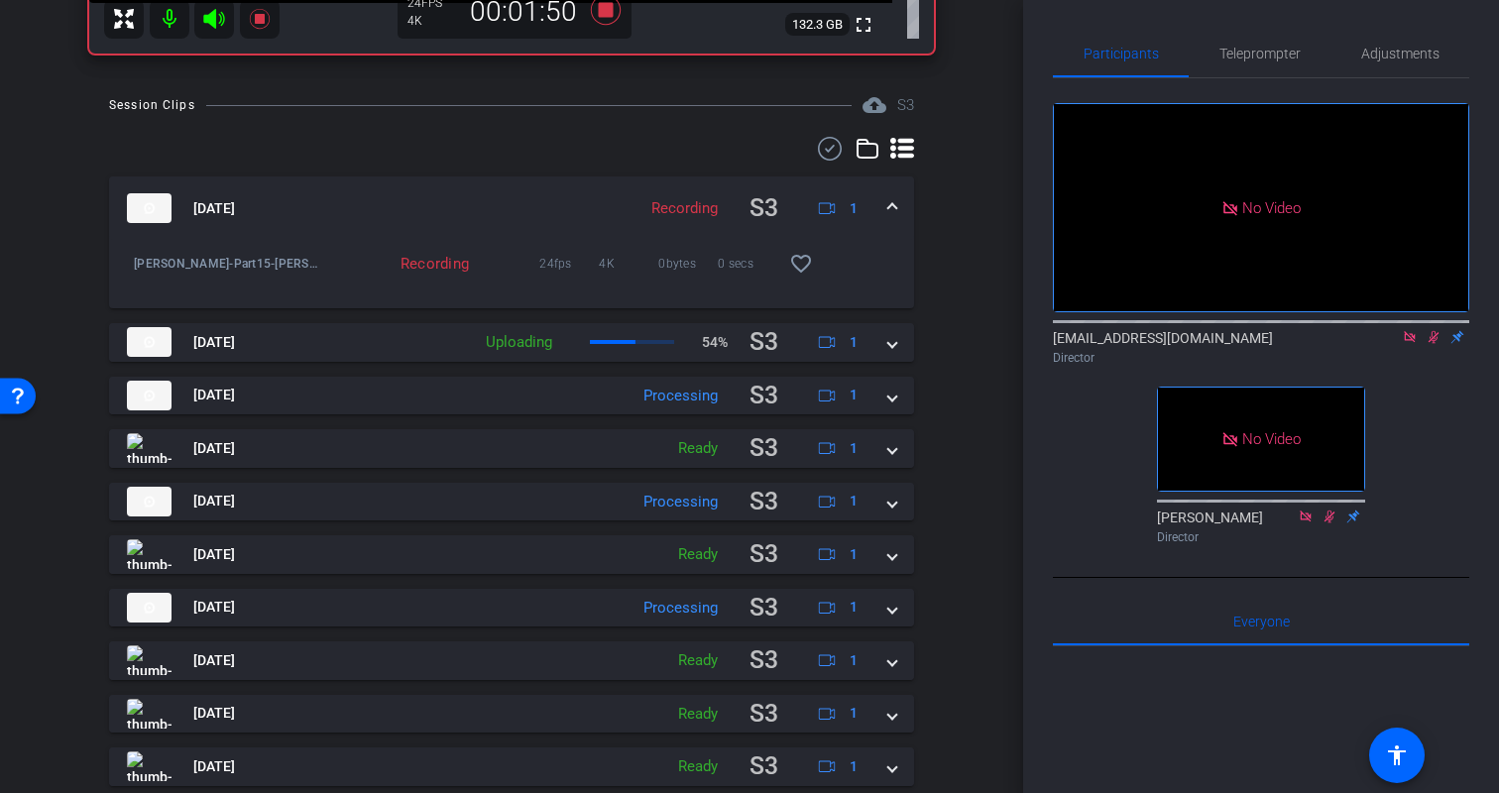
scroll to position [615, 0]
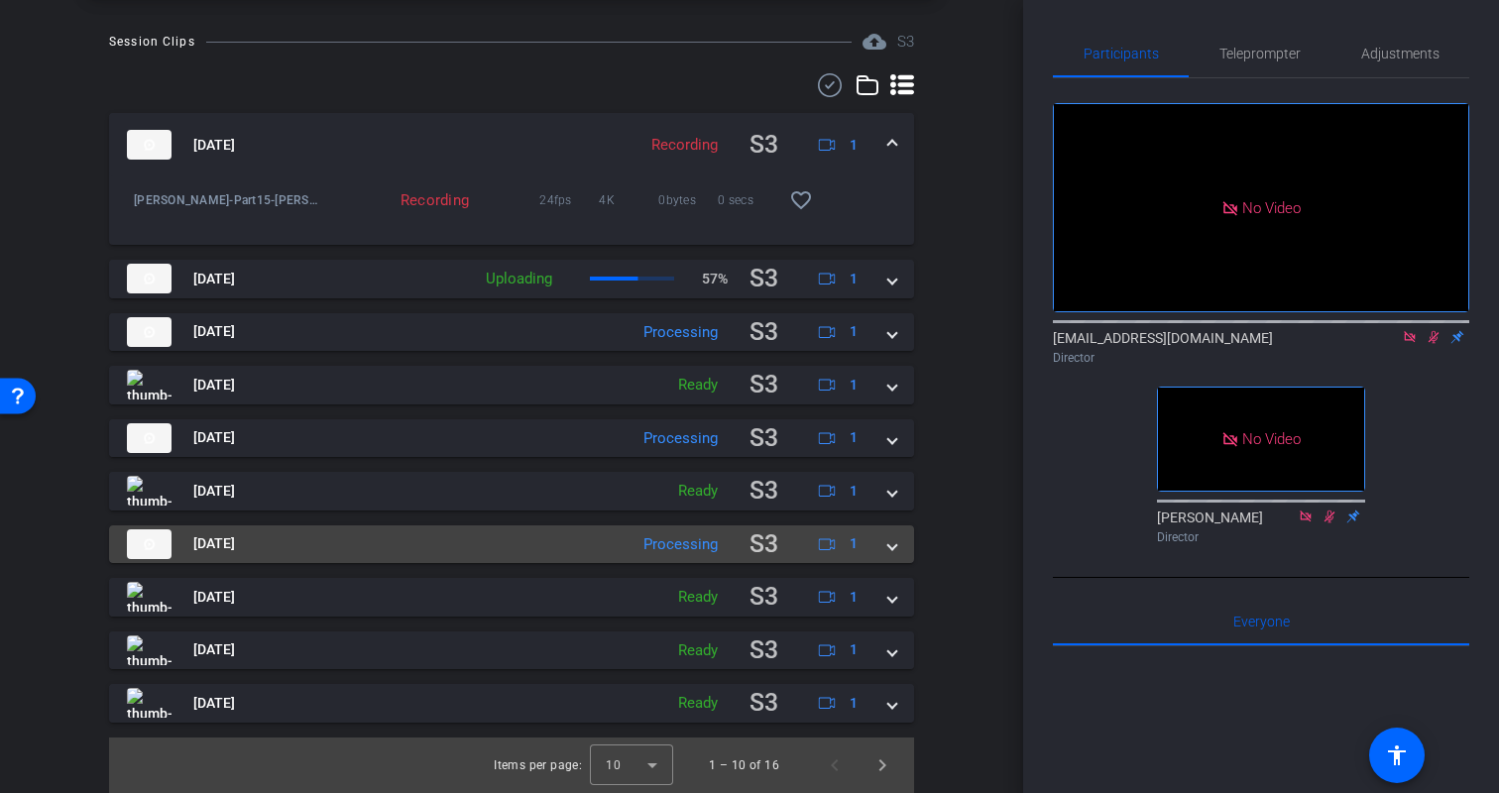
click at [889, 551] on span at bounding box center [892, 543] width 8 height 21
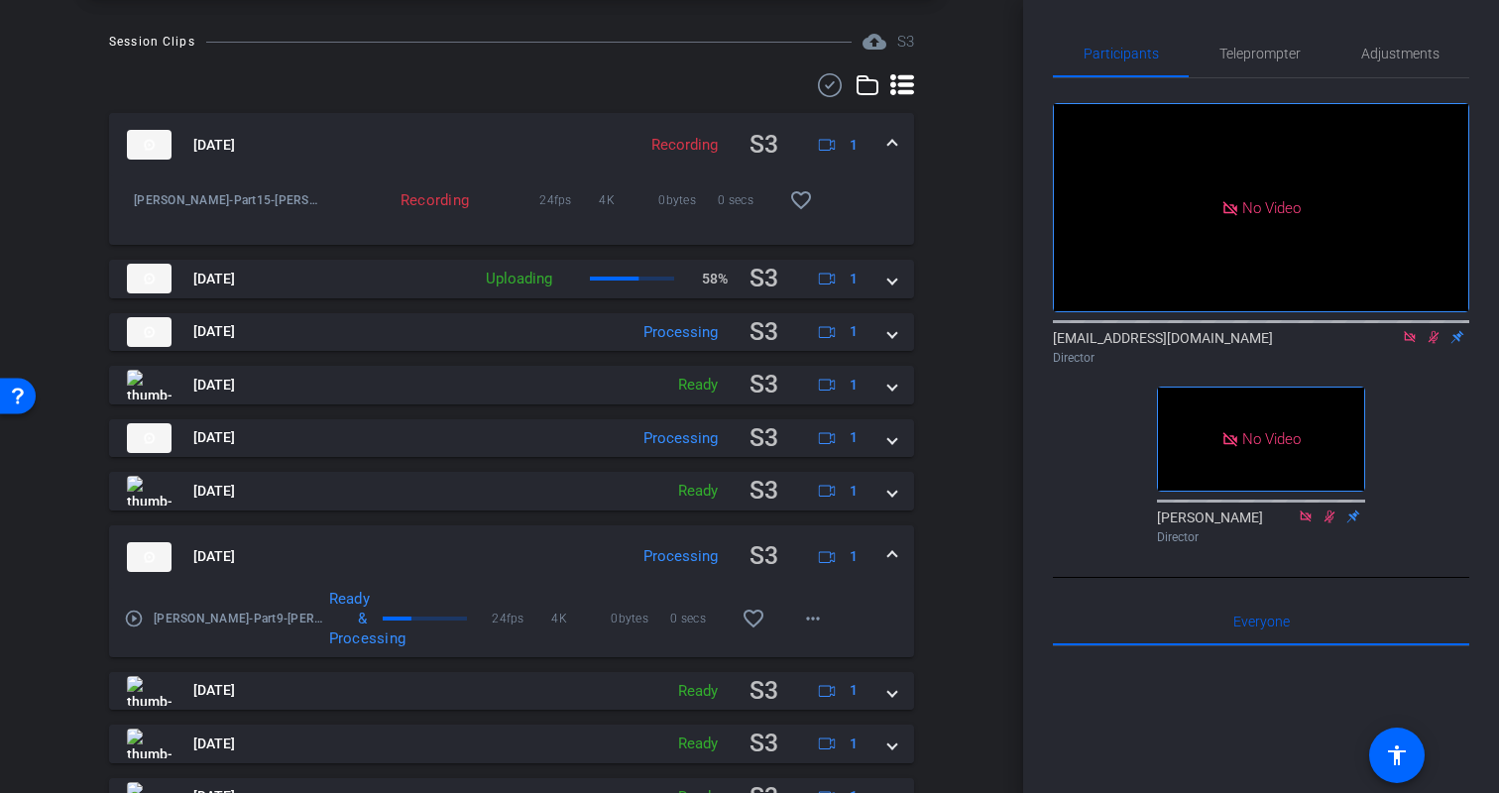
click at [889, 551] on span at bounding box center [892, 556] width 8 height 21
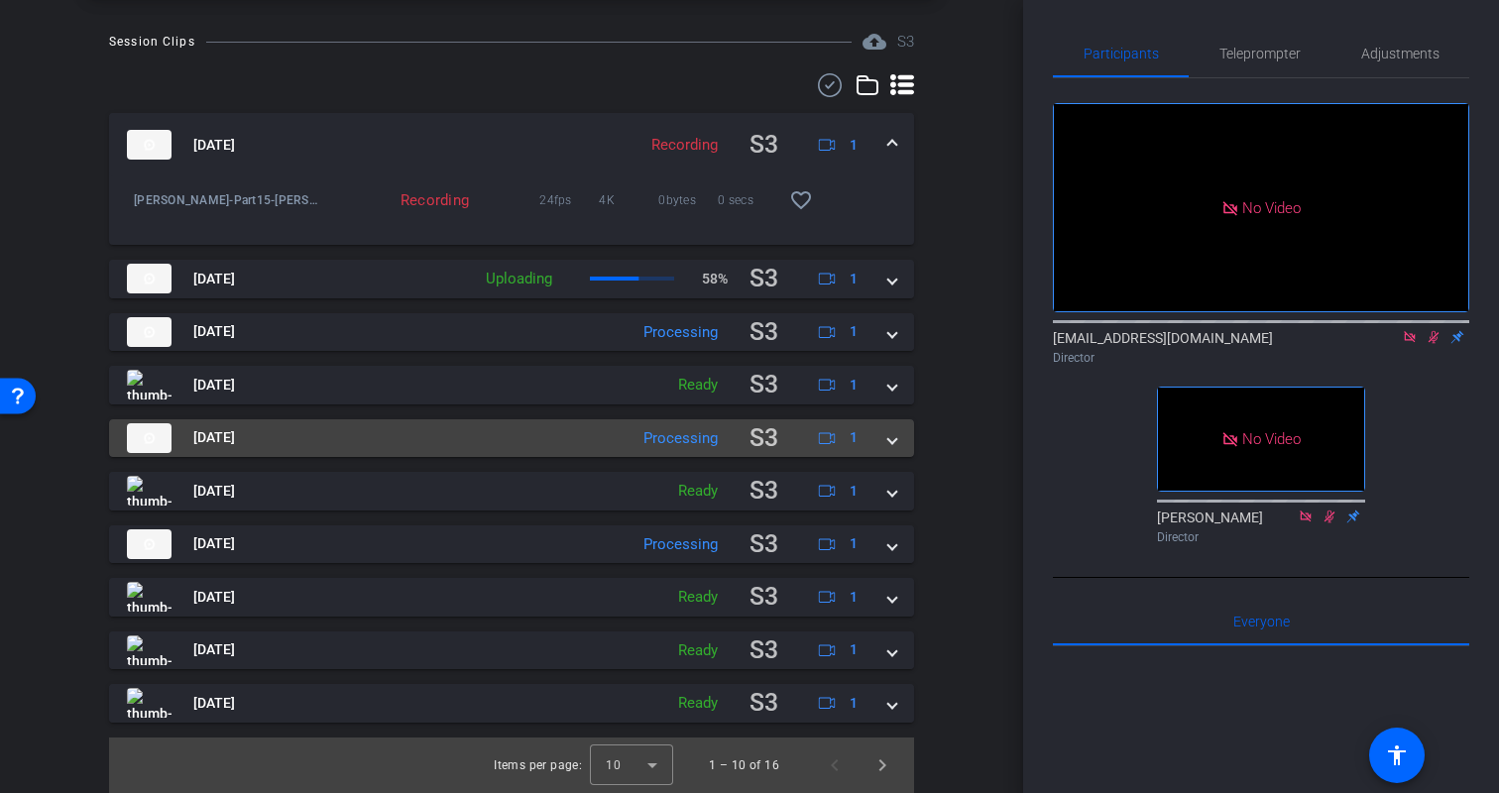
click at [894, 442] on span at bounding box center [892, 437] width 8 height 21
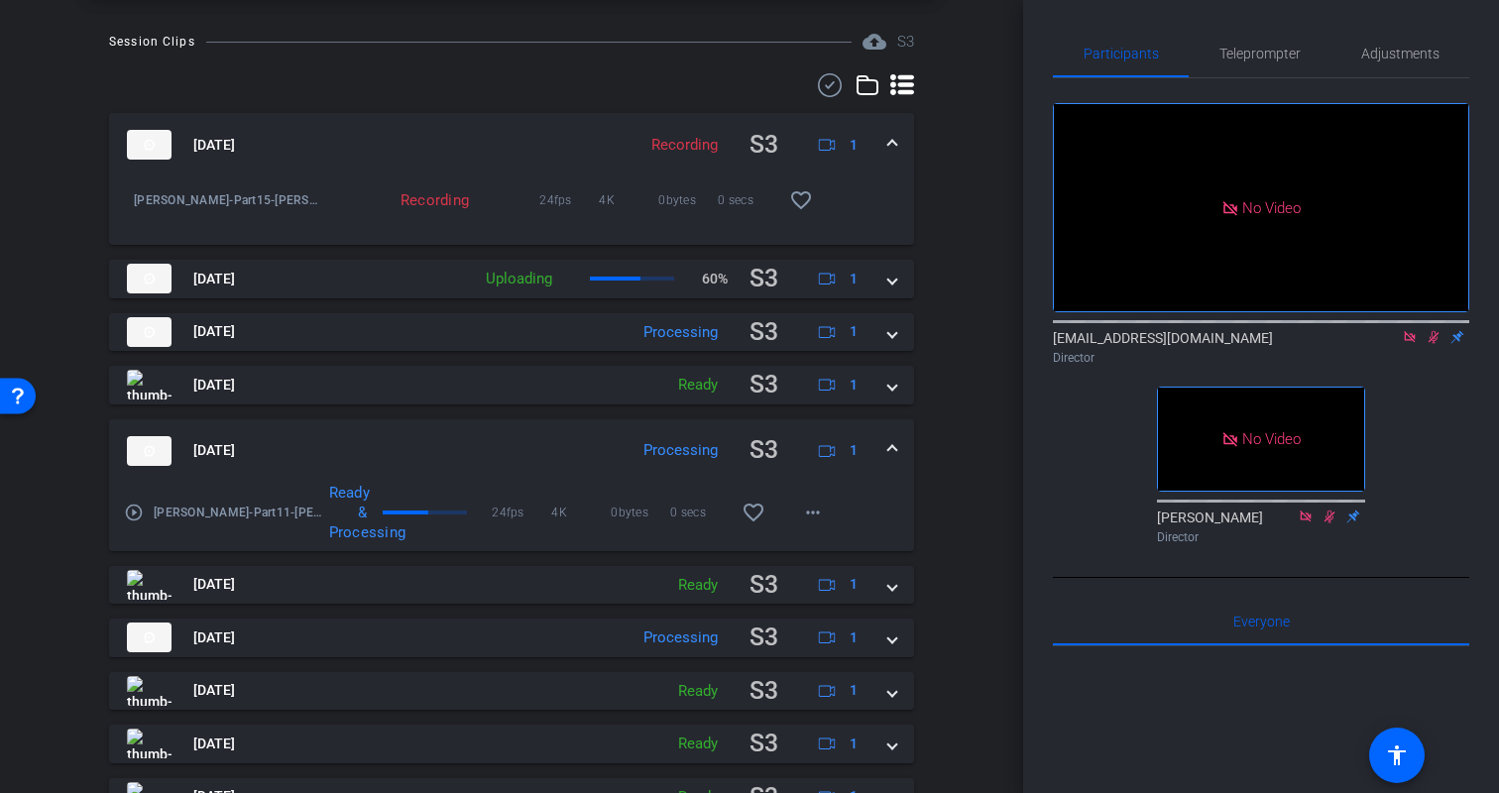
click at [894, 442] on span at bounding box center [892, 450] width 8 height 21
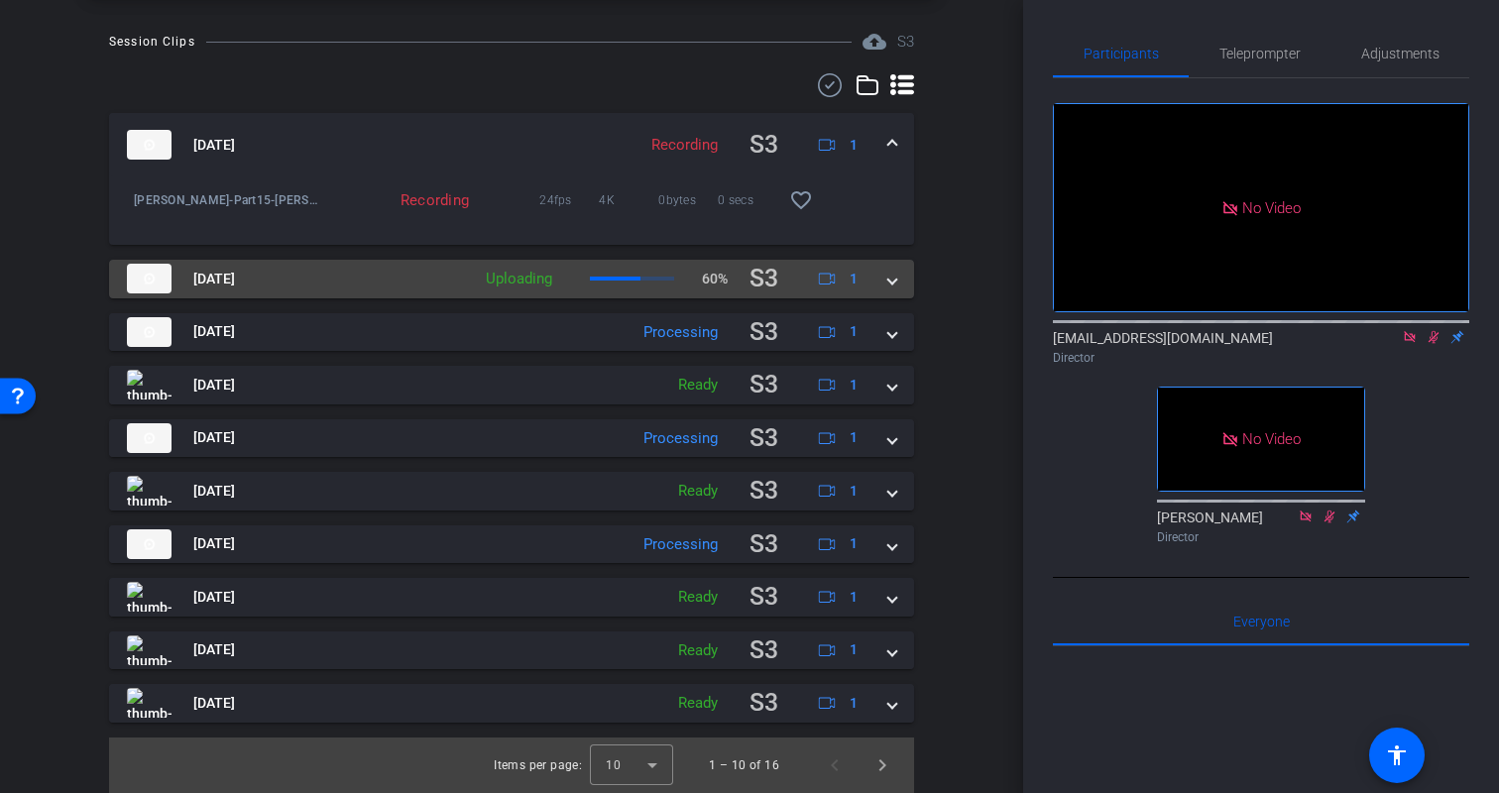
click at [892, 288] on span at bounding box center [892, 279] width 8 height 21
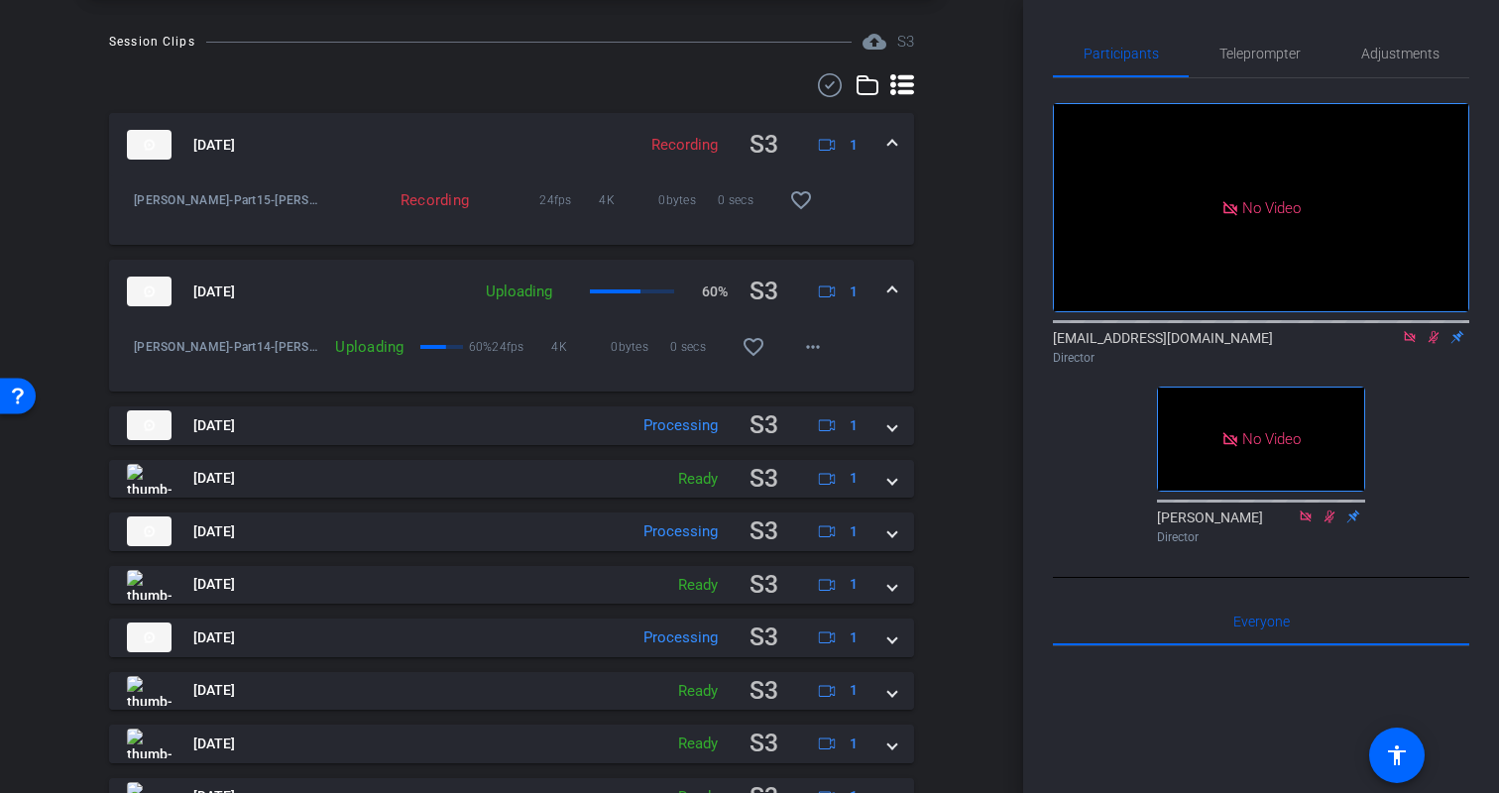
click at [892, 288] on span at bounding box center [892, 292] width 8 height 21
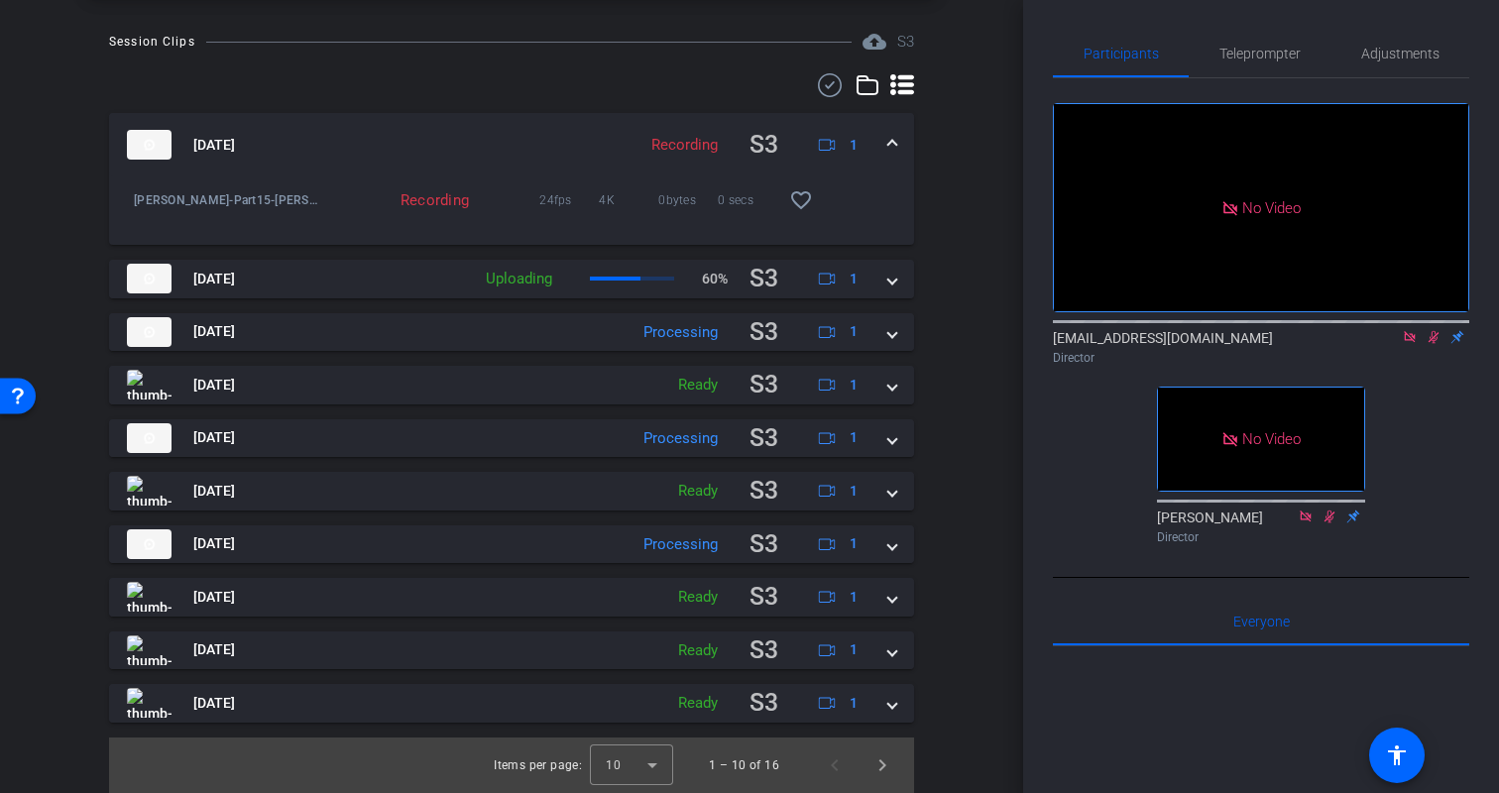
click at [960, 296] on div "Session Clips cloud_upload S3 Aug 18, 2025 Recording S3 1 Kristin-Part15-Kristi…" at bounding box center [512, 412] width 924 height 764
click at [886, 764] on span "Next page" at bounding box center [883, 766] width 48 height 48
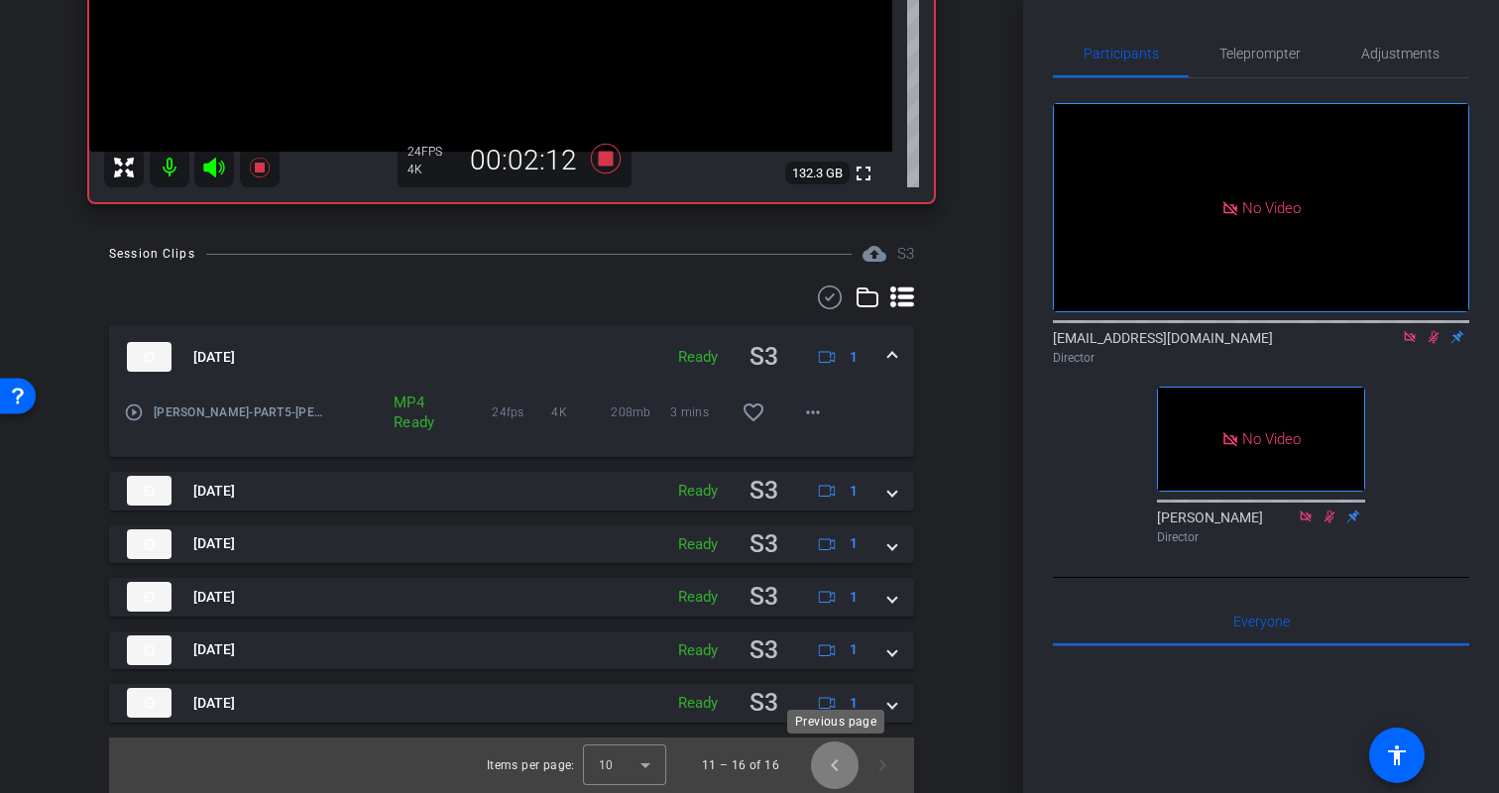
click at [831, 766] on span "Previous page" at bounding box center [835, 766] width 48 height 48
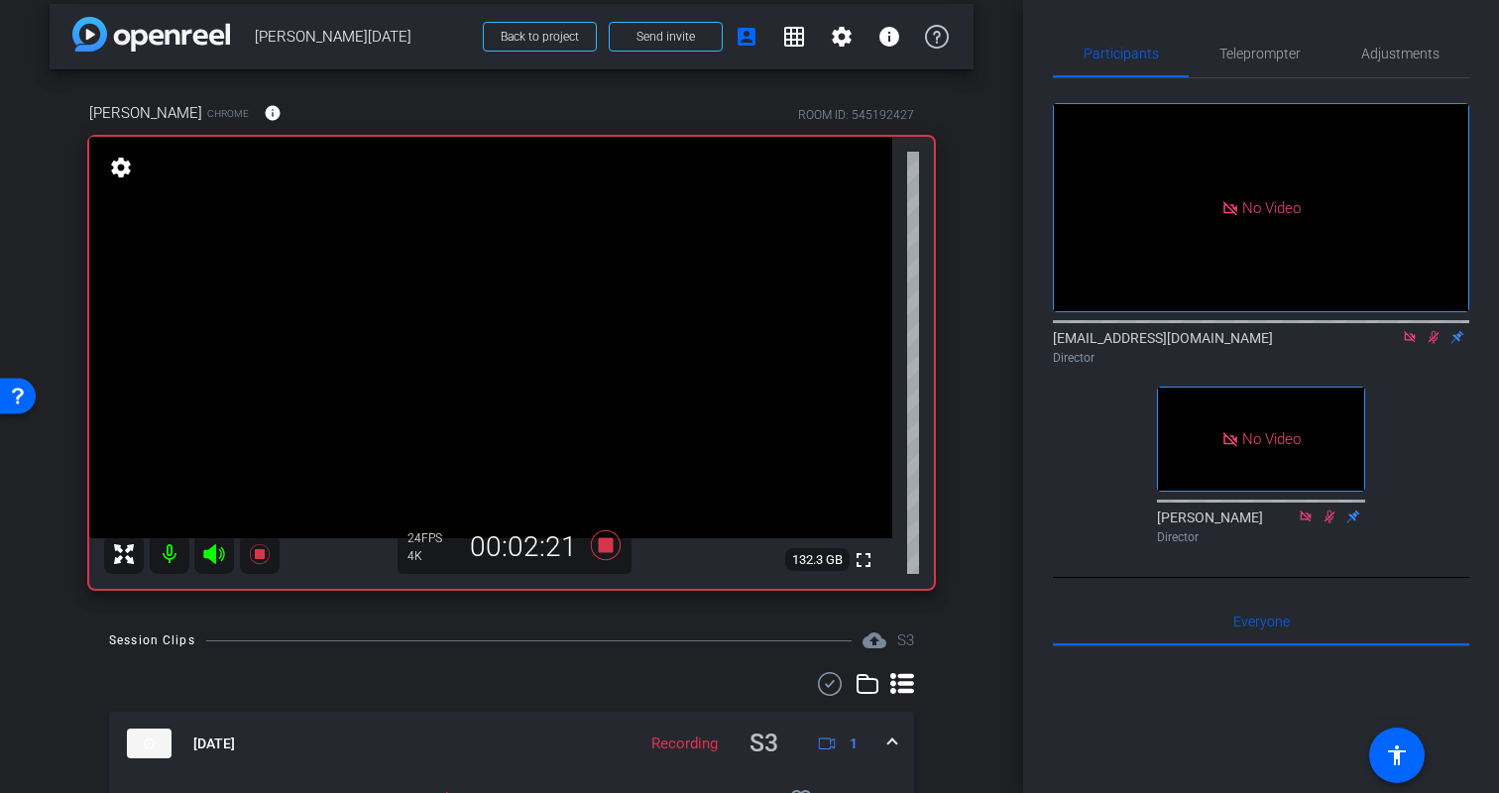
scroll to position [0, 0]
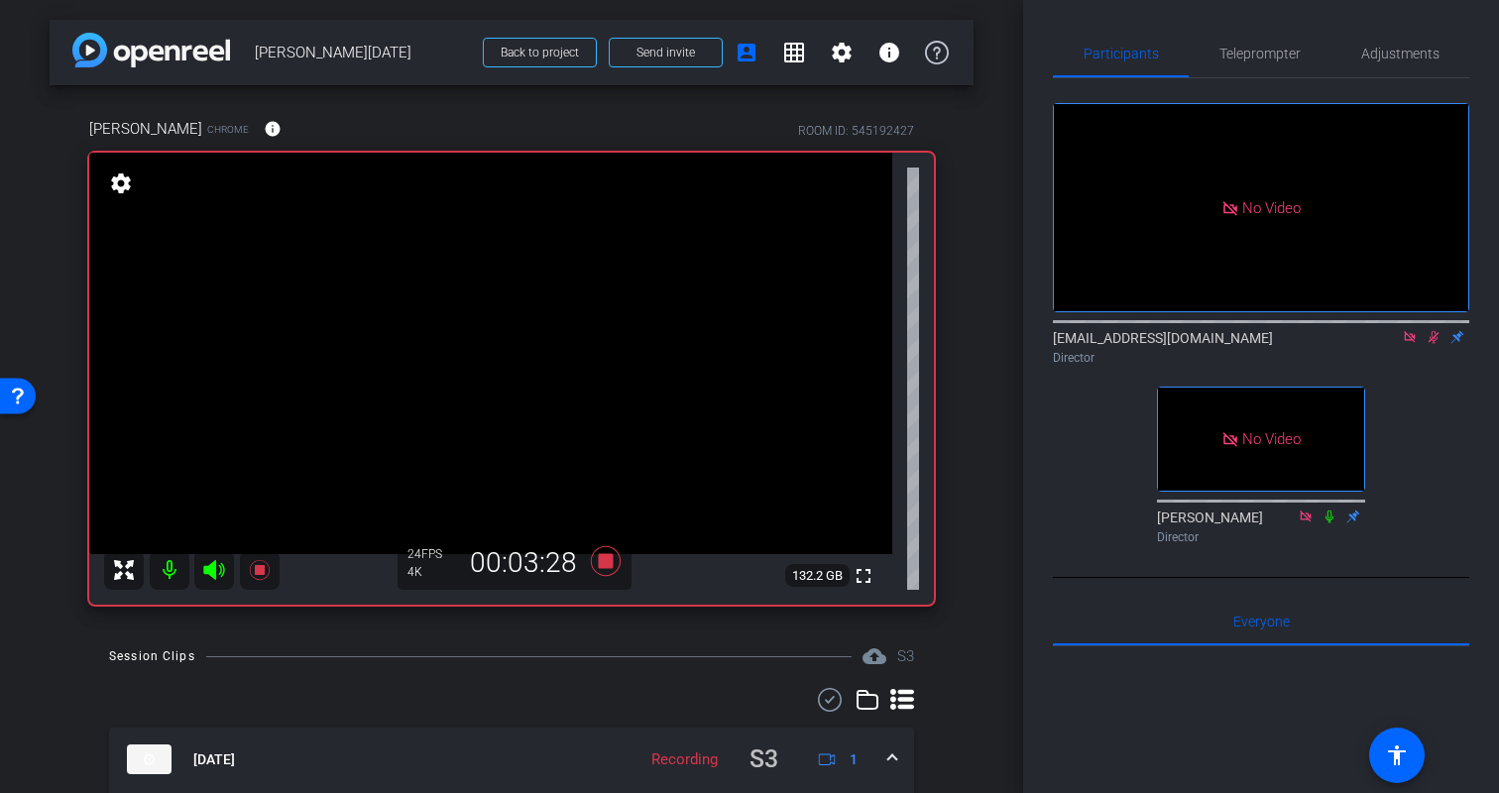
click at [990, 545] on div "arrow_back Kristin Monday Back to project Send invite account_box grid_on setti…" at bounding box center [511, 396] width 1023 height 793
click at [1433, 340] on icon at bounding box center [1434, 337] width 11 height 13
click at [974, 550] on div "arrow_back Kristin Monday Back to project Send invite account_box grid_on setti…" at bounding box center [511, 396] width 1023 height 793
click at [1433, 338] on icon at bounding box center [1434, 337] width 16 height 14
click at [984, 445] on div "arrow_back Kristin Monday Back to project Send invite account_box grid_on setti…" at bounding box center [511, 396] width 1023 height 793
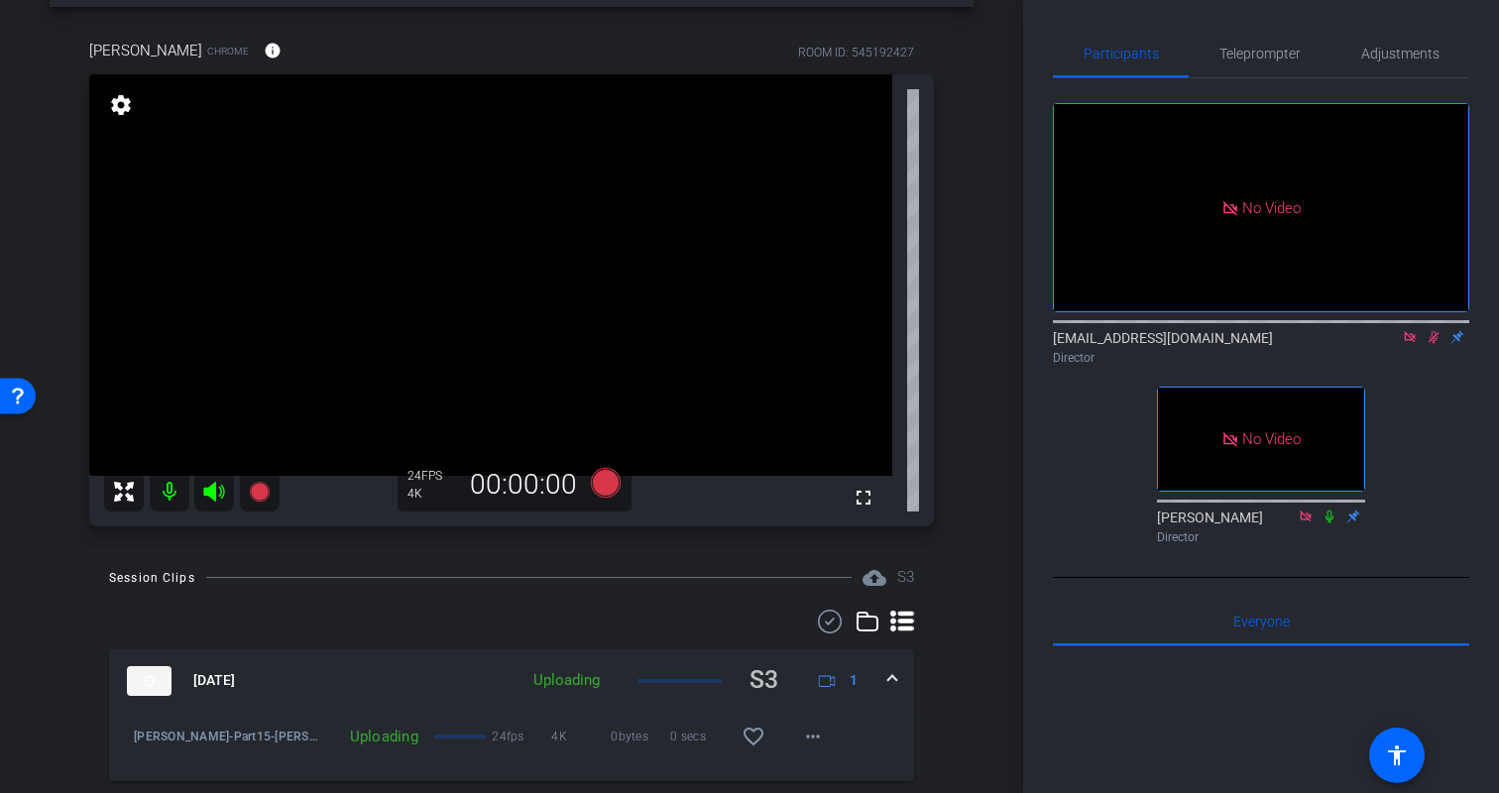
scroll to position [35, 0]
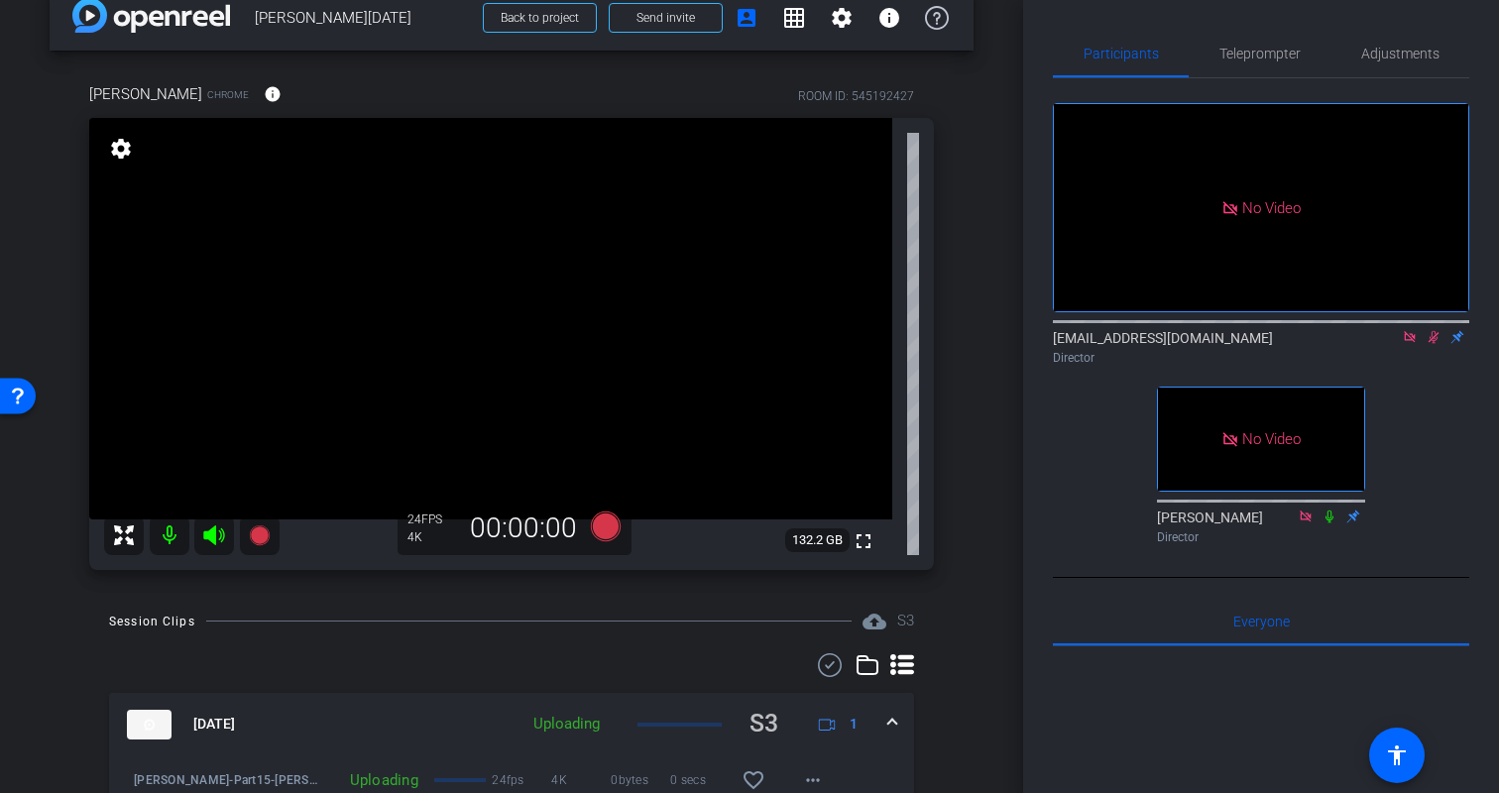
click at [1426, 337] on icon at bounding box center [1434, 337] width 16 height 14
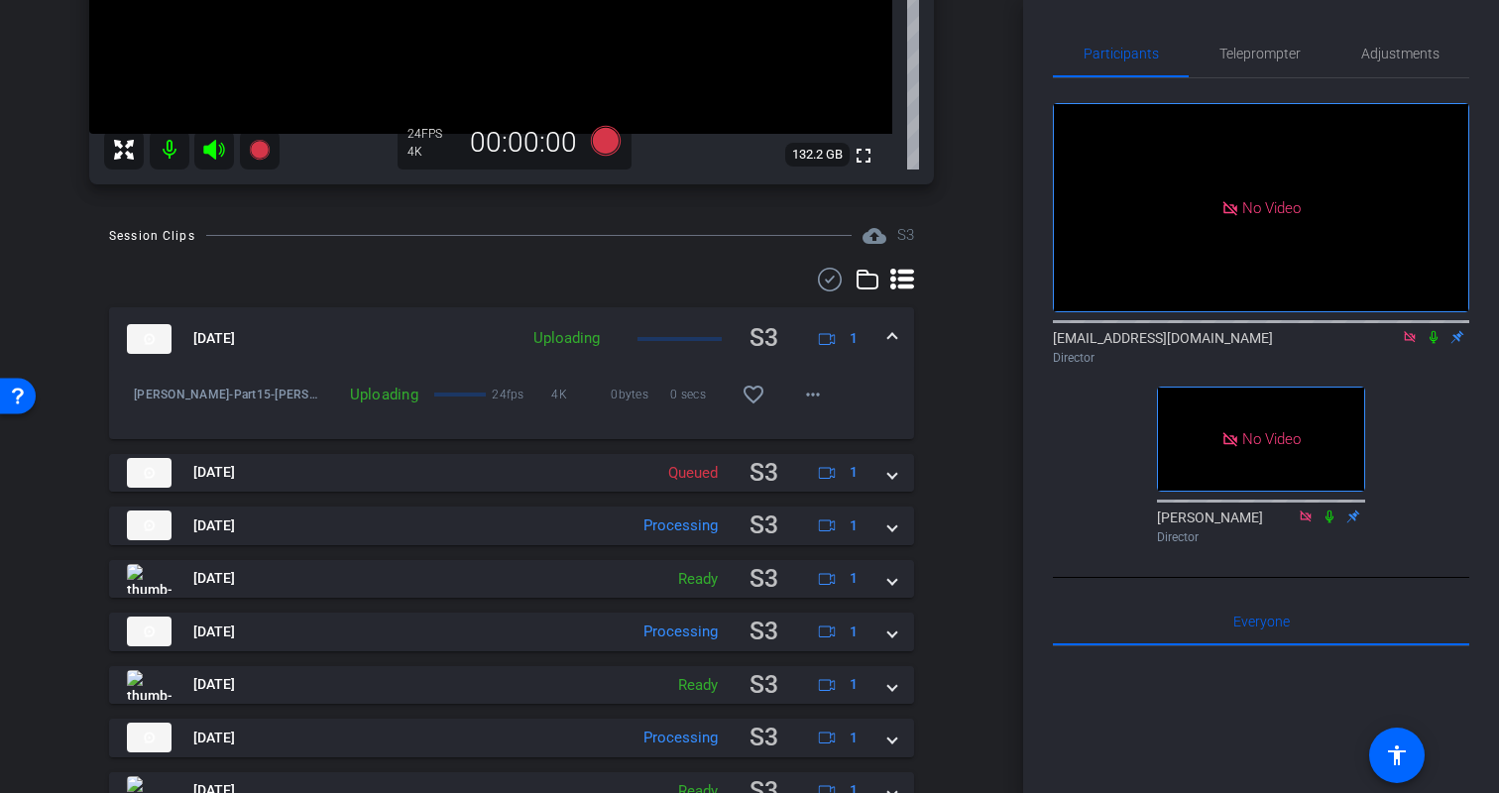
scroll to position [428, 0]
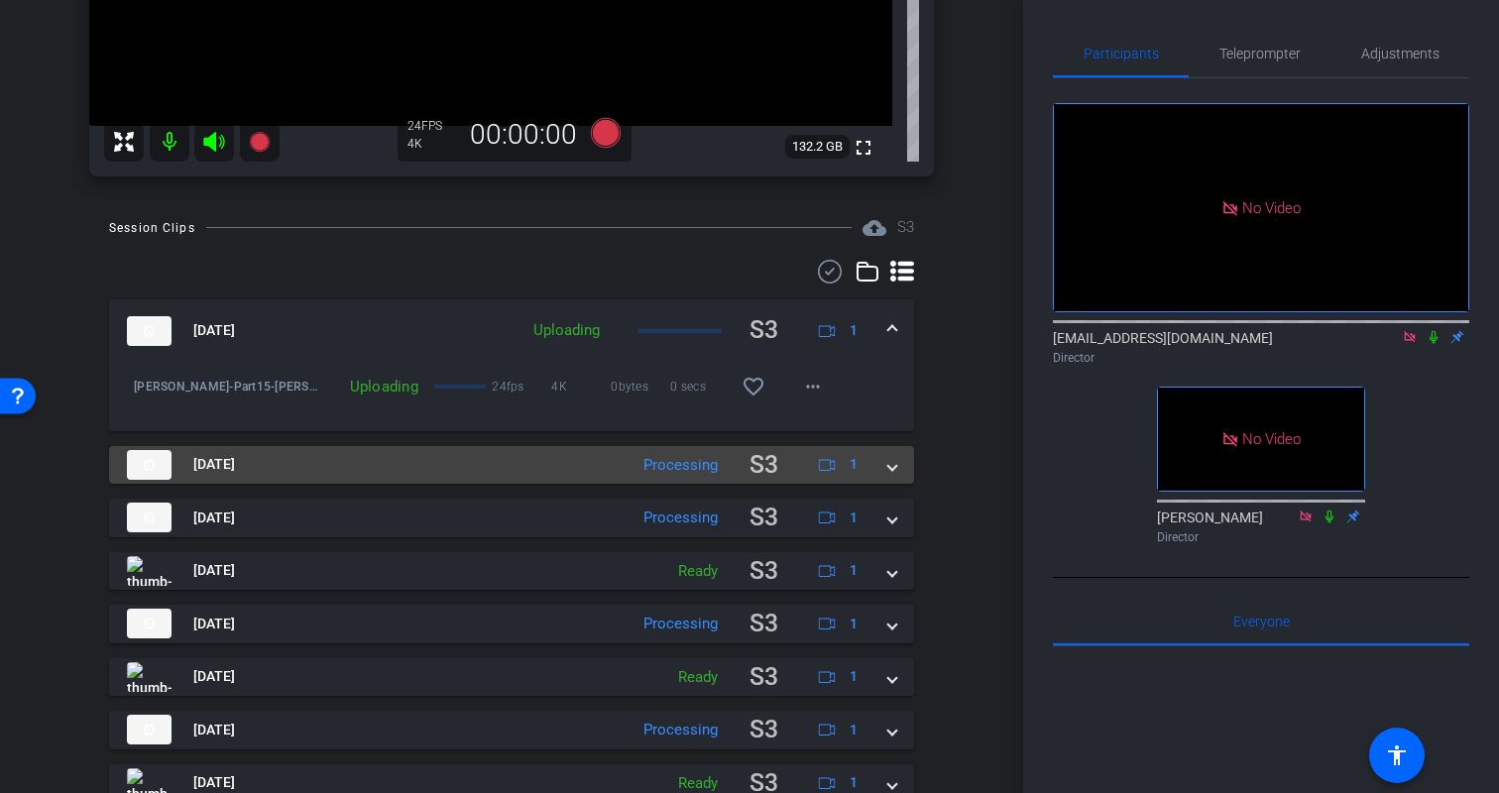
click at [894, 468] on span at bounding box center [892, 464] width 8 height 21
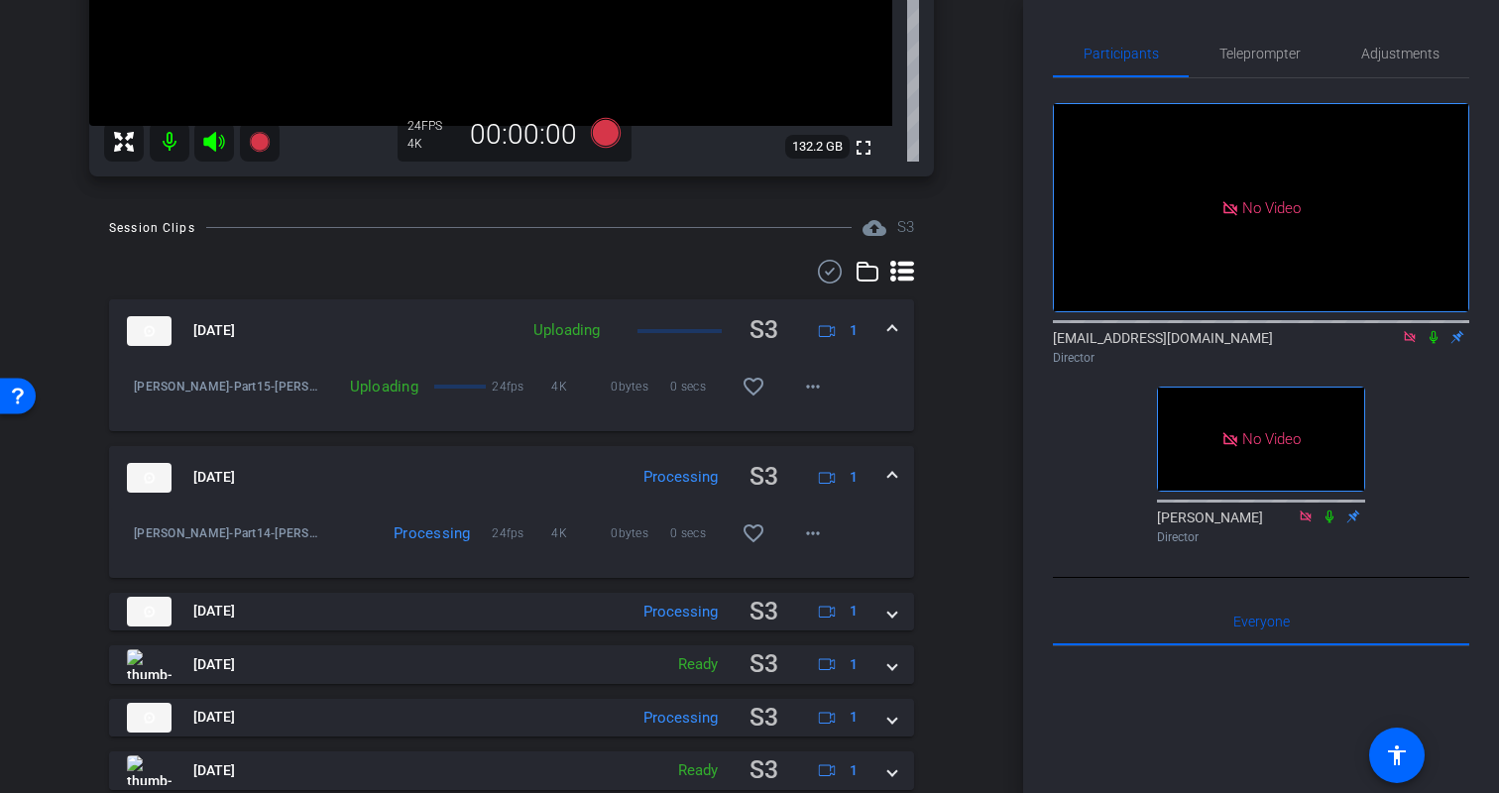
click at [894, 468] on span at bounding box center [892, 477] width 8 height 21
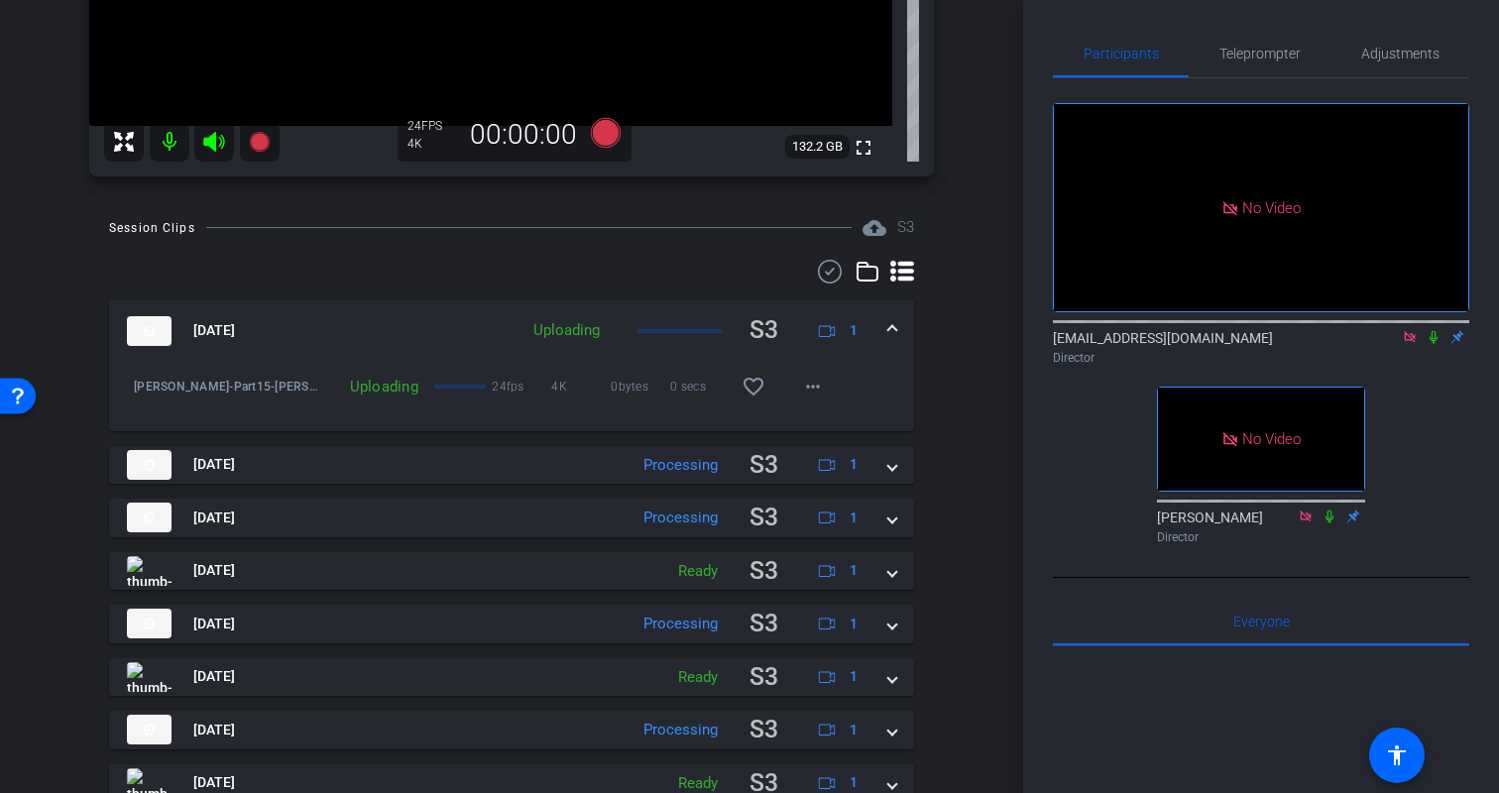
click at [948, 421] on div "Session Clips cloud_upload S3 Aug 18, 2025 Uploading S3 1 Kristin-Part15-Kristi…" at bounding box center [512, 598] width 924 height 764
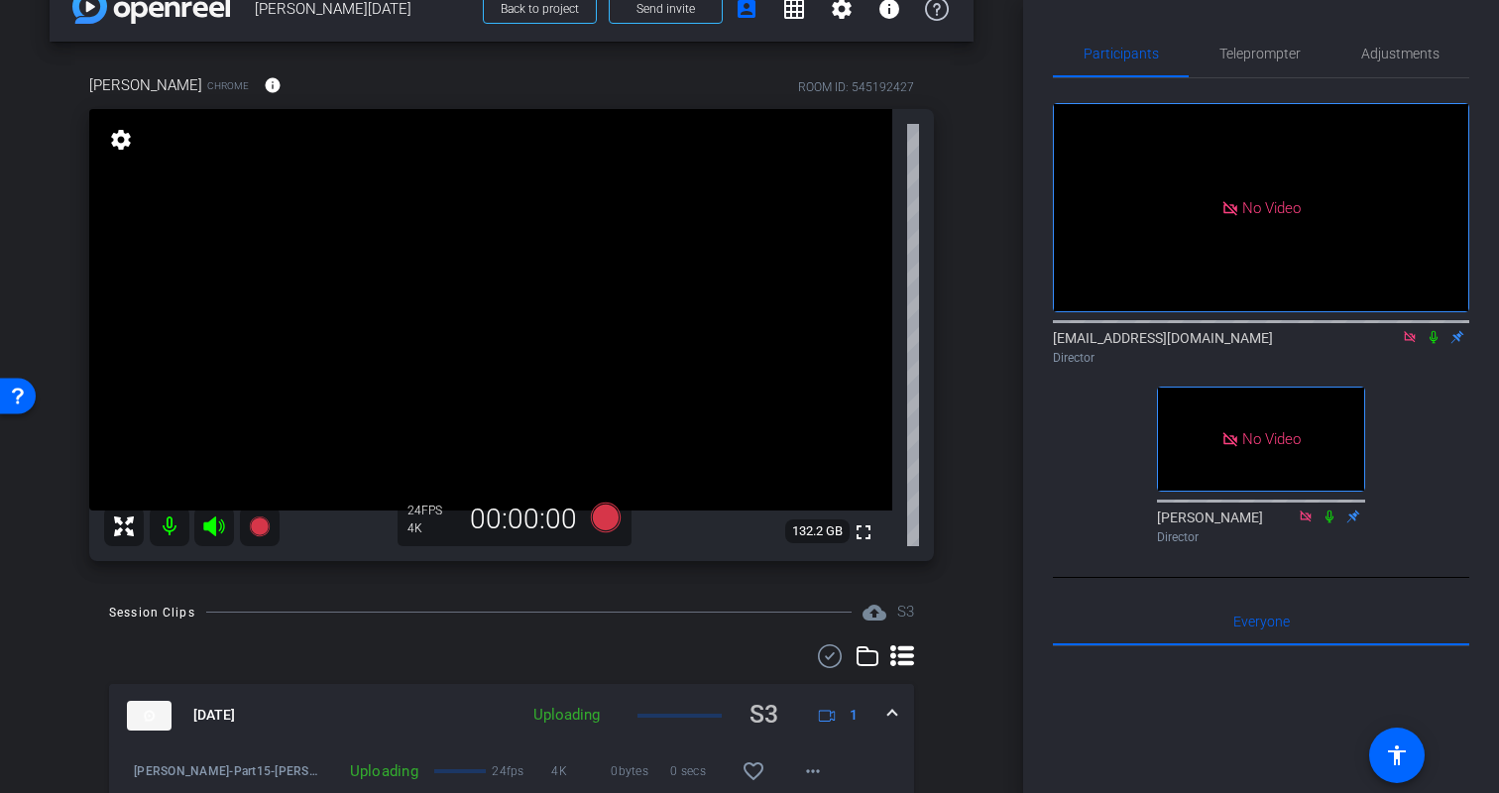
scroll to position [43, 0]
click at [1266, 56] on span "Teleprompter" at bounding box center [1260, 54] width 81 height 14
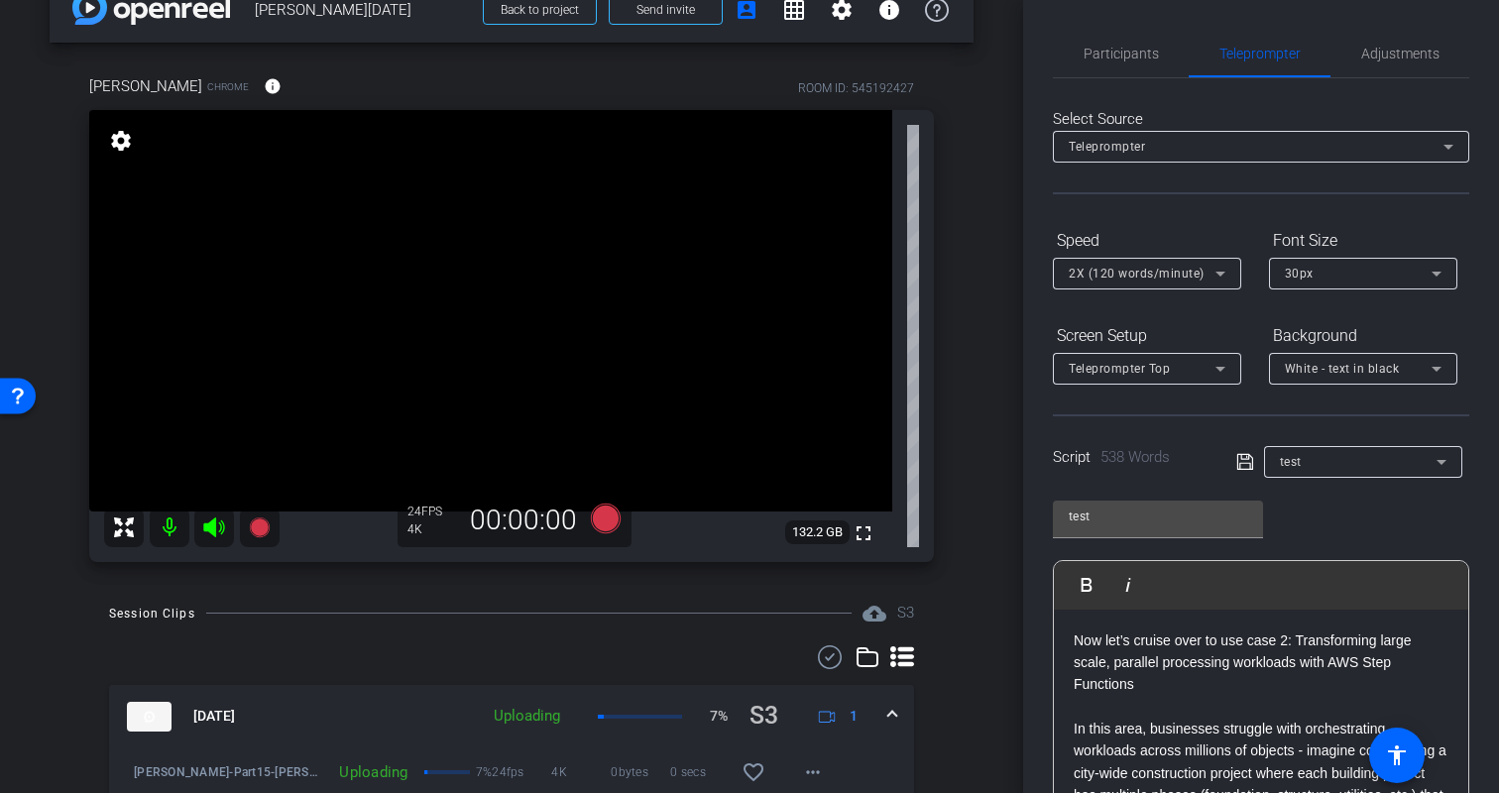
click at [1481, 522] on div "Participants Teleprompter Adjustments biso@amazon.com Director Erica Bethel Dir…" at bounding box center [1261, 396] width 476 height 793
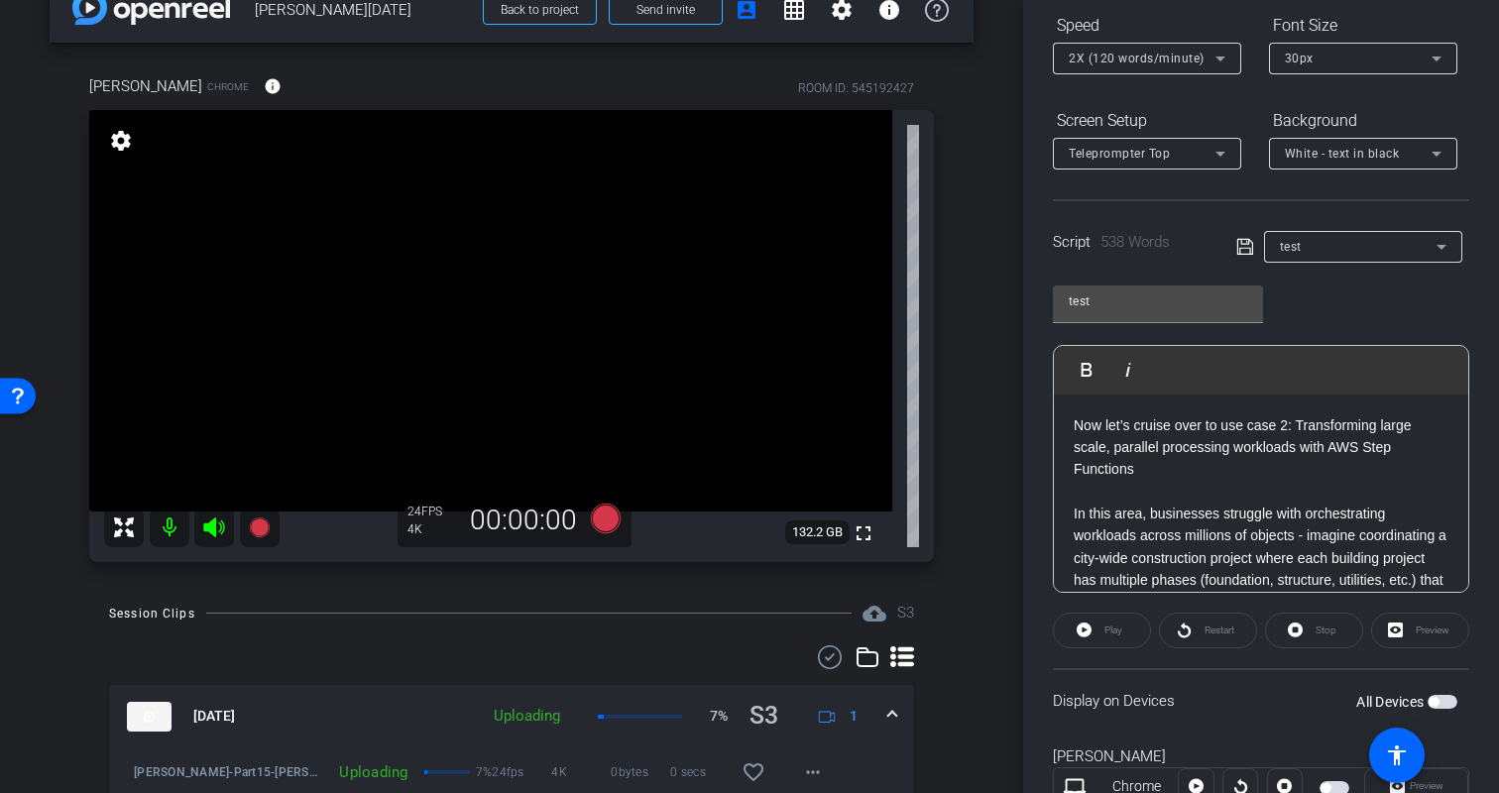
scroll to position [291, 0]
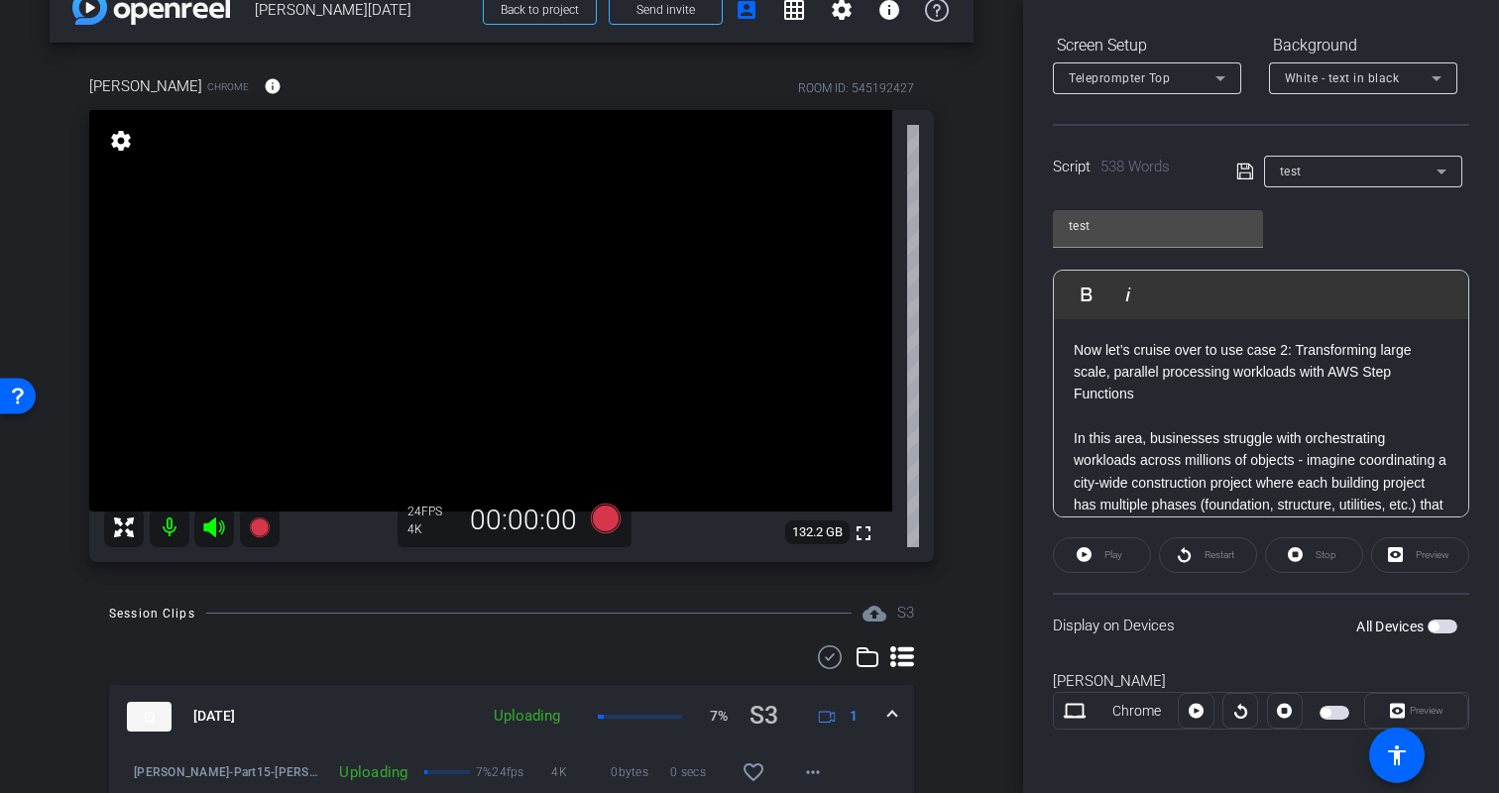
click at [1443, 626] on span "button" at bounding box center [1443, 627] width 30 height 14
click at [1464, 670] on div "Kristin" at bounding box center [1261, 681] width 416 height 23
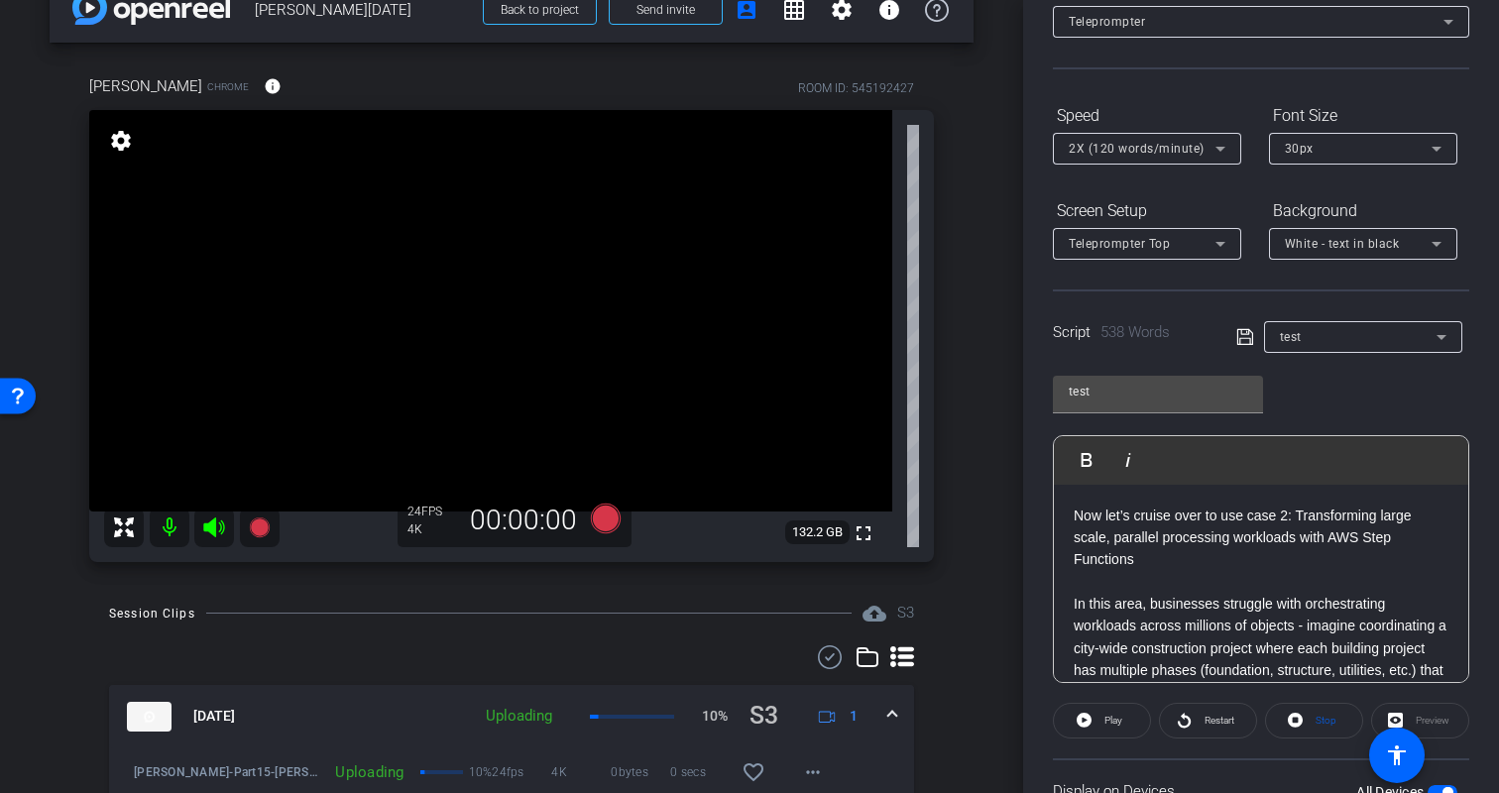
scroll to position [0, 0]
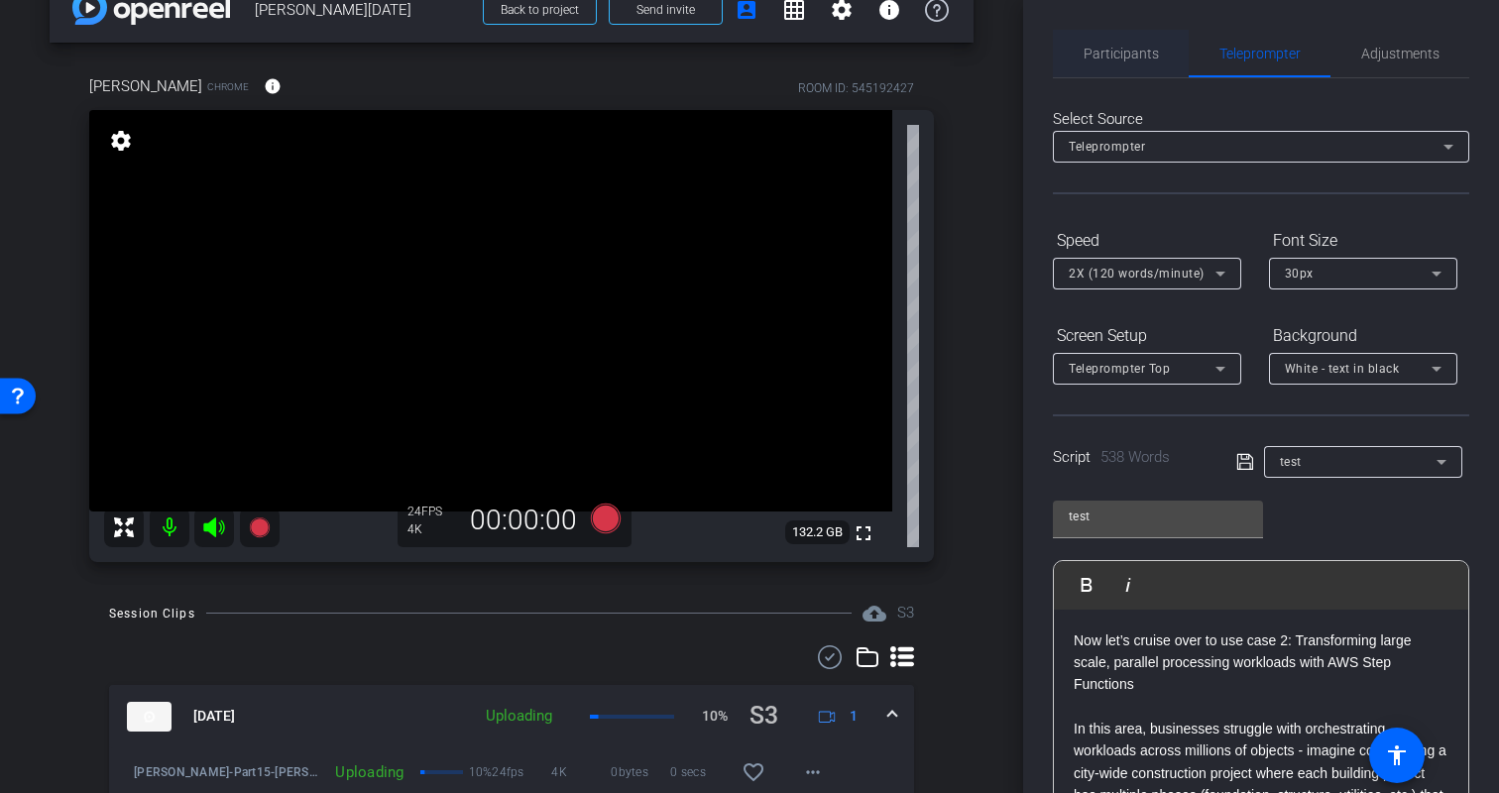
click at [1113, 52] on span "Participants" at bounding box center [1121, 54] width 75 height 14
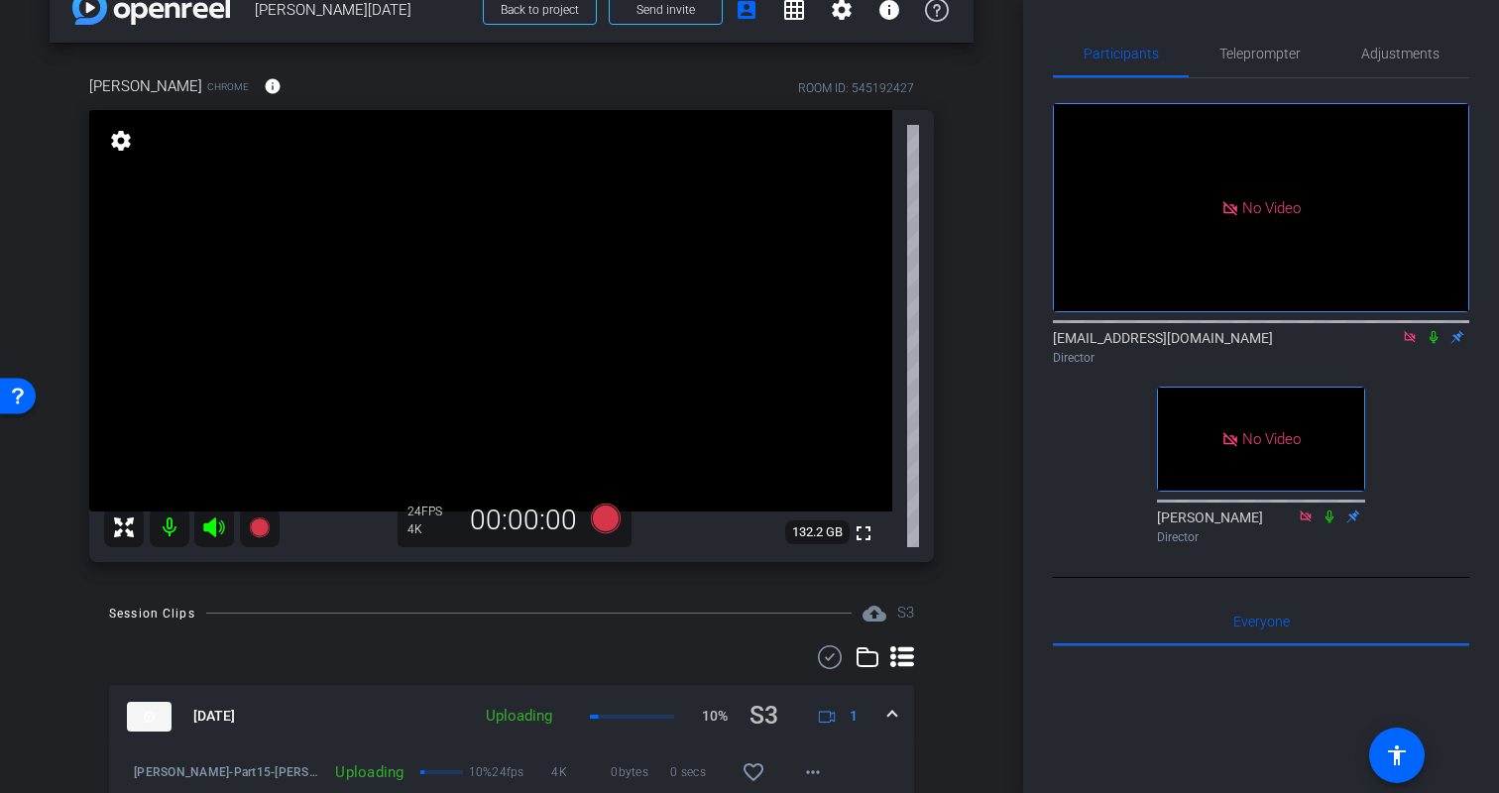
click at [956, 481] on div "Kristin Chrome info ROOM ID: 545192427 fullscreen settings 132.2 GB 24 FPS 4K 0…" at bounding box center [512, 312] width 924 height 539
click at [950, 412] on div "Kristin Chrome info ROOM ID: 545192427 fullscreen settings 132.2 GB 24 FPS 4K 0…" at bounding box center [512, 312] width 924 height 539
click at [1254, 47] on span "Teleprompter" at bounding box center [1260, 54] width 81 height 14
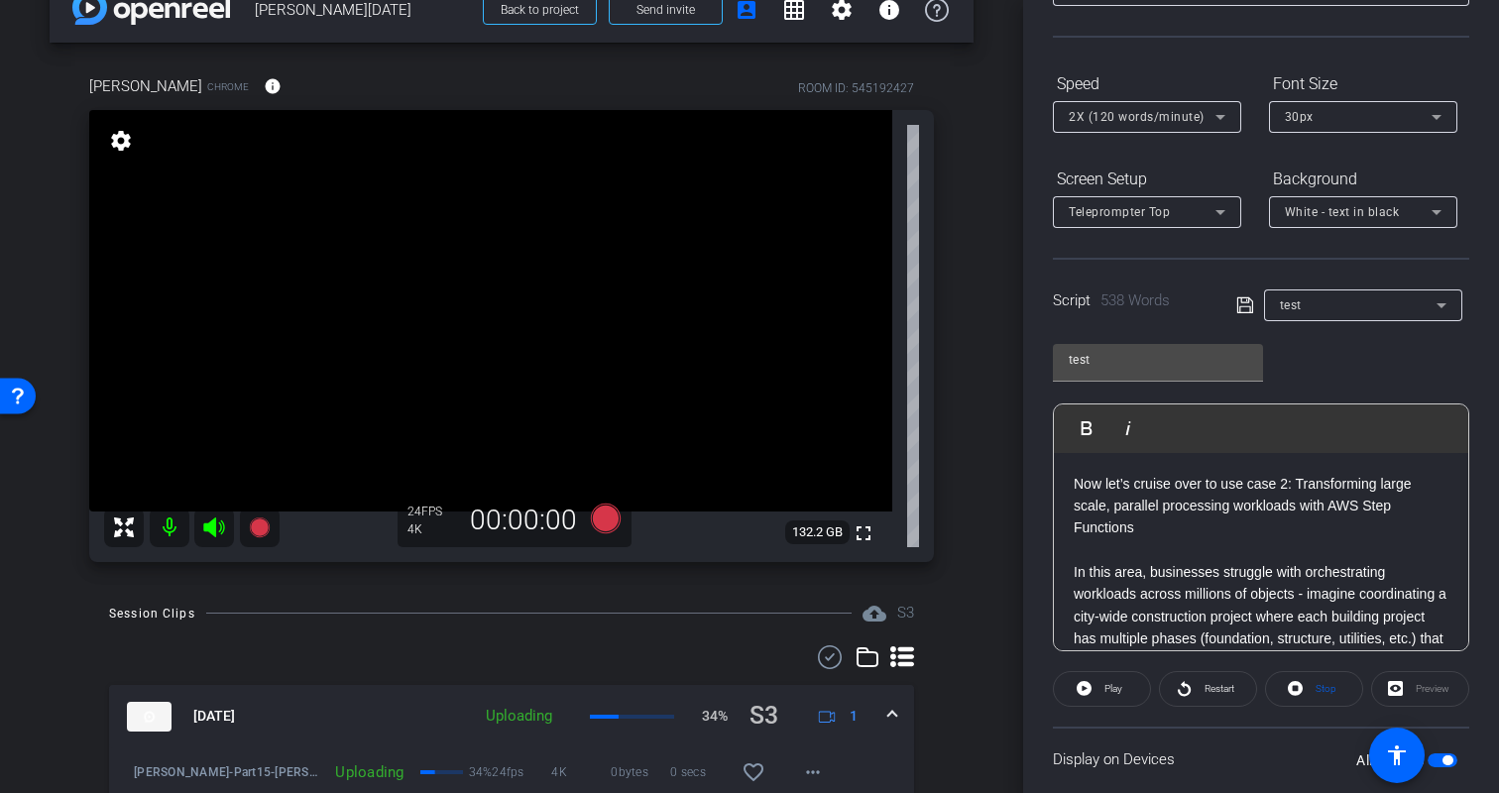
click at [1342, 348] on div "test Play Play from this location Play Selected Play and display the selected t…" at bounding box center [1261, 490] width 416 height 322
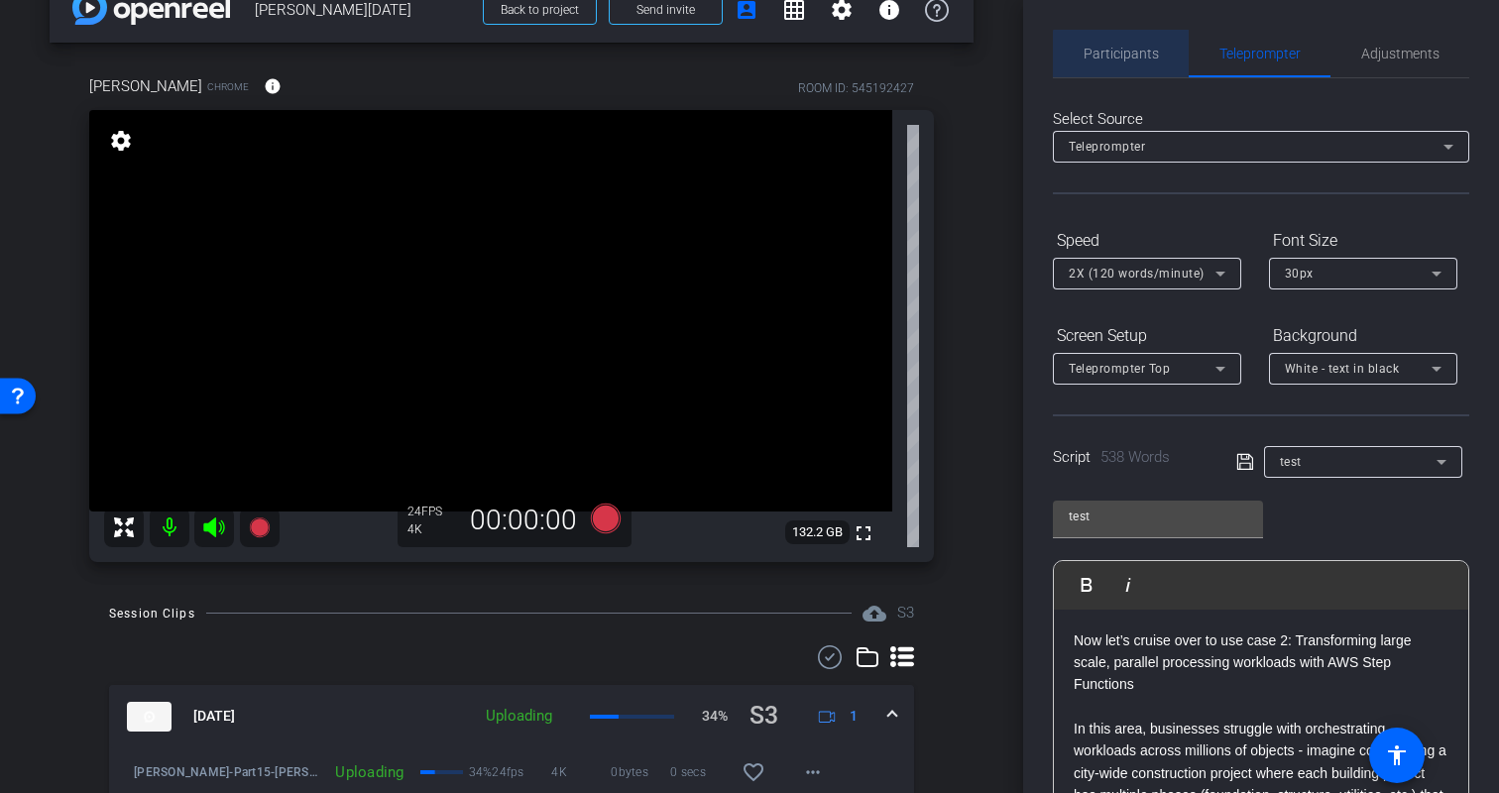
click at [1122, 62] on span "Participants" at bounding box center [1121, 54] width 75 height 48
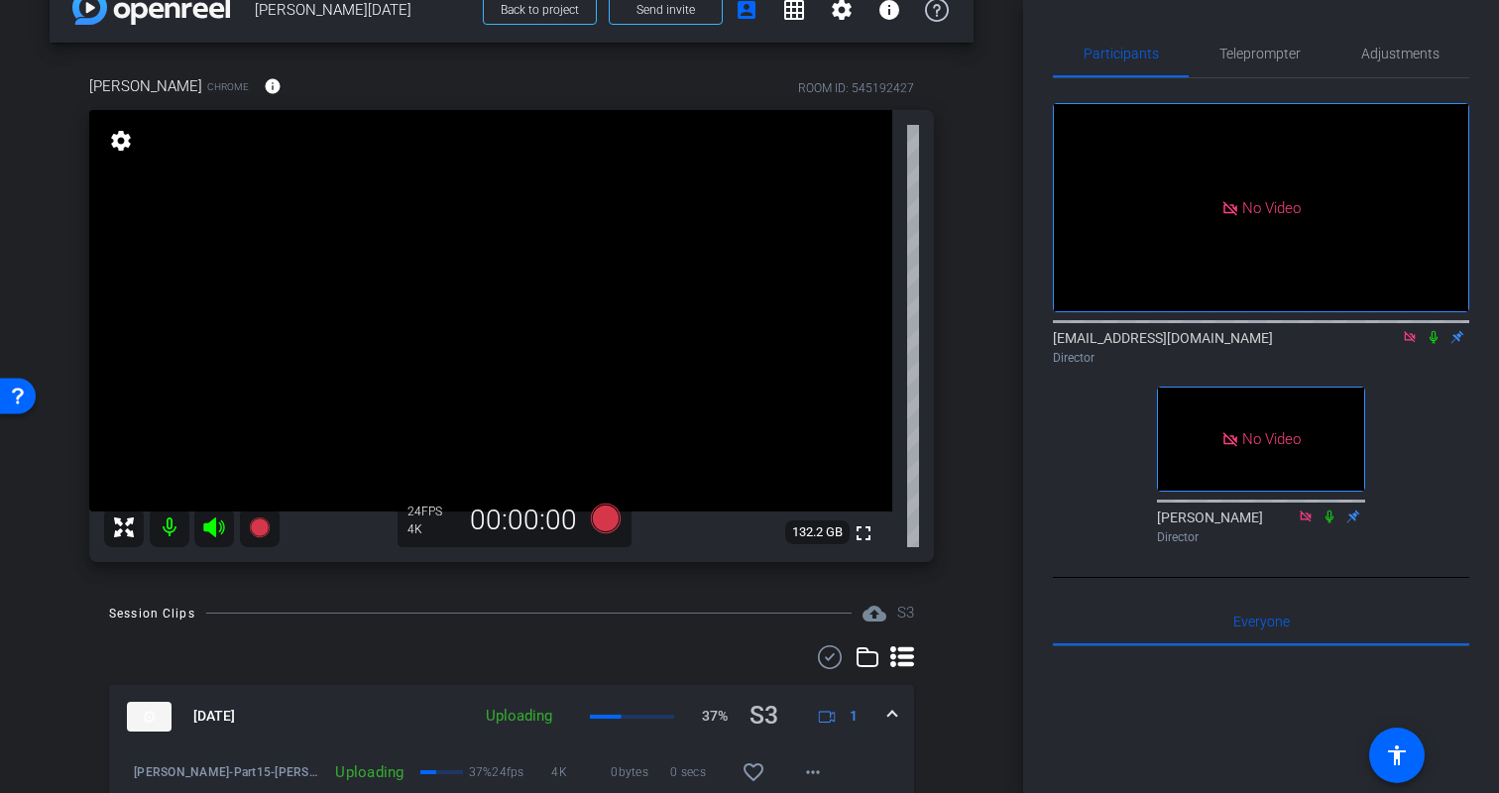
click at [994, 454] on div "arrow_back Kristin Monday Back to project Send invite account_box grid_on setti…" at bounding box center [511, 353] width 1023 height 793
click at [611, 527] on icon at bounding box center [606, 518] width 30 height 30
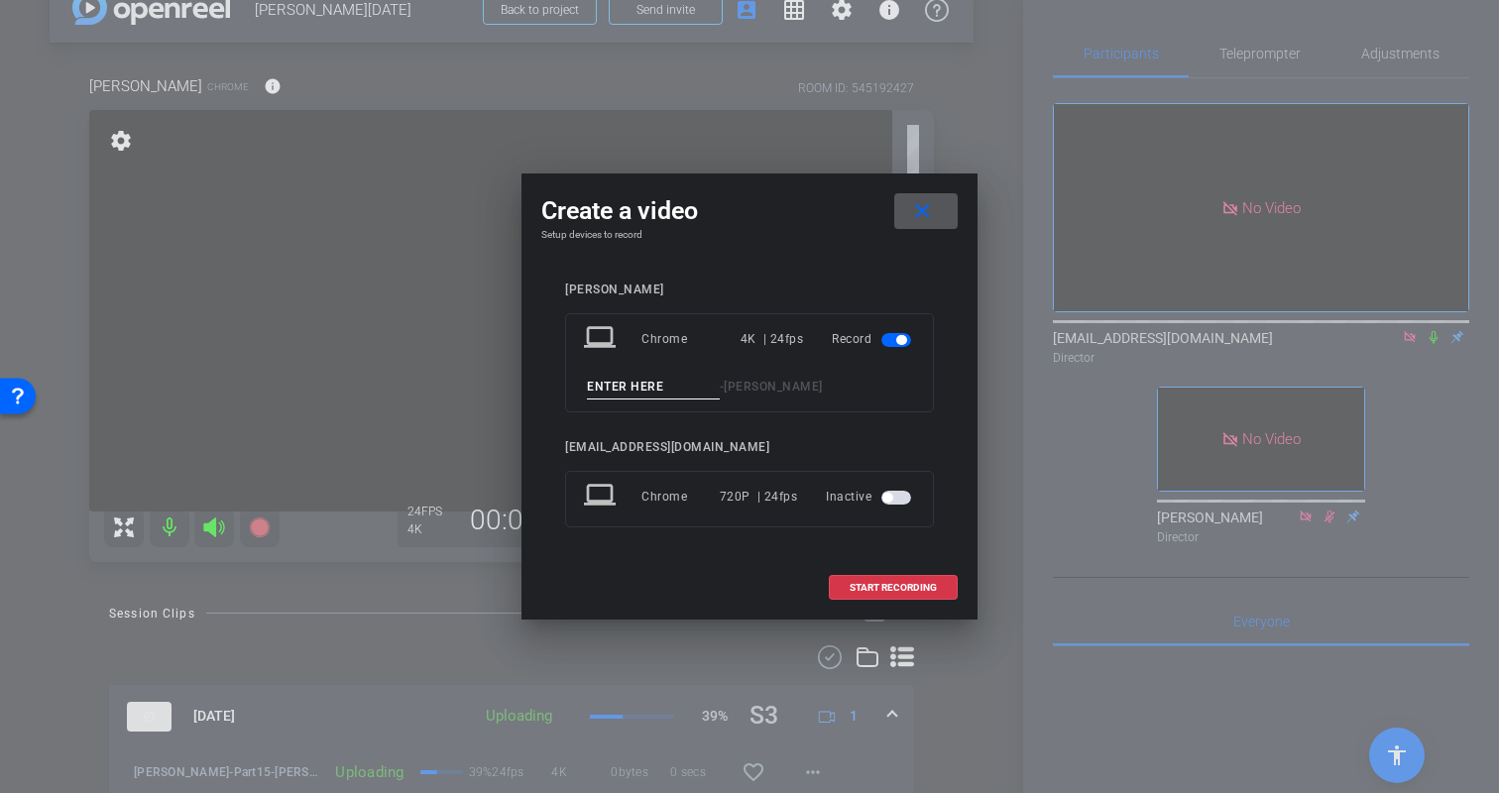
click at [637, 387] on input at bounding box center [653, 387] width 133 height 25
type input "Kristin-Part16"
click at [864, 591] on span "START RECORDING" at bounding box center [893, 588] width 87 height 10
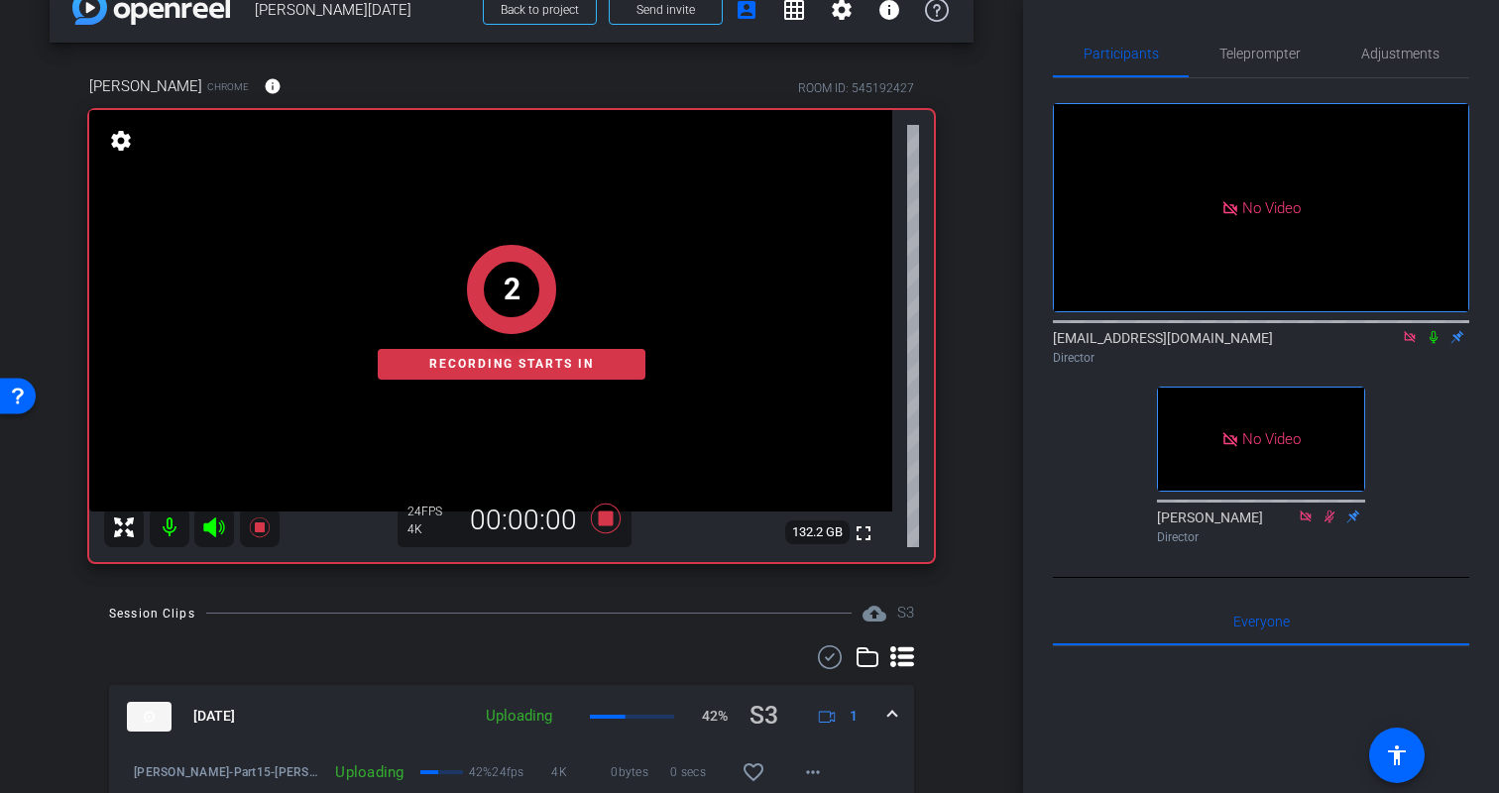
click at [1436, 339] on icon at bounding box center [1434, 337] width 16 height 14
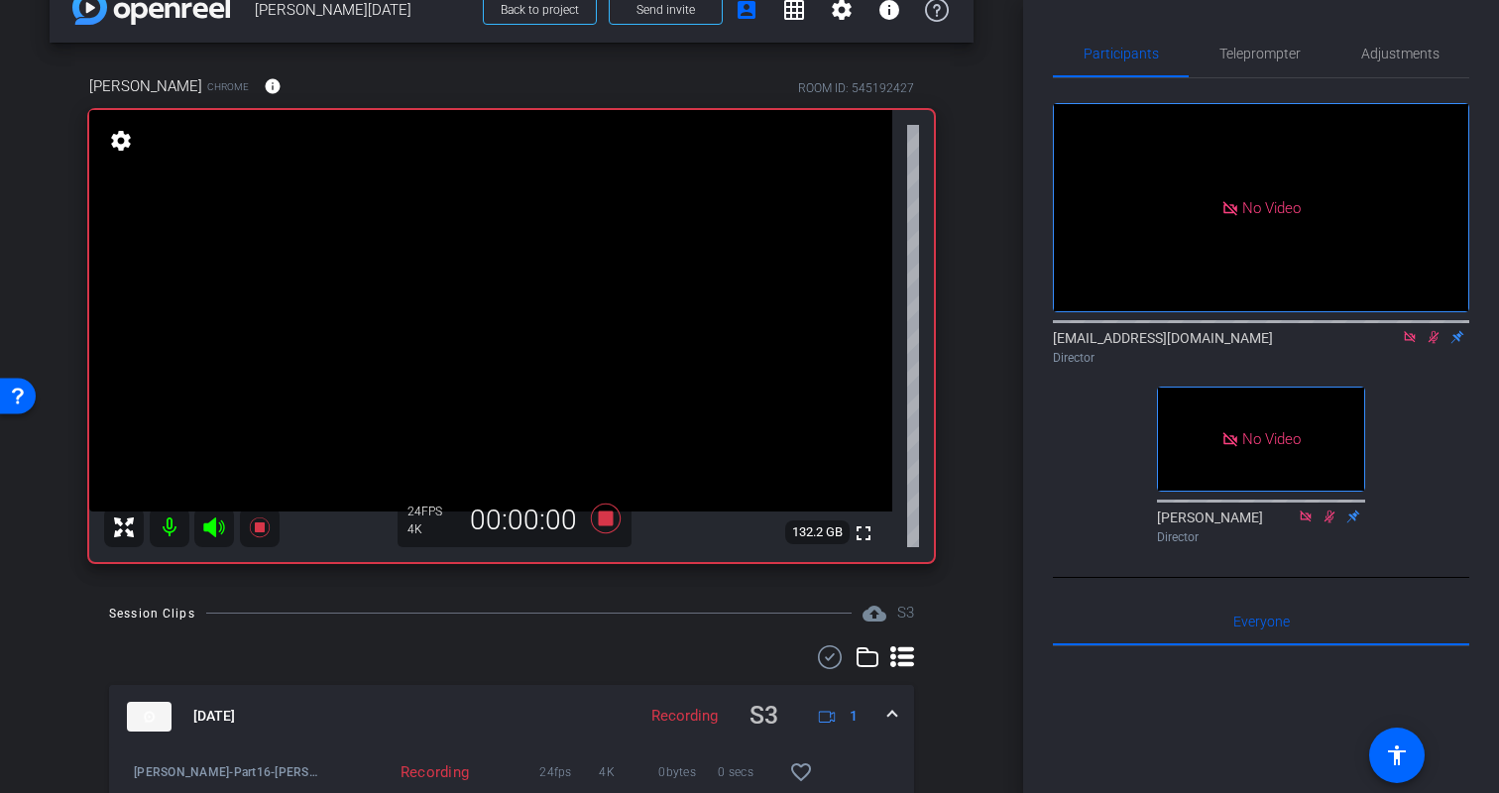
click at [987, 425] on div "arrow_back Kristin Monday Back to project Send invite account_box grid_on setti…" at bounding box center [511, 353] width 1023 height 793
click at [1437, 338] on icon at bounding box center [1434, 337] width 11 height 13
click at [988, 489] on div "arrow_back Kristin Monday Back to project Send invite account_box grid_on setti…" at bounding box center [511, 353] width 1023 height 793
click at [605, 519] on icon at bounding box center [606, 518] width 30 height 30
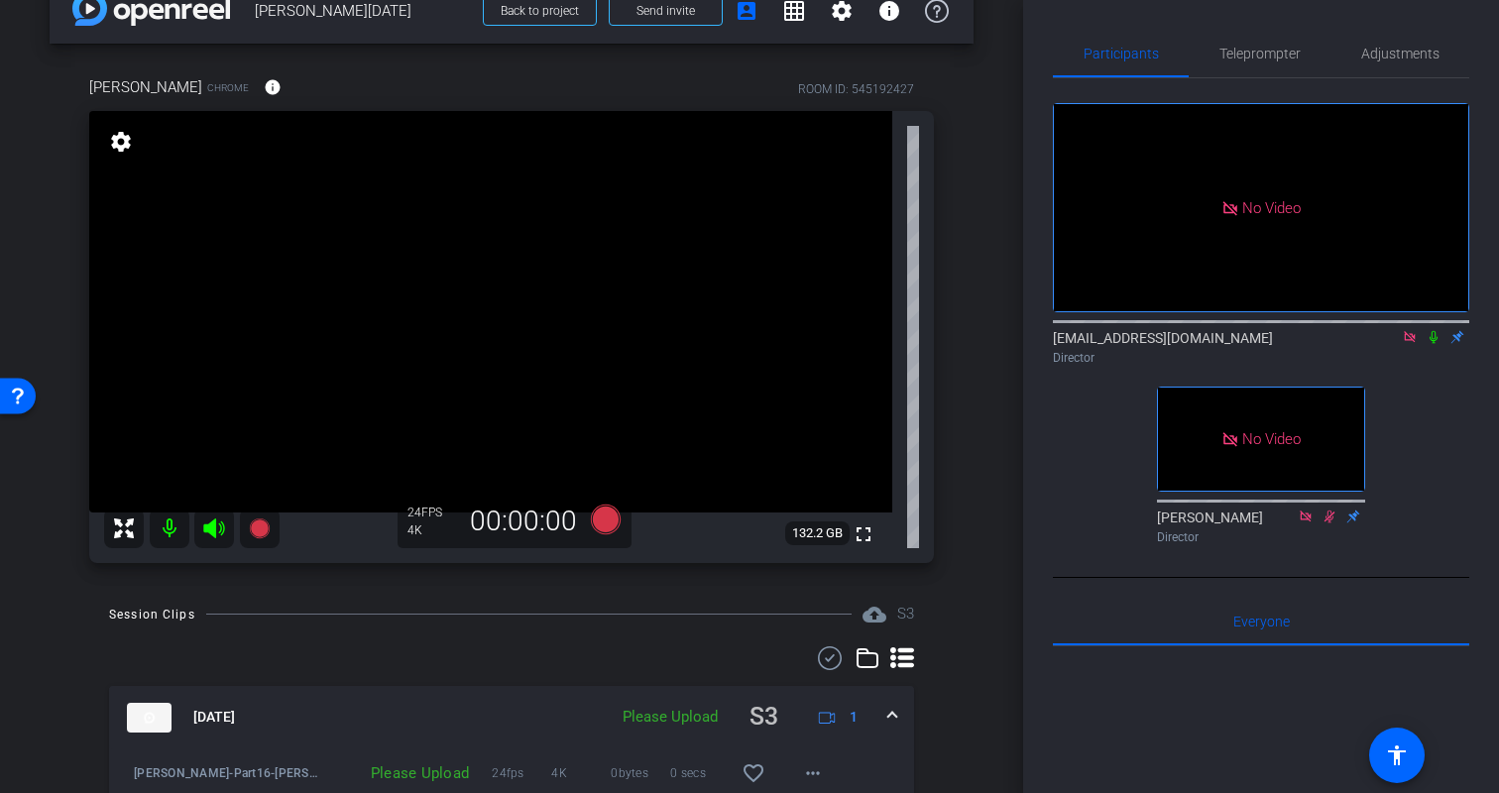
scroll to position [38, 0]
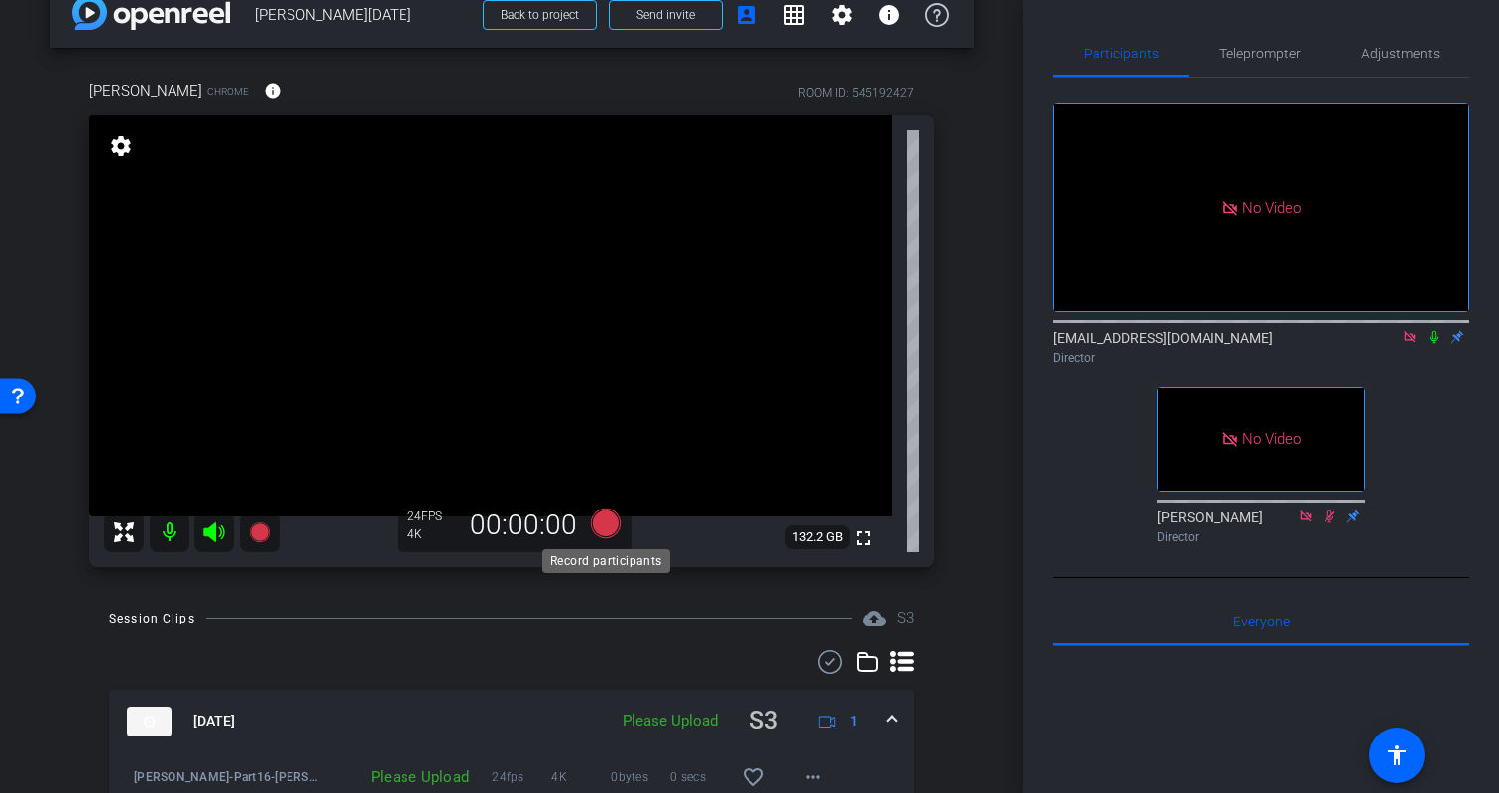
click at [608, 521] on icon at bounding box center [606, 523] width 30 height 30
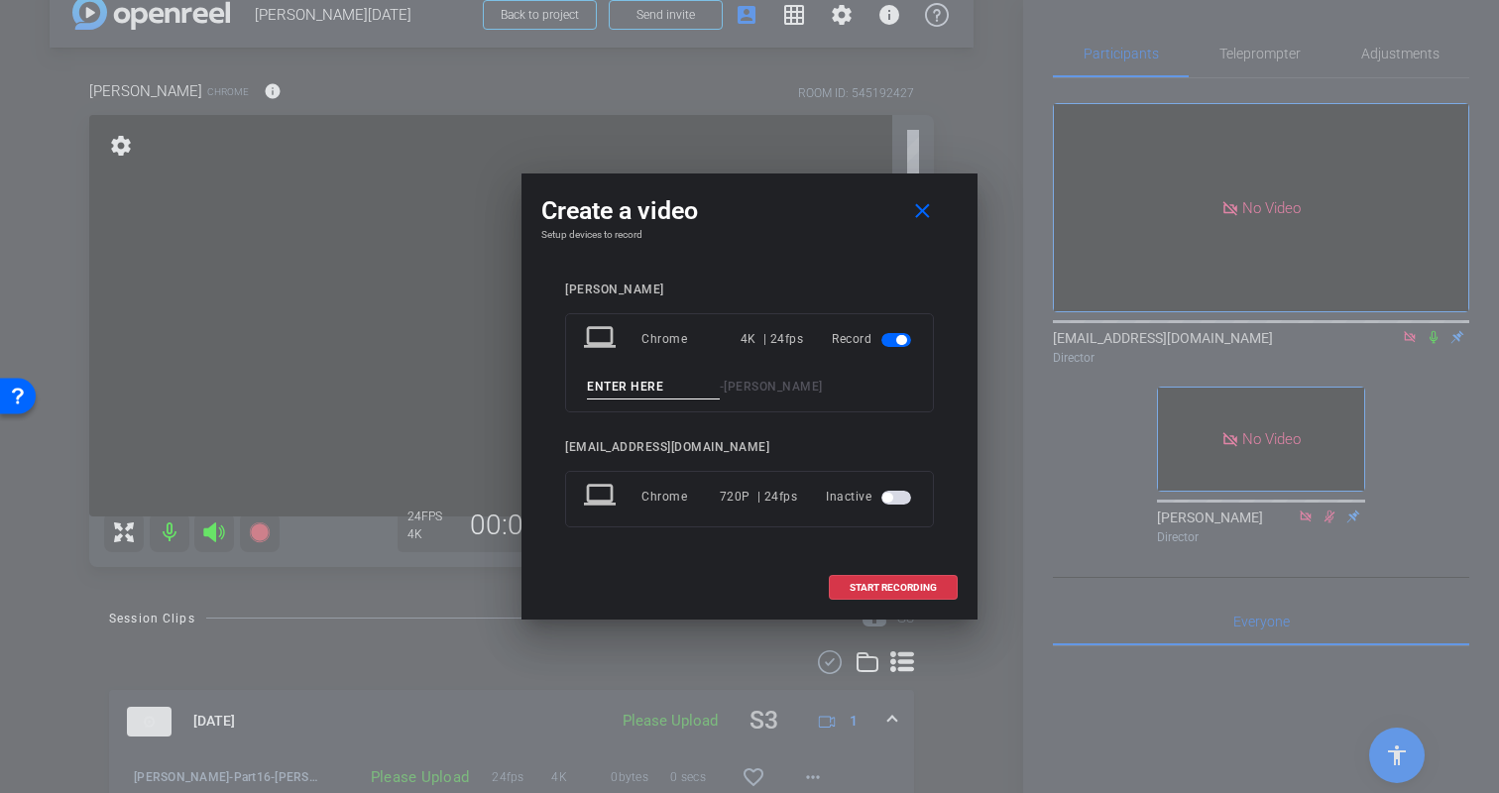
click at [637, 389] on input at bounding box center [653, 387] width 133 height 25
type input "Kristin-Part17"
click at [874, 583] on span "START RECORDING" at bounding box center [893, 588] width 87 height 10
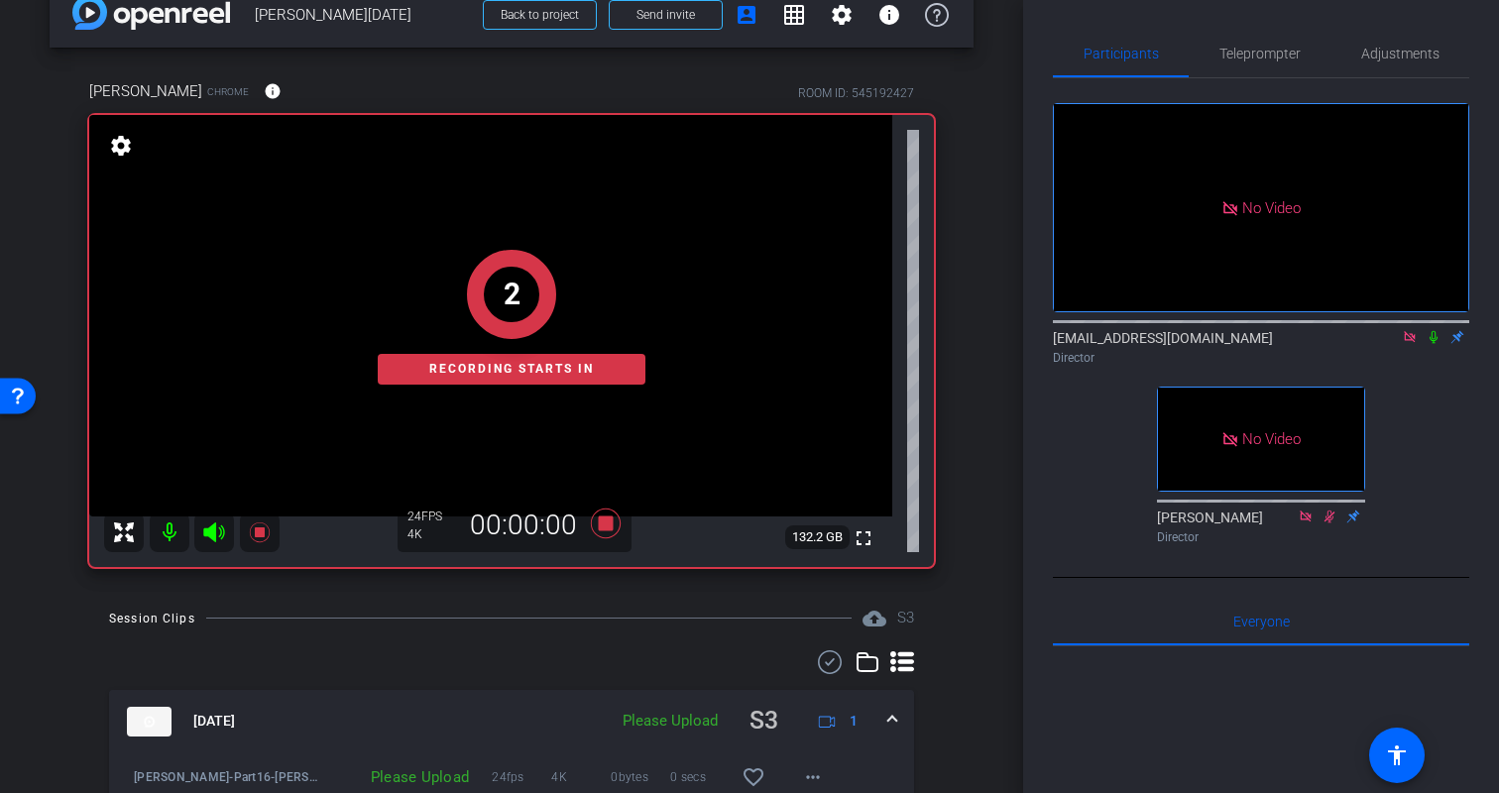
click at [1434, 332] on icon at bounding box center [1434, 337] width 16 height 14
click at [976, 450] on div "arrow_back Kristin Monday Back to project Send invite account_box grid_on setti…" at bounding box center [511, 358] width 1023 height 793
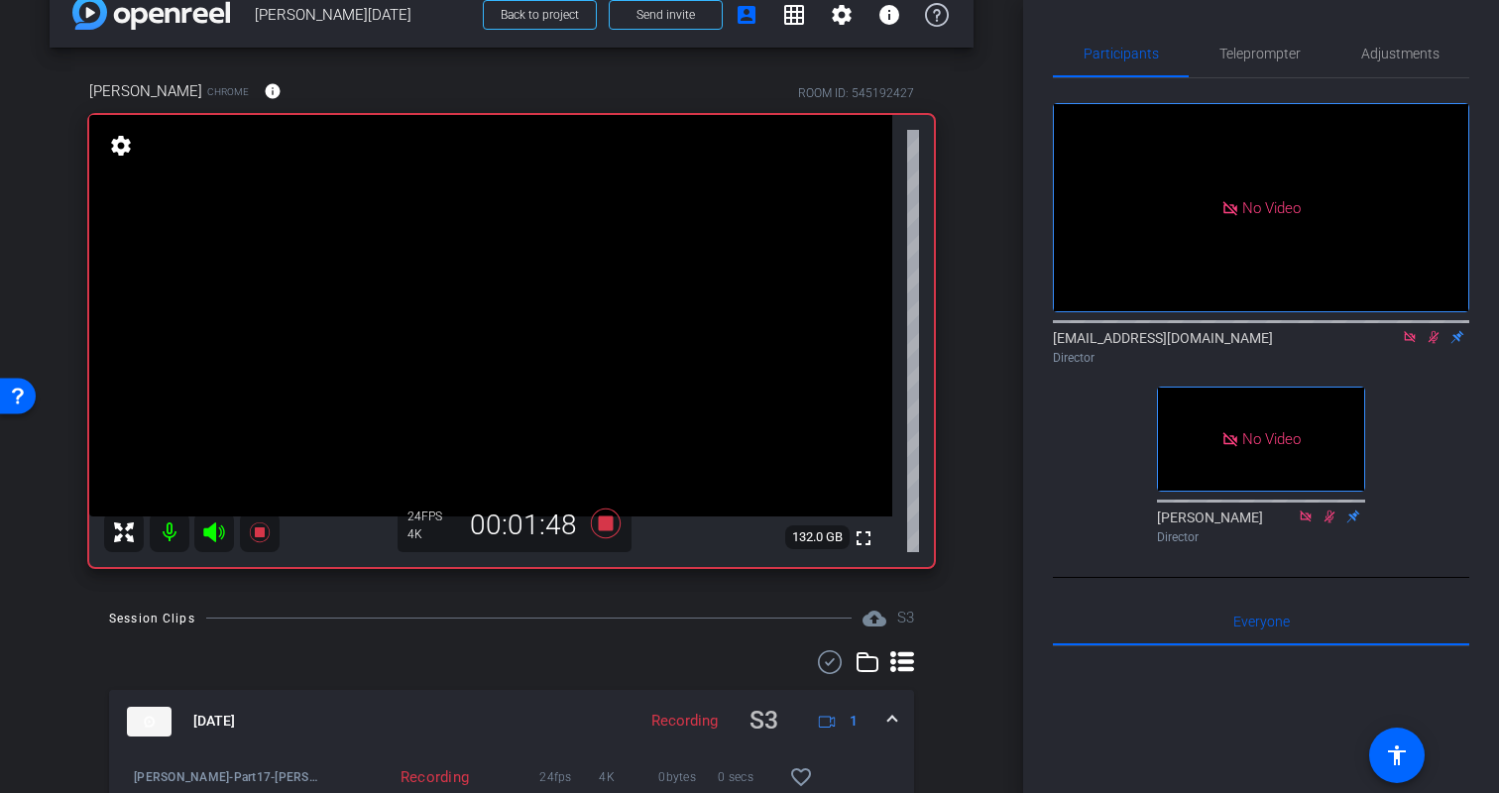
click at [1430, 334] on icon at bounding box center [1434, 337] width 16 height 14
click at [1435, 339] on icon at bounding box center [1434, 337] width 16 height 14
click at [1434, 339] on icon at bounding box center [1434, 337] width 11 height 13
click at [1435, 340] on icon at bounding box center [1434, 337] width 8 height 13
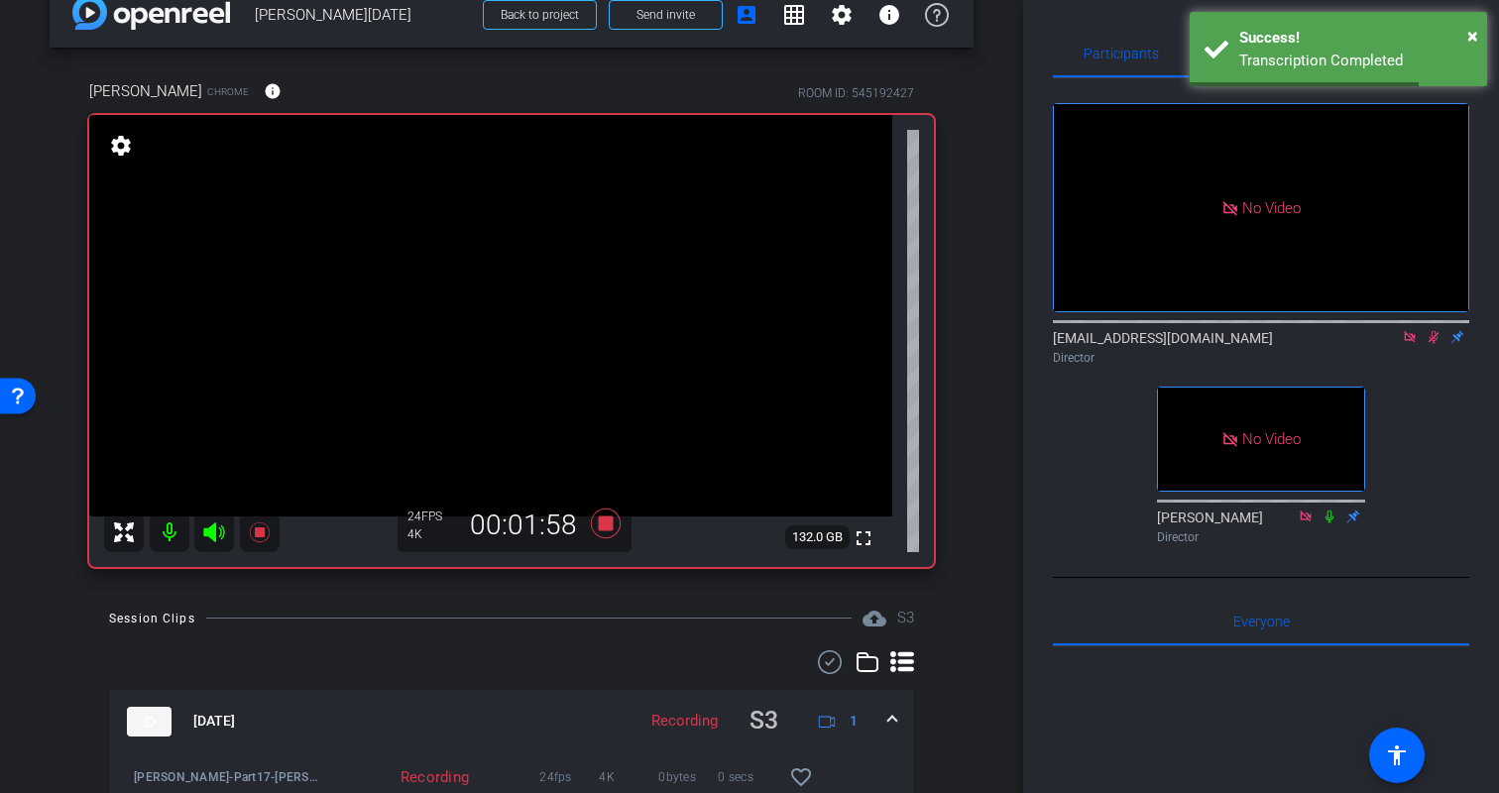
click at [1429, 384] on div "No Video biso@amazon.com Director No Video Erica Bethel Director" at bounding box center [1261, 315] width 416 height 474
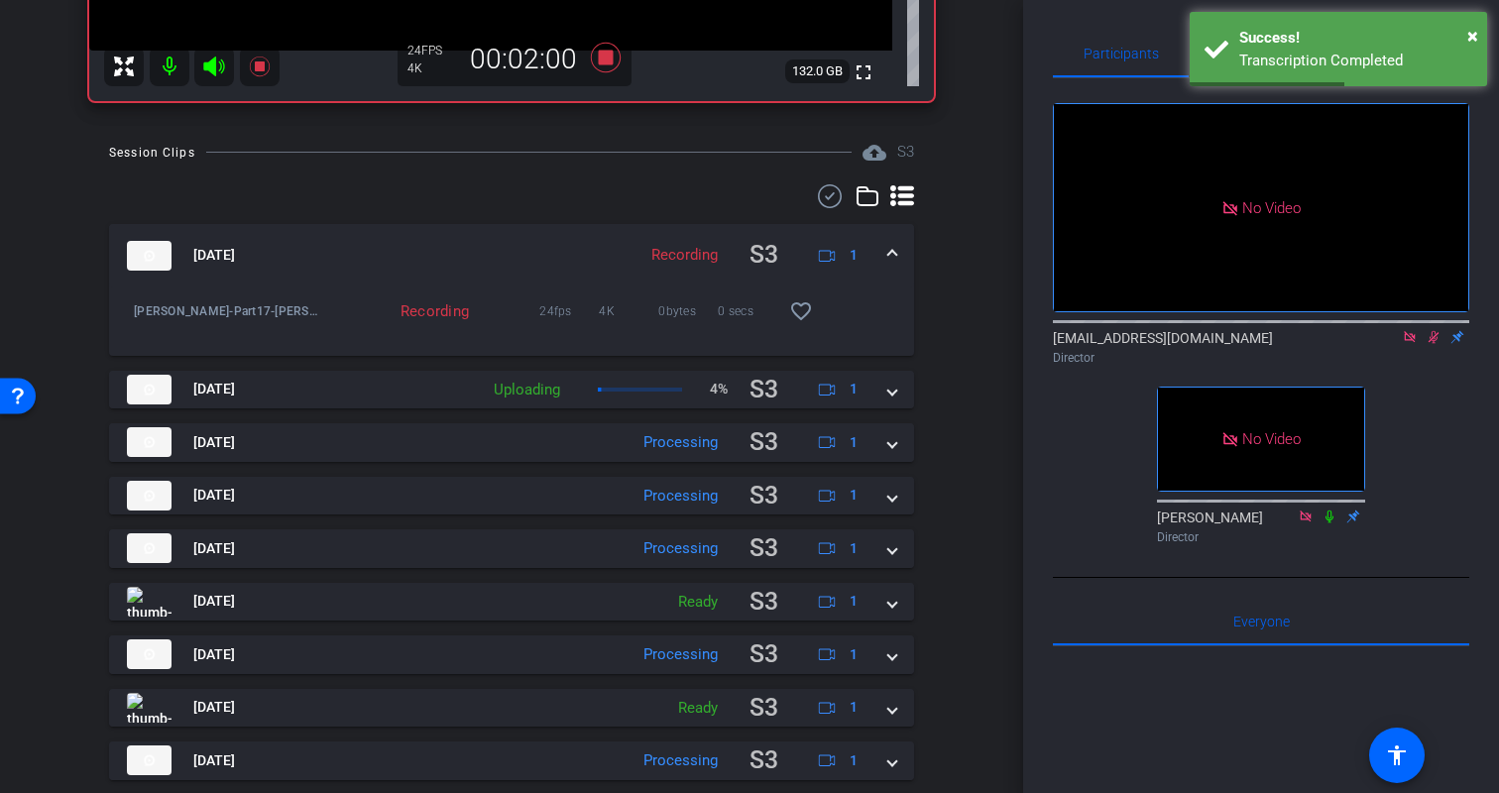
scroll to position [614, 0]
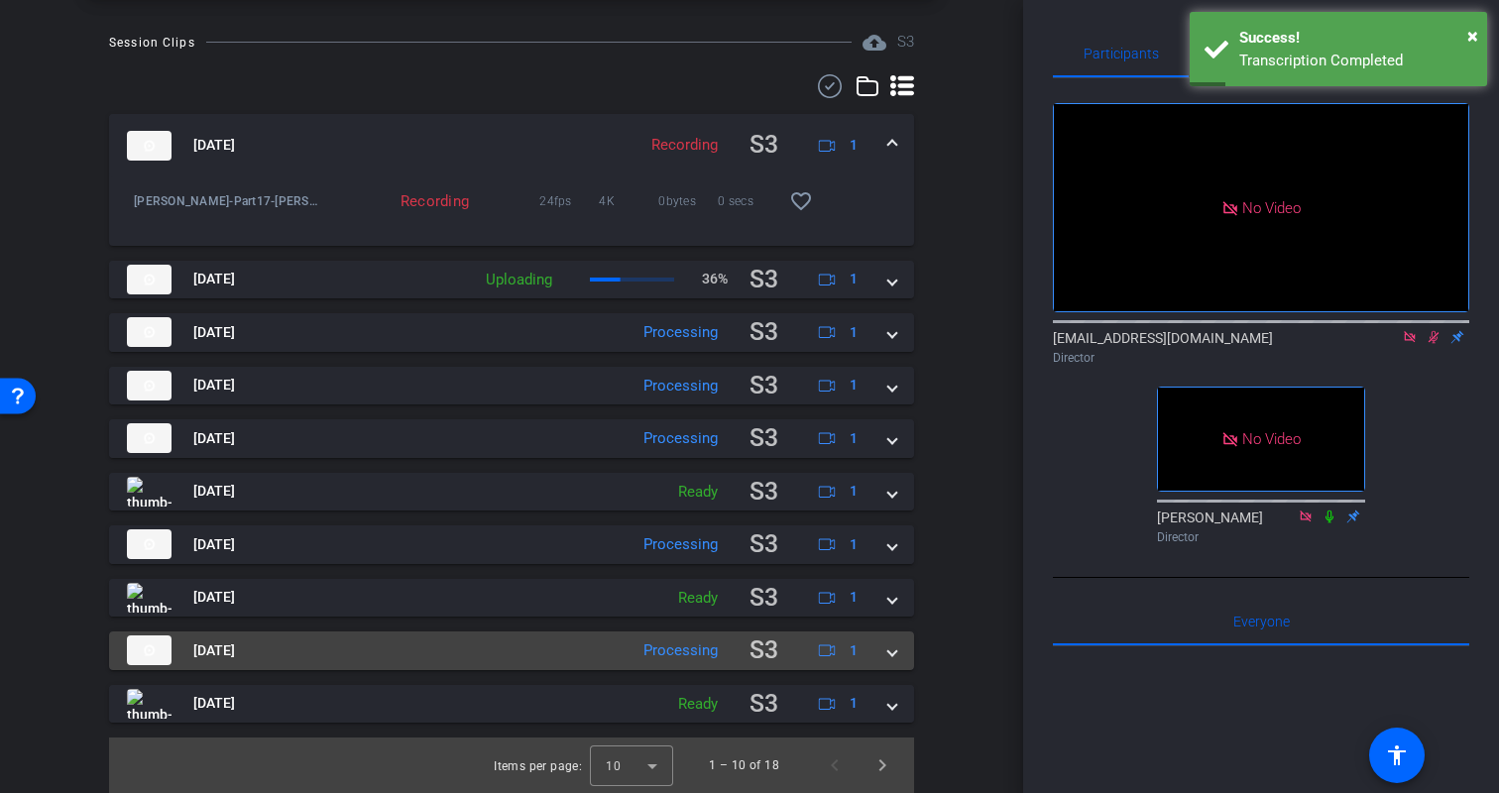
click at [888, 654] on span at bounding box center [892, 651] width 8 height 21
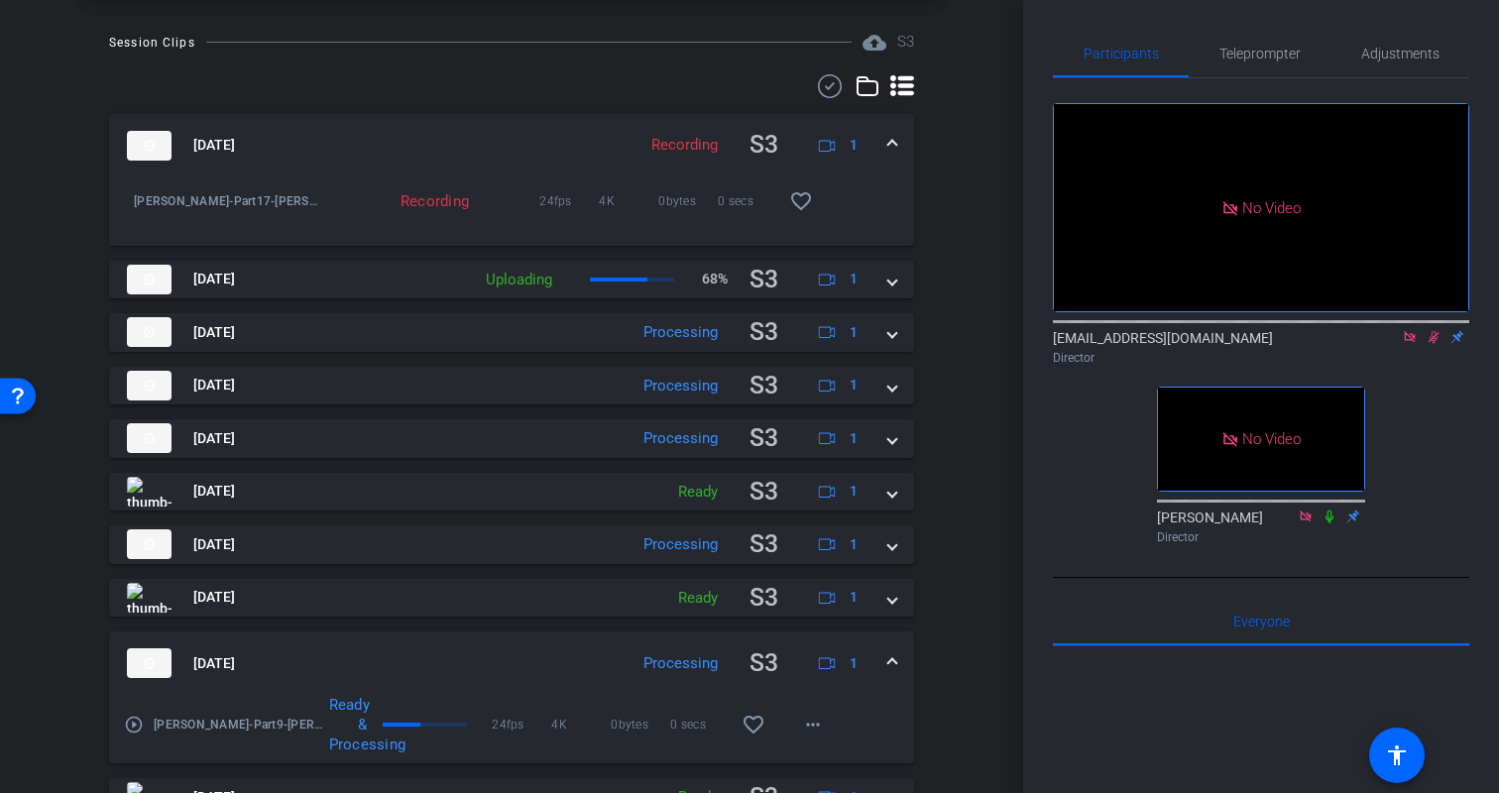
click at [888, 654] on span at bounding box center [892, 663] width 8 height 21
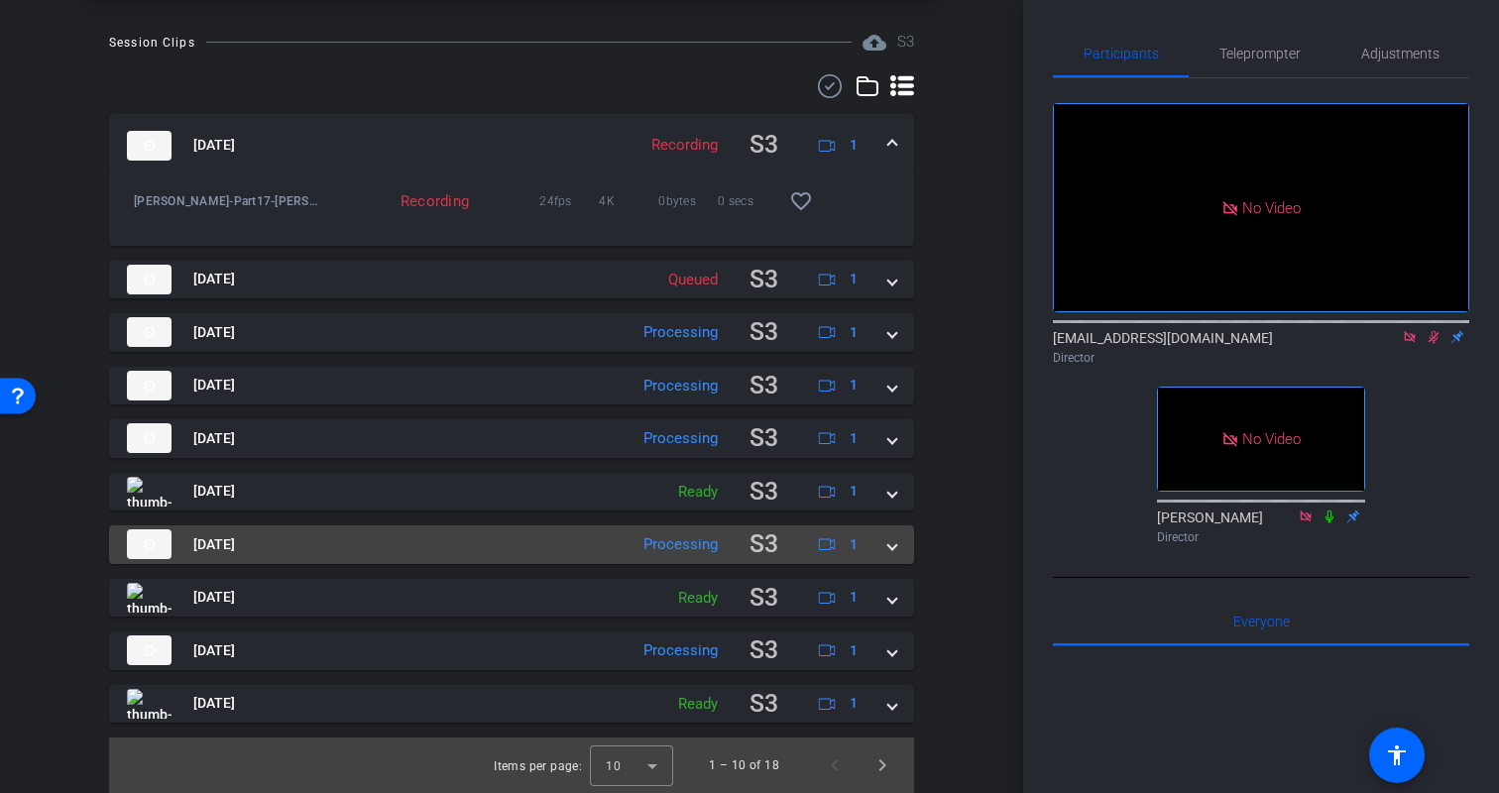
click at [896, 544] on span at bounding box center [892, 544] width 8 height 21
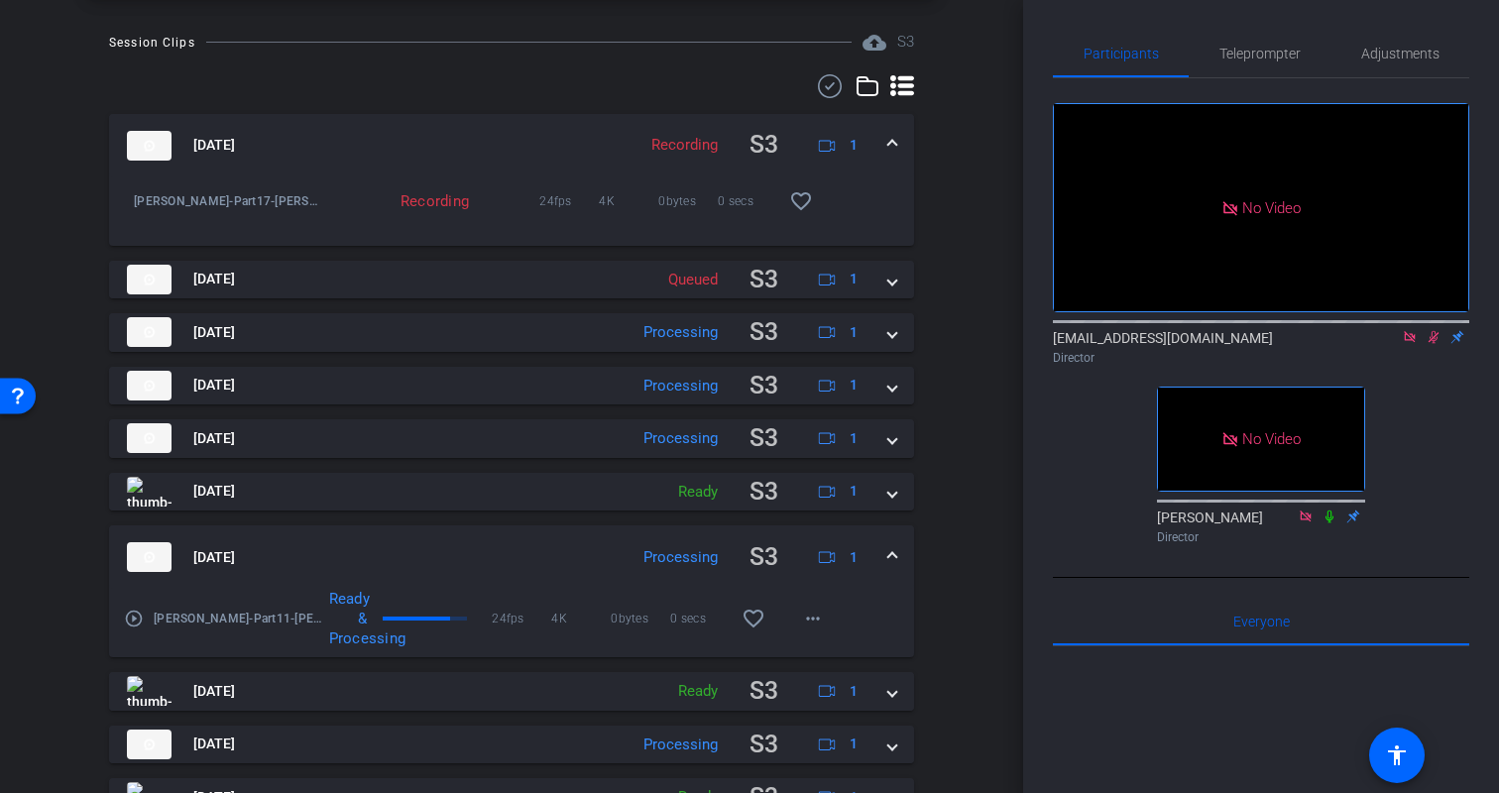
click at [897, 544] on mat-expansion-panel-header "Aug 18, 2025 Processing S3 1" at bounding box center [511, 557] width 805 height 63
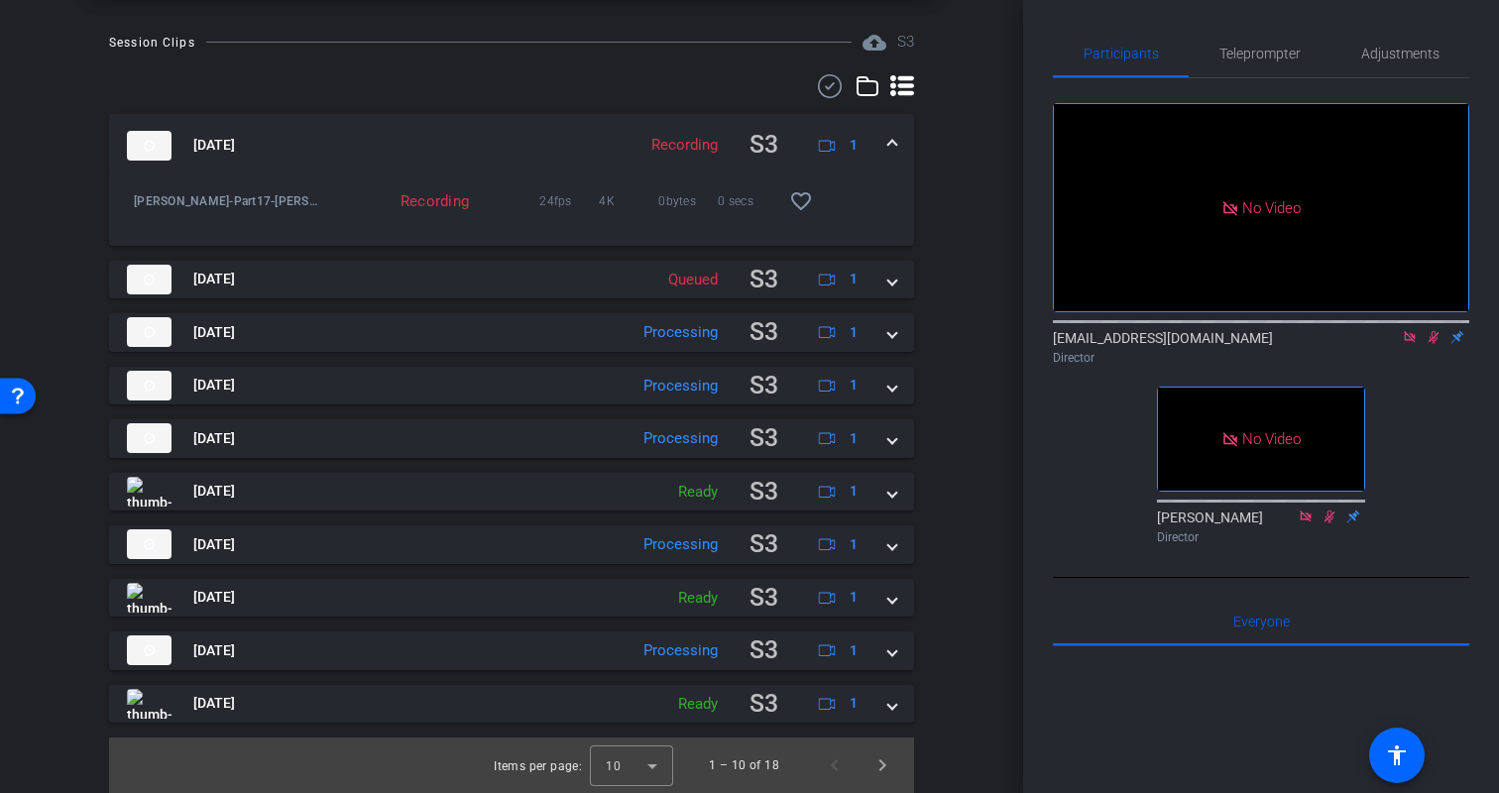
click at [944, 451] on div "Session Clips cloud_upload S3 Aug 18, 2025 Recording S3 1 Kristin-Part17-Kristi…" at bounding box center [512, 413] width 924 height 764
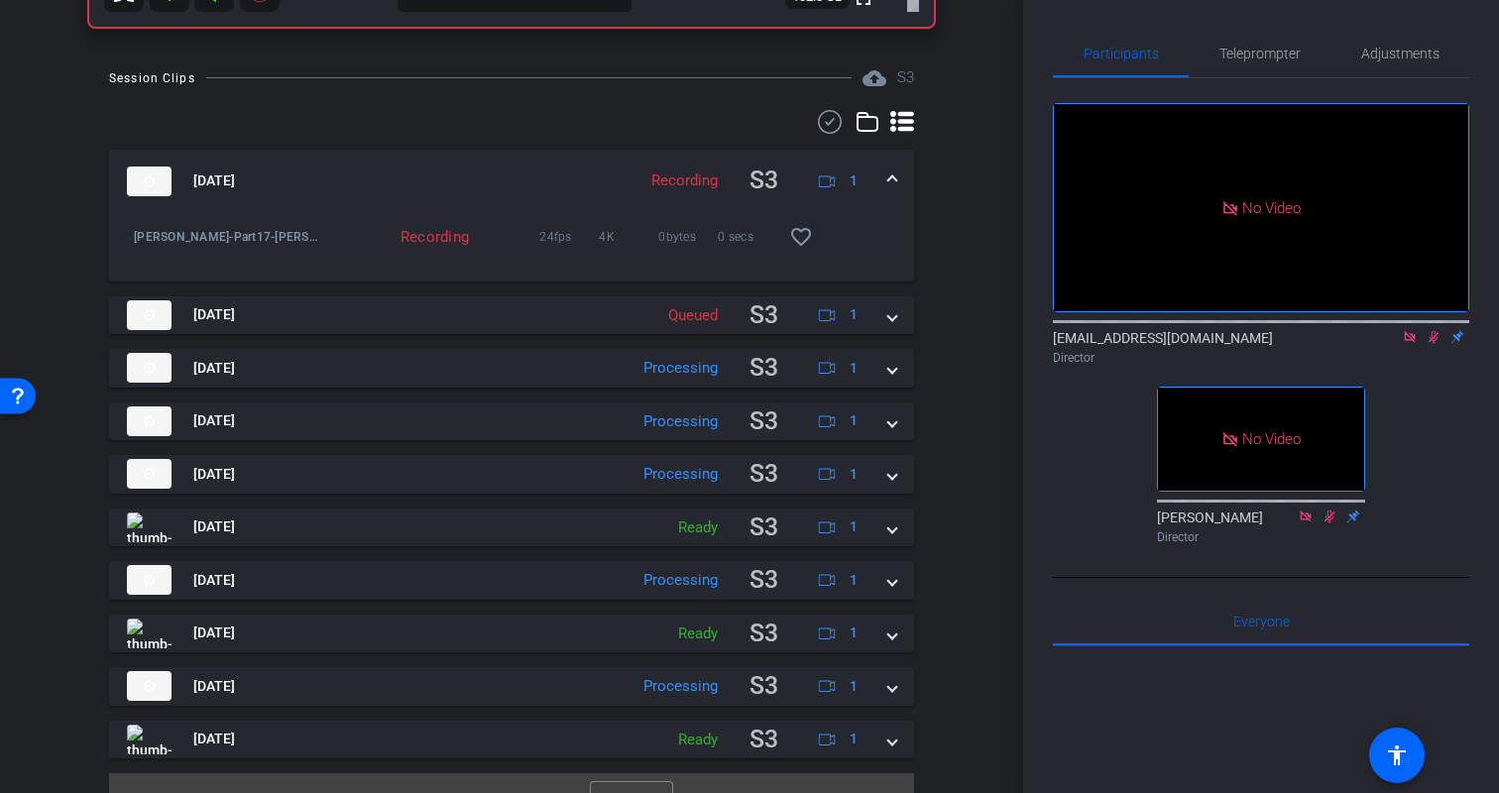
scroll to position [609, 0]
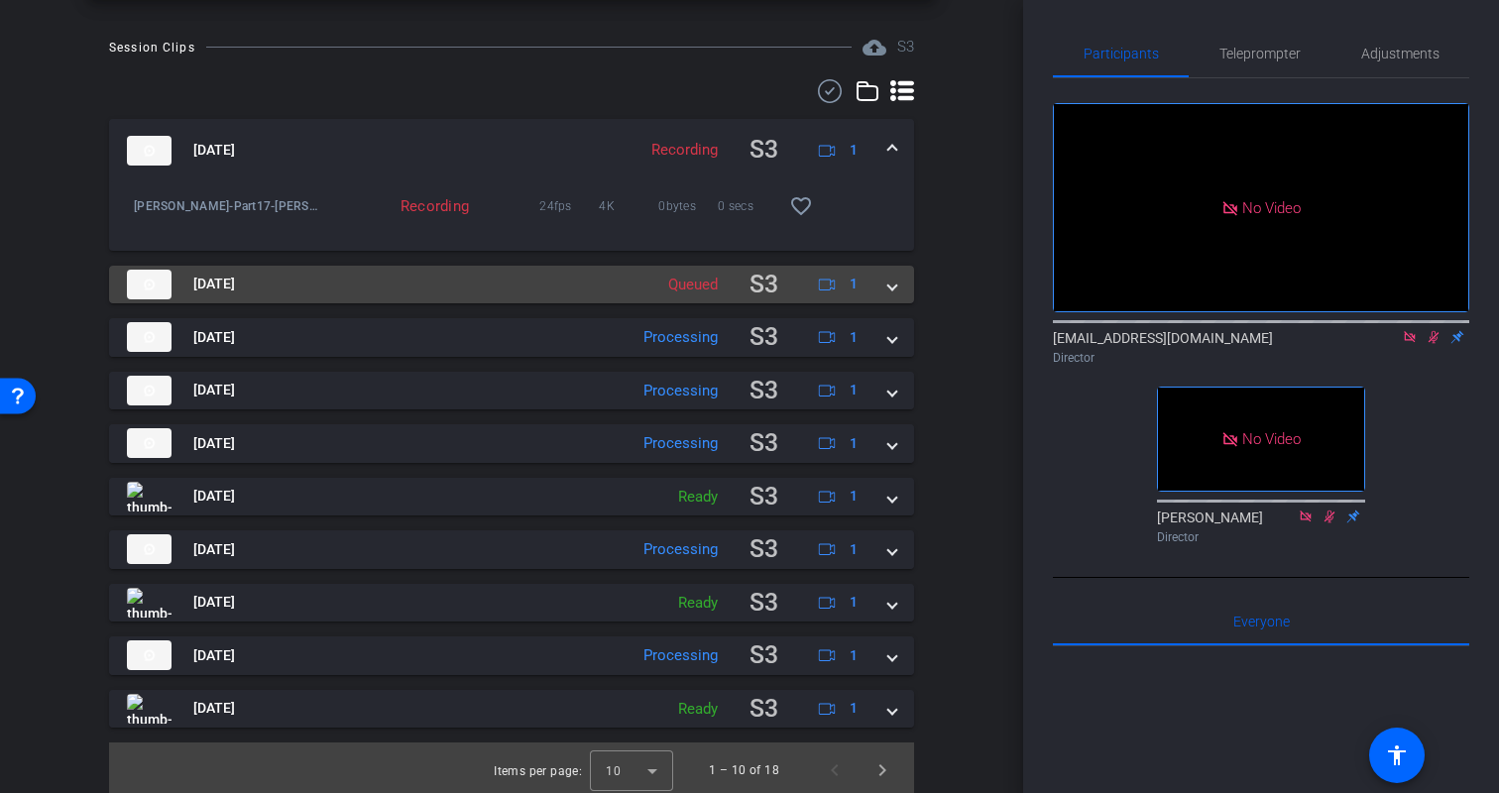
click at [888, 292] on span at bounding box center [892, 284] width 8 height 21
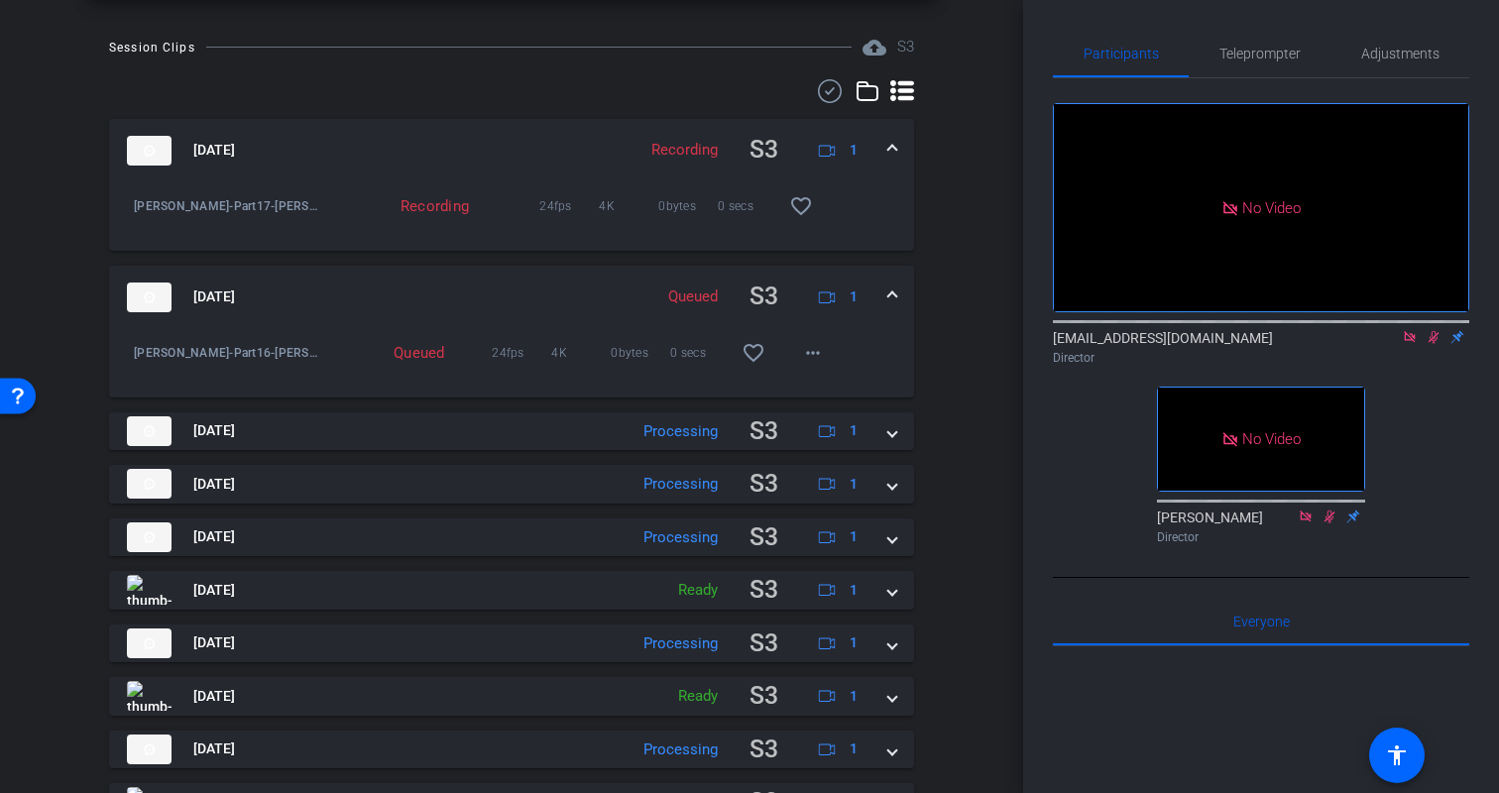
click at [888, 292] on span at bounding box center [892, 297] width 8 height 21
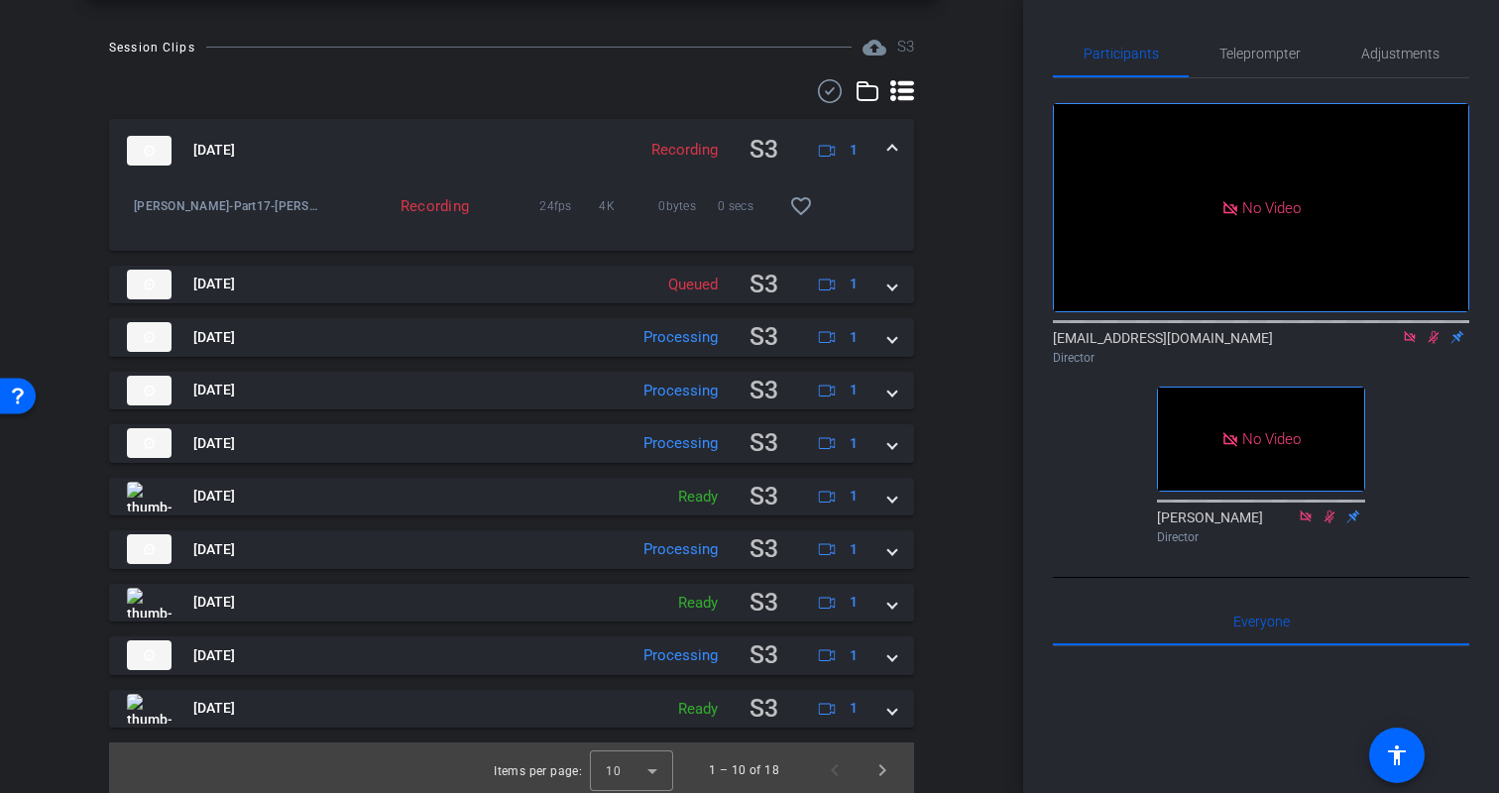
click at [968, 404] on div "Session Clips cloud_upload S3 Aug 18, 2025 Recording S3 1 Kristin-Part17-Kristi…" at bounding box center [512, 418] width 924 height 764
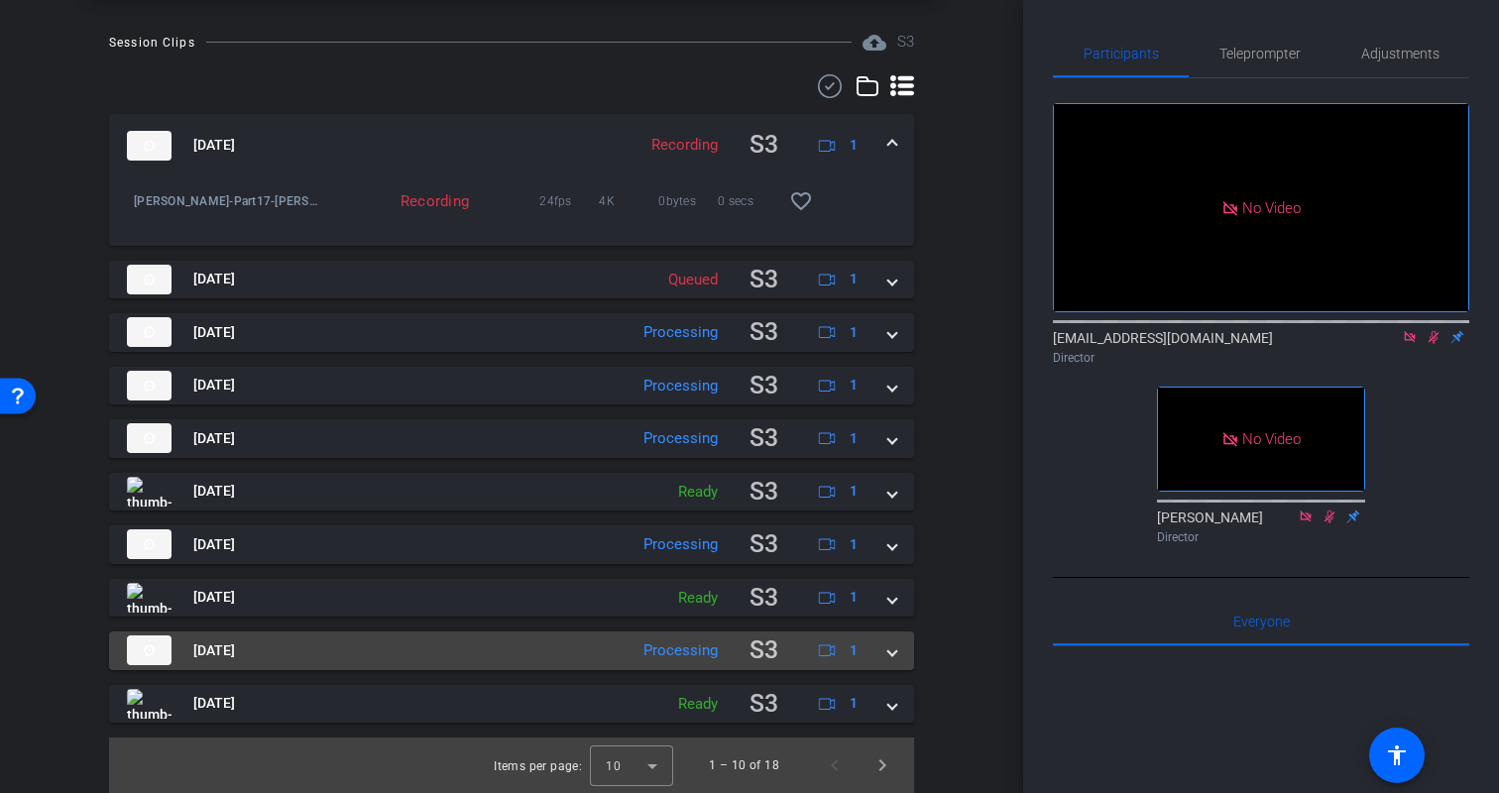
click at [889, 647] on span at bounding box center [892, 651] width 8 height 21
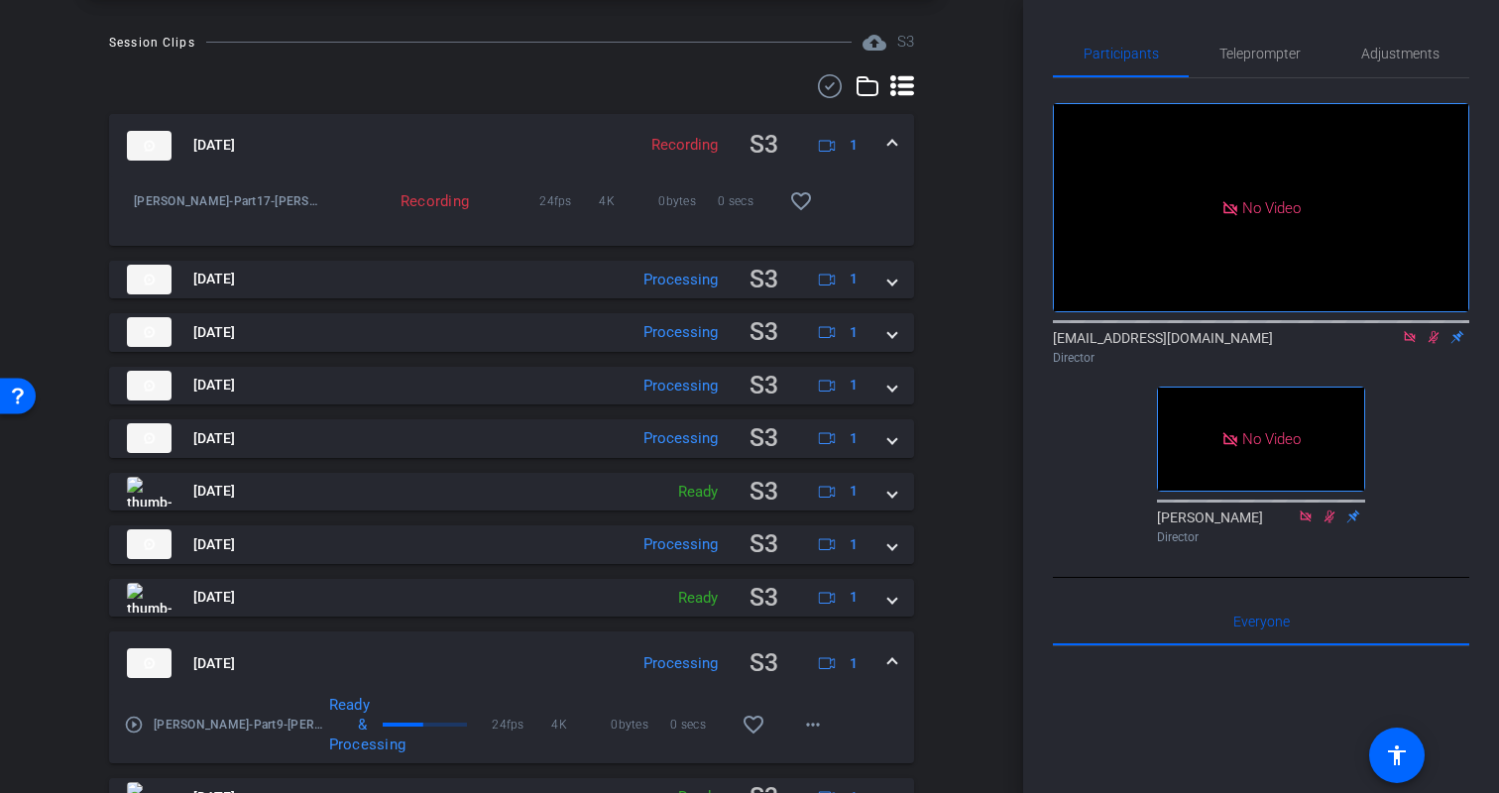
click at [891, 663] on span at bounding box center [892, 663] width 8 height 21
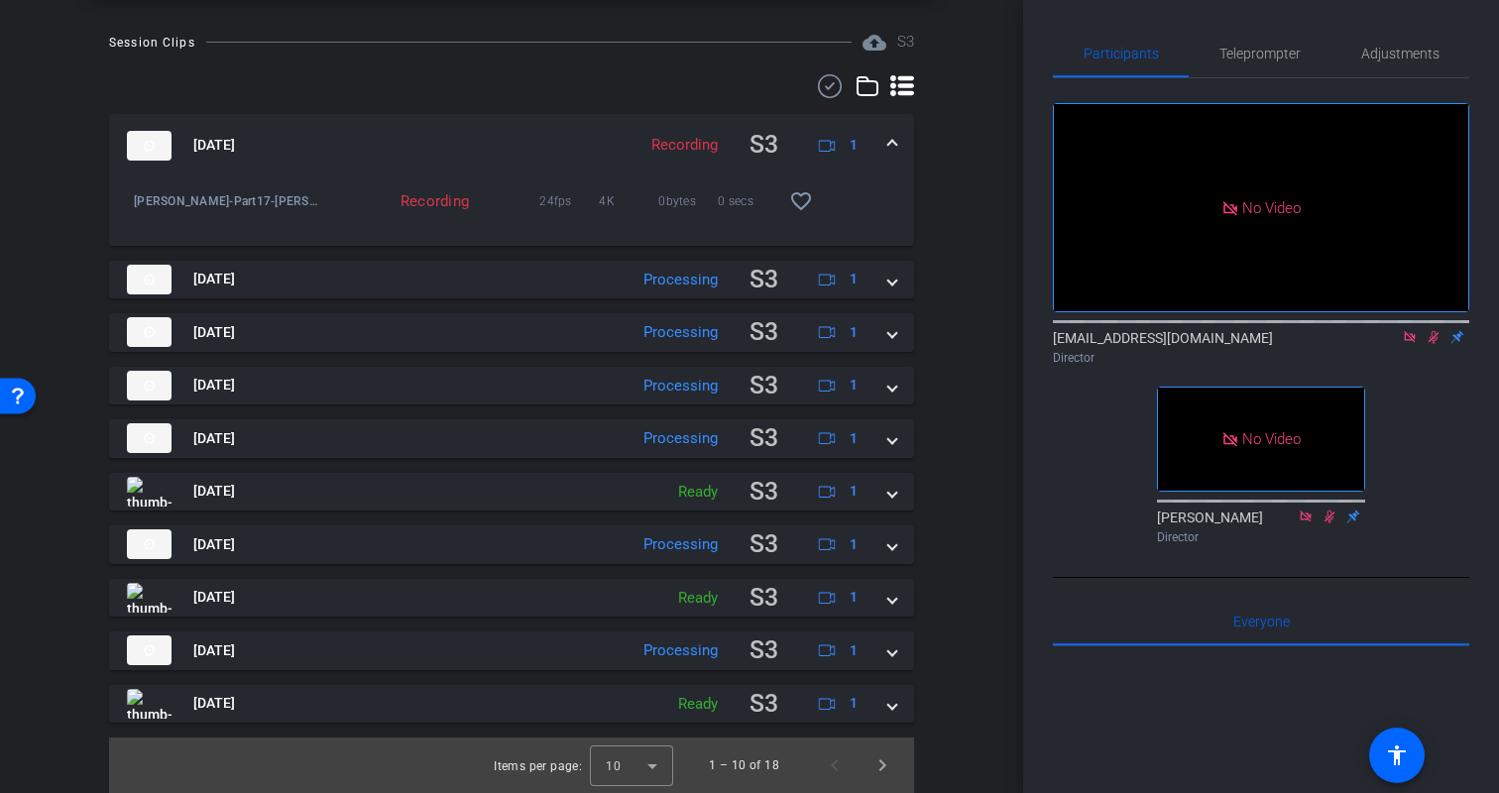
click at [947, 642] on div "Session Clips cloud_upload S3 Aug 18, 2025 Recording S3 1 Kristin-Part17-Kristi…" at bounding box center [512, 413] width 924 height 764
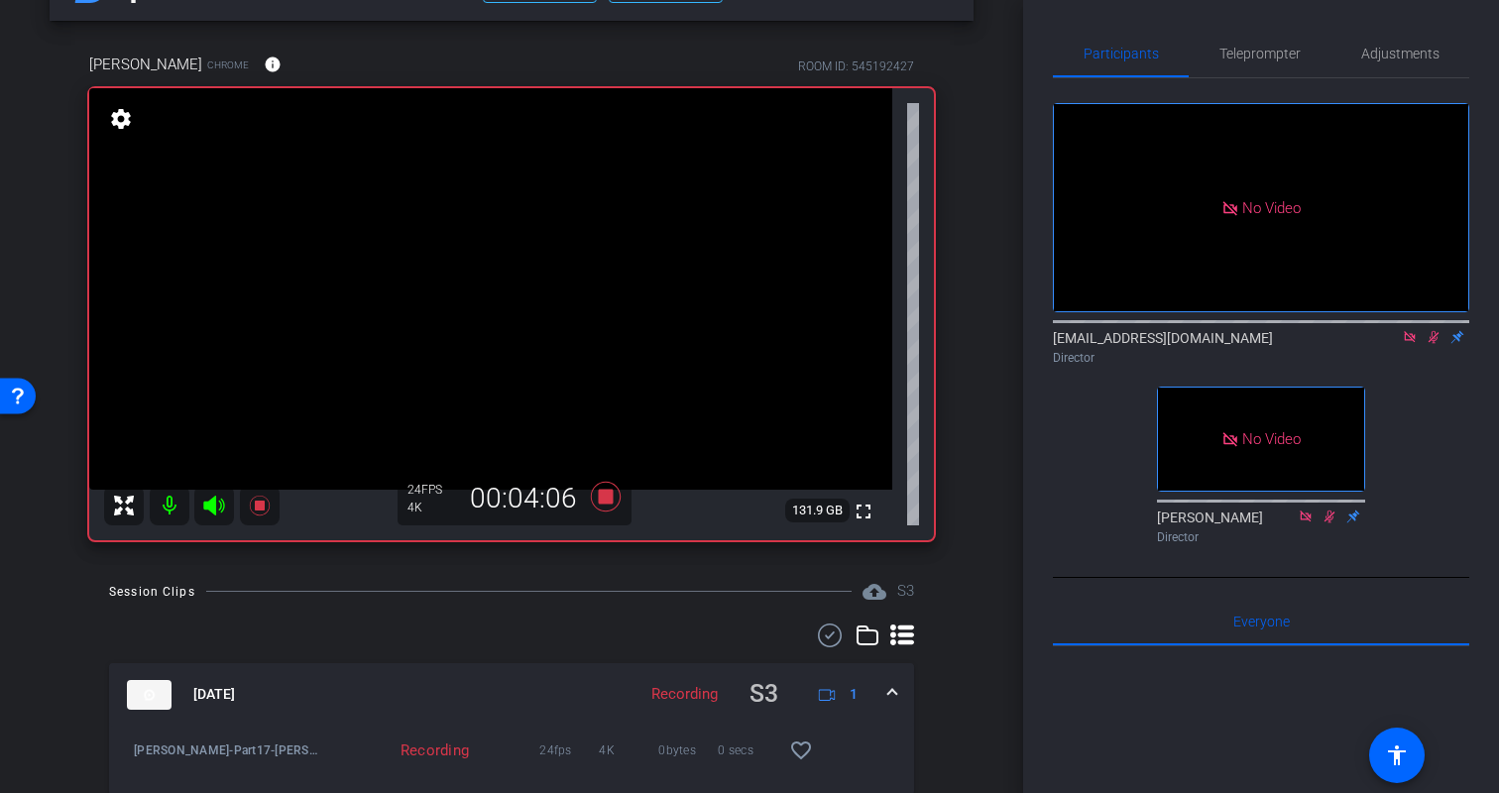
scroll to position [0, 0]
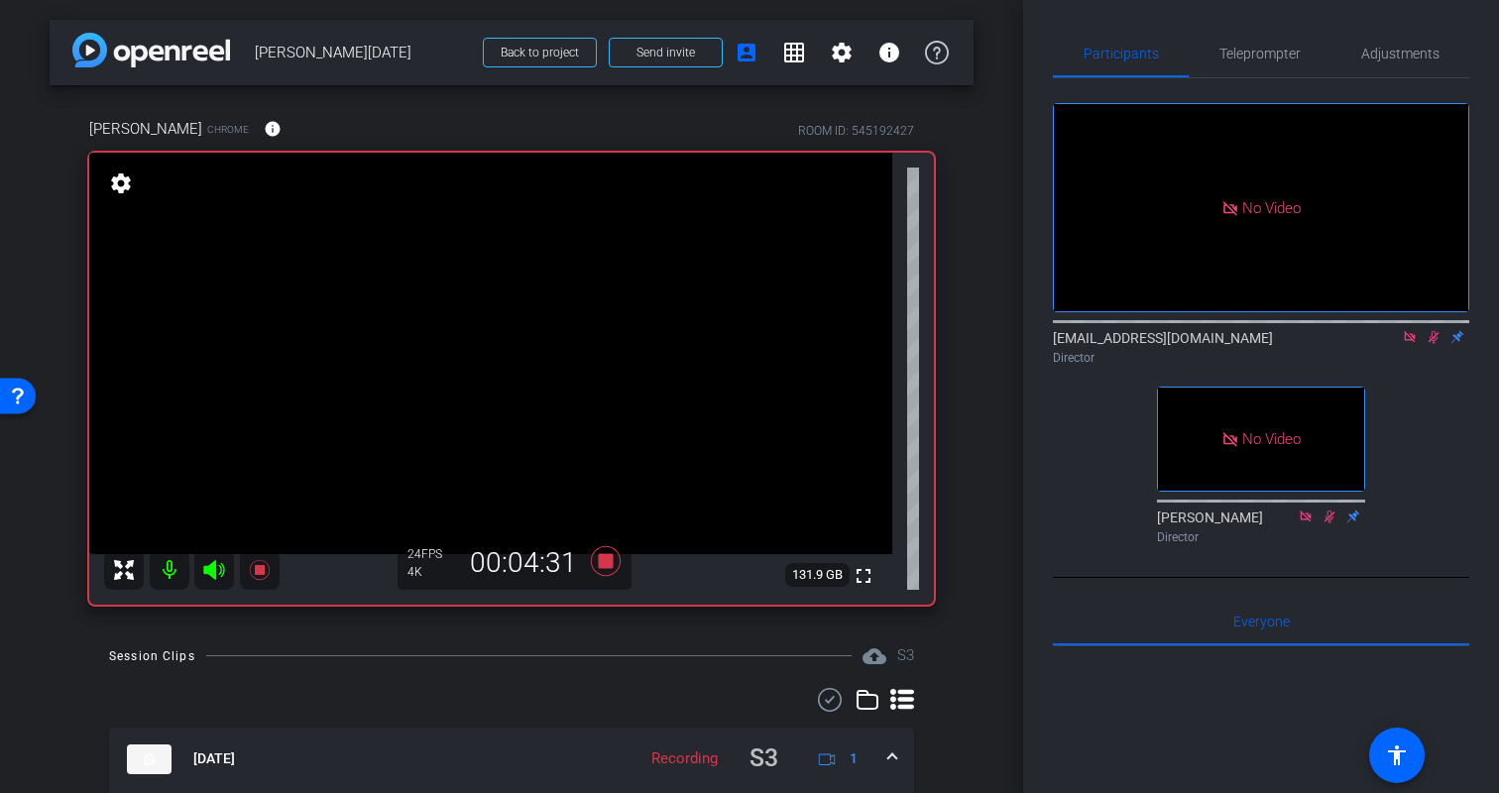
click at [1000, 323] on div "arrow_back Kristin Monday Back to project Send invite account_box grid_on setti…" at bounding box center [511, 396] width 1023 height 793
click at [1439, 339] on icon at bounding box center [1434, 337] width 16 height 14
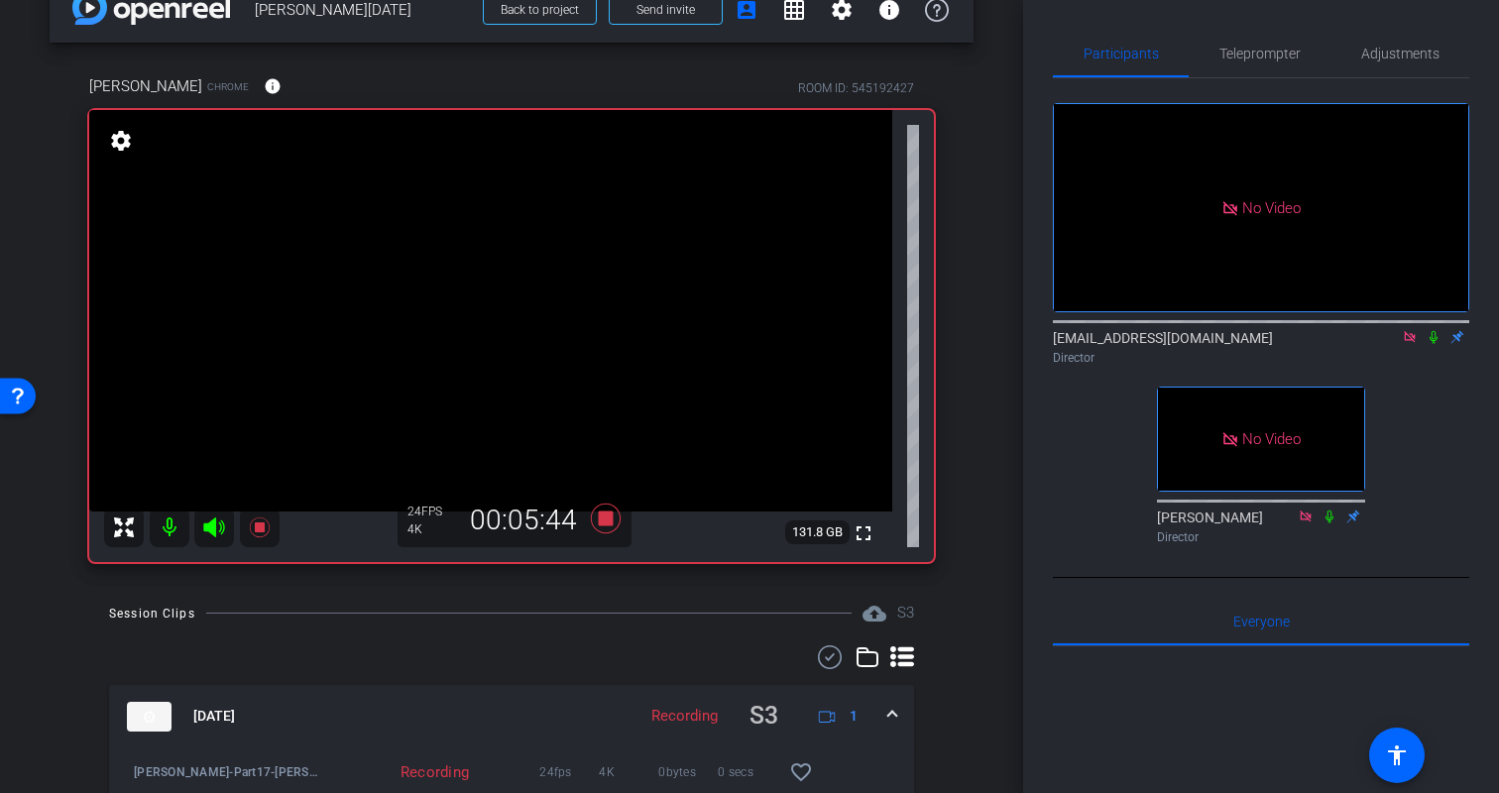
scroll to position [50, 0]
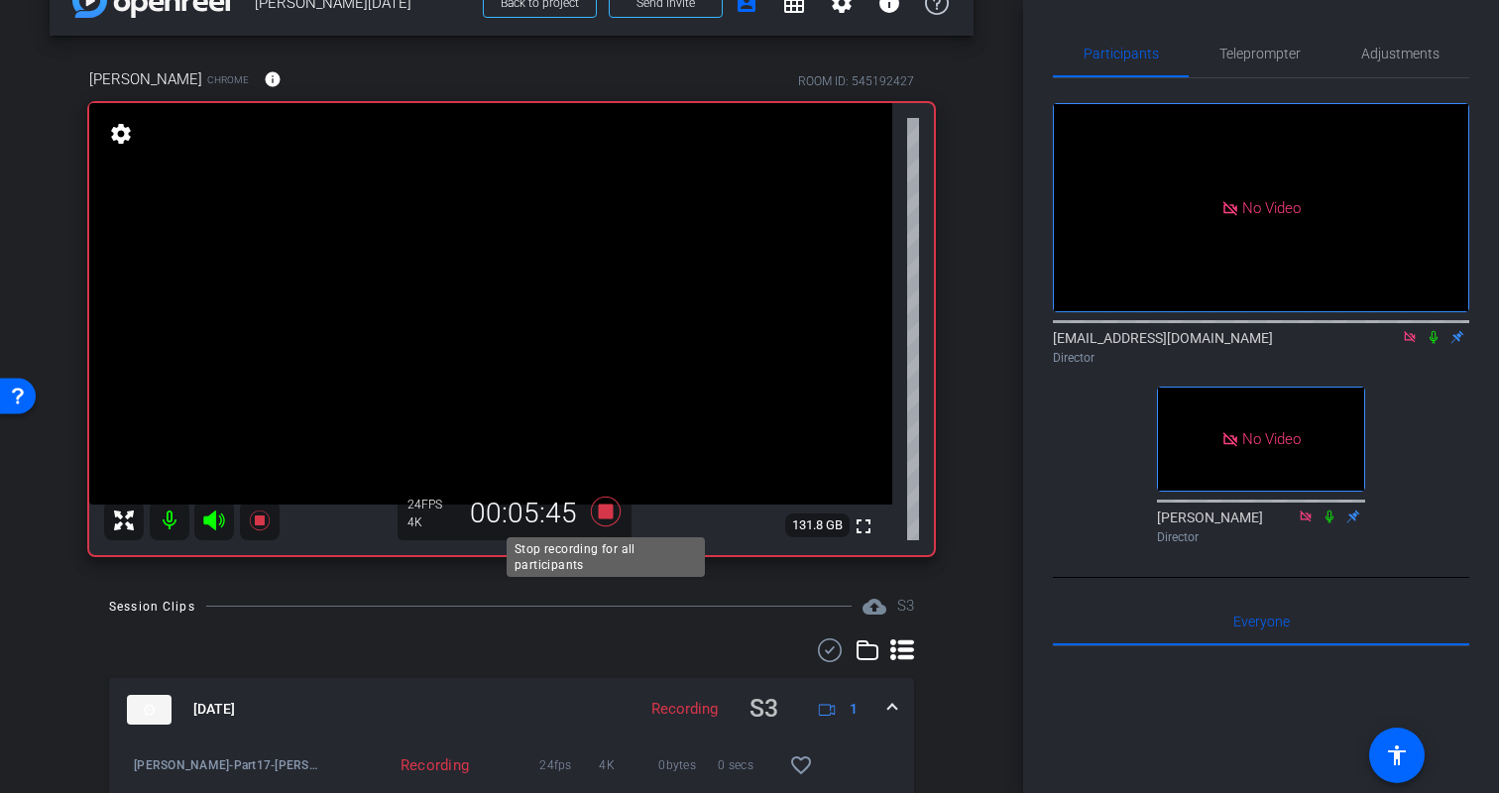
click at [605, 511] on icon at bounding box center [606, 511] width 30 height 30
click at [981, 518] on div "arrow_back Kristin Monday Back to project Send invite account_box grid_on setti…" at bounding box center [511, 346] width 1023 height 793
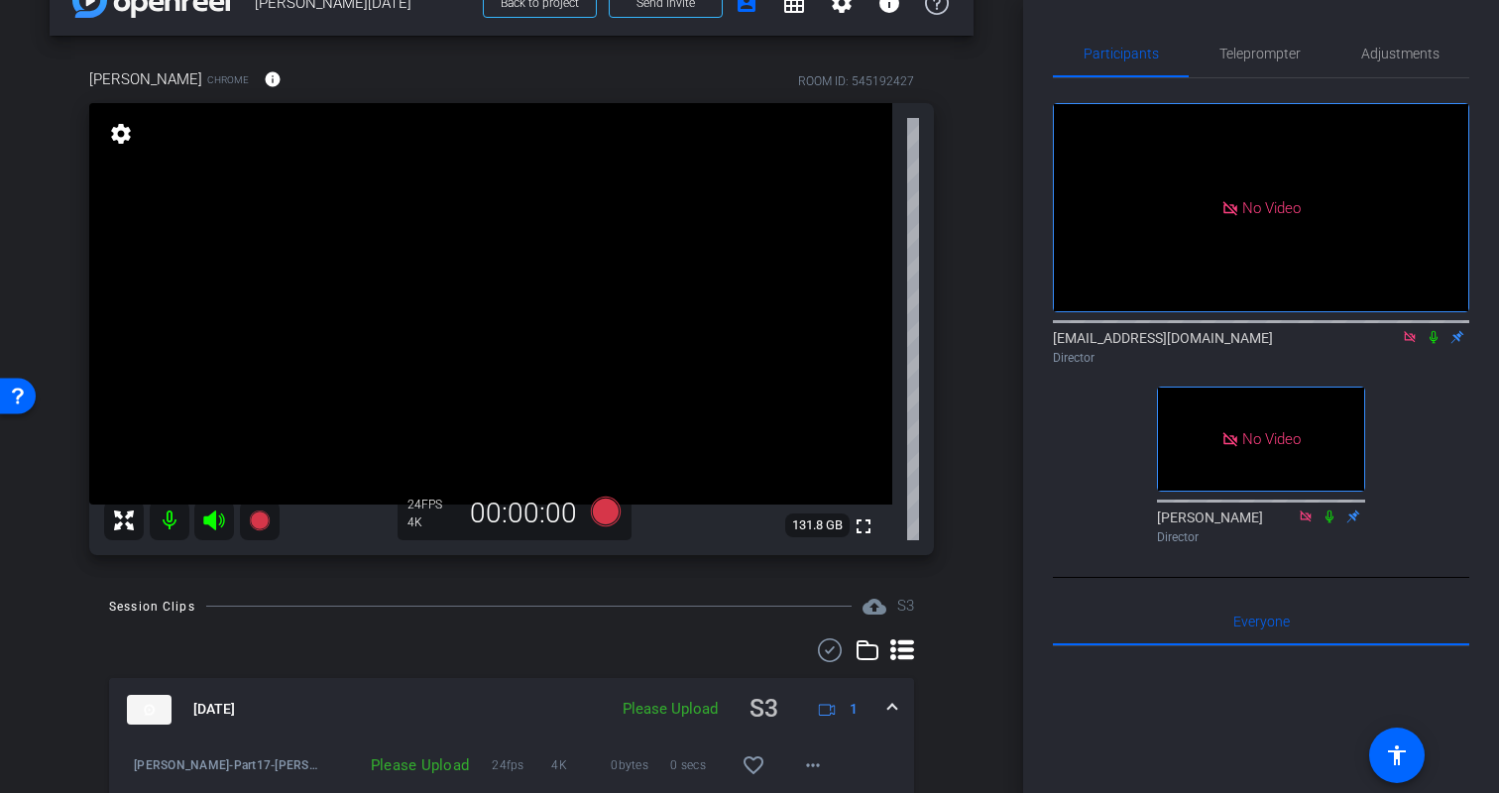
click at [983, 544] on div "arrow_back Kristin Monday Back to project Send invite account_box grid_on setti…" at bounding box center [511, 346] width 1023 height 793
click at [949, 594] on div "arrow_back Kristin Monday Back to project Send invite account_box grid_on setti…" at bounding box center [511, 346] width 1023 height 793
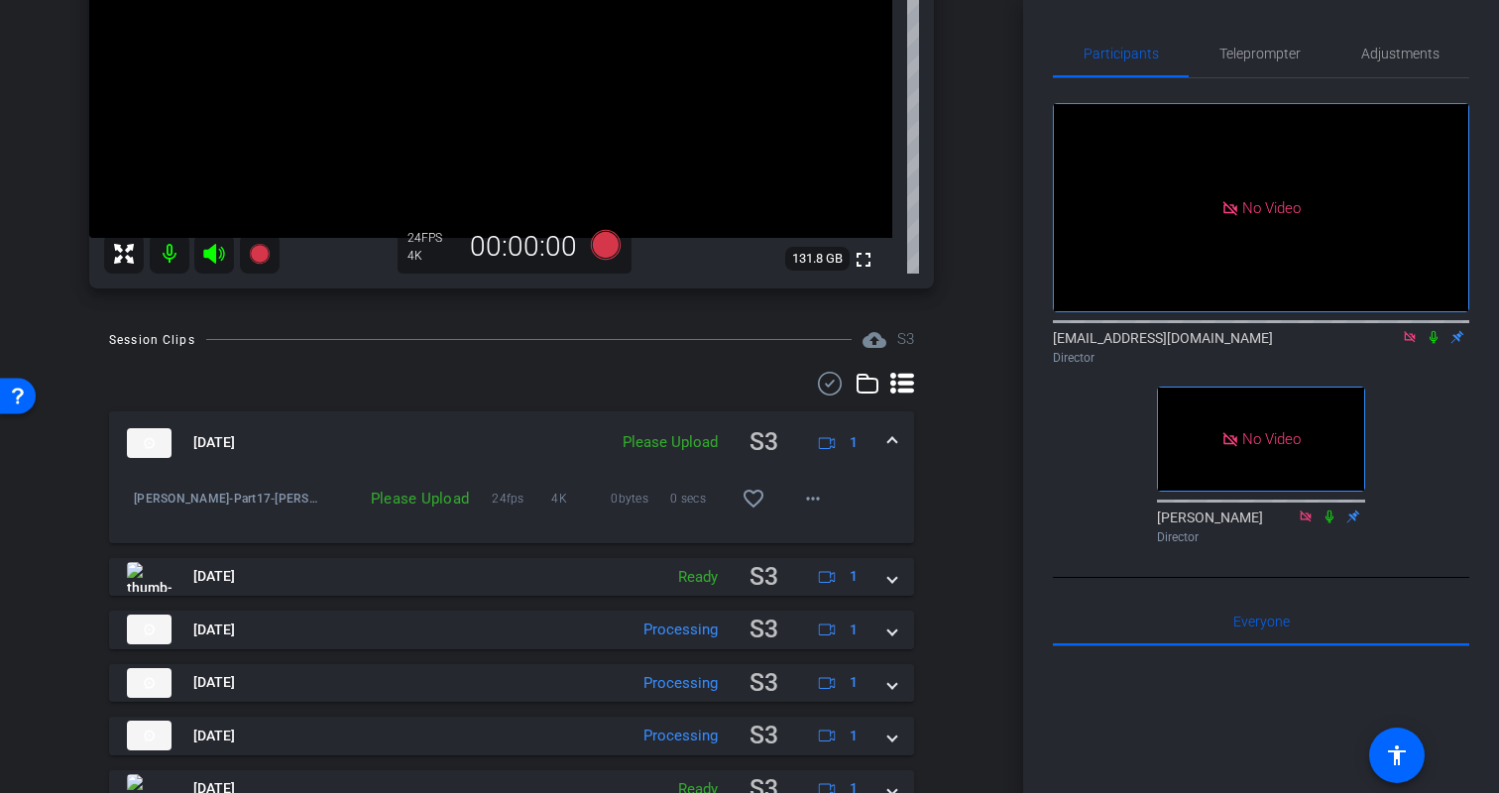
scroll to position [314, 0]
click at [896, 444] on span at bounding box center [892, 444] width 8 height 21
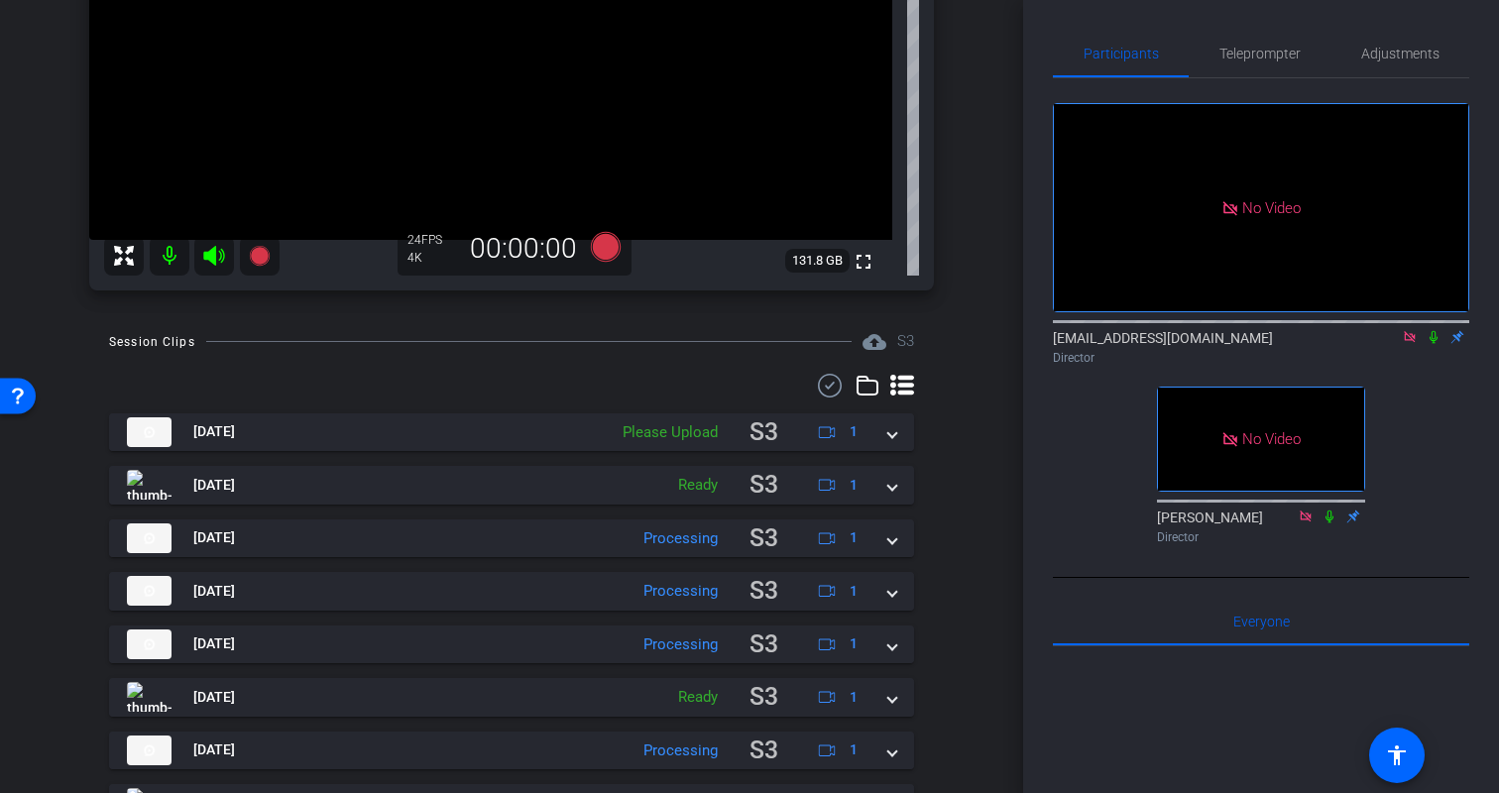
click at [948, 489] on div "Session Clips cloud_upload S3 Aug 18, 2025 Please Upload S3 1 Kristin-Part17-Kr…" at bounding box center [512, 664] width 924 height 669
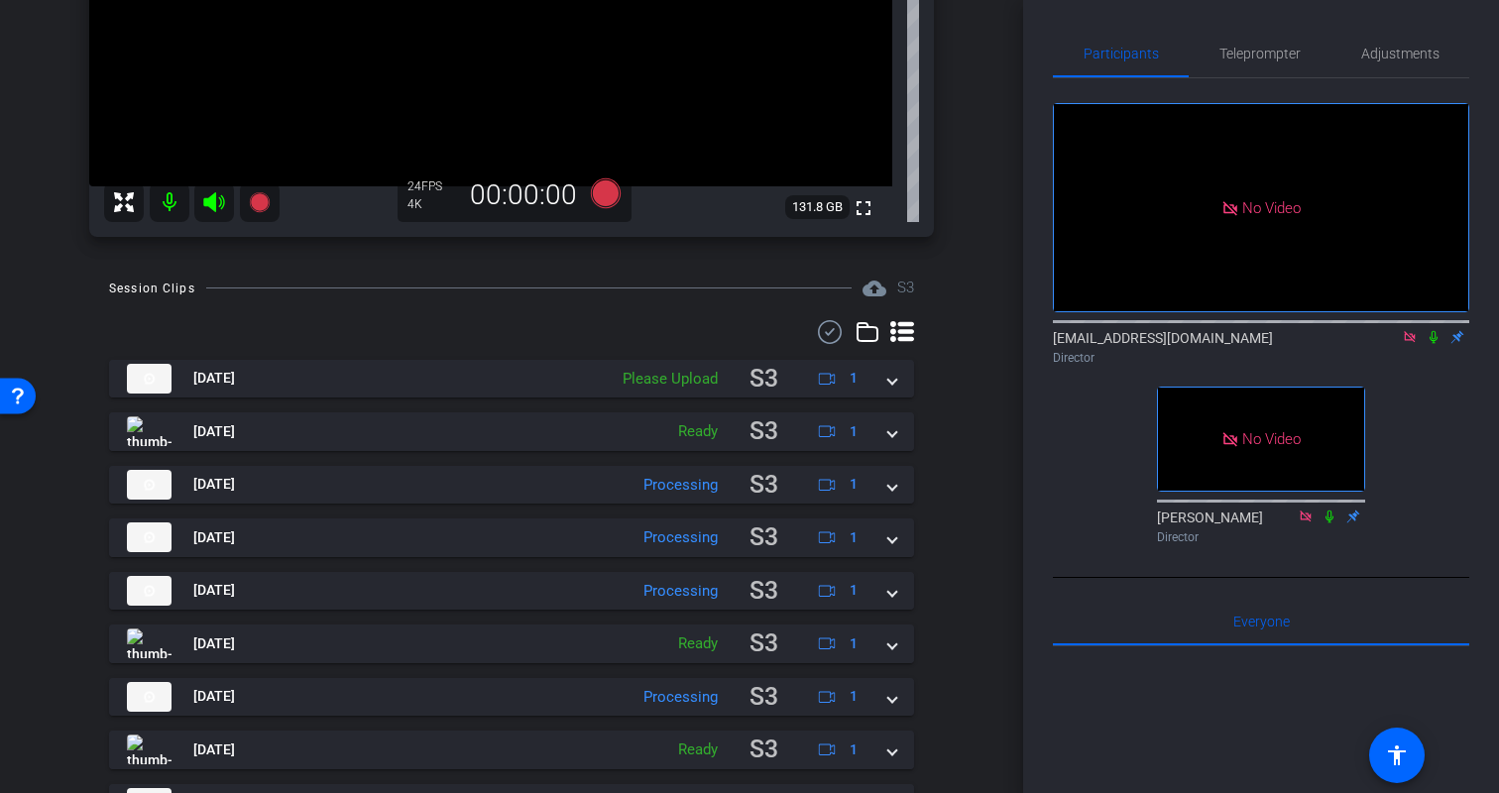
scroll to position [370, 0]
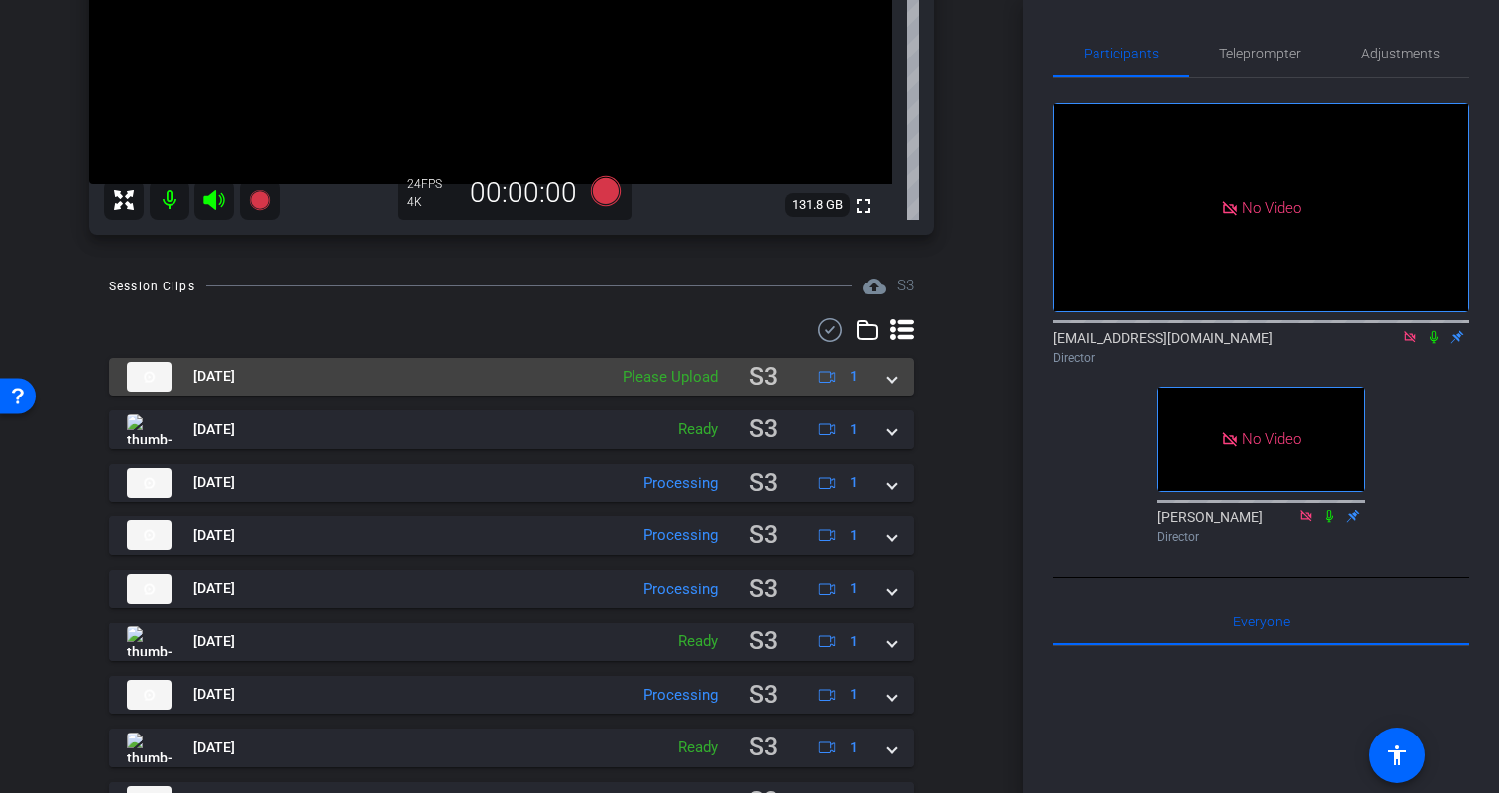
click at [893, 383] on span at bounding box center [892, 376] width 8 height 21
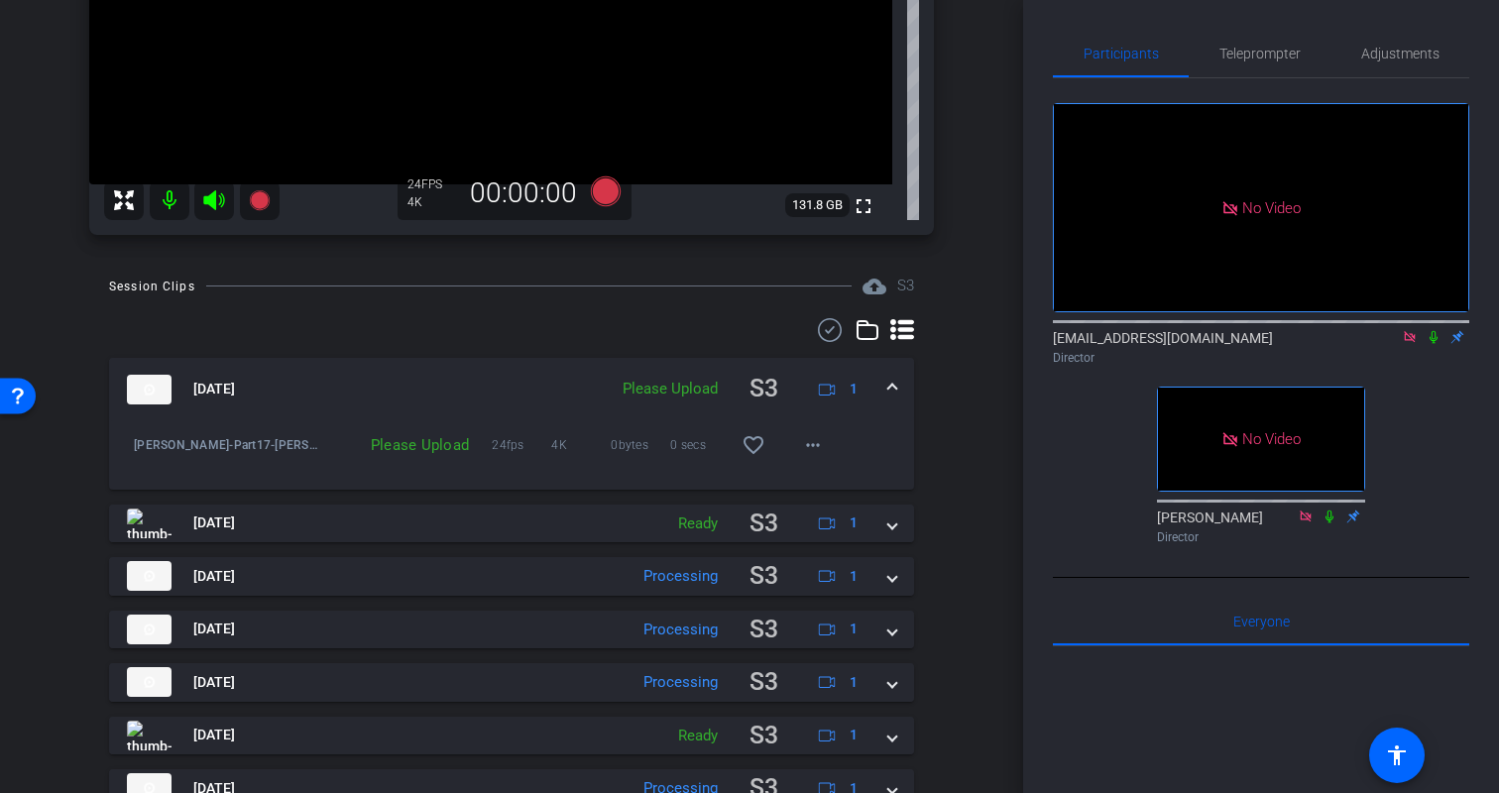
click at [893, 383] on span at bounding box center [892, 389] width 8 height 21
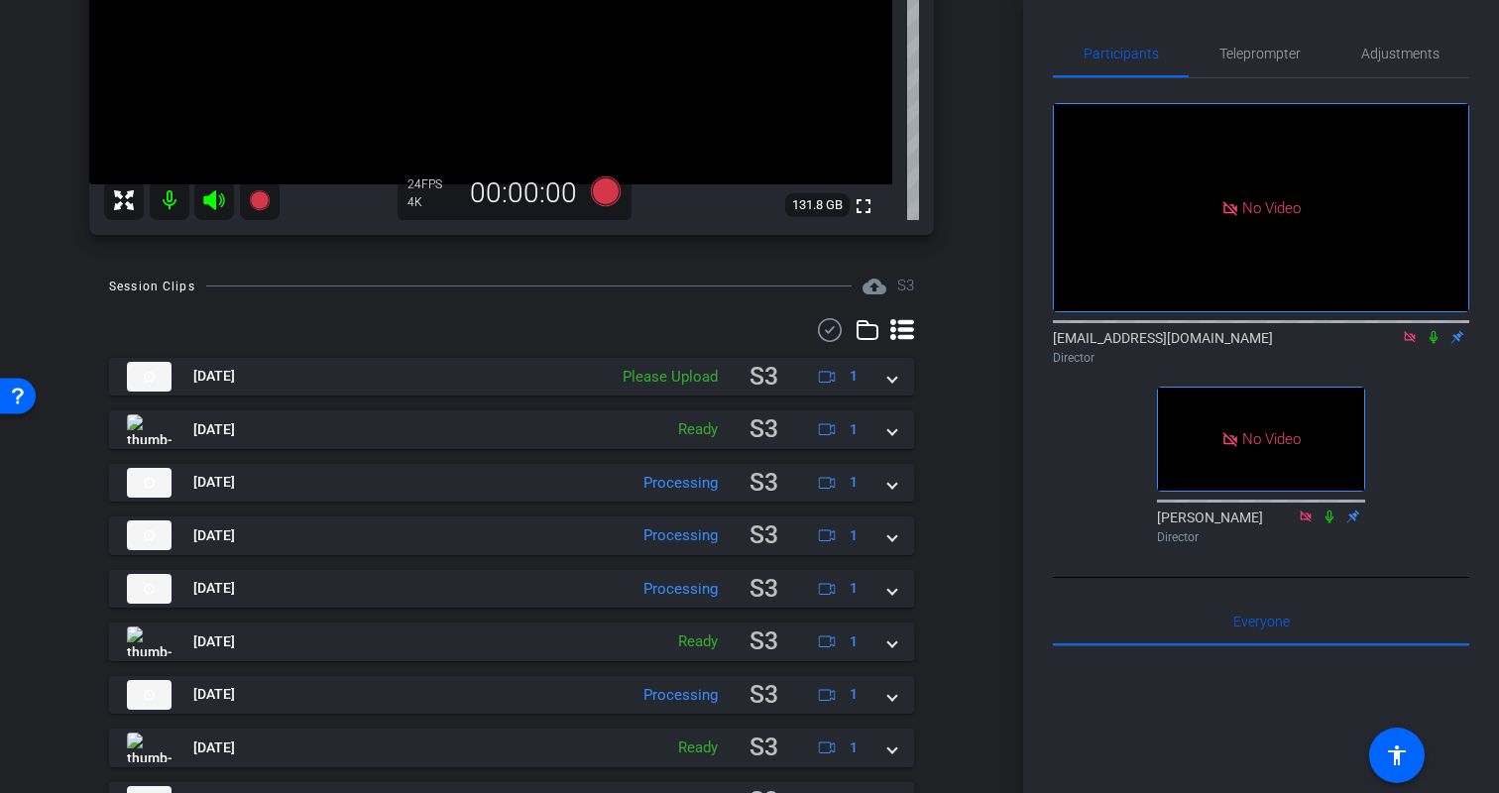
click at [952, 410] on div "Session Clips cloud_upload S3 Aug 18, 2025 Please Upload S3 1 Kristin-Part17-Kr…" at bounding box center [512, 609] width 924 height 669
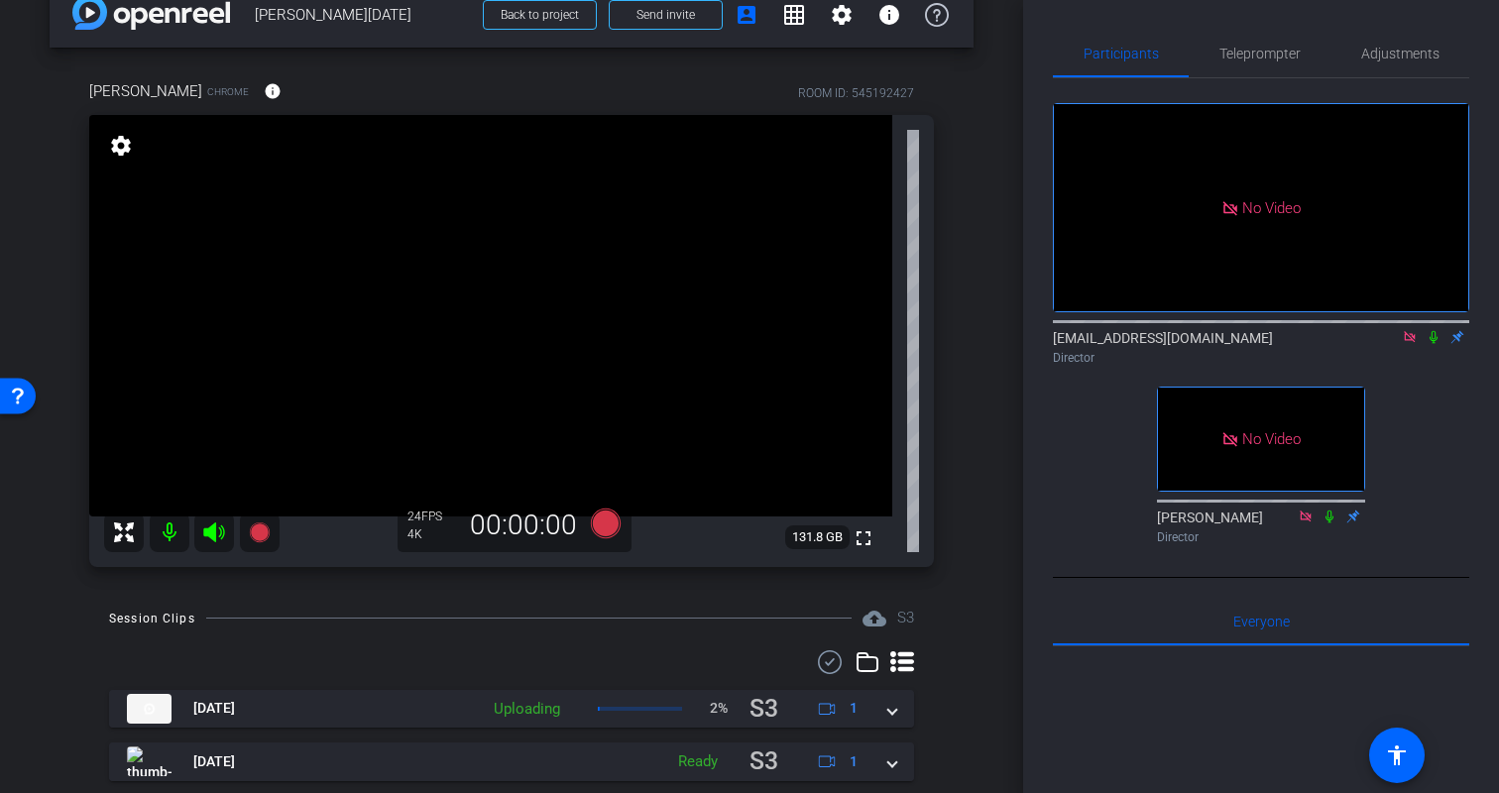
scroll to position [41, 0]
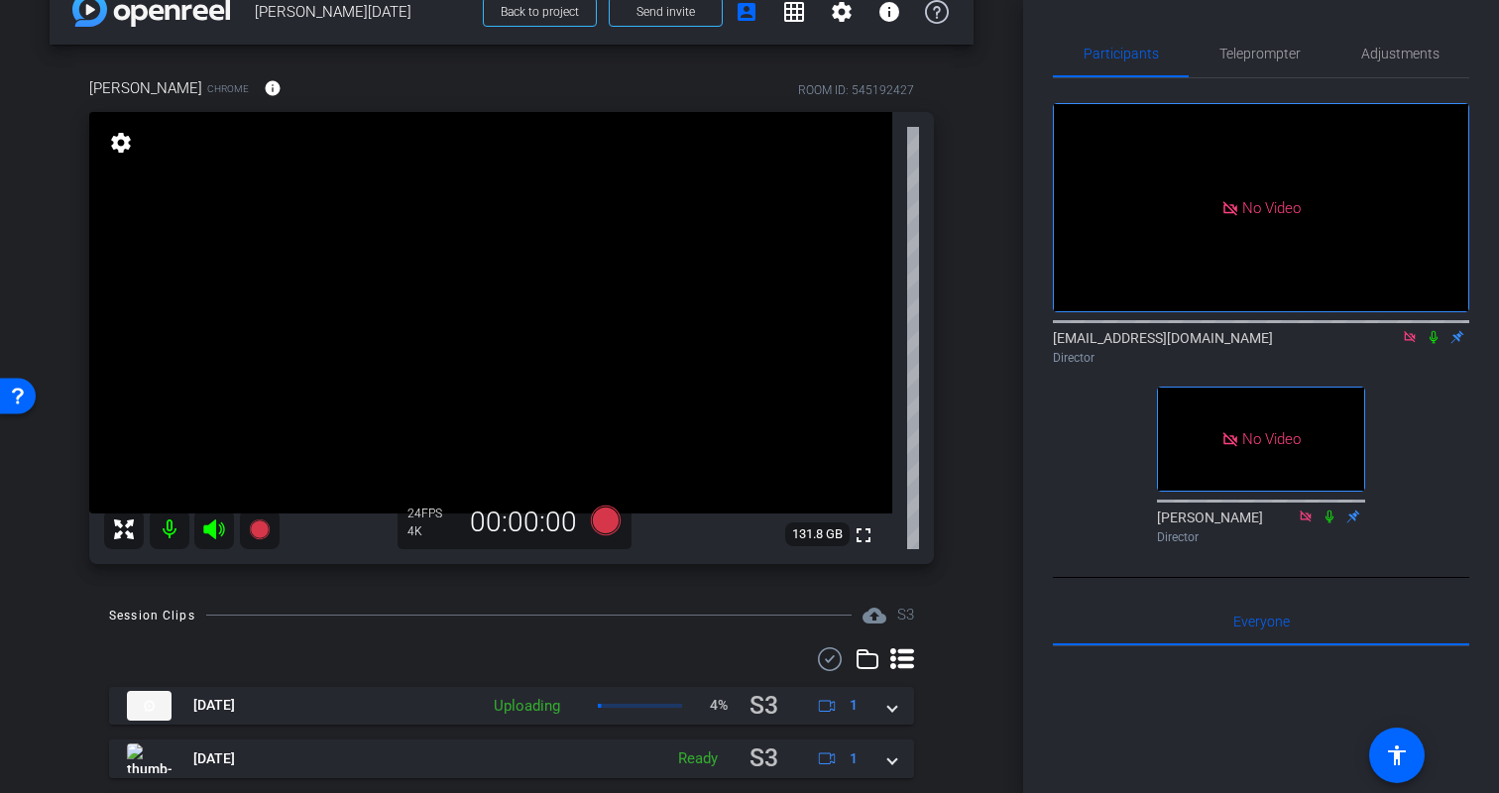
click at [952, 409] on div "Kristin Chrome info ROOM ID: 545192427 fullscreen settings 131.8 GB 24 FPS 4K 0…" at bounding box center [512, 314] width 924 height 539
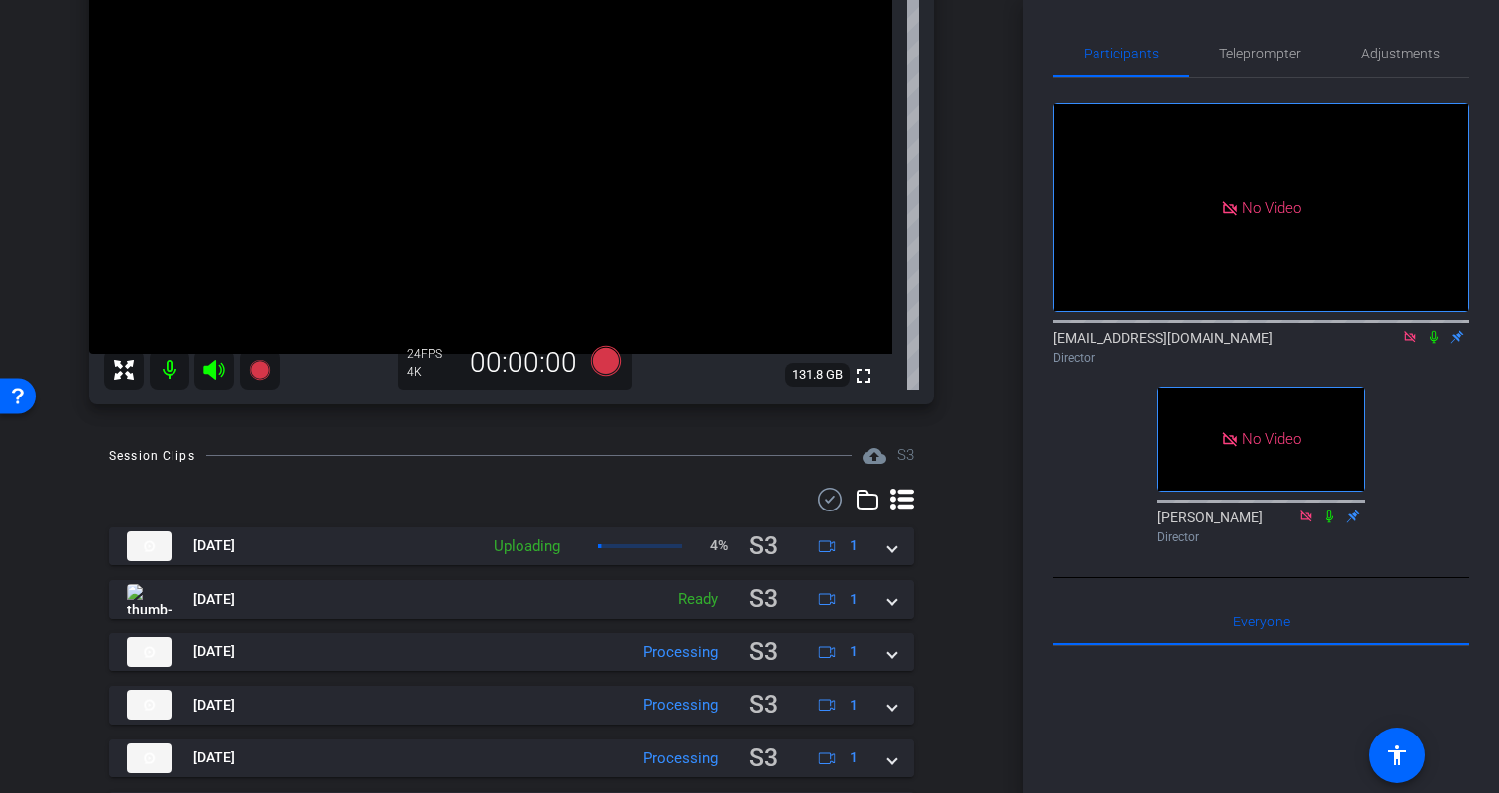
scroll to position [194, 0]
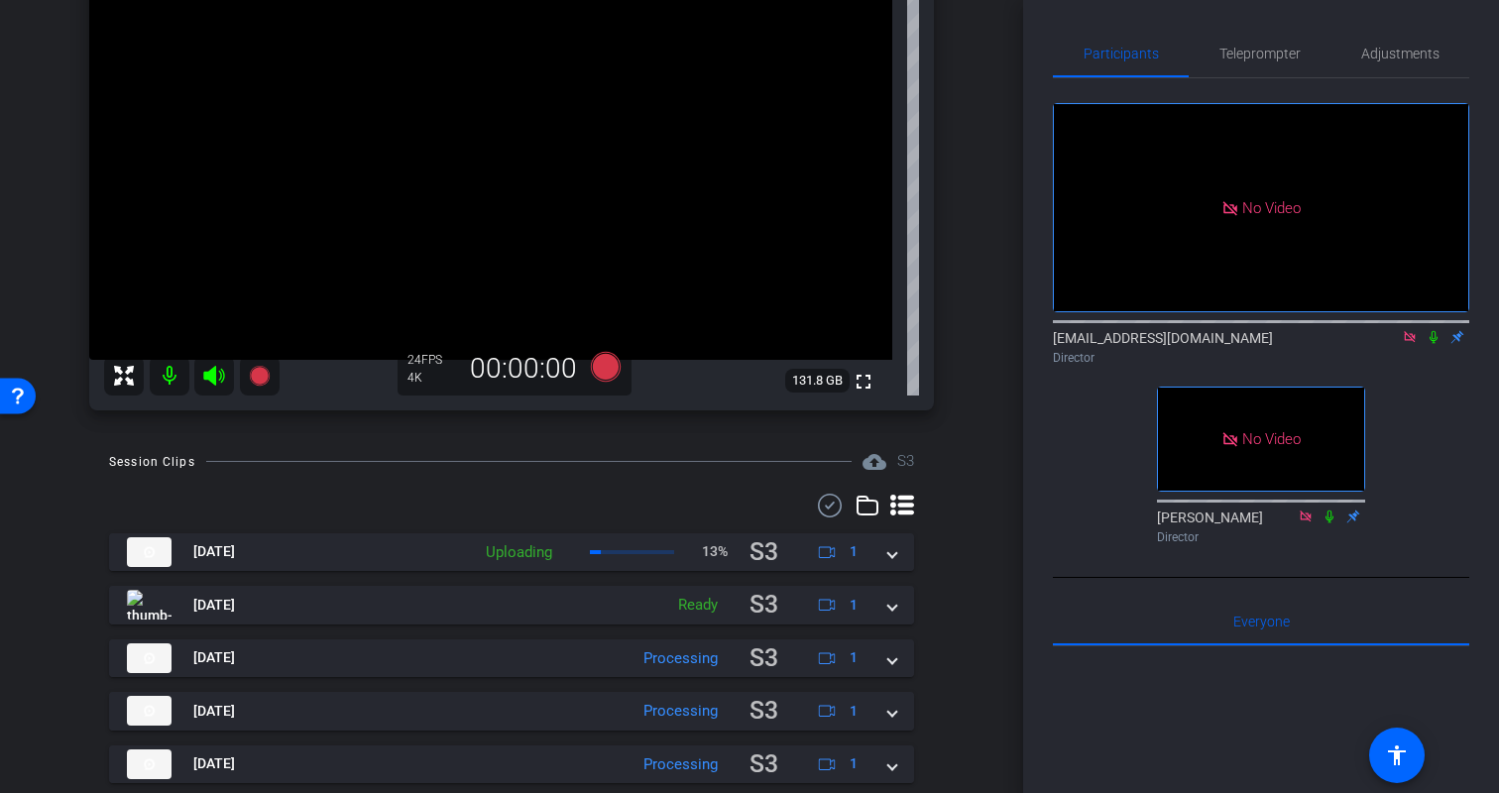
click at [965, 426] on div "Kristin Chrome info ROOM ID: 545192427 fullscreen settings 131.8 GB 24 FPS 4K 0…" at bounding box center [512, 160] width 924 height 539
click at [970, 477] on div "Session Clips cloud_upload S3 Aug 18, 2025 Uploading 14% S3 1 Kristin-Part17-Kr…" at bounding box center [512, 784] width 924 height 669
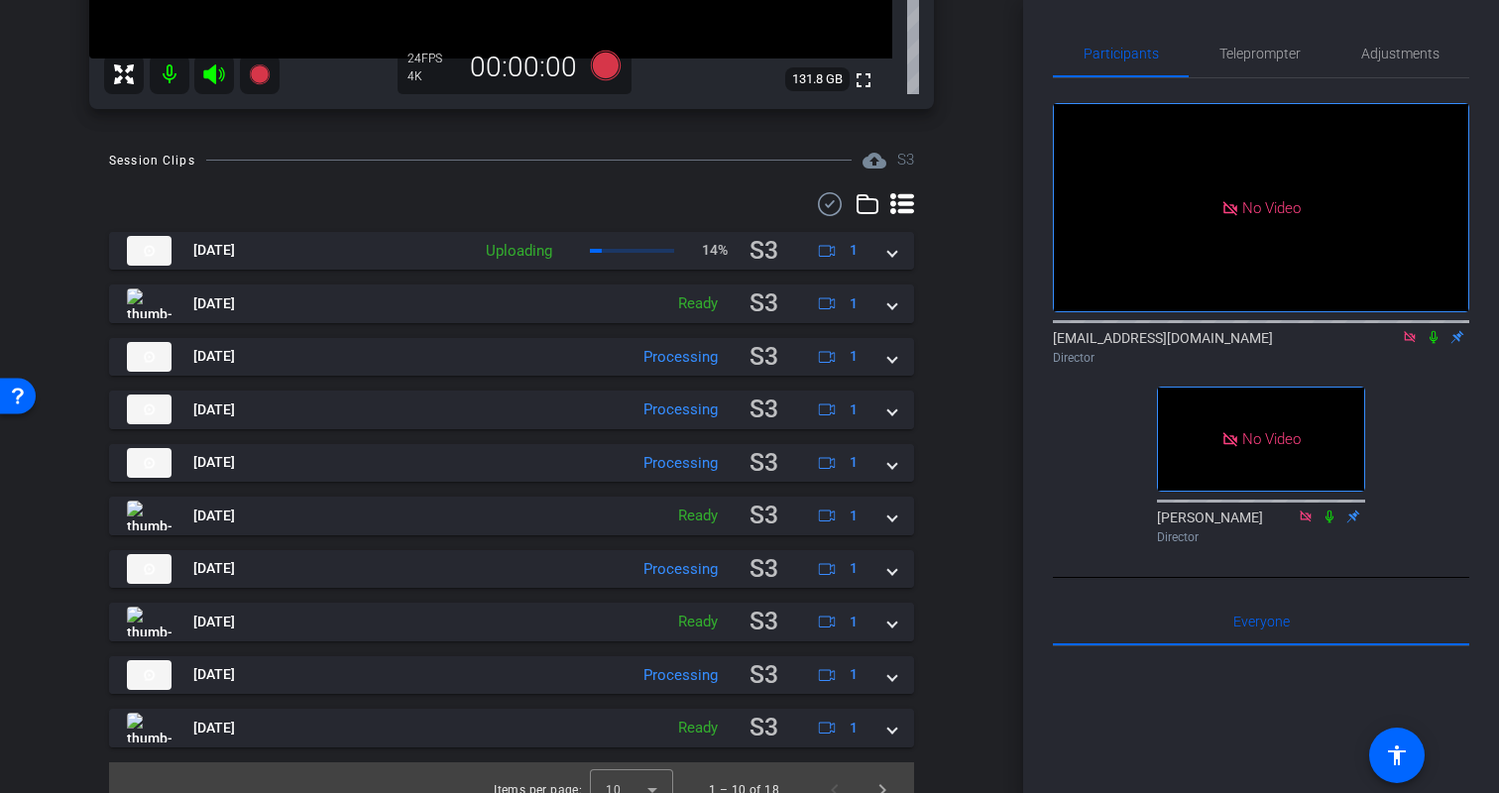
scroll to position [521, 0]
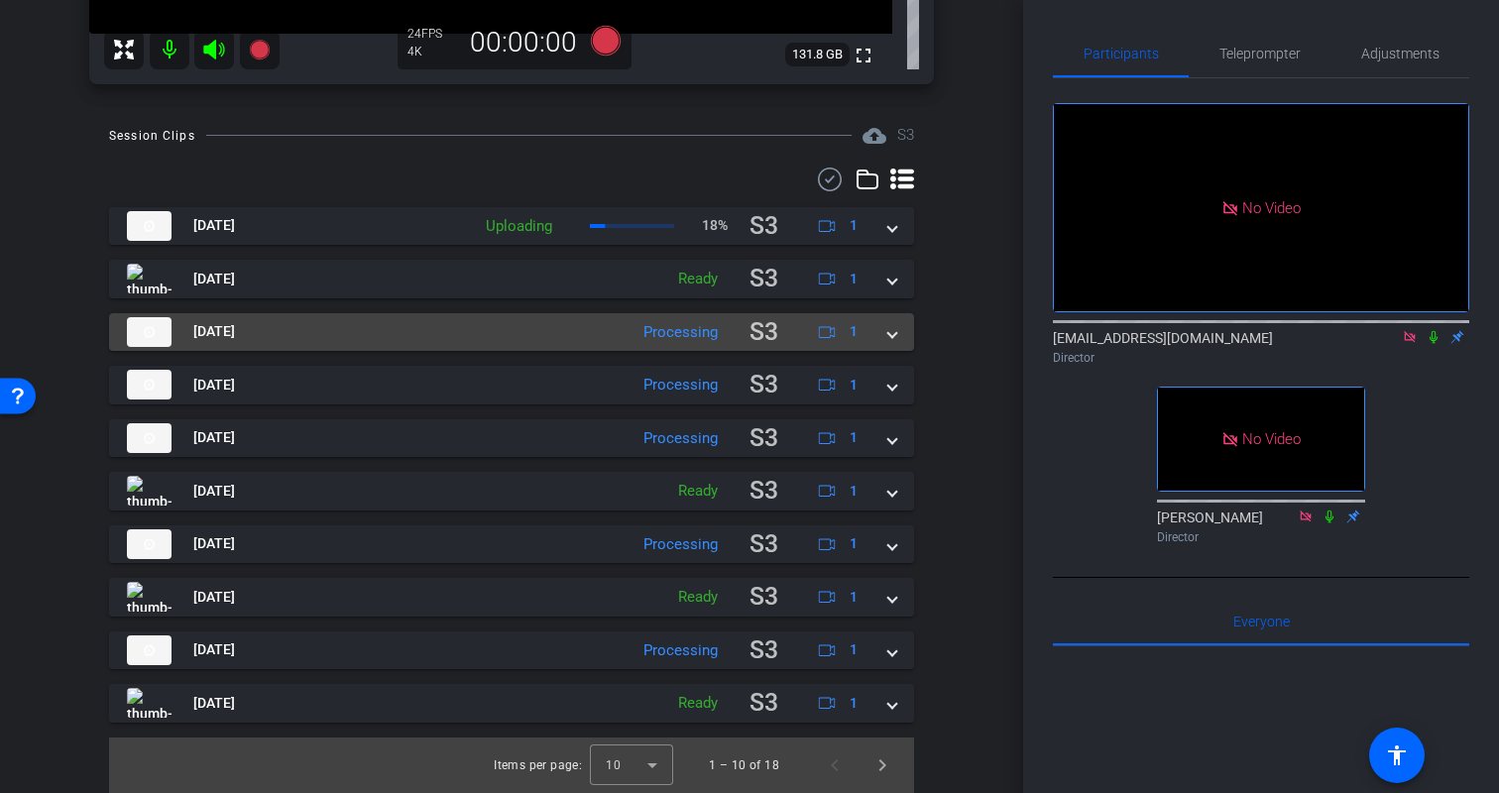
click at [888, 332] on span at bounding box center [892, 331] width 8 height 21
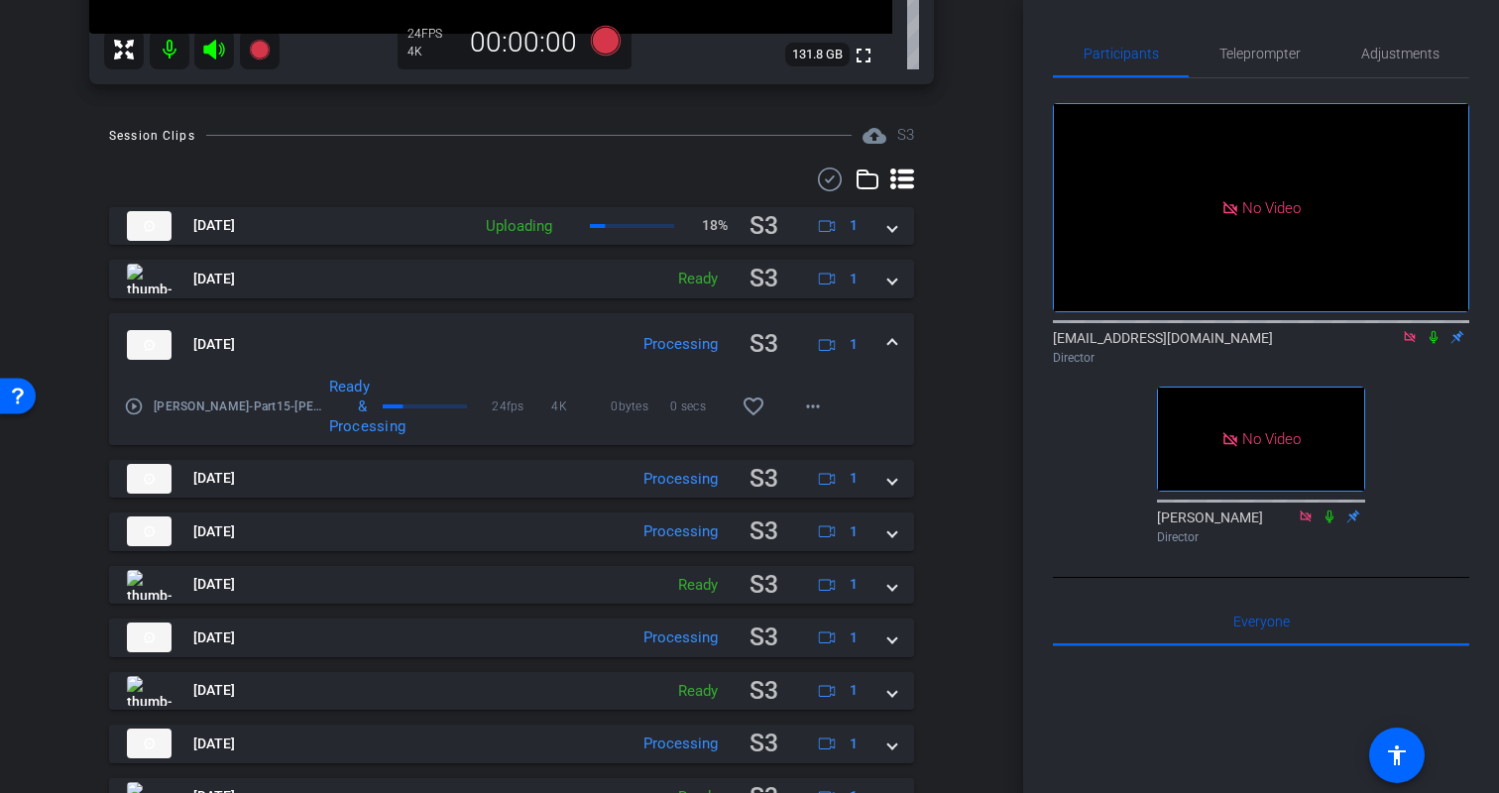
click at [888, 332] on mat-expansion-panel-header "Aug 18, 2025 Processing S3 1" at bounding box center [511, 344] width 805 height 63
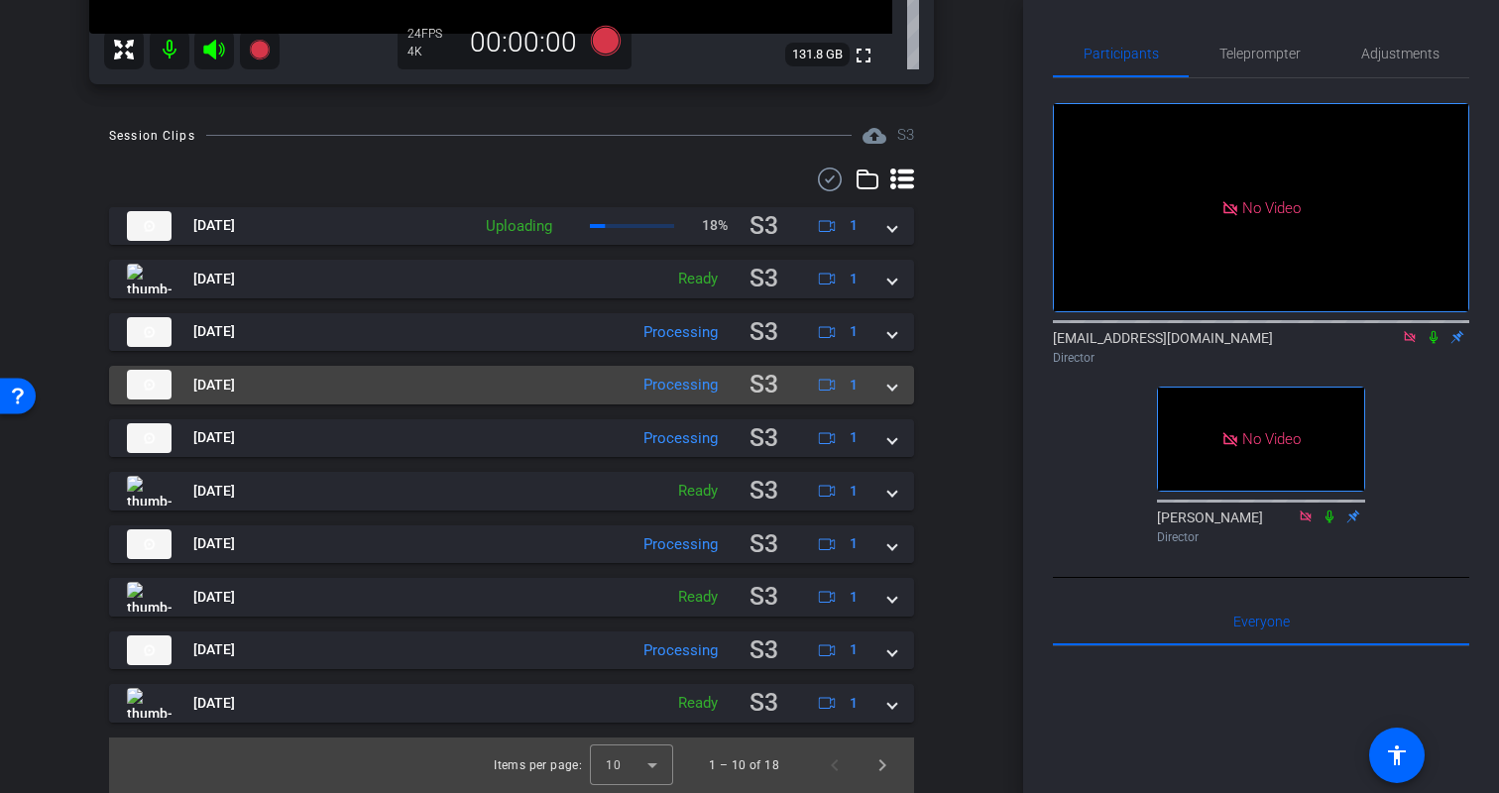
click at [888, 381] on span at bounding box center [892, 385] width 8 height 21
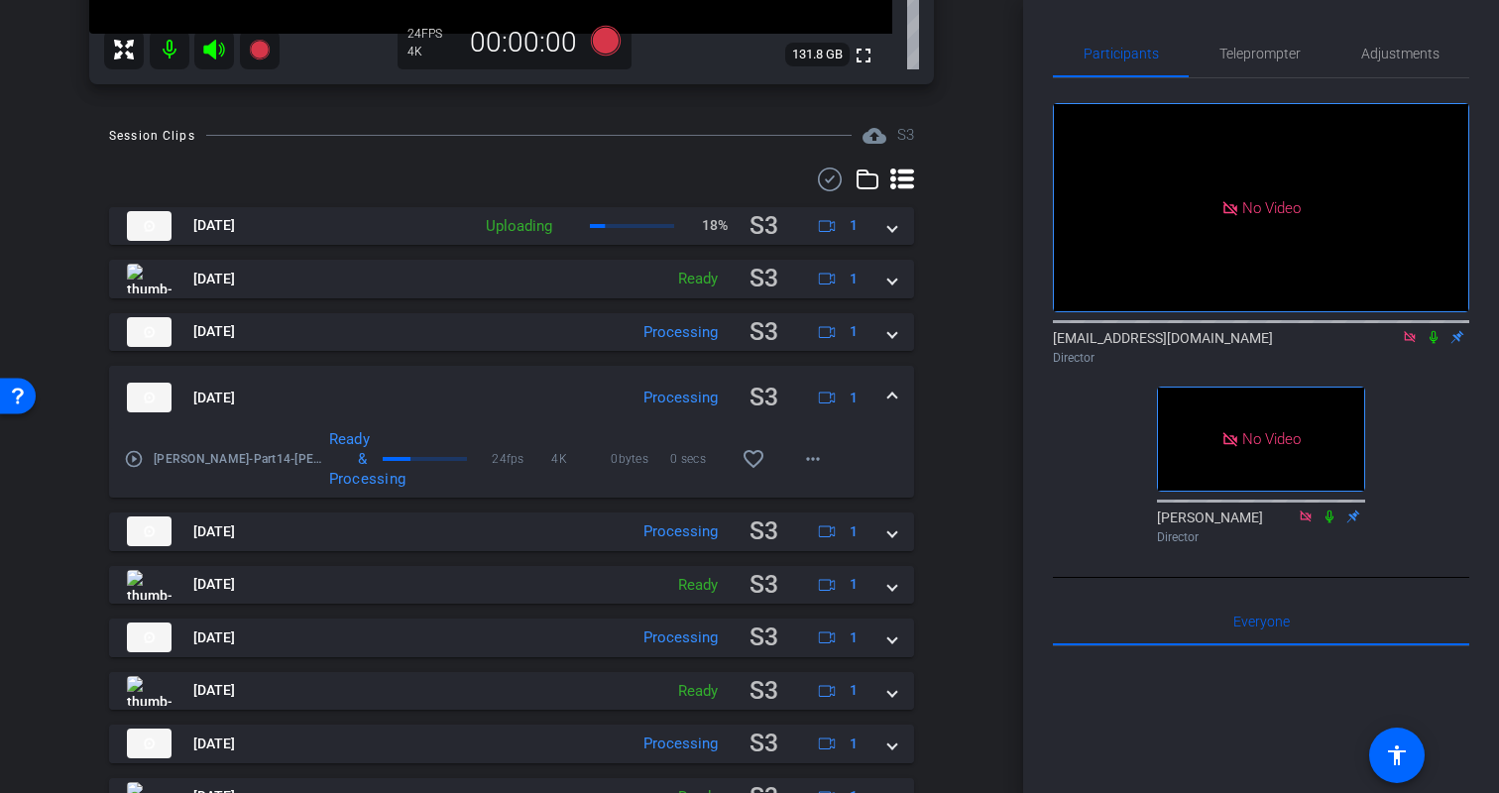
click at [889, 389] on span at bounding box center [892, 398] width 8 height 21
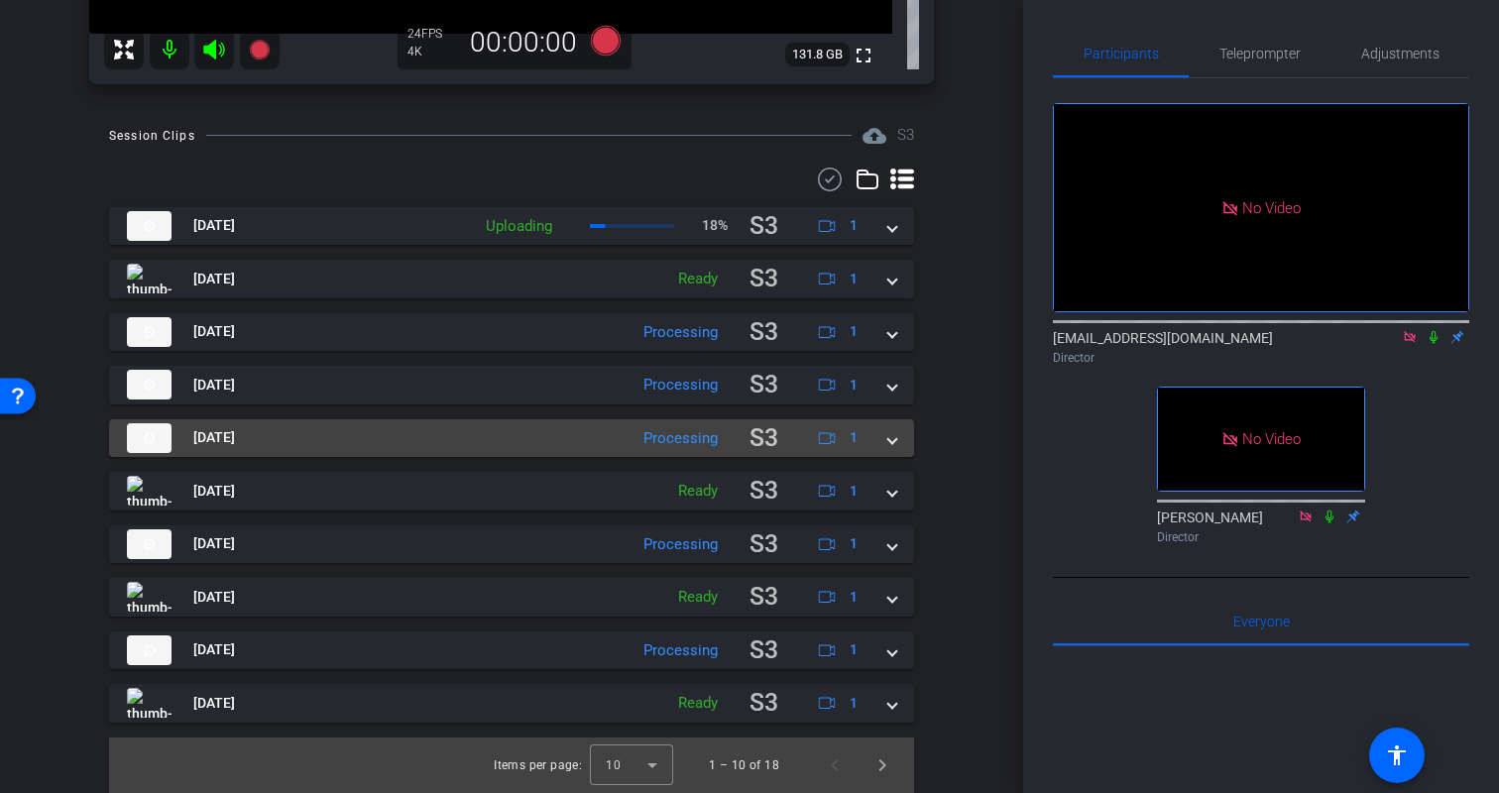
click at [891, 437] on span at bounding box center [892, 437] width 8 height 21
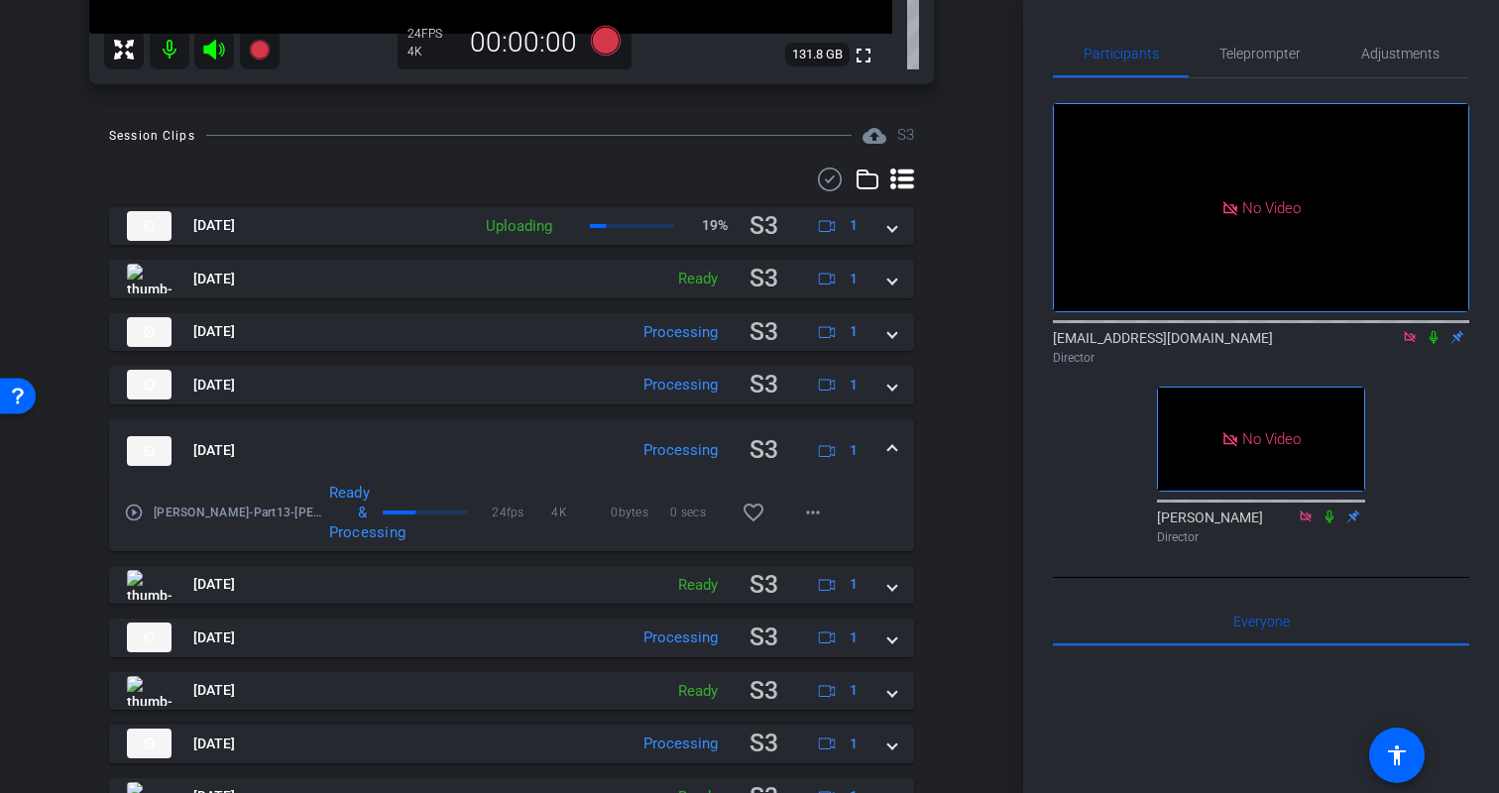
click at [891, 438] on mat-expansion-panel-header "Aug 18, 2025 Processing S3 1" at bounding box center [511, 450] width 805 height 63
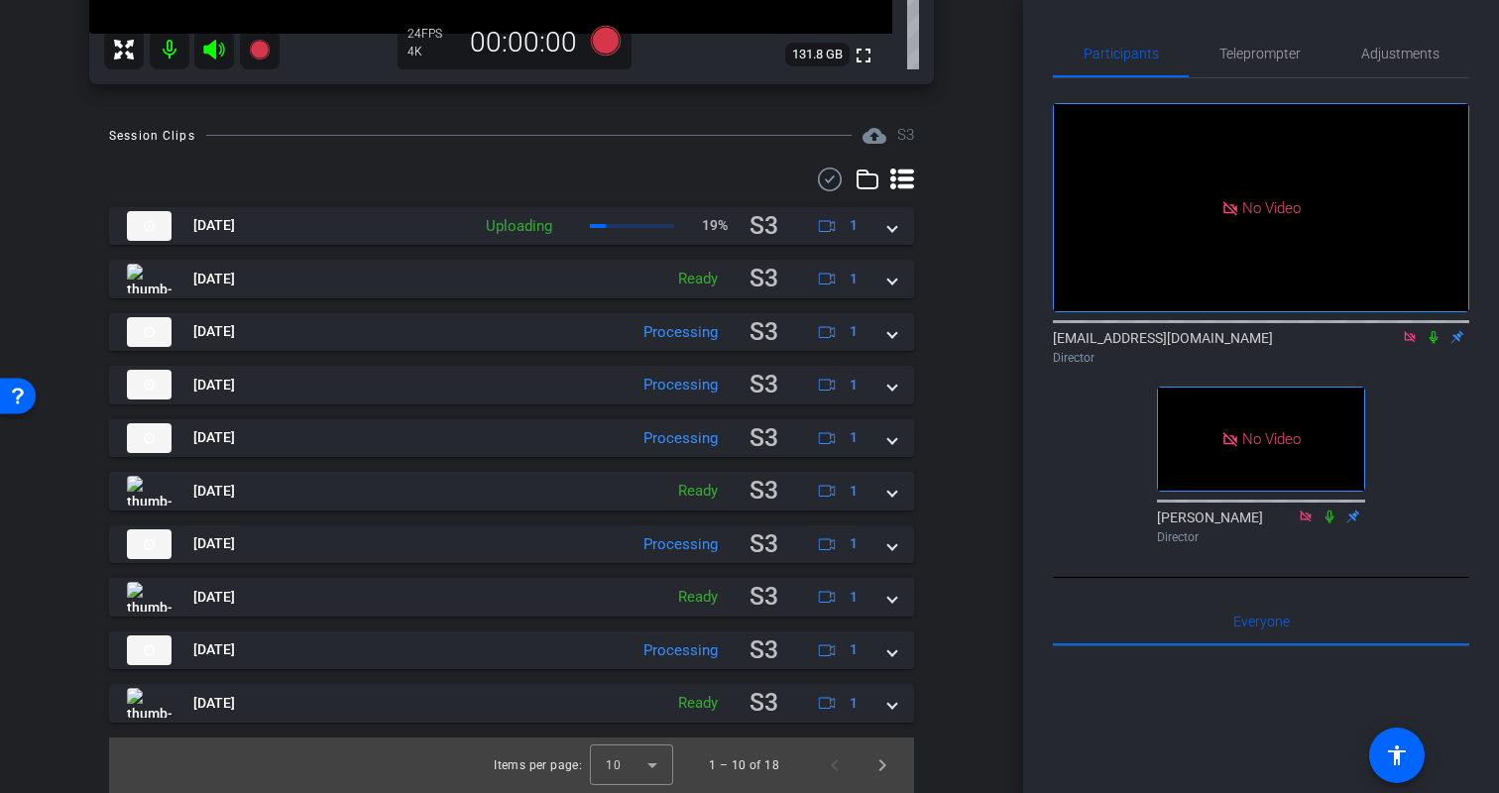
click at [937, 464] on div "Session Clips cloud_upload S3 Aug 18, 2025 Uploading 19% S3 1 Kristin-Part17-Kr…" at bounding box center [512, 458] width 924 height 669
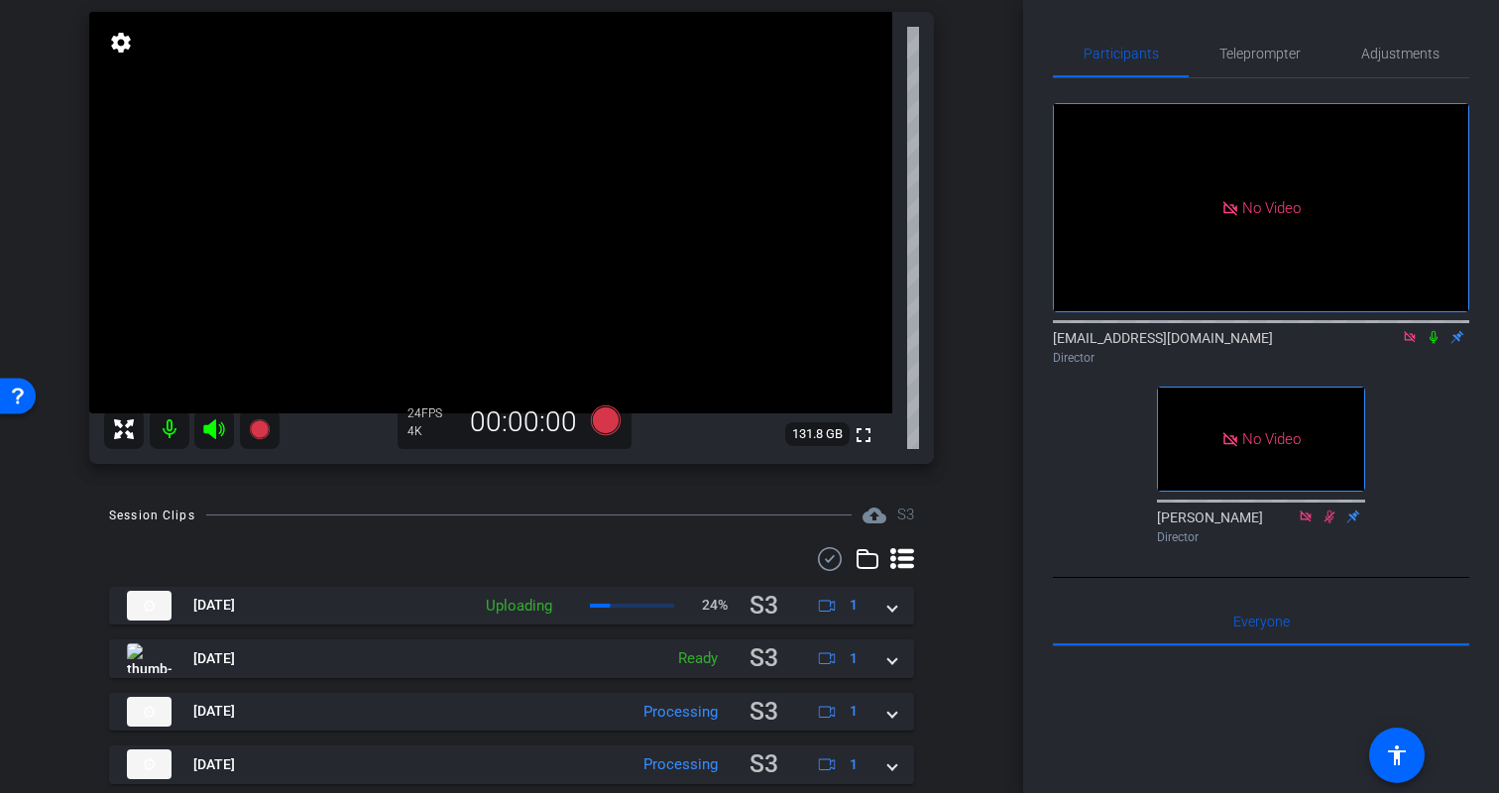
scroll to position [145, 0]
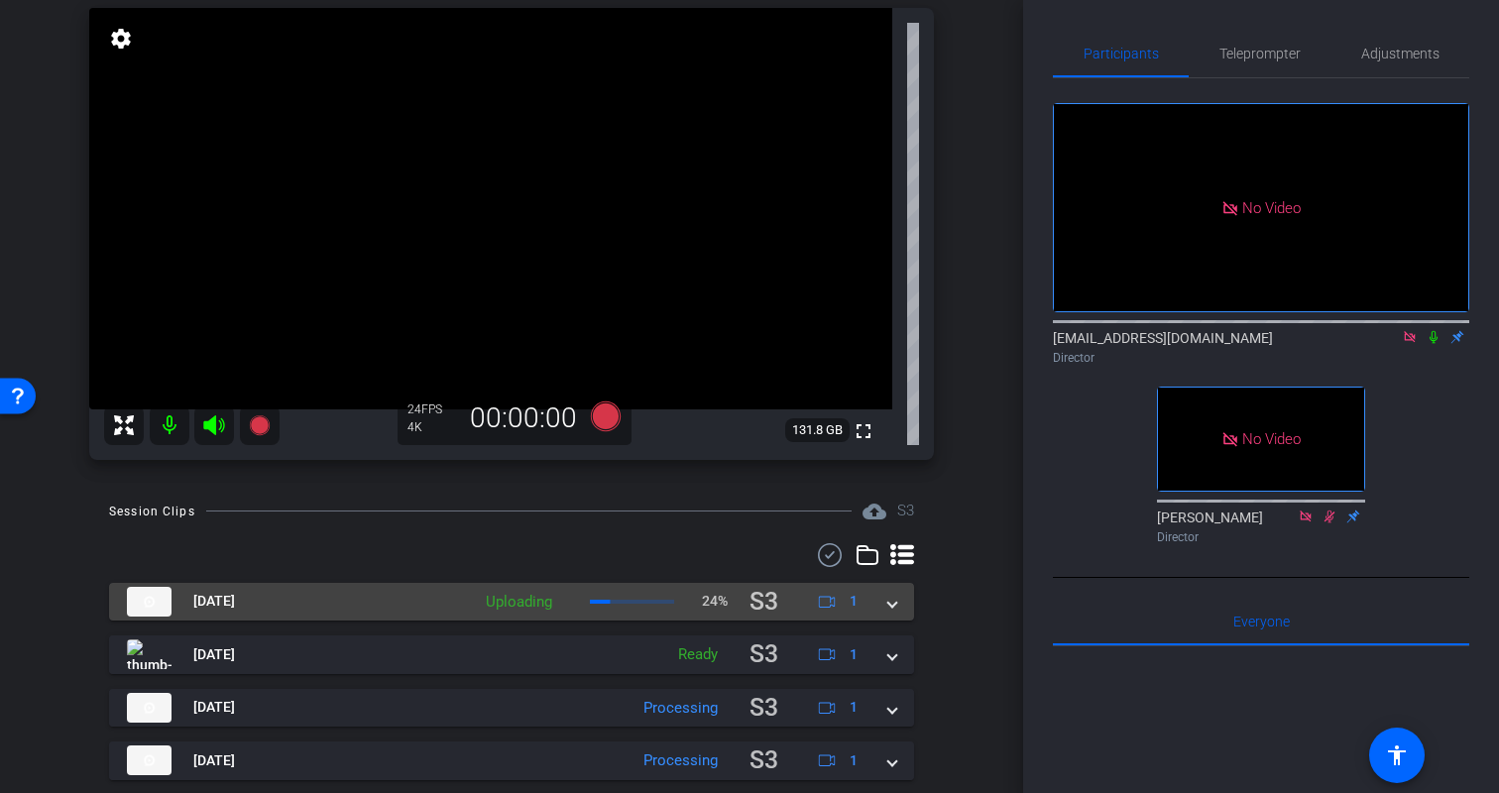
click at [898, 607] on mat-expansion-panel-header "Aug 18, 2025 Uploading 24% S3 1" at bounding box center [511, 602] width 805 height 39
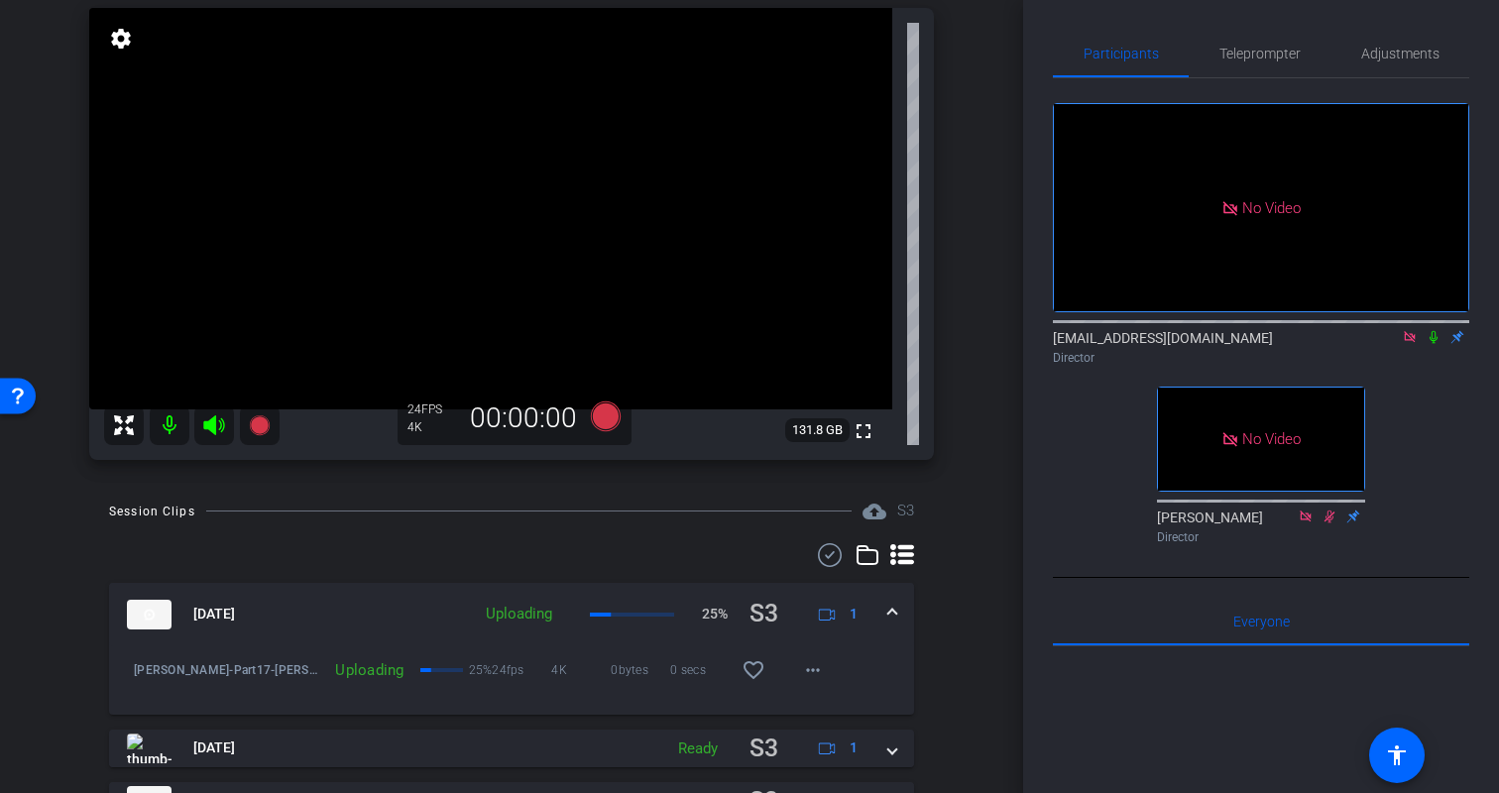
click at [898, 607] on mat-expansion-panel-header "Aug 18, 2025 Uploading 25% S3 1" at bounding box center [511, 614] width 805 height 63
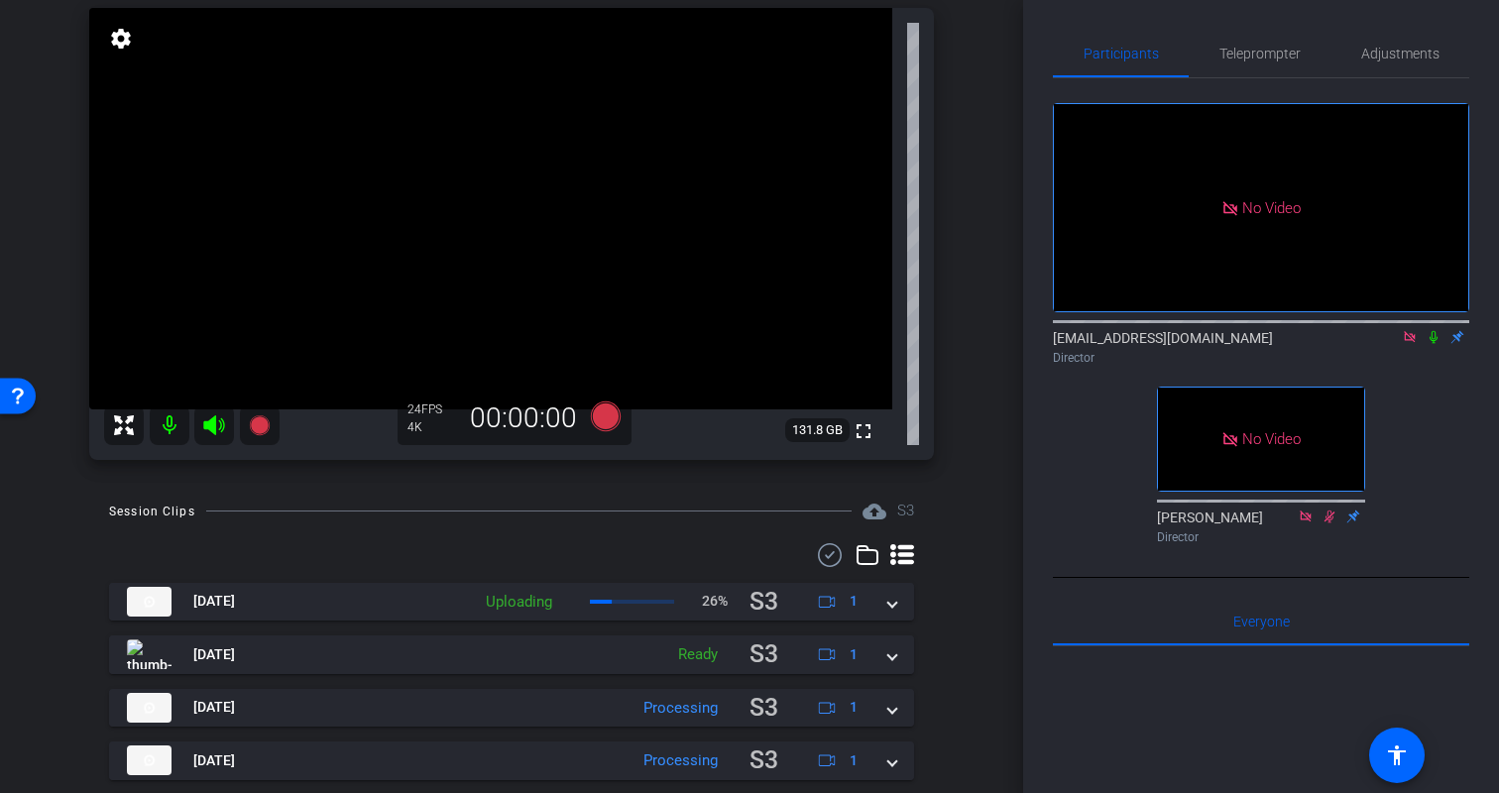
click at [988, 494] on div "arrow_back Kristin Monday Back to project Send invite account_box grid_on setti…" at bounding box center [511, 251] width 1023 height 793
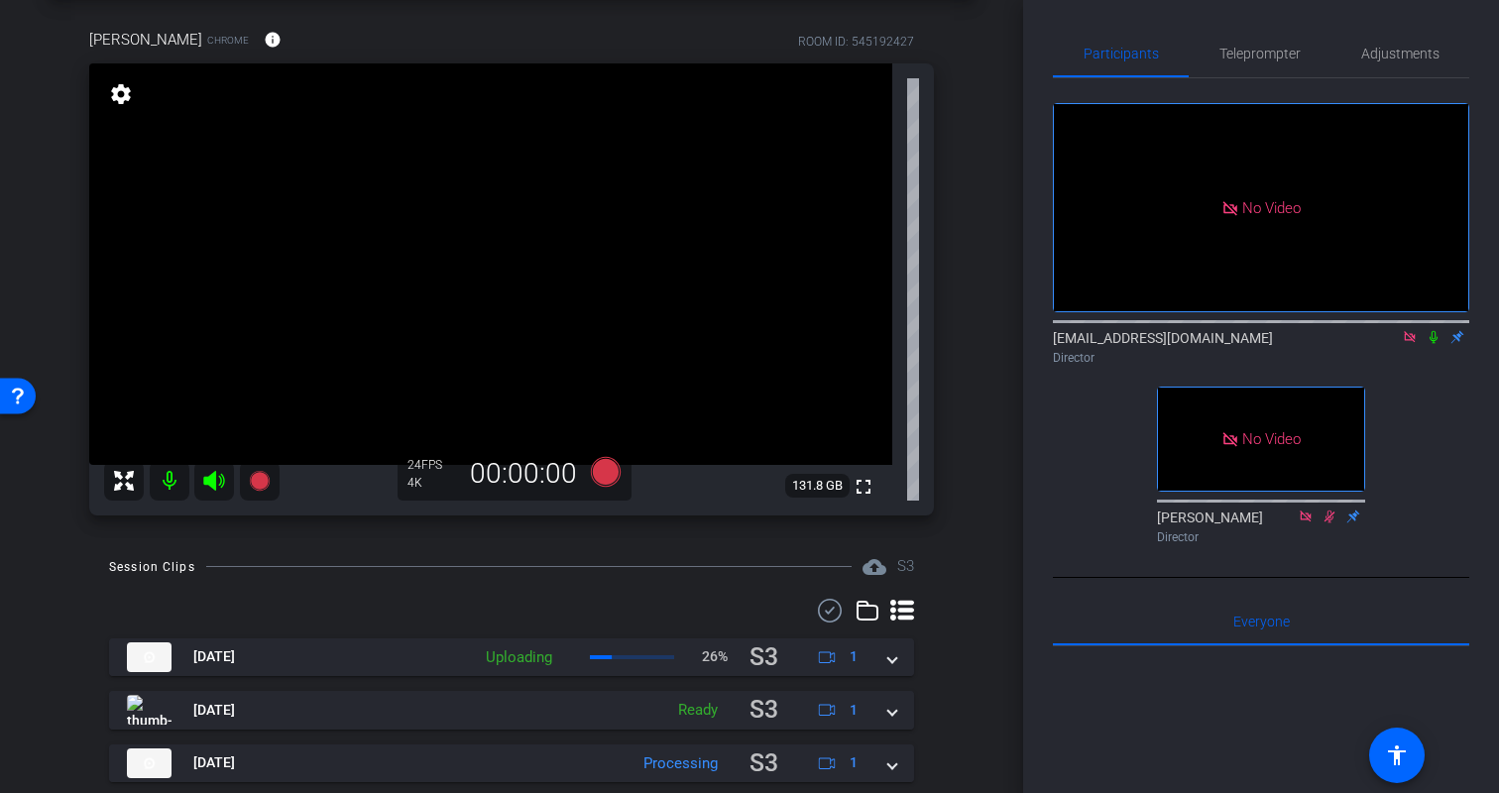
scroll to position [0, 0]
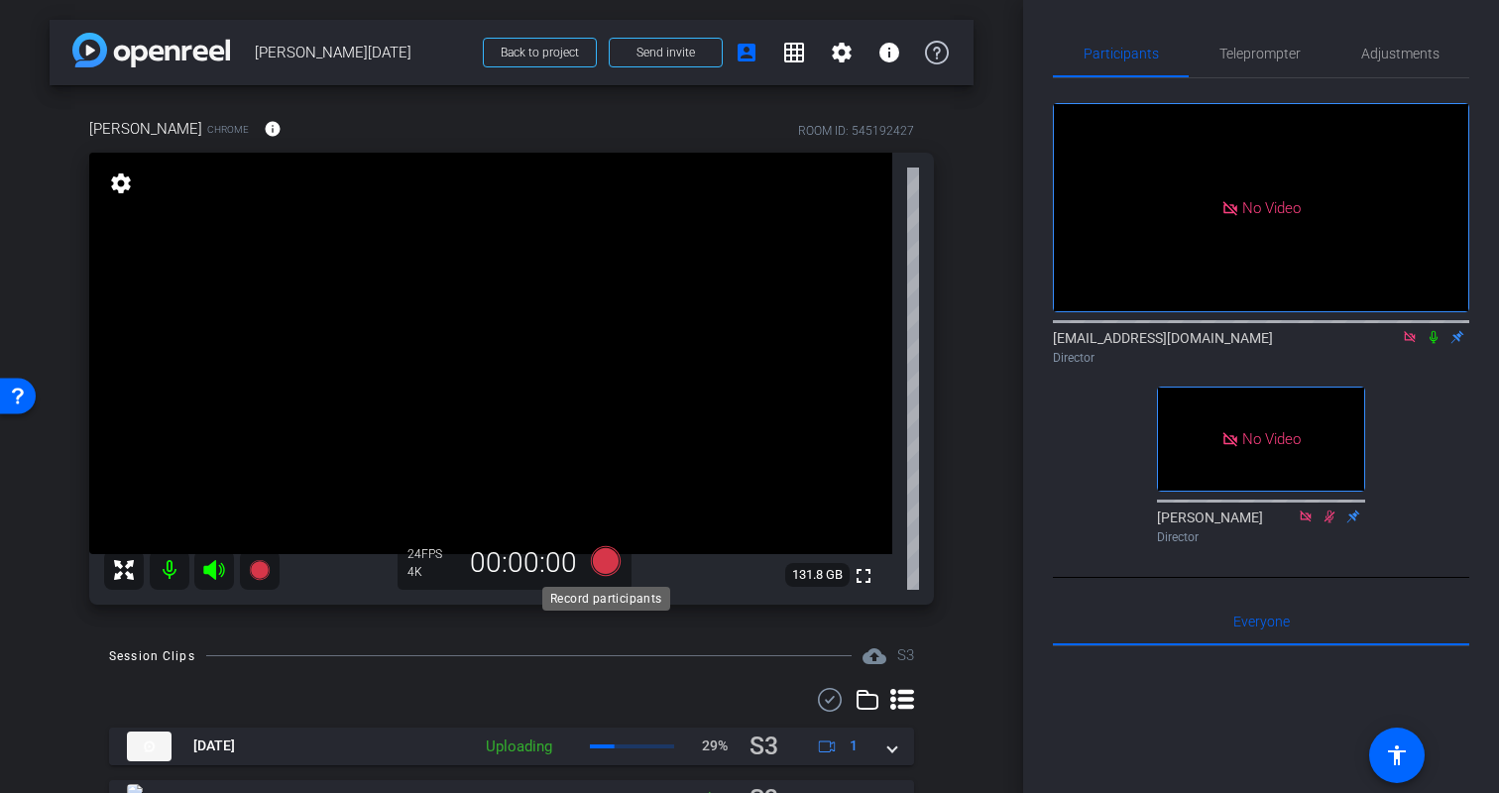
click at [608, 559] on icon at bounding box center [606, 560] width 30 height 30
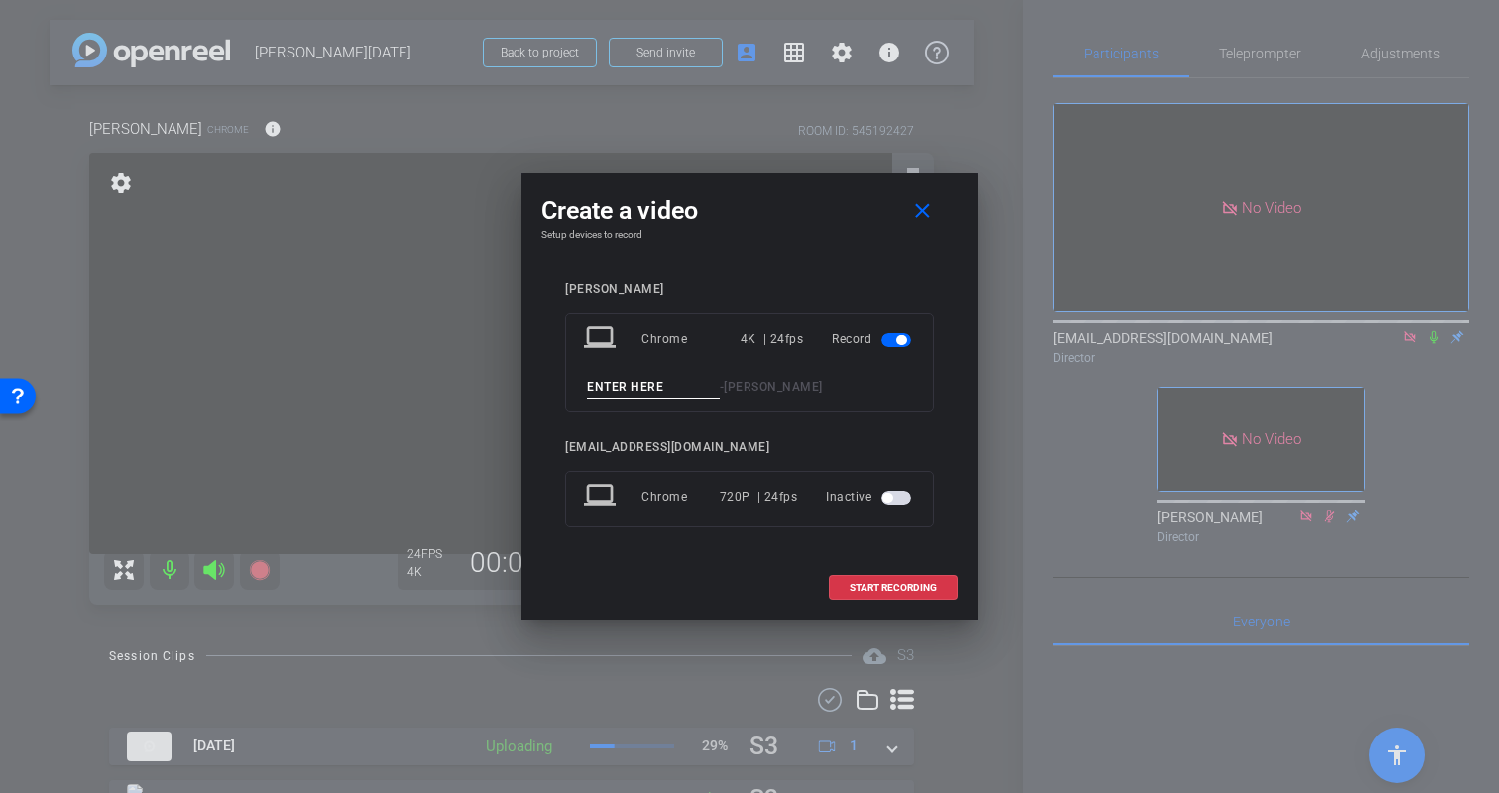
click at [635, 386] on input at bounding box center [653, 387] width 133 height 25
type input "Kristin-Part18"
click at [904, 589] on span "START RECORDING" at bounding box center [893, 588] width 87 height 10
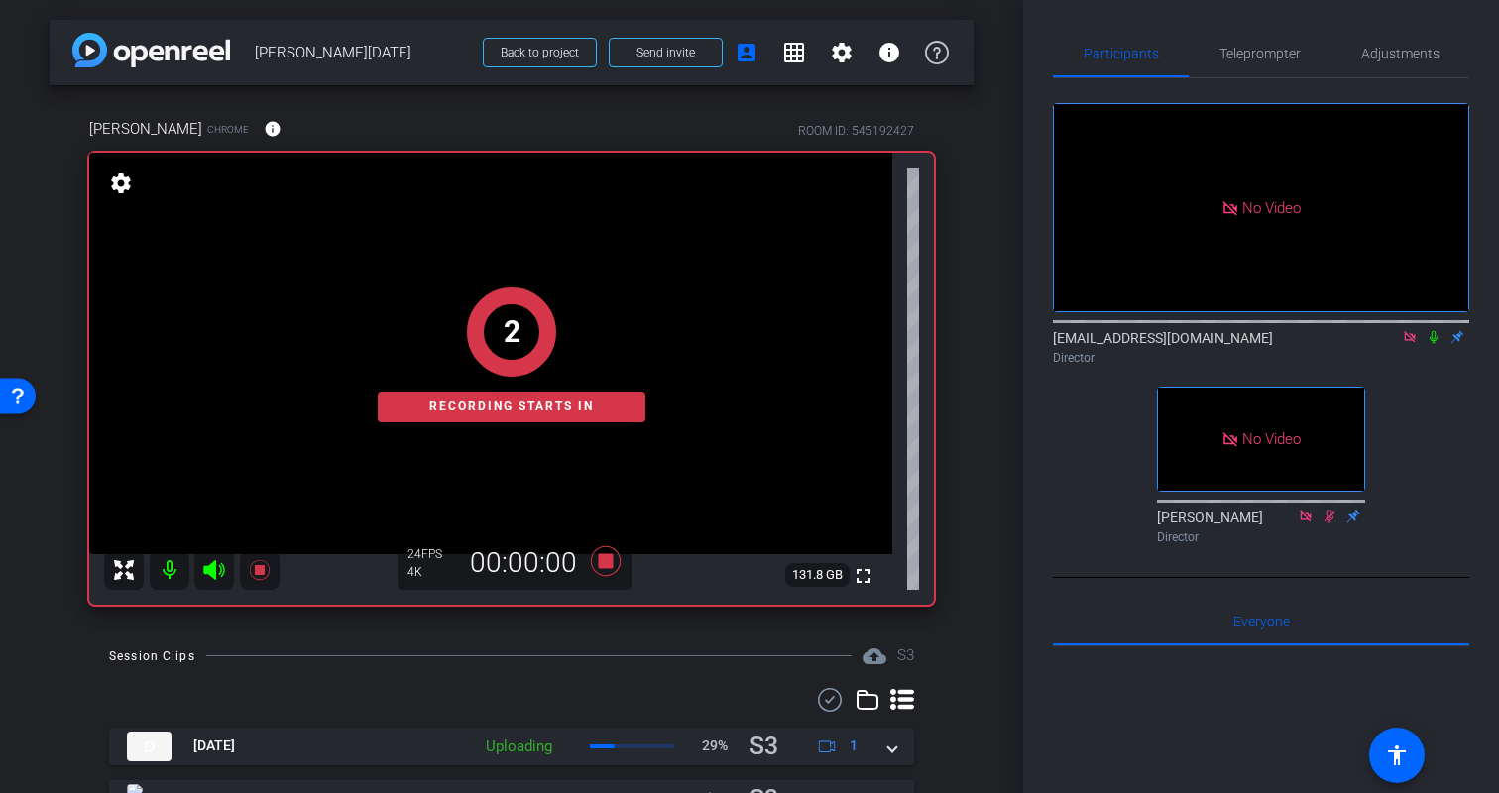
click at [1434, 335] on icon at bounding box center [1434, 337] width 16 height 14
click at [973, 515] on div "Kristin Chrome info ROOM ID: 545192427 fullscreen settings 131.8 GB 24 FPS 4K 0…" at bounding box center [512, 354] width 924 height 539
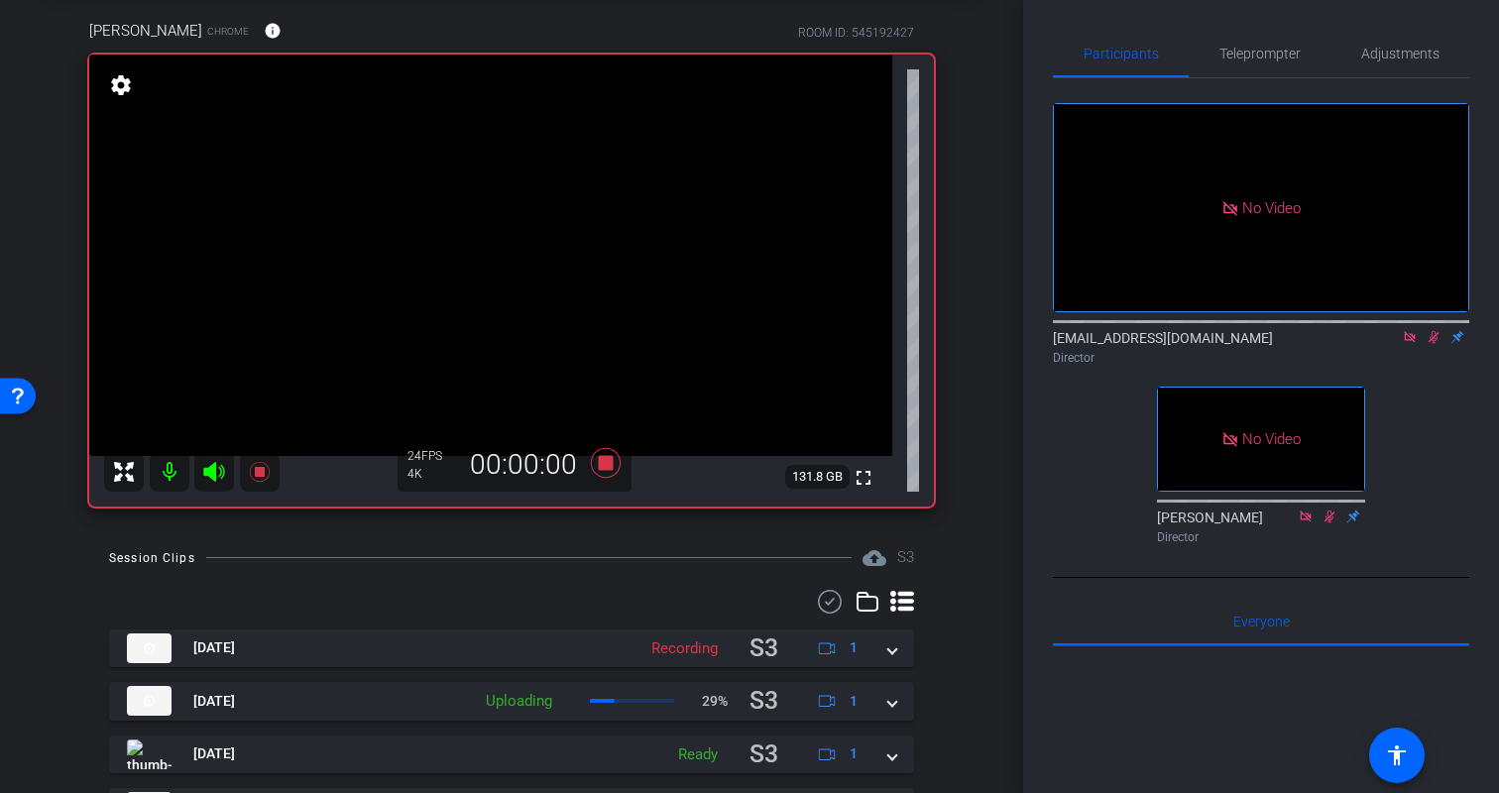
scroll to position [133, 0]
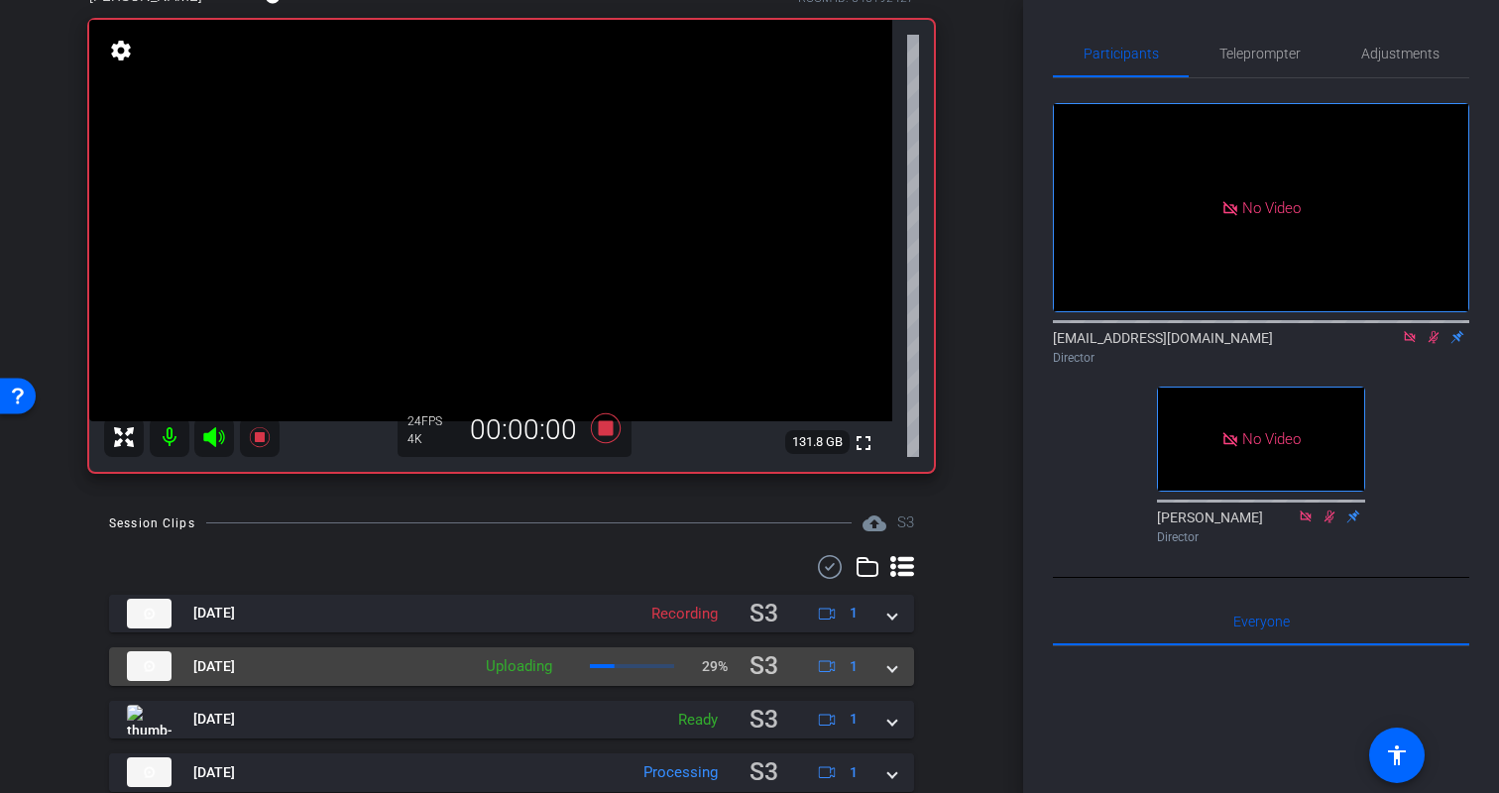
click at [888, 666] on span at bounding box center [892, 666] width 8 height 21
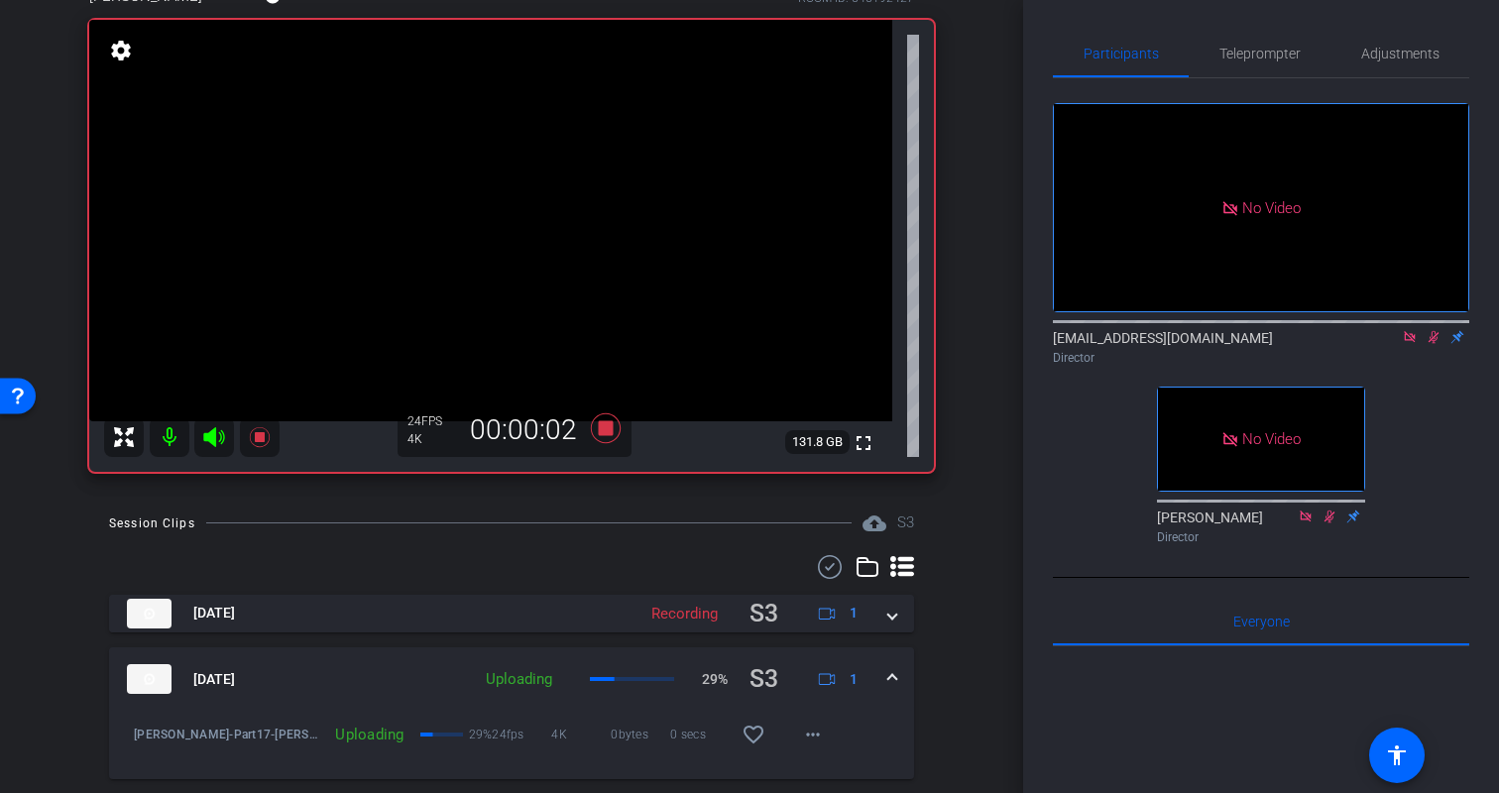
click at [892, 669] on span at bounding box center [892, 679] width 8 height 21
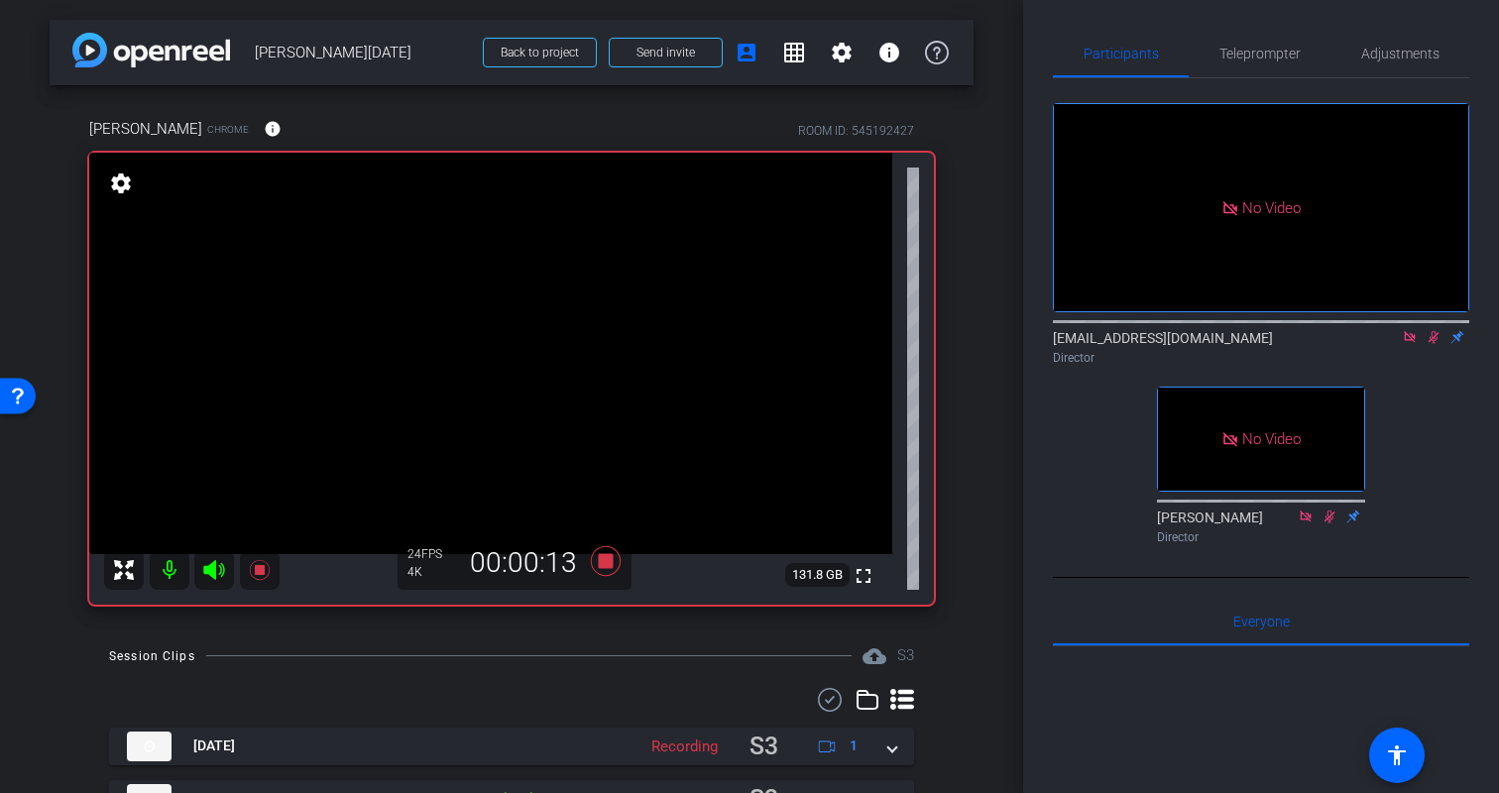
click at [974, 583] on div "arrow_back Kristin Monday Back to project Send invite account_box grid_on setti…" at bounding box center [511, 396] width 1023 height 793
click at [964, 239] on div "Kristin Chrome info ROOM ID: 545192427 fullscreen settings 131.6 GB 24 FPS 4K 0…" at bounding box center [512, 354] width 924 height 539
click at [1248, 47] on span "Teleprompter" at bounding box center [1260, 54] width 81 height 14
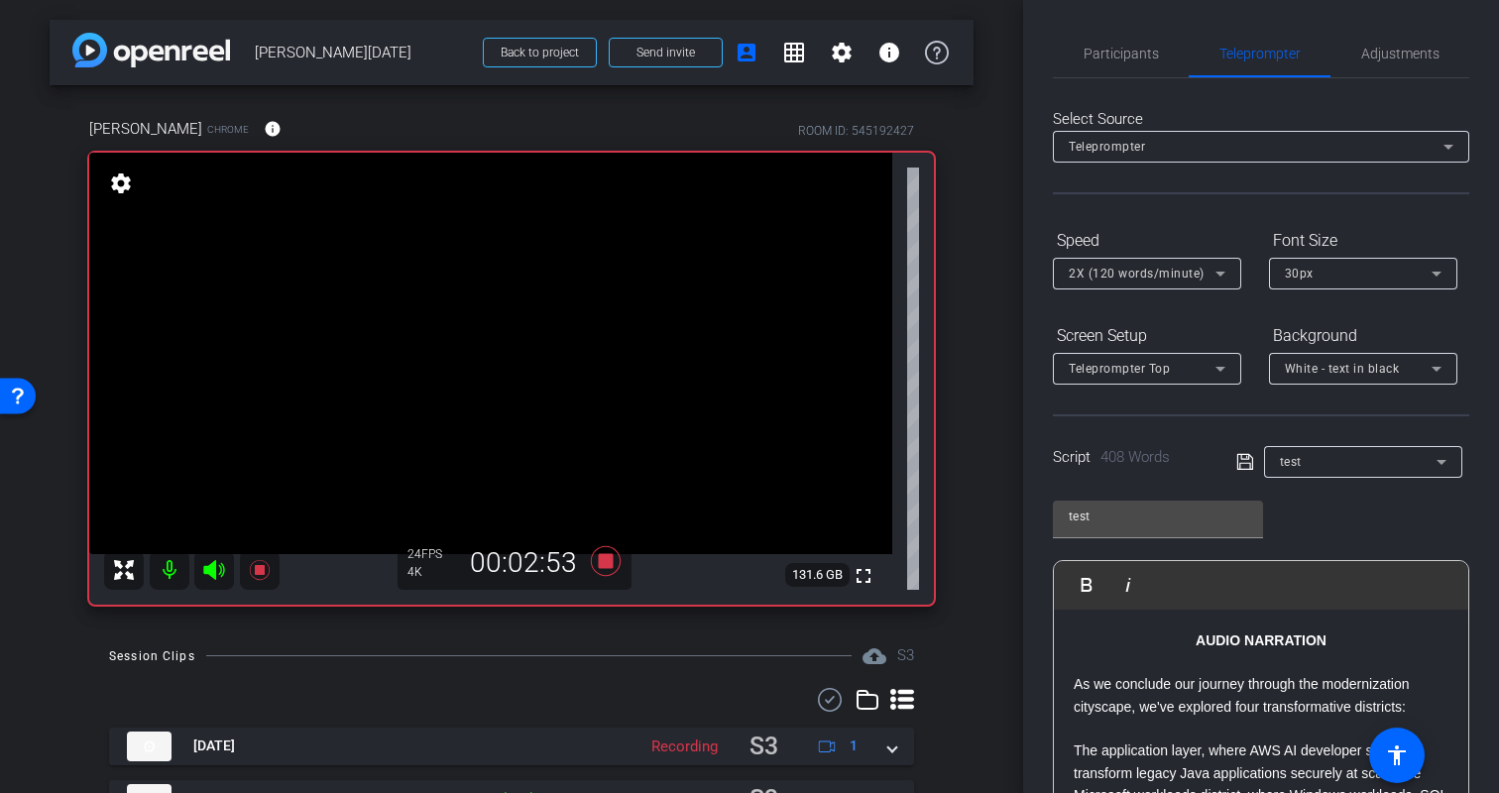
scroll to position [291, 0]
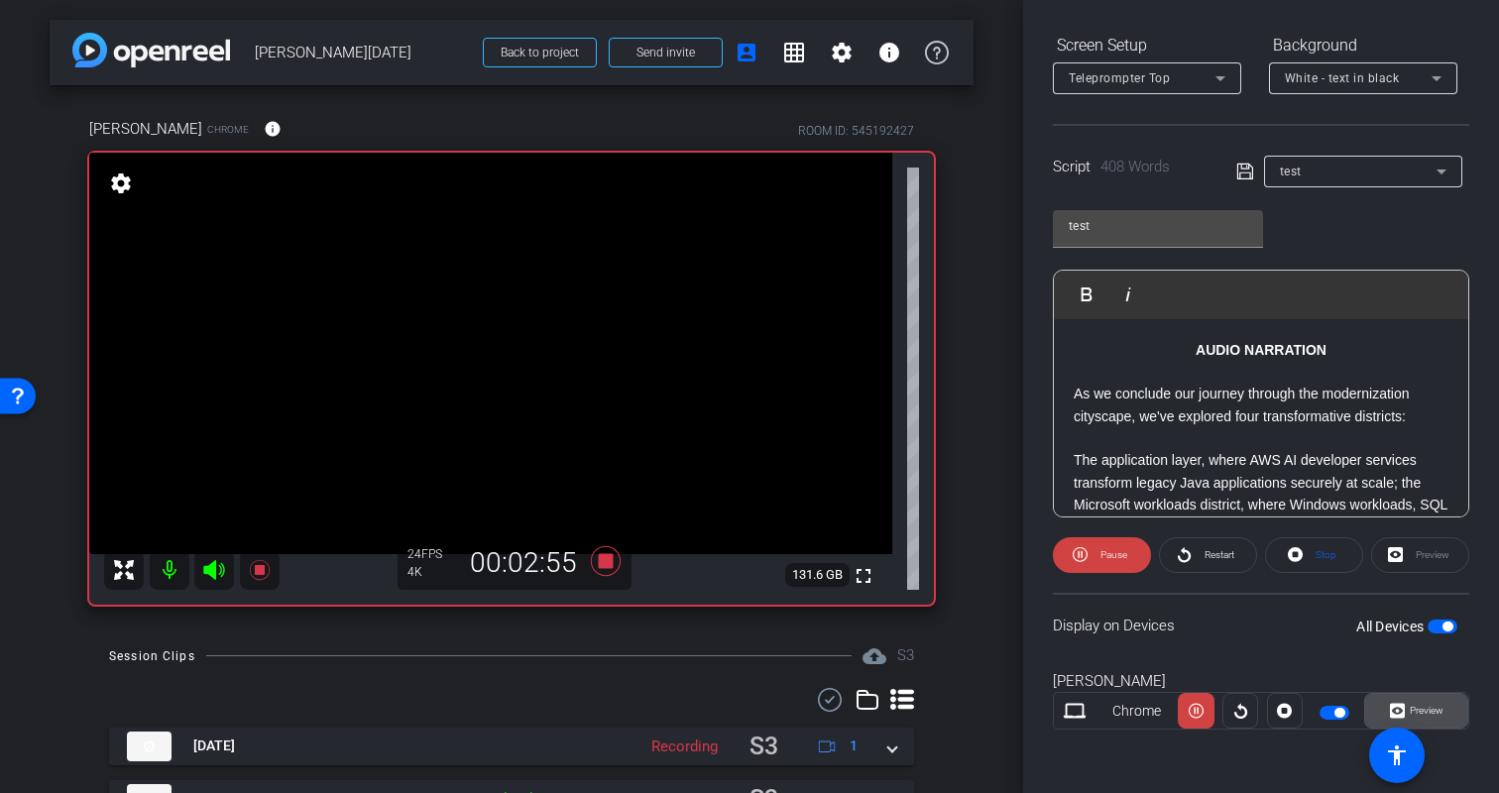
click at [1438, 715] on span "Preview" at bounding box center [1427, 710] width 34 height 11
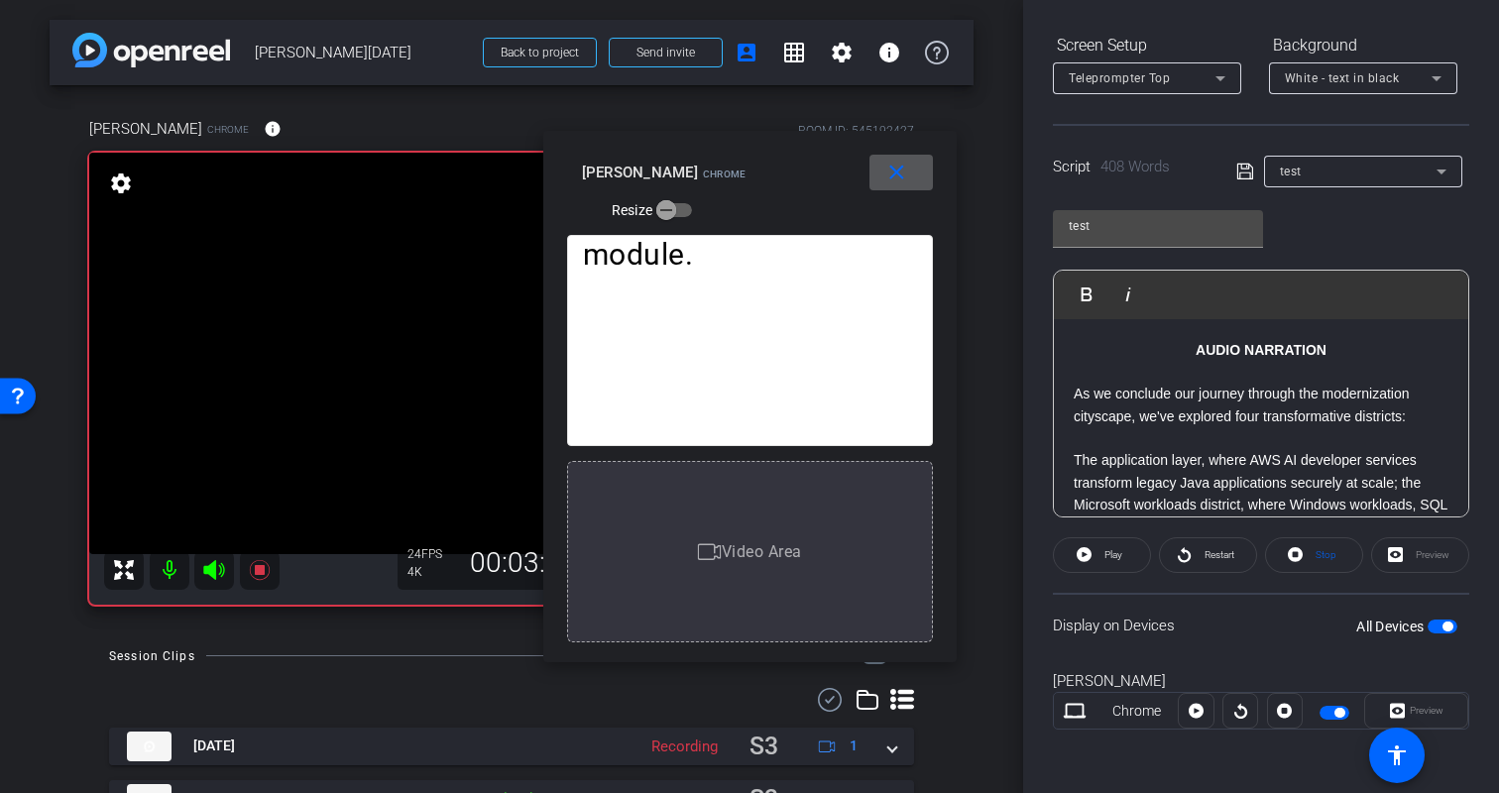
click at [919, 178] on span at bounding box center [901, 173] width 63 height 48
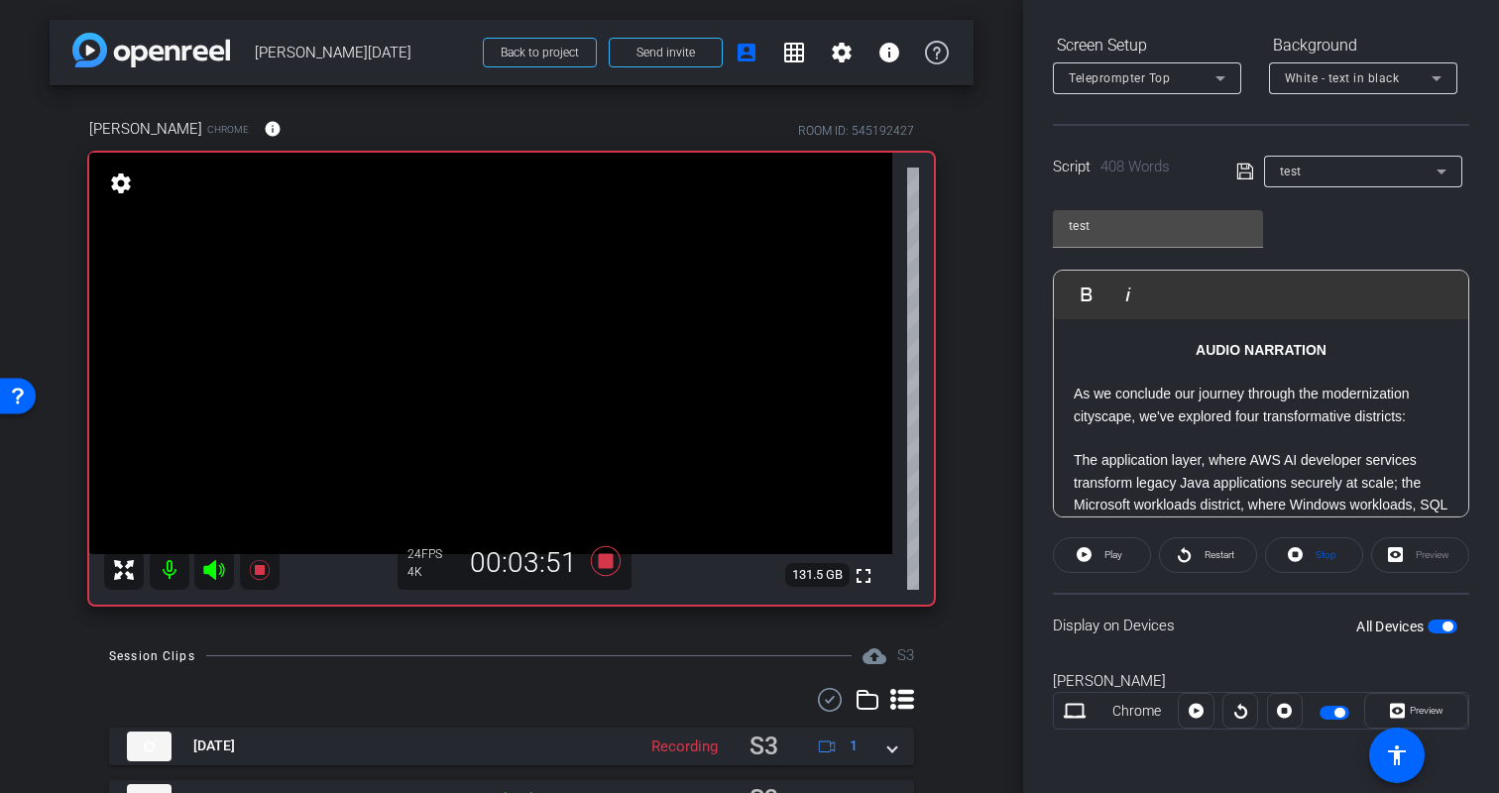
click at [985, 492] on div "arrow_back Kristin Monday Back to project Send invite account_box grid_on setti…" at bounding box center [511, 396] width 1023 height 793
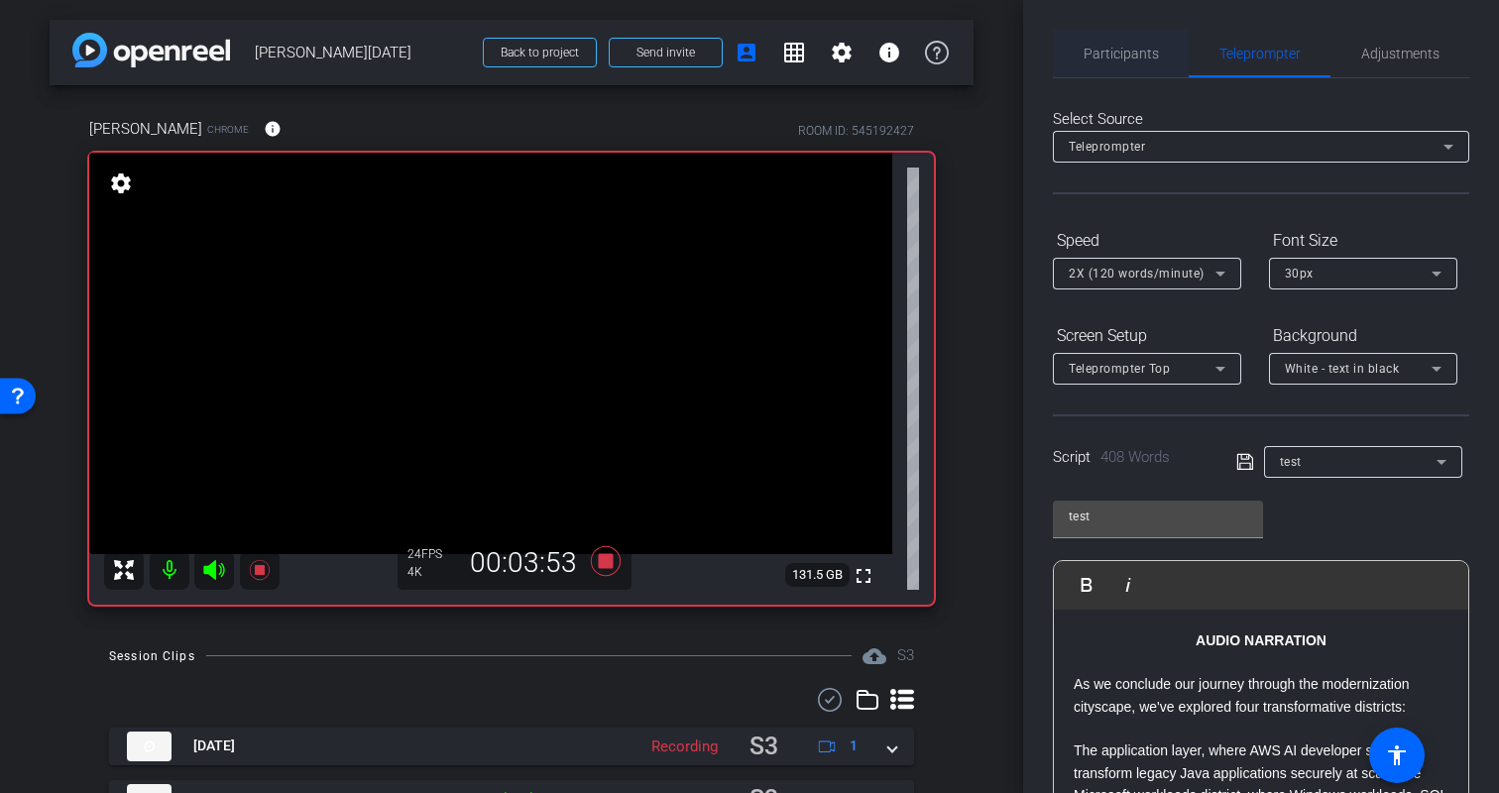
click at [1139, 49] on span "Participants" at bounding box center [1121, 54] width 75 height 14
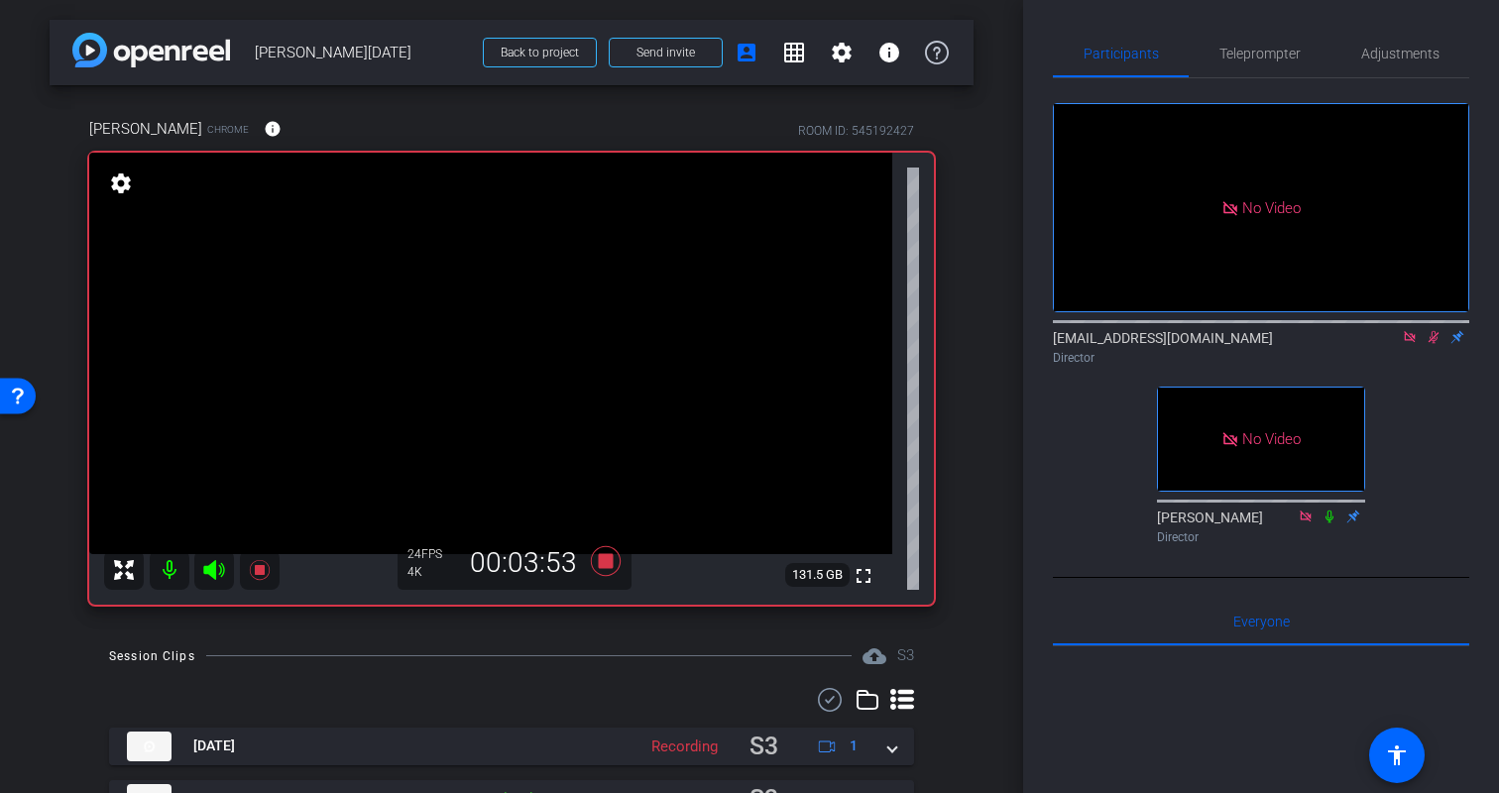
click at [1431, 338] on icon at bounding box center [1434, 337] width 11 height 13
click at [603, 559] on icon at bounding box center [606, 560] width 30 height 30
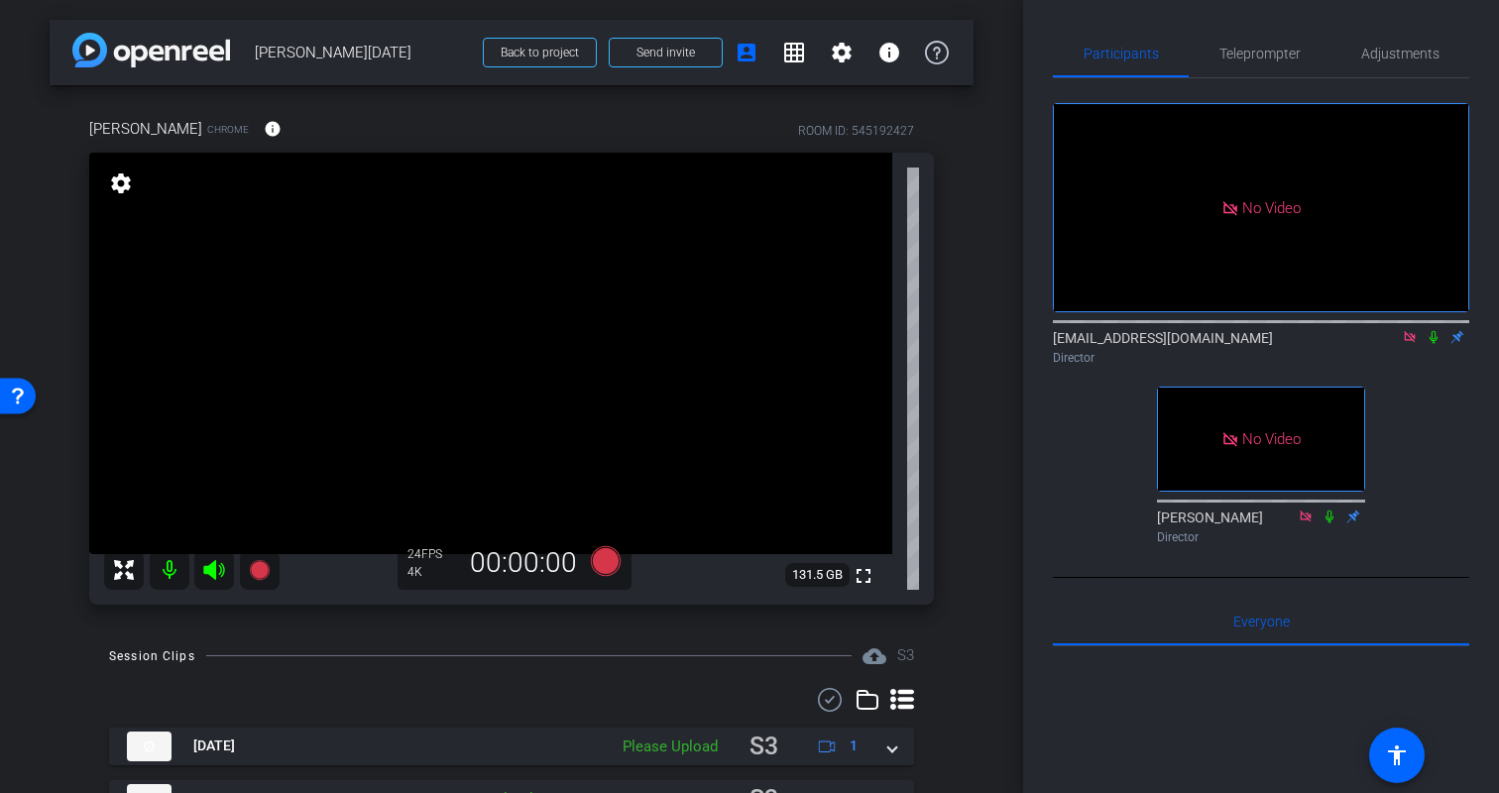
click at [958, 554] on div "Kristin Chrome info ROOM ID: 545192427 fullscreen settings 131.5 GB 24 FPS 4K 0…" at bounding box center [512, 354] width 924 height 539
click at [1413, 339] on icon at bounding box center [1410, 337] width 16 height 14
click at [967, 547] on div "Kristin Chrome info ROOM ID: 545192427 fullscreen settings 131.5 GB 24 FPS 4K 0…" at bounding box center [512, 354] width 924 height 539
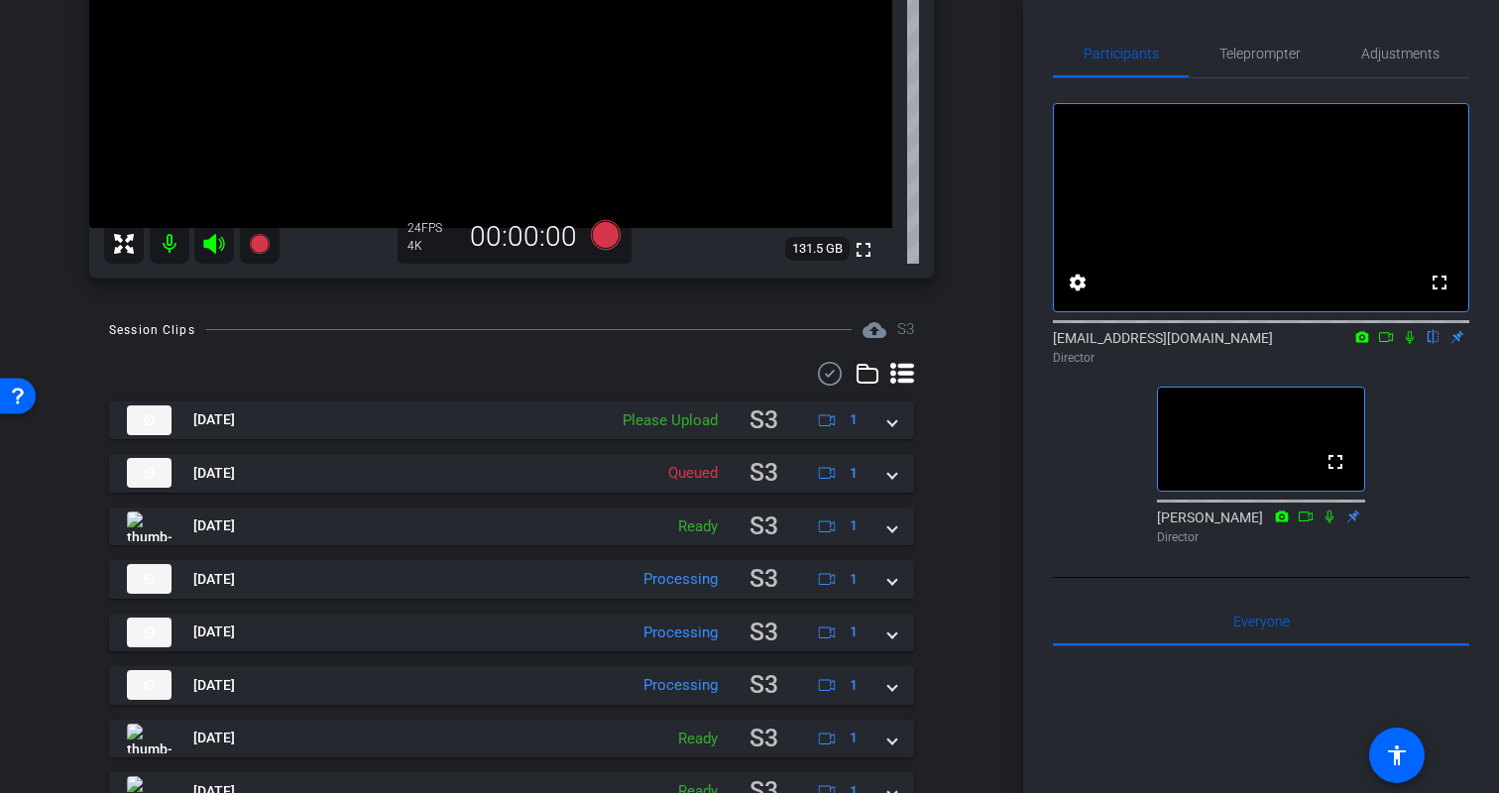
scroll to position [353, 0]
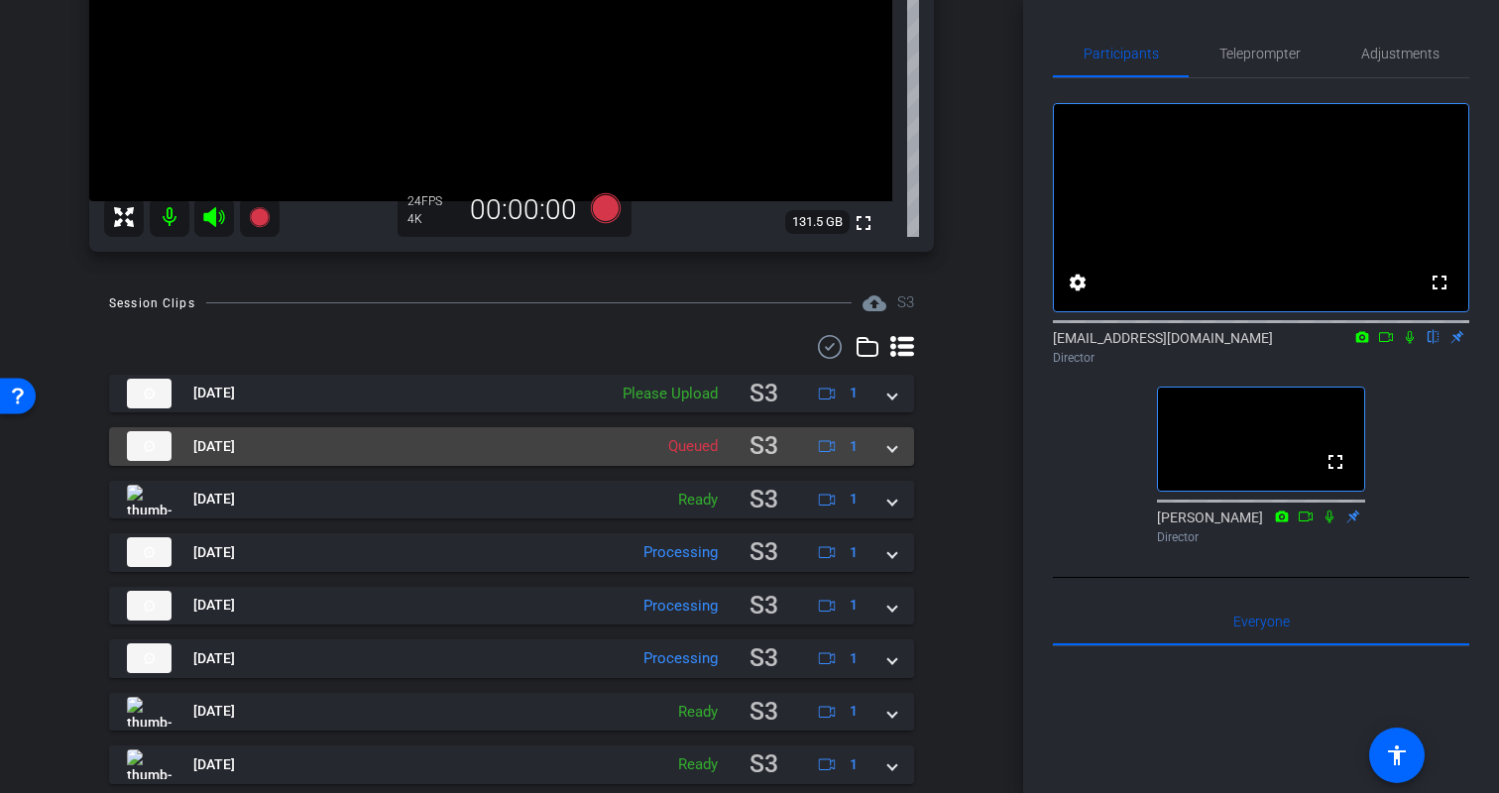
click at [893, 453] on span at bounding box center [892, 446] width 8 height 21
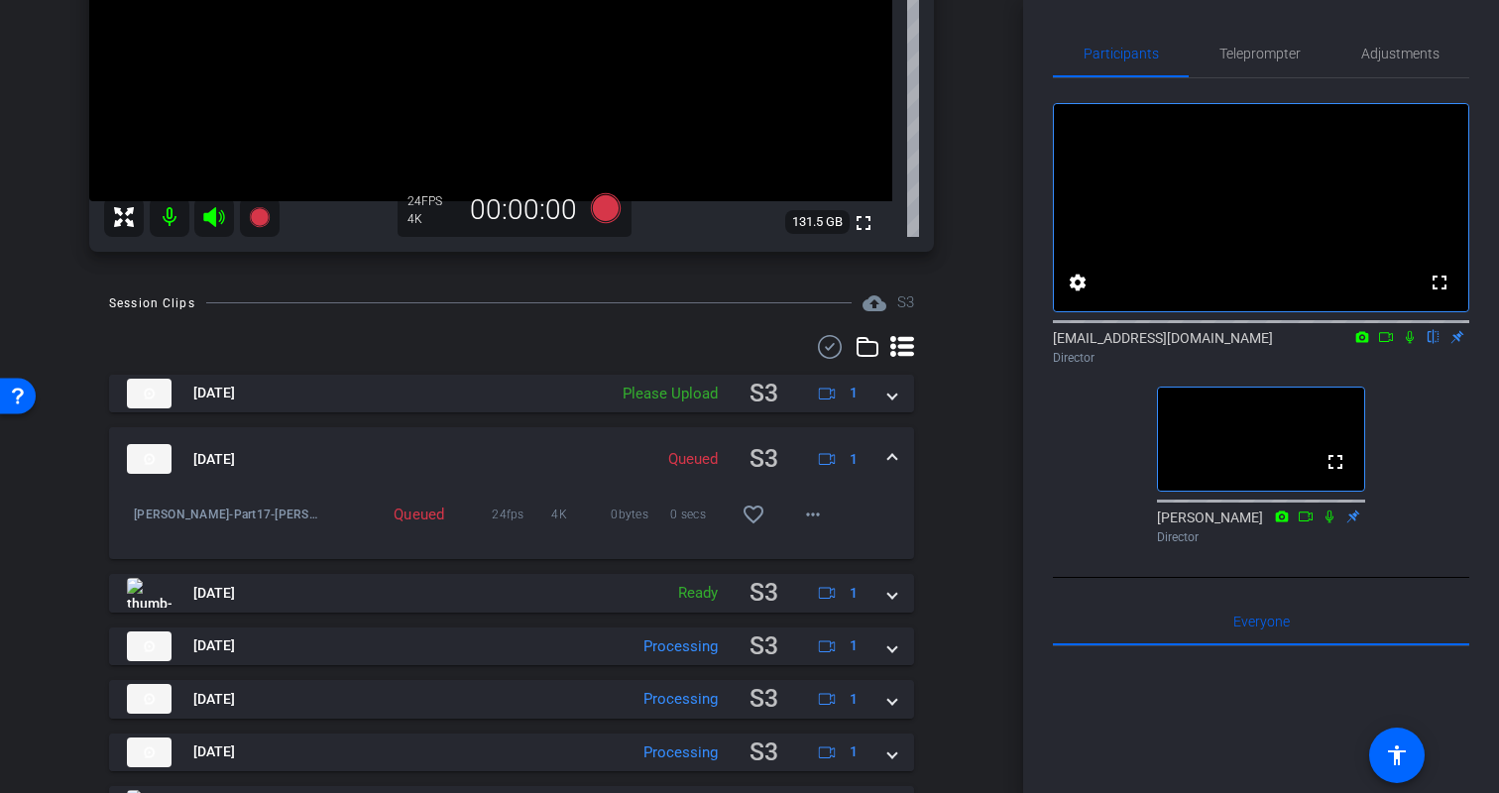
click at [893, 453] on span at bounding box center [892, 459] width 8 height 21
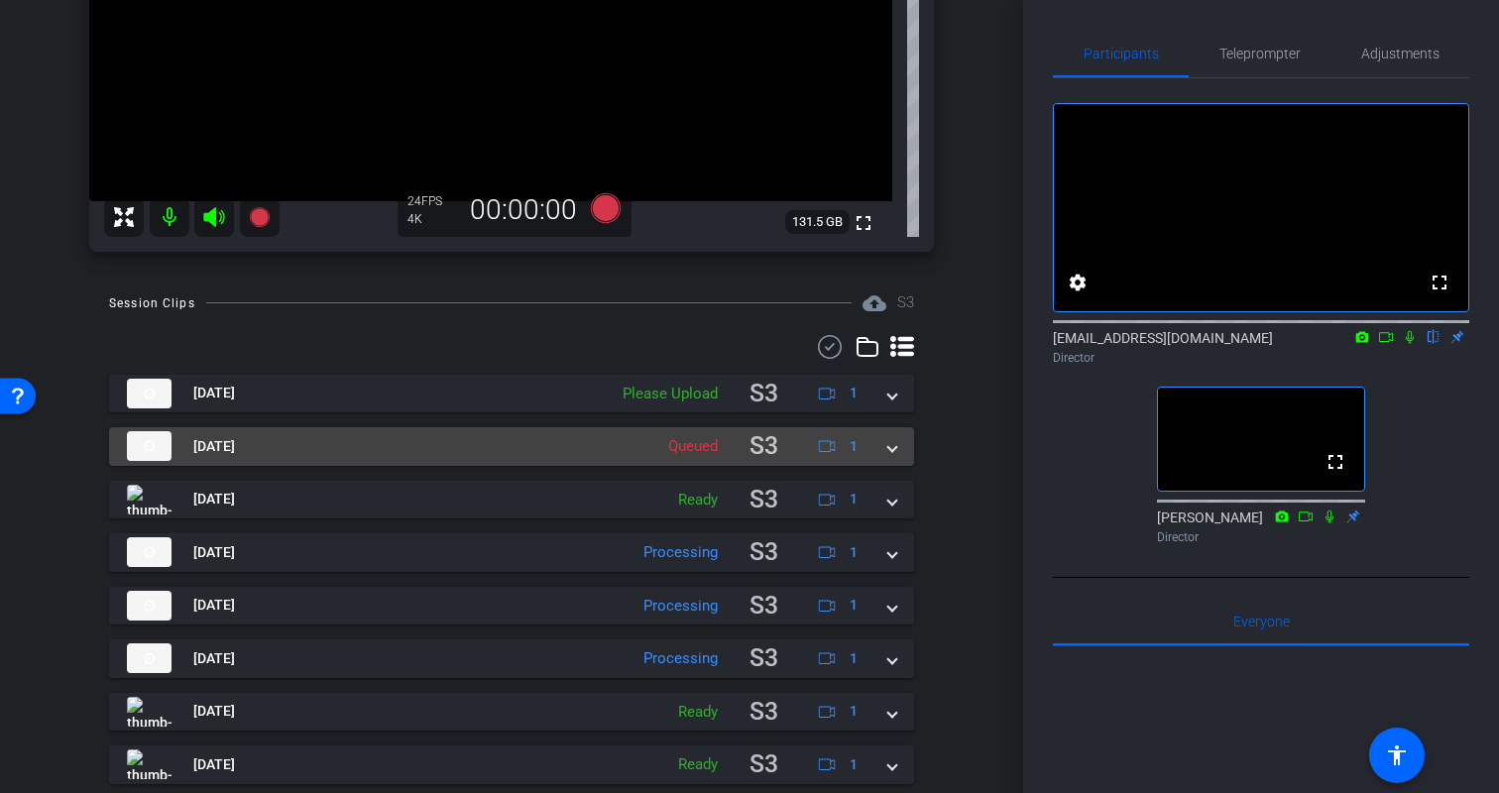
click at [891, 449] on span at bounding box center [892, 446] width 8 height 21
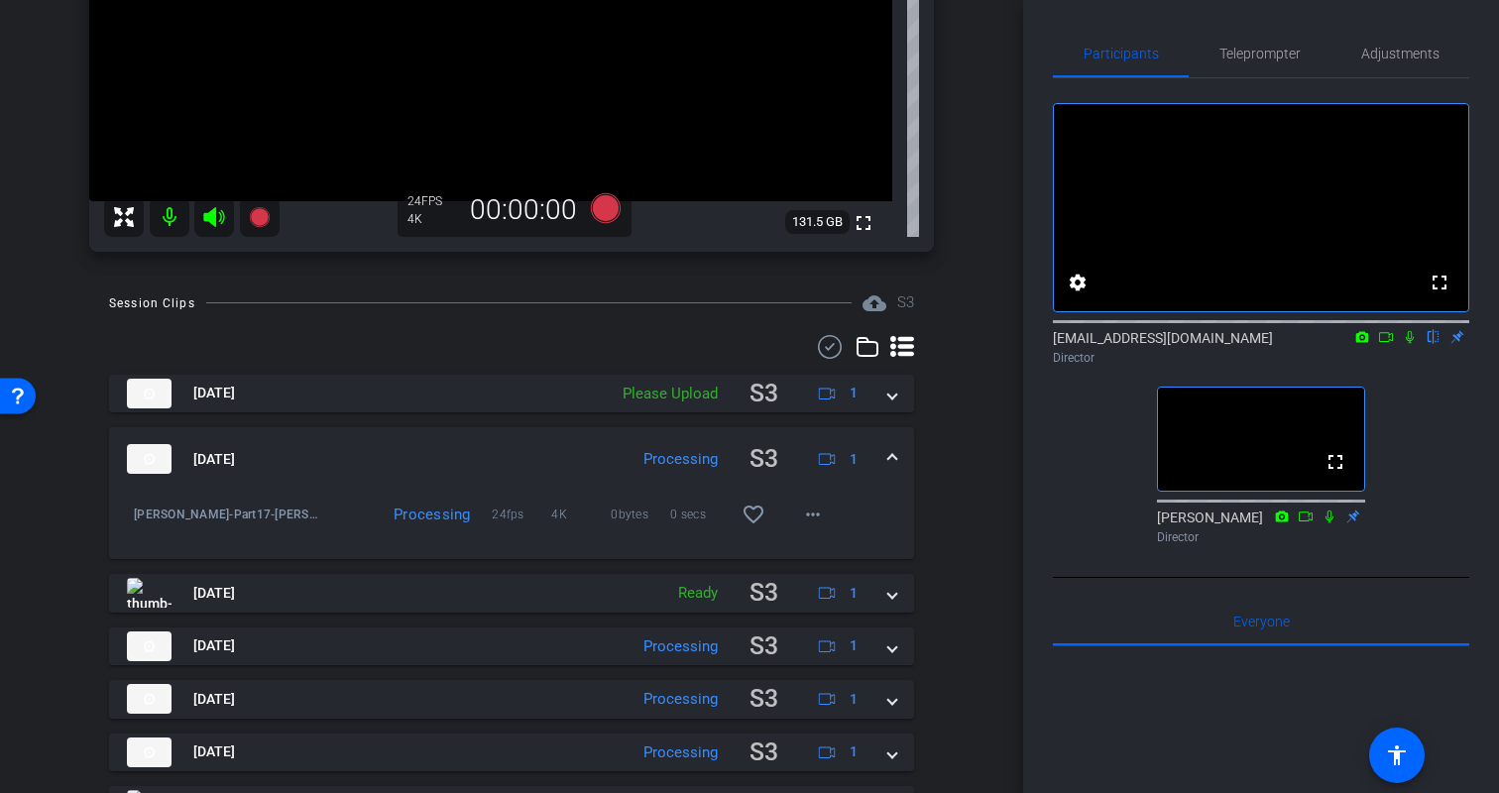
click at [891, 449] on span at bounding box center [892, 459] width 8 height 21
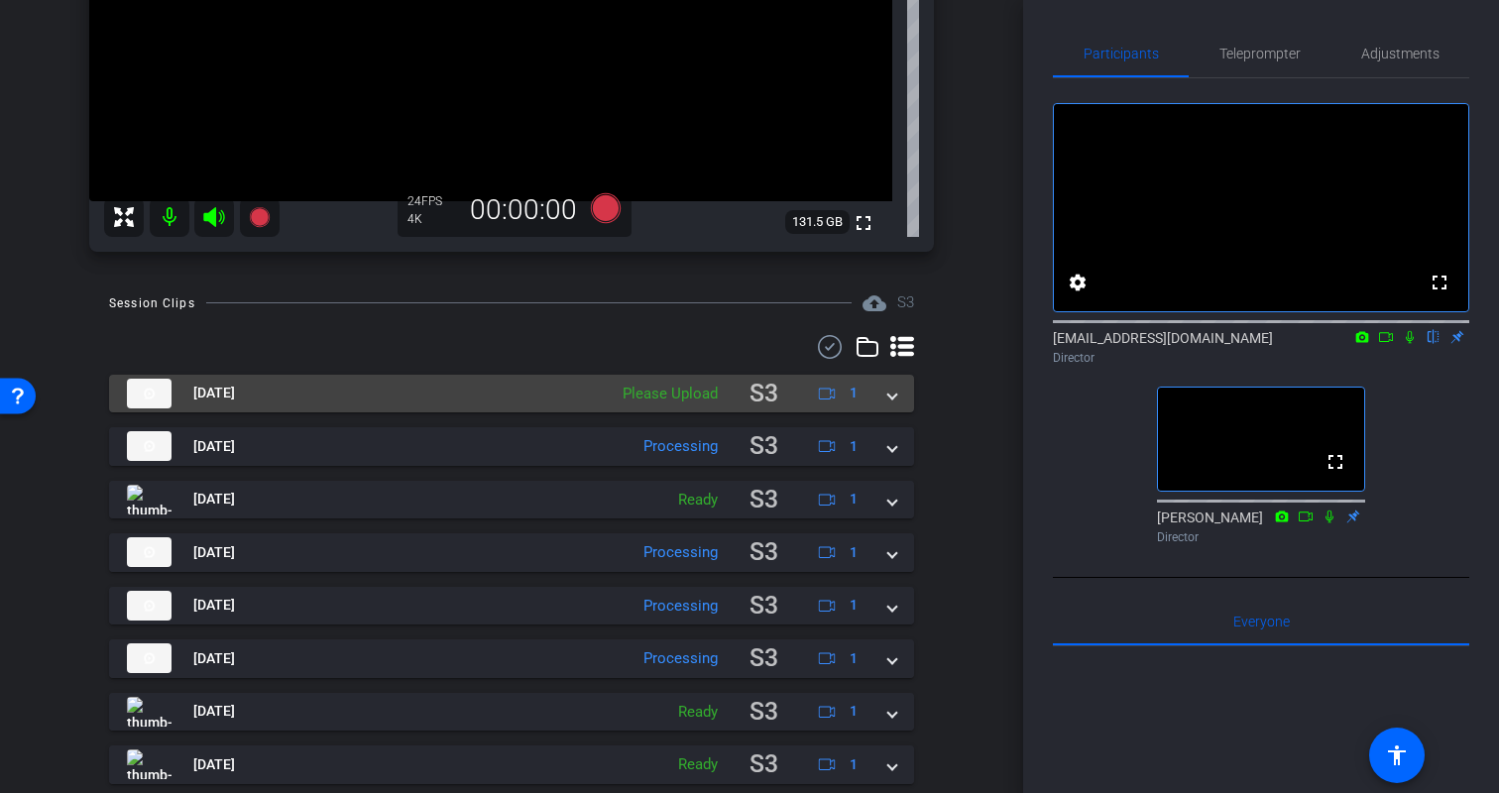
click at [900, 390] on mat-expansion-panel-header "Aug 18, 2025 Please Upload S3 1" at bounding box center [511, 394] width 805 height 39
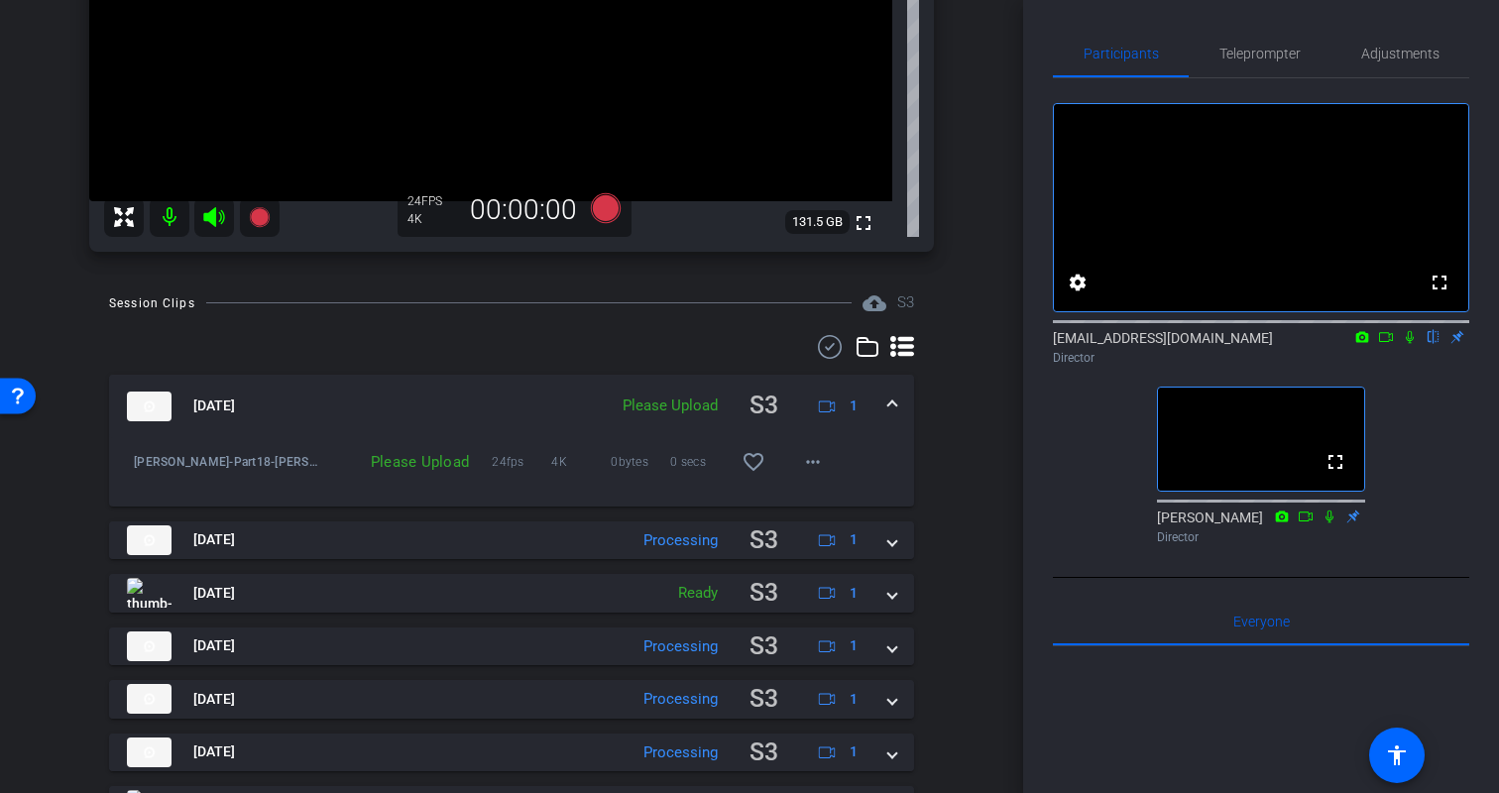
click at [900, 390] on mat-expansion-panel-header "Aug 18, 2025 Please Upload S3 1" at bounding box center [511, 406] width 805 height 63
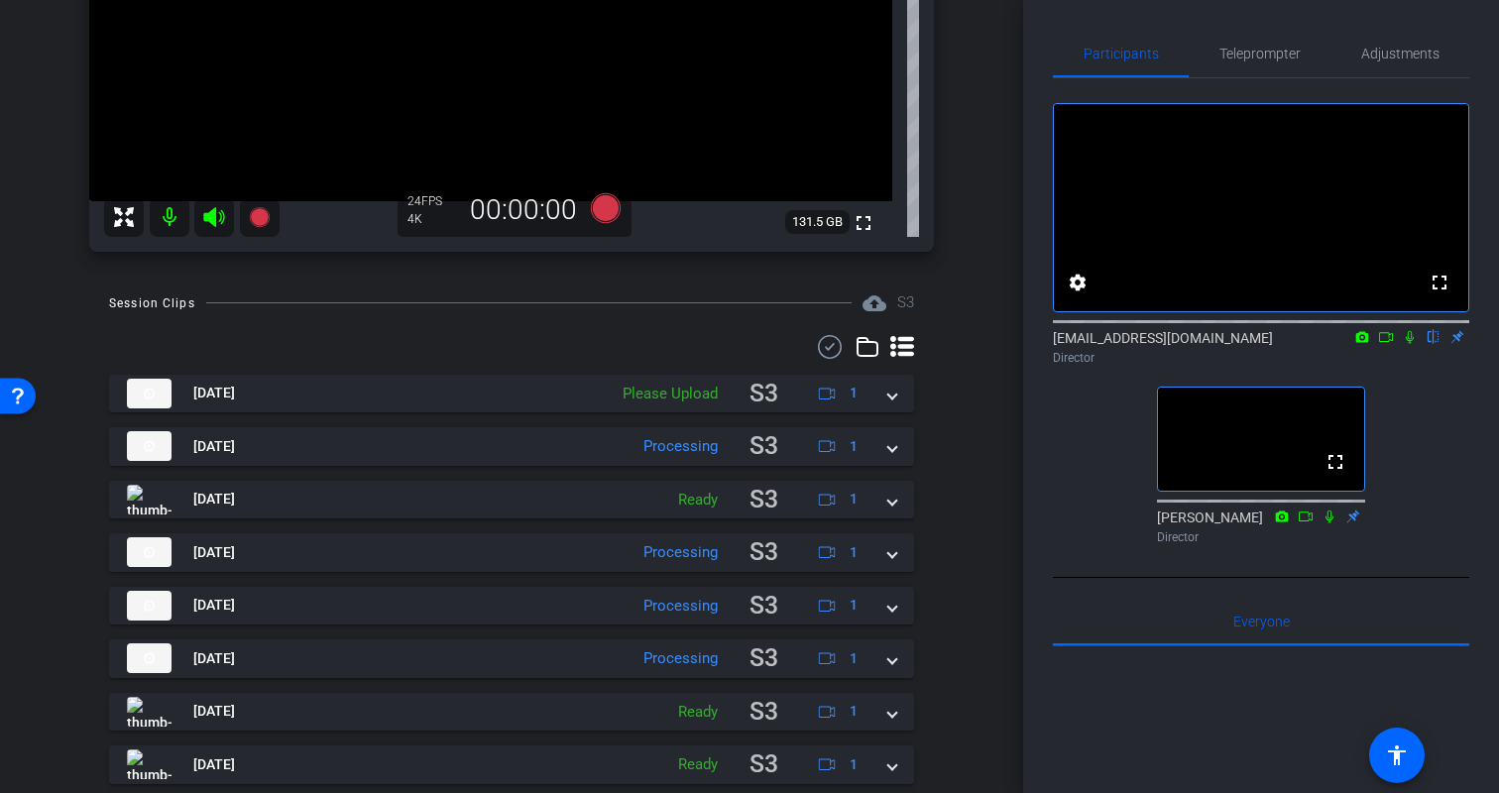
click at [936, 449] on div "Session Clips cloud_upload S3 Aug 18, 2025 Please Upload S3 1 Kristin-Part18-Kr…" at bounding box center [512, 626] width 924 height 669
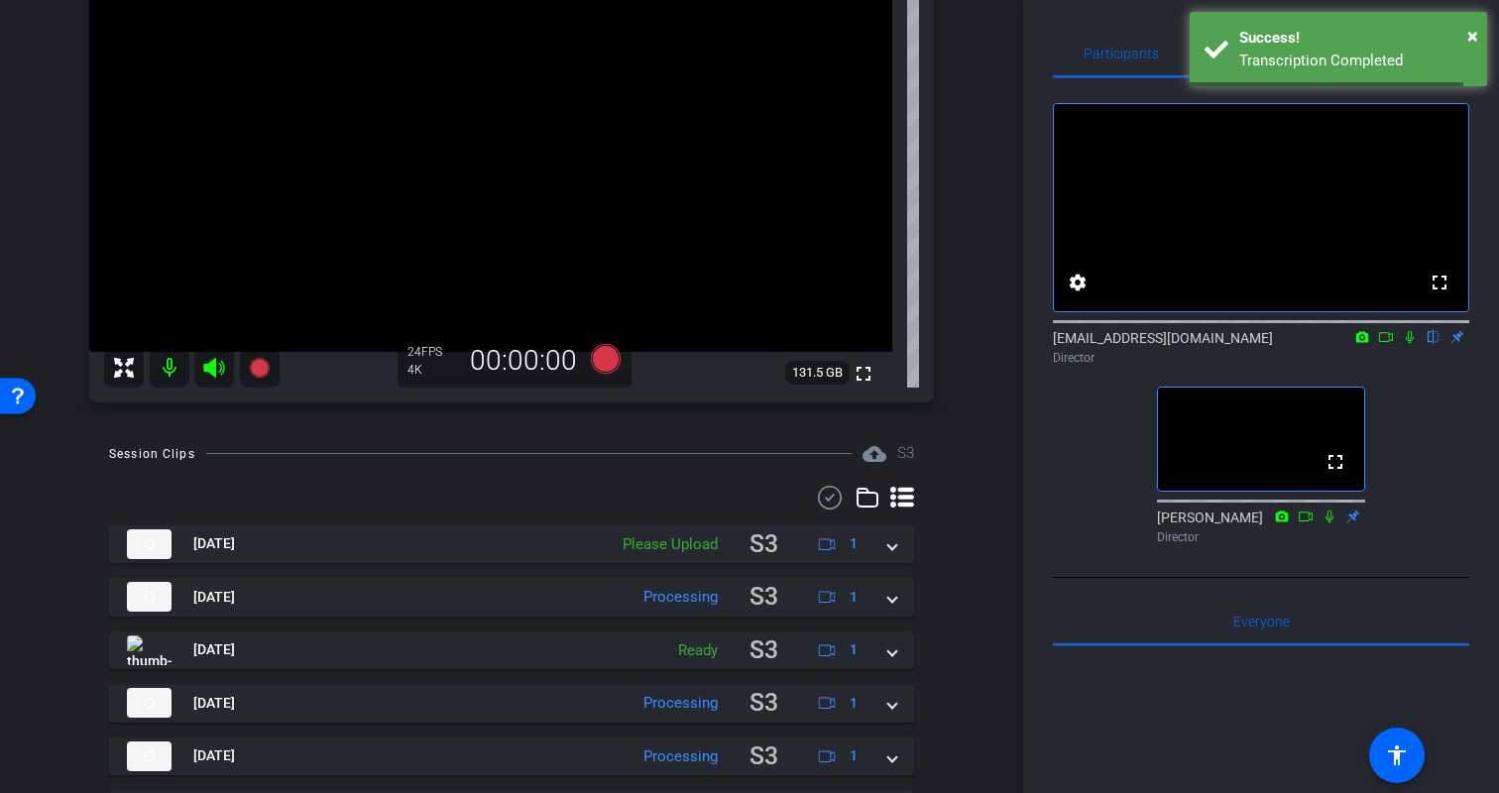
scroll to position [169, 0]
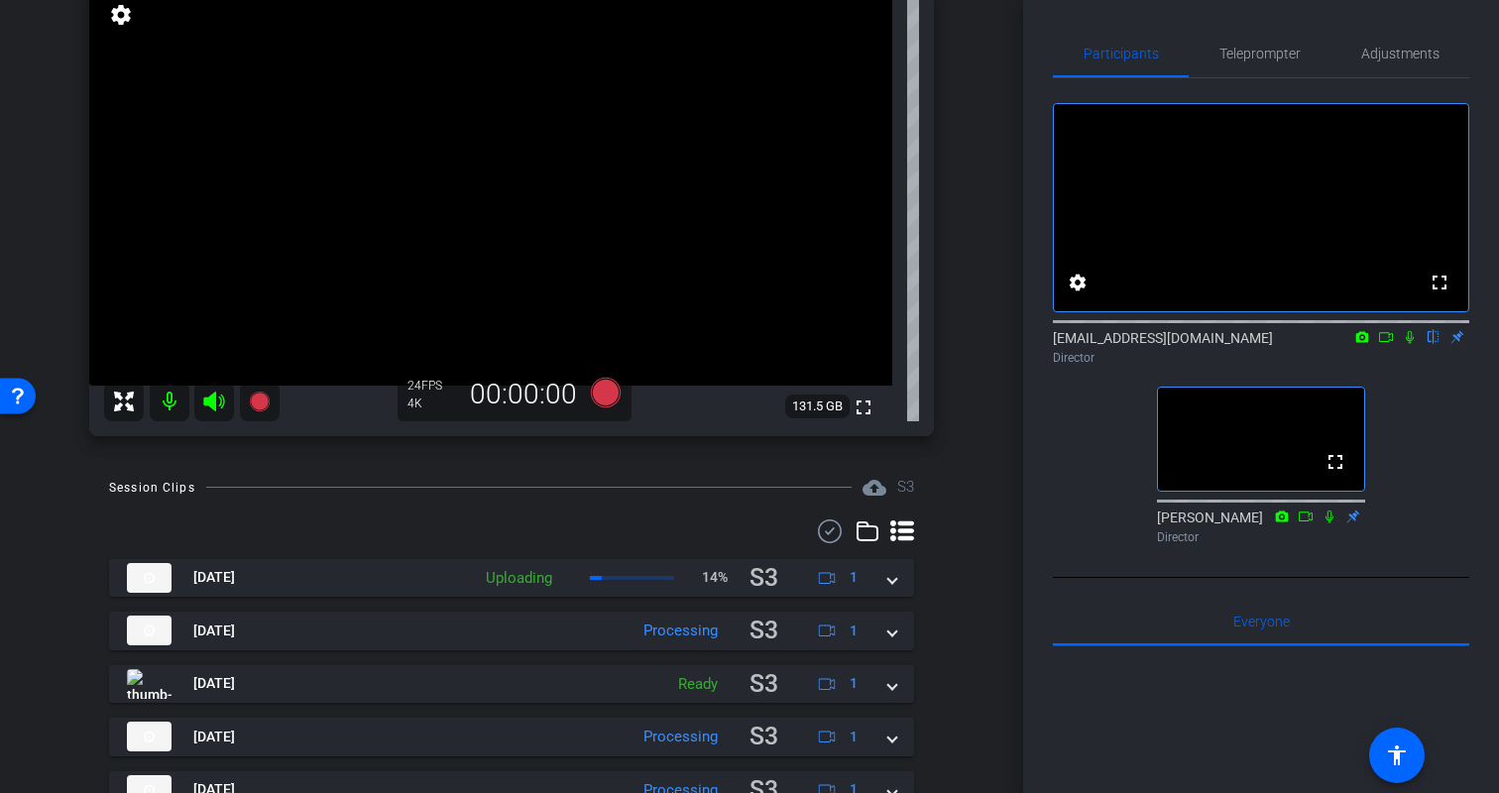
click at [989, 419] on div "arrow_back Kristin Monday Back to project Send invite account_box grid_on setti…" at bounding box center [511, 227] width 1023 height 793
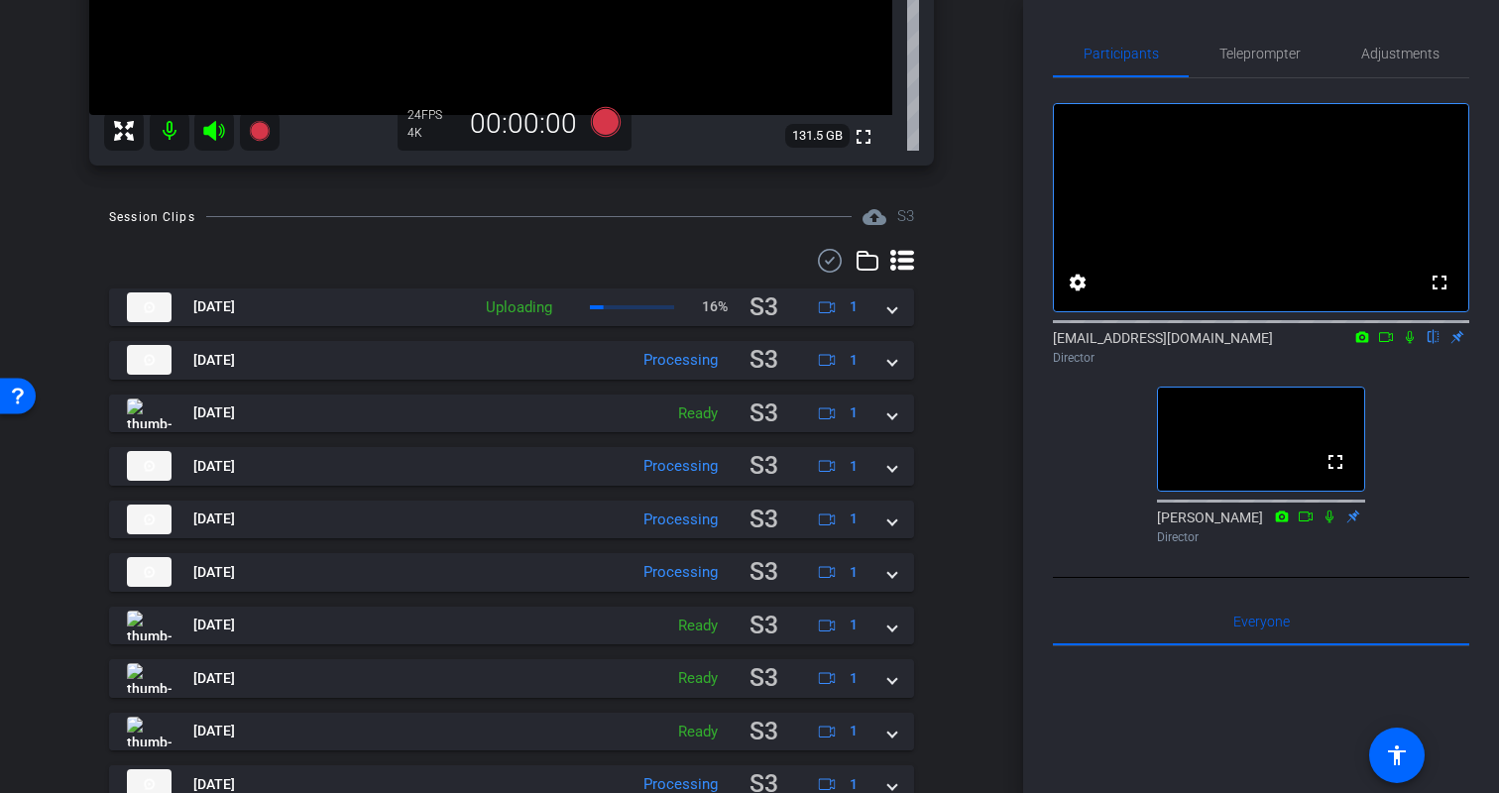
scroll to position [521, 0]
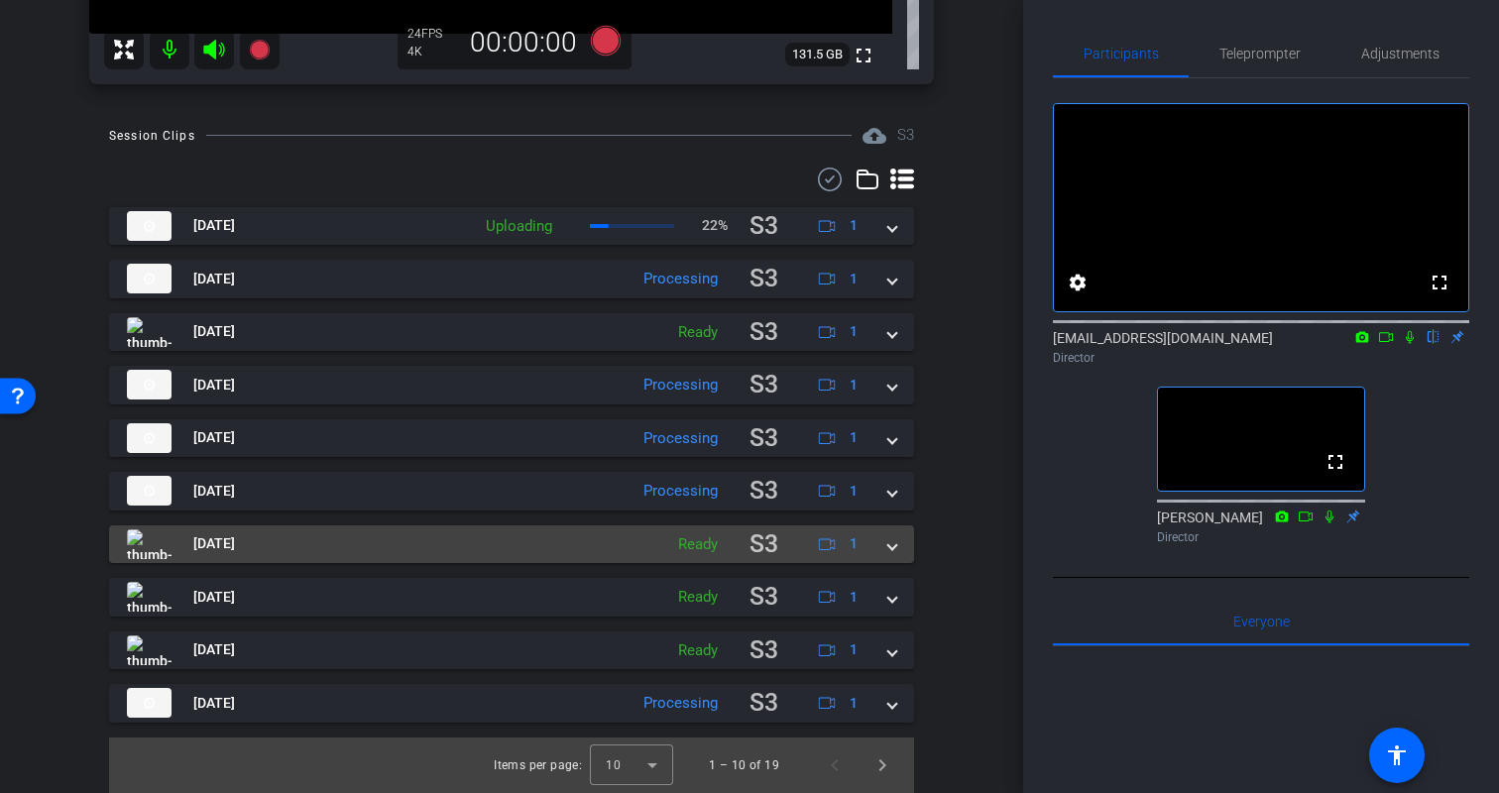
click at [892, 548] on span at bounding box center [892, 543] width 8 height 21
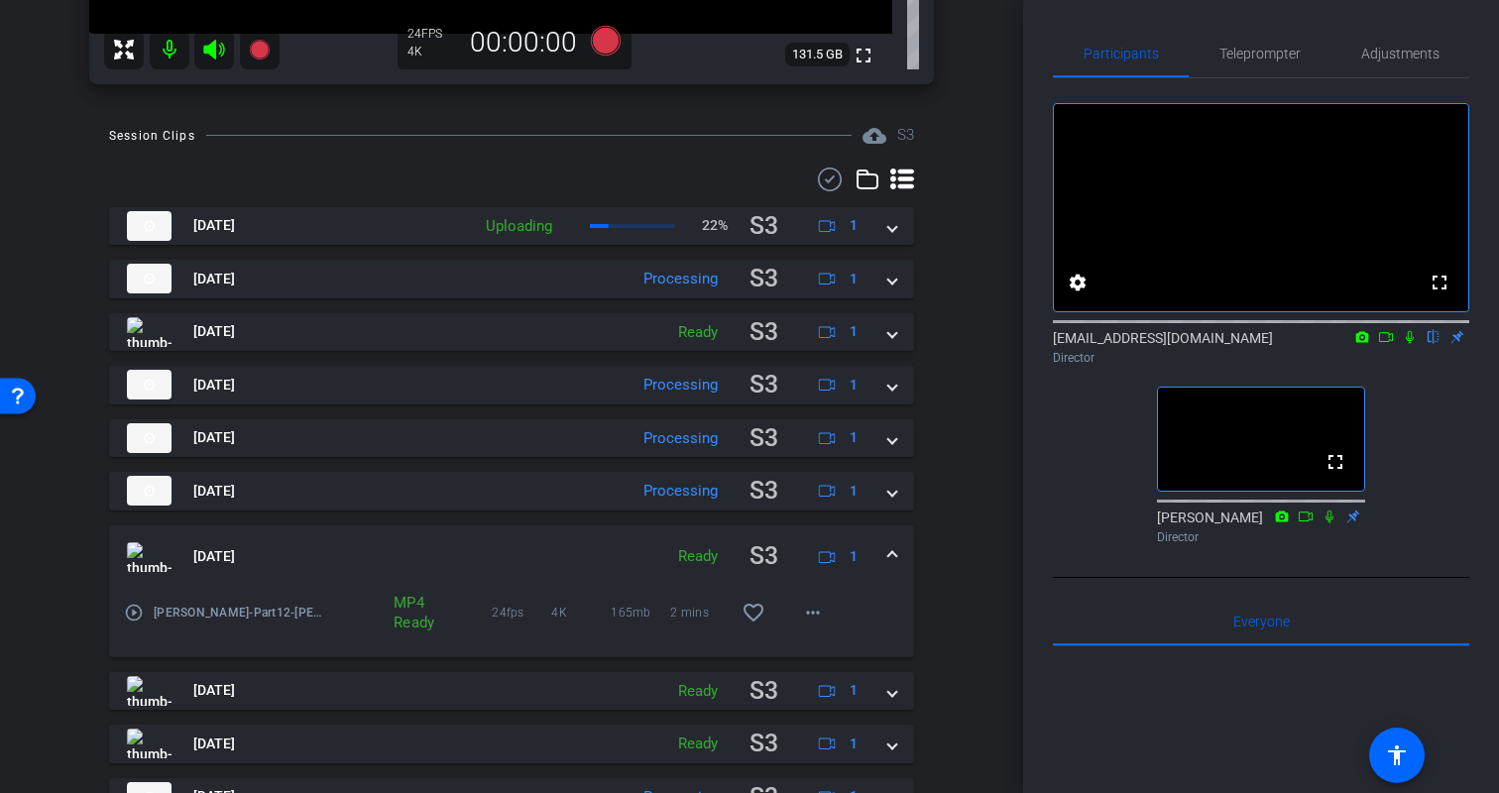
click at [890, 552] on span at bounding box center [892, 556] width 8 height 21
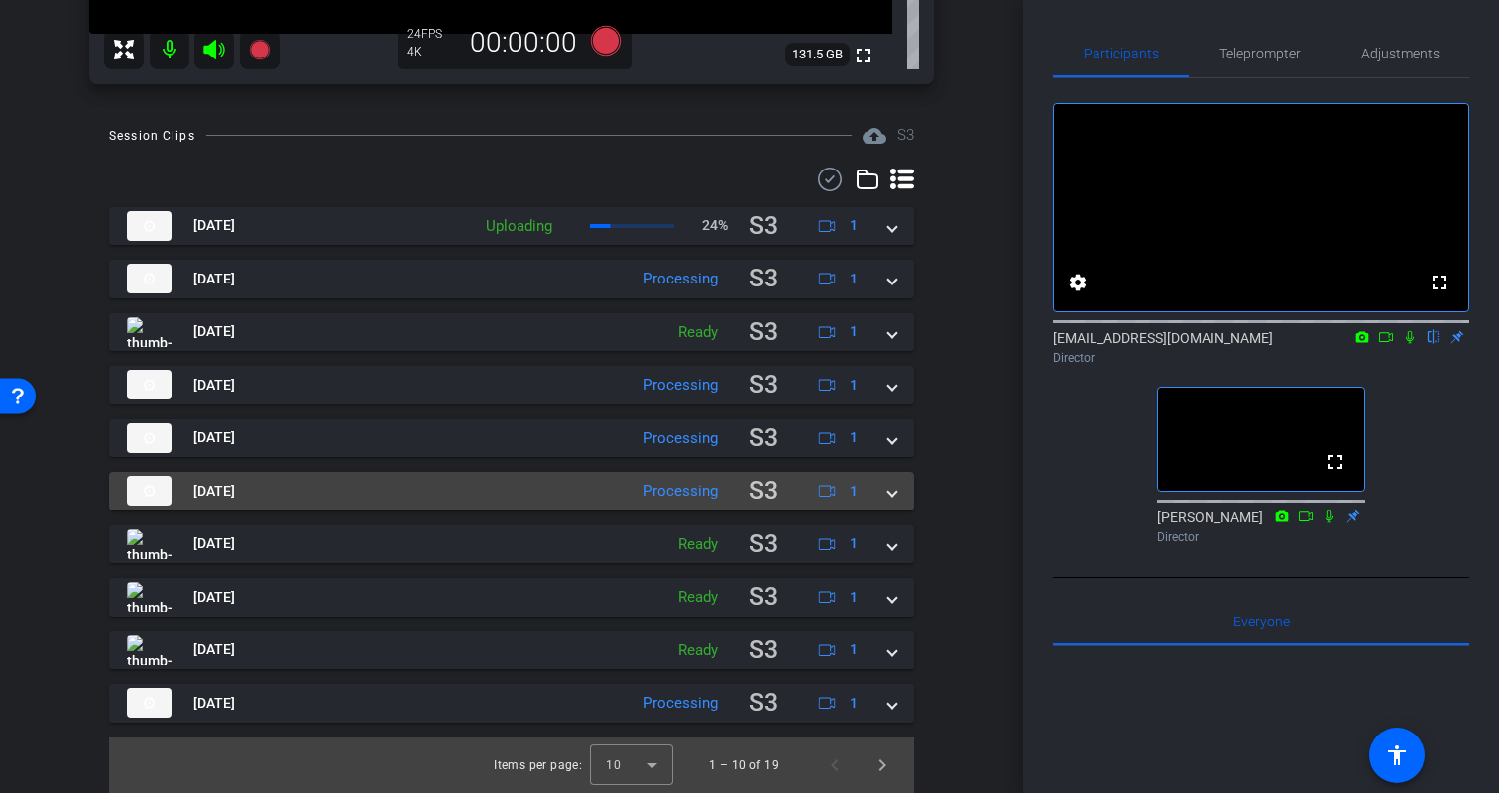
click at [893, 496] on span at bounding box center [892, 491] width 8 height 21
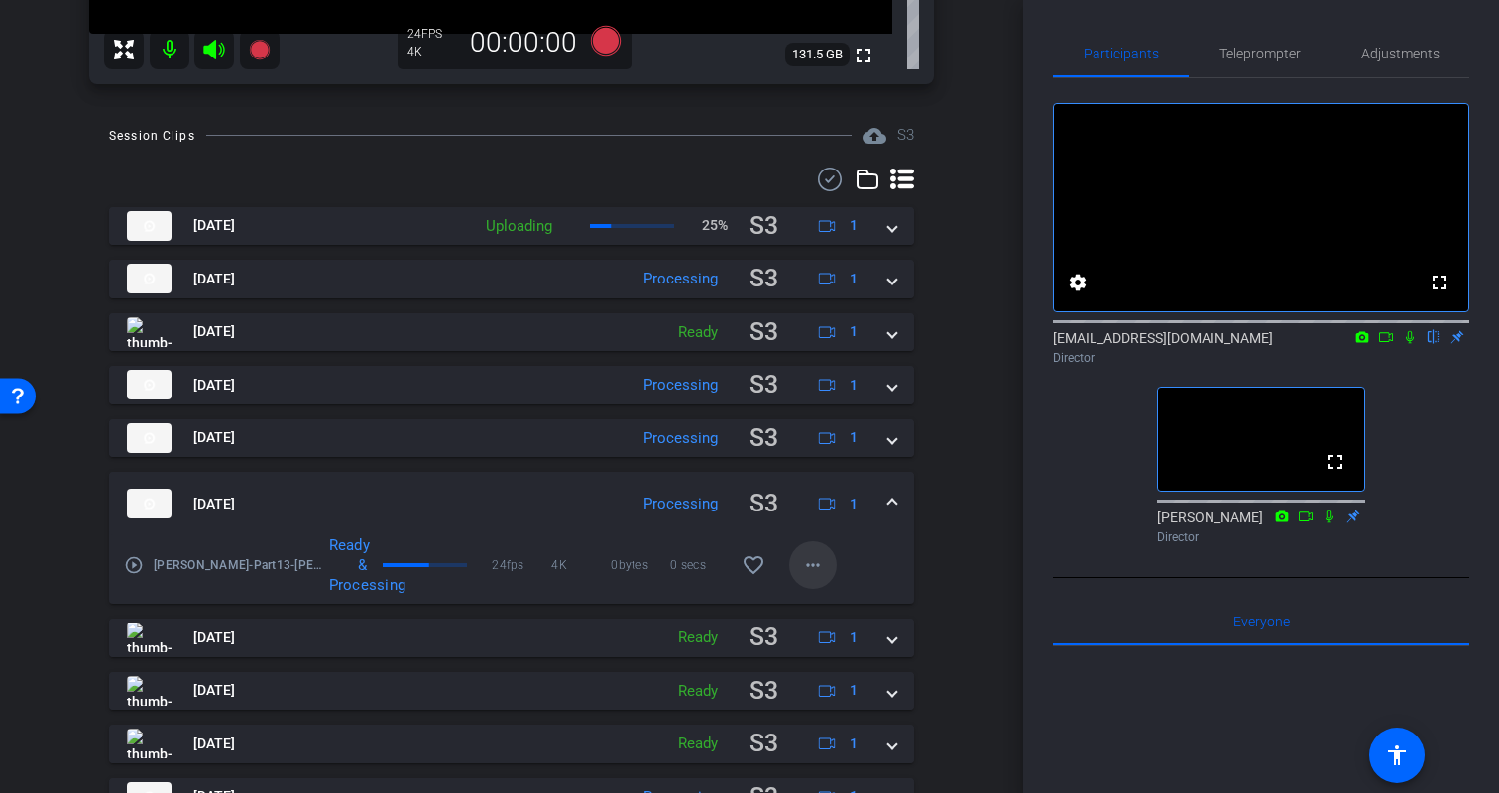
click at [816, 565] on mat-icon "more_horiz" at bounding box center [813, 565] width 24 height 24
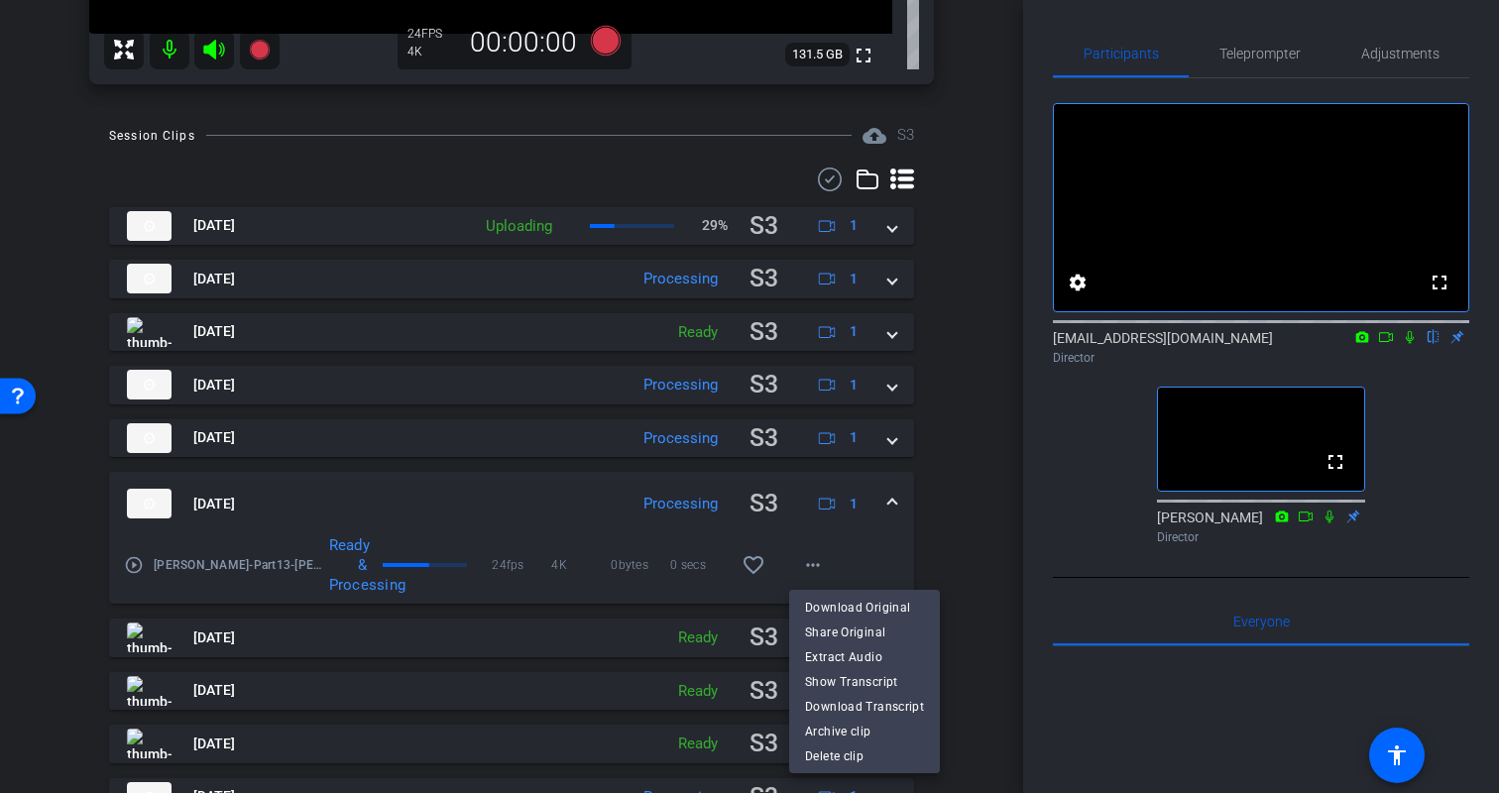
click at [950, 552] on div at bounding box center [749, 396] width 1499 height 793
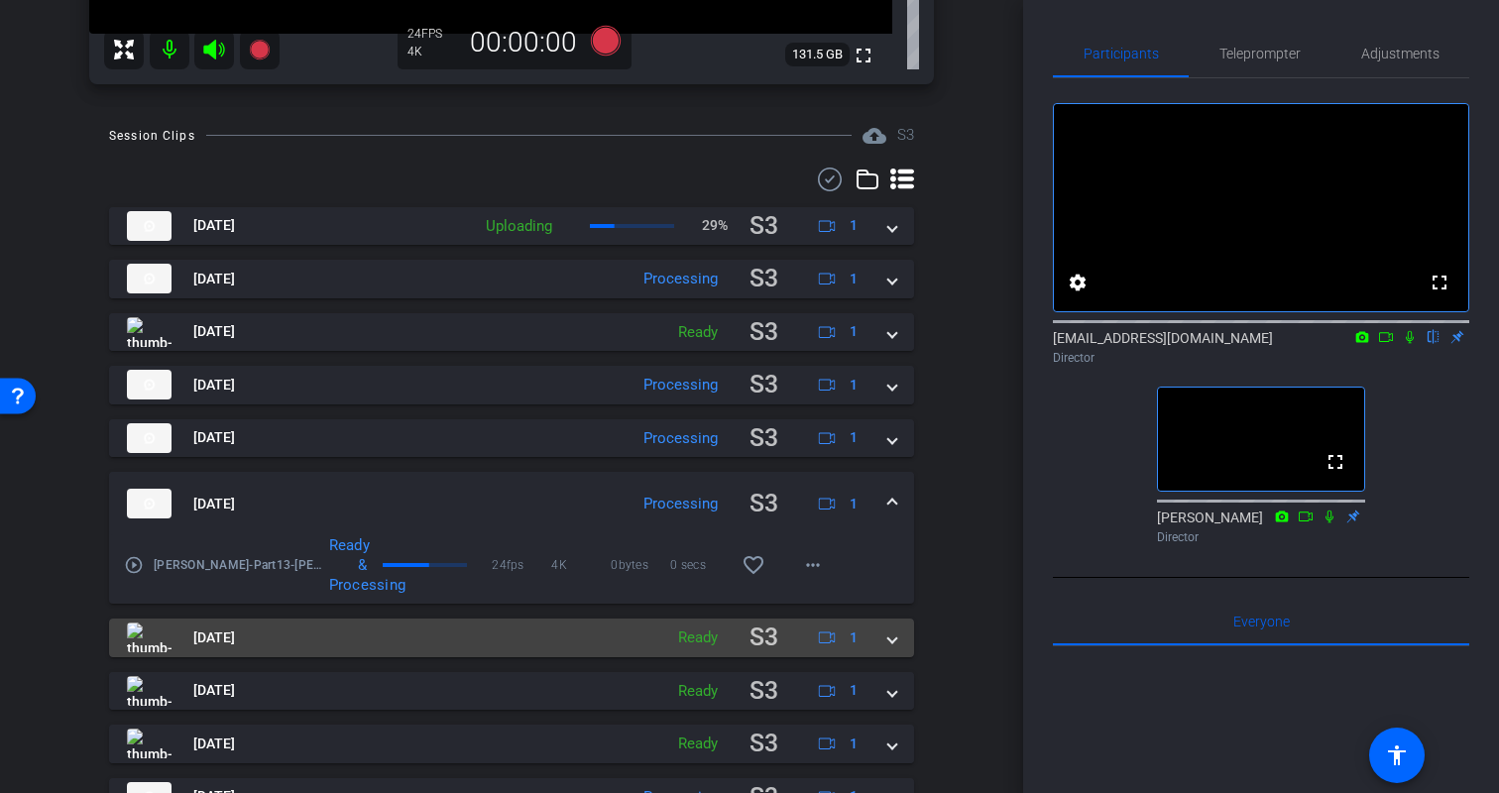
click at [888, 639] on span at bounding box center [892, 638] width 8 height 21
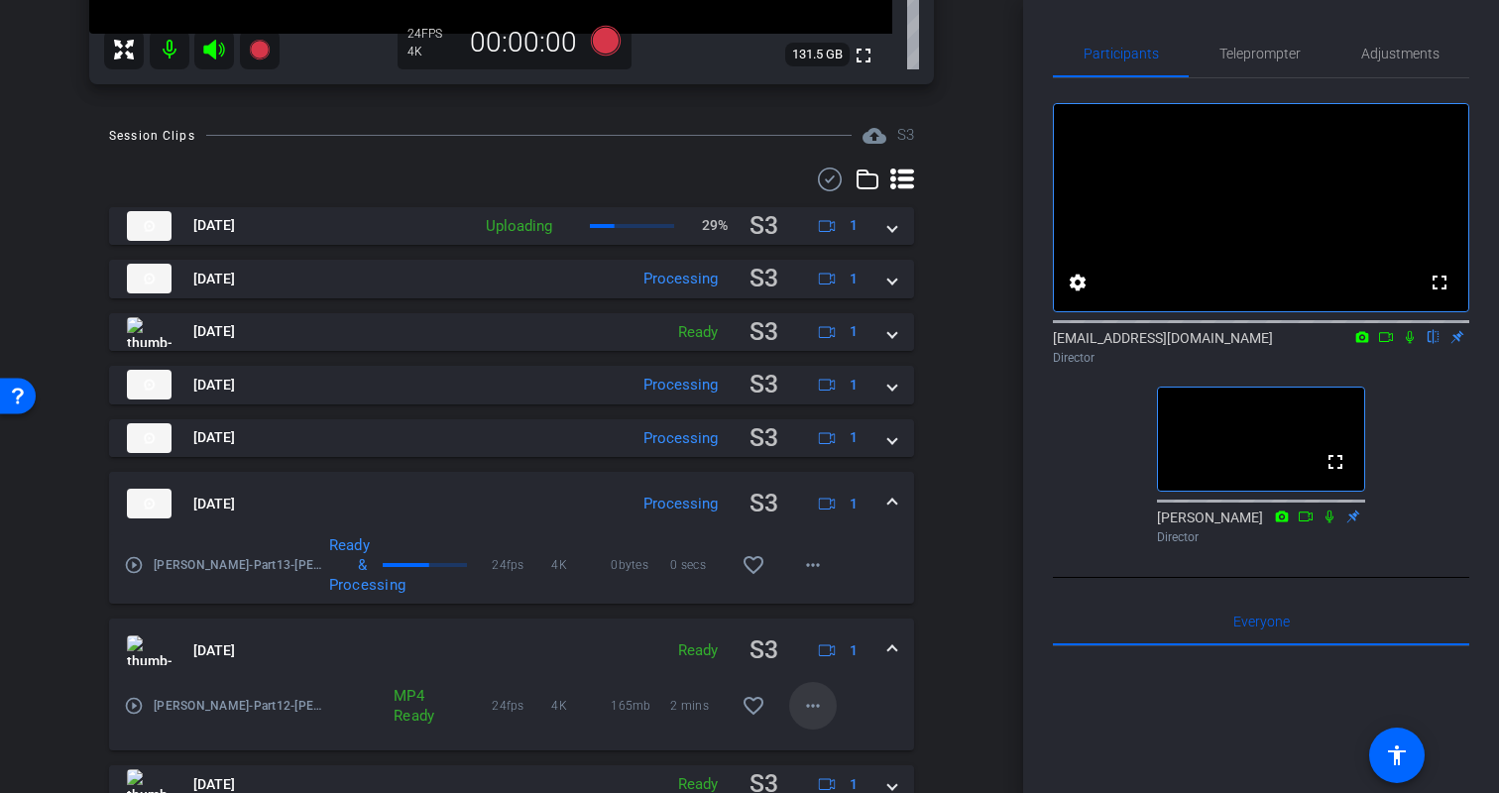
click at [810, 710] on mat-icon "more_horiz" at bounding box center [813, 706] width 24 height 24
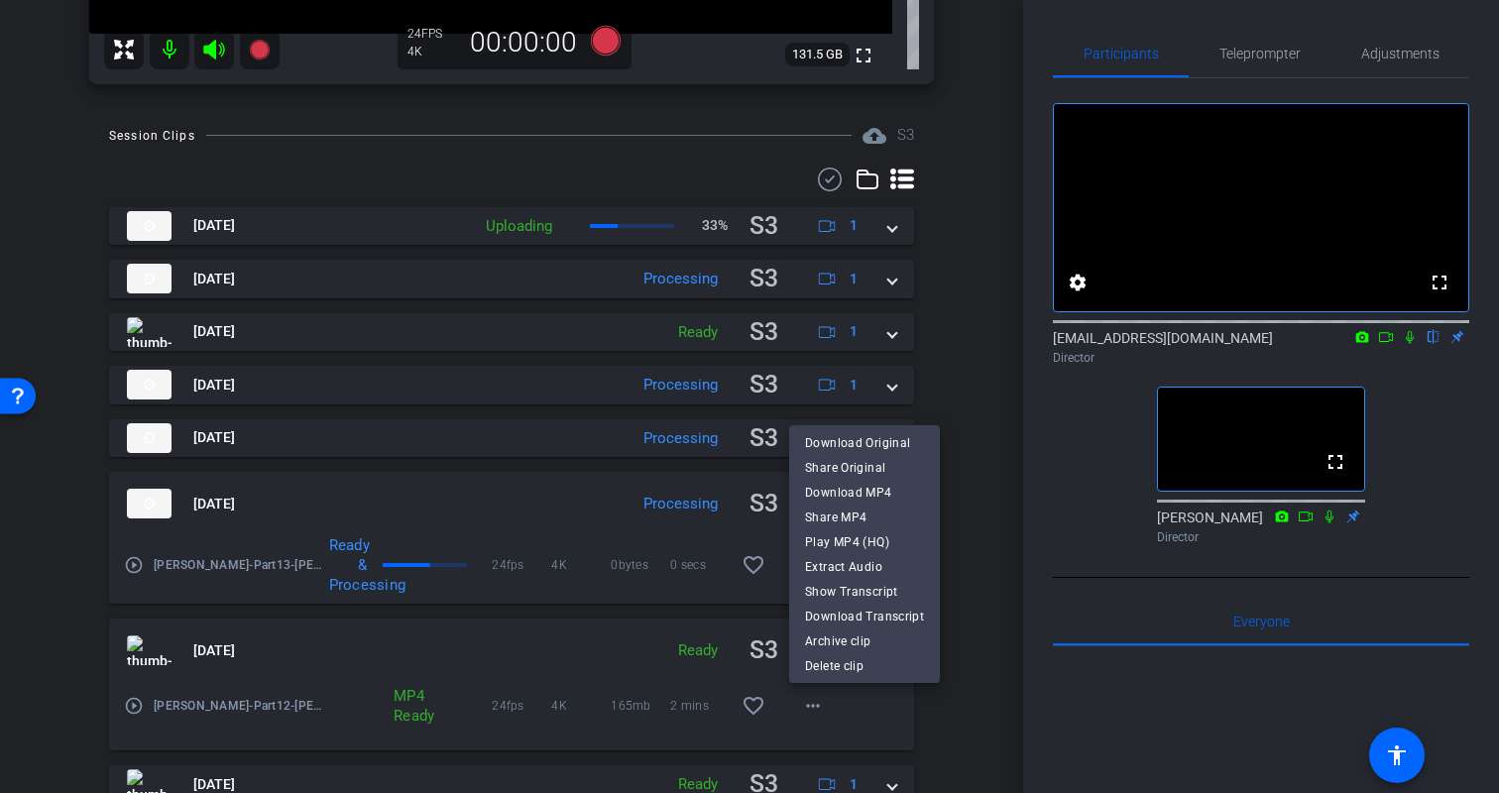
click at [985, 602] on div at bounding box center [749, 396] width 1499 height 793
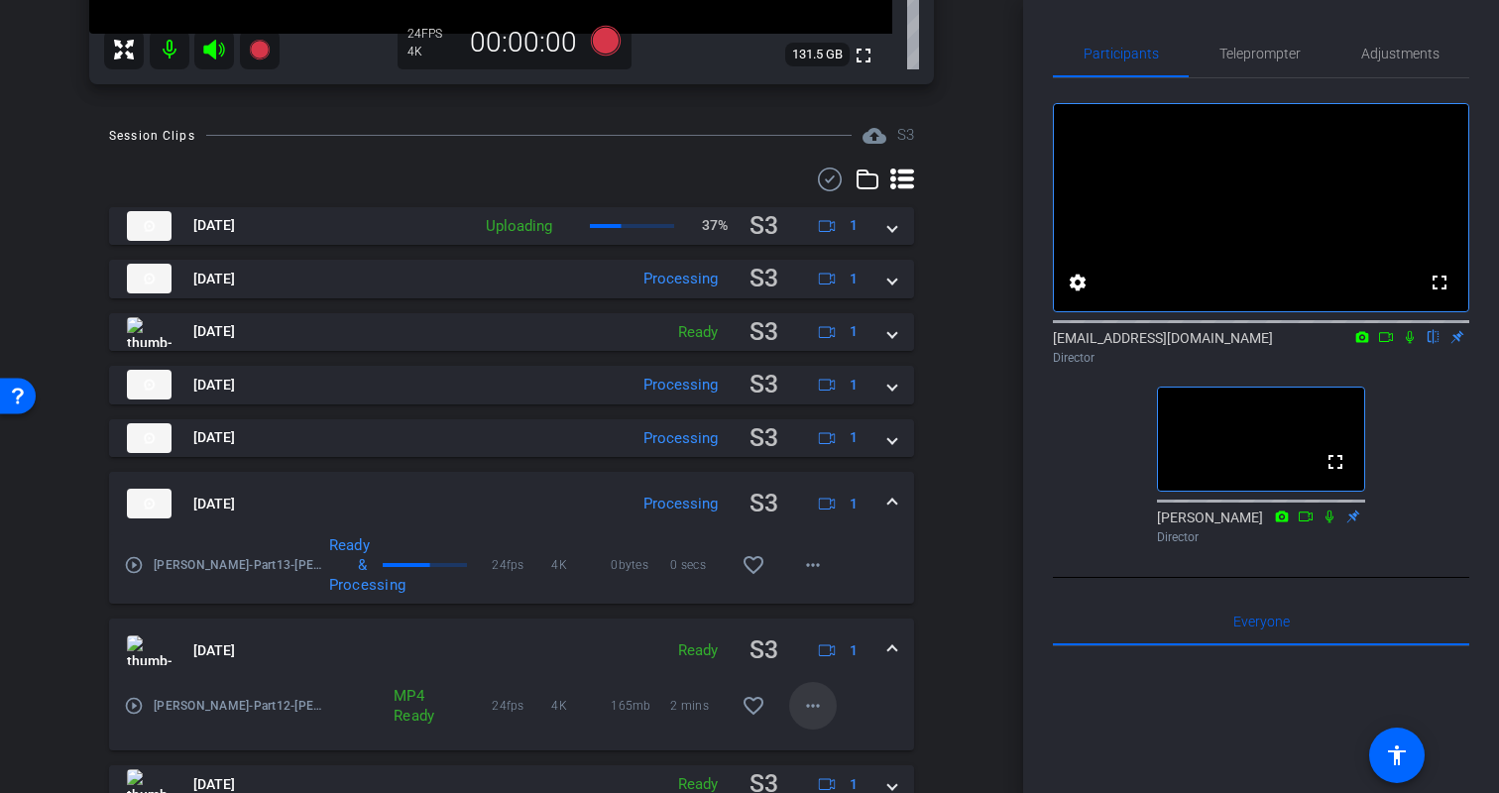
click at [813, 700] on mat-icon "more_horiz" at bounding box center [813, 706] width 24 height 24
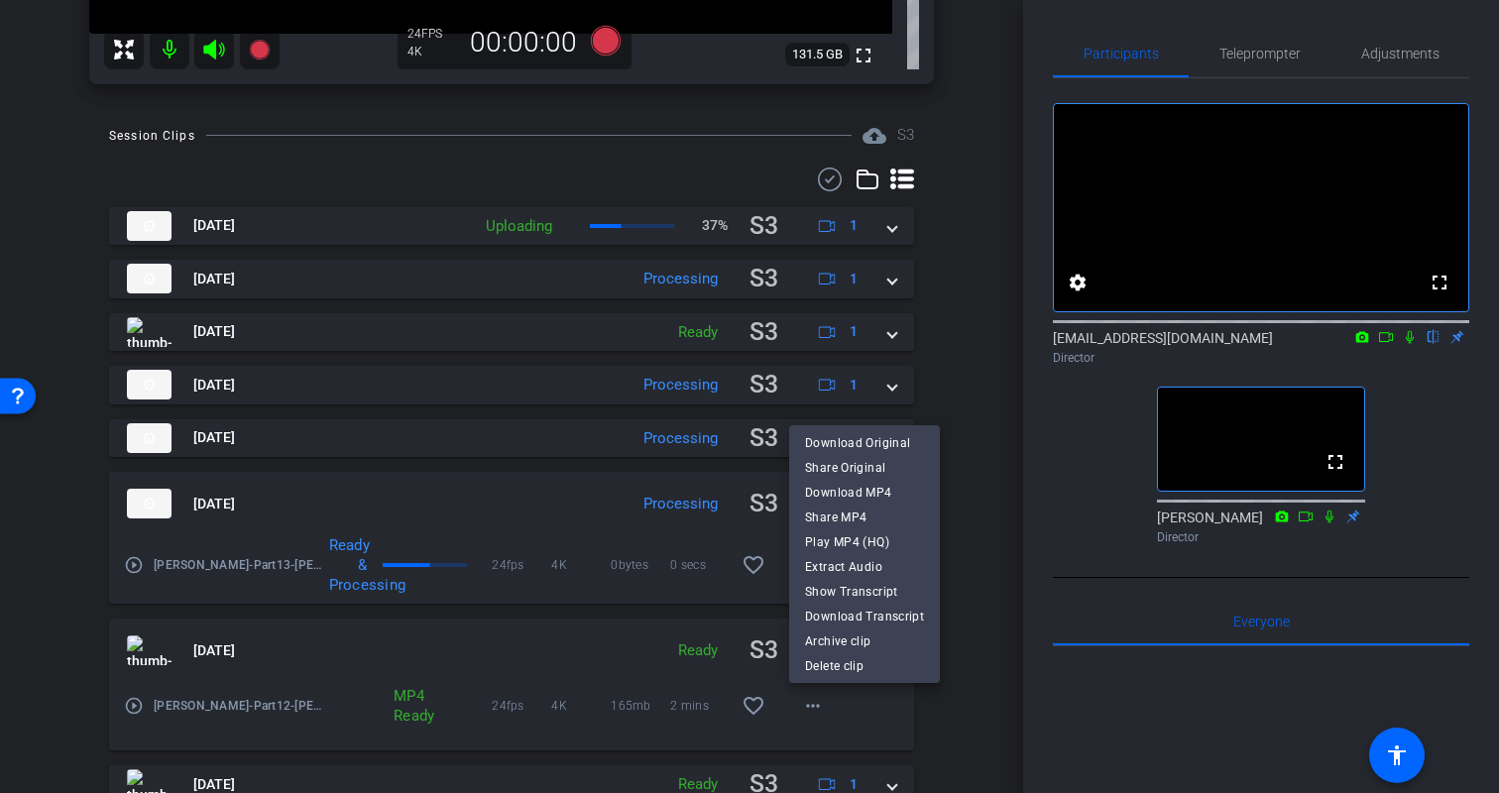
click at [972, 589] on div at bounding box center [749, 396] width 1499 height 793
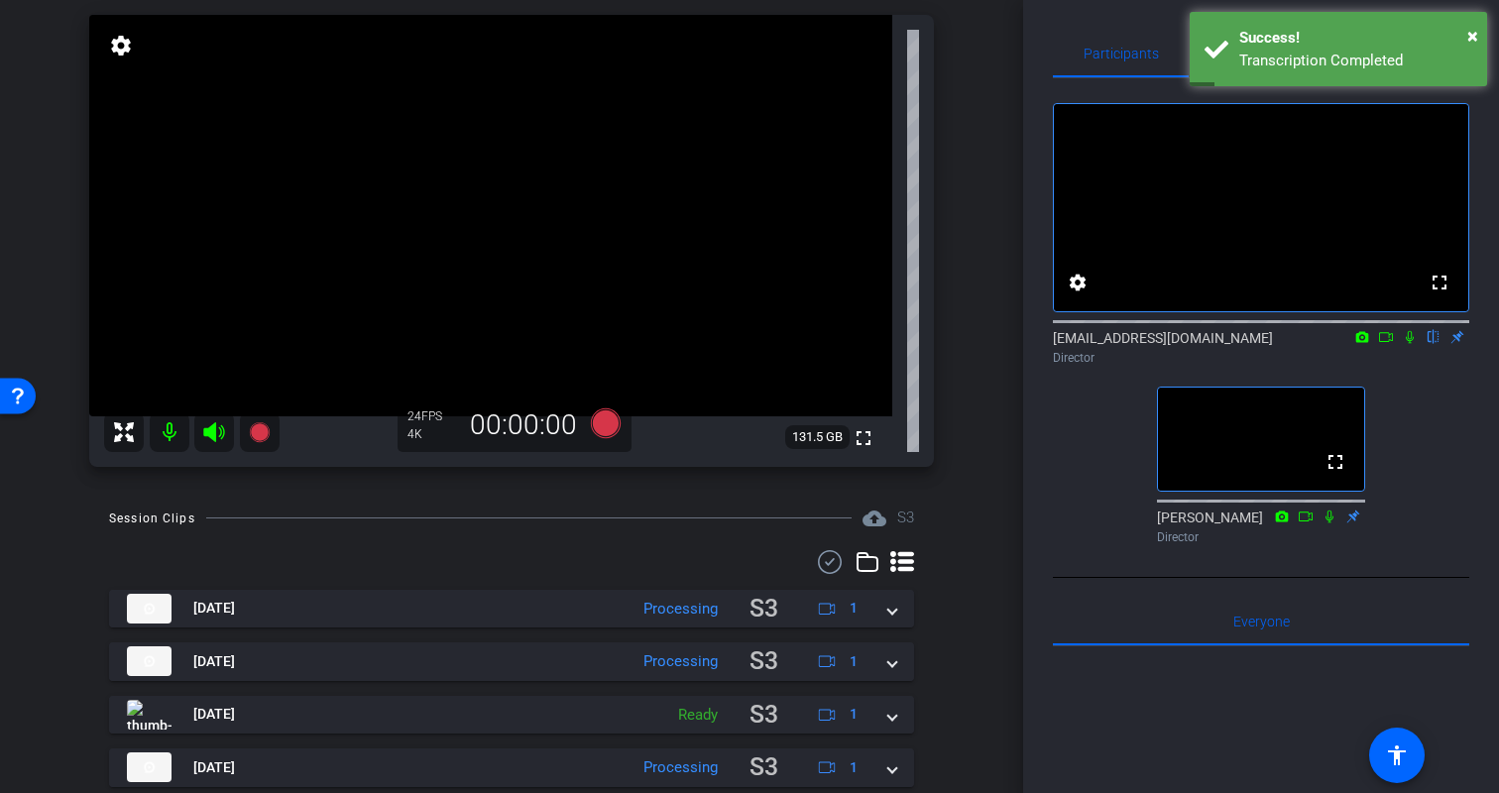
scroll to position [708, 0]
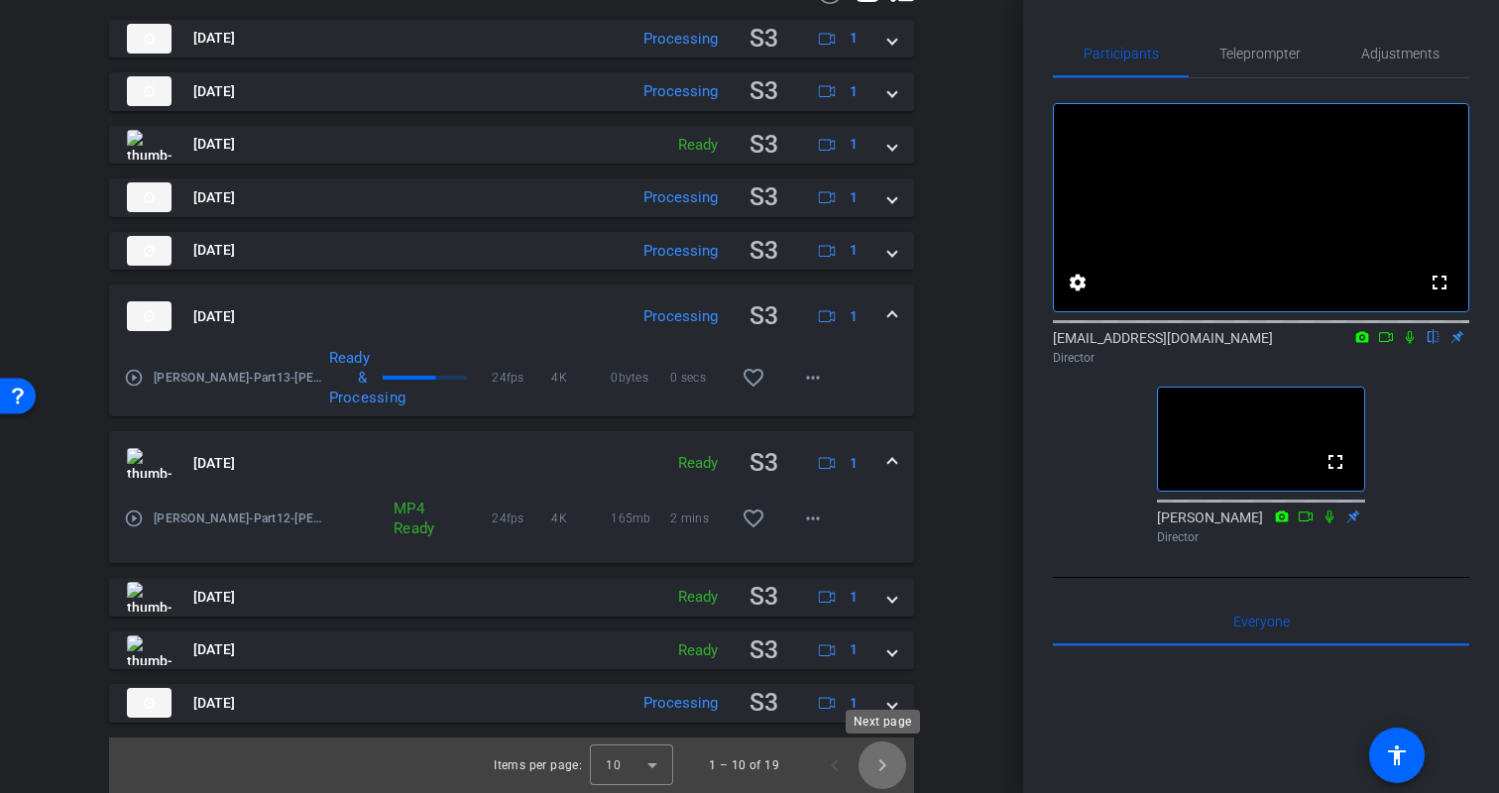
click at [891, 772] on span "Next page" at bounding box center [883, 766] width 48 height 48
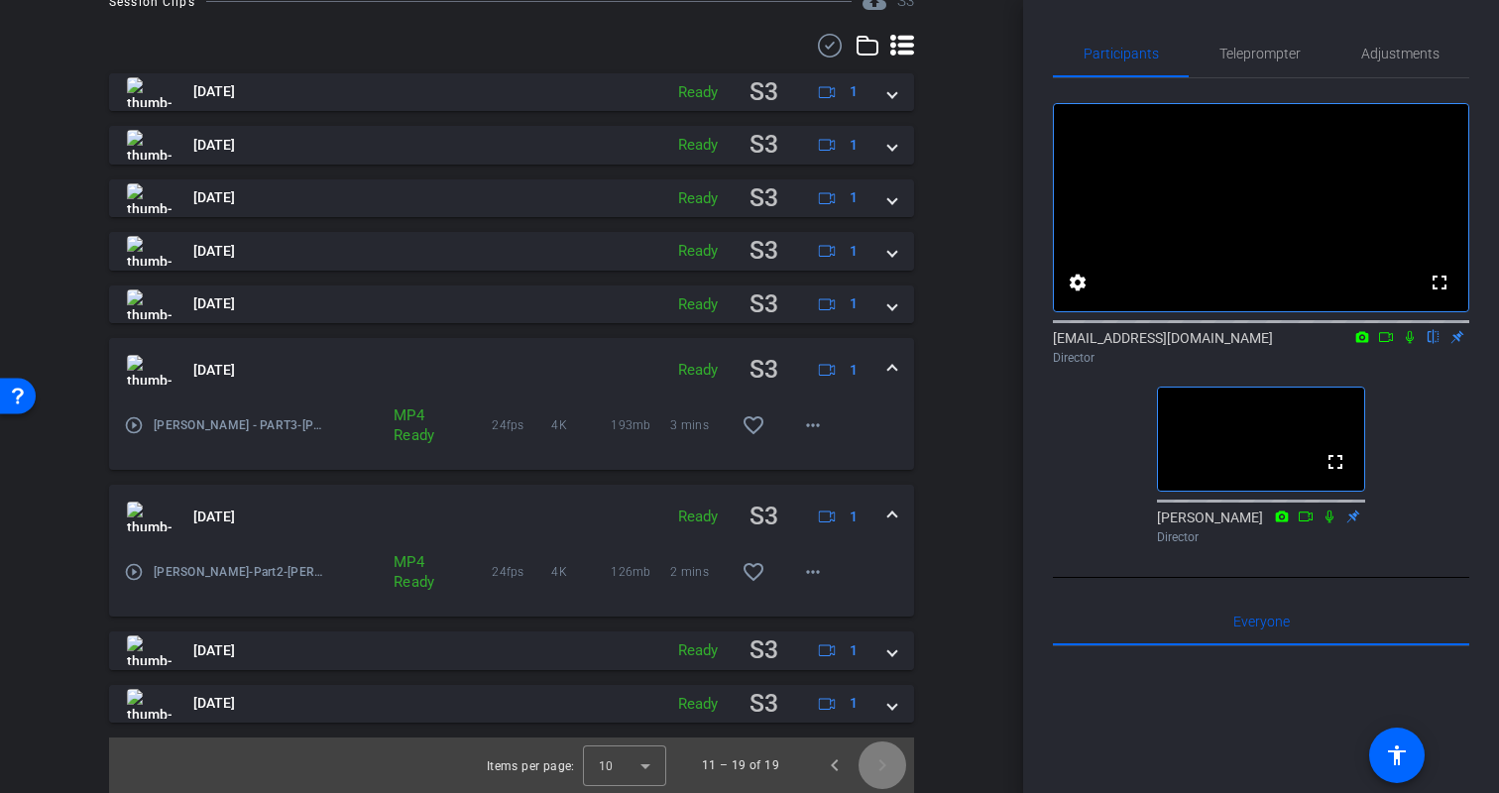
scroll to position [654, 0]
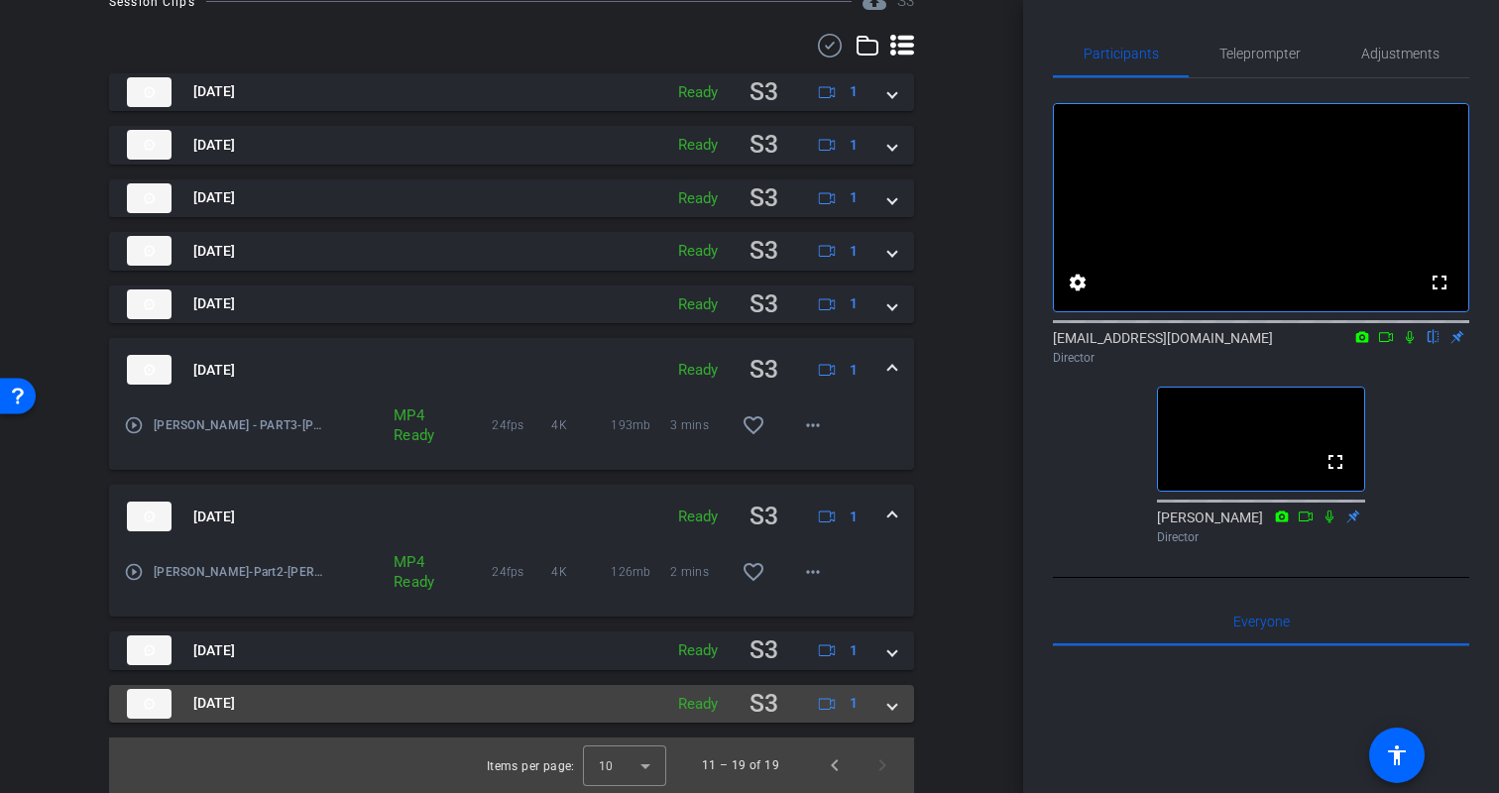
click at [891, 708] on span at bounding box center [892, 703] width 8 height 21
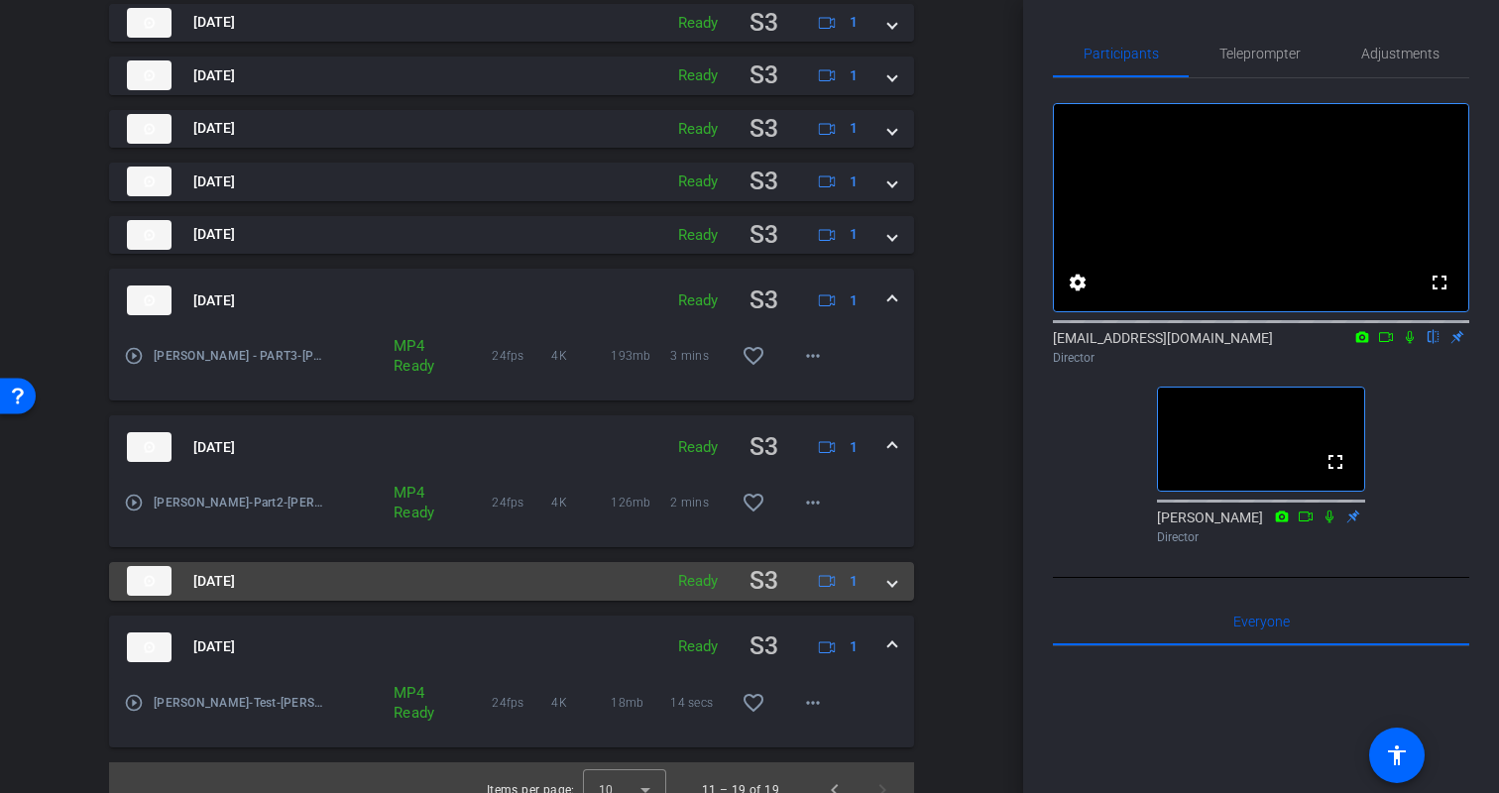
scroll to position [726, 0]
click at [884, 580] on div "Aug 18, 2025 Ready S3 1" at bounding box center [508, 579] width 762 height 39
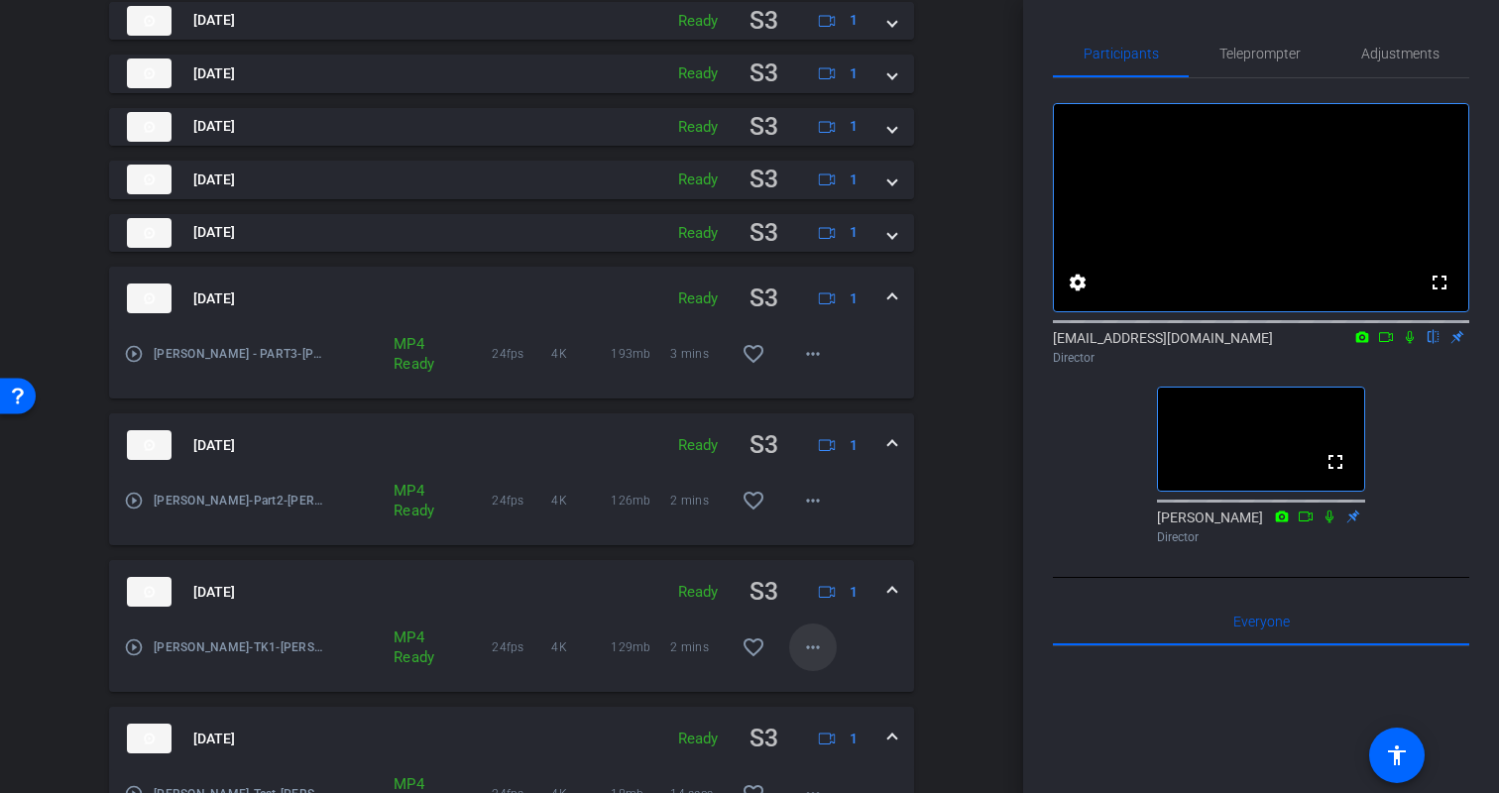
click at [808, 646] on mat-icon "more_horiz" at bounding box center [813, 648] width 24 height 24
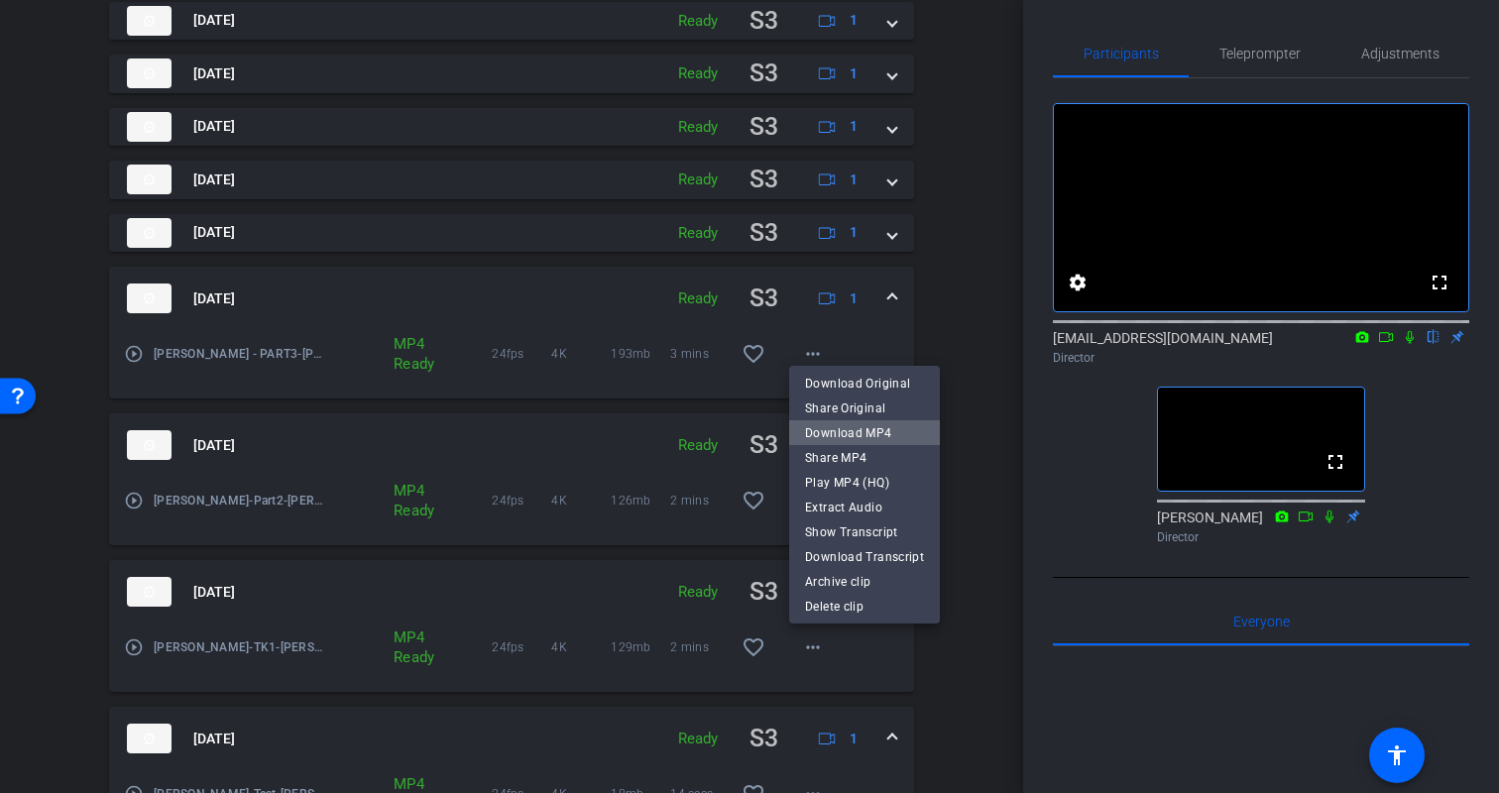
click at [892, 431] on span "Download MP4" at bounding box center [864, 433] width 119 height 24
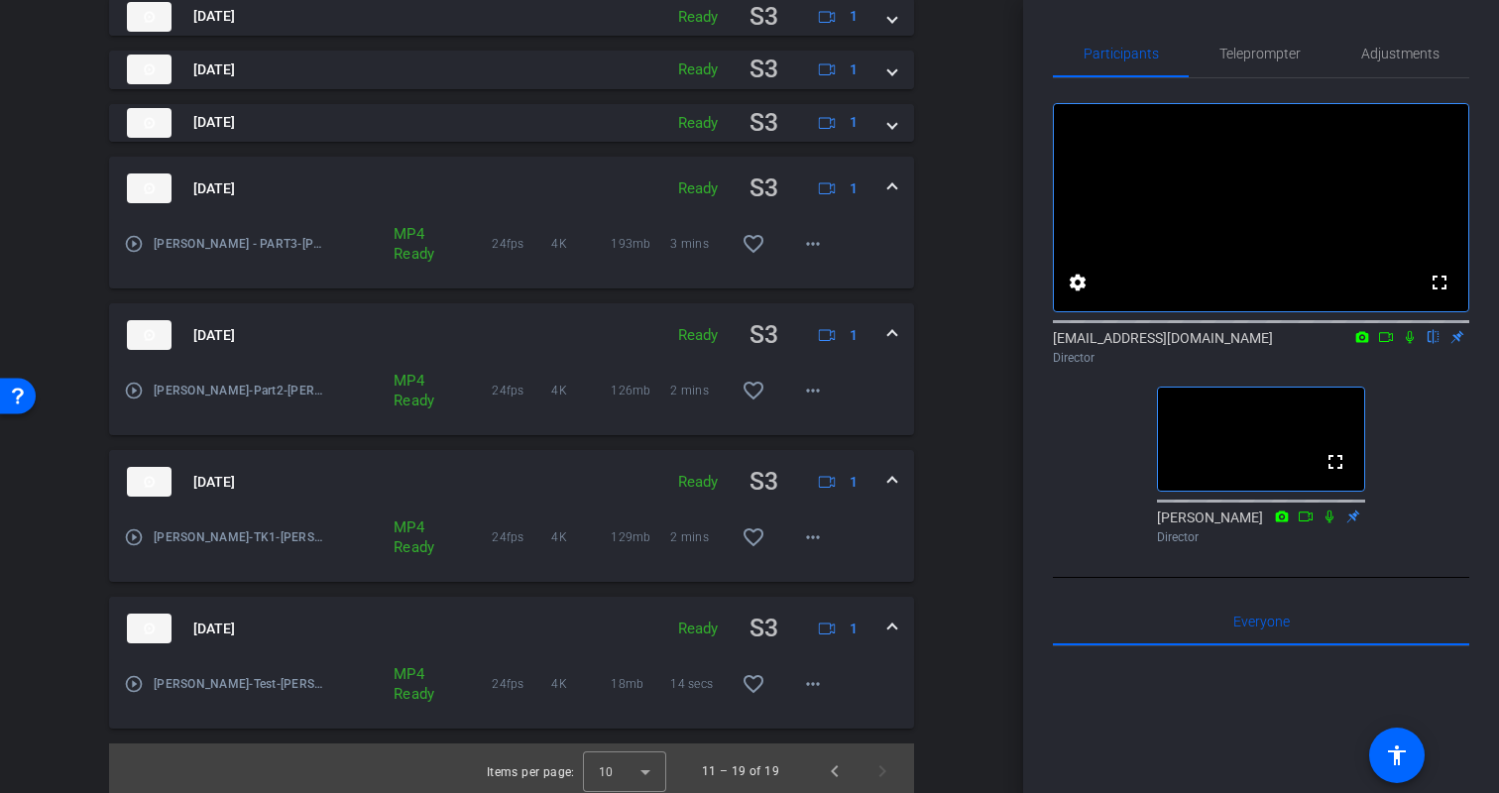
scroll to position [842, 0]
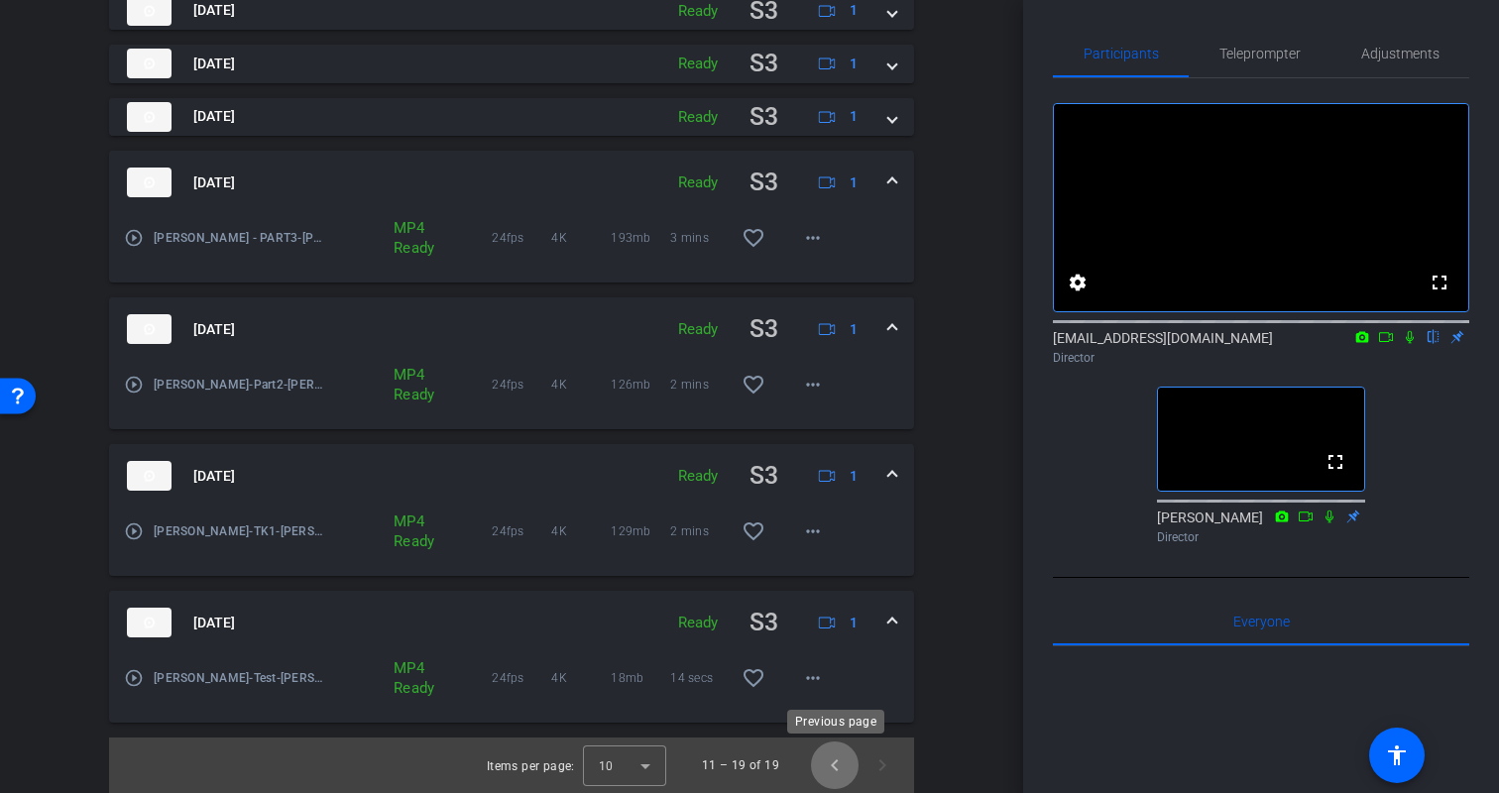
click at [836, 762] on span "Previous page" at bounding box center [835, 766] width 48 height 48
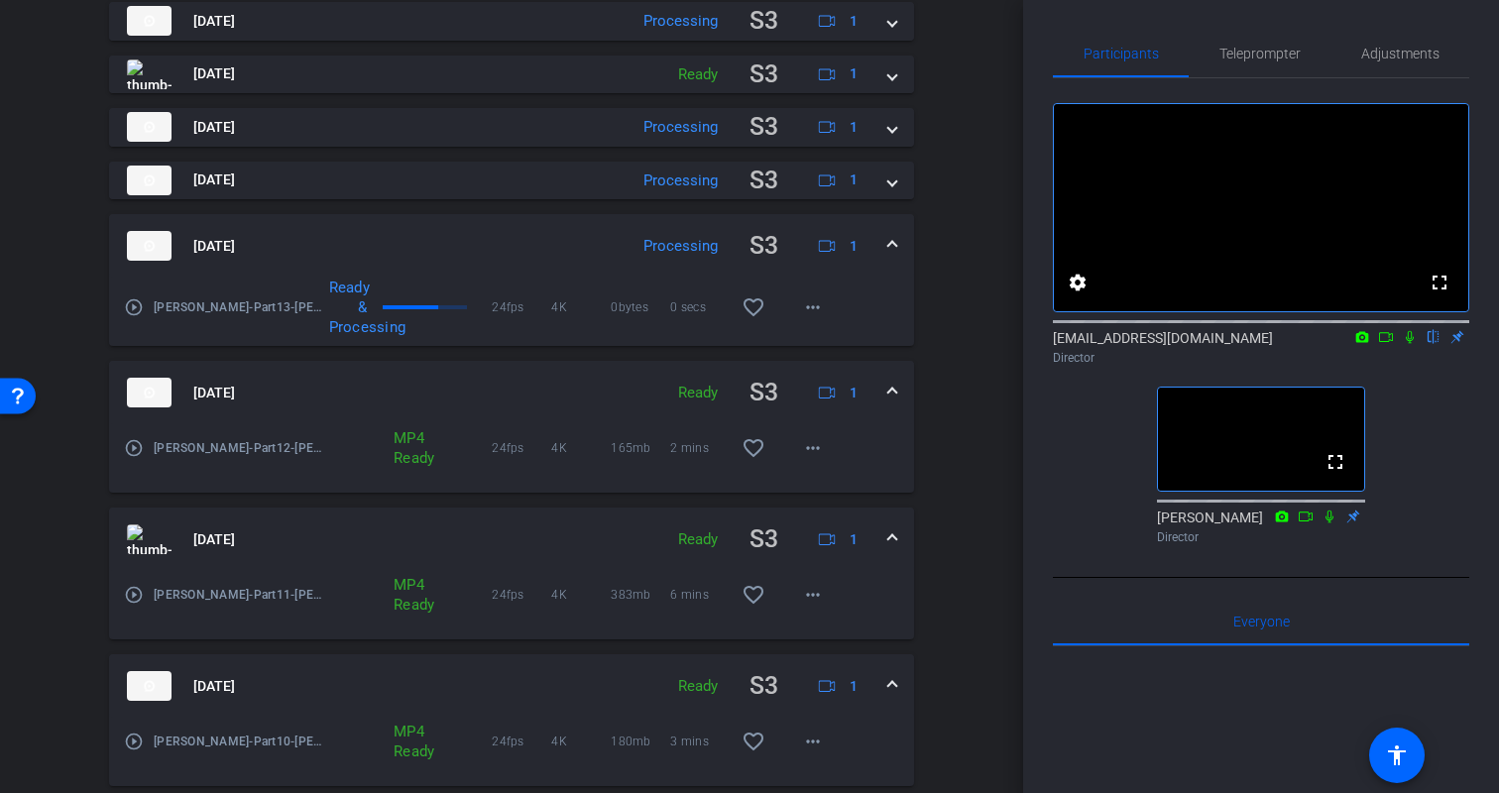
scroll to position [777, 0]
click at [886, 237] on div "Aug 18, 2025 Processing S3 1" at bounding box center [508, 247] width 762 height 39
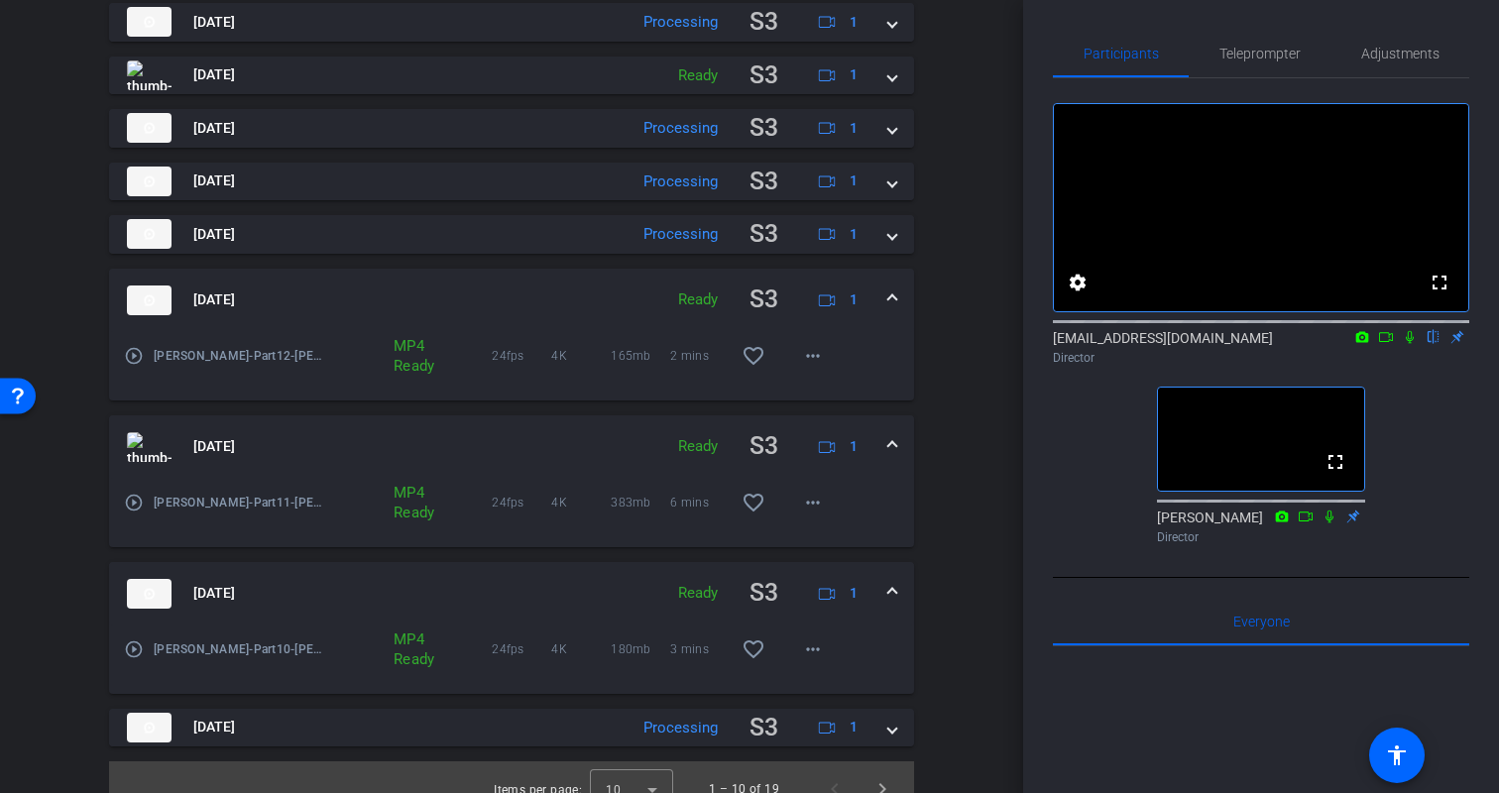
scroll to position [801, 0]
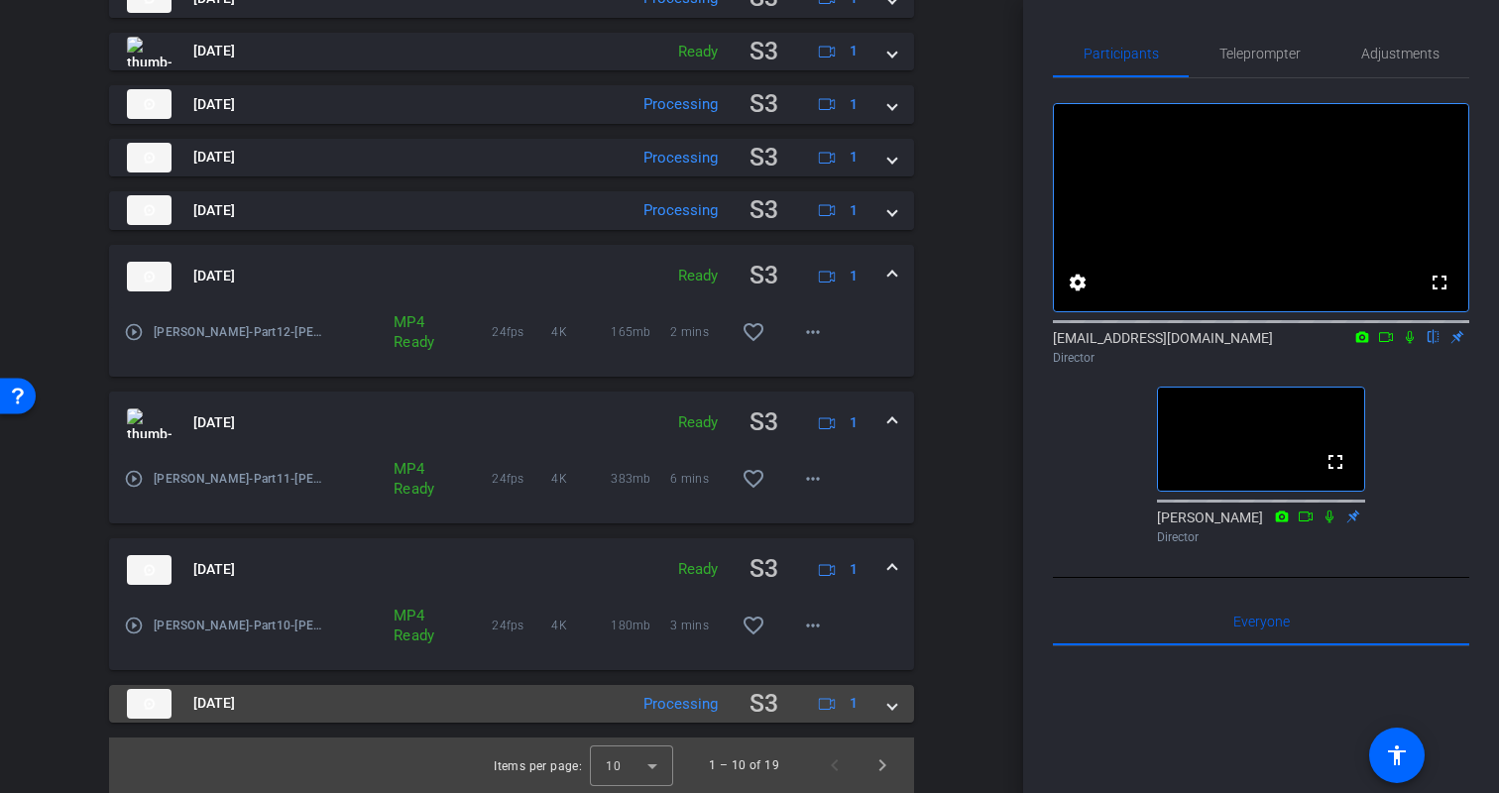
click at [894, 706] on span at bounding box center [892, 703] width 8 height 21
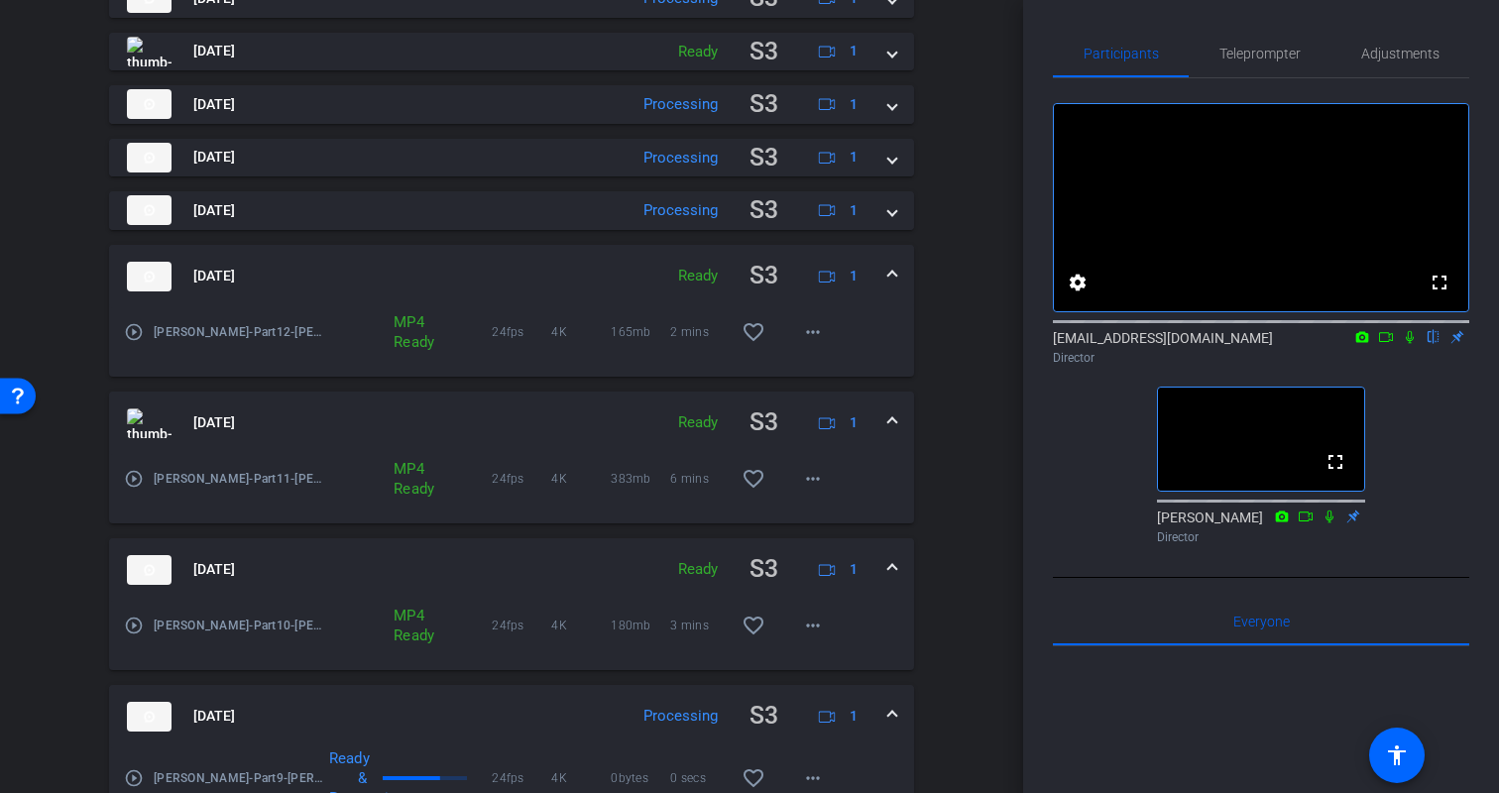
scroll to position [895, 0]
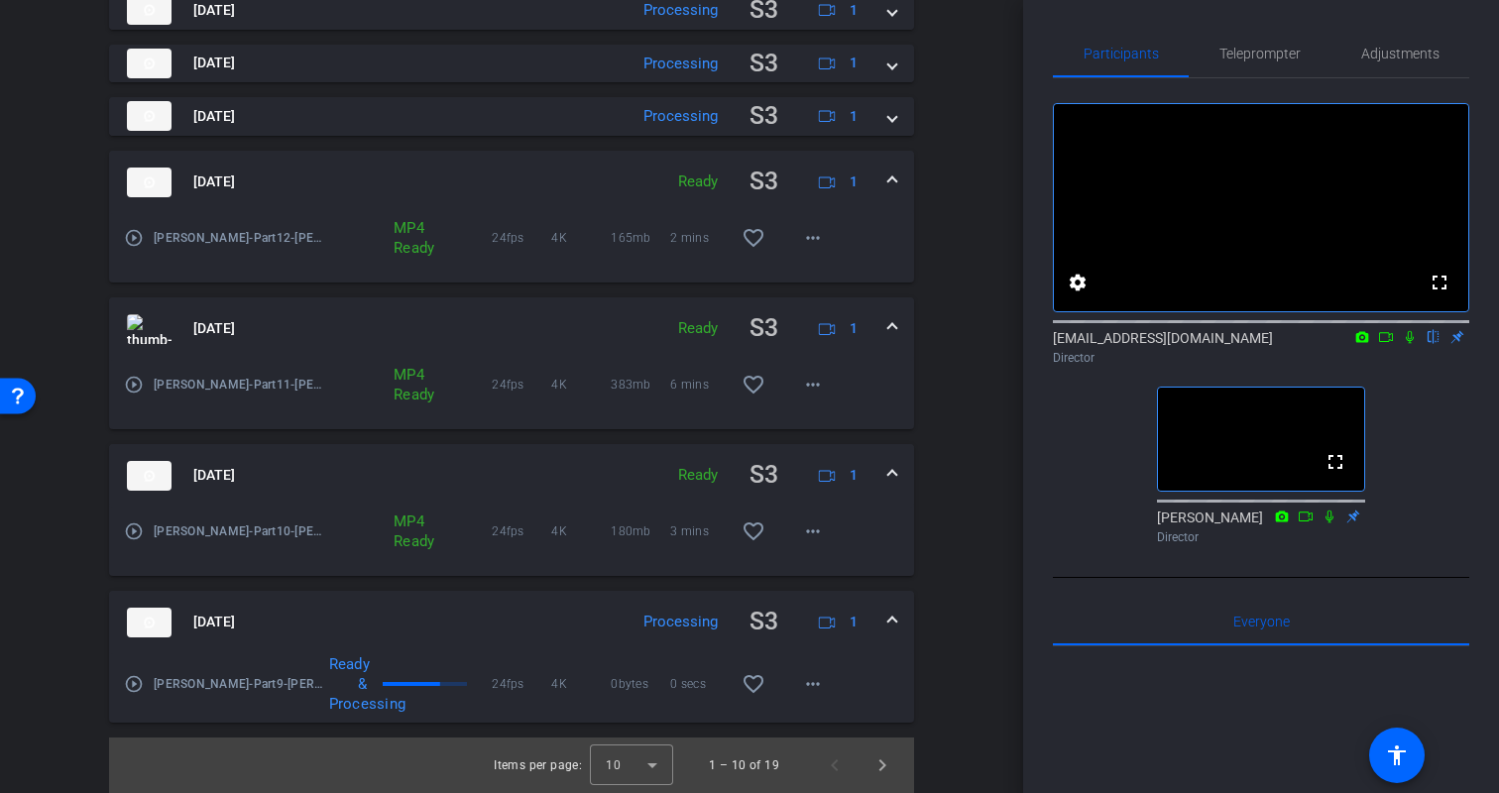
click at [893, 624] on span at bounding box center [892, 622] width 8 height 21
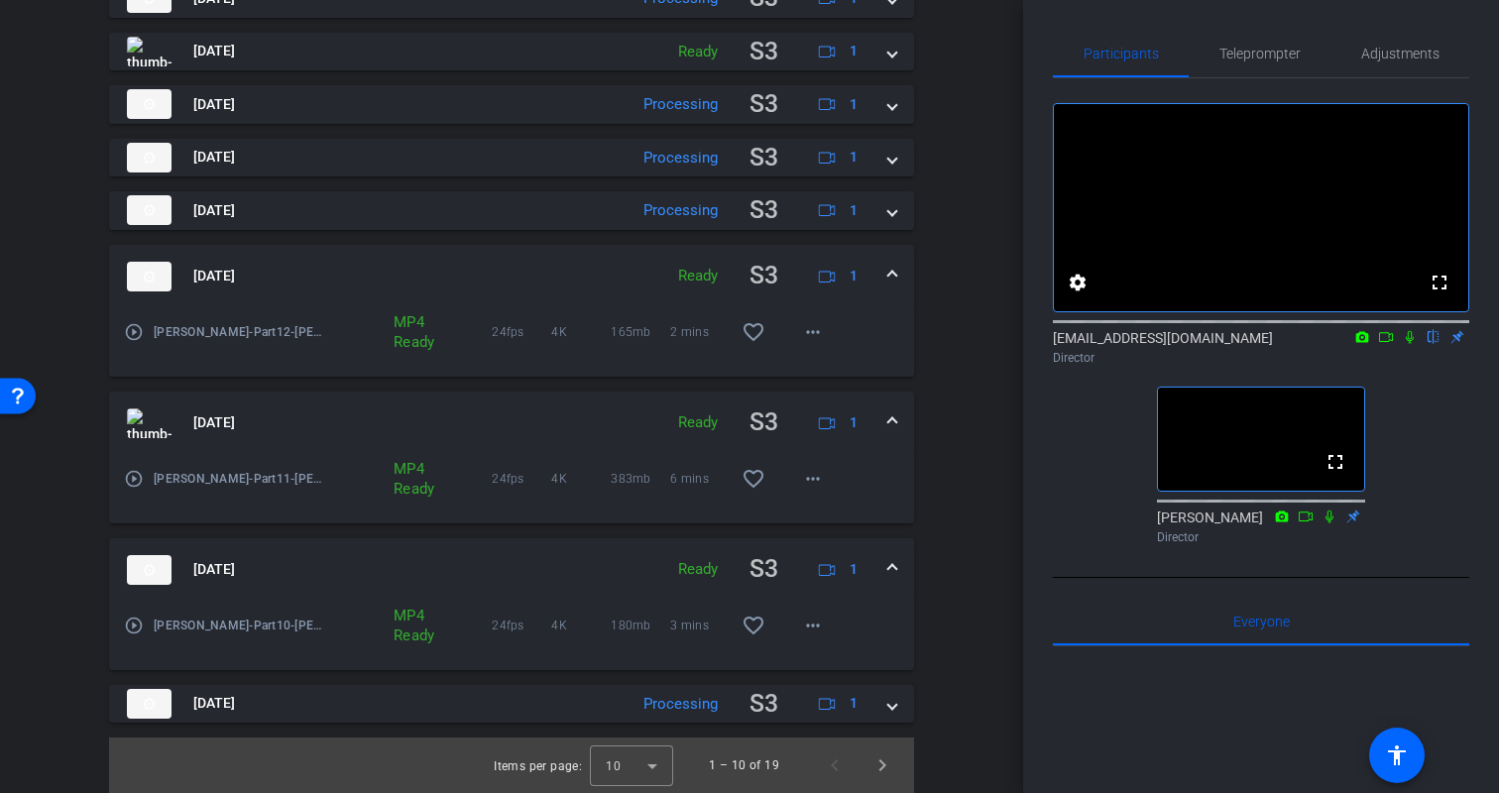
click at [901, 575] on mat-expansion-panel-header "Aug 18, 2025 Ready S3 1" at bounding box center [511, 569] width 805 height 63
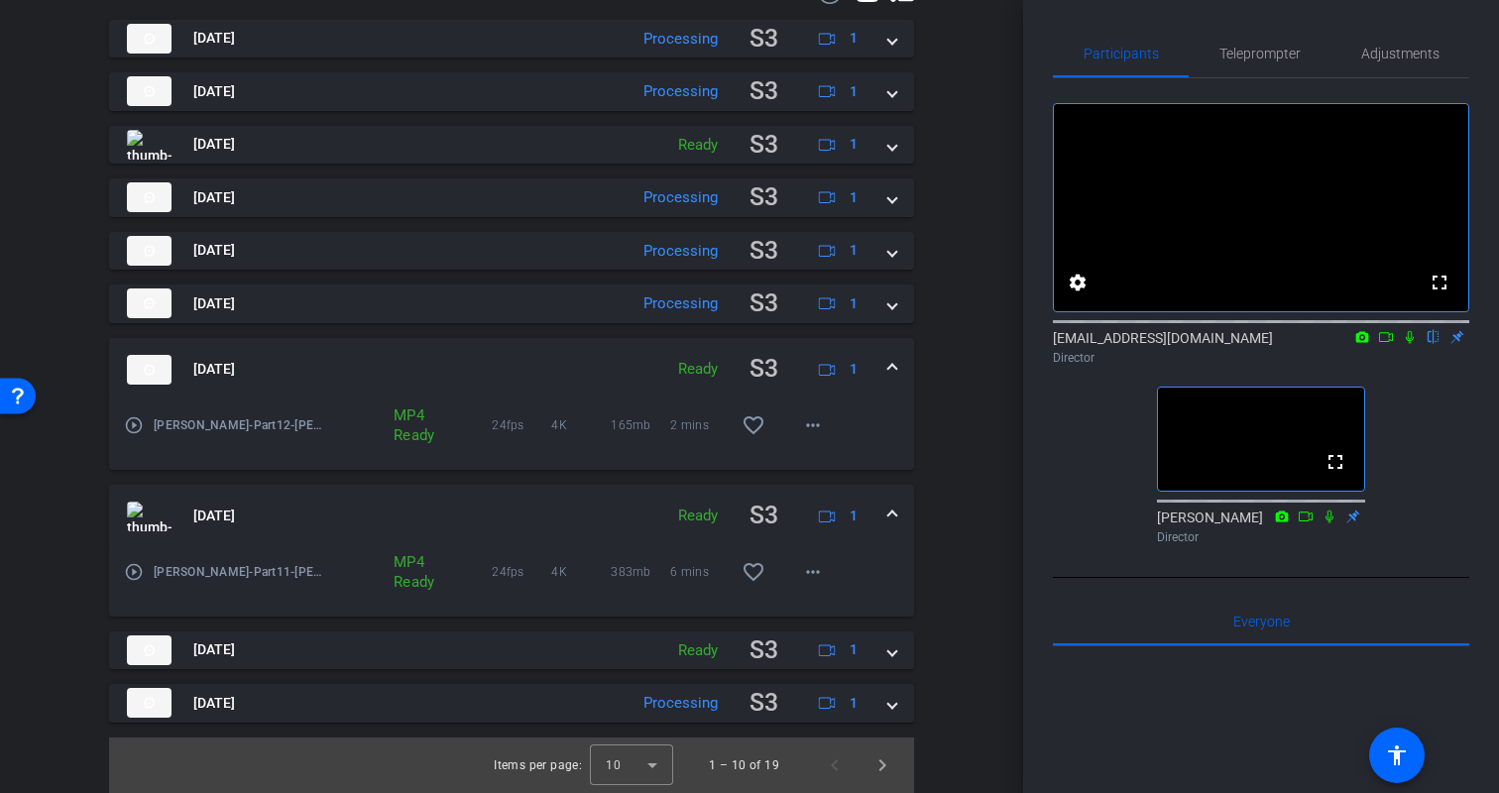
click at [895, 519] on span at bounding box center [892, 516] width 8 height 21
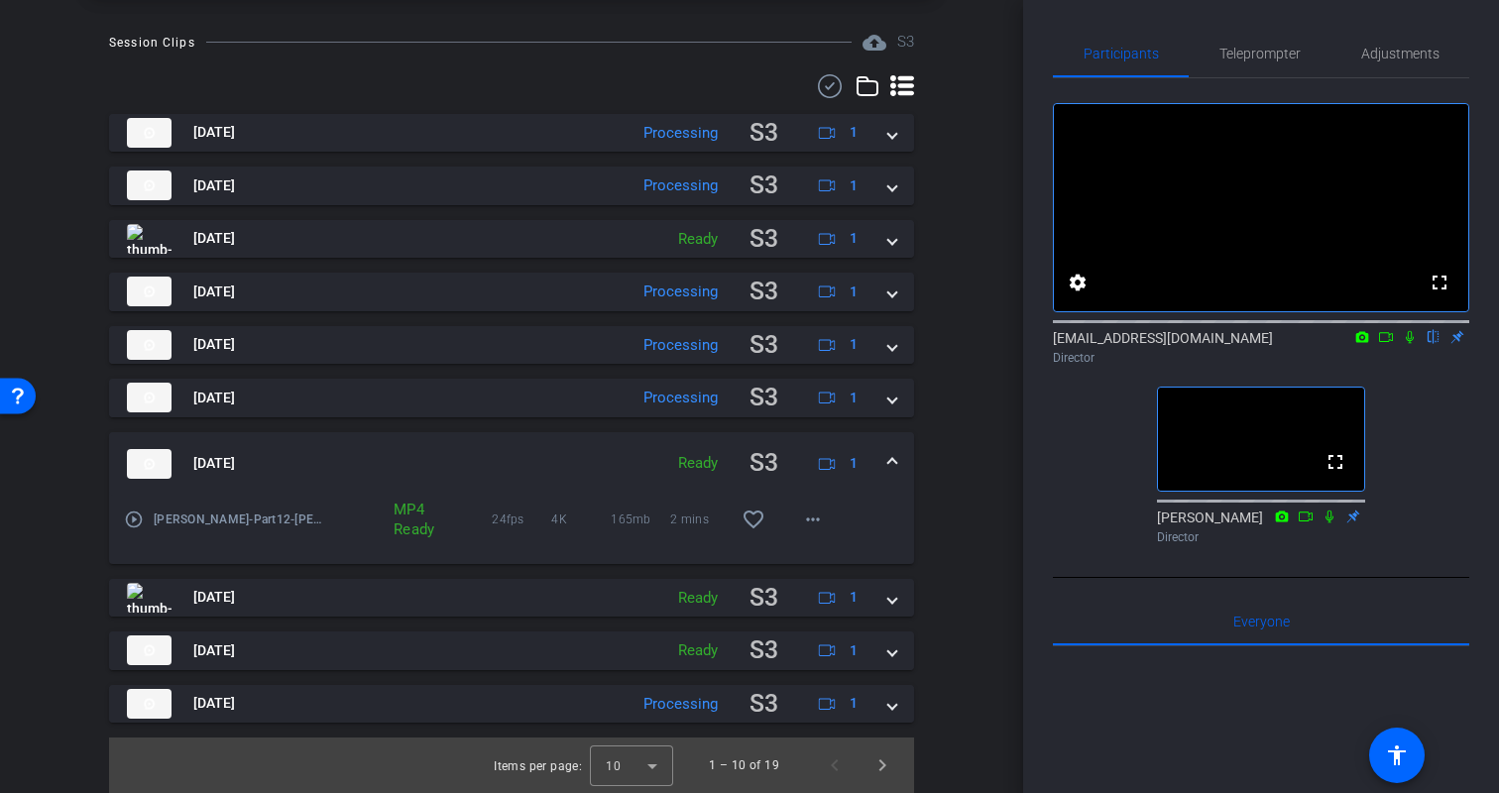
click at [896, 467] on mat-expansion-panel-header "Aug 18, 2025 Ready S3 1" at bounding box center [511, 463] width 805 height 63
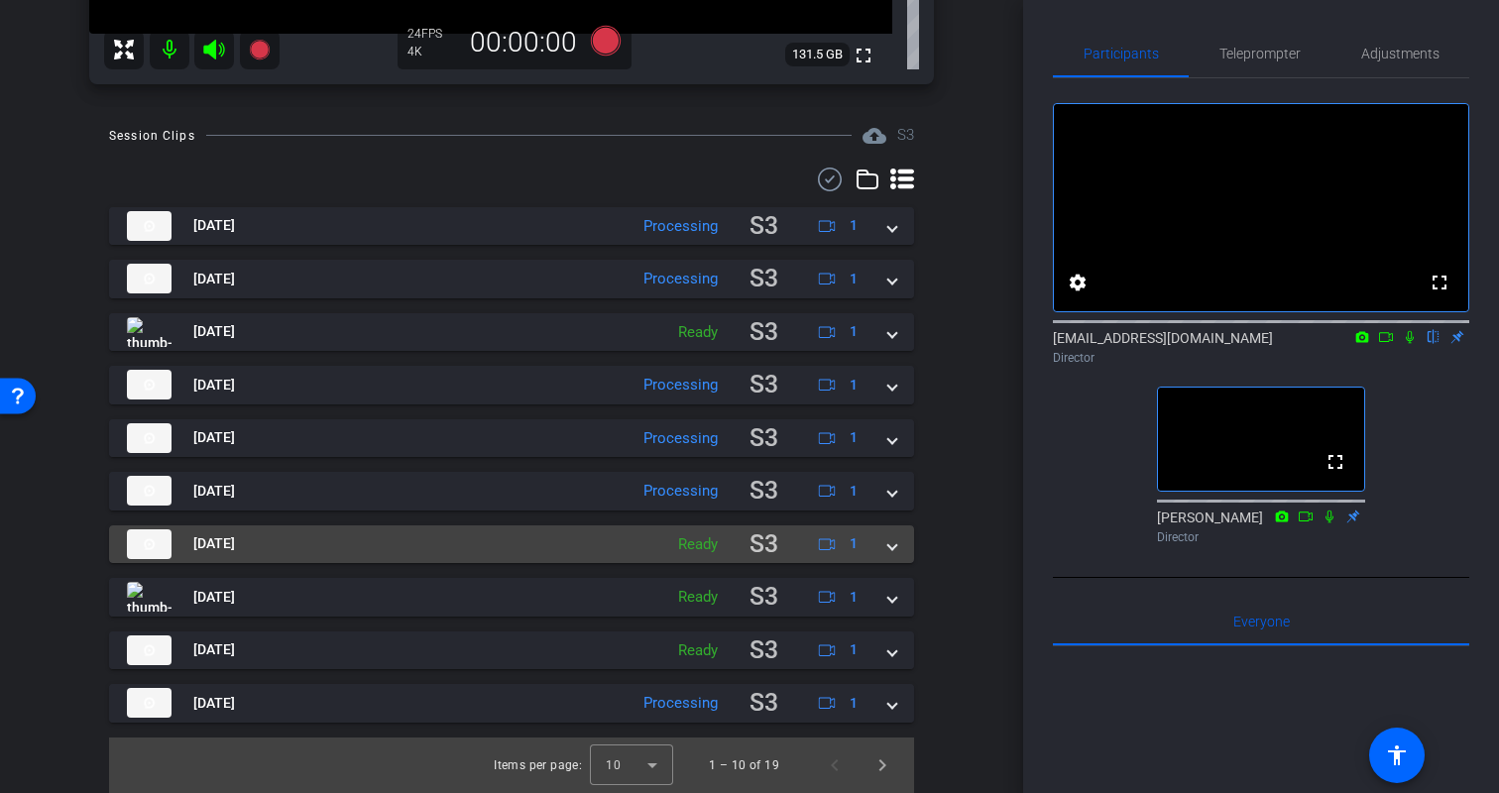
scroll to position [521, 0]
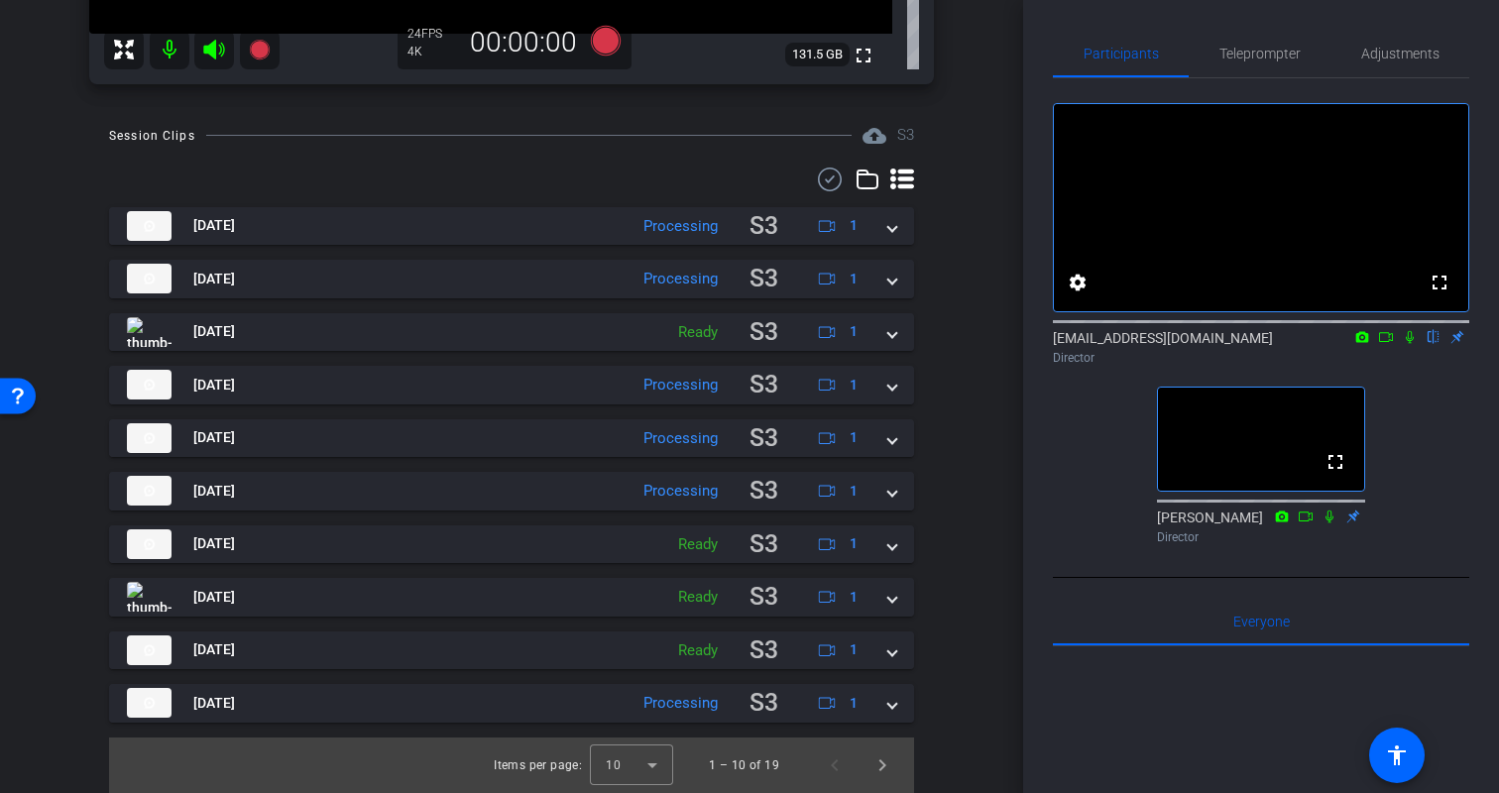
click at [943, 499] on div "Session Clips cloud_upload S3 Aug 18, 2025 Processing S3 1 play_circle_outline …" at bounding box center [512, 458] width 924 height 669
click at [949, 621] on div "Session Clips cloud_upload S3 Aug 18, 2025 Processing S3 1 play_circle_outline …" at bounding box center [512, 458] width 924 height 669
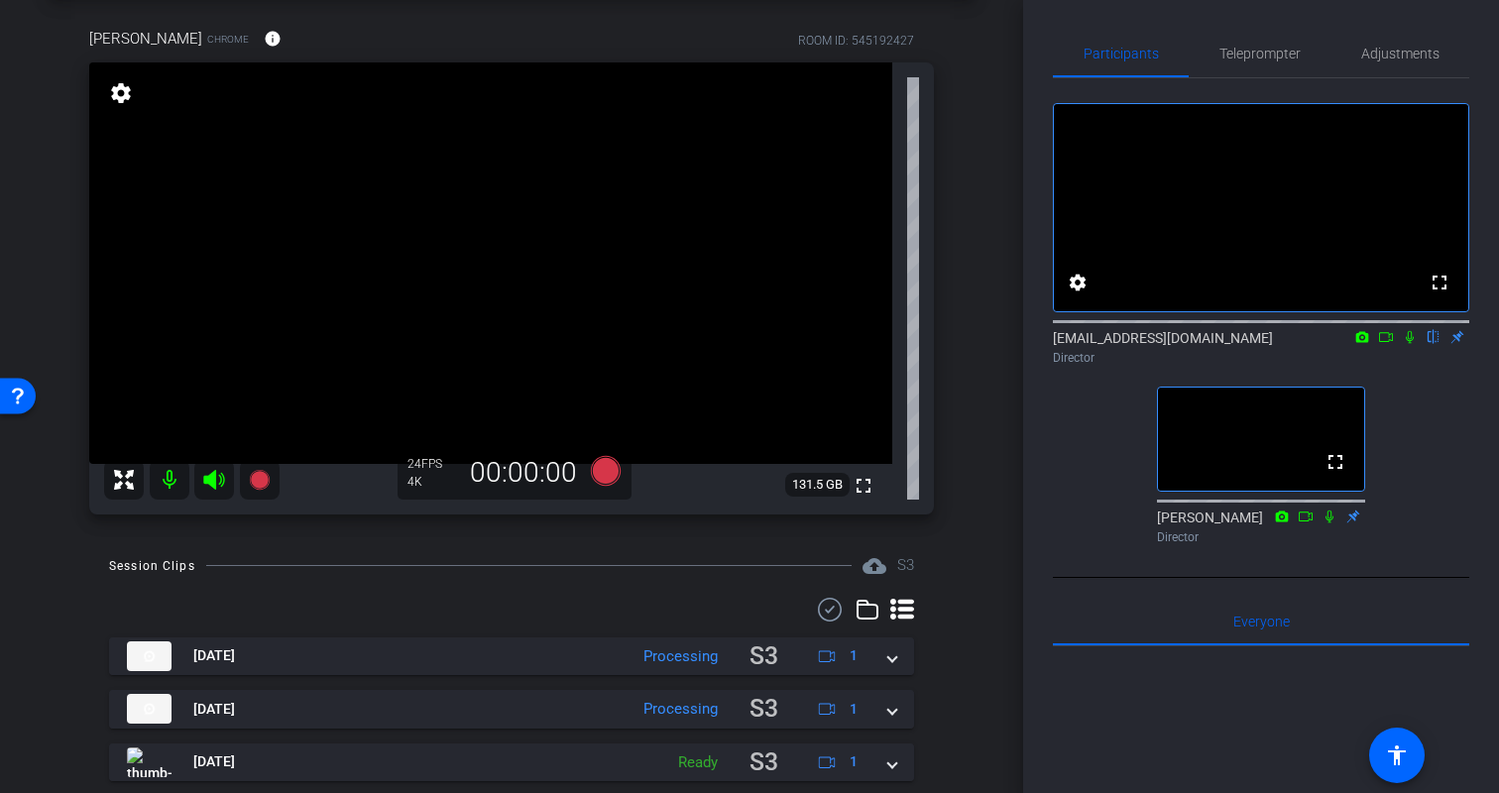
scroll to position [0, 0]
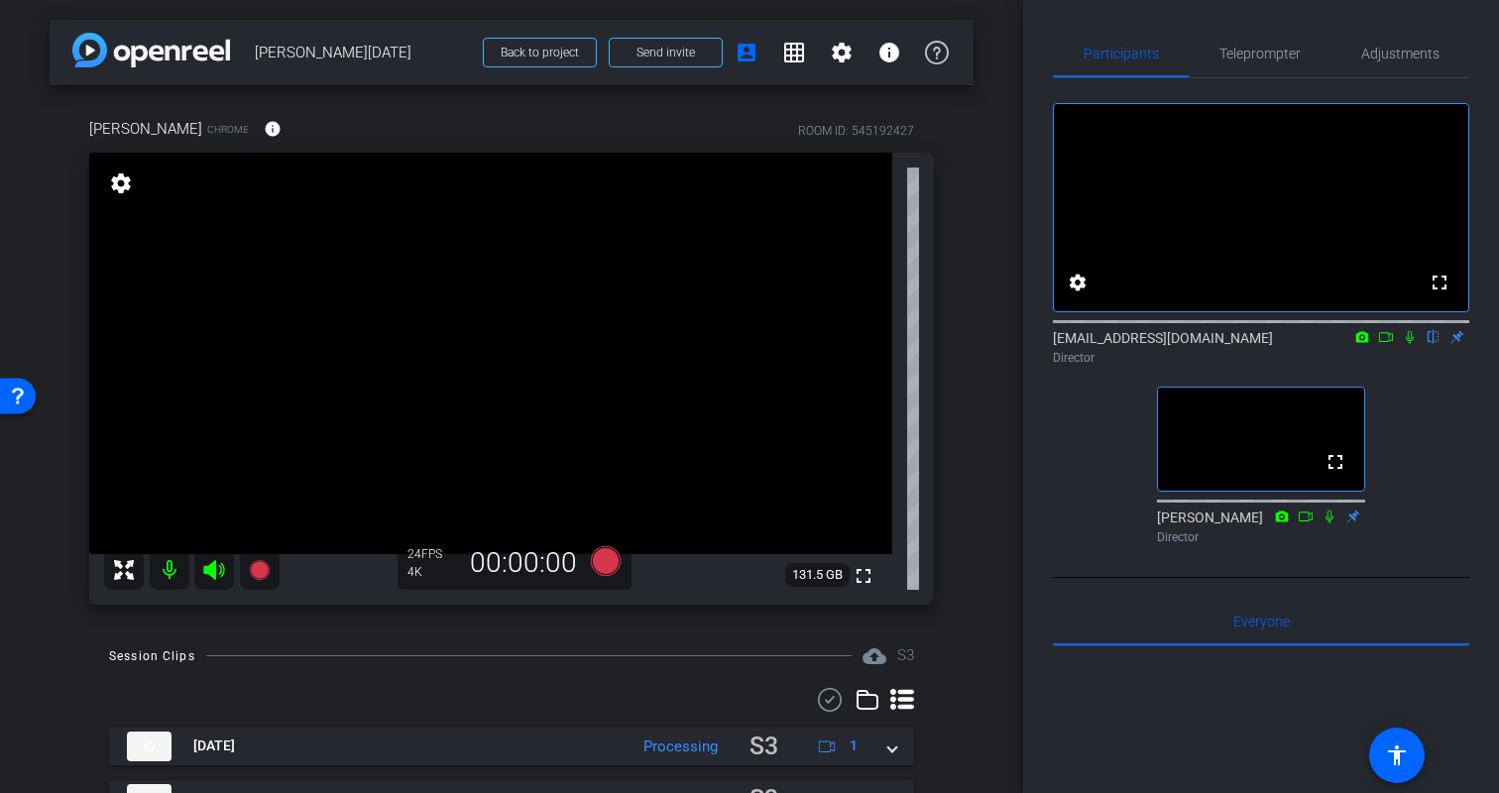
click at [979, 622] on div "arrow_back Kristin Monday Back to project Send invite account_box grid_on setti…" at bounding box center [511, 396] width 1023 height 793
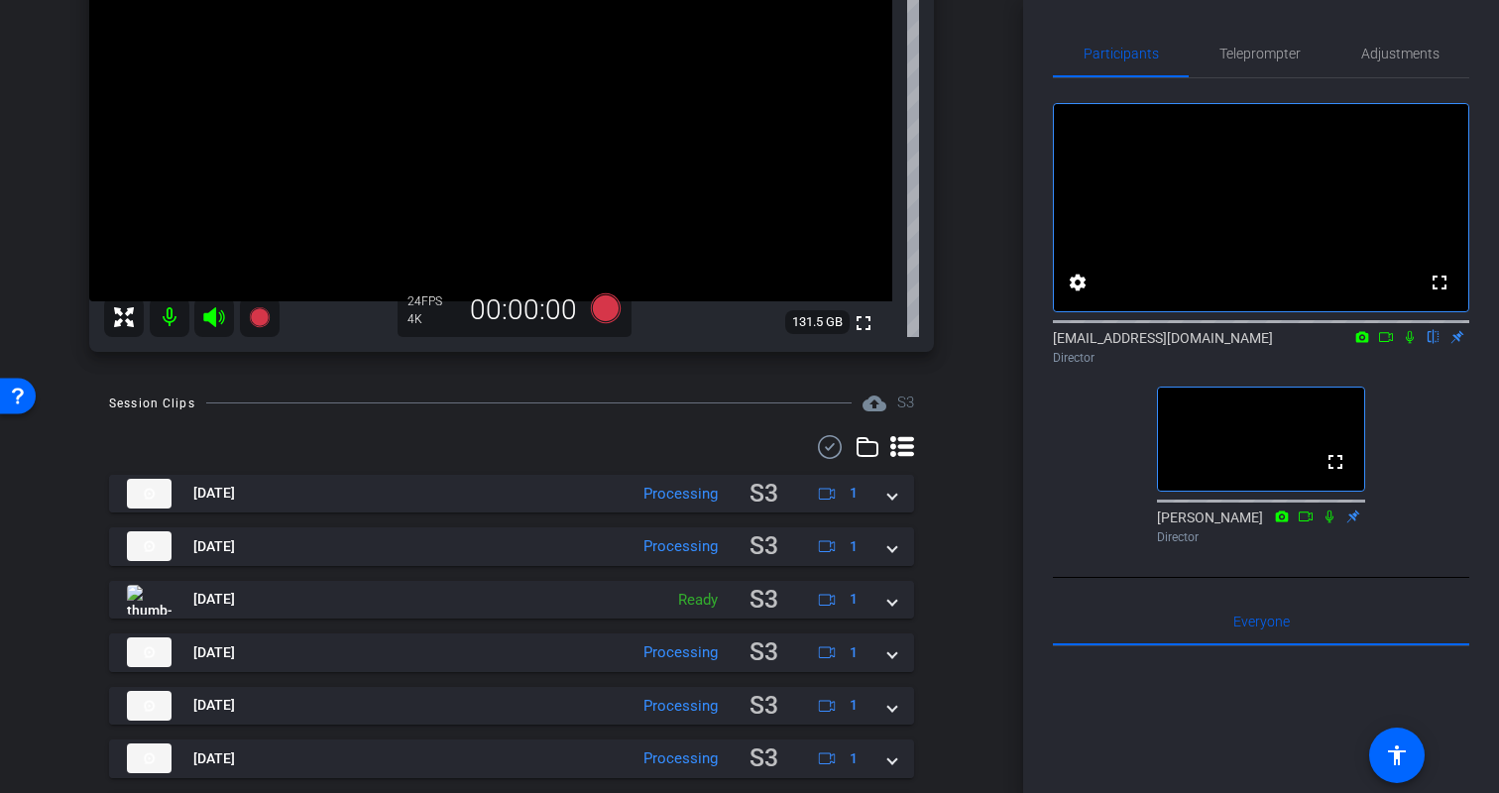
scroll to position [261, 0]
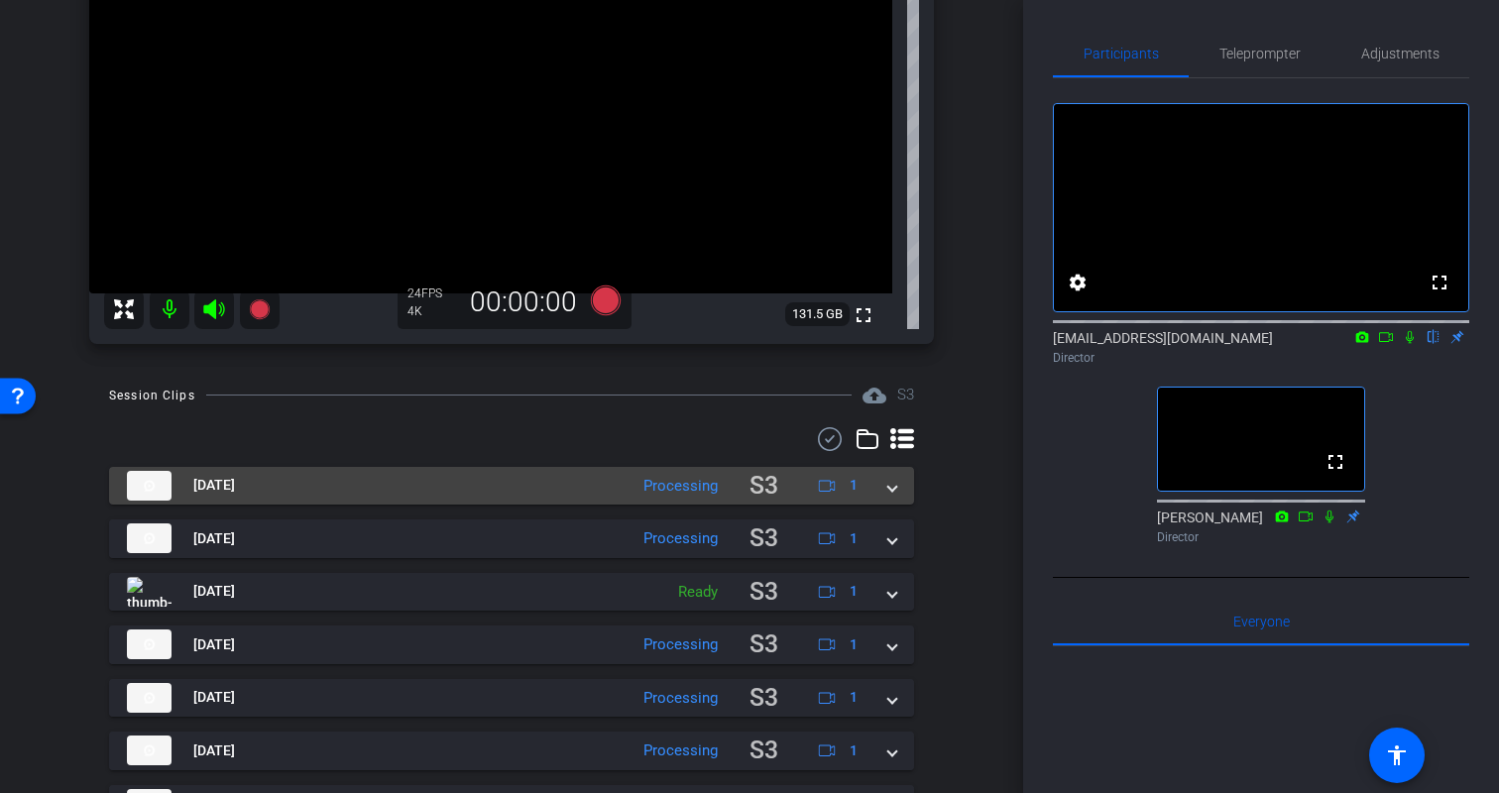
click at [896, 494] on mat-expansion-panel-header "Aug 18, 2025 Processing S3 1" at bounding box center [511, 486] width 805 height 39
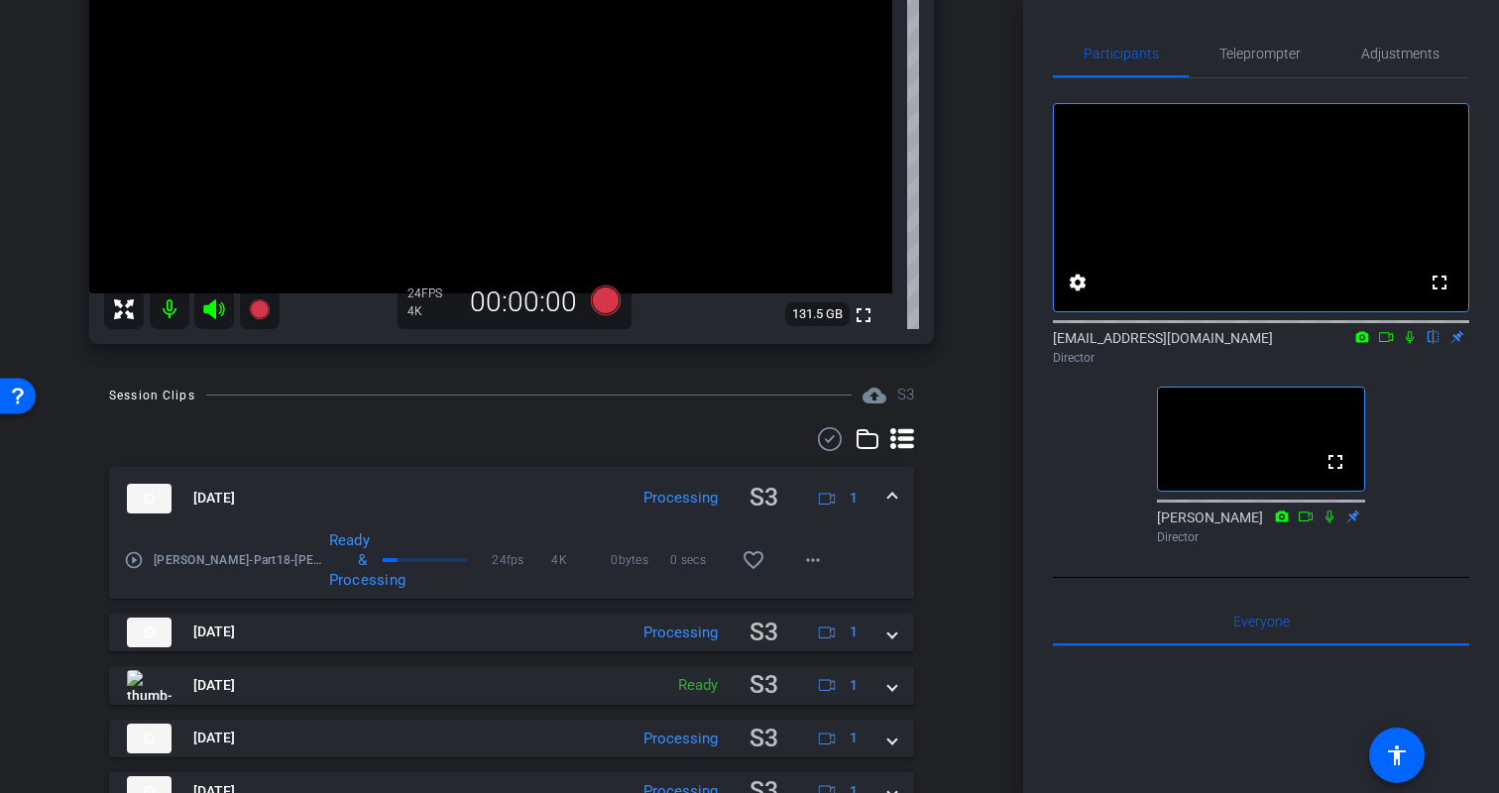
click at [896, 494] on mat-expansion-panel-header "Aug 18, 2025 Processing S3 1" at bounding box center [511, 498] width 805 height 63
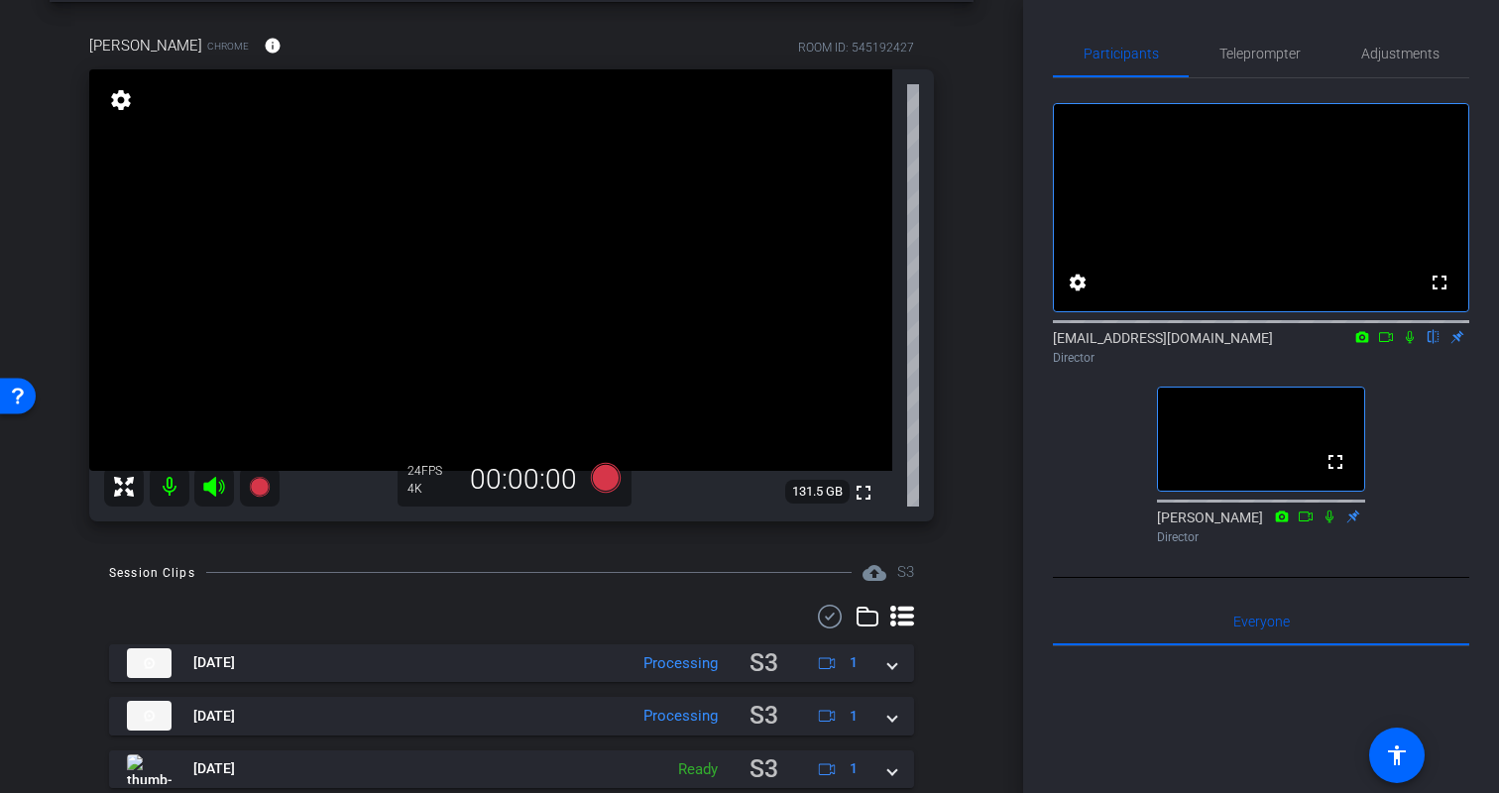
scroll to position [0, 0]
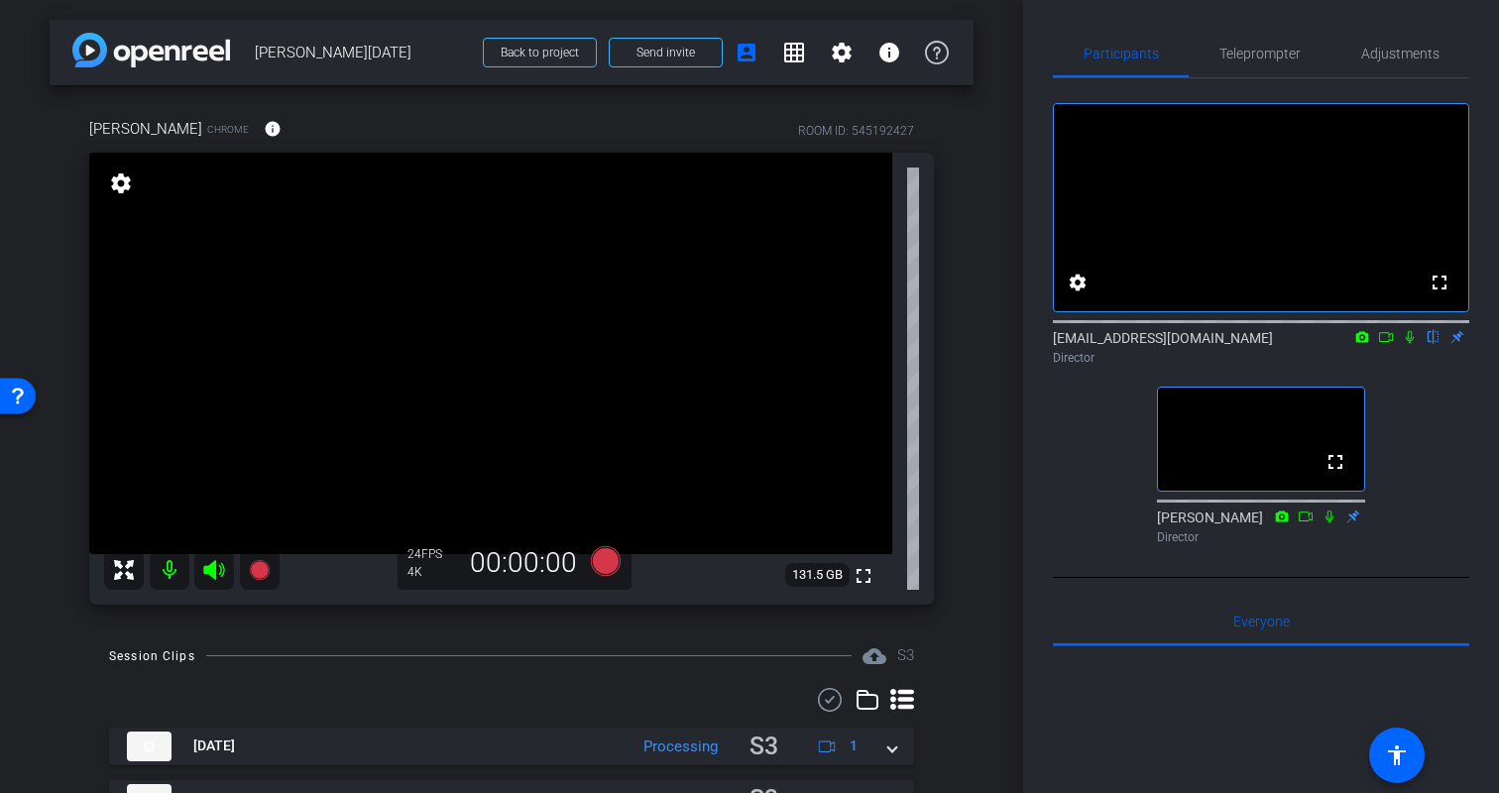
click at [981, 522] on div "arrow_back Kristin Monday Back to project Send invite account_box grid_on setti…" at bounding box center [511, 396] width 1023 height 793
click at [1087, 521] on div "fullscreen settings biso@amazon.com flip Director fullscreen Erica Bethel Direc…" at bounding box center [1261, 315] width 416 height 474
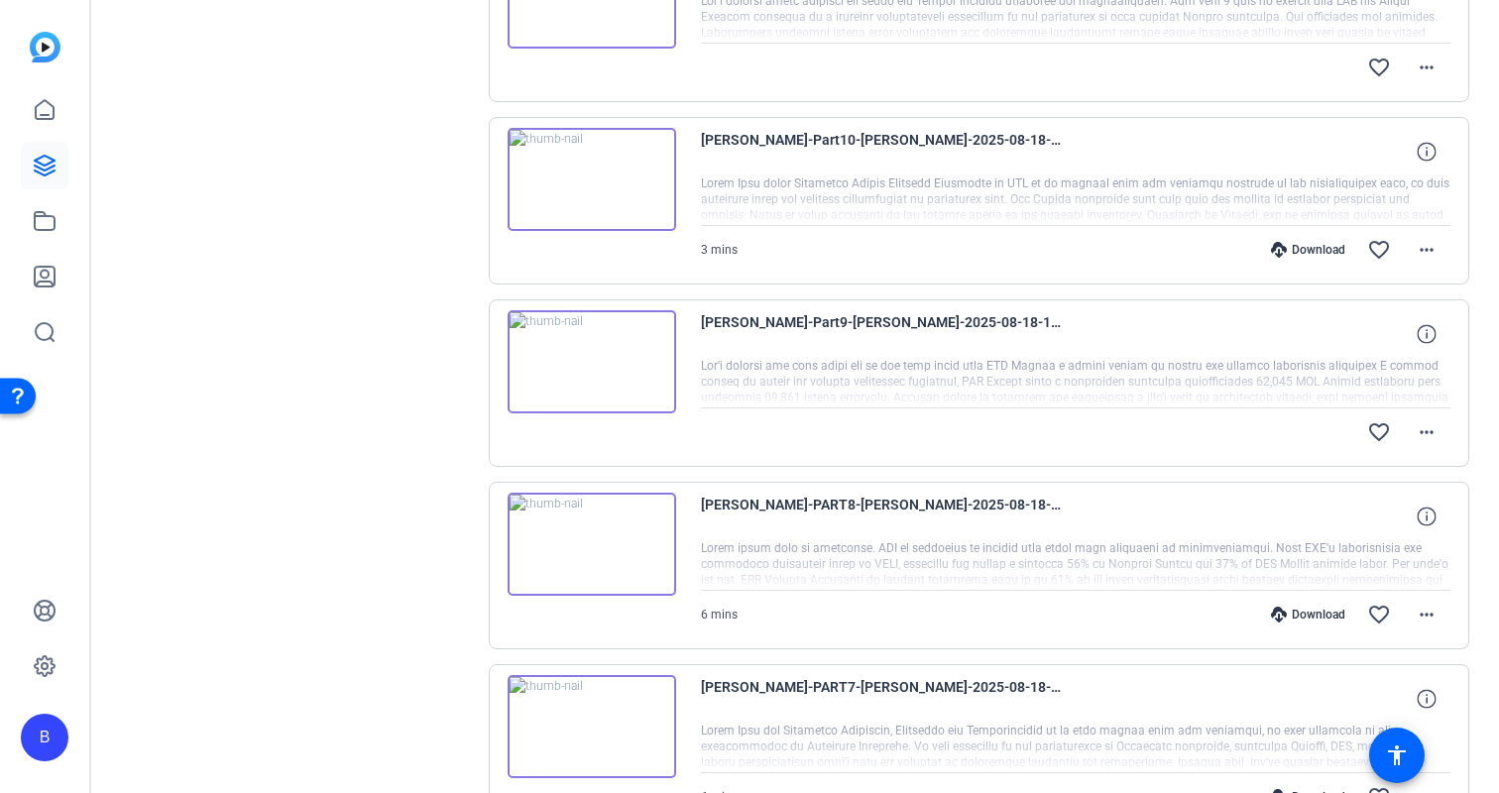
click at [593, 361] on img at bounding box center [592, 361] width 169 height 103
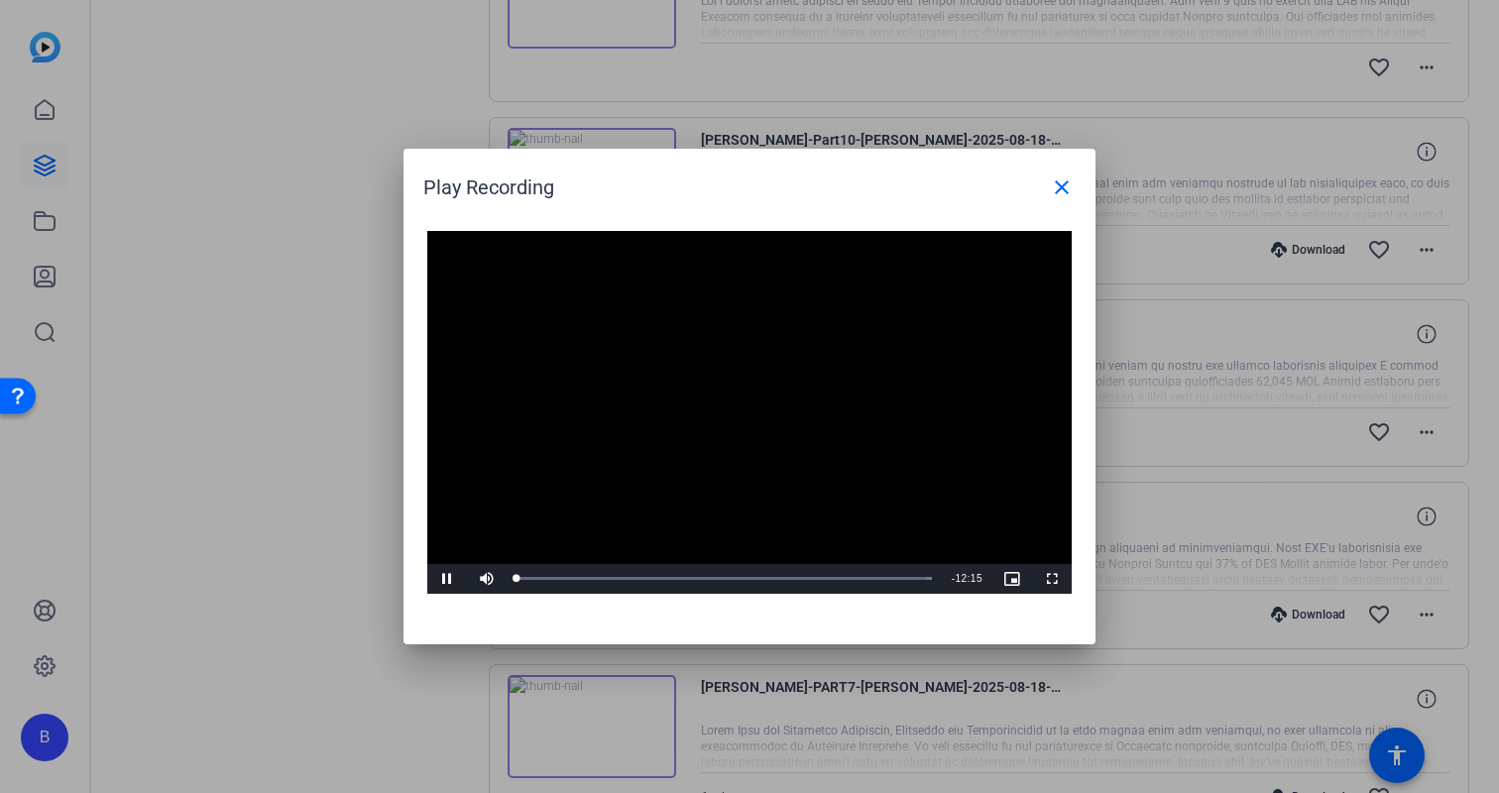
click at [754, 407] on video "Video Player" at bounding box center [749, 412] width 645 height 363
click at [452, 579] on span "Video Player" at bounding box center [447, 579] width 40 height 0
click at [731, 572] on div "Loaded : 100.00% 06:20 00:02" at bounding box center [724, 579] width 435 height 30
click at [845, 578] on div "09:32" at bounding box center [845, 578] width 1 height 5
click at [1069, 193] on mat-icon "close" at bounding box center [1062, 188] width 24 height 24
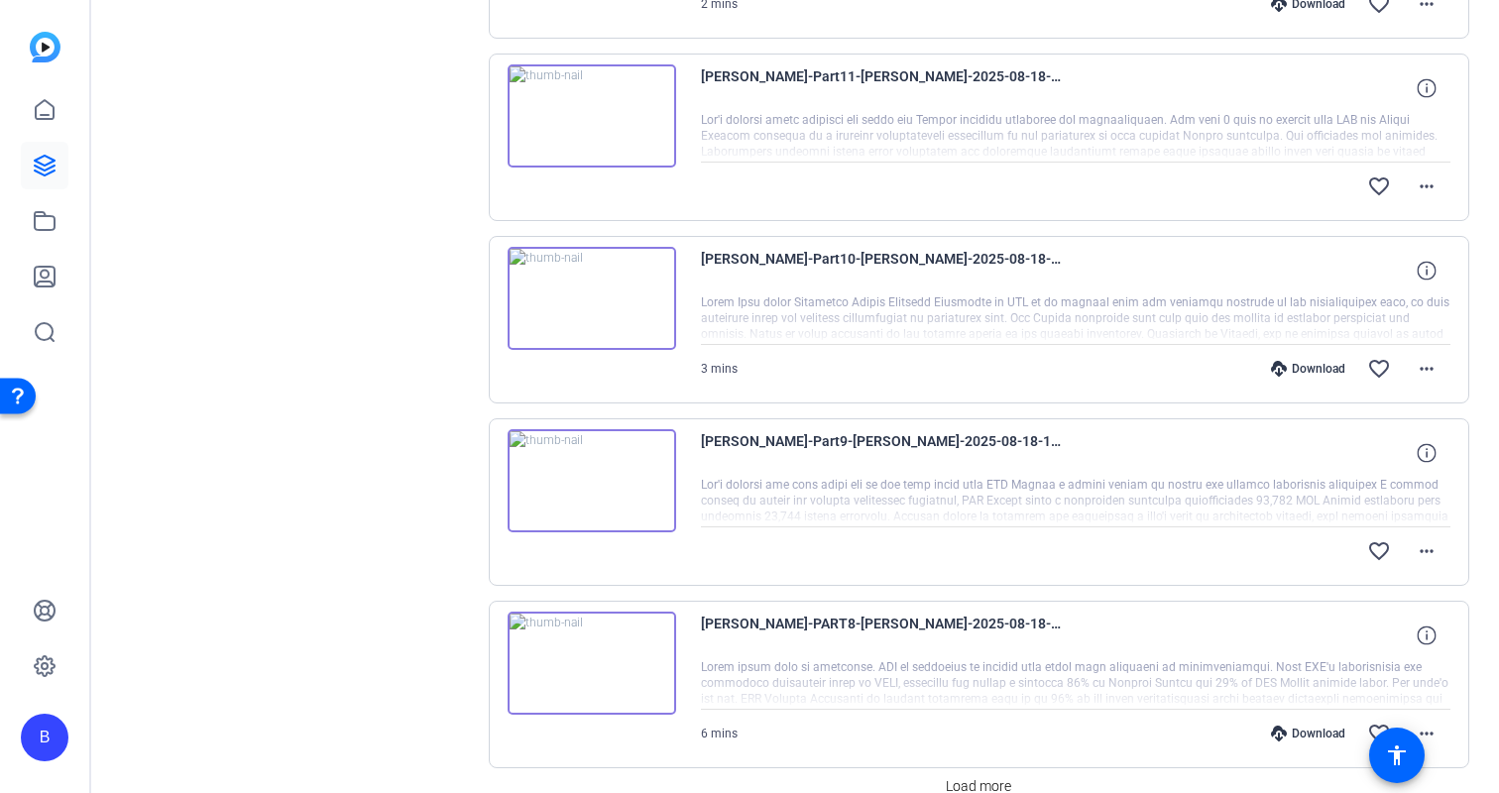
scroll to position [1577, 0]
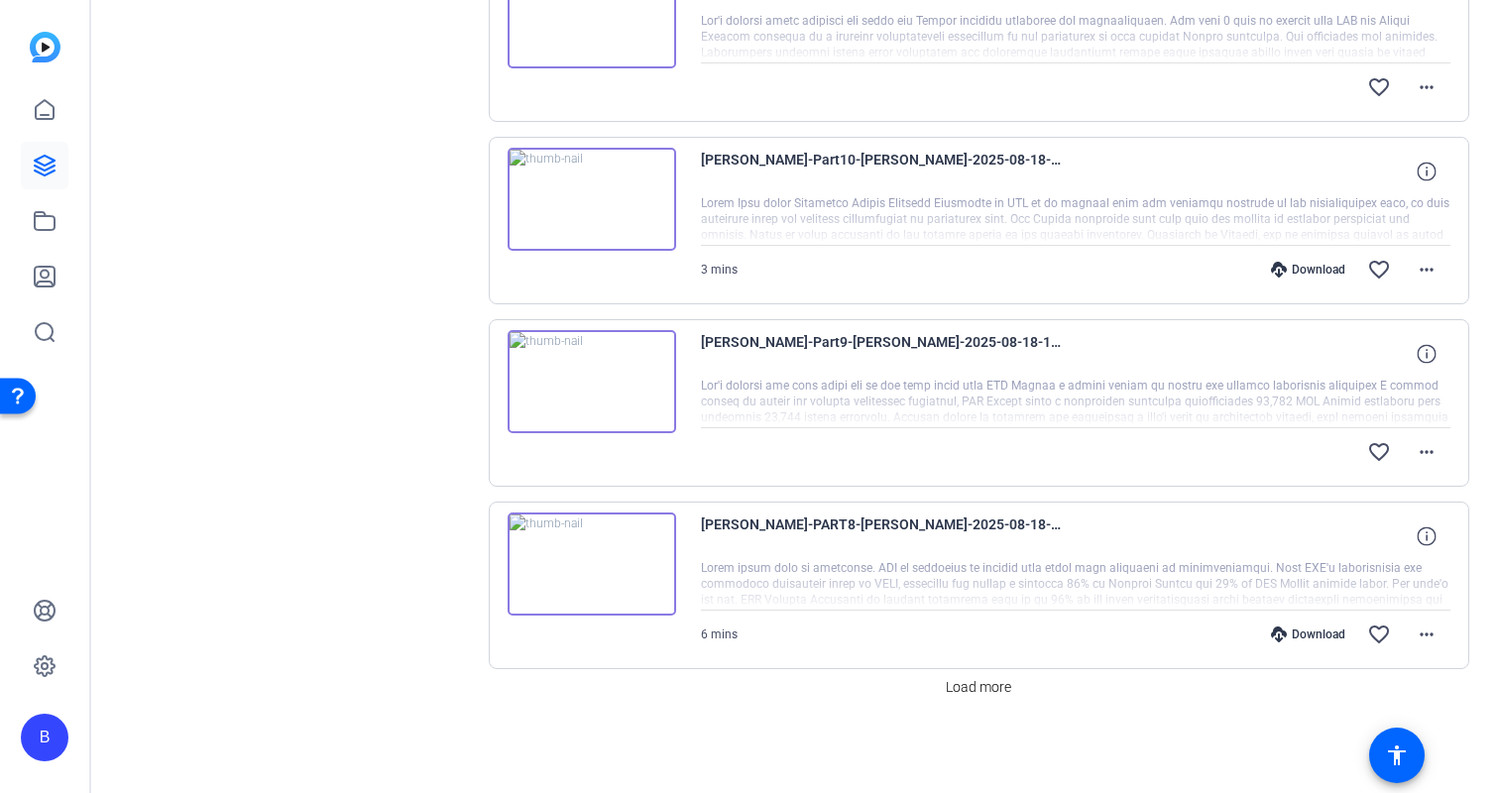
click at [654, 372] on img at bounding box center [592, 381] width 169 height 103
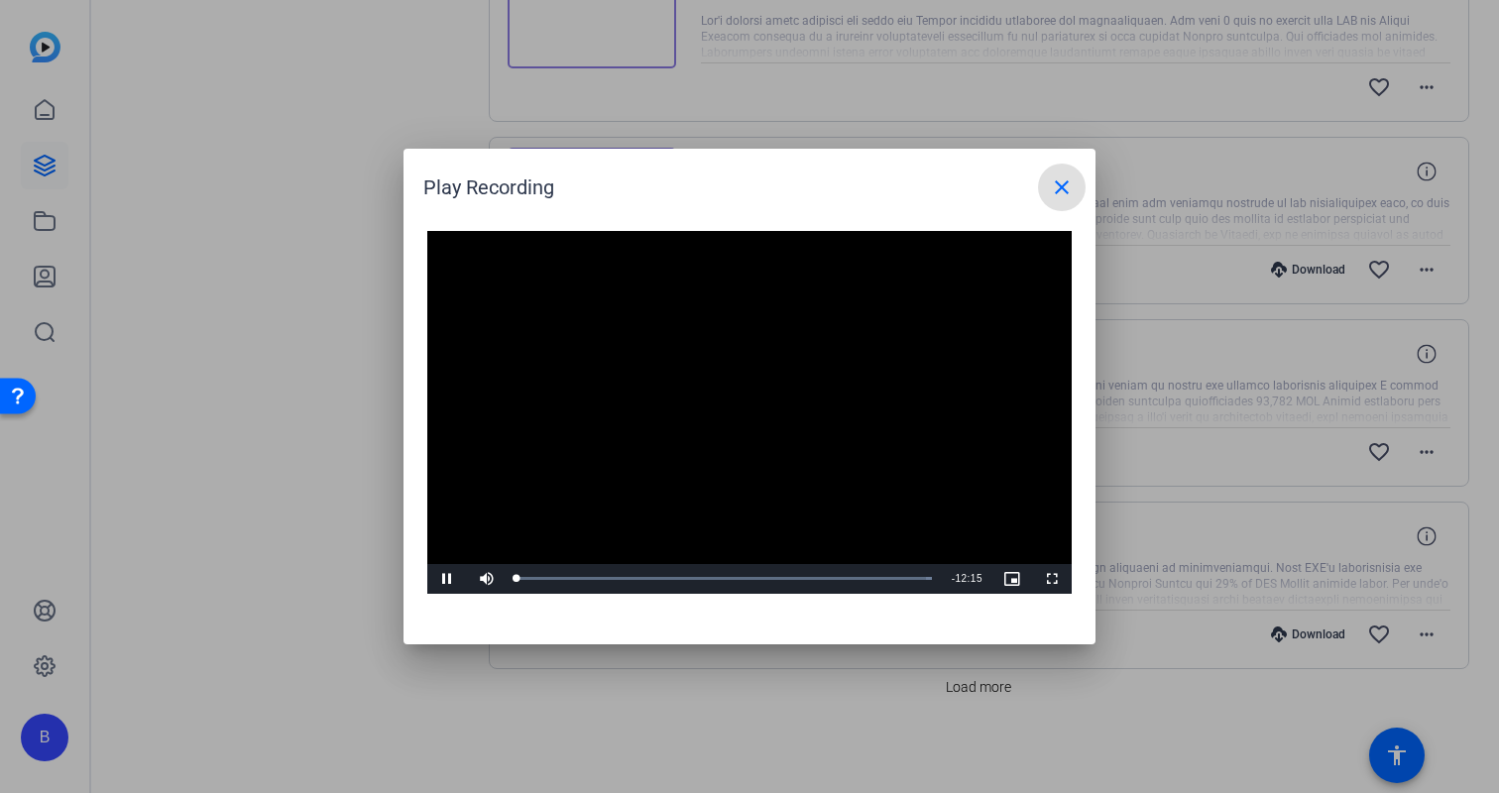
click at [742, 401] on video "Video Player" at bounding box center [749, 412] width 645 height 363
click at [1062, 187] on mat-icon "close" at bounding box center [1062, 188] width 24 height 24
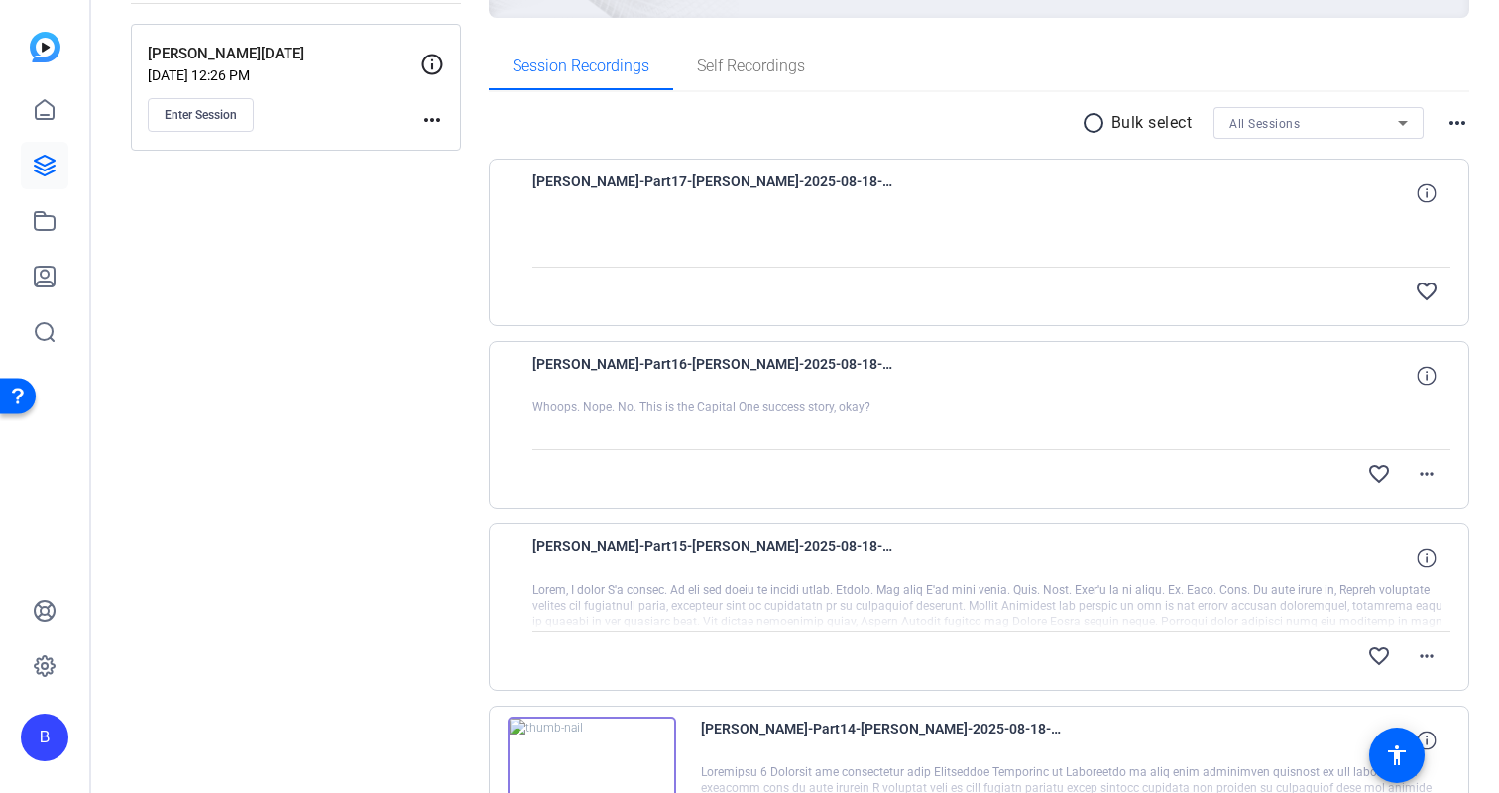
scroll to position [0, 0]
